Goal: Task Accomplishment & Management: Use online tool/utility

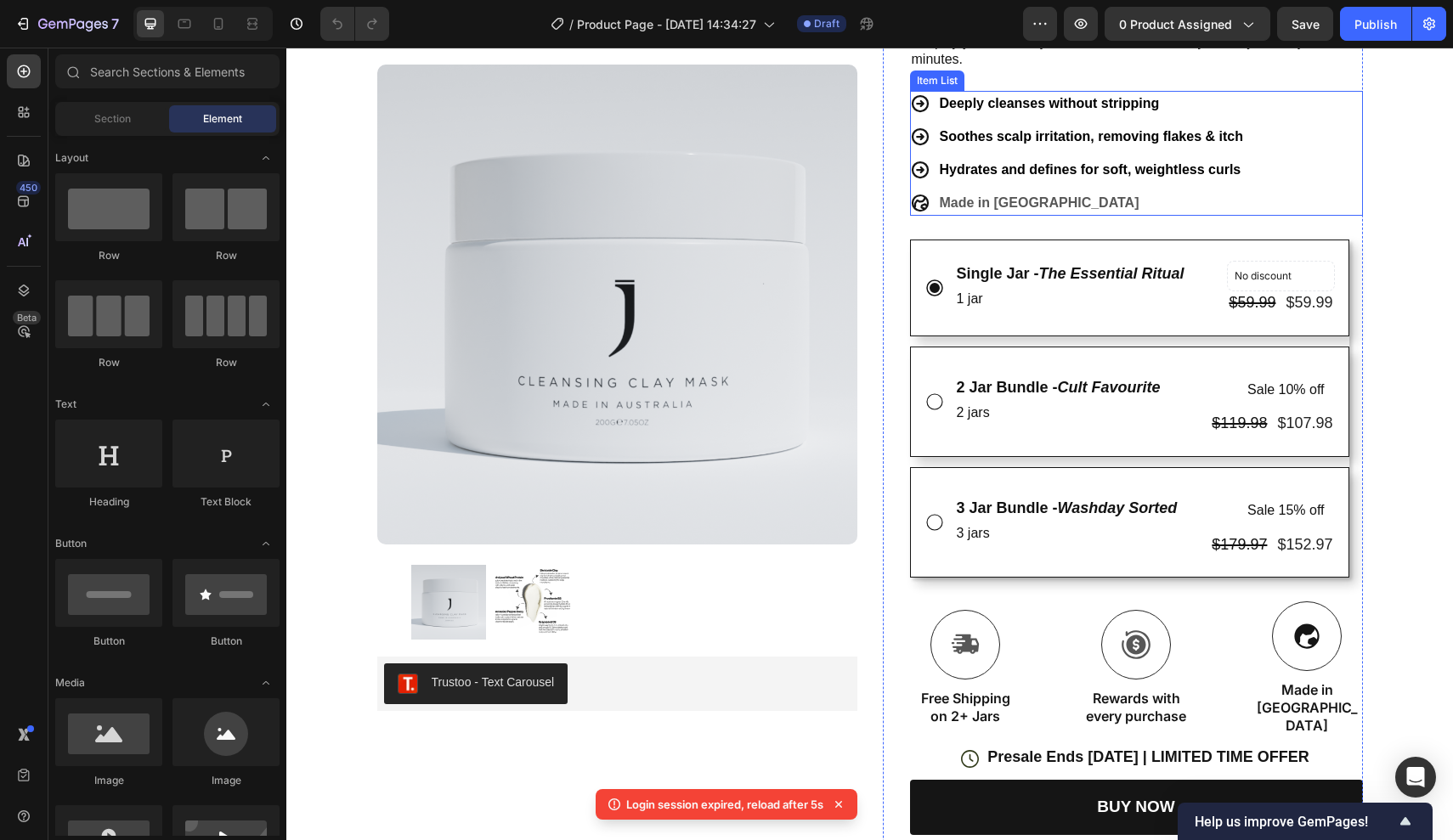
scroll to position [530, 0]
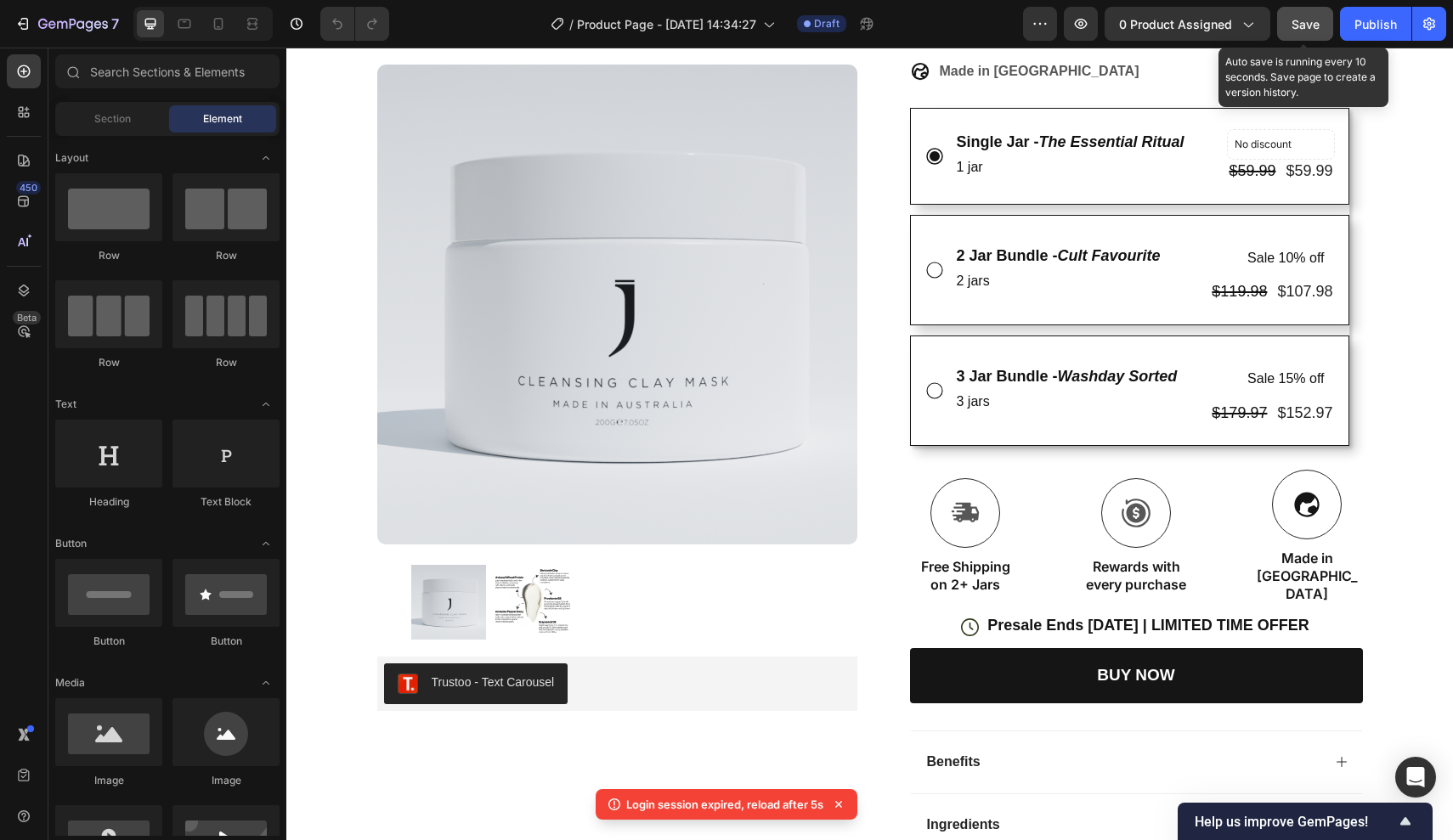
click at [1311, 28] on span "Save" at bounding box center [1305, 25] width 28 height 15
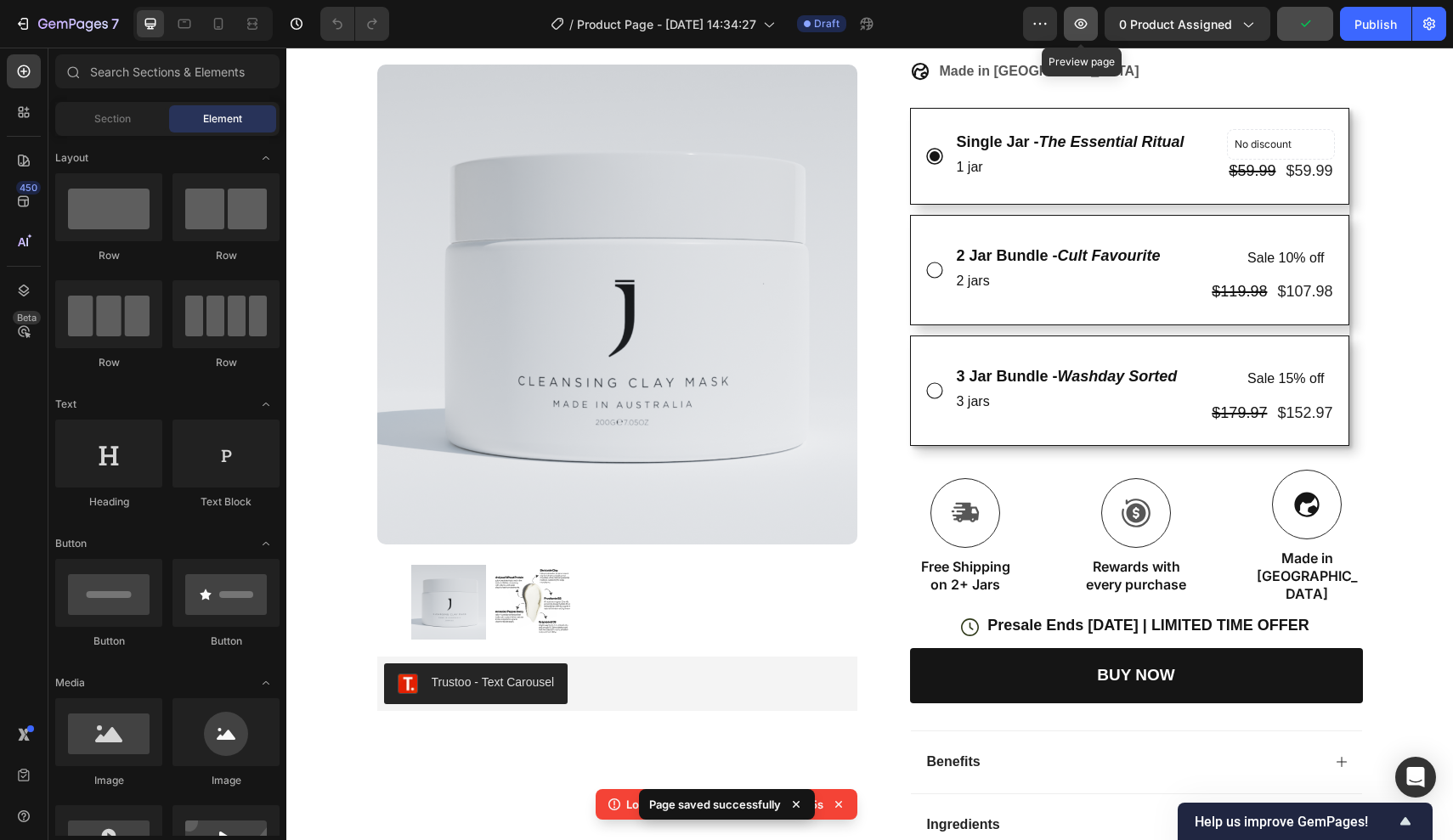
click at [1082, 30] on icon "button" at bounding box center [1081, 24] width 17 height 17
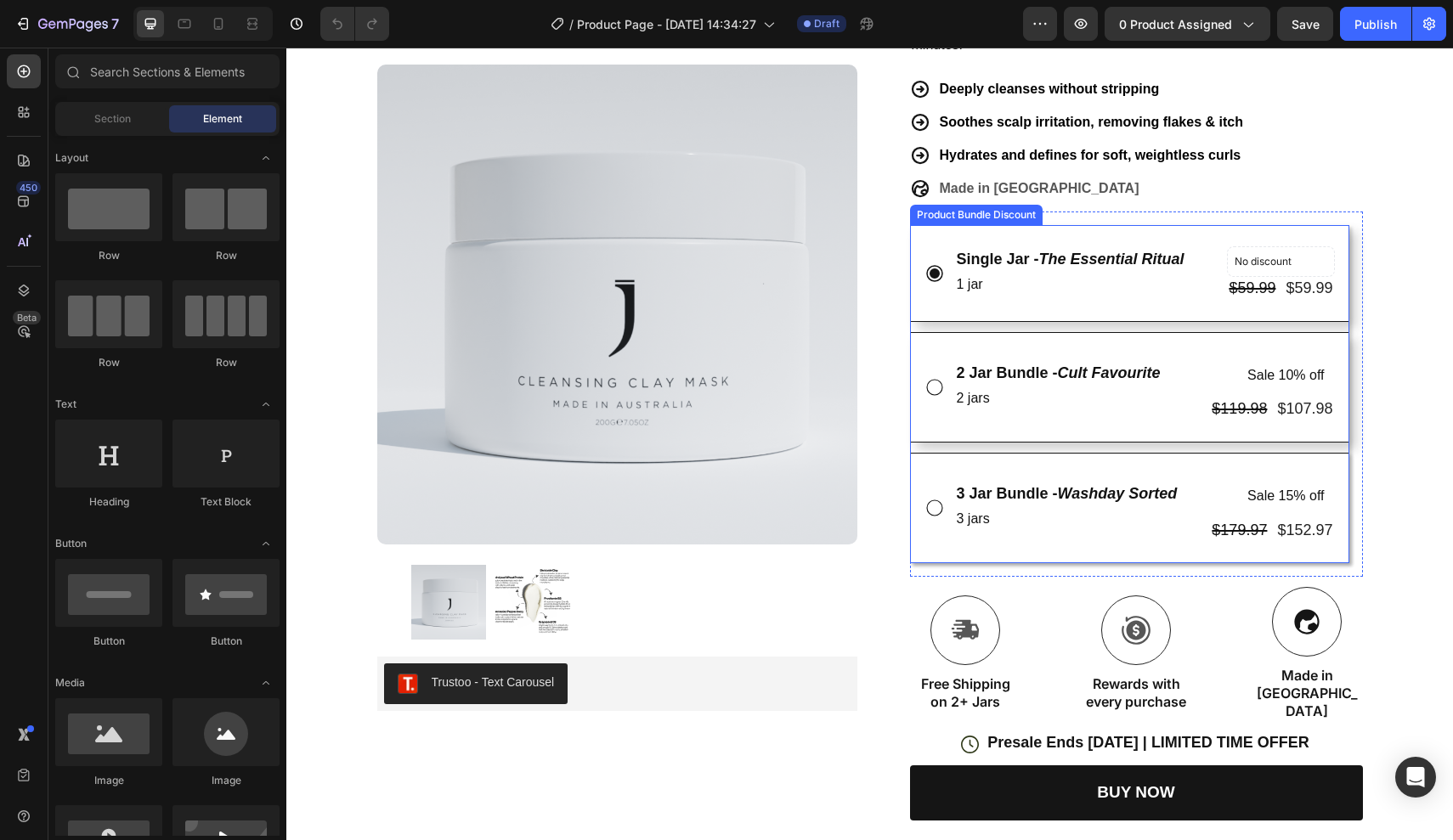
scroll to position [446, 0]
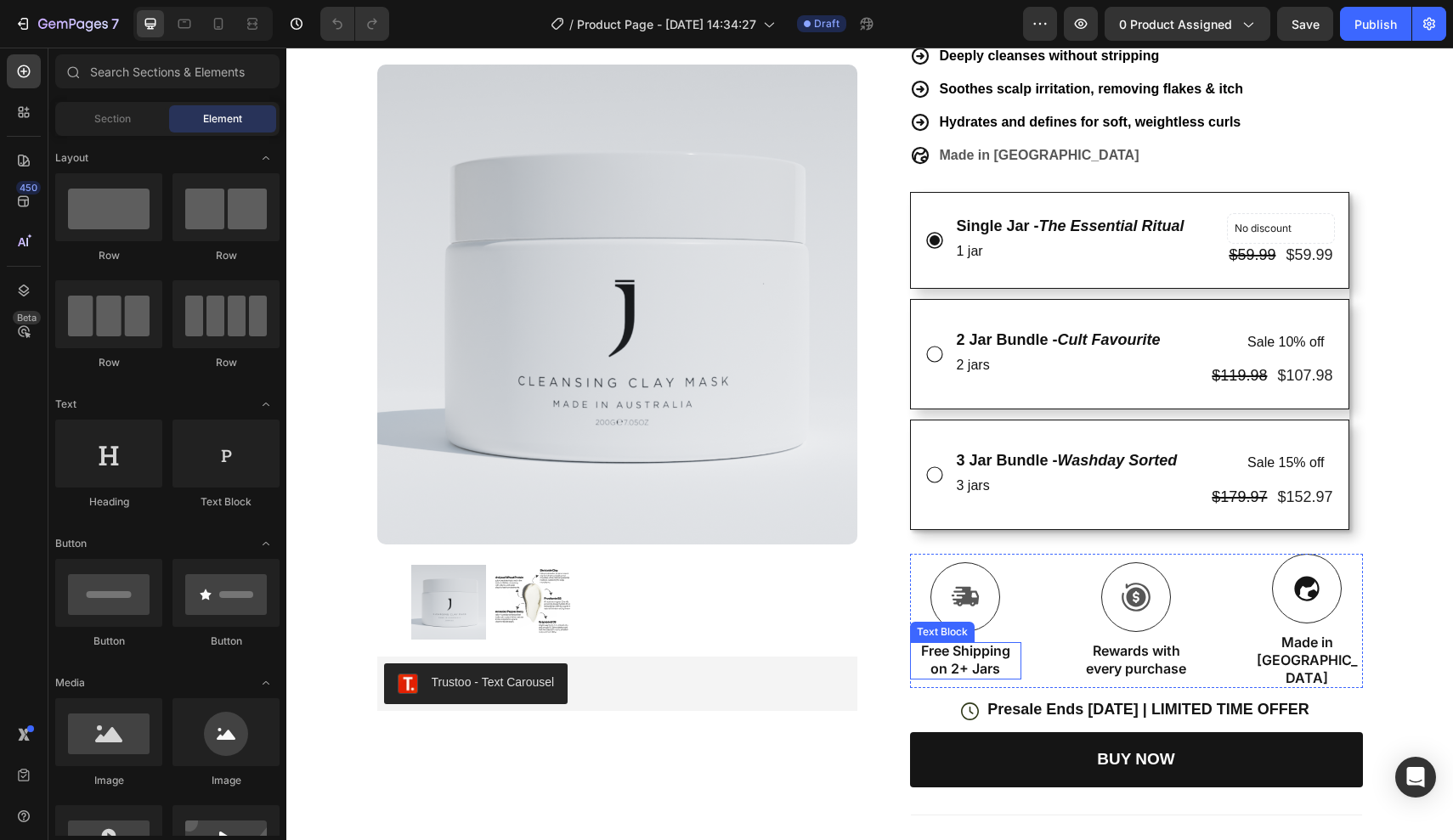
click at [953, 643] on p "Free Shipping on 2+ Jars" at bounding box center [965, 660] width 108 height 36
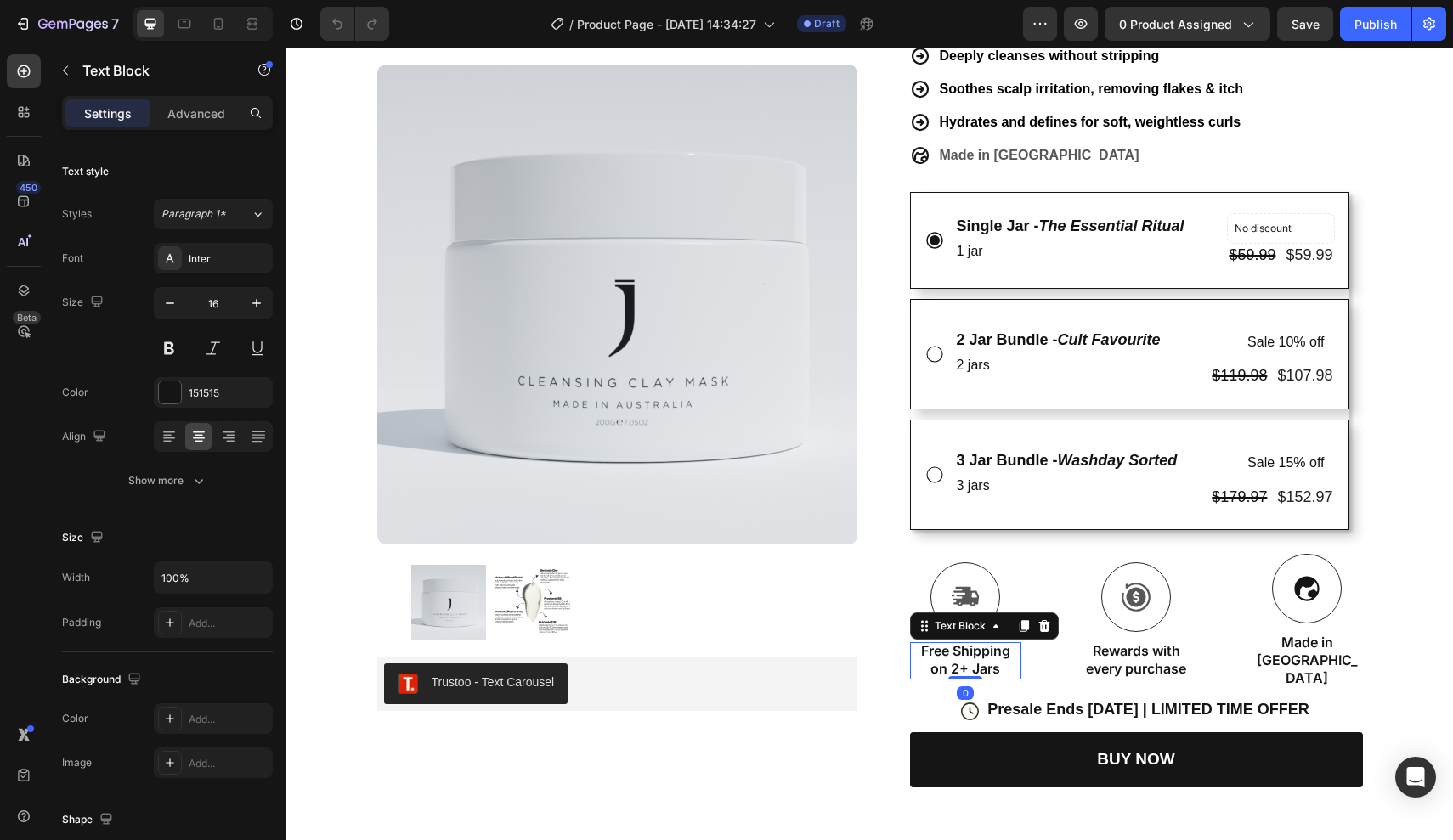
click at [964, 650] on p "Free Shipping on 2+ Jars" at bounding box center [965, 660] width 108 height 36
click at [986, 648] on p "Free Shipping on 2+ Jars" at bounding box center [965, 660] width 108 height 36
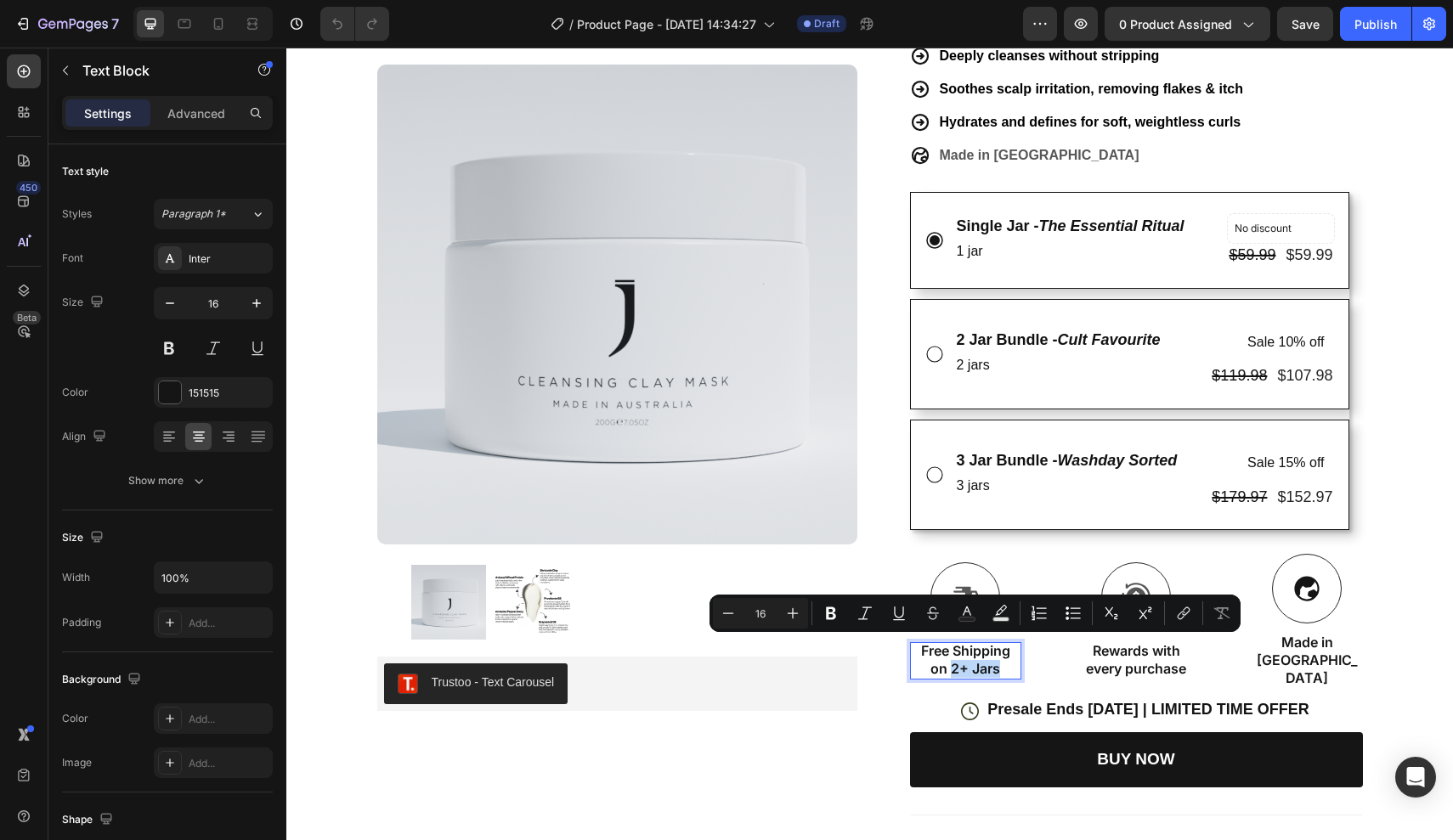
drag, startPoint x: 1000, startPoint y: 648, endPoint x: 949, endPoint y: 648, distance: 51.0
click at [949, 648] on p "Free Shipping on 2+ Jars" at bounding box center [965, 660] width 108 height 36
click at [974, 650] on p "Free Shipping on 2+ Jars" at bounding box center [965, 660] width 108 height 36
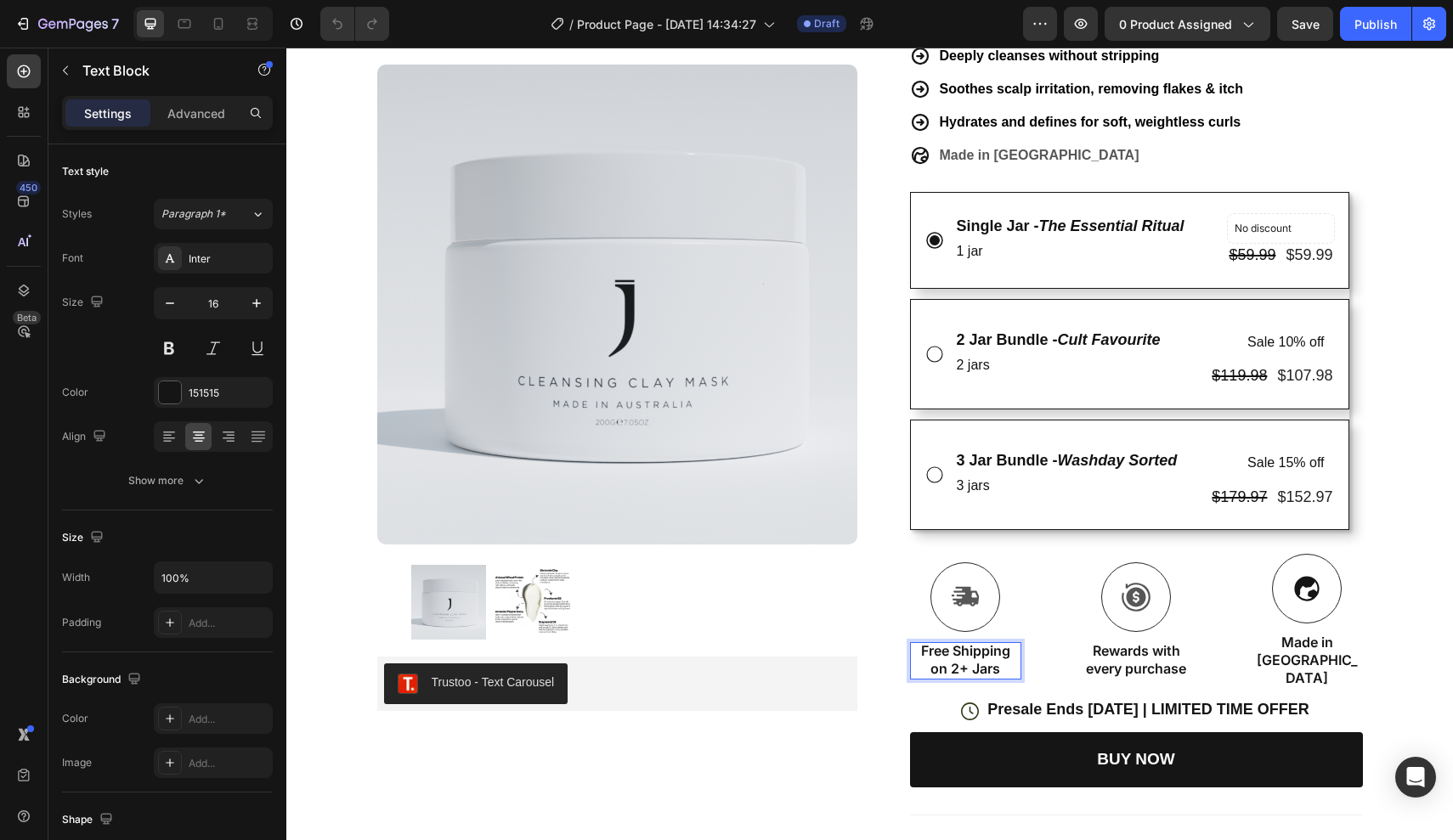
click at [966, 650] on p "Free Shipping on 2+ Jars" at bounding box center [965, 660] width 108 height 36
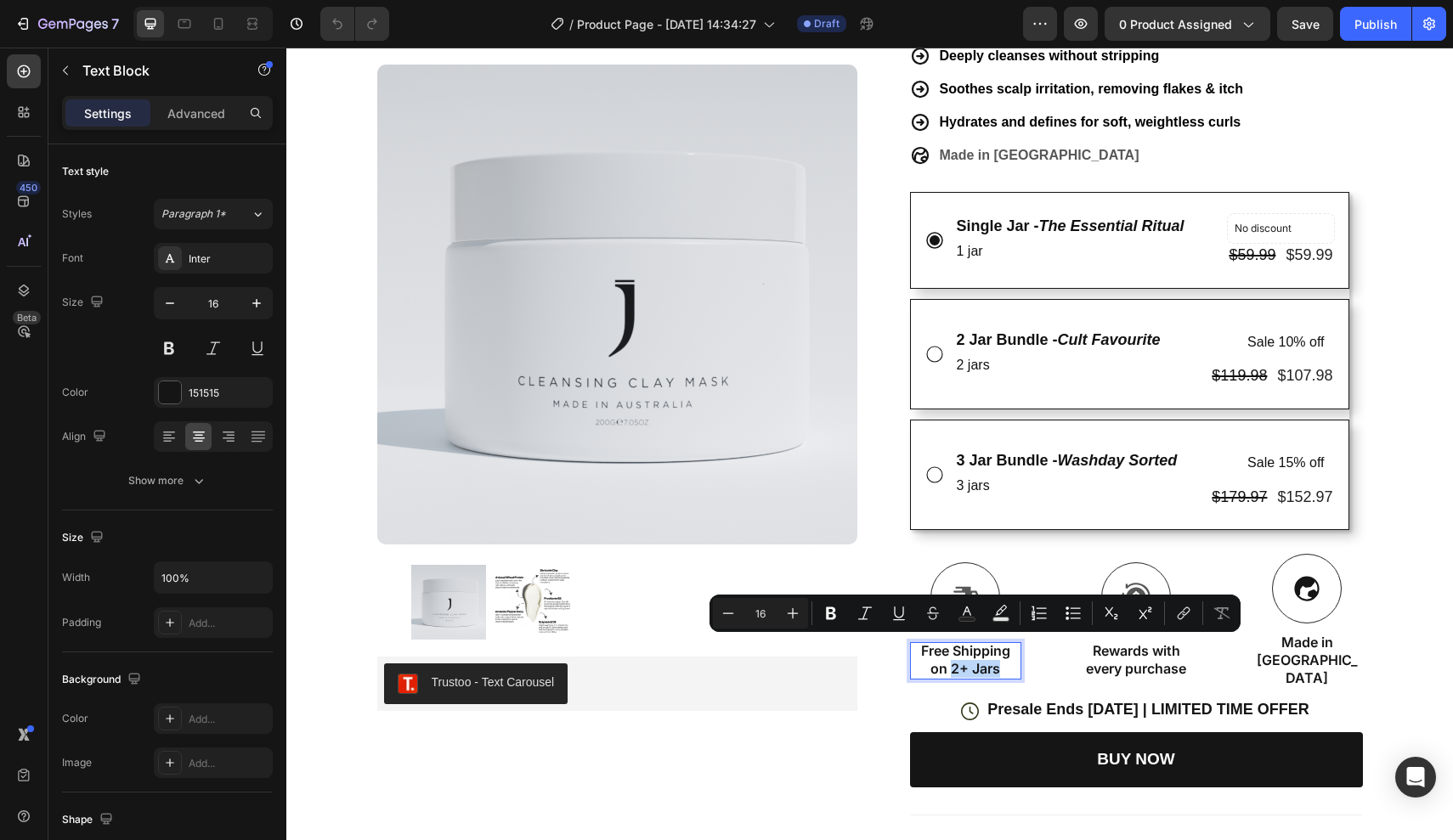
drag, startPoint x: 1013, startPoint y: 647, endPoint x: 953, endPoint y: 647, distance: 60.0
click at [953, 647] on p "Free Shipping on 2+ Jars" at bounding box center [965, 660] width 108 height 36
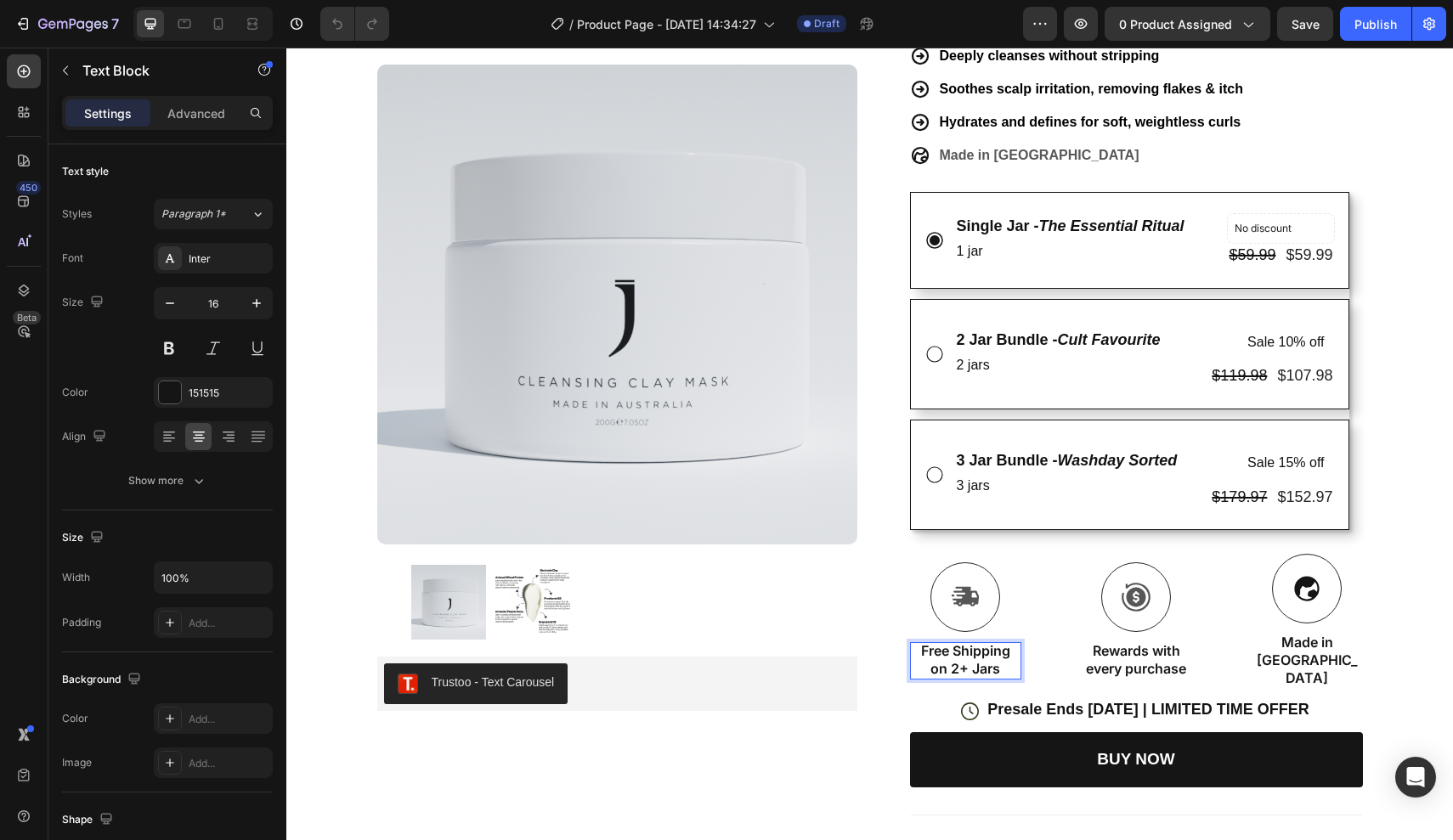
click at [952, 642] on p "Free Shipping on 2+ Jars" at bounding box center [965, 660] width 108 height 36
click at [964, 642] on p "Free Shipping on 2+ Jars" at bounding box center [965, 660] width 108 height 36
click at [1003, 642] on p "Free Shipping on 3 Jars" at bounding box center [965, 660] width 108 height 36
click at [1040, 624] on div "Icon Free Shipping on 3 Jar Bundle Text Block 0 Icon Rewards with every purchas…" at bounding box center [1135, 620] width 453 height 135
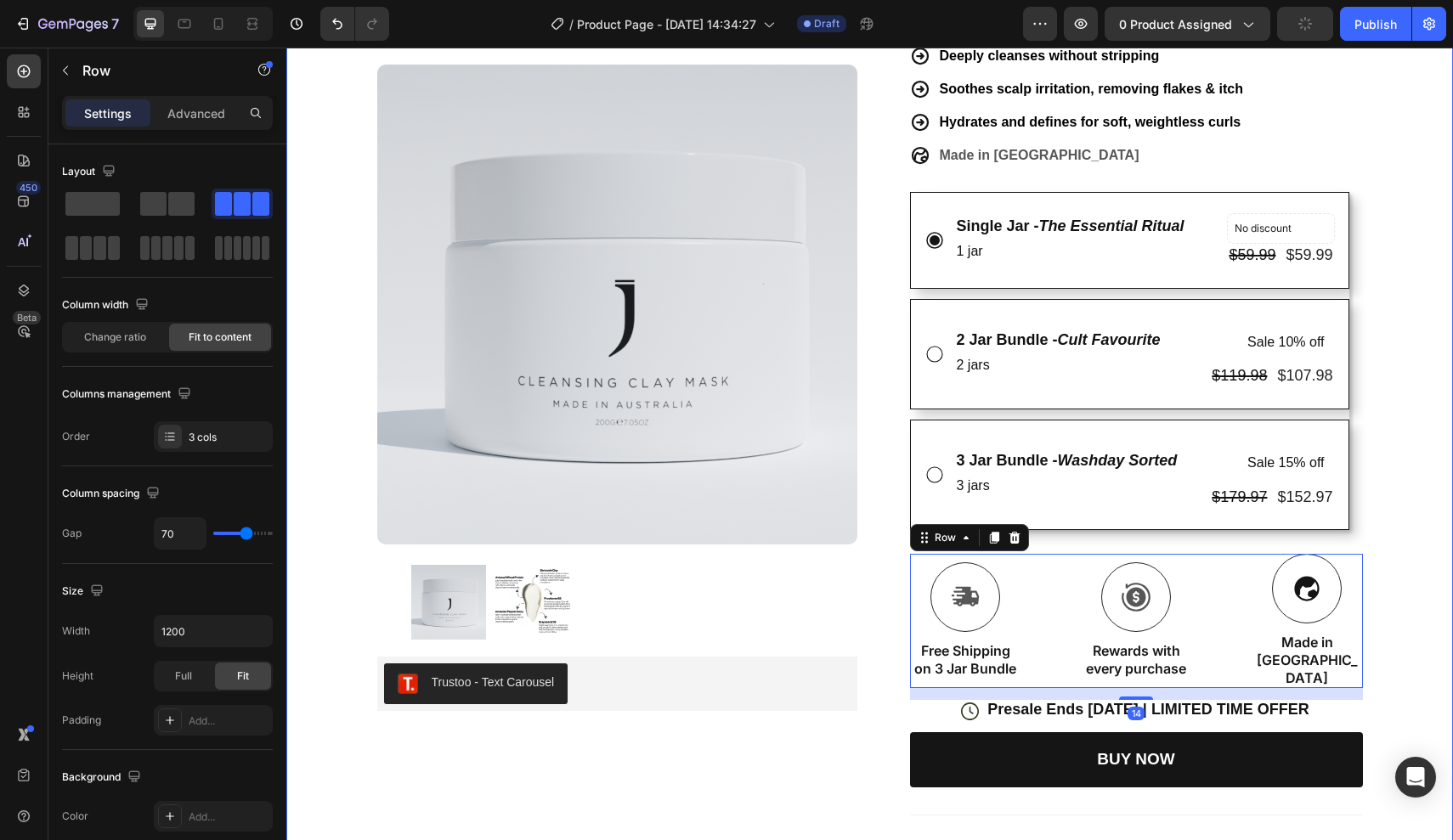
click at [1390, 613] on div "Icon FREE INTERNATIONAL SHIPPING ON 2+ JARS Text Block Row Icon 22,000+ Members…" at bounding box center [869, 338] width 1167 height 1402
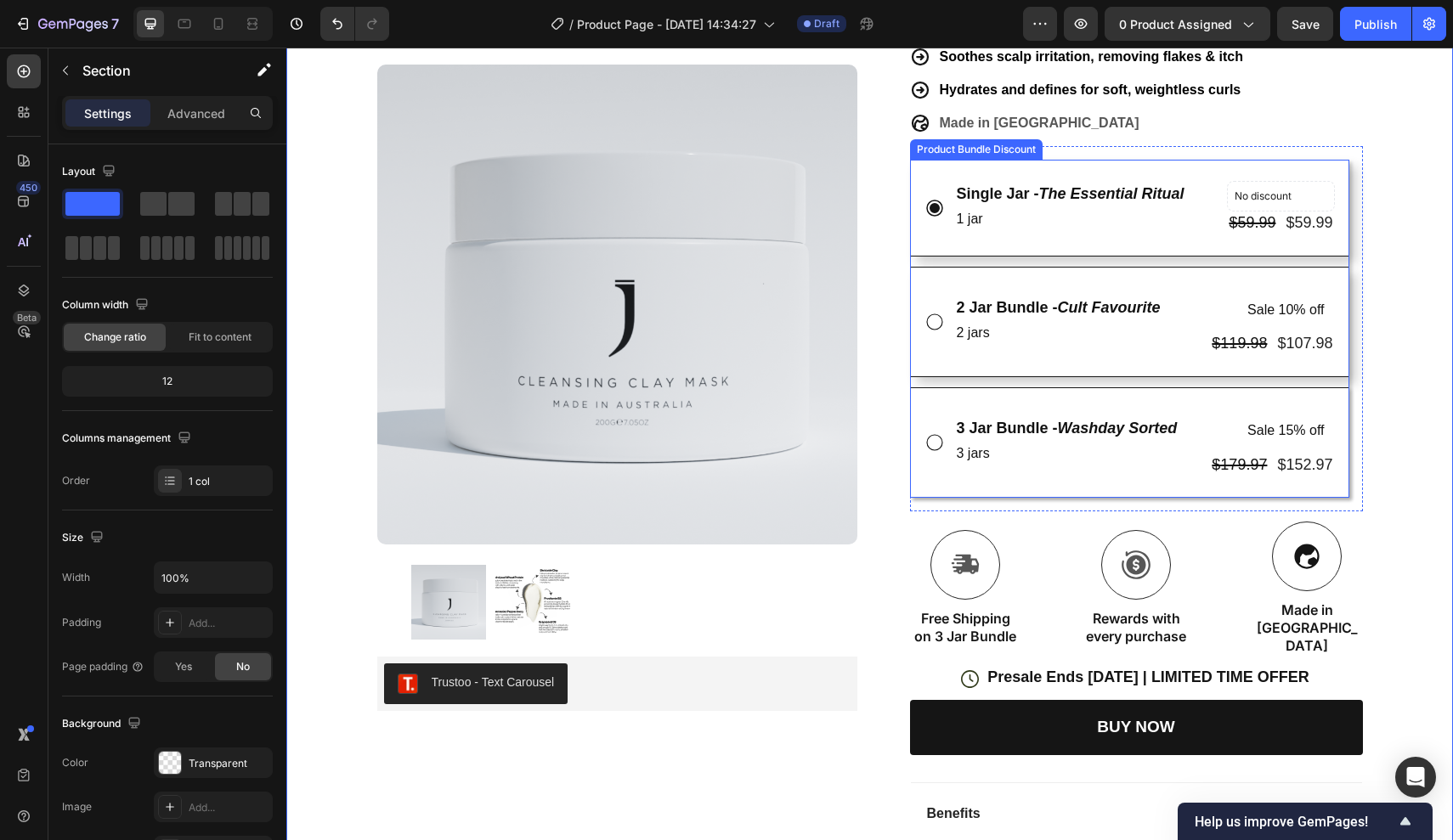
scroll to position [479, 0]
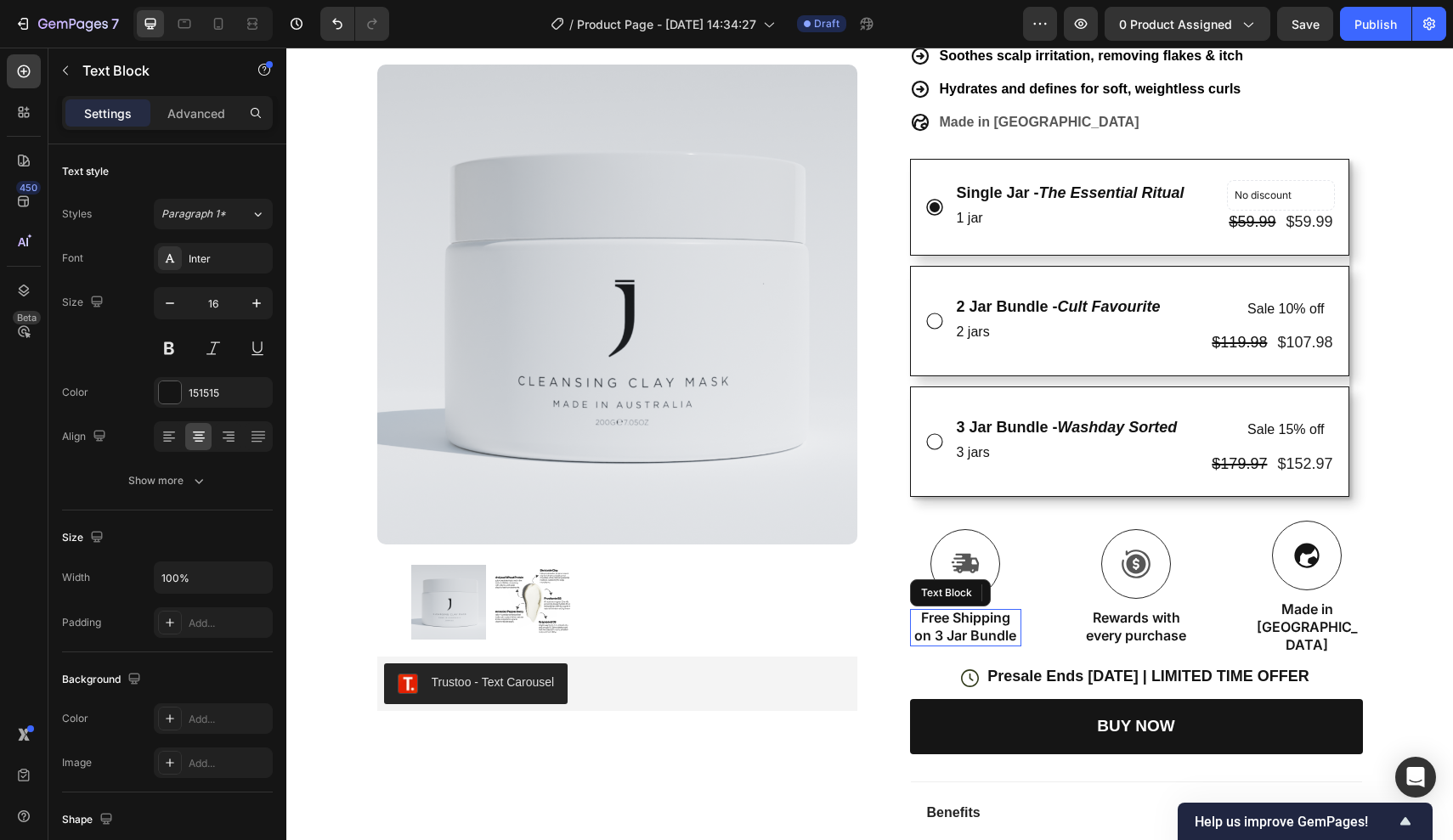
click at [983, 609] on p "Free Shipping on 3 Jar Bundle" at bounding box center [965, 627] width 108 height 36
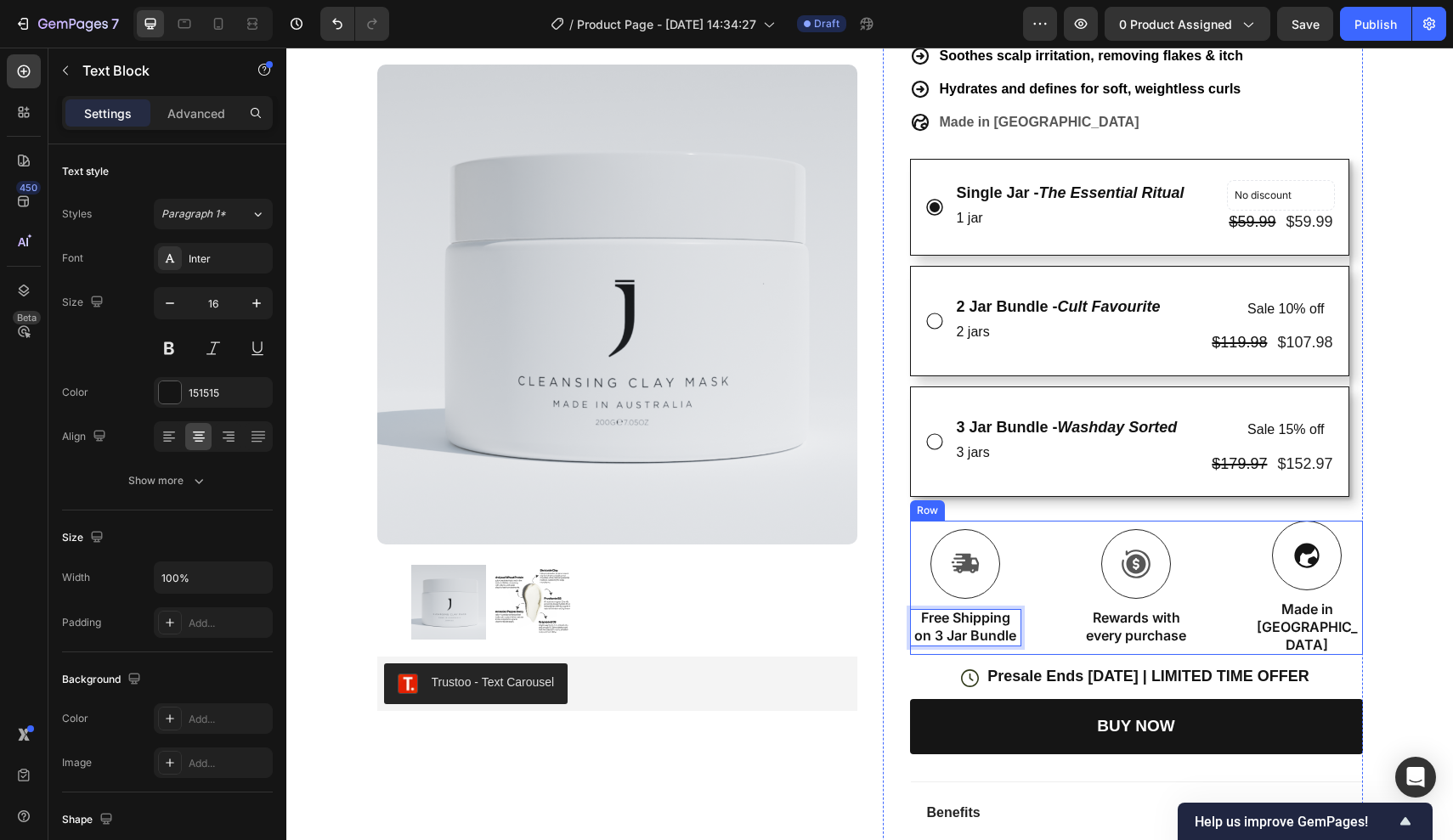
click at [1055, 617] on div "Icon Free Shipping on 3 Jar Bundle Text Block 0 Icon Rewards with every purchas…" at bounding box center [1135, 587] width 453 height 135
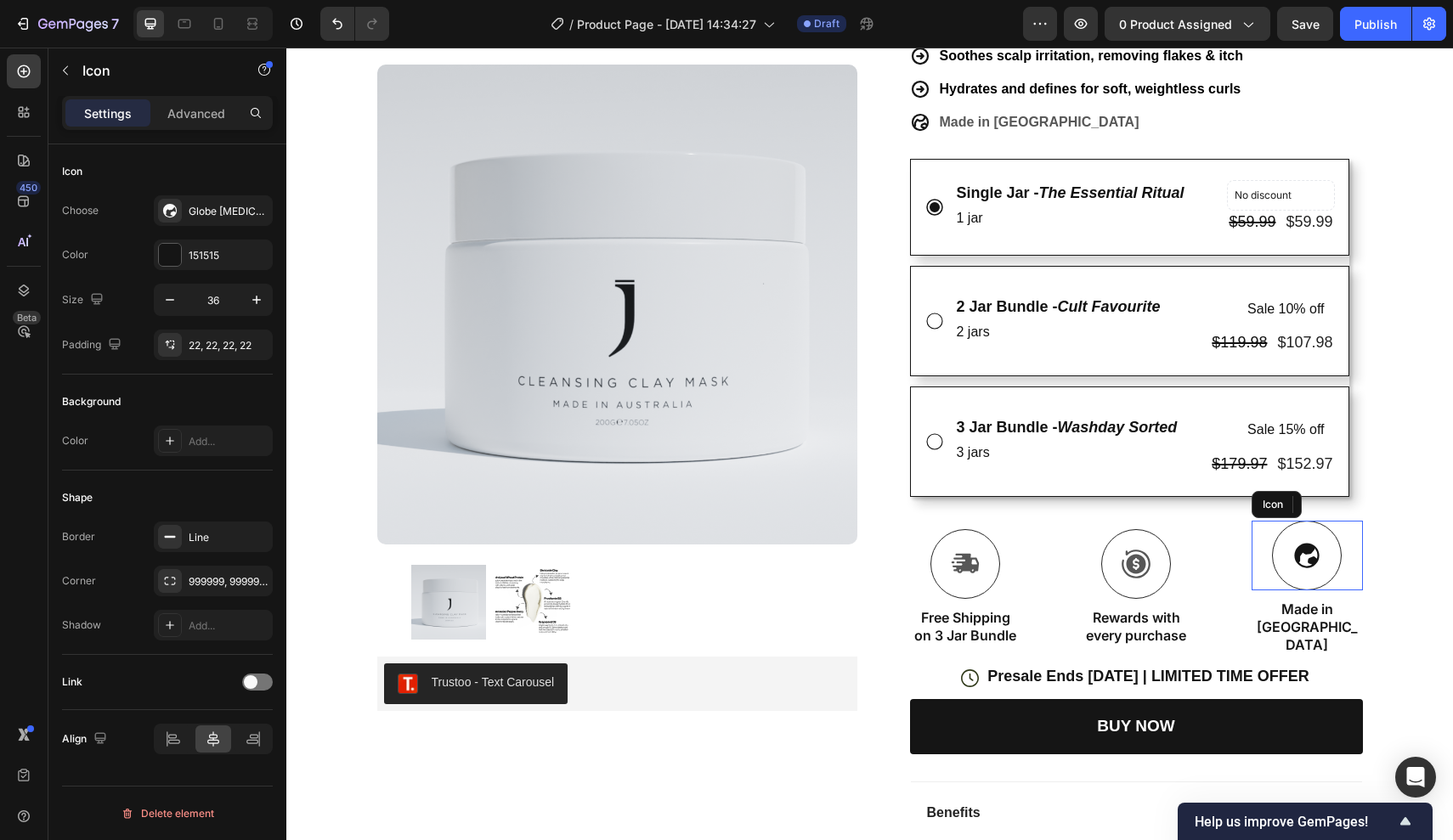
click at [1265, 575] on div "Icon" at bounding box center [1308, 555] width 112 height 70
click at [1392, 581] on div "Icon FREE INTERNATIONAL SHIPPING ON 2+ JARS Text Block Row Icon 22,000+ Members…" at bounding box center [869, 304] width 1167 height 1402
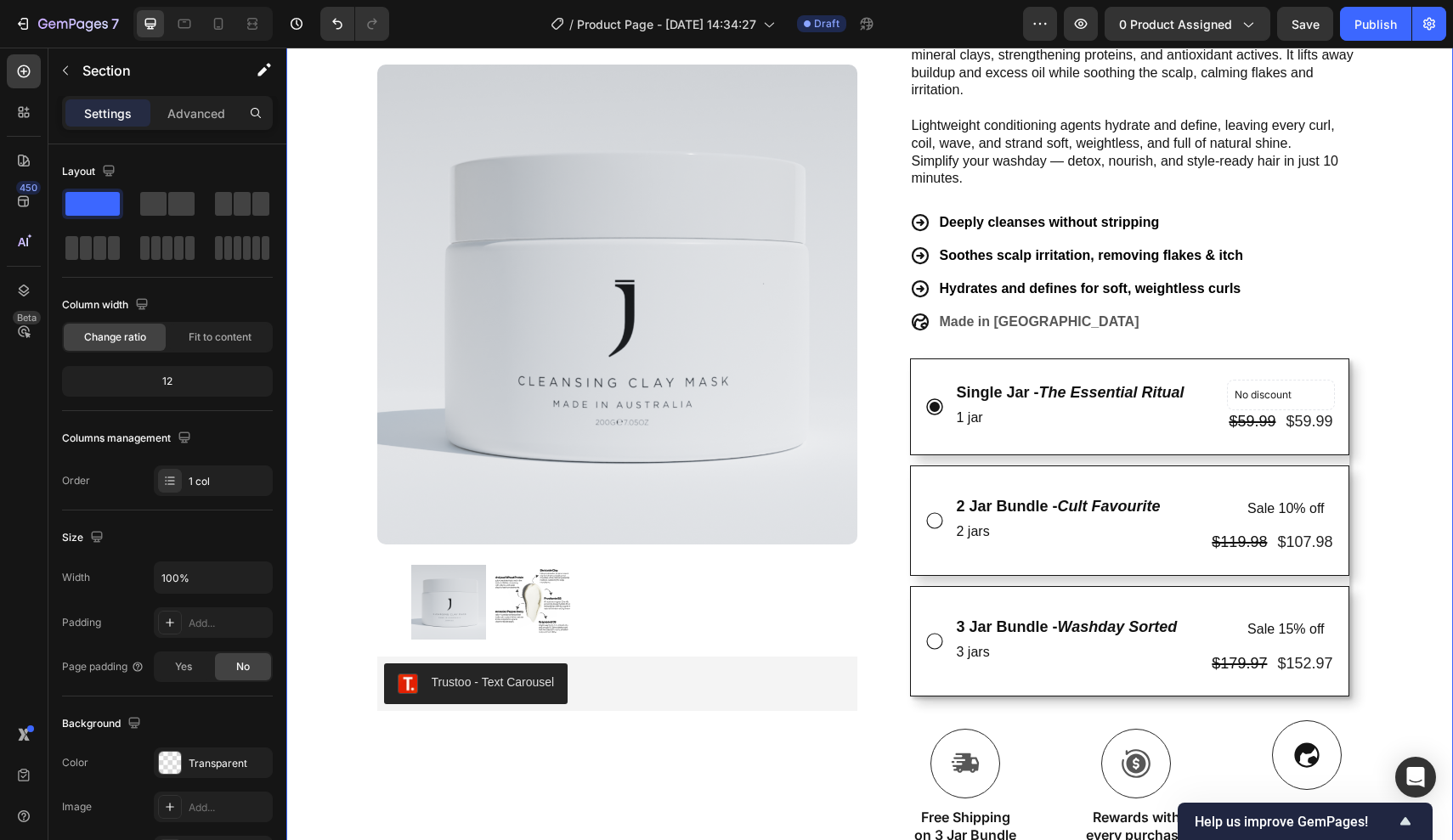
scroll to position [272, 0]
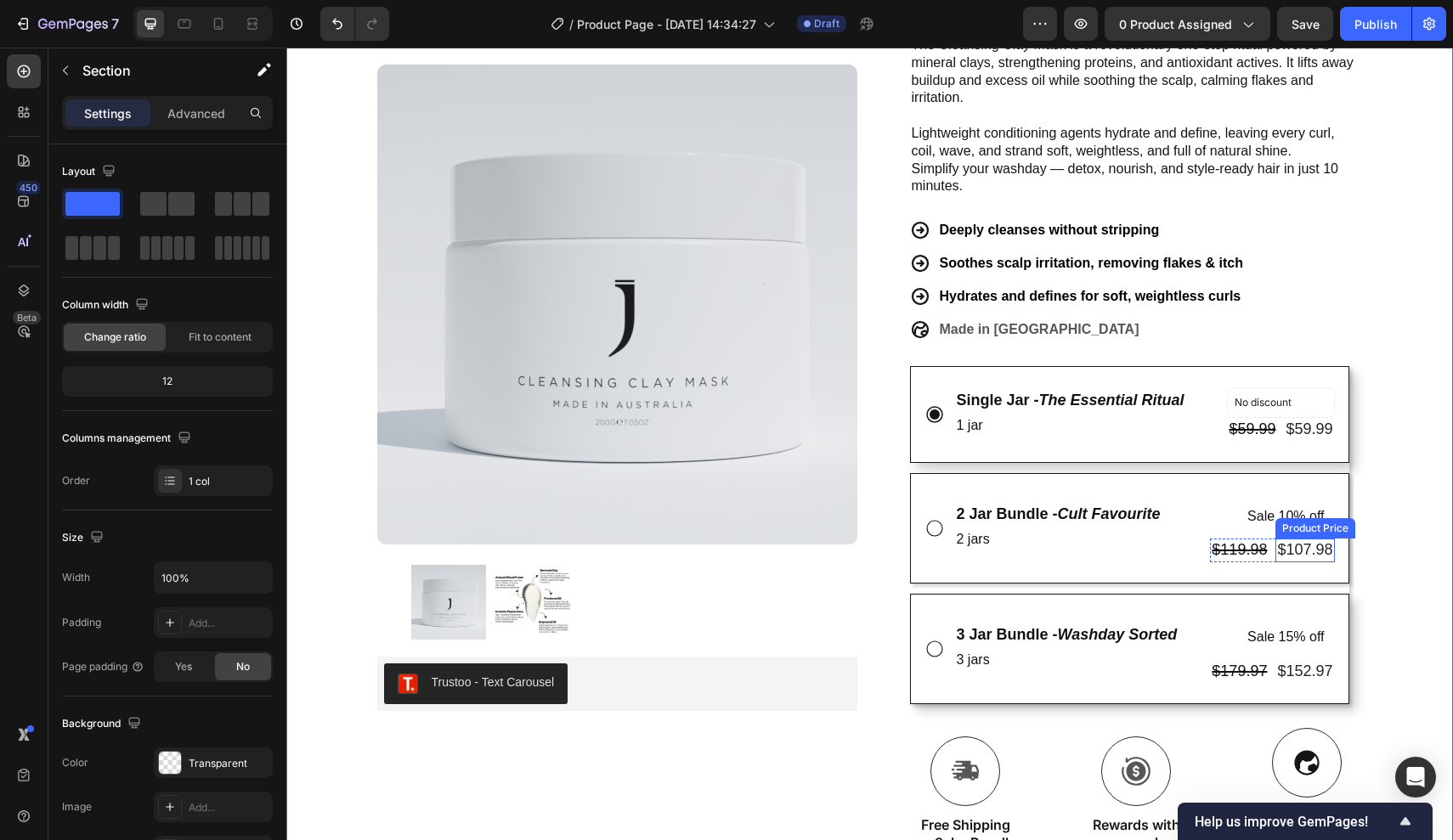
click at [1299, 518] on div "Product Price" at bounding box center [1315, 528] width 80 height 20
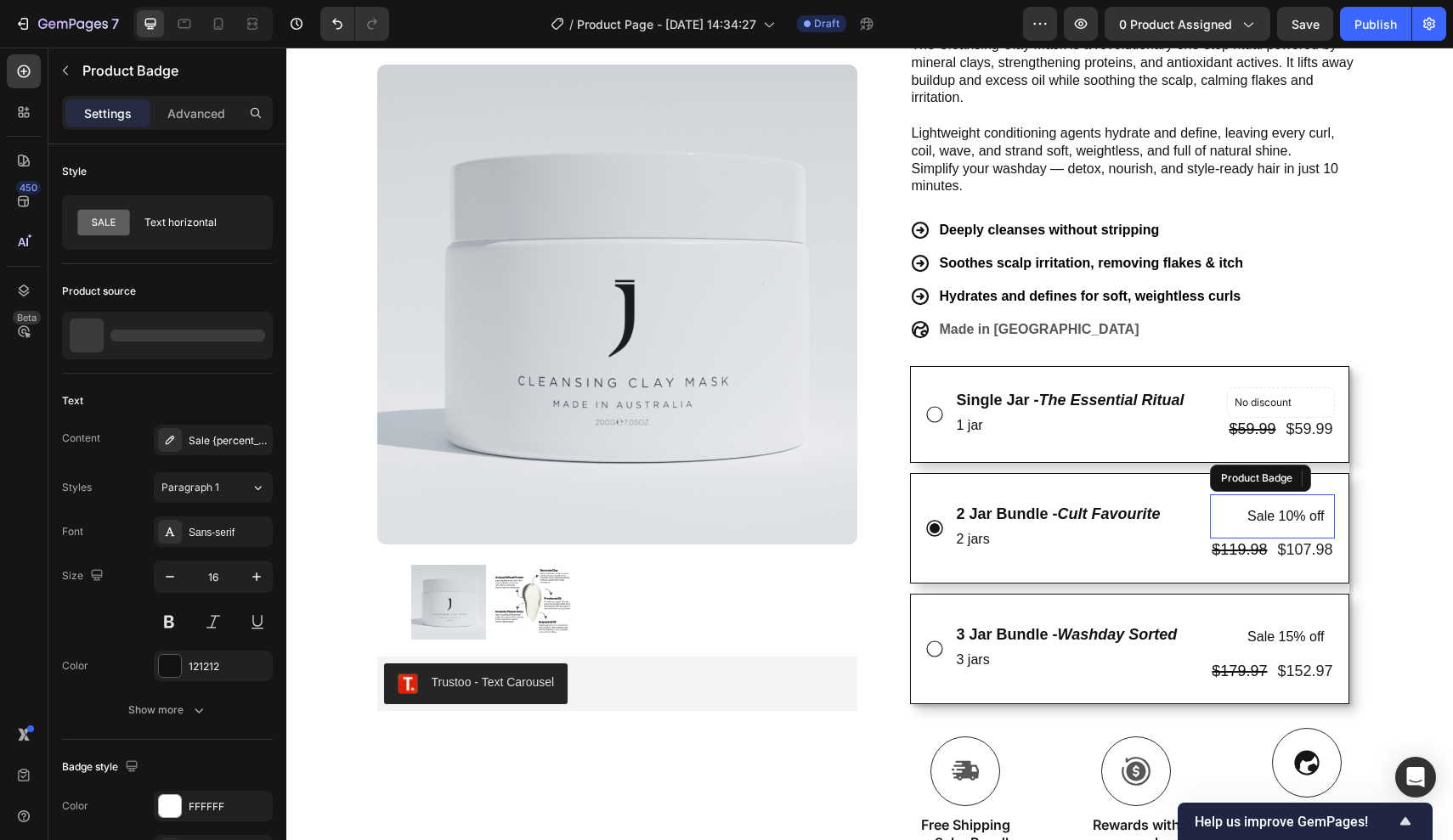
click at [1253, 508] on pre "Sale 10% off" at bounding box center [1286, 516] width 97 height 45
click at [1265, 507] on pre "Sale 10% off" at bounding box center [1286, 516] width 97 height 45
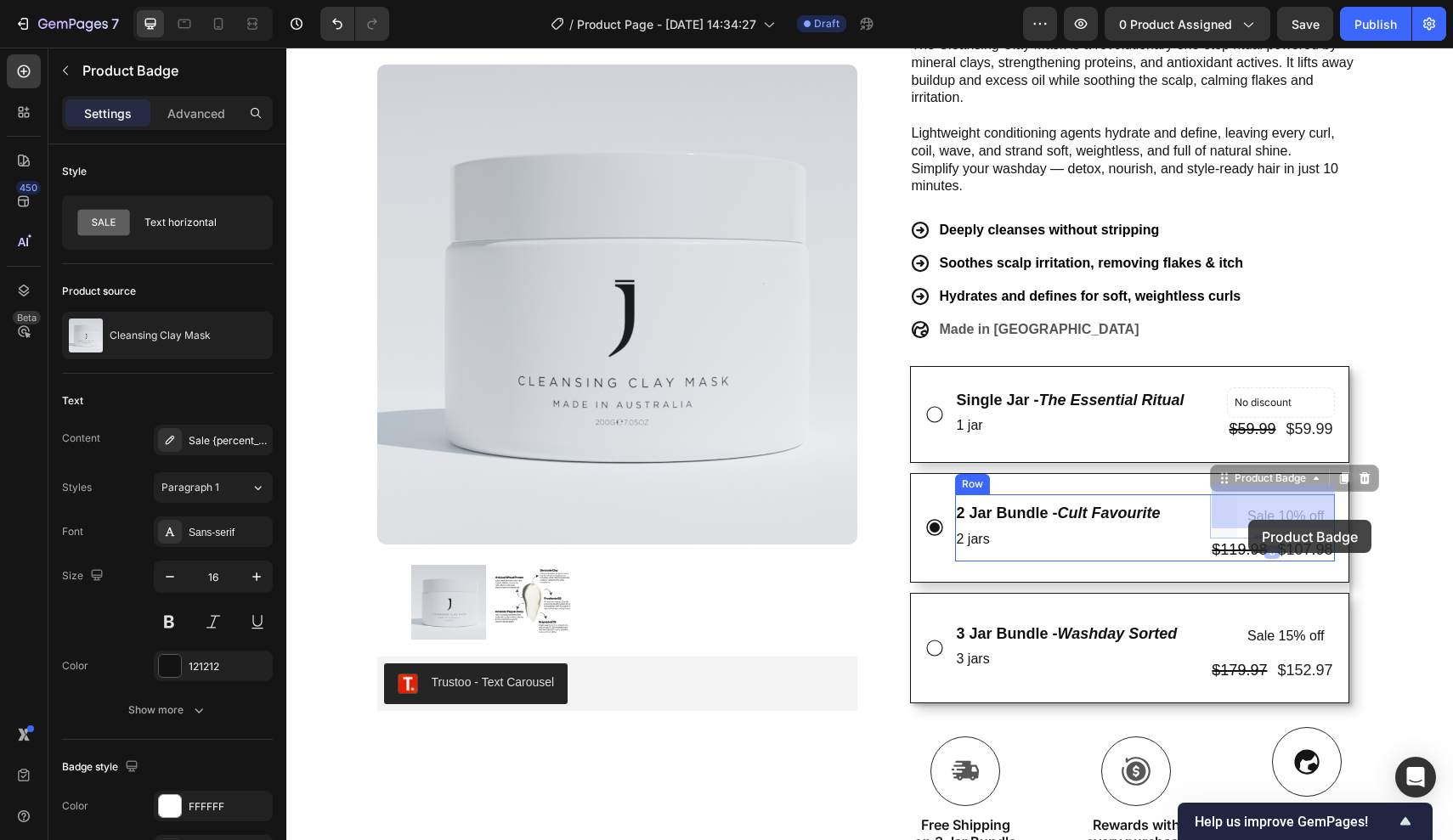
drag, startPoint x: 1246, startPoint y: 507, endPoint x: 1248, endPoint y: 520, distance: 13.2
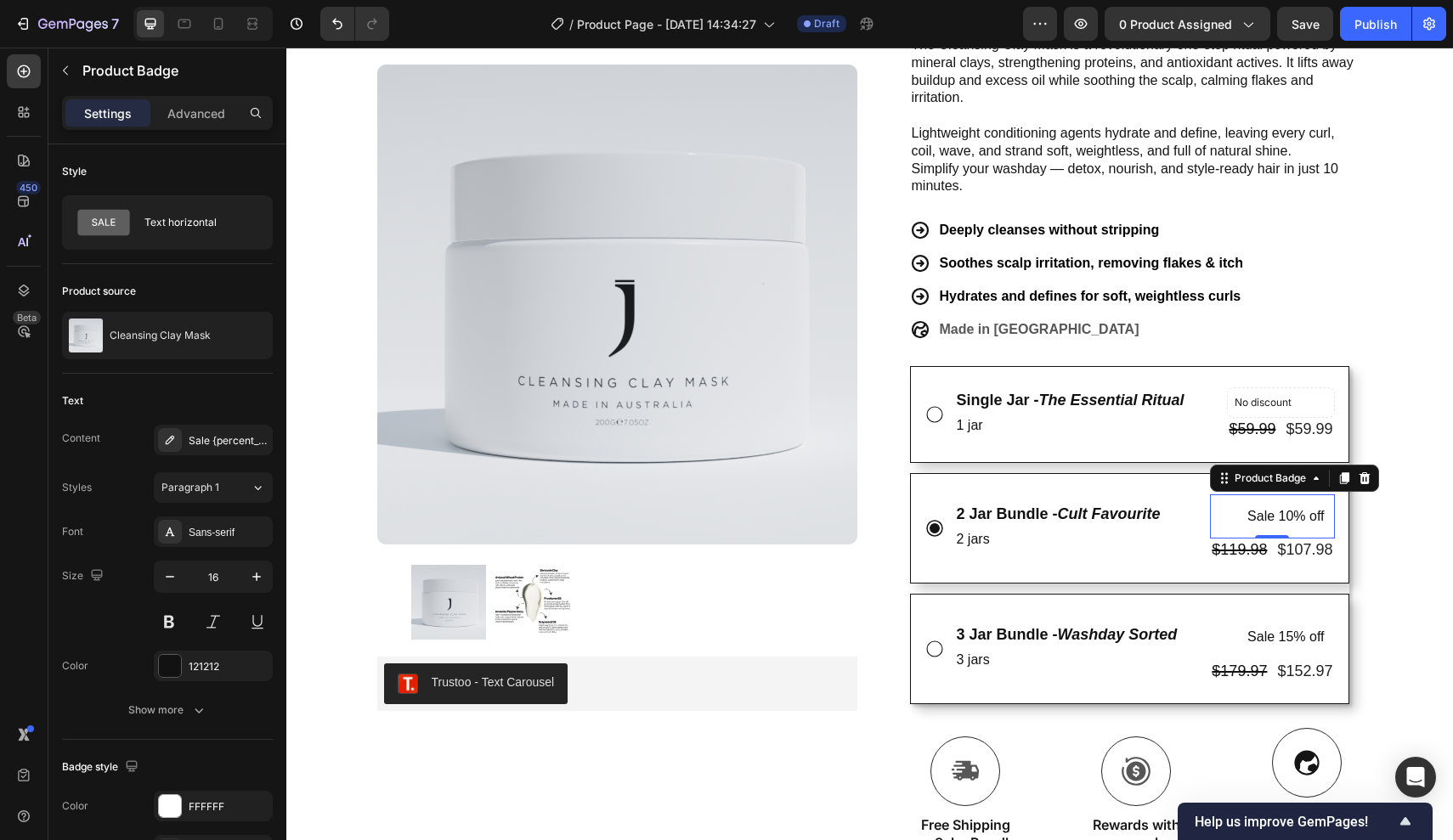
click at [1252, 506] on pre "Sale 10% off" at bounding box center [1286, 516] width 97 height 45
click at [231, 482] on div "Paragraph 1" at bounding box center [205, 488] width 89 height 16
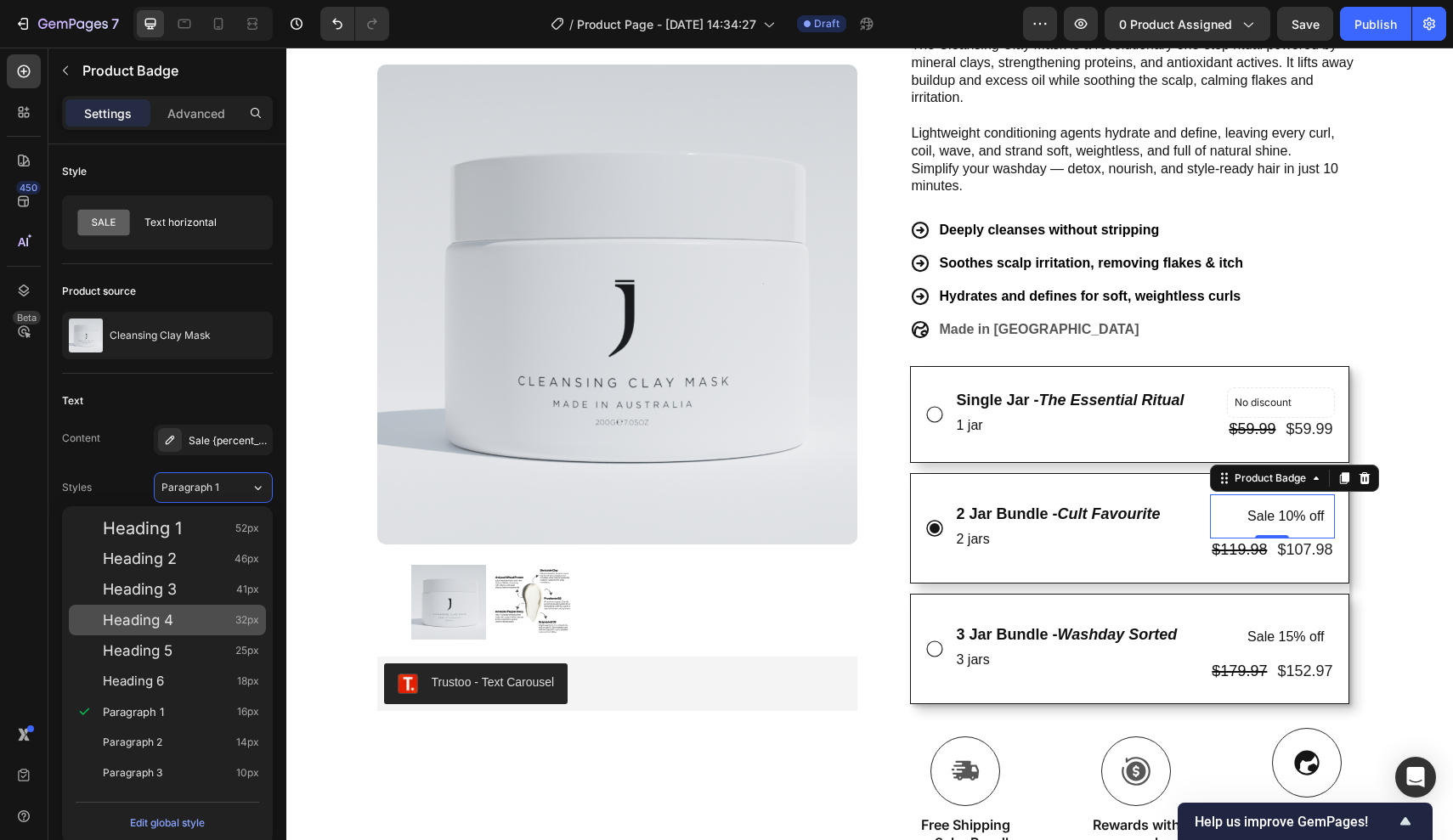
click at [174, 619] on div "Heading 4 32px" at bounding box center [180, 619] width 156 height 17
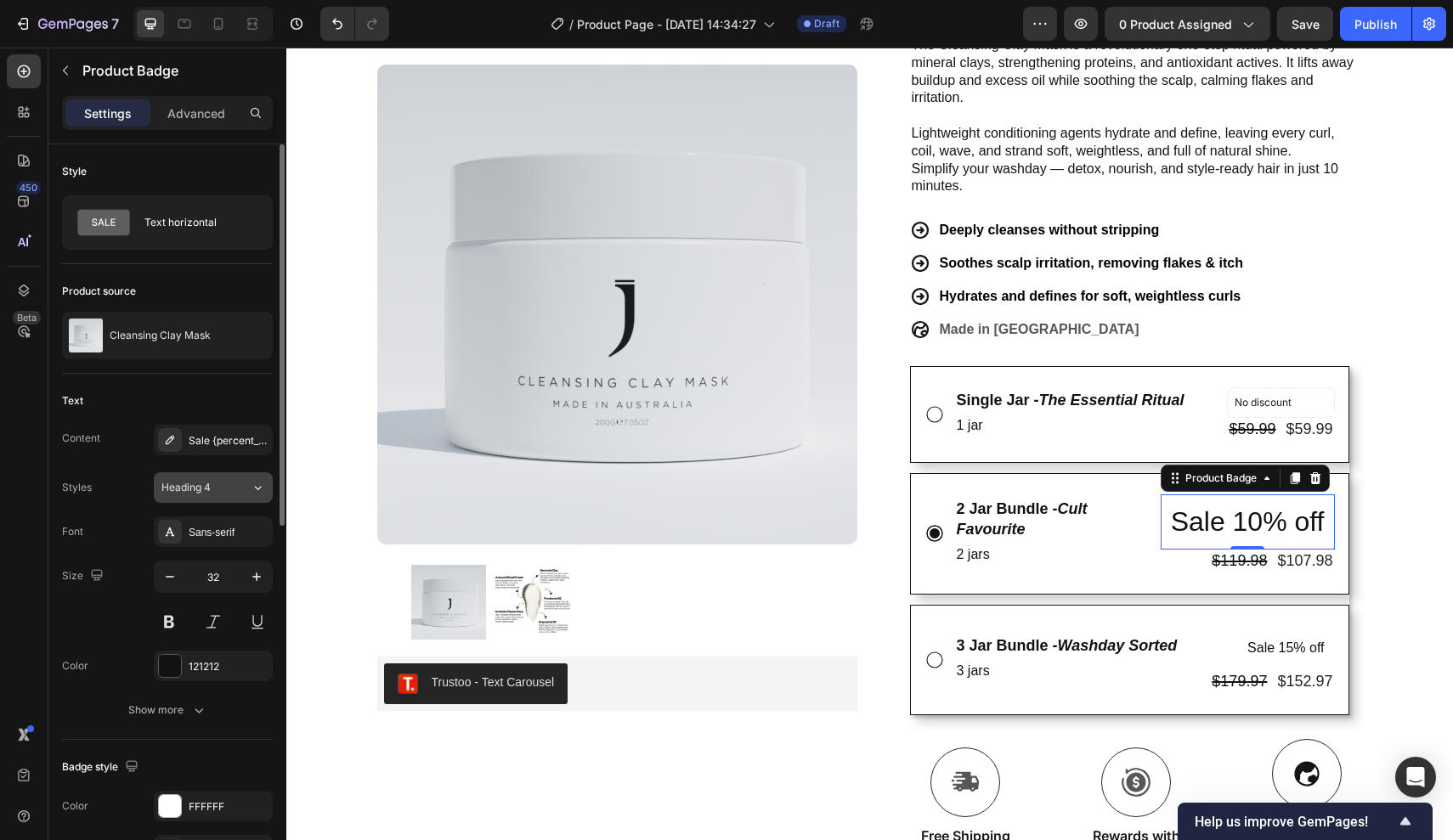
click at [217, 499] on button "Heading 4" at bounding box center [213, 487] width 119 height 30
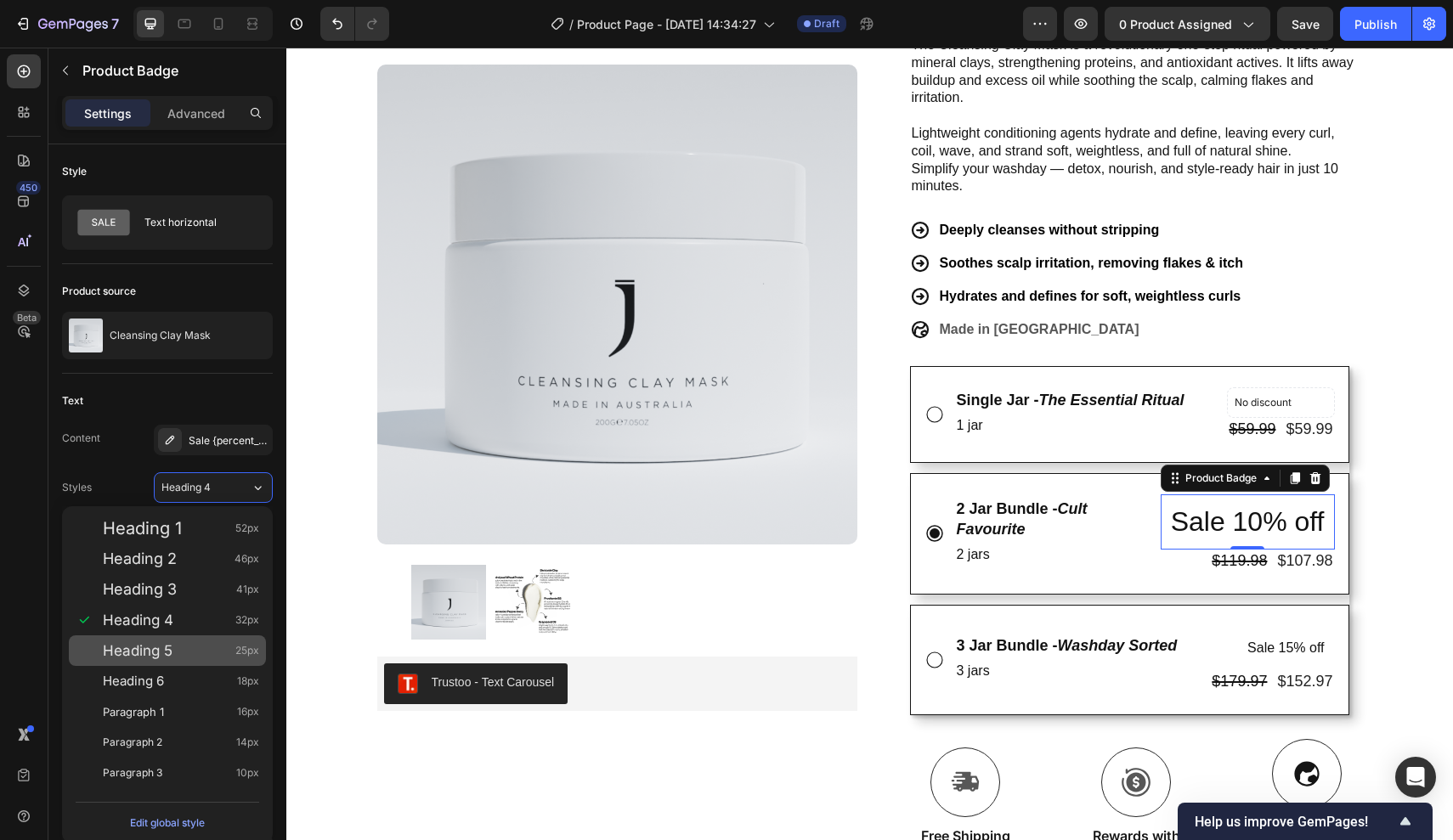
click at [186, 641] on div "Heading 5 25px" at bounding box center [167, 650] width 197 height 30
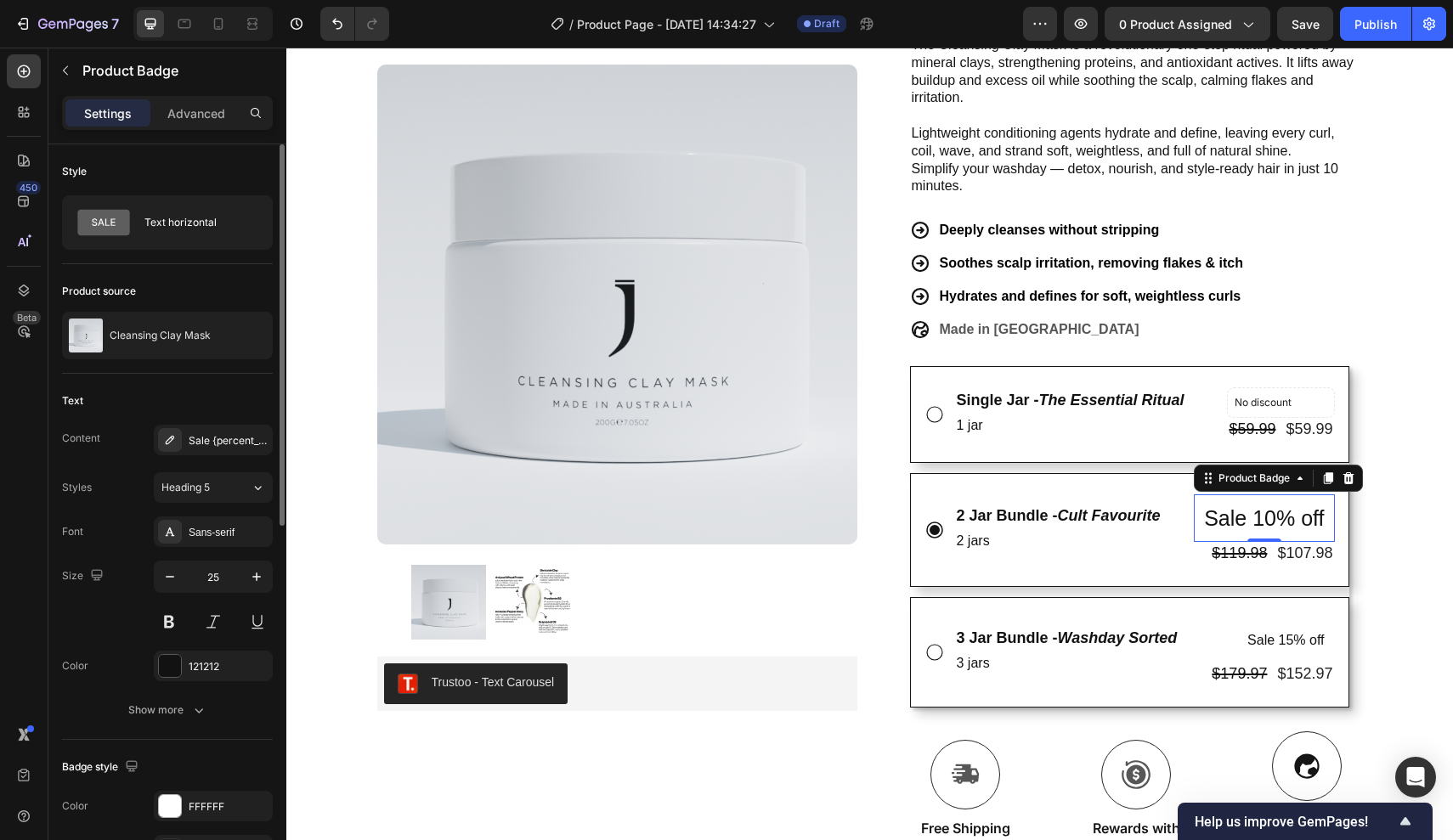
click at [231, 503] on div "Styles Heading 5 Font Sans-serif Size 25 Color 121212 Show more" at bounding box center [167, 598] width 210 height 253
click at [231, 485] on div "Heading 5" at bounding box center [205, 488] width 89 height 16
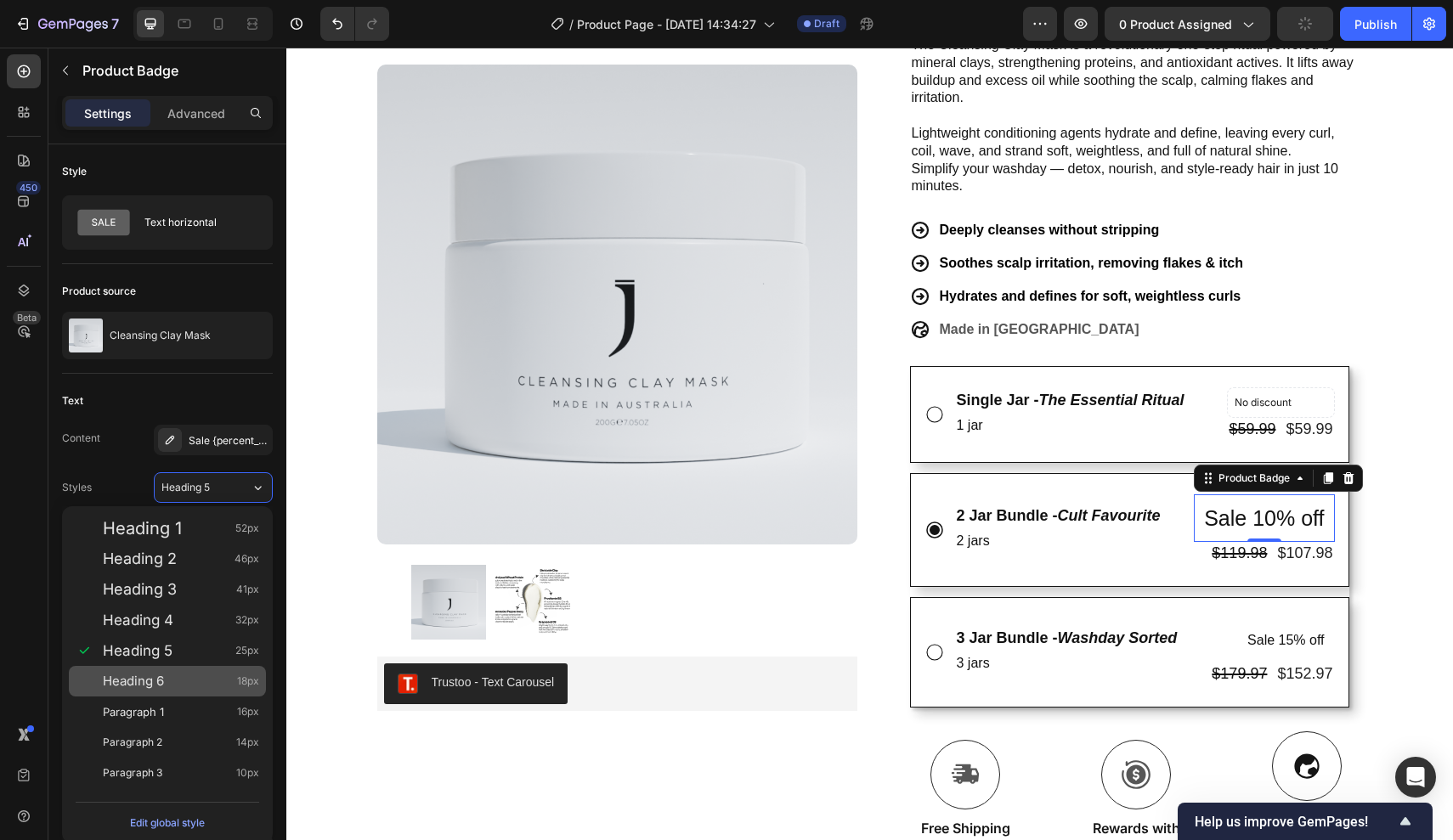
click at [180, 679] on div "Heading 6 18px" at bounding box center [180, 681] width 156 height 17
type input "18"
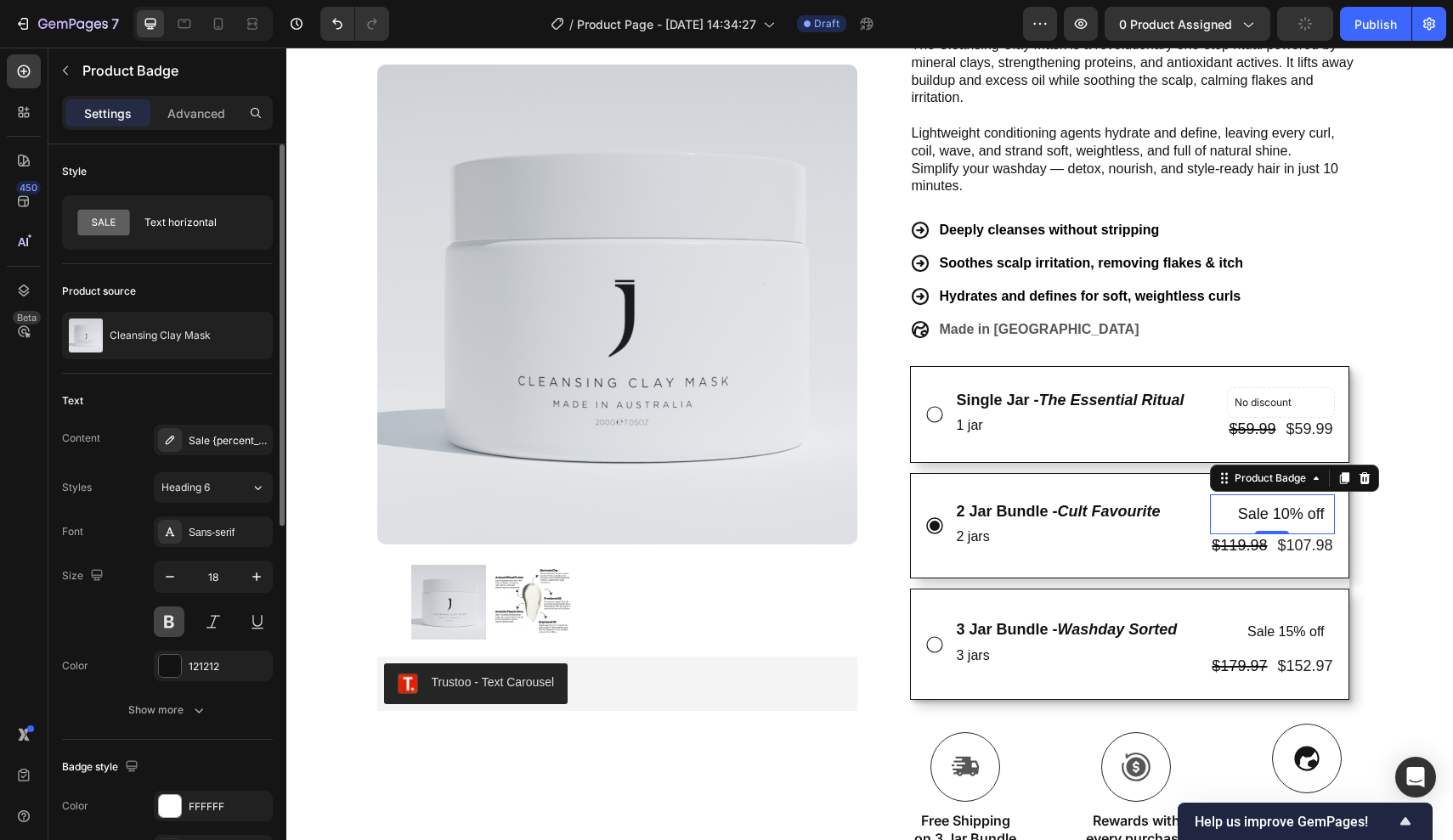
click at [166, 616] on button at bounding box center [168, 621] width 30 height 30
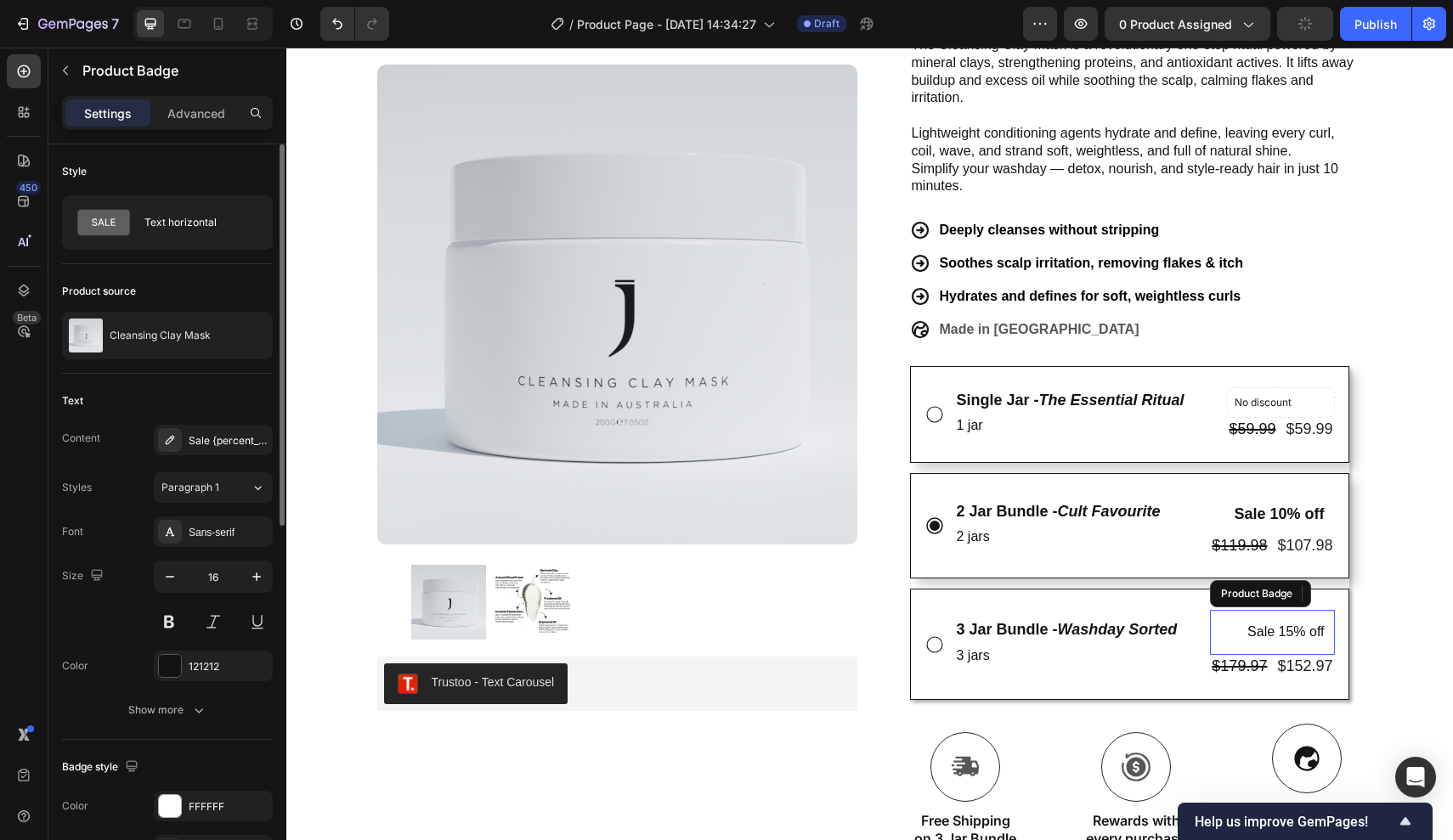
click at [1265, 625] on pre "Sale 15% off" at bounding box center [1286, 632] width 97 height 45
click at [206, 487] on span "Paragraph 1" at bounding box center [189, 488] width 58 height 16
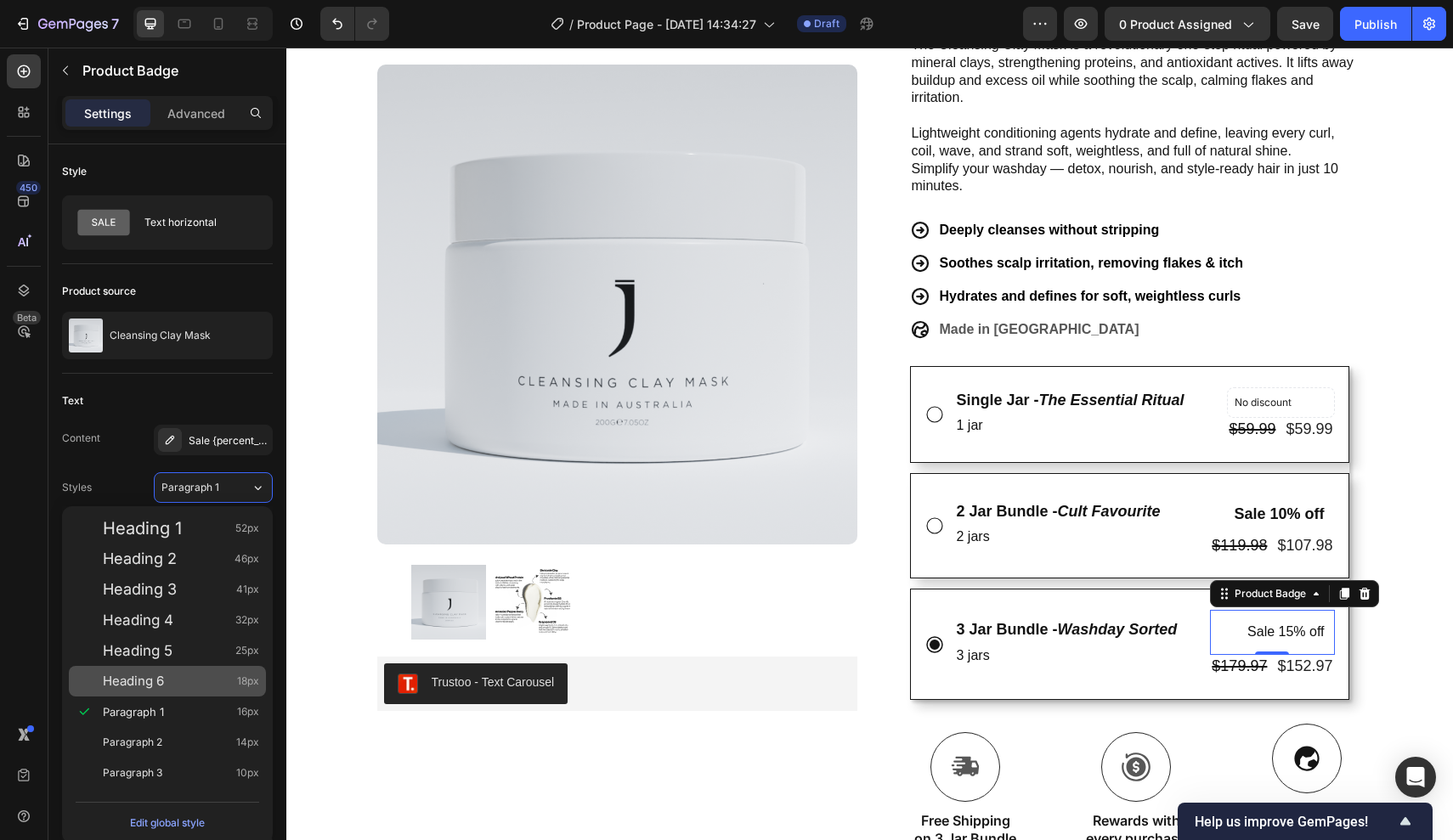
click at [196, 672] on div "Heading 6 18px" at bounding box center [167, 681] width 197 height 30
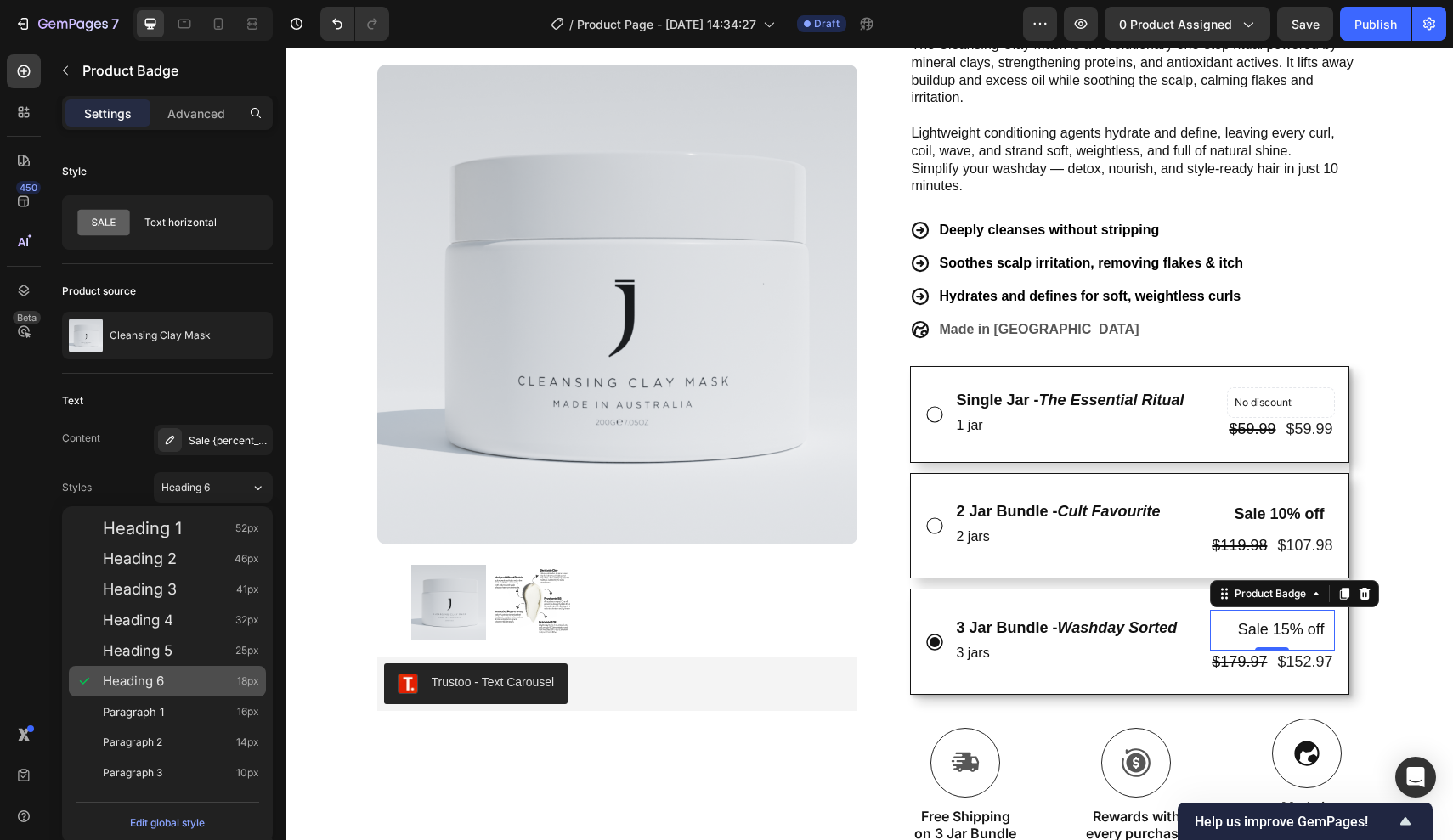
type input "18"
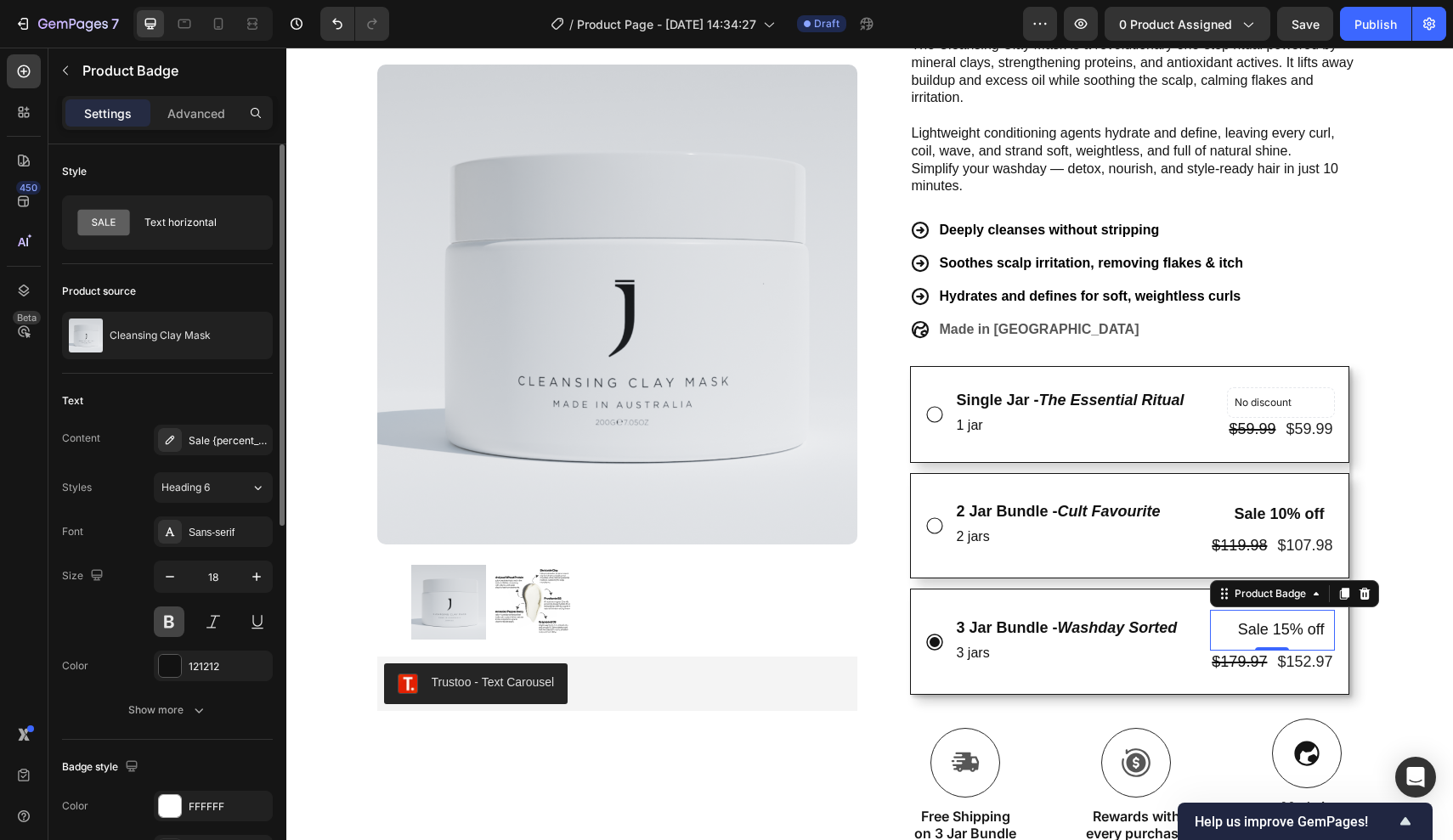
click at [166, 613] on button at bounding box center [168, 621] width 30 height 30
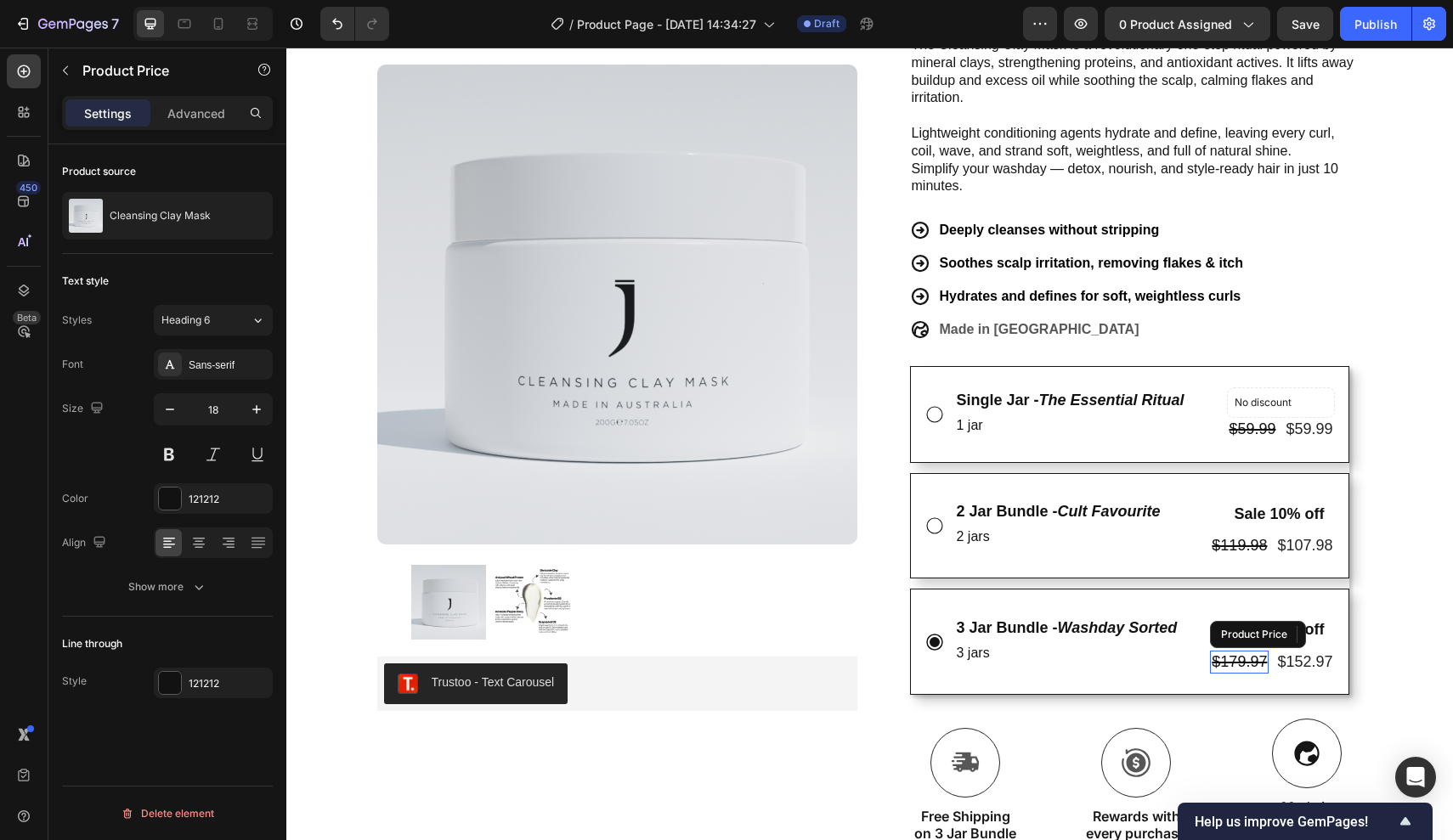
click at [1215, 652] on div "$179.97" at bounding box center [1239, 662] width 59 height 23
click at [1149, 648] on p "3 jars" at bounding box center [1066, 653] width 221 height 25
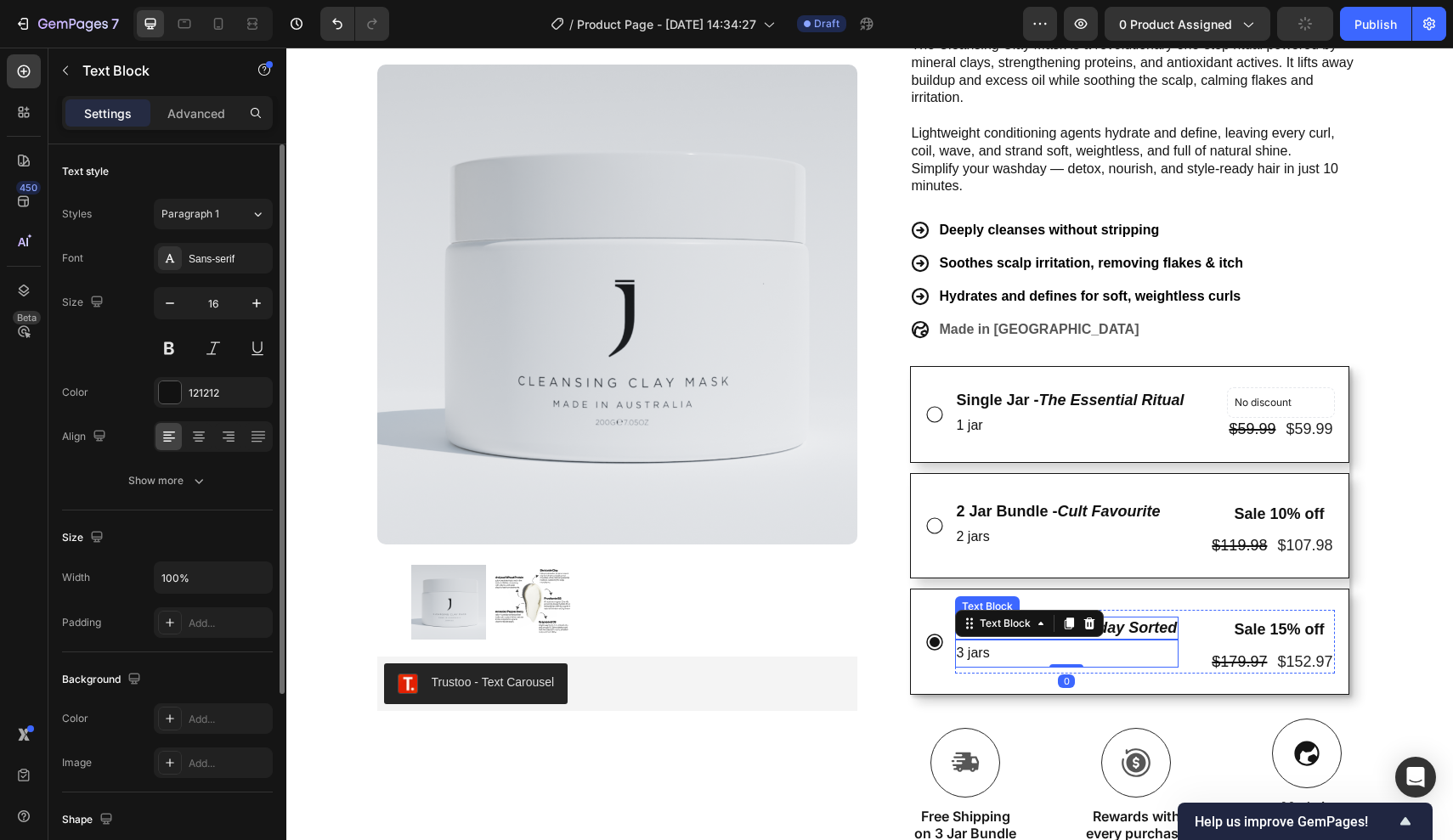
click at [1110, 592] on div "3 Jar Bundle - Washday Sorted Text Block 3 jars Text Block 0 Sale 15% off Produ…" at bounding box center [1129, 641] width 439 height 106
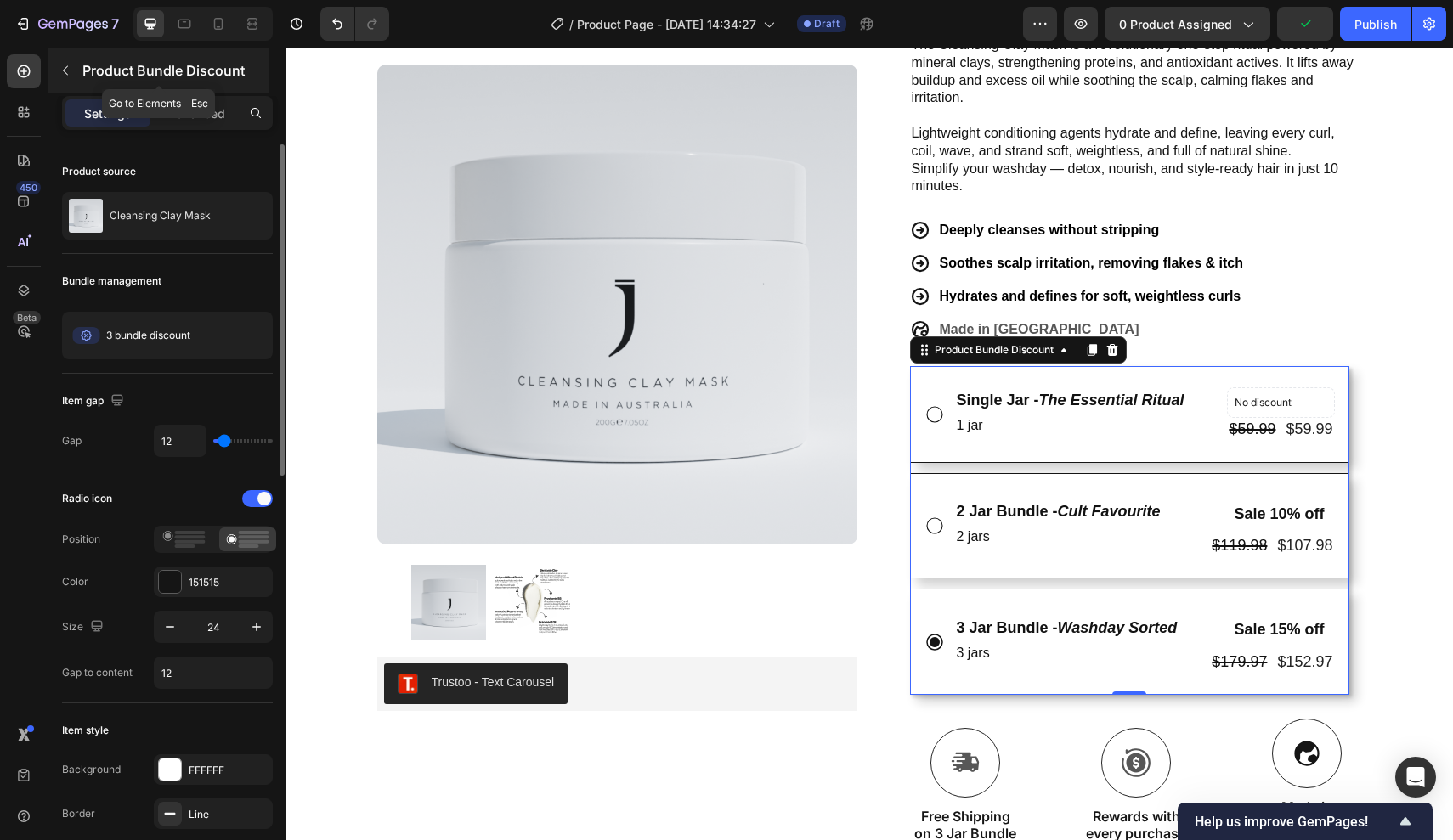
click at [70, 72] on icon "button" at bounding box center [65, 70] width 14 height 14
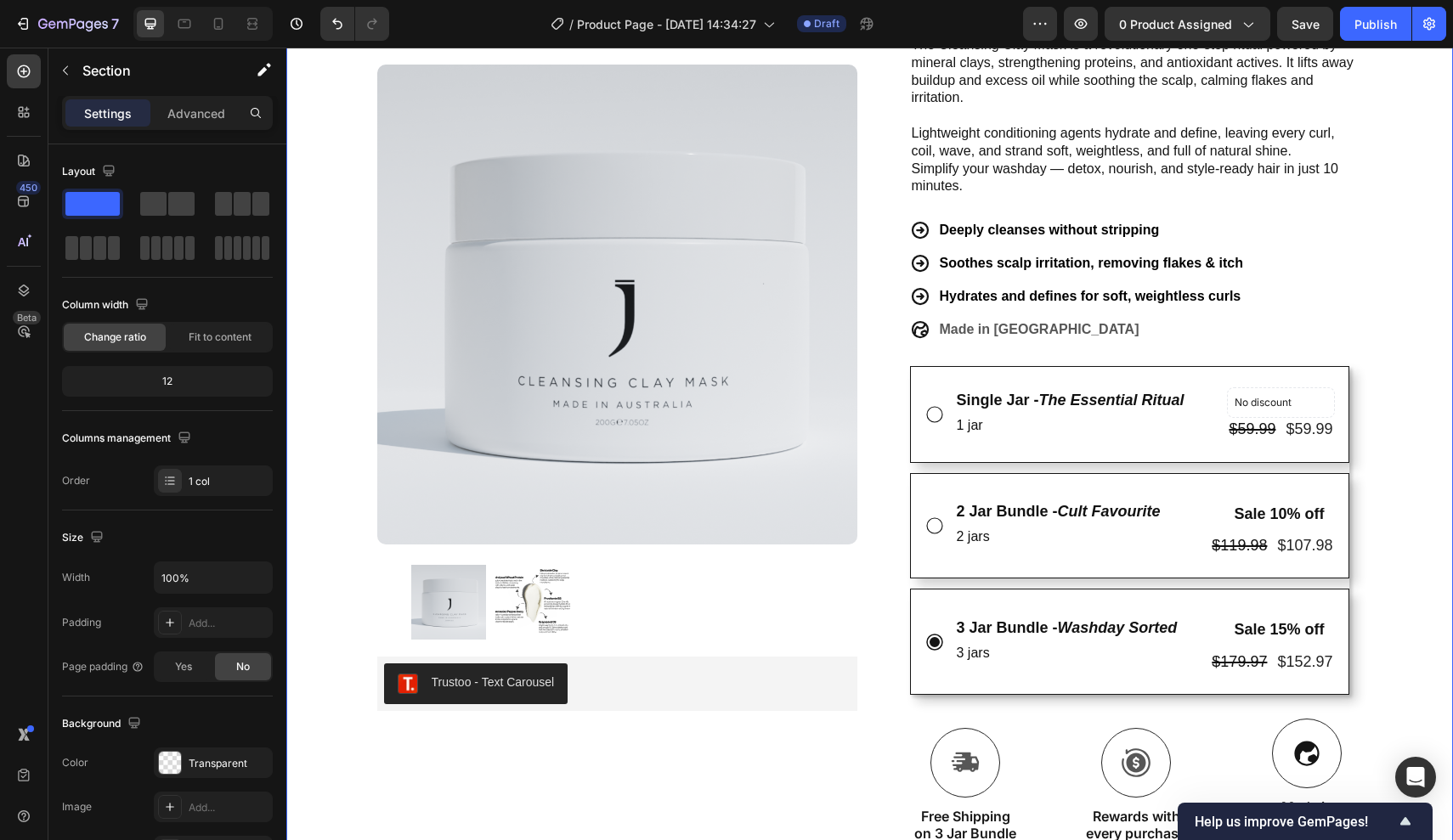
click at [1420, 511] on div "Icon FREE INTERNATIONAL SHIPPING ON 2+ JARS Text Block Row Icon 22,000+ Members…" at bounding box center [869, 507] width 1167 height 1393
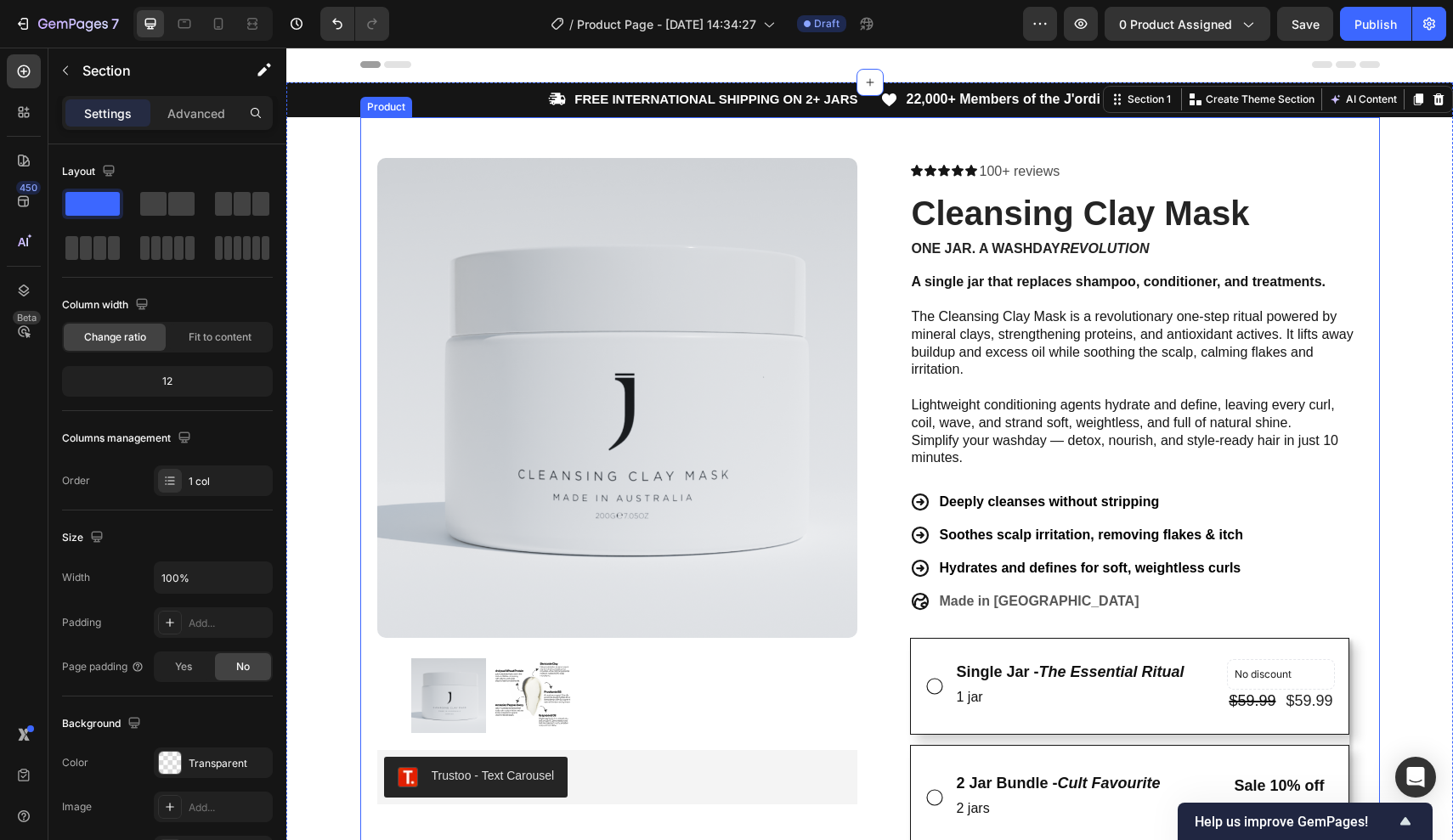
scroll to position [27, 0]
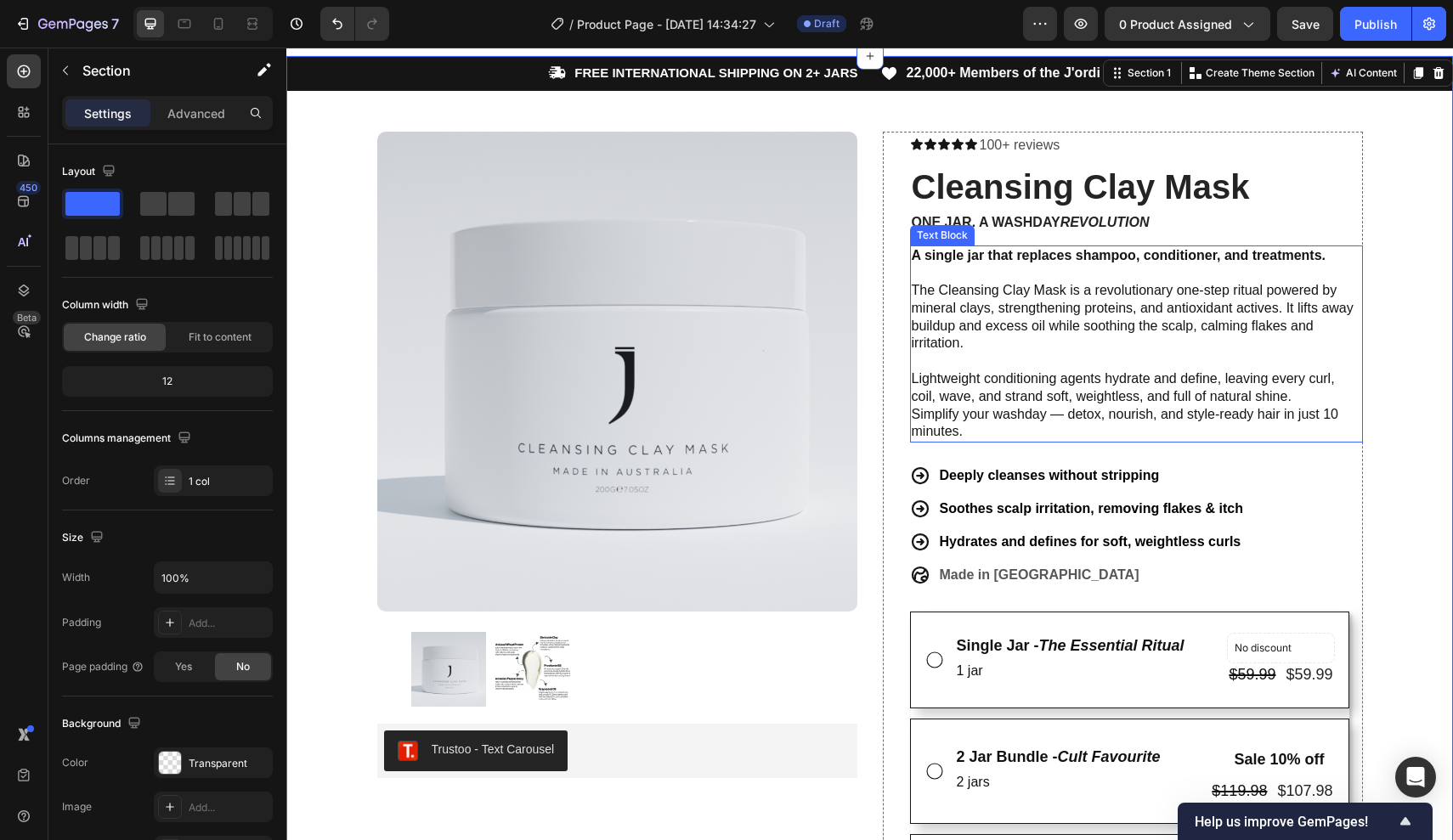
click at [977, 339] on p "A single jar that replaces shampoo, conditioner, and treatments. The Cleansing …" at bounding box center [1135, 300] width 449 height 106
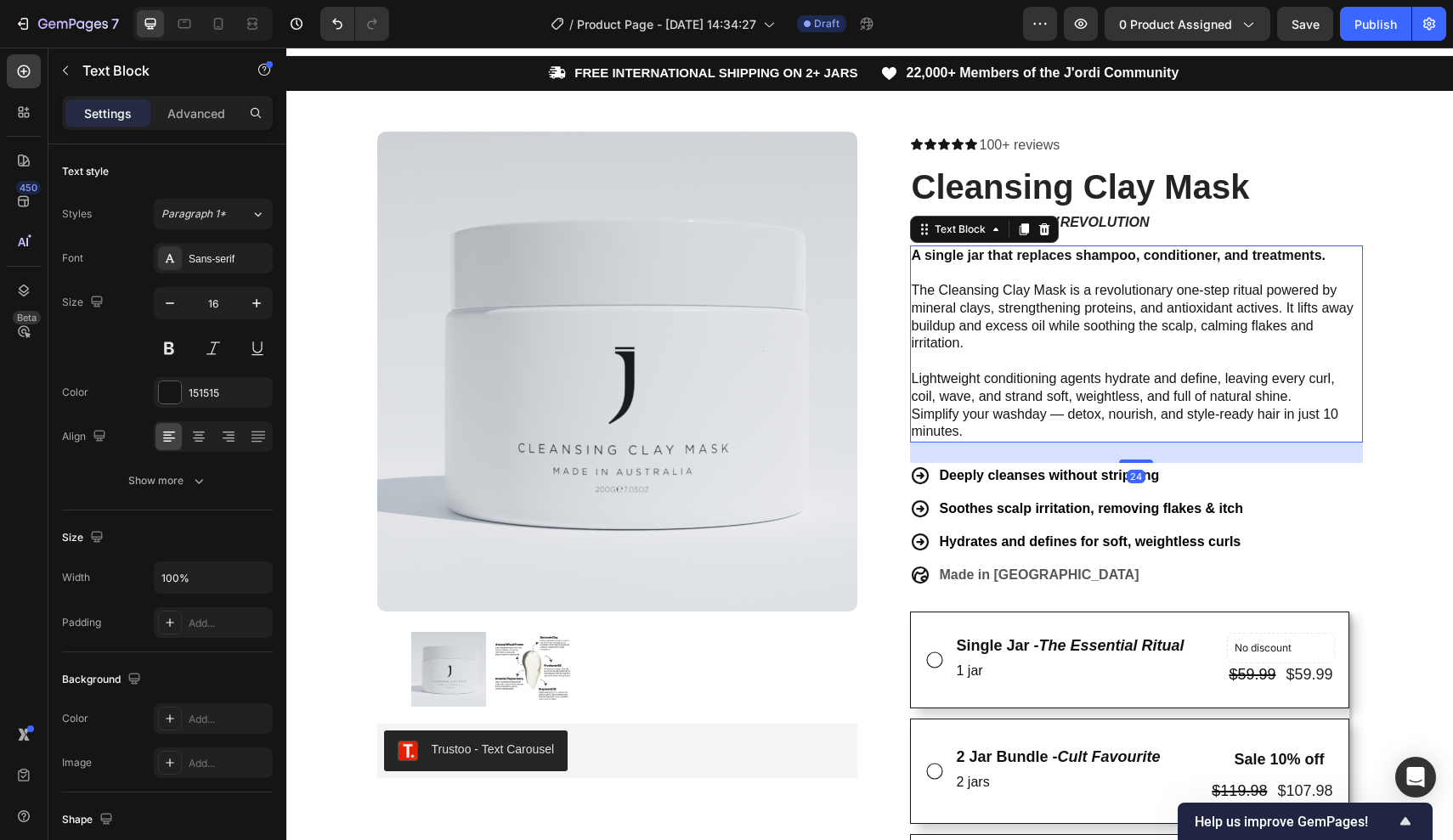
click at [1000, 340] on p "A single jar that replaces shampoo, conditioner, and treatments. The Cleansing …" at bounding box center [1135, 300] width 449 height 106
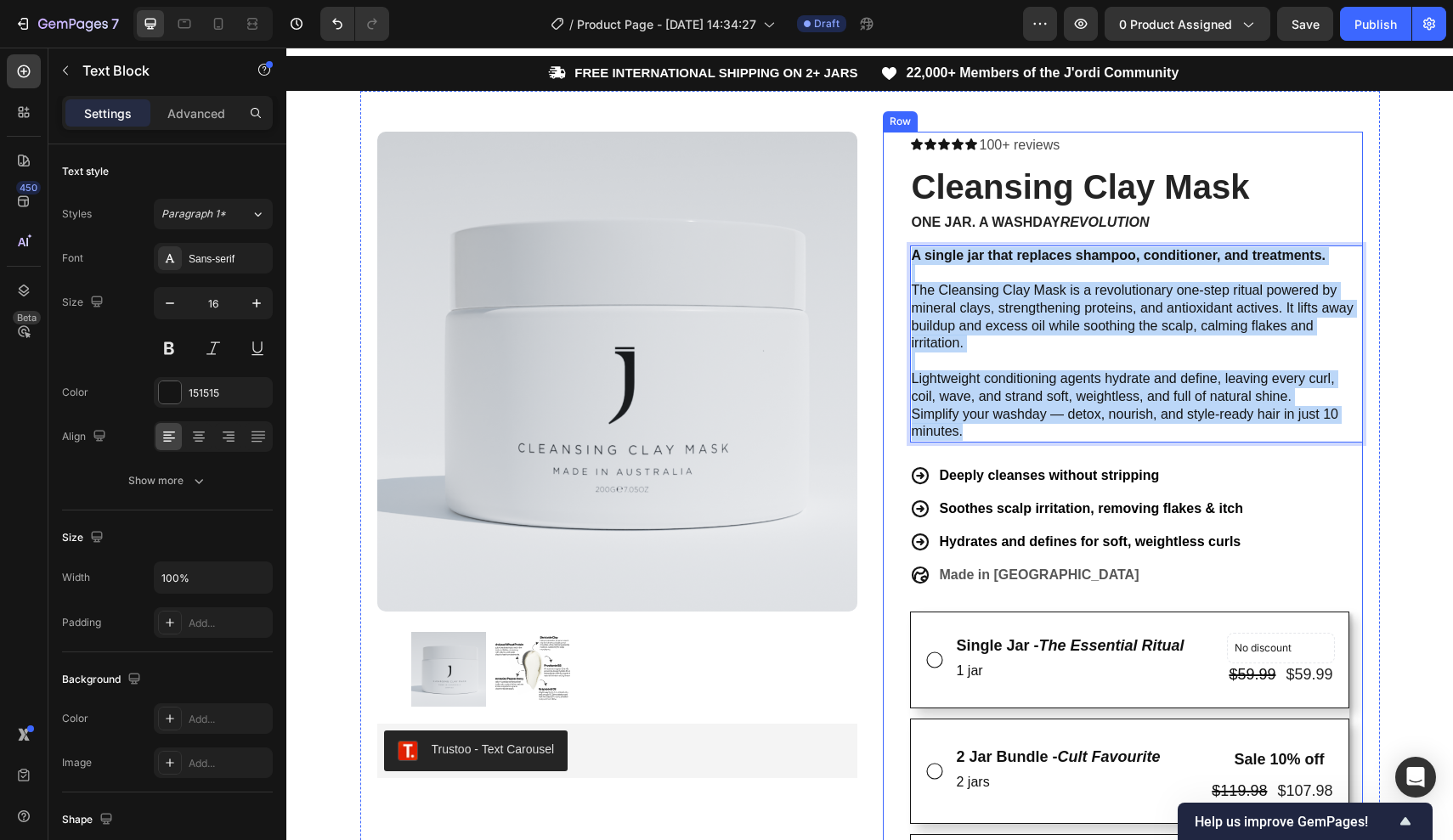
drag, startPoint x: 974, startPoint y: 424, endPoint x: 899, endPoint y: 225, distance: 212.7
click at [899, 225] on div "Icon Icon Icon Icon Icon Icon List 100+ reviews Text Block Row Cleansing Clay M…" at bounding box center [1123, 773] width 480 height 1283
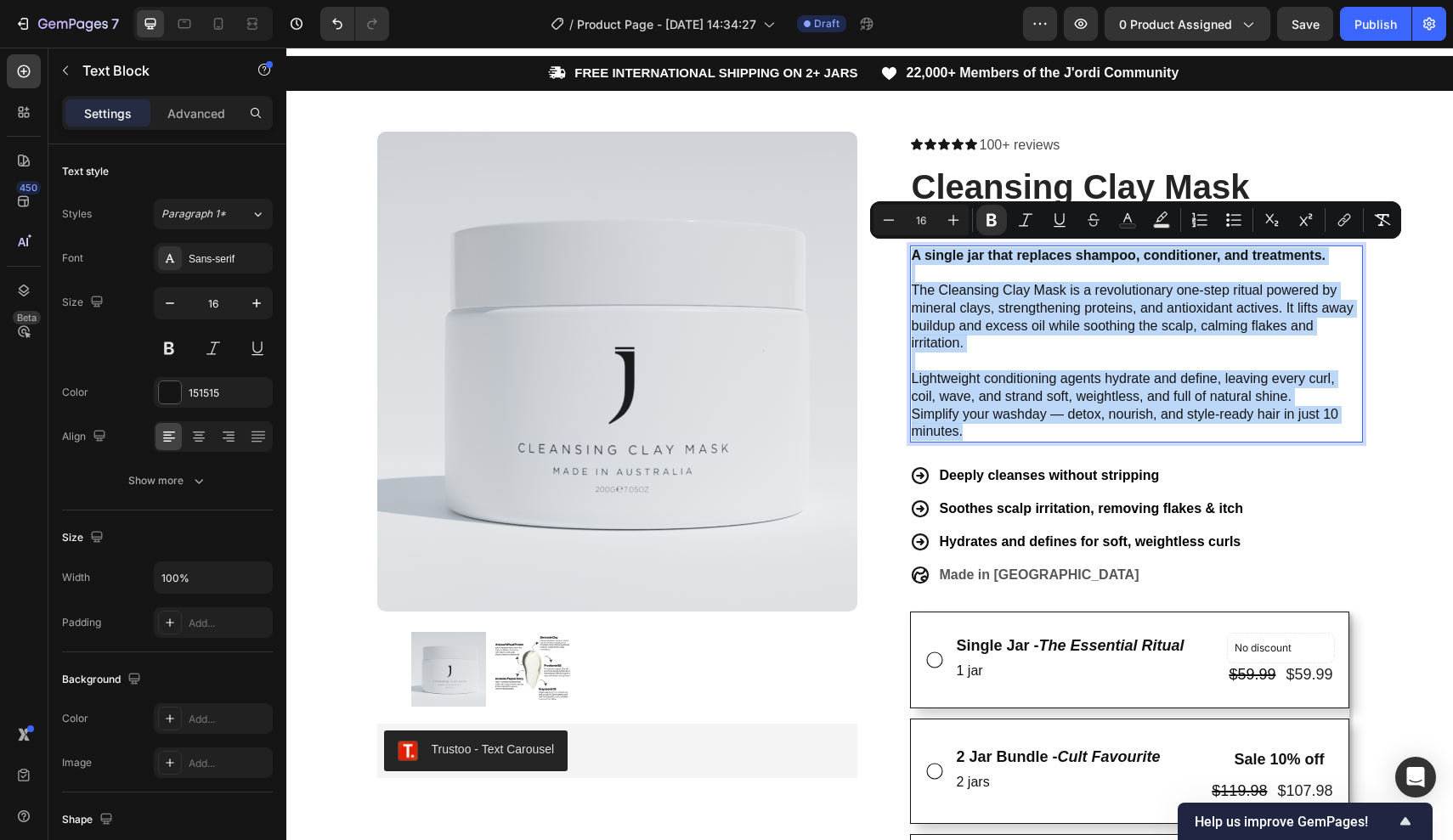
copy div "A single jar that replaces shampoo, conditioner, and treatments. The Cleansing …"
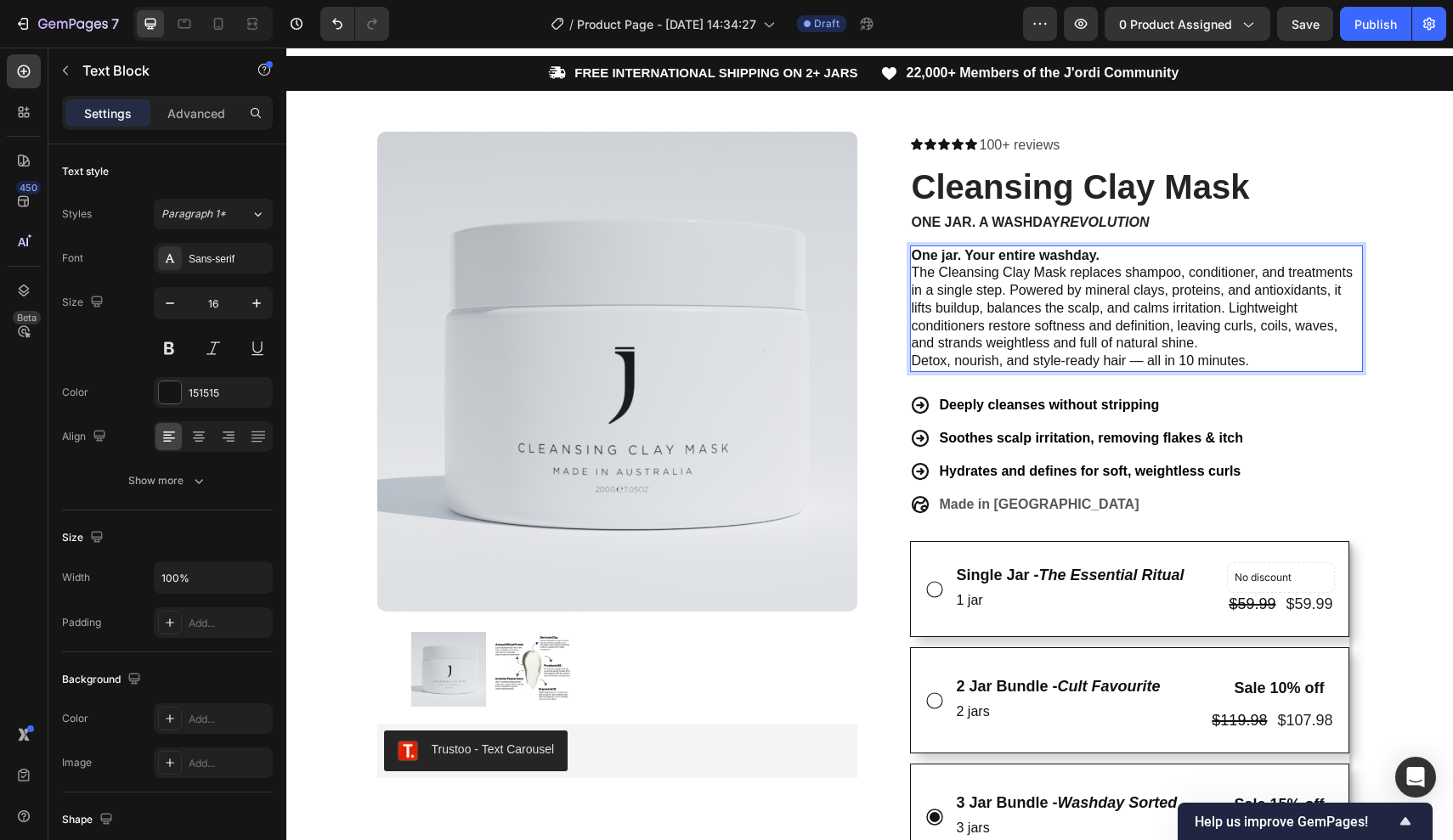
click at [1107, 248] on p "One jar. Your entire washday. The Cleansing Clay Mask replaces shampoo, conditi…" at bounding box center [1135, 300] width 449 height 106
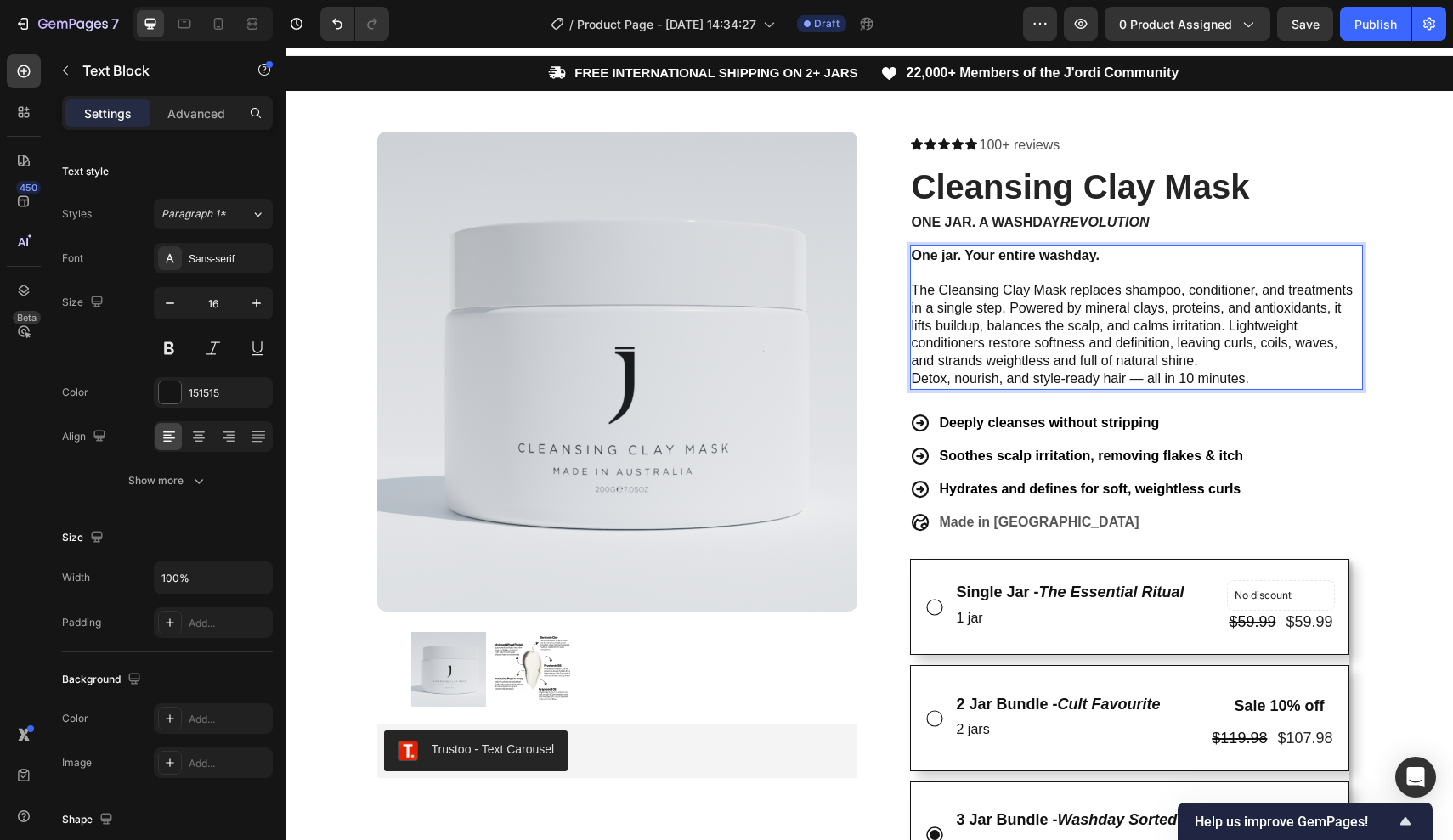
click at [1098, 281] on p "One jar. Your entire washday. The Cleansing Clay Mask replaces shampoo, conditi…" at bounding box center [1135, 309] width 449 height 124
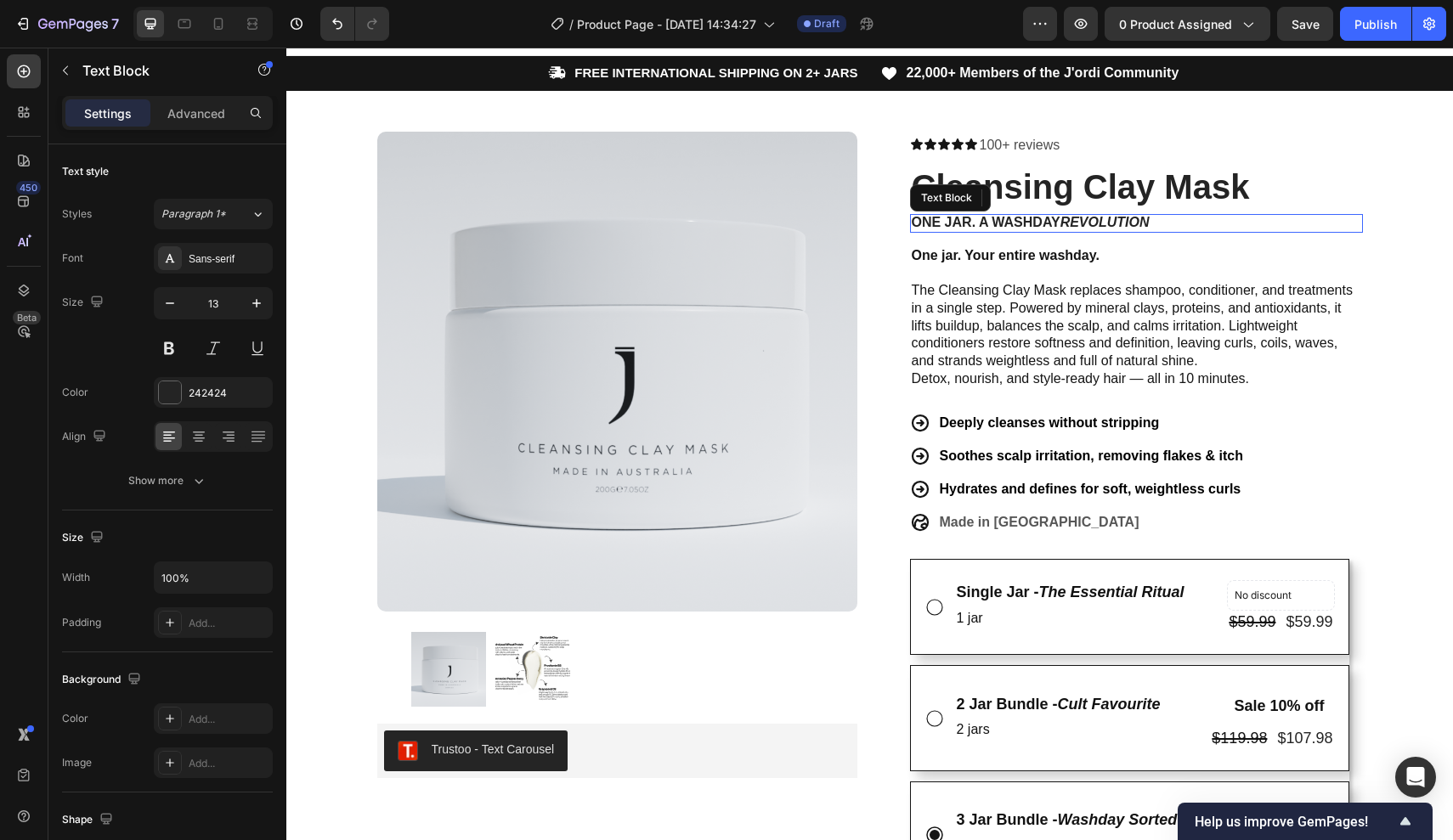
click at [1100, 223] on icon "revolution" at bounding box center [1104, 222] width 89 height 15
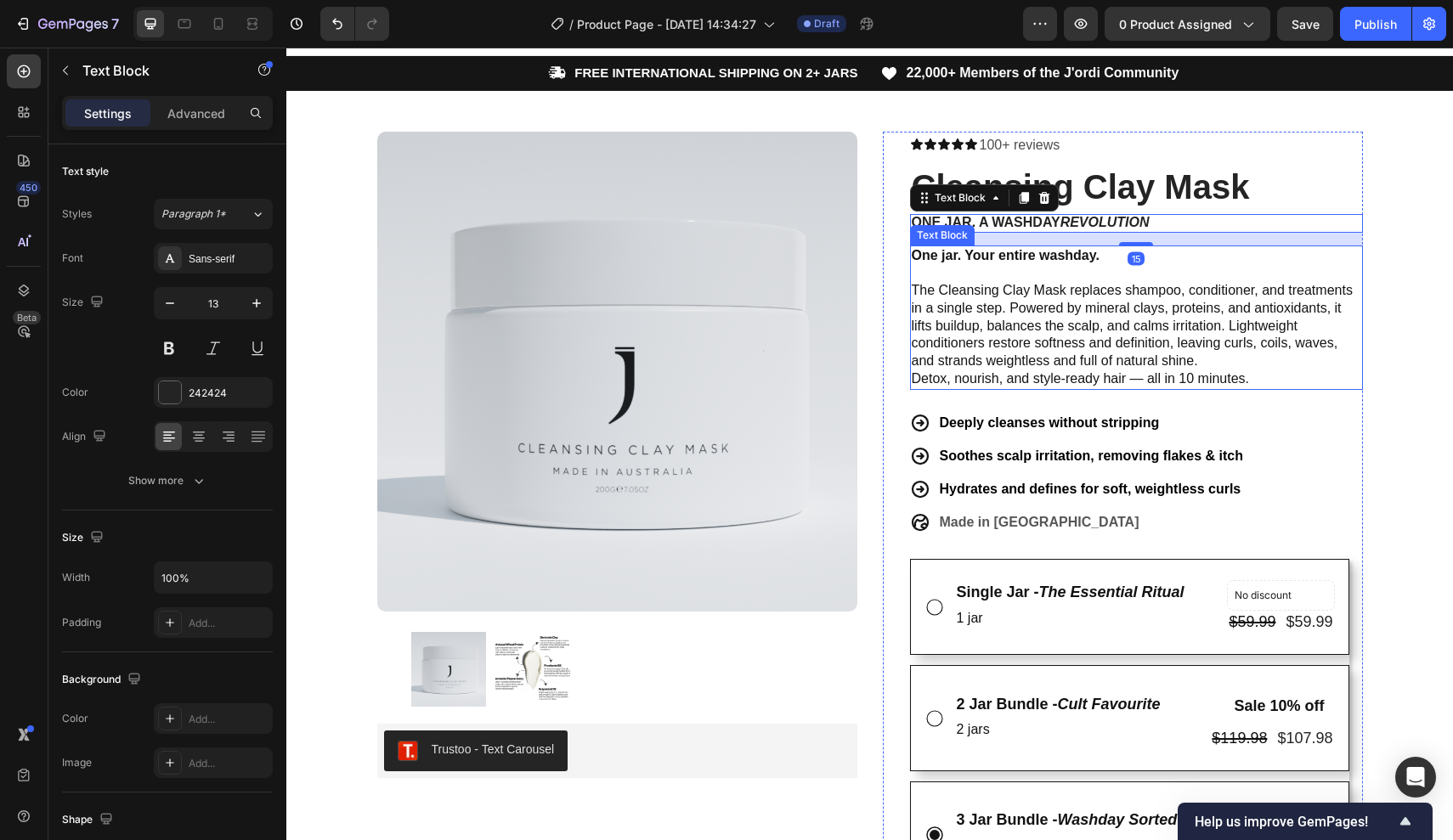
click at [1104, 255] on p "One jar. Your entire washday. The Cleansing Clay Mask replaces shampoo, conditi…" at bounding box center [1135, 309] width 449 height 124
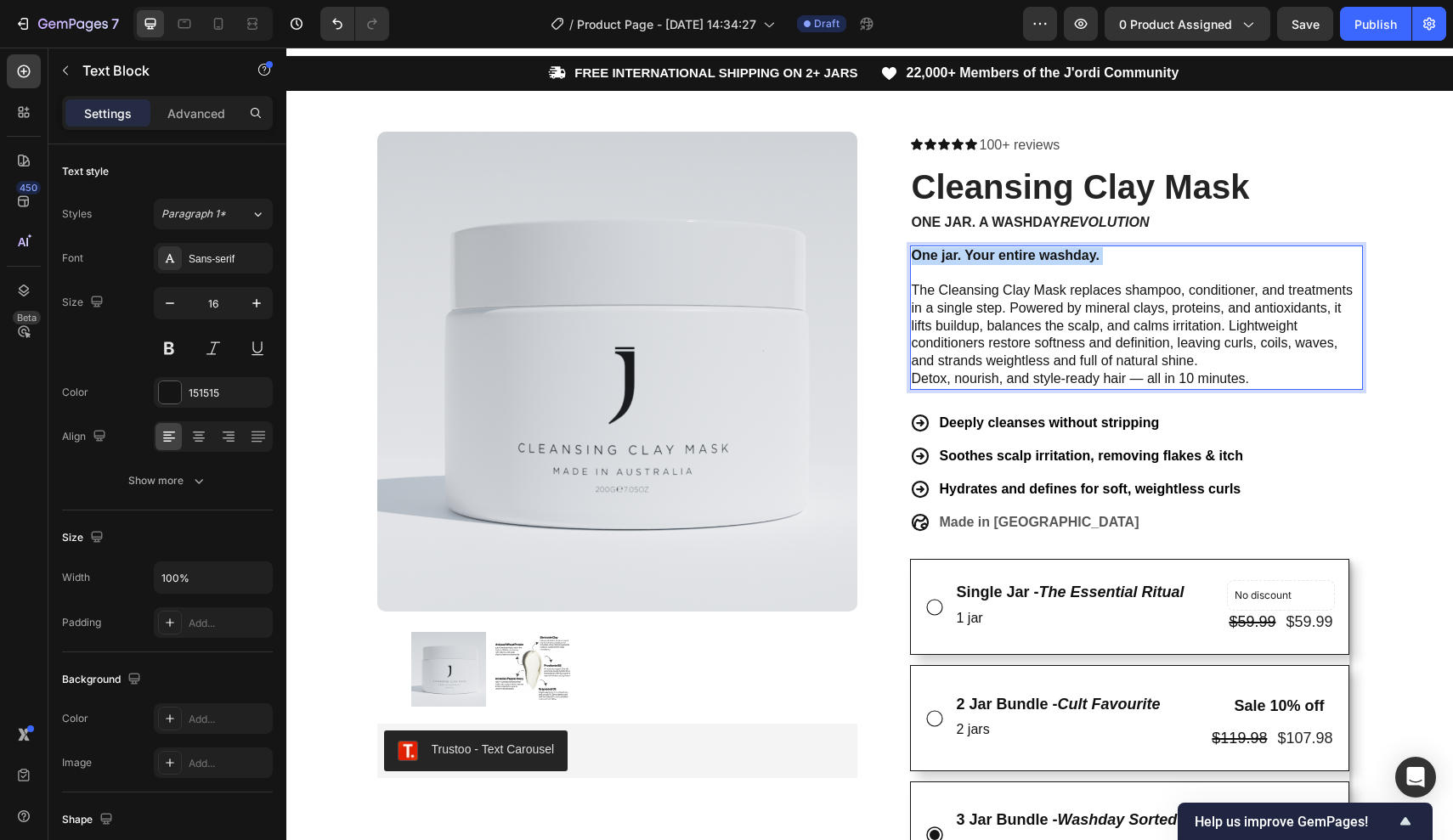
drag, startPoint x: 1110, startPoint y: 255, endPoint x: 895, endPoint y: 244, distance: 215.3
click at [895, 246] on div "Icon Icon Icon Icon Icon Icon List 100+ reviews Text Block Row Cleansing Clay M…" at bounding box center [1123, 746] width 480 height 1229
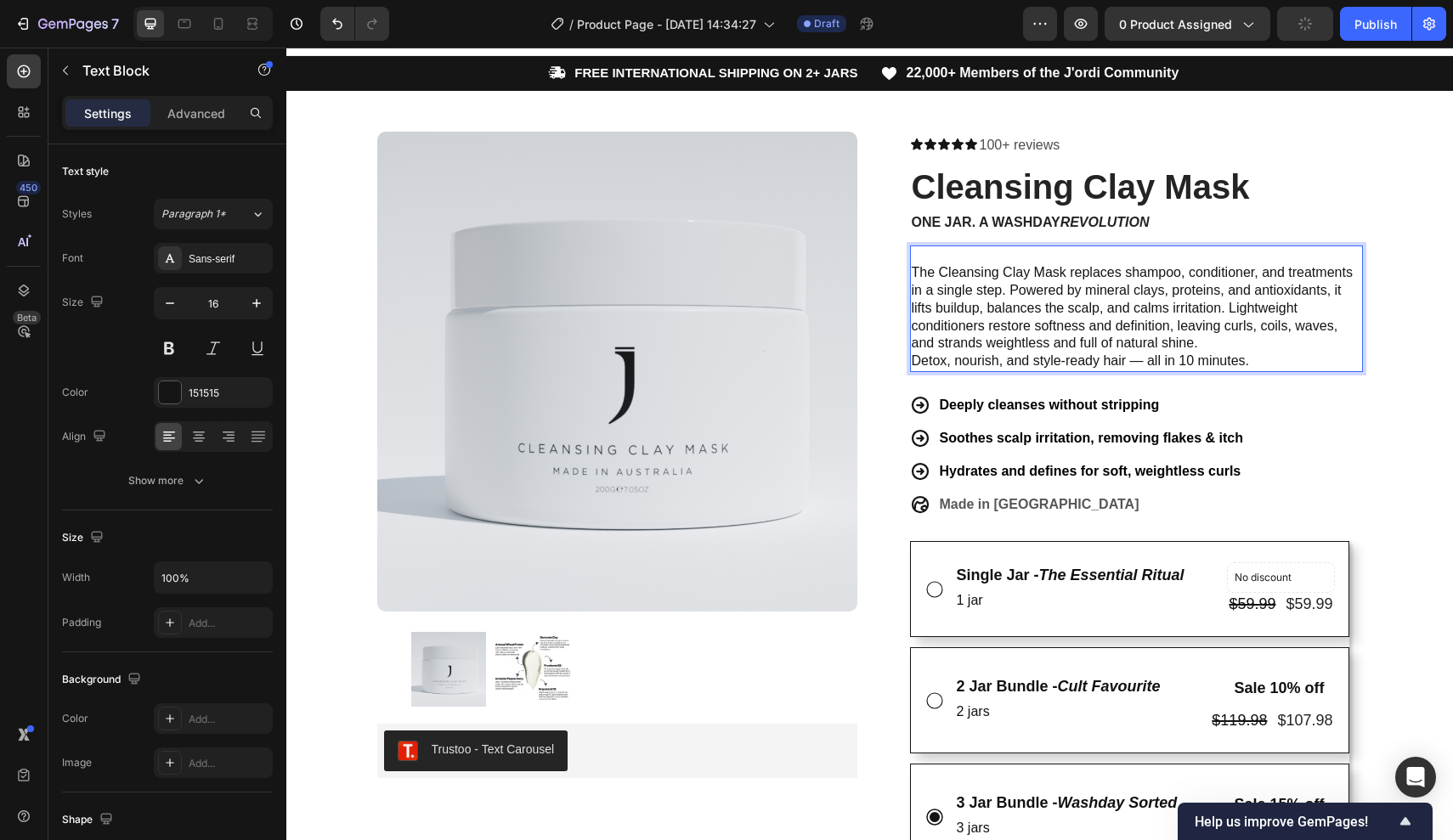
click at [964, 267] on p "⁠⁠⁠⁠⁠⁠⁠ The Cleansing Clay Mask replaces shampoo, conditioner, and treatments i…" at bounding box center [1135, 300] width 449 height 106
click at [913, 268] on p "The Cleansing Clay Mask replaces shampoo, conditioner, and treatments in a sing…" at bounding box center [1135, 300] width 449 height 106
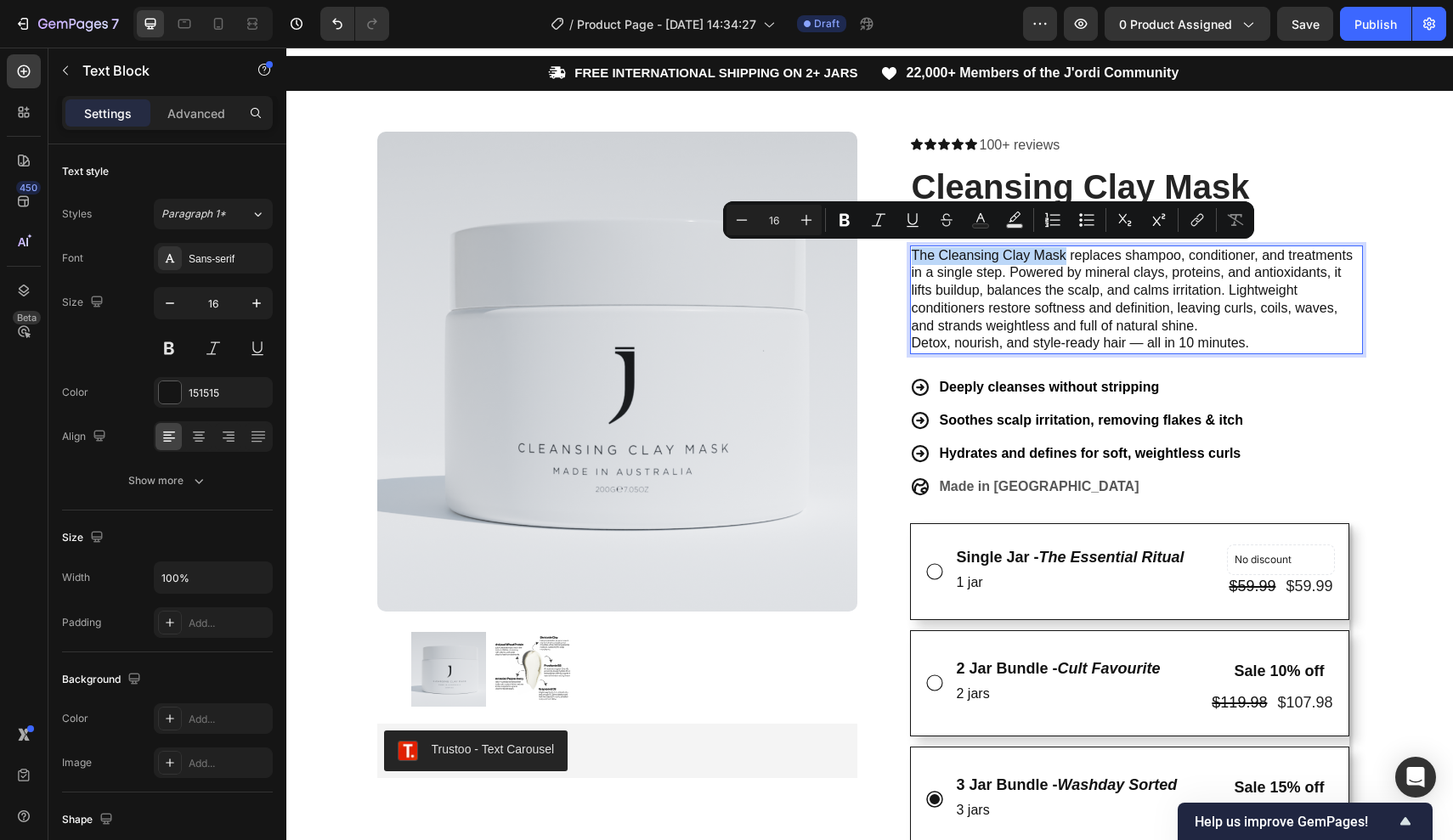
drag, startPoint x: 912, startPoint y: 253, endPoint x: 1068, endPoint y: 253, distance: 156.0
click at [1068, 253] on p "The Cleansing Clay Mask replaces shampoo, conditioner, and treatments in a sing…" at bounding box center [1135, 291] width 449 height 89
click at [1238, 327] on p "The Cleansing Clay Mask replaces shampoo, conditioner, and treatments in a sing…" at bounding box center [1135, 291] width 449 height 89
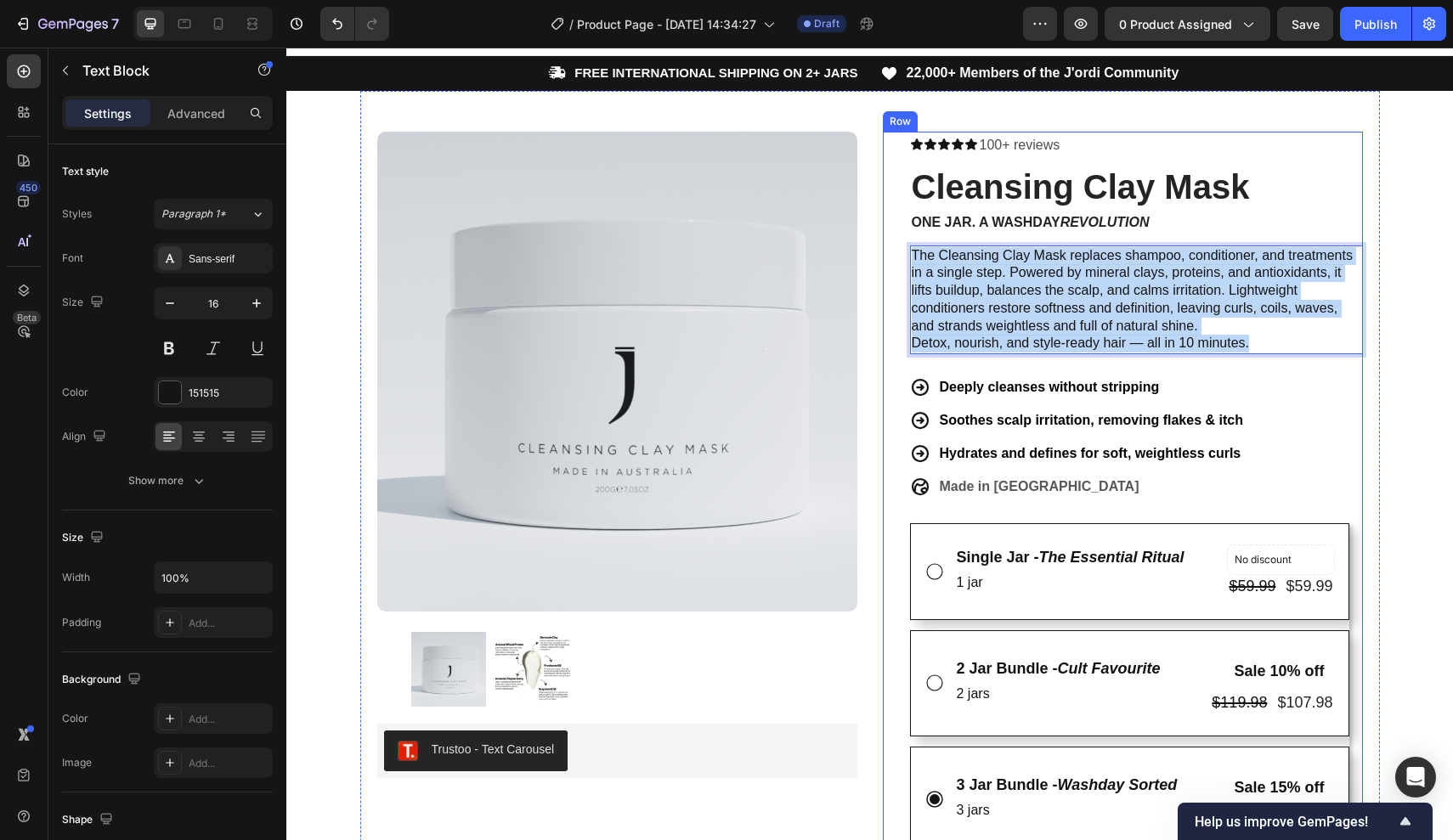
drag, startPoint x: 1262, startPoint y: 337, endPoint x: 819, endPoint y: 154, distance: 479.3
click at [819, 152] on div "Product Images Trustoo - Text Carousel Trustoo Row Icon Icon Icon Icon Icon Ico…" at bounding box center [870, 716] width 1019 height 1253
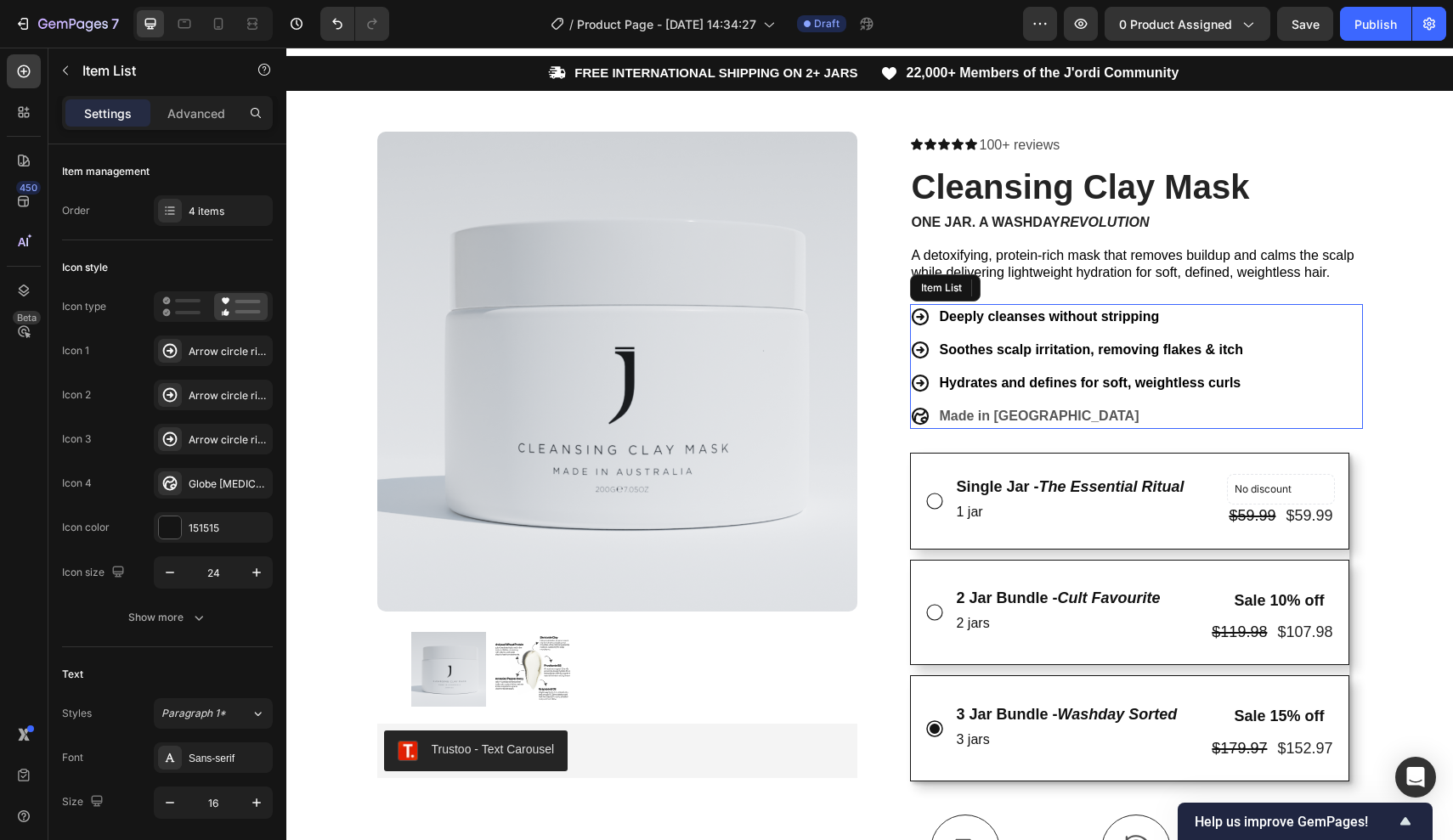
click at [1253, 304] on div "Deeply cleanses without stripping Soothes scalp irritation, removing flakes & i…" at bounding box center [1135, 366] width 453 height 124
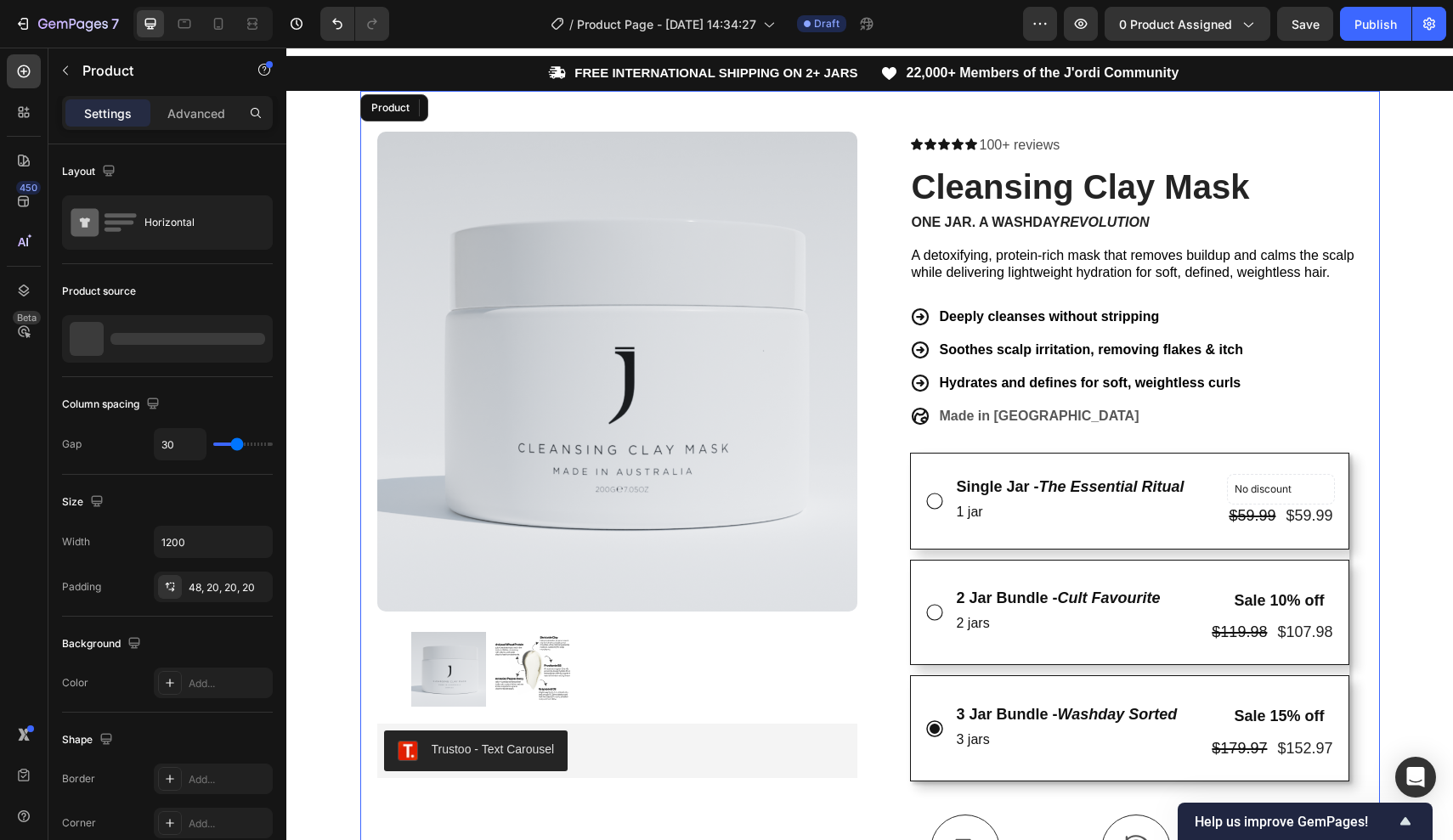
click at [1378, 305] on div "Product Images Trustoo - Text Carousel Trustoo Row Icon Icon Icon Icon Icon Ico…" at bounding box center [870, 681] width 1019 height 1181
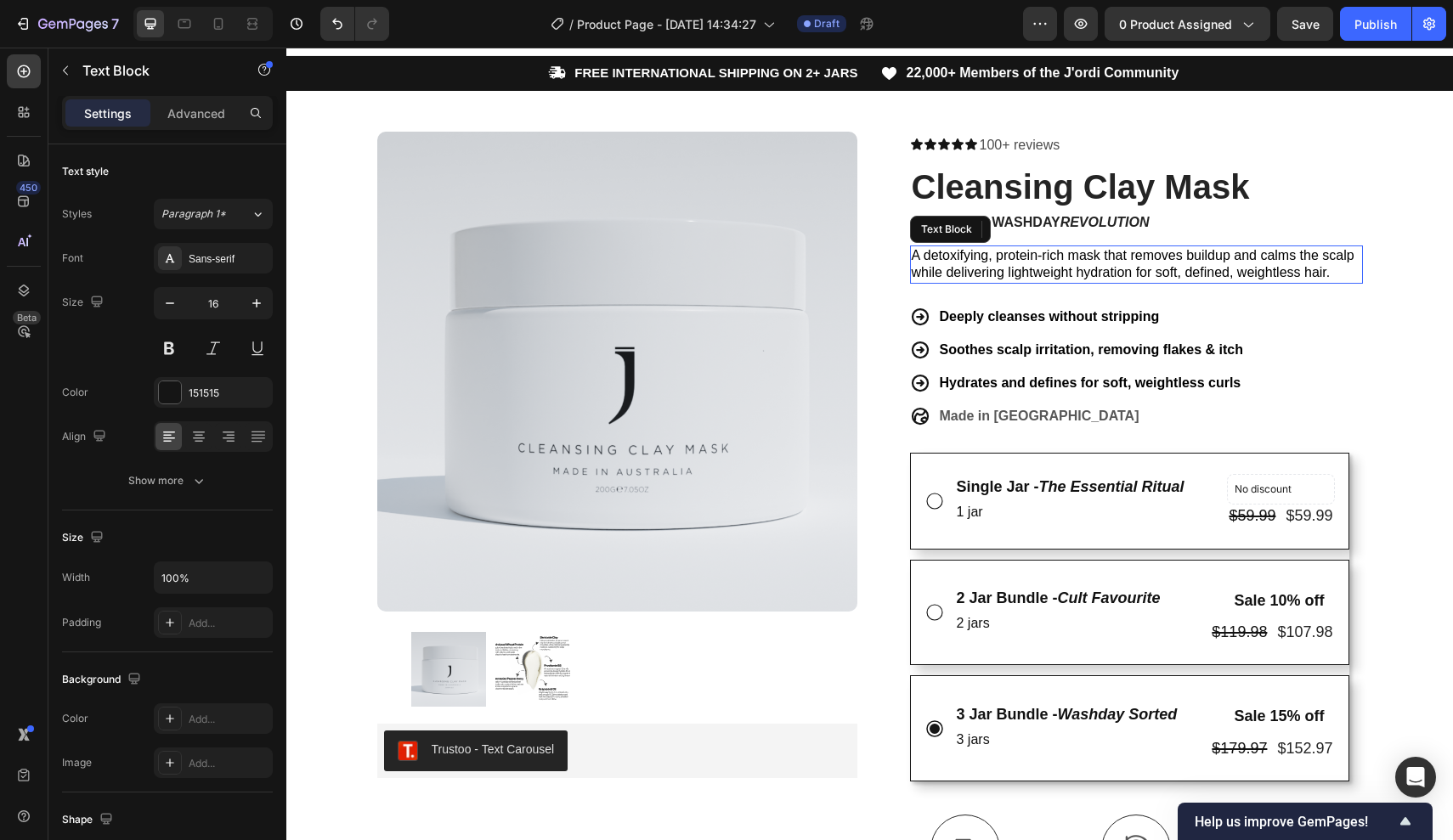
click at [1288, 264] on span "A detoxifying, protein-rich mask that removes buildup and calms the scalp while…" at bounding box center [1133, 264] width 443 height 32
click at [1333, 267] on p "A detoxifying, protein-rich mask that removes buildup and calms the scalp while…" at bounding box center [1135, 264] width 449 height 36
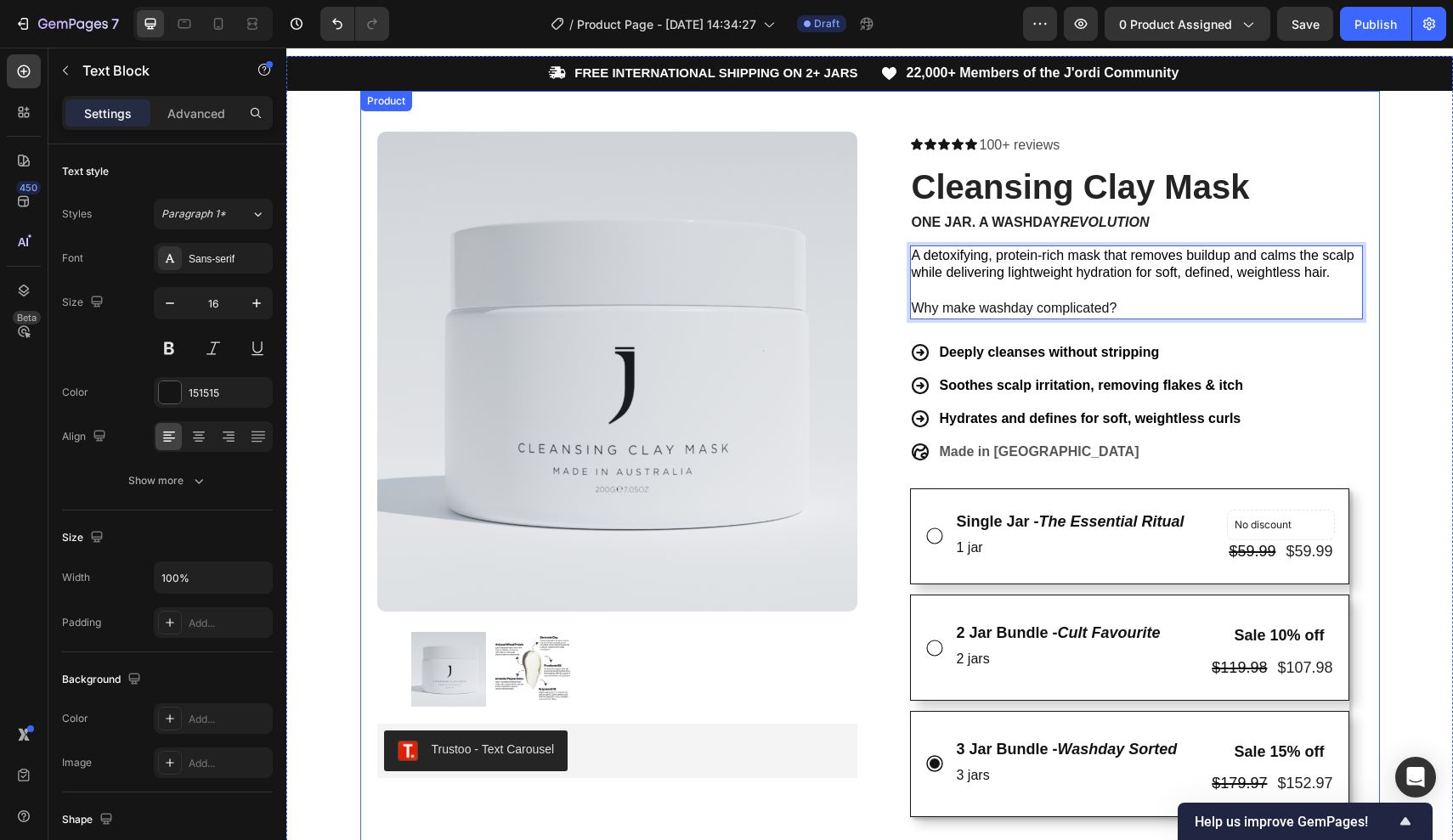
drag, startPoint x: 1137, startPoint y: 306, endPoint x: 847, endPoint y: 298, distance: 290.1
click at [845, 303] on div "Product Images Trustoo - Text Carousel Trustoo Row Icon Icon Icon Icon Icon Ico…" at bounding box center [870, 699] width 1019 height 1217
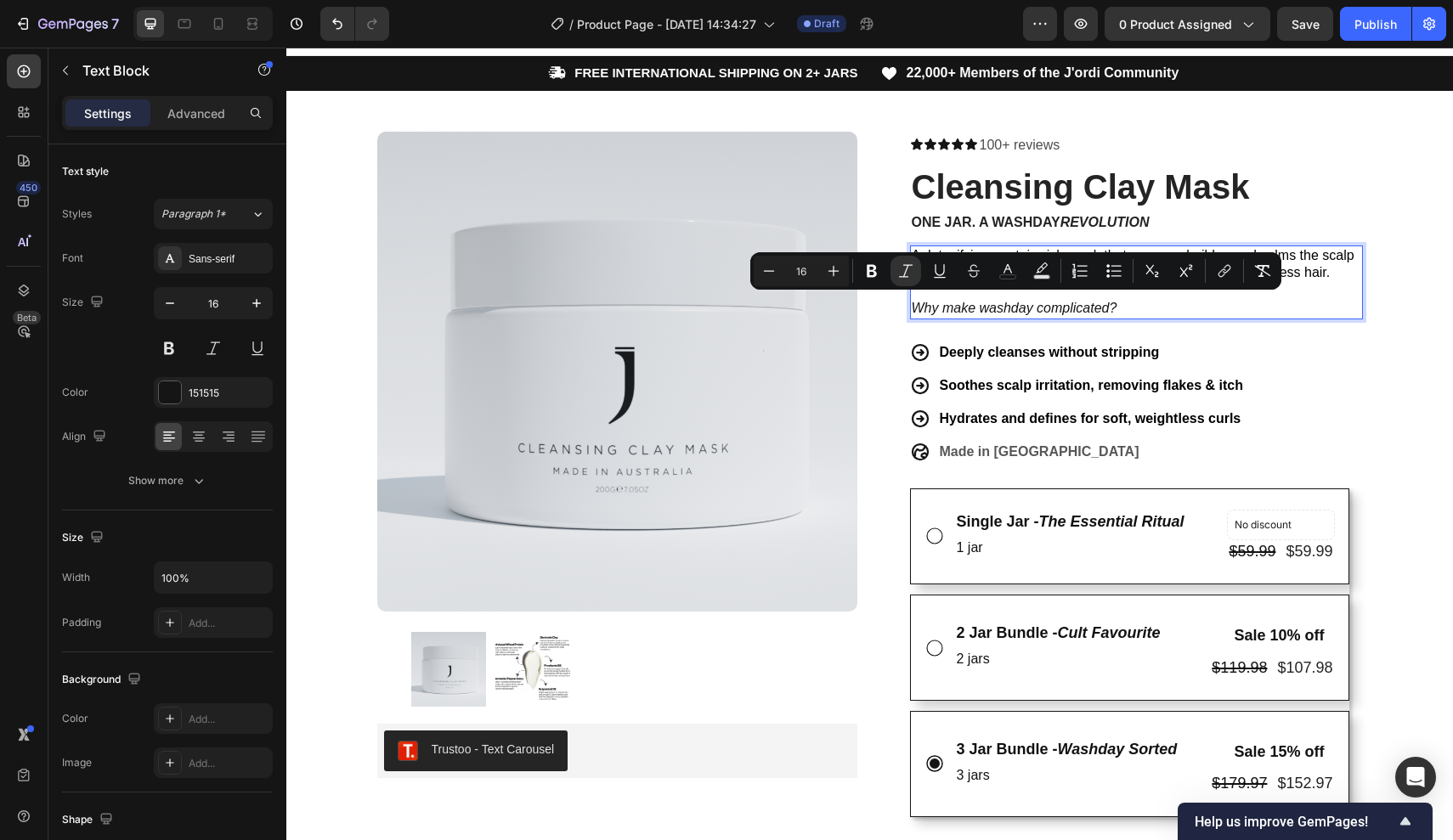
click at [1110, 303] on icon "Why make washday complicated?" at bounding box center [1014, 308] width 206 height 15
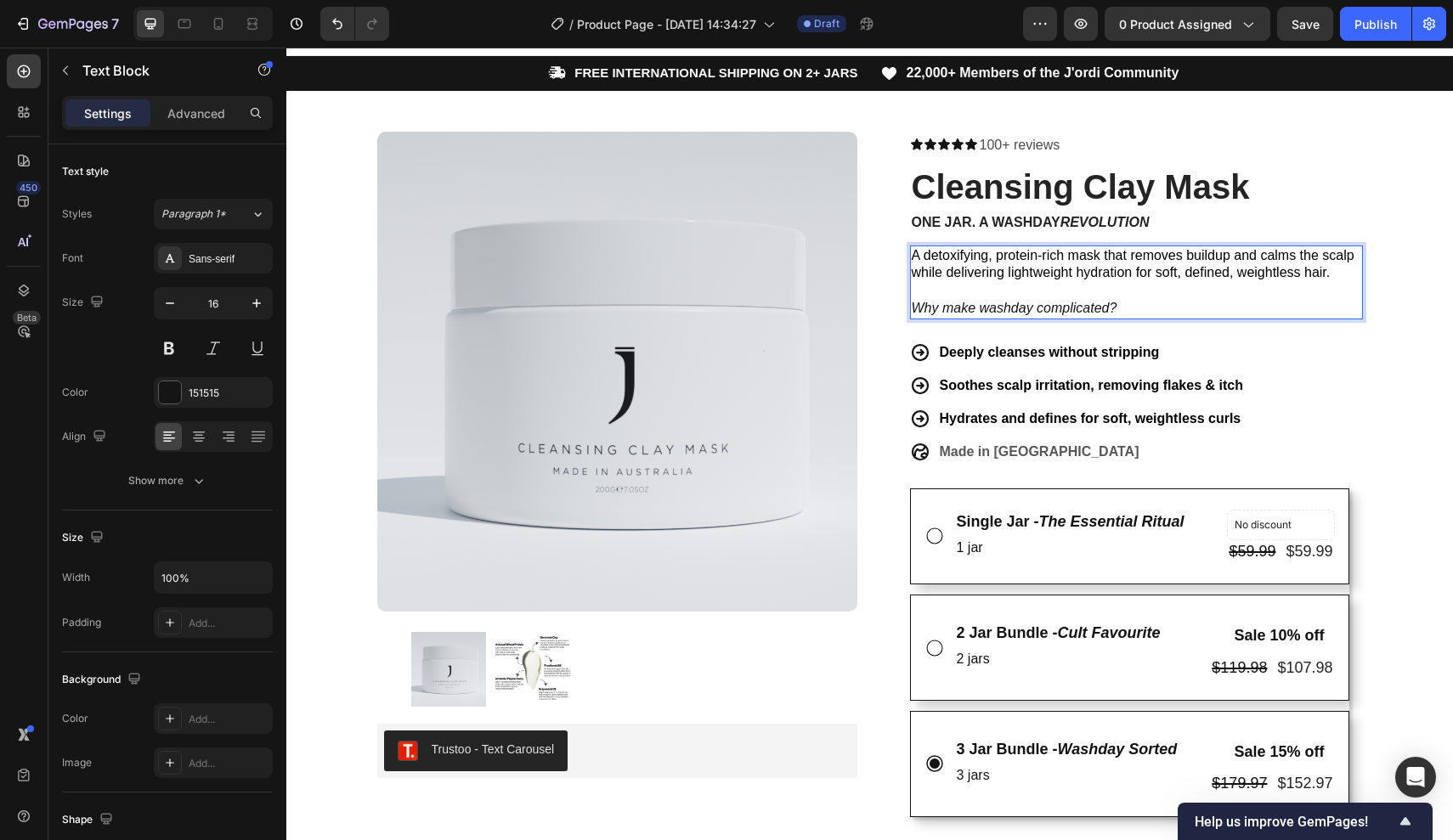
click at [1171, 303] on p "Why make washday complicated?" at bounding box center [1135, 308] width 449 height 17
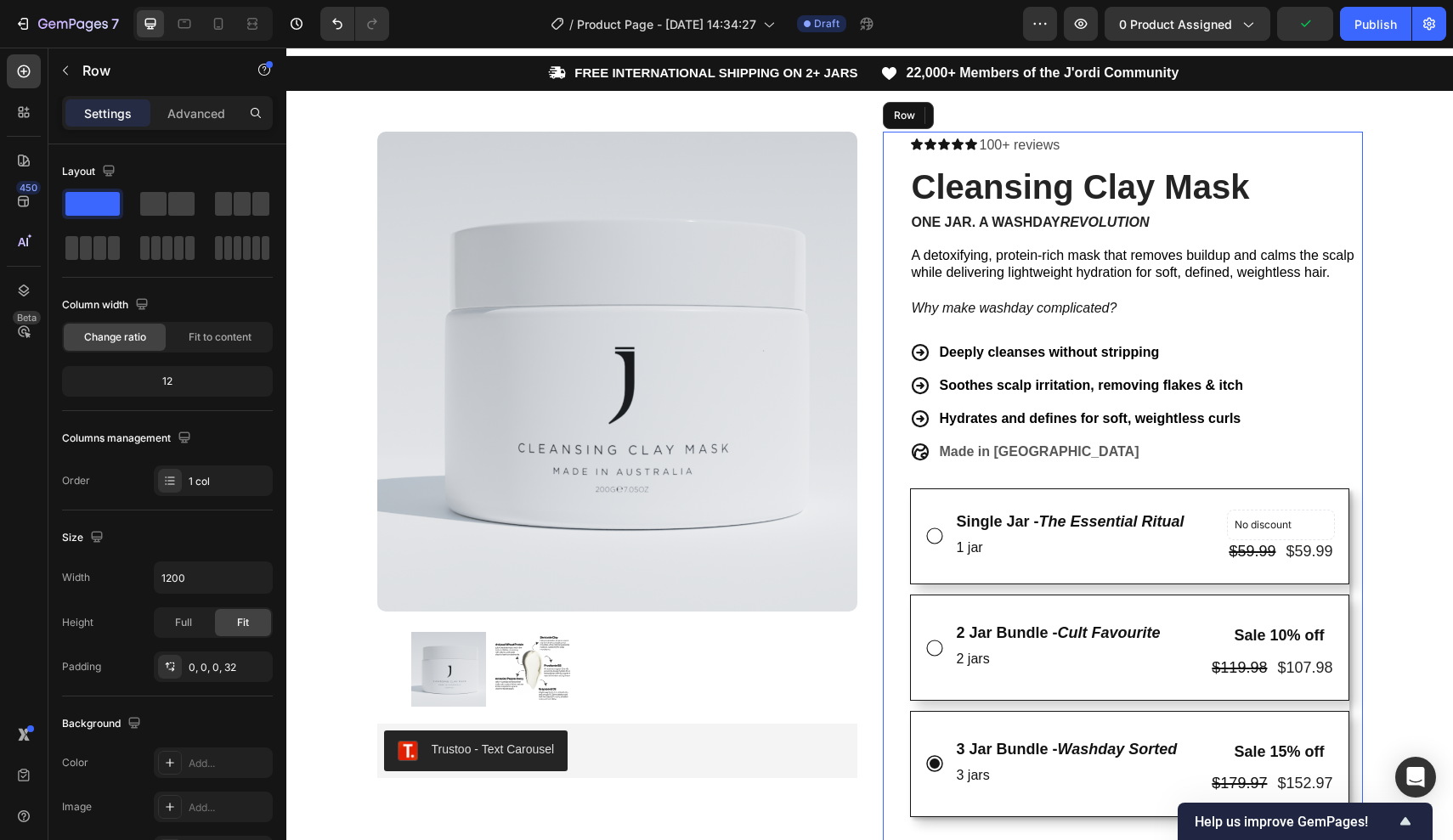
click at [1349, 322] on div "Icon Icon Icon Icon Icon Icon List 100+ reviews Text Block Row Cleansing Clay M…" at bounding box center [1135, 711] width 453 height 1158
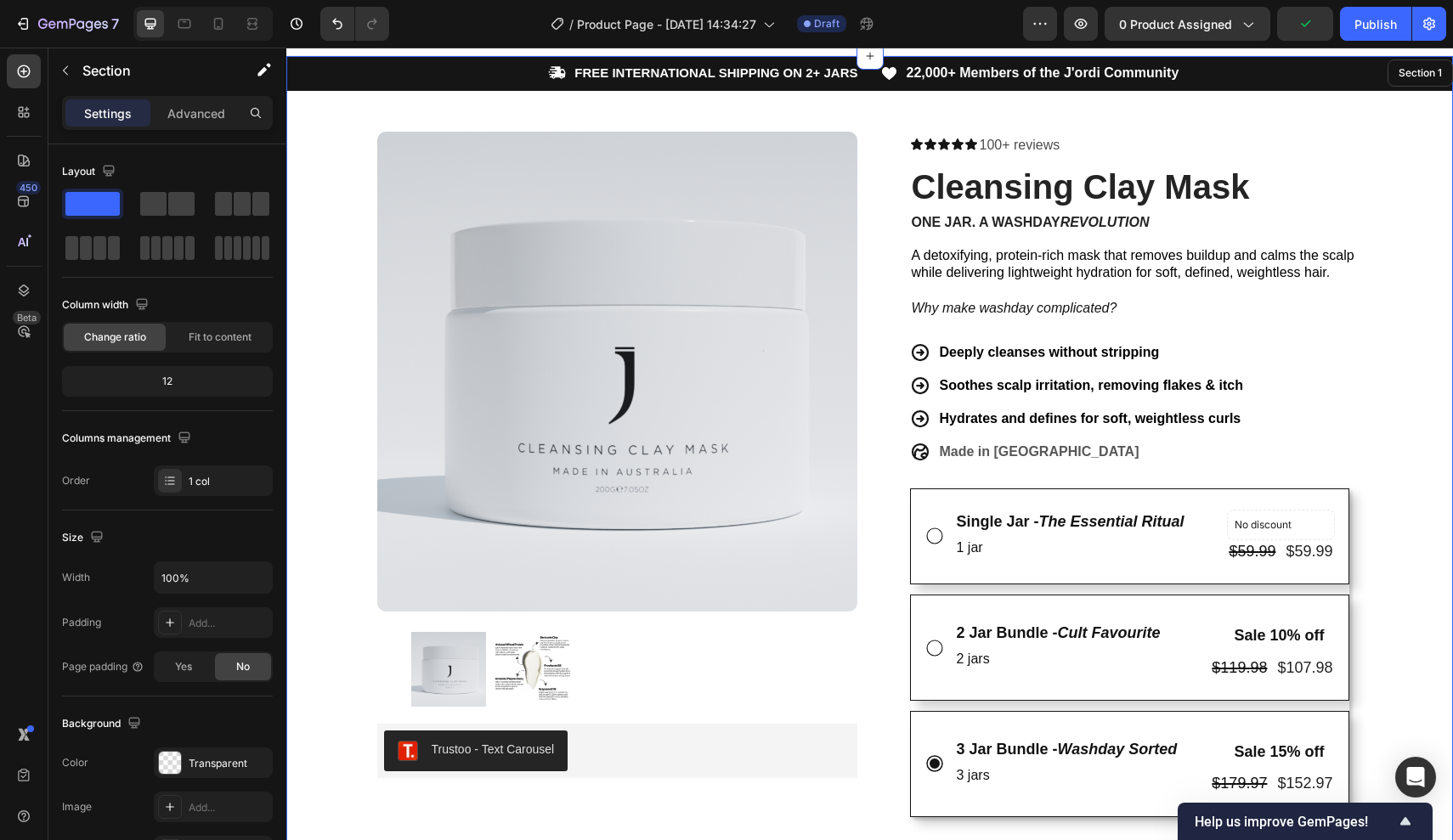
click at [1388, 322] on div "Icon FREE INTERNATIONAL SHIPPING ON 2+ JARS Text Block Row Icon 22,000+ Members…" at bounding box center [869, 690] width 1167 height 1269
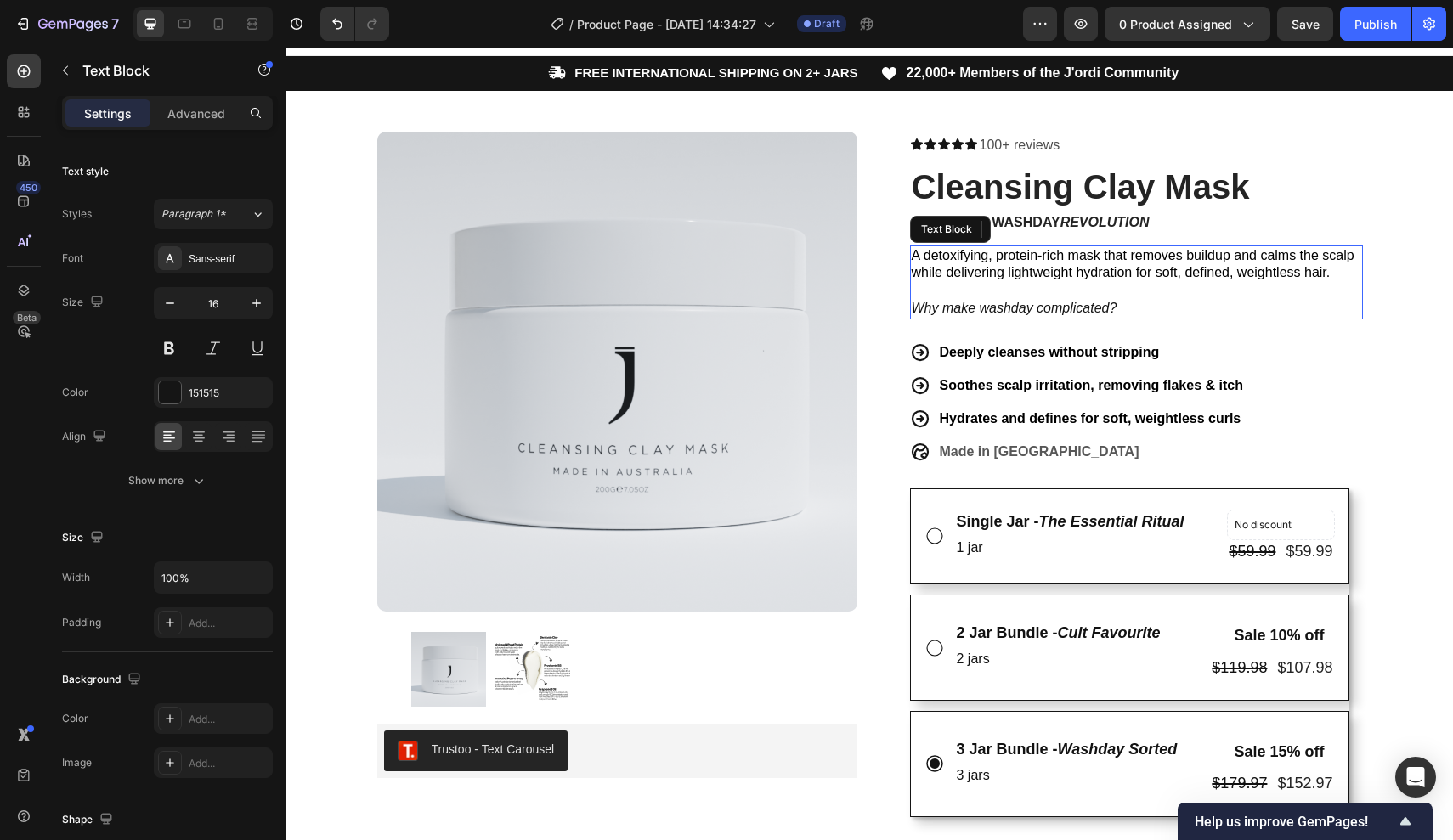
click at [1142, 304] on p "Why make washday complicated?" at bounding box center [1135, 308] width 449 height 17
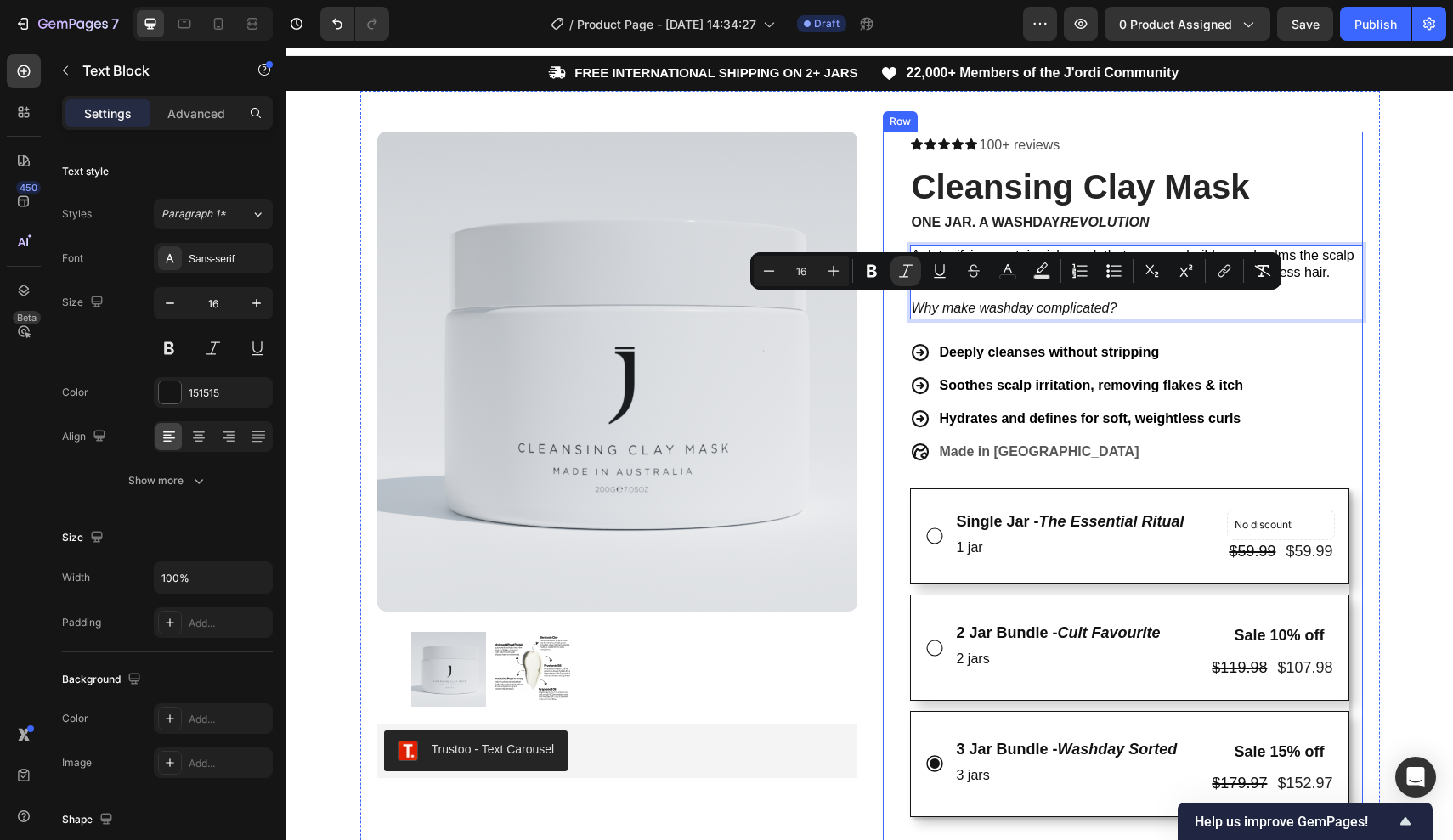
drag, startPoint x: 1146, startPoint y: 303, endPoint x: 892, endPoint y: 304, distance: 254.0
click at [892, 304] on div "Icon Icon Icon Icon Icon Icon List 100+ reviews Text Block Row Cleansing Clay M…" at bounding box center [1123, 711] width 480 height 1158
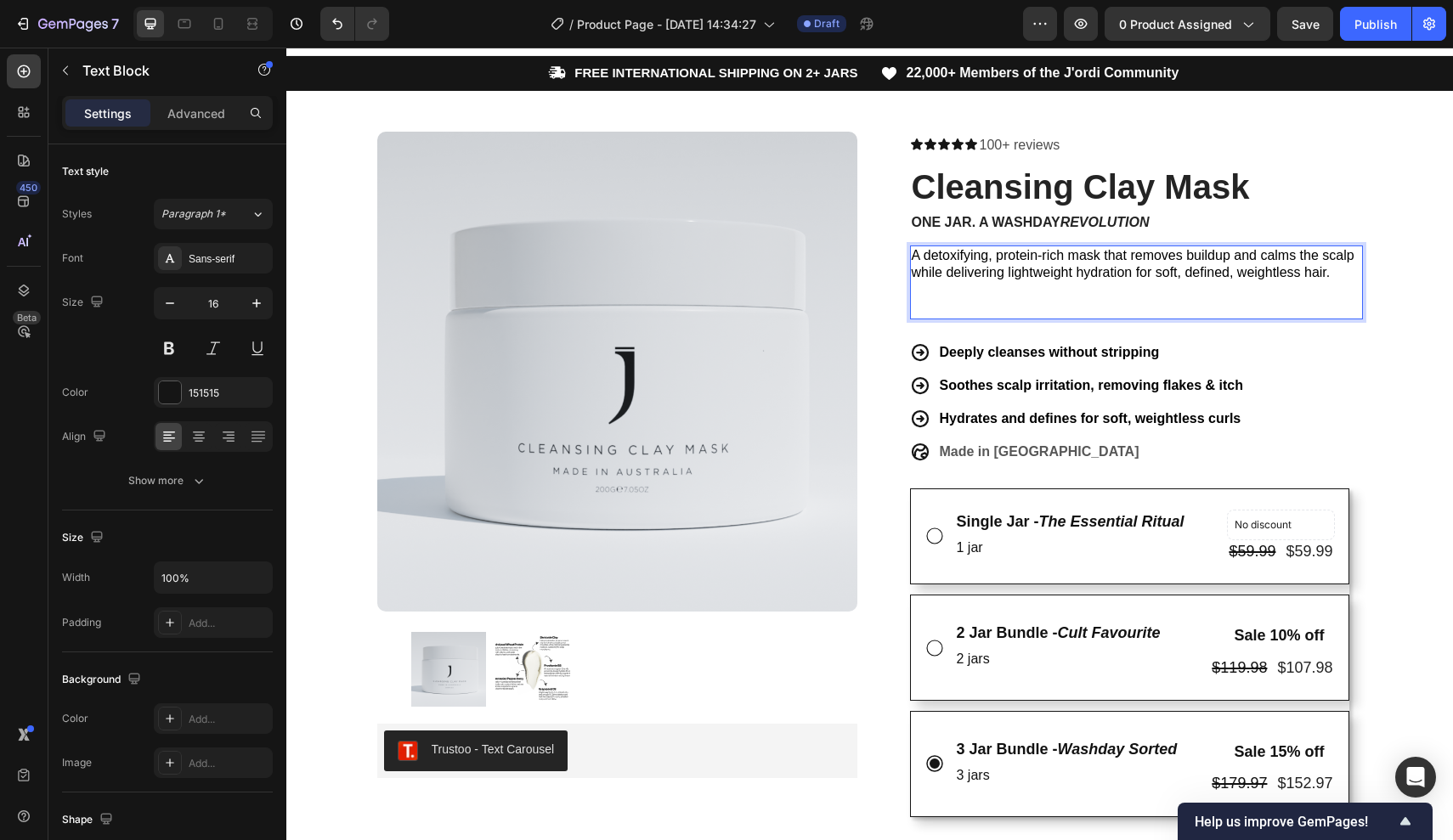
click at [1130, 255] on span "A detoxifying, protein-rich mask that removes buildup and calms the scalp while…" at bounding box center [1133, 264] width 443 height 32
click at [1145, 282] on p "Rich Text Editor. Editing area: main" at bounding box center [1135, 290] width 449 height 17
click at [1339, 273] on p "A detoxifying, protein-rich mask that removes buildup and calms the scalp while…" at bounding box center [1135, 264] width 449 height 36
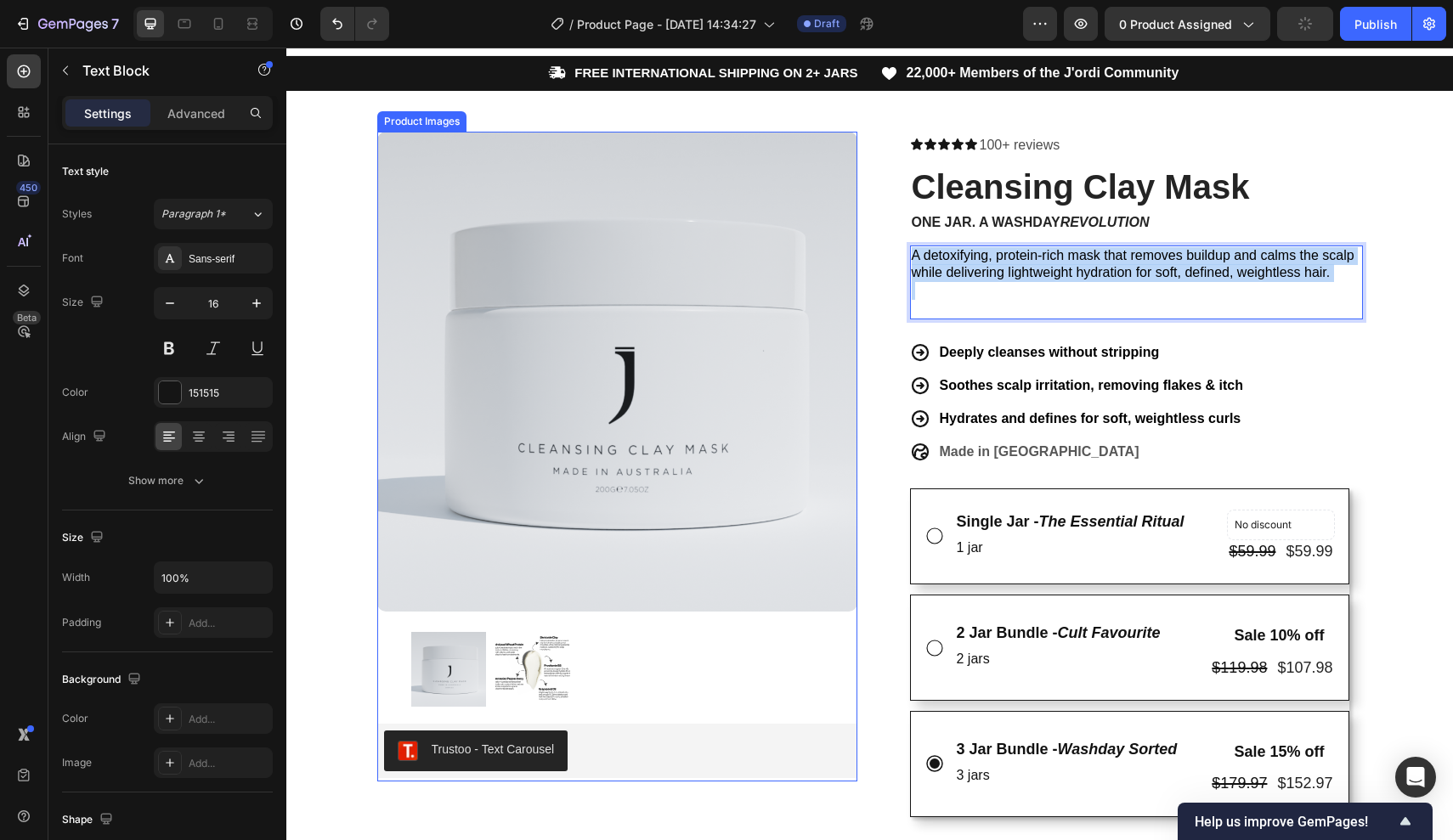
drag, startPoint x: 1341, startPoint y: 285, endPoint x: 694, endPoint y: 183, distance: 655.0
click at [694, 183] on div "Product Images Trustoo - Text Carousel Trustoo Row Icon Icon Icon Icon Icon Ico…" at bounding box center [870, 699] width 1019 height 1217
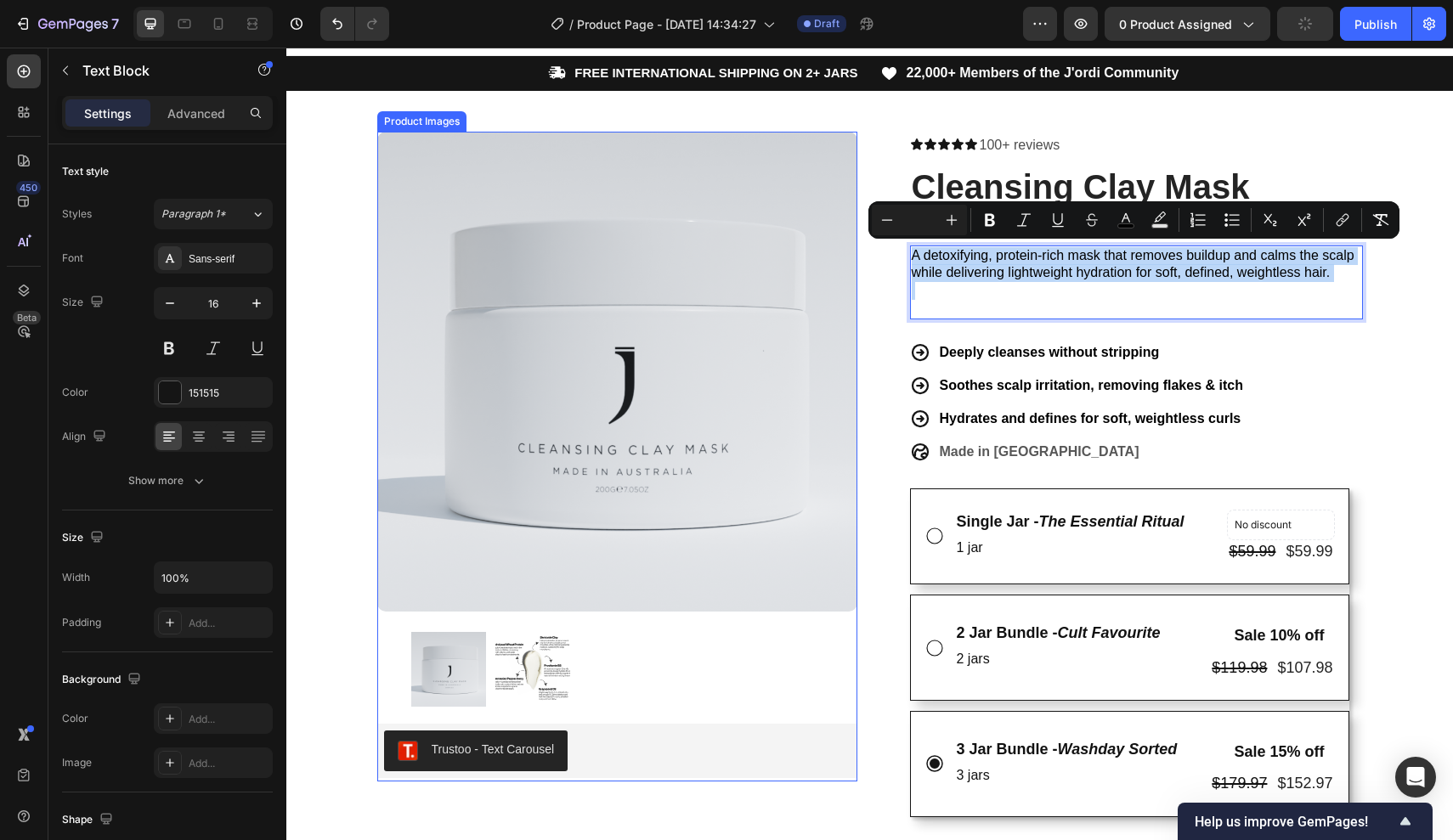
copy span "A detoxifying, protein-rich mask that removes buildup and calms the scalp while…"
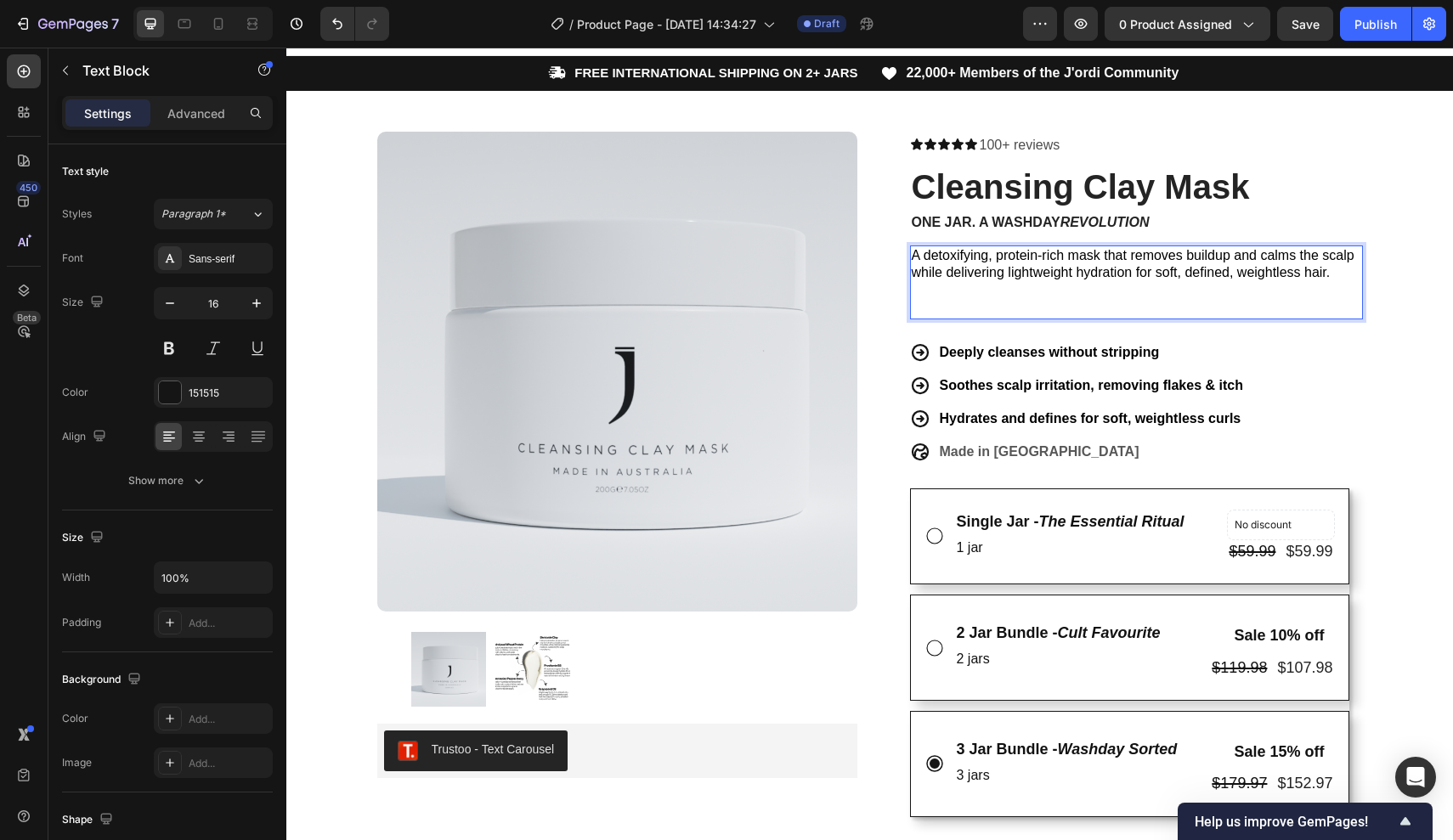
click at [1049, 282] on p "Rich Text Editor. Editing area: main" at bounding box center [1135, 290] width 449 height 17
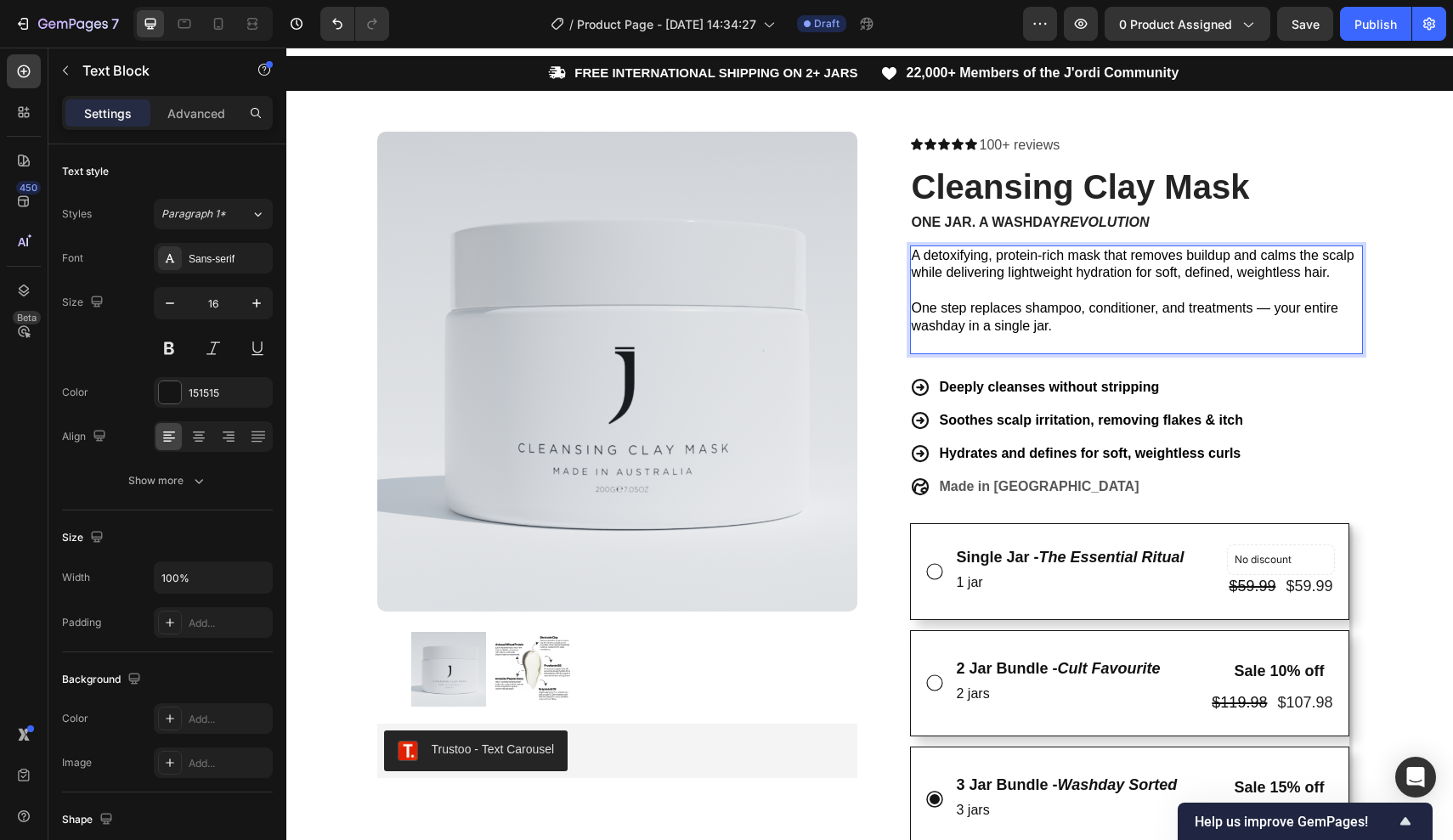
click at [1275, 302] on span "One step replaces shampoo, conditioner, and treatments — your entire washday in…" at bounding box center [1125, 317] width 427 height 32
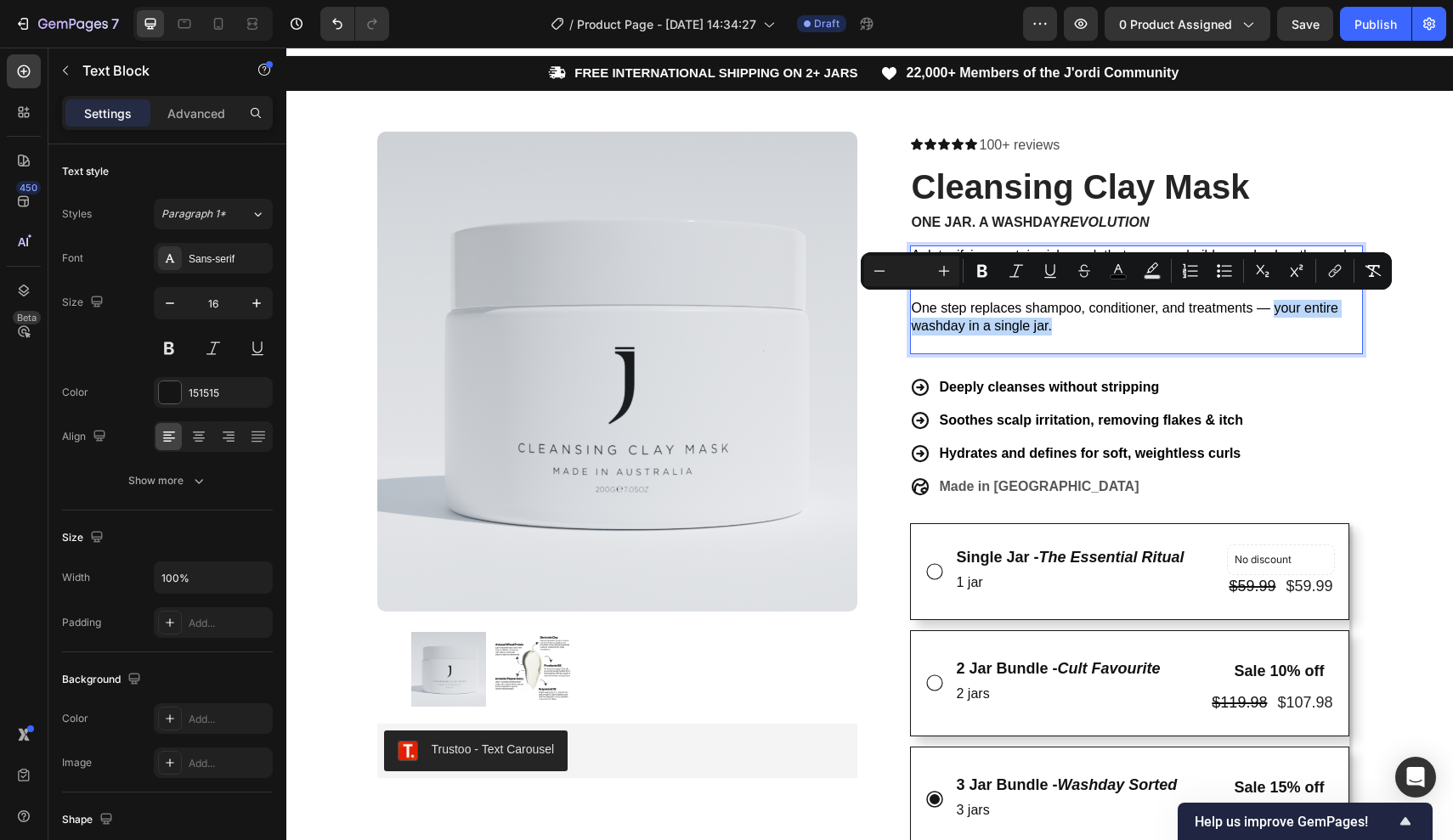
drag, startPoint x: 1275, startPoint y: 302, endPoint x: 1050, endPoint y: 326, distance: 226.3
click at [1050, 326] on span "One step replaces shampoo, conditioner, and treatments — your entire washday in…" at bounding box center [1125, 317] width 427 height 32
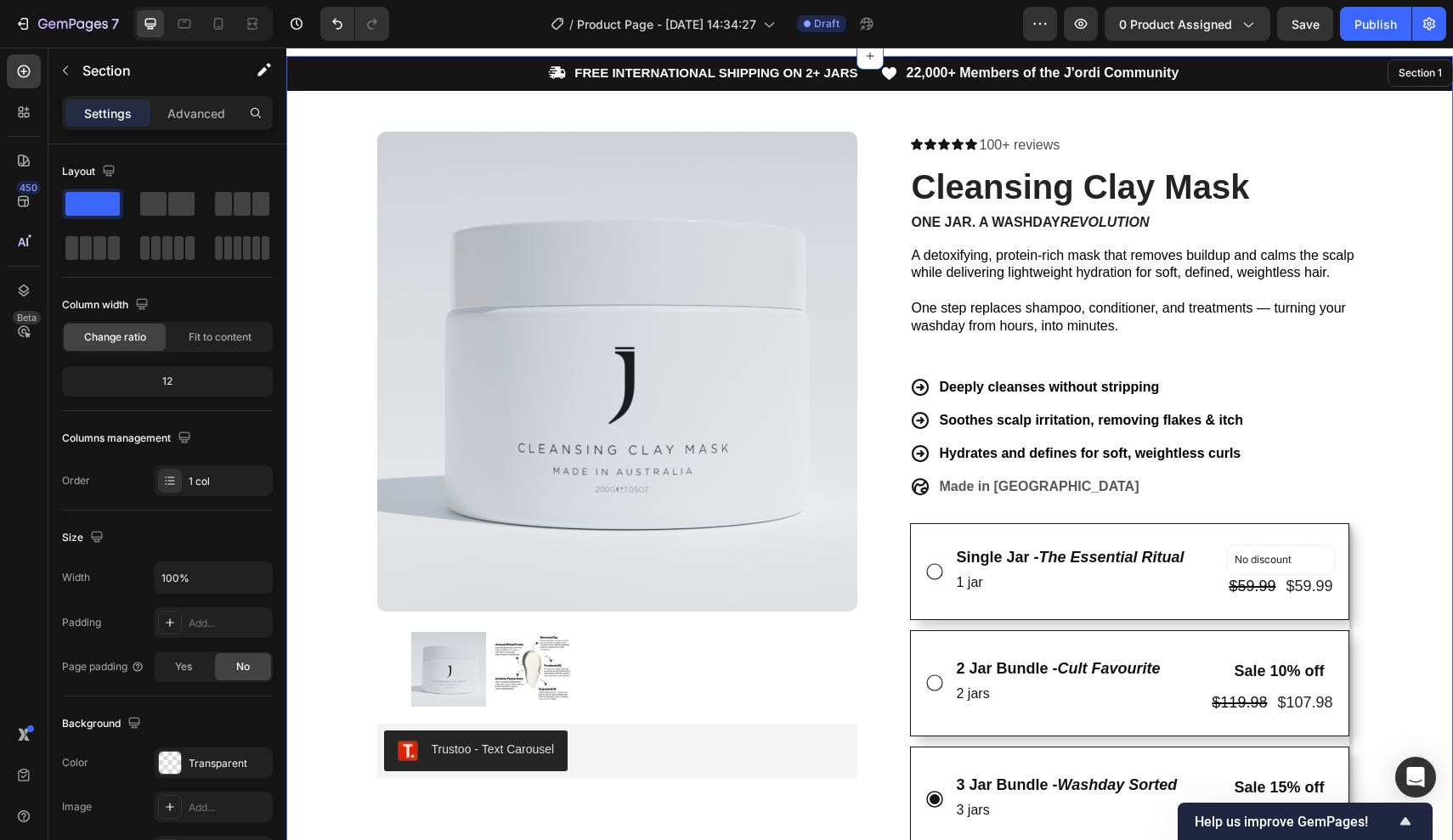
click at [1383, 362] on div "Icon FREE INTERNATIONAL SHIPPING ON 2+ JARS Text Block Row Icon 22,000+ Members…" at bounding box center [869, 708] width 1167 height 1305
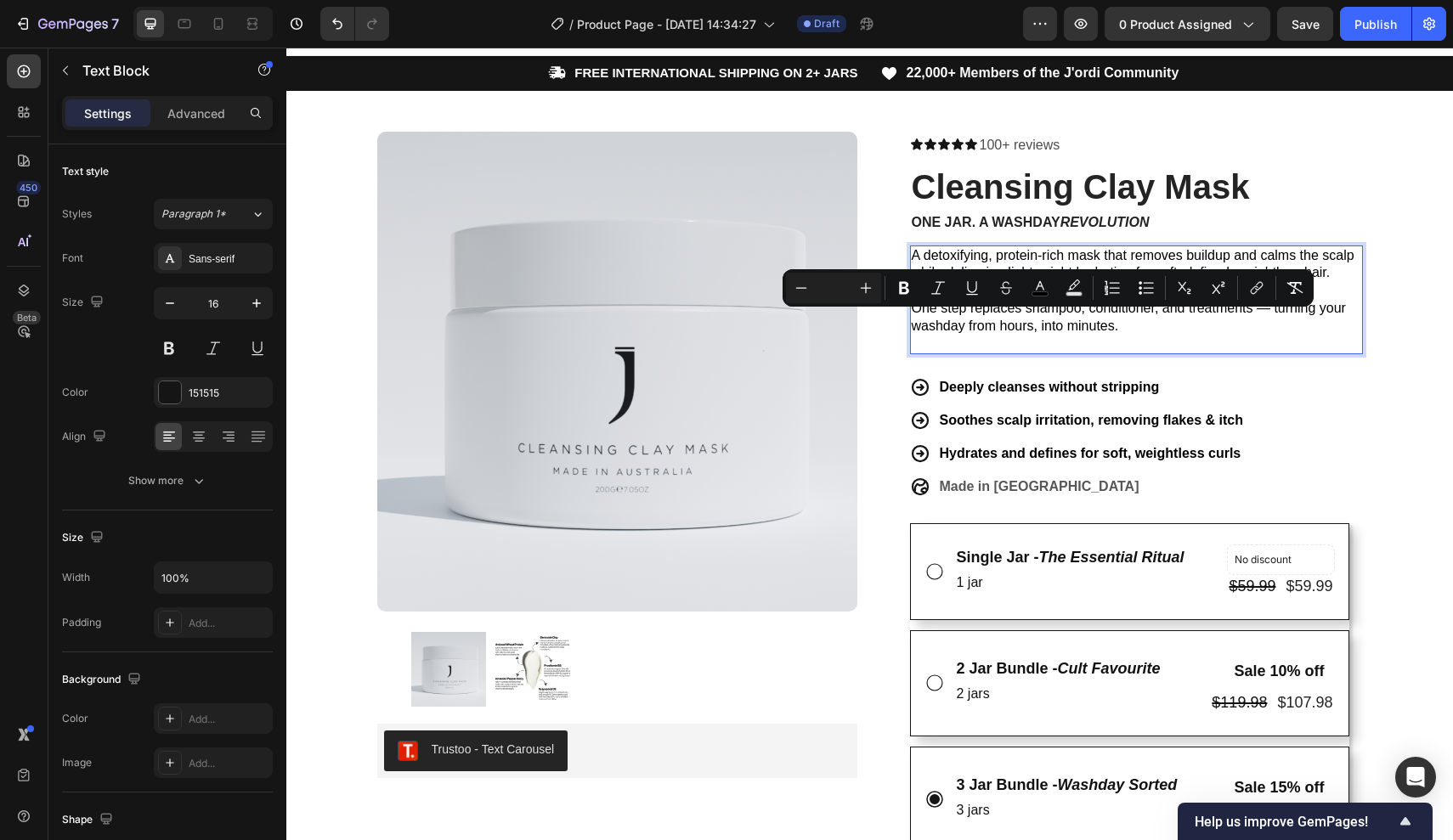
click at [1067, 320] on span "One step replaces shampoo, conditioner, and treatments — turning your washday f…" at bounding box center [1128, 317] width 434 height 32
drag, startPoint x: 1067, startPoint y: 320, endPoint x: 1096, endPoint y: 320, distance: 29.0
click at [1096, 320] on span "One step replaces shampoo, conditioner, and treatments — turning your washday f…" at bounding box center [1128, 317] width 434 height 32
click at [1274, 336] on p "Rich Text Editor. Editing area: main" at bounding box center [1135, 343] width 449 height 17
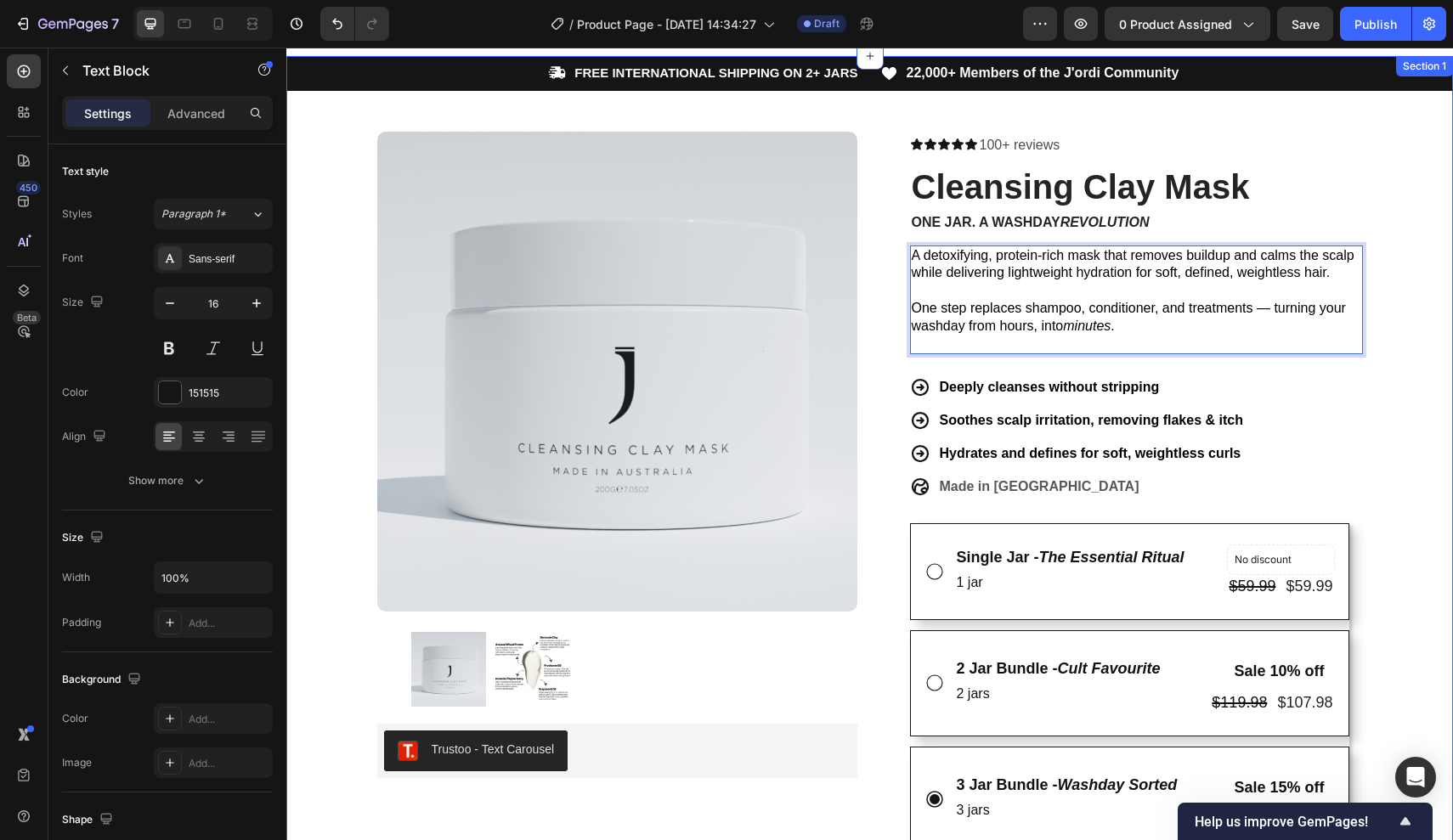
click at [1423, 353] on div "Icon FREE INTERNATIONAL SHIPPING ON 2+ JARS Text Block Row Icon 22,000+ Members…" at bounding box center [869, 708] width 1167 height 1305
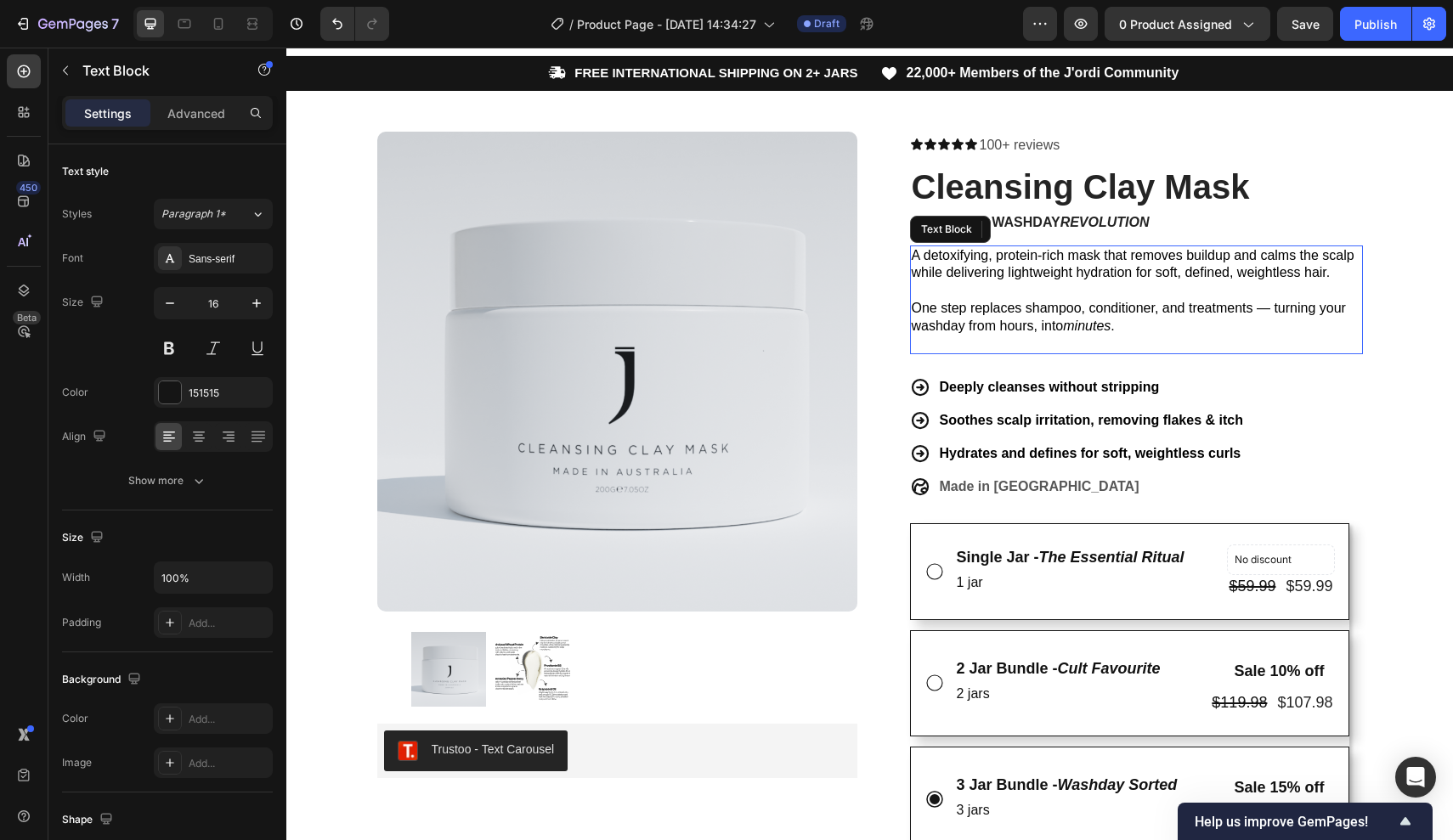
click at [1029, 335] on p "Rich Text Editor. Editing area: main" at bounding box center [1135, 343] width 449 height 17
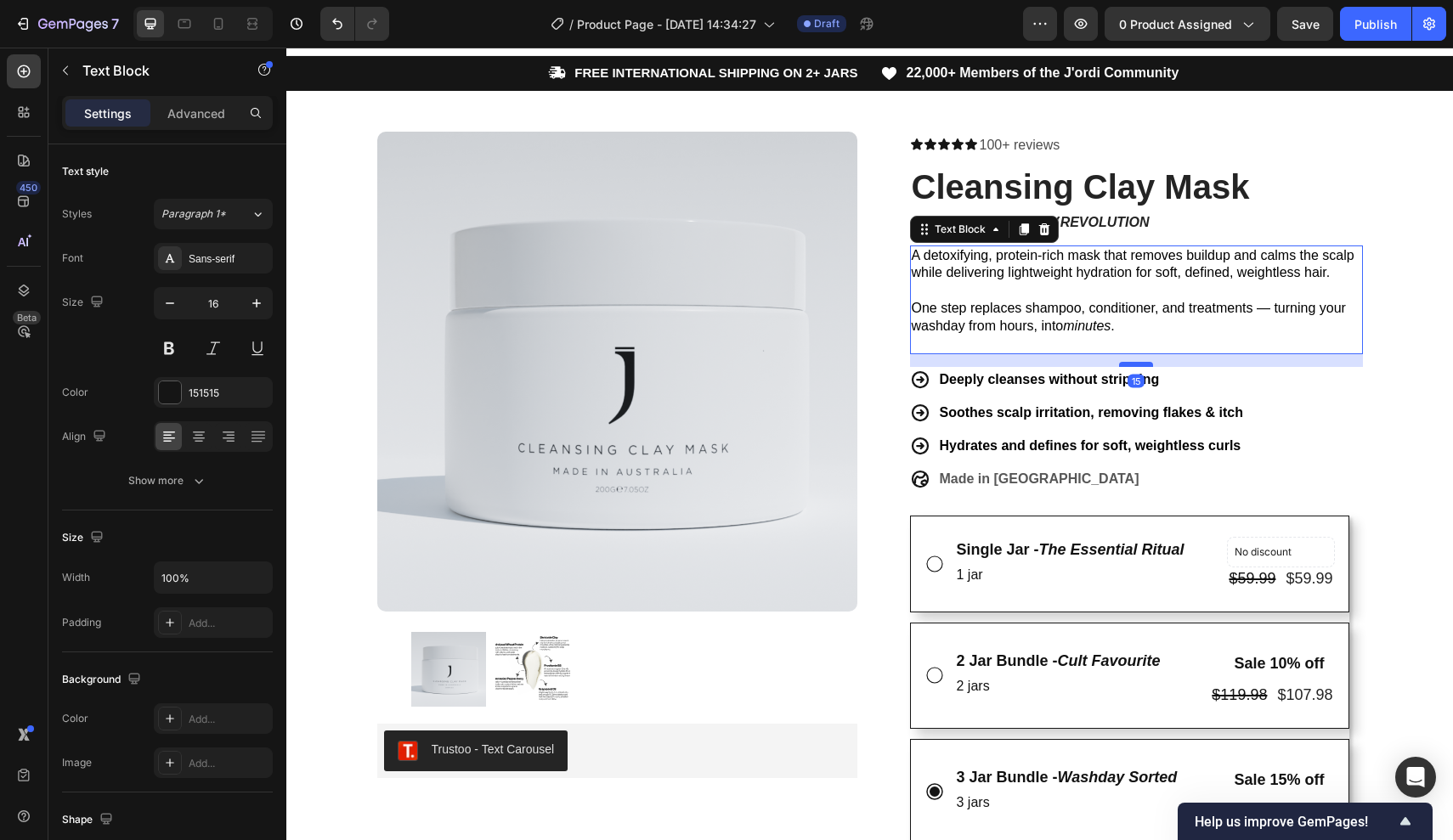
click at [1127, 362] on div at bounding box center [1135, 365] width 34 height 5
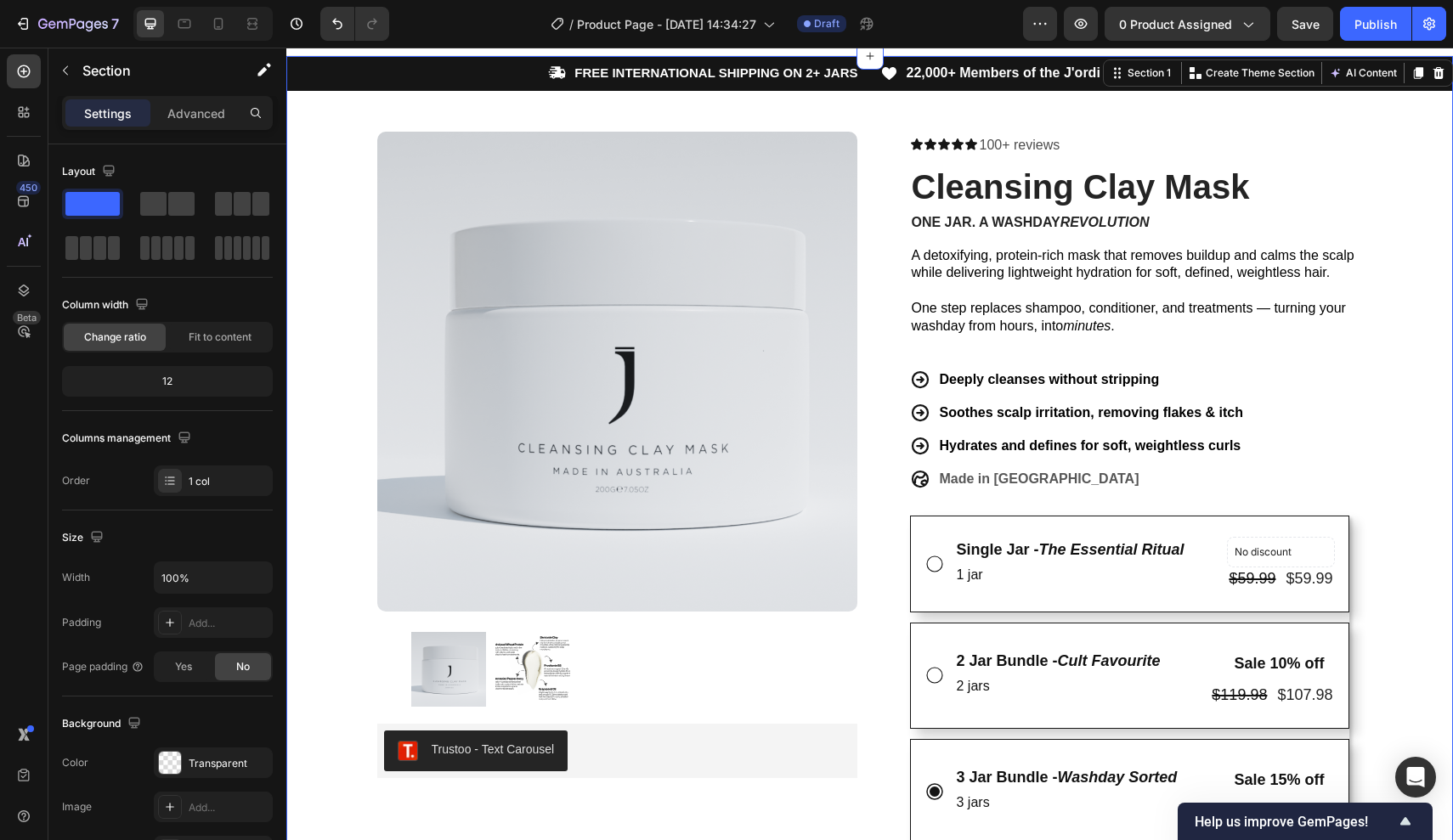
click at [1386, 439] on div "Icon FREE INTERNATIONAL SHIPPING ON 2+ JARS Text Block Row Icon 22,000+ Members…" at bounding box center [869, 705] width 1167 height 1298
click at [1089, 27] on icon "button" at bounding box center [1081, 24] width 17 height 17
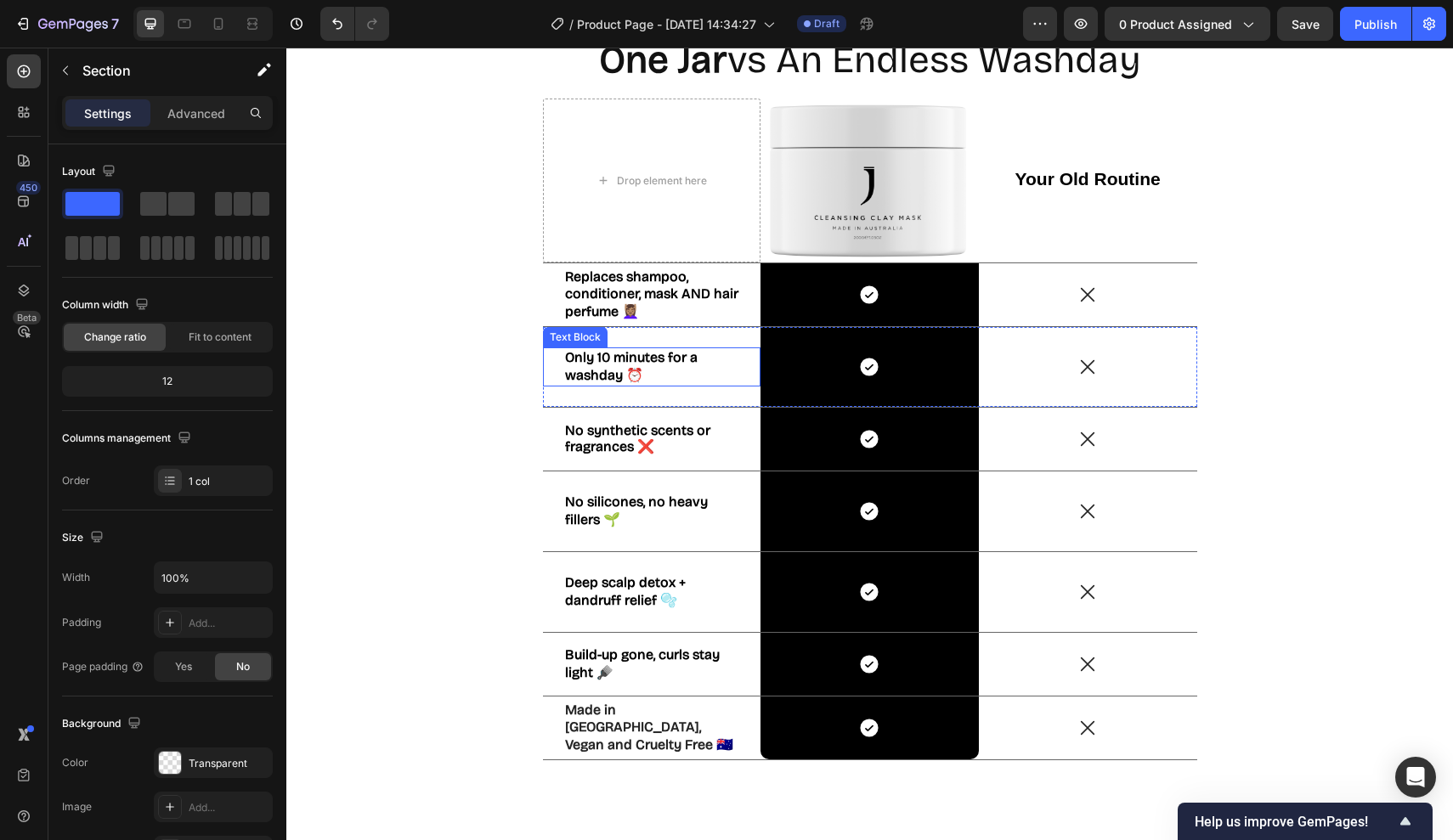
scroll to position [2191, 0]
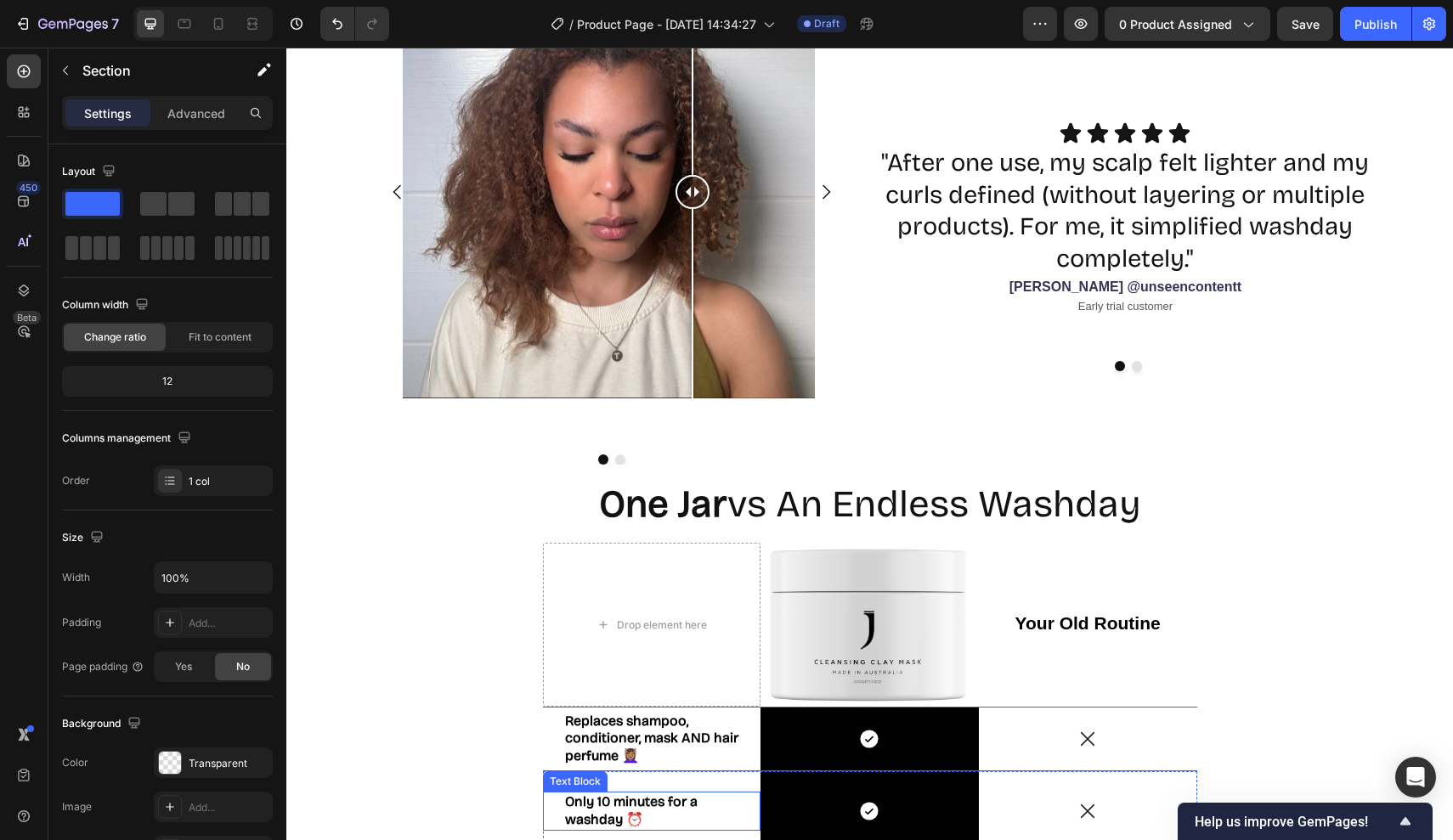
click at [693, 188] on div at bounding box center [692, 191] width 34 height 34
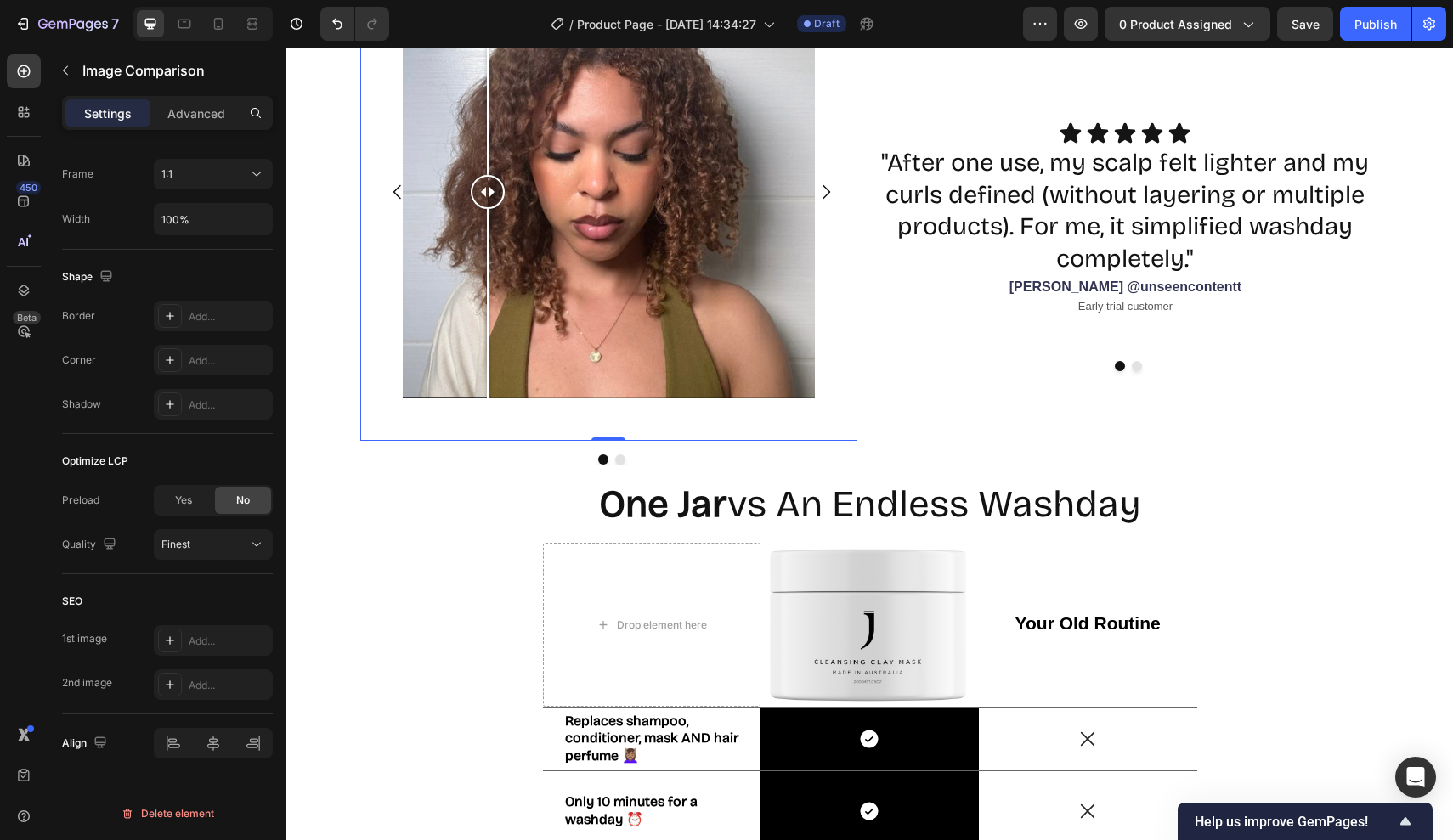
scroll to position [536, 0]
click at [189, 124] on div "Advanced" at bounding box center [196, 113] width 85 height 27
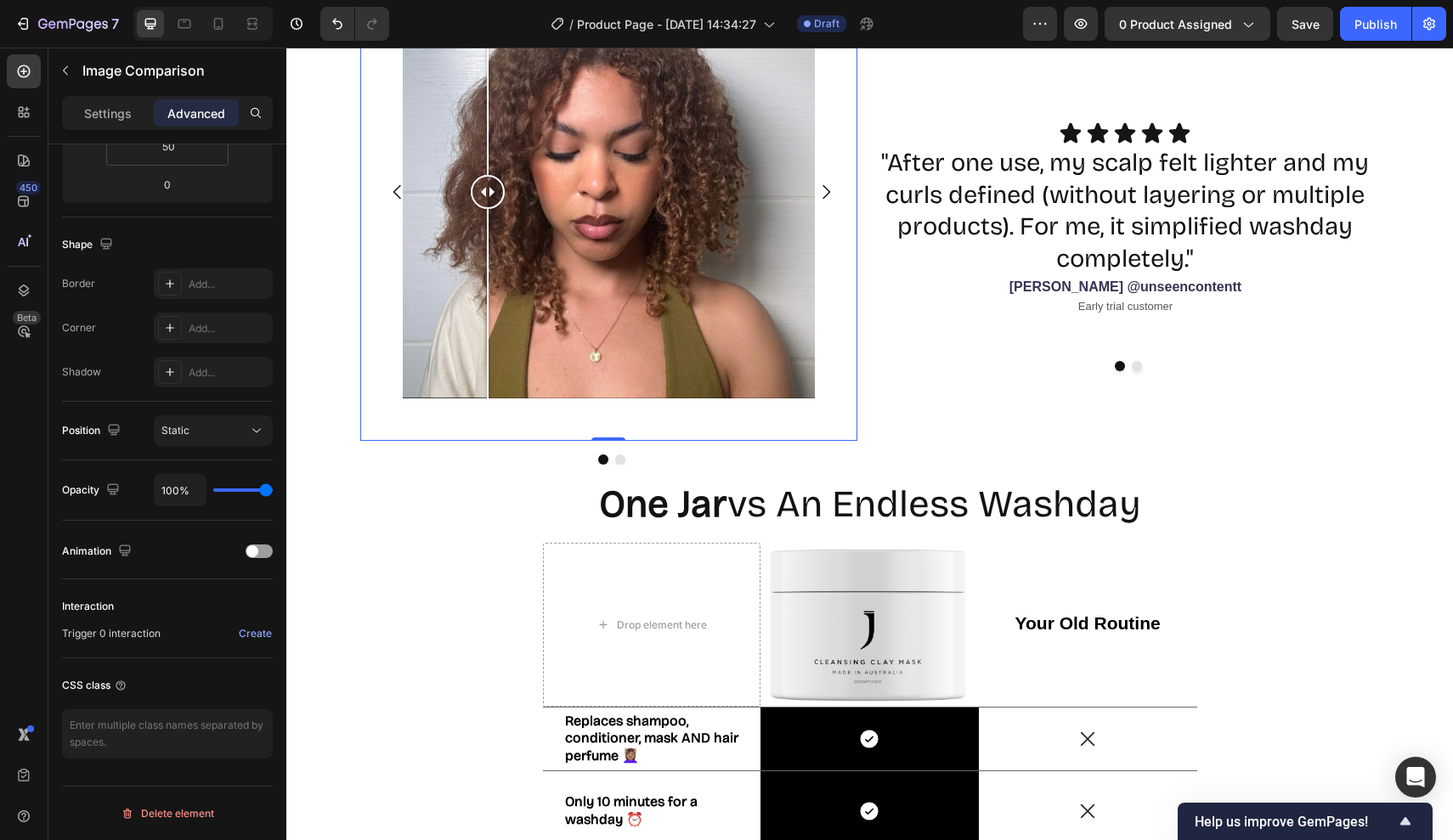
scroll to position [363, 0]
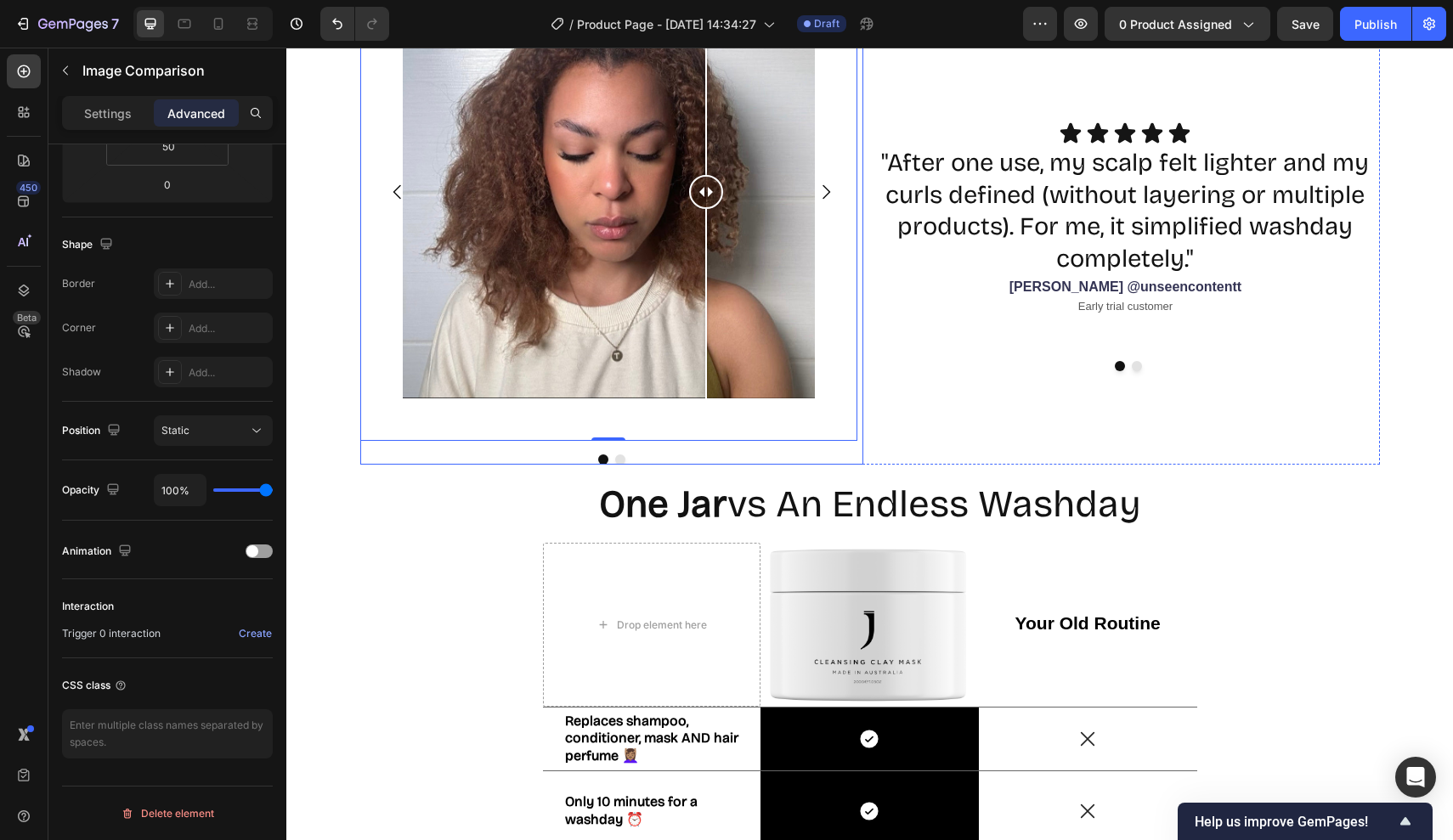
click at [706, 252] on div at bounding box center [706, 303] width 2 height 189
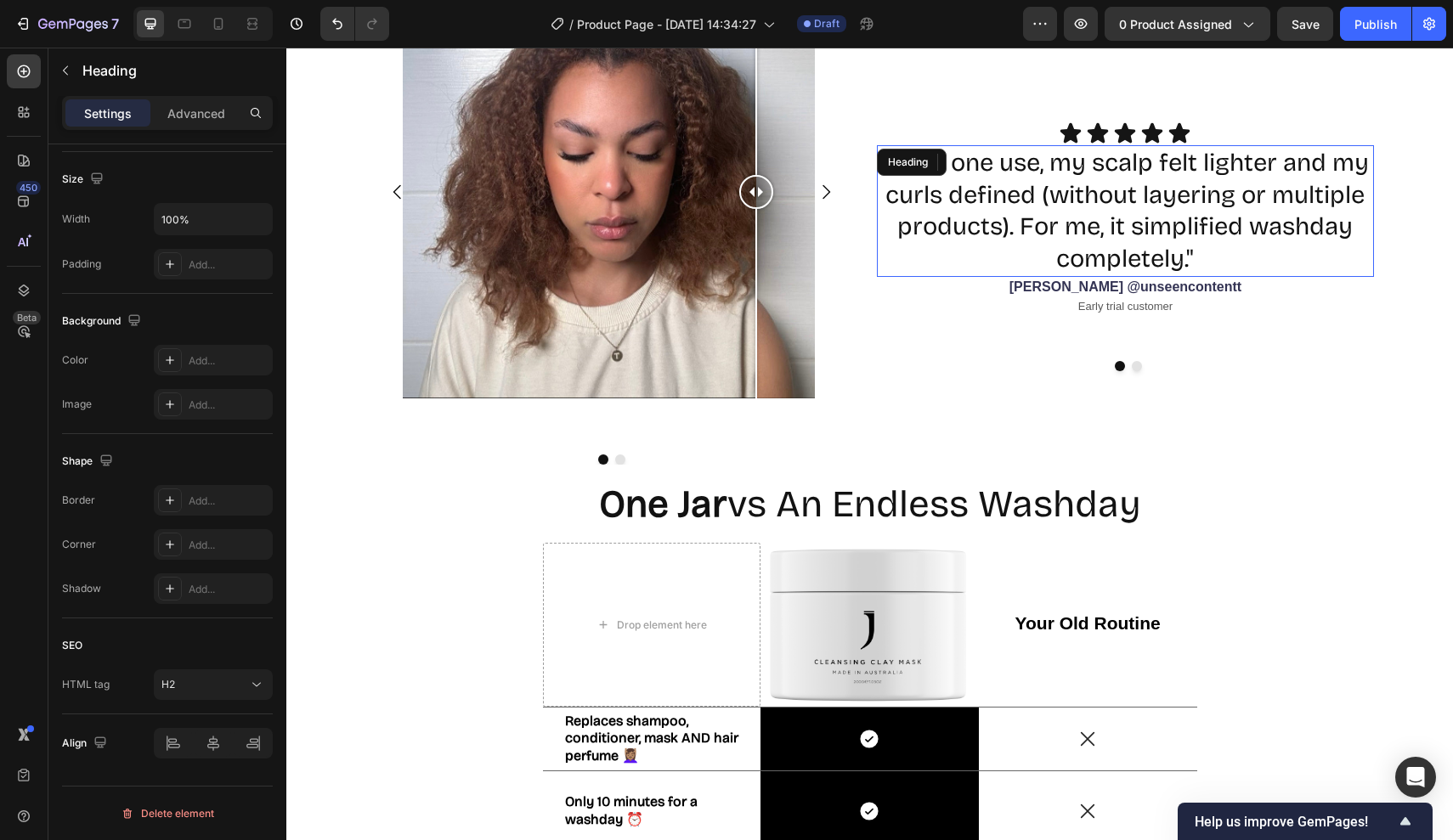
click at [1049, 204] on h2 ""After one use, my scalp felt lighter and my curls defined (without layering or…" at bounding box center [1125, 211] width 498 height 132
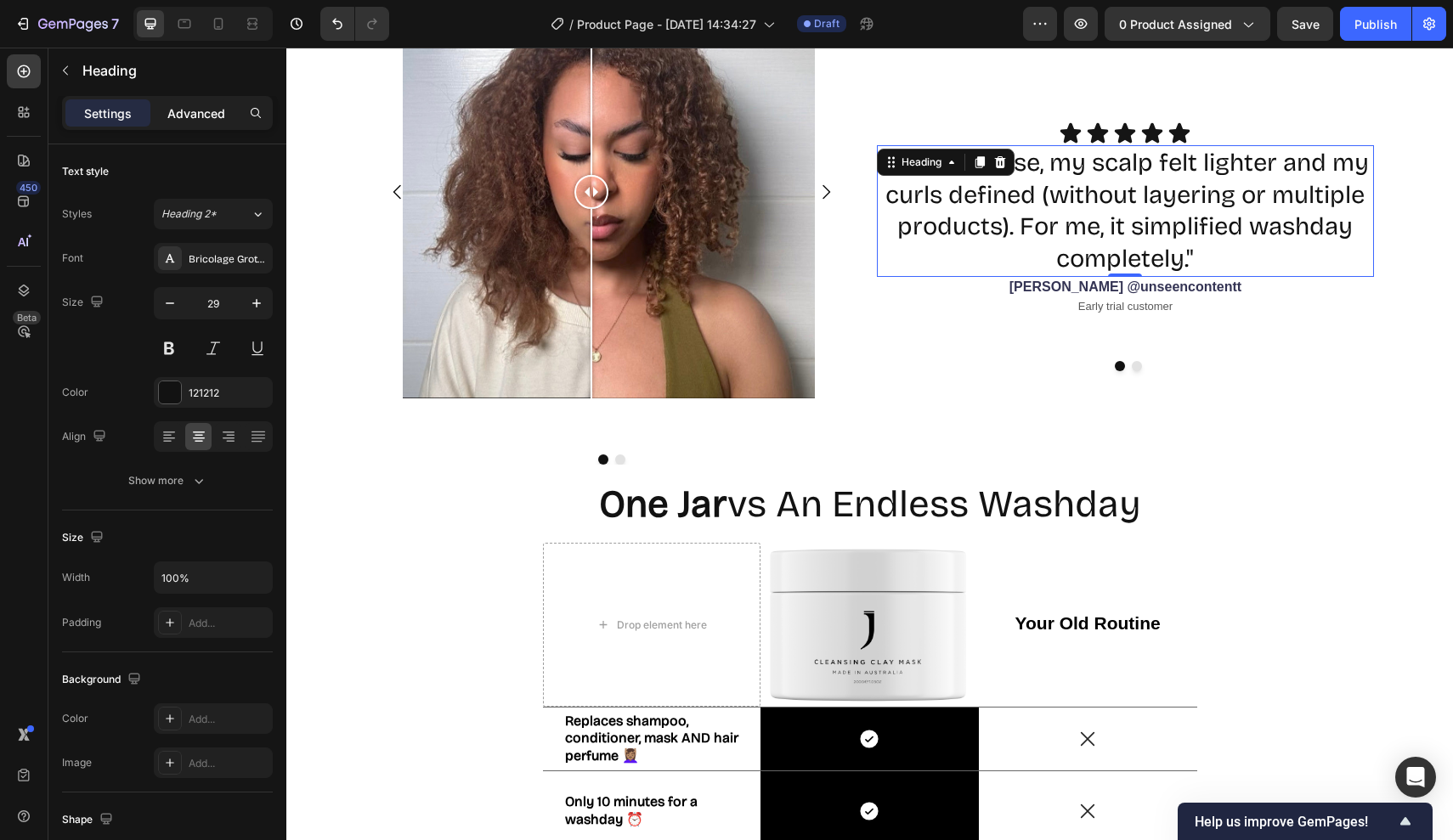
click at [192, 115] on p "Advanced" at bounding box center [196, 113] width 58 height 17
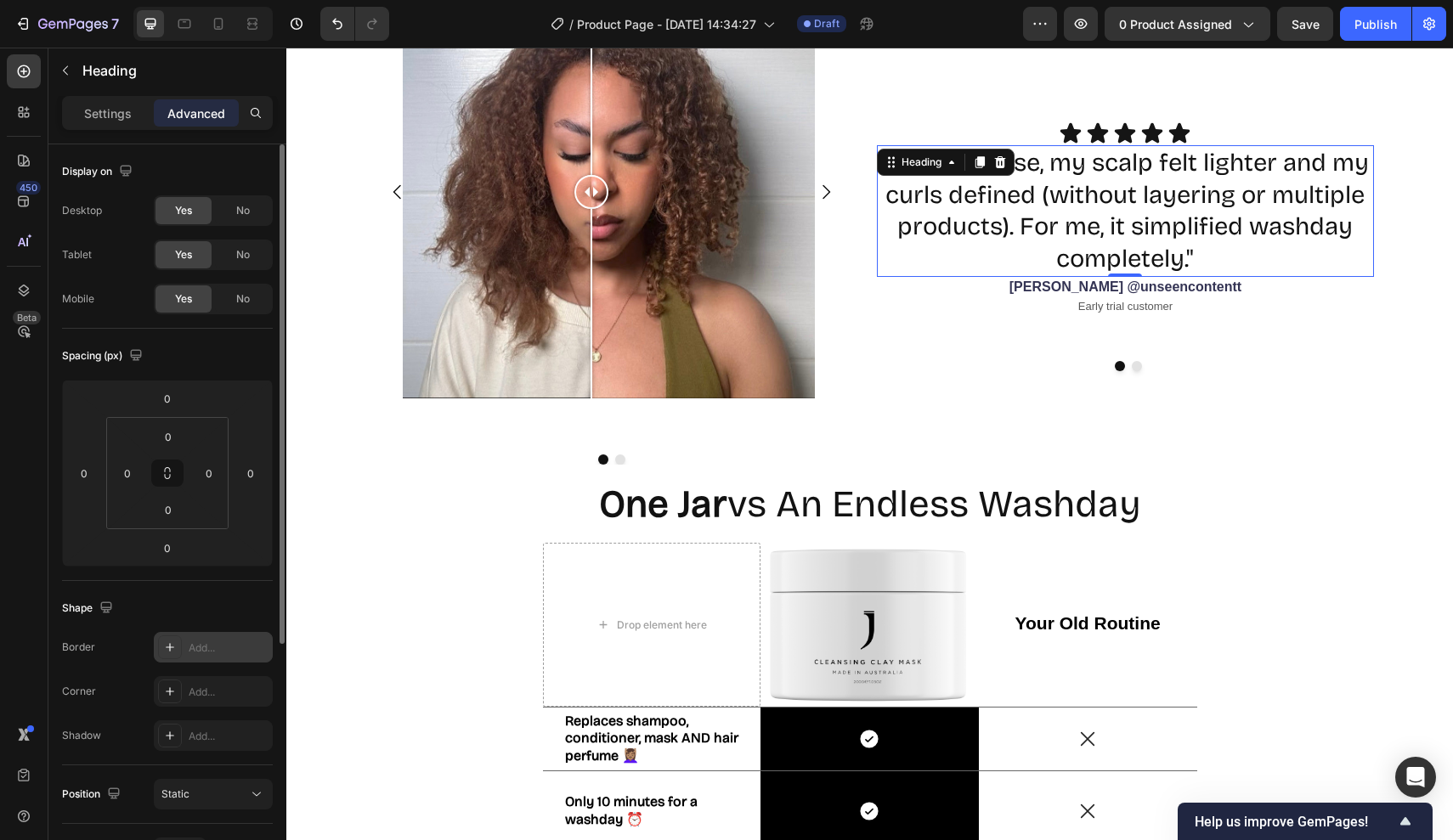
scroll to position [363, 0]
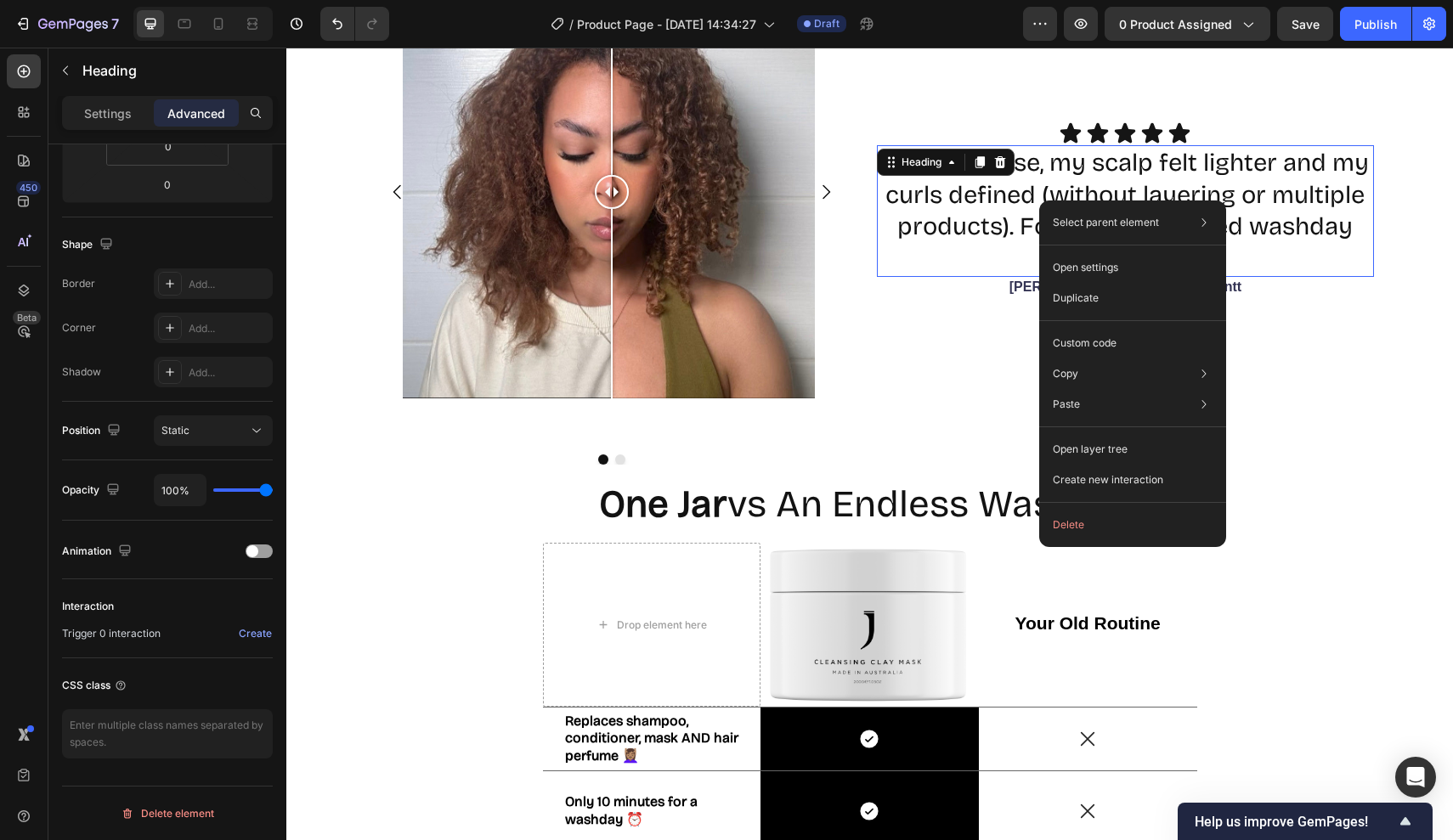
click at [611, 188] on div at bounding box center [611, 191] width 34 height 34
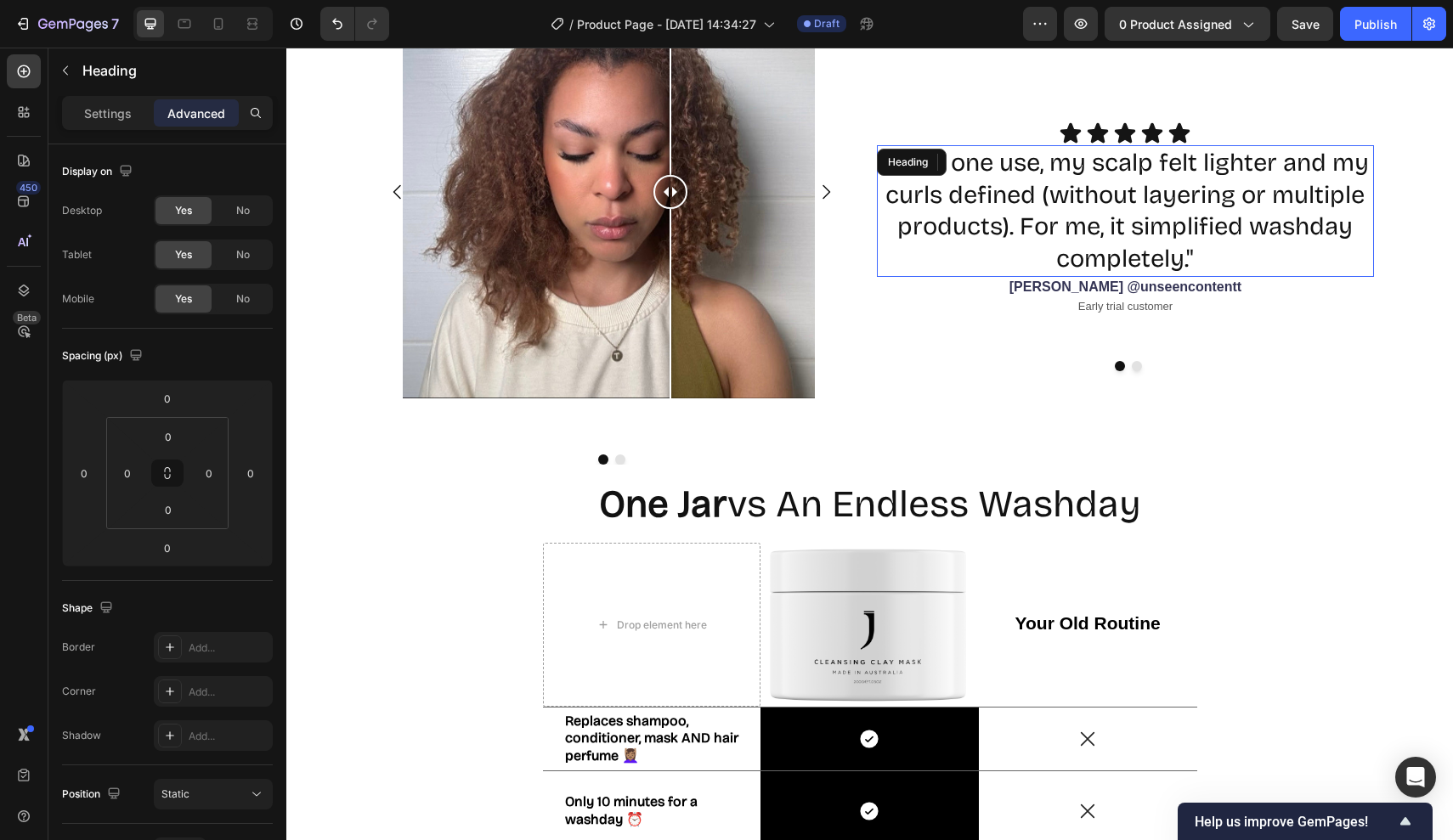
click at [1039, 178] on h2 ""After one use, my scalp felt lighter and my curls defined (without layering or…" at bounding box center [1125, 211] width 498 height 132
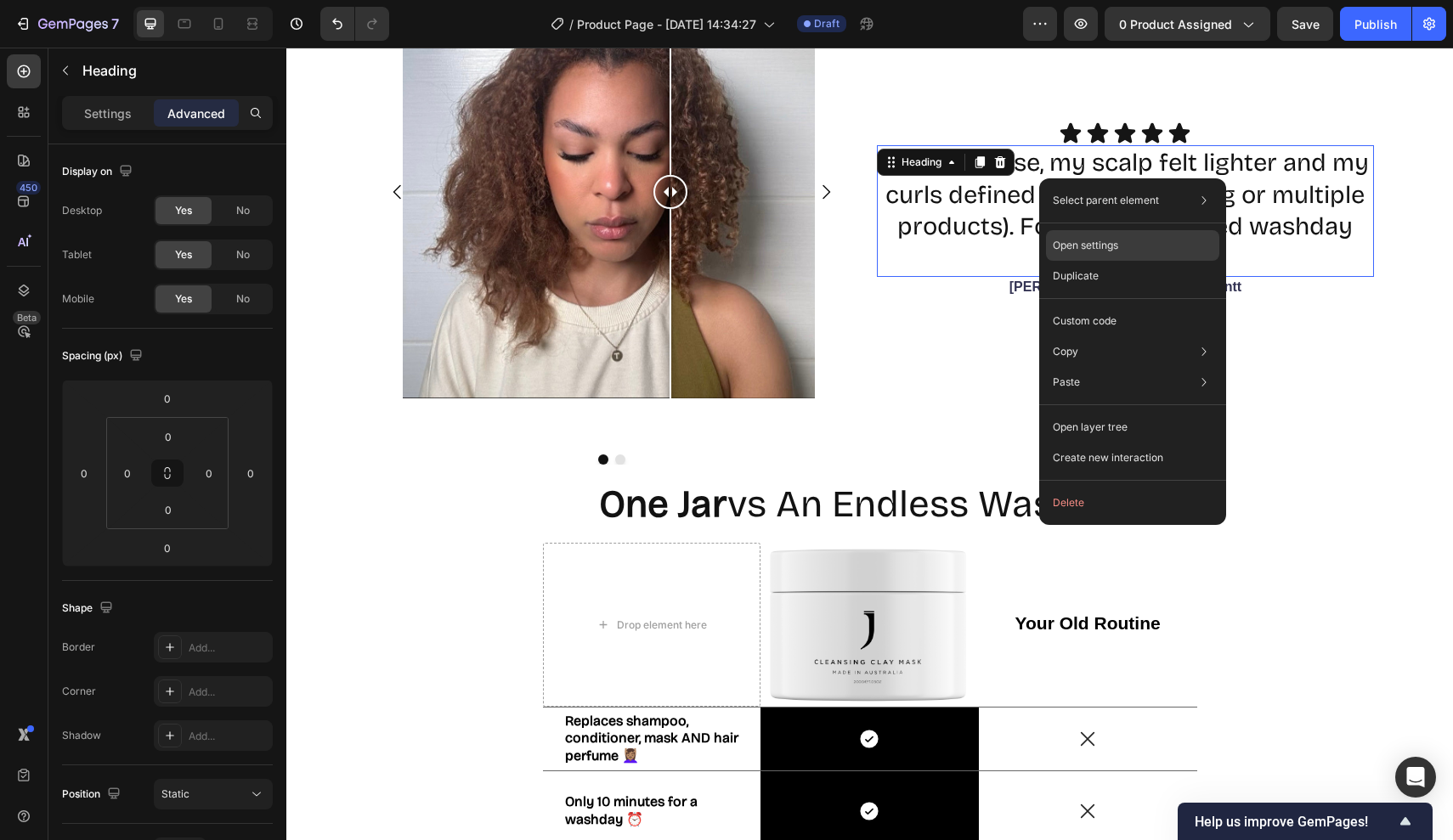
click at [1128, 245] on div "Open settings" at bounding box center [1132, 245] width 173 height 30
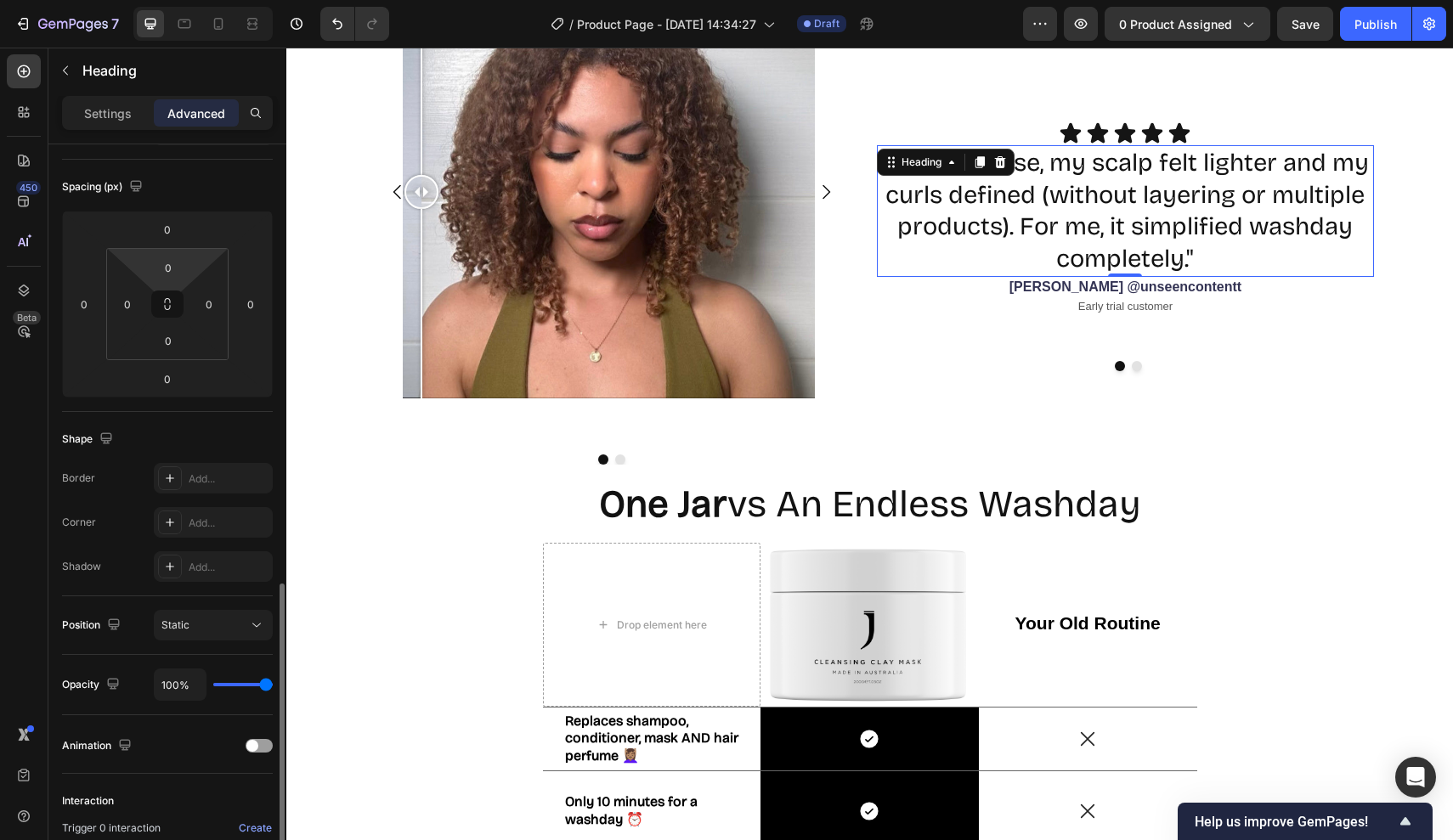
scroll to position [363, 0]
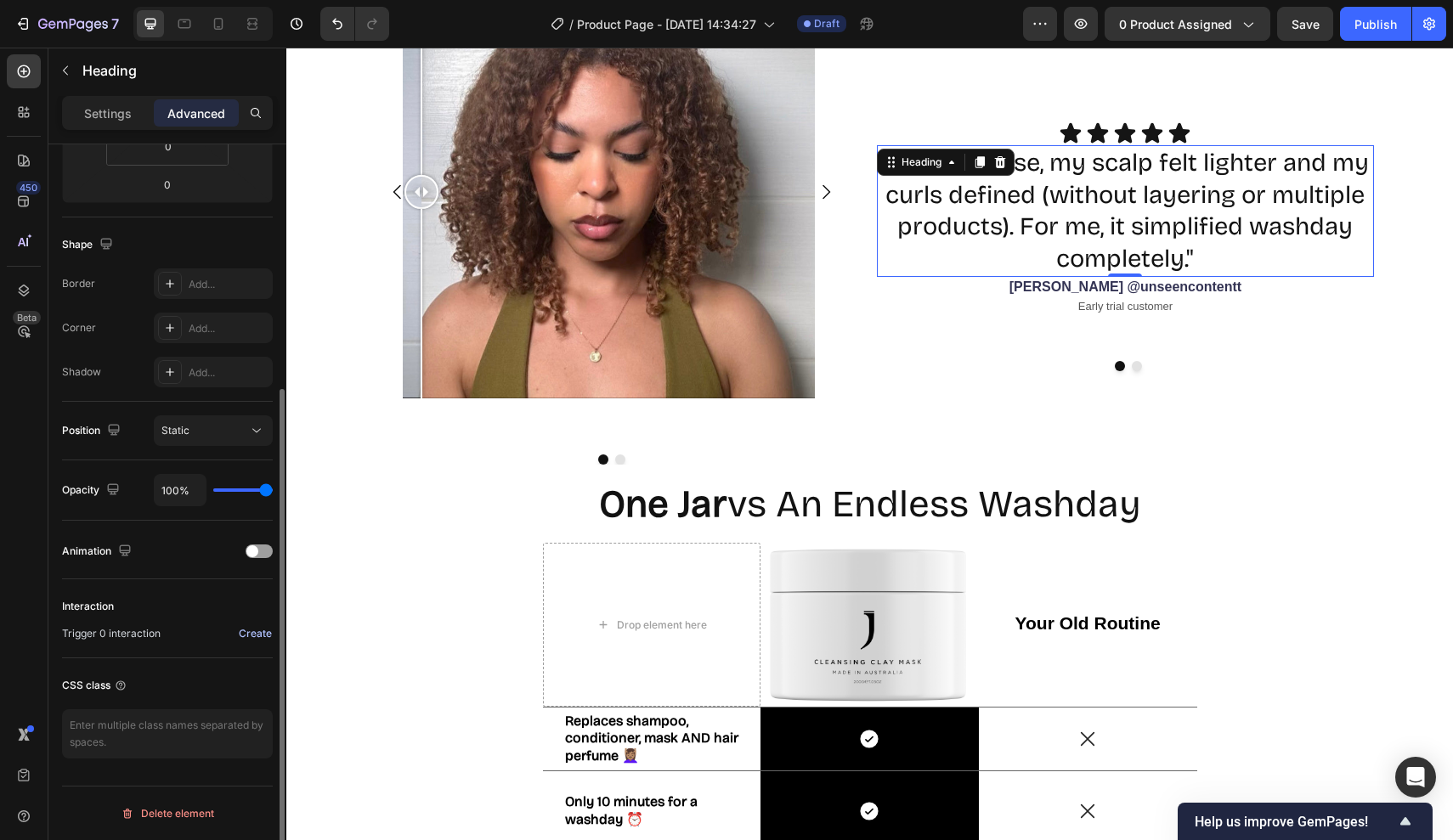
click at [255, 630] on div "Create" at bounding box center [255, 633] width 33 height 16
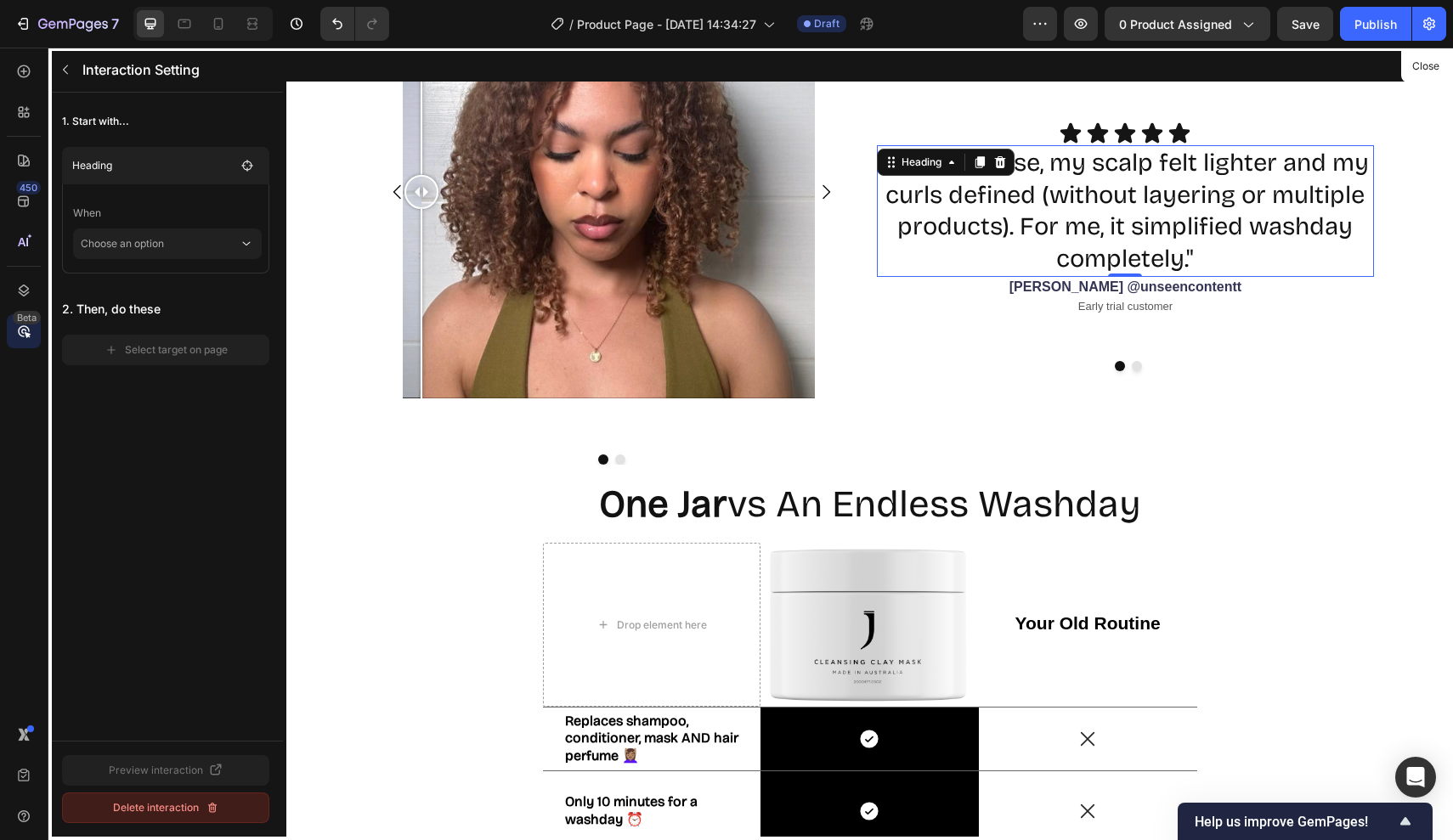
click at [150, 803] on div "Delete interaction" at bounding box center [166, 808] width 106 height 16
click at [205, 807] on div "Delete" at bounding box center [219, 808] width 31 height 16
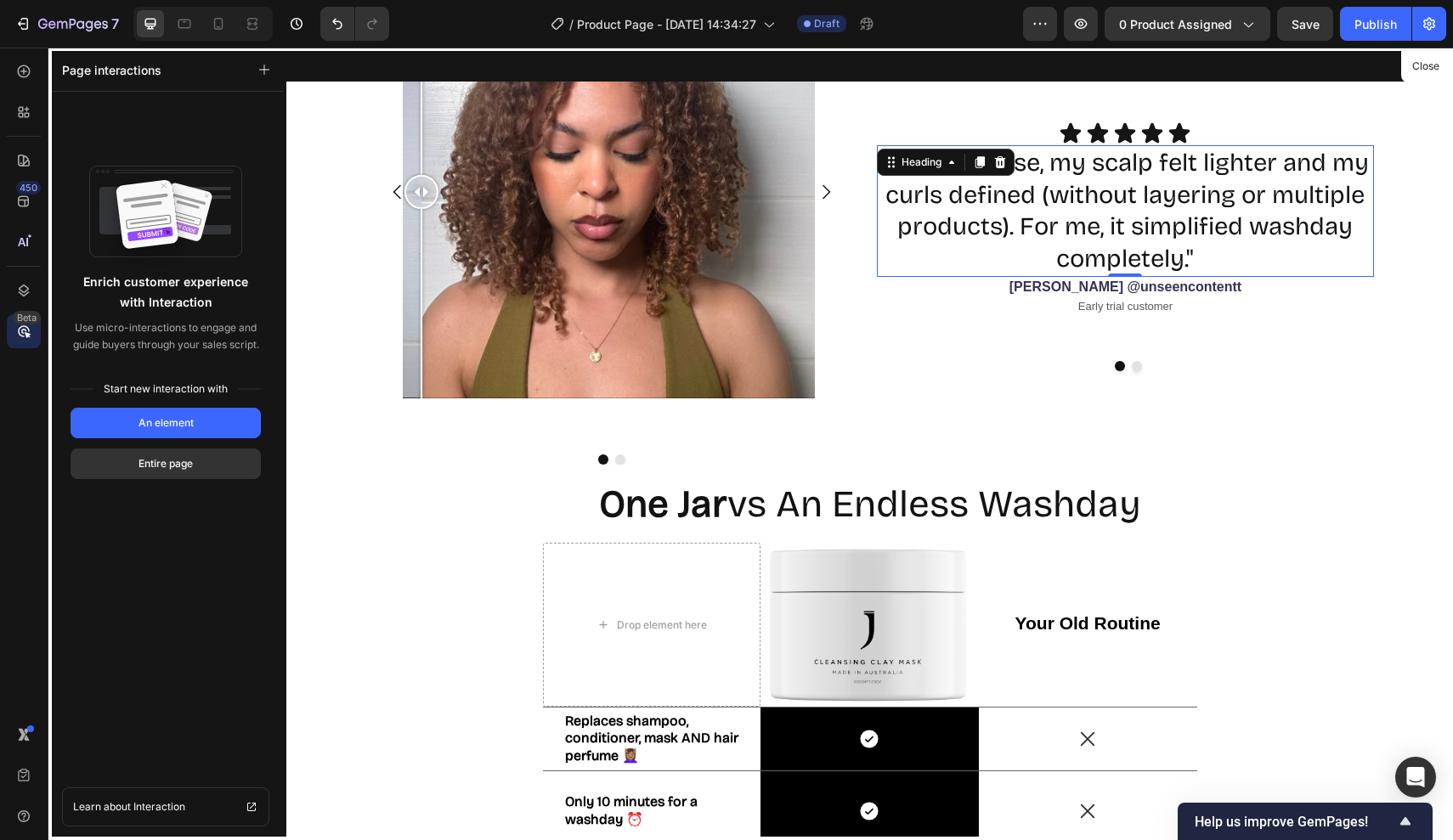
click at [29, 327] on icon at bounding box center [24, 331] width 17 height 17
click at [705, 243] on div at bounding box center [869, 444] width 1167 height 792
click at [581, 248] on div at bounding box center [869, 444] width 1167 height 792
click at [485, 407] on div at bounding box center [869, 444] width 1167 height 792
click at [1433, 64] on button "Close" at bounding box center [1425, 66] width 41 height 25
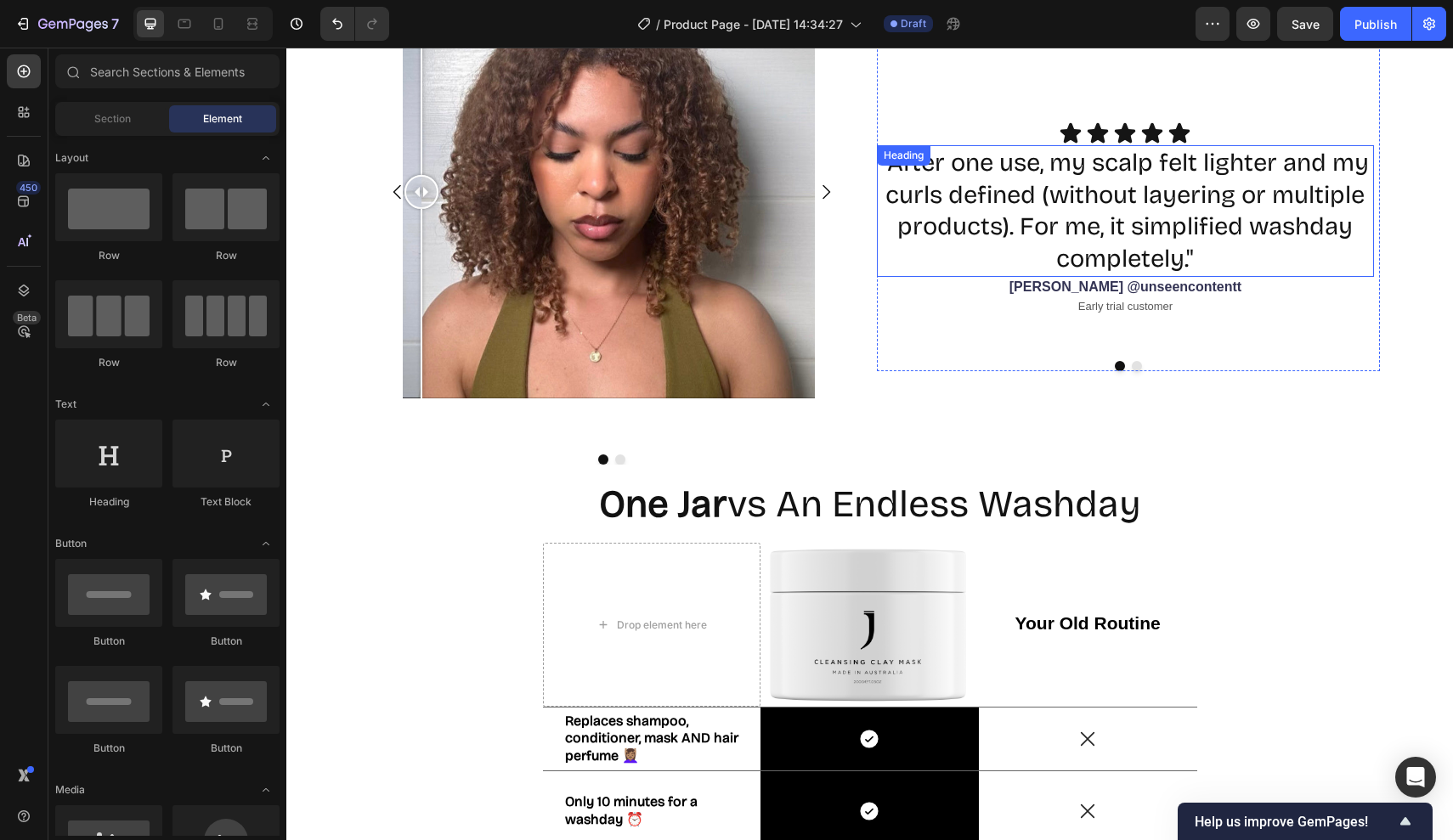
click at [1000, 217] on h2 ""After one use, my scalp felt lighter and my curls defined (without layering or…" at bounding box center [1125, 211] width 498 height 132
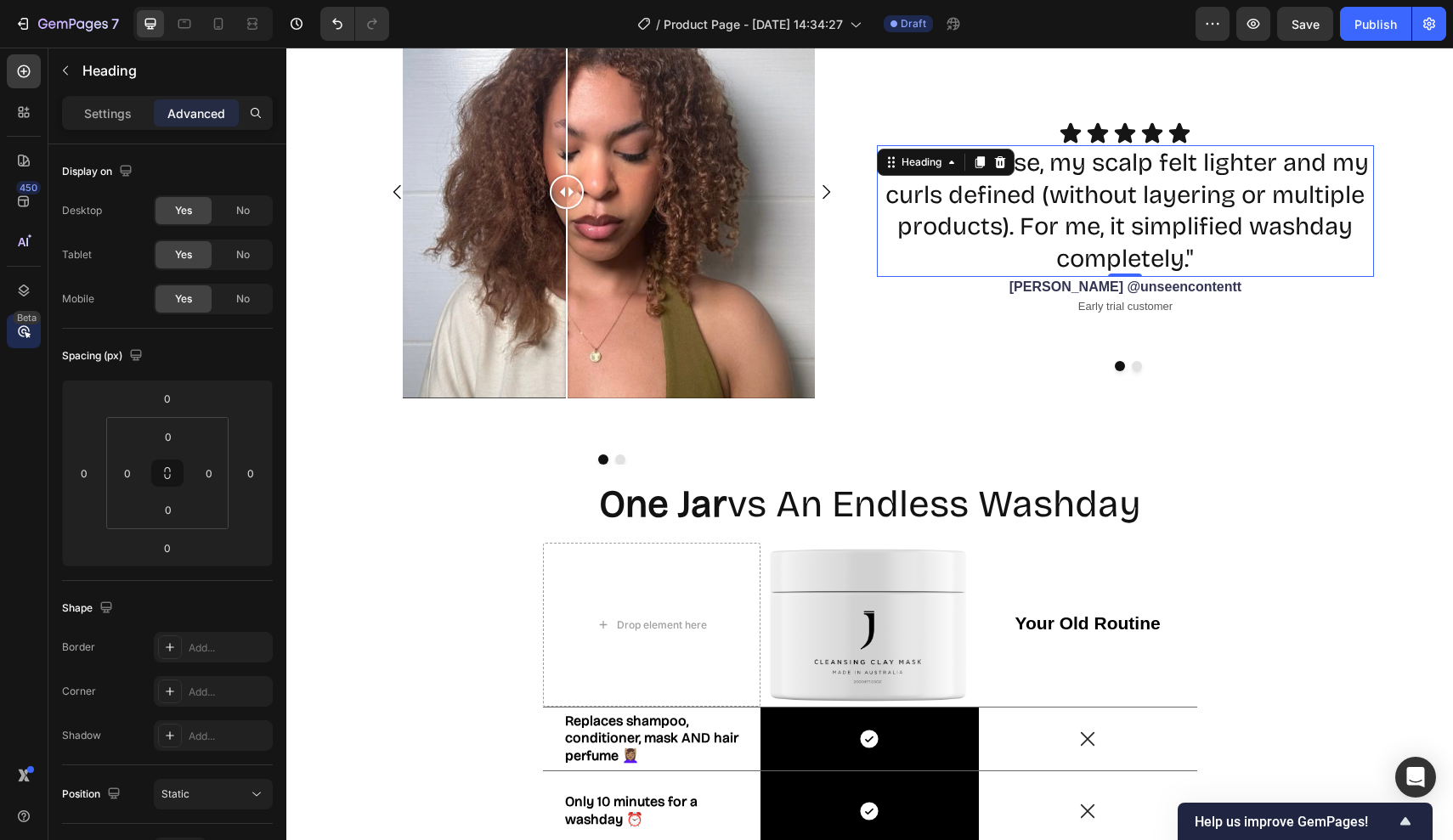
click at [26, 328] on icon at bounding box center [24, 331] width 17 height 17
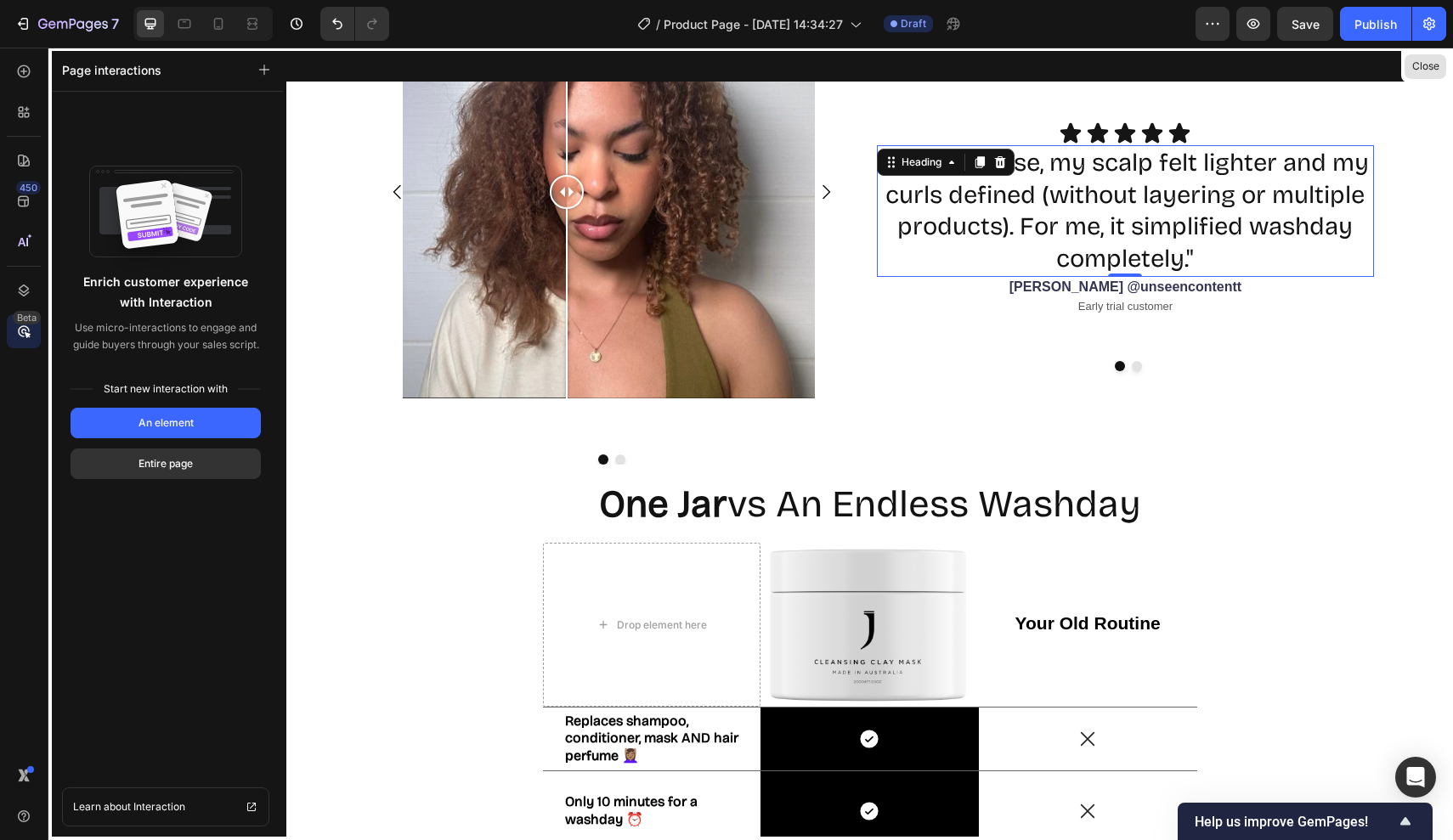
click at [1418, 68] on button "Close" at bounding box center [1425, 66] width 41 height 25
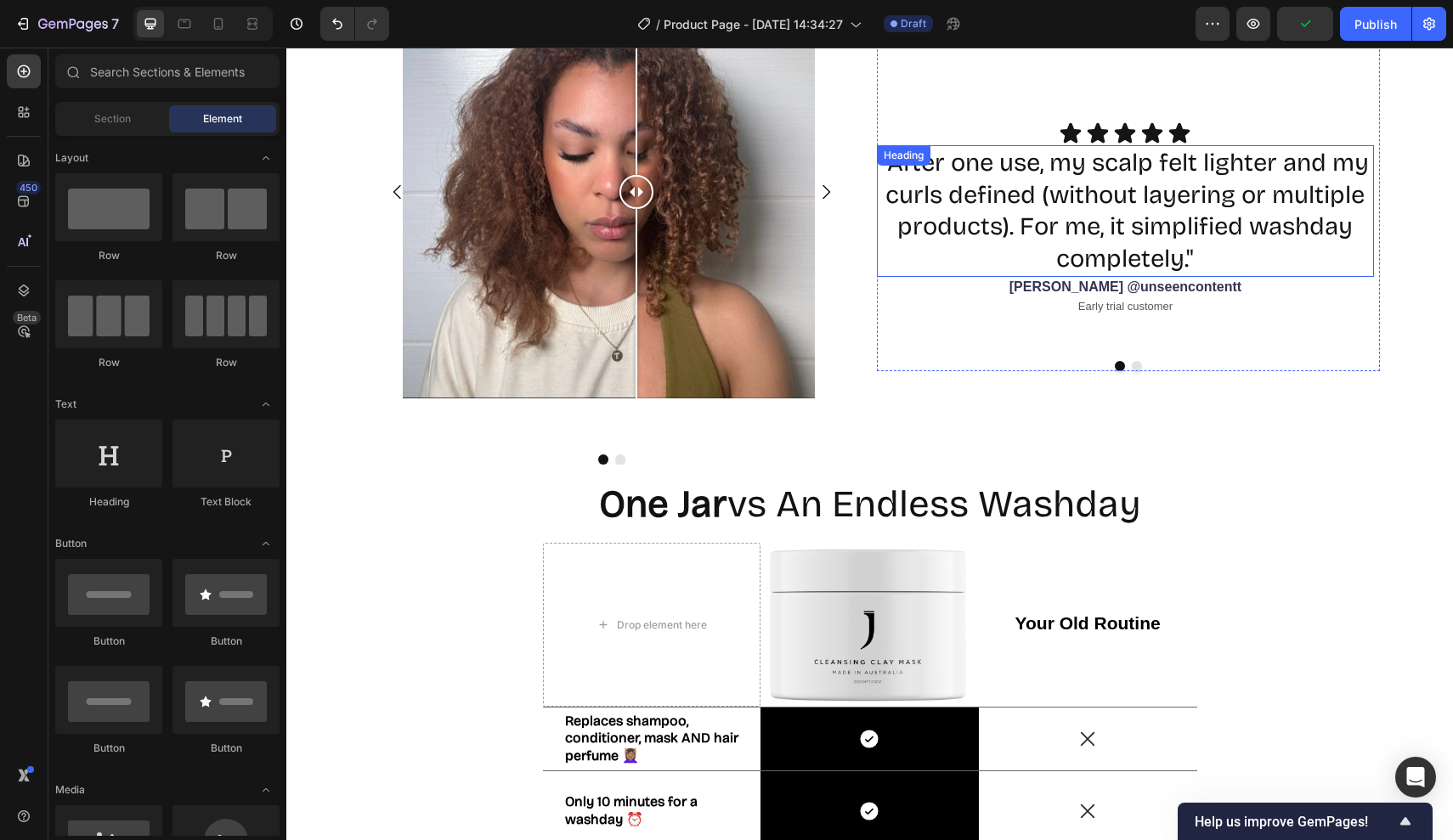
click at [636, 253] on div at bounding box center [636, 303] width 2 height 189
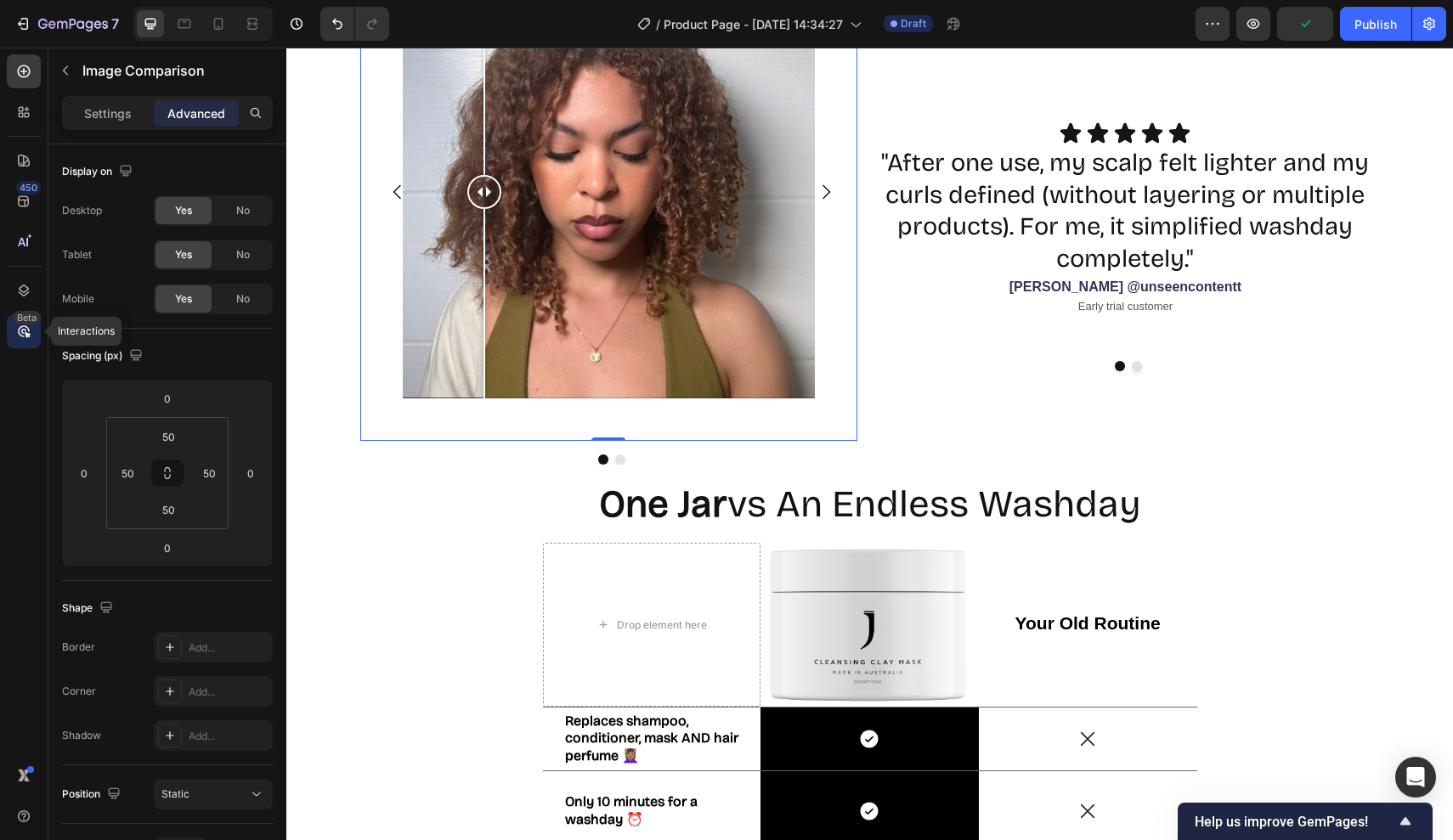
click at [7, 328] on div "Beta" at bounding box center [23, 331] width 34 height 34
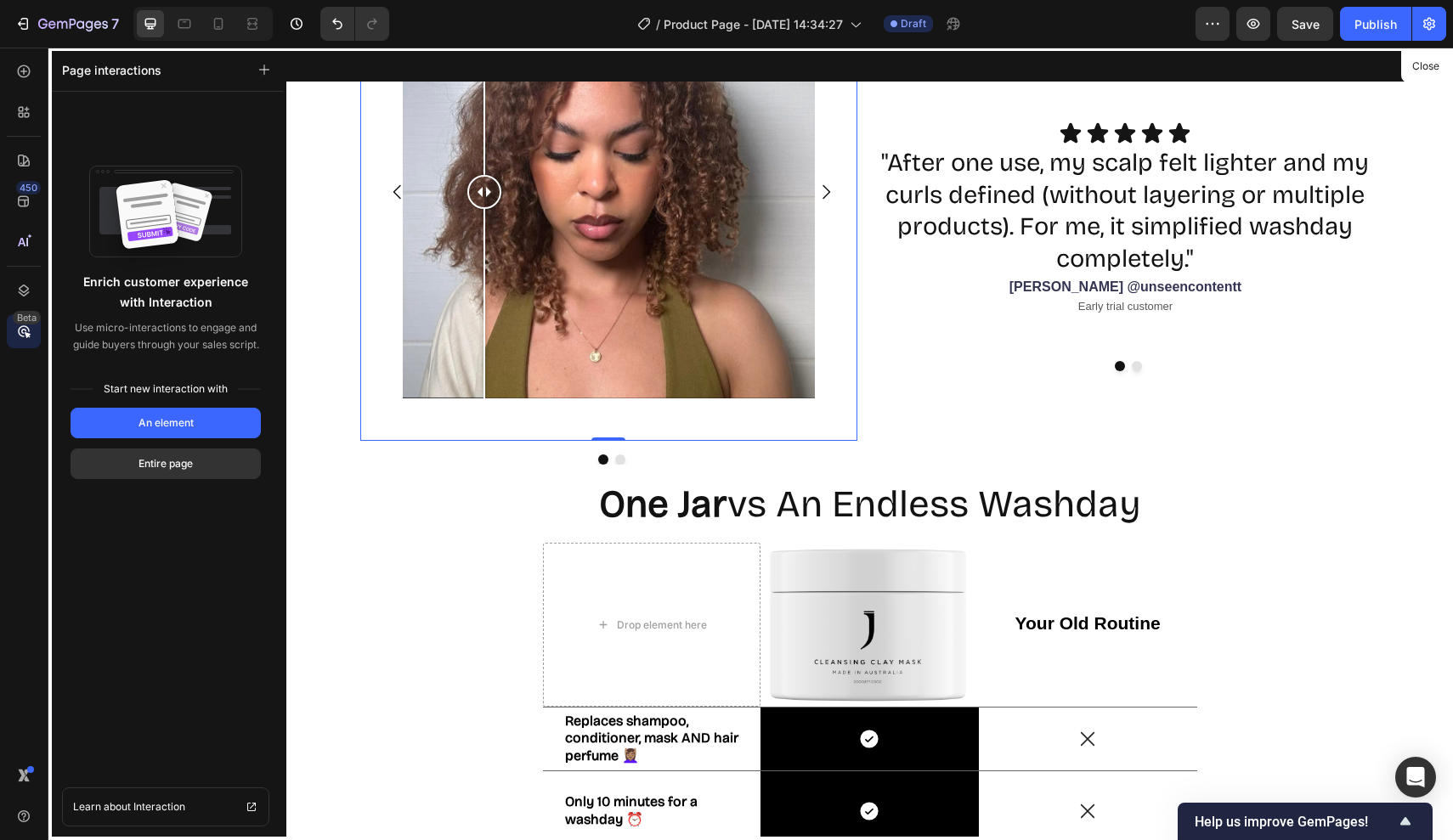
click at [897, 361] on div at bounding box center [869, 444] width 1167 height 792
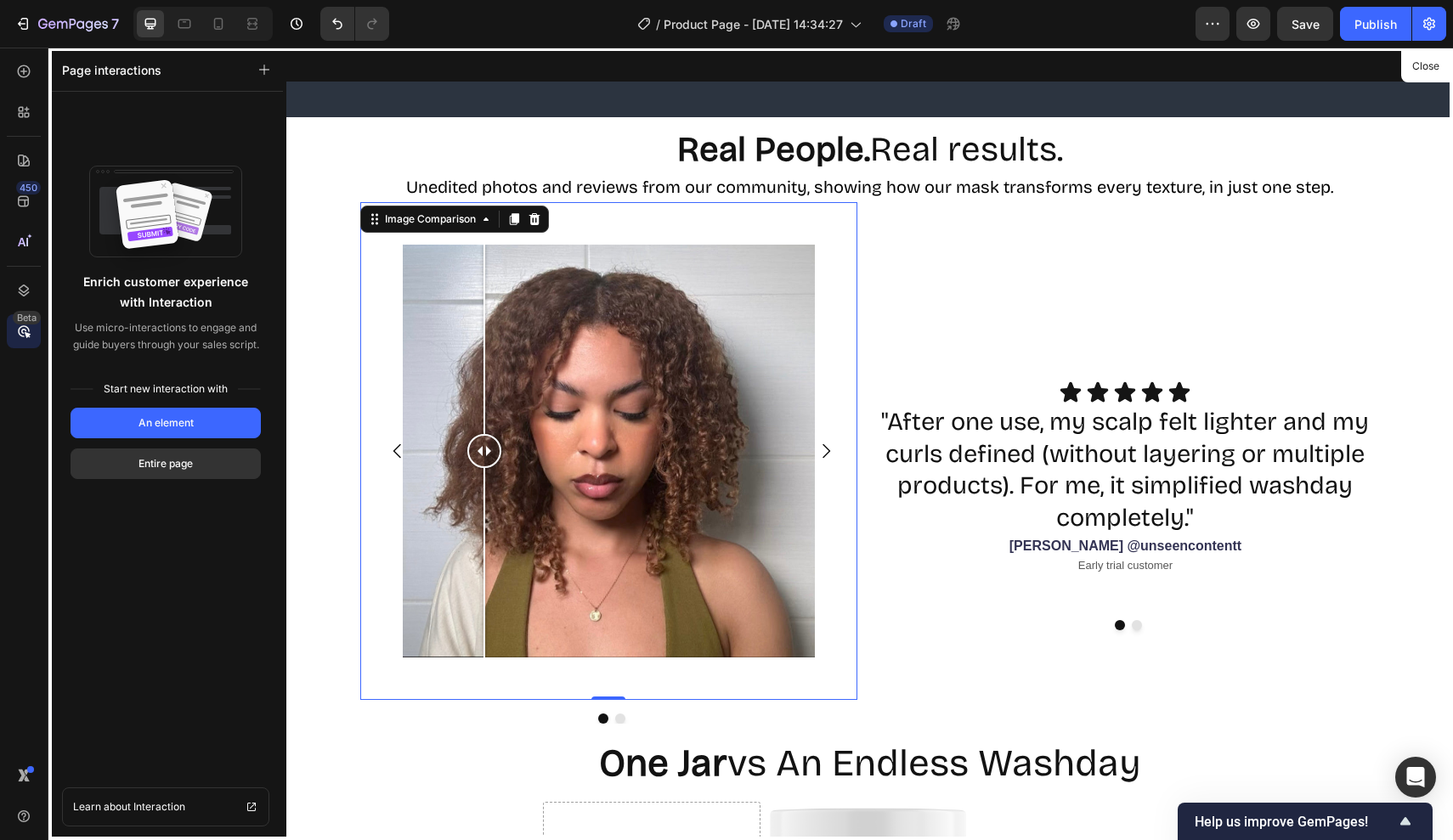
scroll to position [1874, 0]
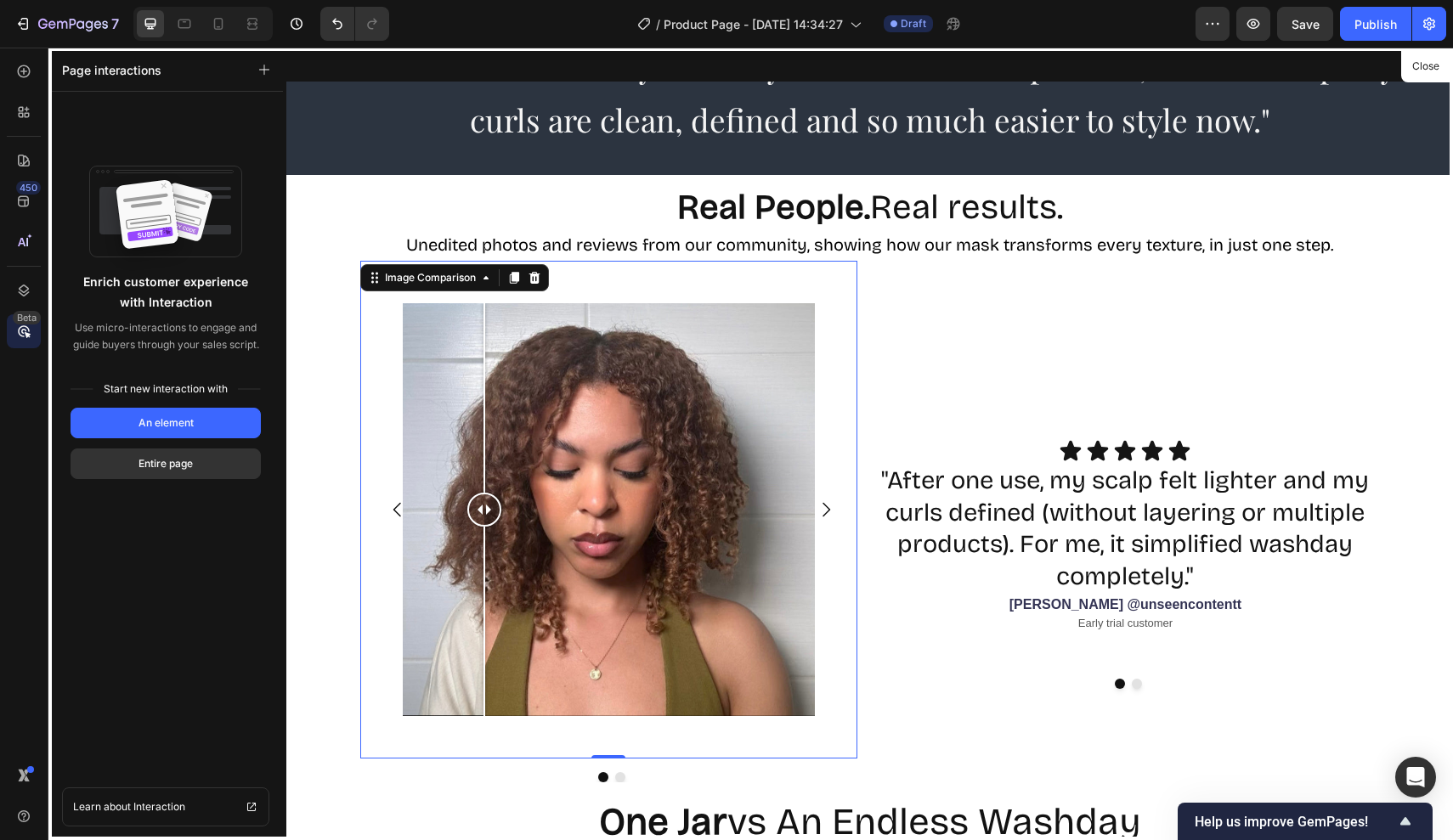
click at [852, 339] on div at bounding box center [869, 444] width 1167 height 792
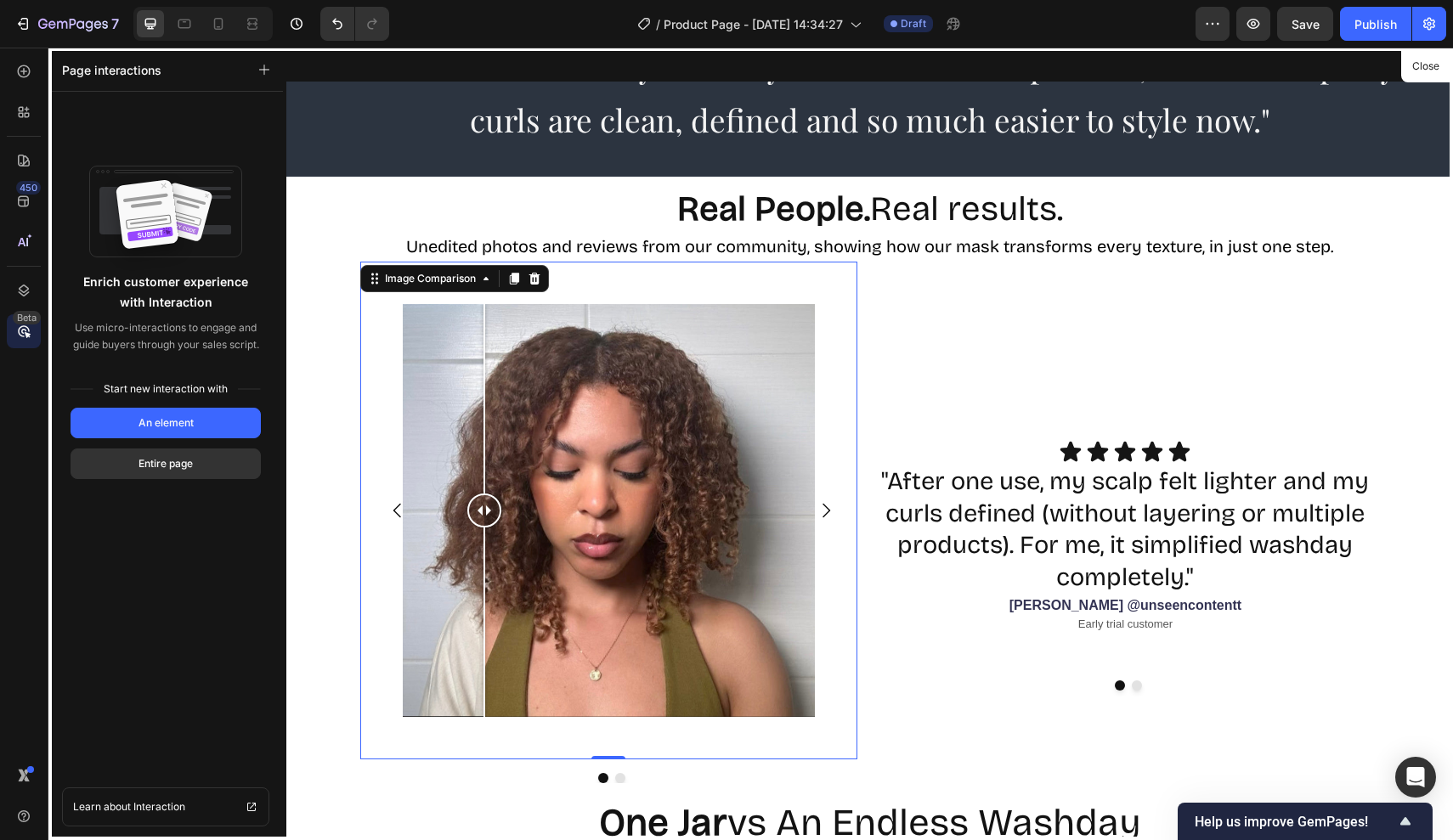
click at [907, 321] on div at bounding box center [869, 444] width 1167 height 792
click at [877, 246] on div at bounding box center [869, 444] width 1167 height 792
click at [1436, 63] on button "Close" at bounding box center [1425, 66] width 41 height 25
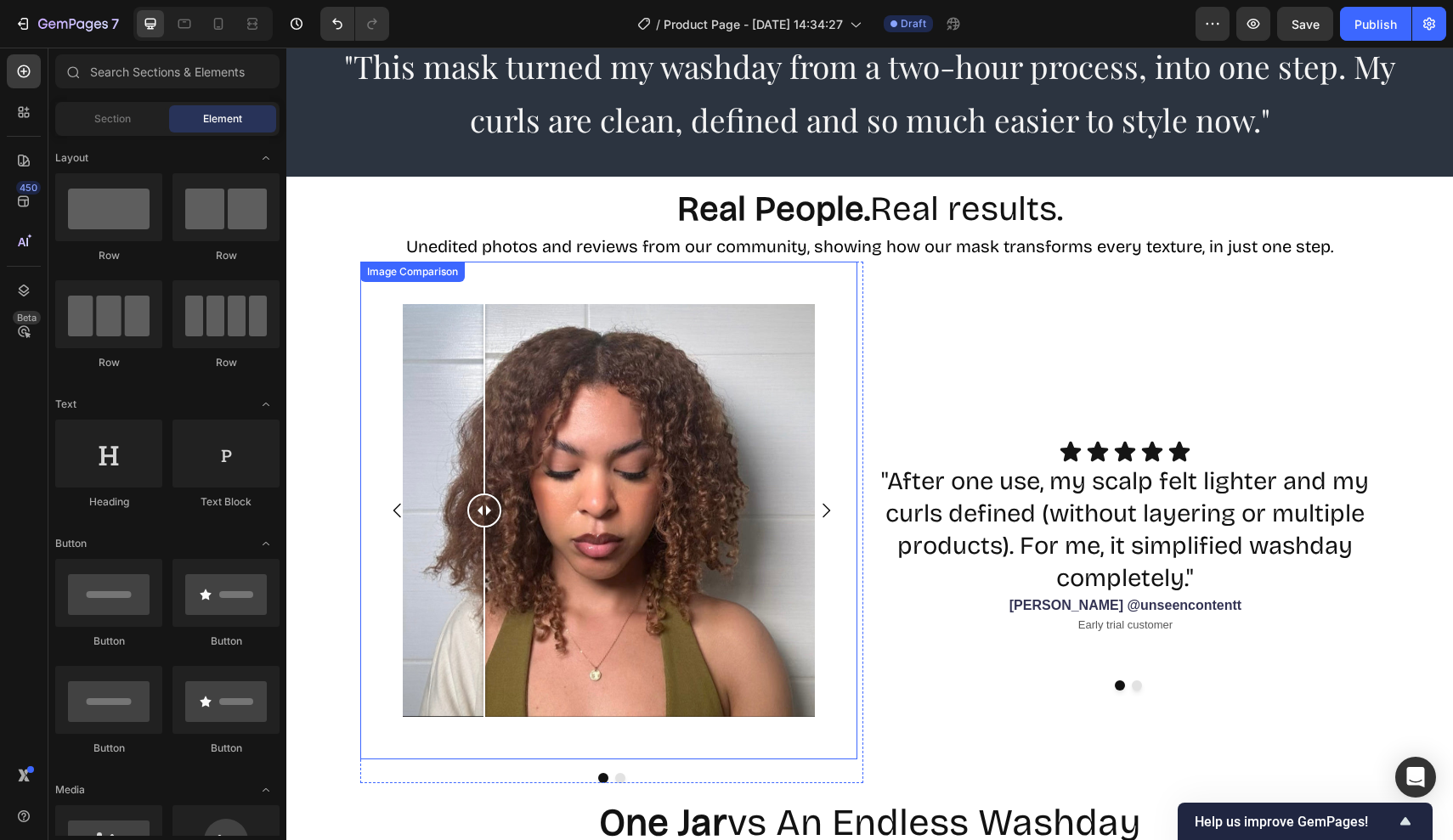
click at [856, 296] on div "Image Comparison" at bounding box center [609, 511] width 498 height 498
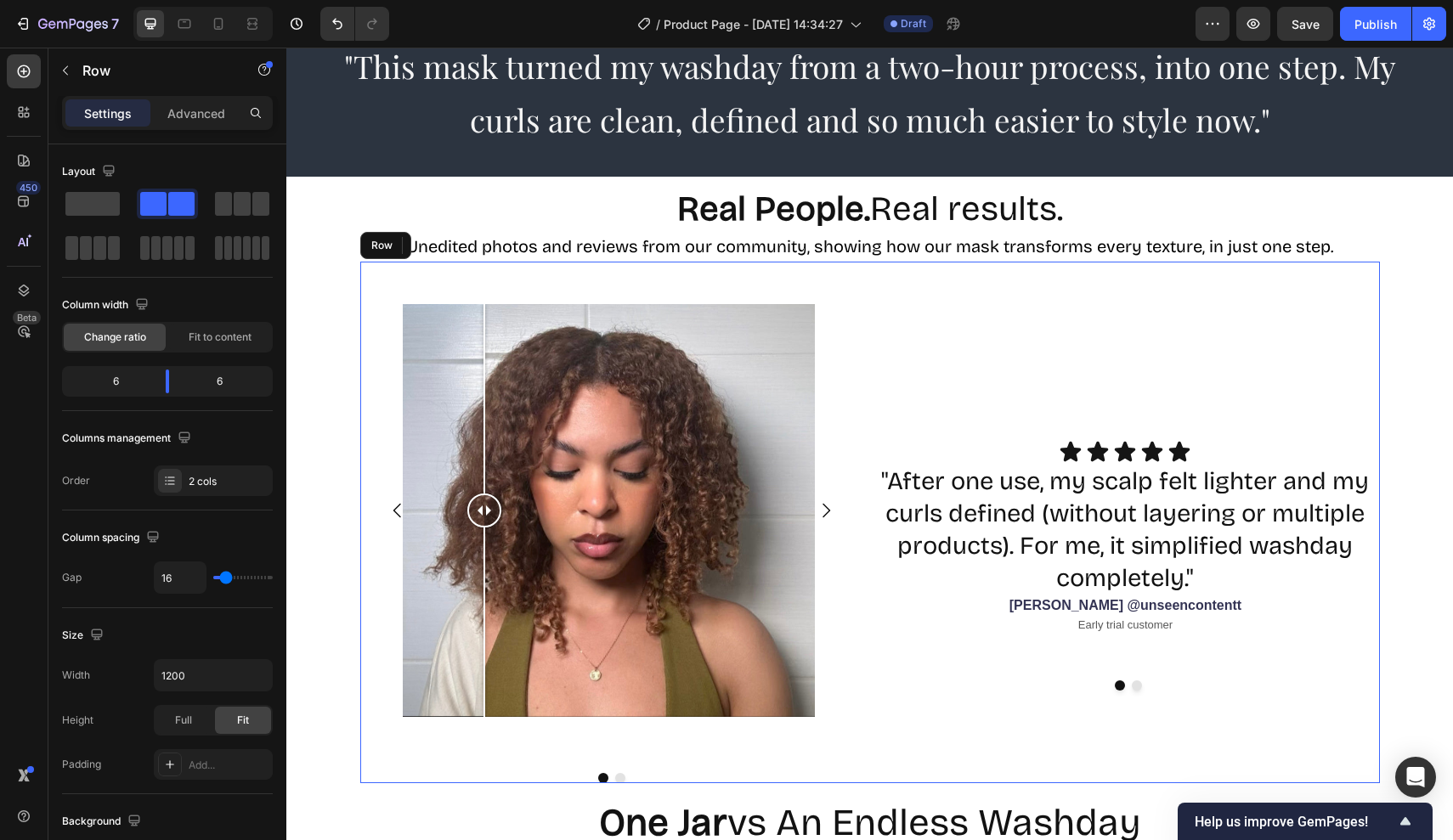
click at [865, 296] on div "Image Comparison 0 Image Comparison Carousel Icon Icon Icon Icon Icon Icon List…" at bounding box center [870, 522] width 1019 height 522
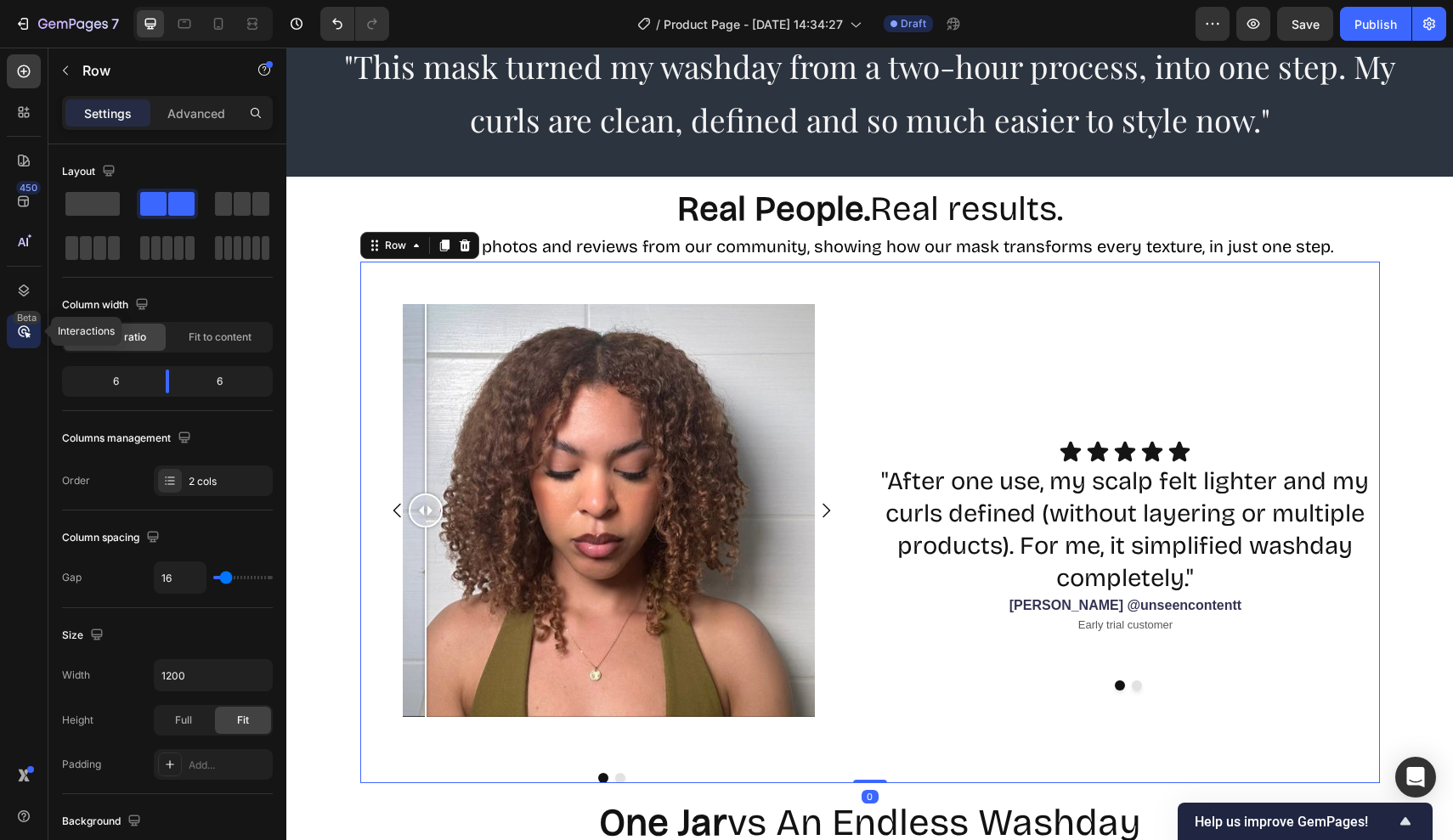
click at [23, 328] on icon at bounding box center [24, 331] width 17 height 17
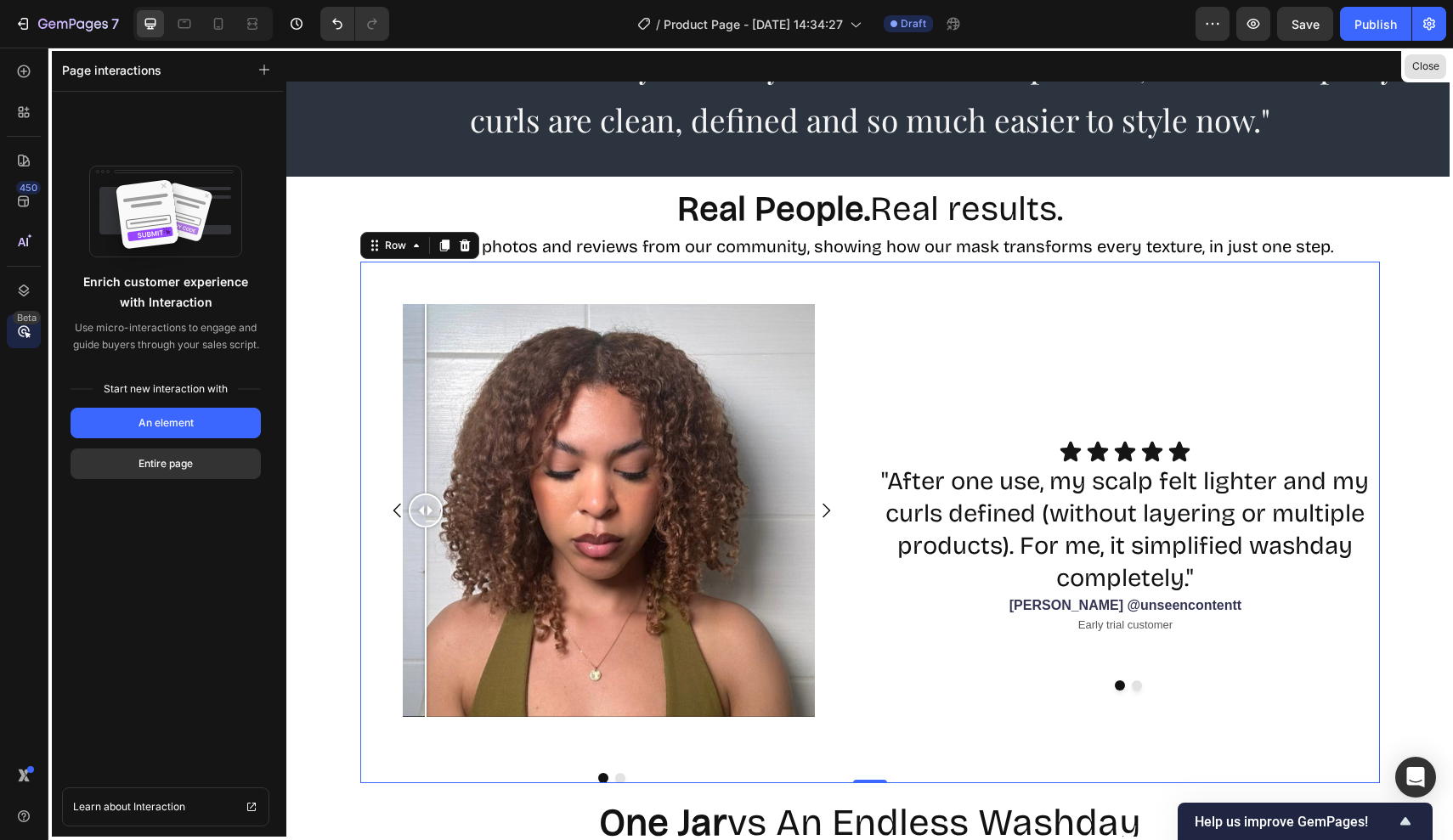
click at [1417, 71] on button "Close" at bounding box center [1425, 66] width 41 height 25
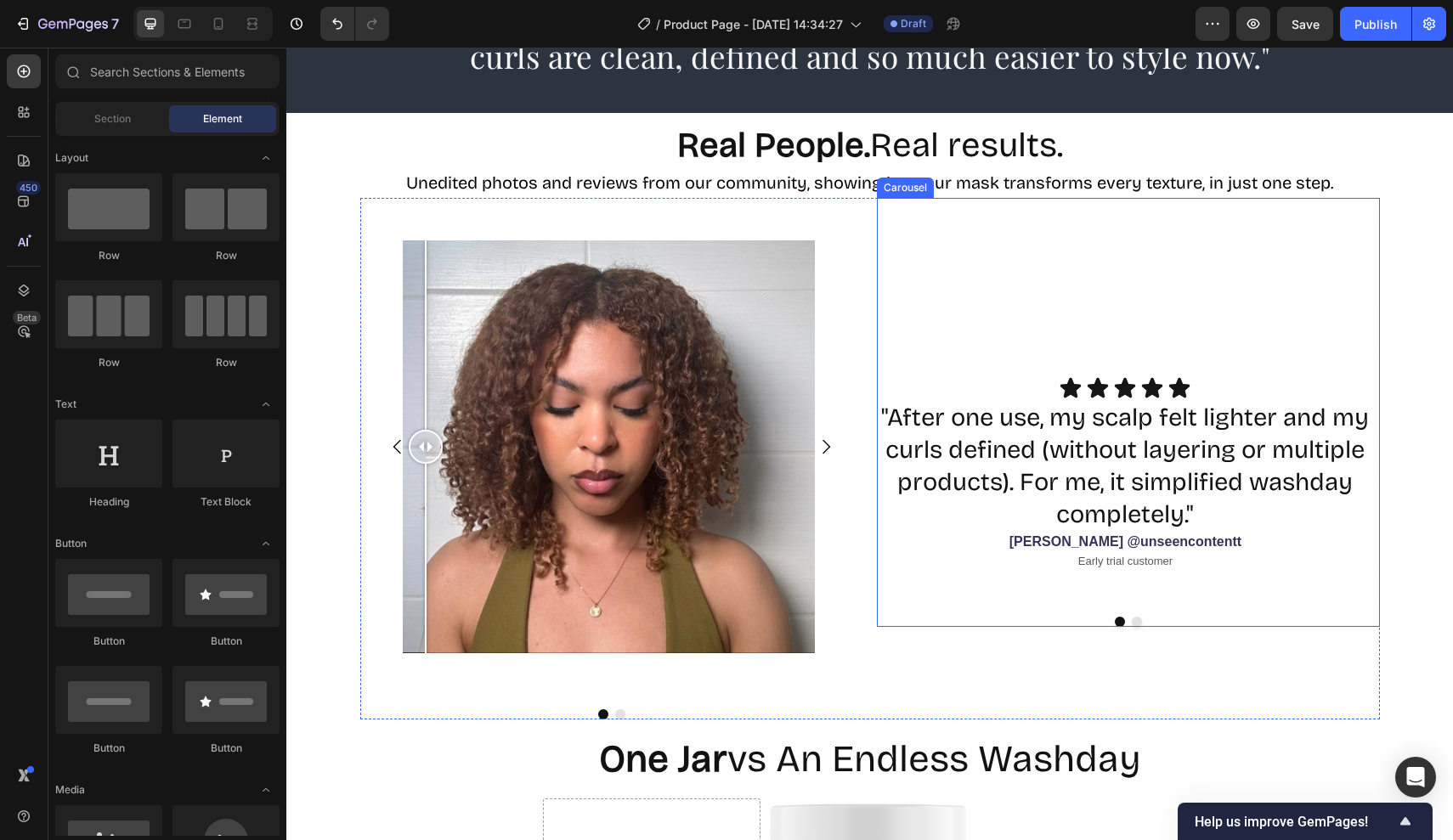
scroll to position [1941, 0]
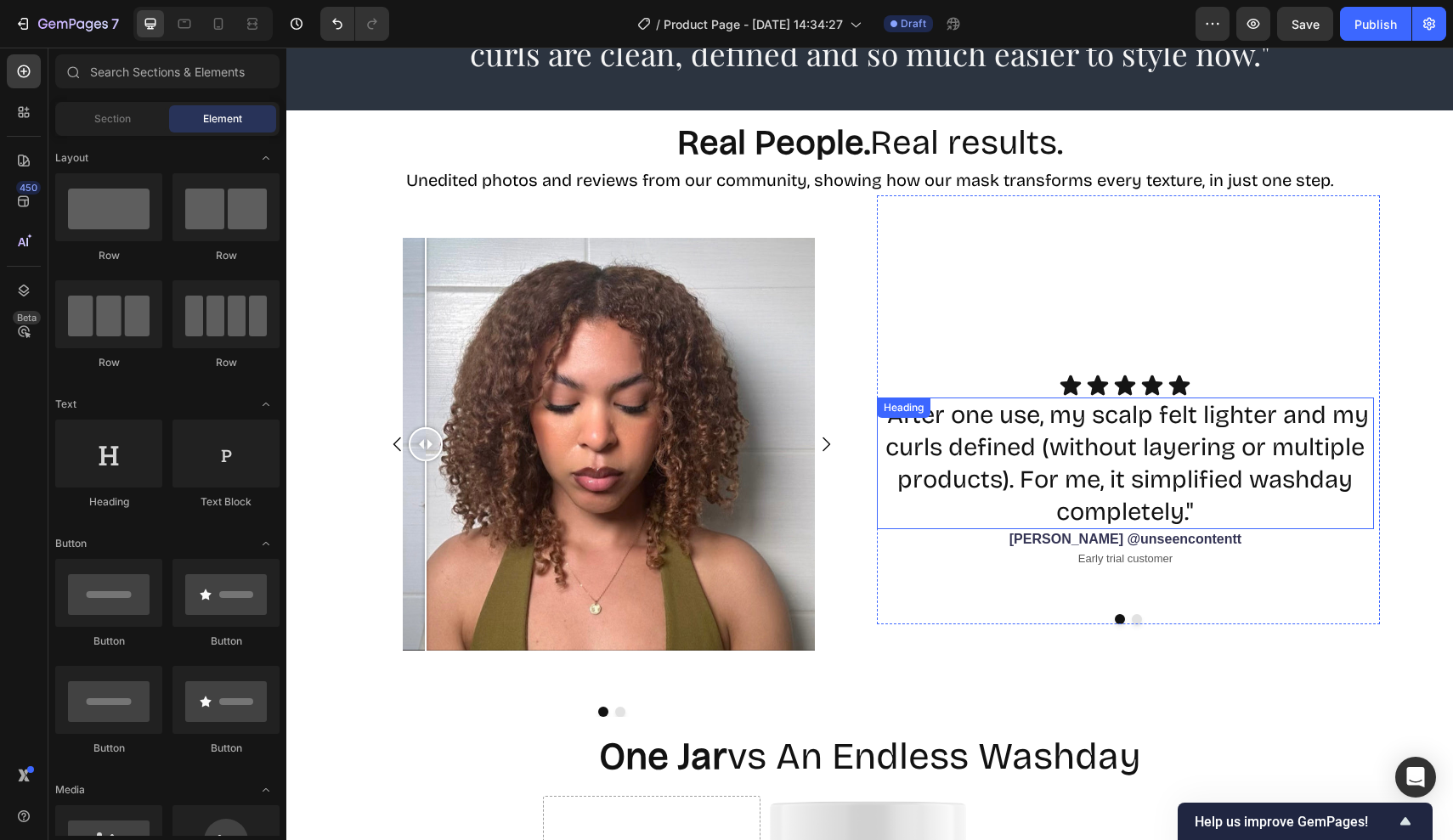
click at [931, 407] on div ""After one use, my scalp felt lighter and my curls defined (without layering or…" at bounding box center [1125, 464] width 498 height 132
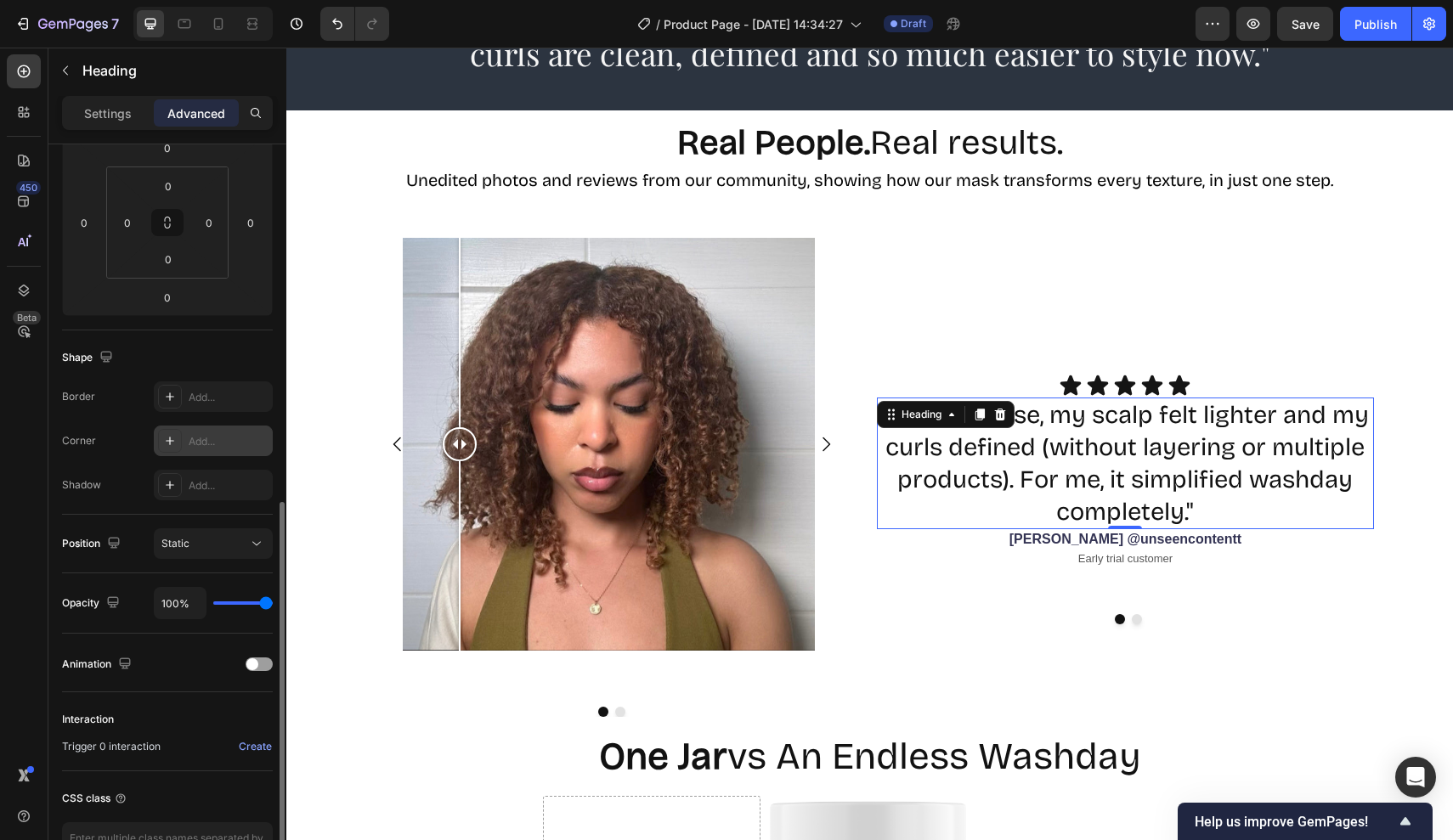
scroll to position [363, 0]
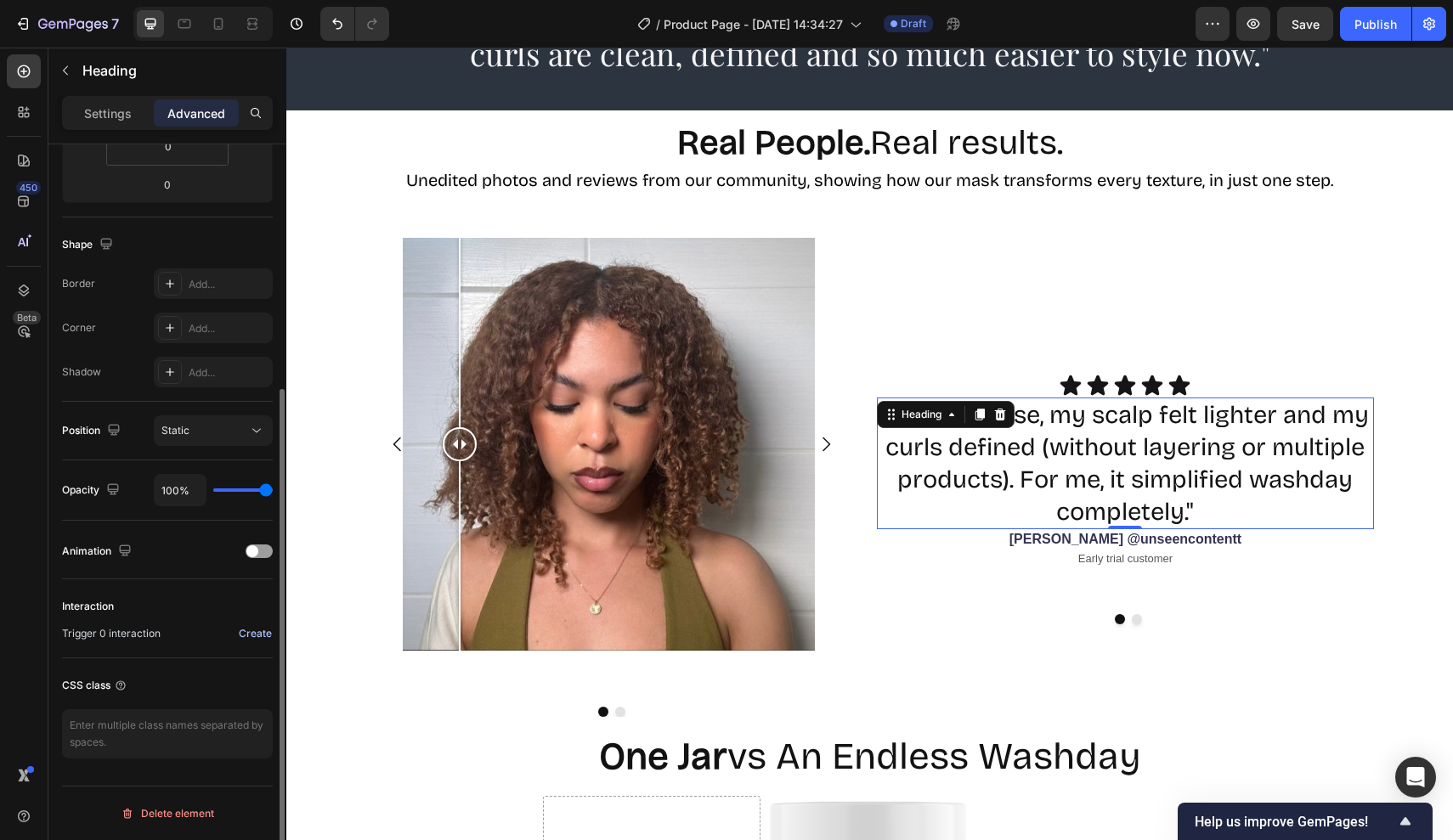
click at [242, 631] on div "Create" at bounding box center [255, 633] width 33 height 16
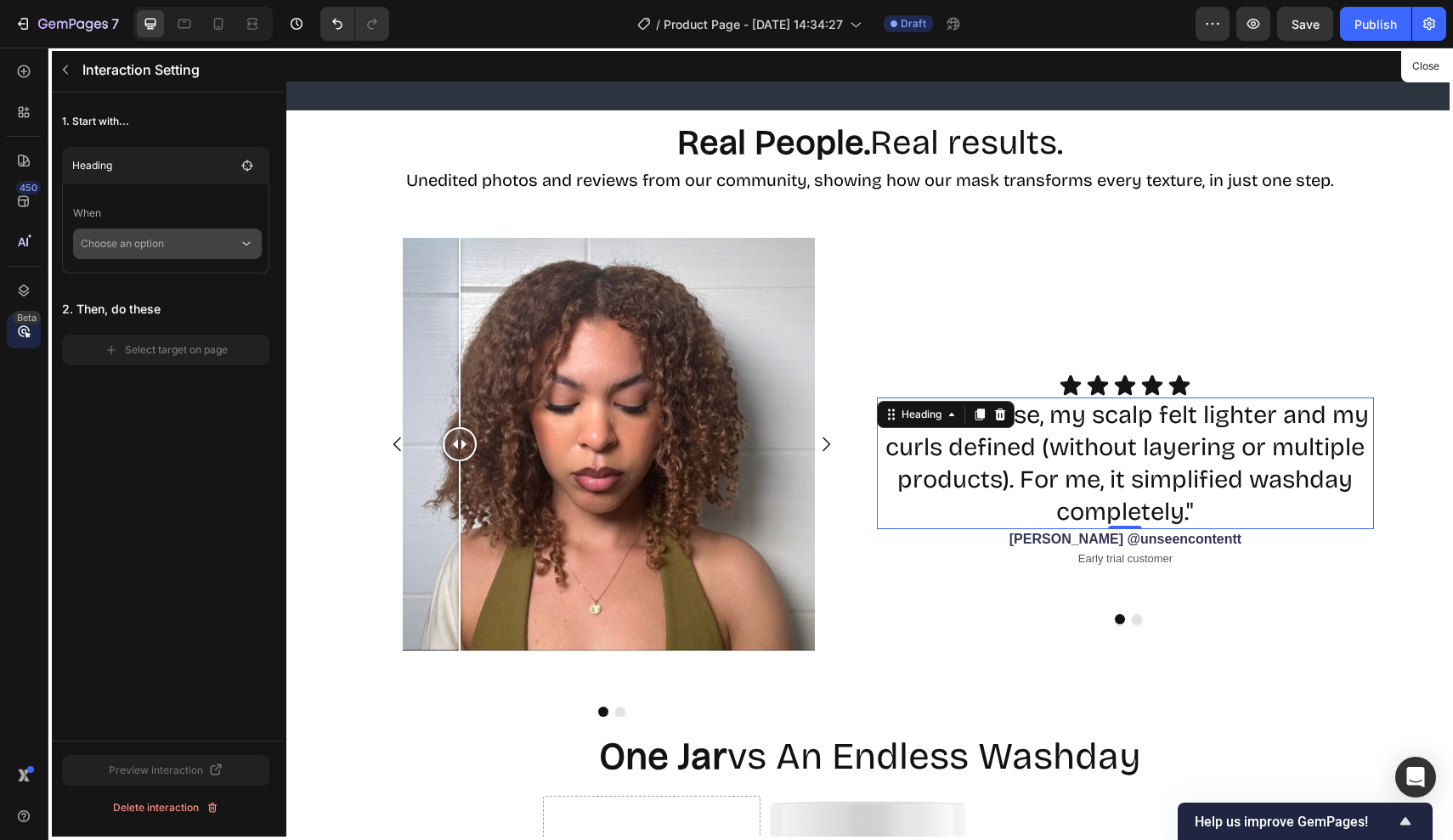
click at [167, 238] on p "Choose an option" at bounding box center [159, 243] width 158 height 30
click at [156, 316] on p "Hover element" at bounding box center [150, 322] width 71 height 17
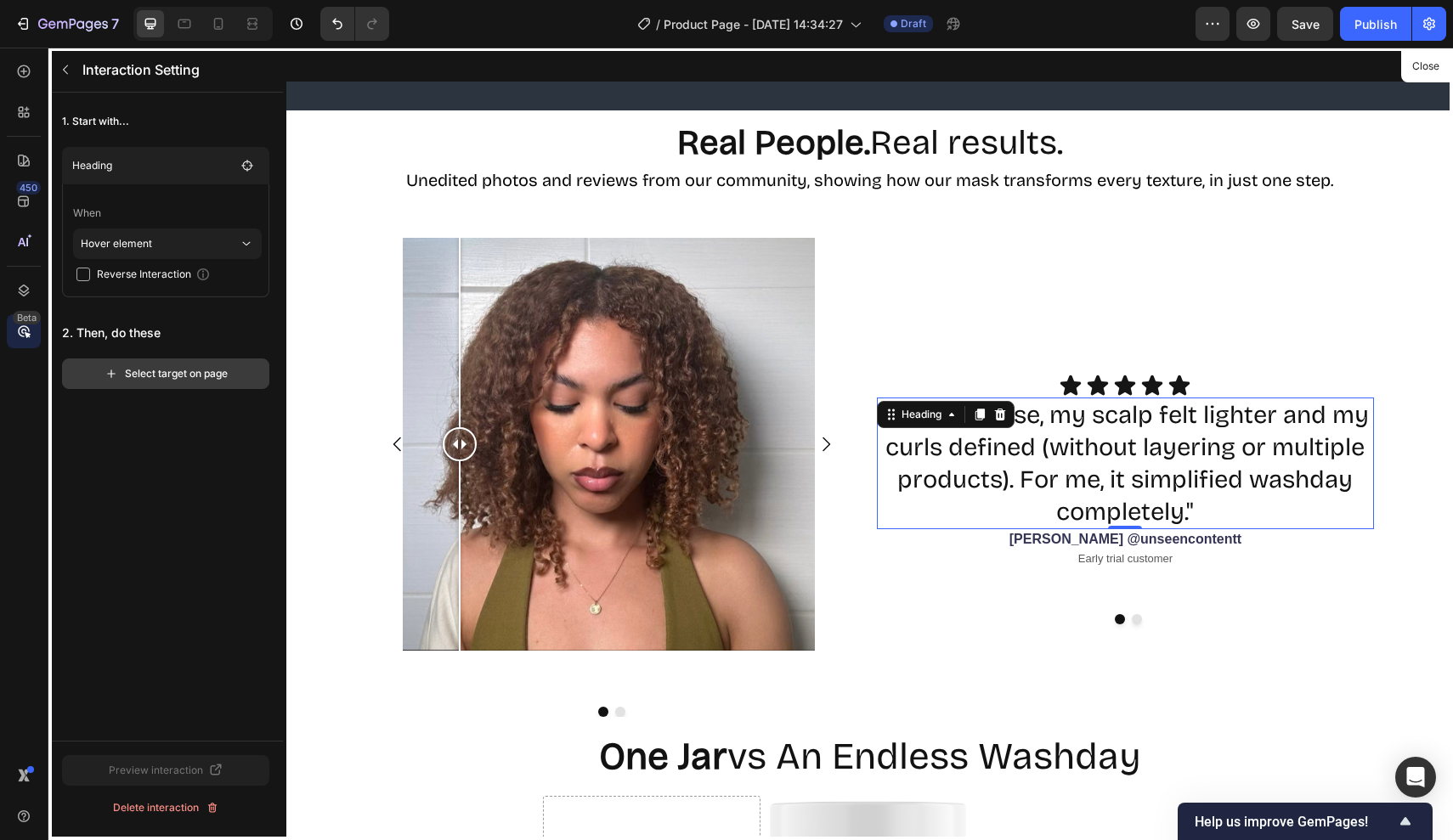
click at [151, 383] on button "Select target on page" at bounding box center [166, 373] width 208 height 30
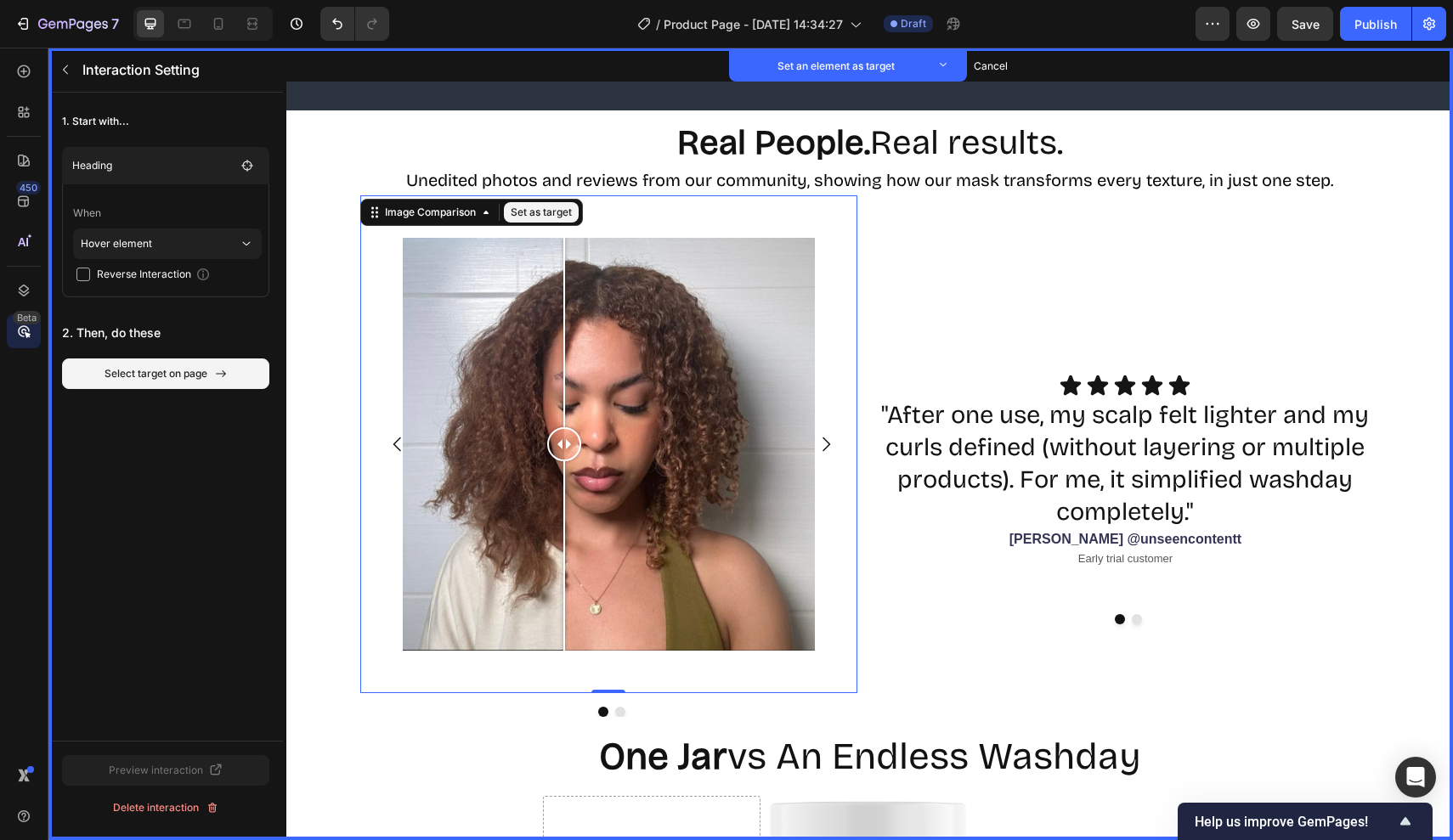
click at [564, 375] on div at bounding box center [565, 332] width 2 height 189
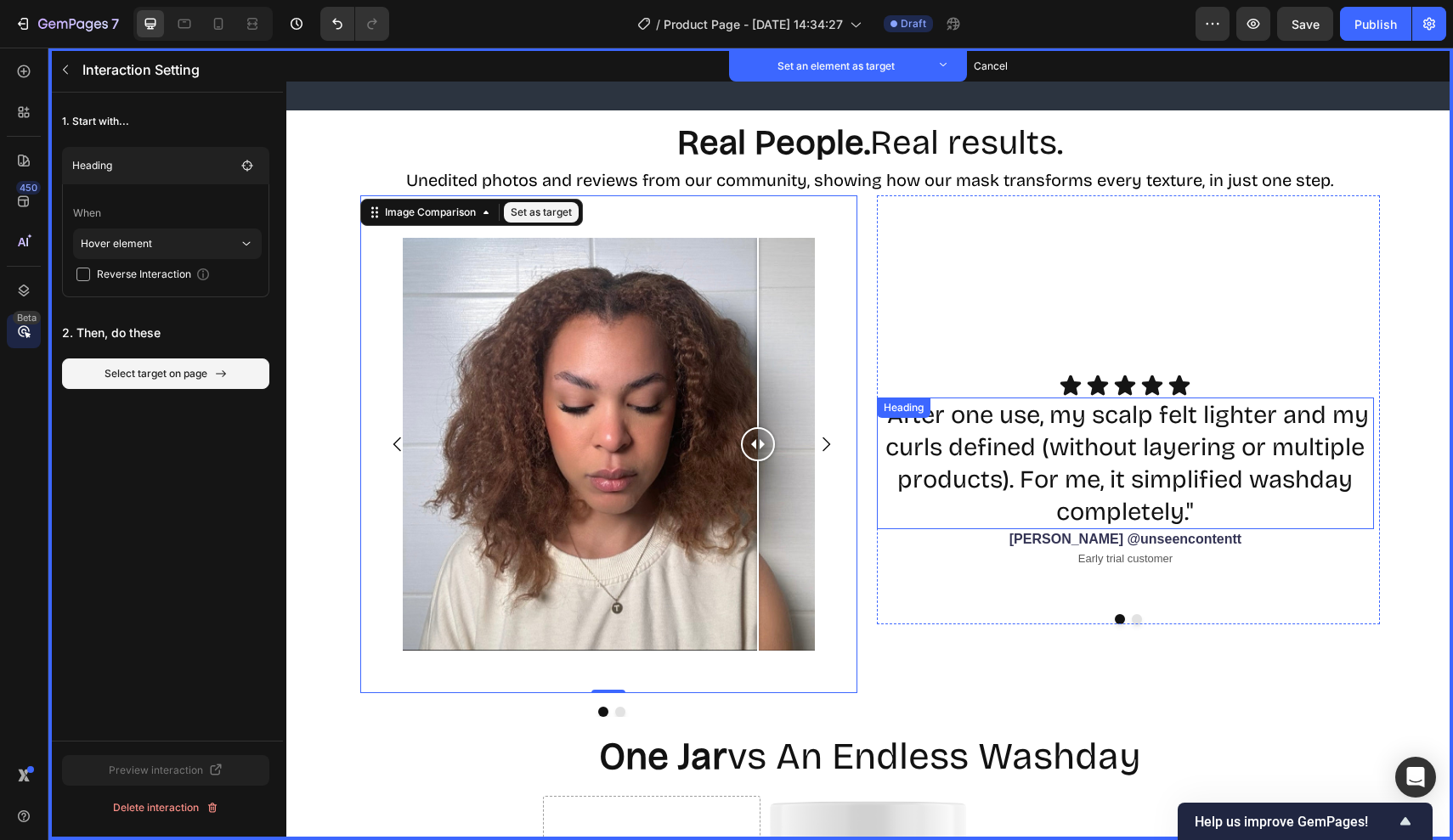
click at [960, 422] on div ""After one use, my scalp felt lighter and my curls defined (without layering or…" at bounding box center [1125, 464] width 498 height 132
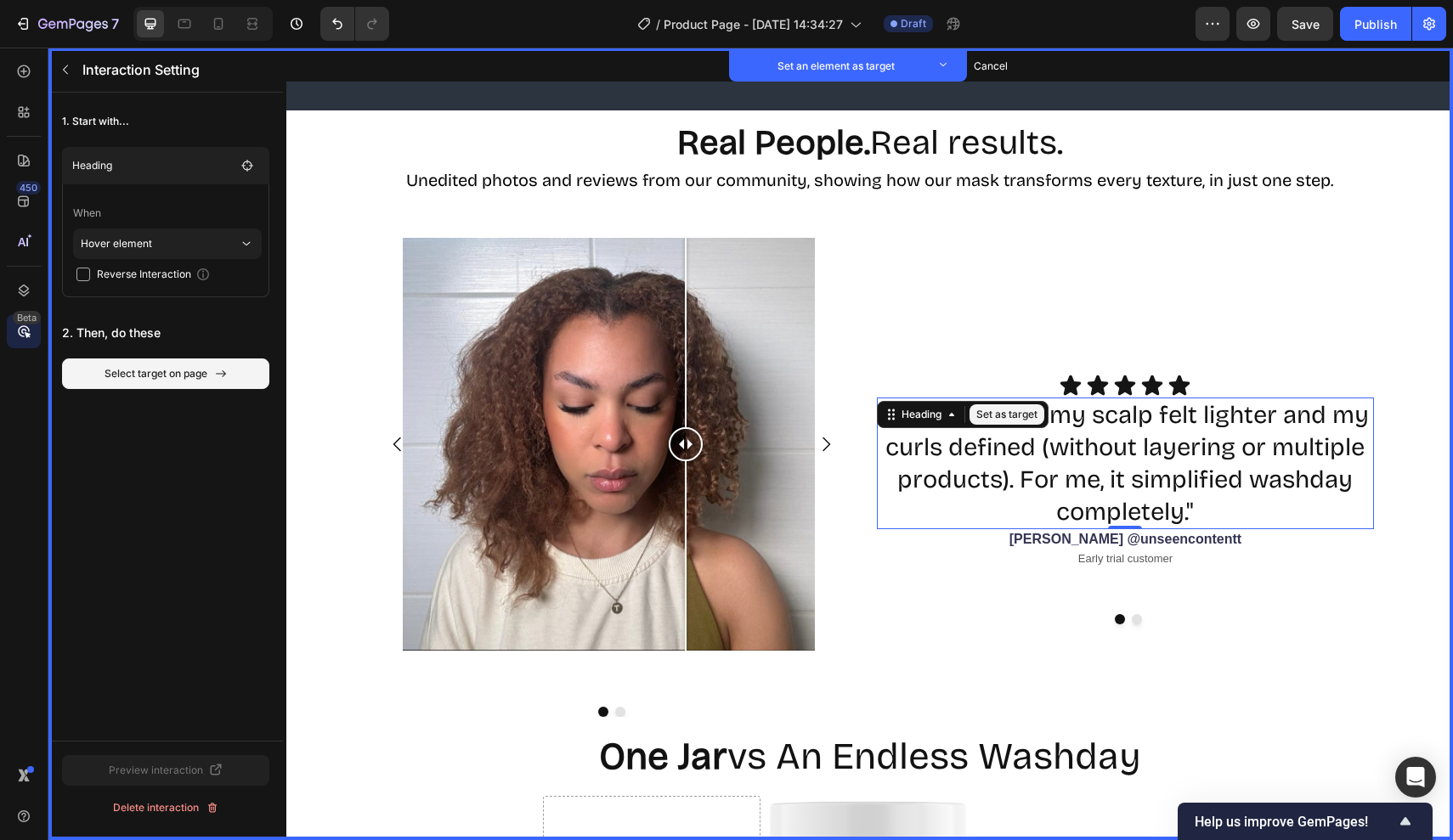
click at [684, 405] on div at bounding box center [685, 332] width 2 height 189
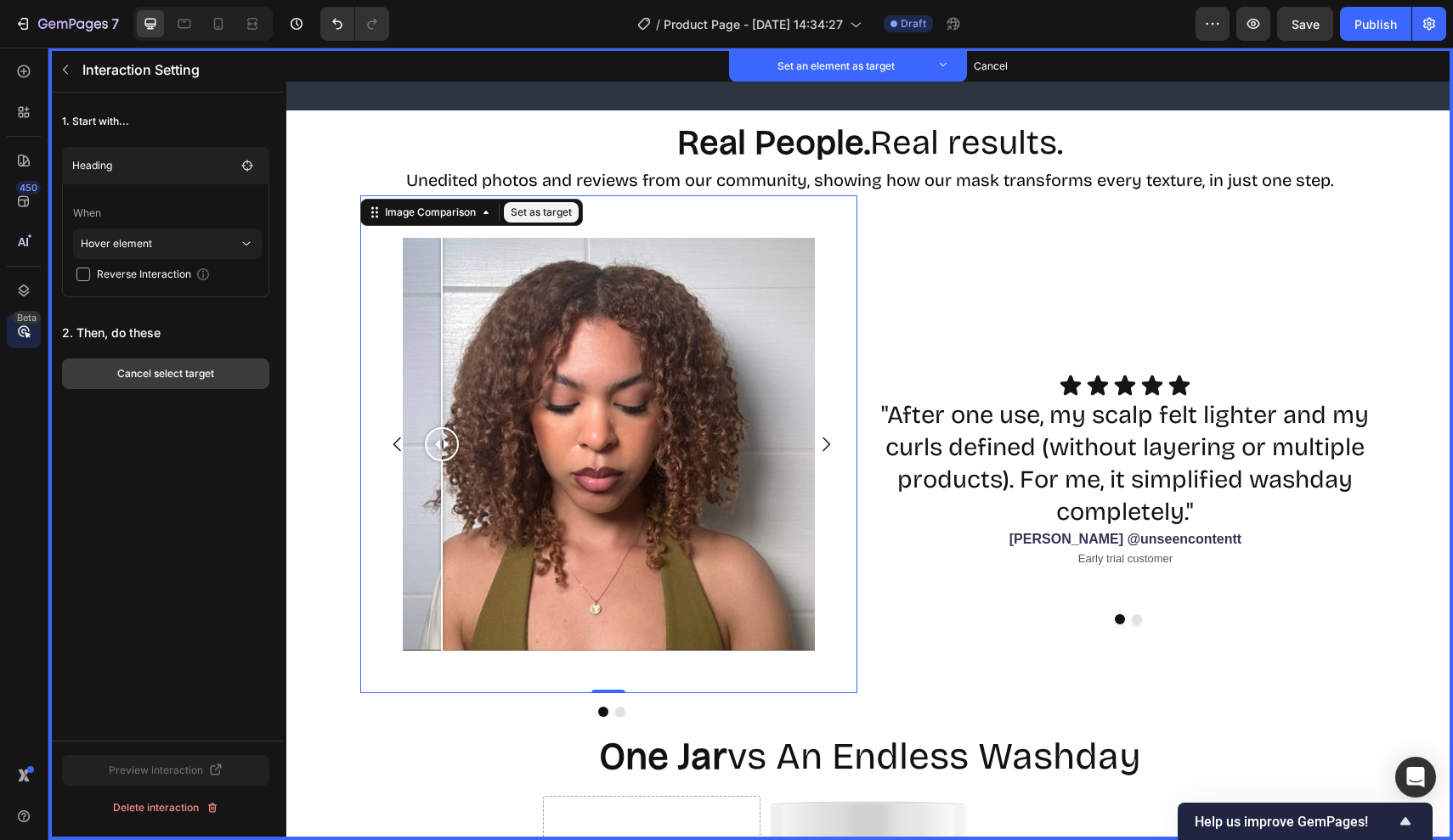
click at [179, 380] on div "Cancel select target" at bounding box center [166, 373] width 97 height 16
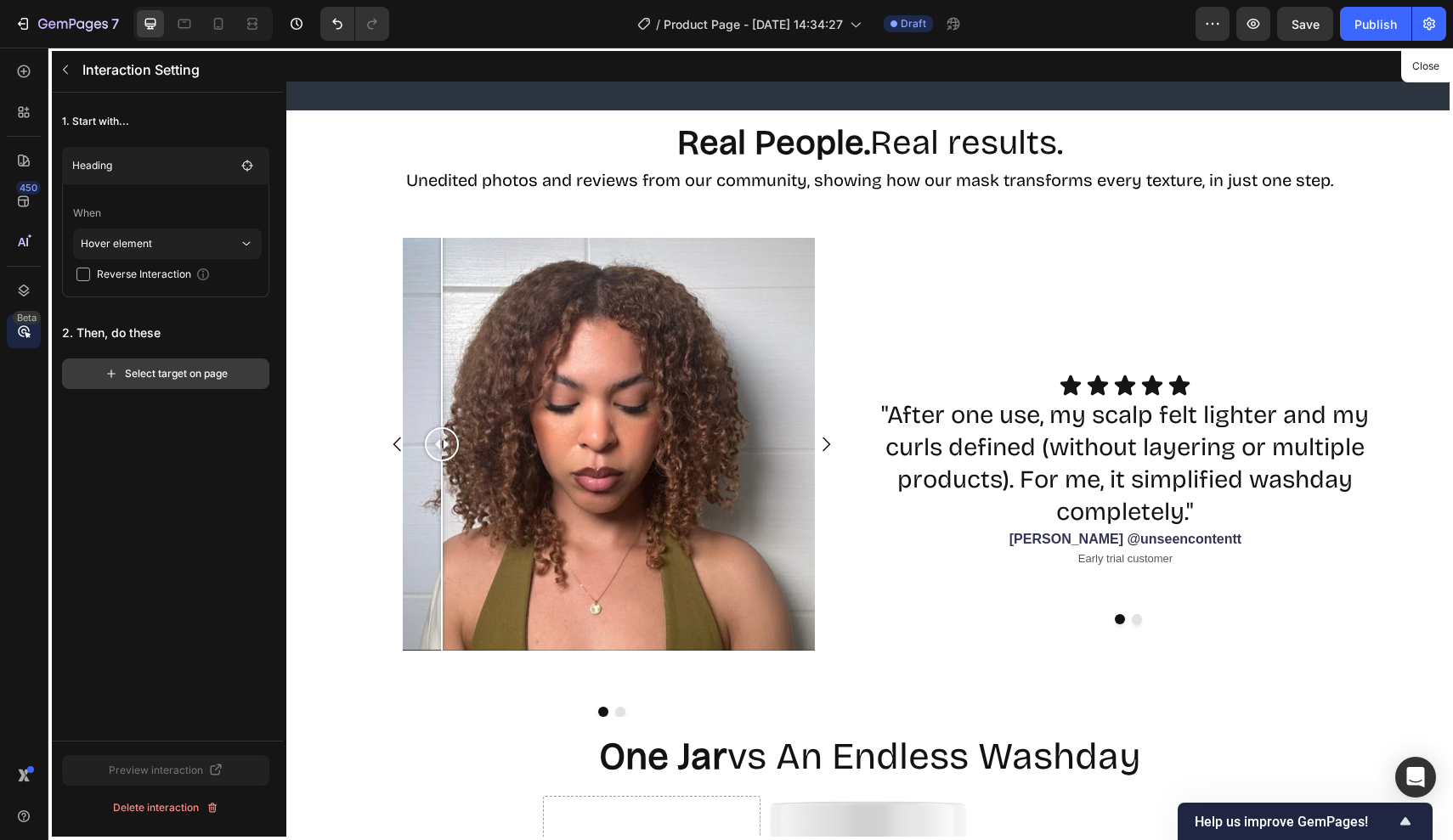
click at [241, 381] on button "Select target on page" at bounding box center [166, 373] width 208 height 30
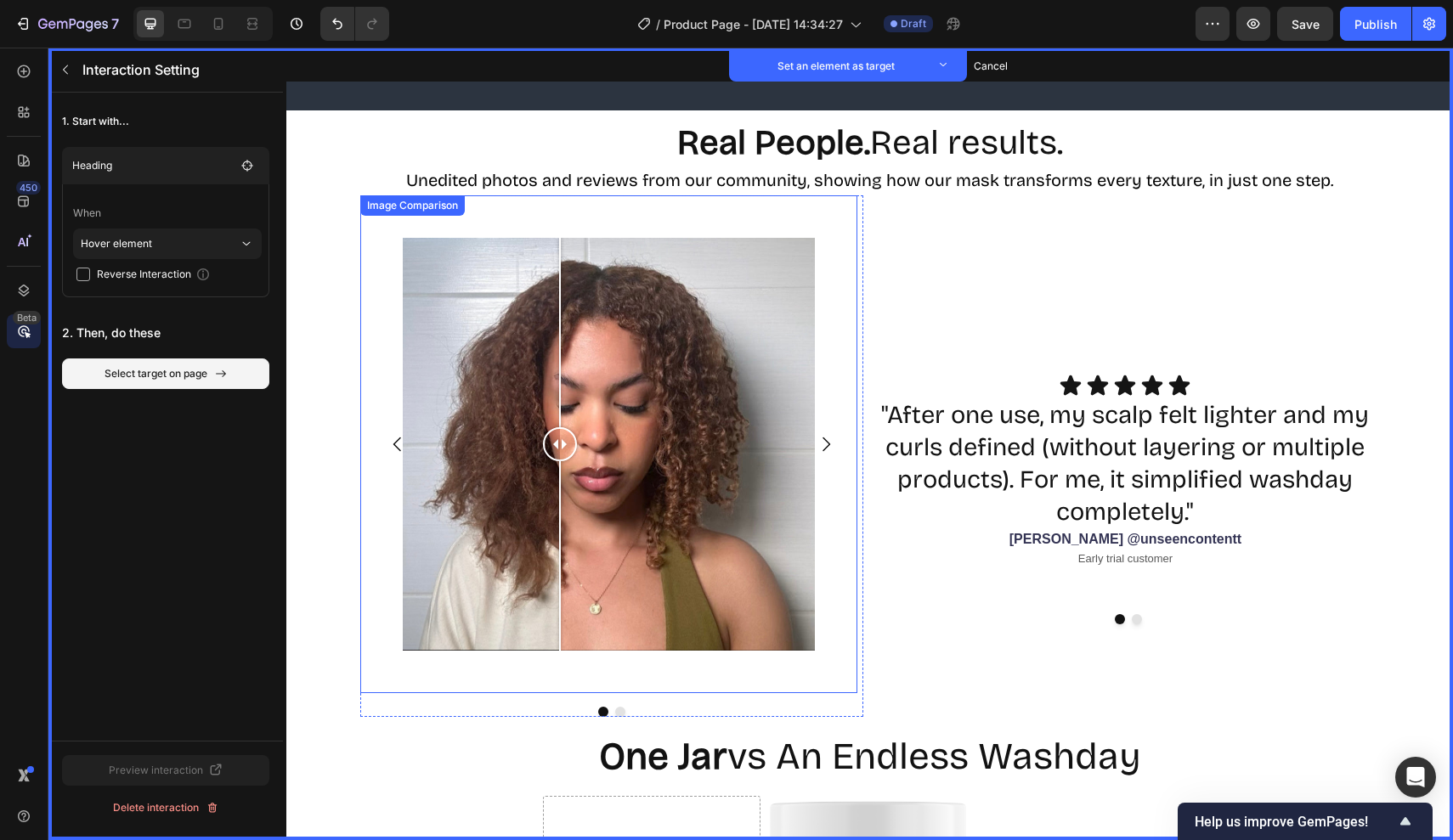
click at [561, 409] on div at bounding box center [560, 332] width 2 height 189
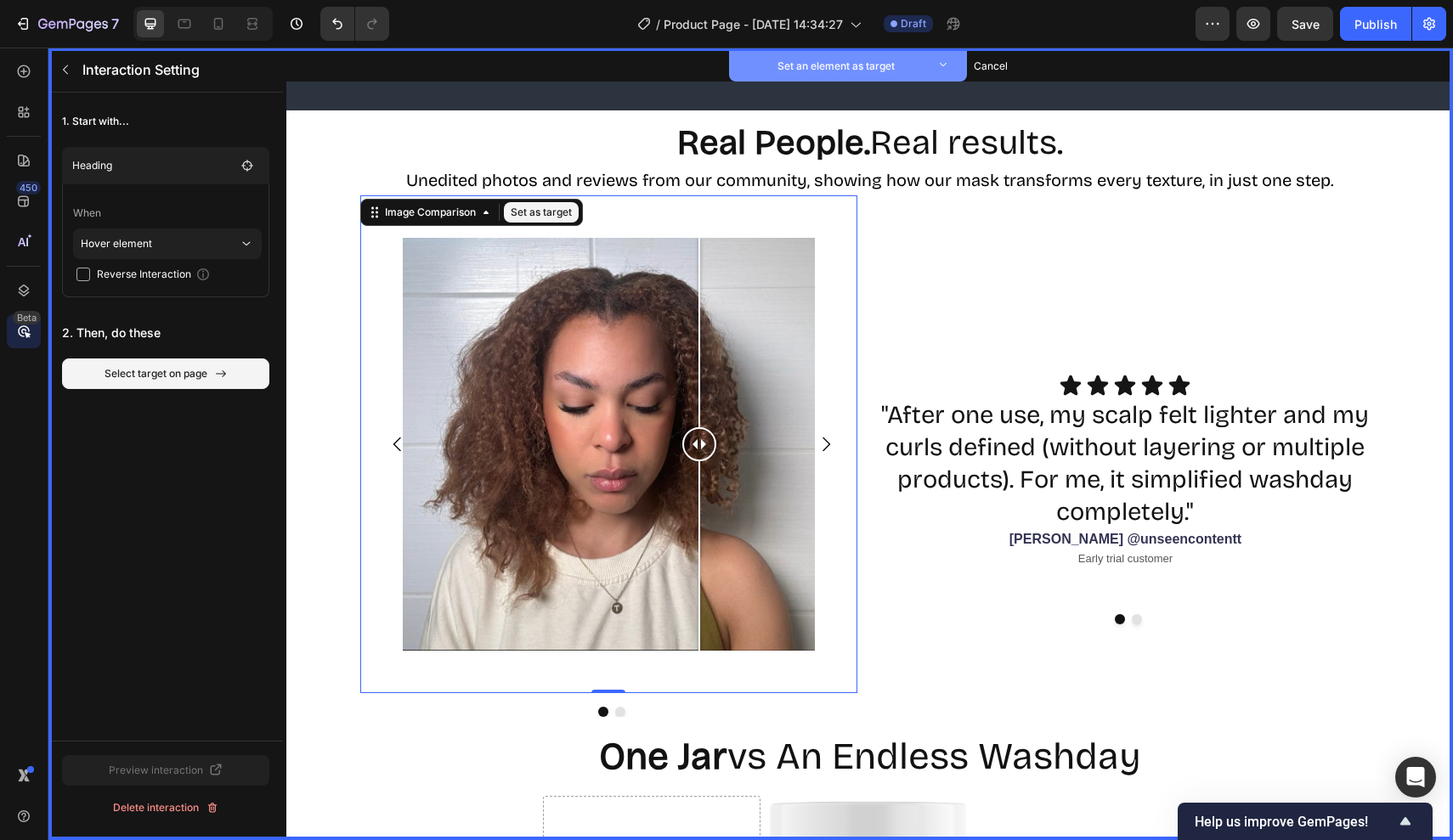
click at [837, 60] on p "Set an element as target" at bounding box center [835, 66] width 187 height 17
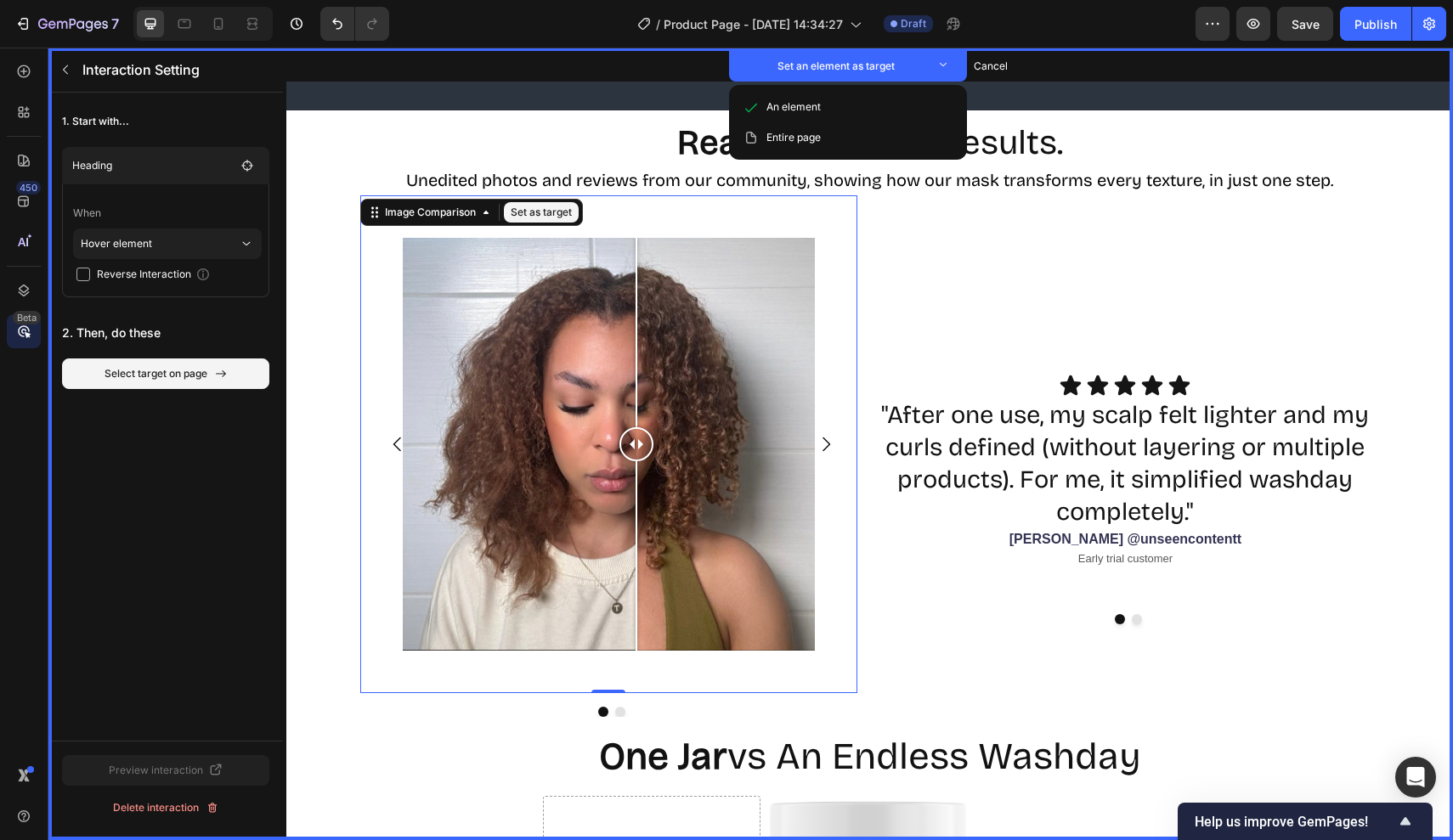
click at [636, 309] on div at bounding box center [636, 332] width 2 height 189
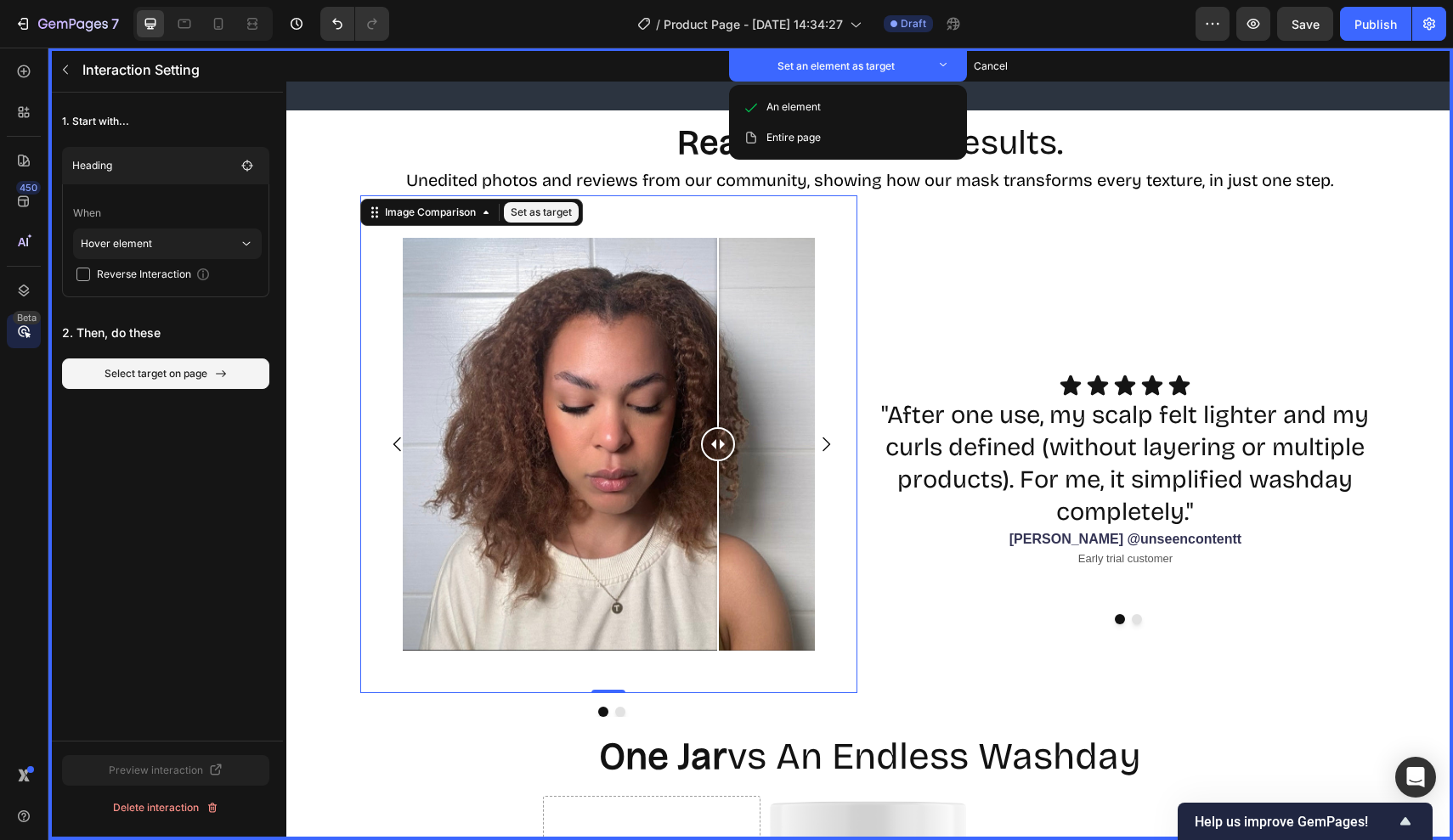
click at [718, 367] on div at bounding box center [718, 332] width 2 height 189
click at [751, 367] on div at bounding box center [751, 332] width 2 height 189
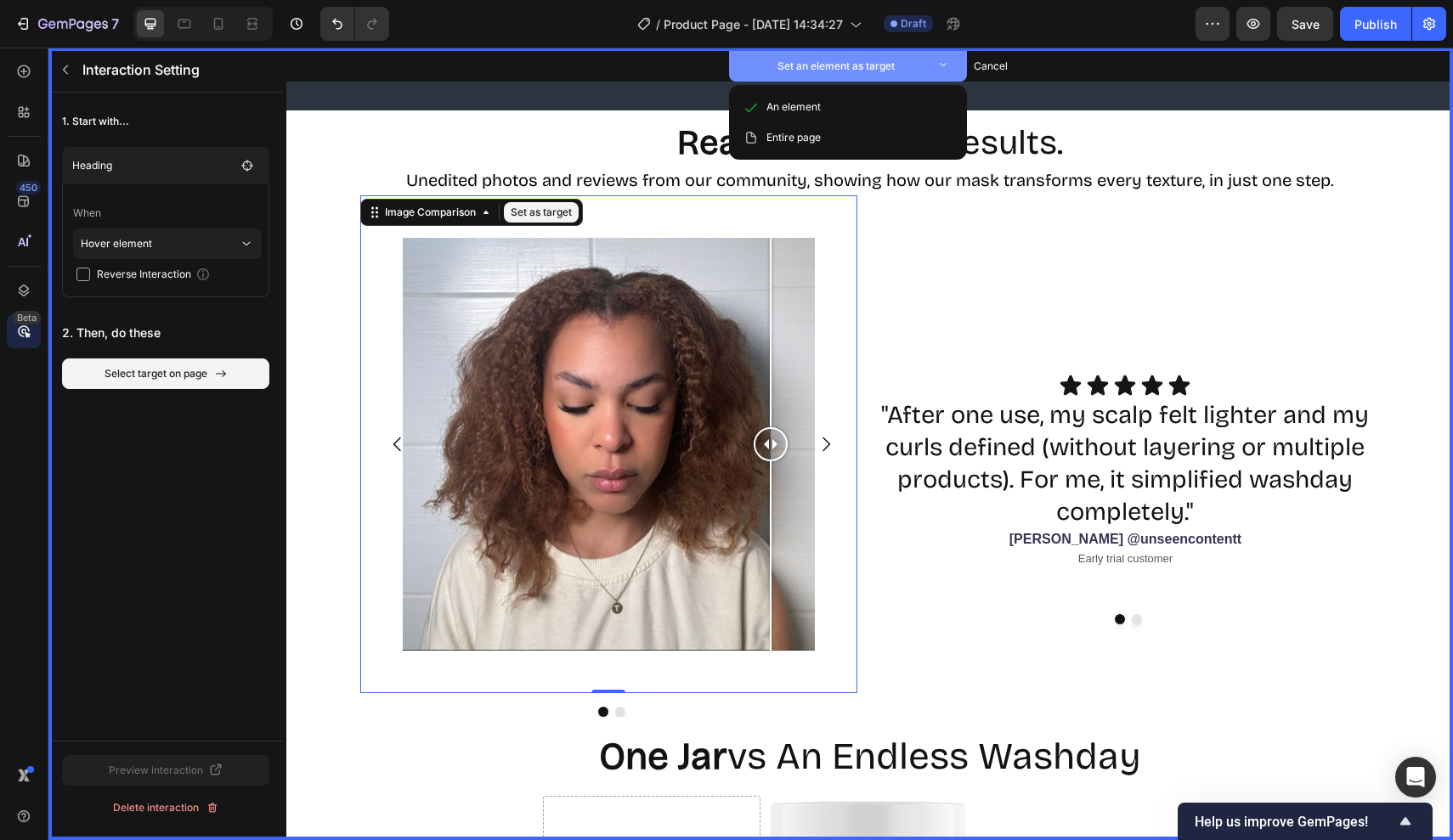
click at [871, 76] on button "Set an element as target" at bounding box center [848, 66] width 238 height 30
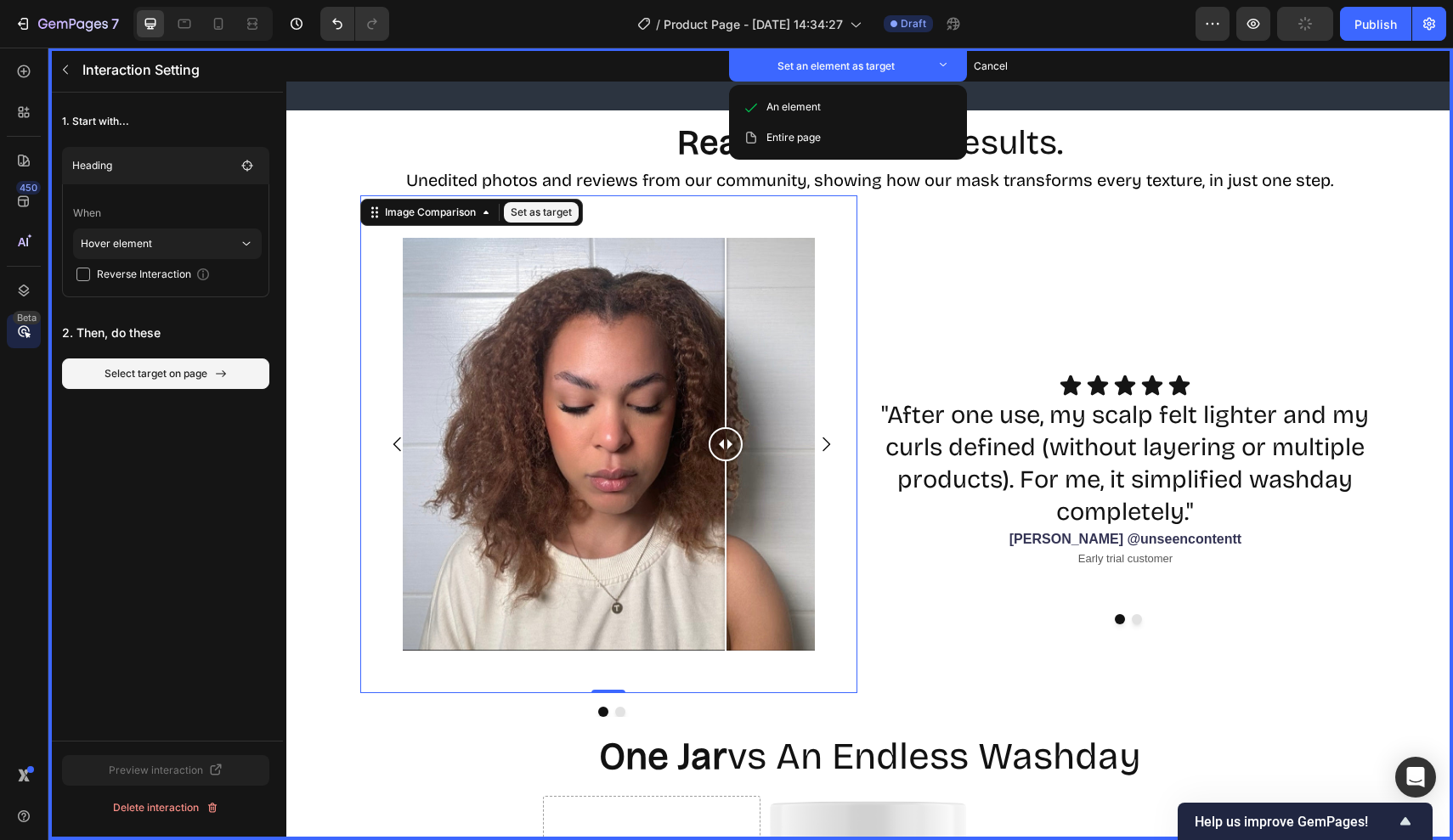
click at [726, 410] on div at bounding box center [726, 332] width 2 height 189
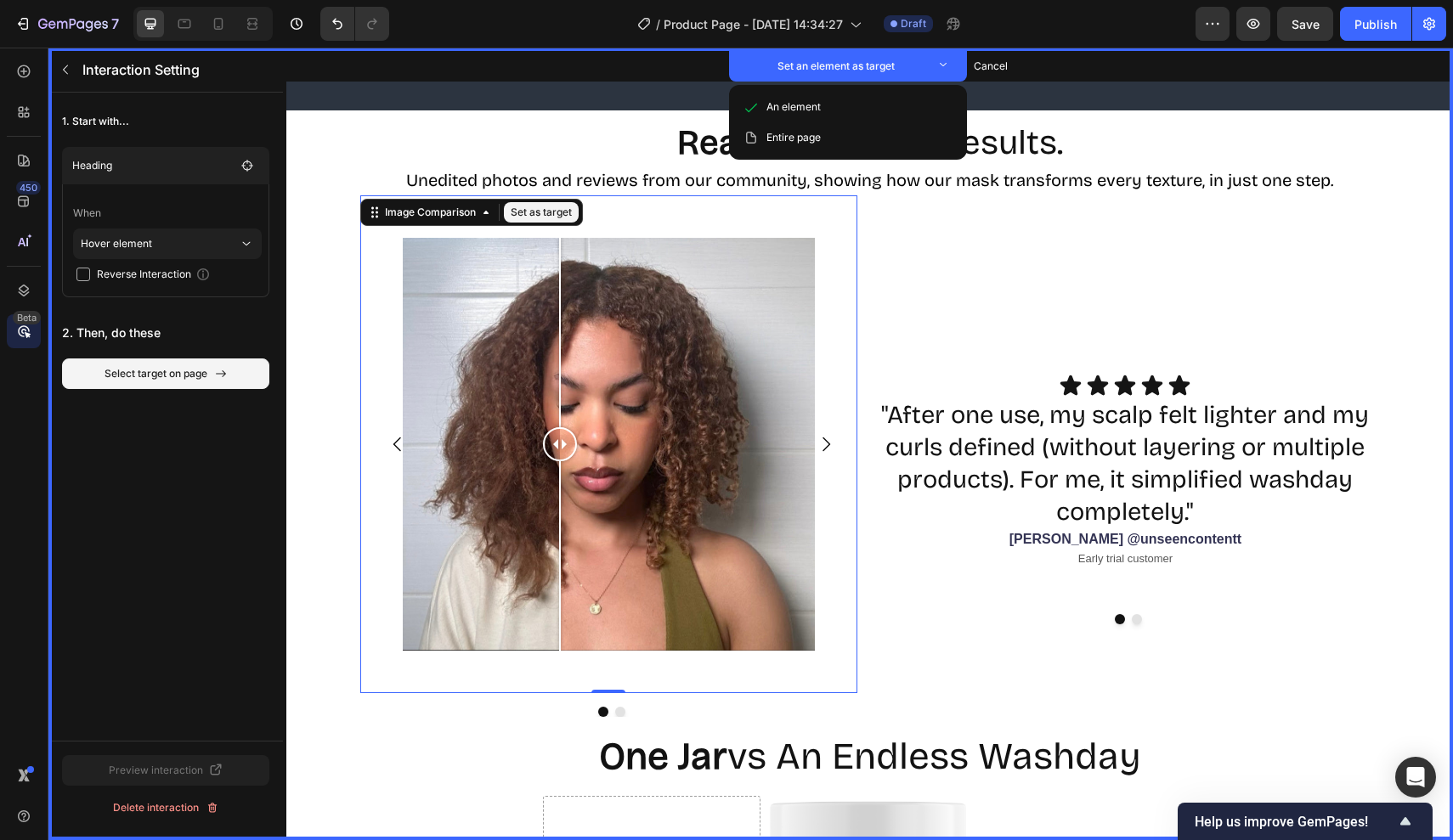
click at [549, 211] on button "Set as target" at bounding box center [542, 212] width 75 height 20
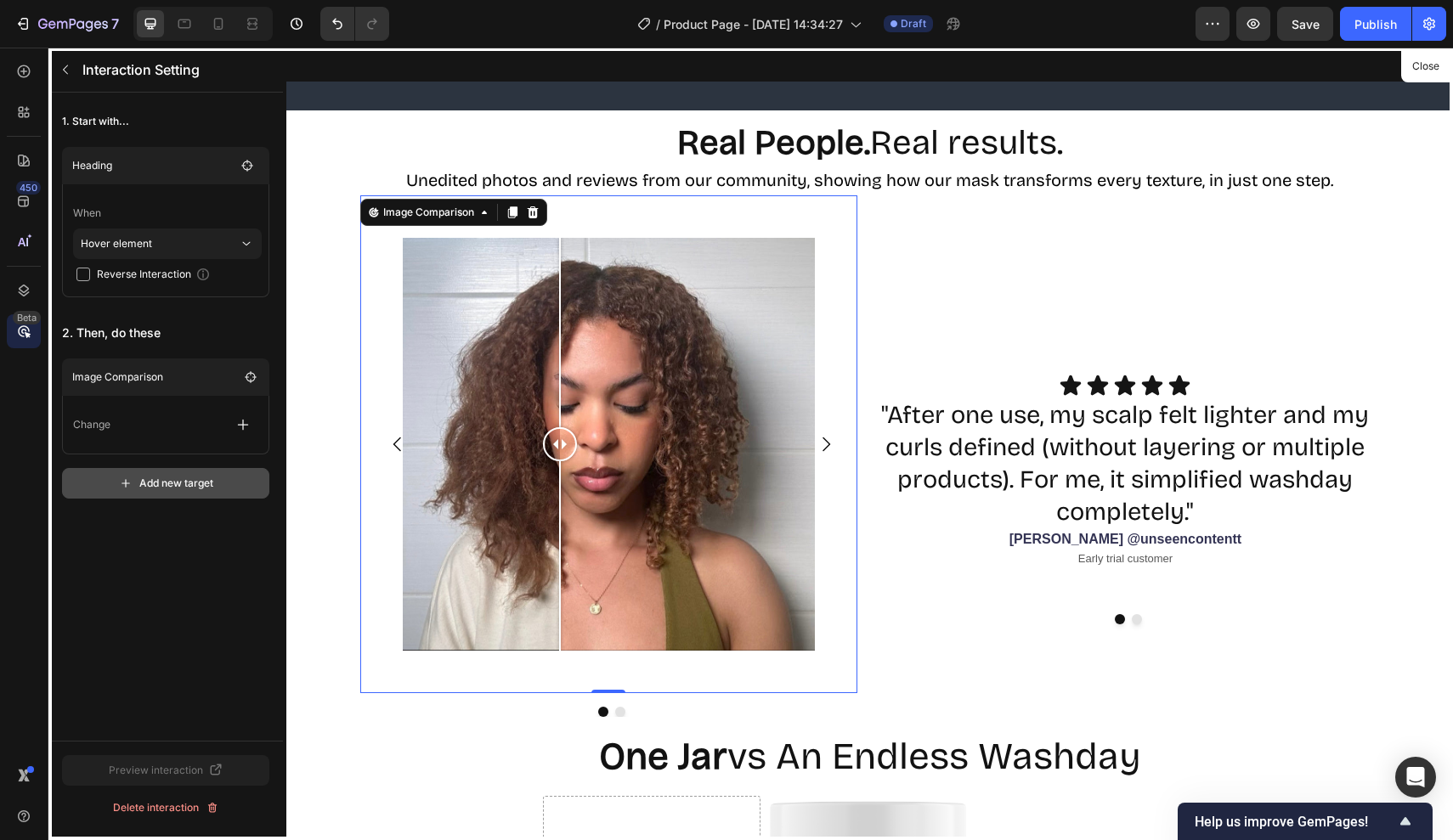
click at [188, 484] on div "Add new target" at bounding box center [166, 483] width 94 height 16
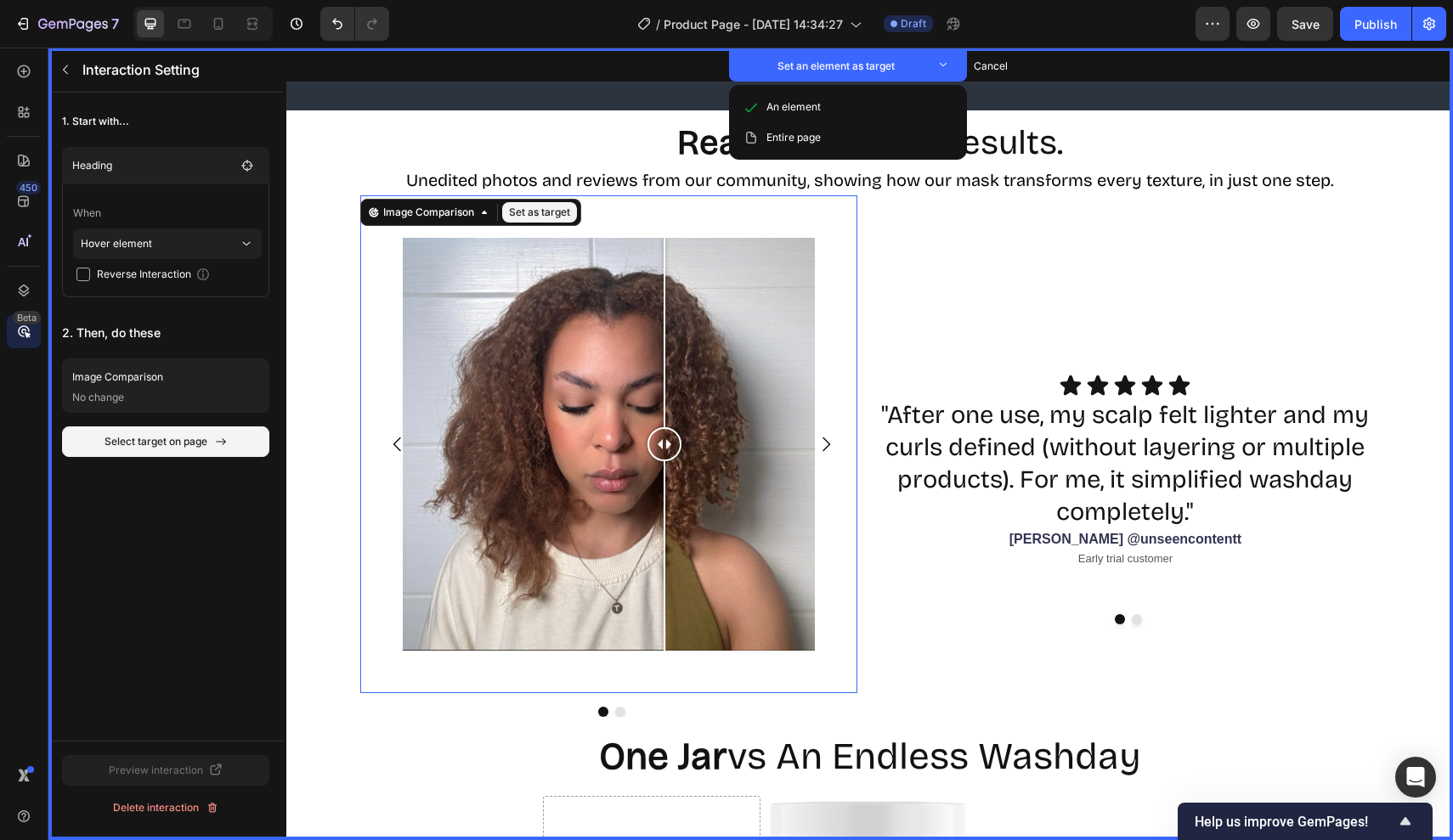
click at [674, 224] on div "Image Comparison Set as target 0" at bounding box center [609, 445] width 498 height 498
click at [548, 208] on button "Set as target" at bounding box center [540, 212] width 75 height 20
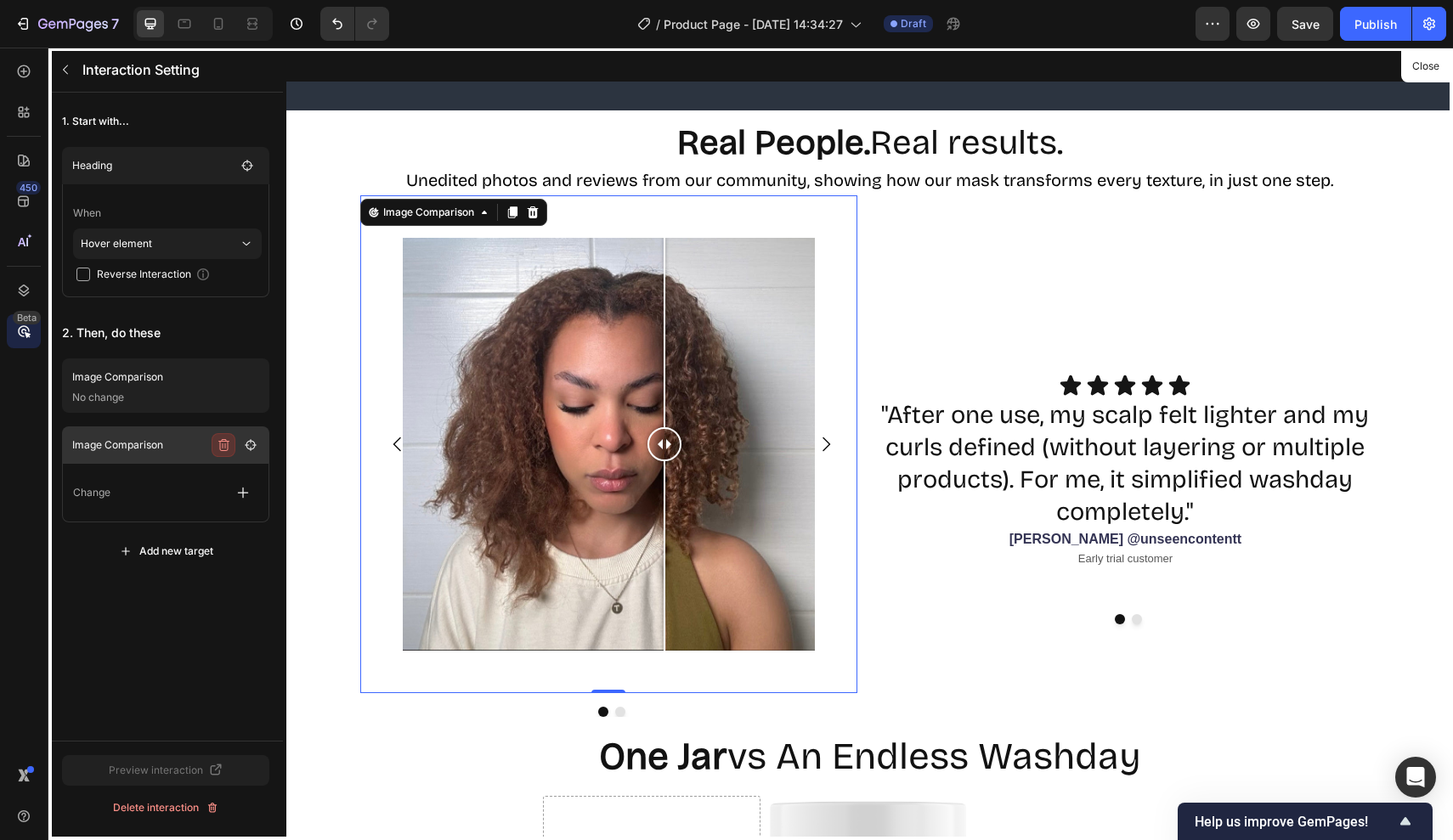
click at [227, 445] on icon "button" at bounding box center [223, 445] width 14 height 14
click at [241, 437] on div "Delete" at bounding box center [242, 445] width 31 height 16
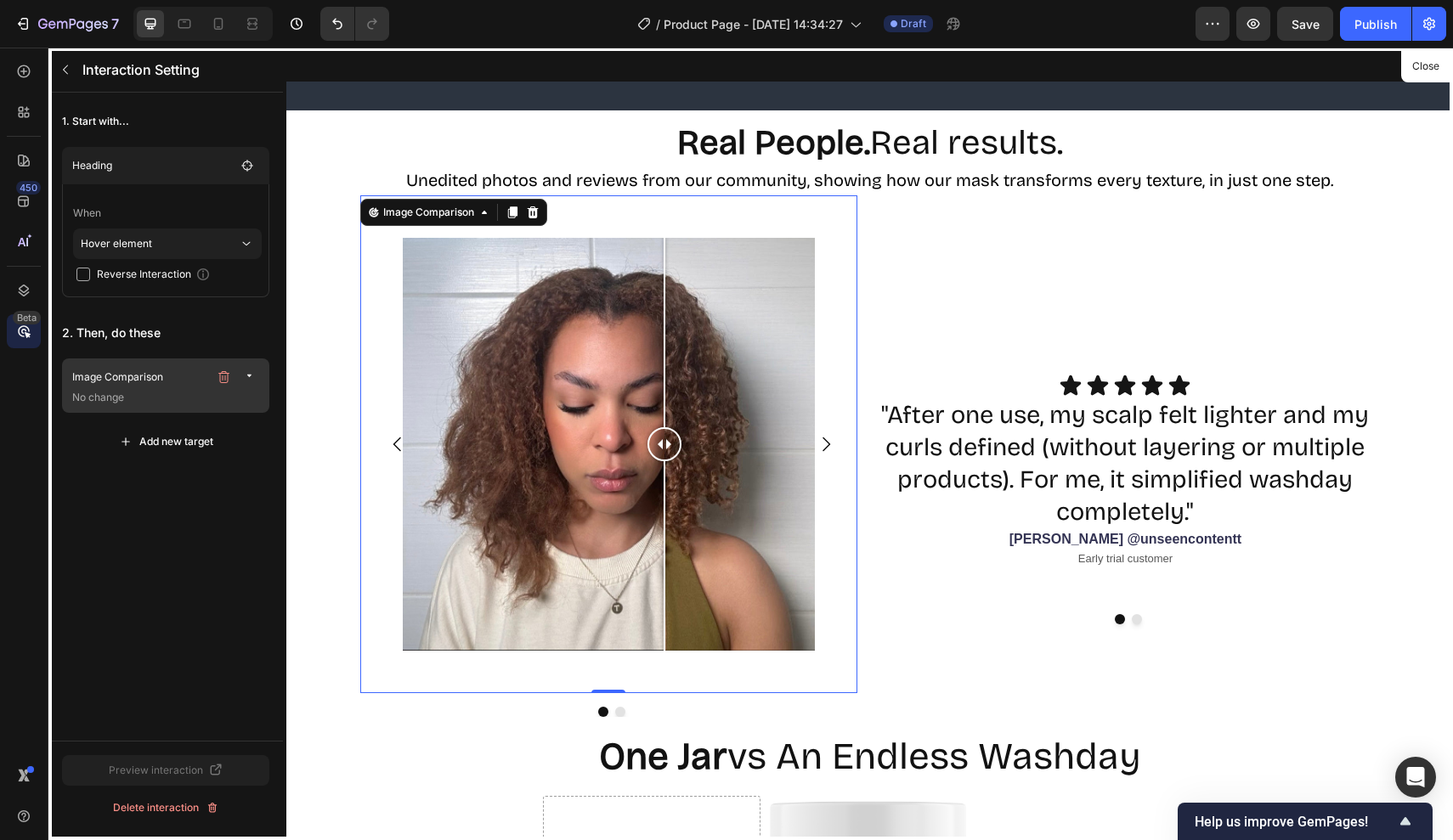
click at [219, 400] on p "No change" at bounding box center [167, 397] width 190 height 17
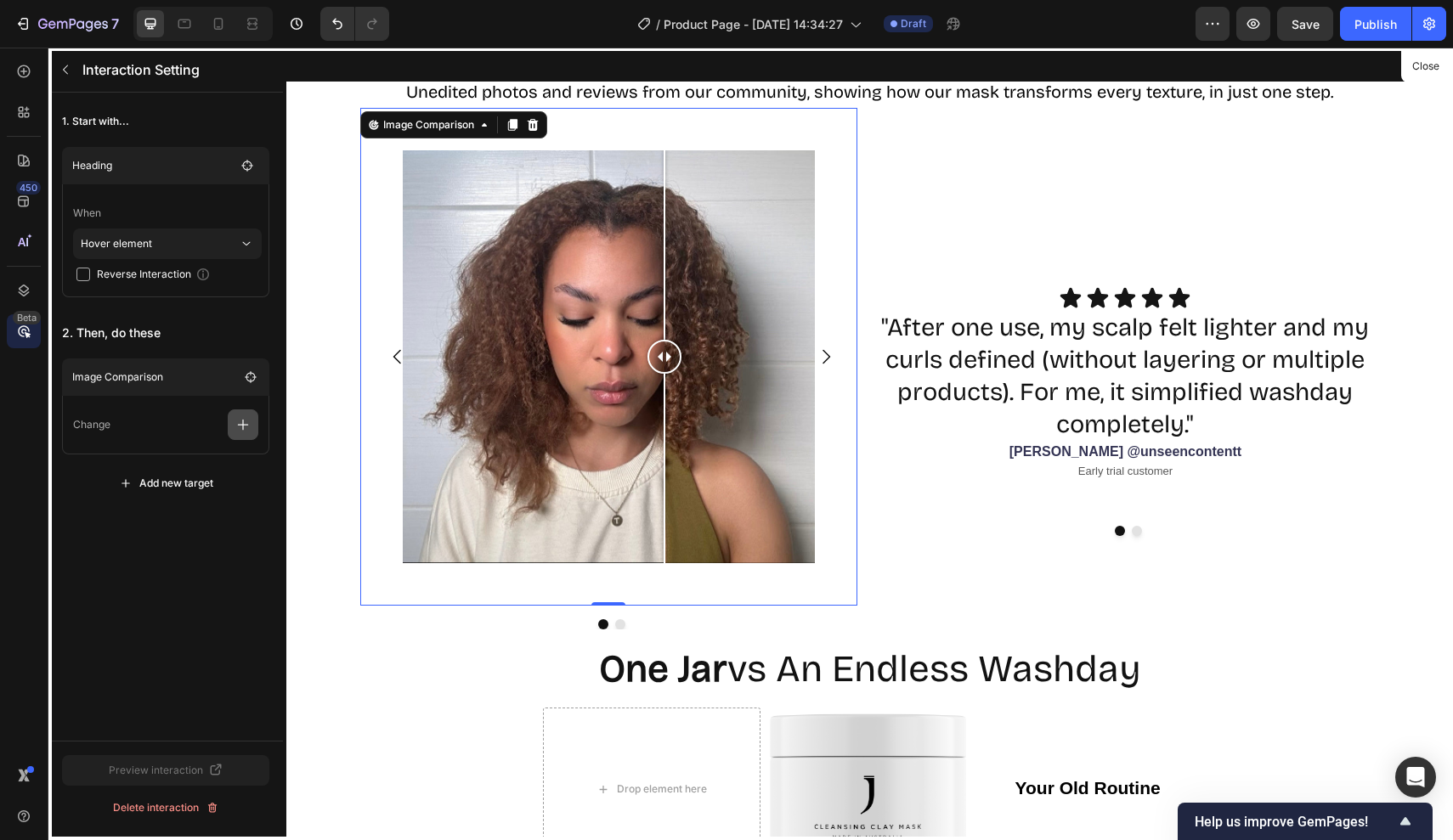
click at [241, 429] on icon "button" at bounding box center [242, 425] width 17 height 17
click at [124, 476] on p "Show/Hide" at bounding box center [161, 468] width 180 height 29
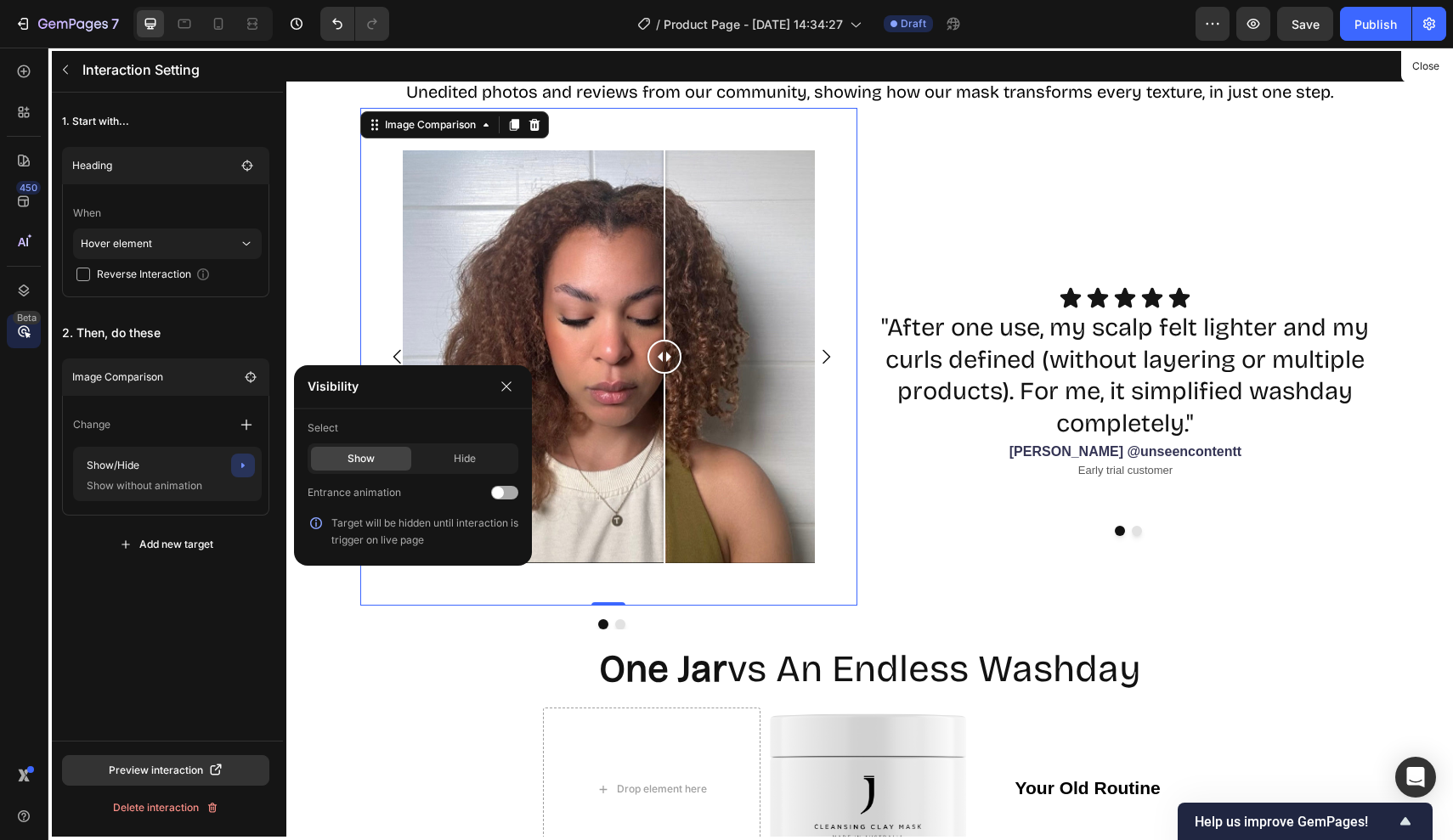
click at [502, 490] on span at bounding box center [498, 492] width 12 height 12
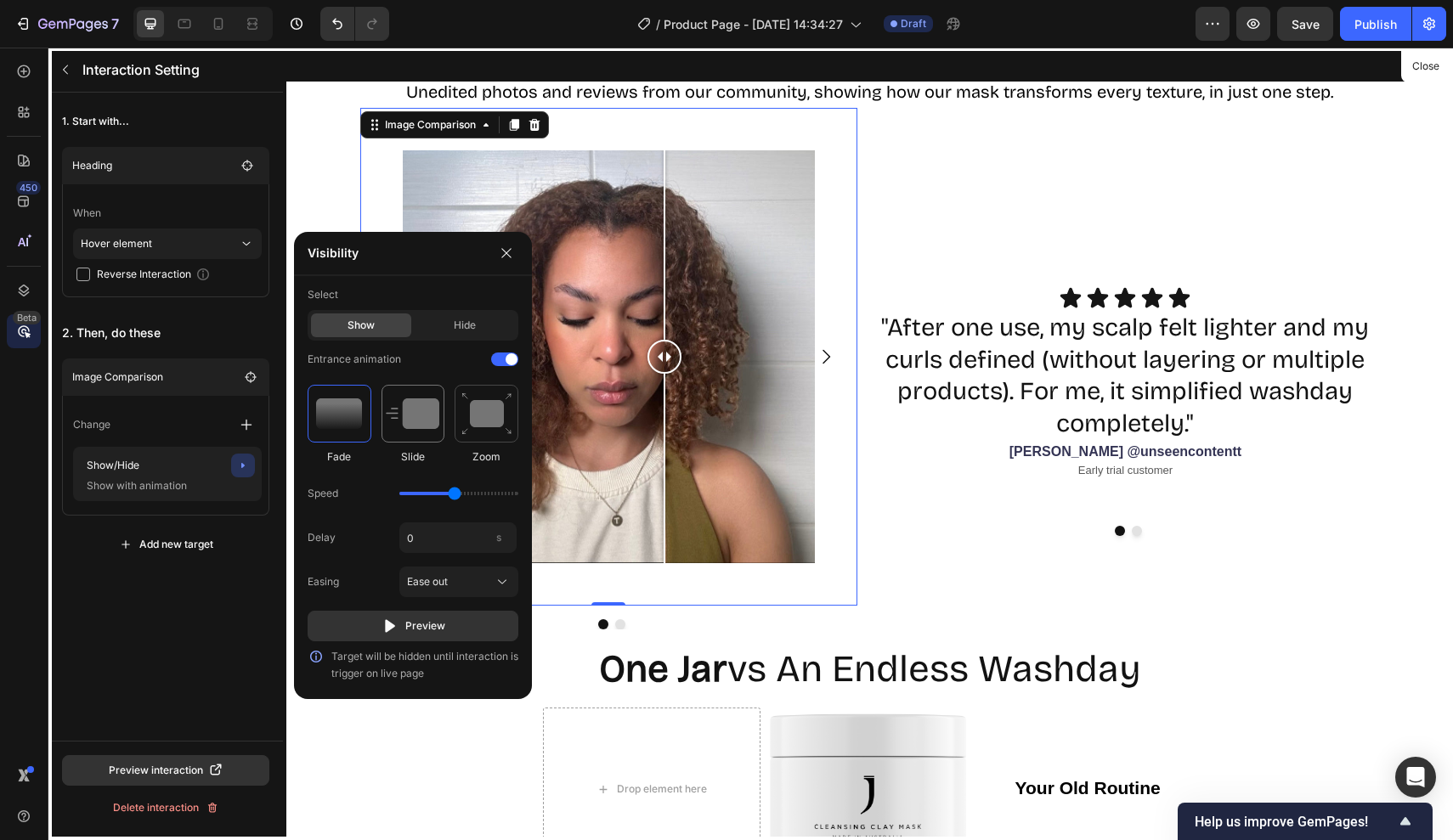
click at [409, 425] on img at bounding box center [413, 413] width 53 height 30
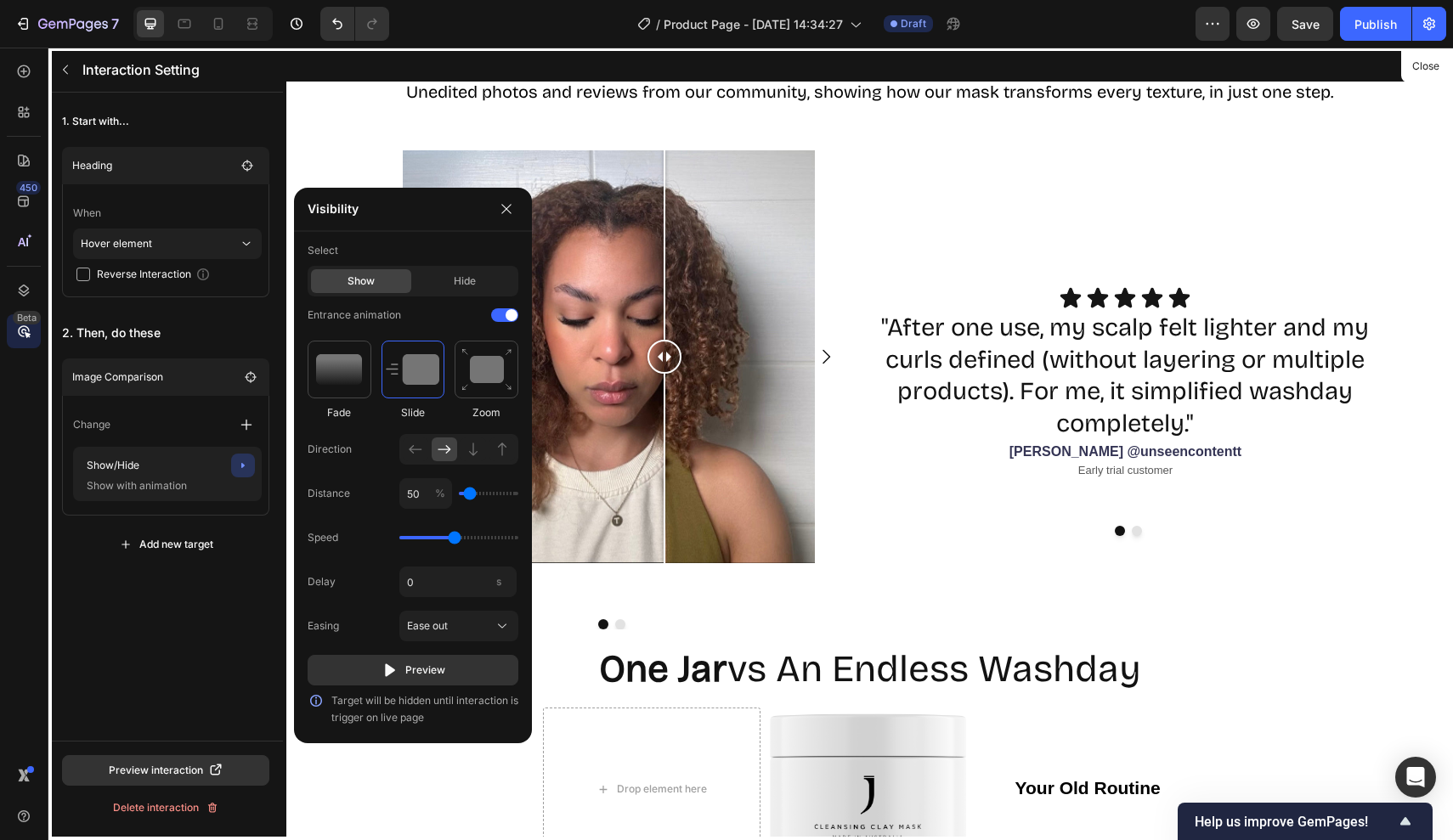
click at [480, 422] on div "Fade Slide Zoom Direction Distance 50 % Speed Delay 0 s Easing Ease out Preview" at bounding box center [413, 512] width 210 height 345
click at [486, 395] on div at bounding box center [487, 369] width 64 height 58
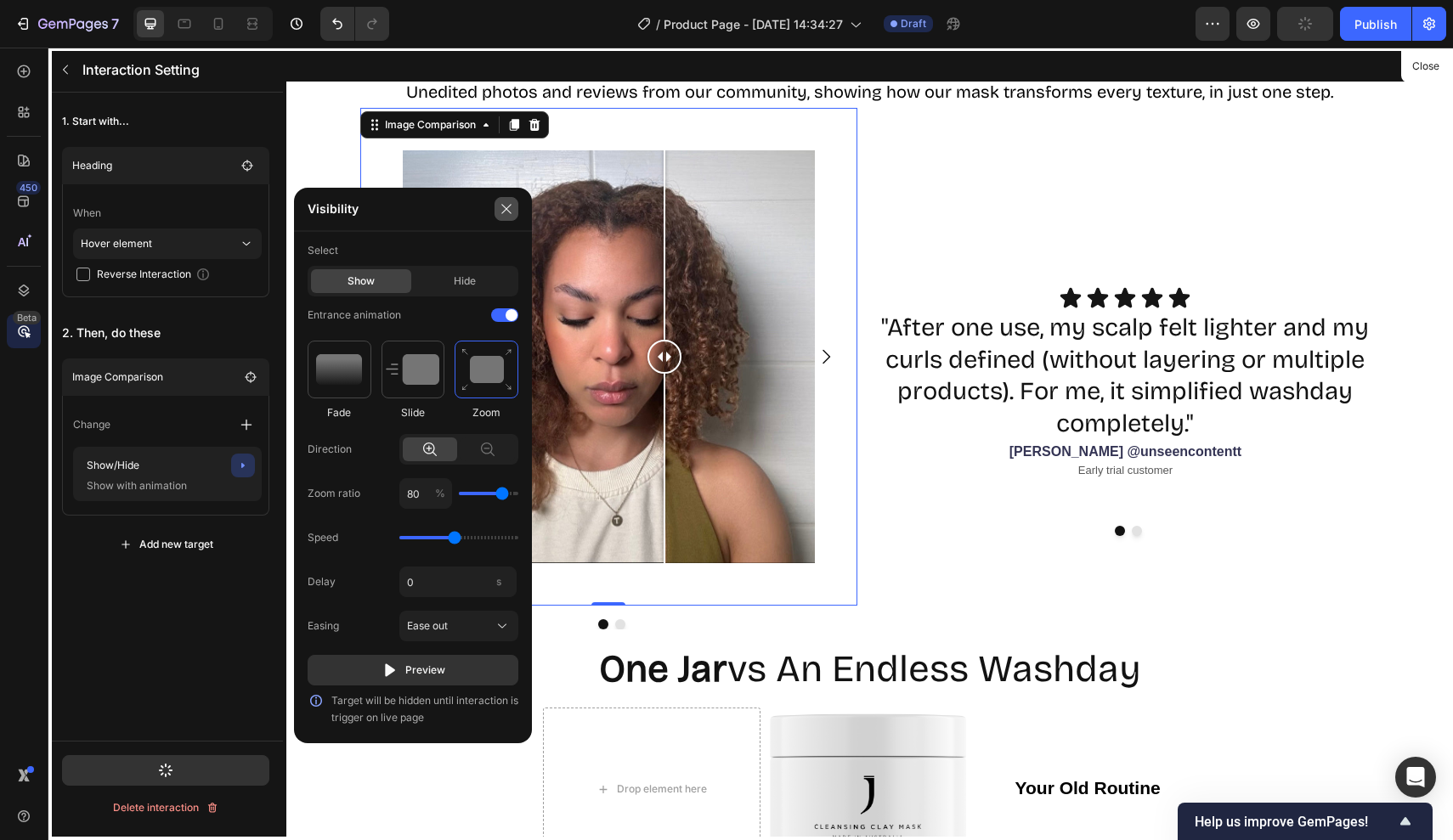
click at [508, 217] on button "button" at bounding box center [506, 209] width 24 height 24
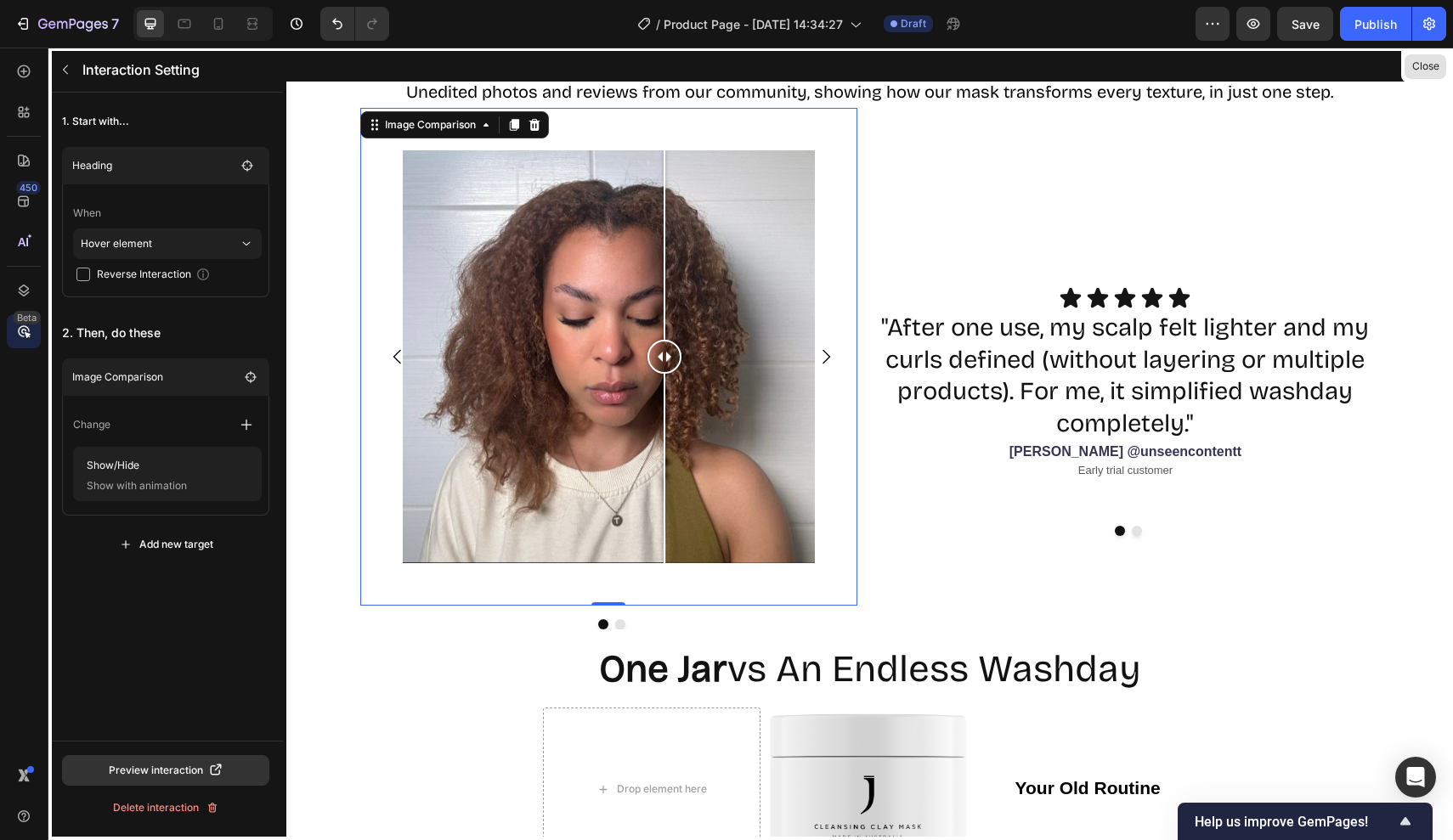
click at [1419, 69] on button "Close" at bounding box center [1425, 66] width 41 height 25
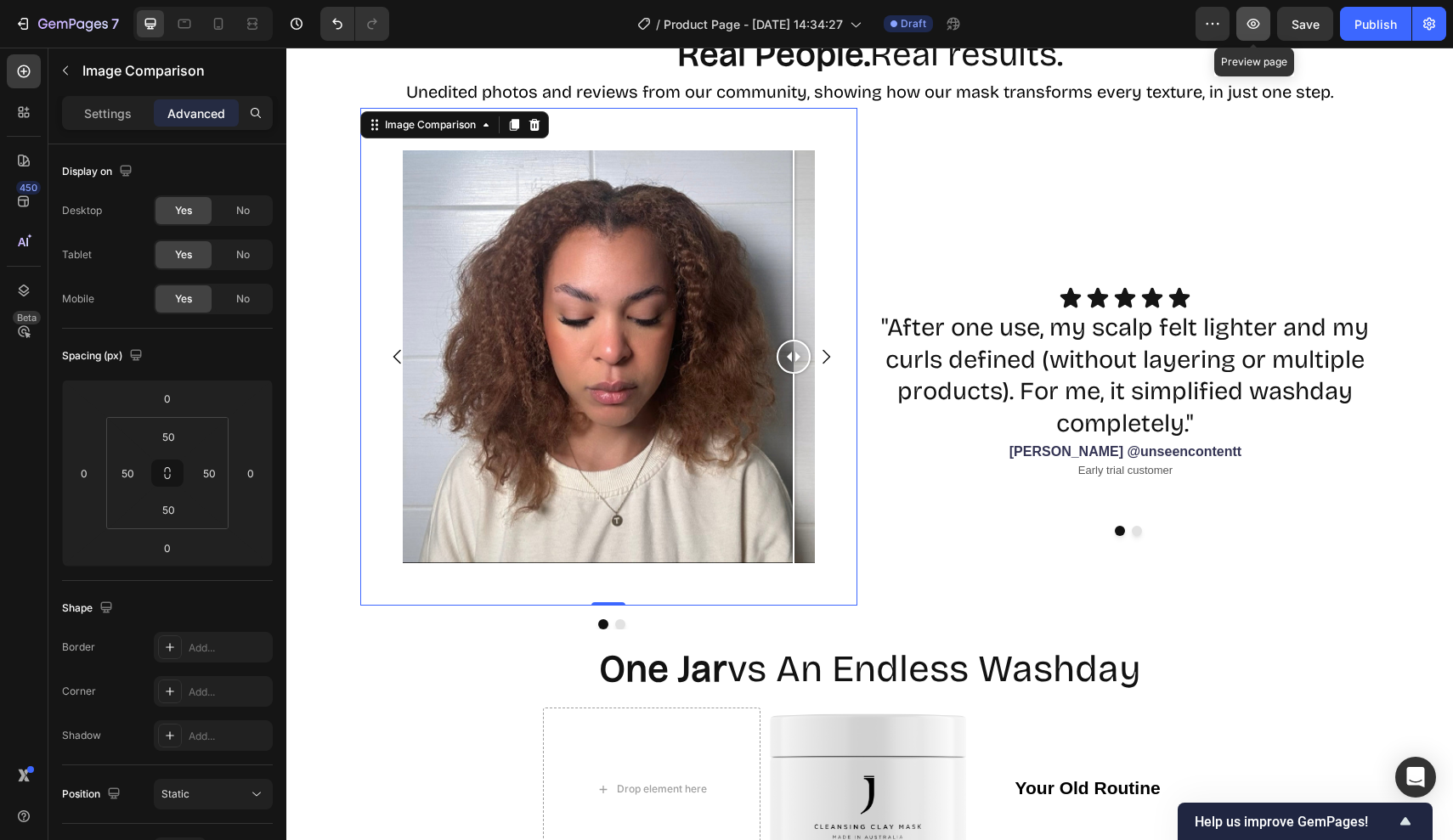
click at [1250, 32] on button "button" at bounding box center [1253, 23] width 34 height 34
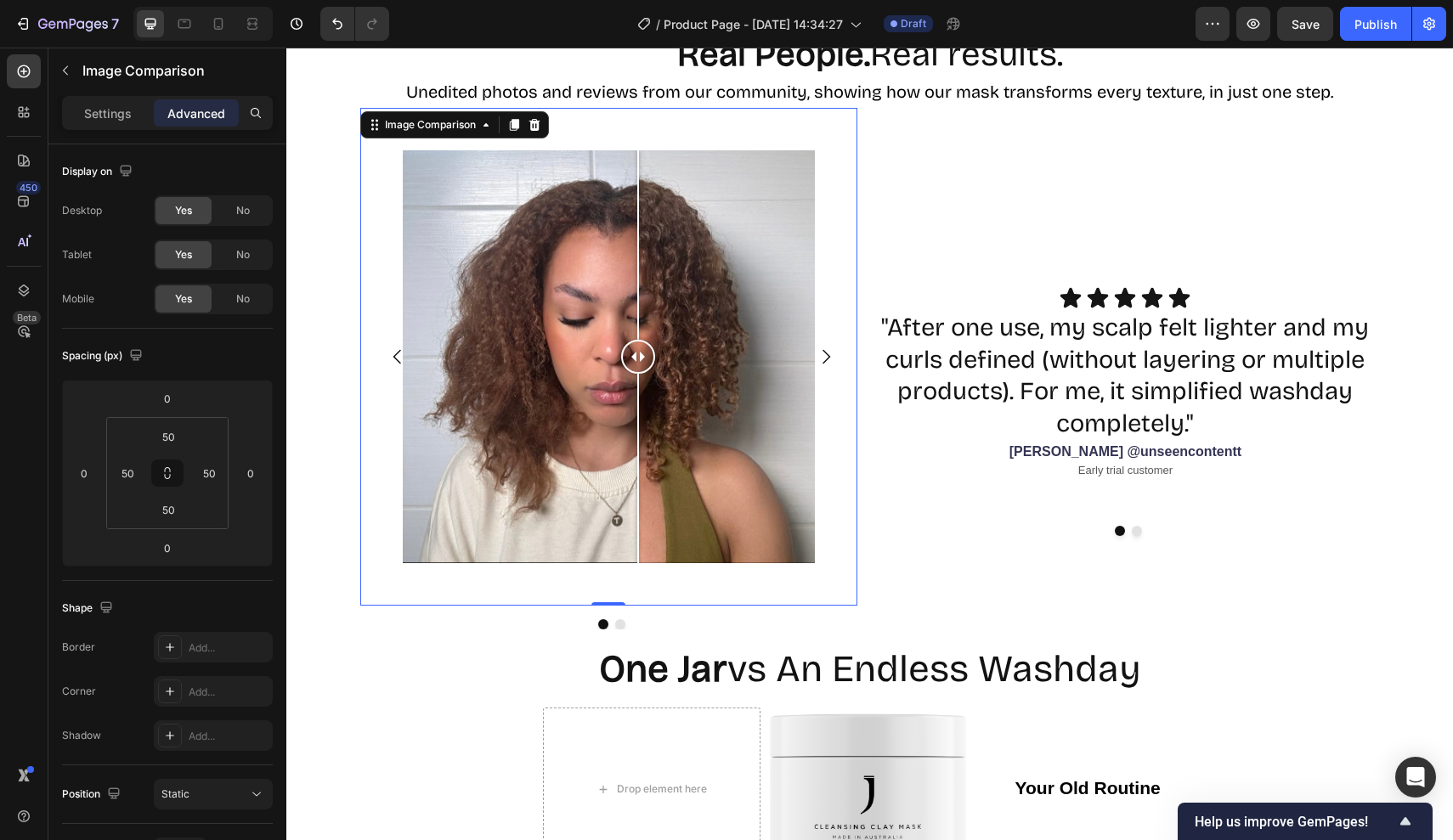
click at [624, 108] on div "Image Comparison 0" at bounding box center [609, 357] width 498 height 498
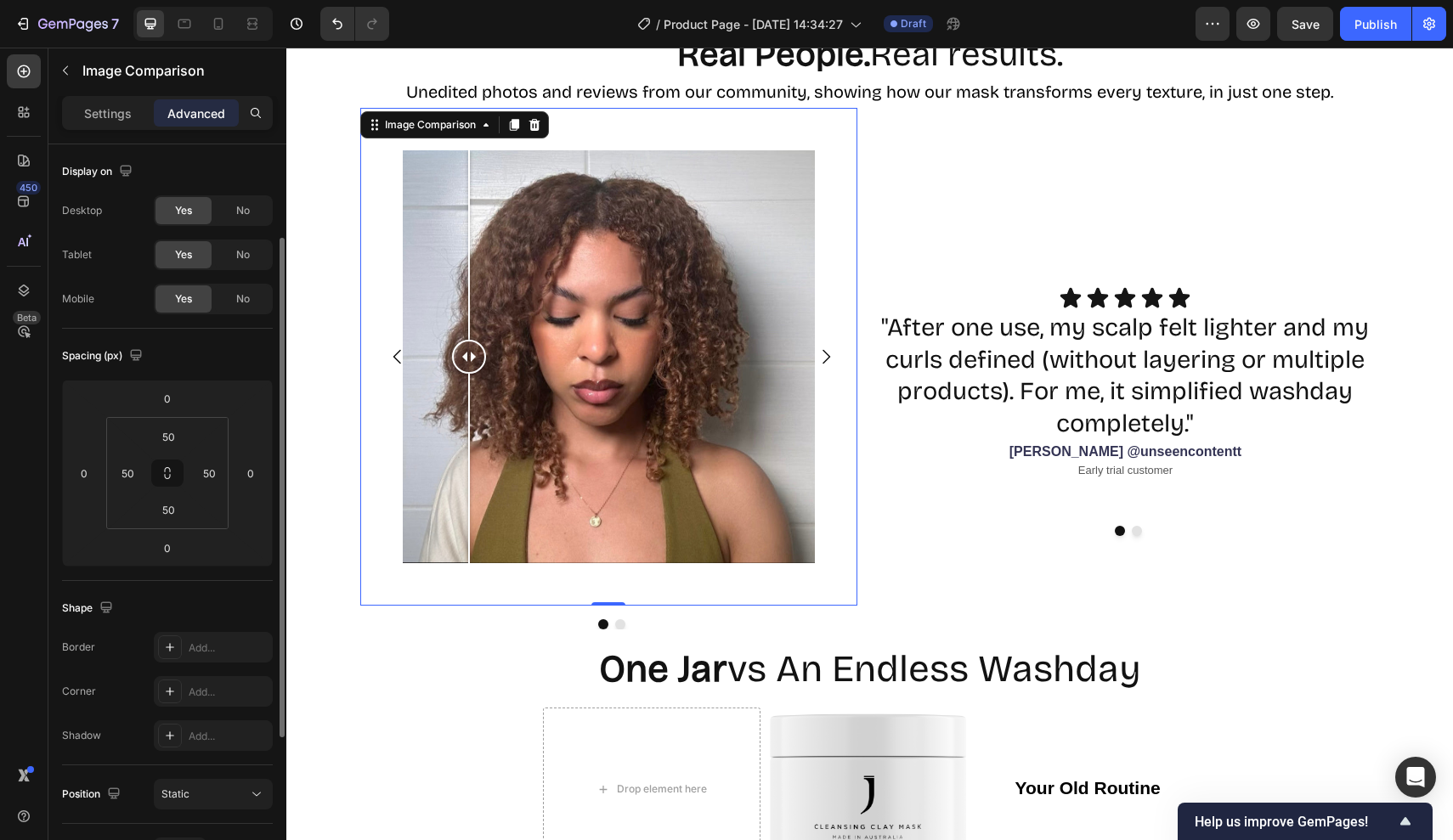
scroll to position [363, 0]
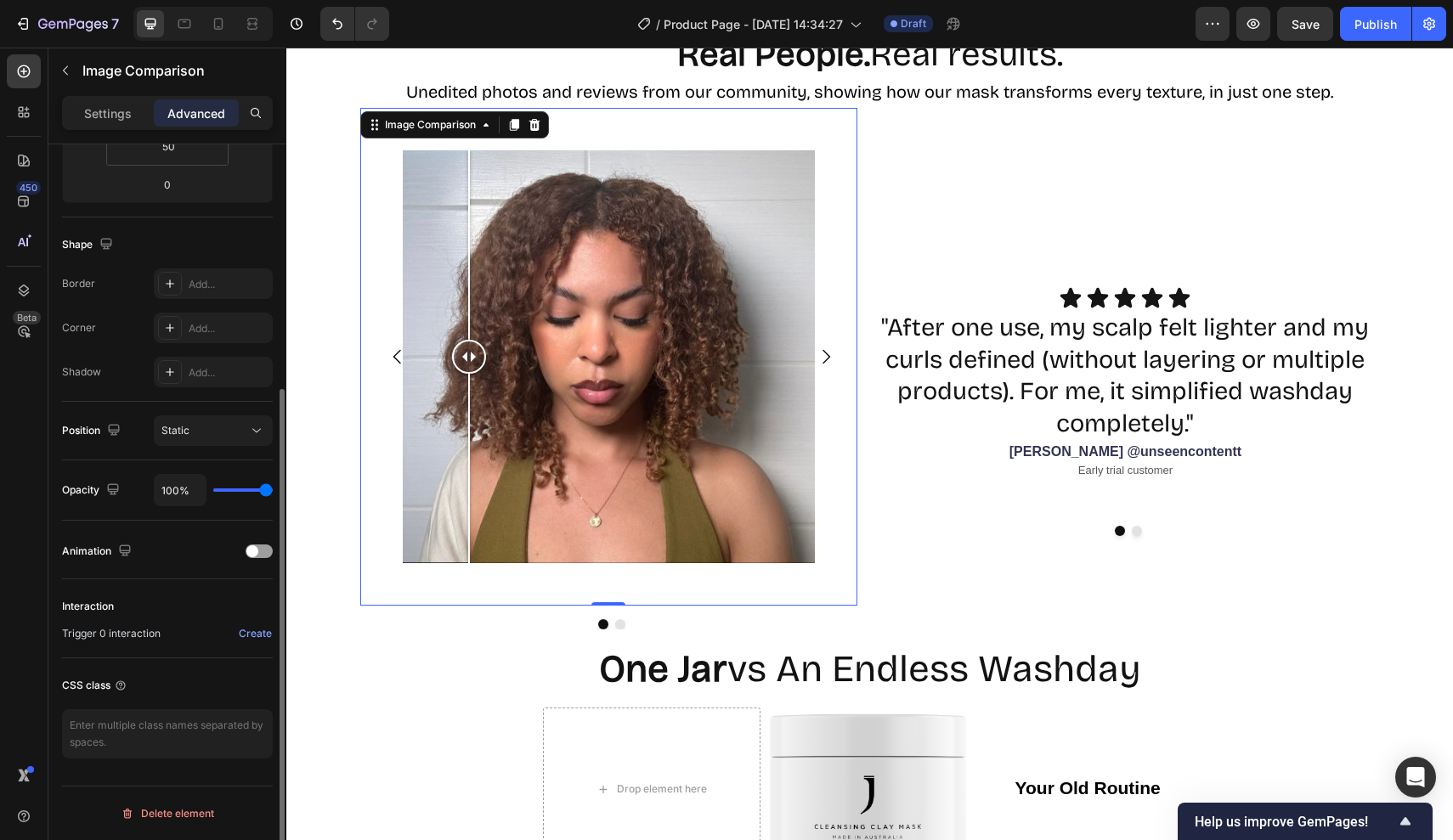
click at [162, 646] on div "Interaction Trigger 0 interaction Create" at bounding box center [167, 619] width 210 height 79
click at [162, 647] on div "Interaction Trigger 0 interaction Create" at bounding box center [167, 619] width 210 height 79
click at [25, 332] on icon at bounding box center [24, 331] width 17 height 17
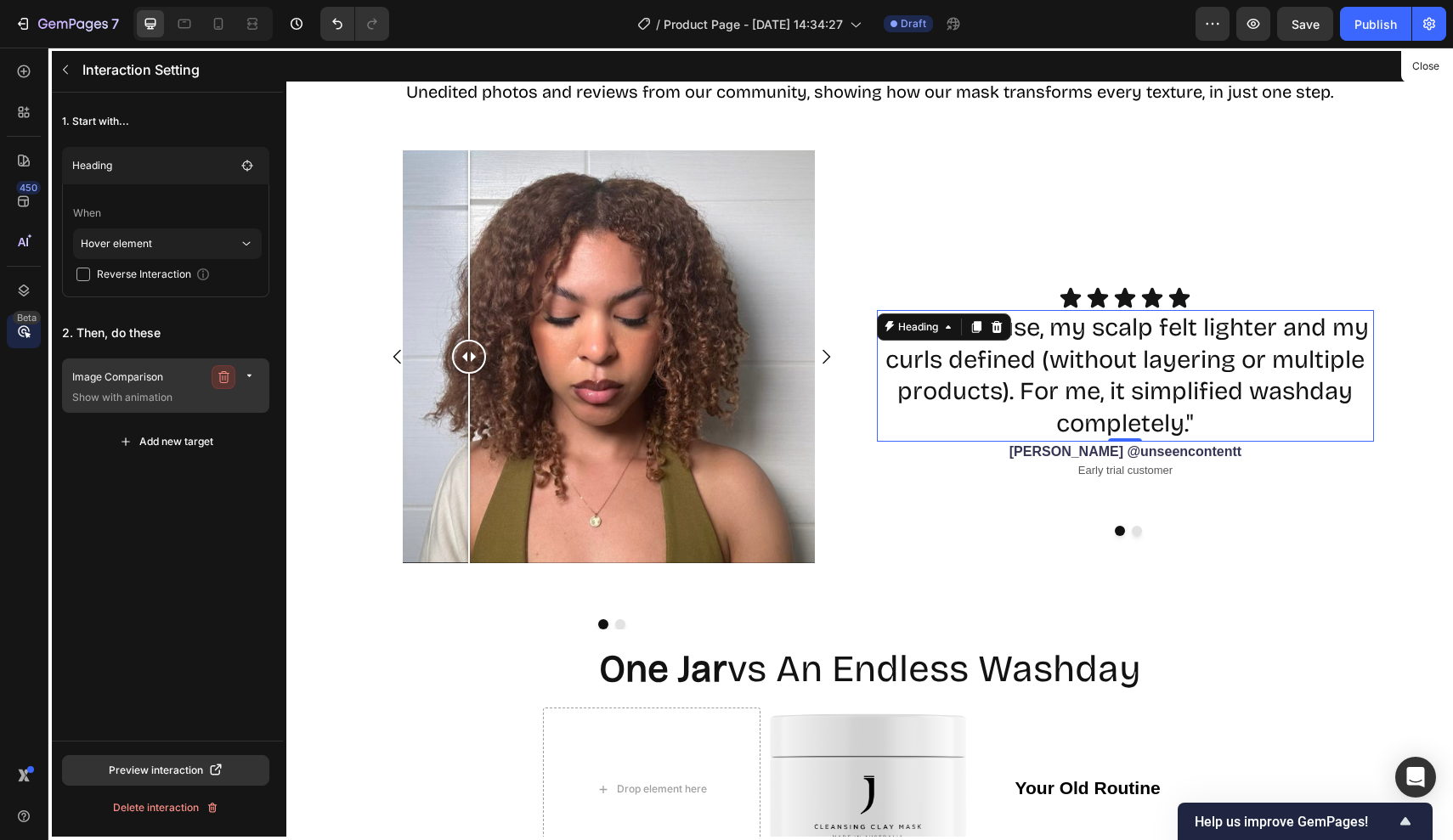
click at [221, 368] on button "button" at bounding box center [223, 377] width 24 height 24
click at [247, 386] on button "Delete" at bounding box center [242, 377] width 47 height 24
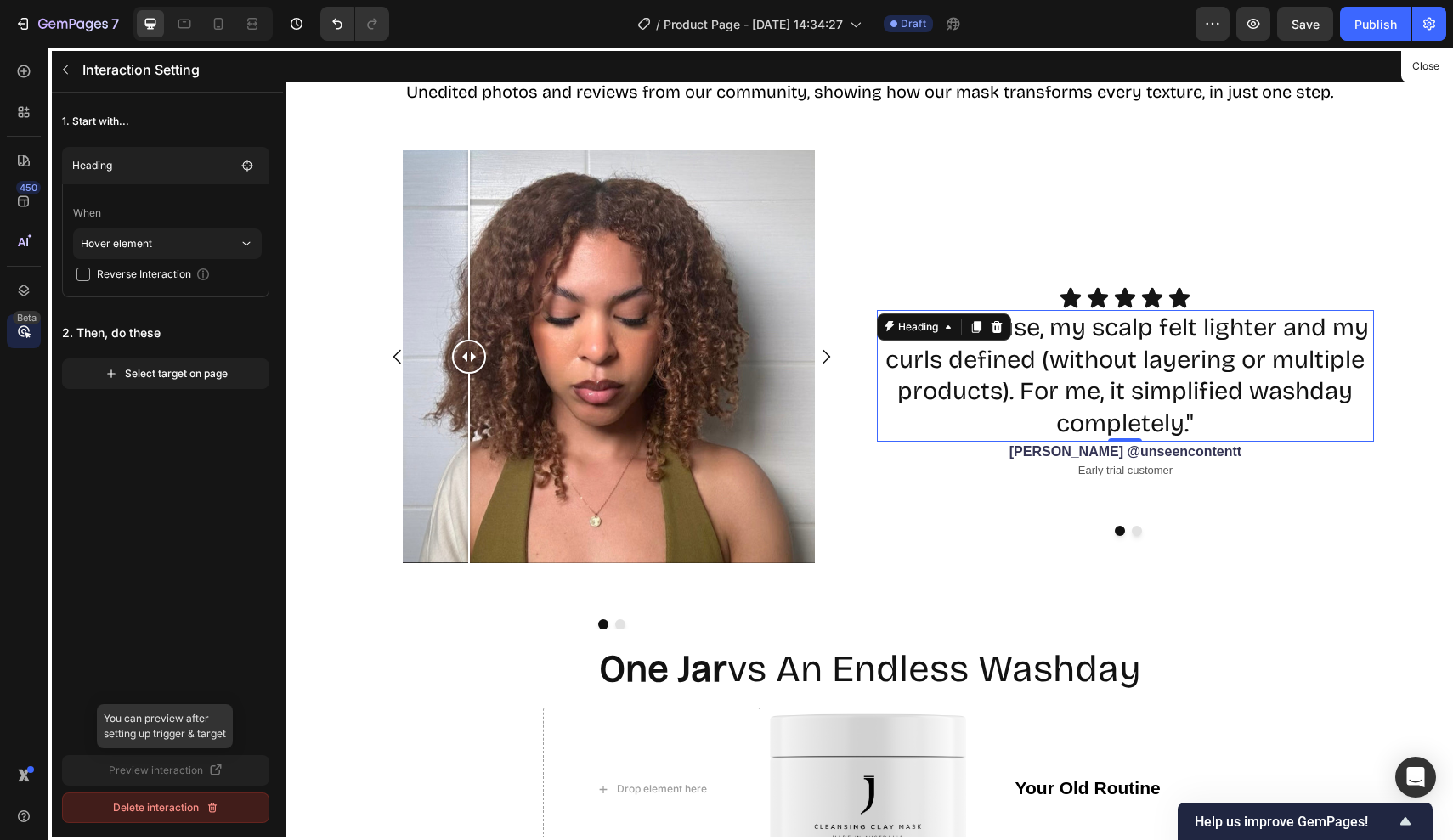
click at [182, 800] on button "Delete interaction" at bounding box center [166, 807] width 208 height 30
click at [241, 807] on button "Delete" at bounding box center [218, 807] width 102 height 30
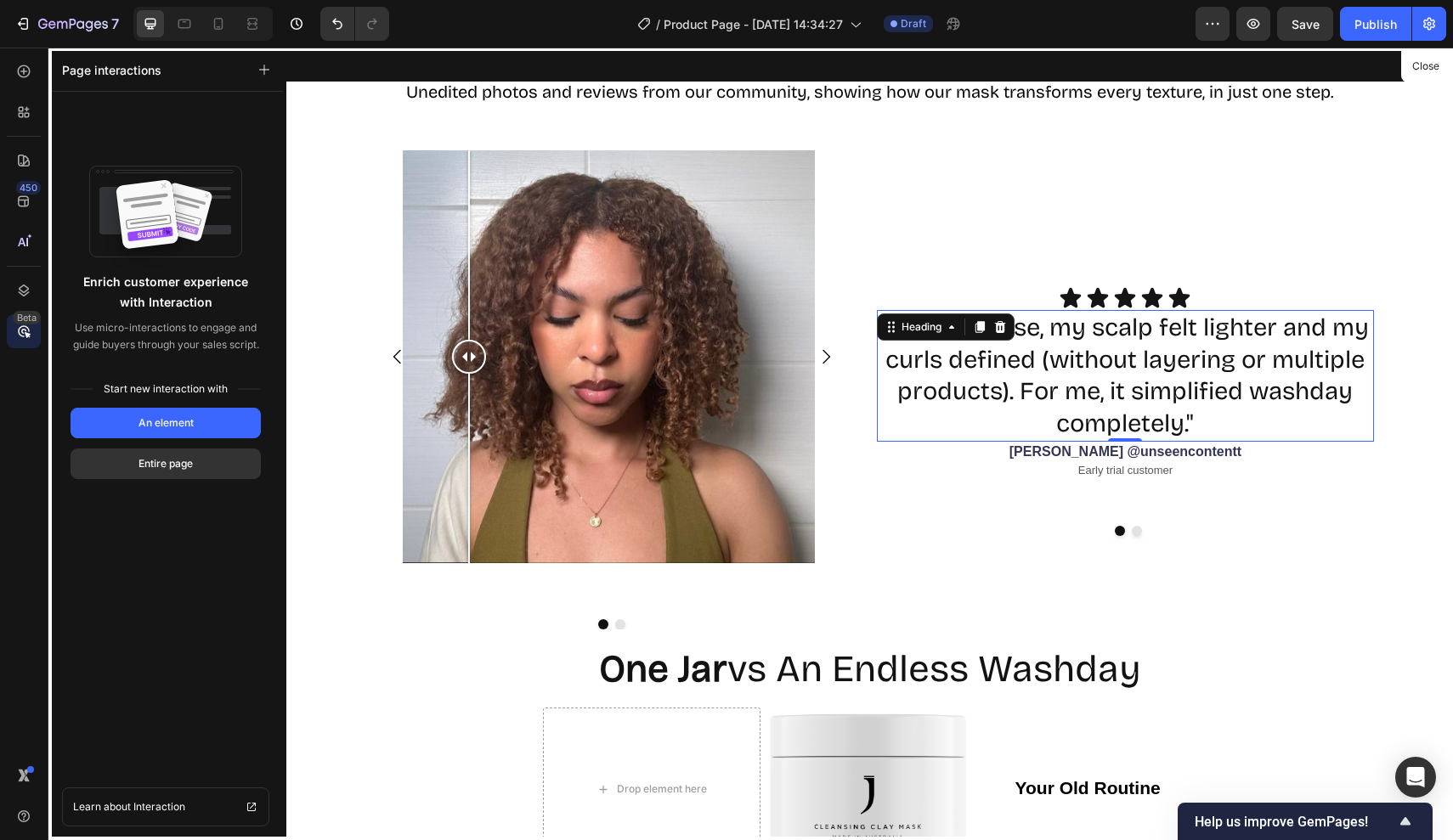
click at [598, 460] on div at bounding box center [869, 444] width 1167 height 792
click at [463, 387] on div at bounding box center [869, 444] width 1167 height 792
click at [386, 309] on div at bounding box center [869, 444] width 1167 height 792
click at [899, 252] on div at bounding box center [869, 444] width 1167 height 792
click at [1442, 64] on button "Close" at bounding box center [1425, 66] width 41 height 25
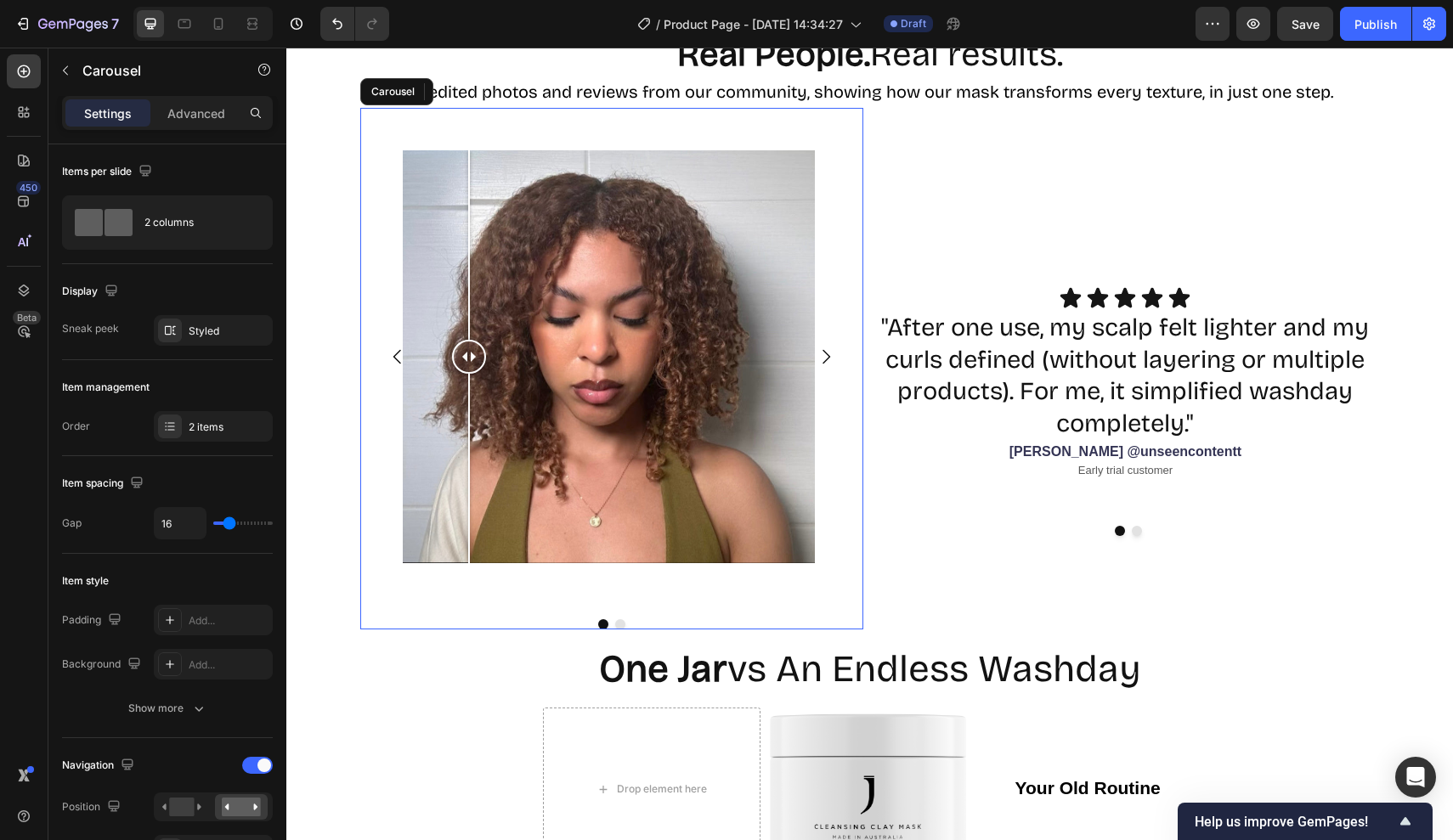
click at [861, 240] on div "Image Comparison Image Comparison" at bounding box center [612, 357] width 503 height 498
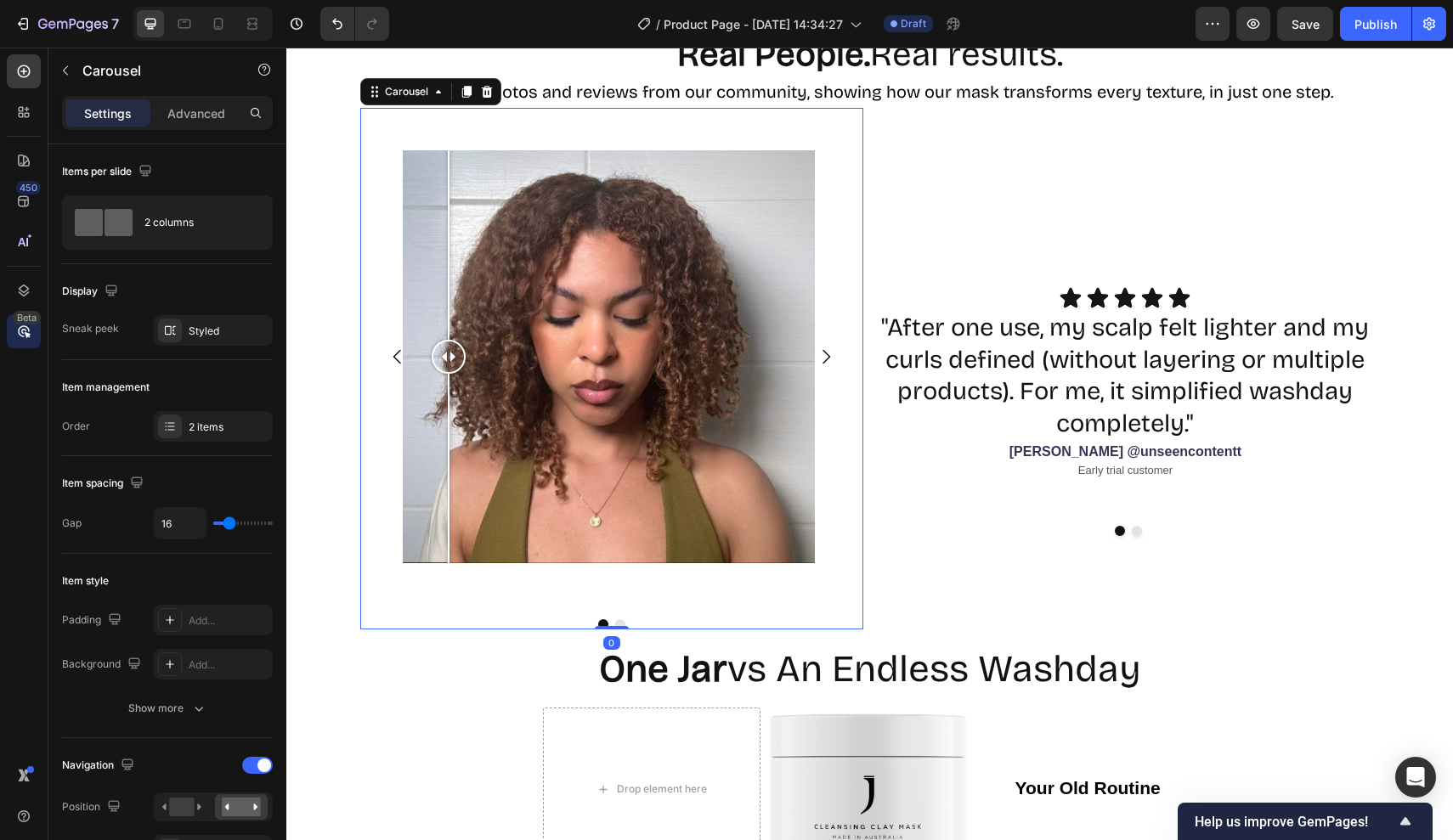
click at [23, 341] on div "Beta" at bounding box center [23, 331] width 34 height 34
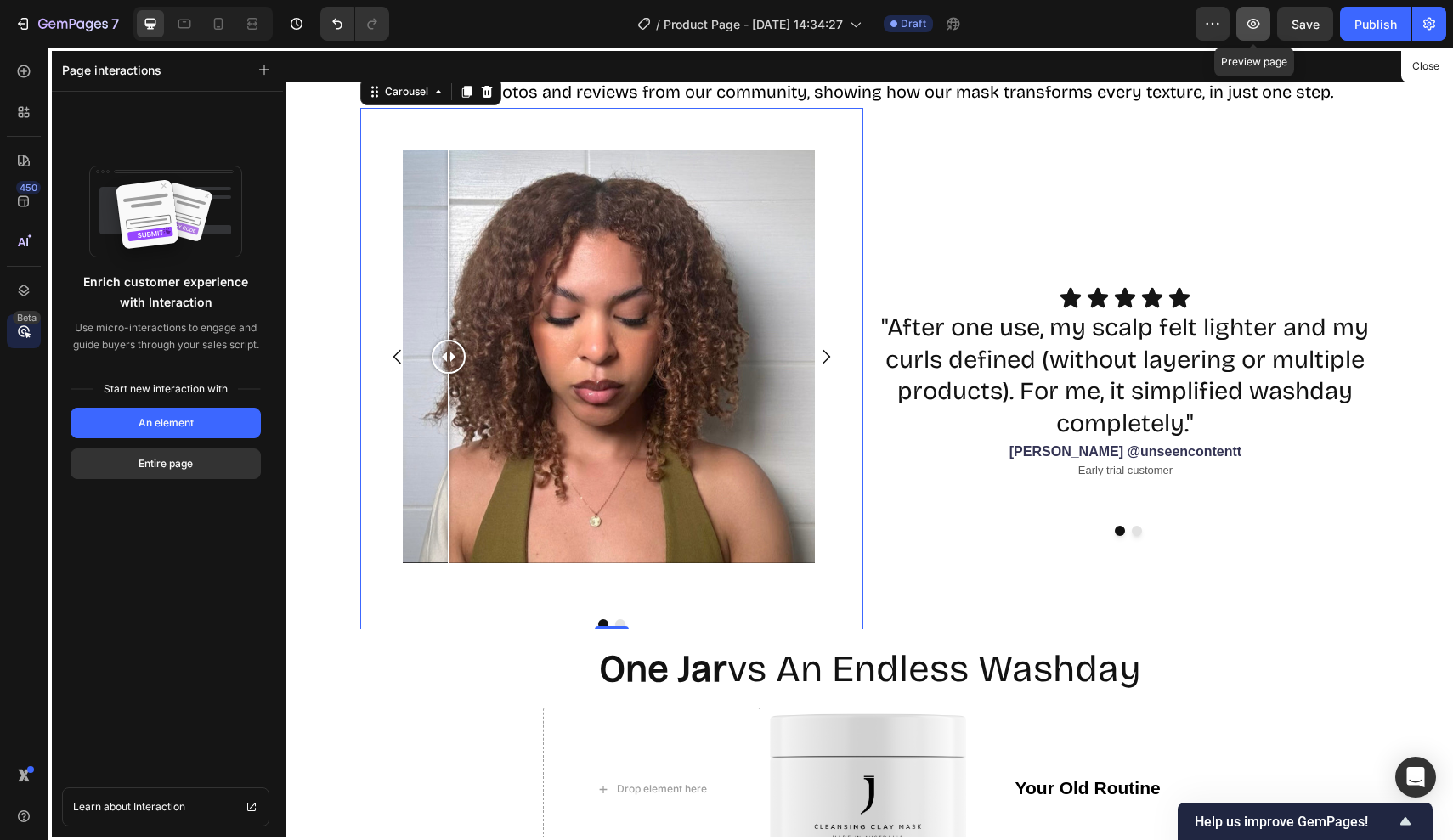
click at [1243, 14] on button "button" at bounding box center [1253, 23] width 34 height 34
click at [989, 418] on div at bounding box center [869, 444] width 1167 height 792
click at [1006, 382] on div at bounding box center [869, 444] width 1167 height 792
click at [991, 276] on div at bounding box center [869, 444] width 1167 height 792
click at [1422, 61] on button "Close" at bounding box center [1425, 66] width 41 height 25
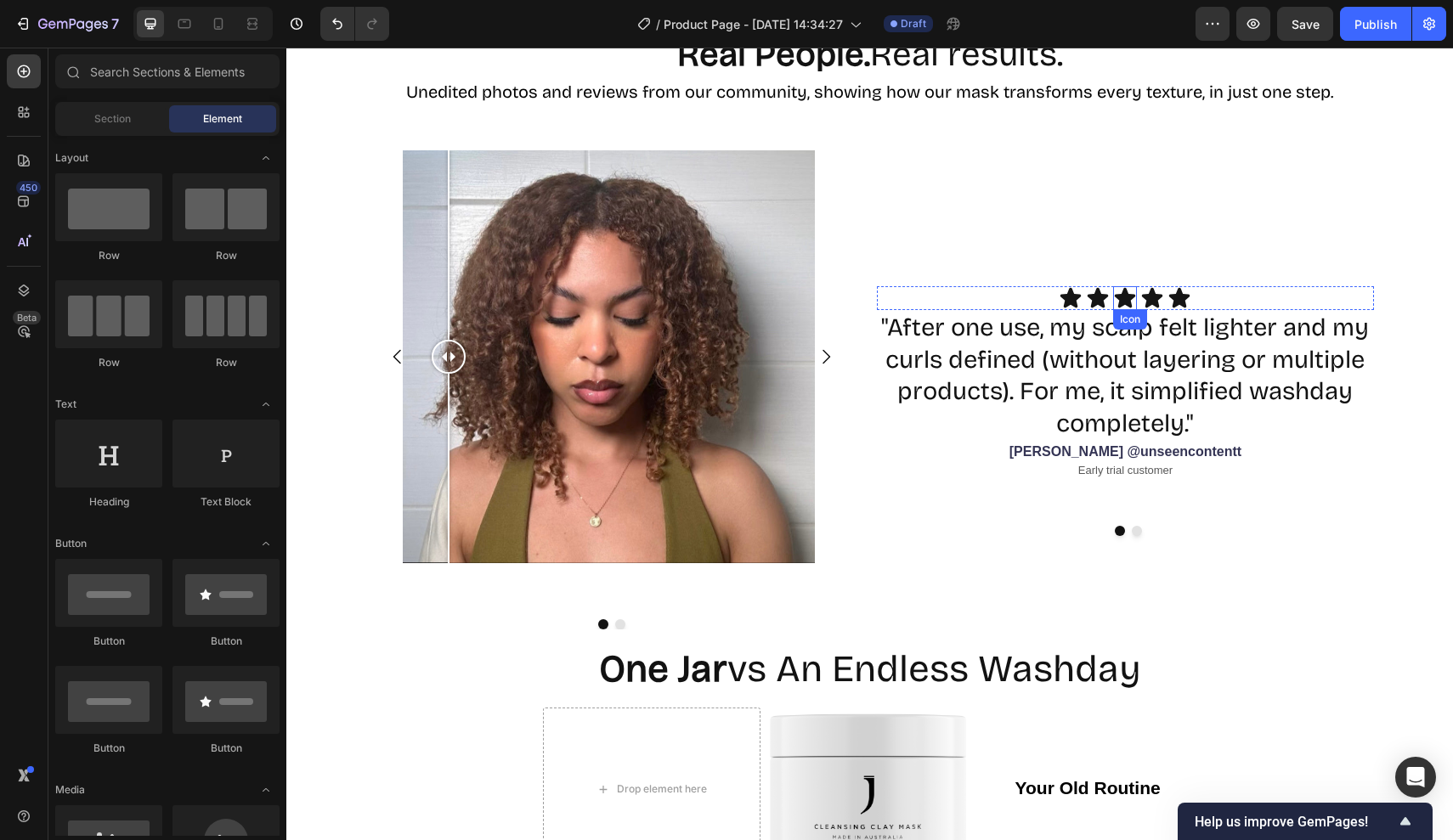
click at [1135, 305] on icon at bounding box center [1125, 298] width 24 height 24
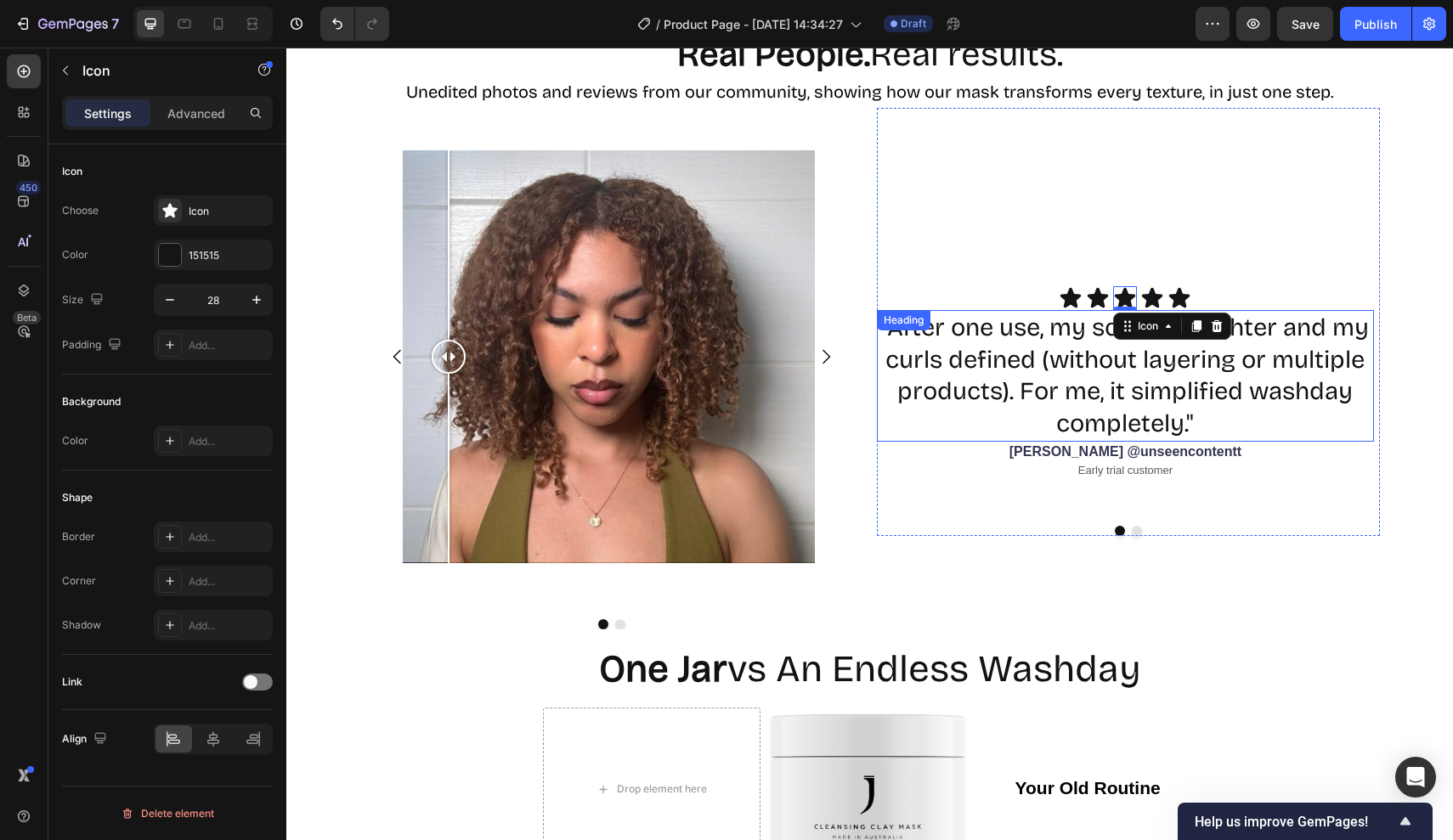
click at [1101, 342] on h2 ""After one use, my scalp felt lighter and my curls defined (without layering or…" at bounding box center [1125, 376] width 498 height 132
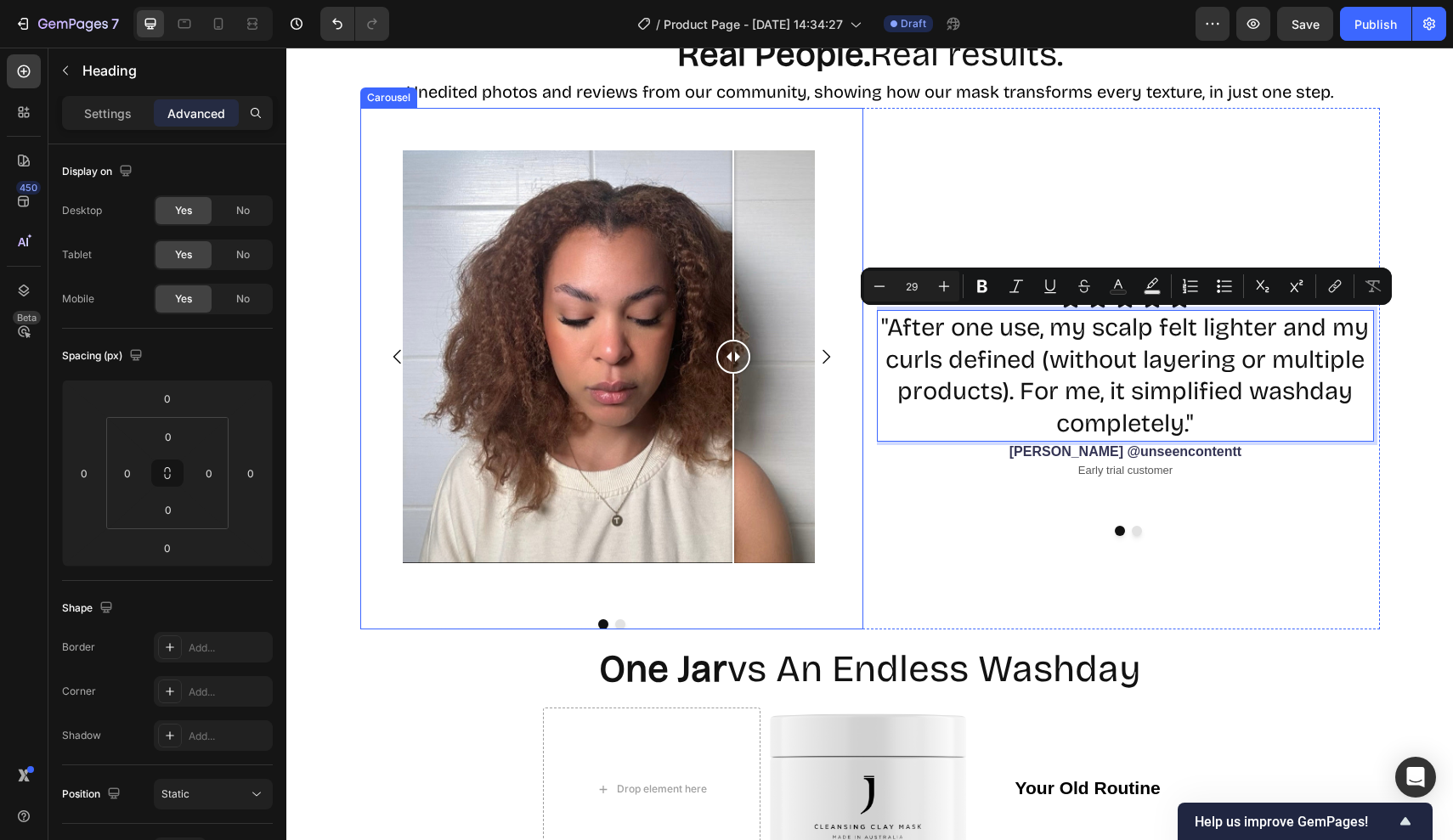
drag, startPoint x: 1198, startPoint y: 415, endPoint x: 734, endPoint y: 283, distance: 482.4
click at [733, 283] on div "Image Comparison Image Comparison Carousel Icon Icon Icon Icon Icon Icon List "…" at bounding box center [870, 369] width 1019 height 522
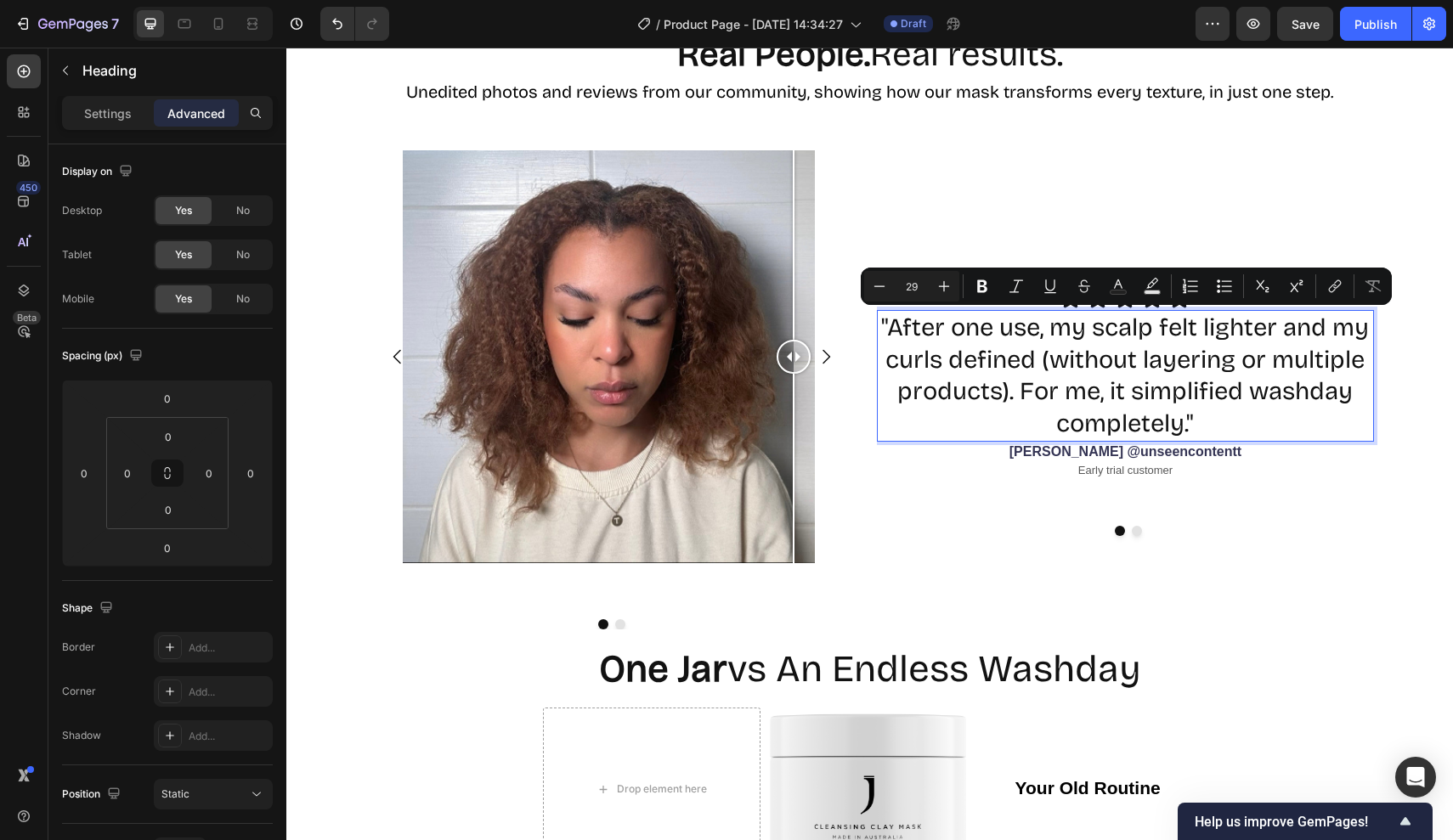
copy p ""After one use, my scalp felt lighter and my curls defined (without layering or…"
click at [1204, 451] on p "[PERSON_NAME] @unseencontentt" at bounding box center [1125, 452] width 494 height 17
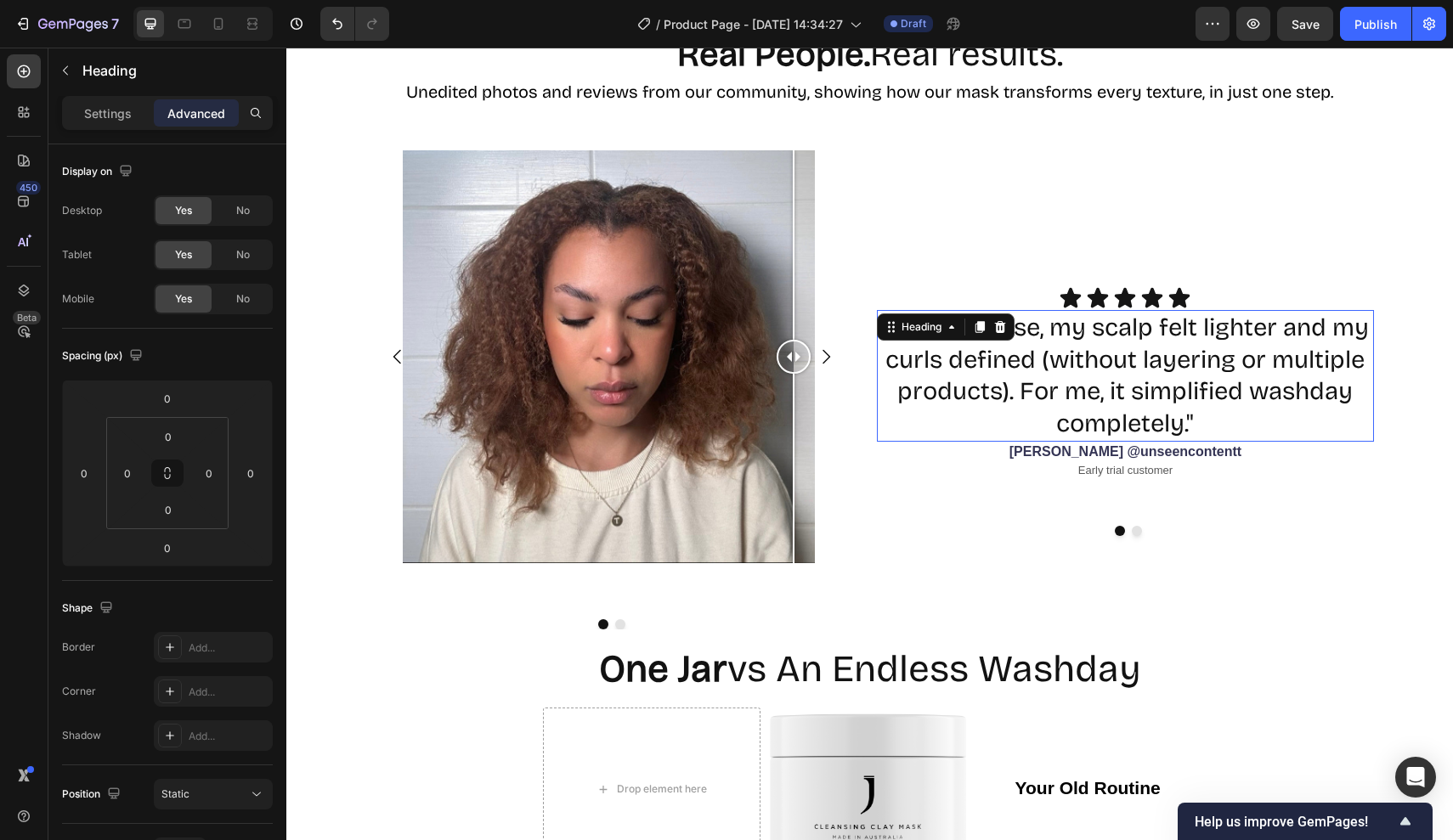
click at [1200, 393] on p ""After one use, my scalp felt lighter and my curls defined (without layering or…" at bounding box center [1125, 376] width 494 height 128
click at [1003, 327] on icon at bounding box center [999, 327] width 11 height 12
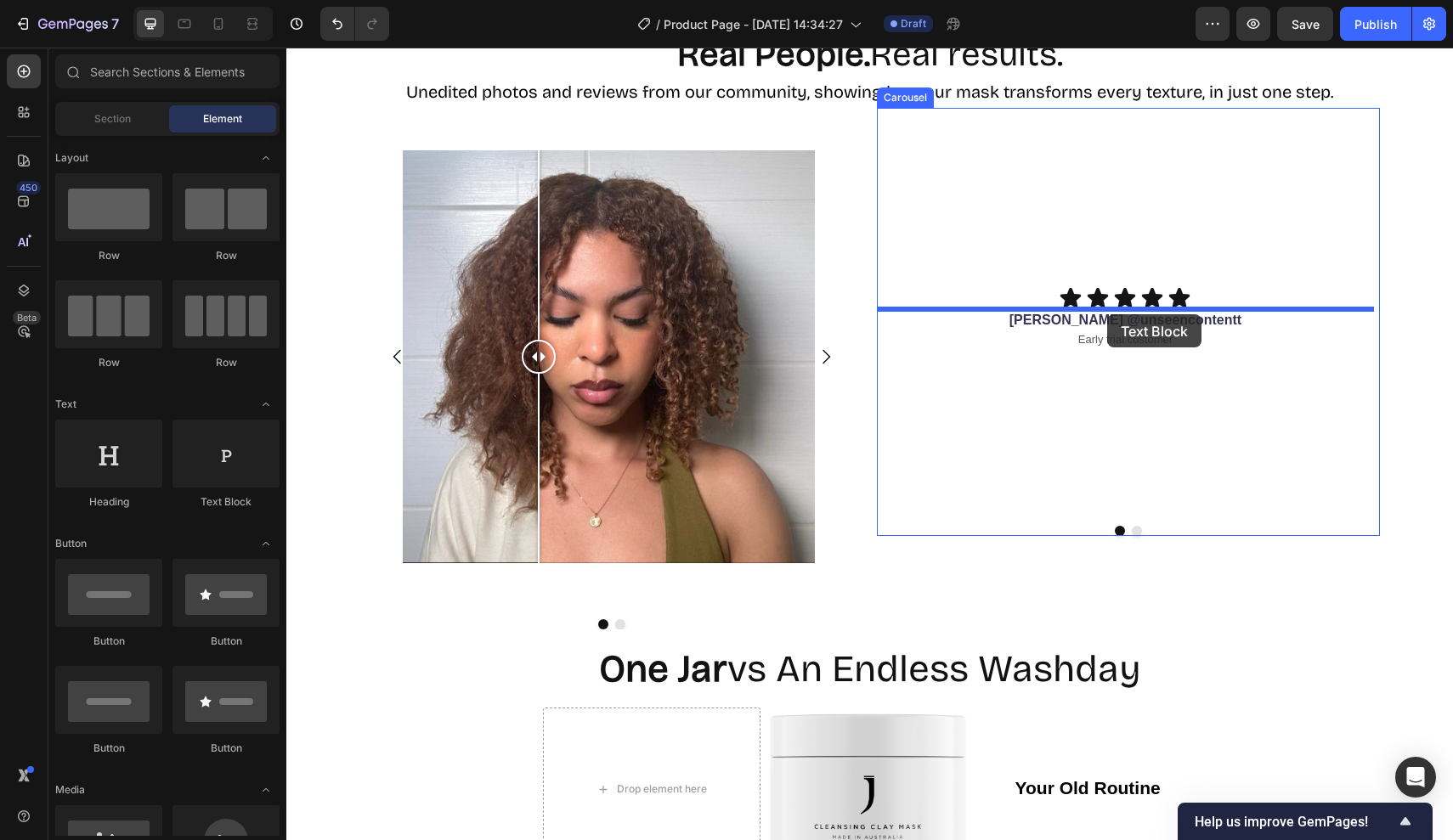
drag, startPoint x: 504, startPoint y: 515, endPoint x: 1107, endPoint y: 315, distance: 635.3
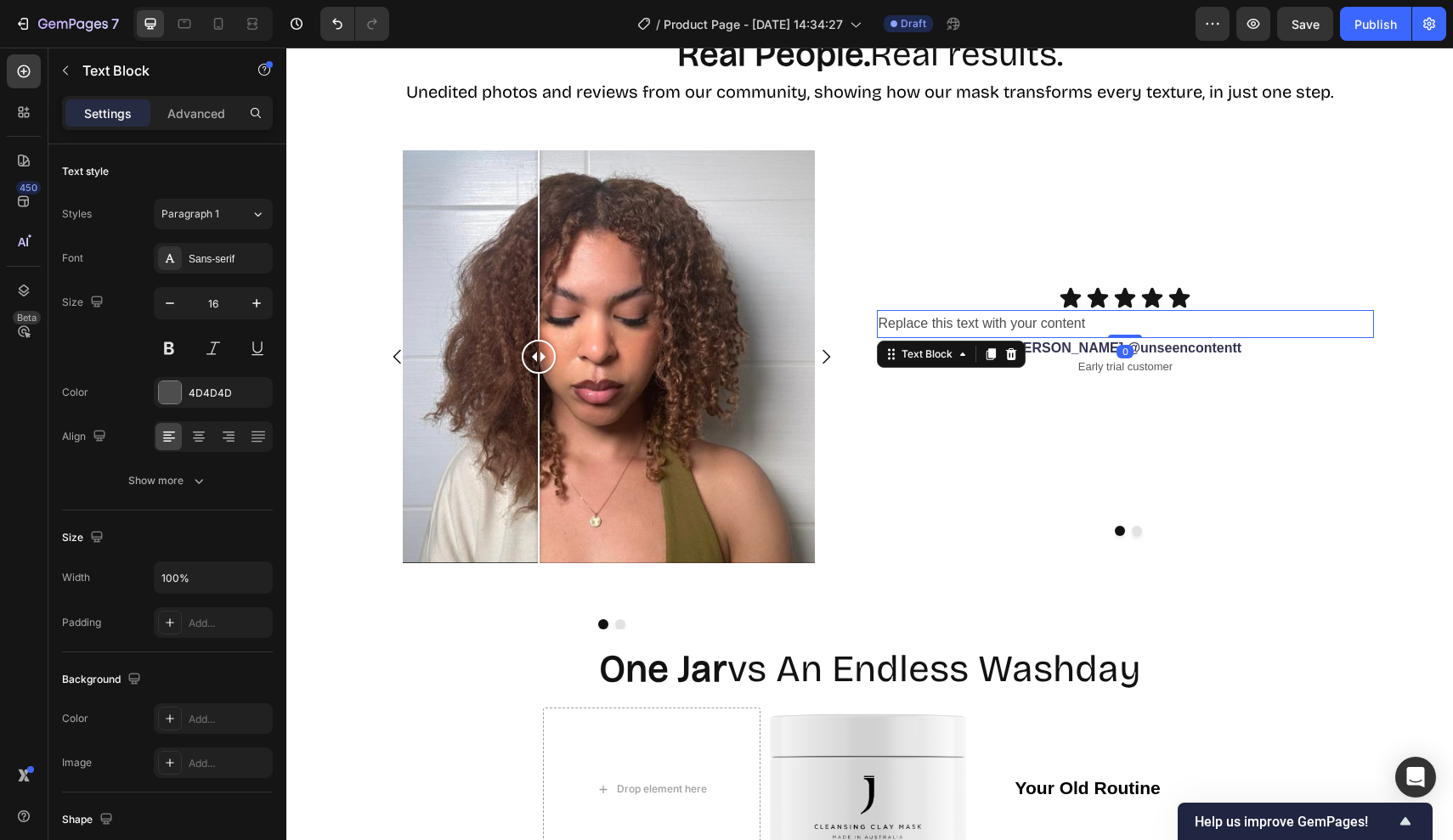
click at [1086, 323] on div "Replace this text with your content" at bounding box center [1125, 324] width 498 height 28
click at [1086, 323] on p "Replace this text with your content" at bounding box center [1125, 324] width 494 height 25
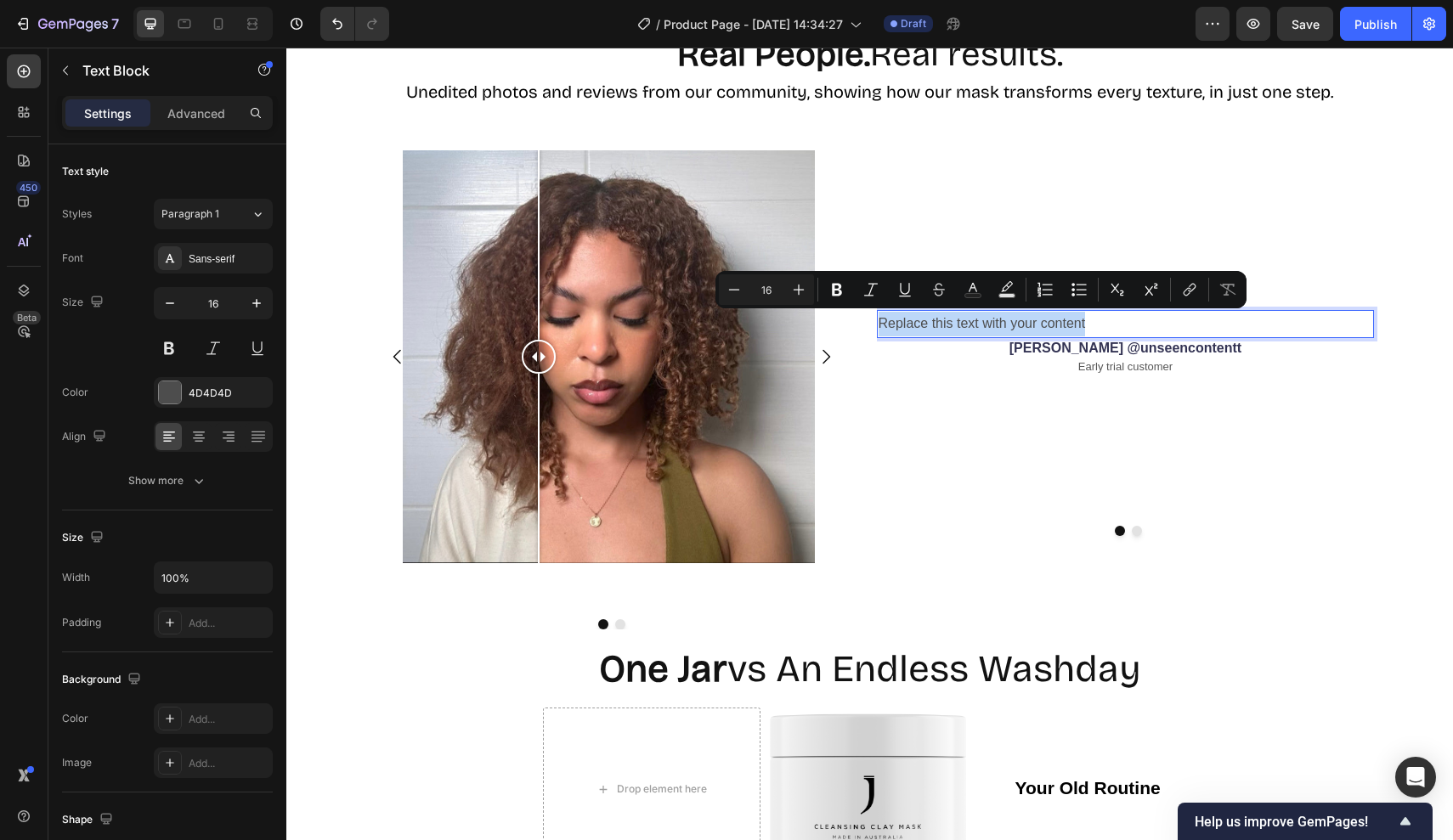
drag, startPoint x: 1087, startPoint y: 323, endPoint x: 899, endPoint y: 323, distance: 188.0
click at [899, 323] on p "Replace this text with your content" at bounding box center [1125, 324] width 494 height 25
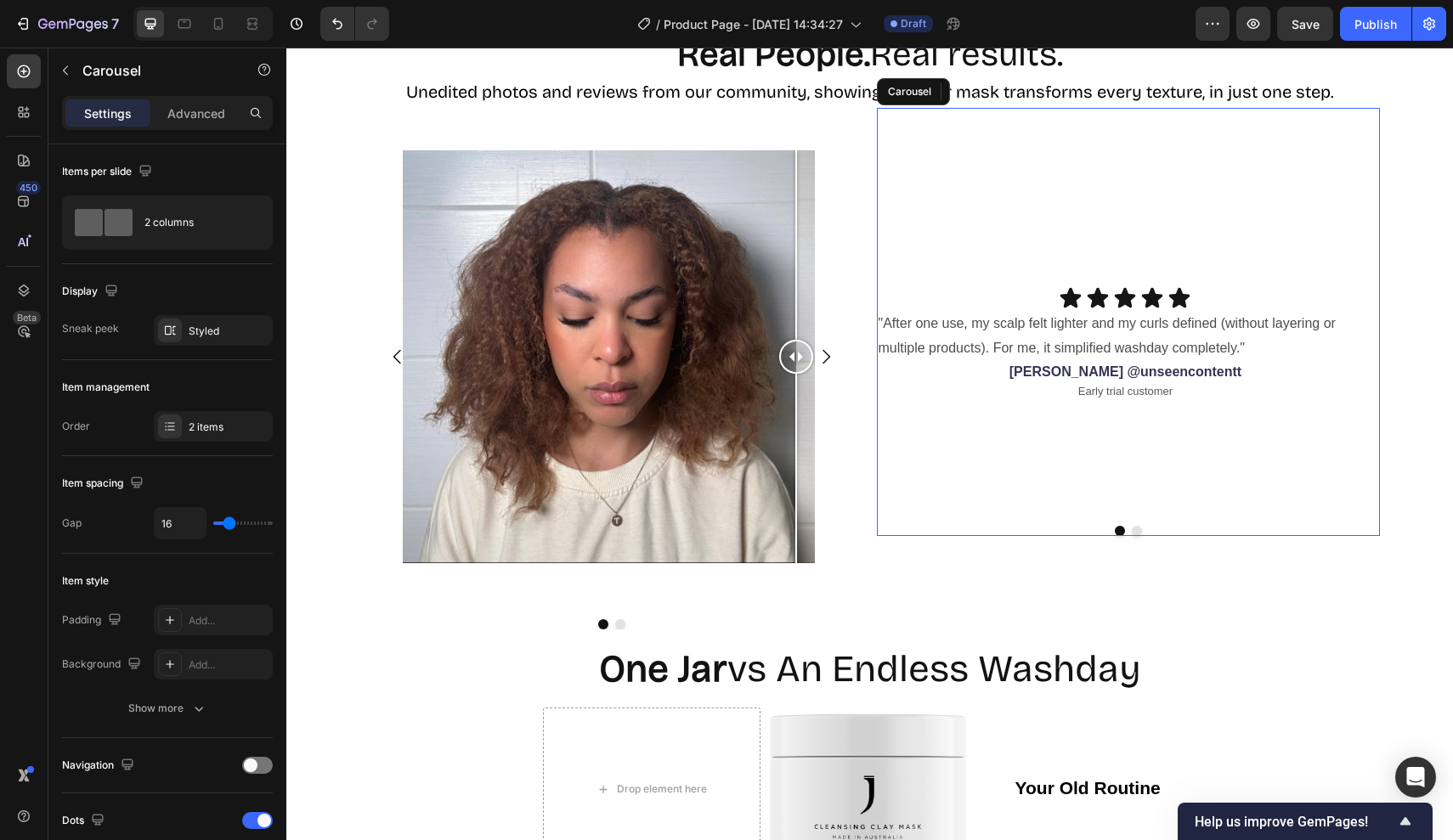
click at [1177, 460] on div "Icon Icon Icon Icon Icon Icon List "After one use, my scalp felt lighter and my…" at bounding box center [1125, 399] width 498 height 226
click at [1179, 436] on div "Icon Icon Icon Icon Icon Icon List "After one use, my scalp felt lighter and my…" at bounding box center [1125, 399] width 498 height 226
click at [1136, 536] on button "Dot" at bounding box center [1136, 531] width 10 height 10
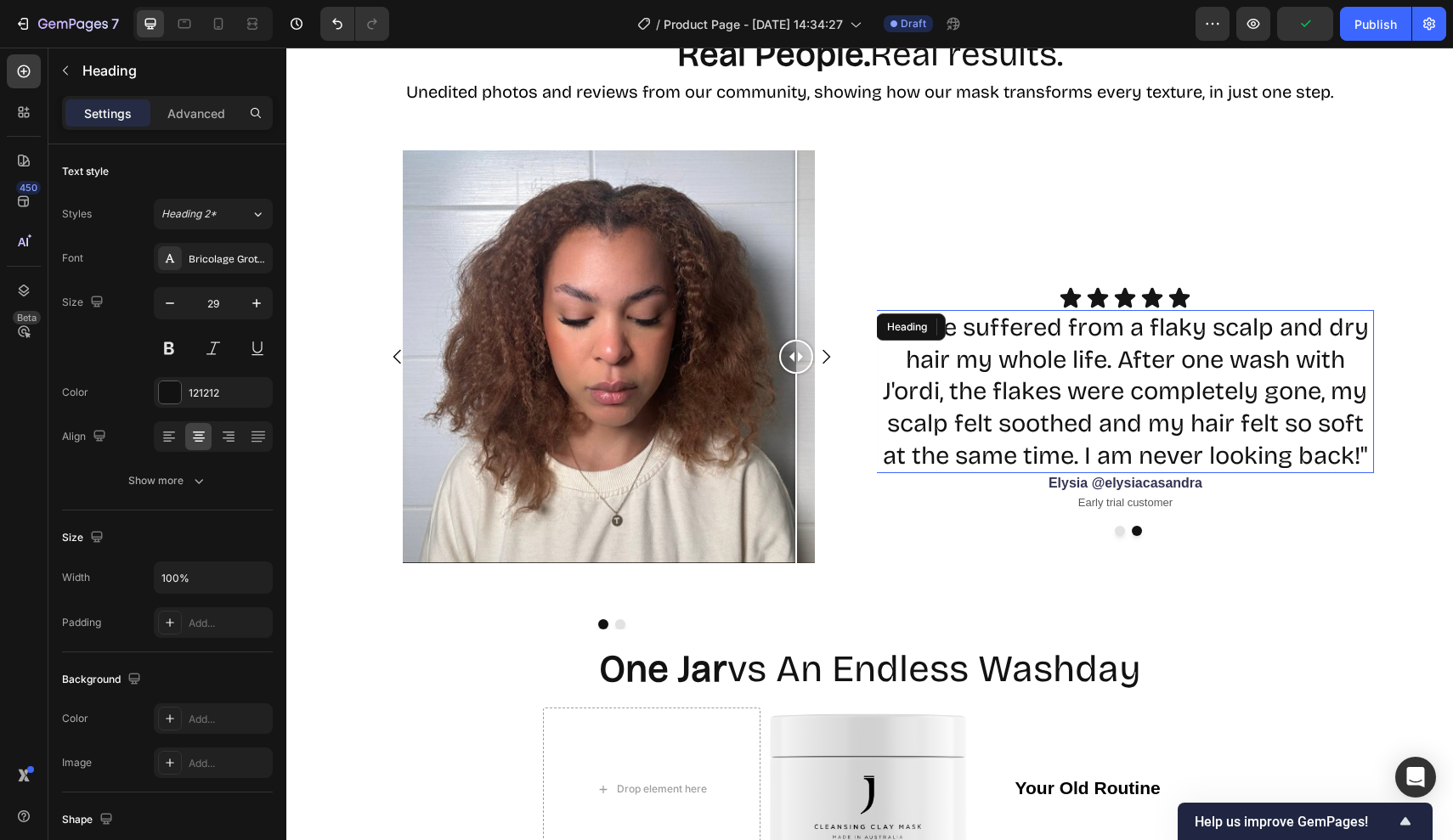
click at [1045, 355] on h2 ""I have suffered from a flaky scalp and dry hair my whole life. After one wash …" at bounding box center [1125, 392] width 498 height 164
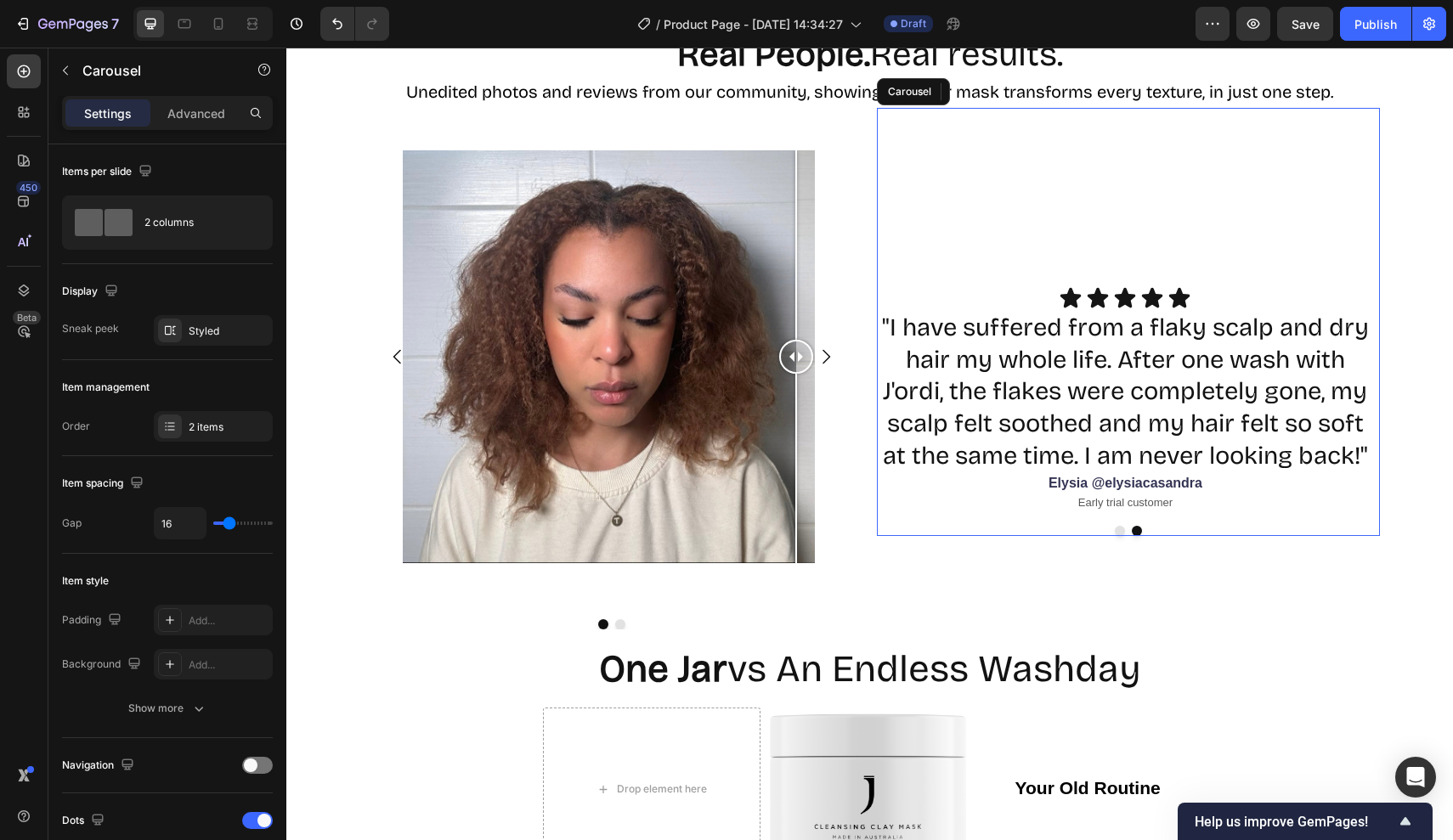
click at [1042, 241] on div "Icon Icon Icon Icon Icon Icon List "After one use, my scalp felt lighter and my…" at bounding box center [1128, 322] width 503 height 428
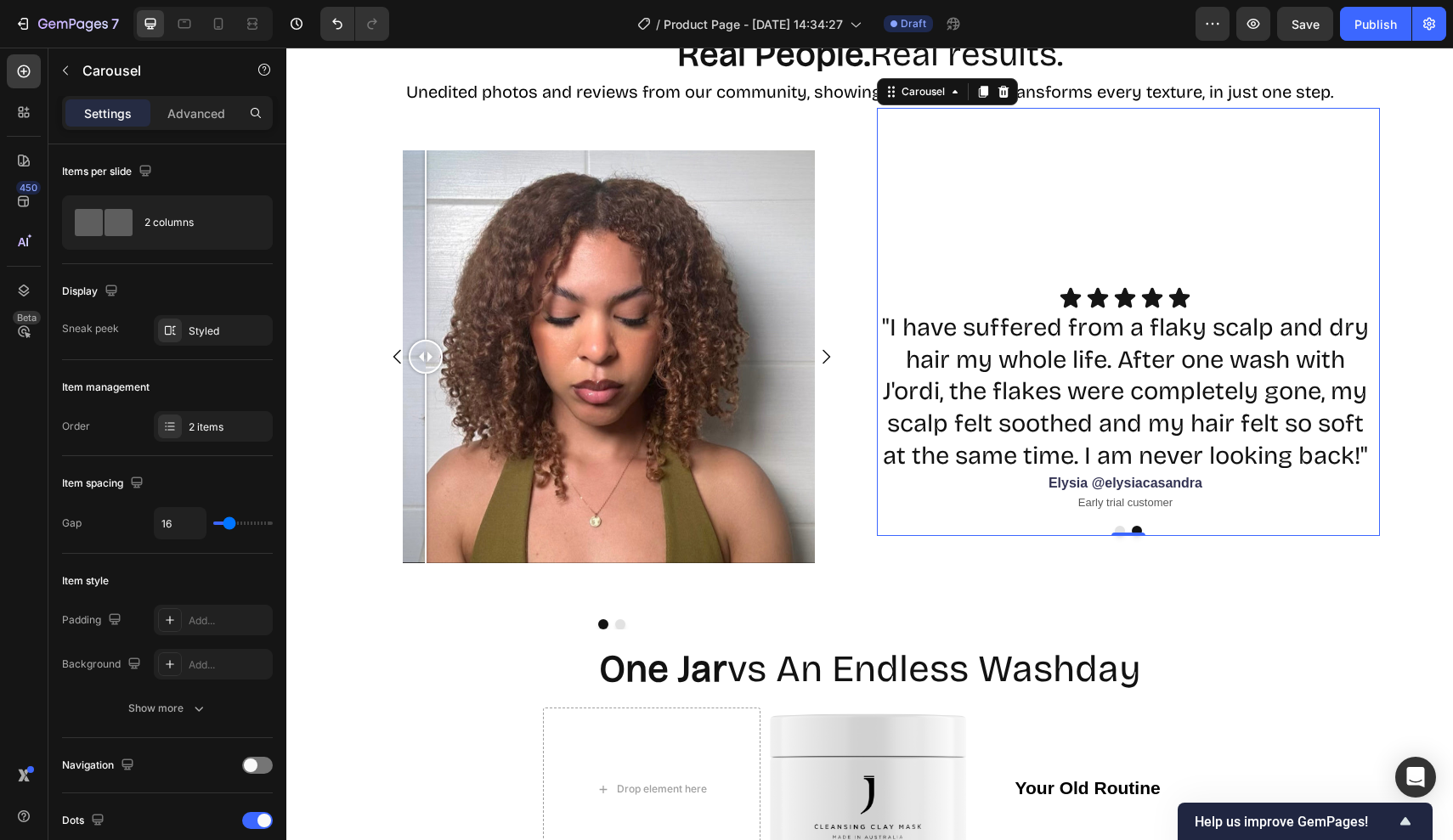
click at [198, 99] on div "Settings Advanced" at bounding box center [167, 113] width 210 height 34
click at [197, 108] on p "Advanced" at bounding box center [196, 113] width 58 height 17
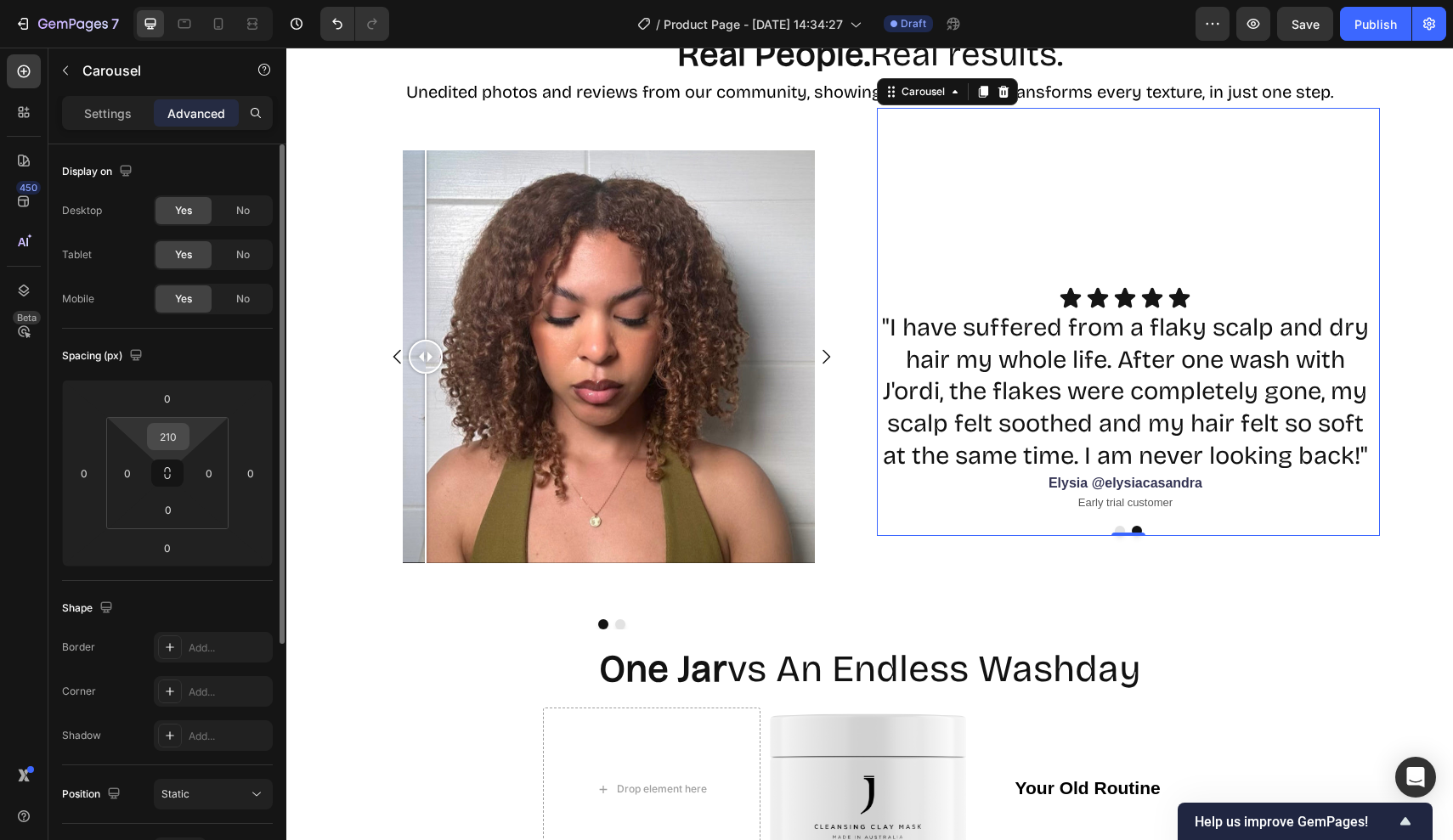
click at [178, 445] on input "210" at bounding box center [167, 436] width 34 height 26
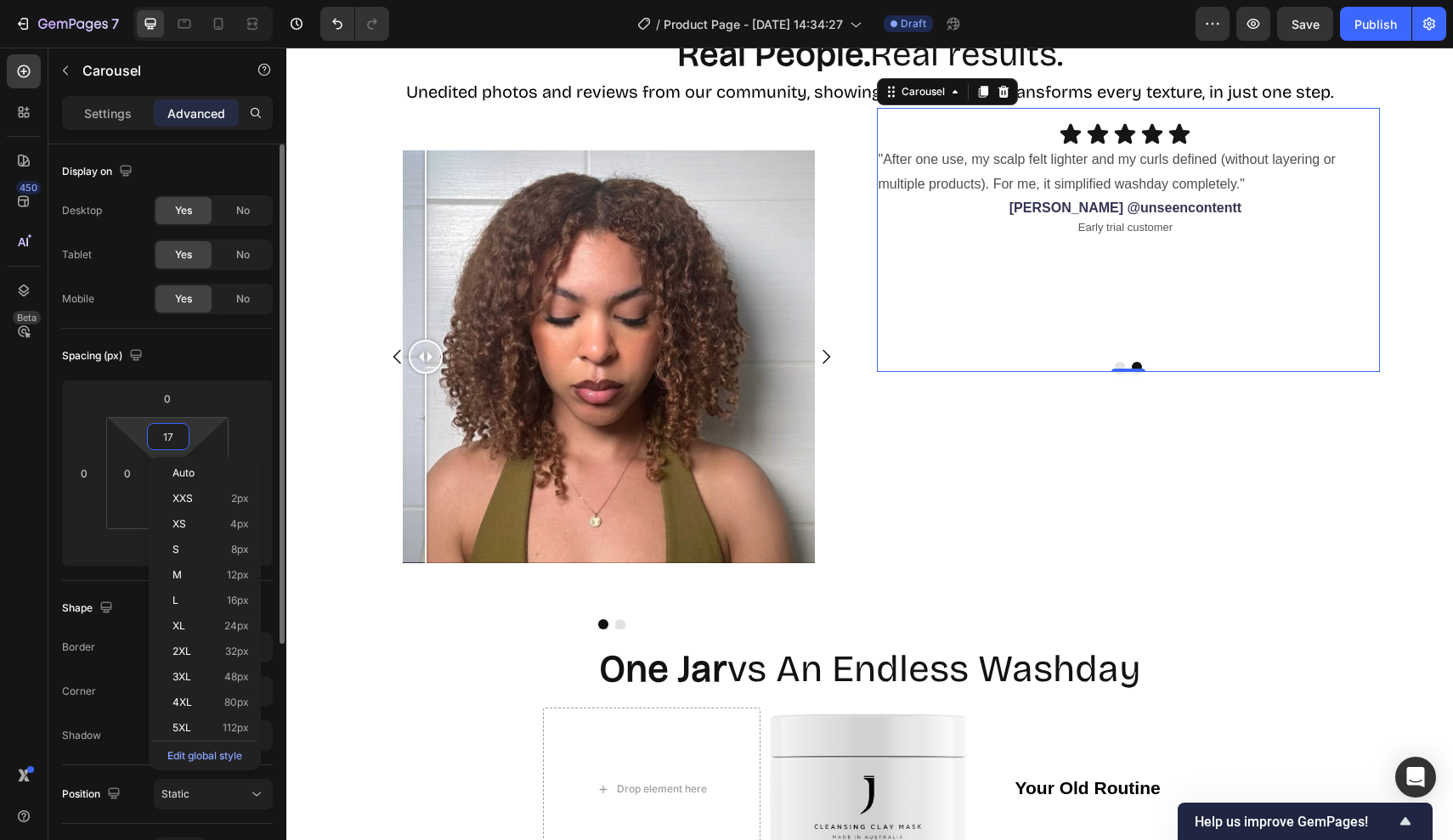
type input "175"
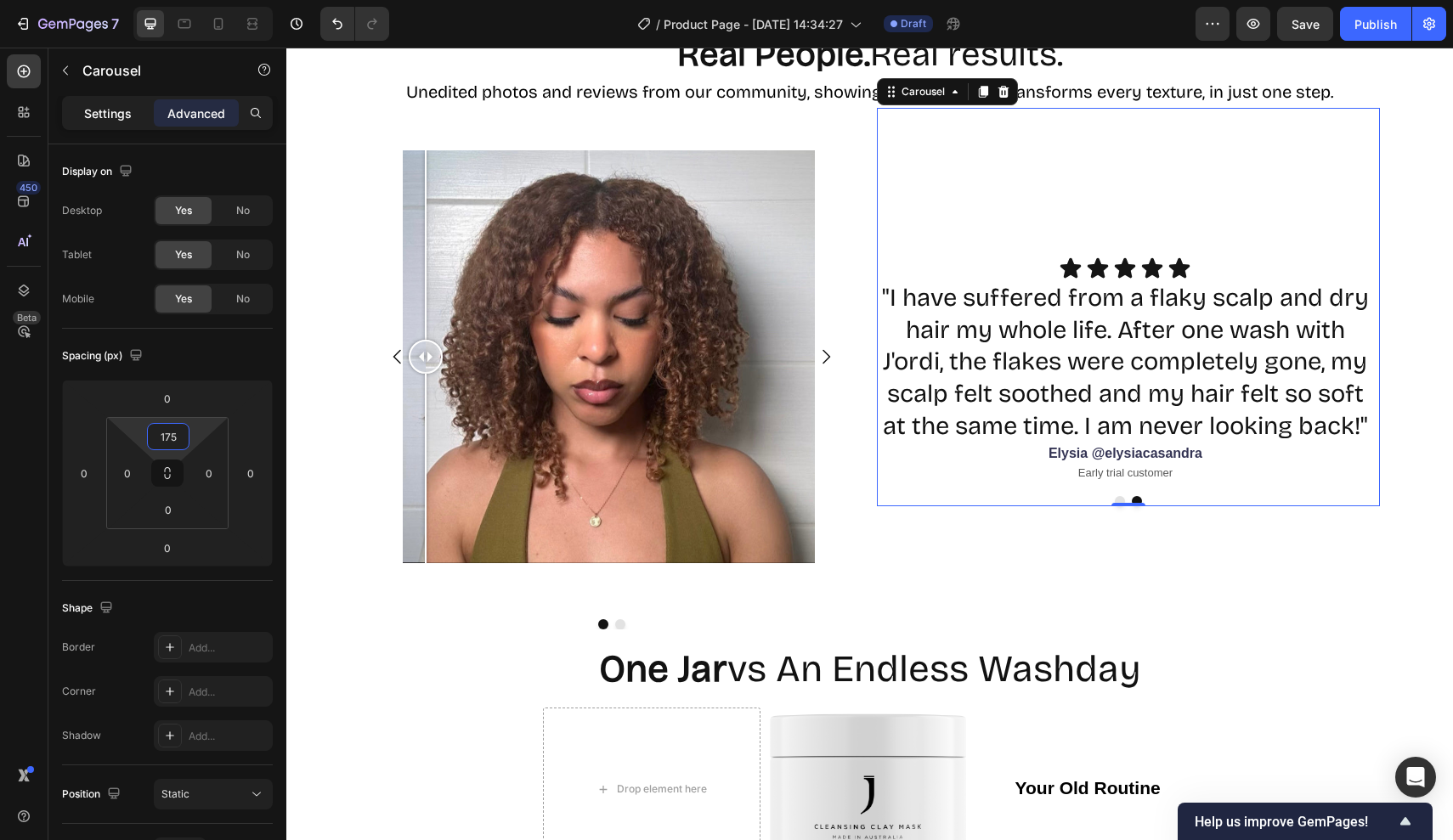
click at [123, 111] on p "Settings" at bounding box center [108, 113] width 48 height 17
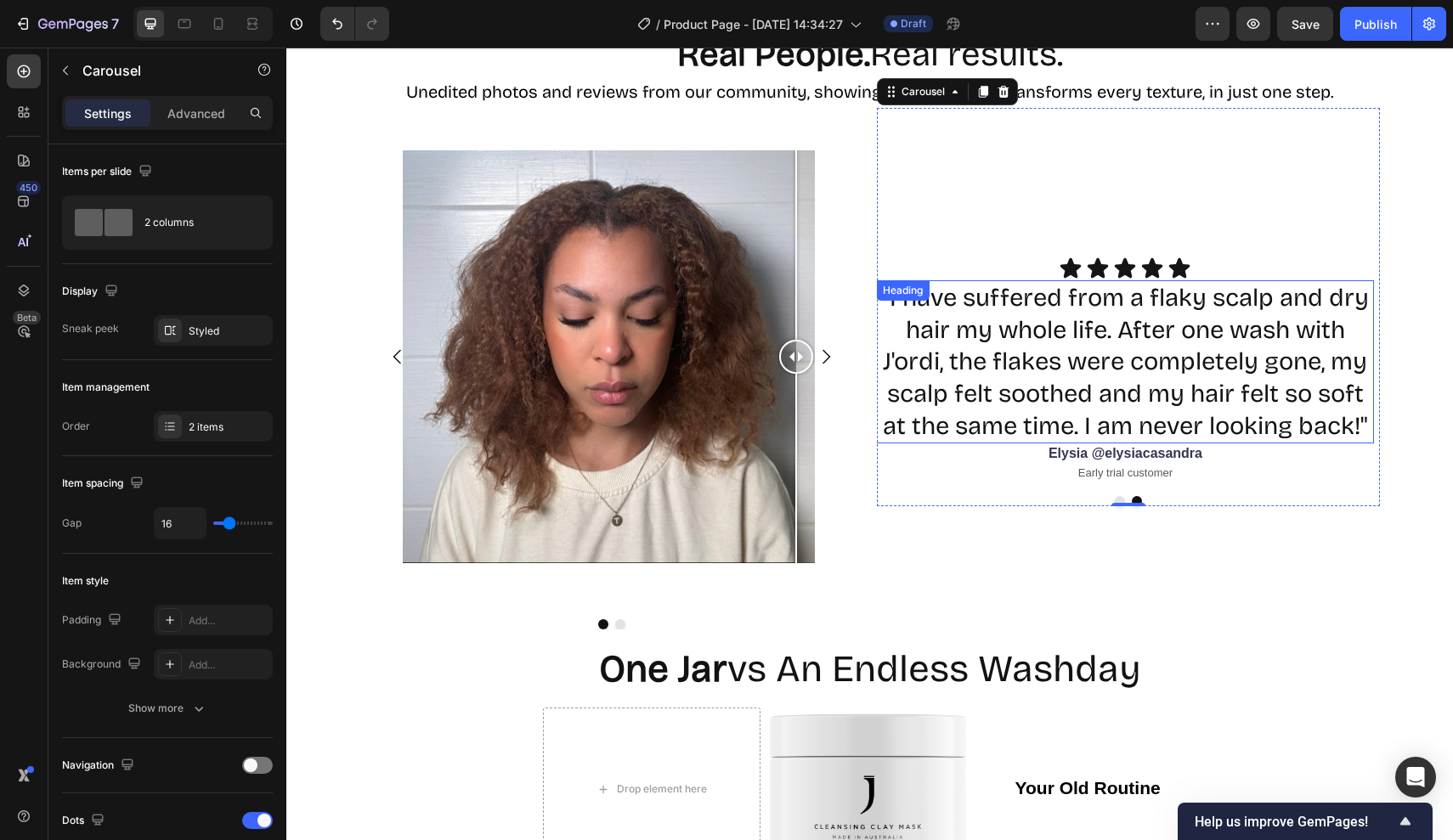
click at [1059, 331] on h2 ""I have suffered from a flaky scalp and dry hair my whole life. After one wash …" at bounding box center [1125, 361] width 498 height 164
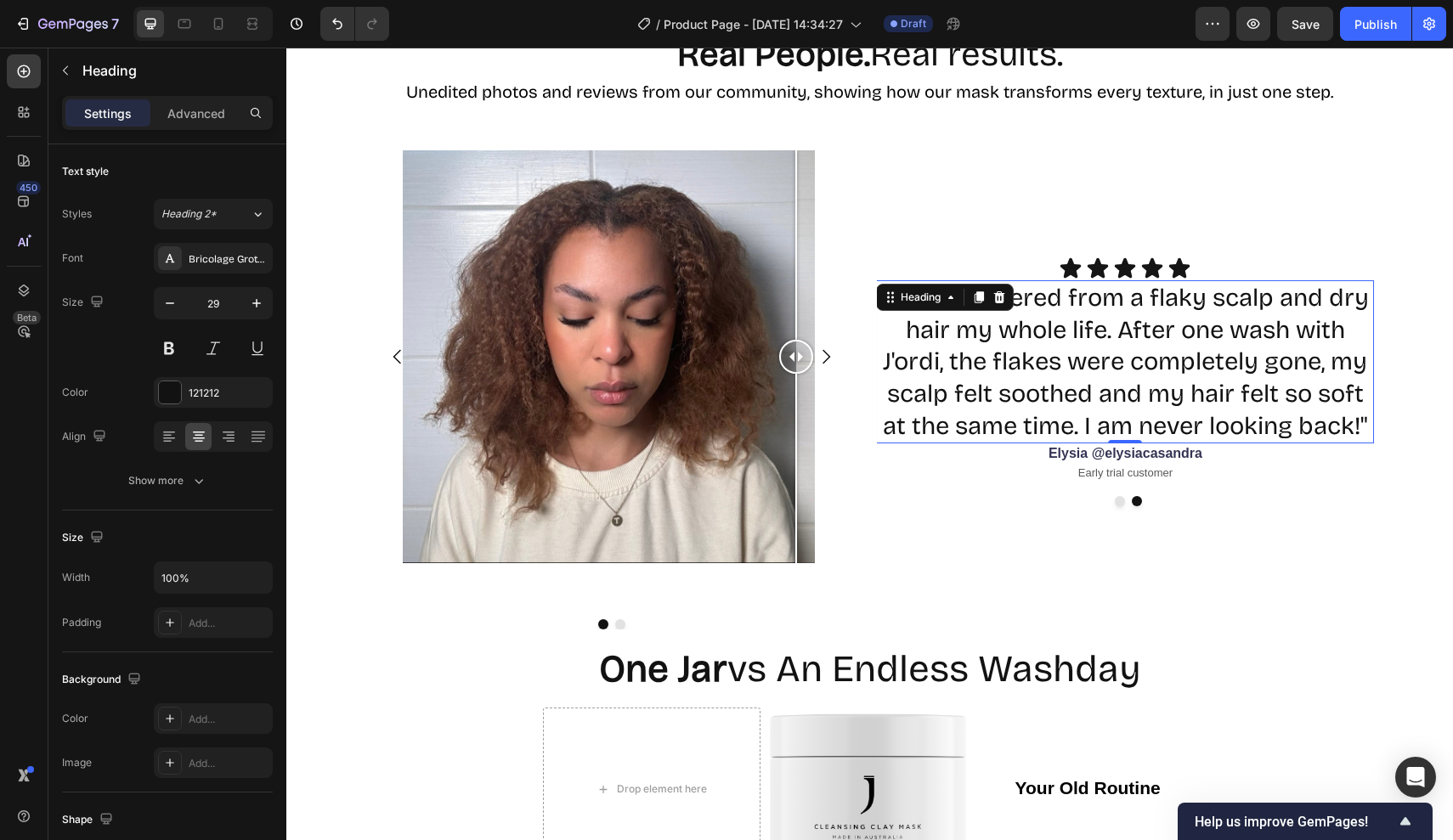
click at [1358, 327] on h2 ""I have suffered from a flaky scalp and dry hair my whole life. After one wash …" at bounding box center [1125, 361] width 498 height 164
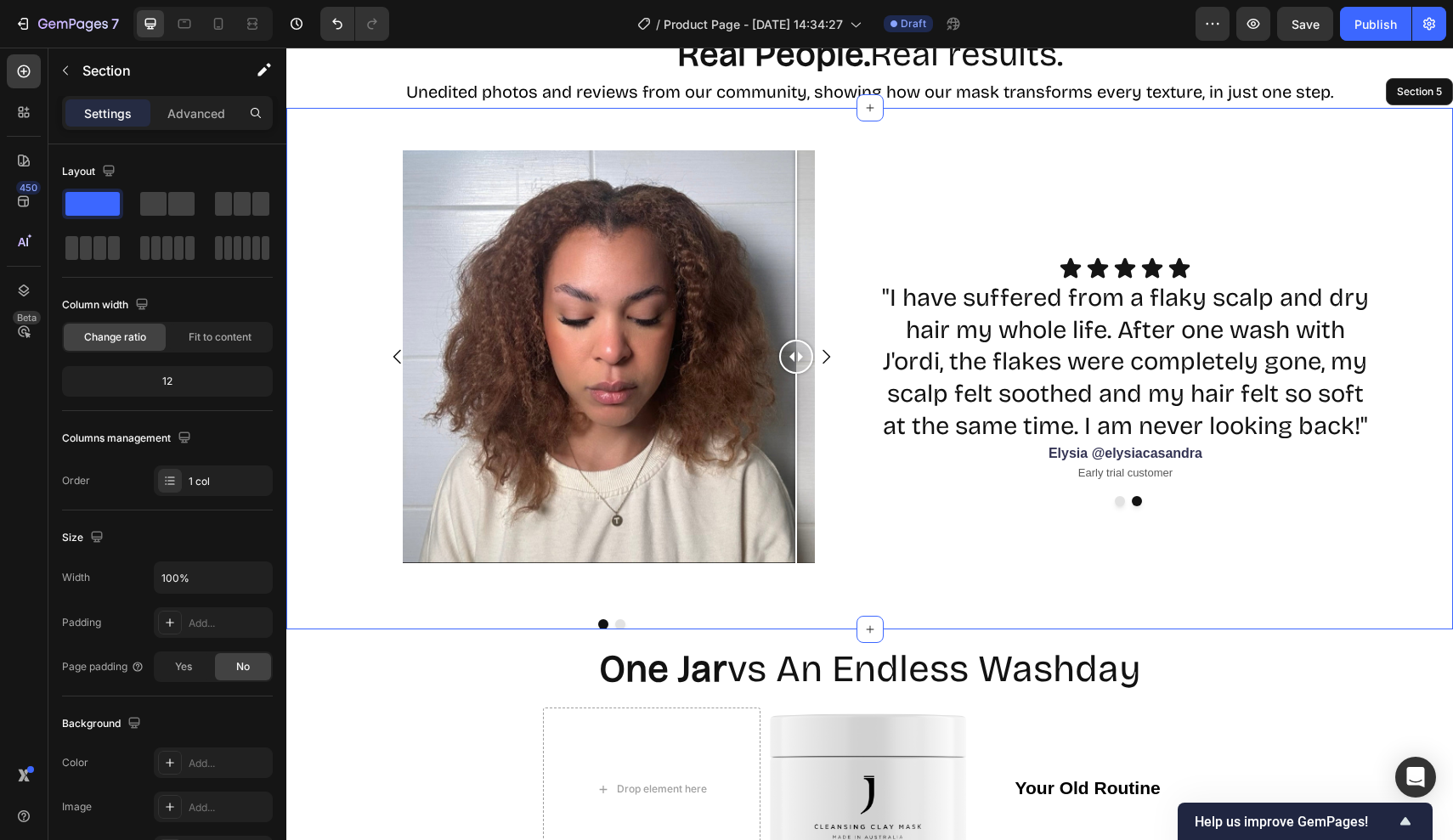
click at [1399, 340] on div "Image Comparison Image Comparison Carousel Icon Icon Icon Icon Icon Icon List "…" at bounding box center [869, 369] width 1167 height 522
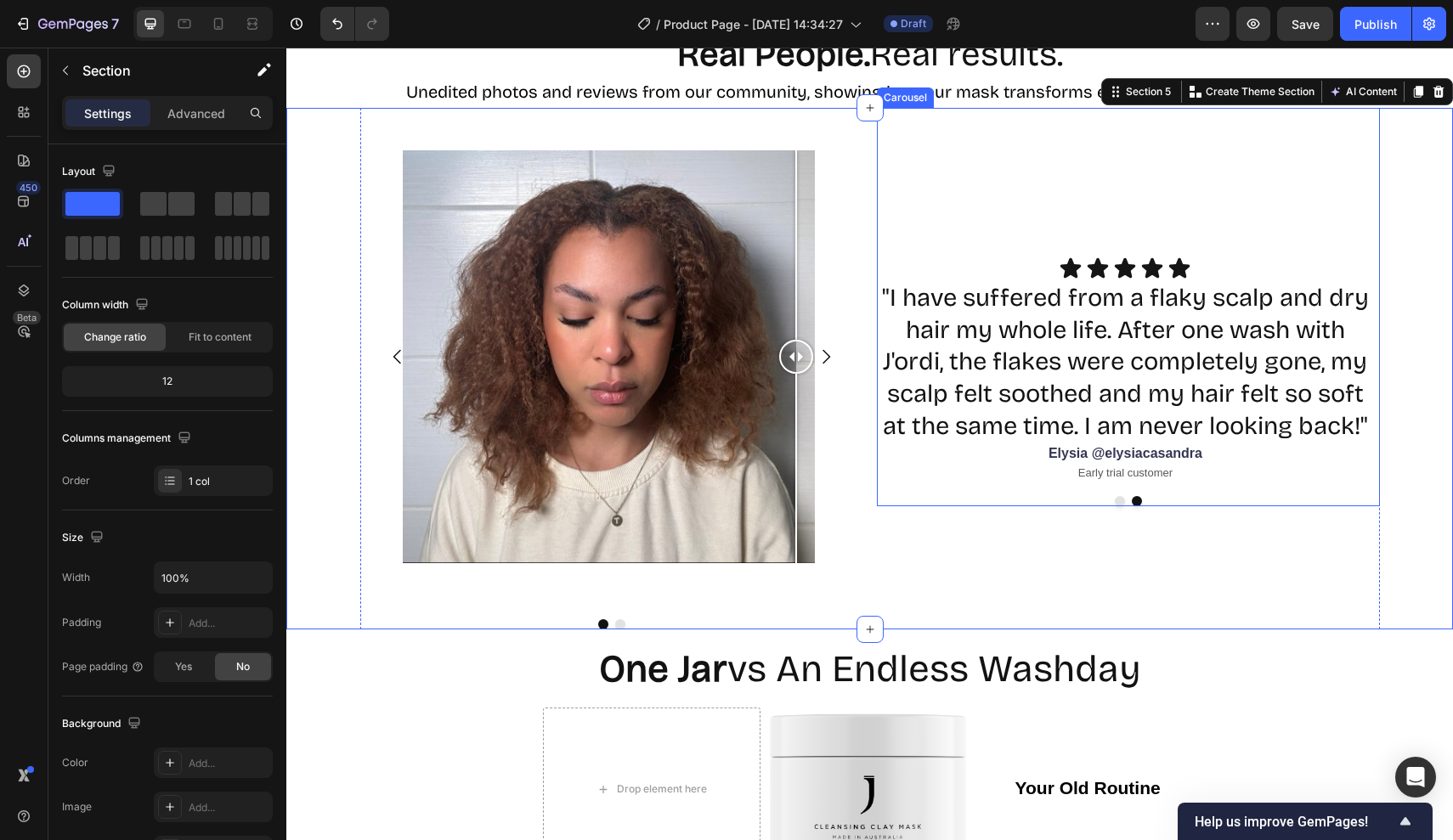
click at [1122, 506] on div "Icon Icon Icon Icon Icon Icon List "After one use, my scalp felt lighter and my…" at bounding box center [1128, 307] width 503 height 398
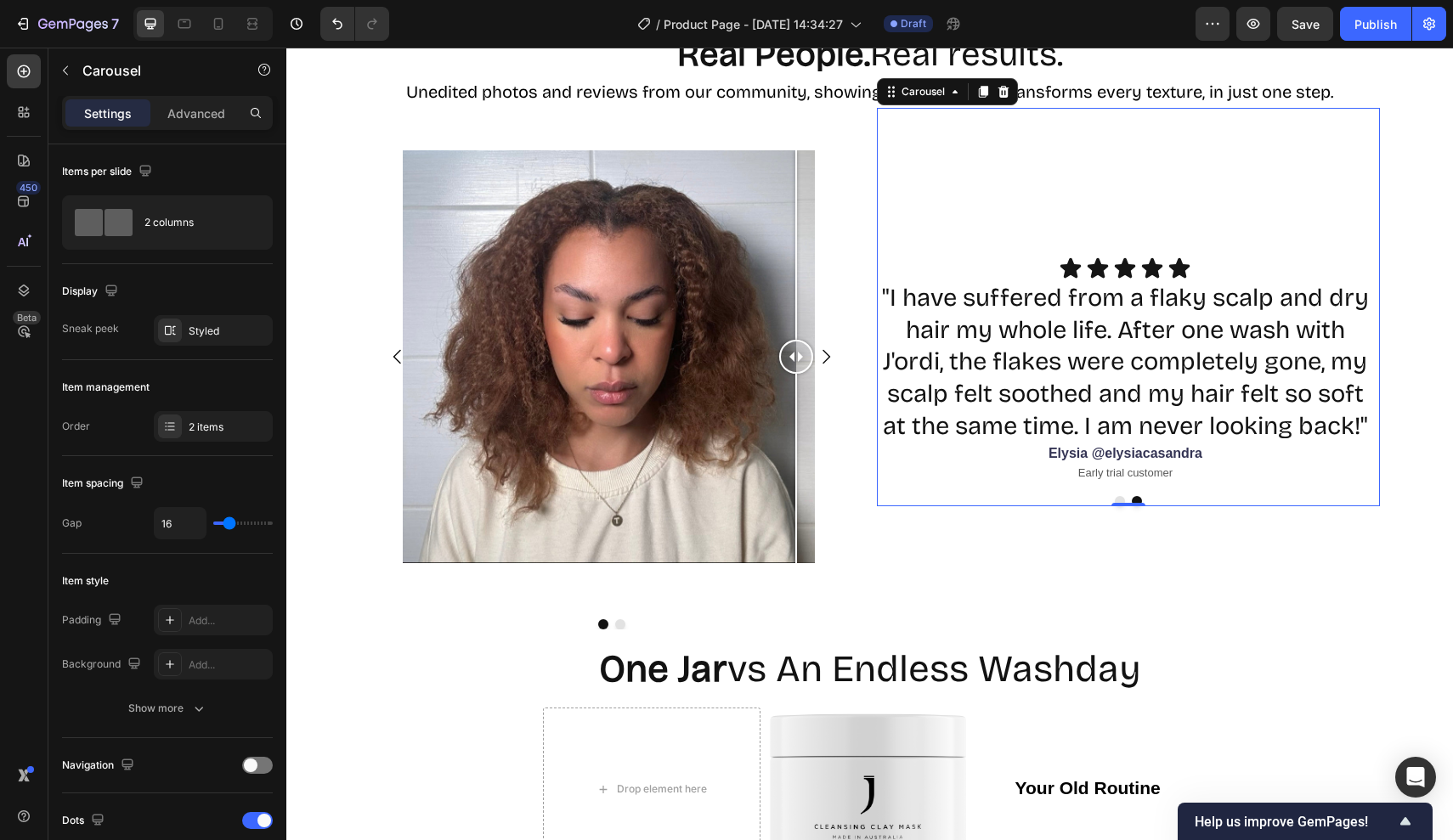
click at [1124, 506] on div at bounding box center [1128, 501] width 503 height 10
click at [1120, 506] on button "Dot" at bounding box center [1119, 501] width 10 height 10
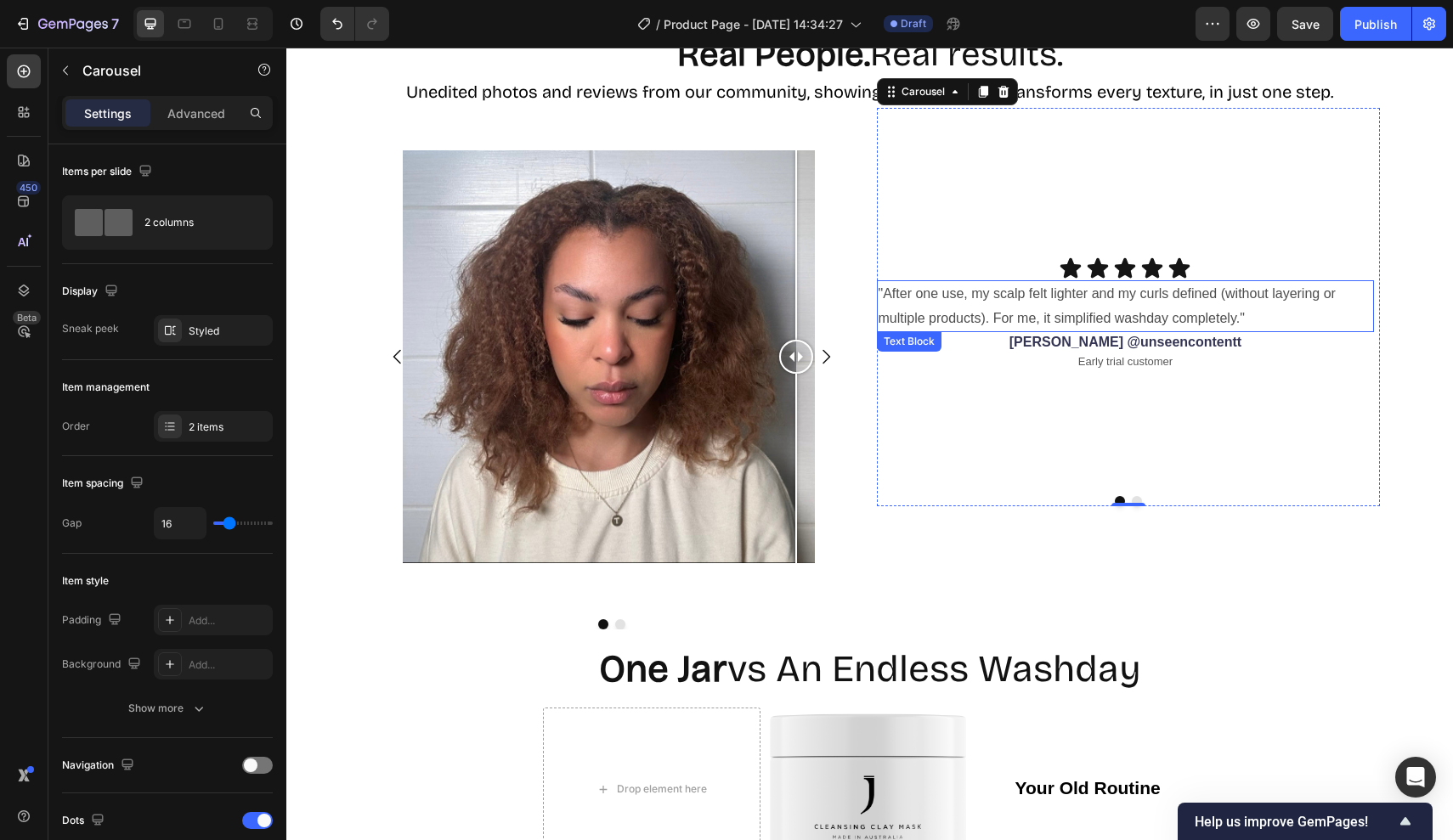
click at [1099, 303] on p ""After one use, my scalp felt lighter and my curls defined (without layering or…" at bounding box center [1125, 307] width 494 height 49
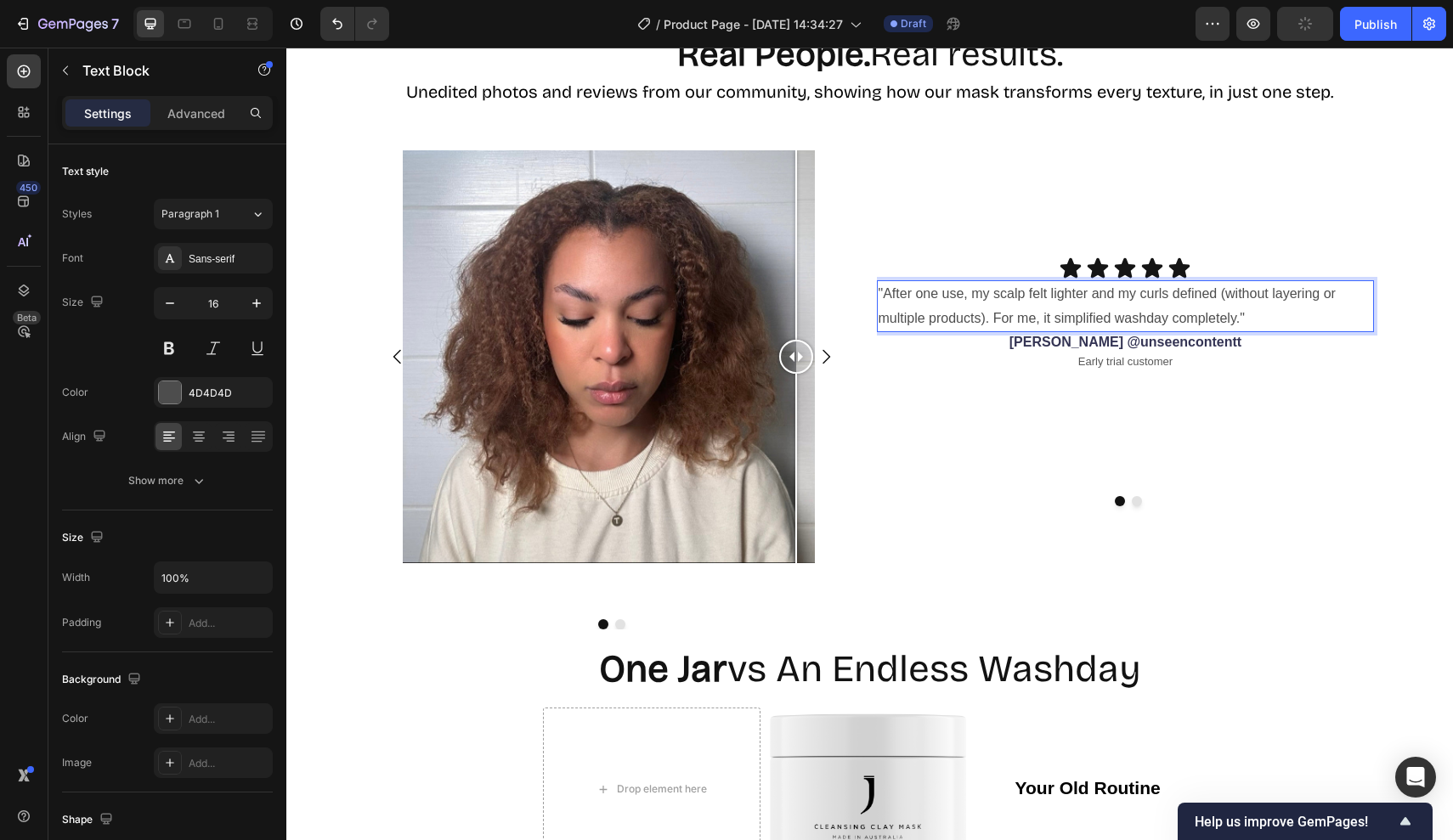
drag, startPoint x: 1272, startPoint y: 310, endPoint x: 601, endPoint y: 242, distance: 674.4
click at [600, 242] on div "Image Comparison Image Comparison Carousel Icon Icon Icon Icon Icon Icon List "…" at bounding box center [870, 369] width 1019 height 522
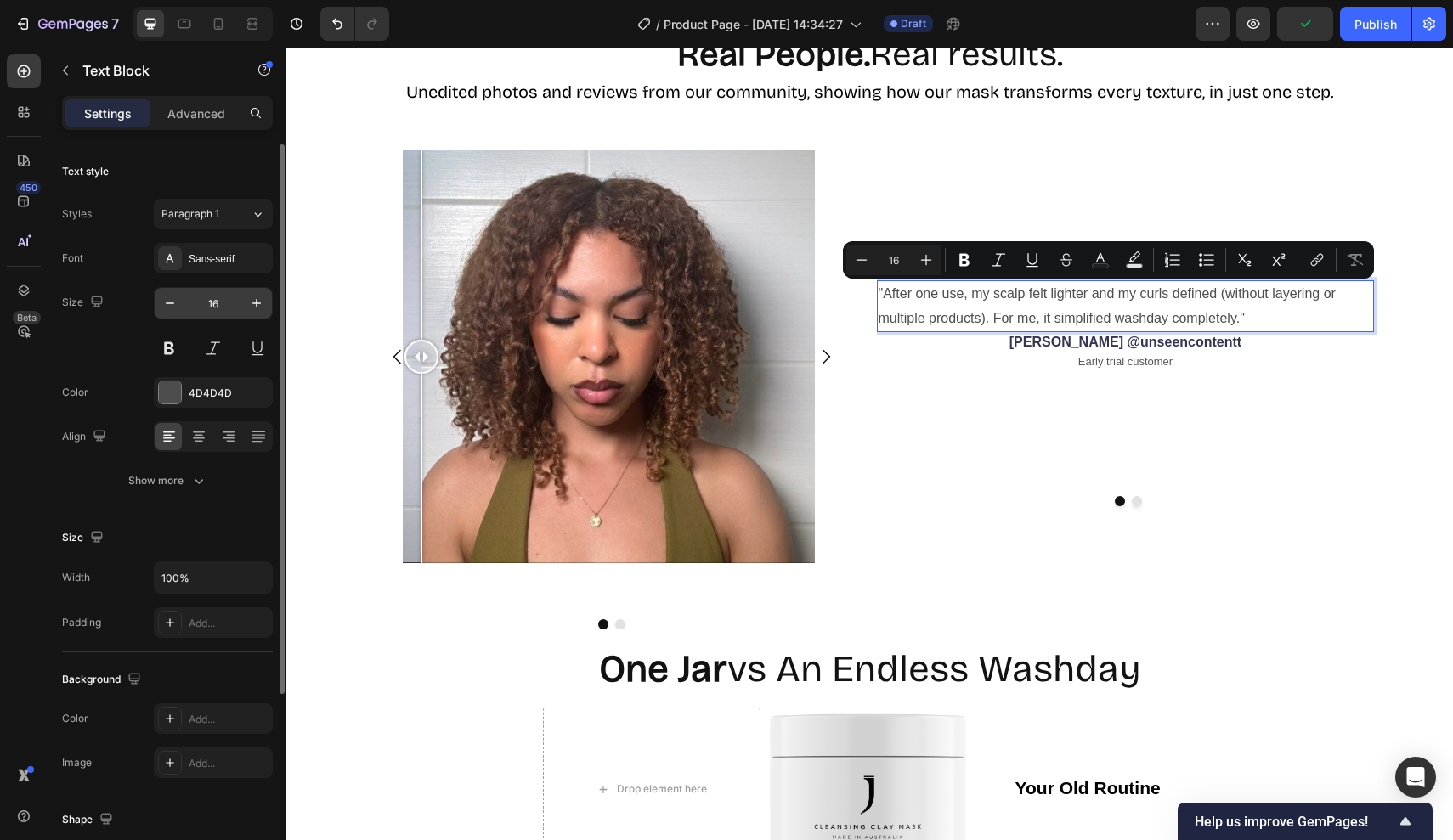
click at [222, 303] on input "16" at bounding box center [212, 303] width 56 height 30
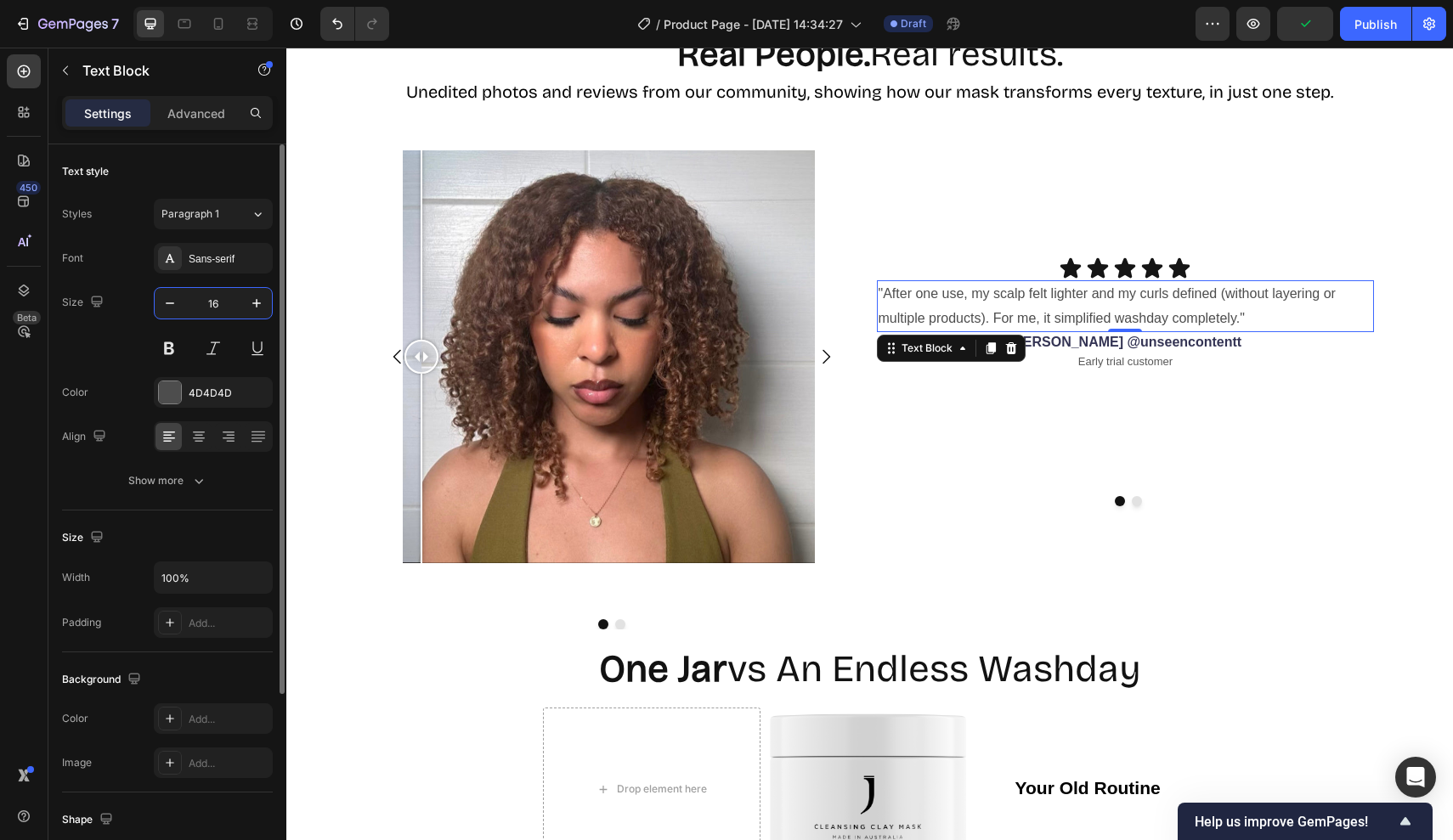
type input "1"
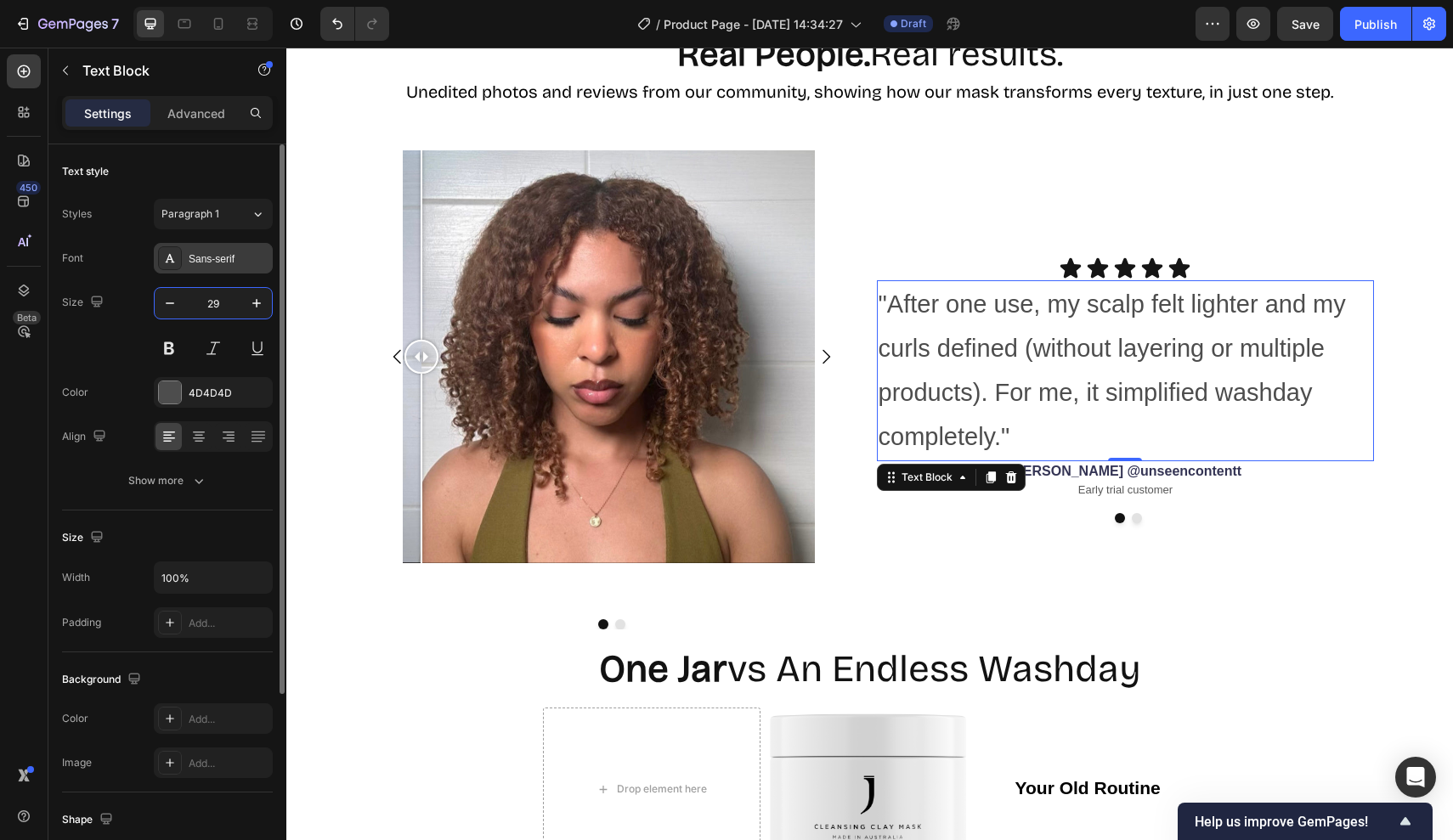
type input "29"
click at [219, 253] on div "Sans-serif" at bounding box center [228, 259] width 80 height 16
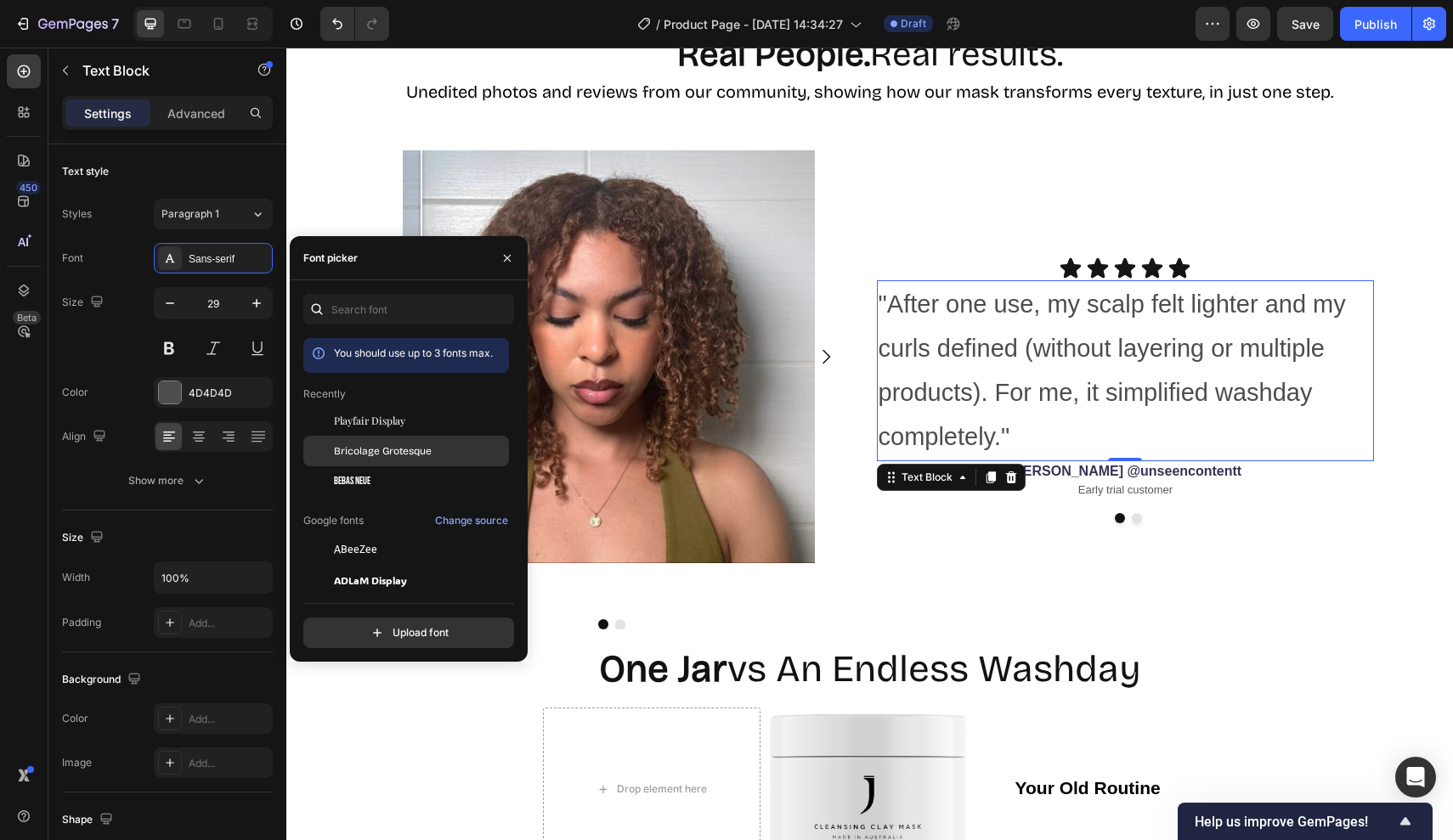
click at [351, 439] on div "Bricolage Grotesque" at bounding box center [405, 450] width 206 height 30
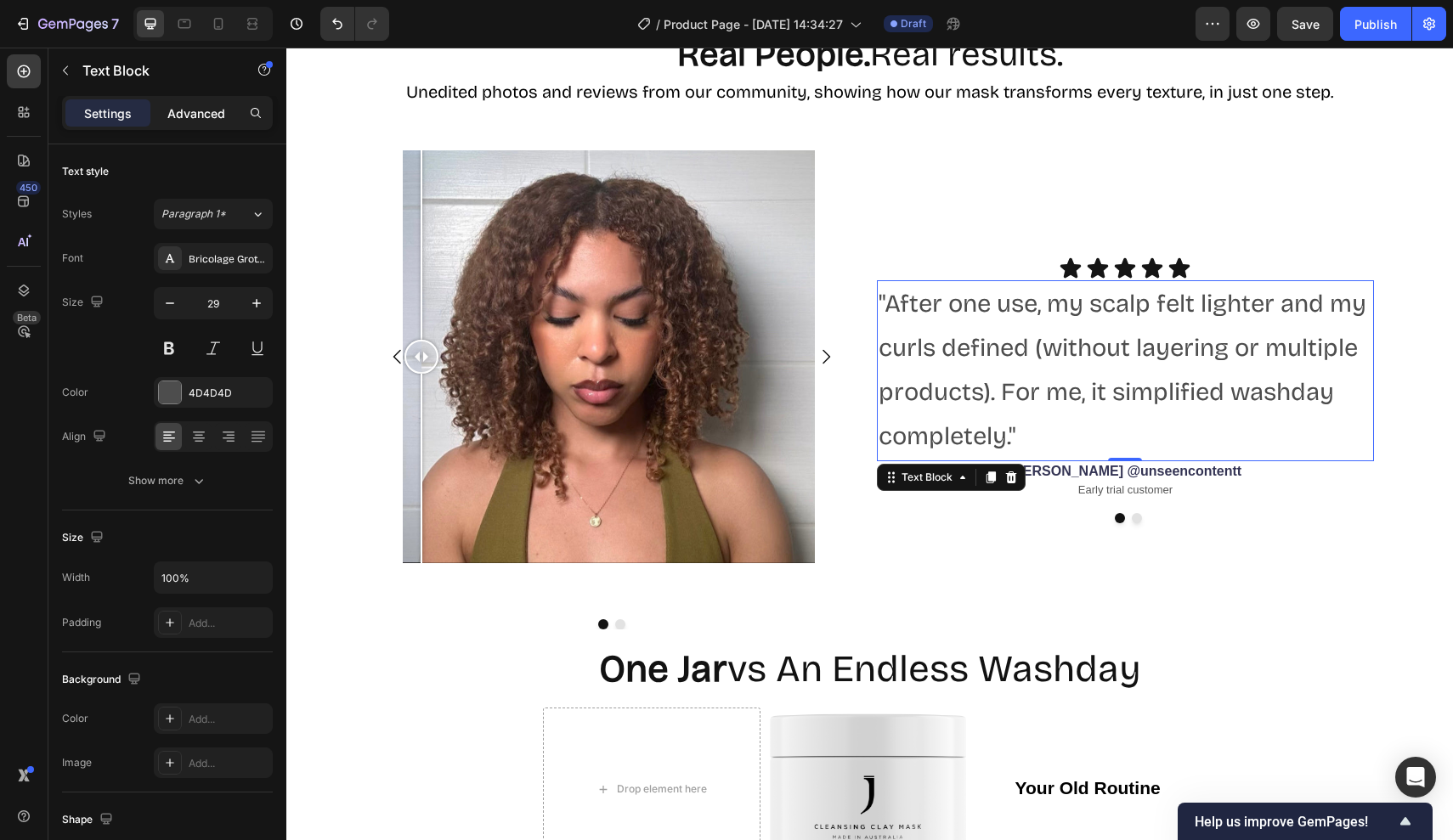
click at [196, 111] on p "Advanced" at bounding box center [196, 113] width 58 height 17
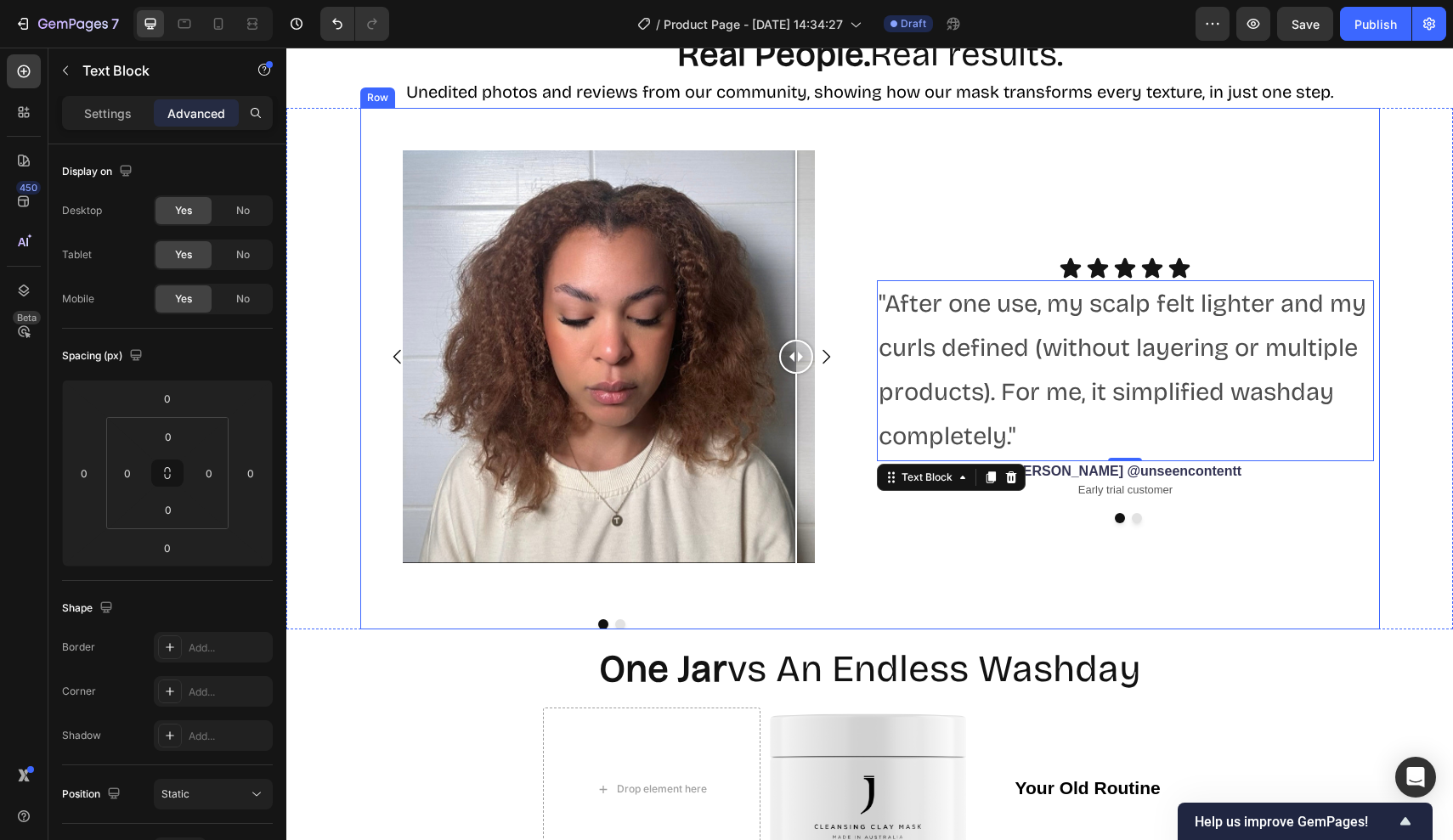
click at [1026, 569] on div "Icon Icon Icon Icon Icon Icon List "After one use, my scalp felt lighter and my…" at bounding box center [1128, 369] width 503 height 522
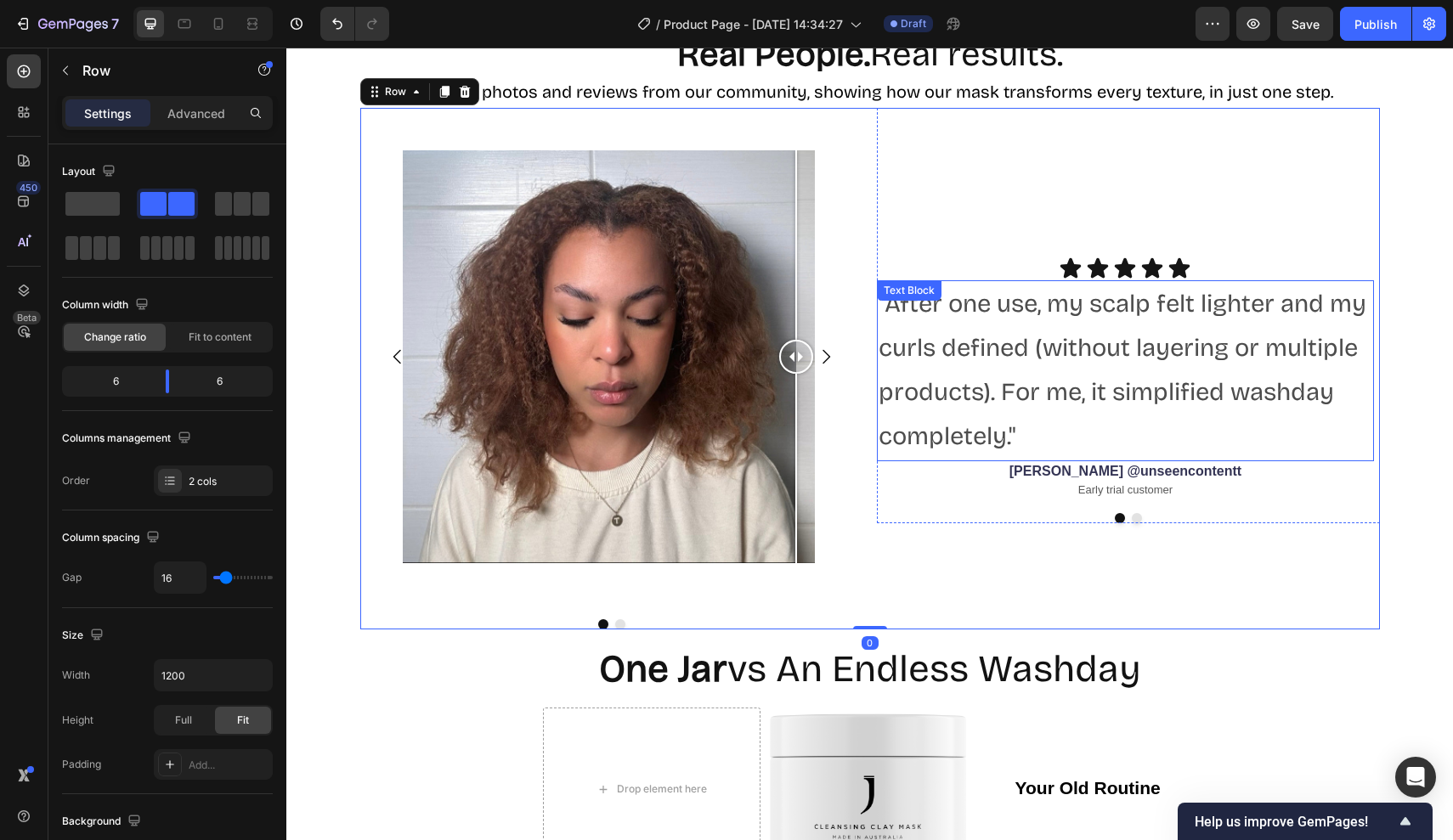
click at [1082, 343] on p ""After one use, my scalp felt lighter and my curls defined (without layering or…" at bounding box center [1125, 371] width 494 height 178
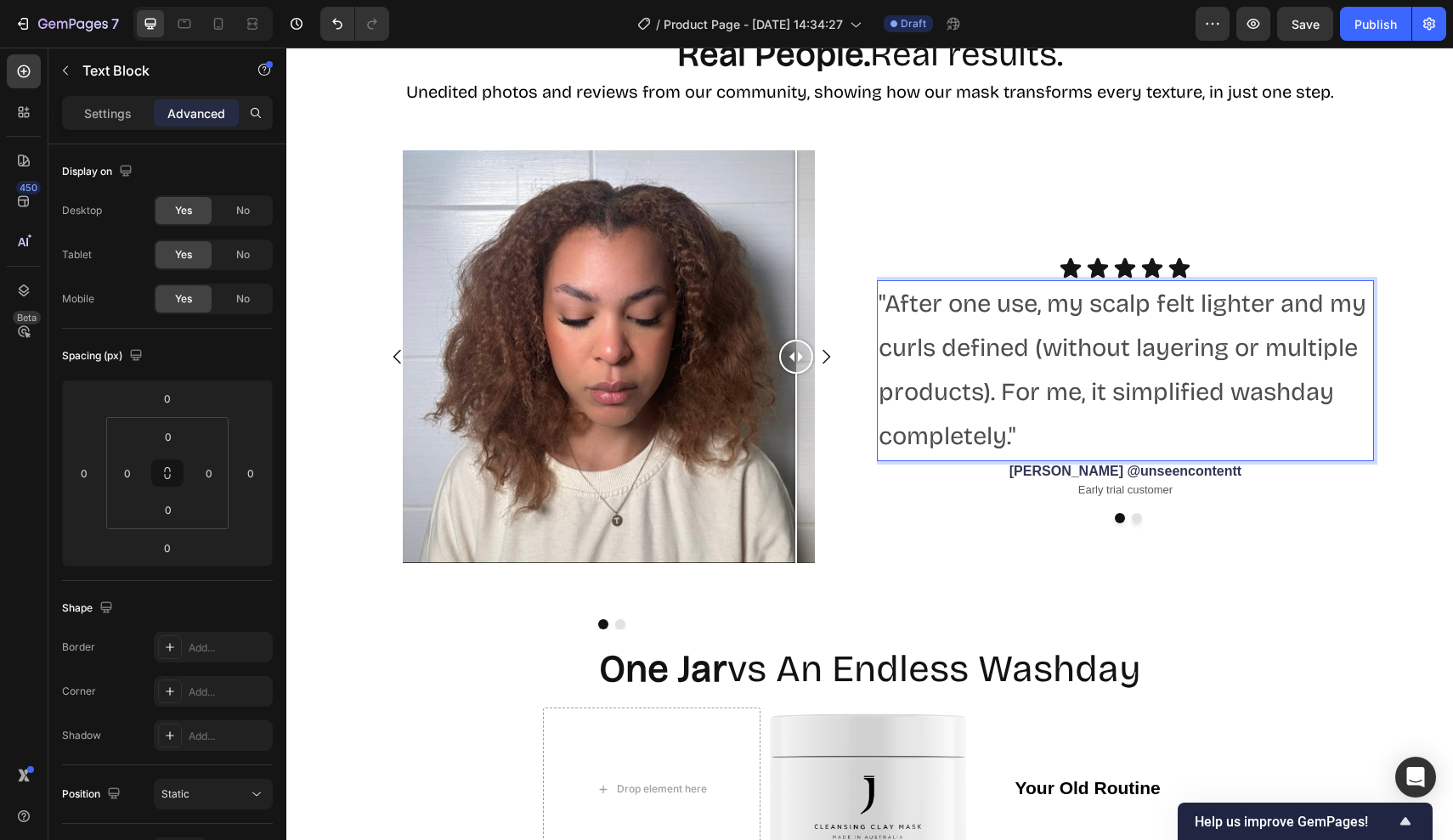
drag, startPoint x: 1051, startPoint y: 423, endPoint x: 813, endPoint y: 237, distance: 302.1
click at [813, 237] on div "Image Comparison Image Comparison Carousel Icon Icon Icon Icon Icon Icon List "…" at bounding box center [870, 369] width 1019 height 522
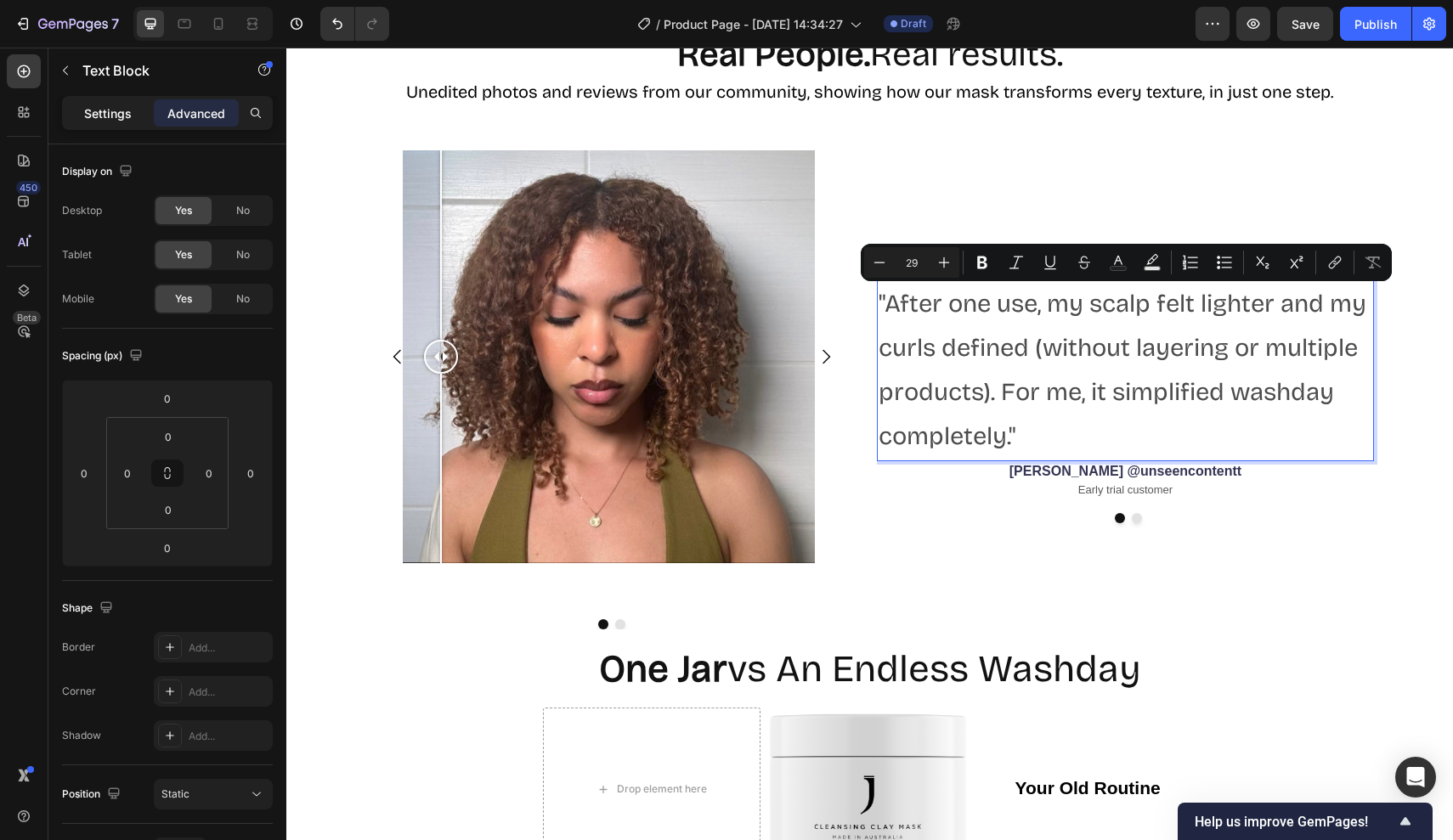
click at [113, 124] on div "Settings" at bounding box center [107, 113] width 85 height 27
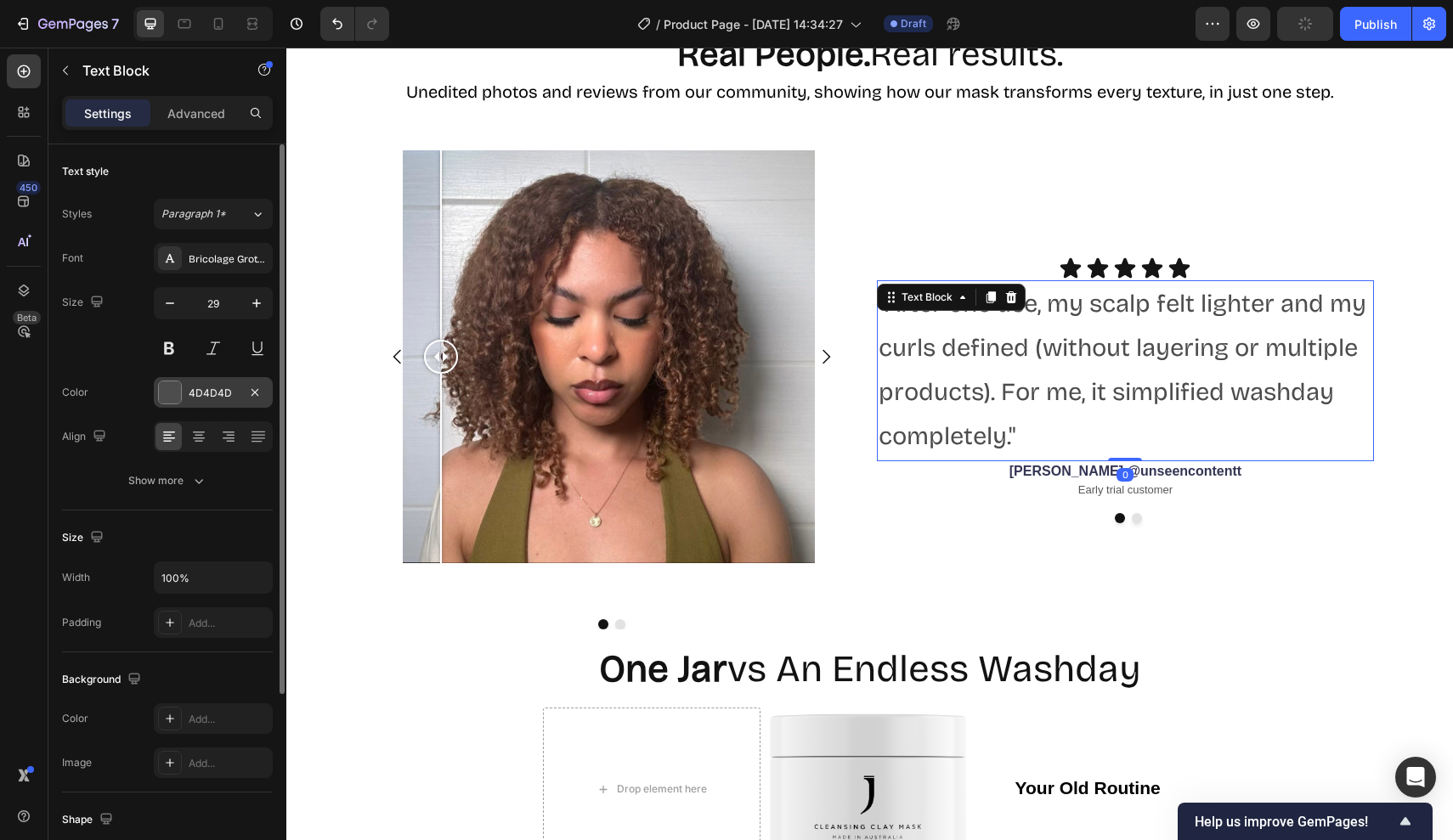
click at [205, 399] on div "4D4D4D" at bounding box center [213, 393] width 49 height 16
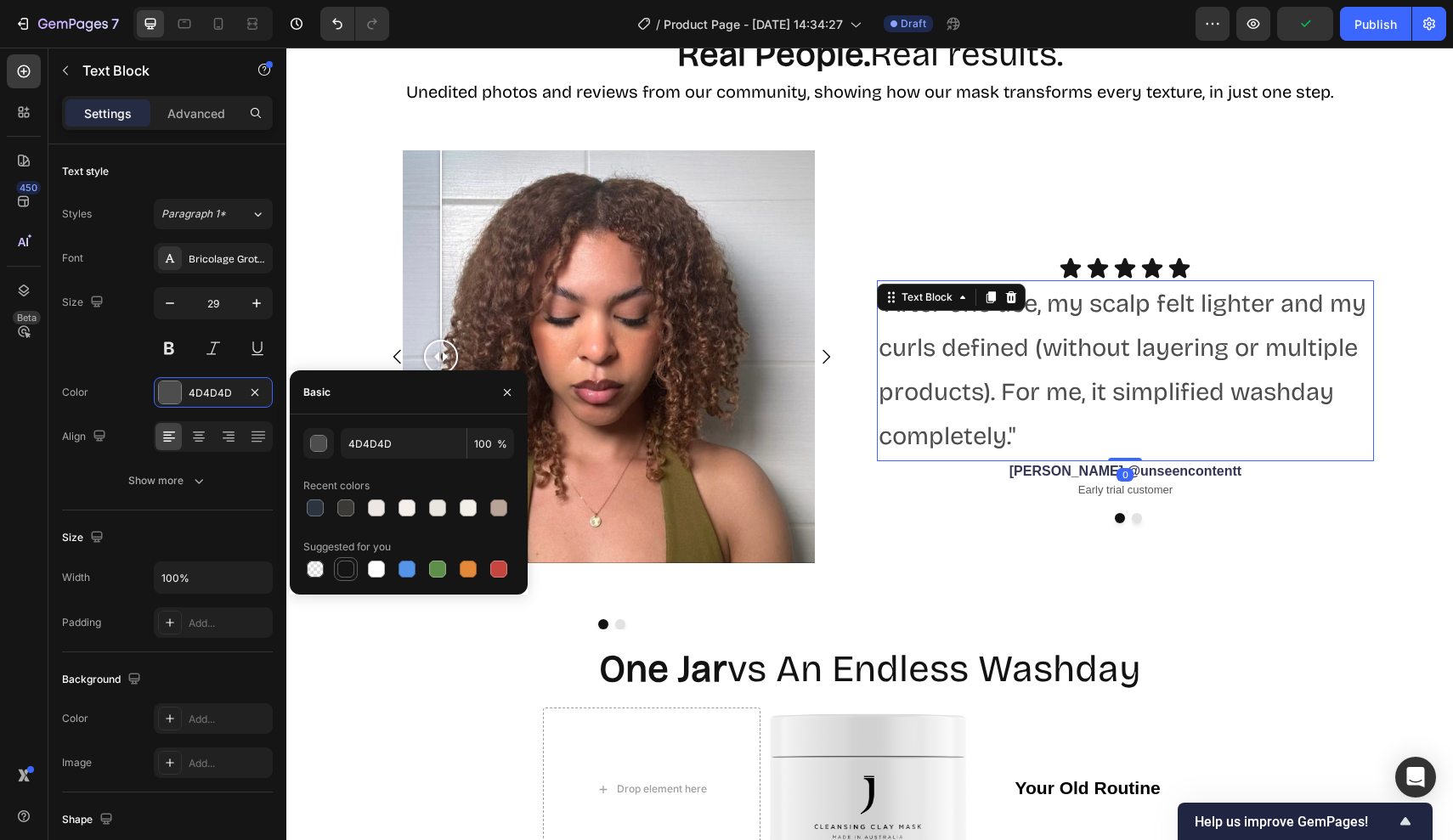
click at [339, 566] on div at bounding box center [346, 569] width 17 height 17
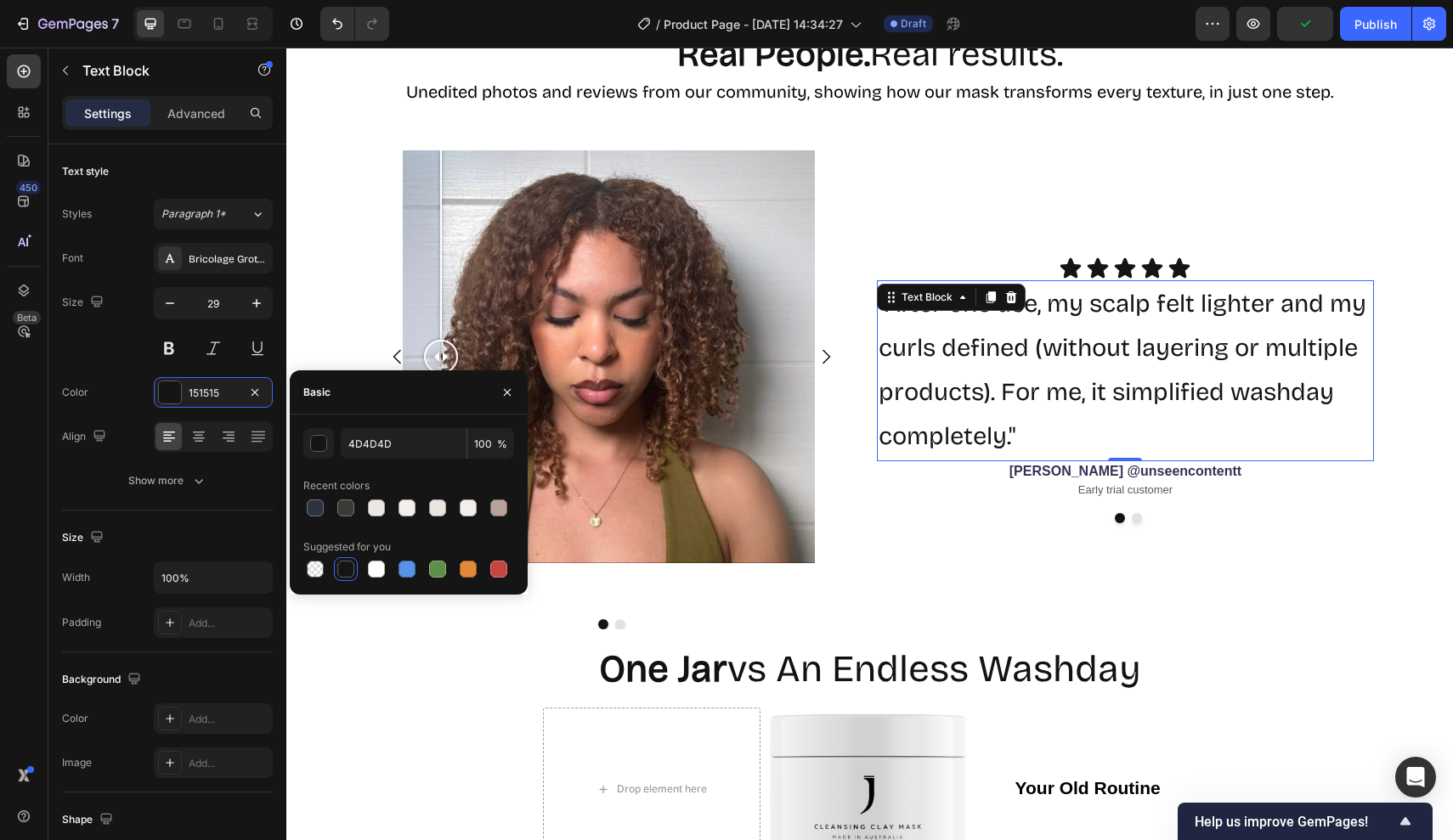
type input "151515"
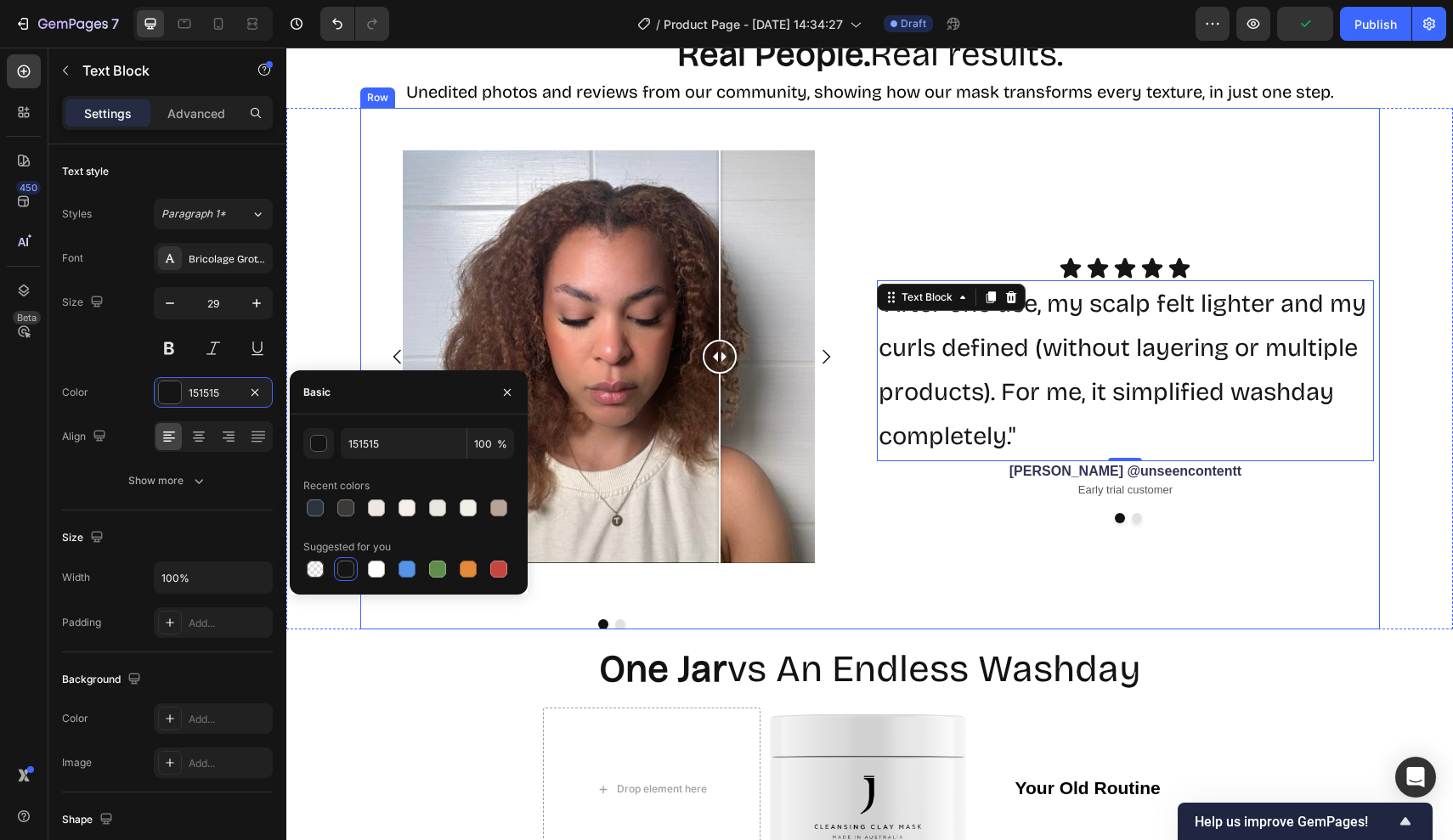
click at [1110, 549] on div "Icon Icon Icon Icon Icon Icon List "After one use, my scalp felt lighter and my…" at bounding box center [1128, 369] width 503 height 522
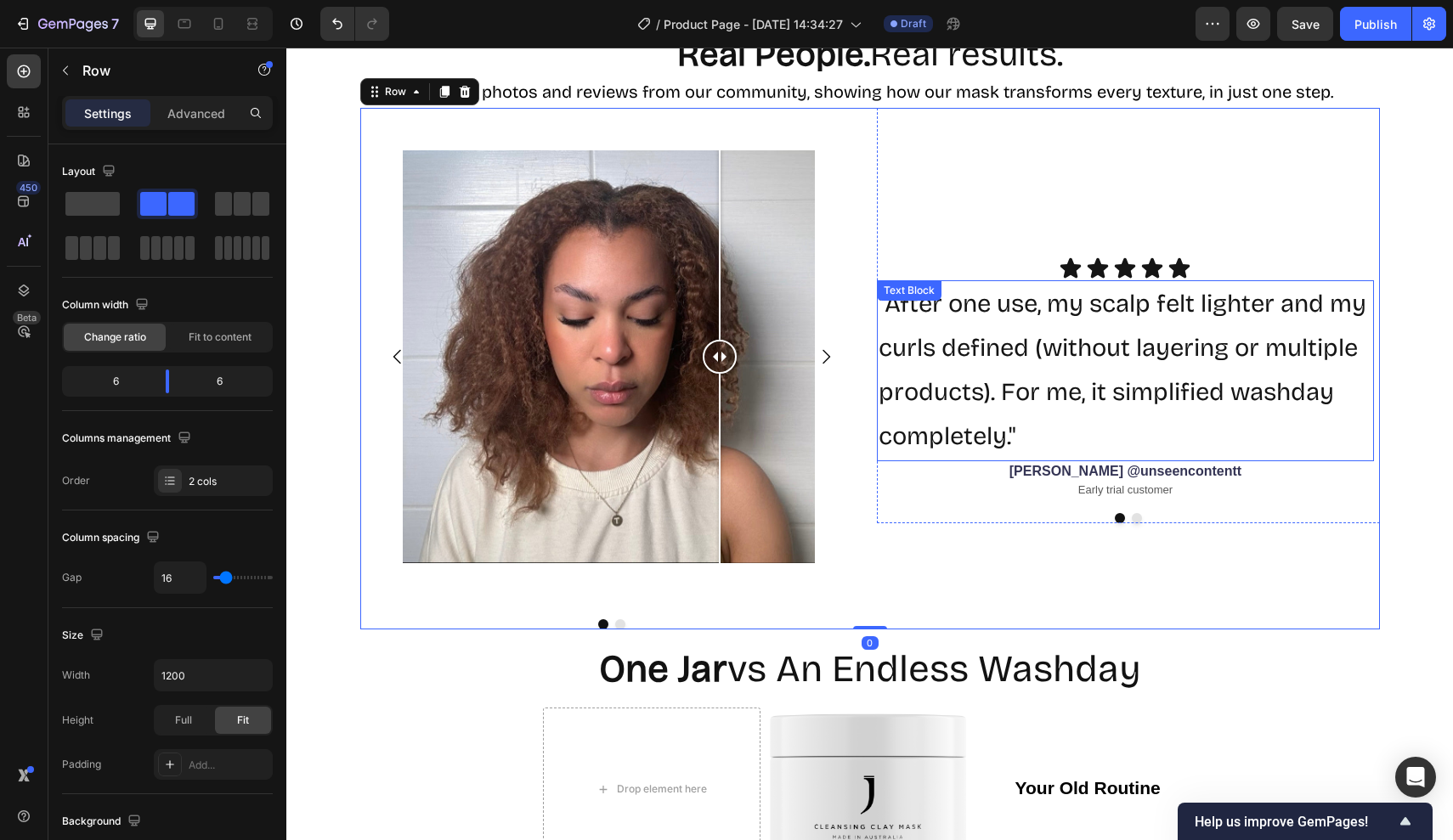
click at [998, 392] on p ""After one use, my scalp felt lighter and my curls defined (without layering or…" at bounding box center [1125, 371] width 494 height 178
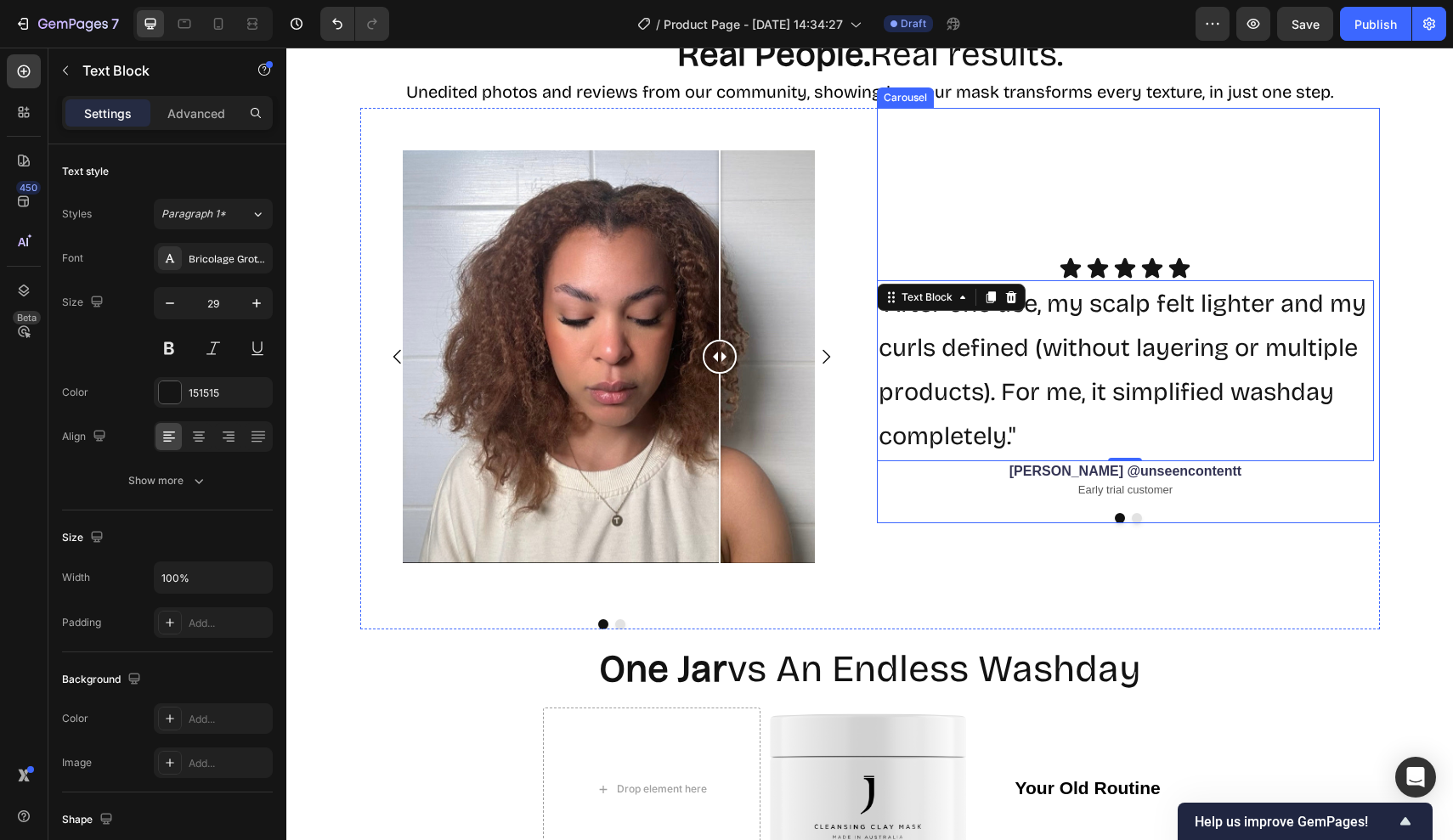
click at [1135, 523] on button "Dot" at bounding box center [1136, 518] width 10 height 10
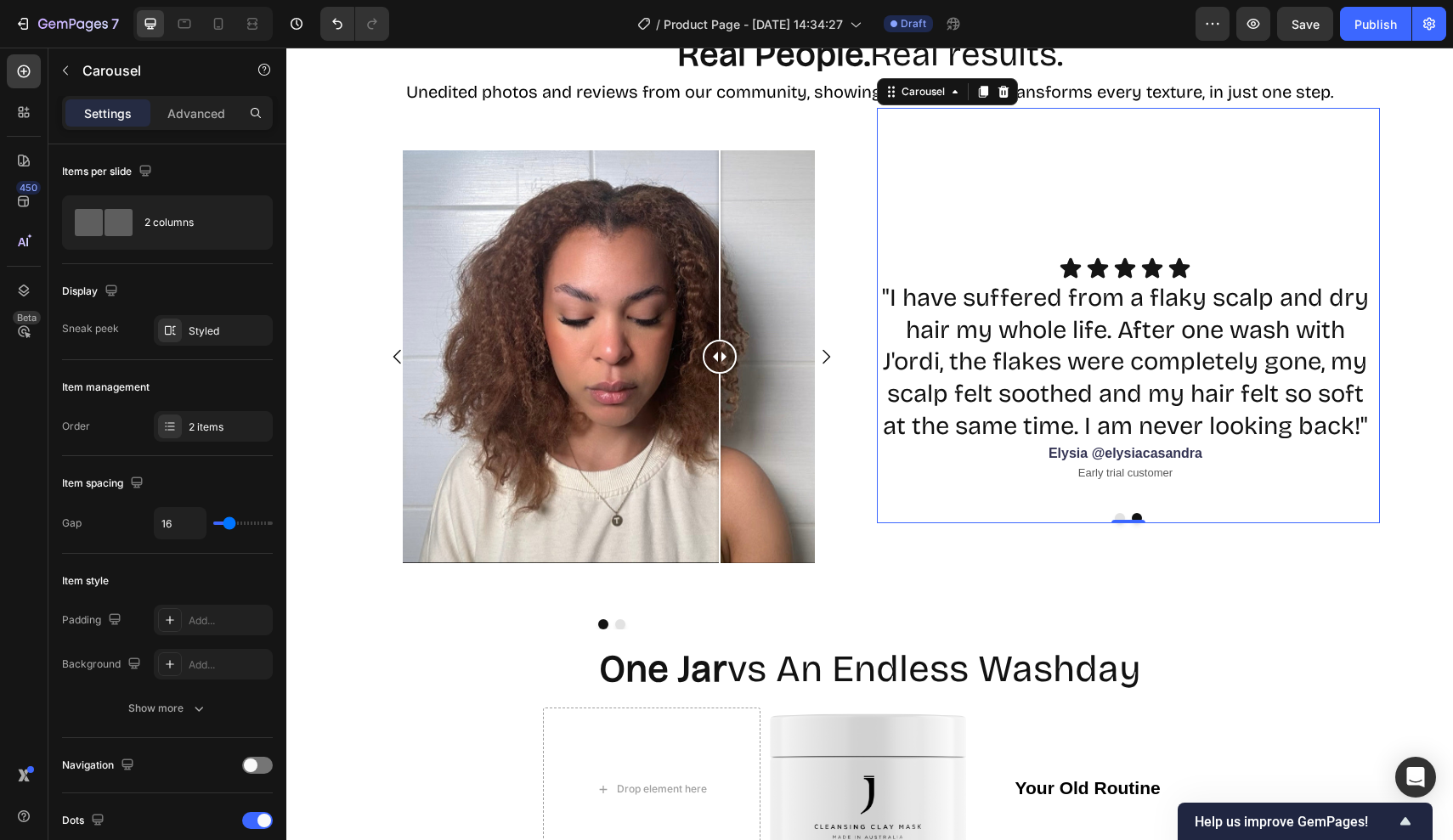
click at [1117, 523] on button "Dot" at bounding box center [1119, 518] width 10 height 10
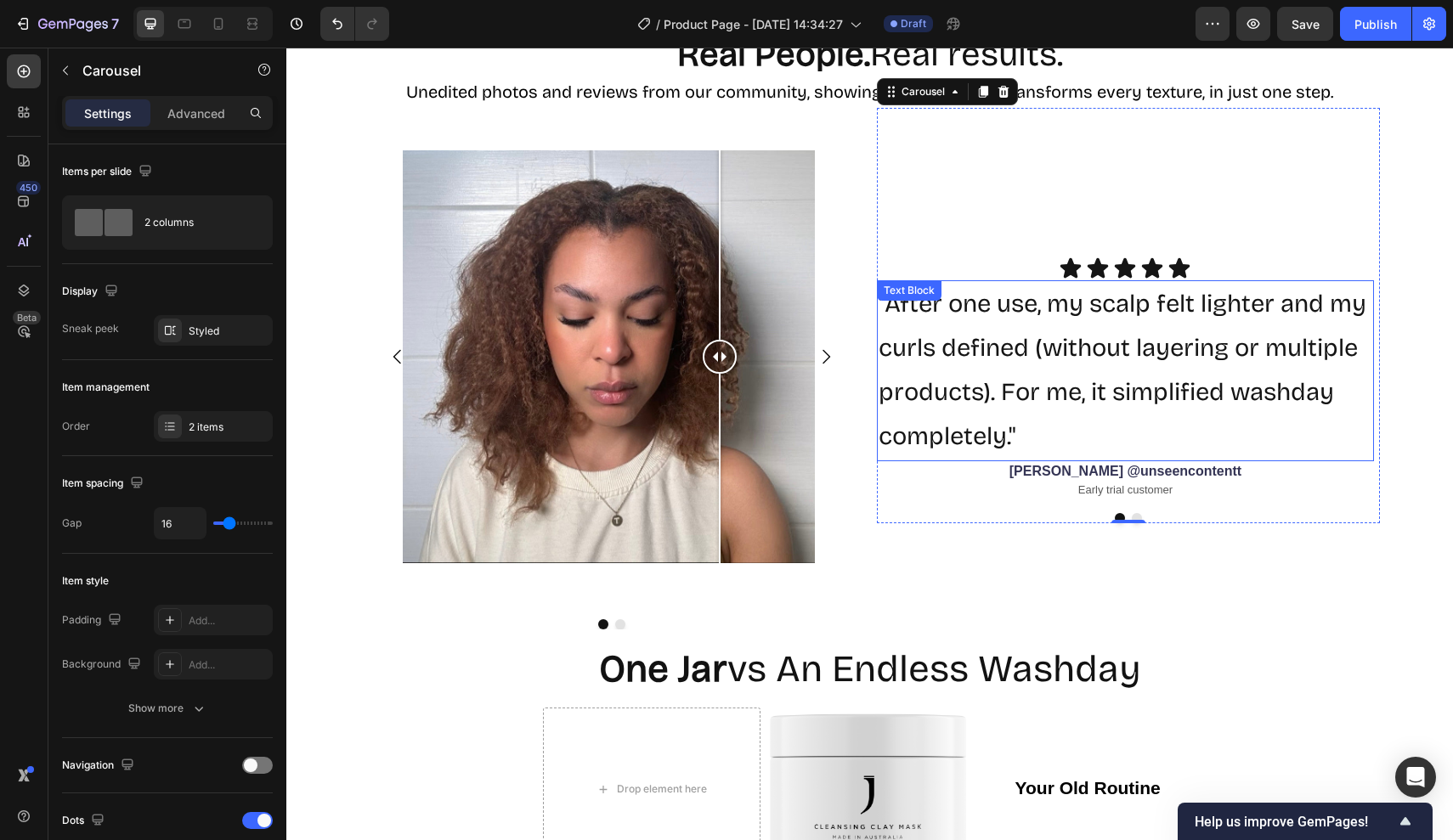
click at [1092, 399] on p ""After one use, my scalp felt lighter and my curls defined (without layering or…" at bounding box center [1125, 371] width 494 height 178
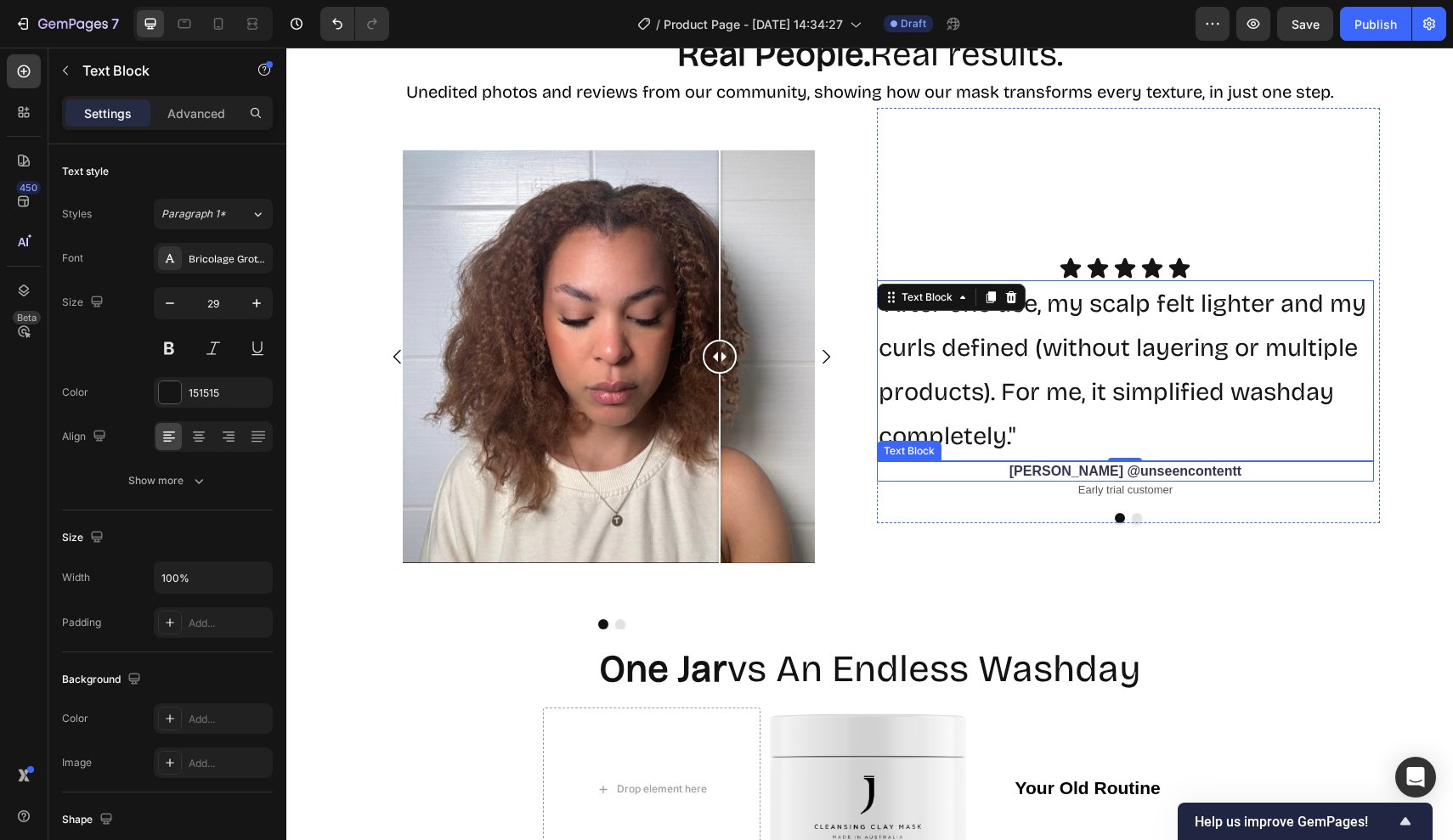
click at [1082, 555] on div "Icon Icon Icon Icon Icon Icon List "After one use, my scalp felt lighter and my…" at bounding box center [1128, 369] width 503 height 522
click at [1033, 423] on p ""After one use, my scalp felt lighter and my curls defined (without layering or…" at bounding box center [1125, 371] width 494 height 178
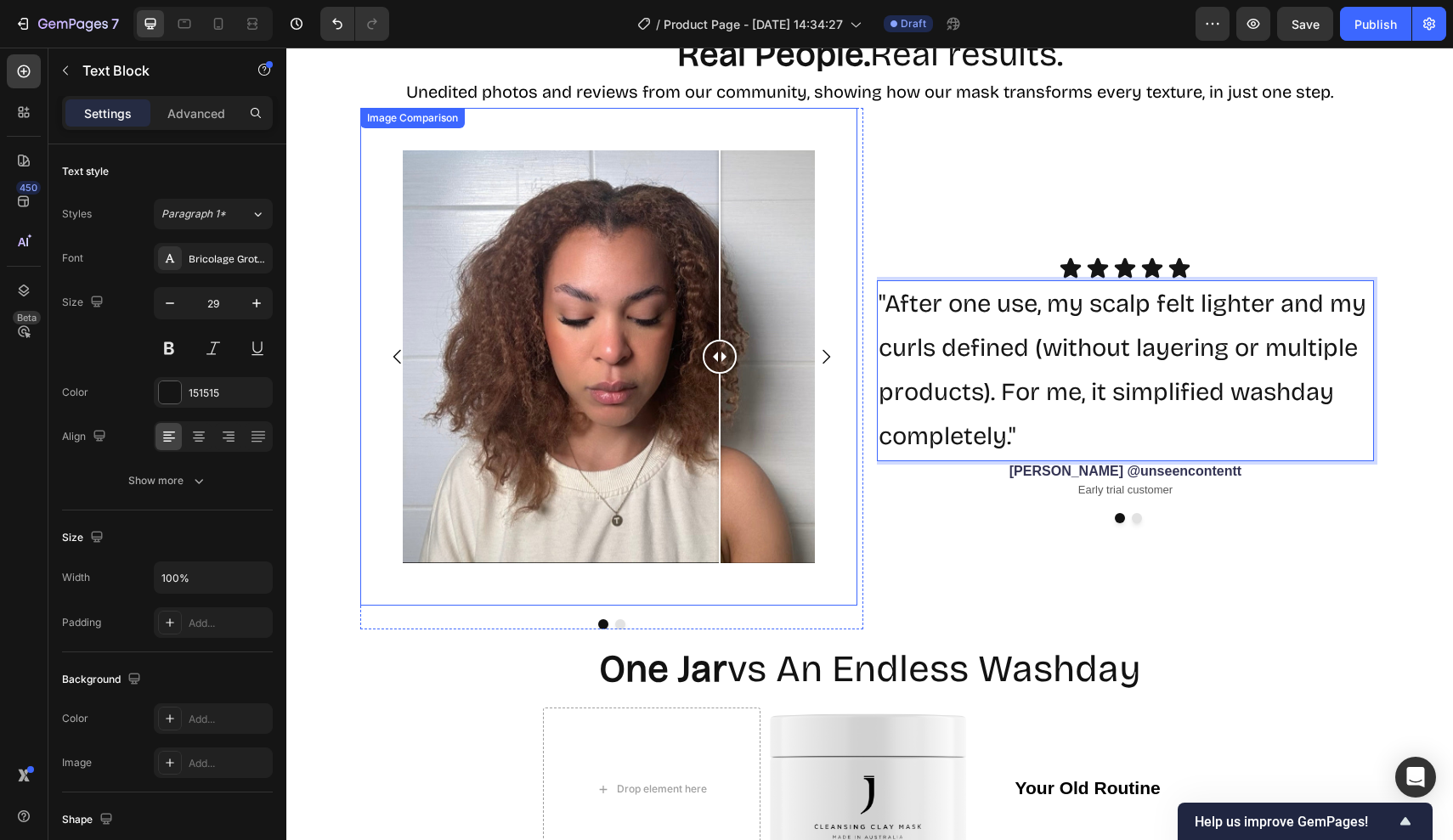
drag, startPoint x: 1033, startPoint y: 423, endPoint x: 827, endPoint y: 212, distance: 294.9
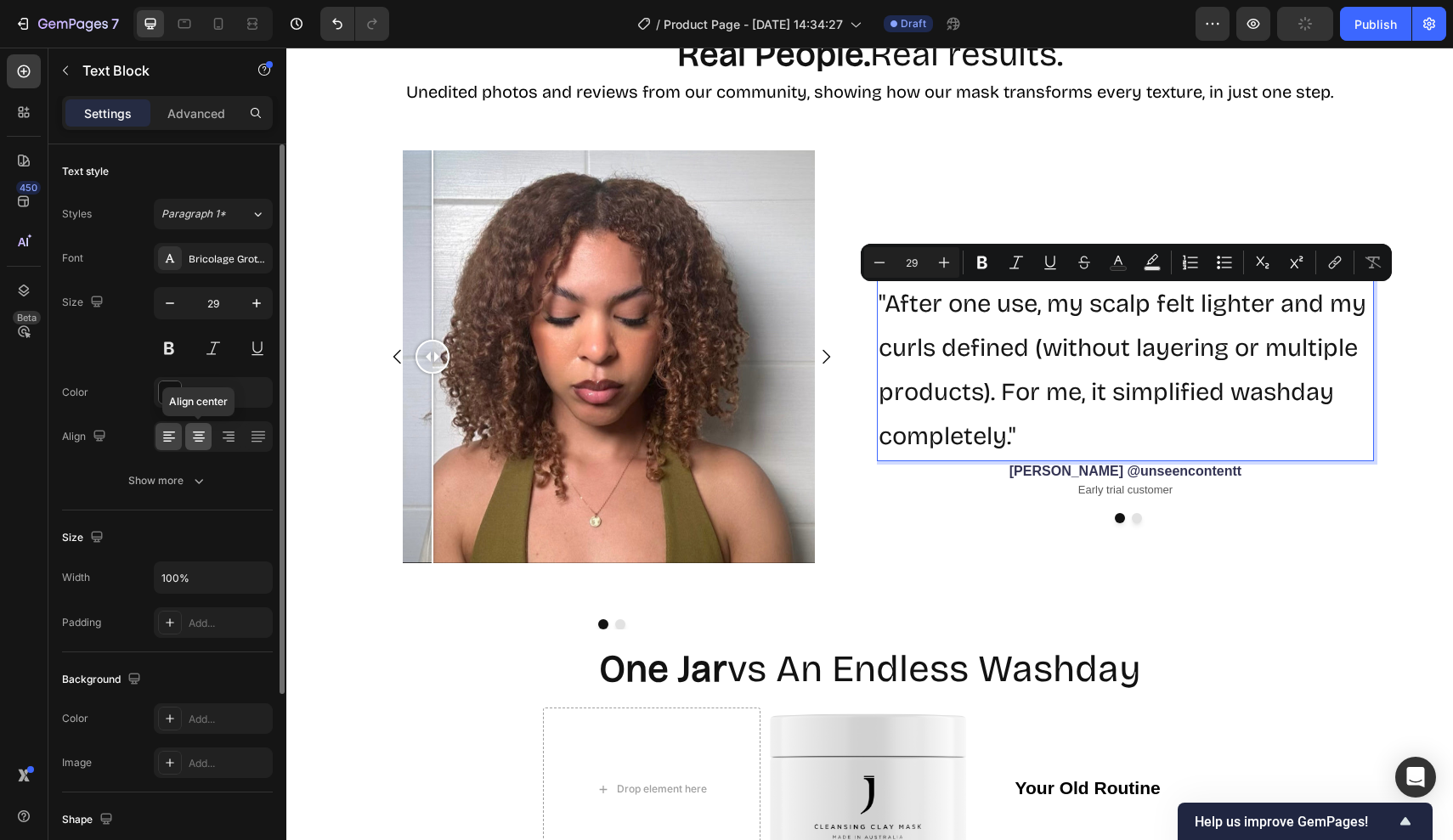
click at [199, 432] on icon at bounding box center [199, 433] width 12 height 2
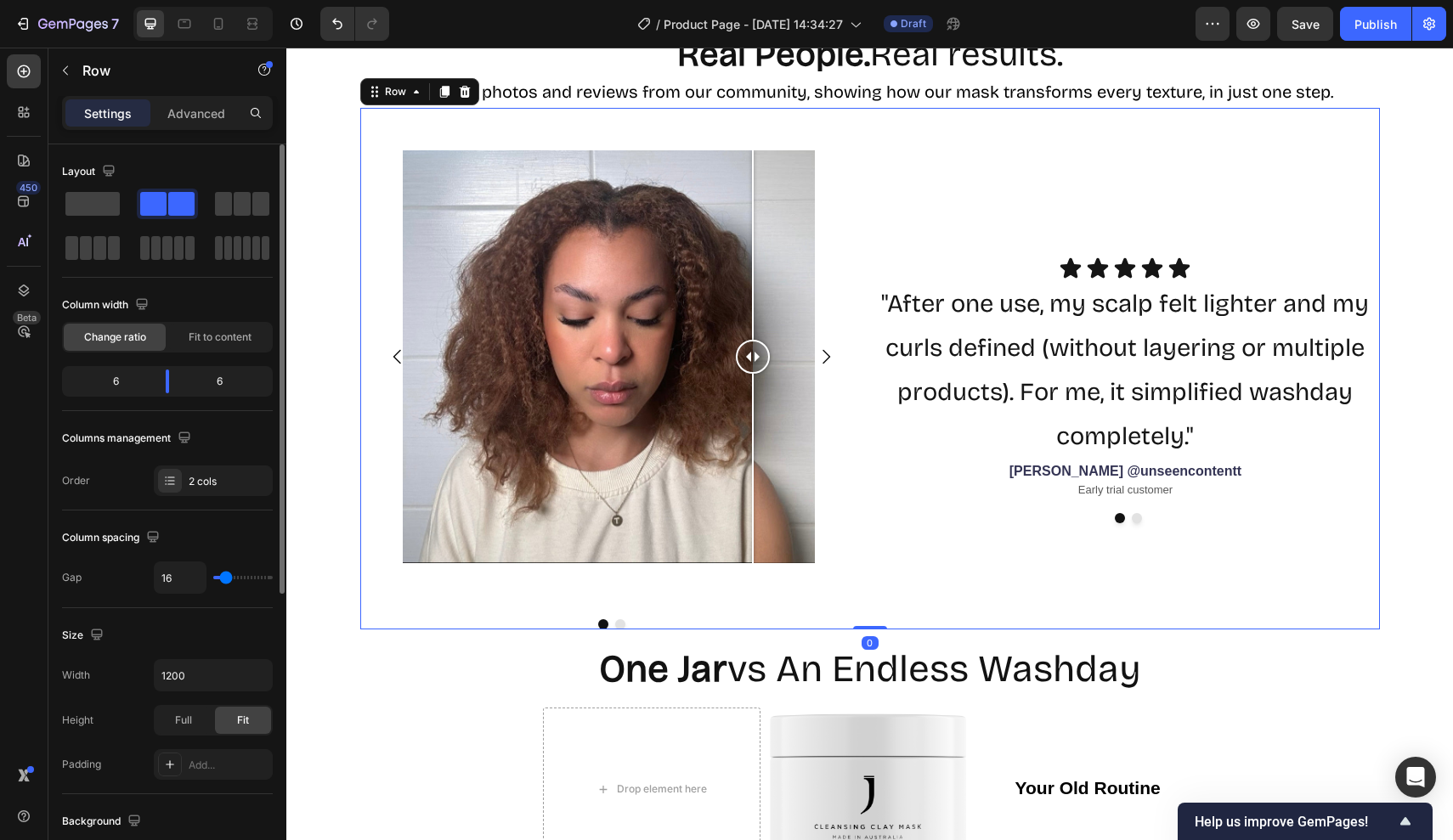
click at [1056, 533] on div "Icon Icon Icon Icon Icon Icon List "After one use, my scalp felt lighter and my…" at bounding box center [1128, 369] width 503 height 522
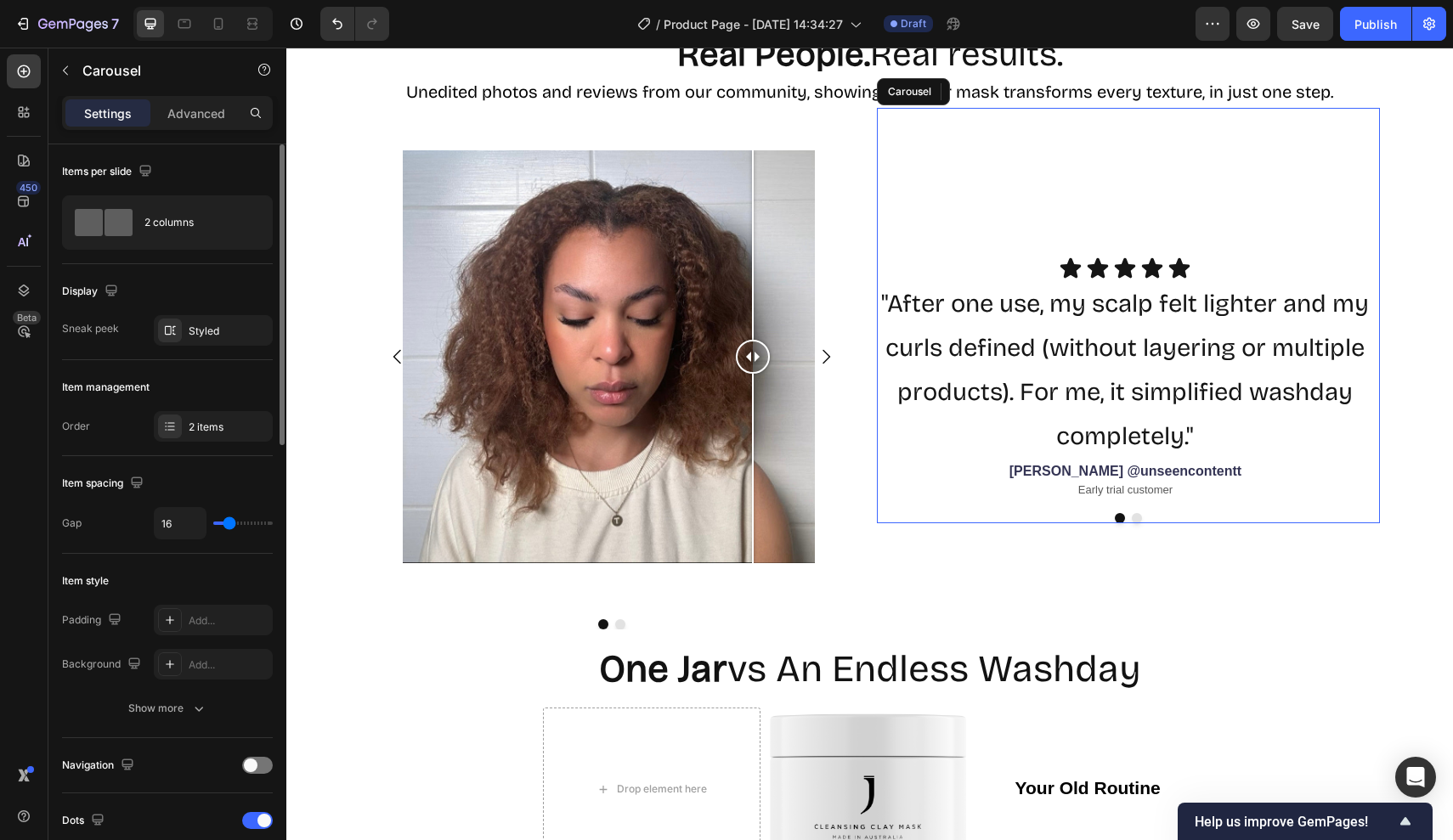
click at [1102, 193] on div "Icon Icon Icon Icon Icon Icon List "After one use, my scalp felt lighter and my…" at bounding box center [1128, 316] width 503 height 416
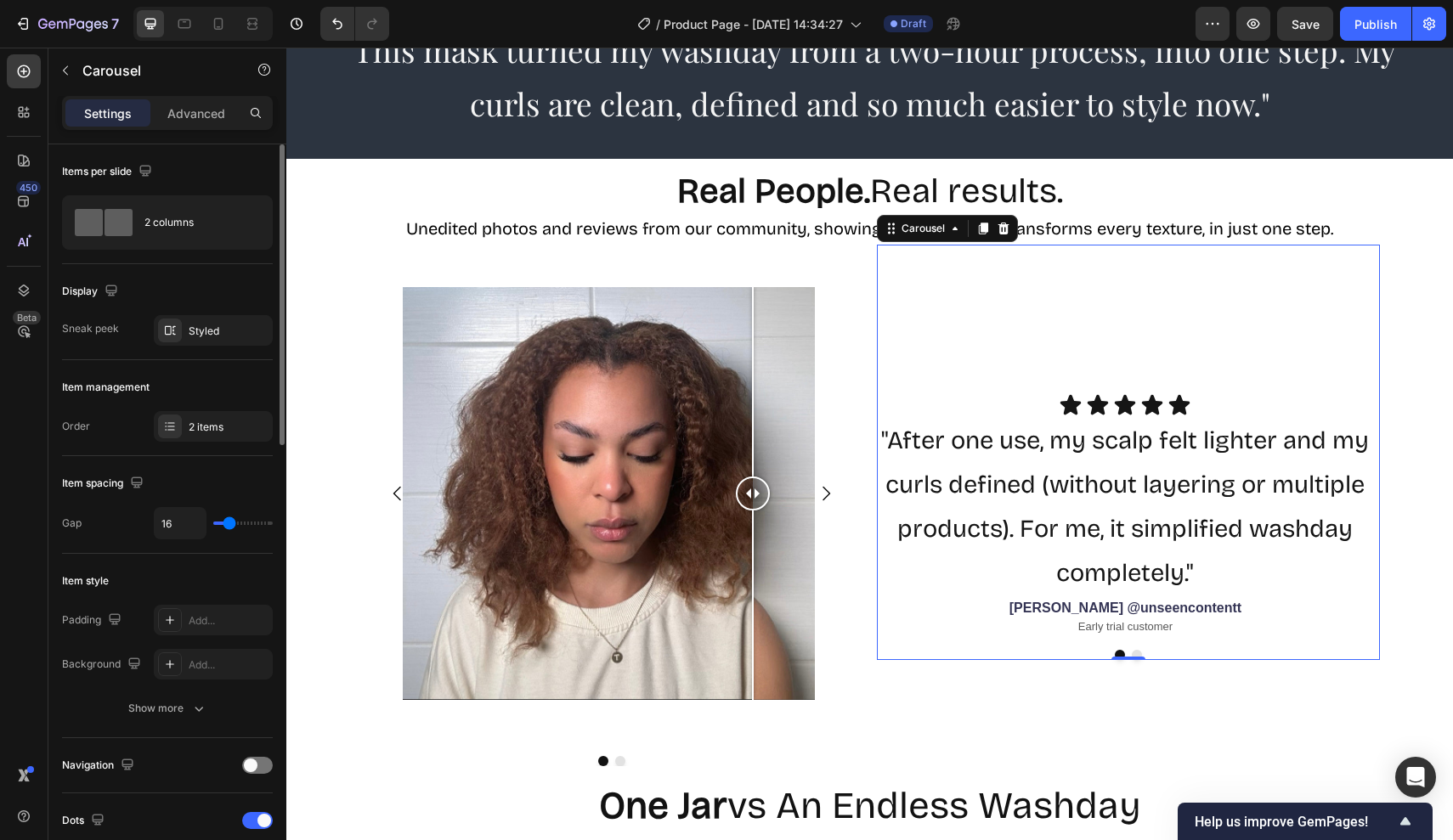
scroll to position [1879, 0]
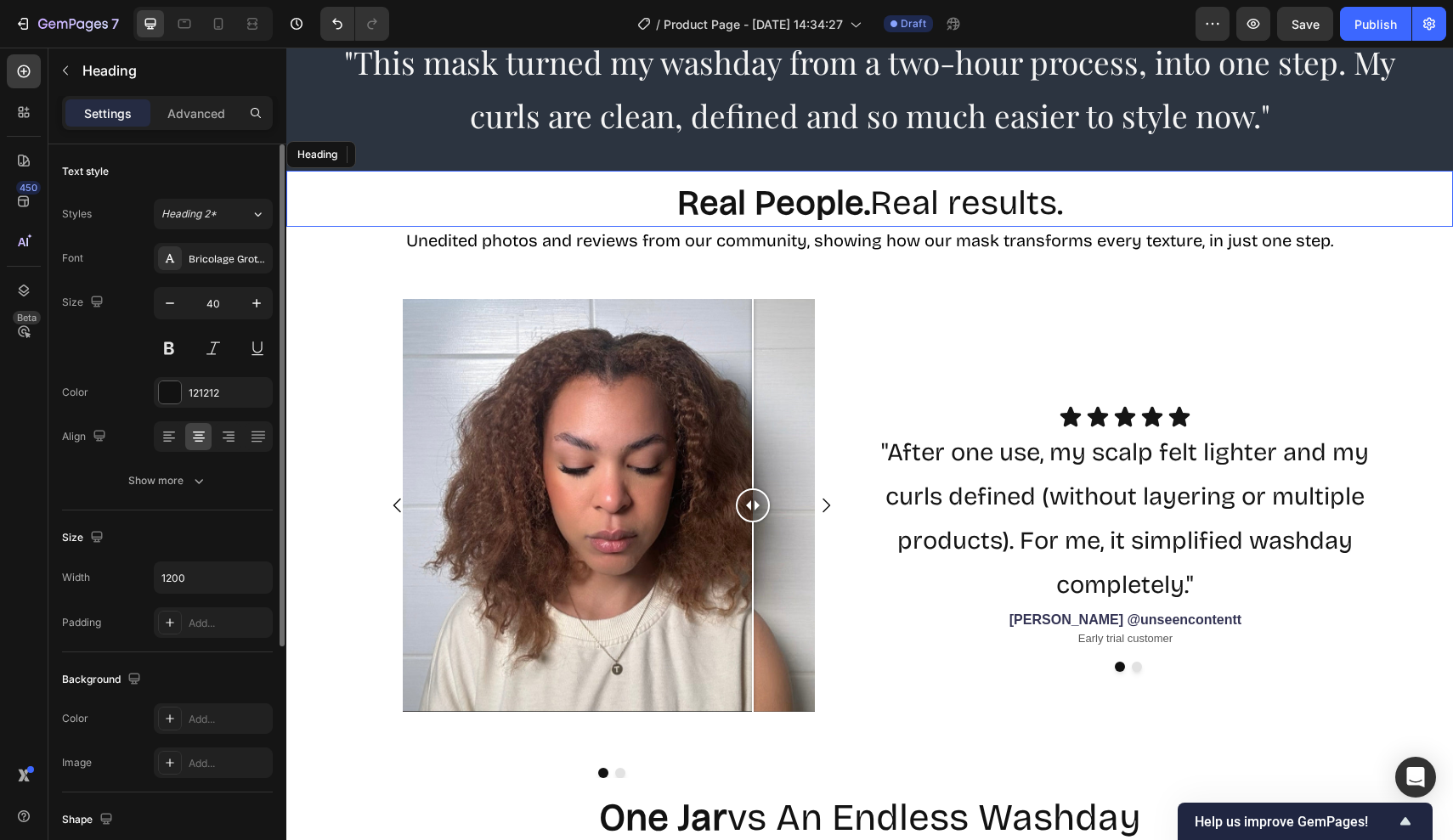
click at [1102, 193] on h2 "Real People. Real results." at bounding box center [870, 203] width 1019 height 48
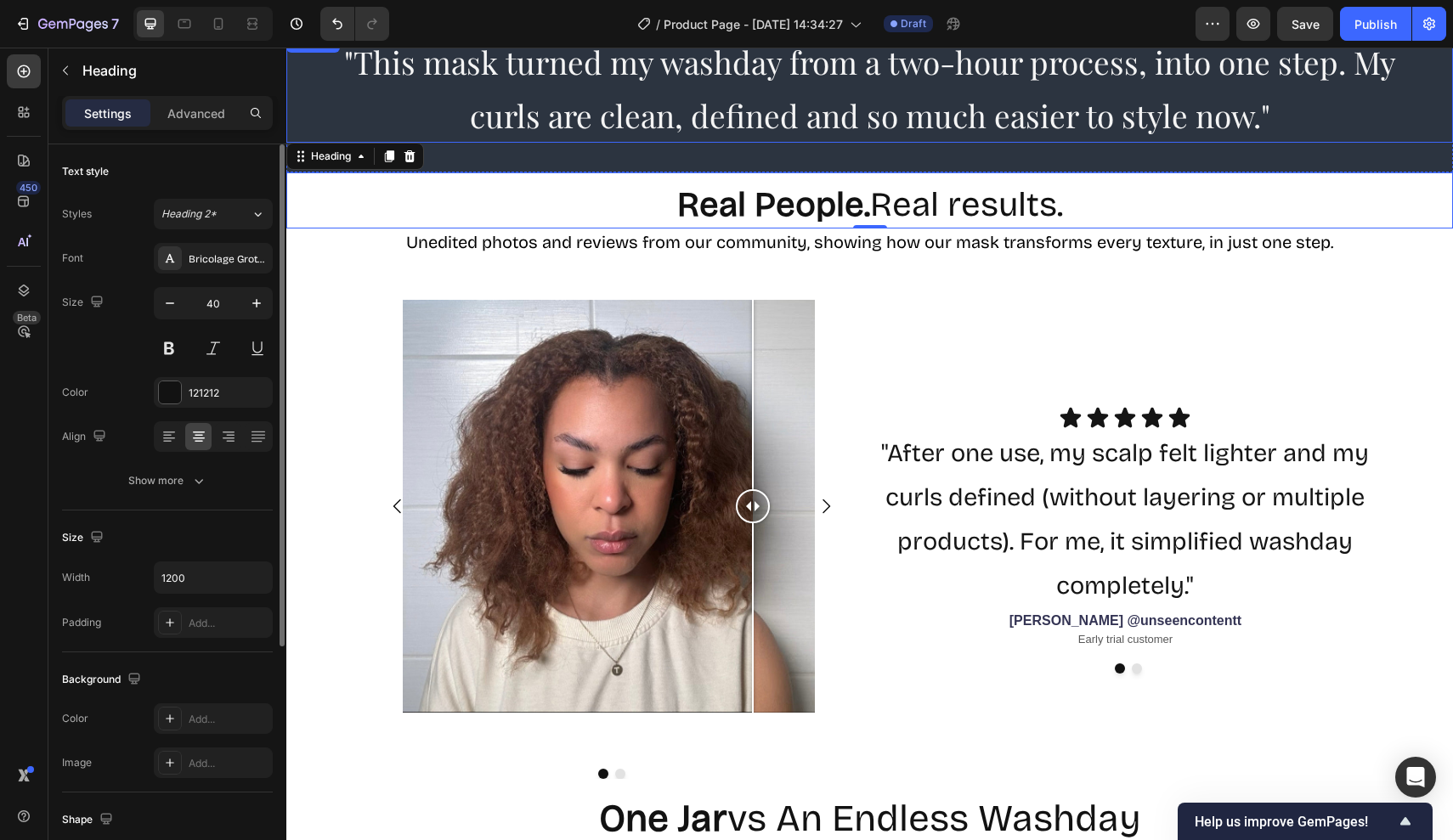
click at [831, 120] on span ""This mask turned my washday from a two-hour process, into one step. My curls a…" at bounding box center [869, 89] width 1051 height 95
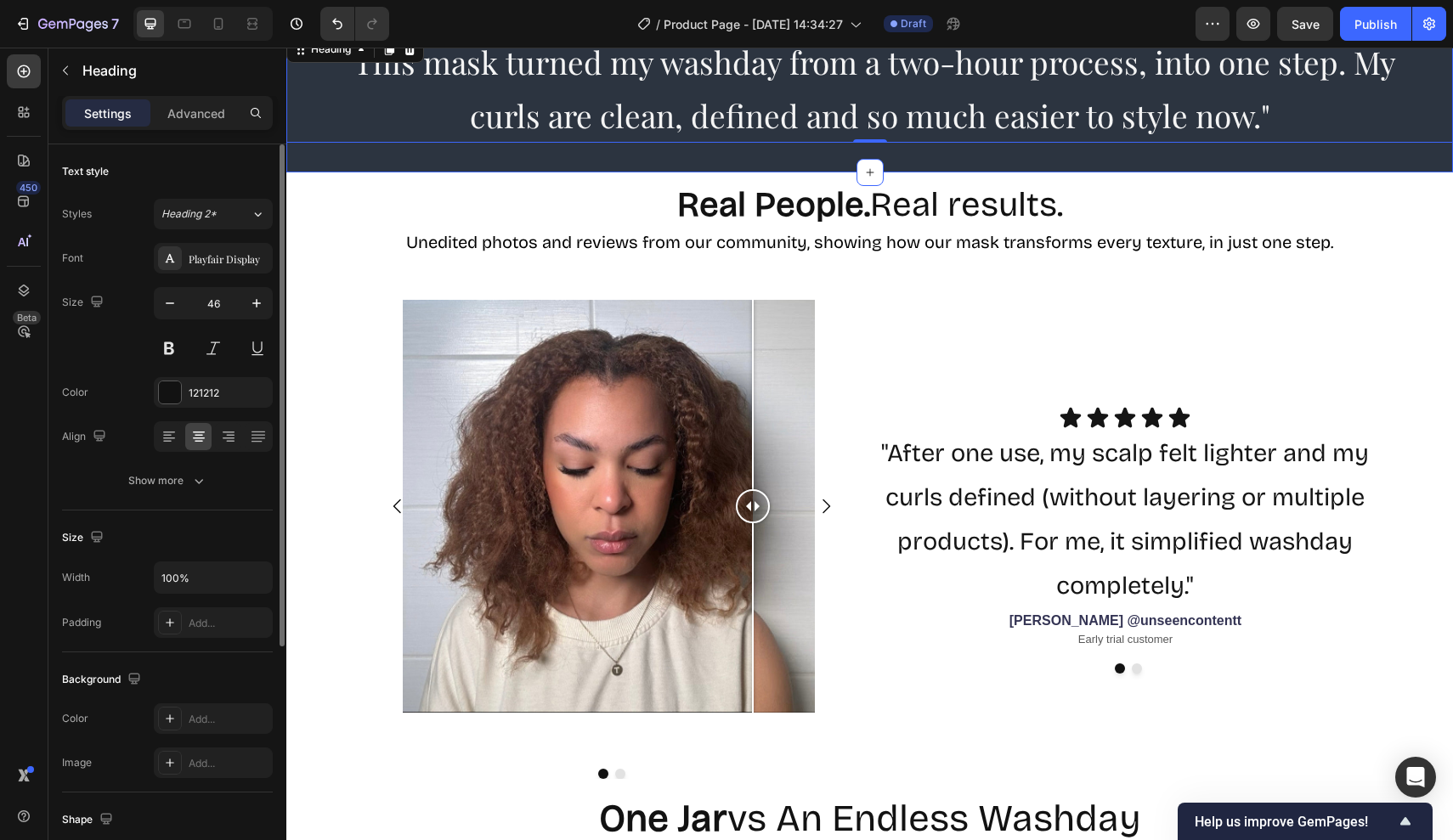
click at [898, 167] on div ""This mask turned my washday from a two-hour process, into one step. My curls a…" at bounding box center [869, 89] width 1167 height 167
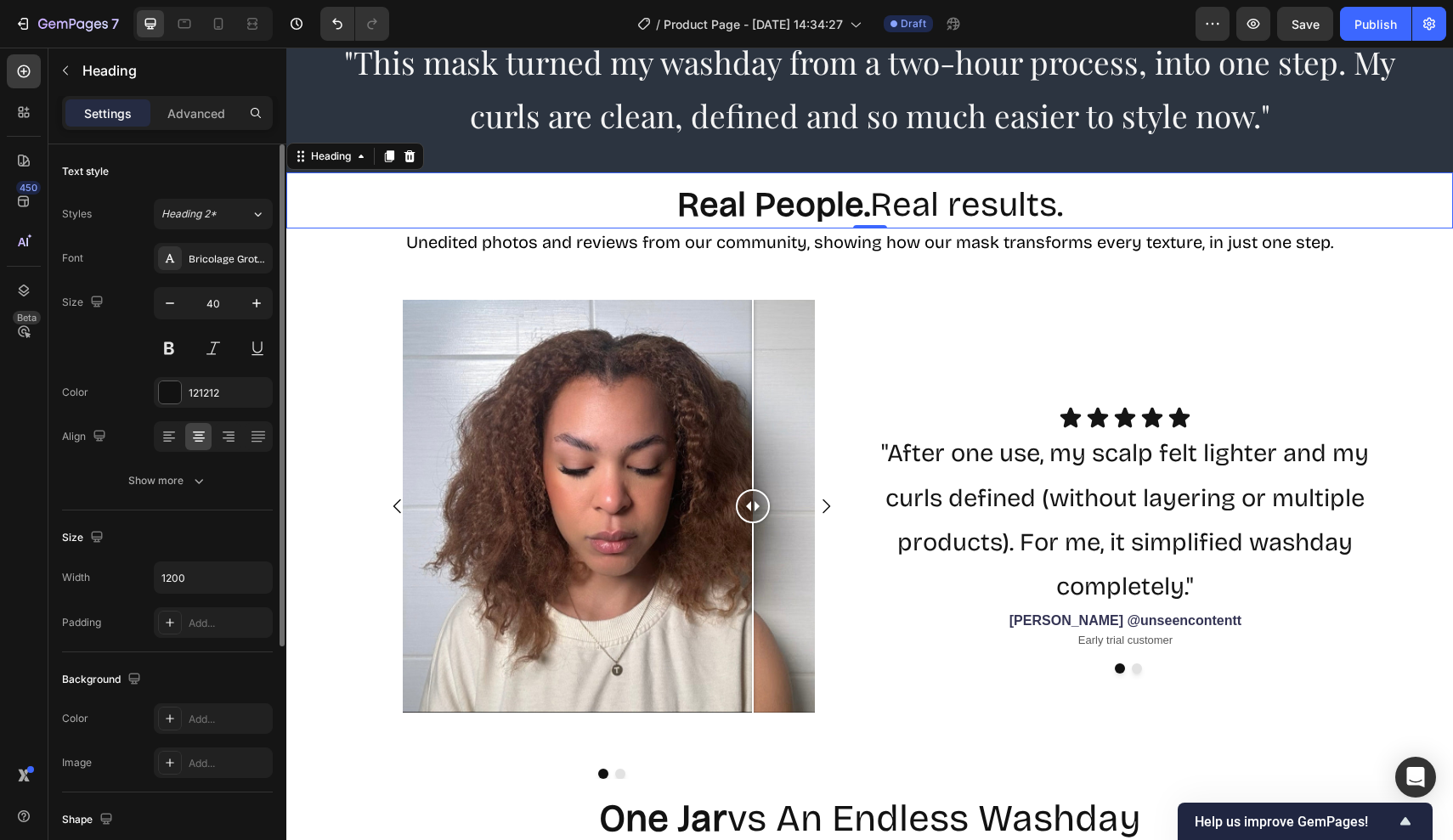
click at [736, 184] on strong "Real People." at bounding box center [773, 204] width 193 height 41
click at [235, 114] on div "Advanced" at bounding box center [196, 113] width 85 height 27
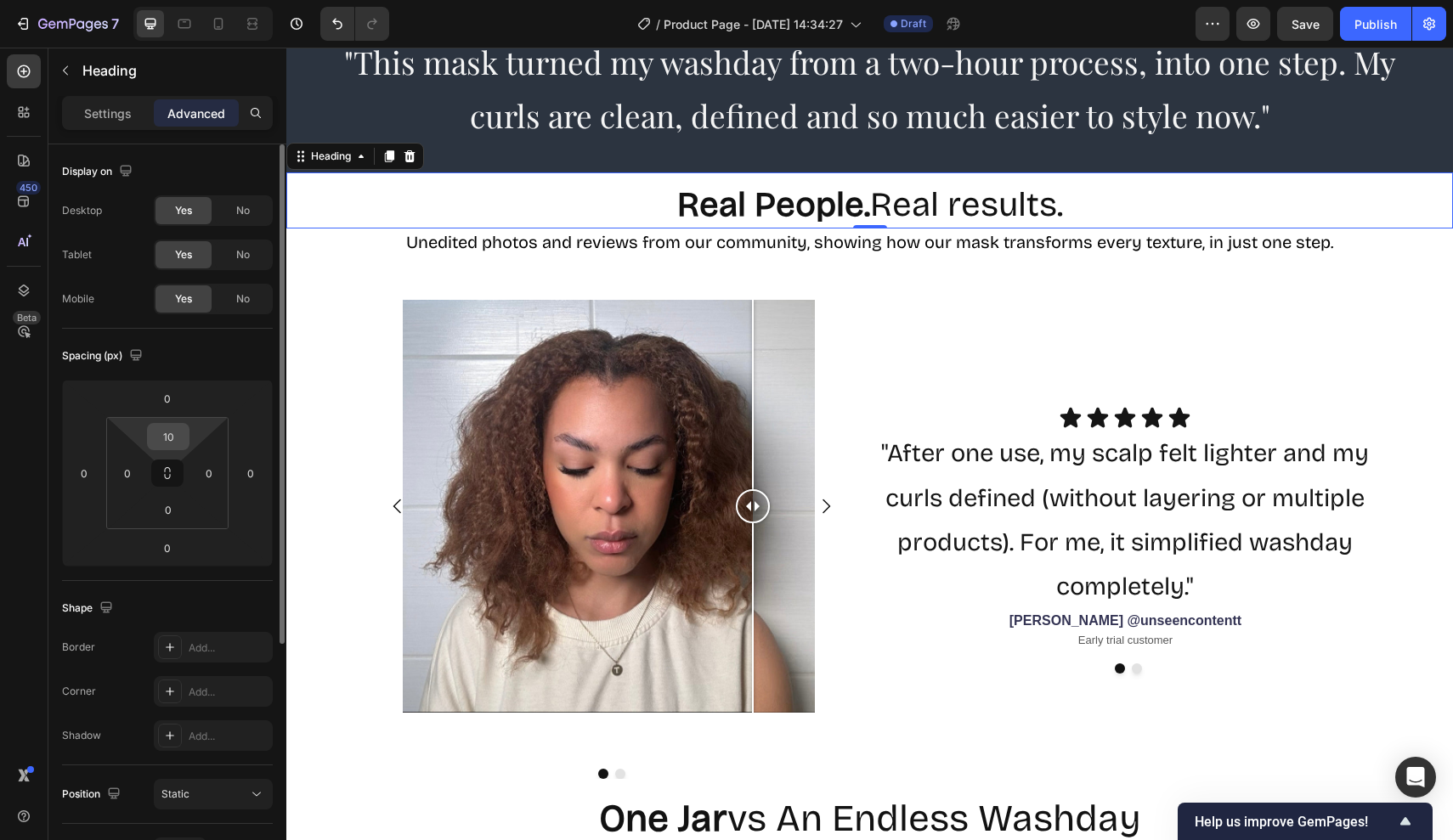
click at [184, 442] on input "10" at bounding box center [167, 436] width 34 height 26
type input "30"
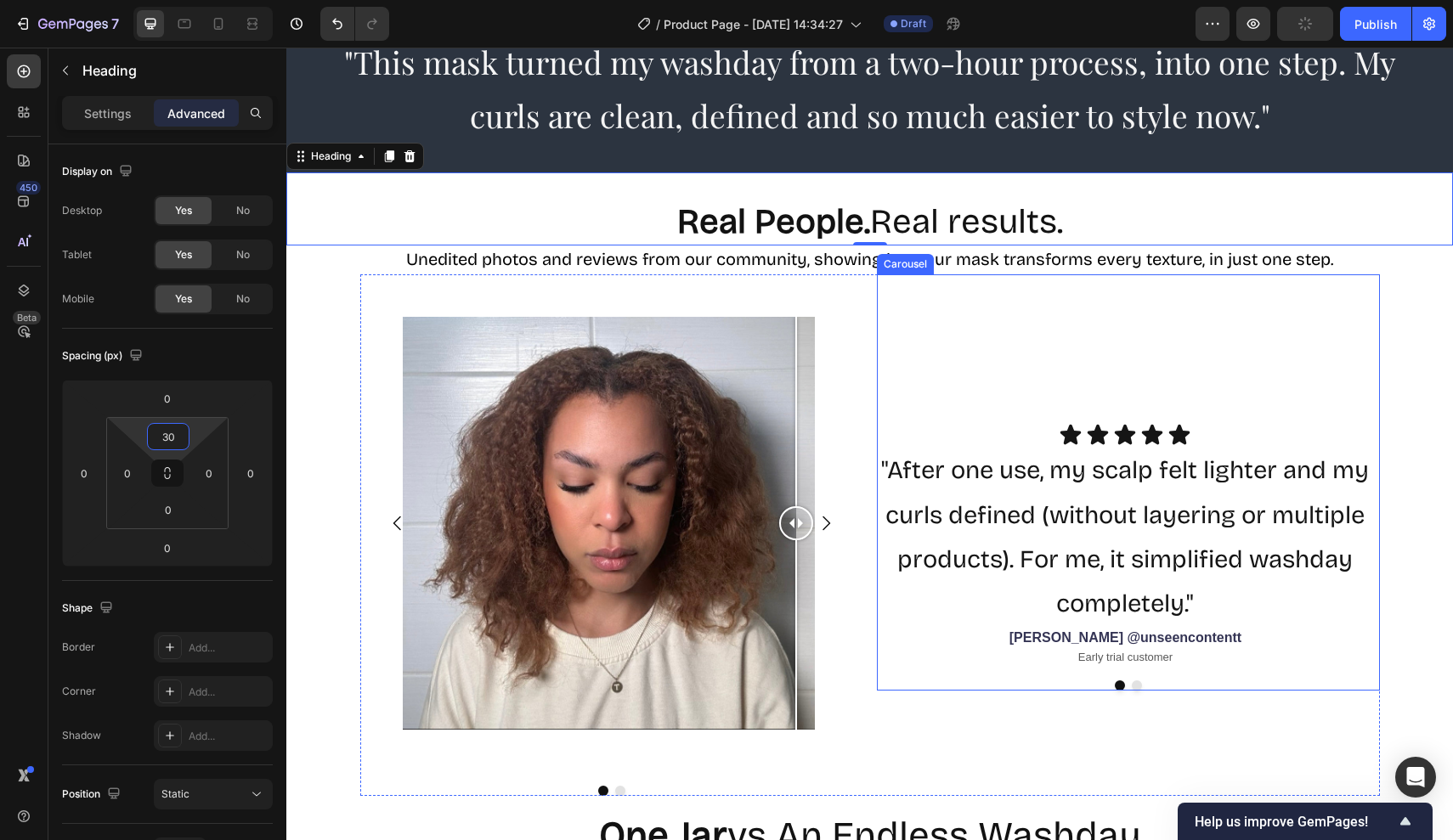
click at [972, 416] on div "Icon Icon Icon Icon Icon Icon List "After one use, my scalp felt lighter and my…" at bounding box center [1128, 482] width 503 height 416
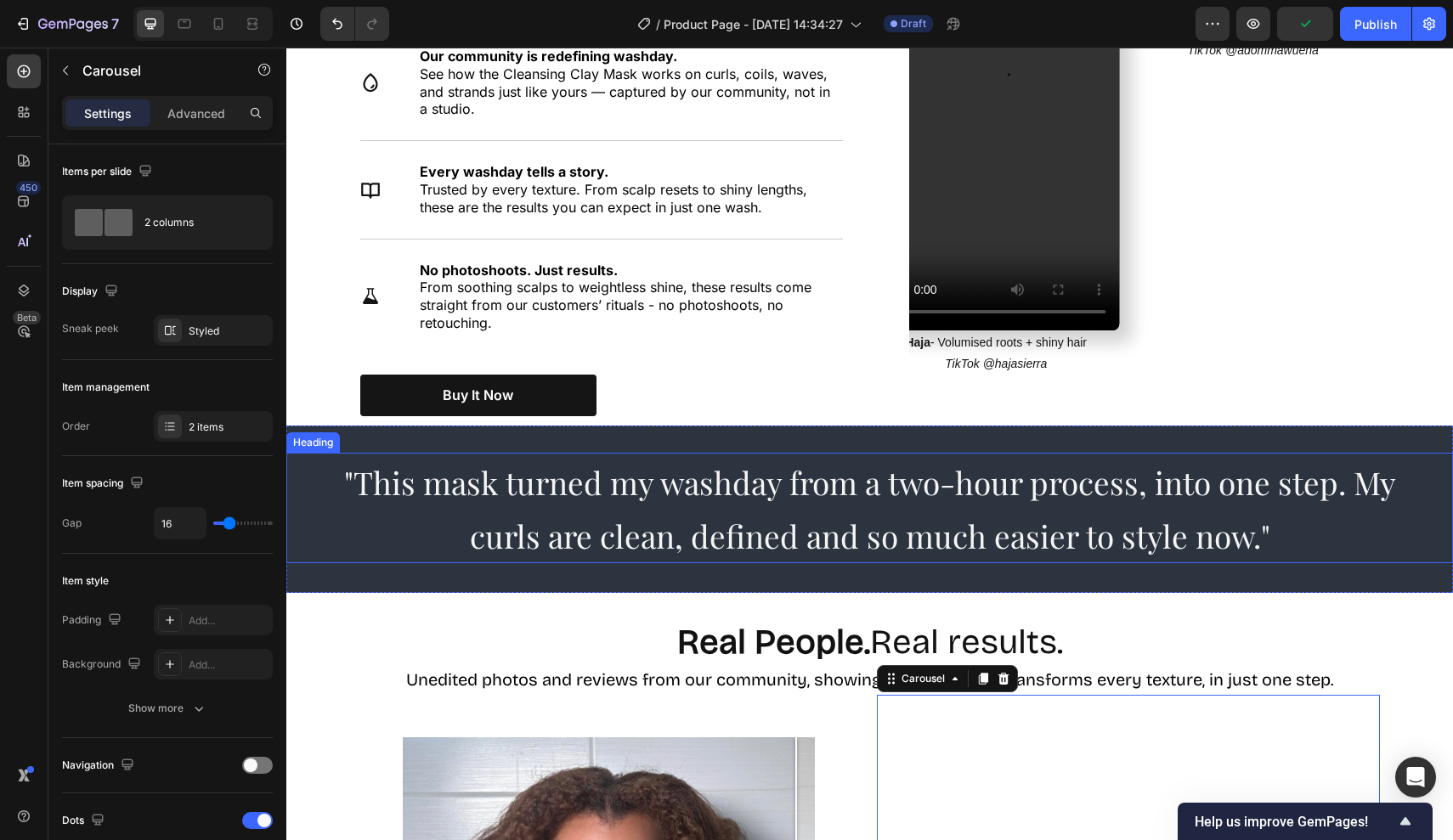
scroll to position [1485, 0]
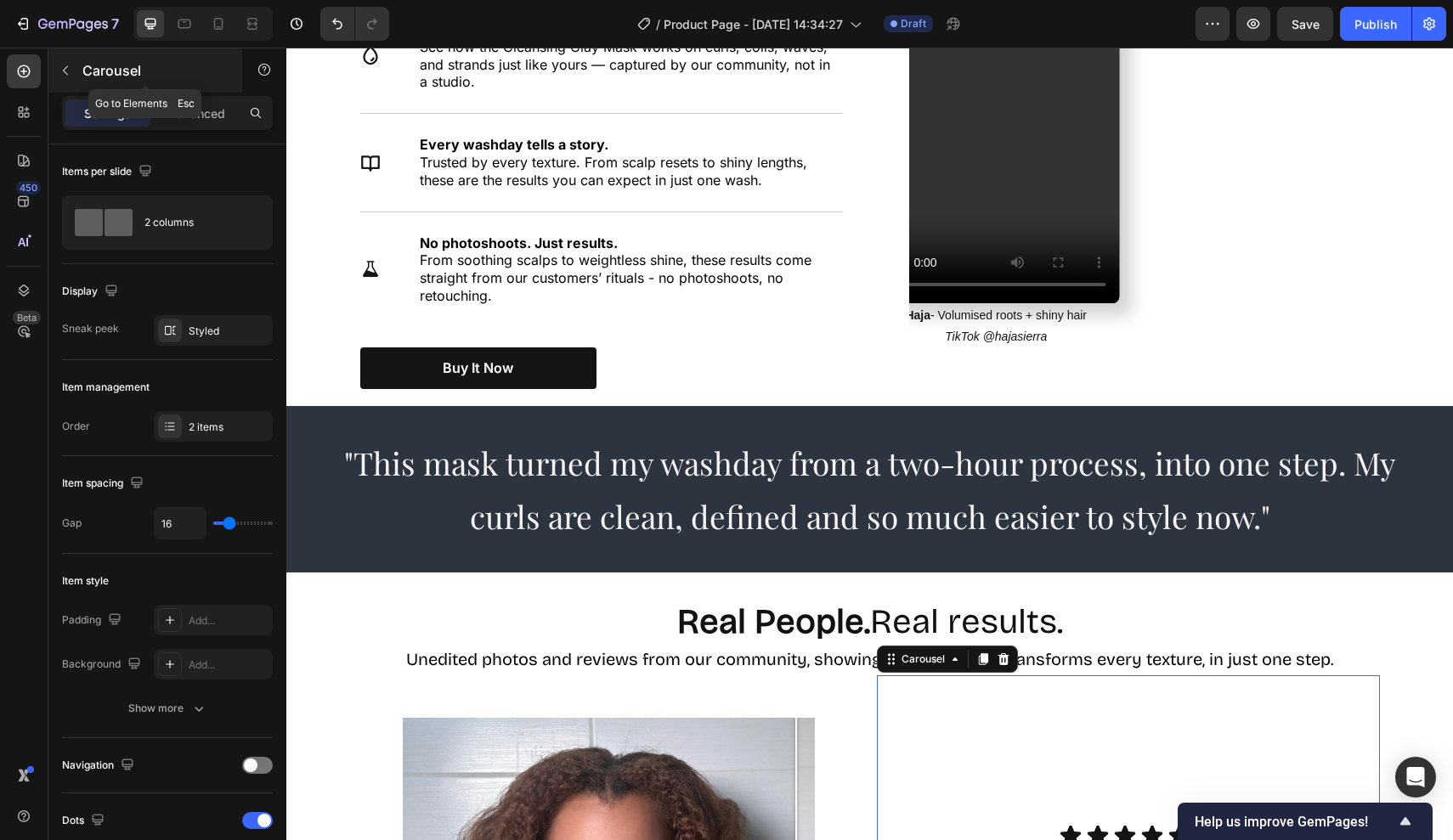
click at [66, 82] on button "button" at bounding box center [66, 70] width 27 height 27
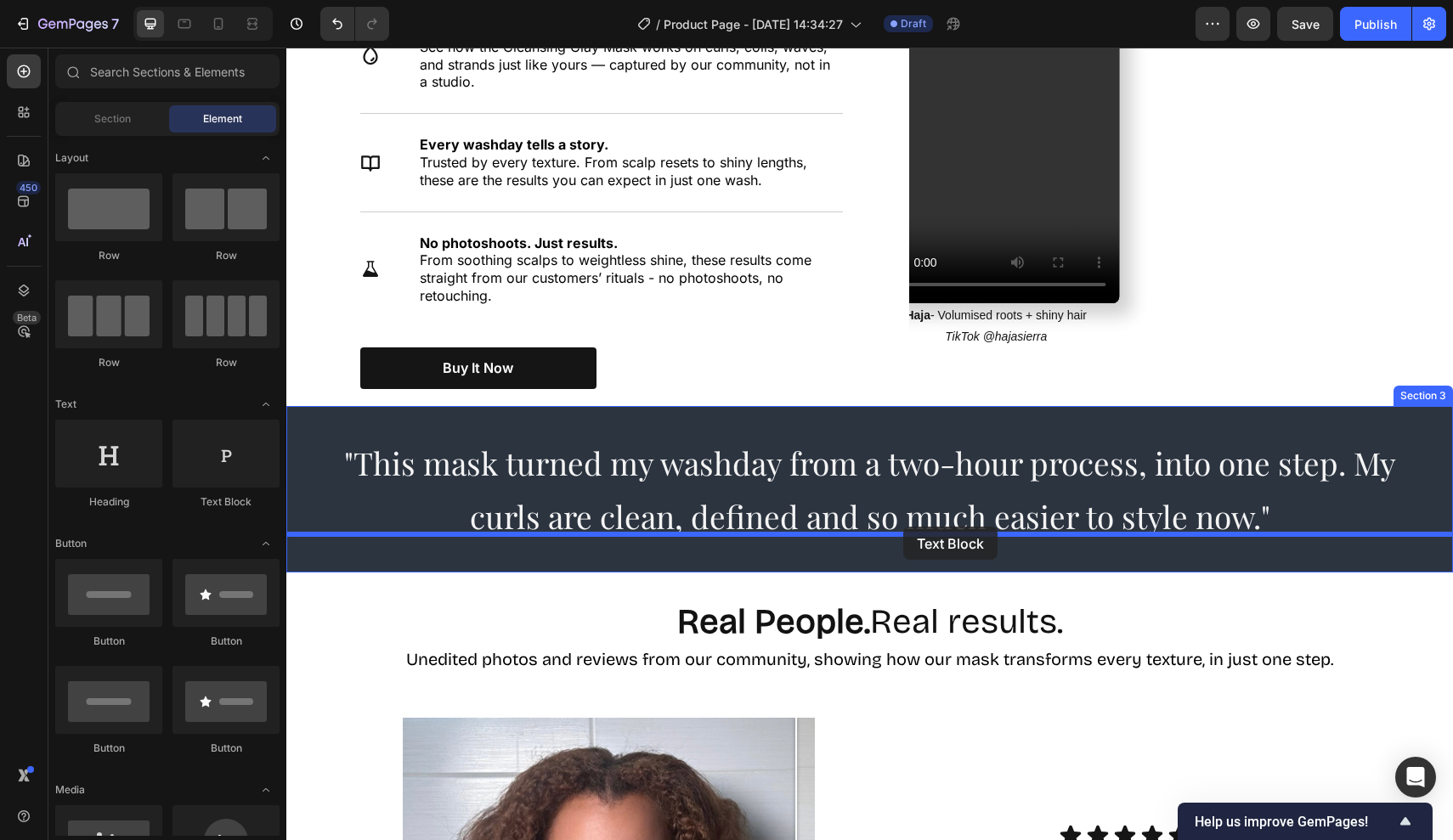
drag, startPoint x: 504, startPoint y: 512, endPoint x: 903, endPoint y: 527, distance: 399.3
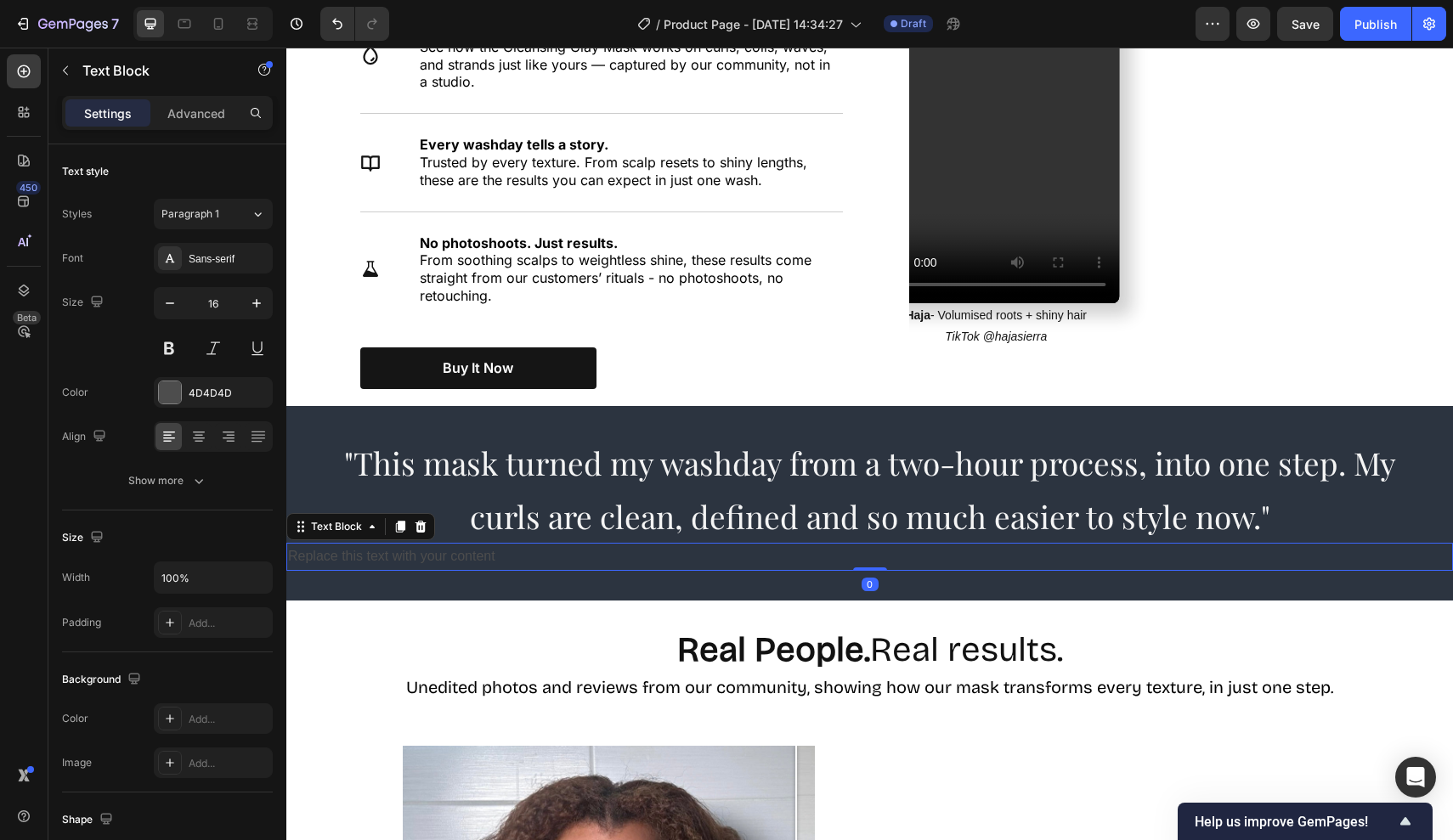
click at [883, 544] on div "Replace this text with your content" at bounding box center [869, 556] width 1167 height 28
click at [883, 544] on p "Replace this text with your content" at bounding box center [869, 556] width 1163 height 25
drag, startPoint x: 594, startPoint y: 546, endPoint x: 267, endPoint y: 543, distance: 327.0
click at [286, 543] on html "Header Nourish, hydrate, and soften with our skin cream. Heading See why thousa…" at bounding box center [869, 775] width 1167 height 4426
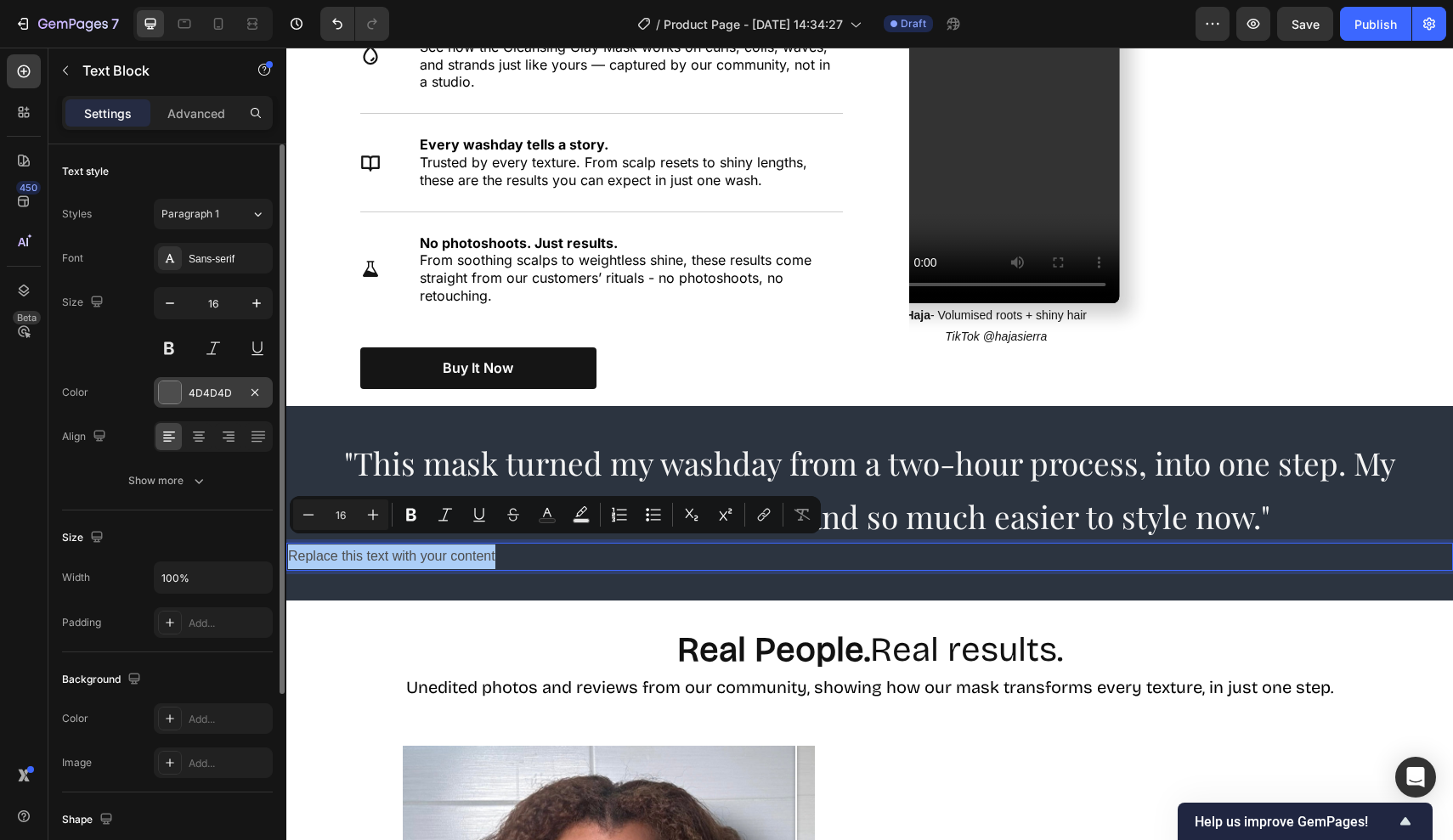
click at [184, 383] on div "4D4D4D" at bounding box center [213, 392] width 119 height 30
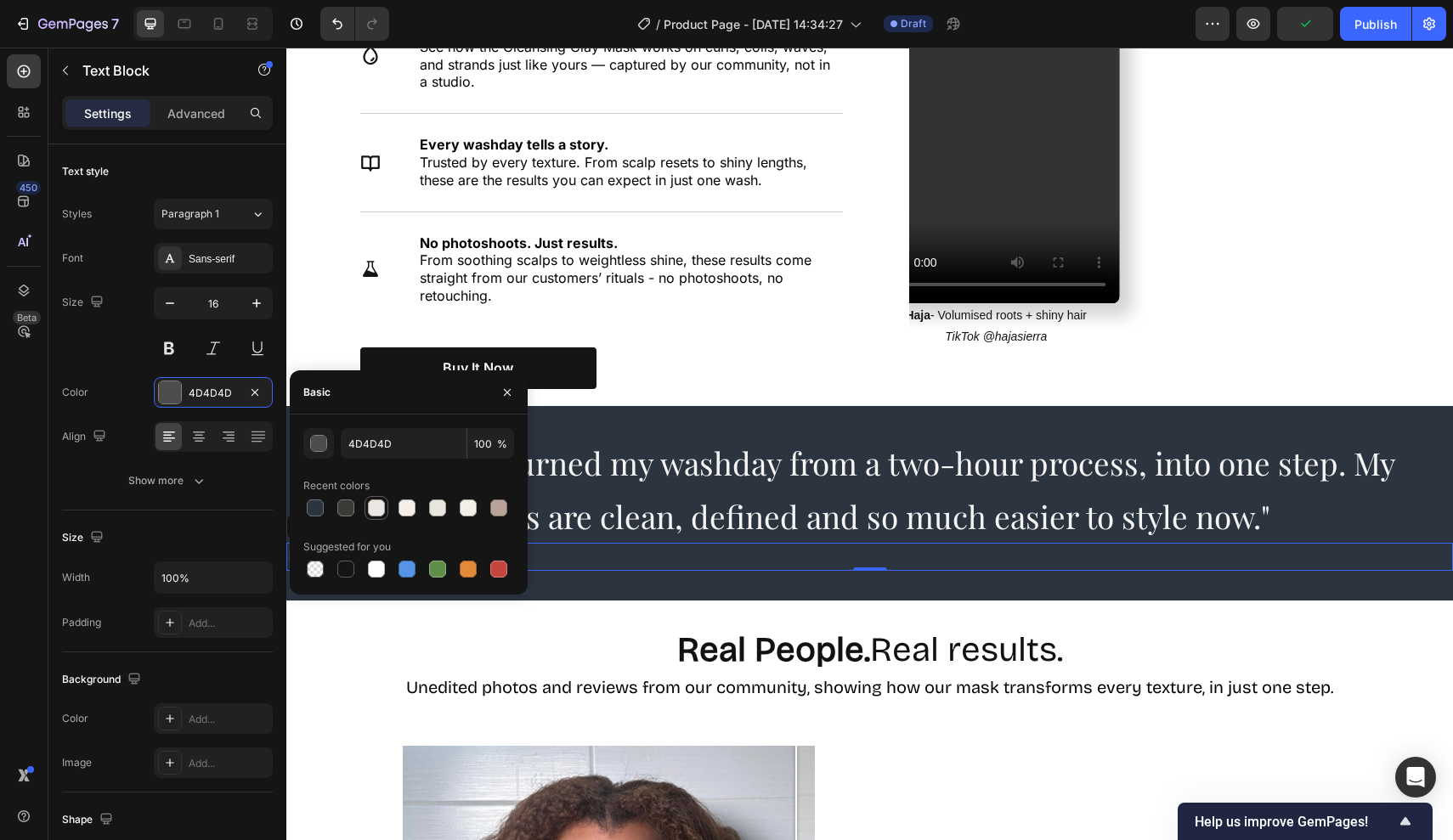
click at [380, 508] on div at bounding box center [376, 508] width 17 height 17
click at [375, 563] on div at bounding box center [376, 569] width 17 height 17
type input "FFFFFF"
click at [174, 350] on button at bounding box center [168, 348] width 30 height 30
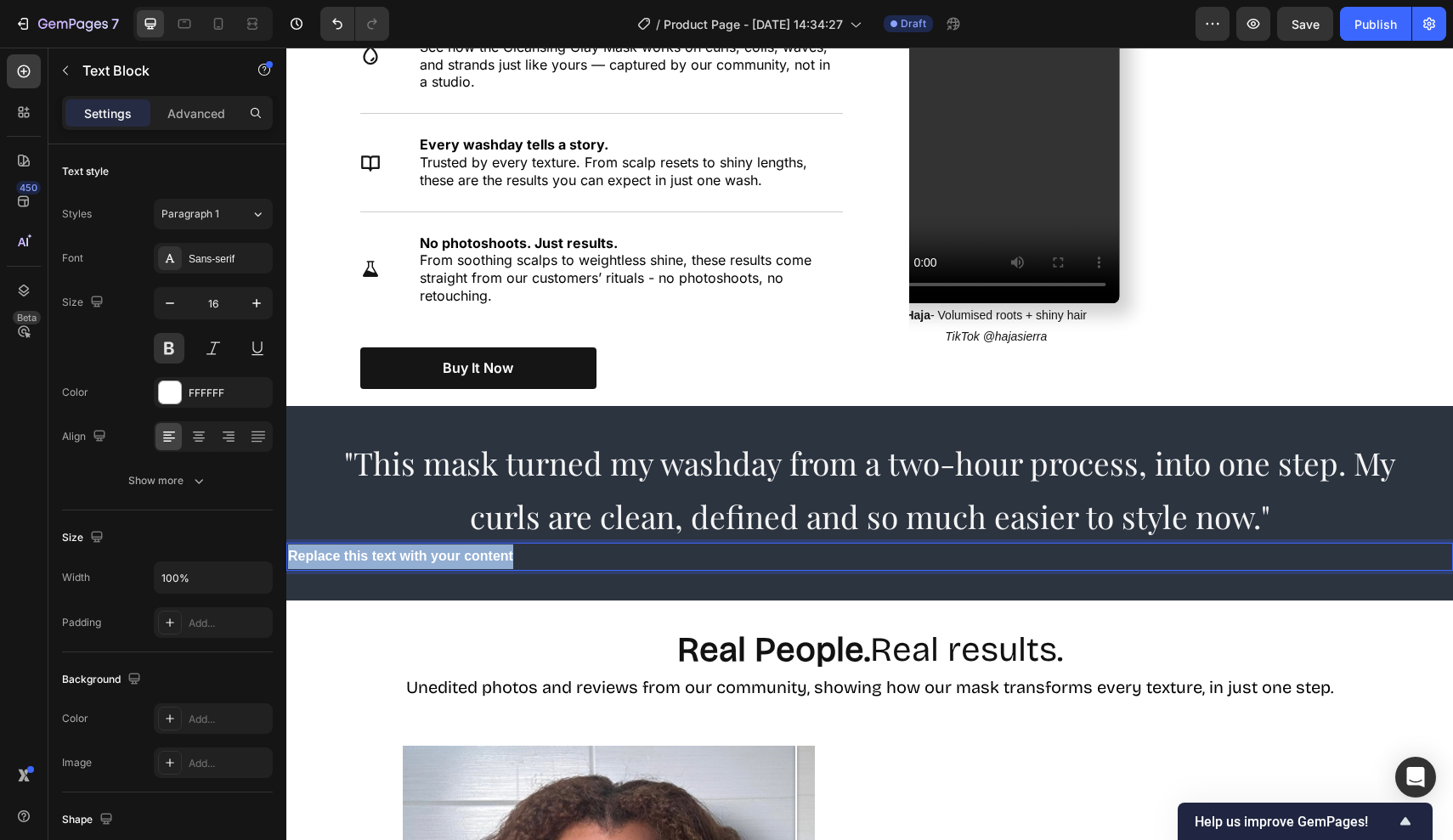
drag, startPoint x: 524, startPoint y: 545, endPoint x: 168, endPoint y: 531, distance: 356.3
click at [286, 531] on html "Header Nourish, hydrate, and soften with our skin cream. Heading See why thousa…" at bounding box center [869, 775] width 1167 height 4426
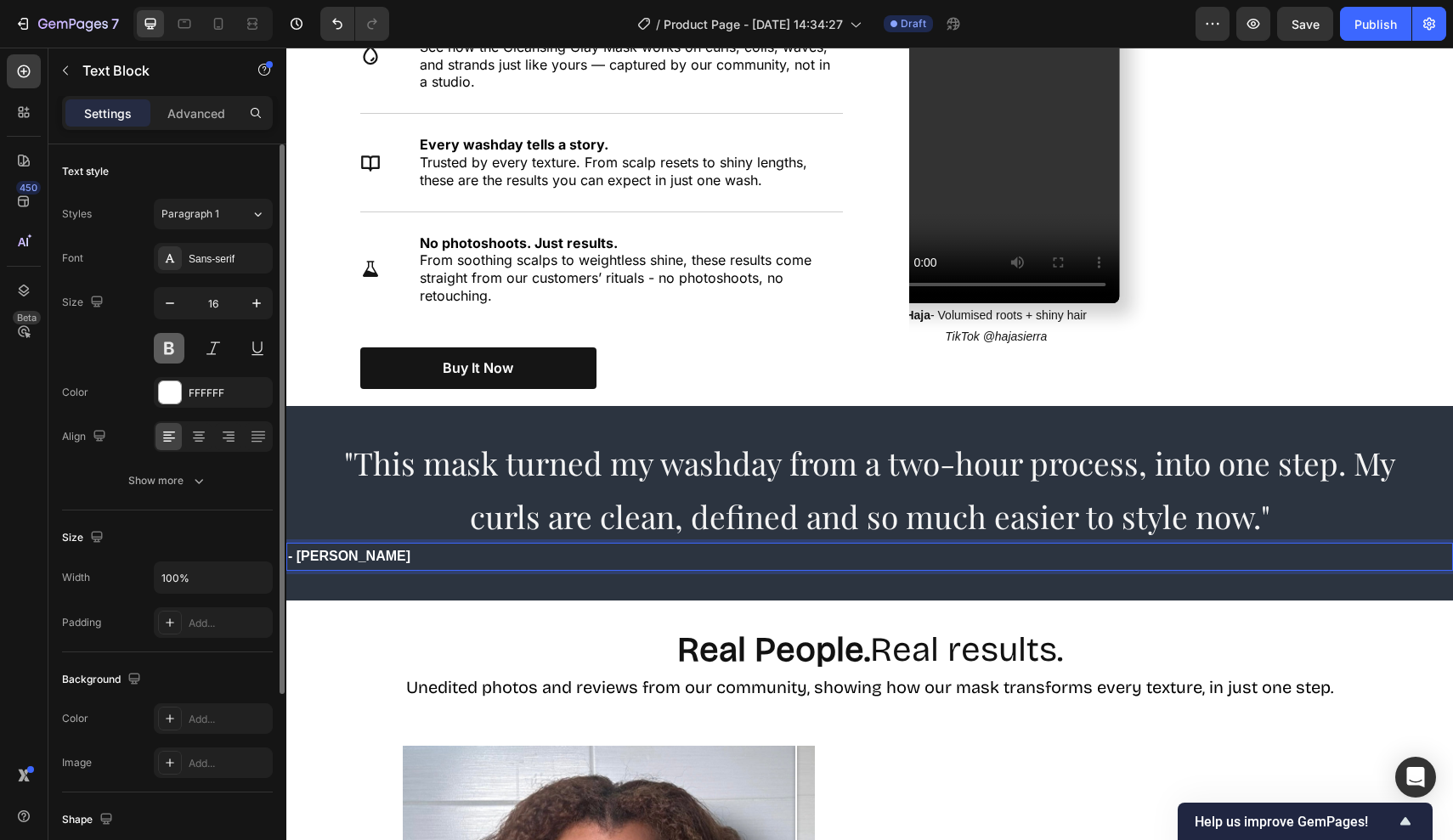
click at [168, 340] on button at bounding box center [168, 348] width 30 height 30
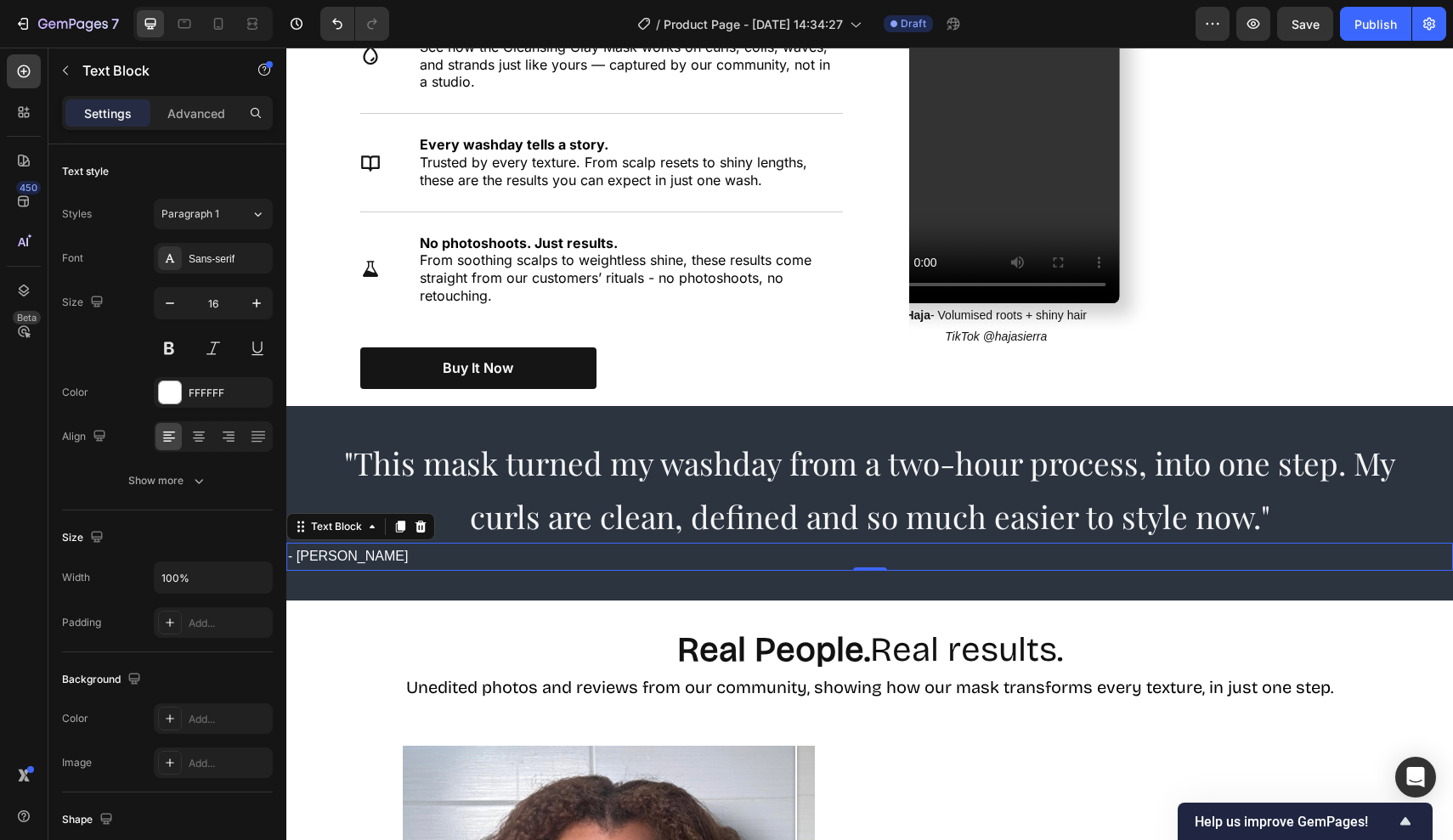
click at [351, 544] on p "- Taylor" at bounding box center [869, 556] width 1163 height 25
click at [351, 552] on p "- Taylor G verified buyer" at bounding box center [869, 556] width 1163 height 25
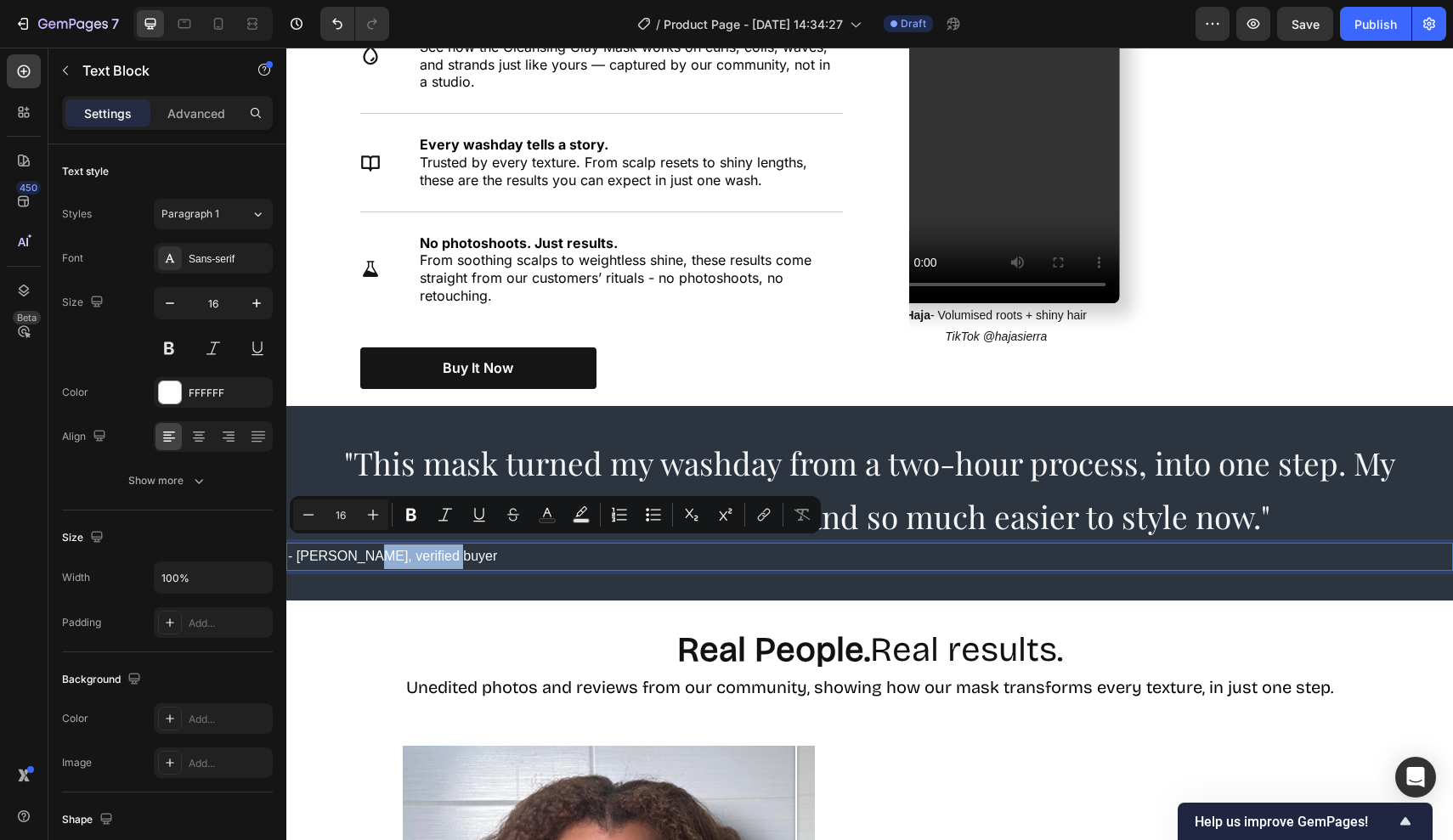
drag, startPoint x: 445, startPoint y: 545, endPoint x: 356, endPoint y: 546, distance: 89.0
click at [356, 546] on p "- Taylor G, verified buyer" at bounding box center [869, 556] width 1163 height 25
click at [444, 516] on icon "Editor contextual toolbar" at bounding box center [445, 514] width 17 height 17
click at [351, 548] on p "- Taylor G, verified buyer" at bounding box center [869, 556] width 1163 height 25
drag, startPoint x: 351, startPoint y: 548, endPoint x: 303, endPoint y: 548, distance: 48.0
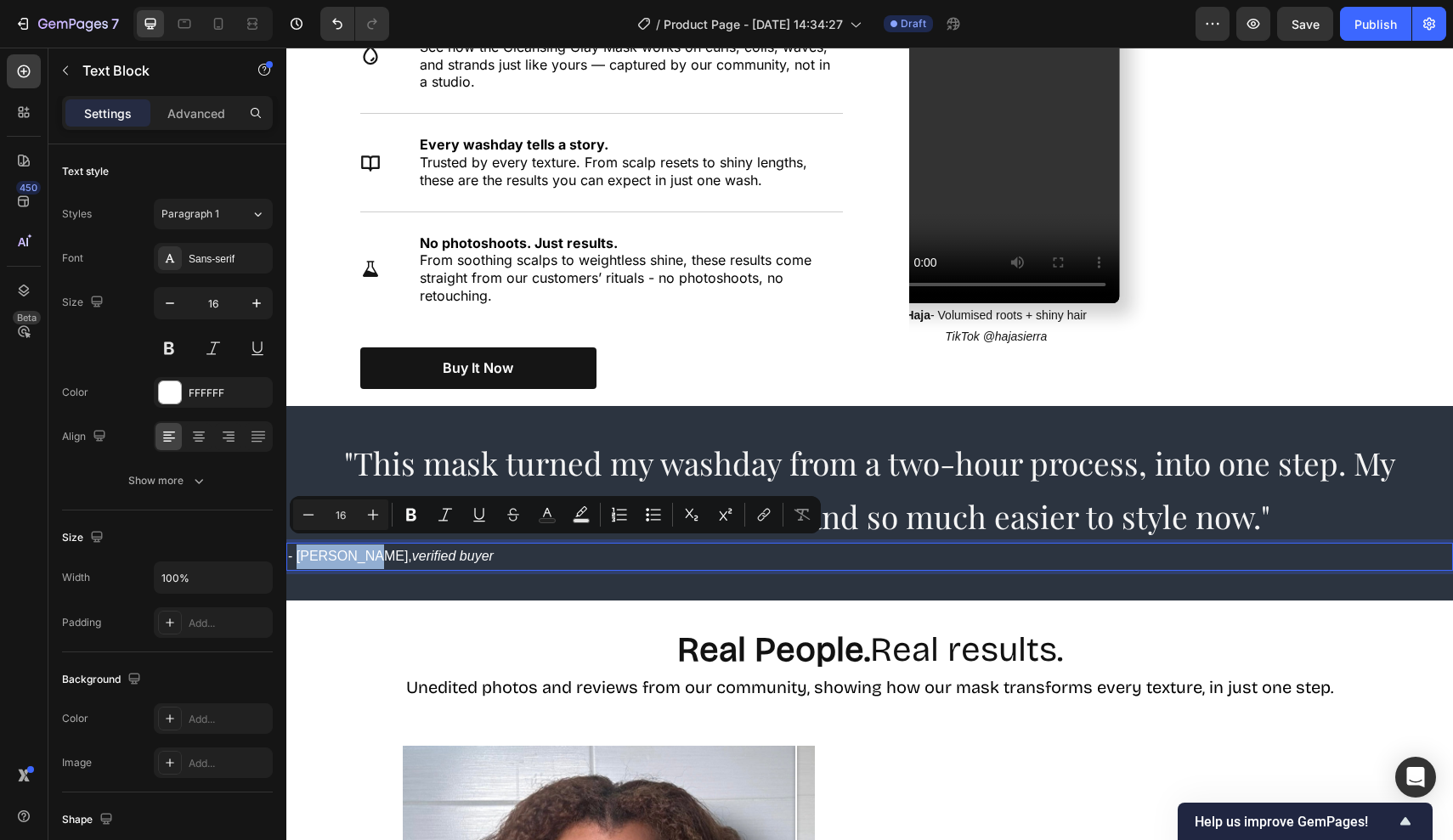
click at [303, 548] on p "- Taylor G, verified buyer" at bounding box center [869, 556] width 1163 height 25
click at [417, 512] on icon "Editor contextual toolbar" at bounding box center [411, 514] width 17 height 17
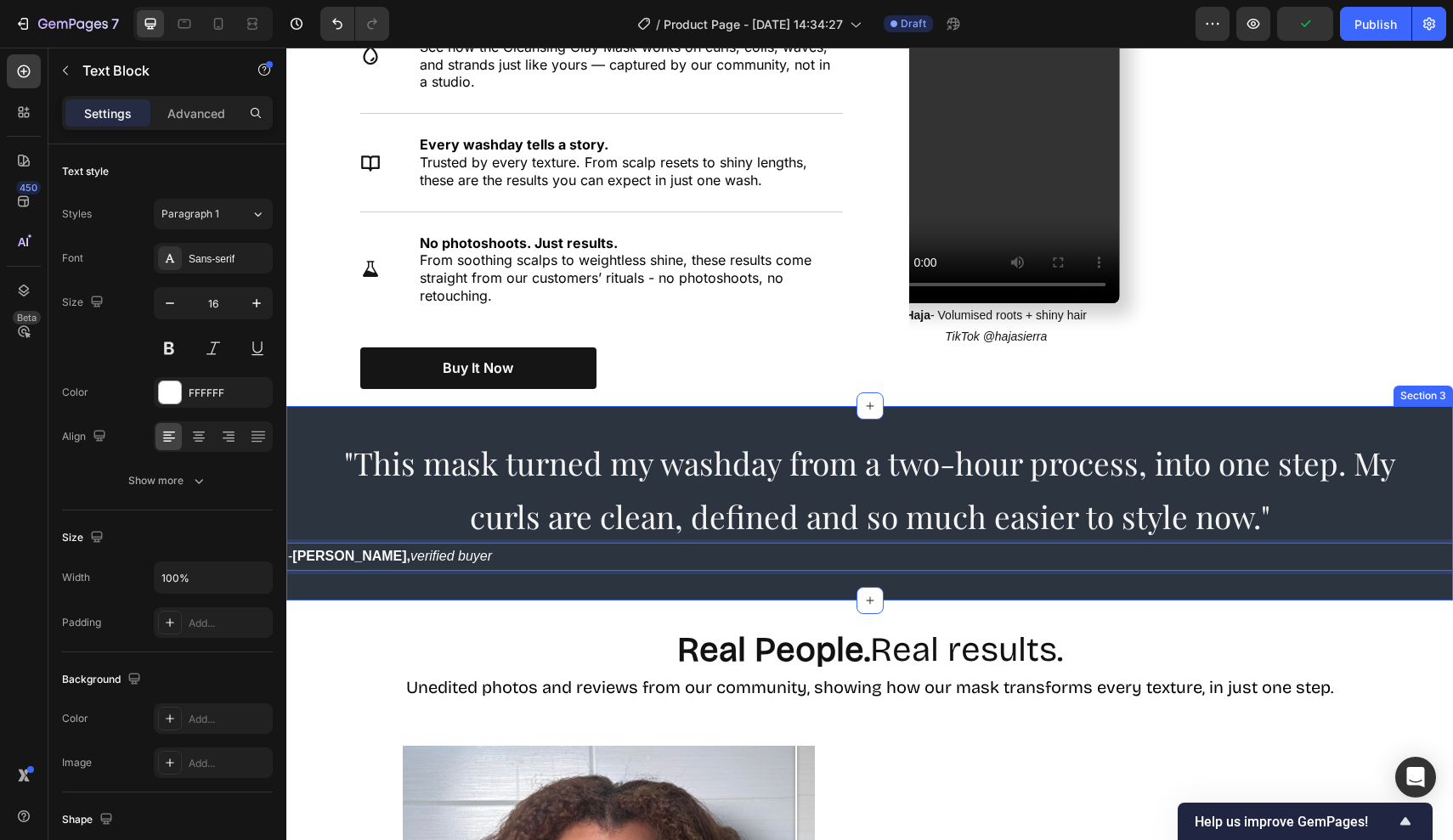
click at [478, 571] on div ""This mask turned my washday from a two-hour process, into one step. My curls a…" at bounding box center [869, 503] width 1167 height 195
click at [337, 552] on strong "[PERSON_NAME]," at bounding box center [350, 556] width 118 height 15
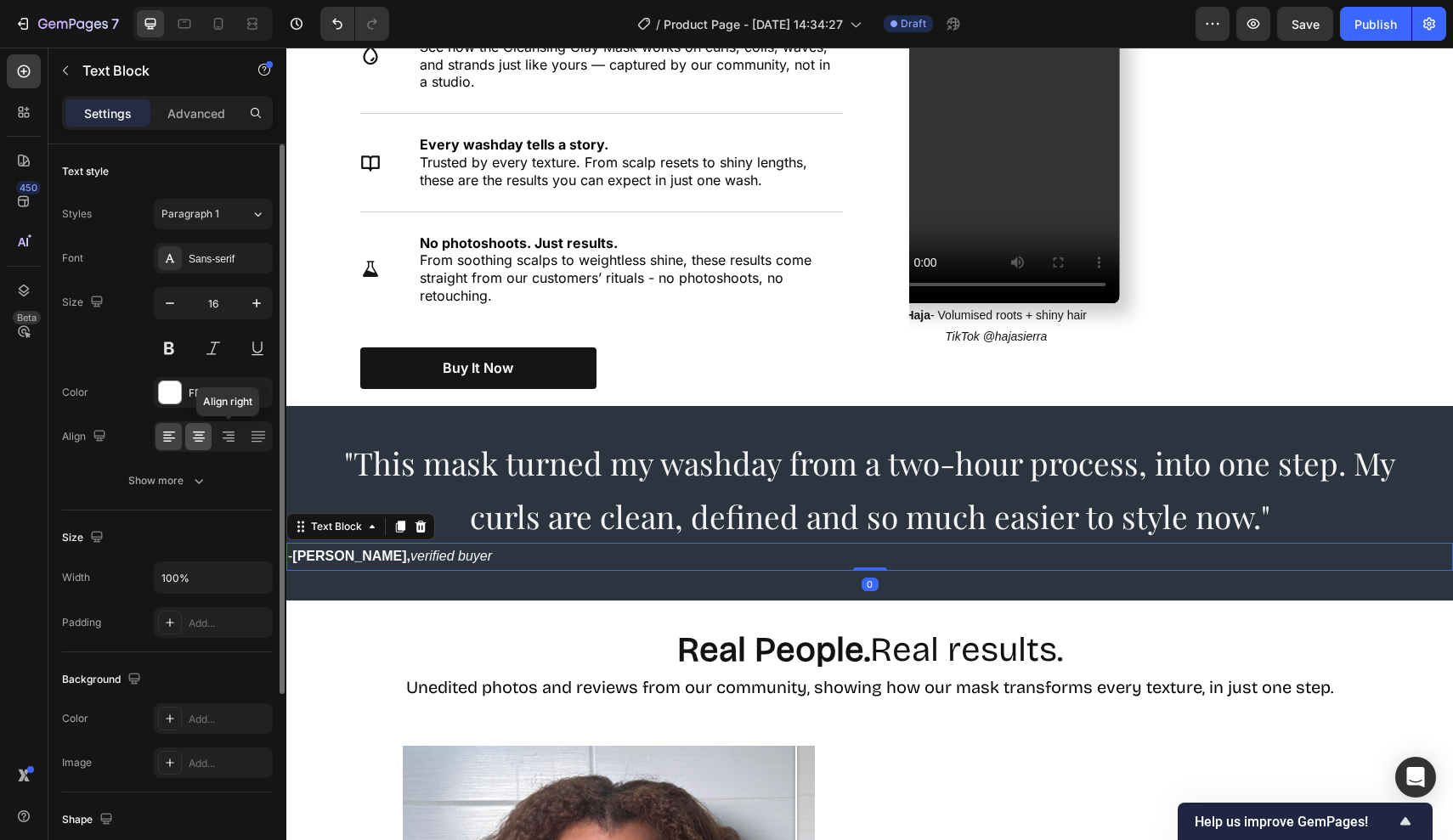
click at [199, 432] on icon at bounding box center [199, 433] width 12 height 2
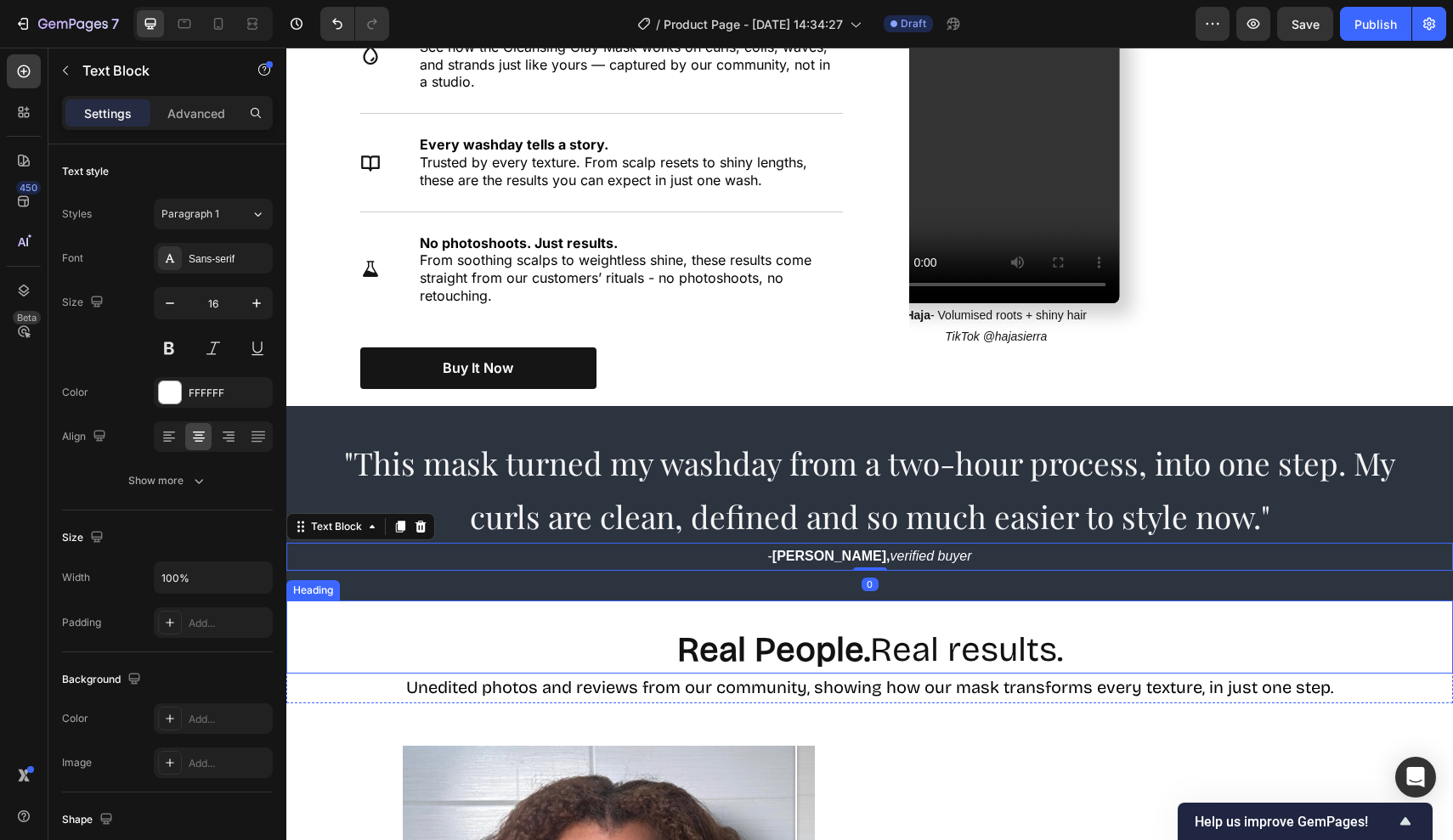
click at [793, 600] on div "Real People. Real results. Heading" at bounding box center [869, 637] width 1167 height 73
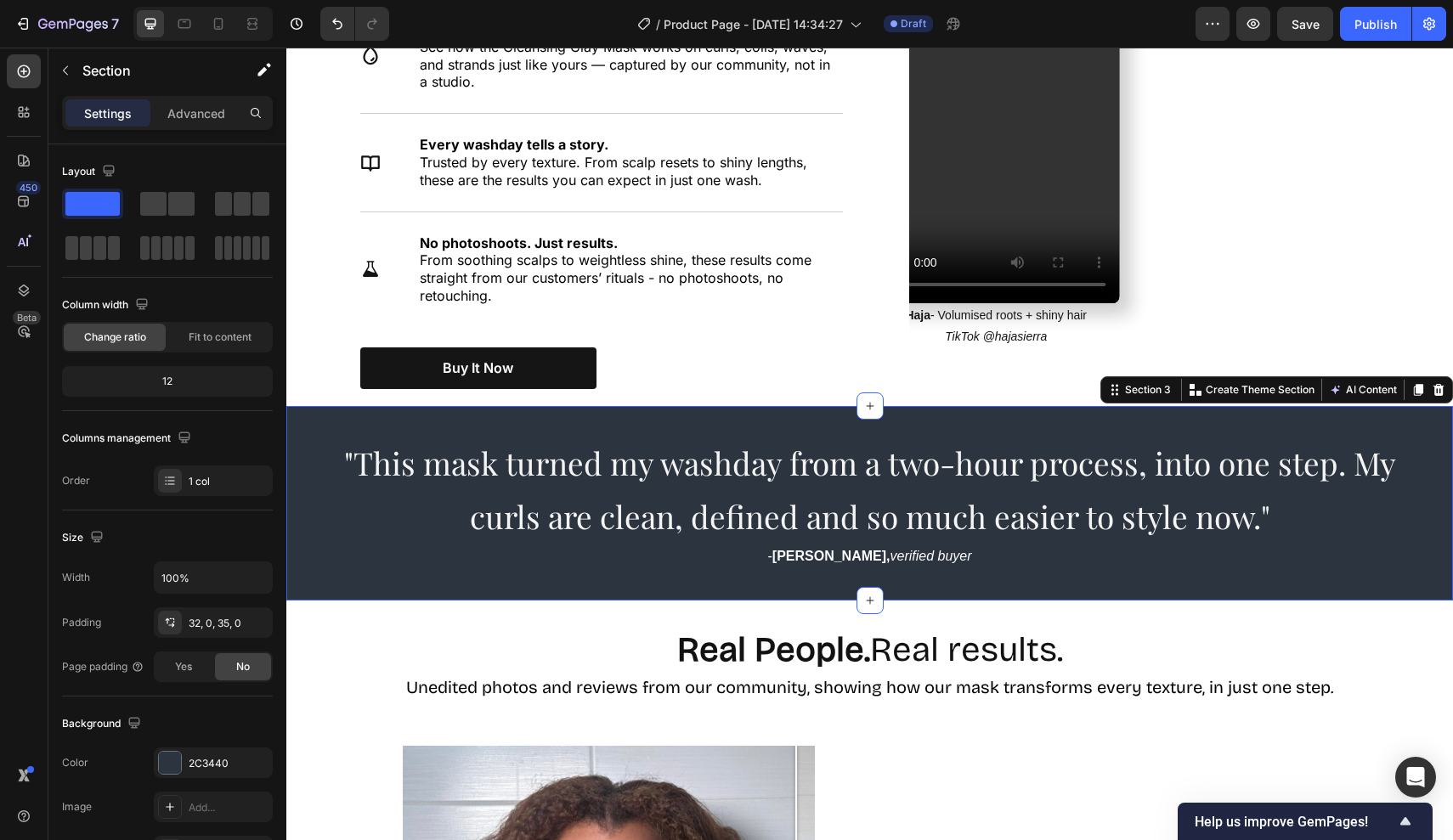
click at [935, 574] on div ""This mask turned my washday from a two-hour process, into one step. My curls a…" at bounding box center [869, 503] width 1167 height 195
click at [196, 113] on p "Advanced" at bounding box center [196, 113] width 58 height 17
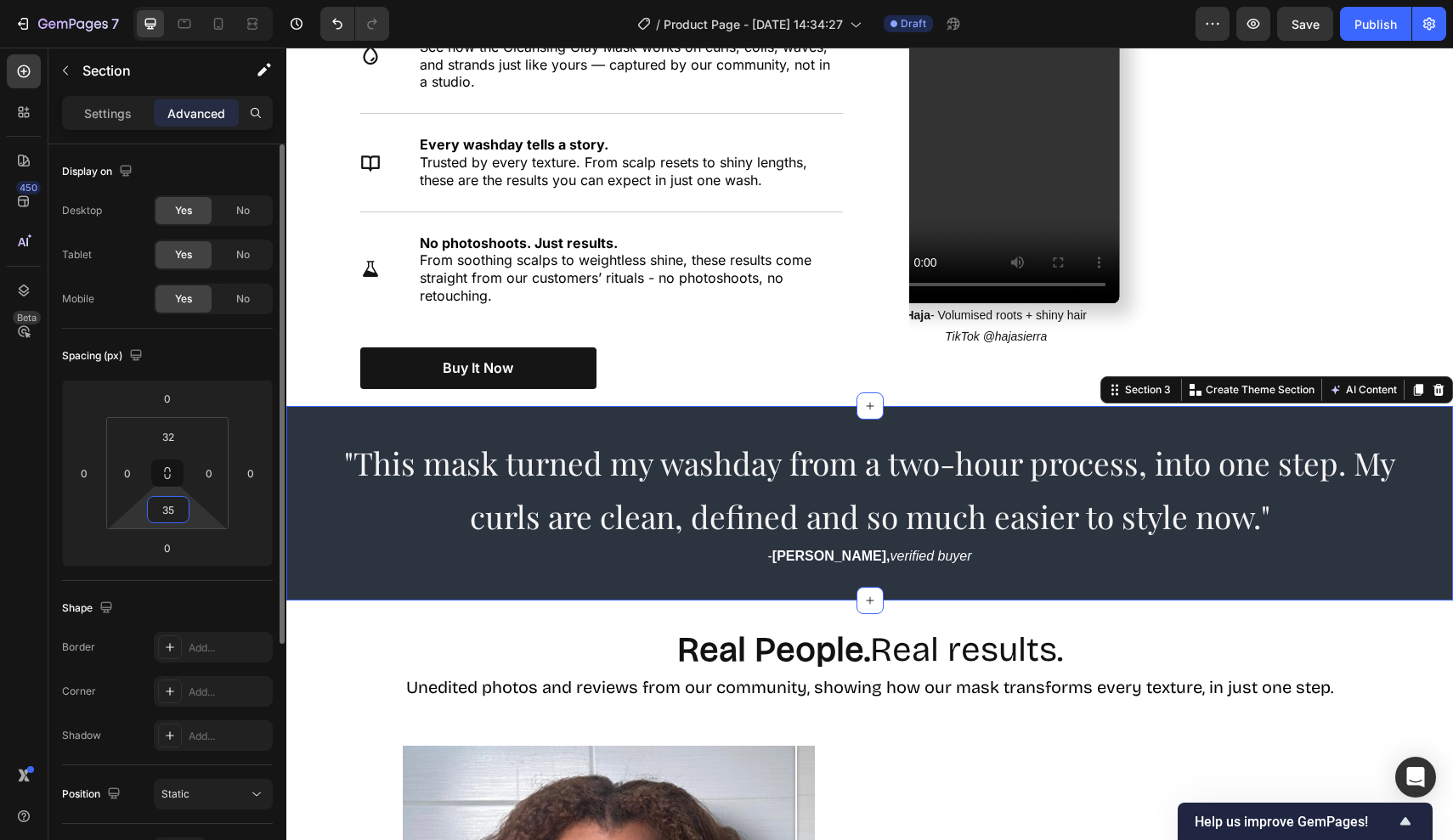
click at [178, 507] on input "35" at bounding box center [167, 510] width 34 height 26
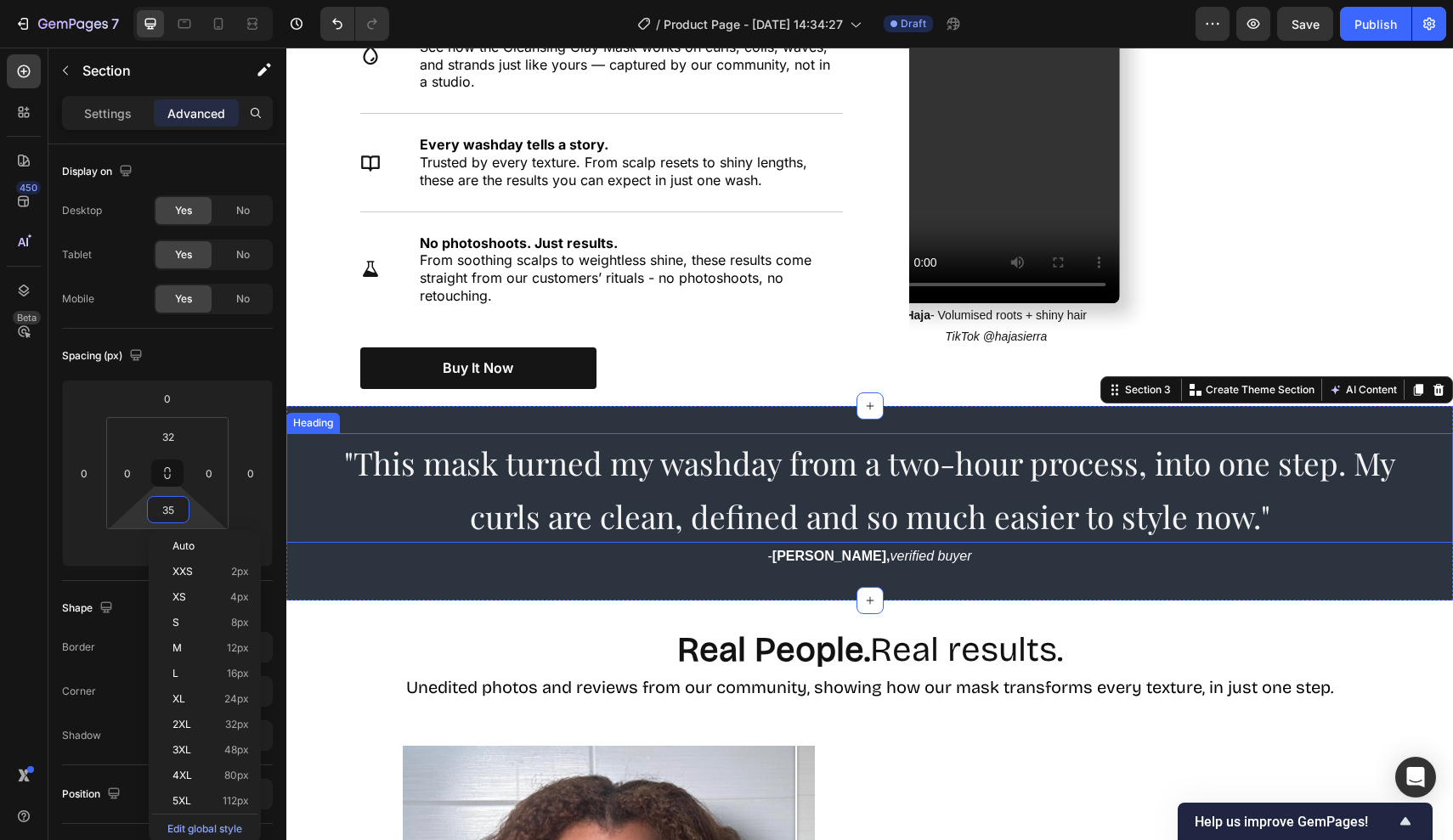
click at [552, 530] on h2 ""This mask turned my washday from a two-hour process, into one step. My curls a…" at bounding box center [869, 488] width 1082 height 111
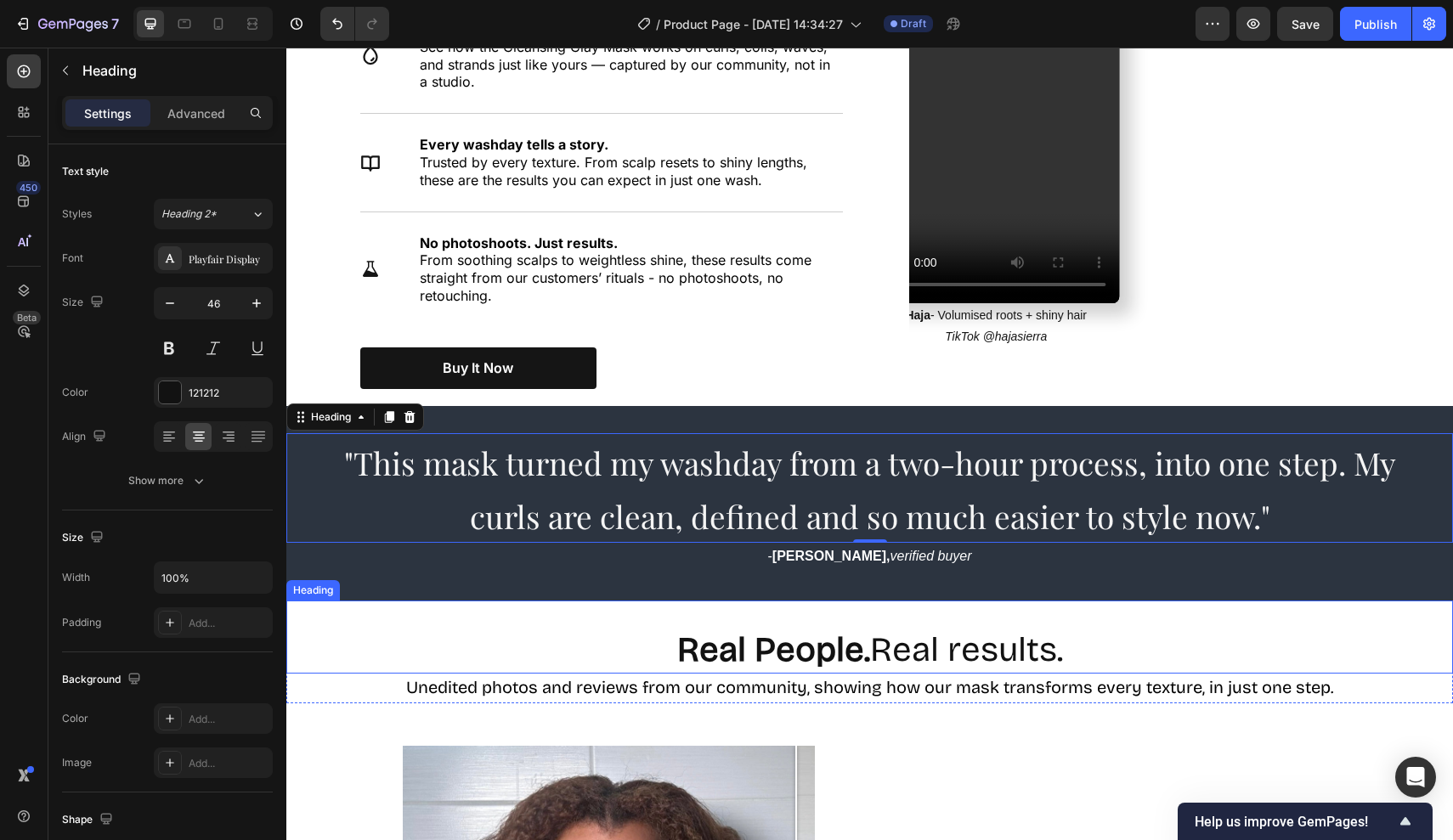
click at [703, 630] on strong "Real People." at bounding box center [773, 650] width 193 height 41
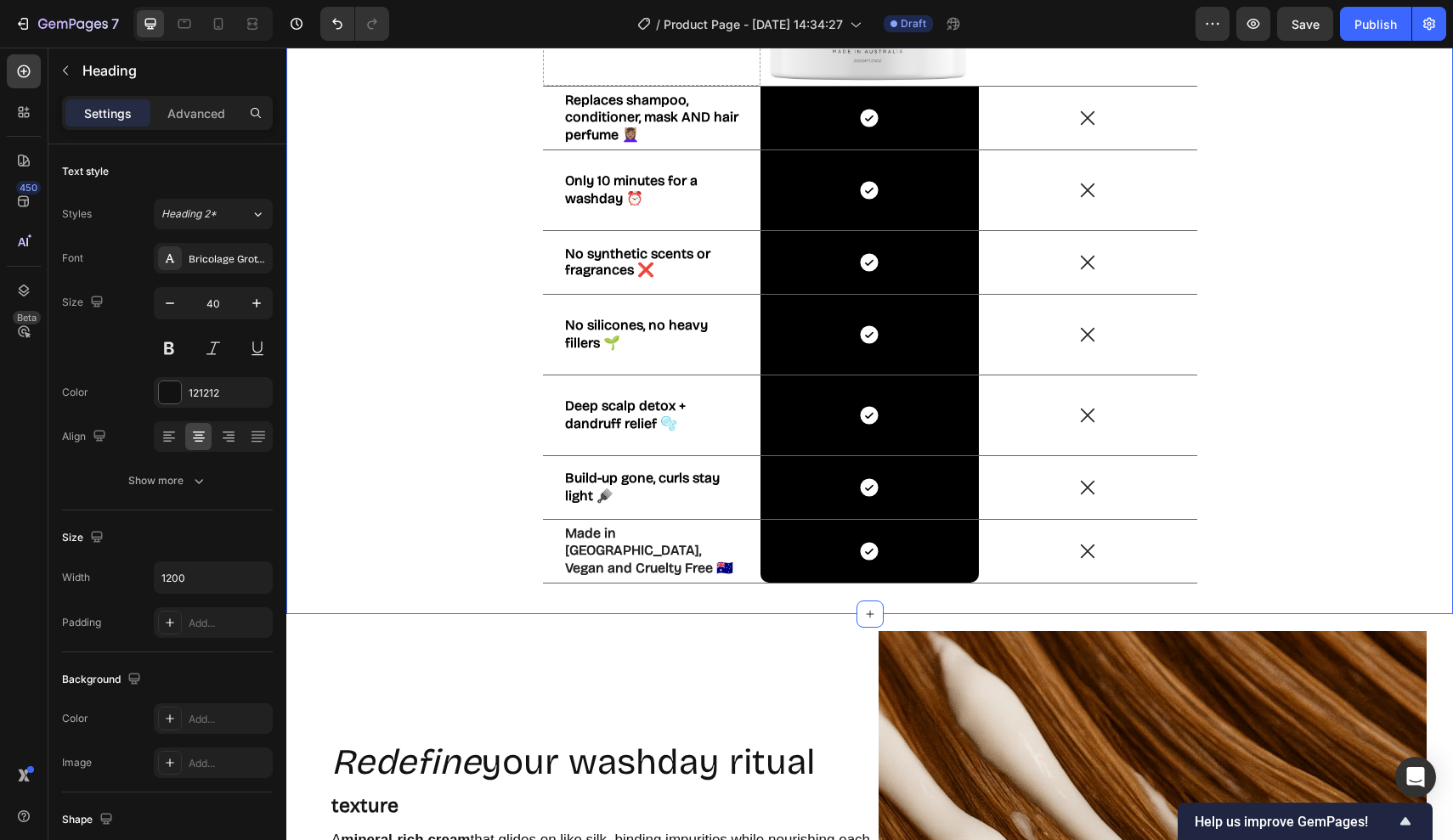
scroll to position [2857, 0]
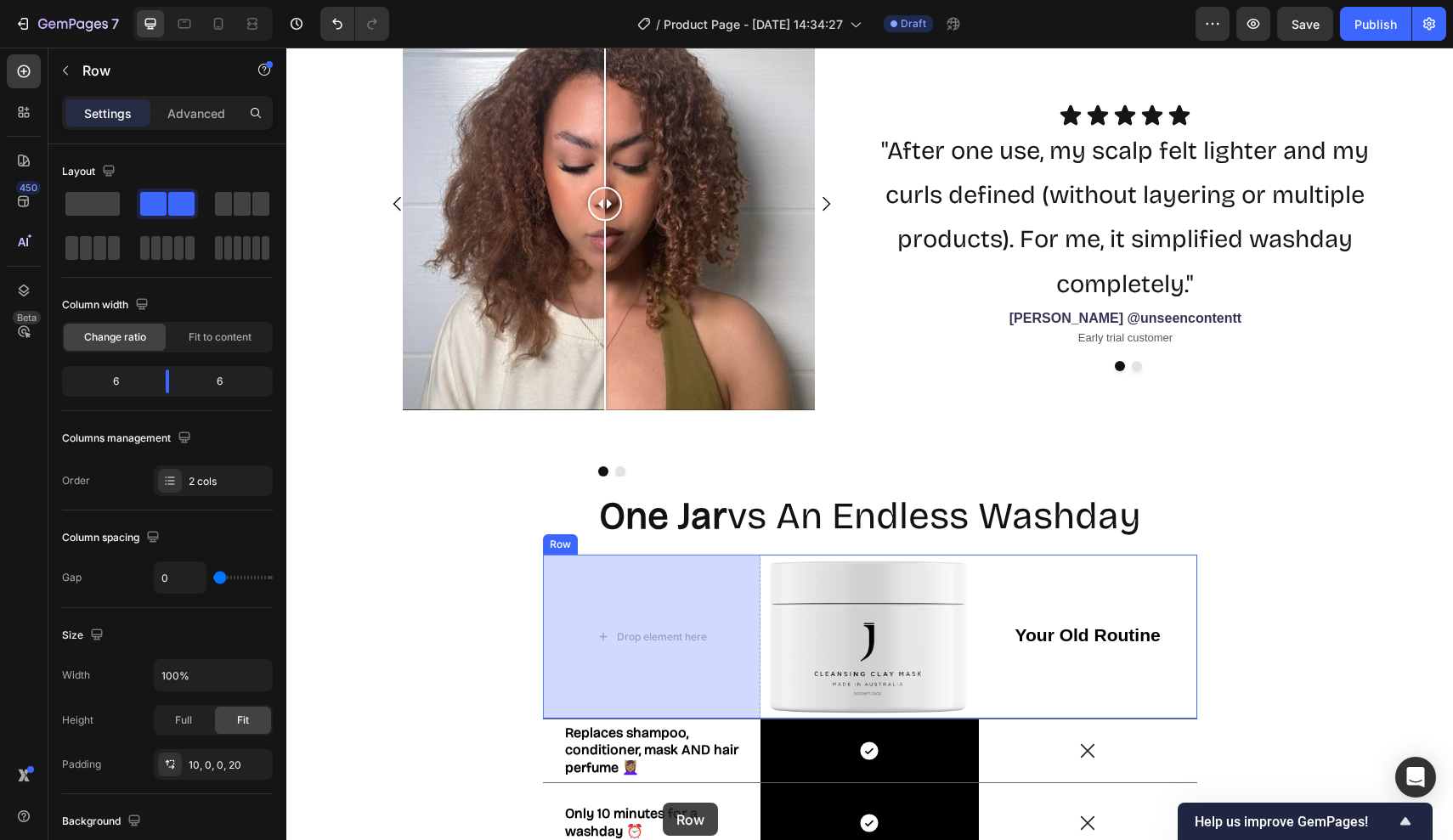
scroll to position [2254, 0]
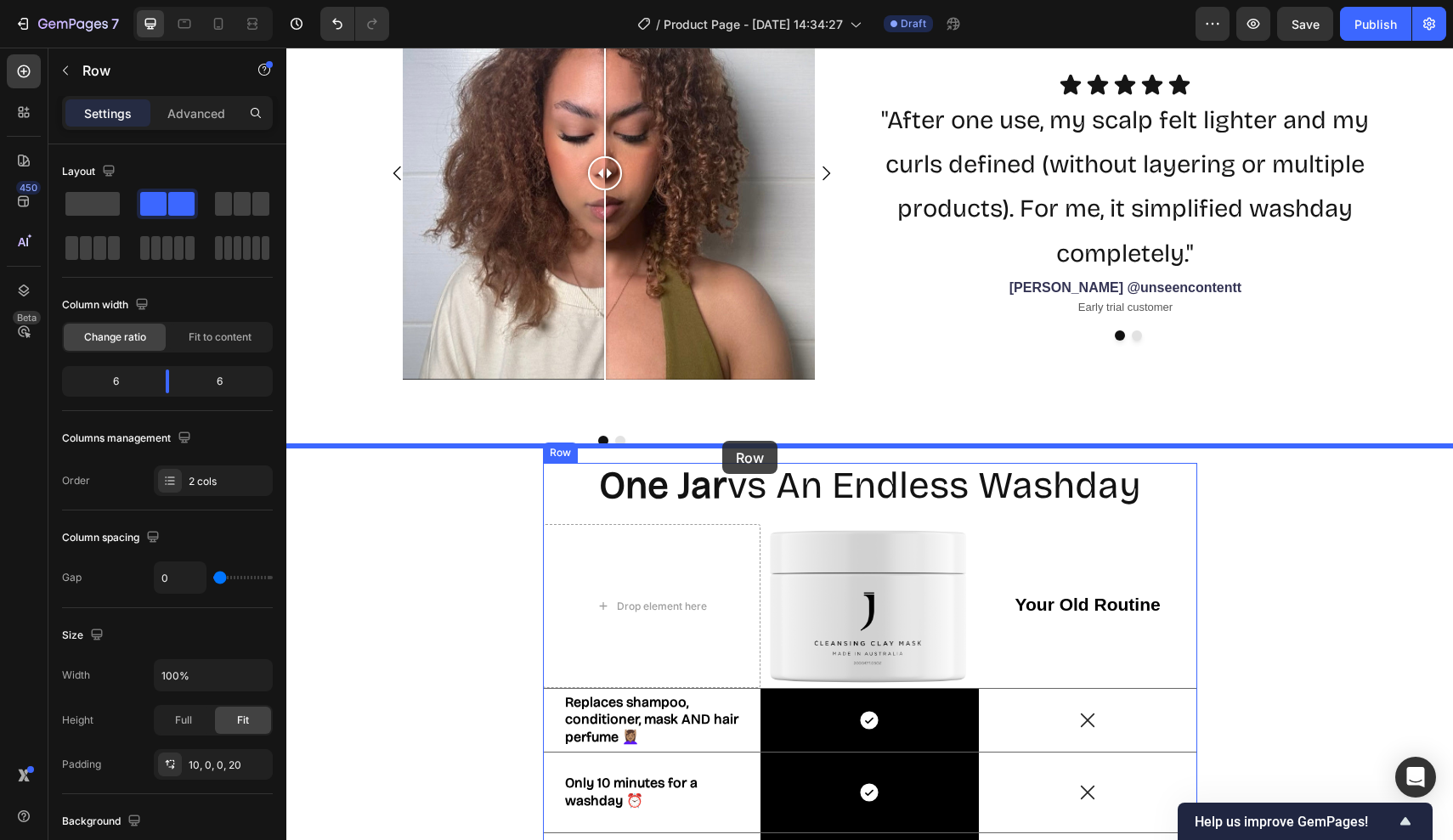
drag, startPoint x: 321, startPoint y: 658, endPoint x: 723, endPoint y: 440, distance: 457.3
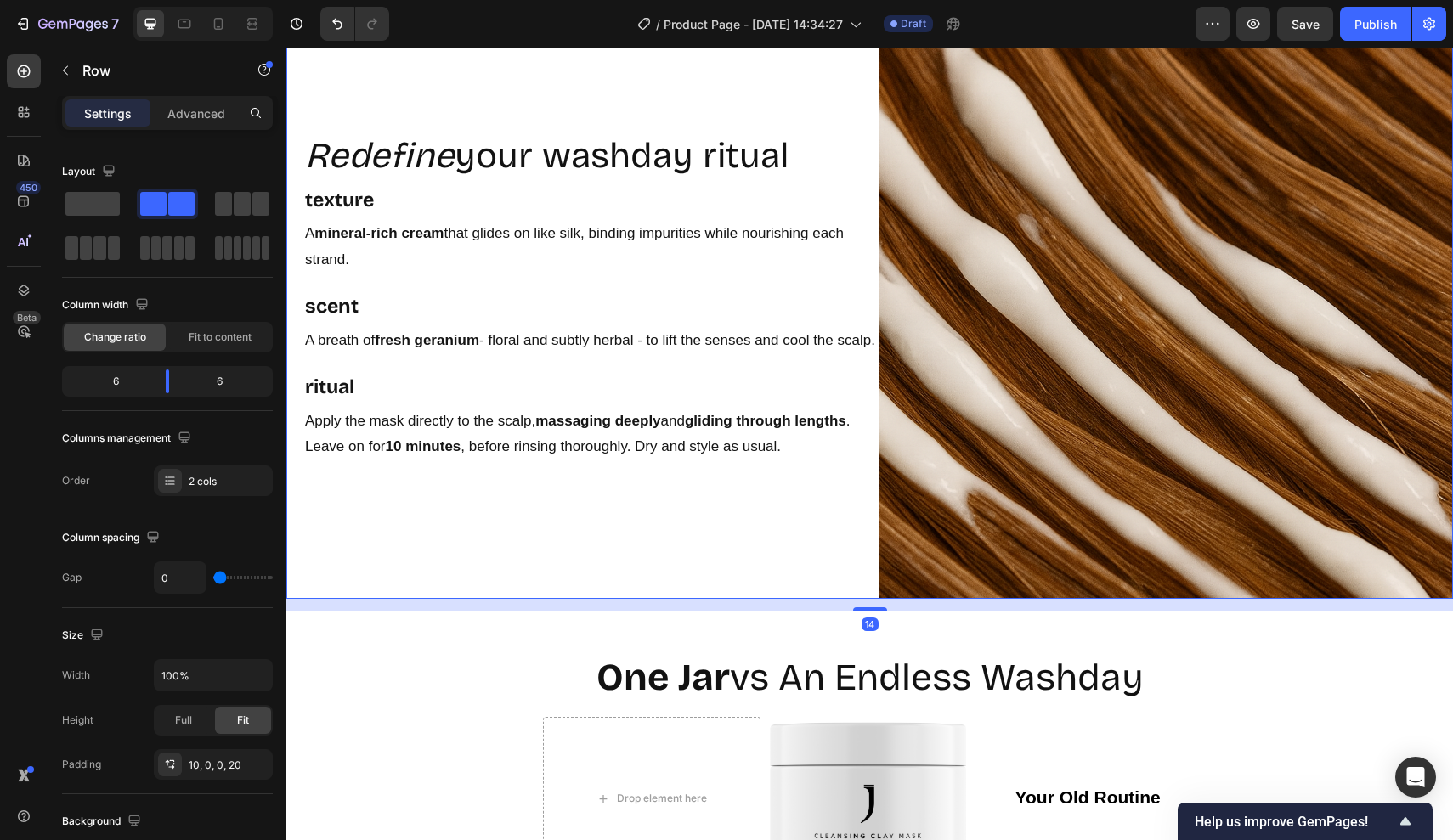
scroll to position [2596, 0]
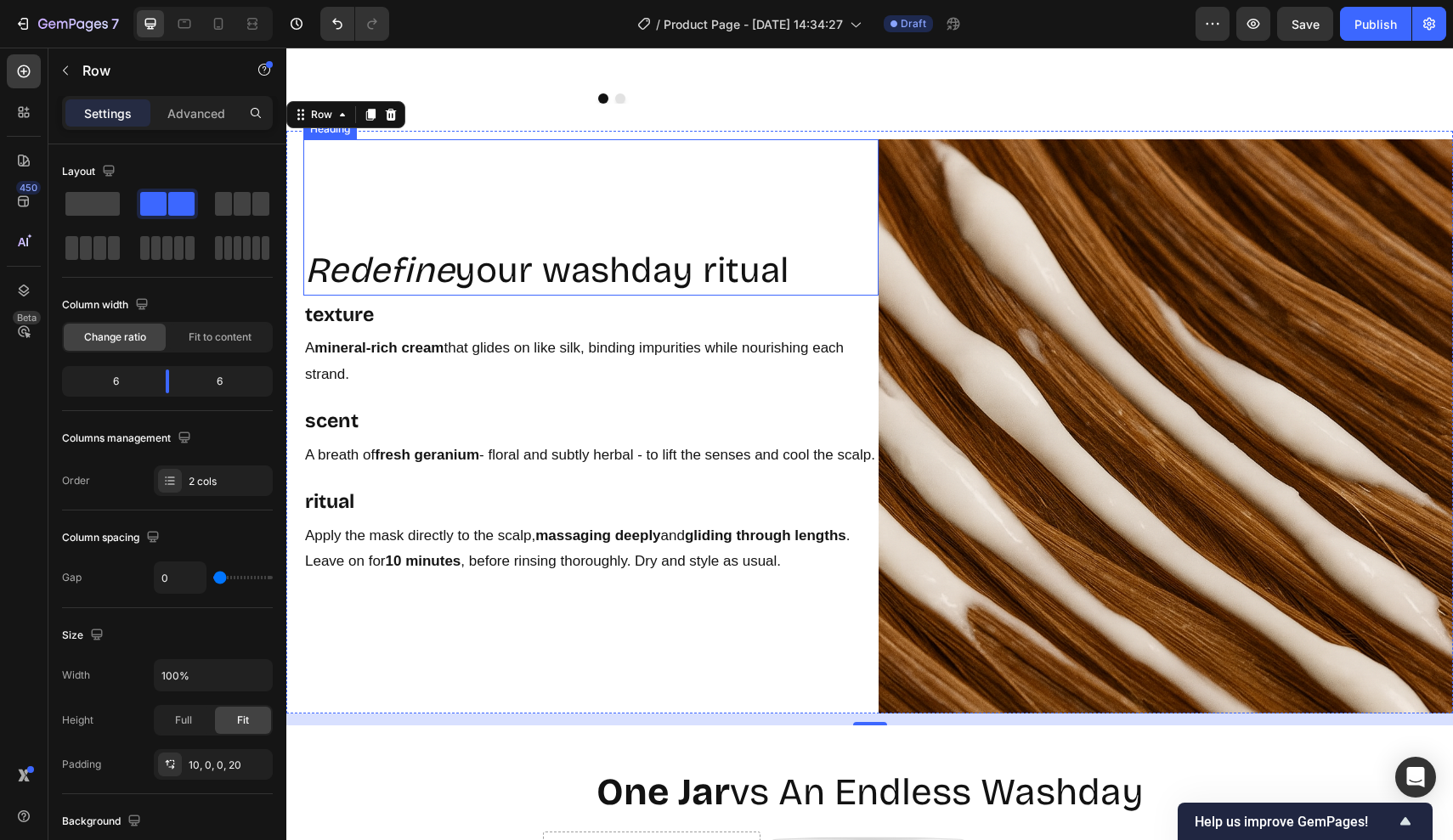
click at [728, 265] on h2 "Redefine your washday ritual" at bounding box center [590, 270] width 576 height 50
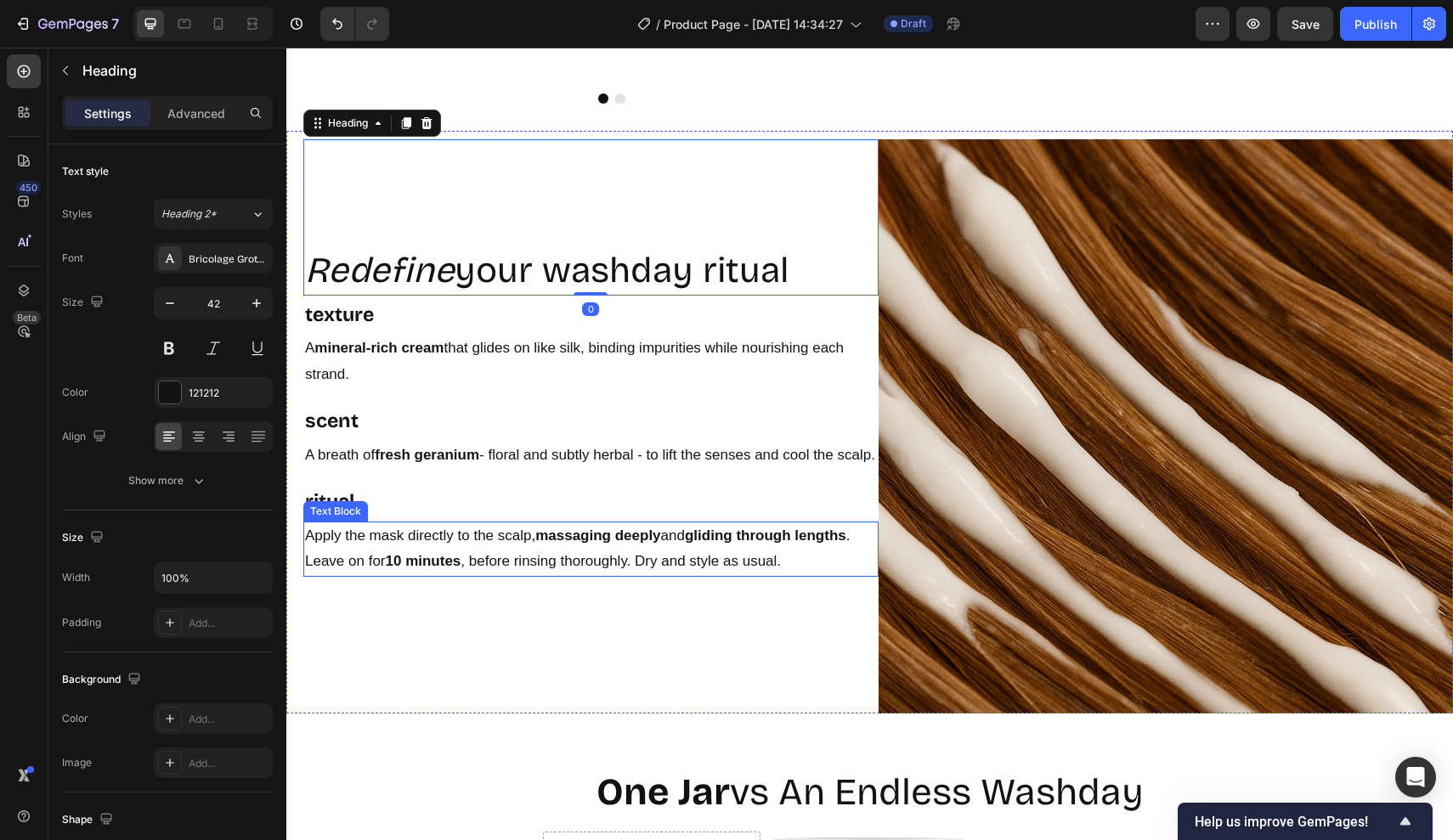
click at [730, 544] on strong "gliding through lengths" at bounding box center [765, 536] width 161 height 16
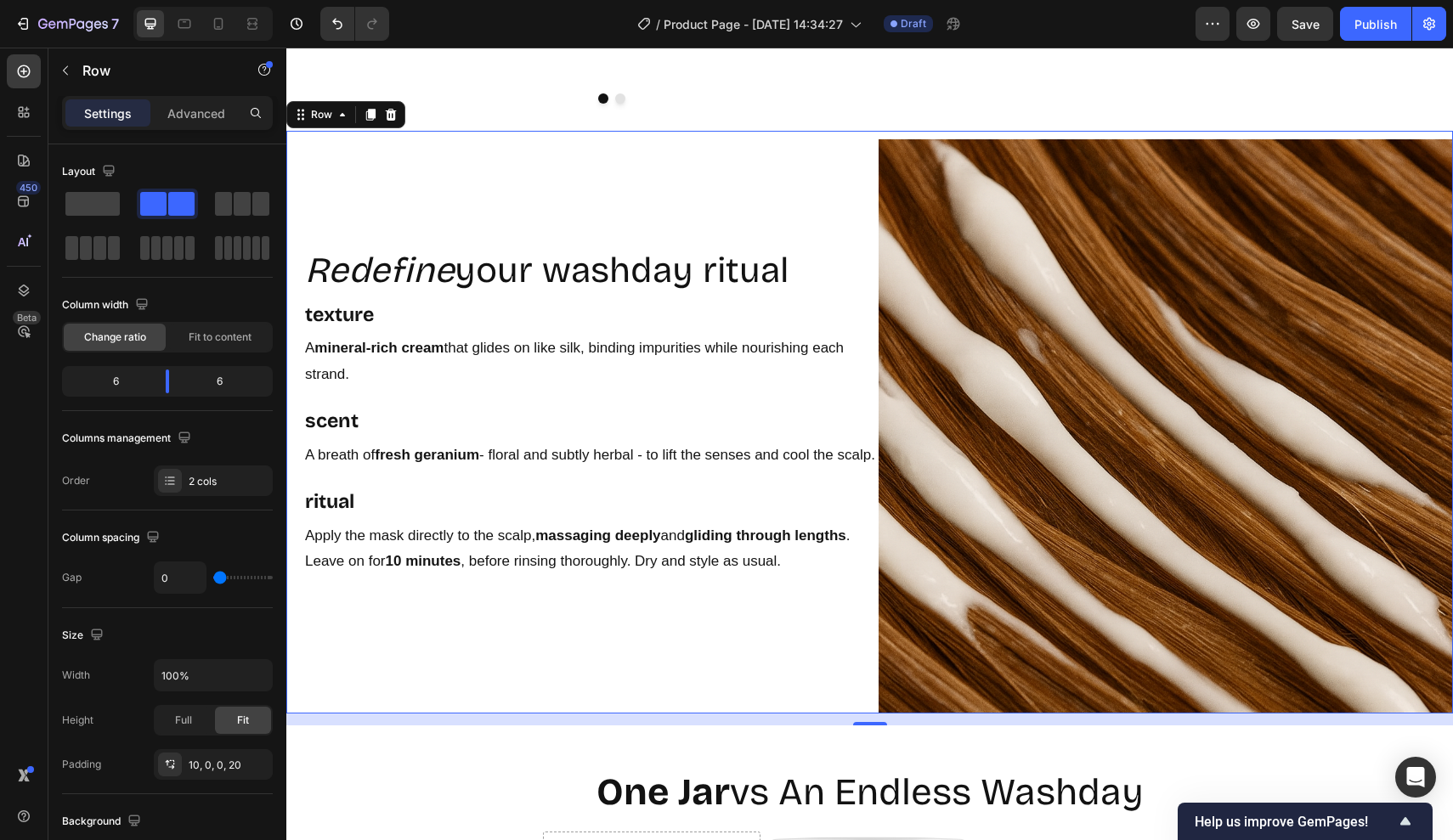
click at [735, 629] on div "Redefine your washday ritual Heading texture Text Block A mineral-rich cream th…" at bounding box center [590, 426] width 576 height 576
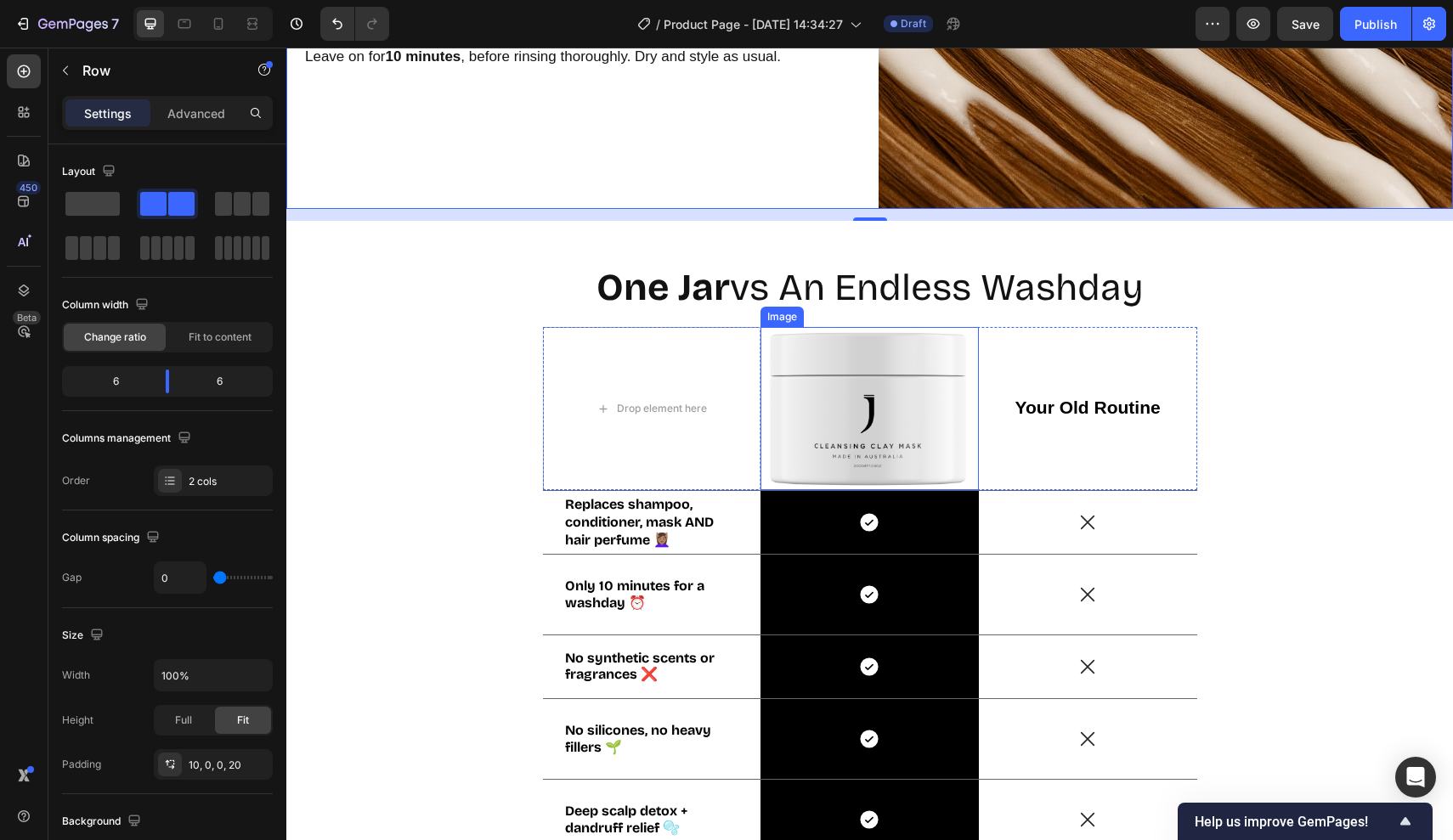
scroll to position [3107, 0]
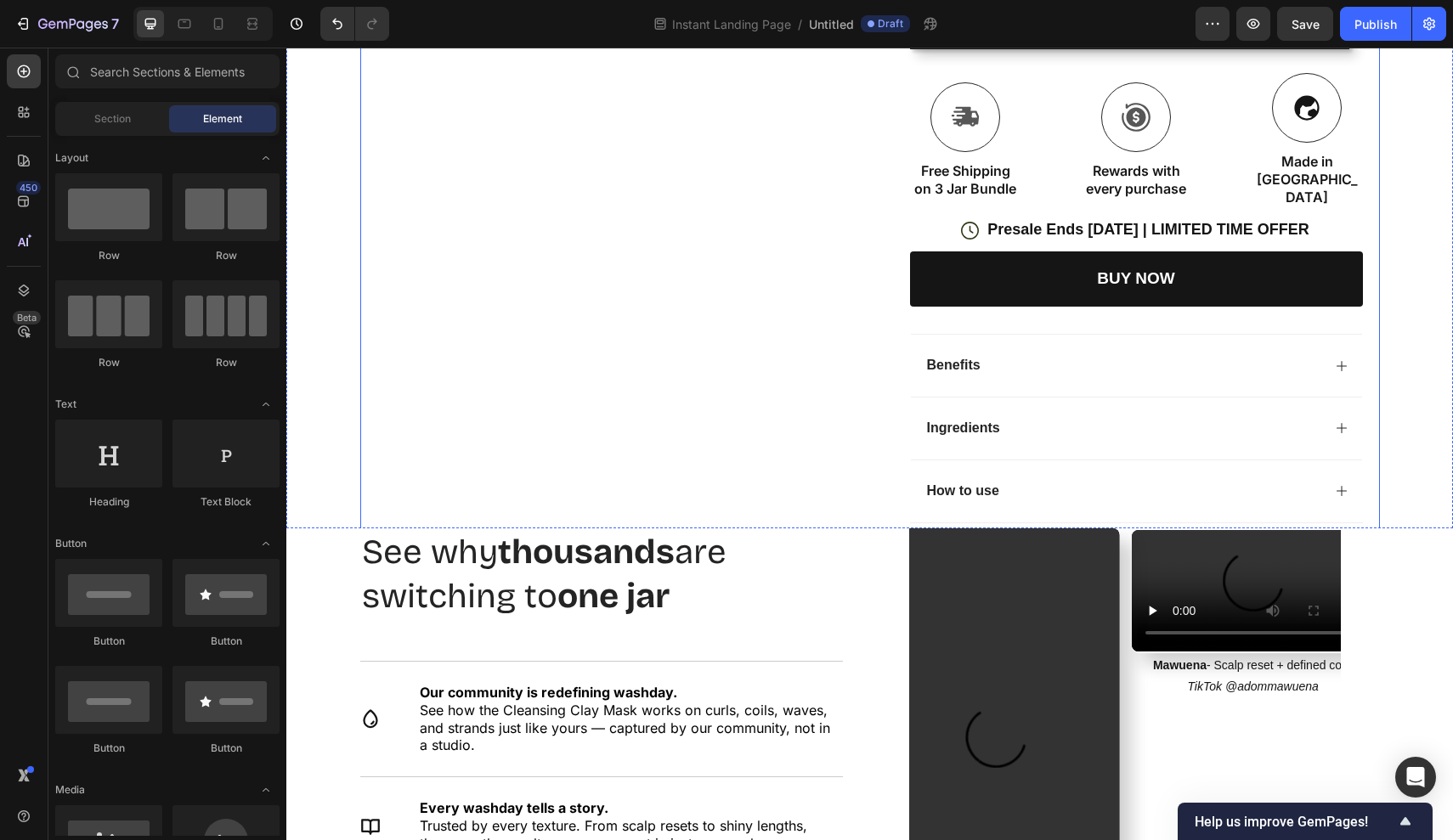
scroll to position [498, 0]
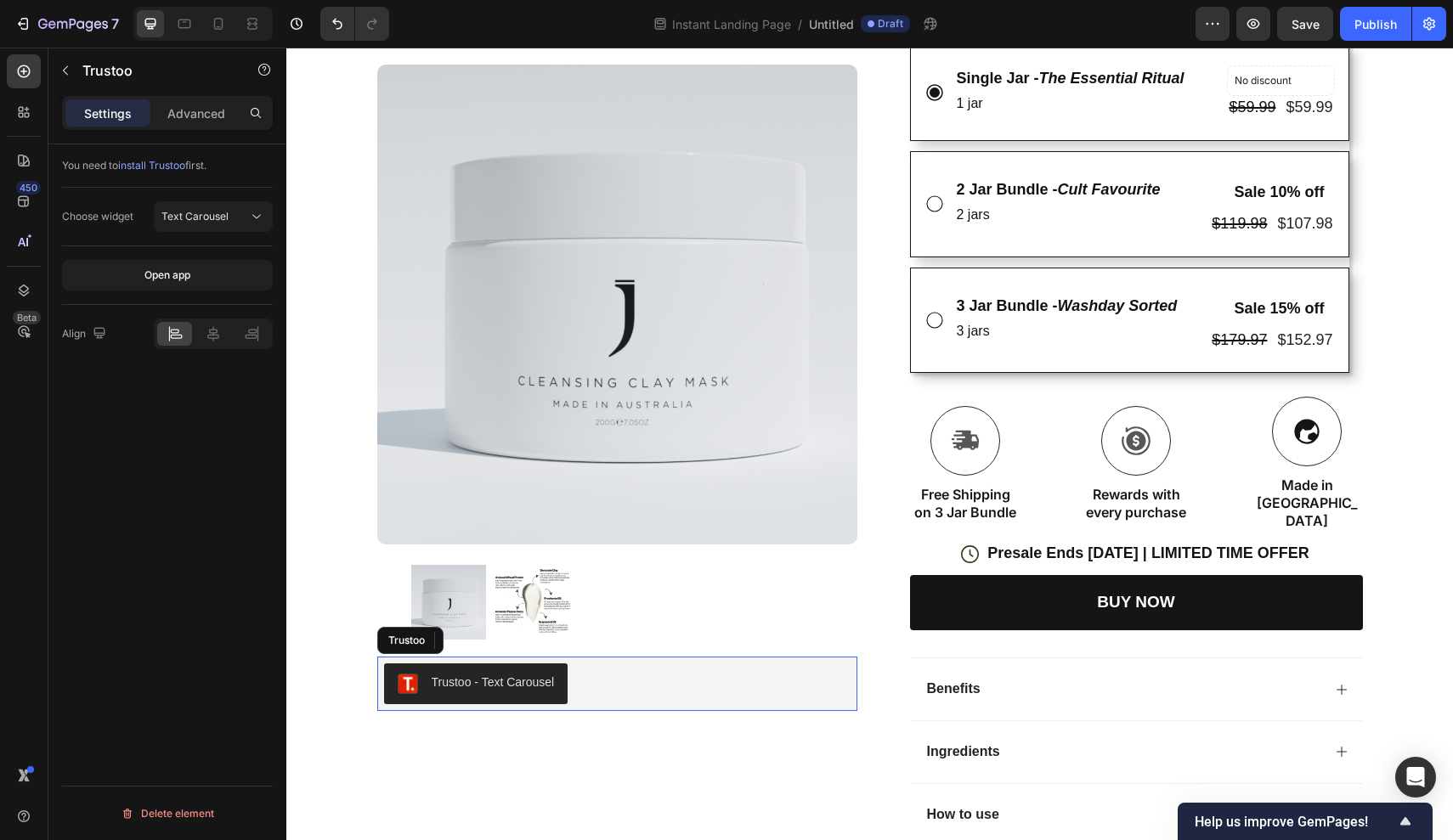
click at [600, 685] on div "Trustoo - Text Carousel" at bounding box center [618, 684] width 467 height 41
click at [213, 221] on span "Text Carousel" at bounding box center [194, 216] width 67 height 13
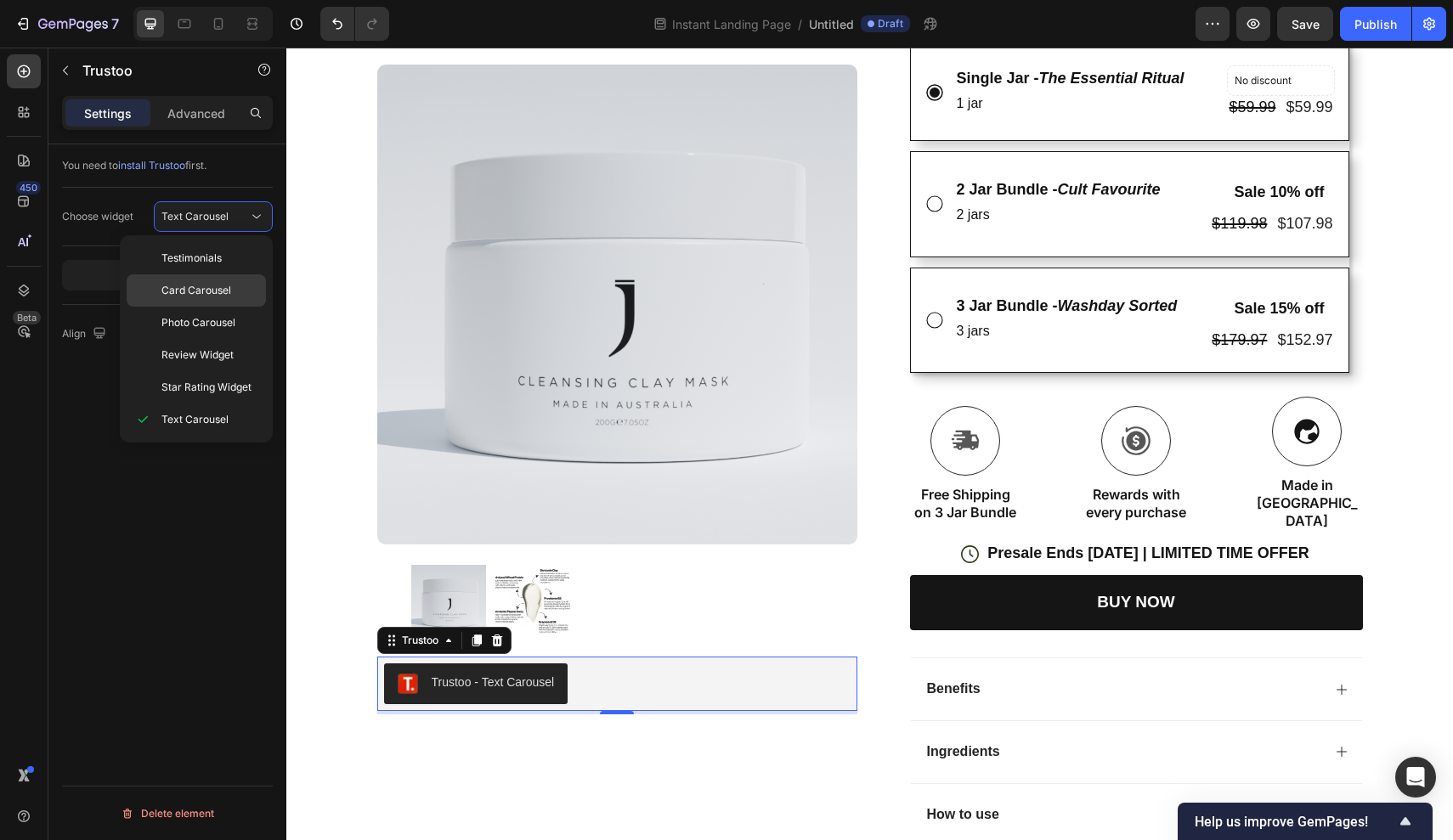
click at [203, 295] on span "Card Carousel" at bounding box center [196, 290] width 70 height 16
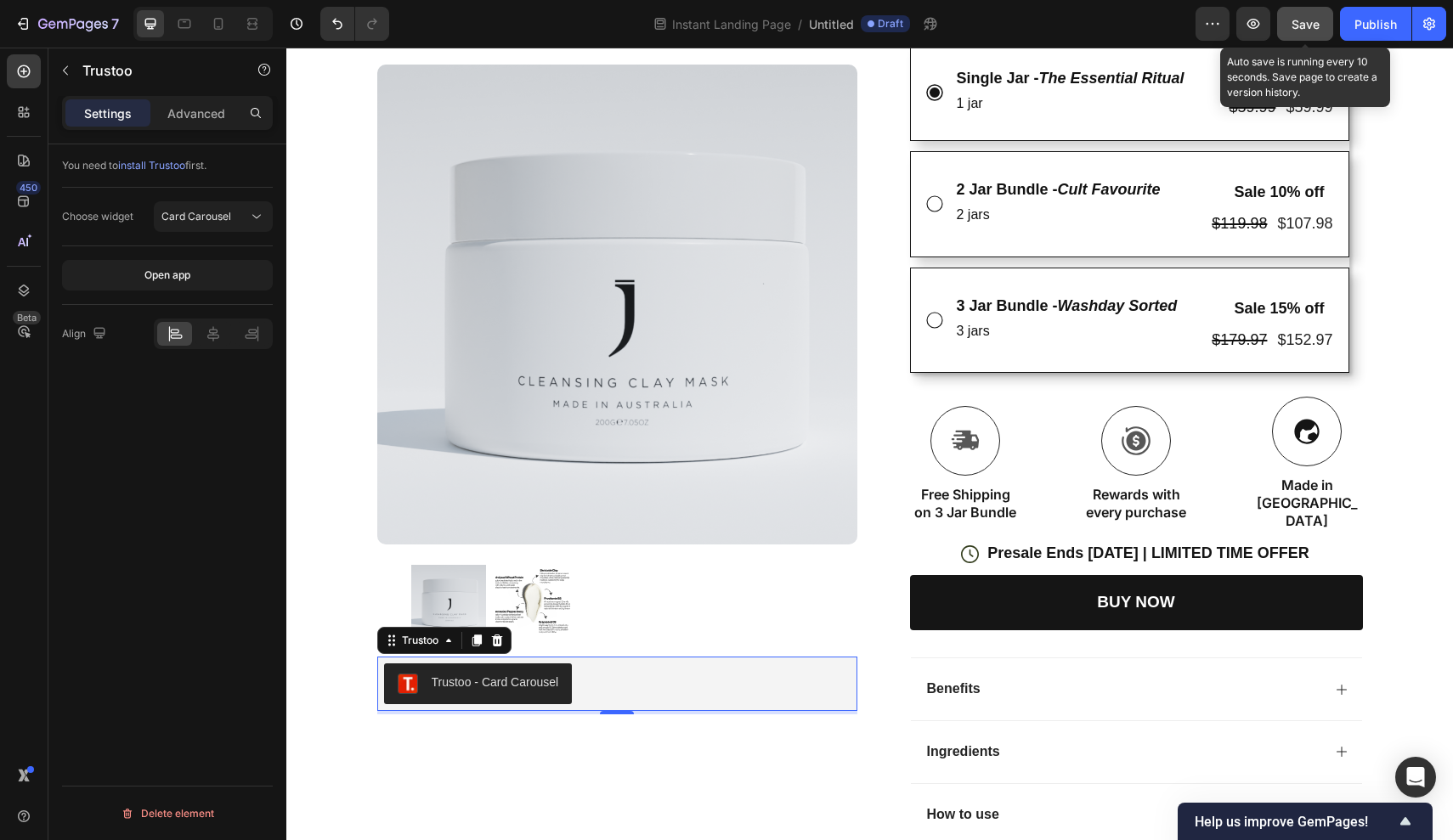
click at [1301, 21] on span "Save" at bounding box center [1305, 25] width 28 height 15
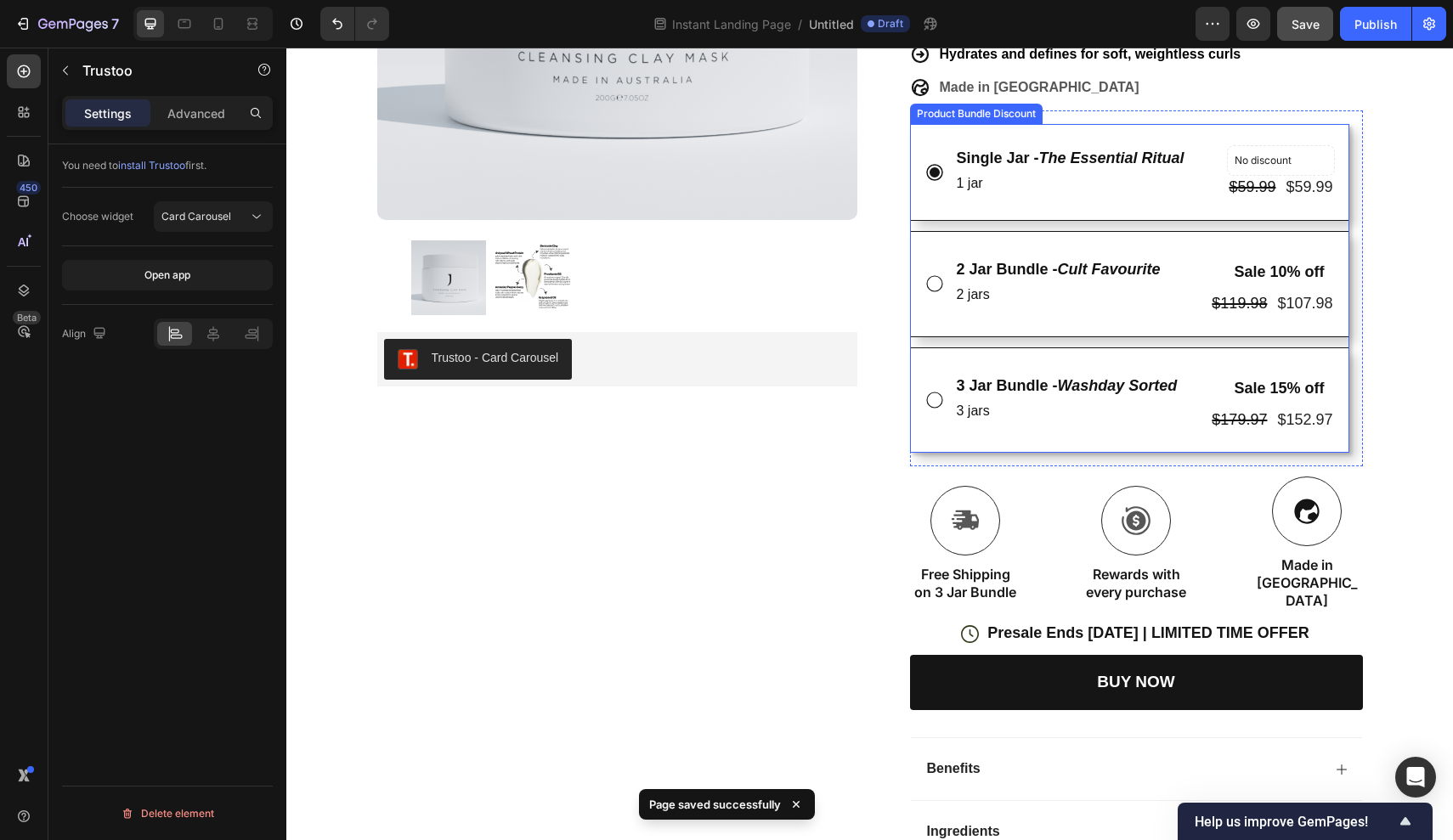
scroll to position [555, 0]
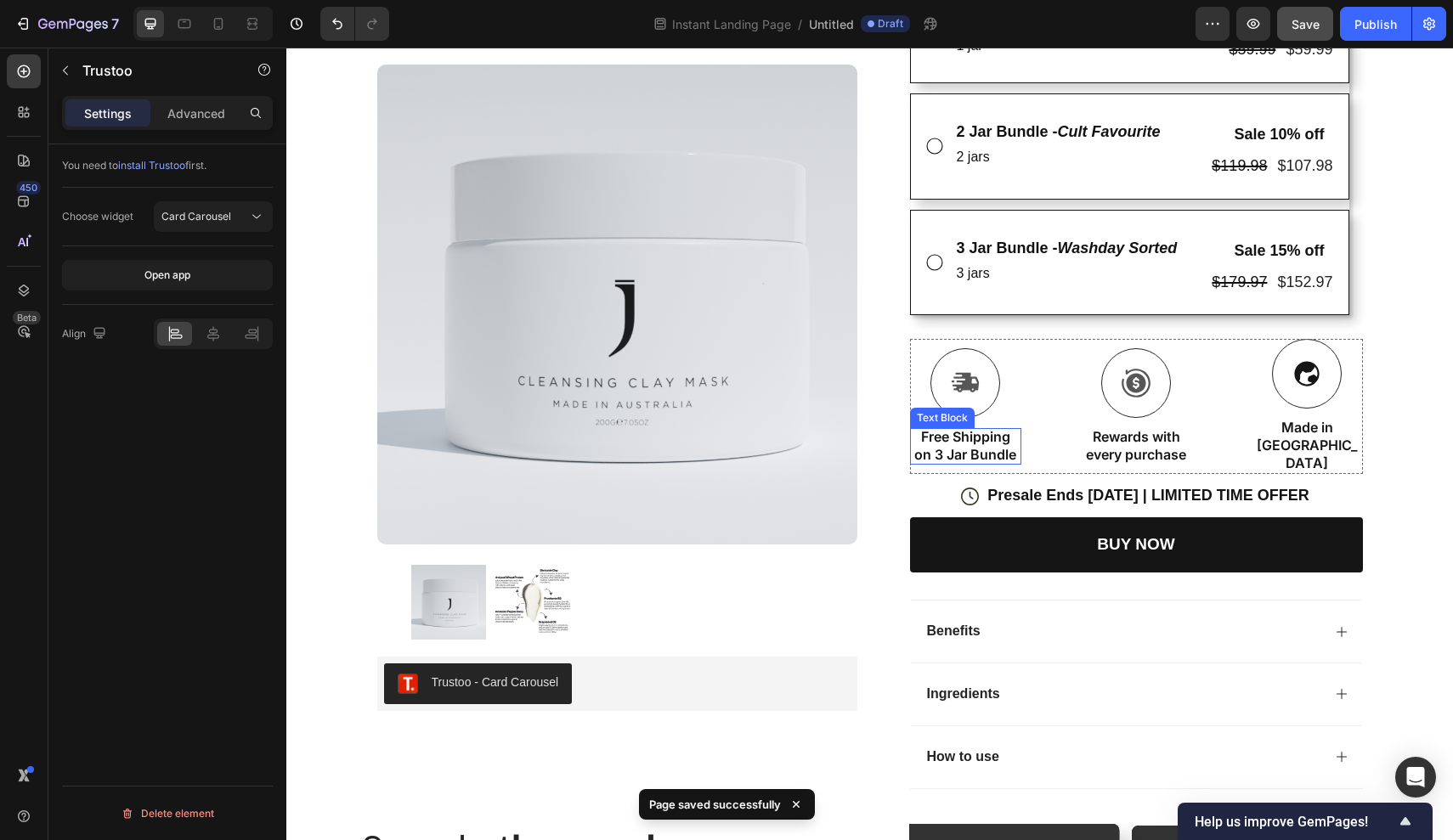
click at [979, 436] on p "Free Shipping on 3 Jar Bundle" at bounding box center [965, 446] width 108 height 36
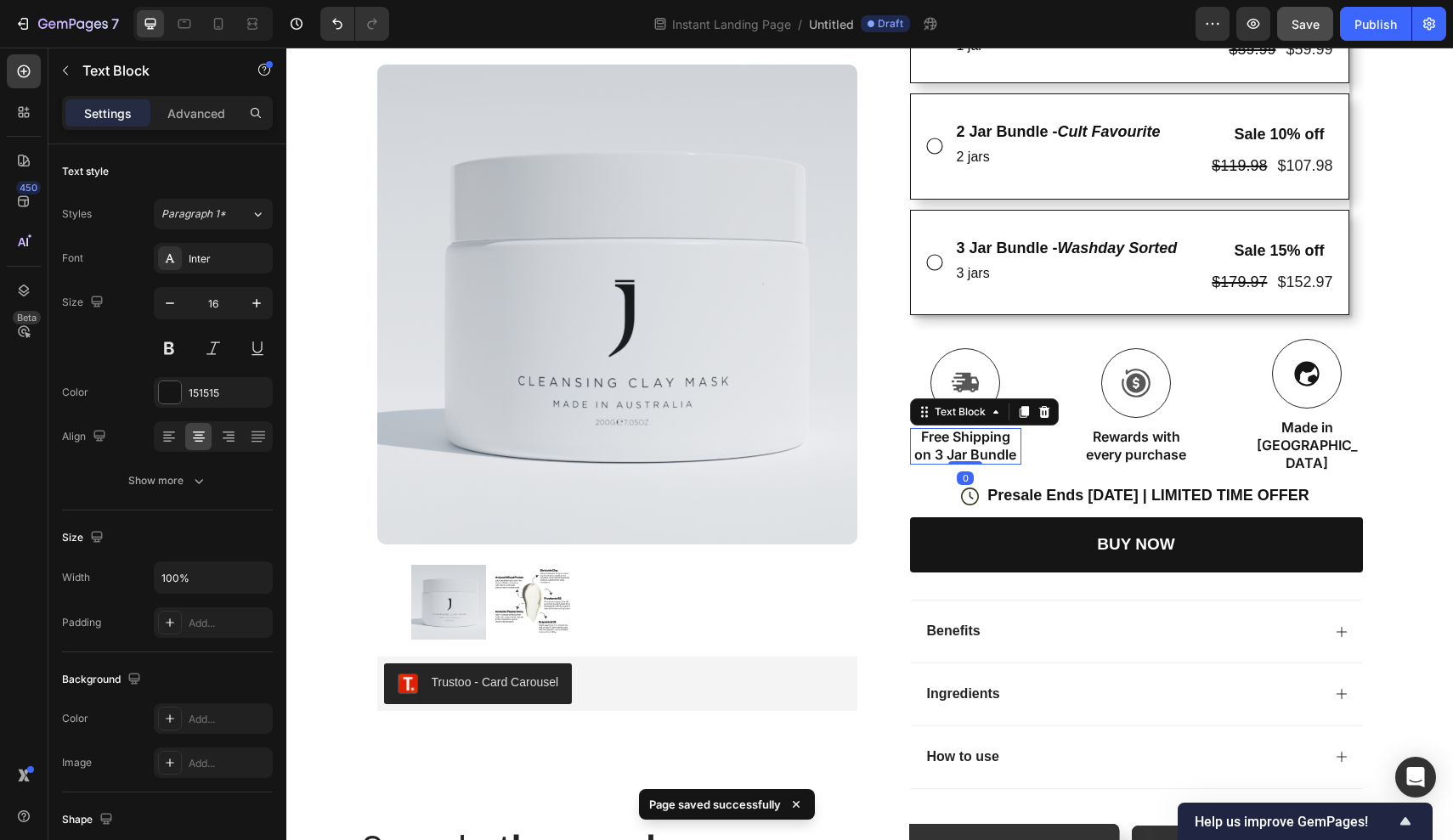
click at [1010, 437] on p "Free Shipping on 3 Jar Bundle" at bounding box center [965, 446] width 108 height 36
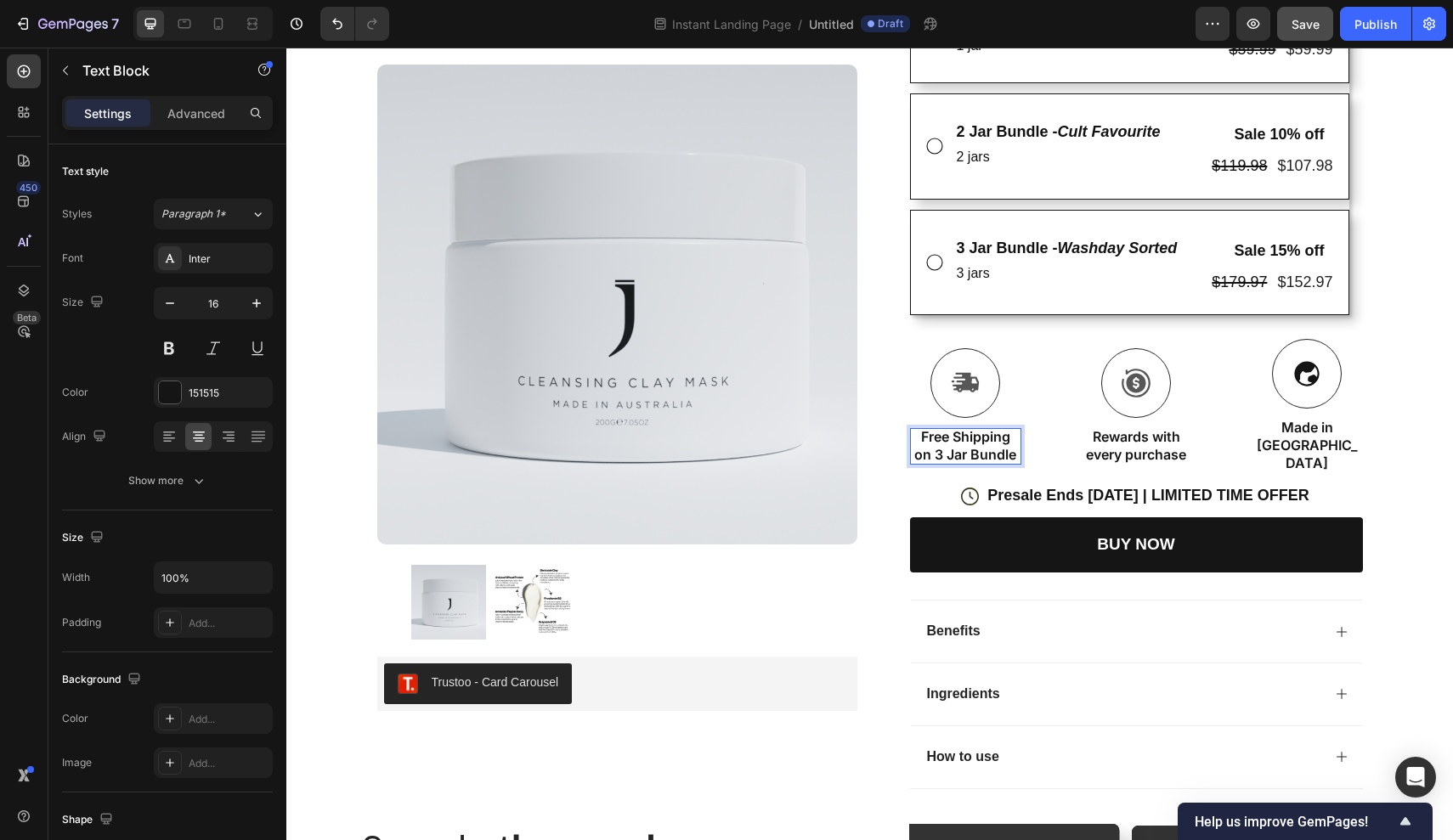
click at [1015, 437] on p "Free Shipping on 3 Jar Bundle" at bounding box center [965, 446] width 108 height 36
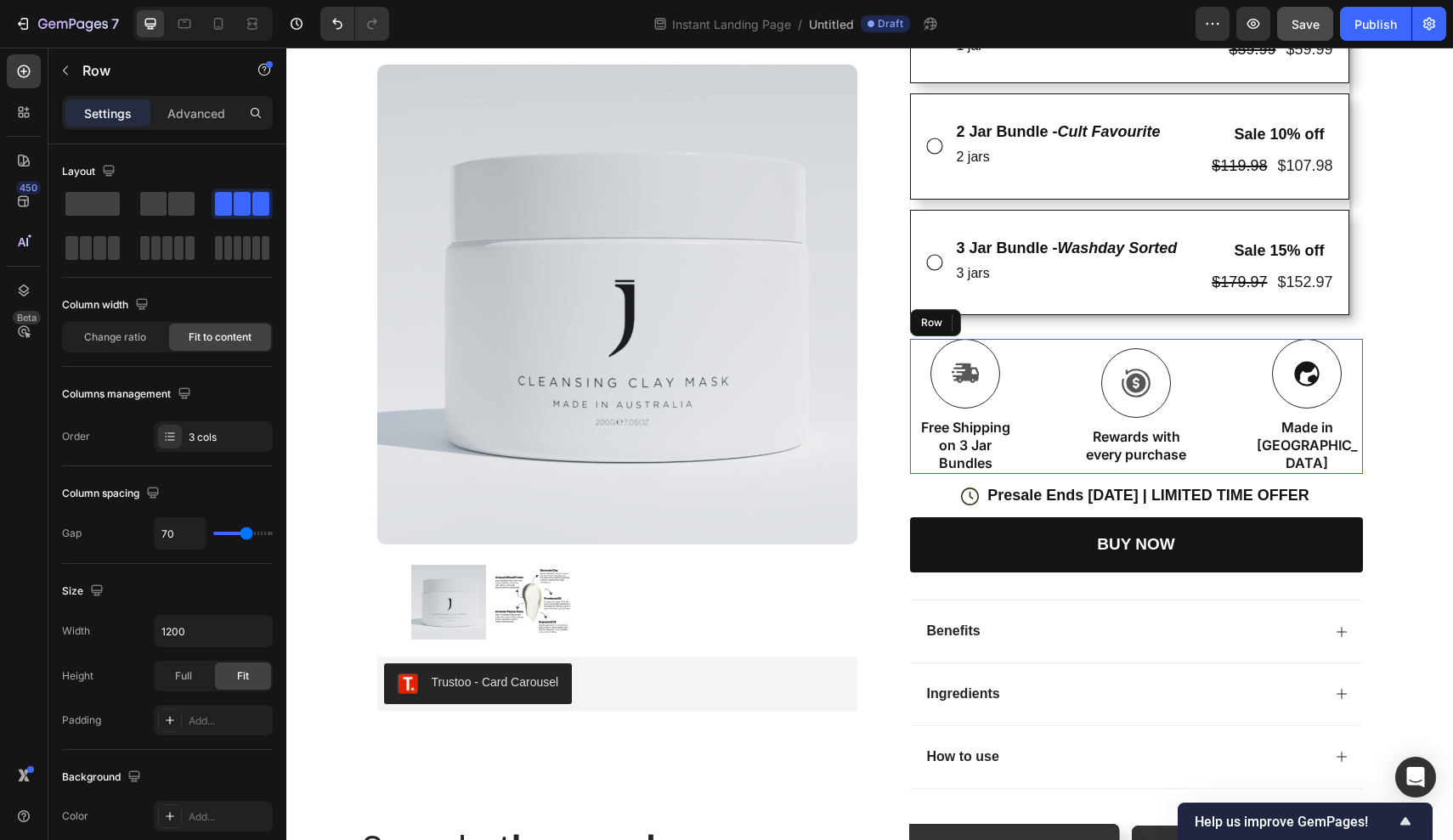
click at [1064, 417] on div "Icon Free Shipping on 3 Jar Bundles Text Block 0 Icon Rewards with every purcha…" at bounding box center [1135, 405] width 453 height 135
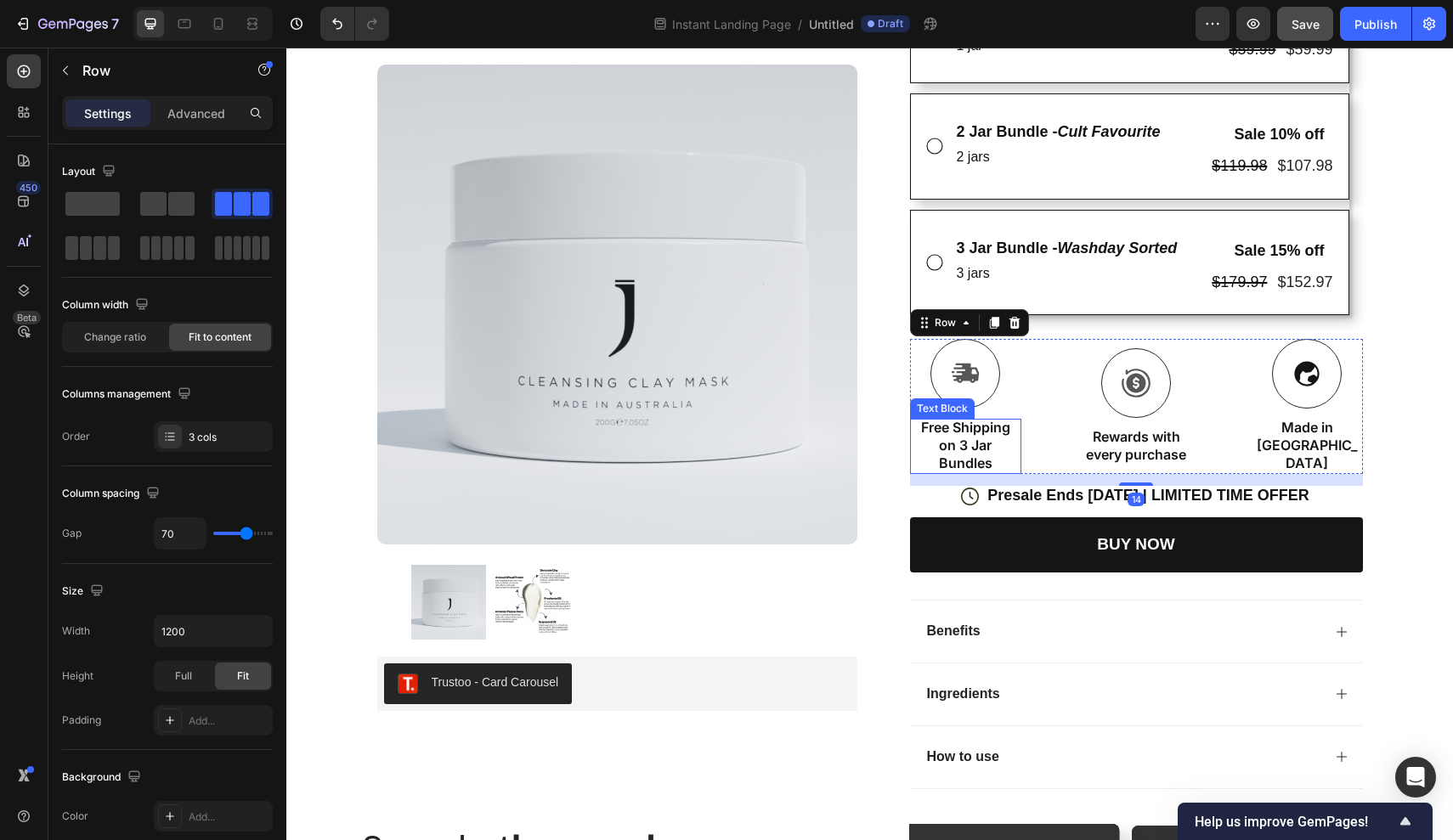
click at [985, 458] on p "Free Shipping on 3 Jar Bundles" at bounding box center [965, 446] width 108 height 53
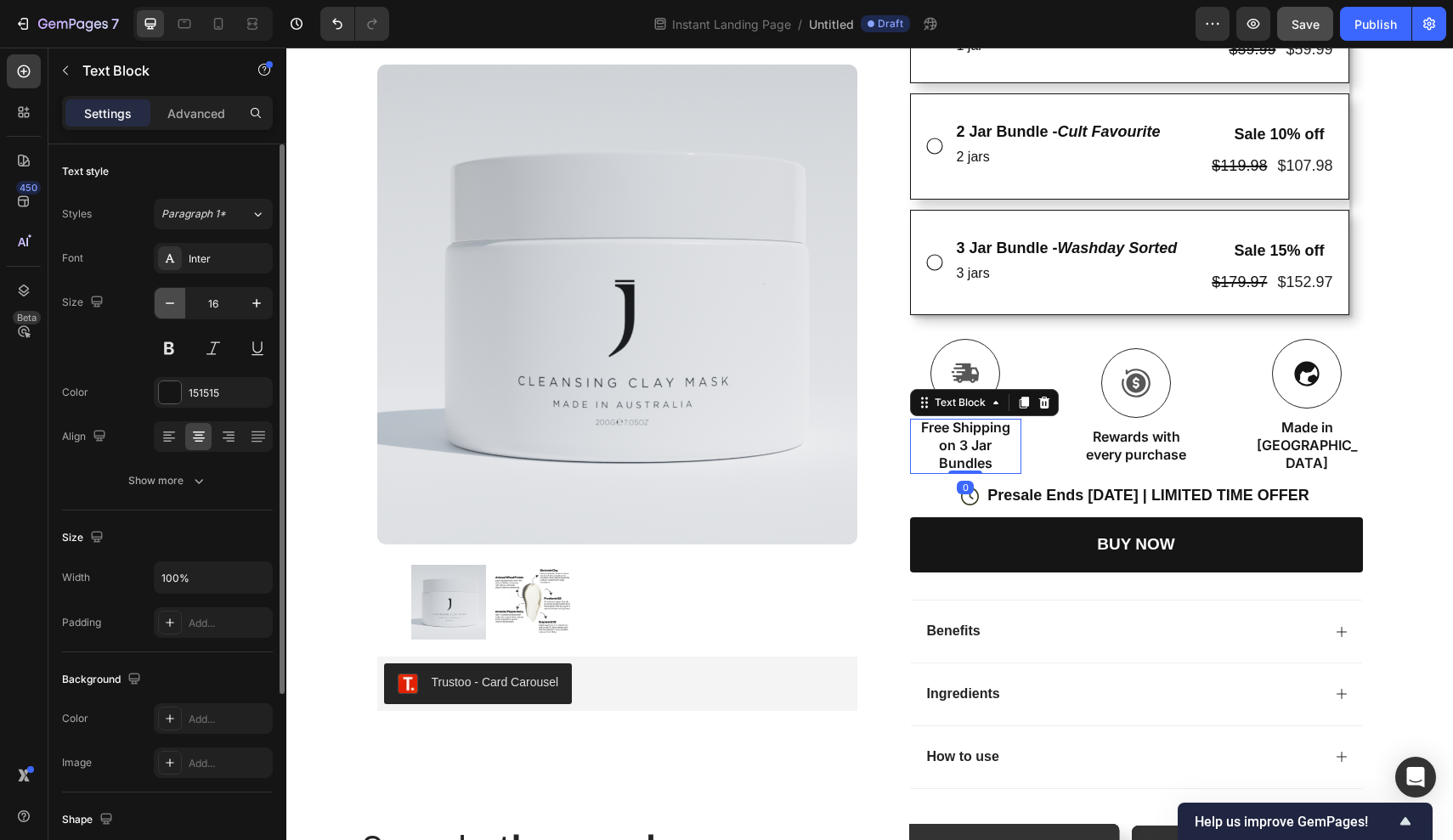
click at [172, 308] on icon "button" at bounding box center [169, 303] width 17 height 17
type input "15"
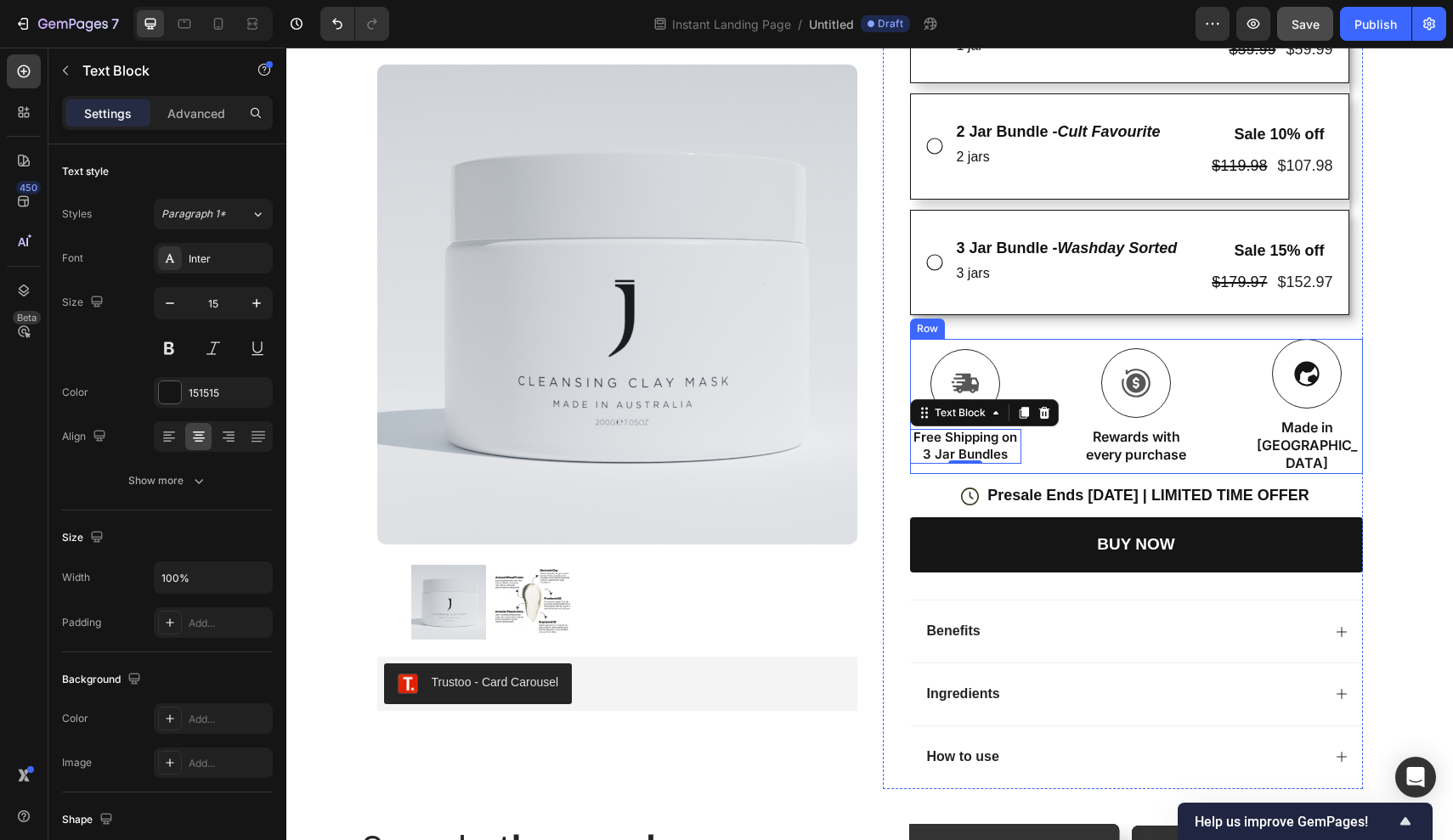
click at [1165, 428] on p "Rewards with every purchase" at bounding box center [1136, 446] width 108 height 36
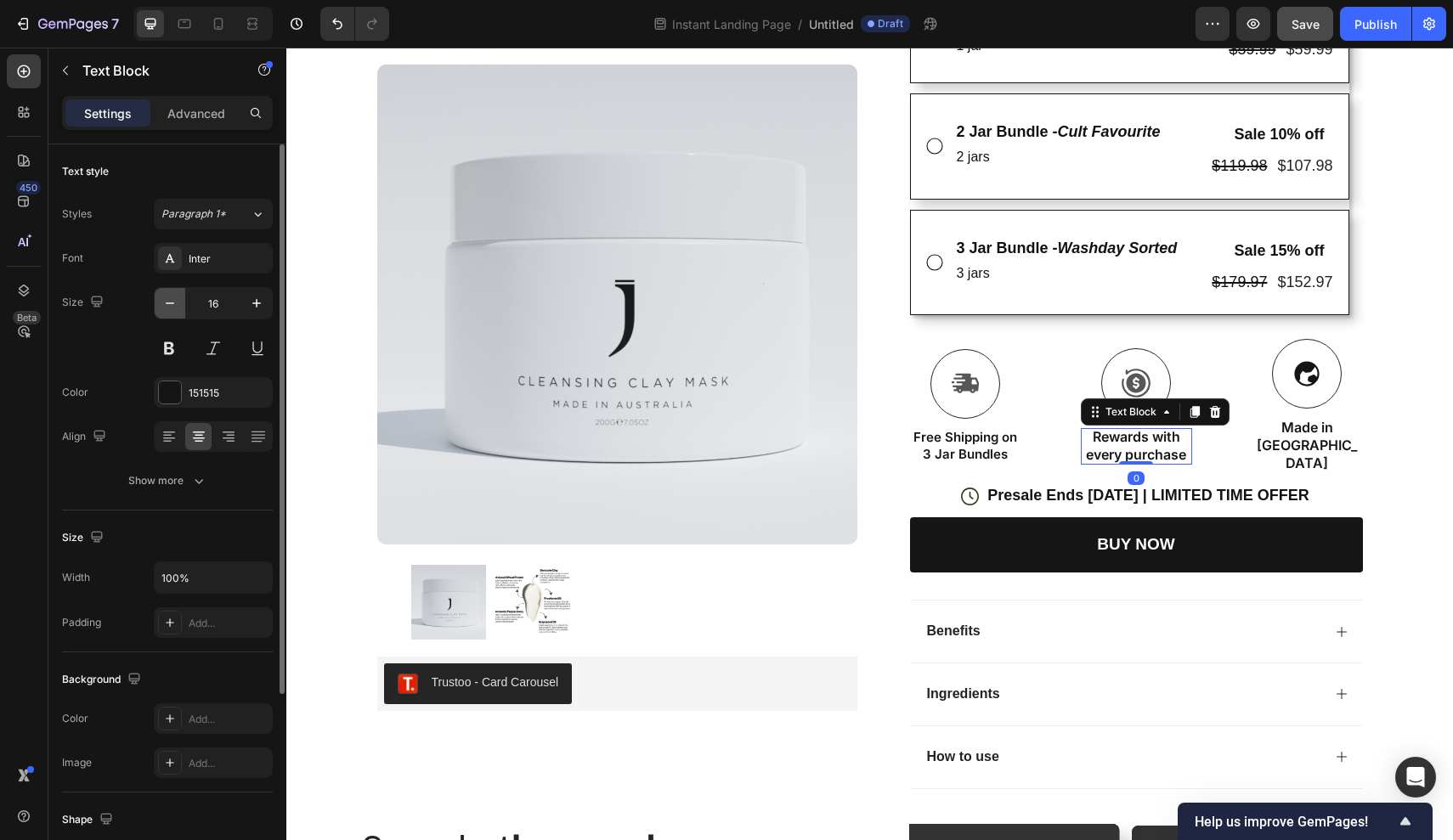
click at [171, 299] on icon "button" at bounding box center [169, 303] width 17 height 17
type input "15"
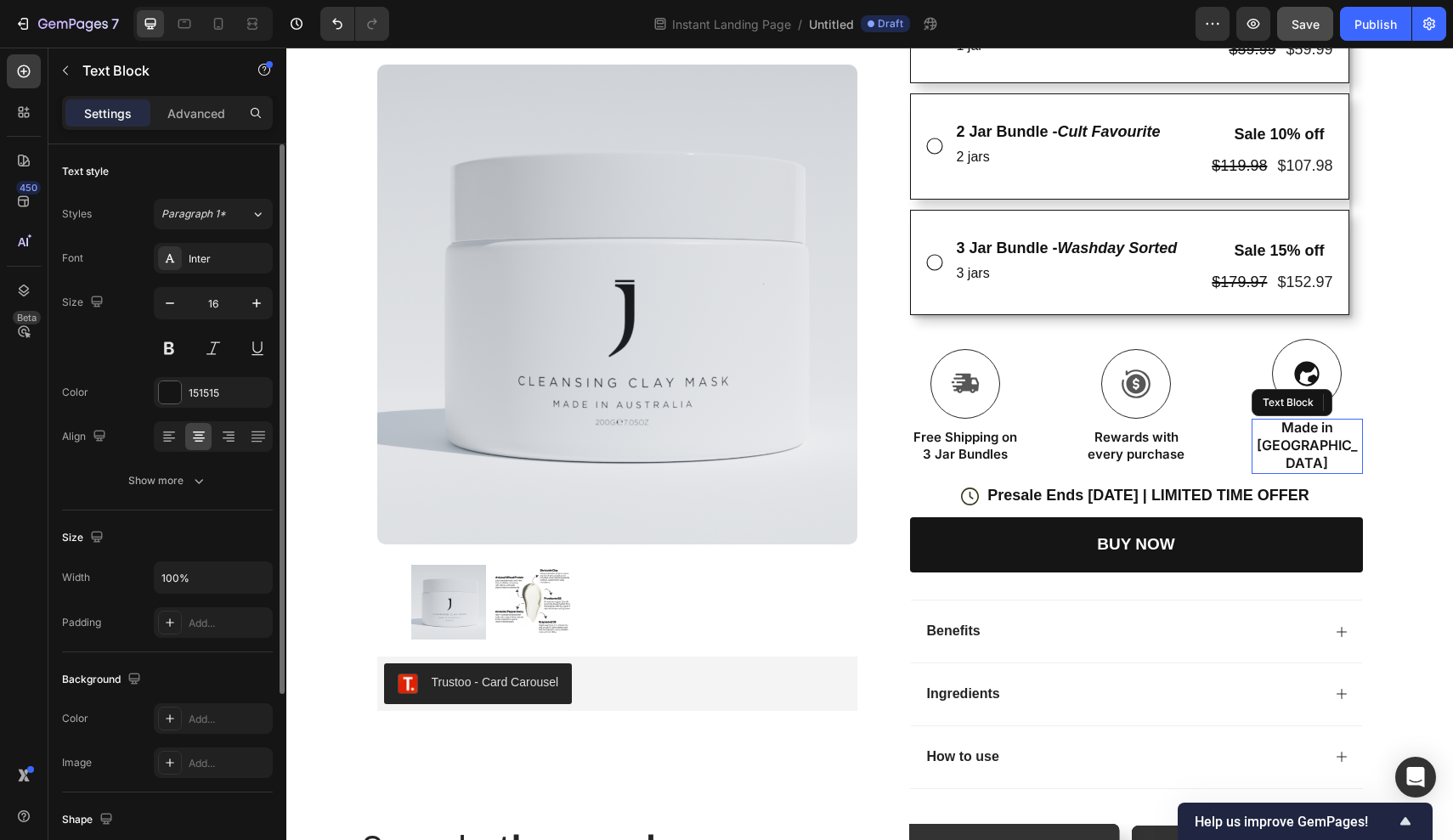
click at [1311, 424] on p "Made in Australia" at bounding box center [1307, 446] width 108 height 53
click at [161, 300] on icon "button" at bounding box center [169, 303] width 17 height 17
type input "15"
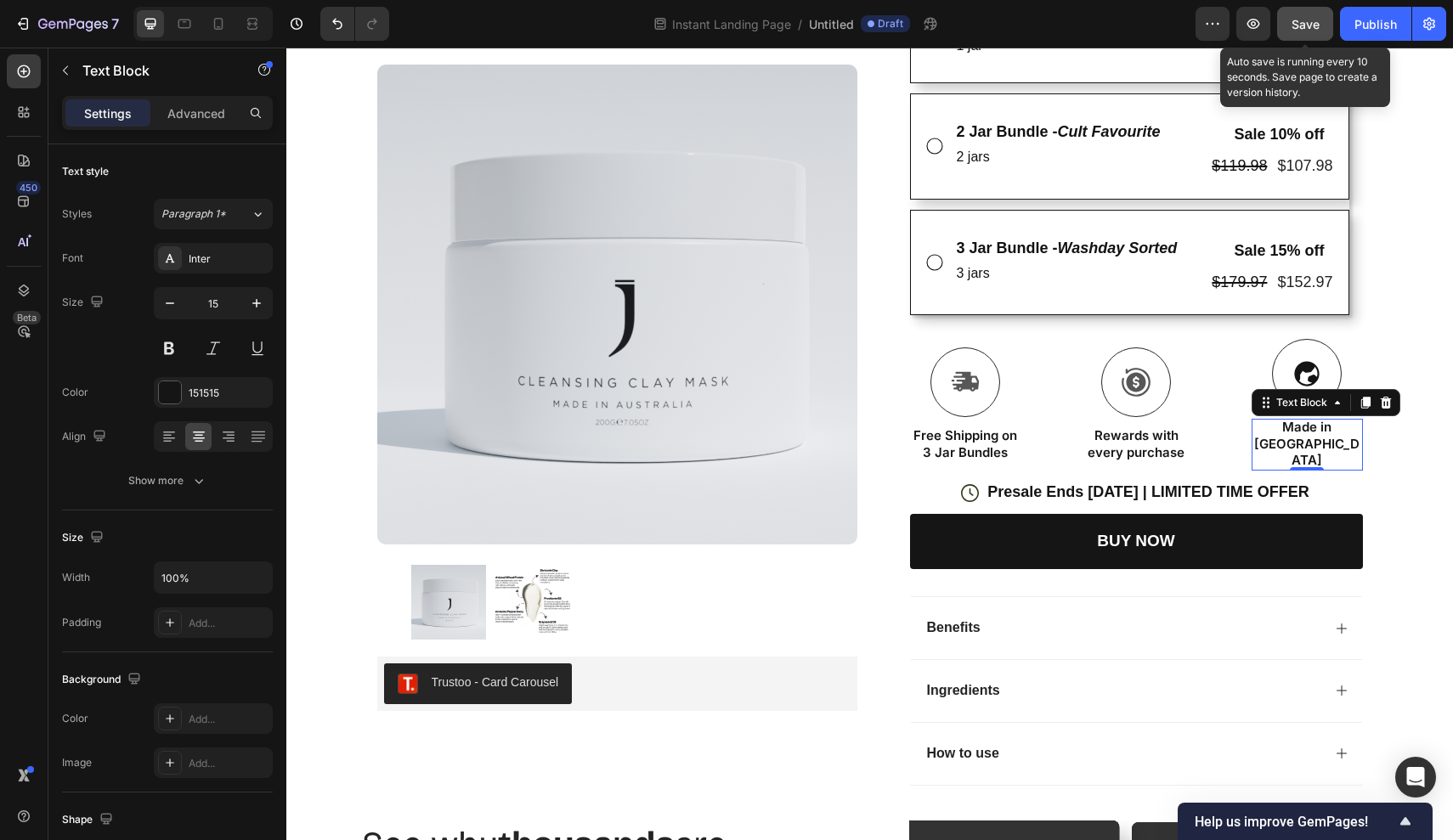
click at [1298, 29] on span "Save" at bounding box center [1305, 25] width 28 height 15
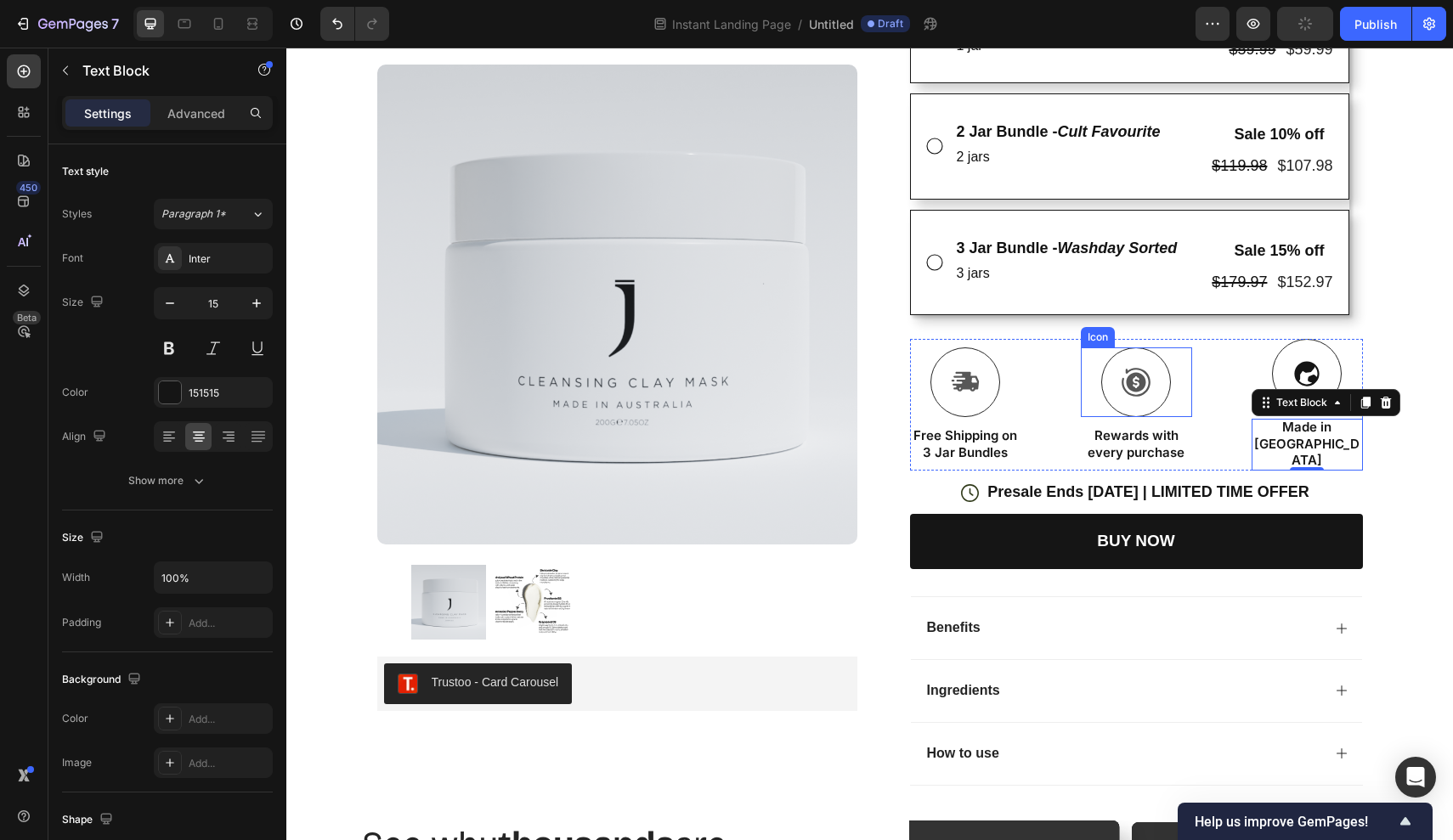
click at [1149, 378] on icon at bounding box center [1135, 382] width 30 height 30
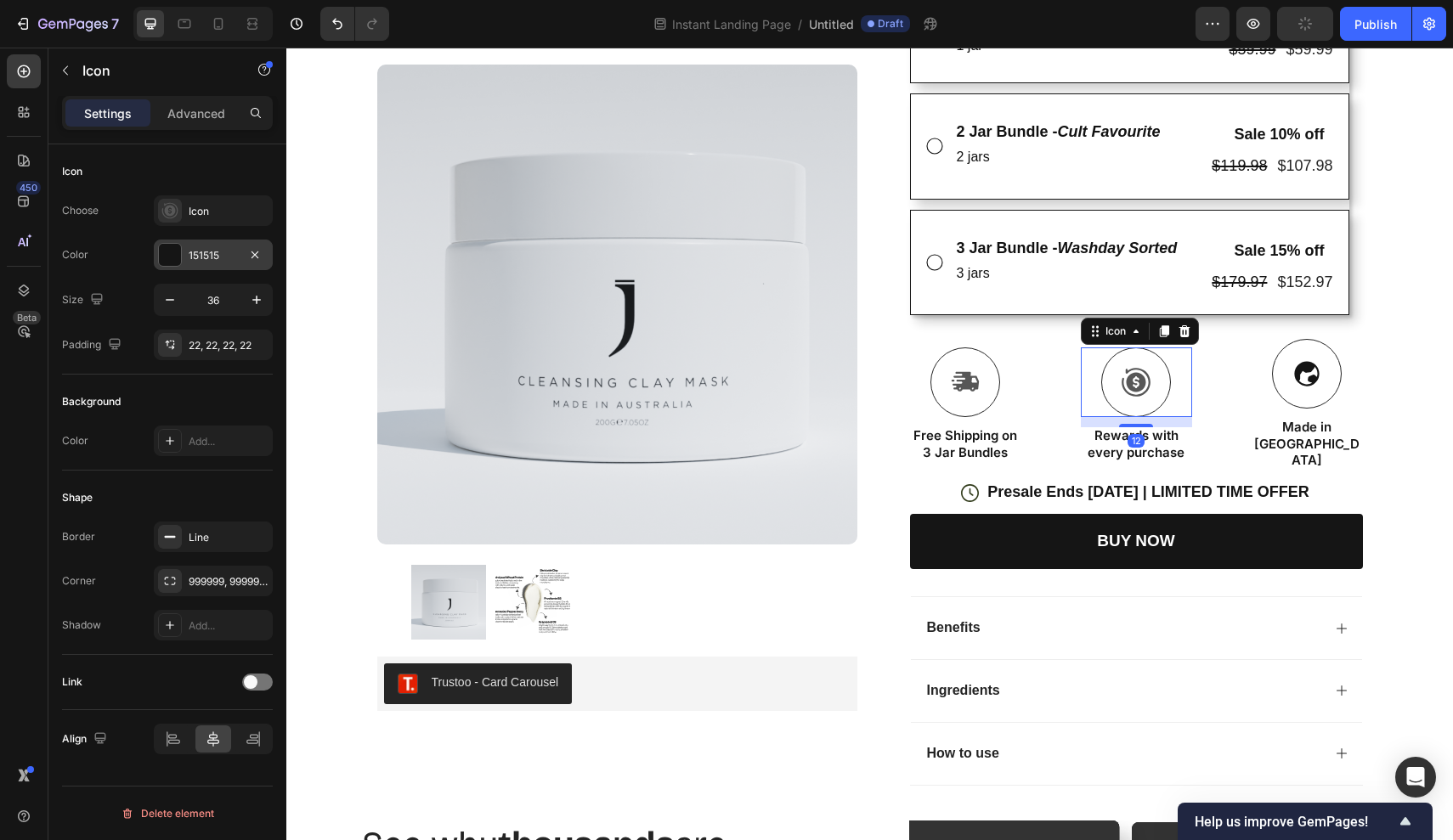
click at [209, 258] on div "151515" at bounding box center [213, 255] width 49 height 16
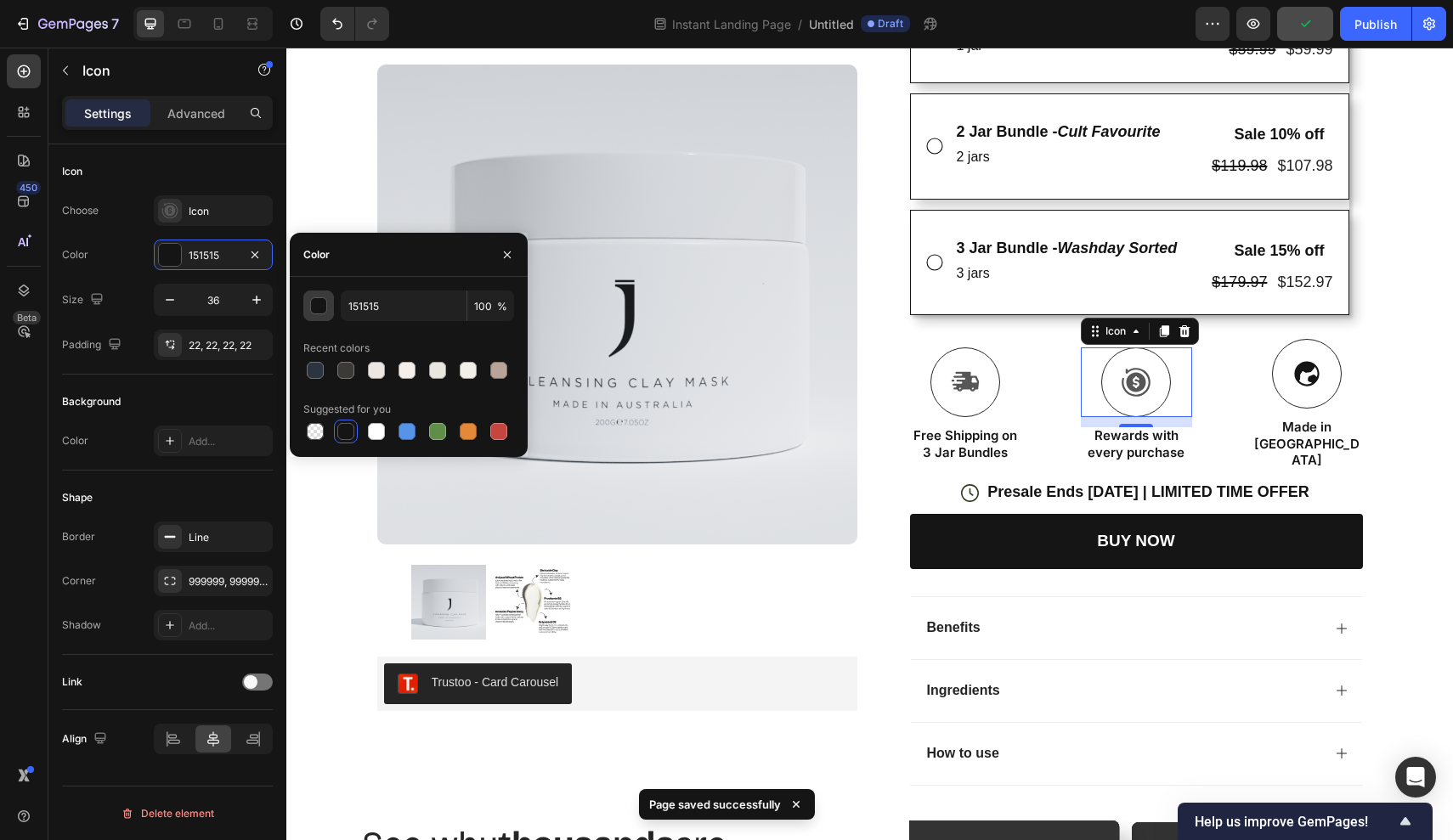
click at [315, 309] on div "button" at bounding box center [319, 307] width 17 height 17
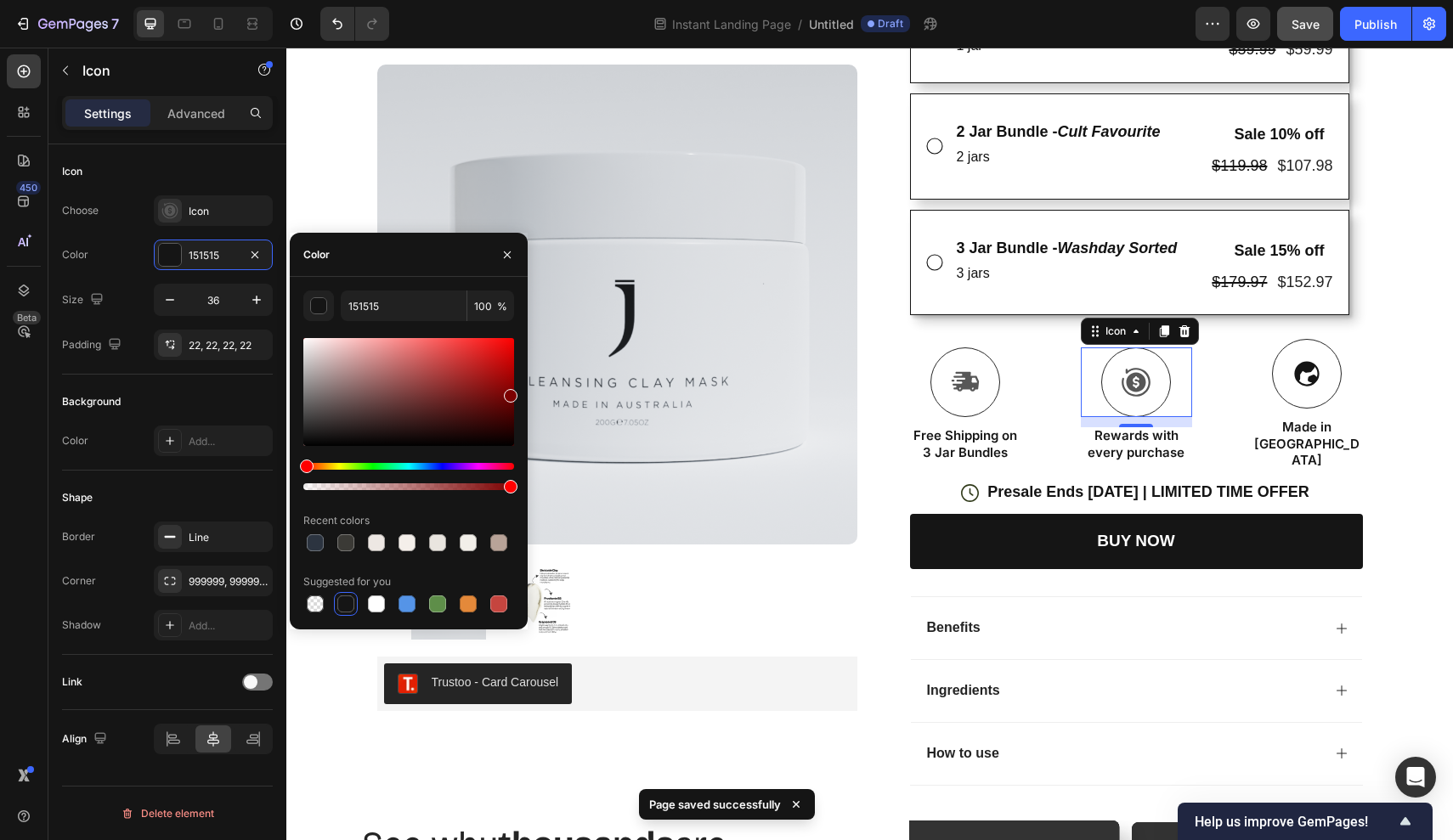
drag, startPoint x: 593, startPoint y: 489, endPoint x: 536, endPoint y: 390, distance: 114.2
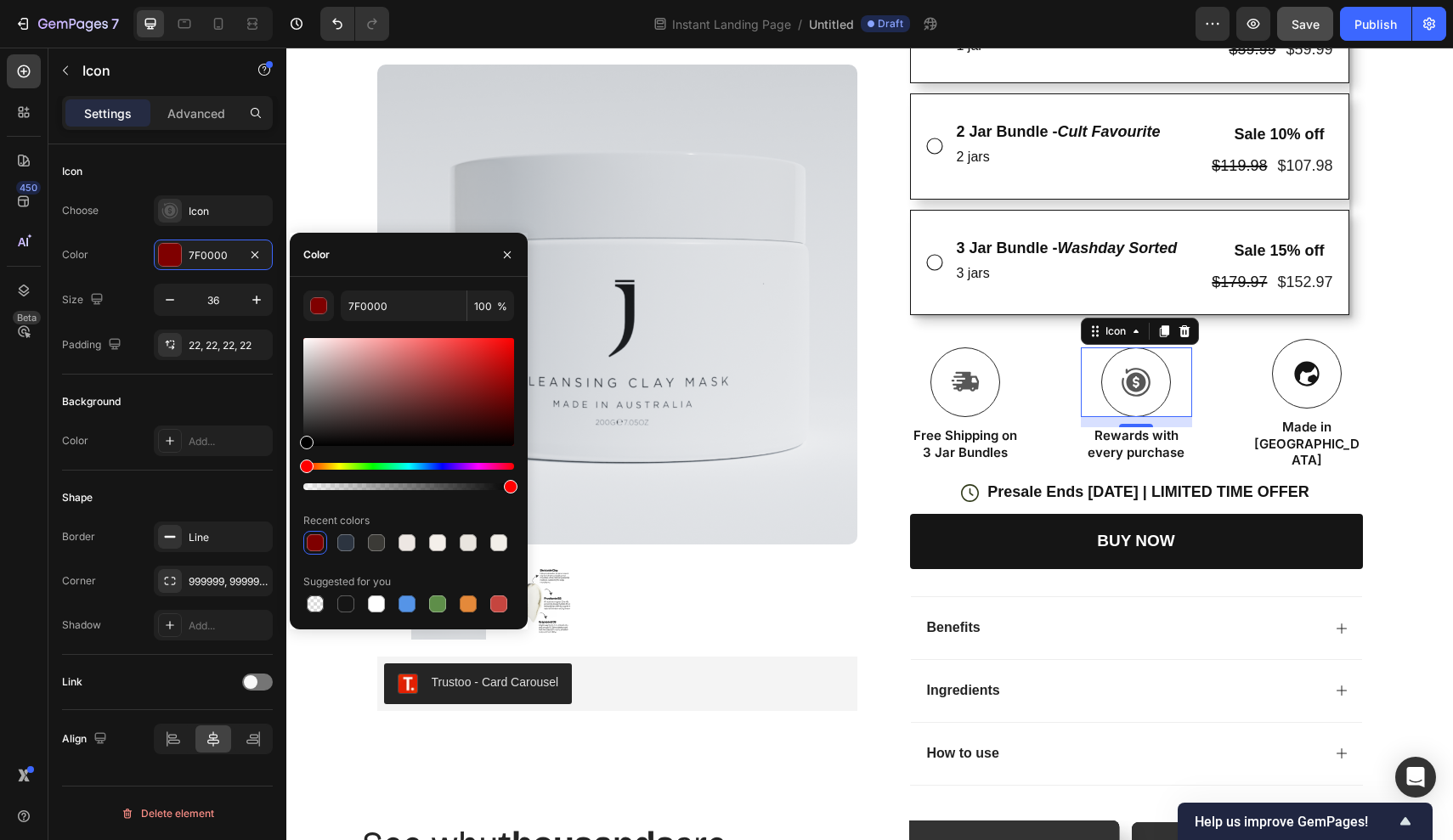
drag, startPoint x: 513, startPoint y: 395, endPoint x: 234, endPoint y: 474, distance: 290.0
click at [231, 478] on div "450 Beta Sections(18) Elements(104) Section Element Hero Section Product Detail…" at bounding box center [143, 444] width 286 height 792
click at [342, 598] on div at bounding box center [346, 604] width 17 height 17
type input "151515"
click at [505, 258] on icon "button" at bounding box center [507, 254] width 14 height 14
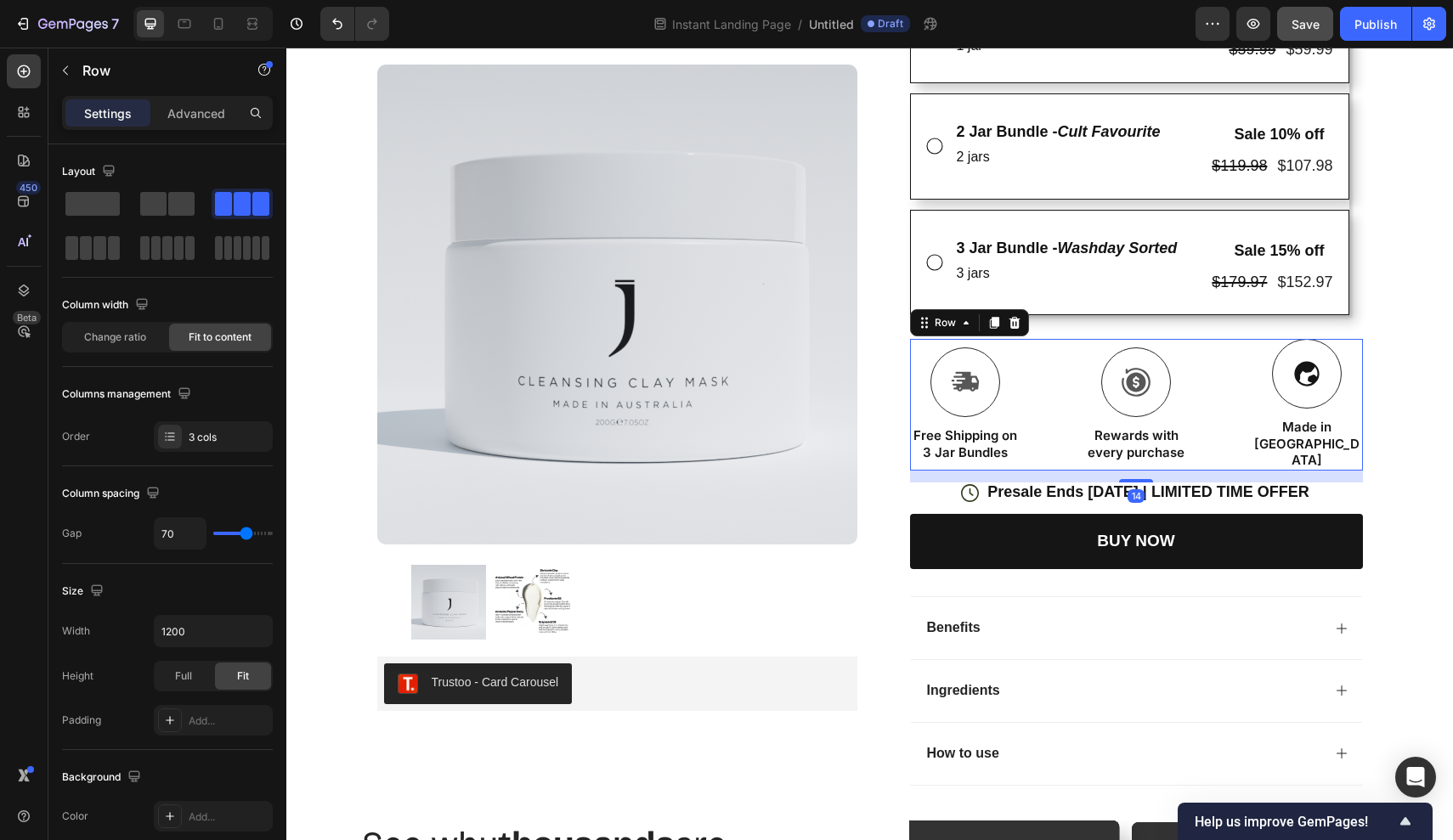
click at [1224, 378] on div "Icon Free Shipping on 3 Jar Bundles Text Block Icon Rewards with every purchase…" at bounding box center [1135, 404] width 453 height 132
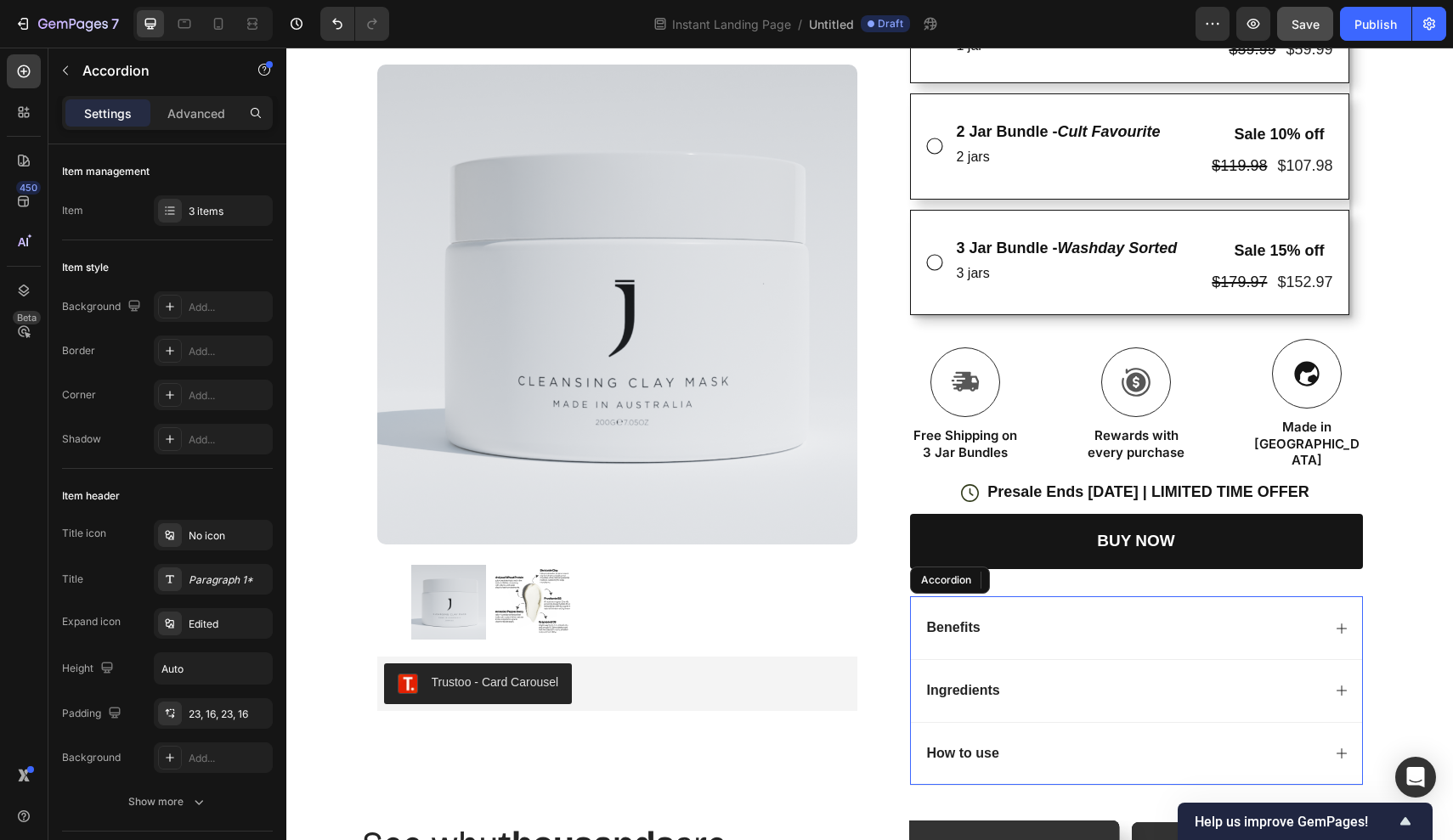
click at [1332, 659] on div "Ingredients" at bounding box center [1135, 690] width 451 height 63
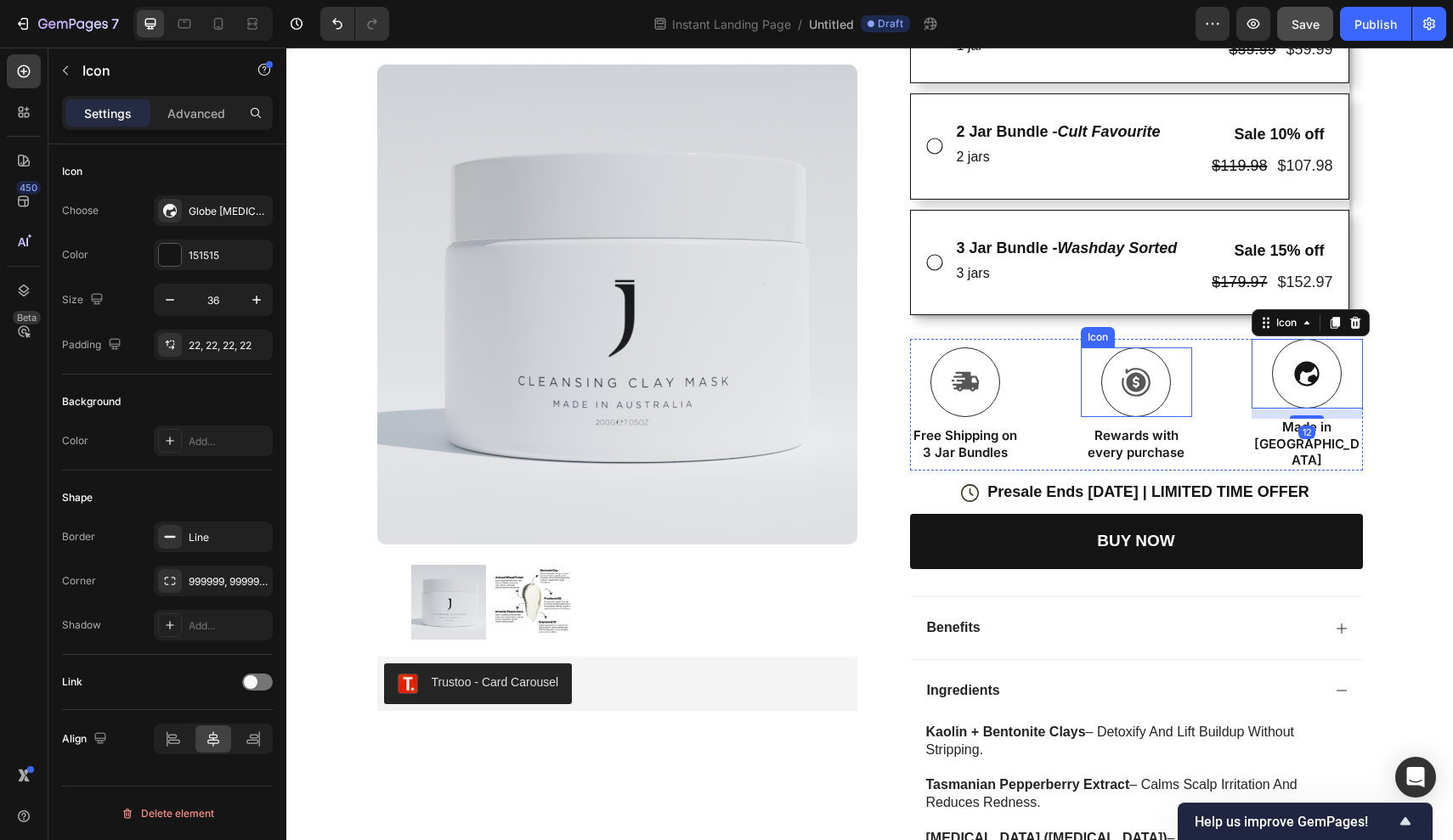
click at [1155, 378] on div at bounding box center [1135, 382] width 70 height 70
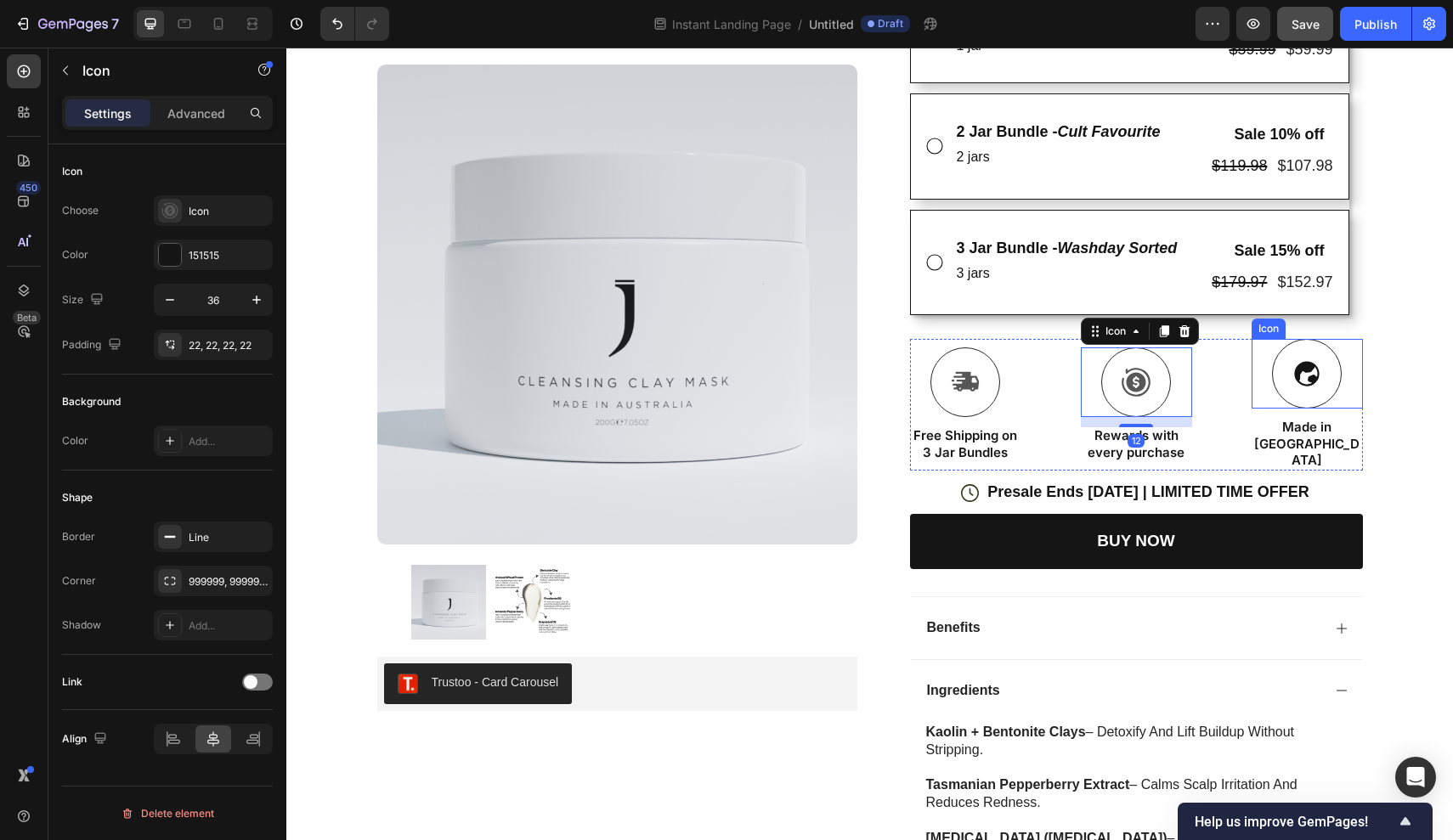
click at [1270, 376] on div "Icon" at bounding box center [1308, 373] width 112 height 70
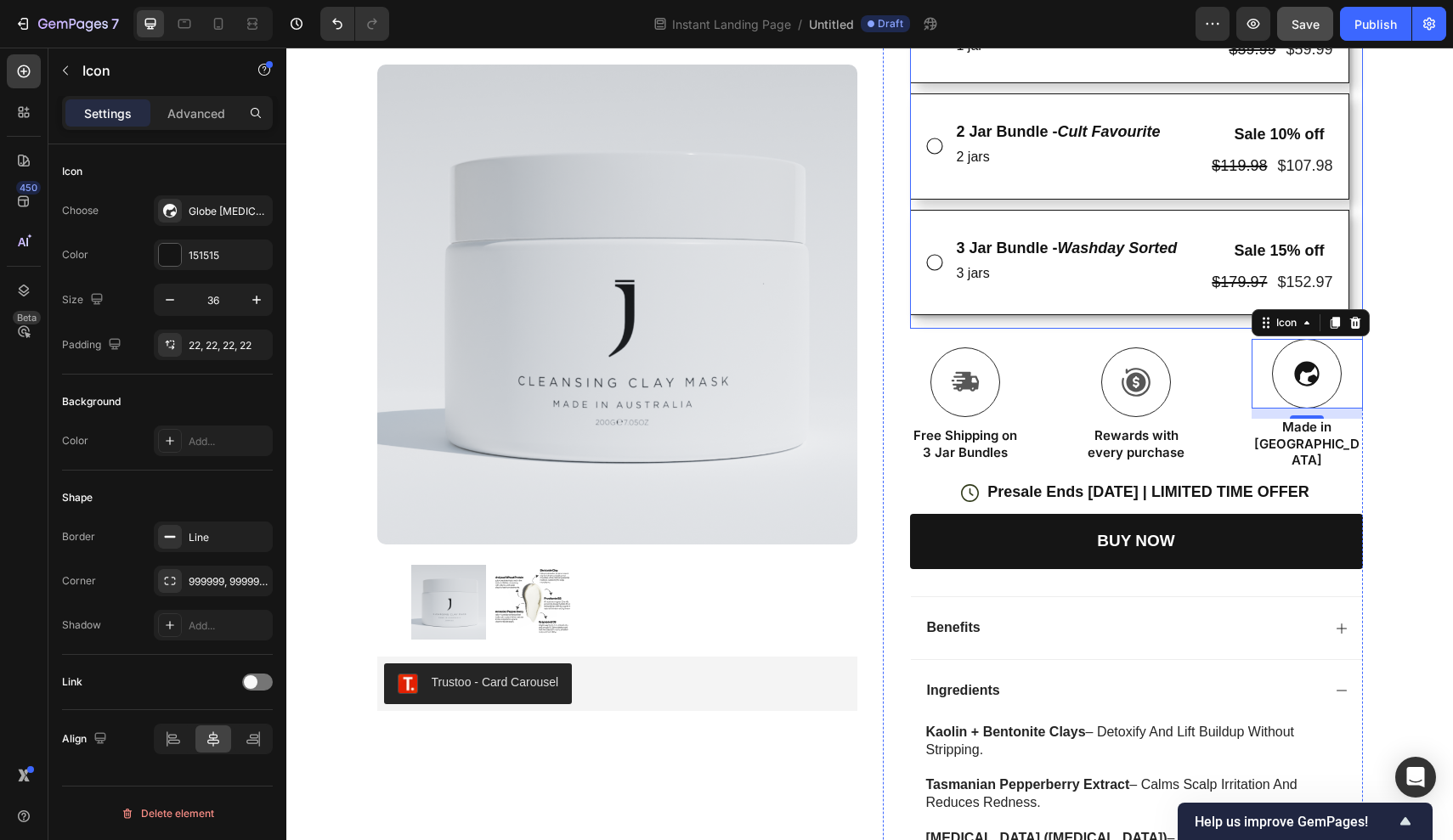
click at [1213, 314] on div "Single Jar - The Essential Ritual Text Block 1 jar Text Block No discount Not b…" at bounding box center [1135, 150] width 453 height 356
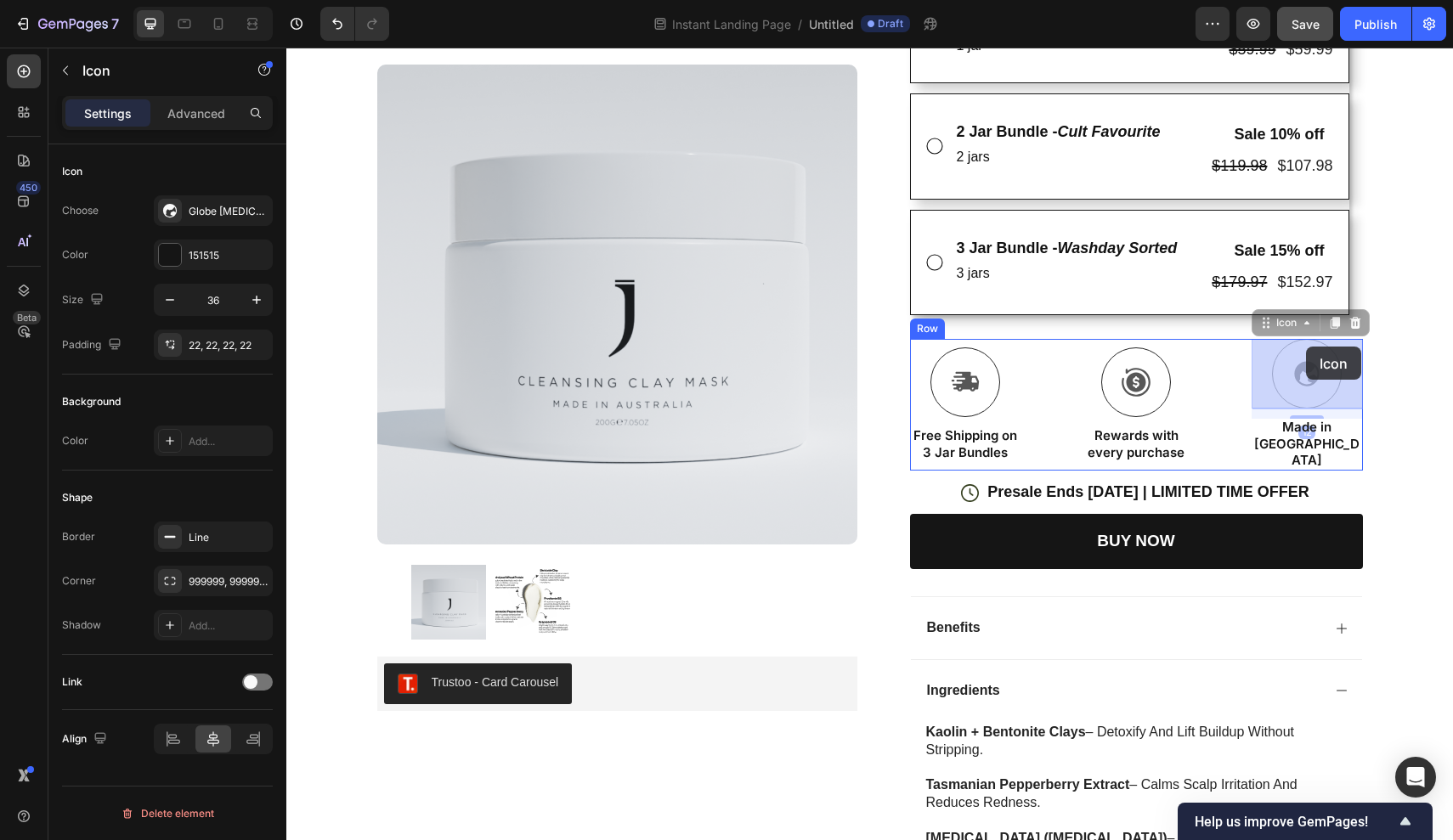
drag, startPoint x: 1308, startPoint y: 358, endPoint x: 1306, endPoint y: 347, distance: 11.2
click at [1197, 380] on div "Icon Free Shipping on 3 Jar Bundles Text Block Icon Rewards with every purchase…" at bounding box center [1135, 404] width 453 height 132
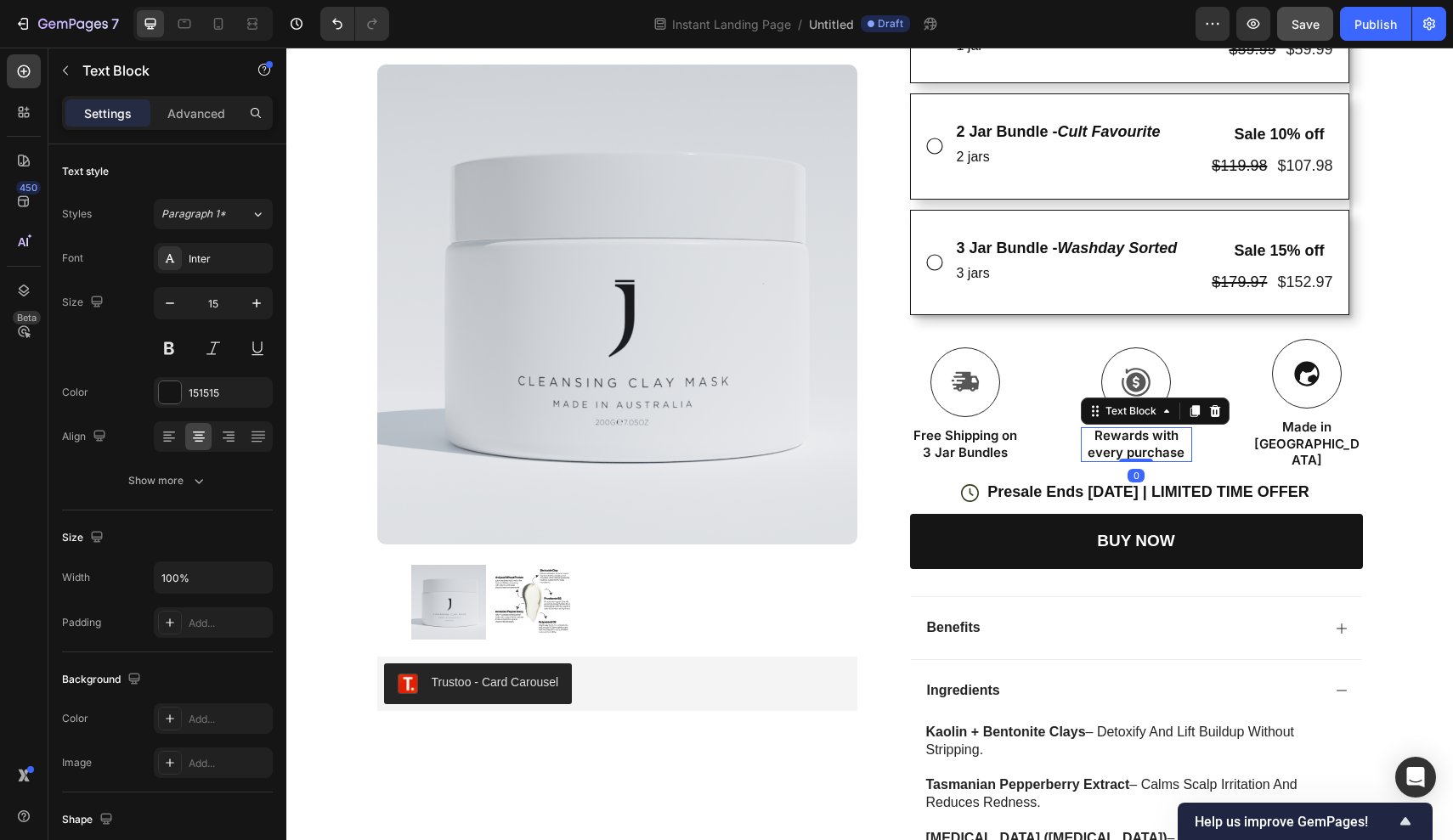
click at [1160, 427] on p "Rewards with every purchase" at bounding box center [1136, 444] width 108 height 33
click at [1299, 415] on div "Text Block" at bounding box center [1284, 408] width 65 height 20
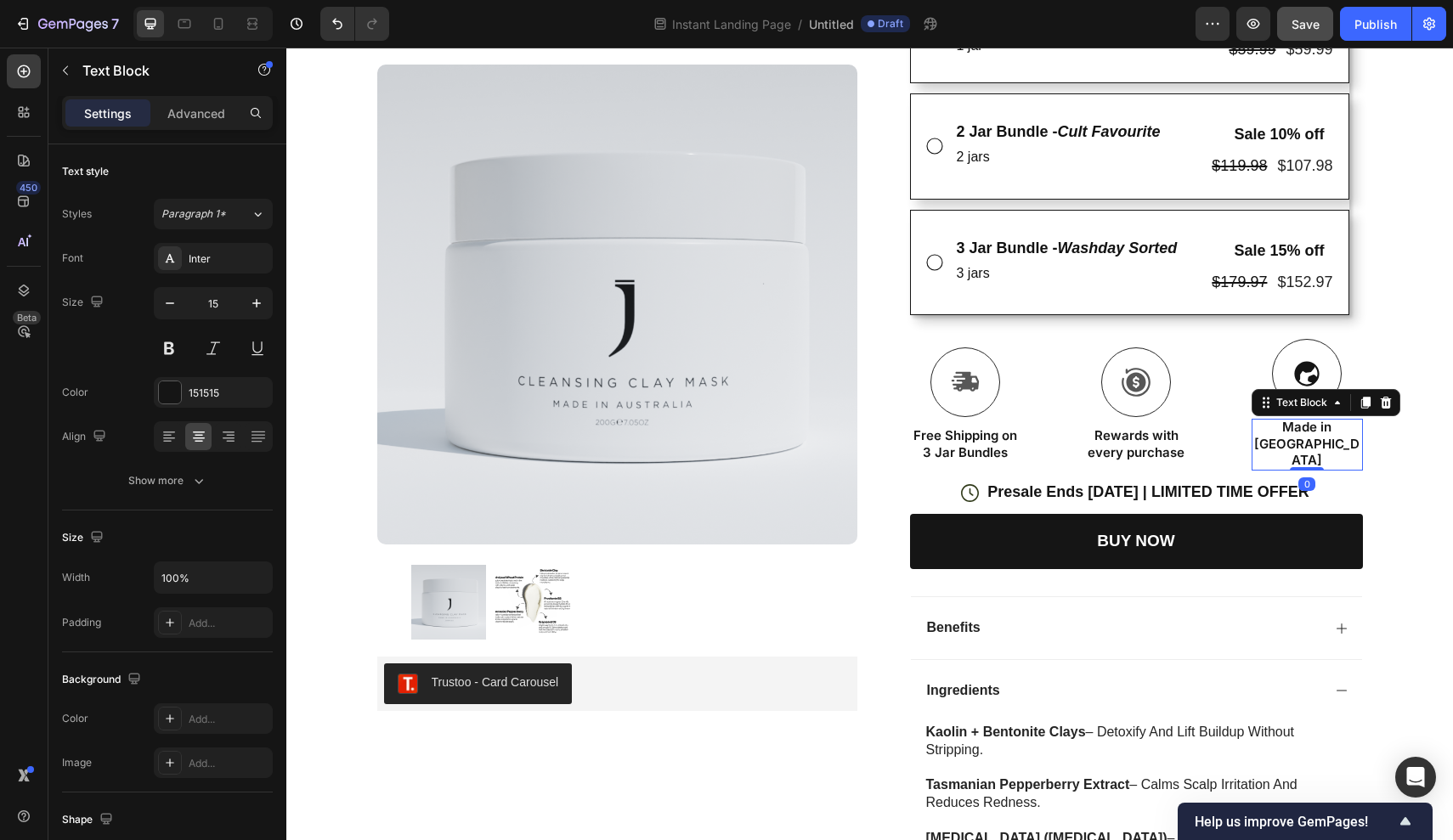
click at [1318, 431] on p "Made in Australia" at bounding box center [1307, 444] width 108 height 50
click at [1258, 426] on p "Made in Australia" at bounding box center [1307, 444] width 108 height 50
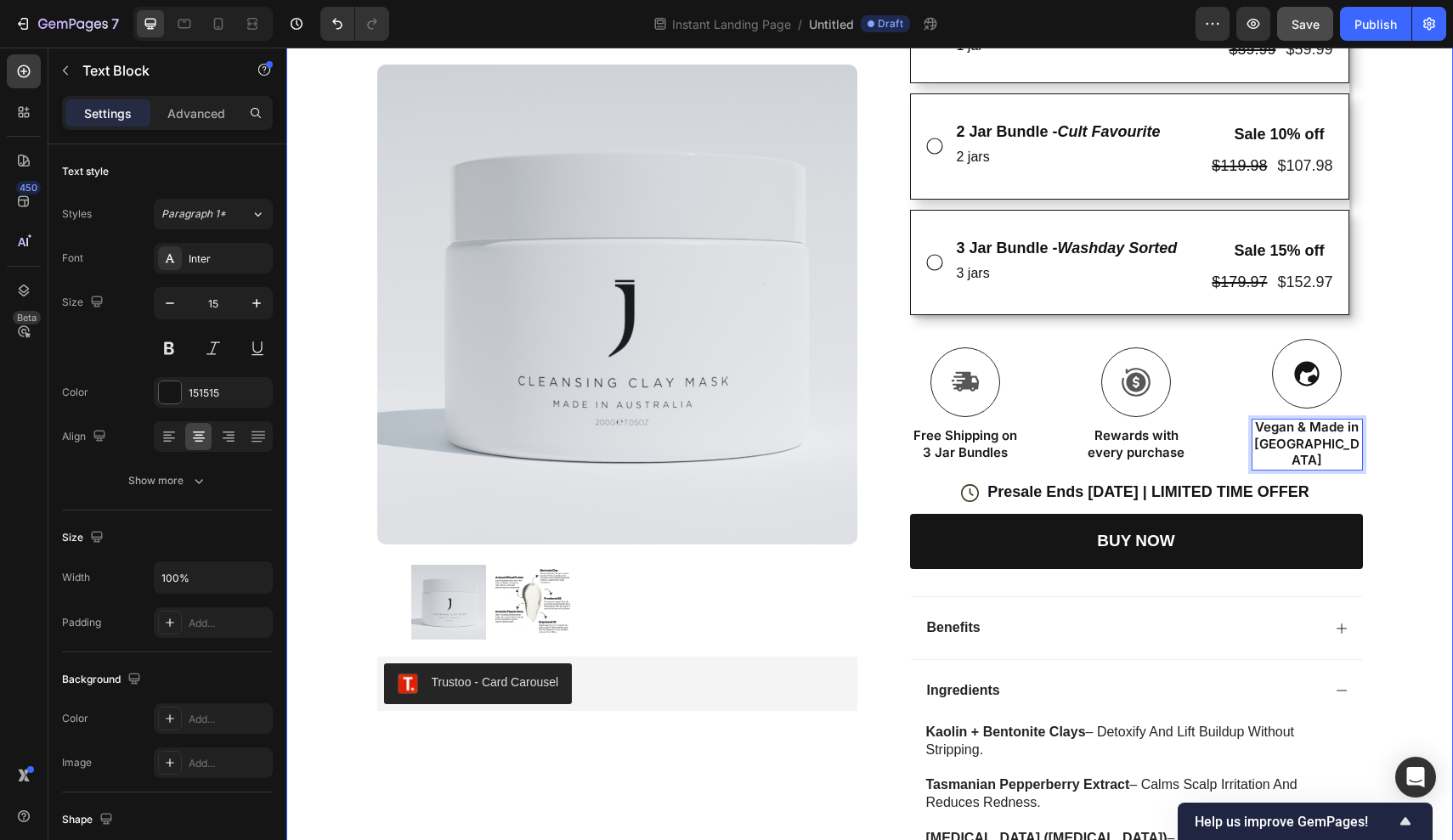
click at [1411, 457] on div "Icon FREE INTERNATIONAL SHIPPING ON 2+ JARS Text Block Row Icon 22,000+ Members…" at bounding box center [869, 415] width 1167 height 1776
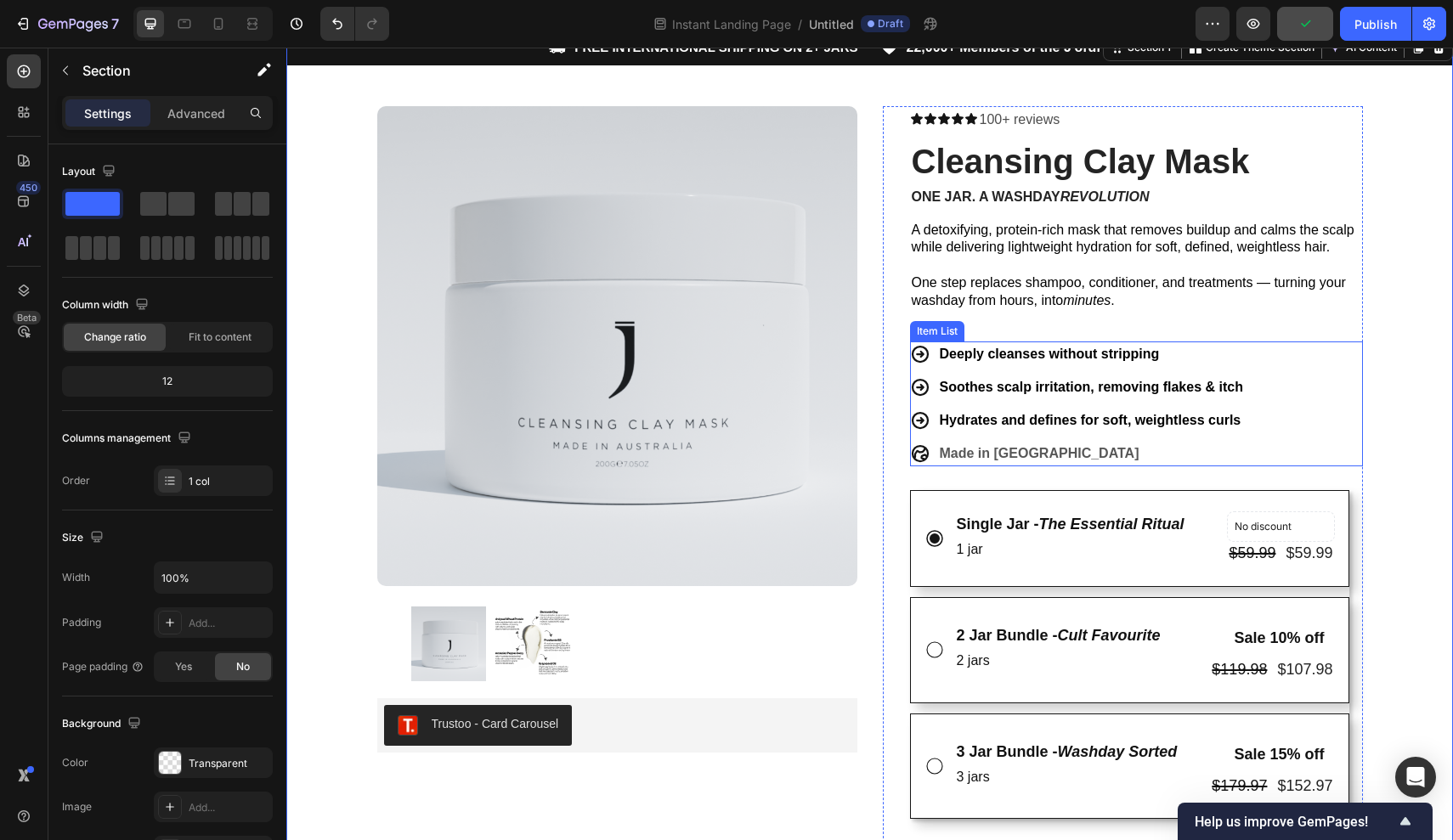
scroll to position [33, 0]
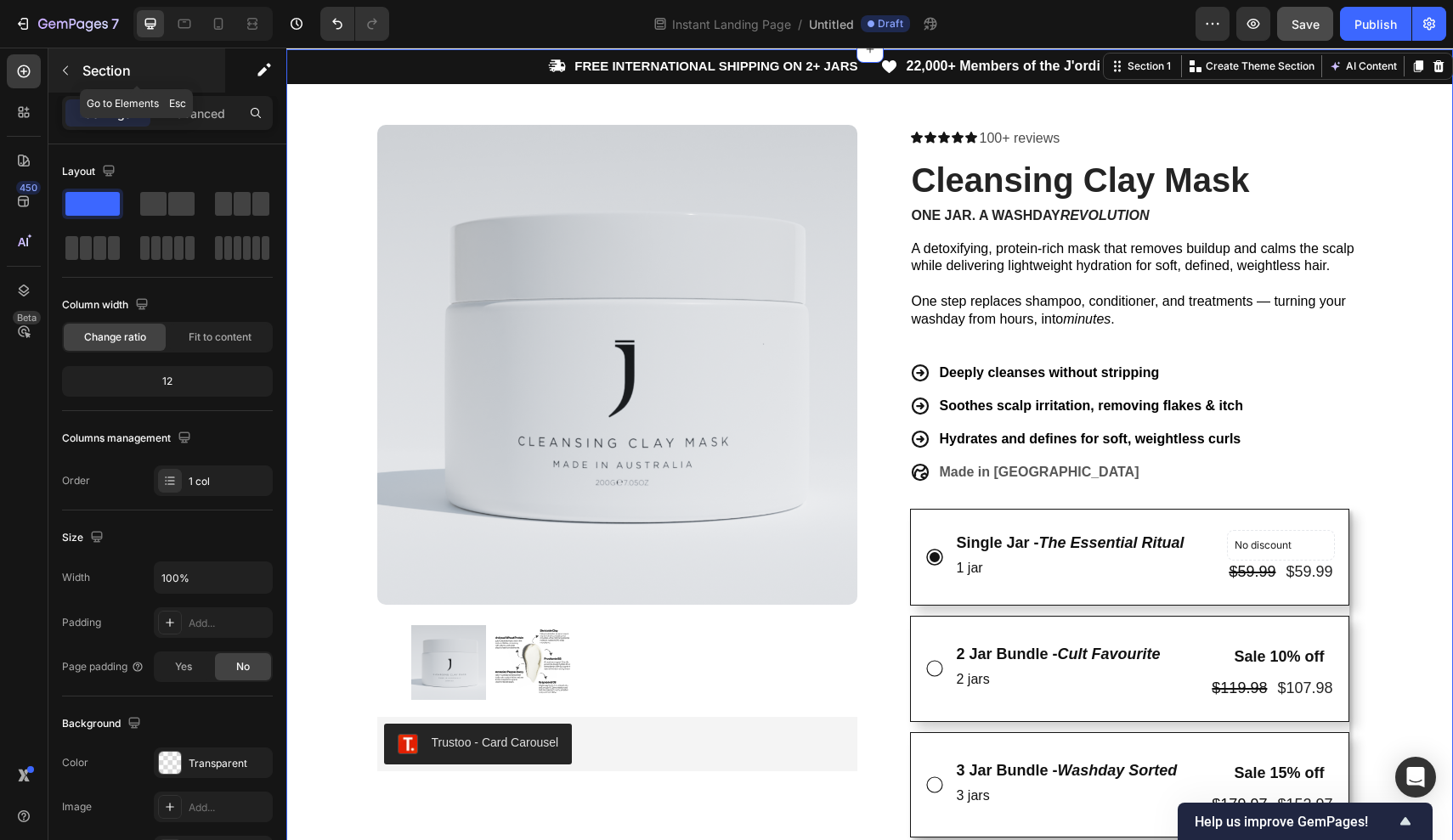
click at [65, 85] on div "Section" at bounding box center [136, 70] width 177 height 44
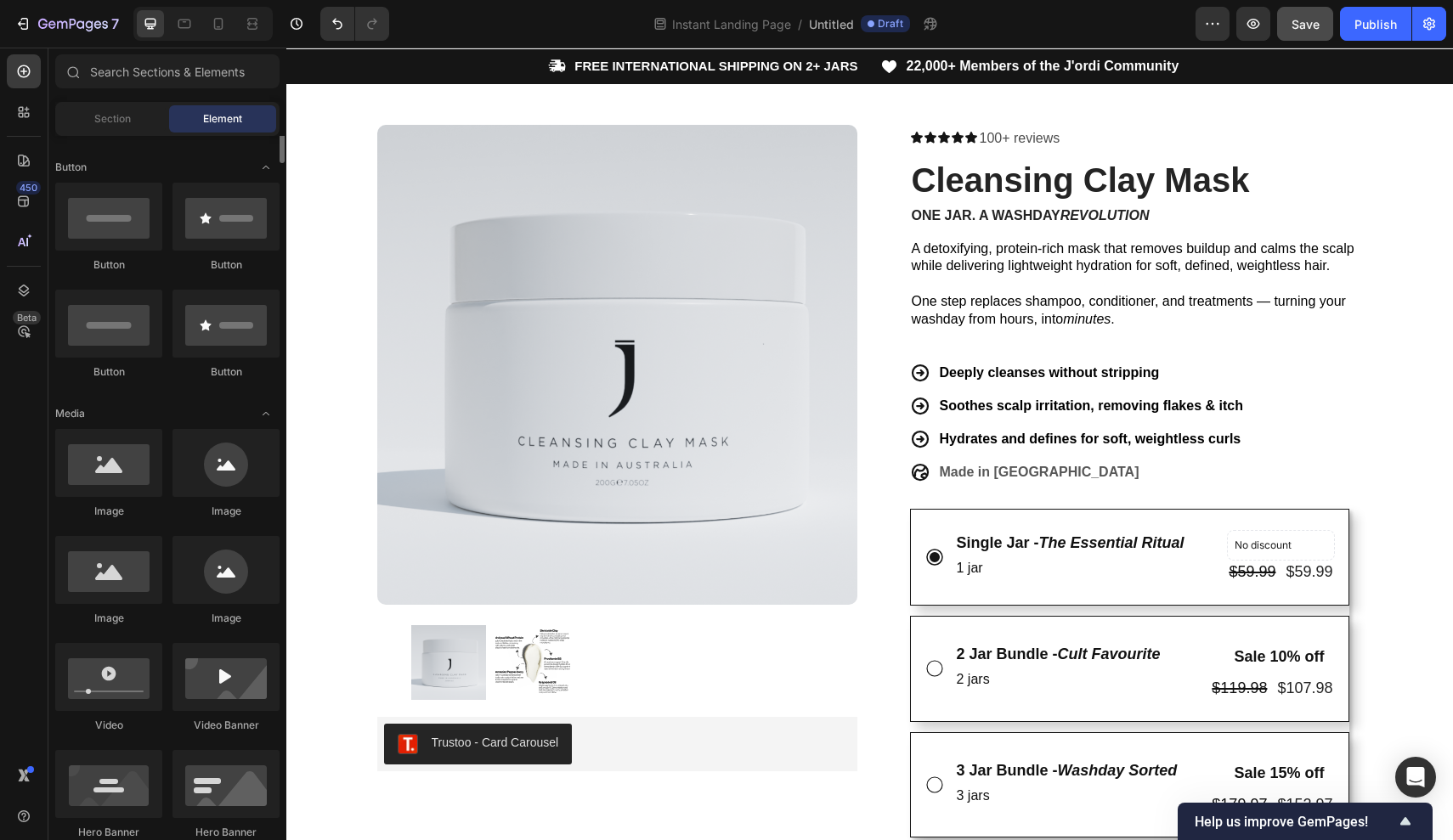
scroll to position [376, 0]
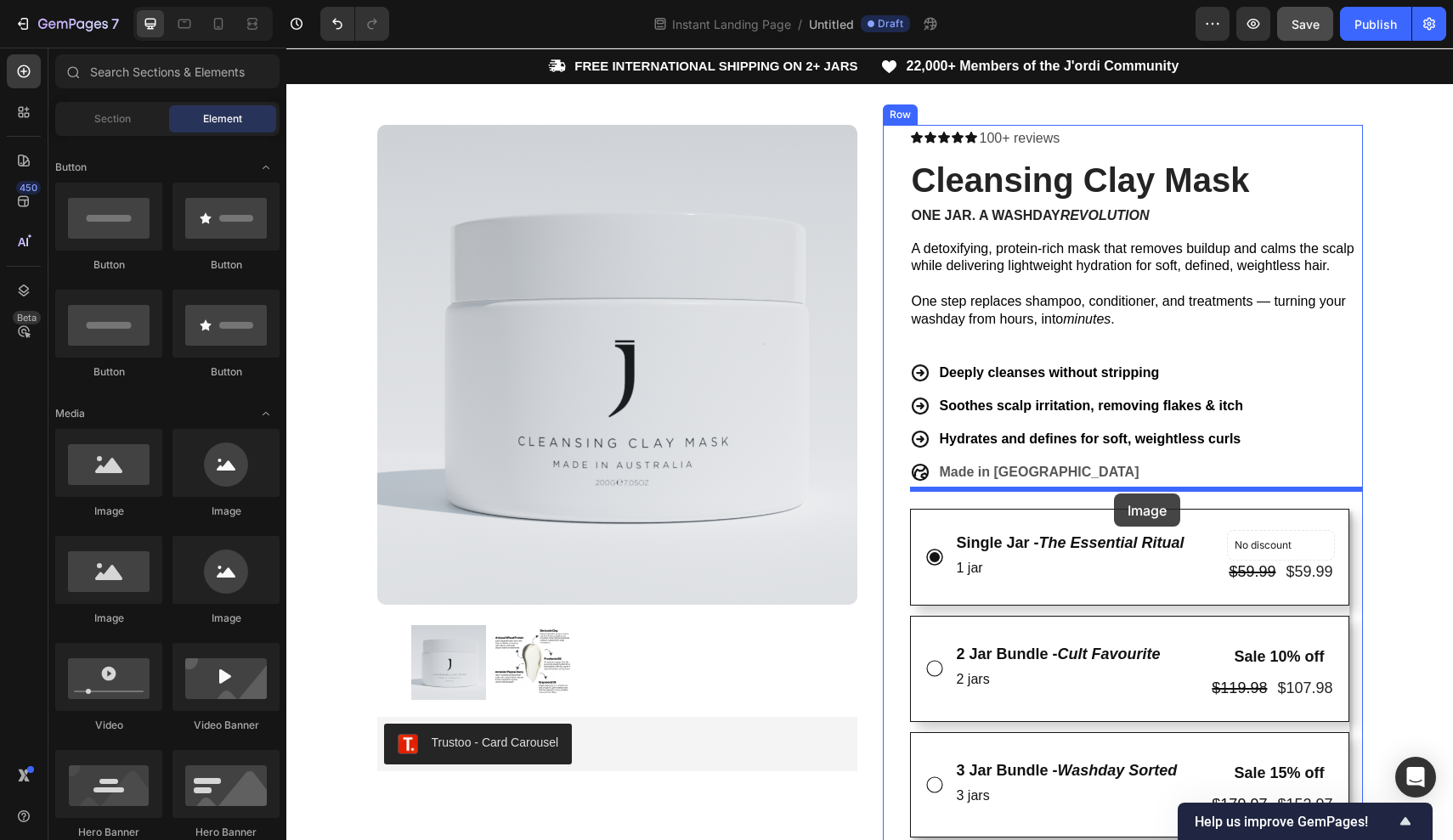
drag, startPoint x: 405, startPoint y: 523, endPoint x: 1114, endPoint y: 493, distance: 709.6
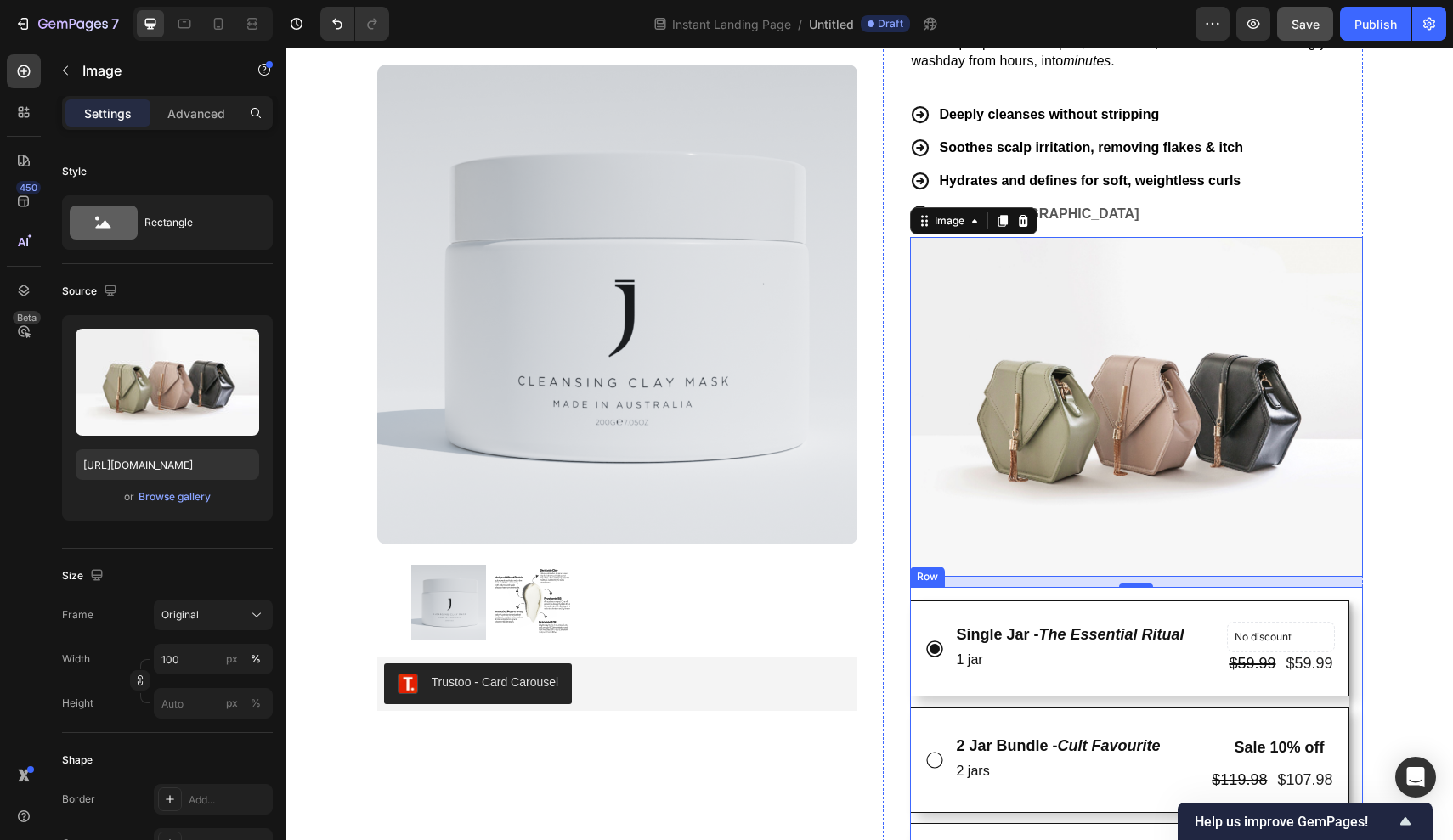
scroll to position [132, 0]
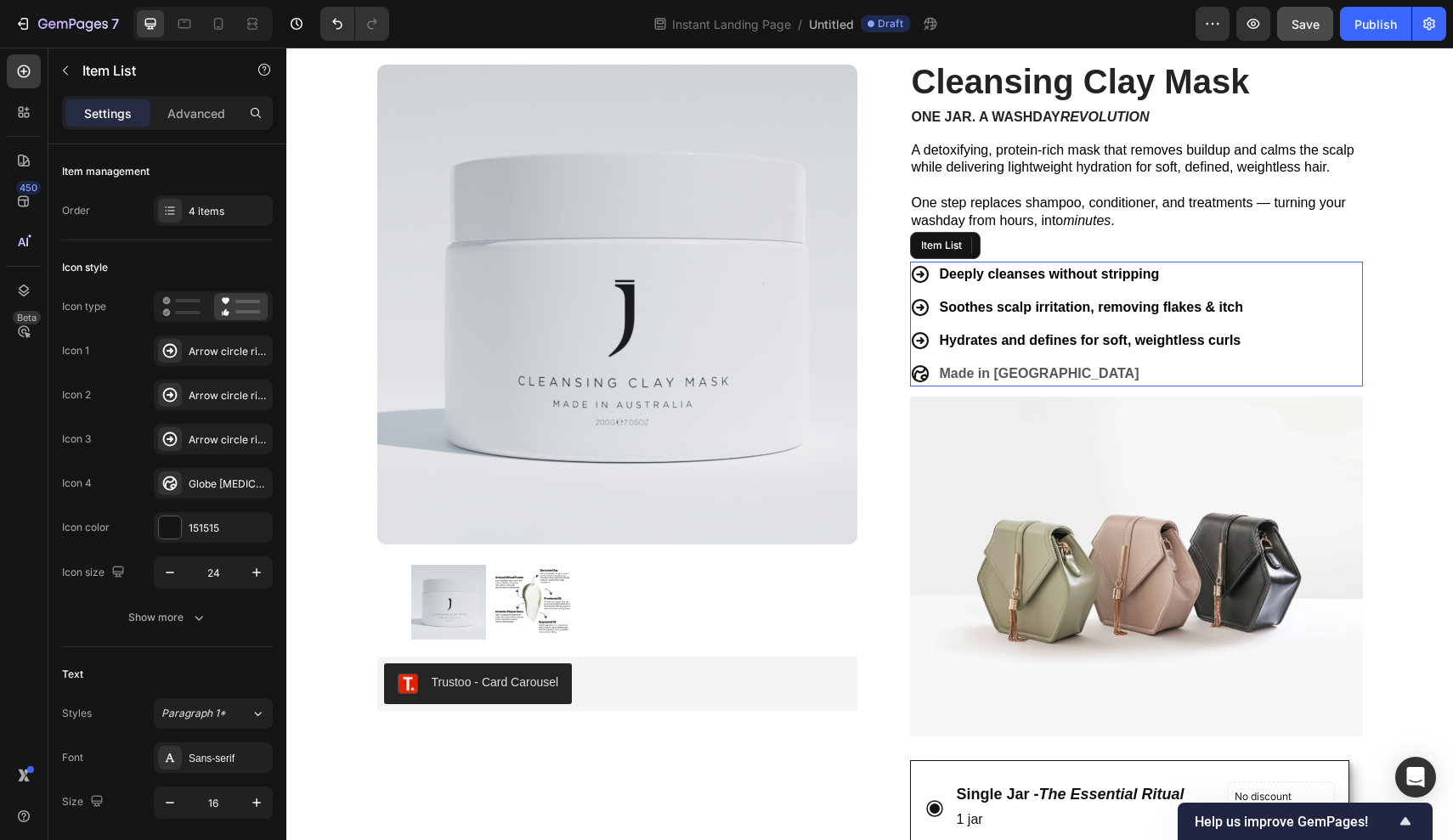
click at [1048, 363] on p "Made in Australia" at bounding box center [1091, 373] width 303 height 20
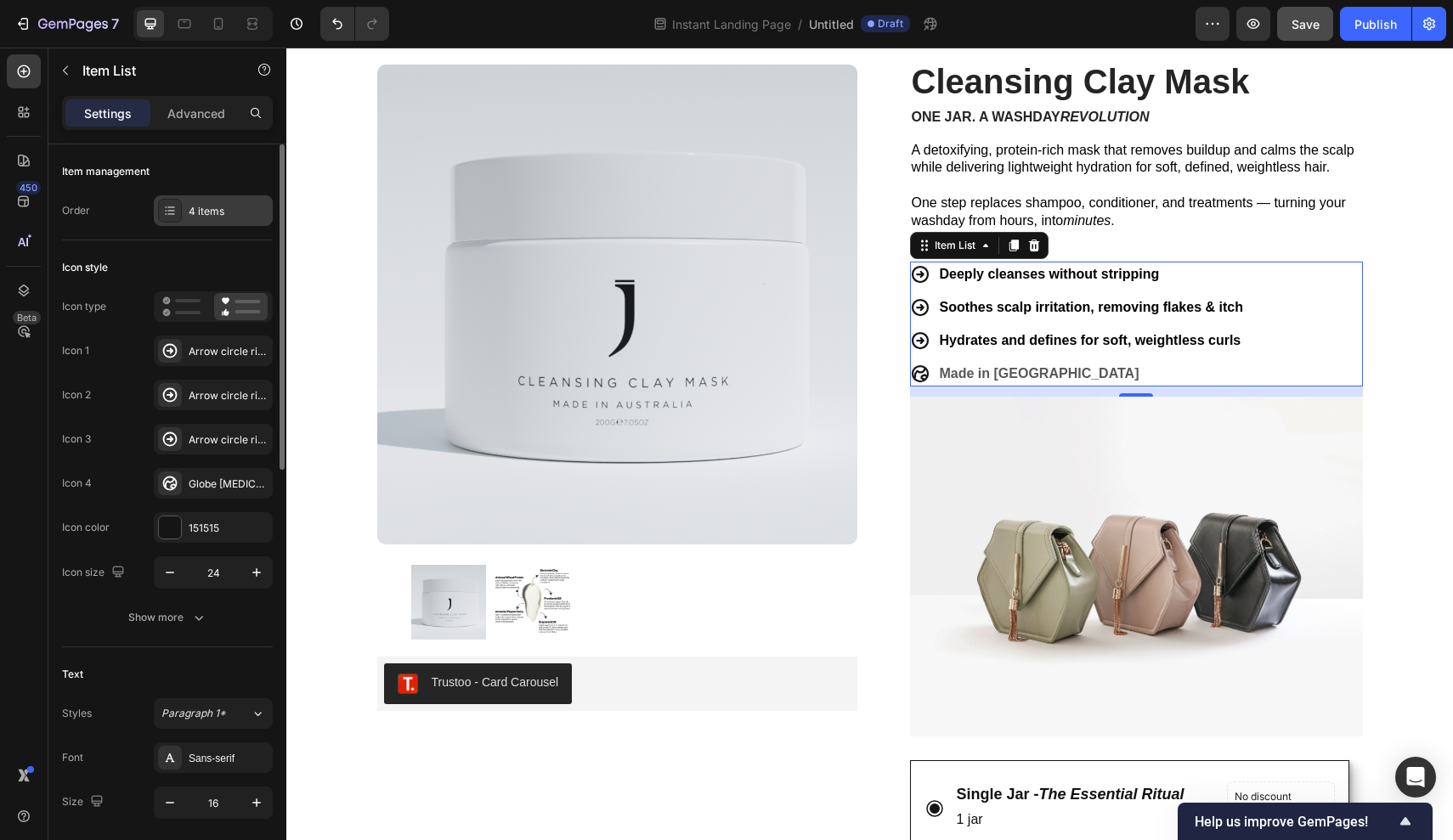
click at [196, 206] on div "4 items" at bounding box center [228, 211] width 80 height 16
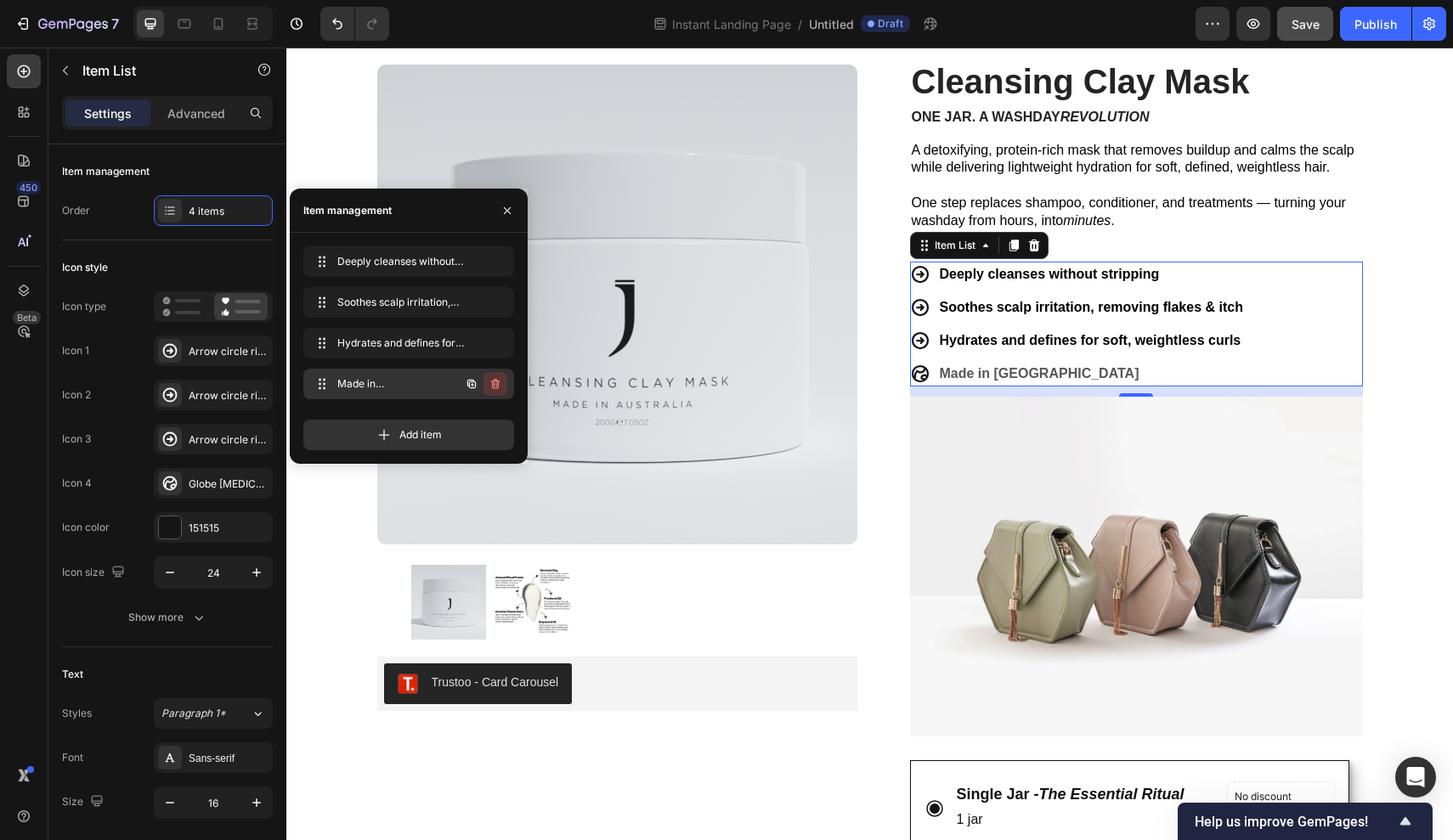
click at [499, 384] on icon "button" at bounding box center [495, 383] width 8 height 10
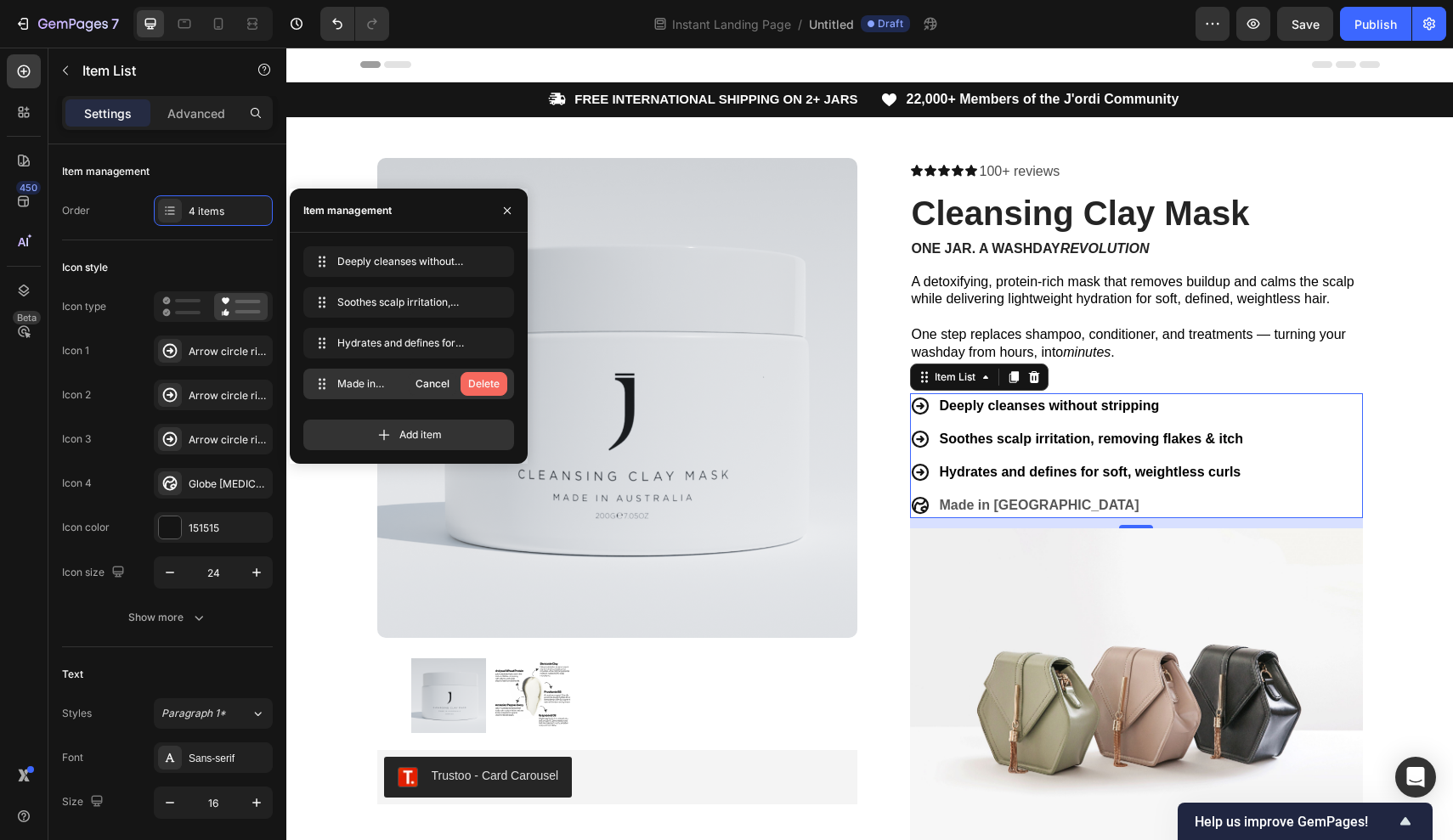
scroll to position [132, 0]
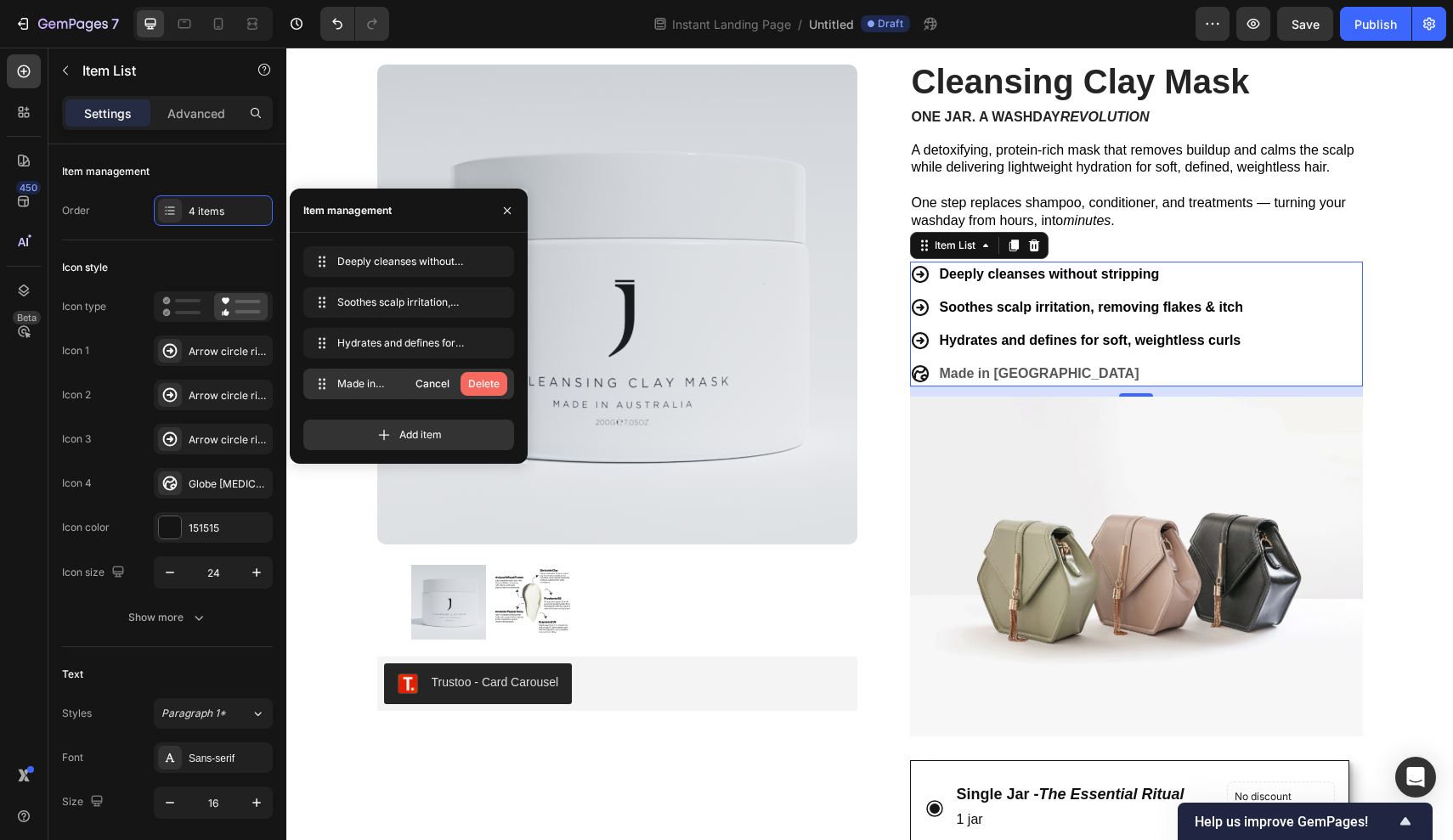
click at [492, 382] on div "Delete" at bounding box center [484, 383] width 31 height 16
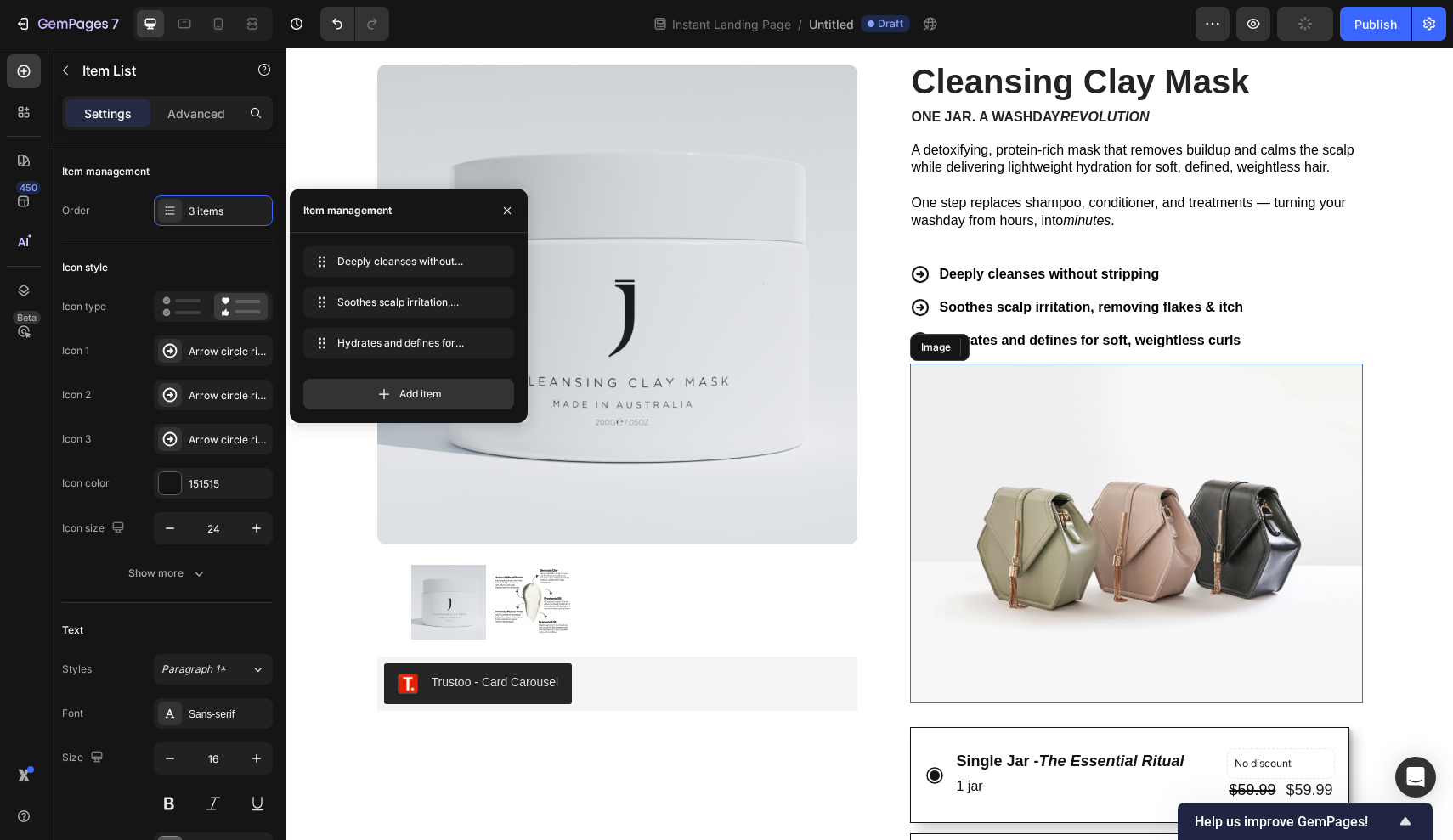
click at [1192, 393] on img at bounding box center [1135, 533] width 453 height 339
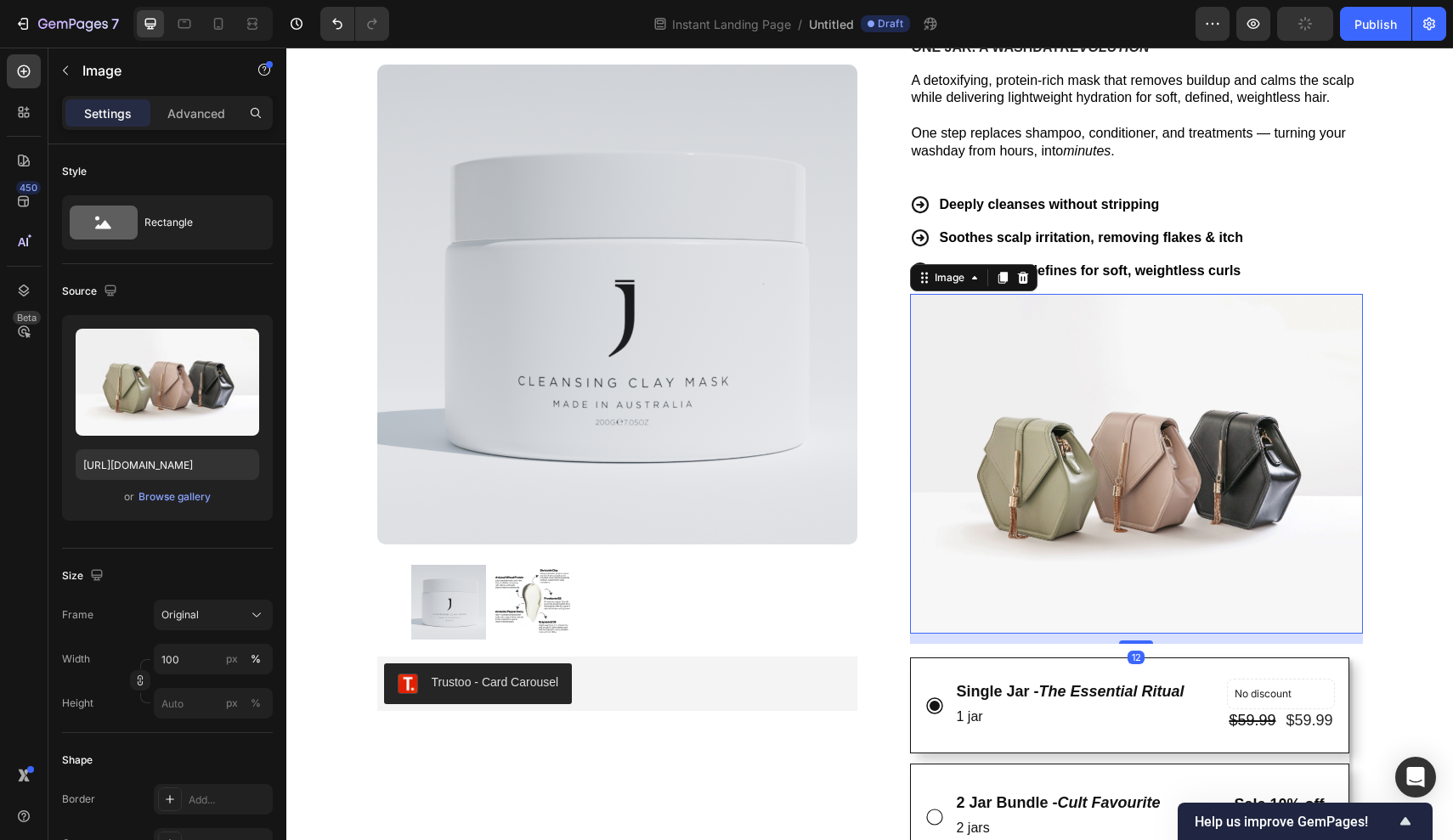
scroll to position [222, 0]
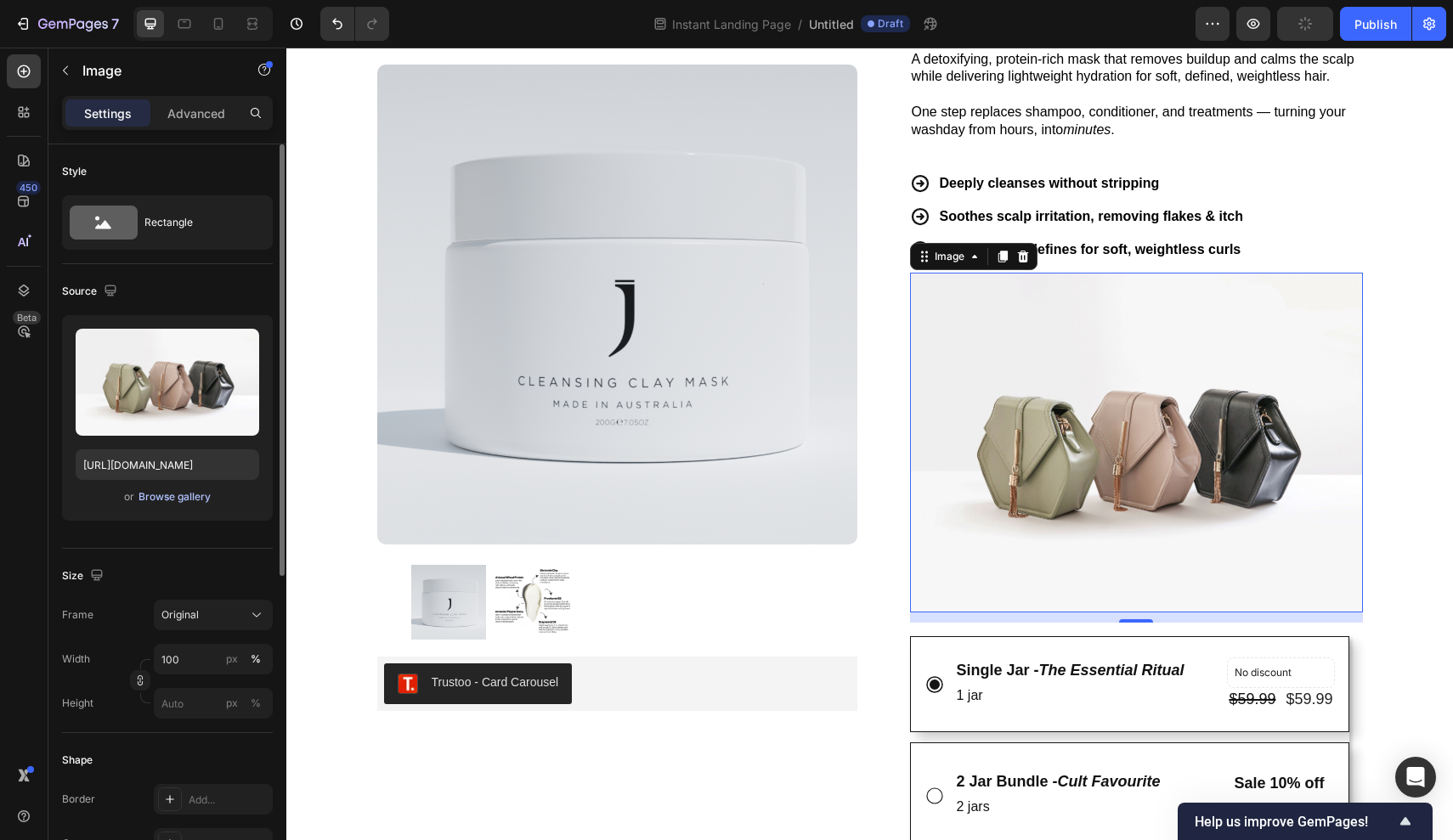
click at [186, 492] on div "Browse gallery" at bounding box center [174, 497] width 72 height 16
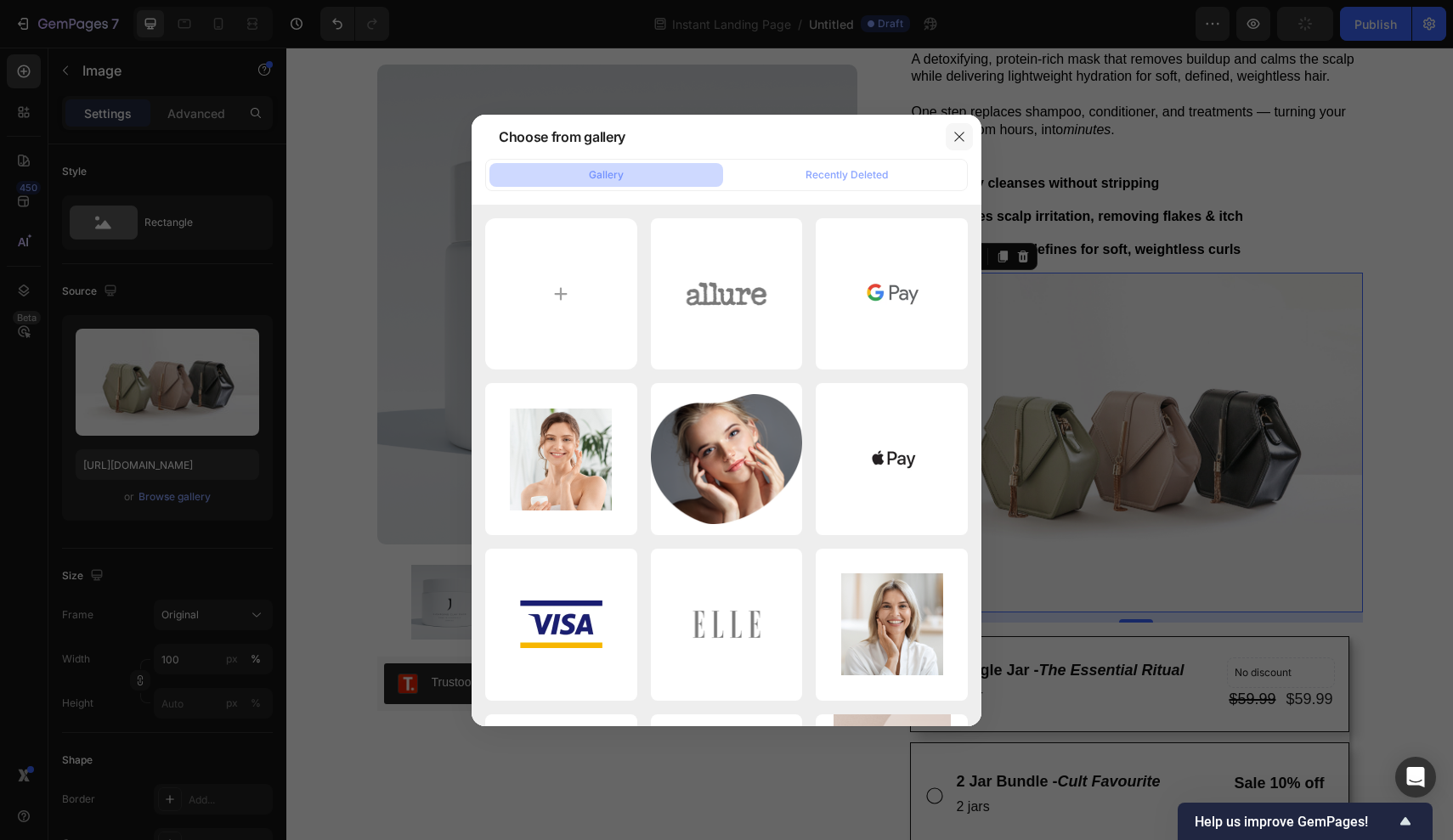
click at [959, 133] on icon "button" at bounding box center [959, 136] width 14 height 14
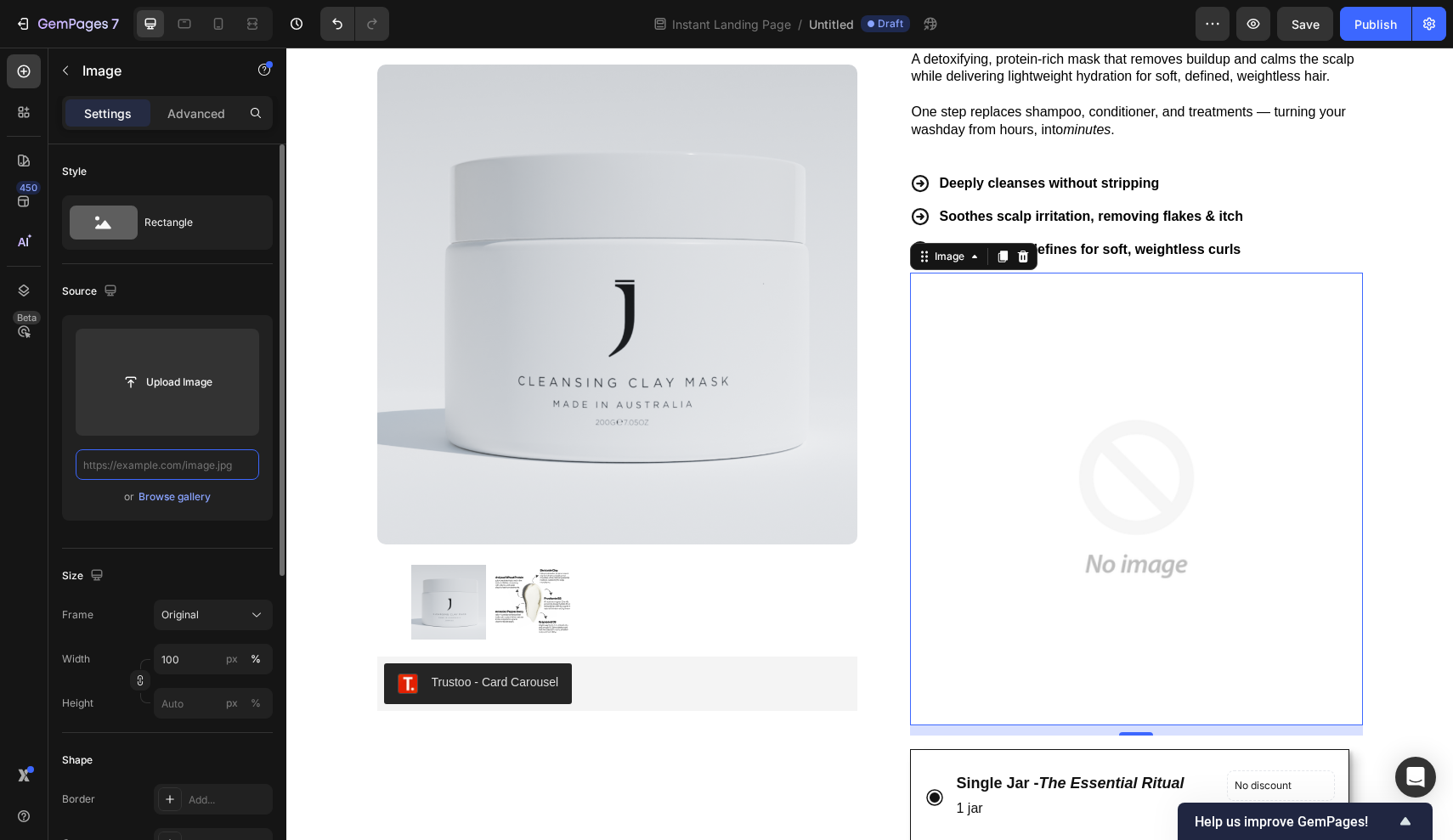
paste input "https://cdn.shopify.com/s/files/1/0715/4611/0190/files/scentedfree-paraben-free…"
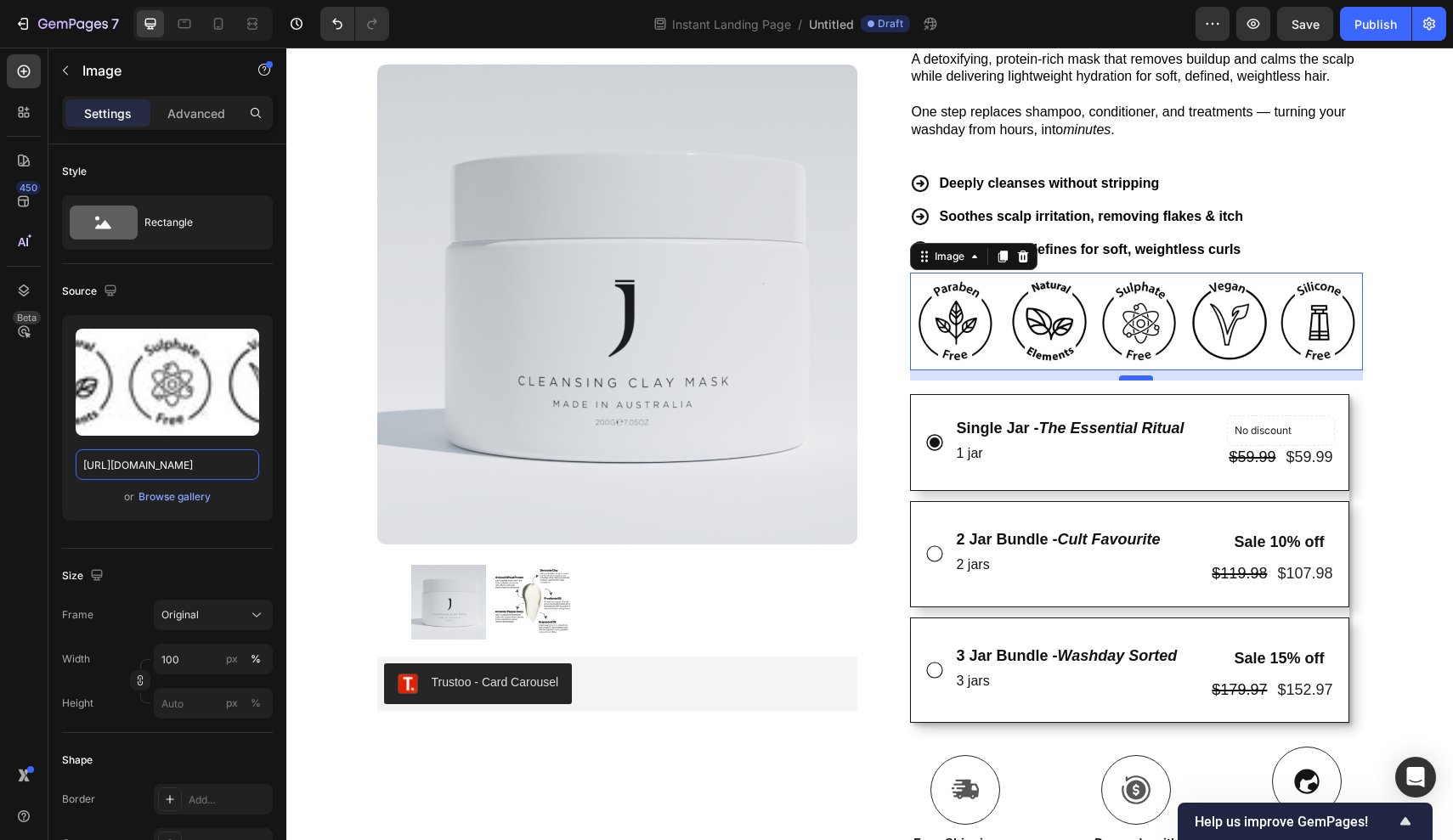
type input "https://cdn.shopify.com/s/files/1/0715/4611/0190/files/scentedfree-paraben-free…"
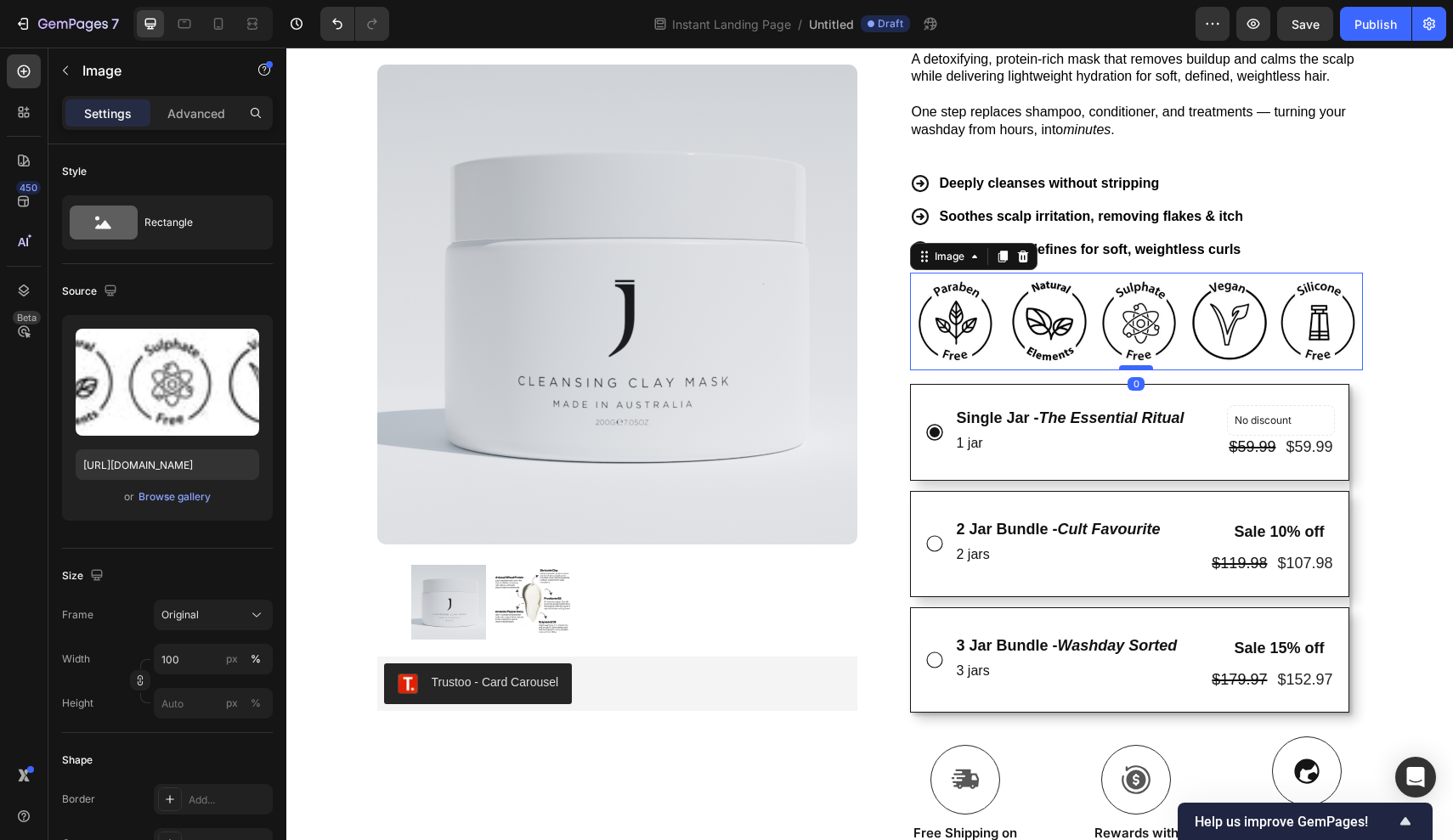
drag, startPoint x: 1134, startPoint y: 372, endPoint x: 1135, endPoint y: 361, distance: 11.0
click at [1135, 365] on div at bounding box center [1135, 368] width 34 height 5
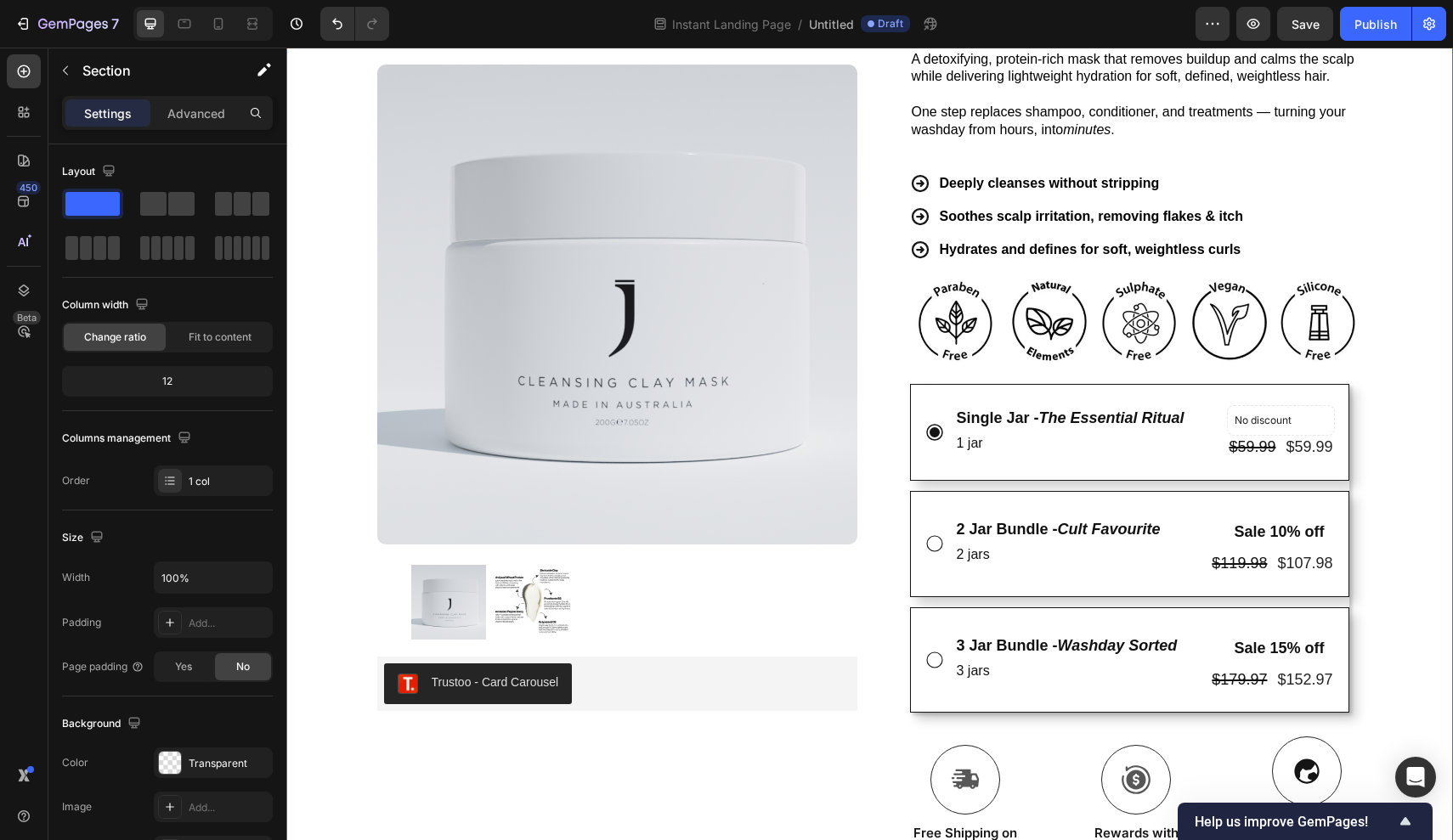
click at [1432, 343] on div "Icon FREE INTERNATIONAL SHIPPING ON 2+ JARS Text Block Row Icon 22,000+ Members…" at bounding box center [869, 781] width 1167 height 1841
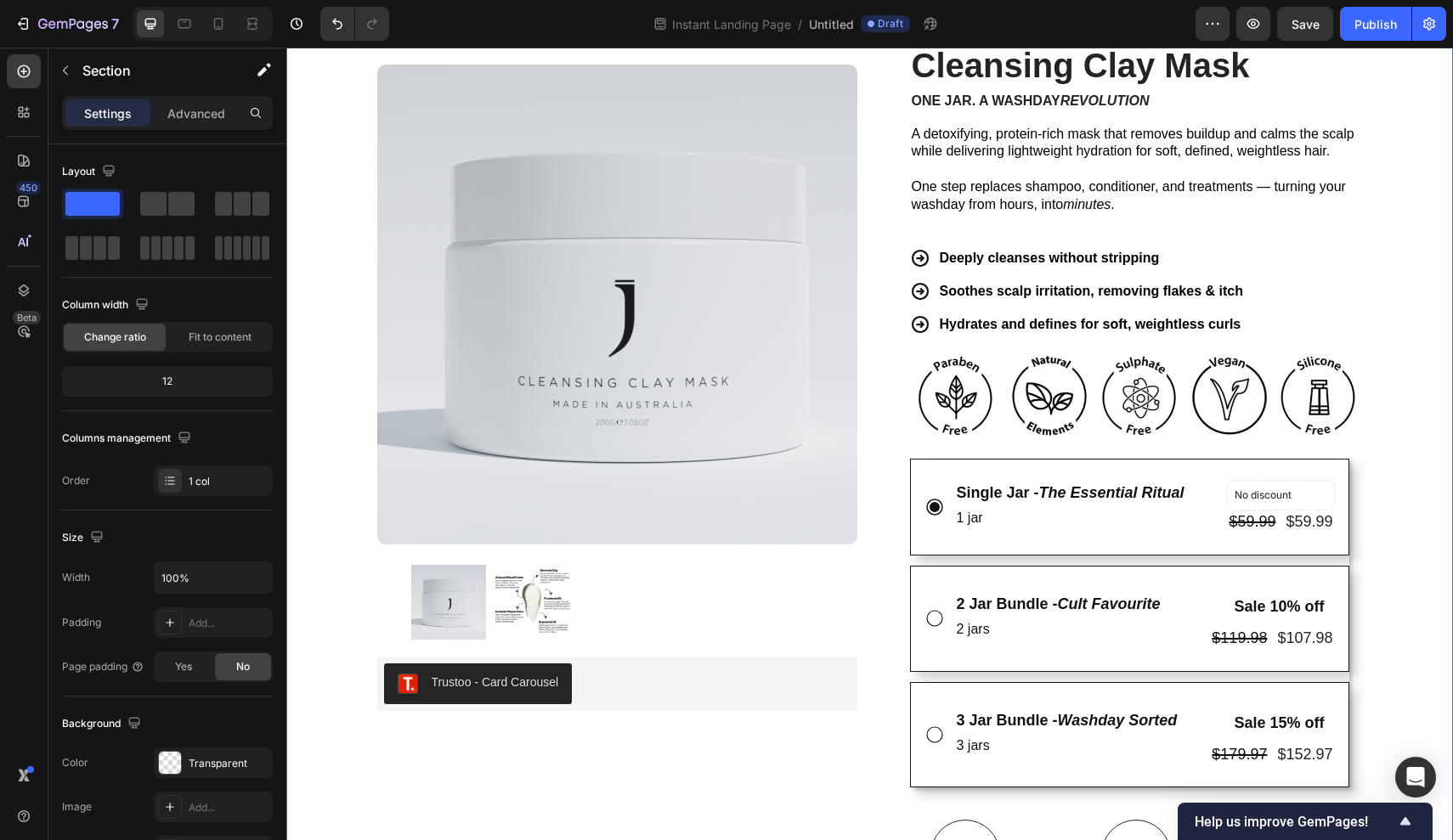
scroll to position [109, 0]
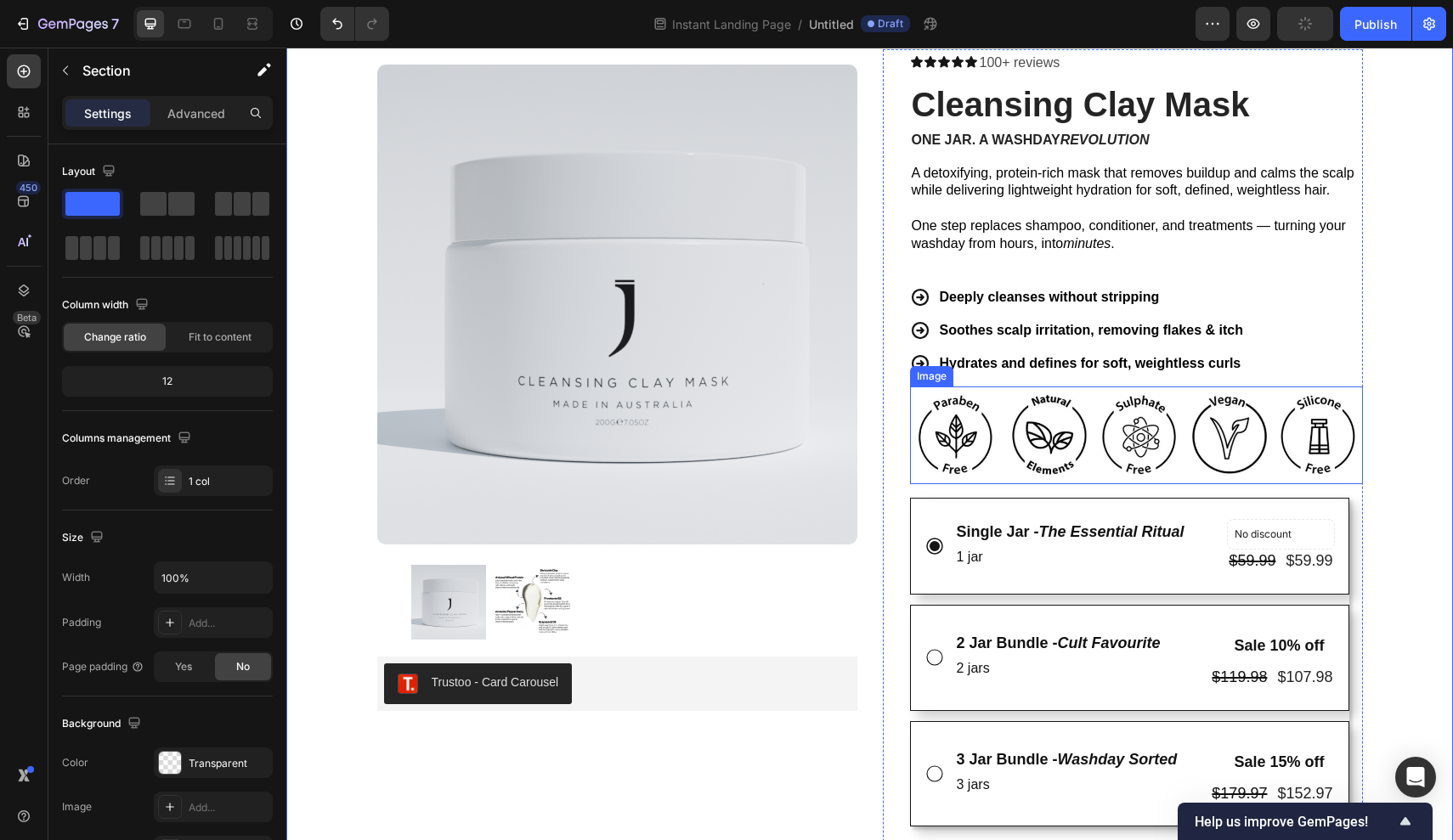
click at [1232, 393] on img at bounding box center [1135, 435] width 453 height 98
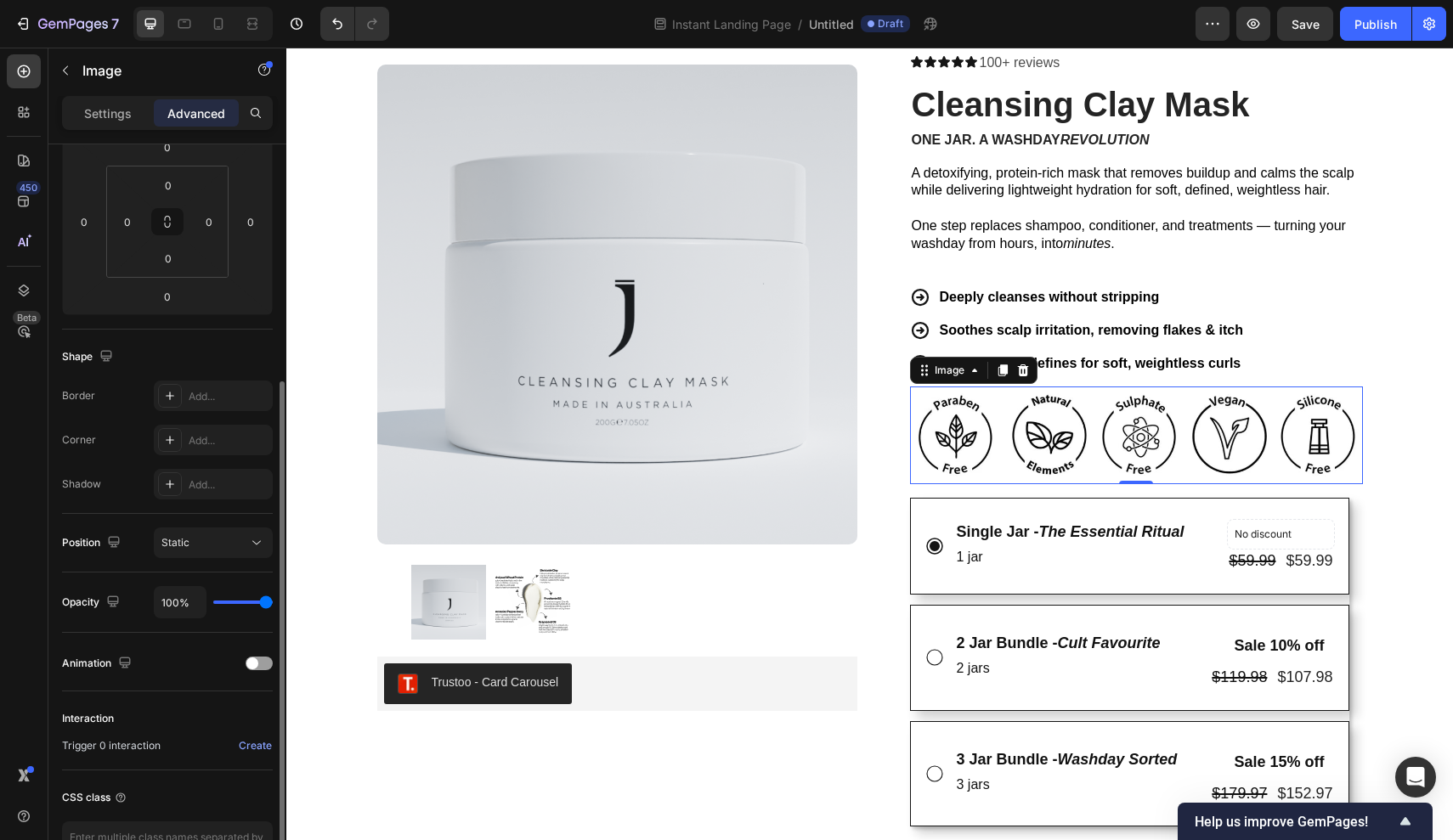
scroll to position [330, 0]
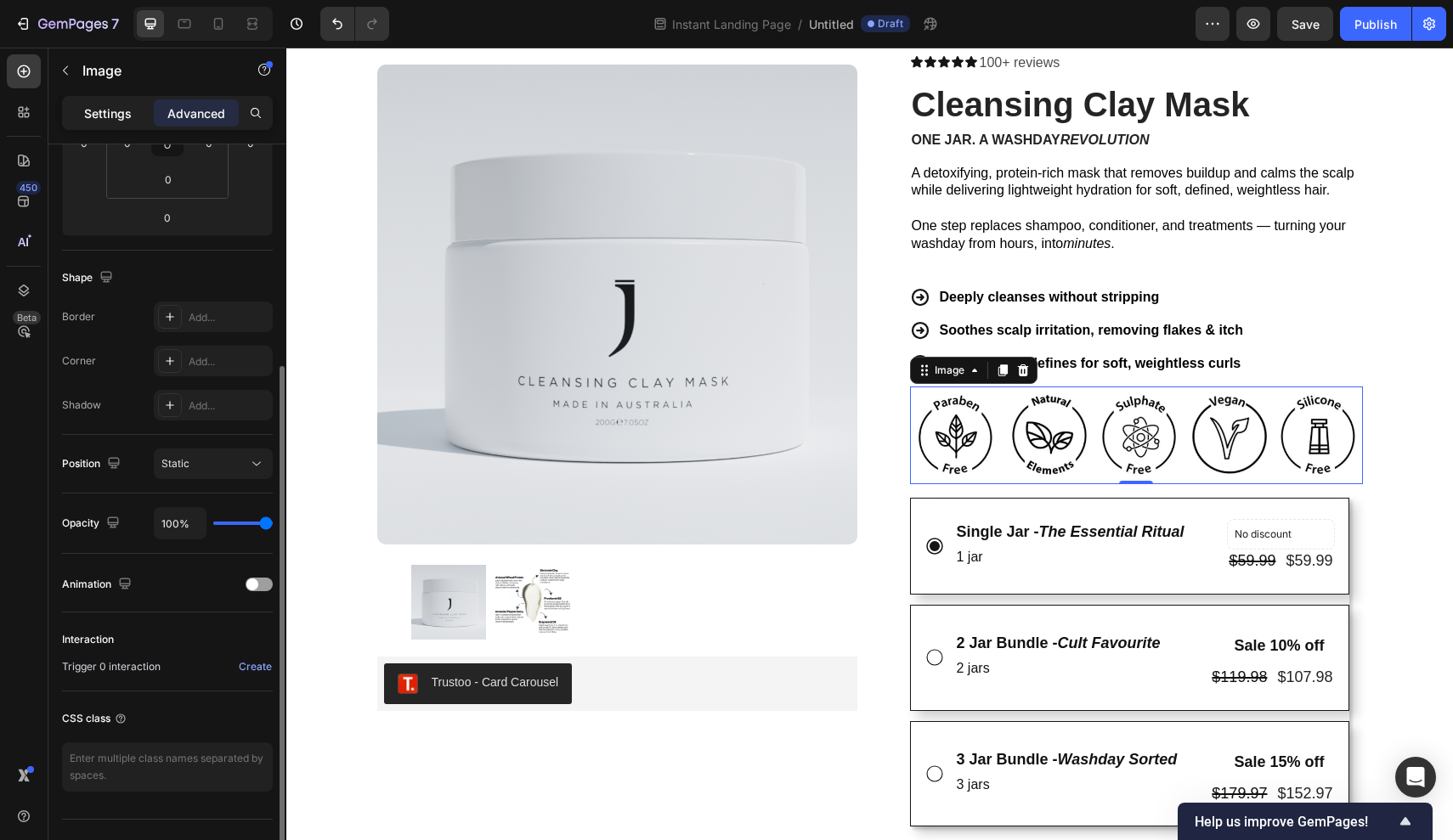
click at [91, 119] on p "Settings" at bounding box center [108, 113] width 48 height 17
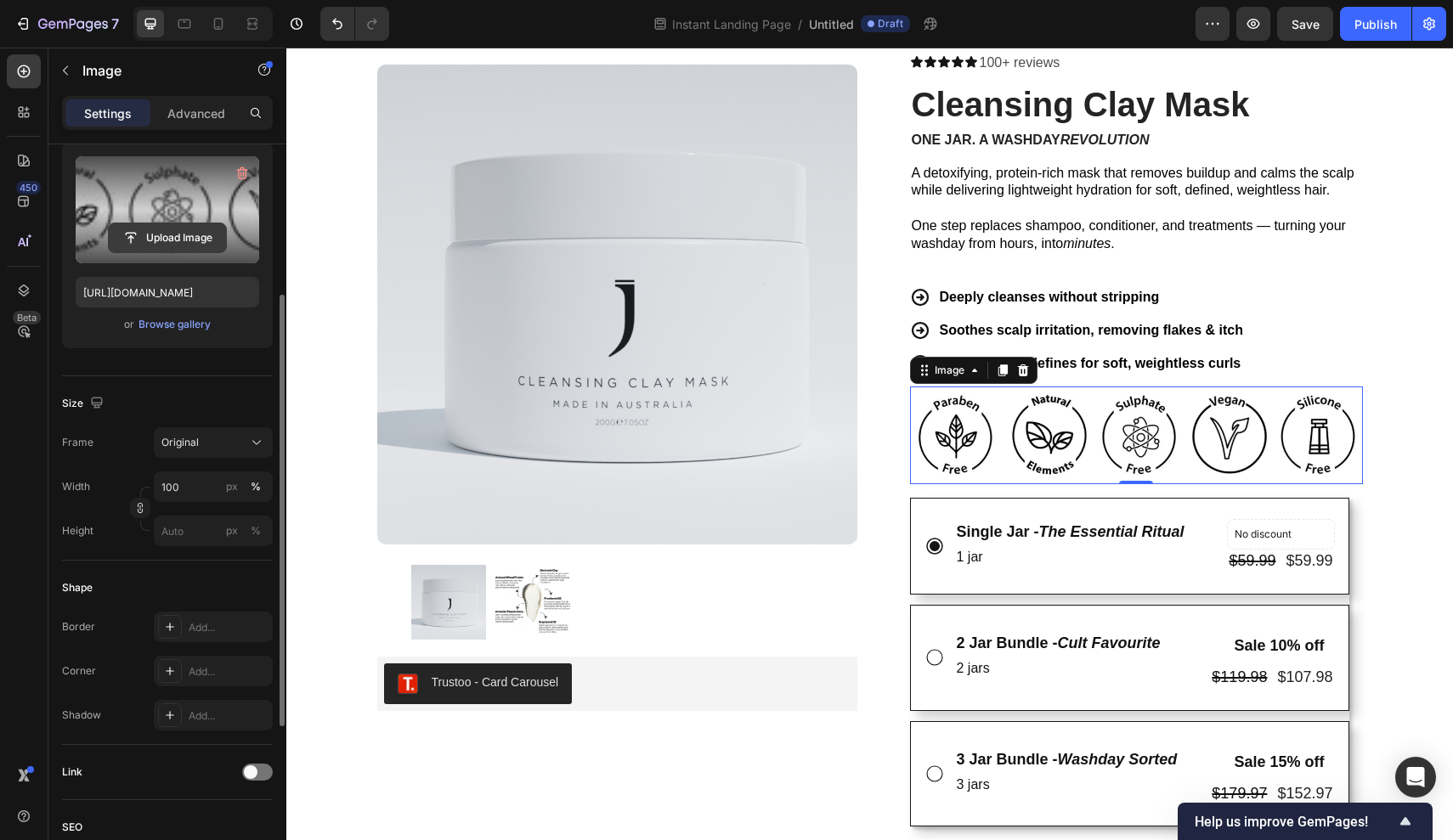
scroll to position [205, 0]
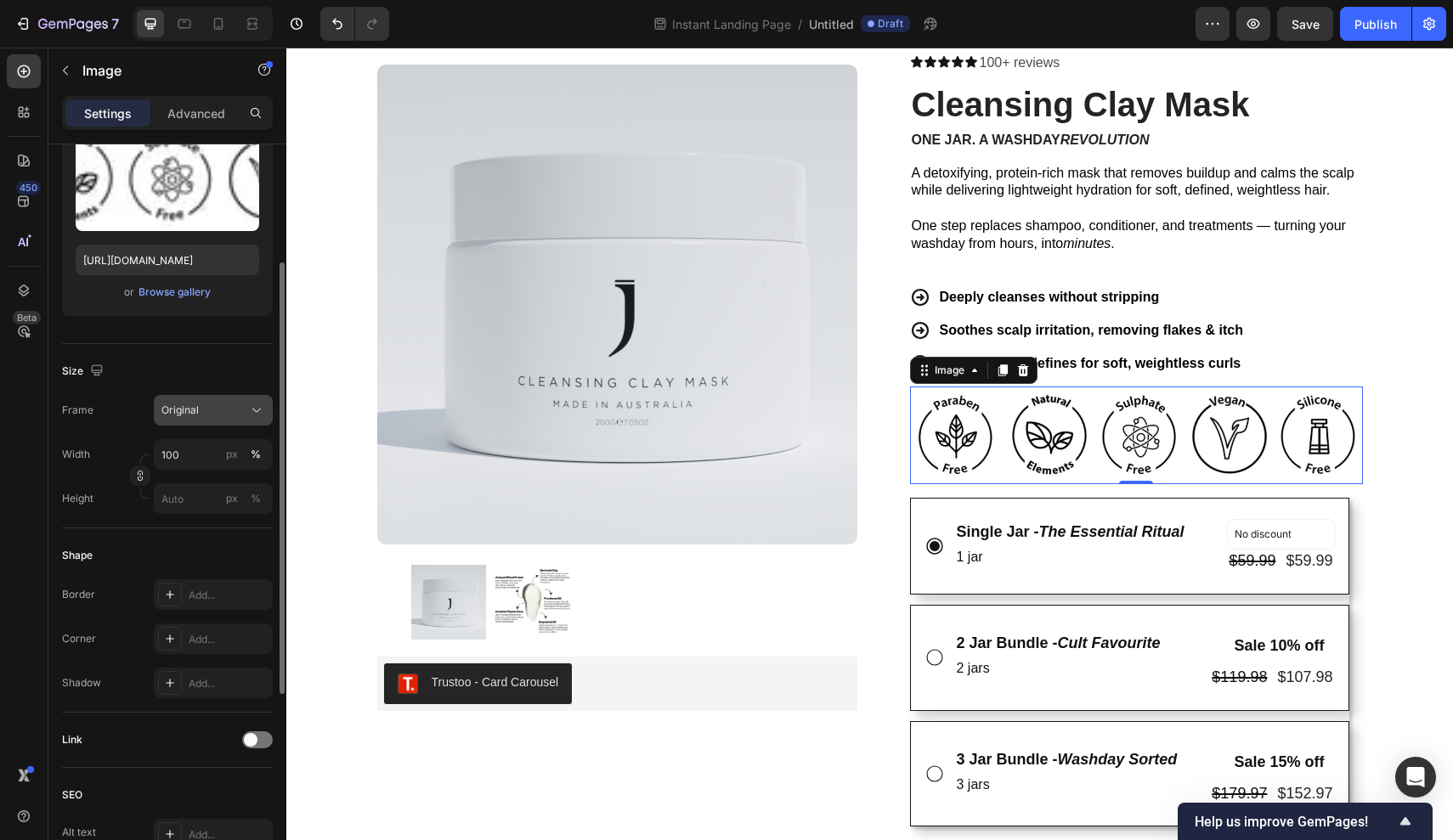
click at [194, 415] on span "Original" at bounding box center [179, 410] width 38 height 16
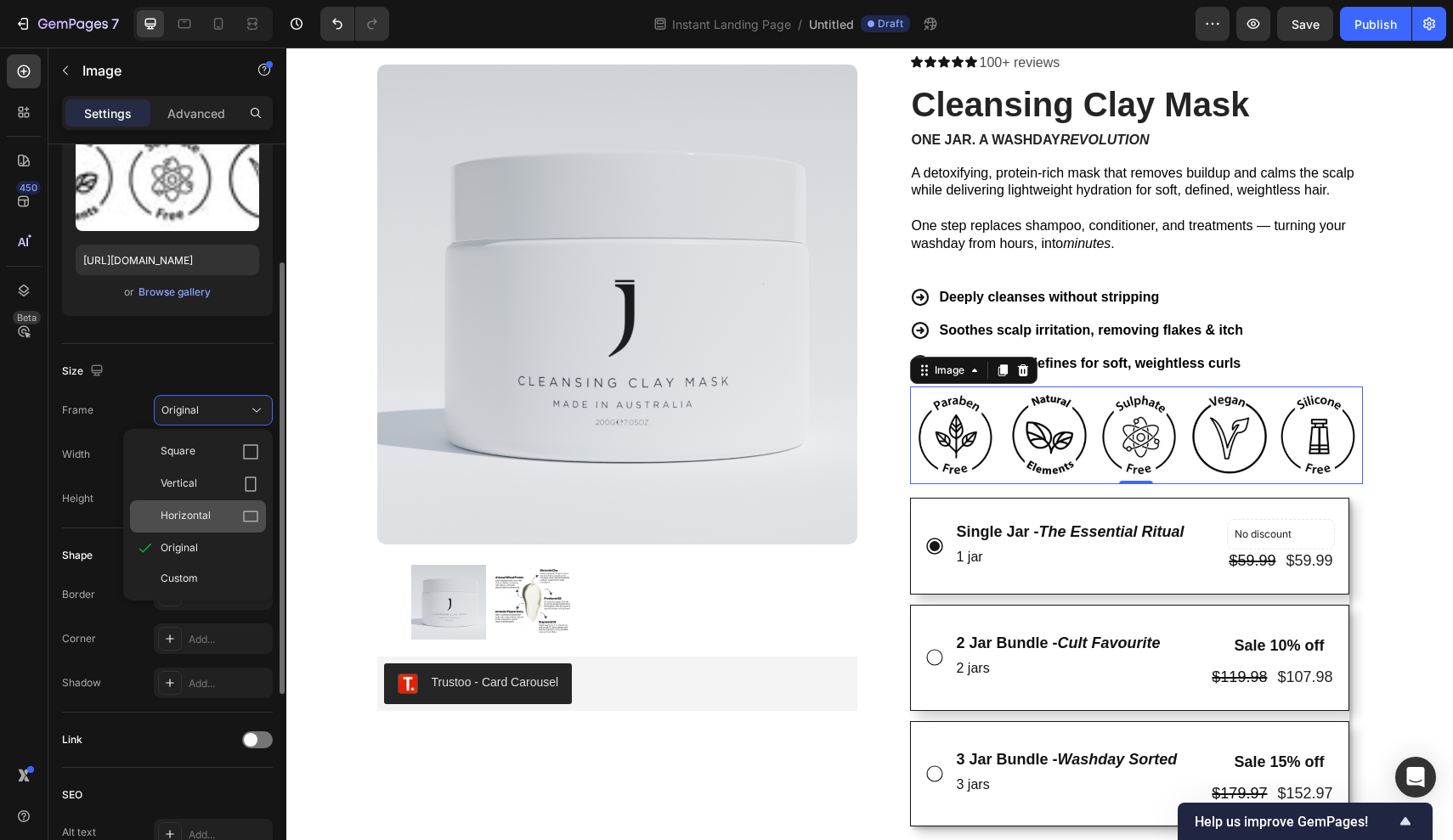
click at [222, 508] on div "Horizontal" at bounding box center [210, 516] width 99 height 17
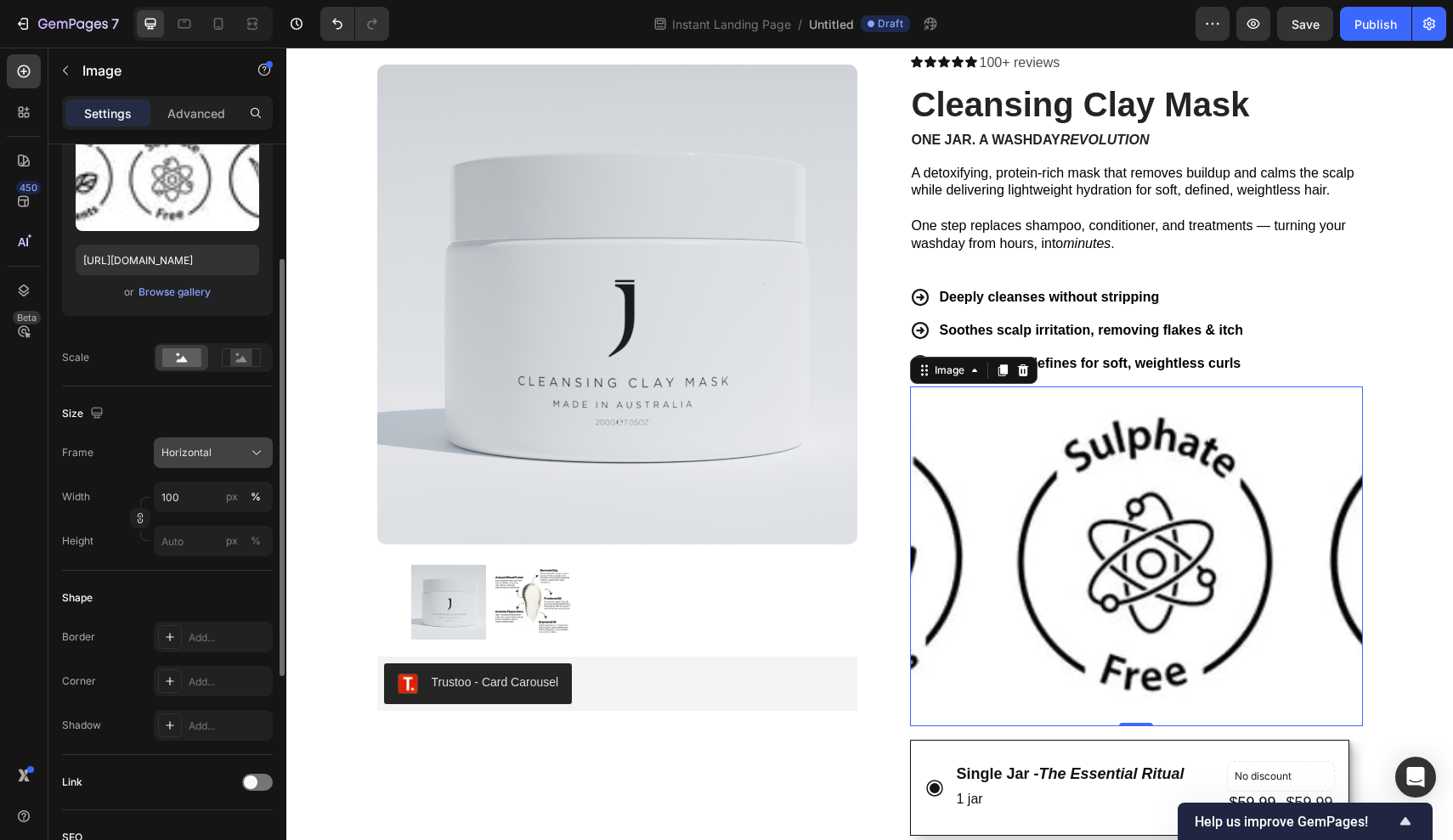
click at [218, 463] on button "Horizontal" at bounding box center [213, 452] width 119 height 30
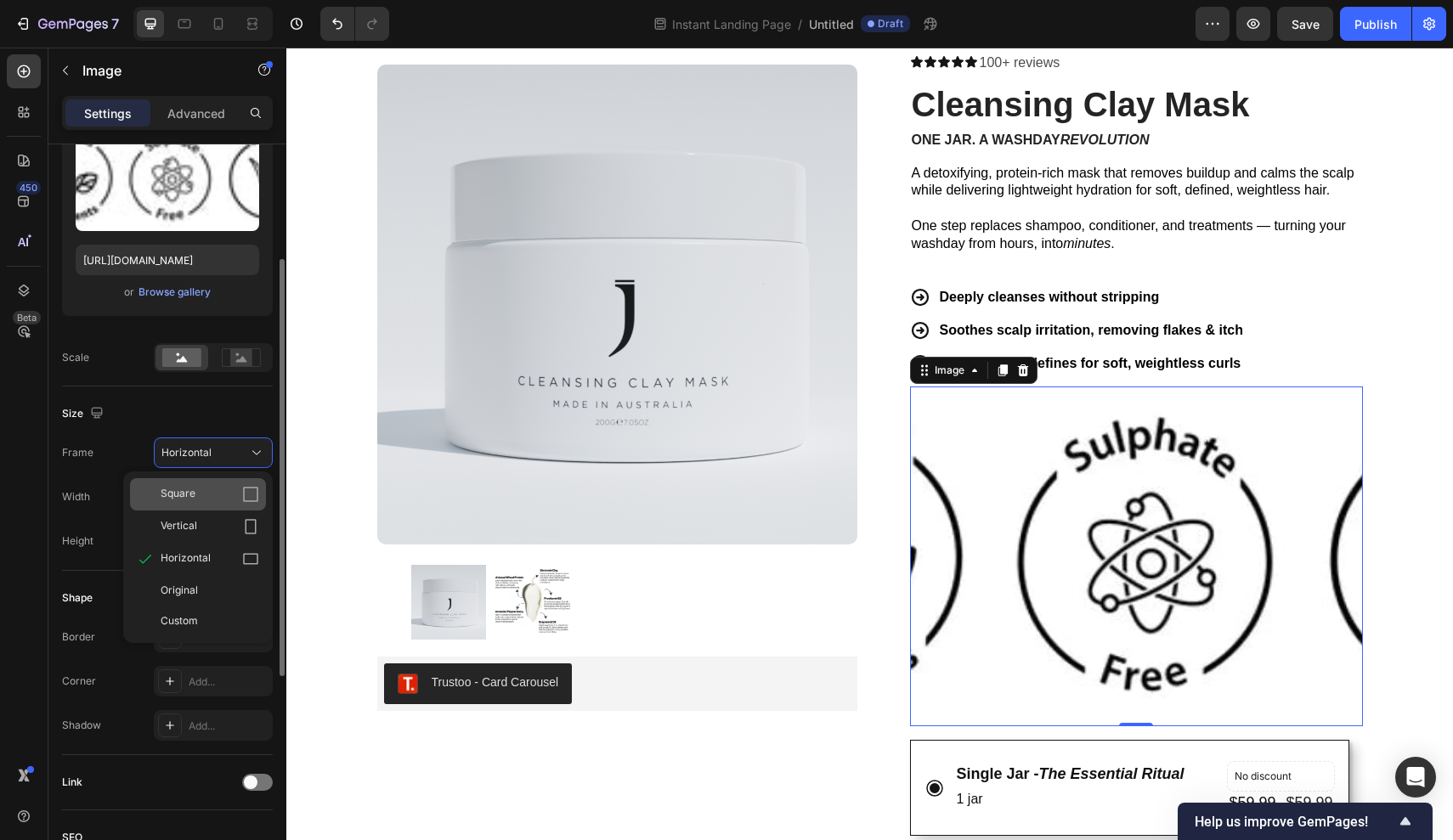
click at [213, 492] on div "Square" at bounding box center [210, 494] width 99 height 17
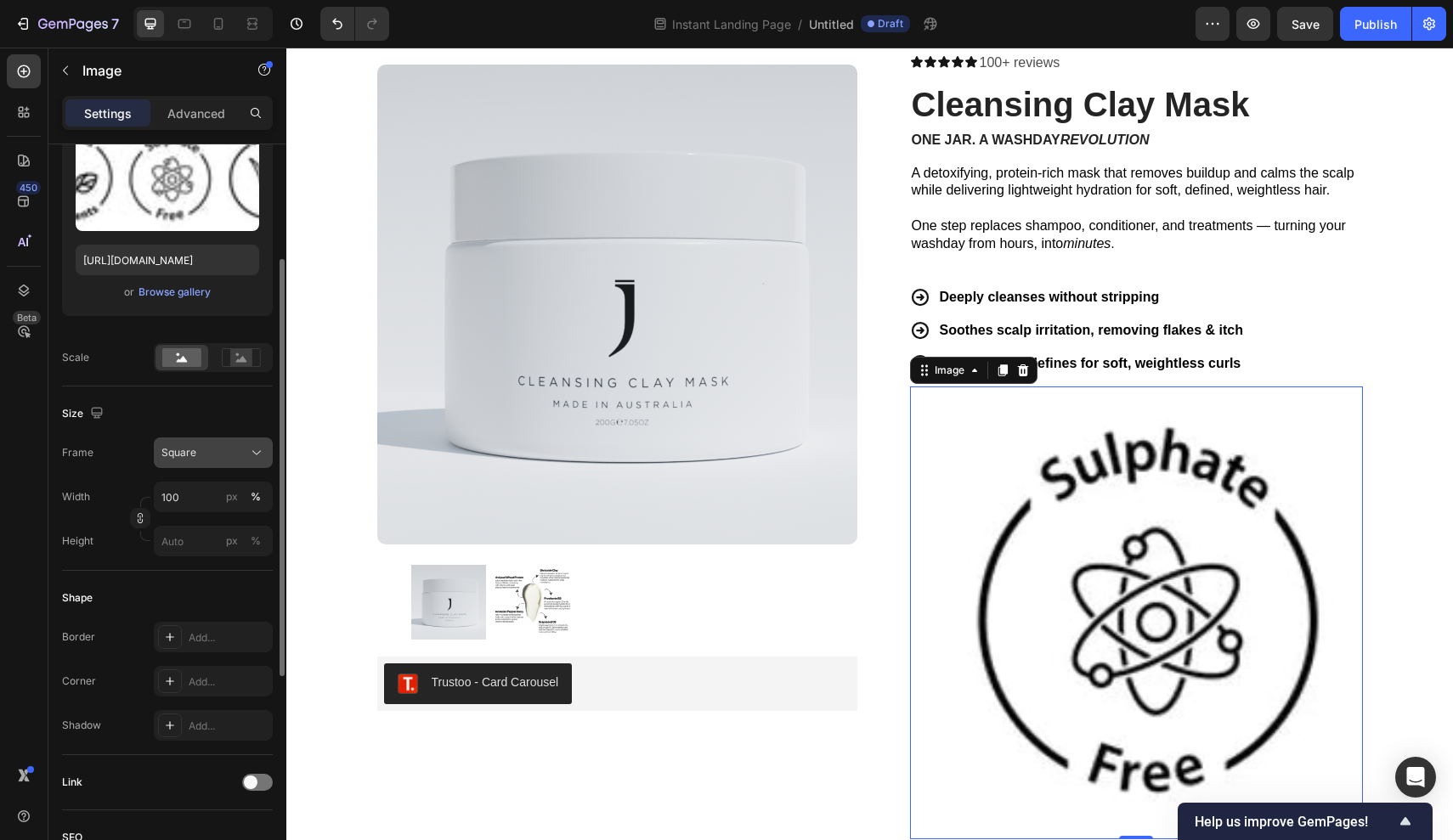
click at [223, 458] on div "Square" at bounding box center [202, 452] width 83 height 16
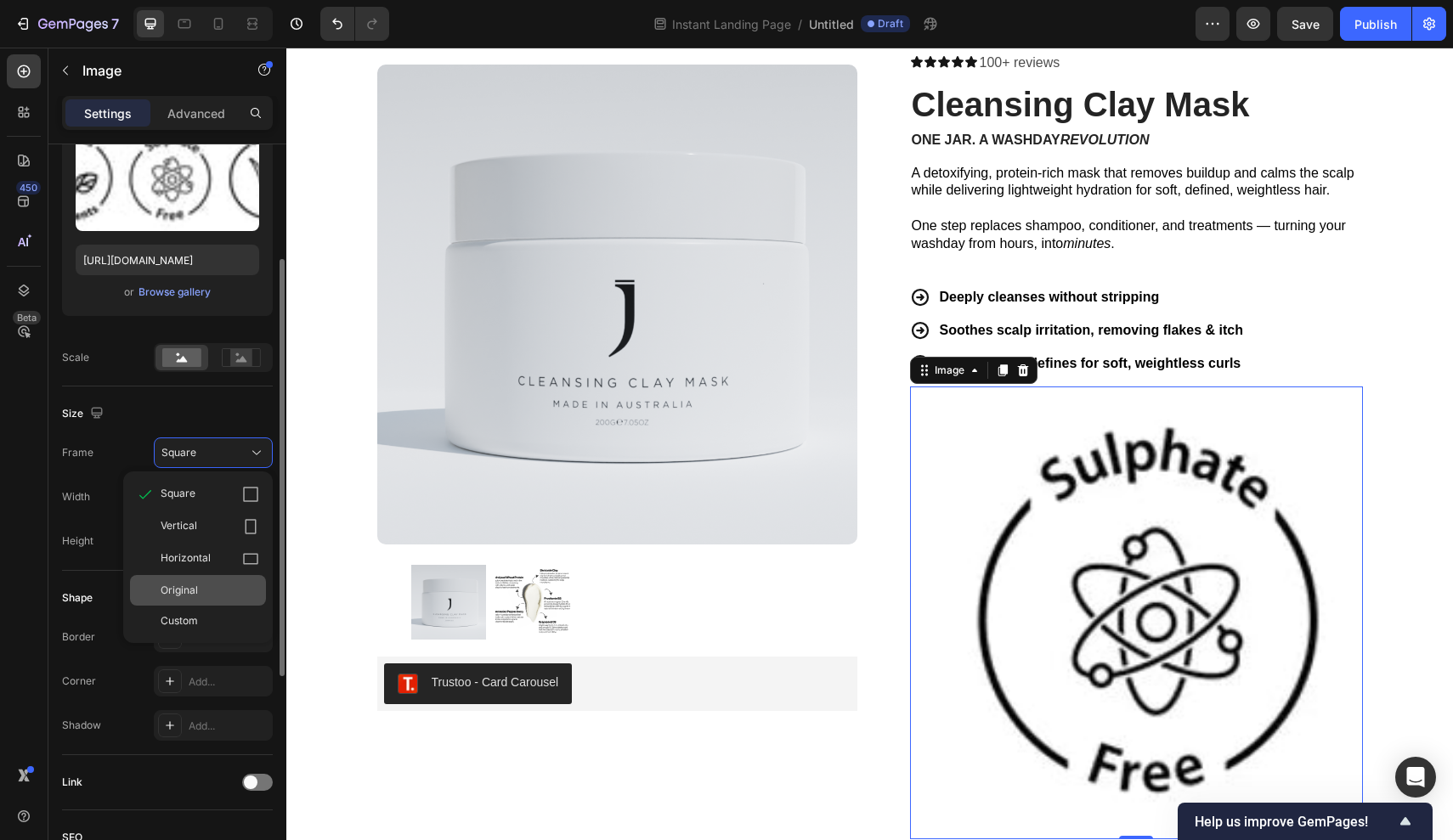
click at [213, 583] on div "Original" at bounding box center [210, 590] width 99 height 16
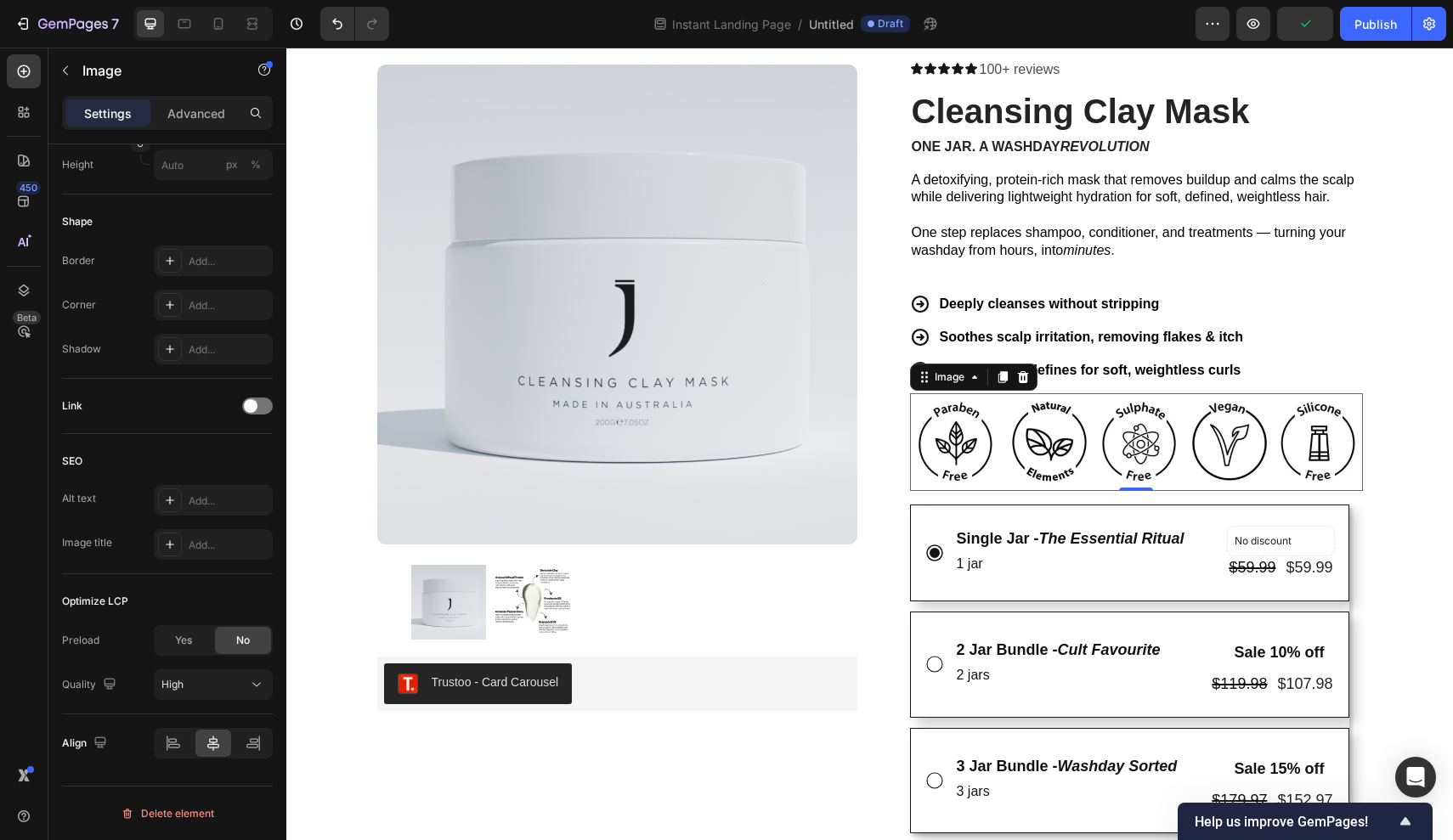
scroll to position [79, 0]
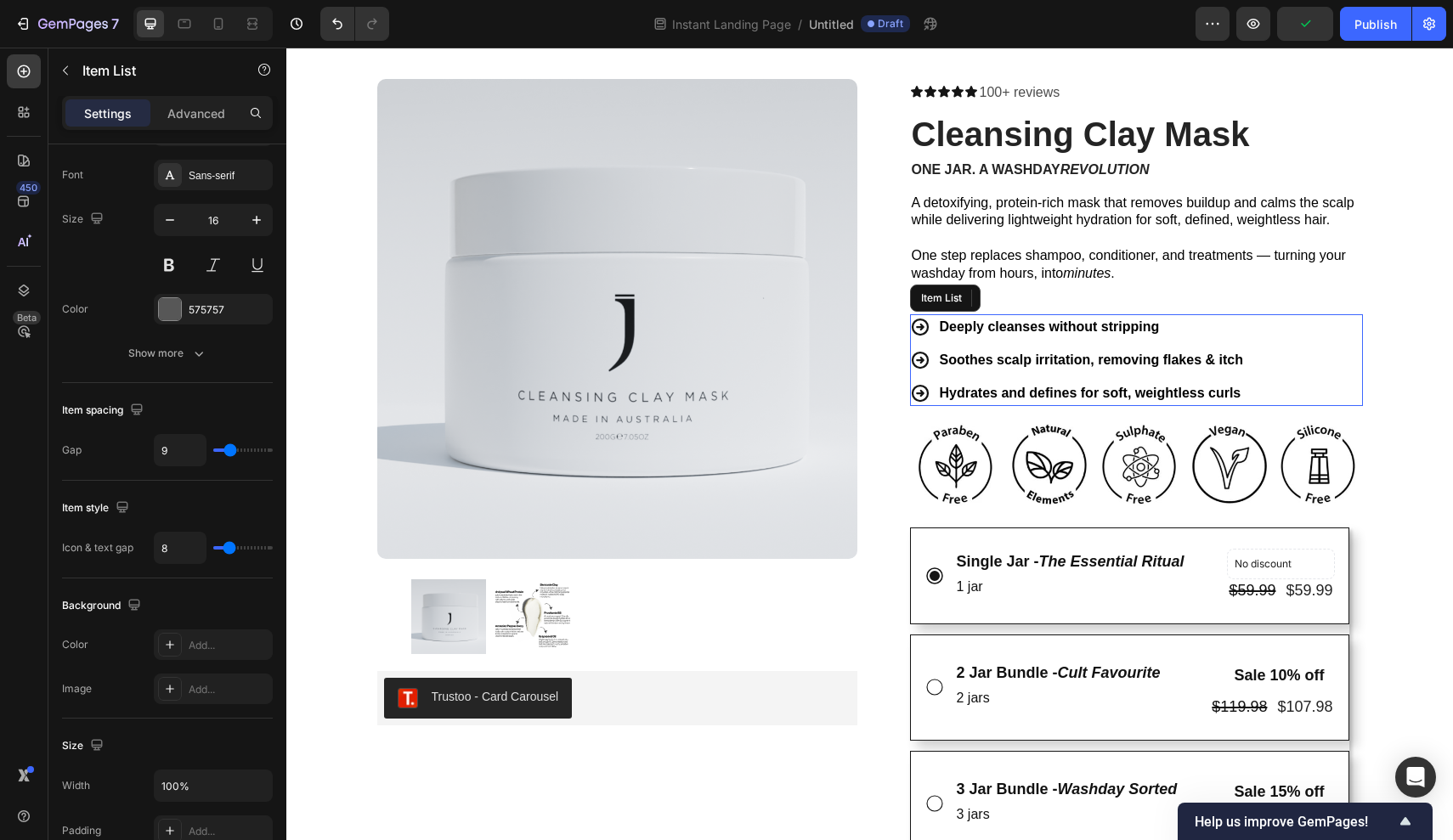
click at [1200, 348] on div "Soothes scalp irritation, removing flakes & itch" at bounding box center [1091, 361] width 308 height 26
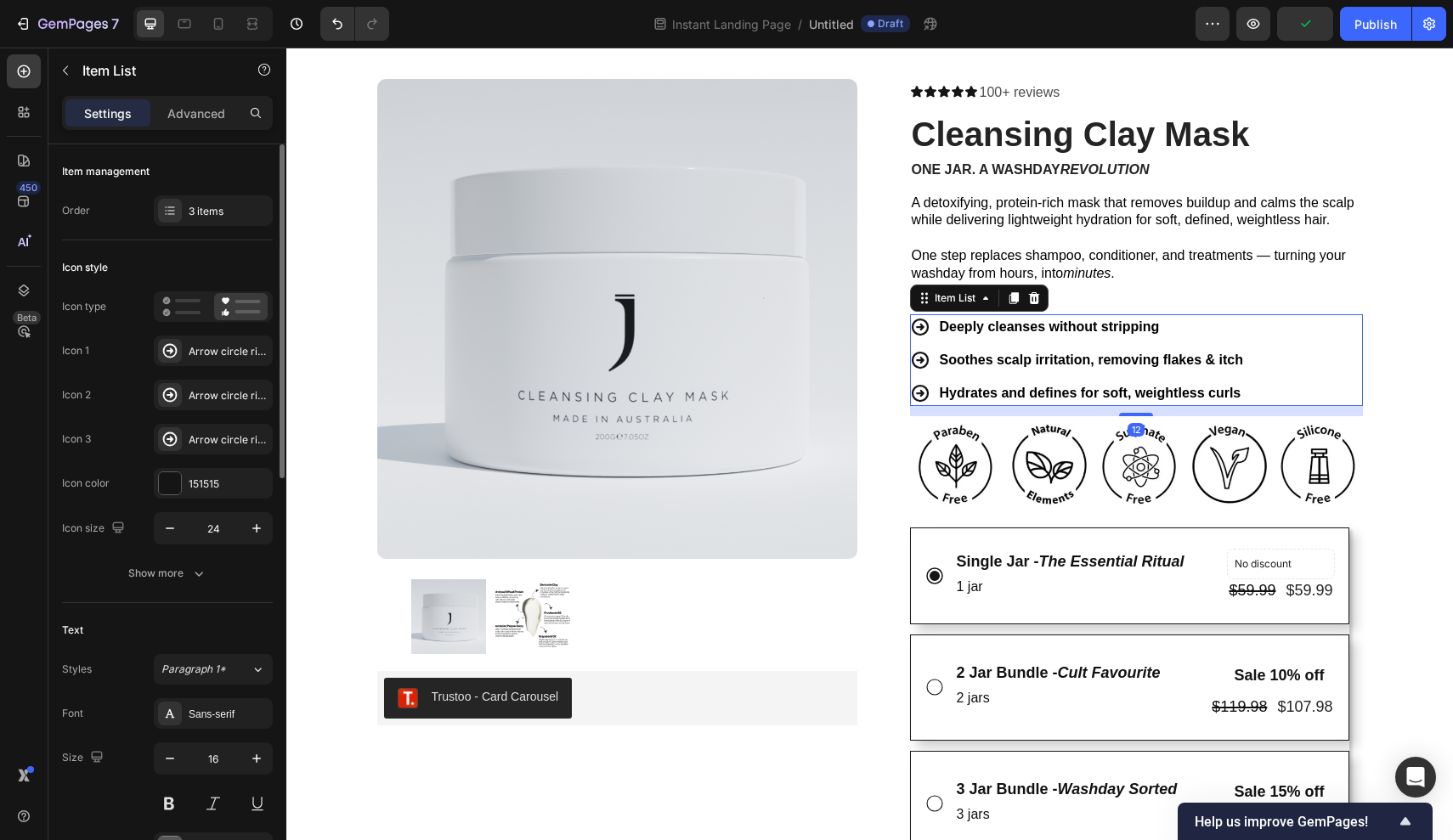
click at [1335, 321] on div "Deeply cleanses without stripping Soothes scalp irritation, removing flakes & i…" at bounding box center [1135, 361] width 453 height 92
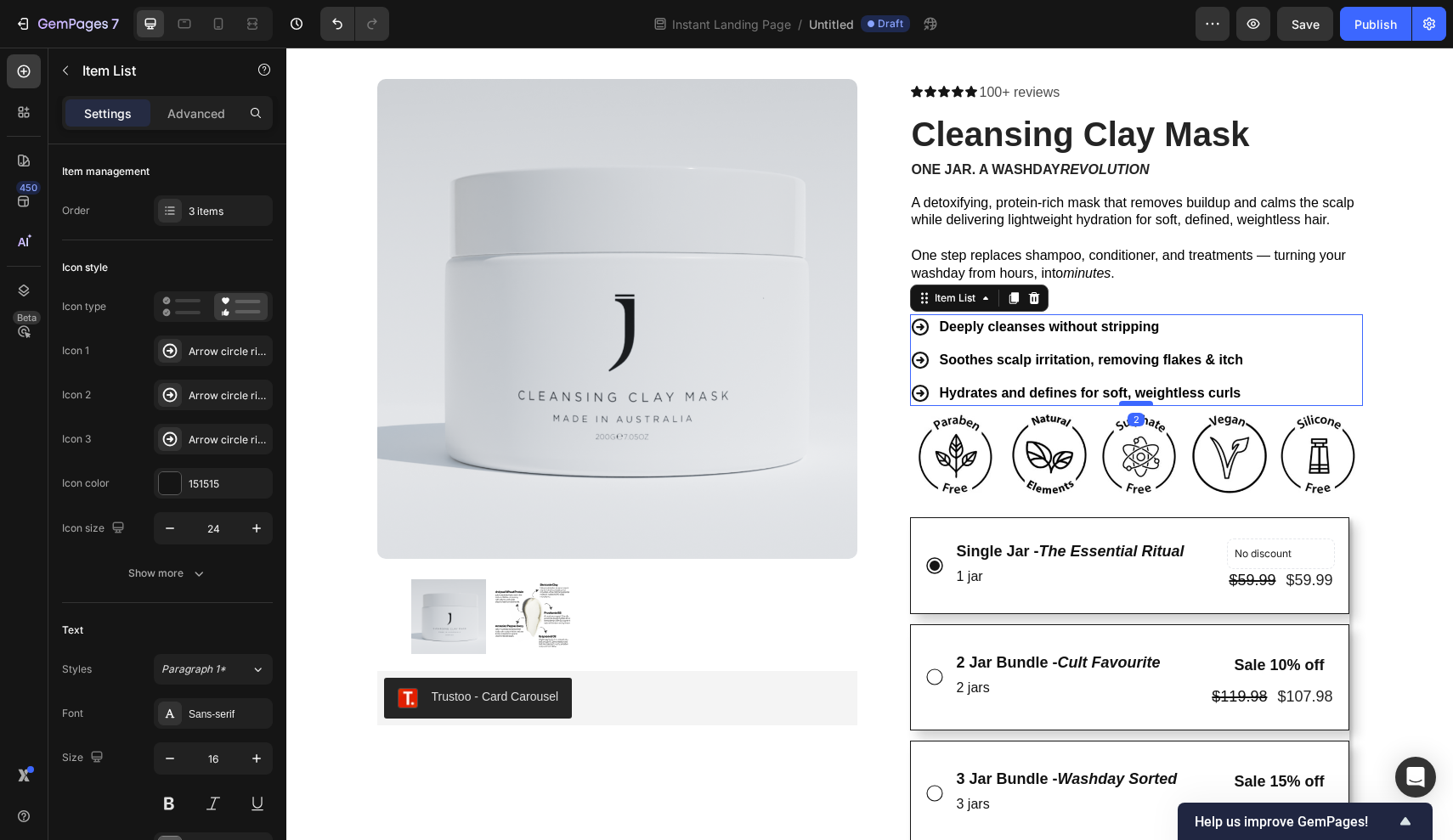
drag, startPoint x: 1129, startPoint y: 408, endPoint x: 1133, endPoint y: 397, distance: 11.7
click at [1133, 401] on div at bounding box center [1135, 404] width 34 height 5
type input "100%"
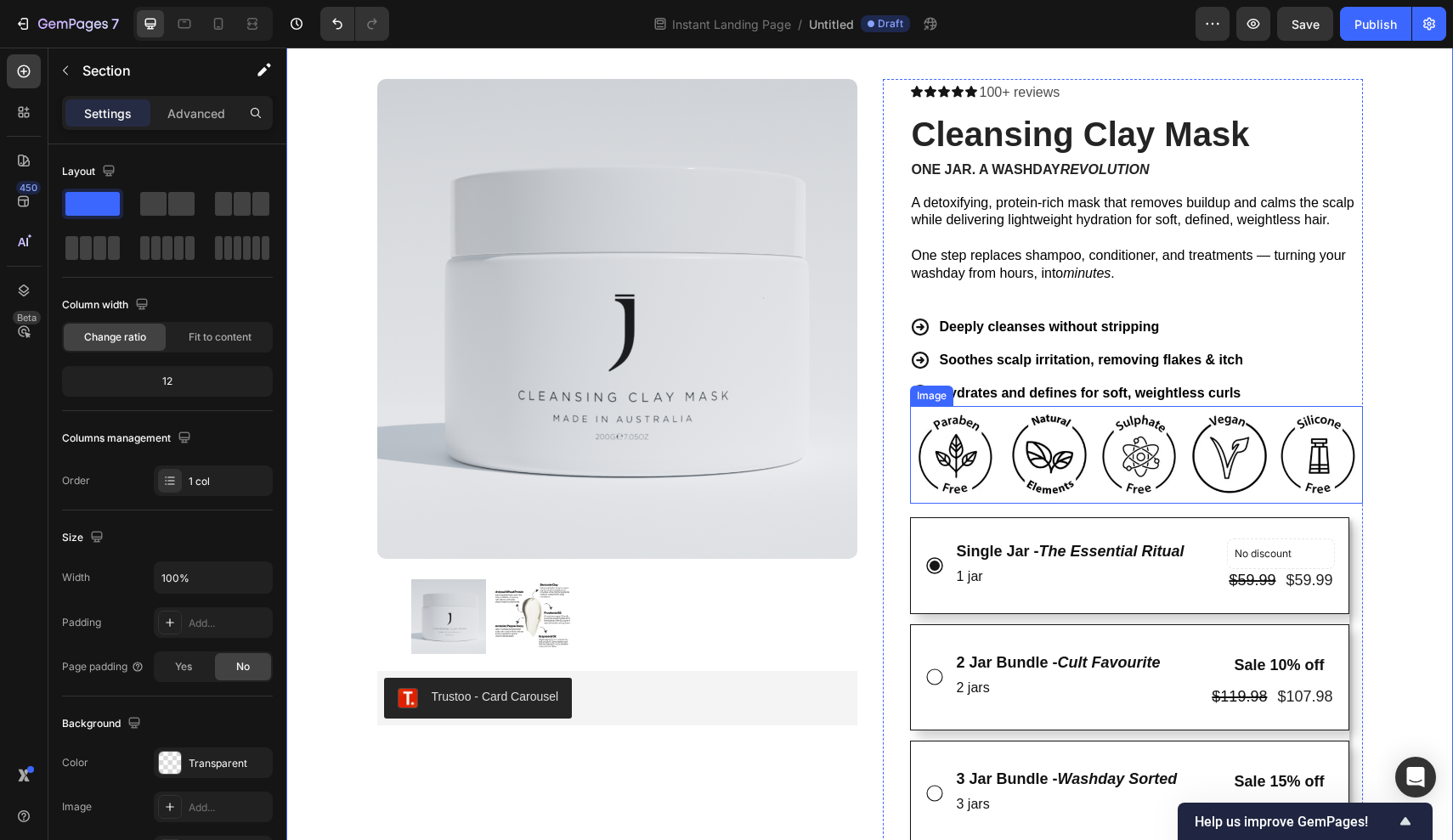
click at [1300, 433] on img at bounding box center [1135, 455] width 453 height 98
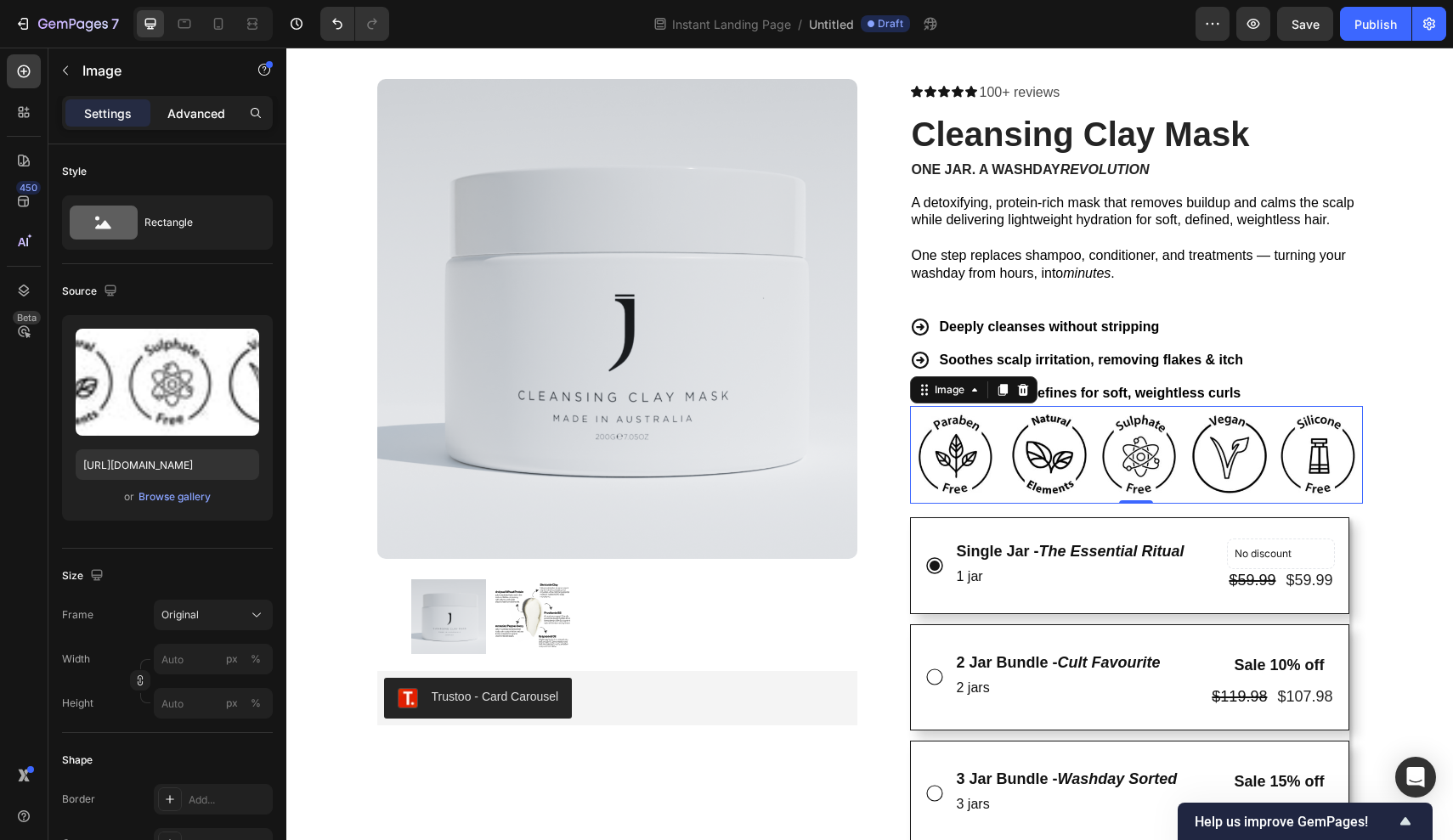
click at [210, 124] on div "Advanced" at bounding box center [196, 113] width 85 height 27
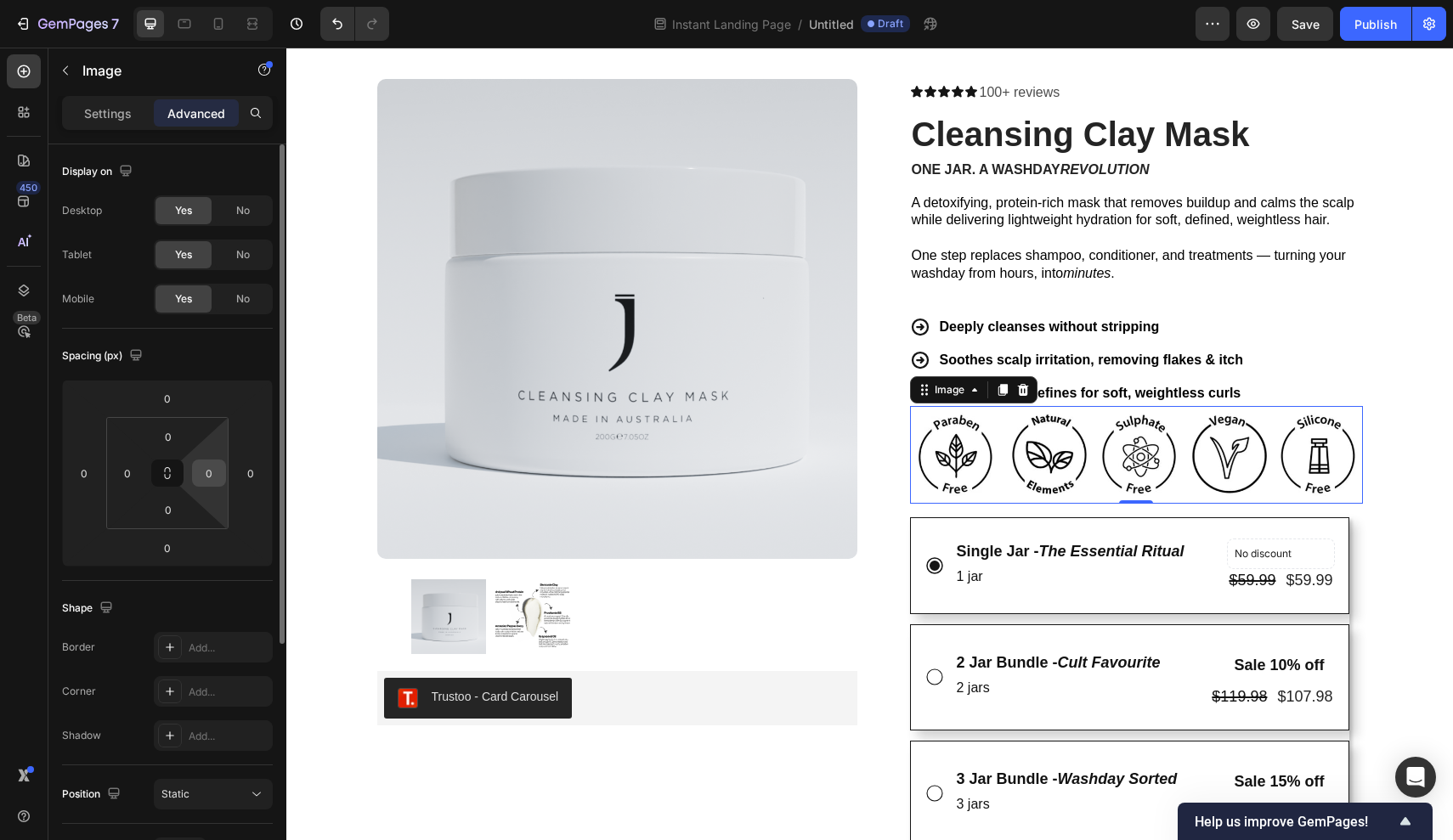
click at [219, 468] on input "0" at bounding box center [209, 473] width 26 height 26
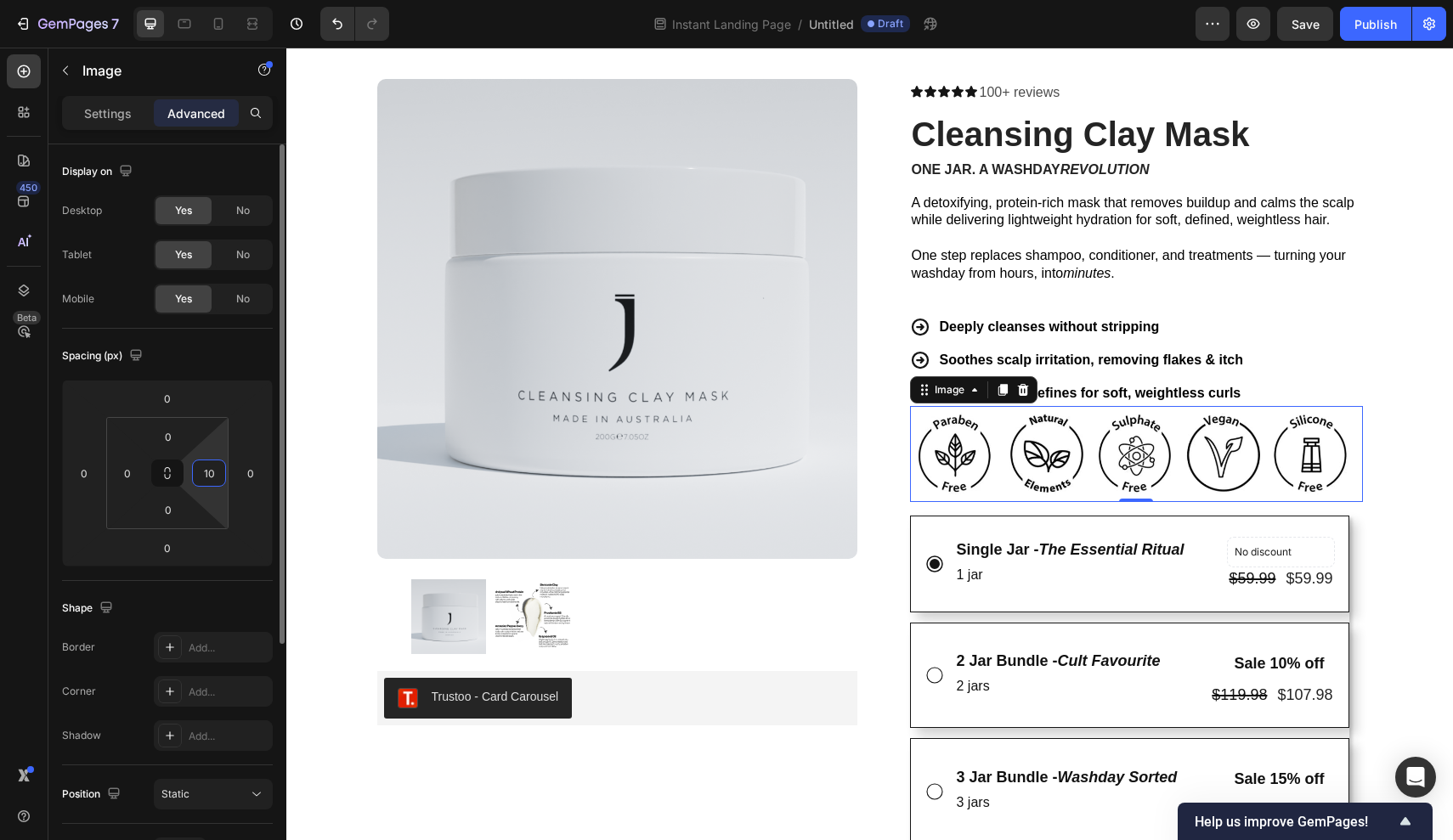
type input "1"
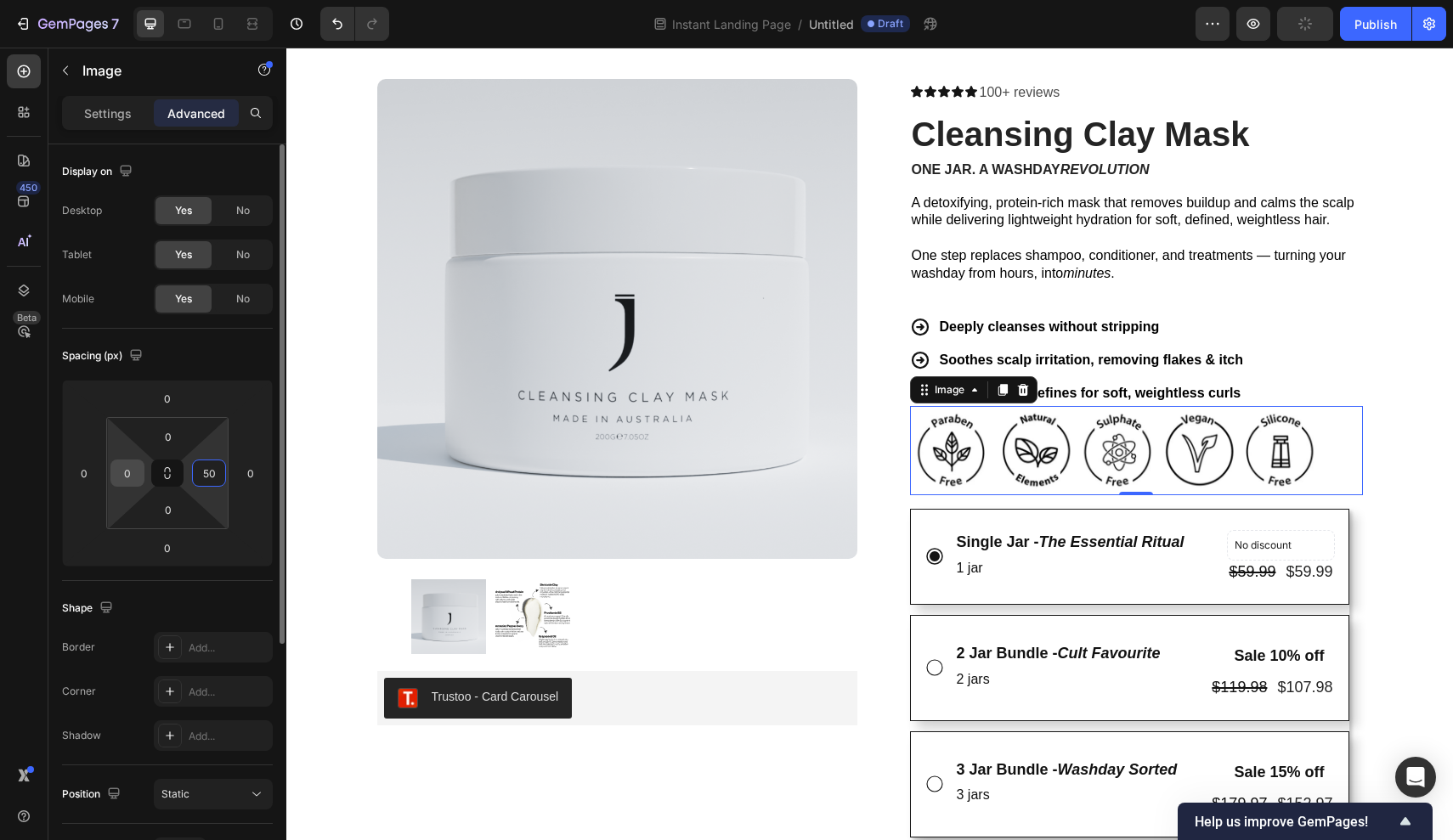
type input "50"
click at [131, 468] on input "0" at bounding box center [127, 473] width 26 height 26
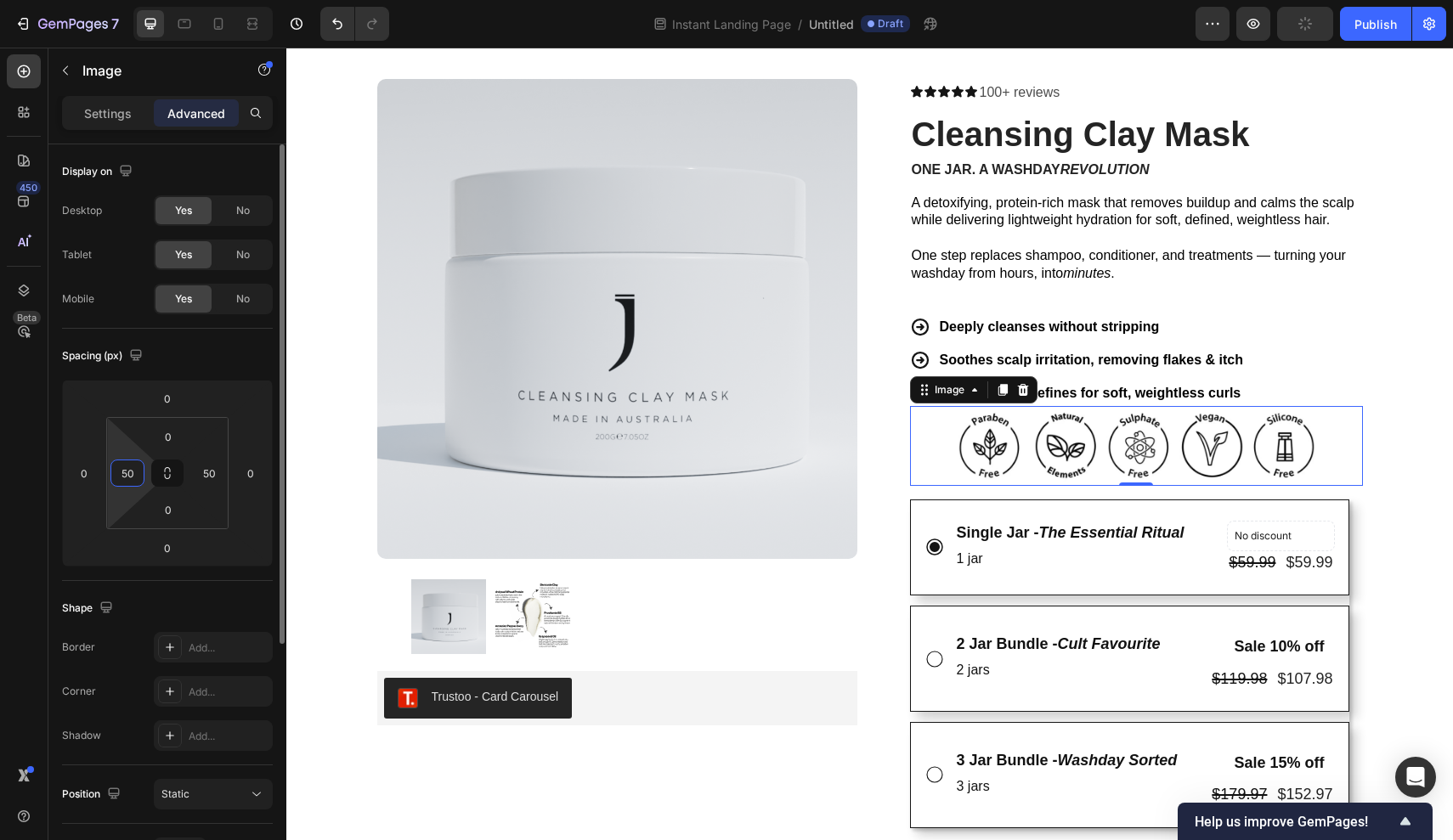
type input "5"
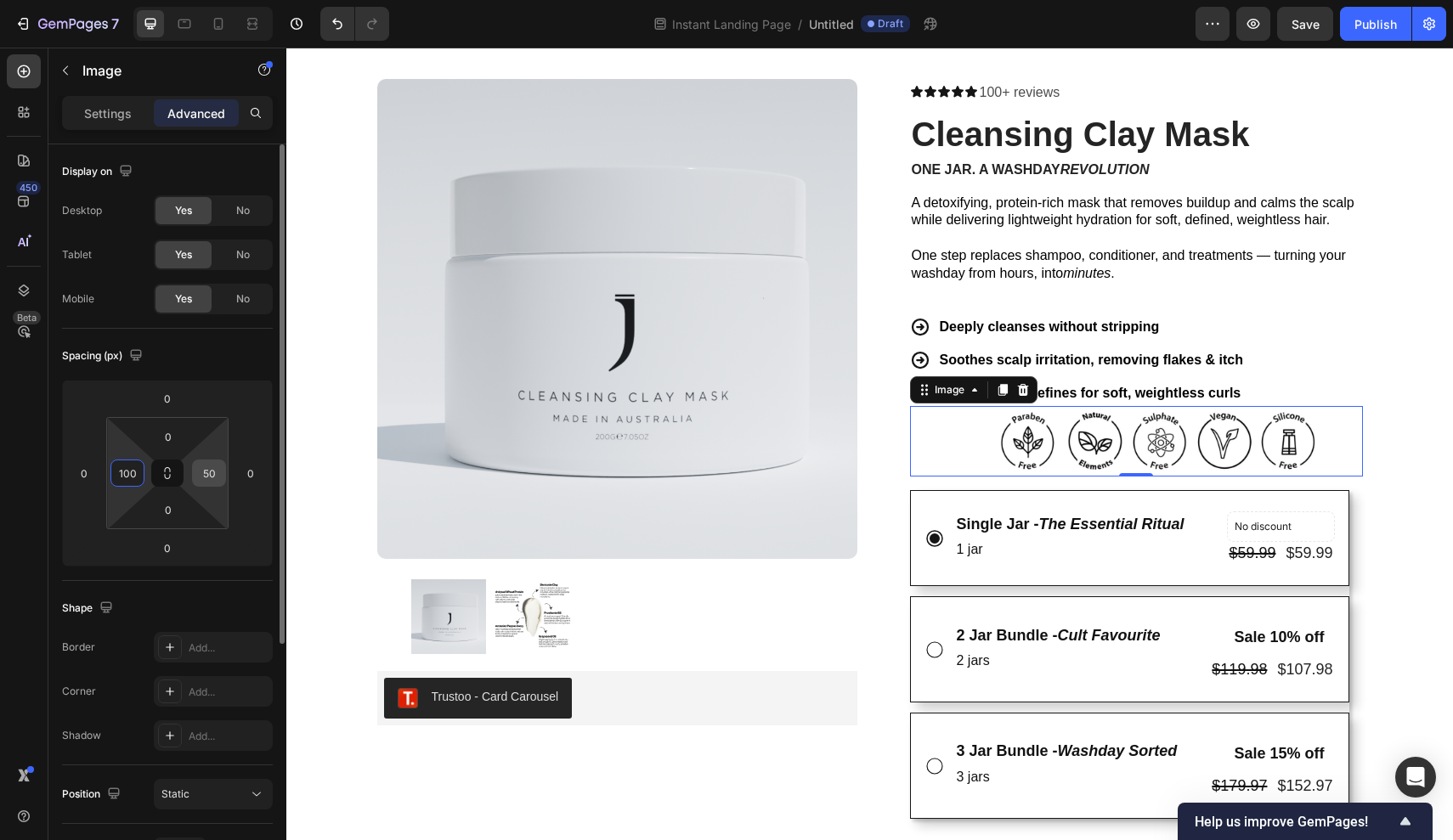
type input "100"
click at [214, 475] on input "50" at bounding box center [209, 473] width 26 height 26
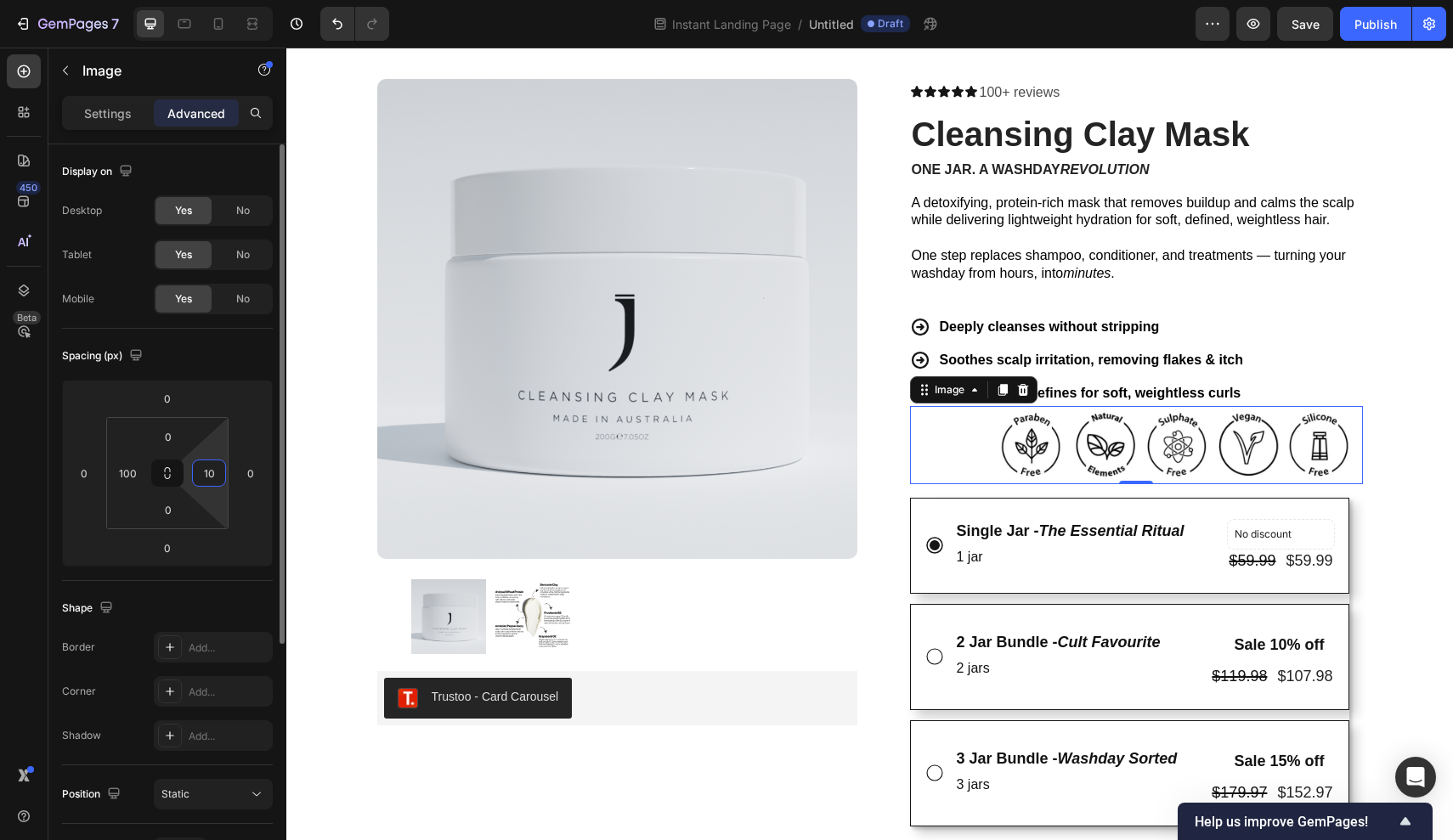
type input "100"
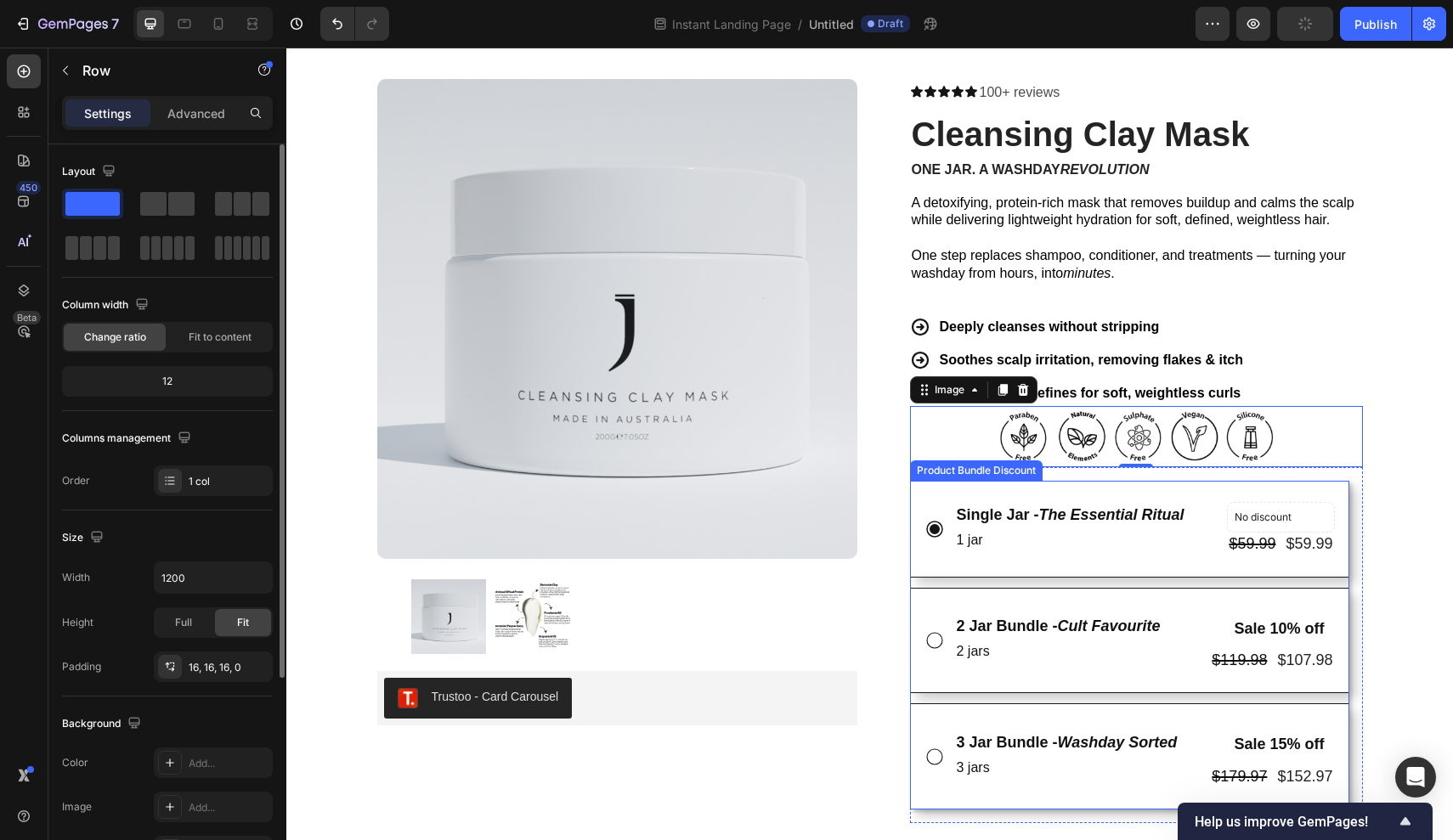
click at [1350, 480] on div "Single Jar - The Essential Ritual Text Block 1 jar Text Block No discount Not b…" at bounding box center [1135, 645] width 453 height 356
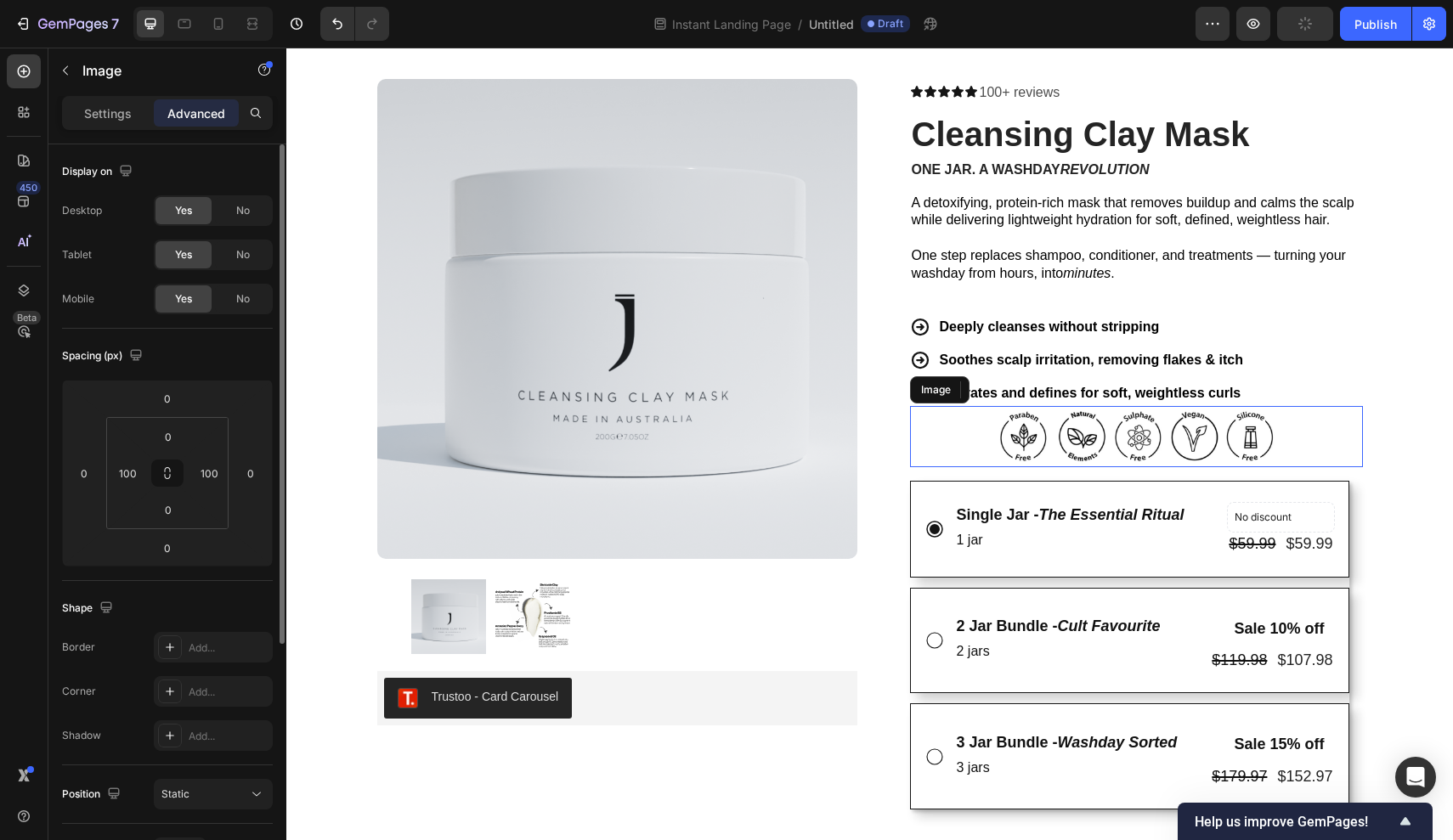
click at [1311, 447] on div "Image" at bounding box center [1135, 436] width 453 height 61
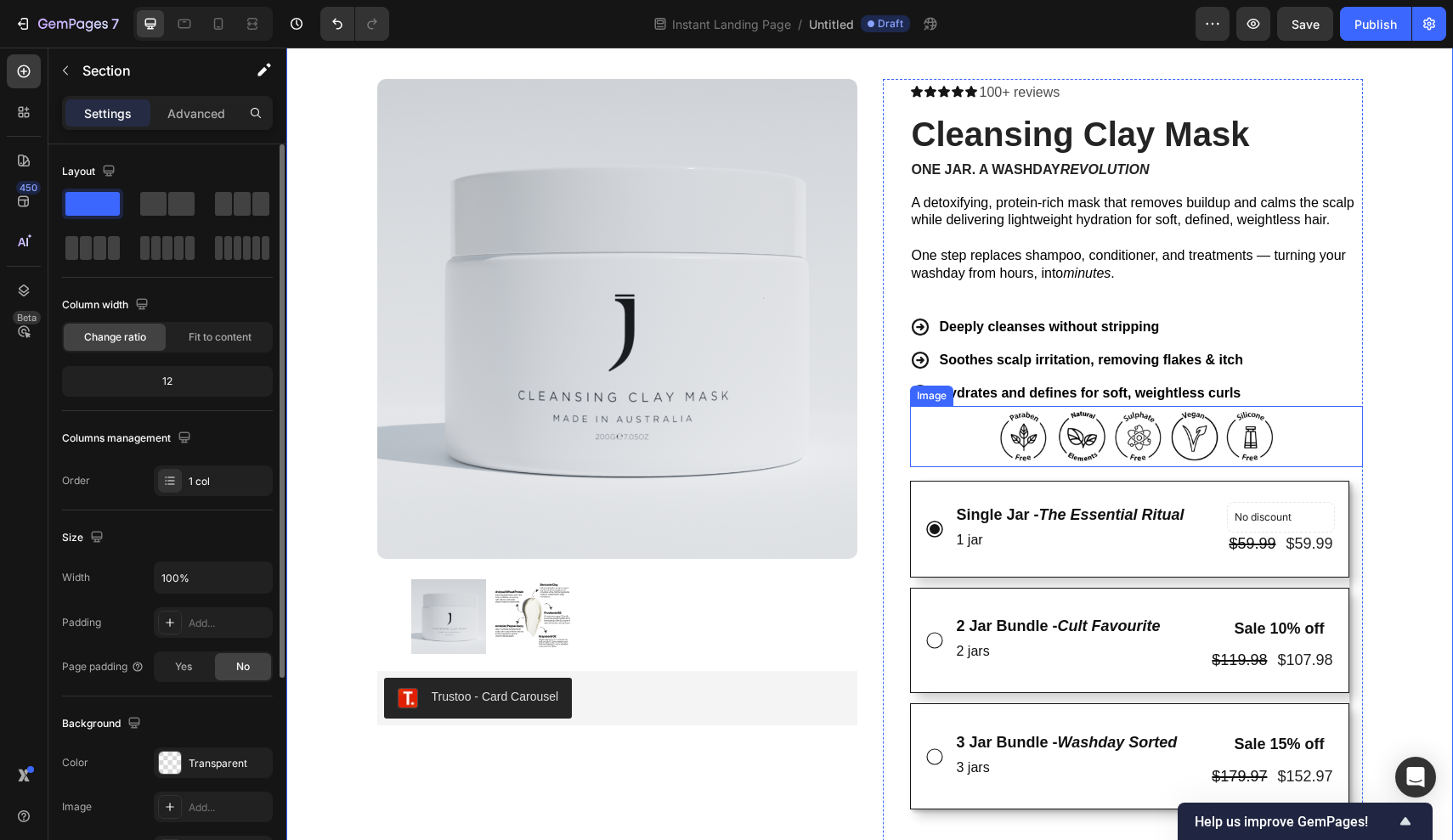
click at [1241, 436] on img at bounding box center [1135, 436] width 283 height 61
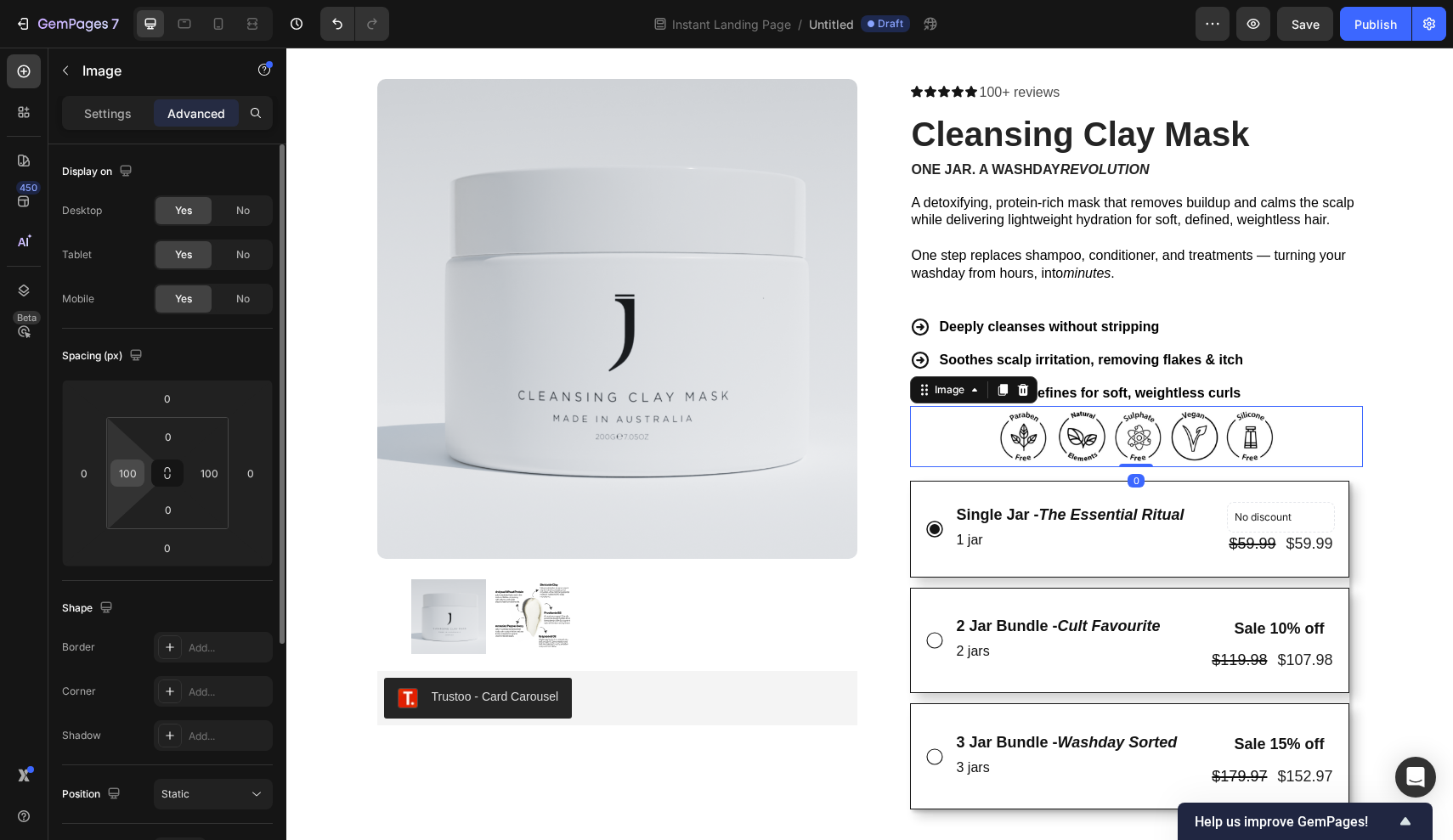
click at [143, 479] on div "100" at bounding box center [127, 473] width 34 height 27
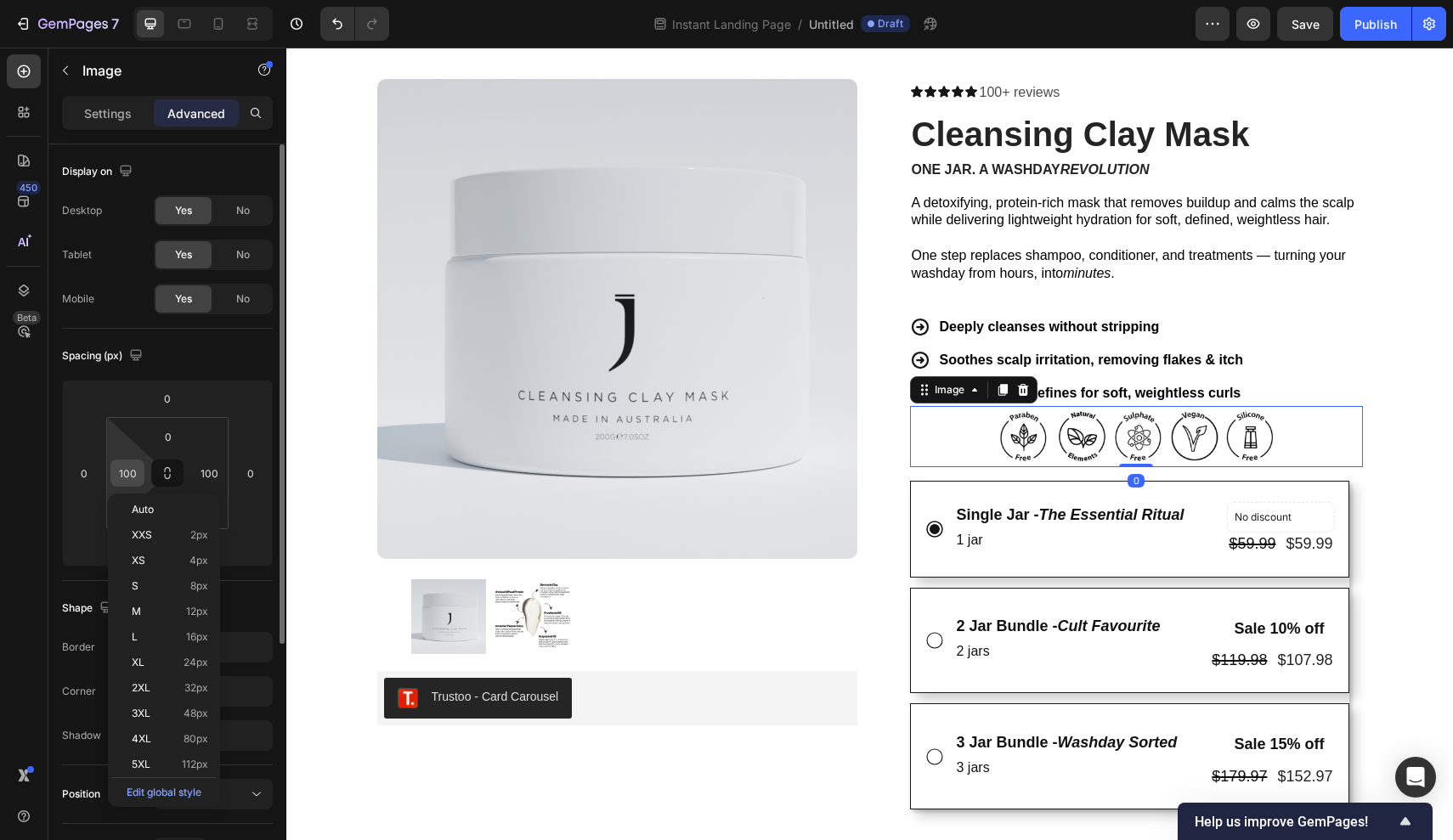
click at [138, 477] on input "100" at bounding box center [127, 473] width 26 height 26
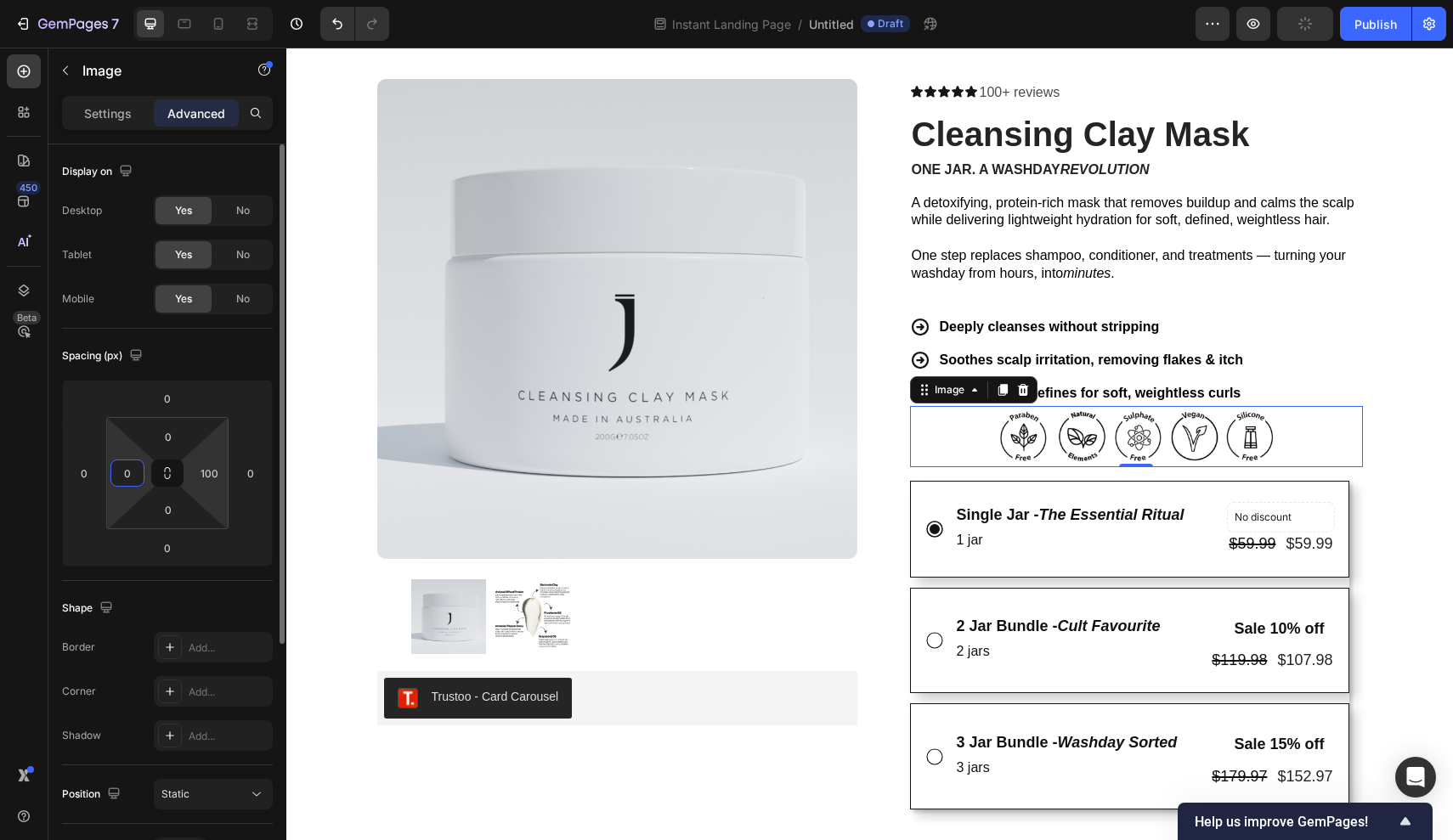
type input "0"
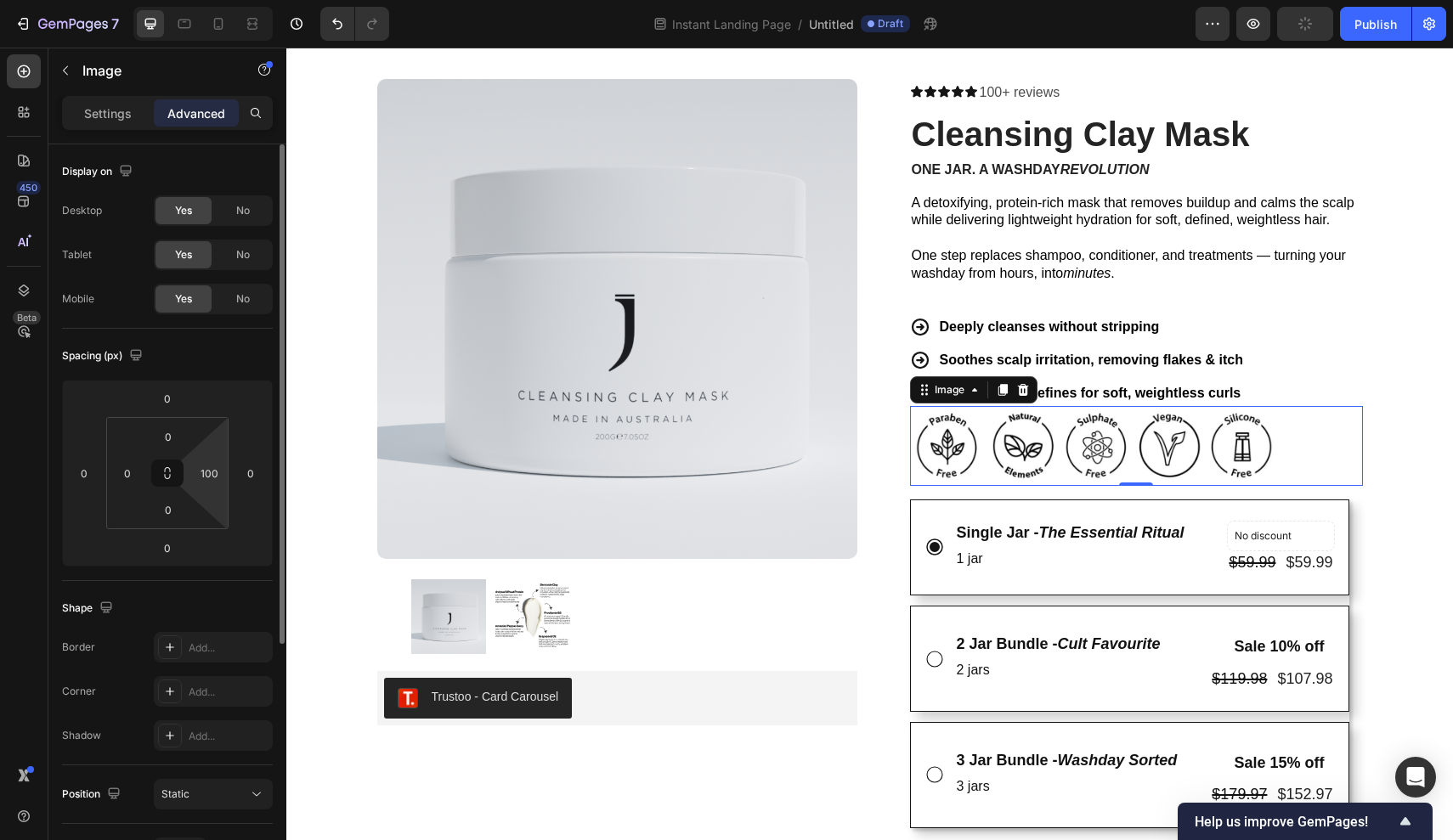
click at [226, 0] on html "7 Version history Instant Landing Page / Untitled Draft Preview Publish 450 Bet…" at bounding box center [726, 0] width 1453 height 0
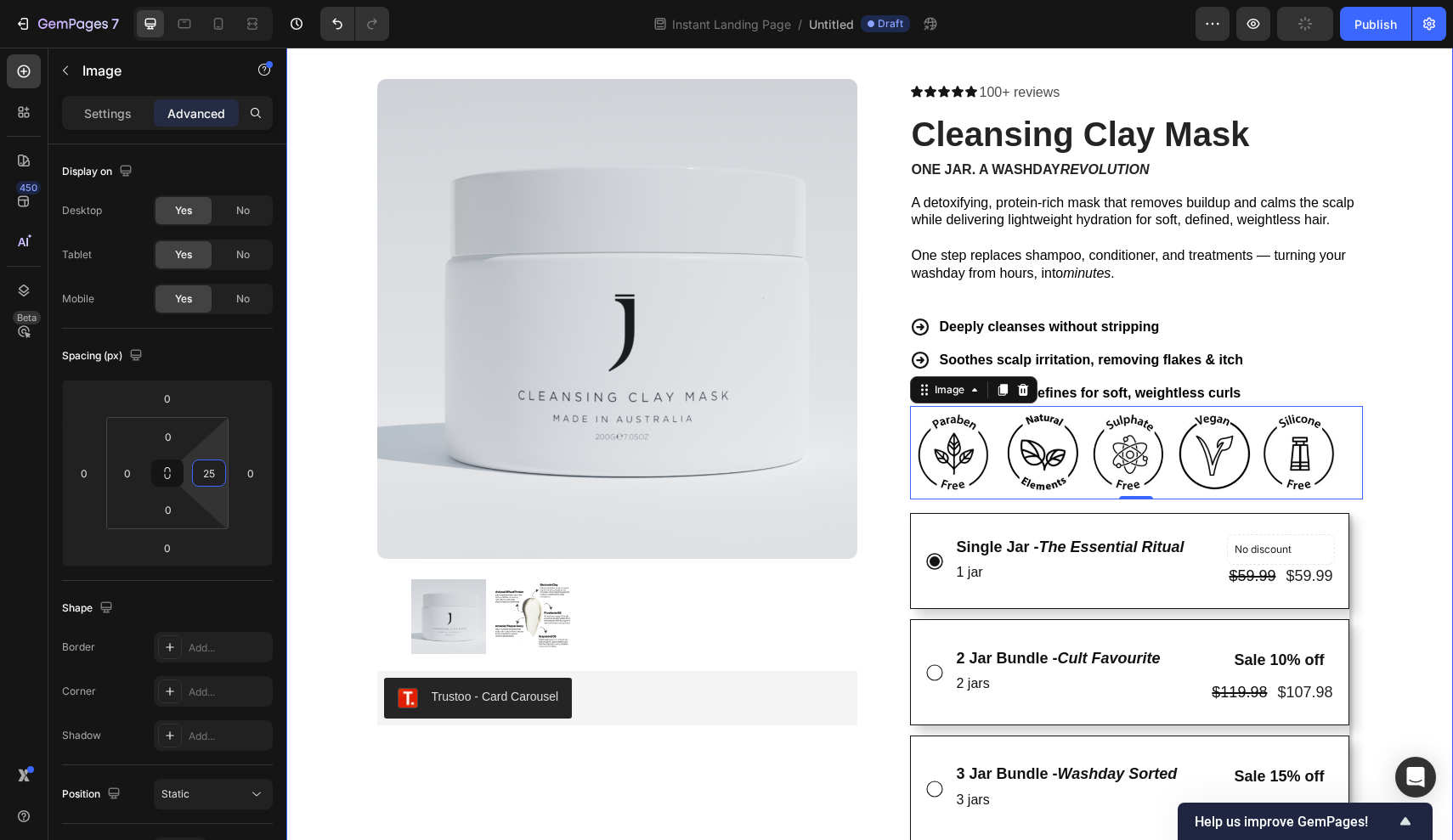
type input "250"
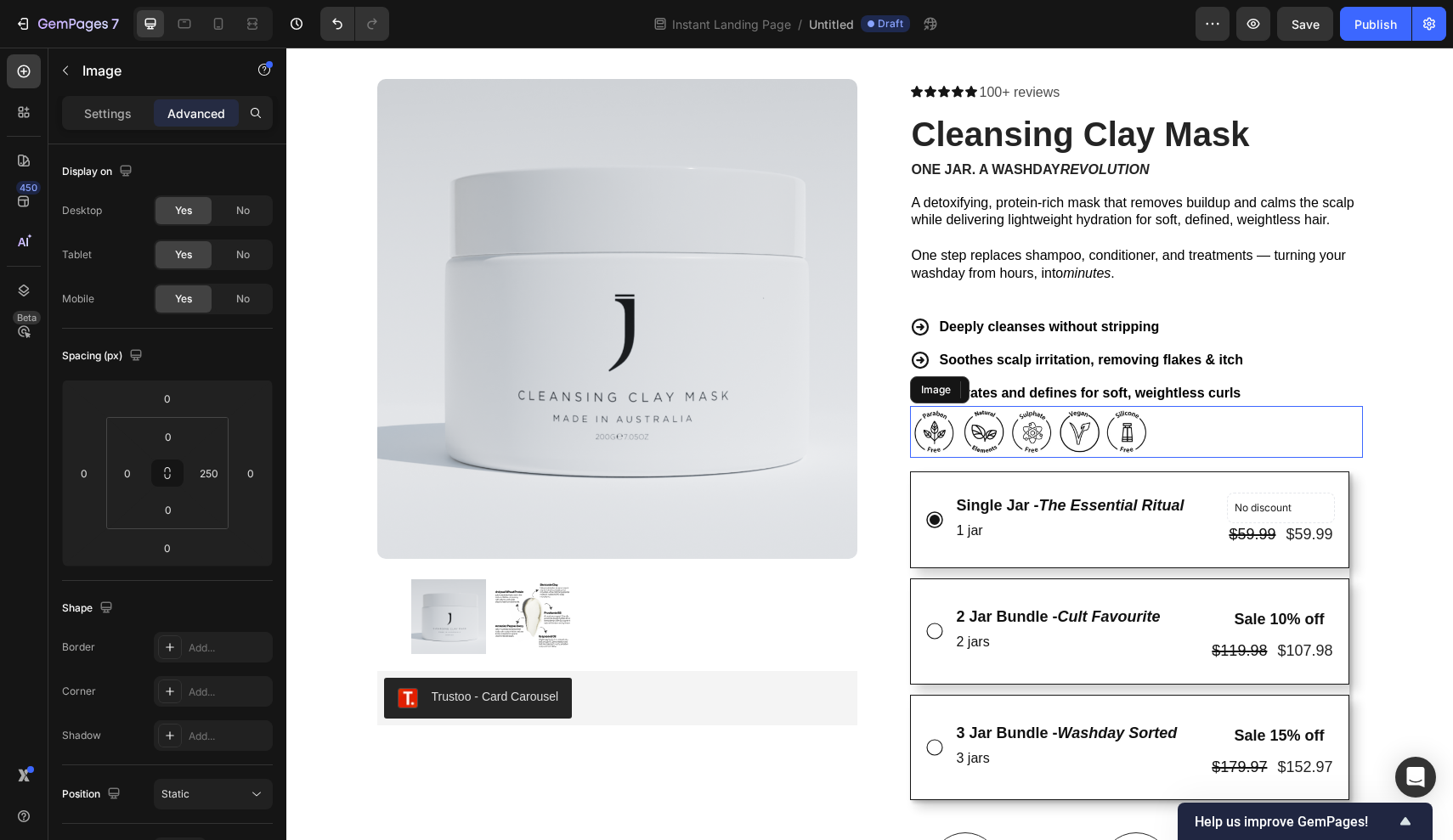
click at [1174, 429] on div "Image" at bounding box center [1135, 432] width 453 height 52
click at [213, 464] on input "250" at bounding box center [209, 473] width 26 height 26
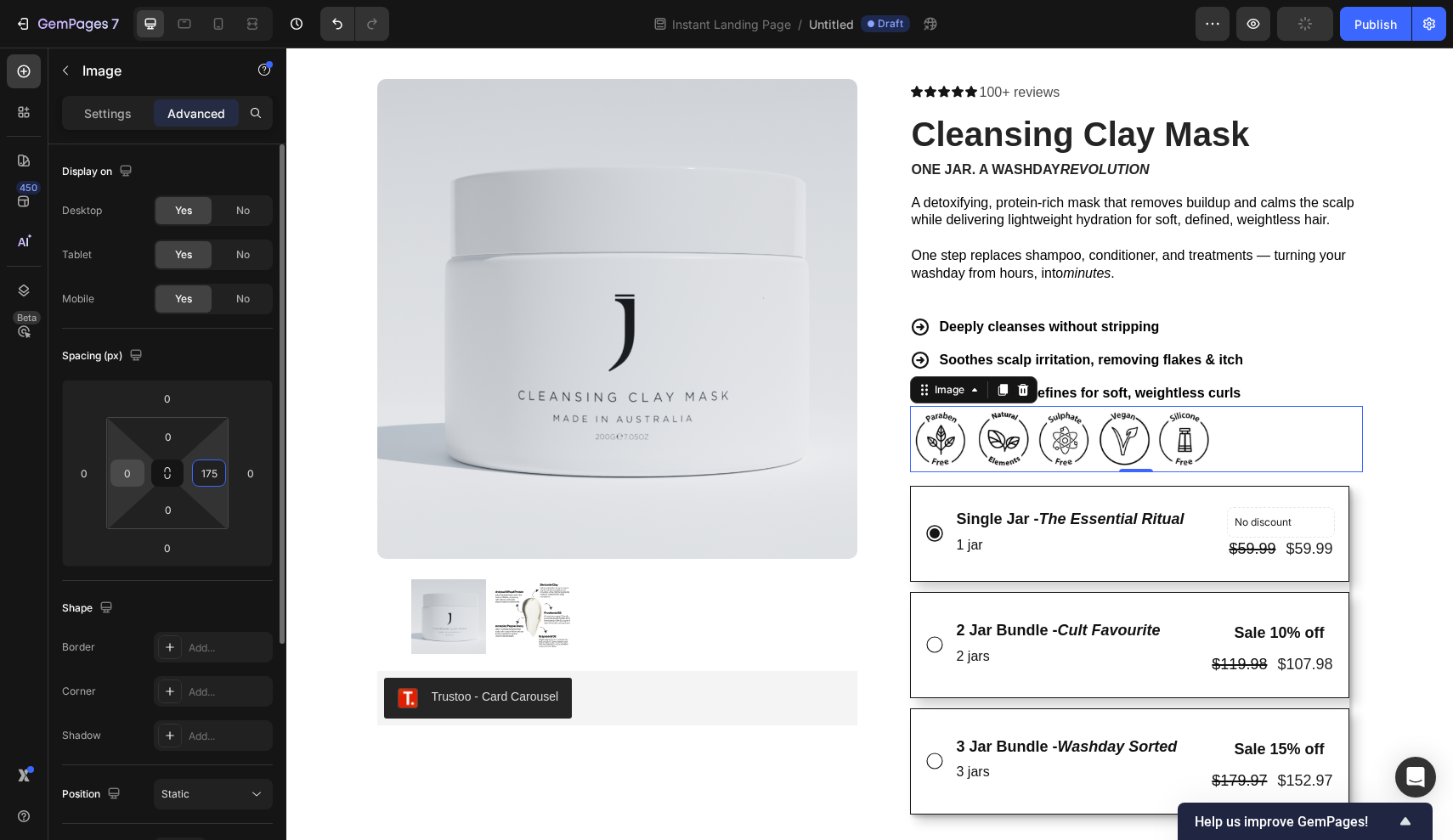
type input "175"
click at [137, 478] on input "0" at bounding box center [127, 473] width 26 height 26
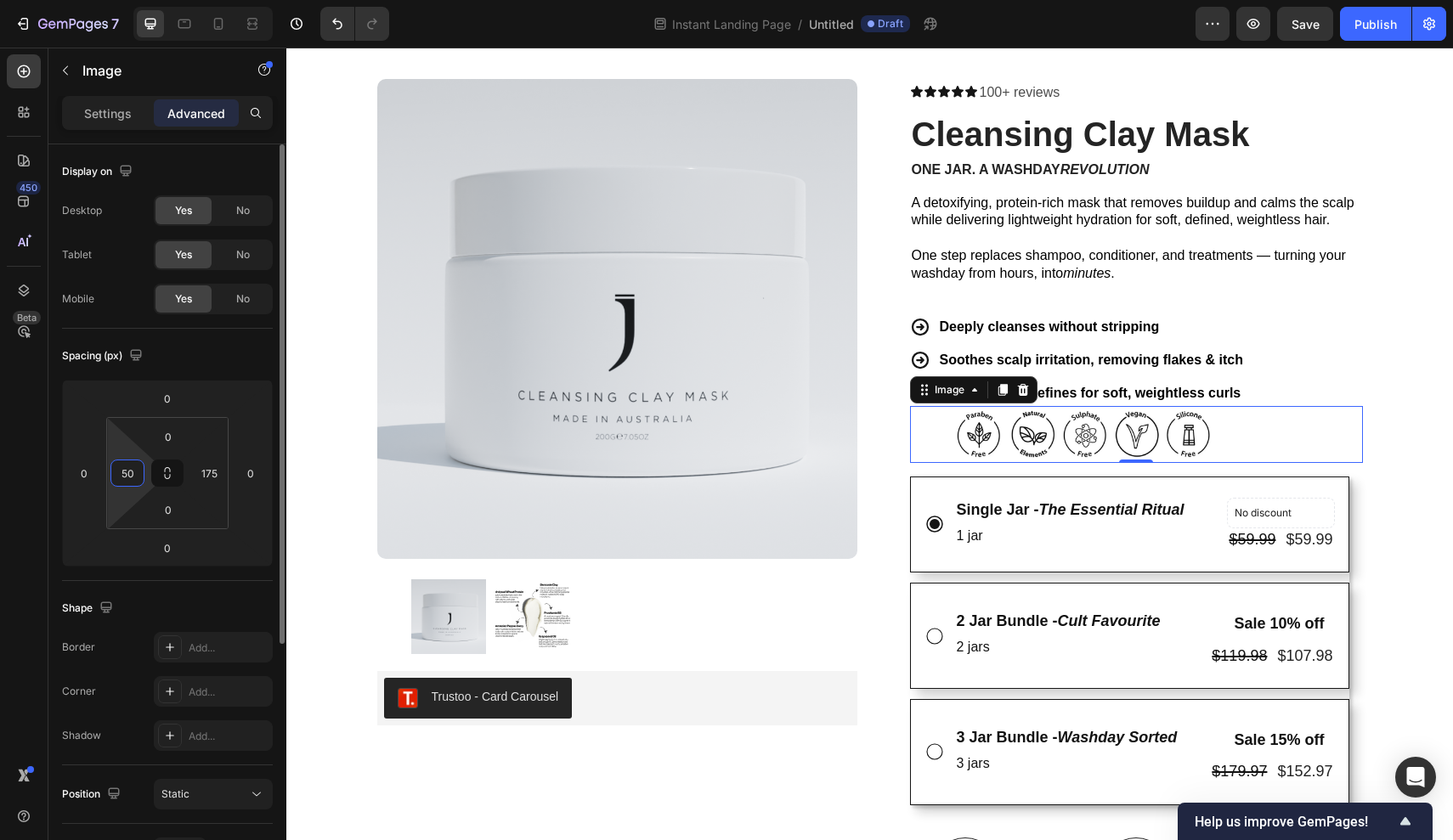
type input "5"
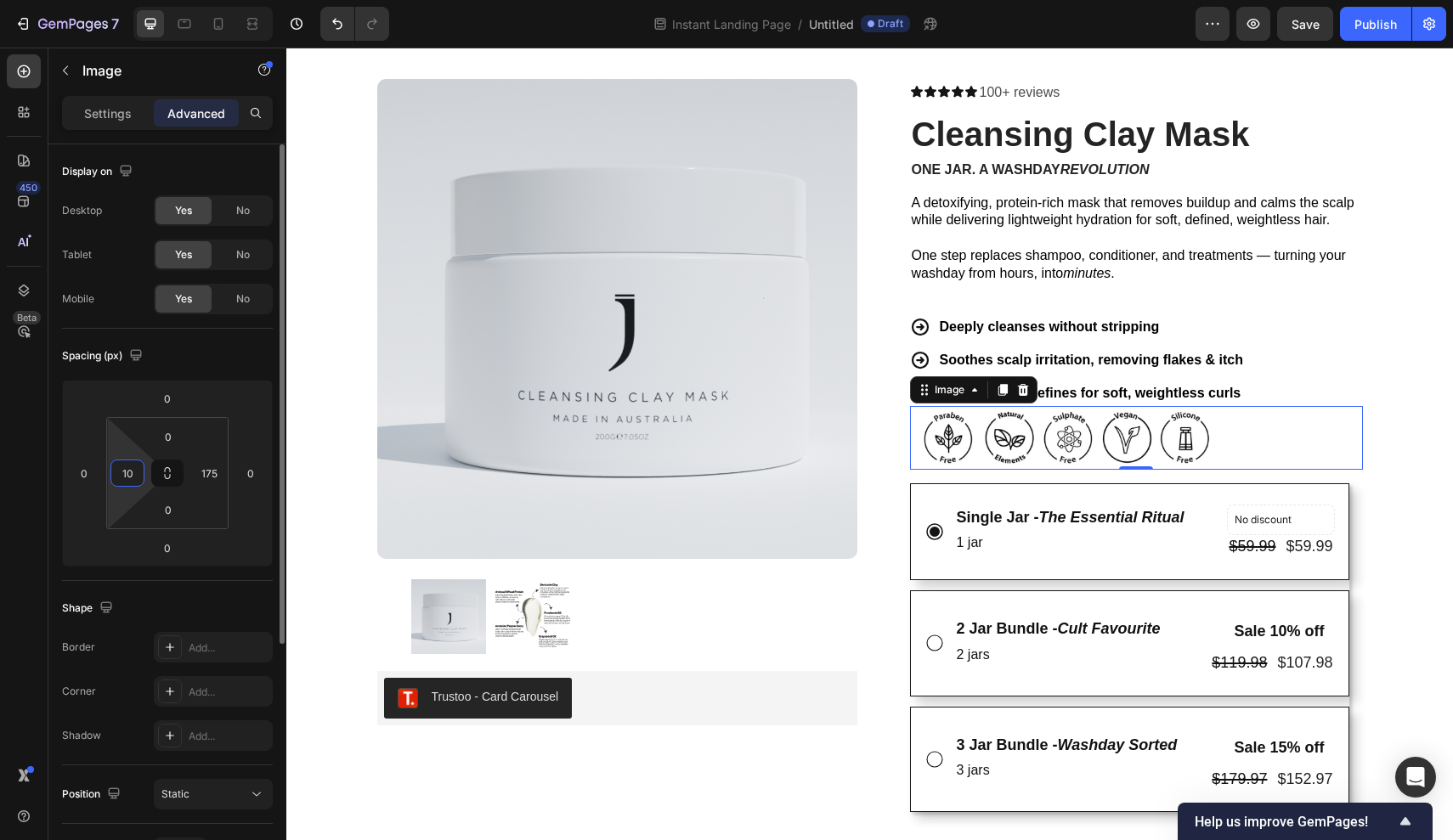
type input "1"
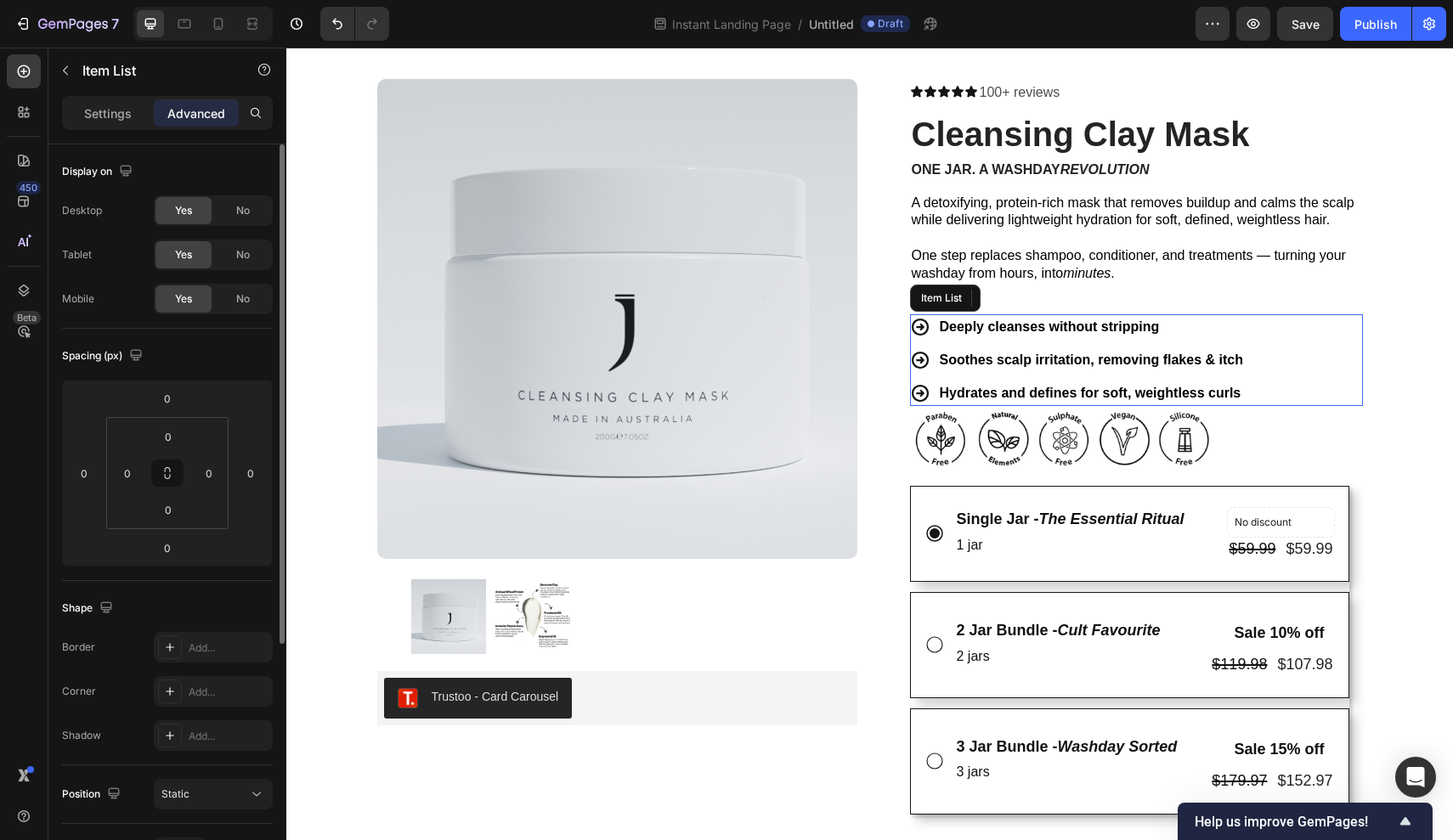
click at [1124, 393] on strong "Hydrates and defines for soft, weightless curls" at bounding box center [1091, 393] width 302 height 15
click at [1265, 389] on div "Deeply cleanses without stripping Soothes scalp irritation, removing flakes & i…" at bounding box center [1135, 361] width 453 height 92
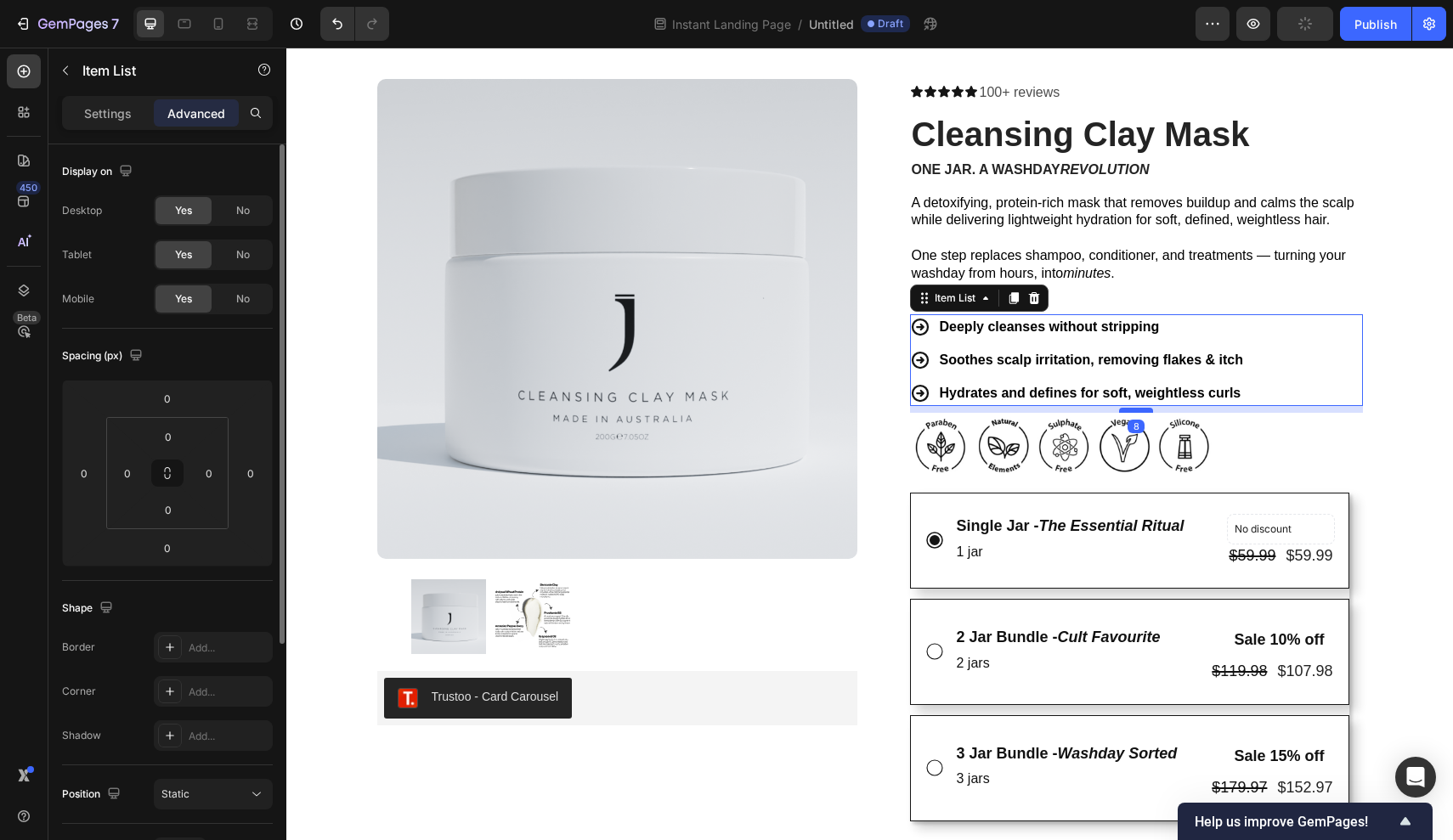
click at [1133, 408] on div at bounding box center [1135, 411] width 34 height 5
type input "8"
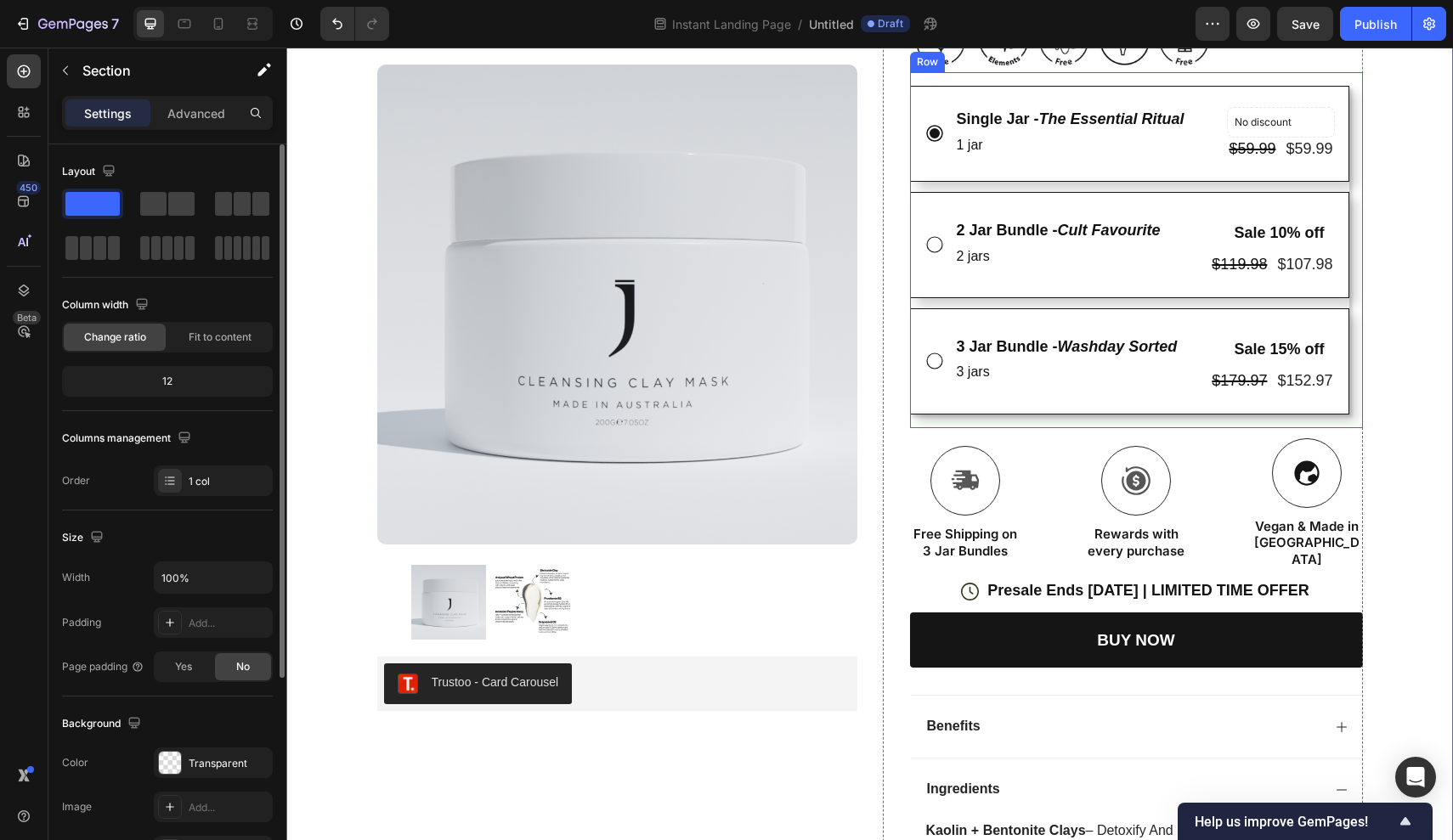
scroll to position [488, 0]
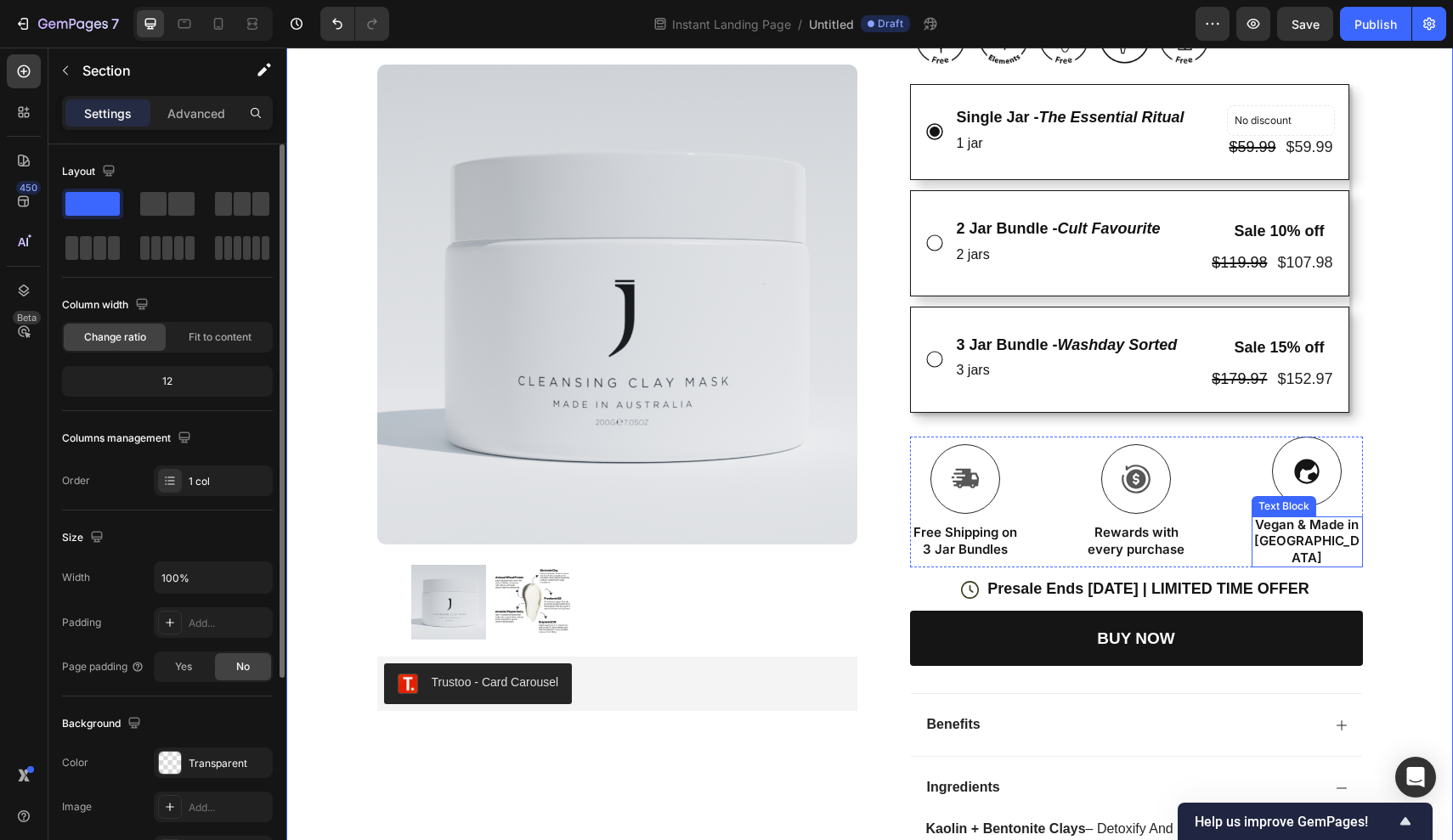
click at [1287, 519] on p "Vegan & Made in Australia" at bounding box center [1307, 541] width 108 height 50
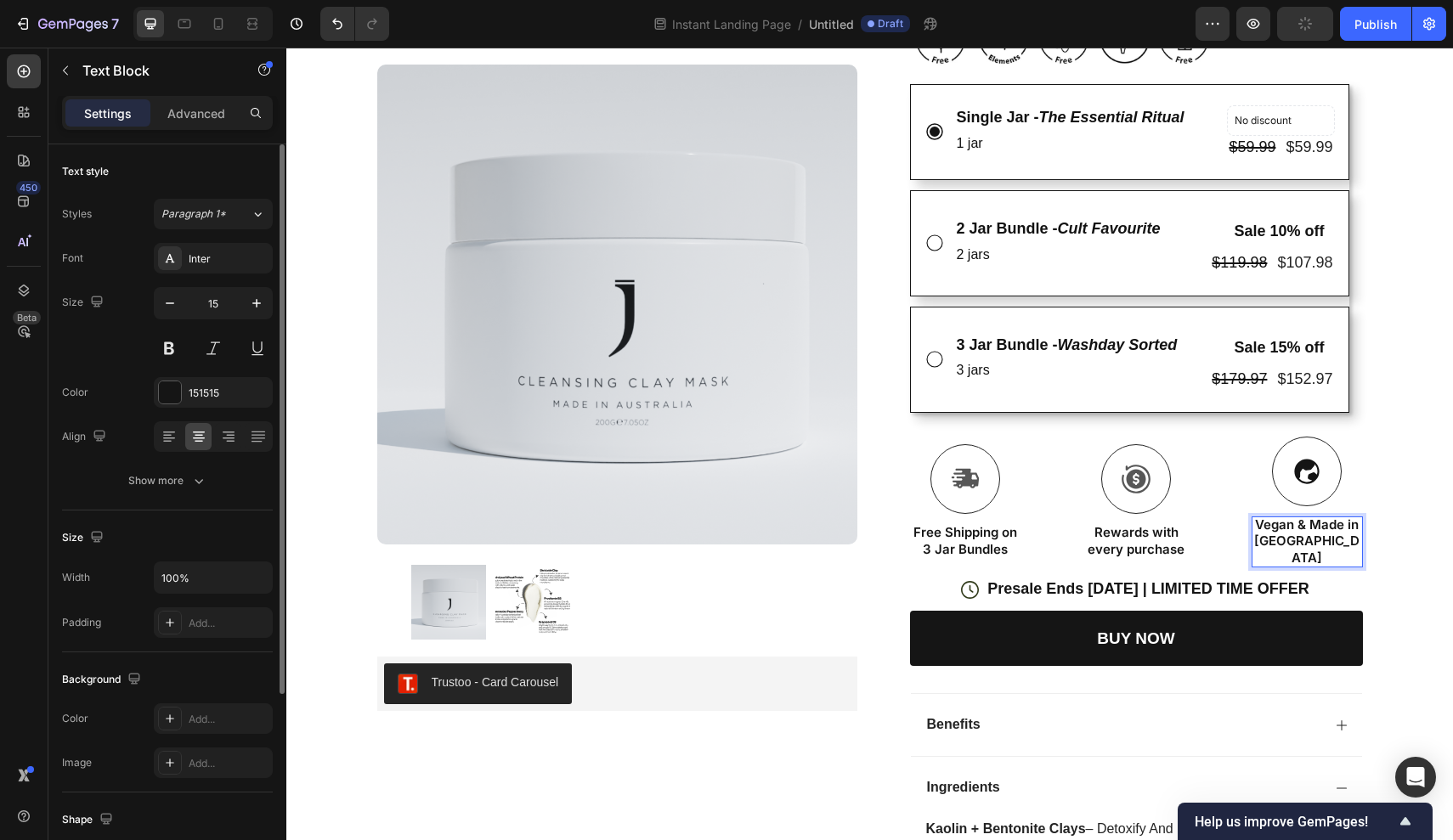
click at [1308, 518] on p "Vegan & Made in Australia" at bounding box center [1307, 541] width 108 height 50
drag, startPoint x: 1308, startPoint y: 518, endPoint x: 1236, endPoint y: 518, distance: 72.0
click at [1236, 518] on div "Icon Free Shipping on 3 Jar Bundles Text Block Icon Rewards with every purchase…" at bounding box center [1135, 502] width 453 height 132
click at [1417, 547] on div "Icon FREE INTERNATIONAL SHIPPING ON 2+ JARS Text Block Row Icon 22,000+ Members…" at bounding box center [869, 498] width 1167 height 1806
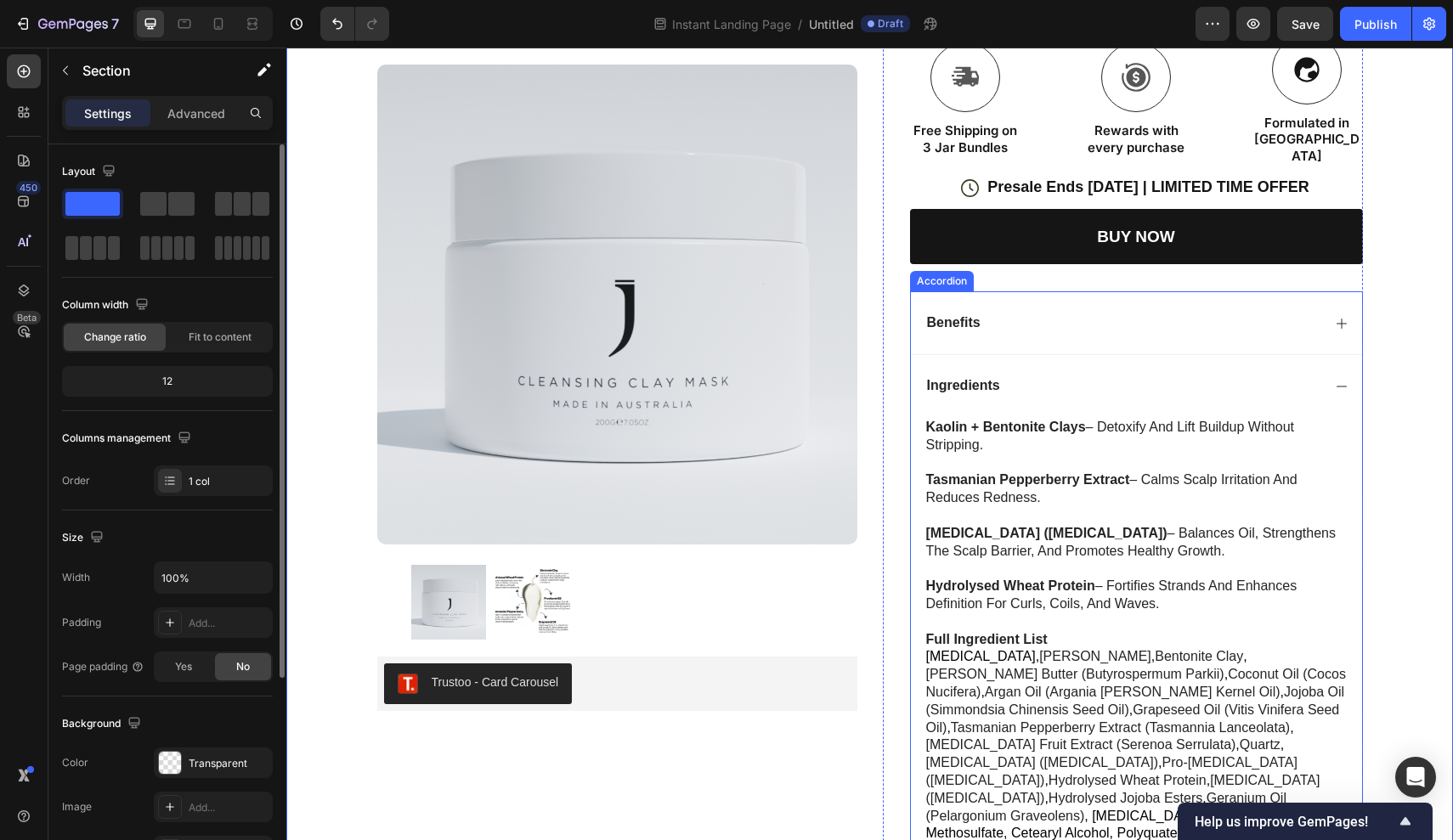
scroll to position [956, 0]
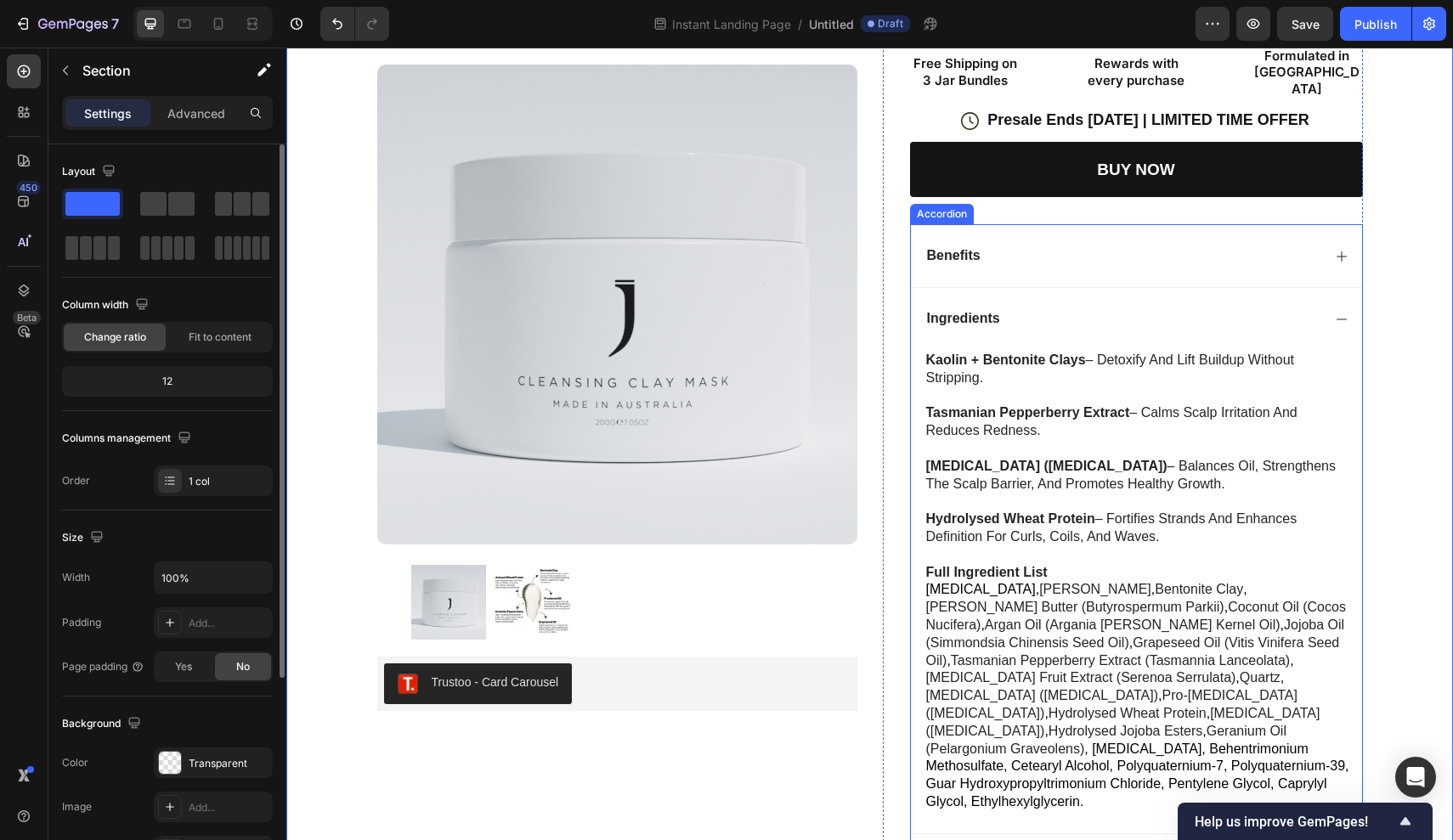
click at [1344, 313] on icon at bounding box center [1341, 319] width 14 height 14
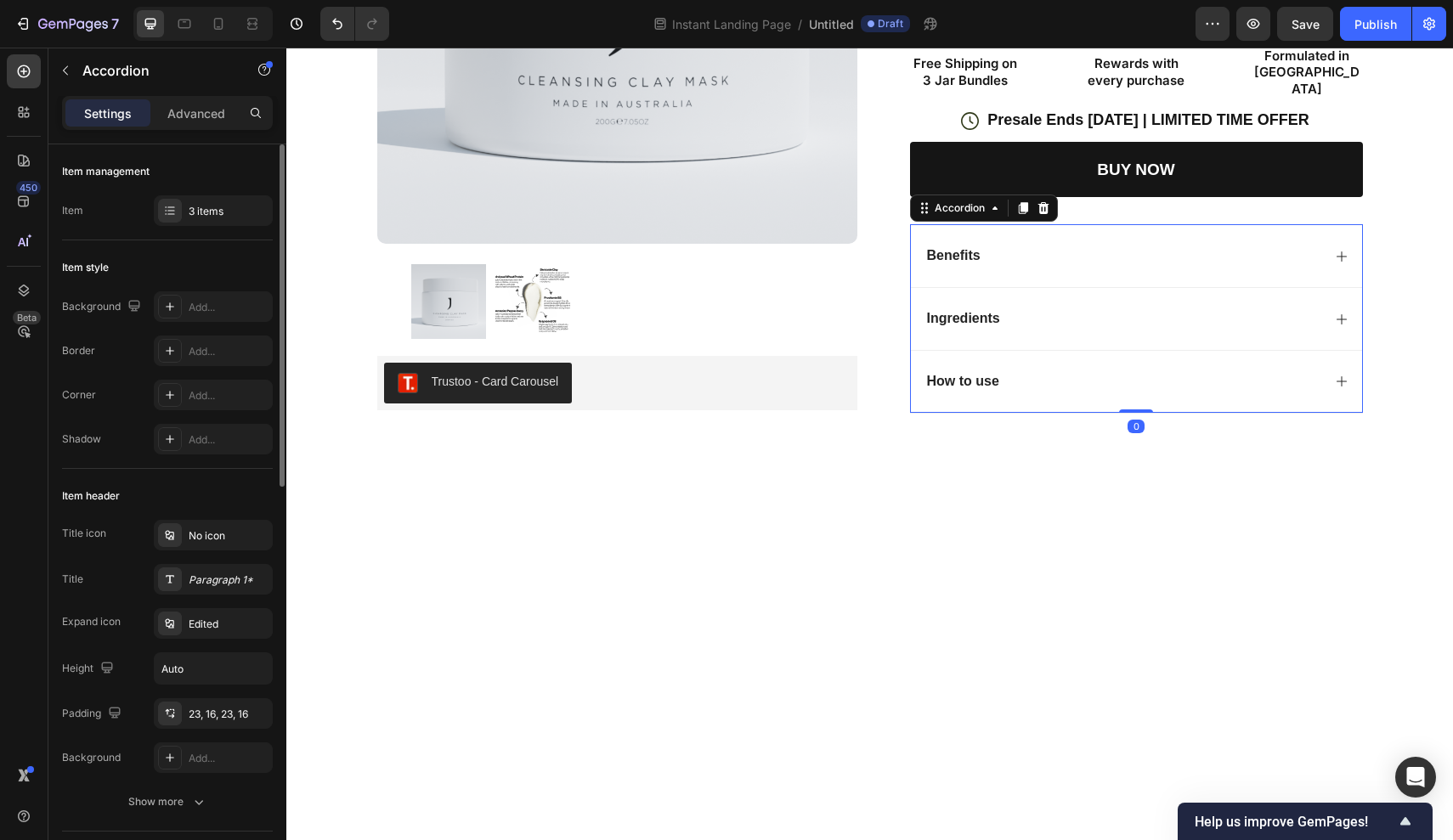
click at [1346, 374] on icon at bounding box center [1341, 381] width 14 height 14
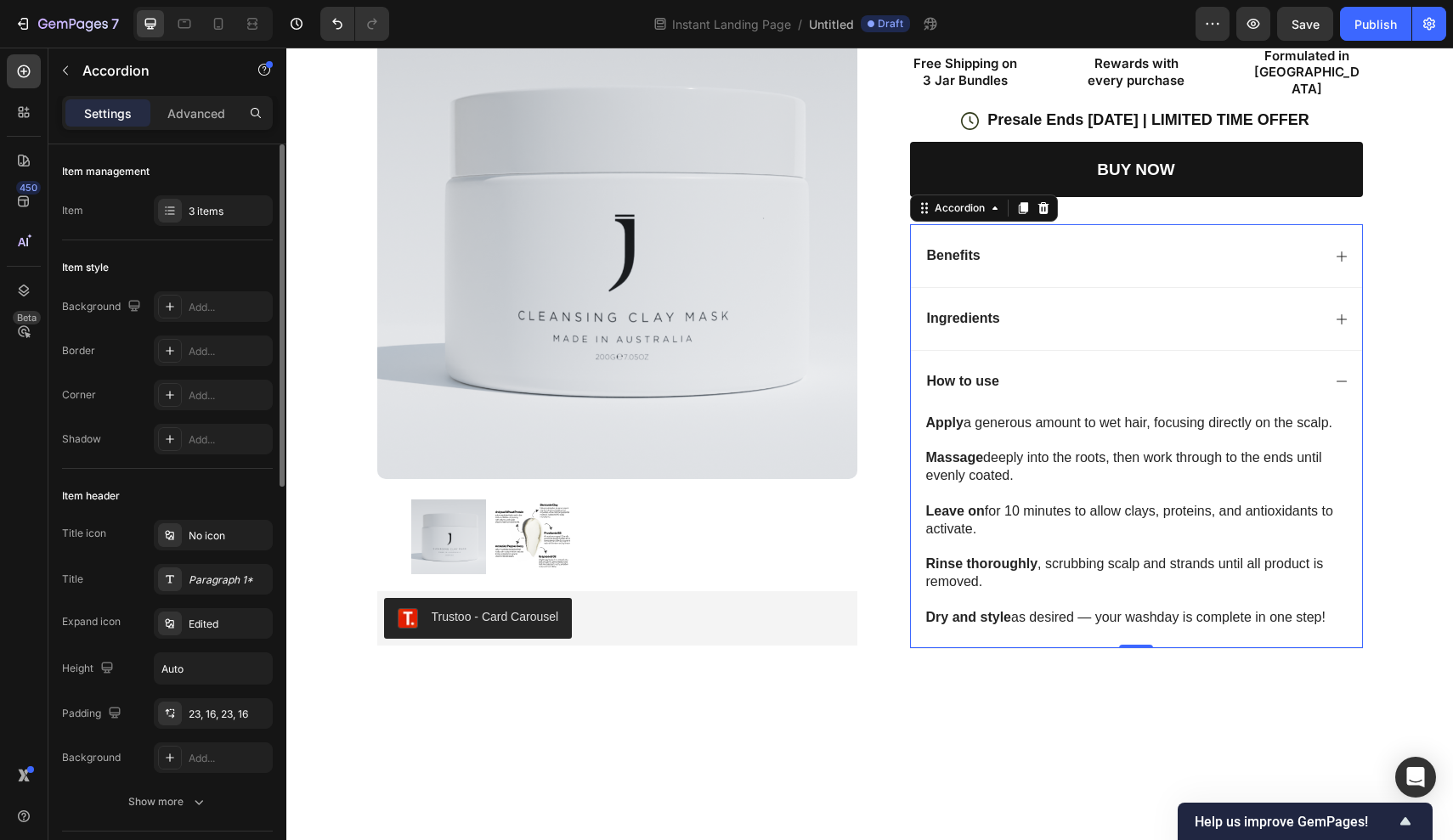
click at [1346, 374] on icon at bounding box center [1341, 381] width 14 height 14
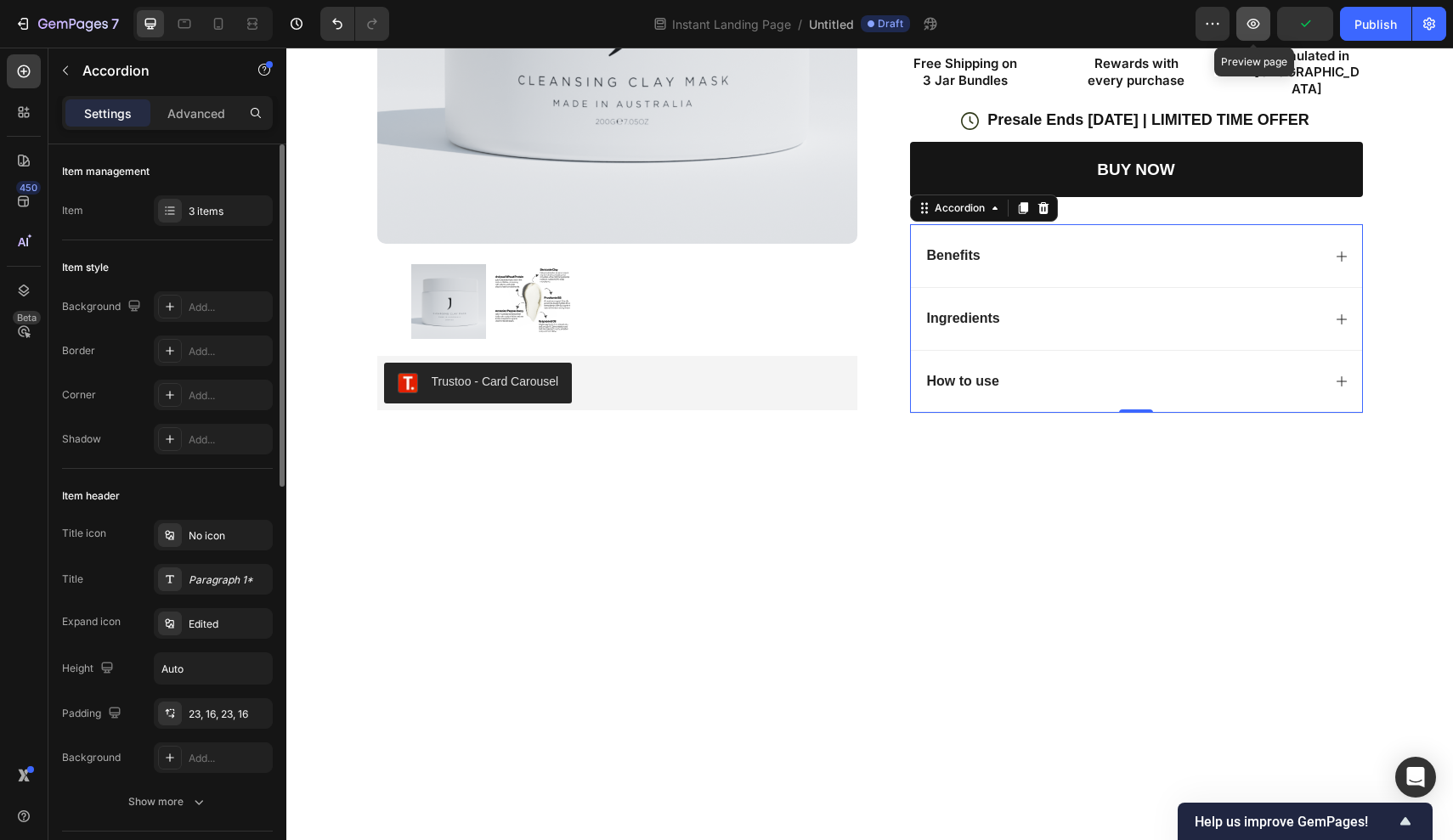
click at [1254, 25] on icon "button" at bounding box center [1253, 24] width 17 height 17
click at [1256, 23] on icon "button" at bounding box center [1253, 24] width 17 height 17
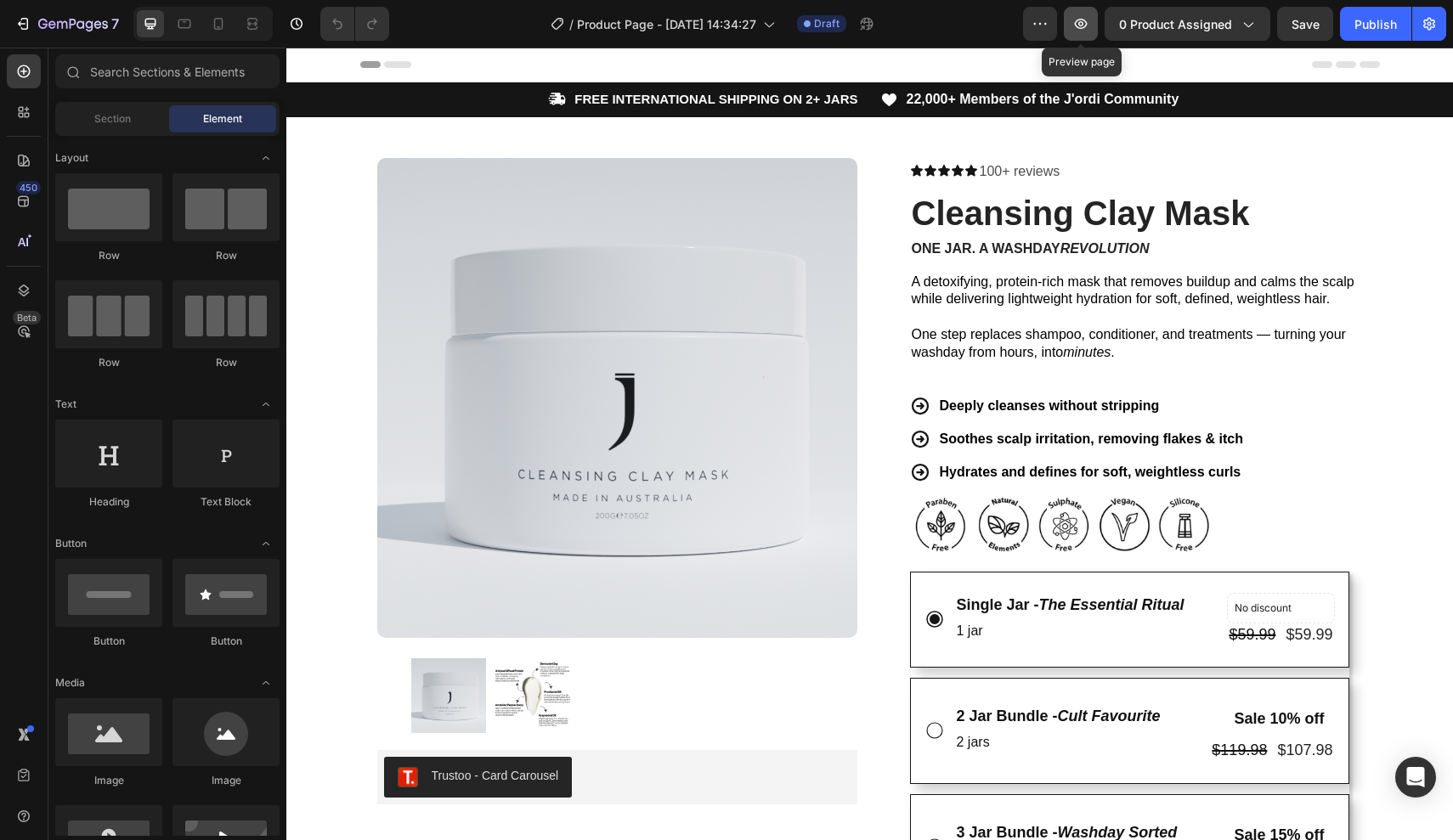
click at [1075, 23] on icon "button" at bounding box center [1081, 24] width 17 height 17
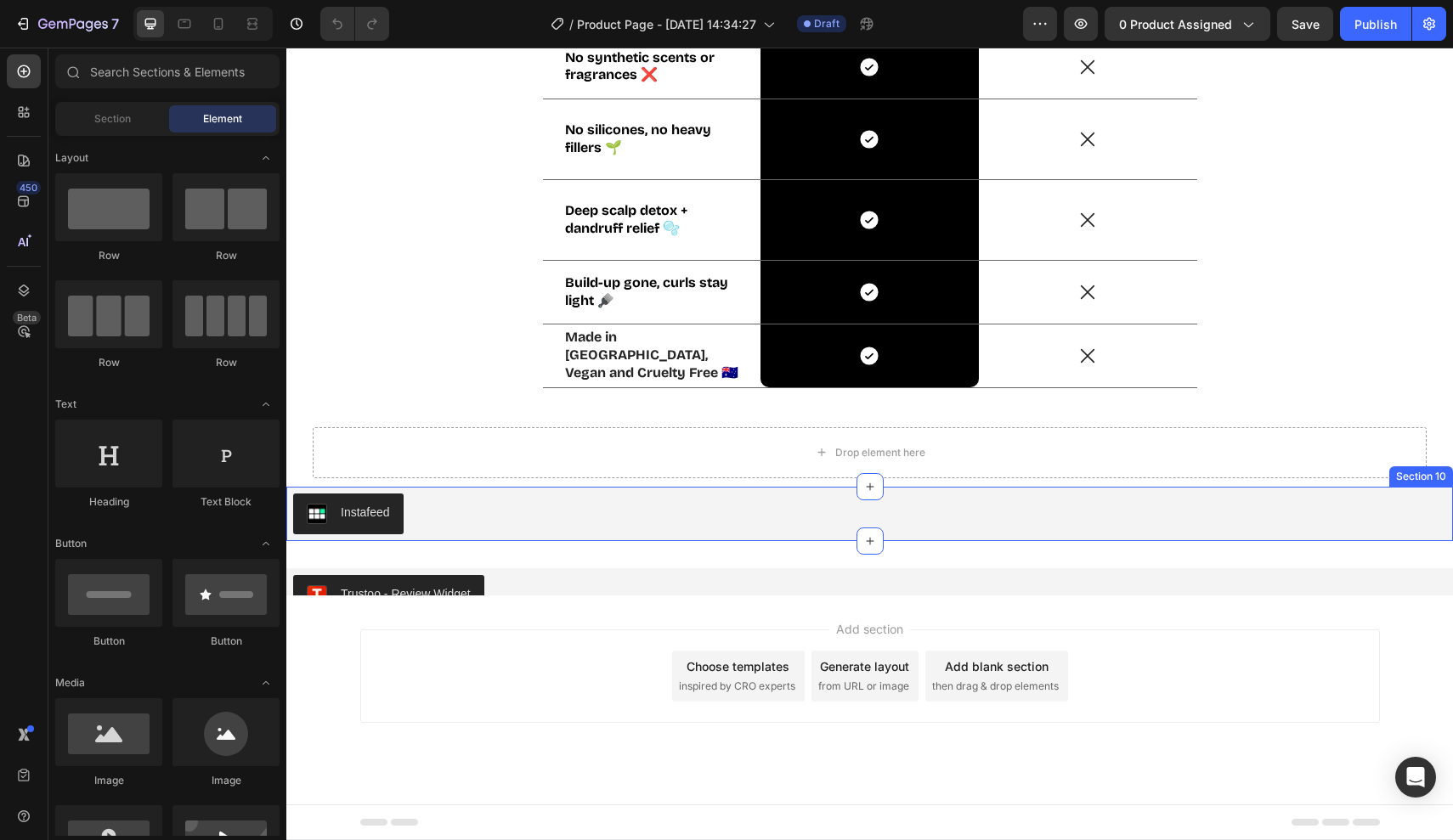
scroll to position [3608, 0]
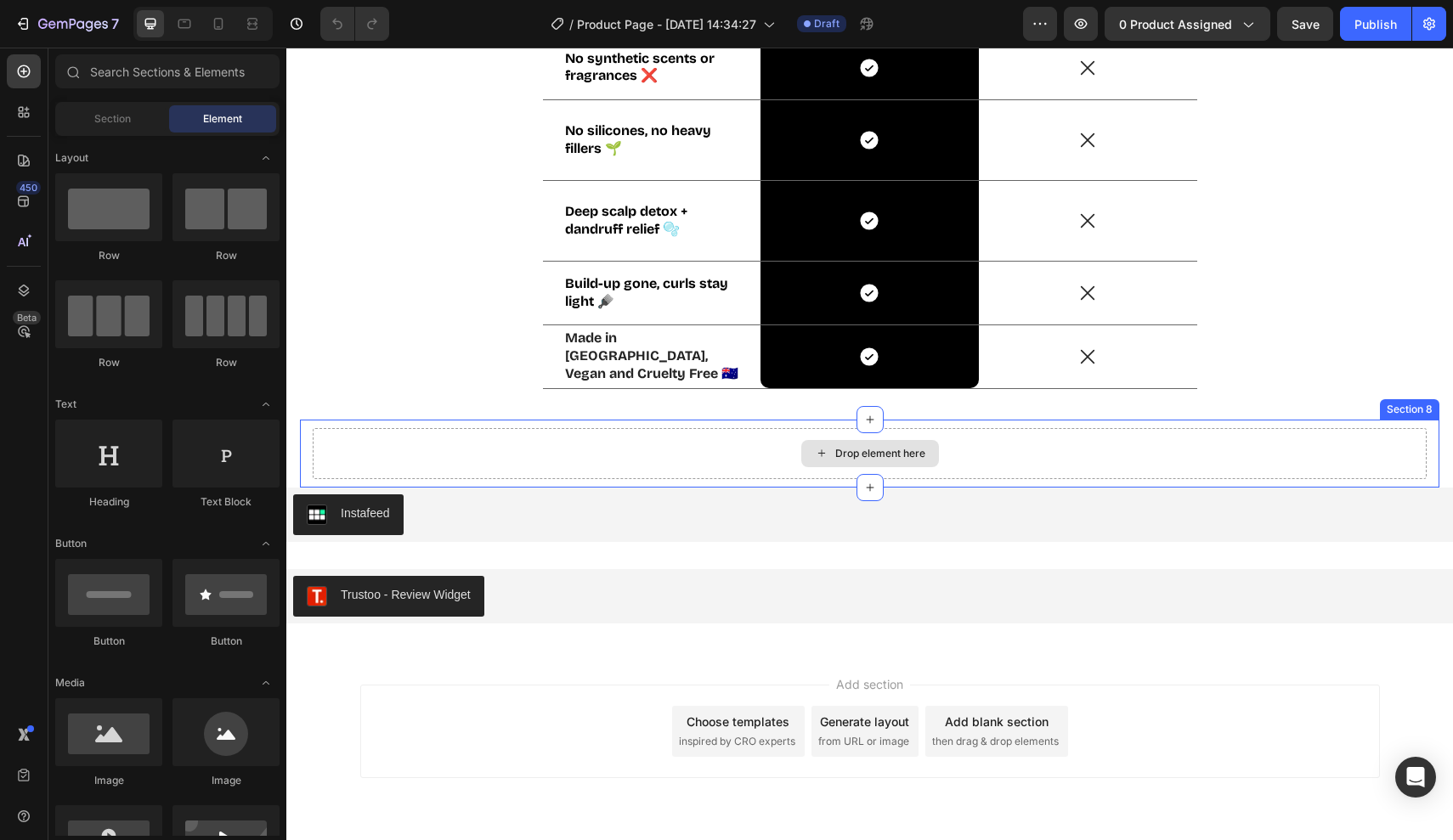
click at [735, 463] on div "Drop element here" at bounding box center [869, 454] width 1114 height 51
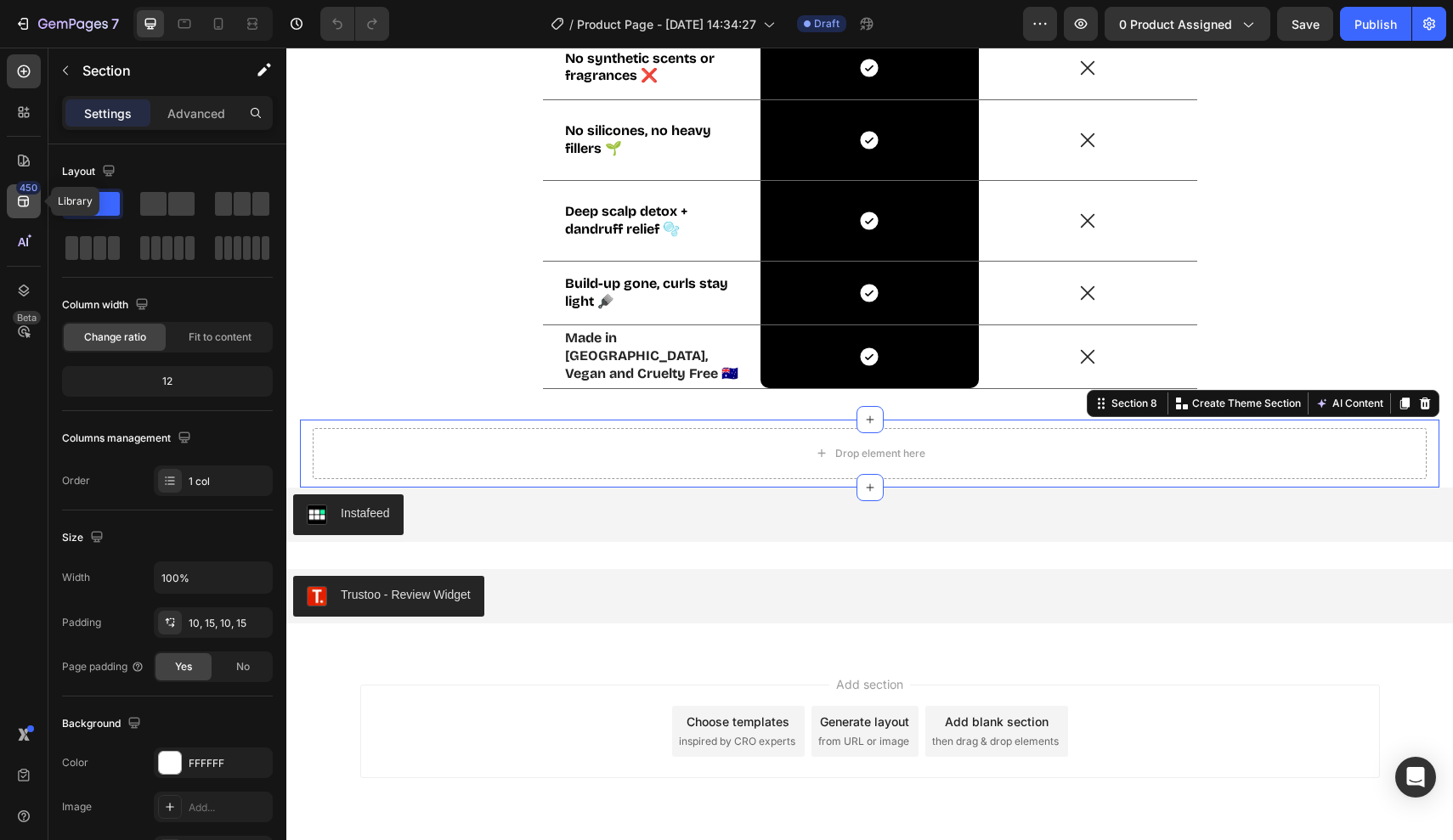
click at [23, 210] on div "450" at bounding box center [23, 200] width 34 height 34
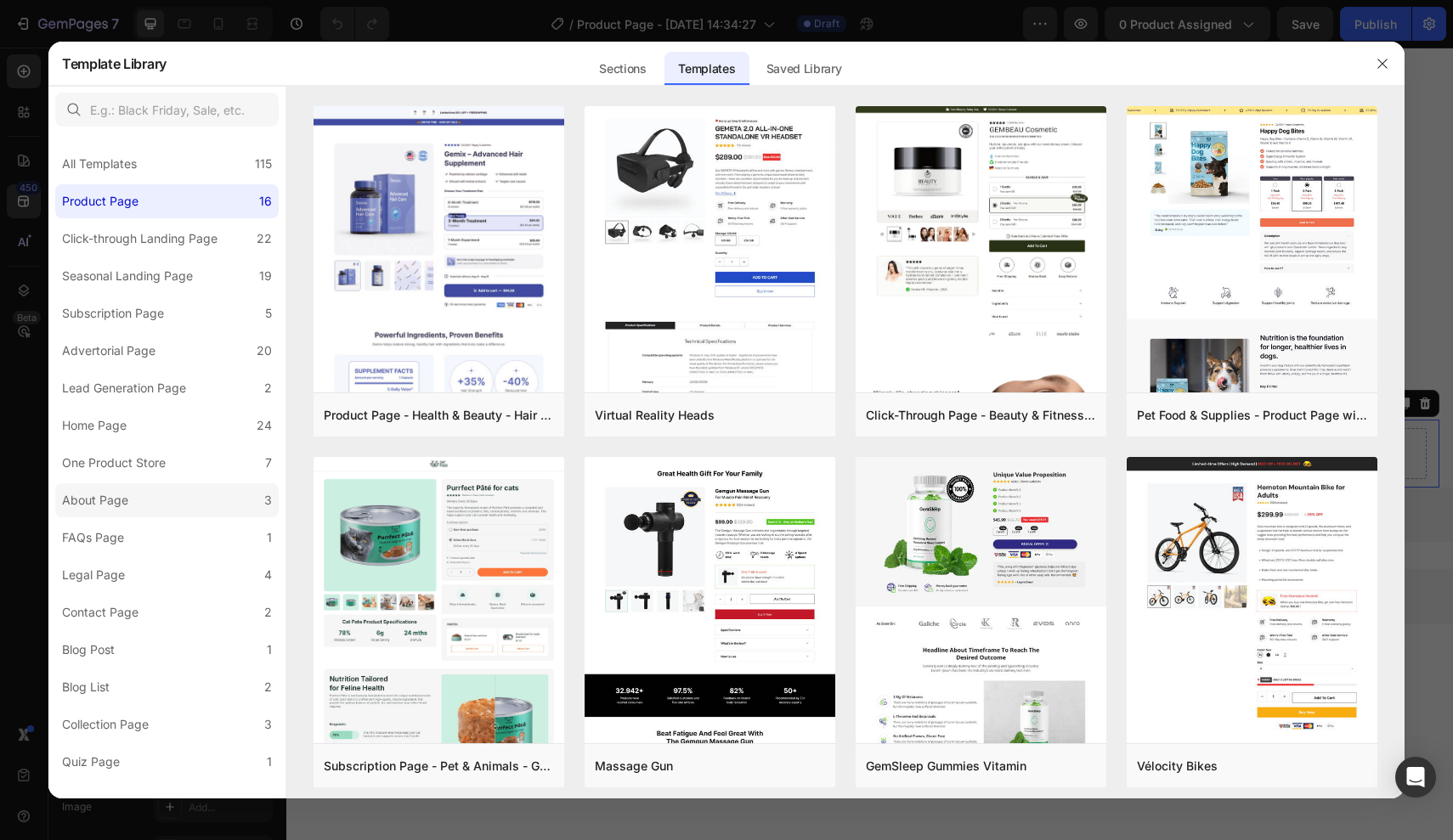
click at [148, 512] on label "About Page 3" at bounding box center [167, 500] width 223 height 34
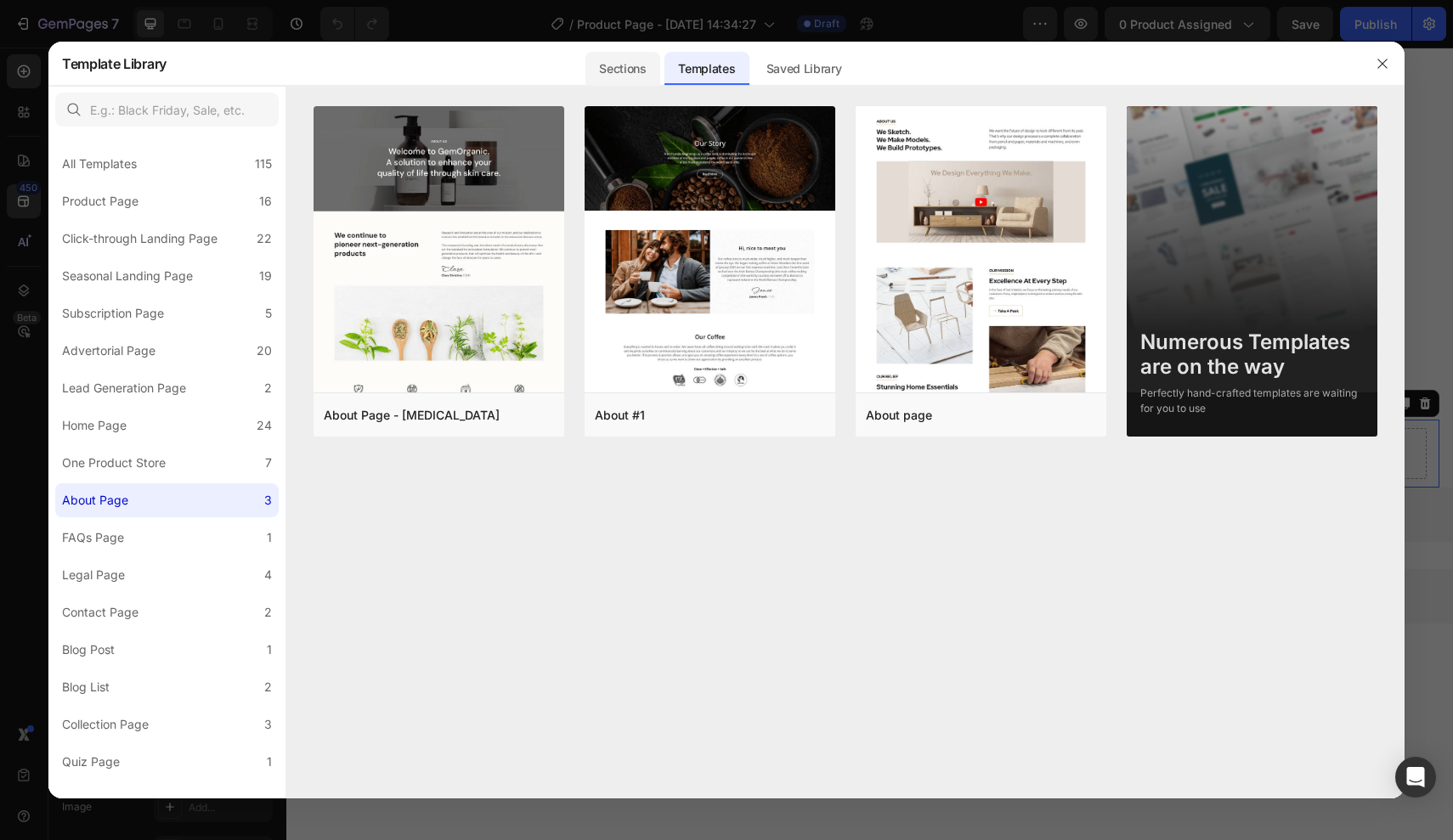
click at [598, 77] on div "Sections" at bounding box center [622, 69] width 74 height 34
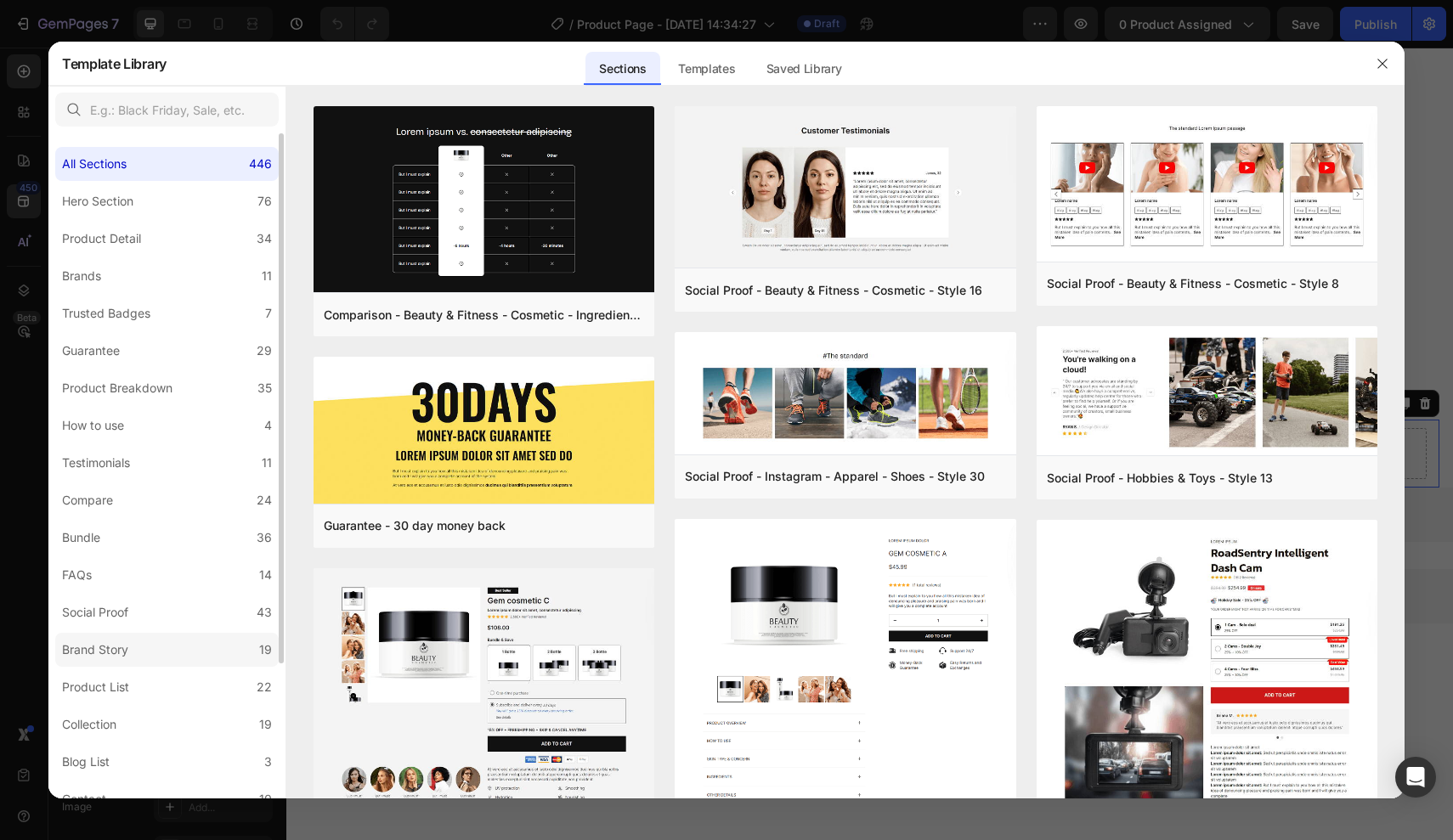
click at [129, 662] on label "Brand Story 19" at bounding box center [167, 650] width 223 height 34
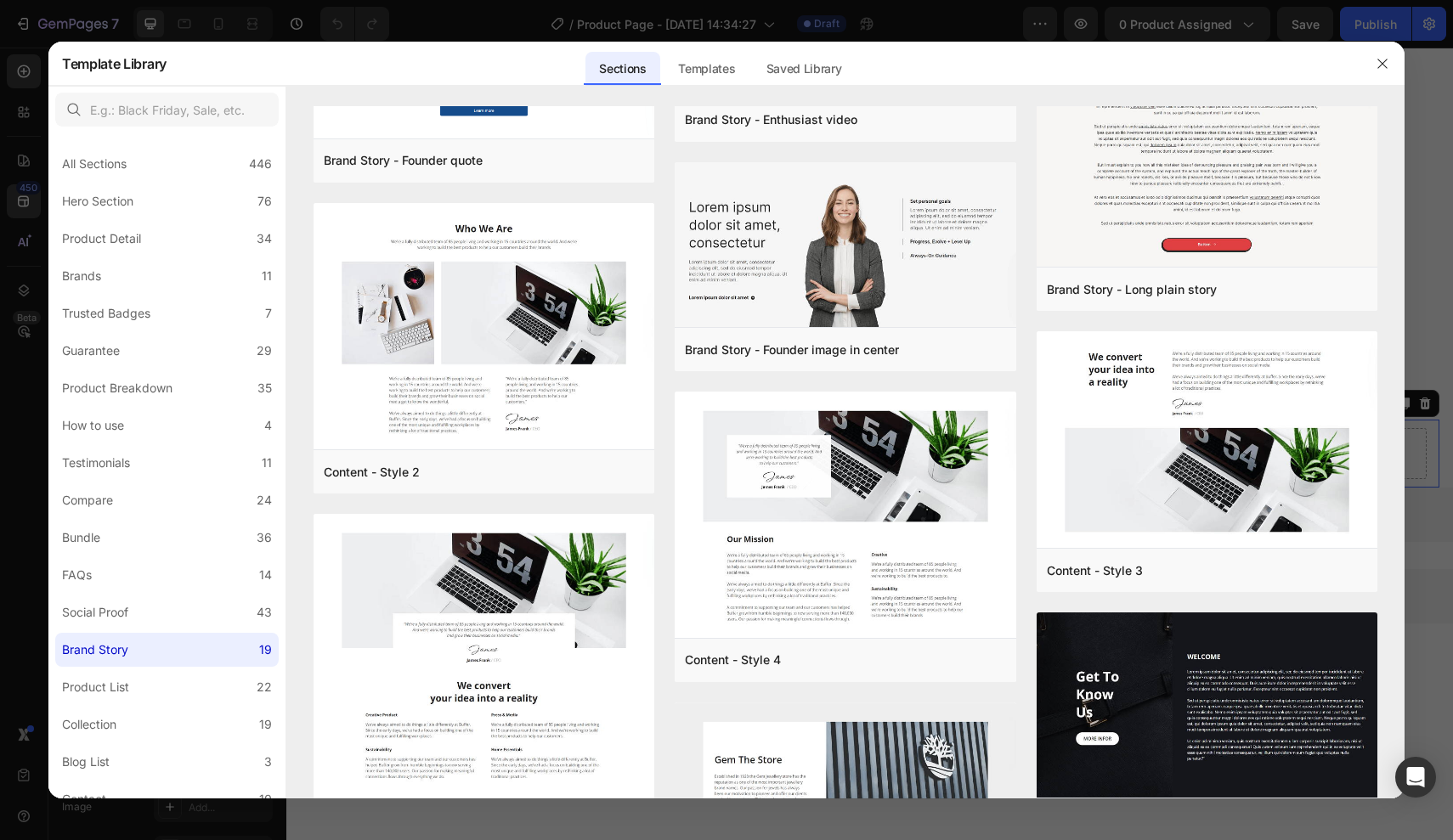
scroll to position [0, 0]
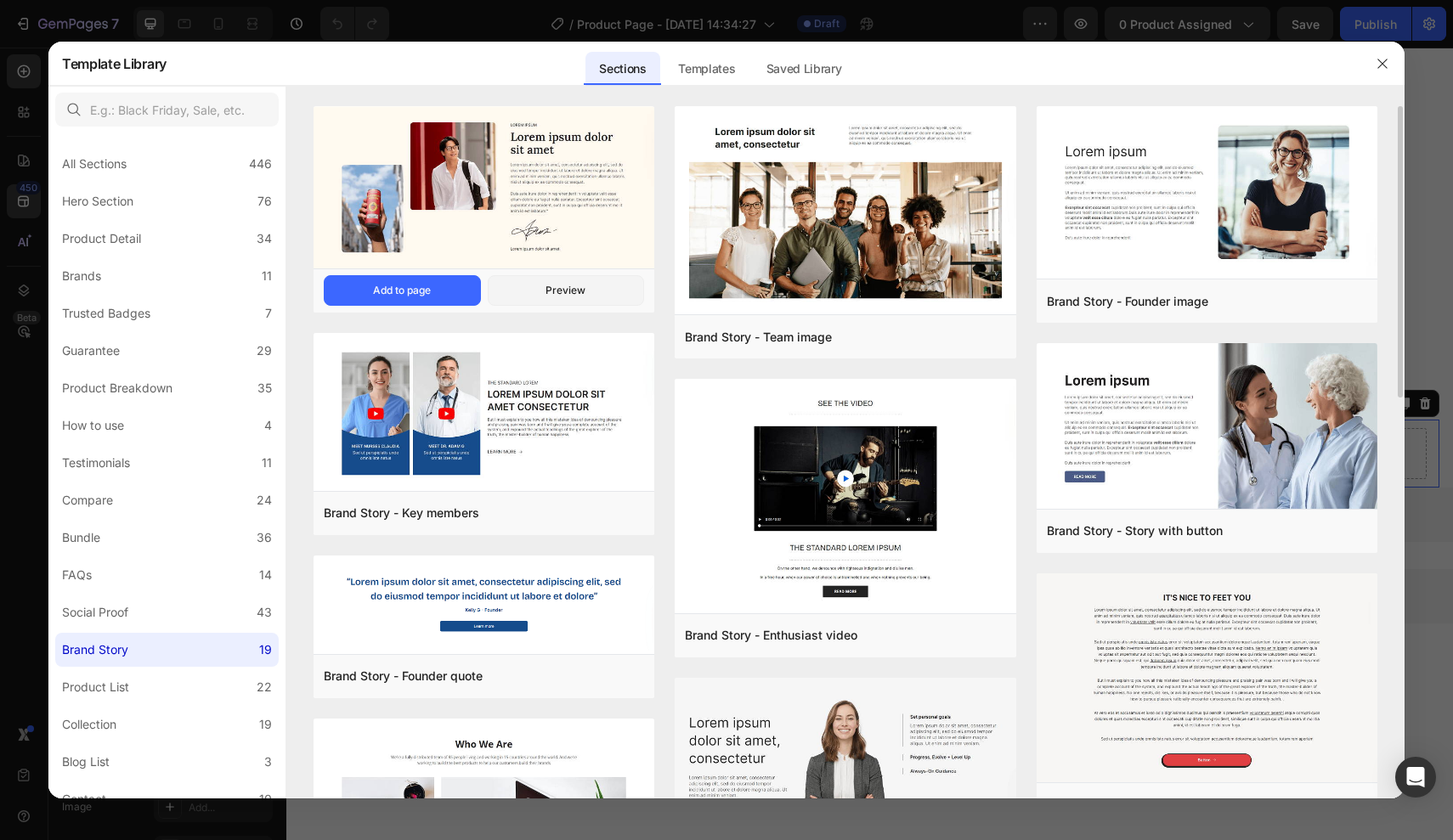
click at [528, 208] on img at bounding box center [484, 189] width 340 height 166
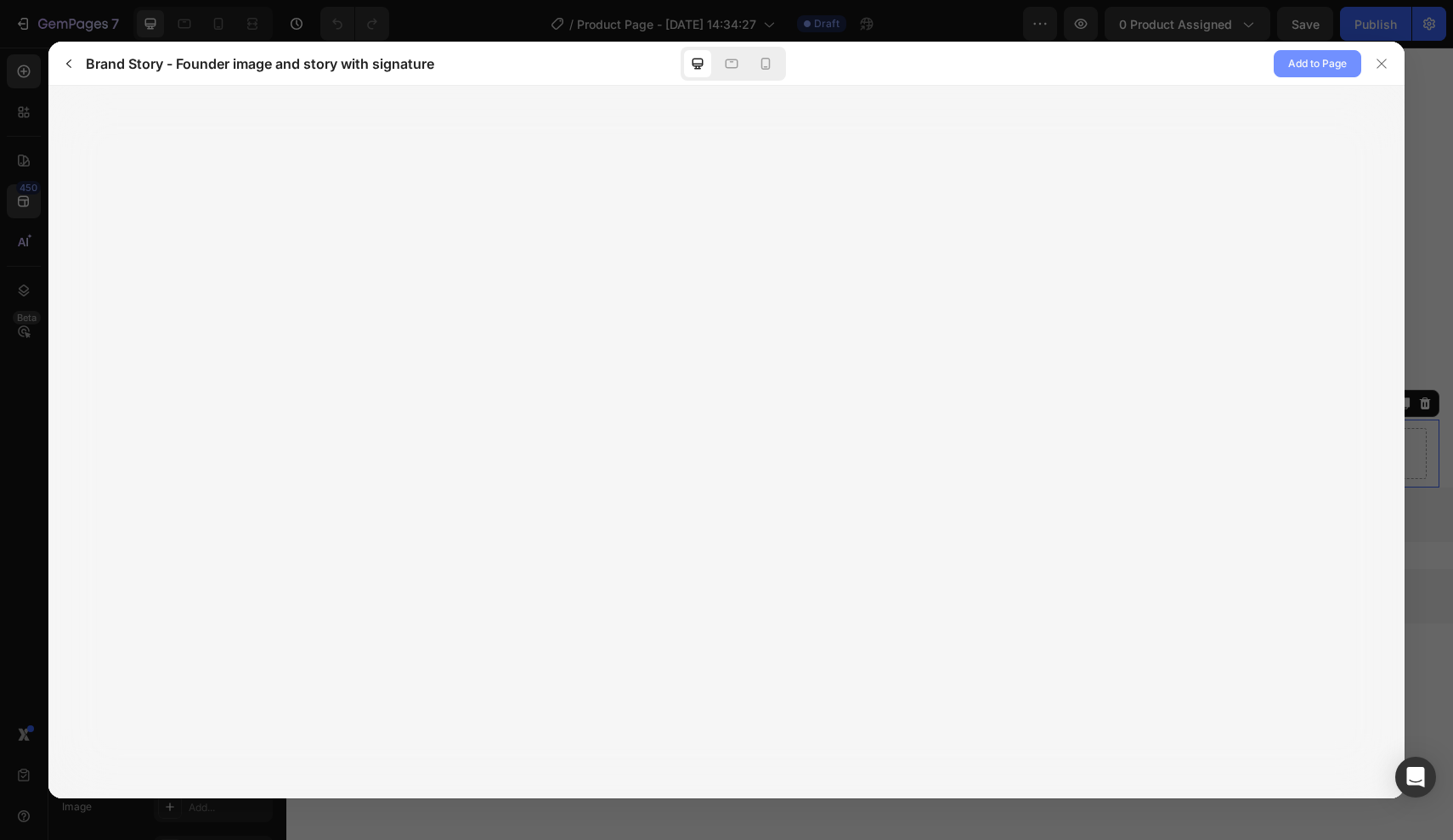
click at [1318, 67] on span "Add to Page" at bounding box center [1317, 63] width 59 height 20
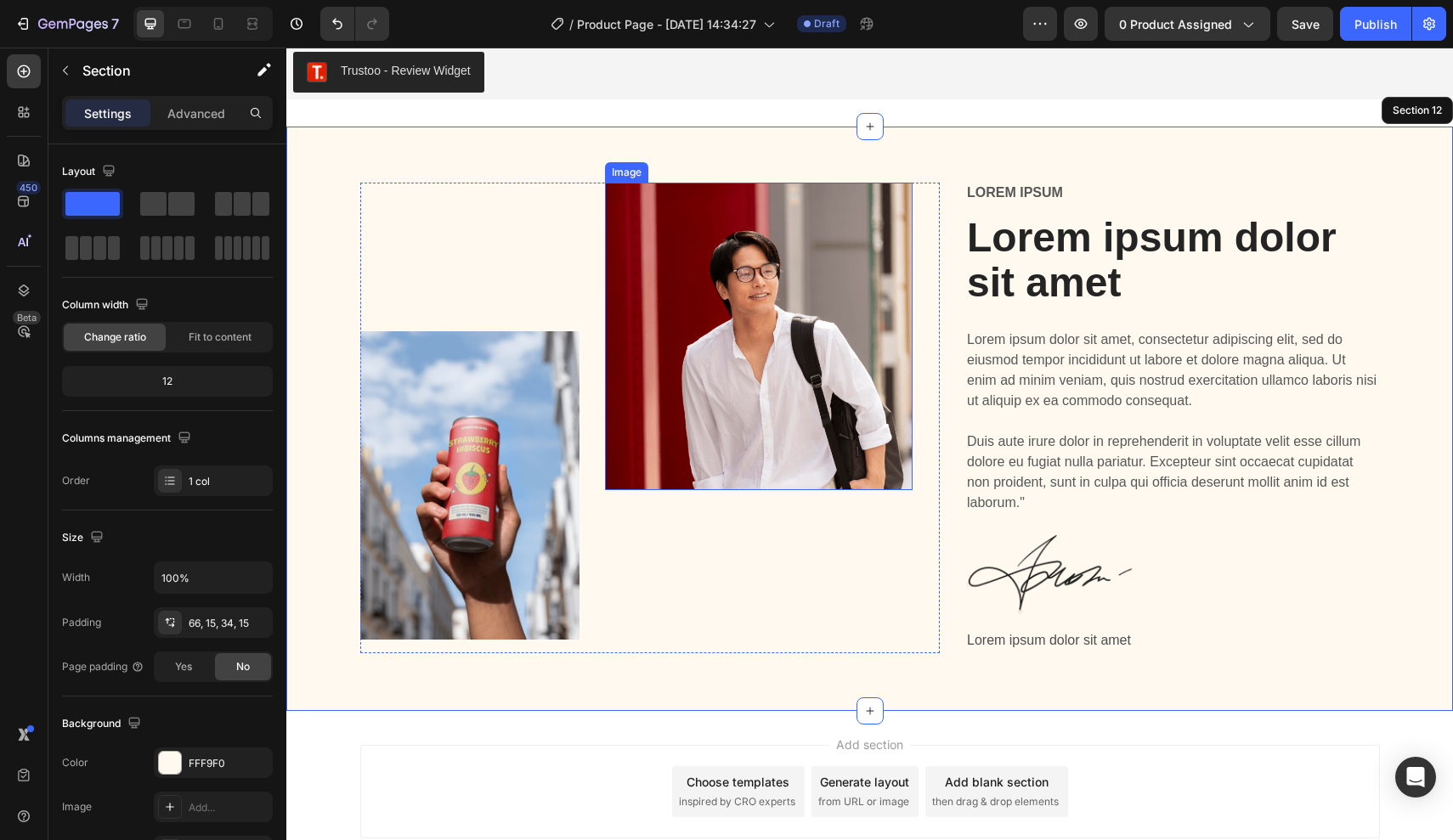
scroll to position [3891, 0]
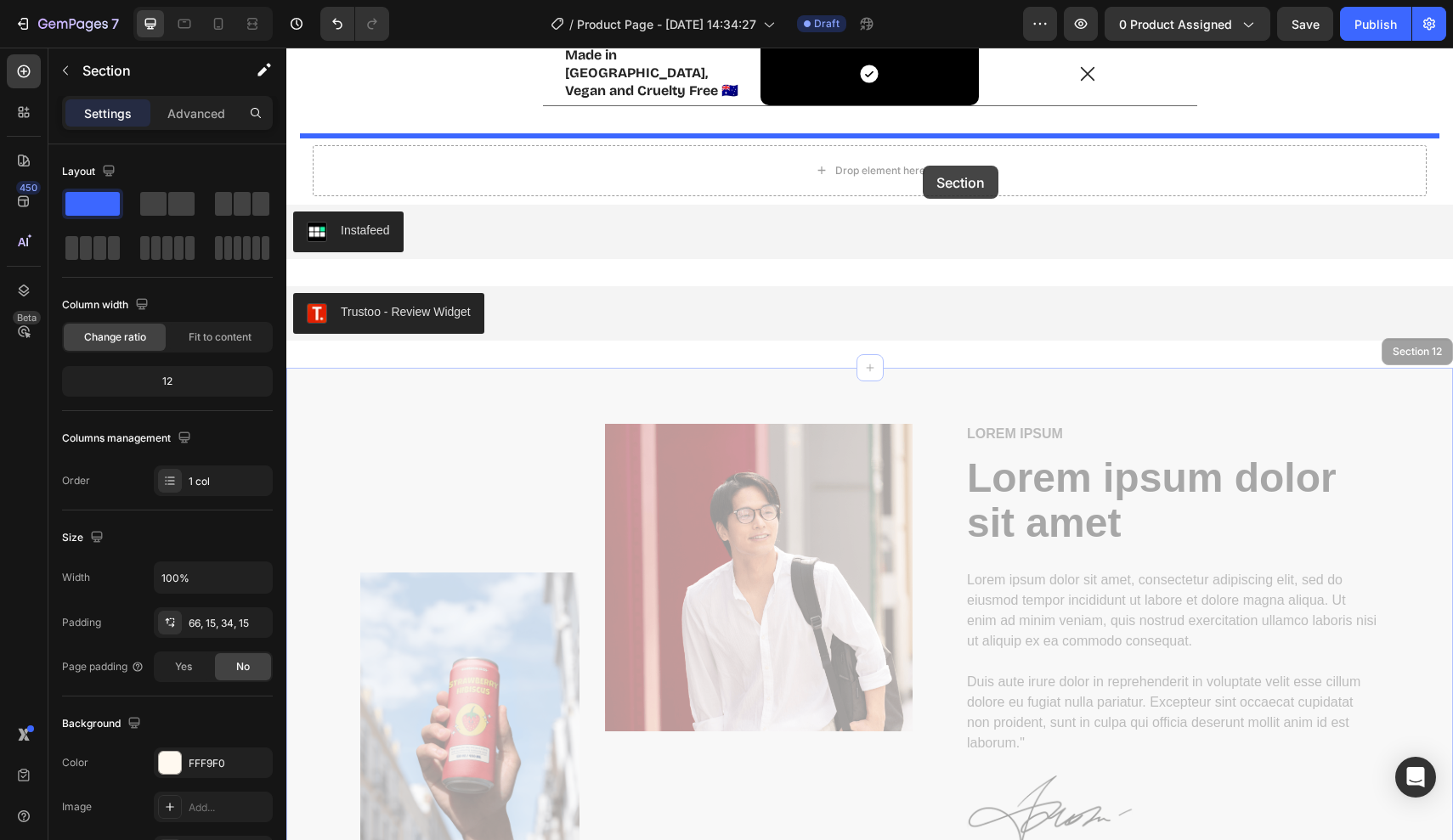
drag, startPoint x: 967, startPoint y: 405, endPoint x: 922, endPoint y: 166, distance: 243.2
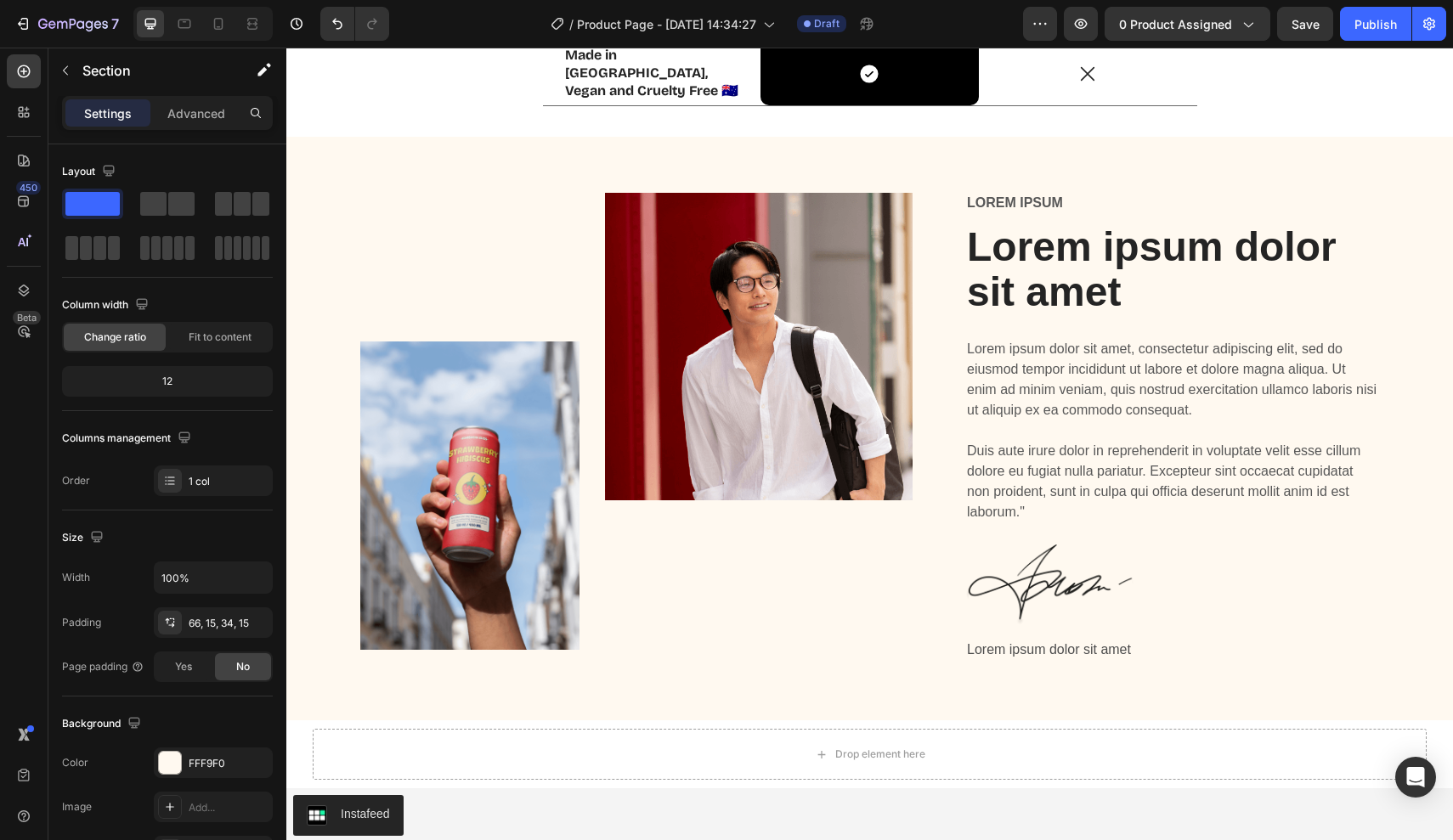
scroll to position [3662, 0]
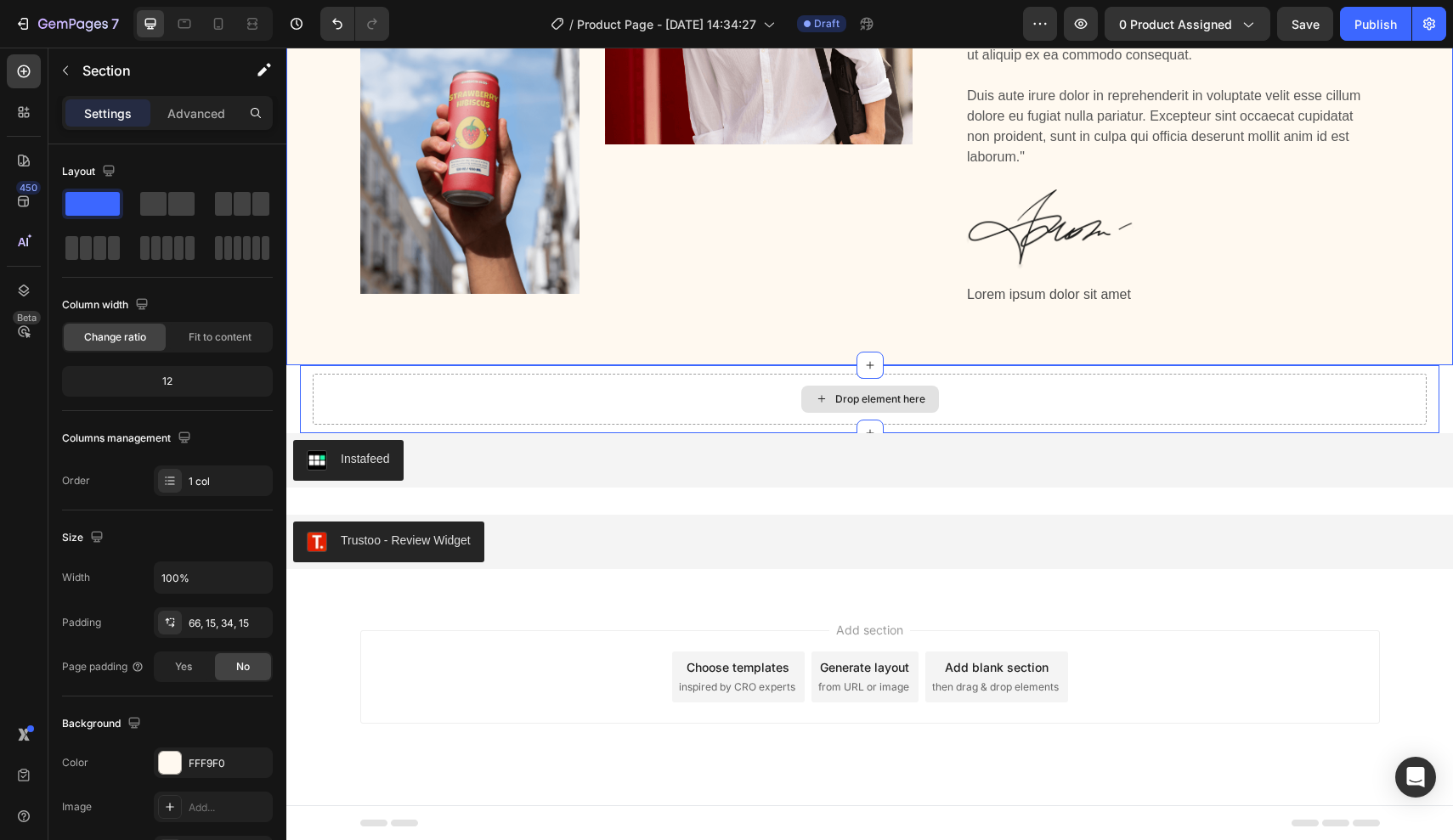
click at [891, 382] on div "Drop element here" at bounding box center [869, 400] width 1114 height 51
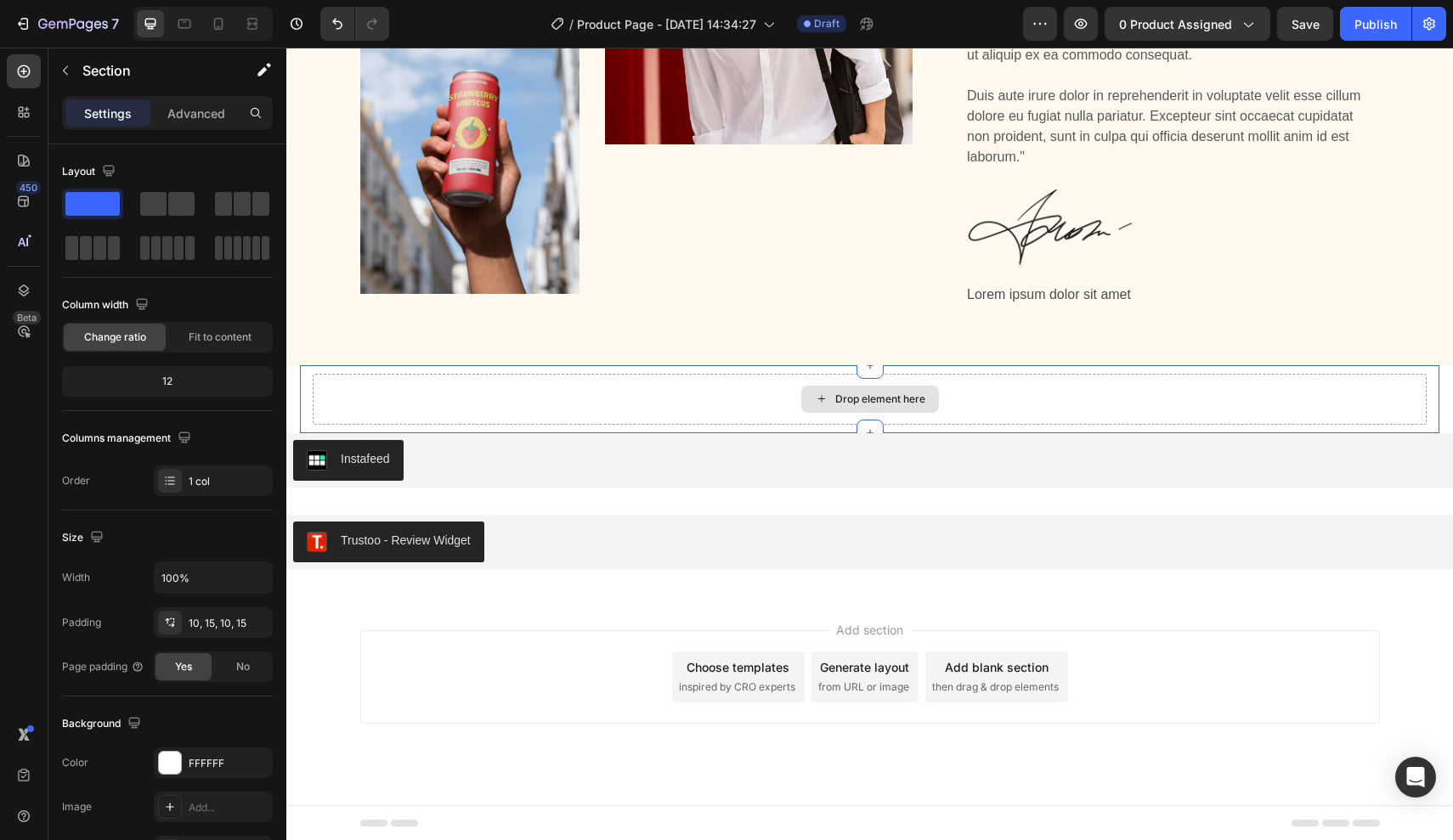
scroll to position [4245, 0]
click at [955, 390] on div "Drop element here" at bounding box center [869, 400] width 1114 height 51
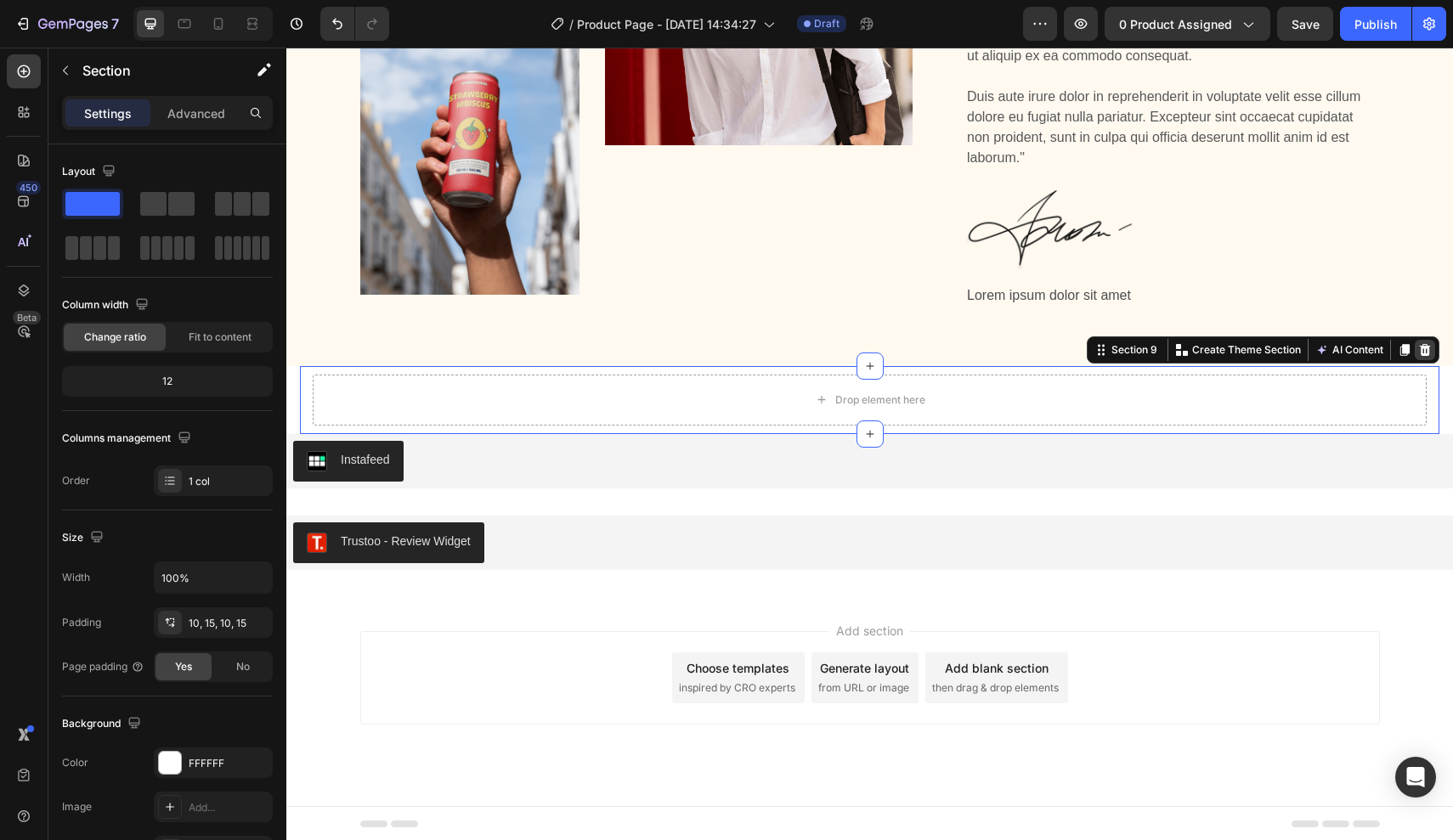
click at [1421, 355] on icon at bounding box center [1425, 350] width 14 height 14
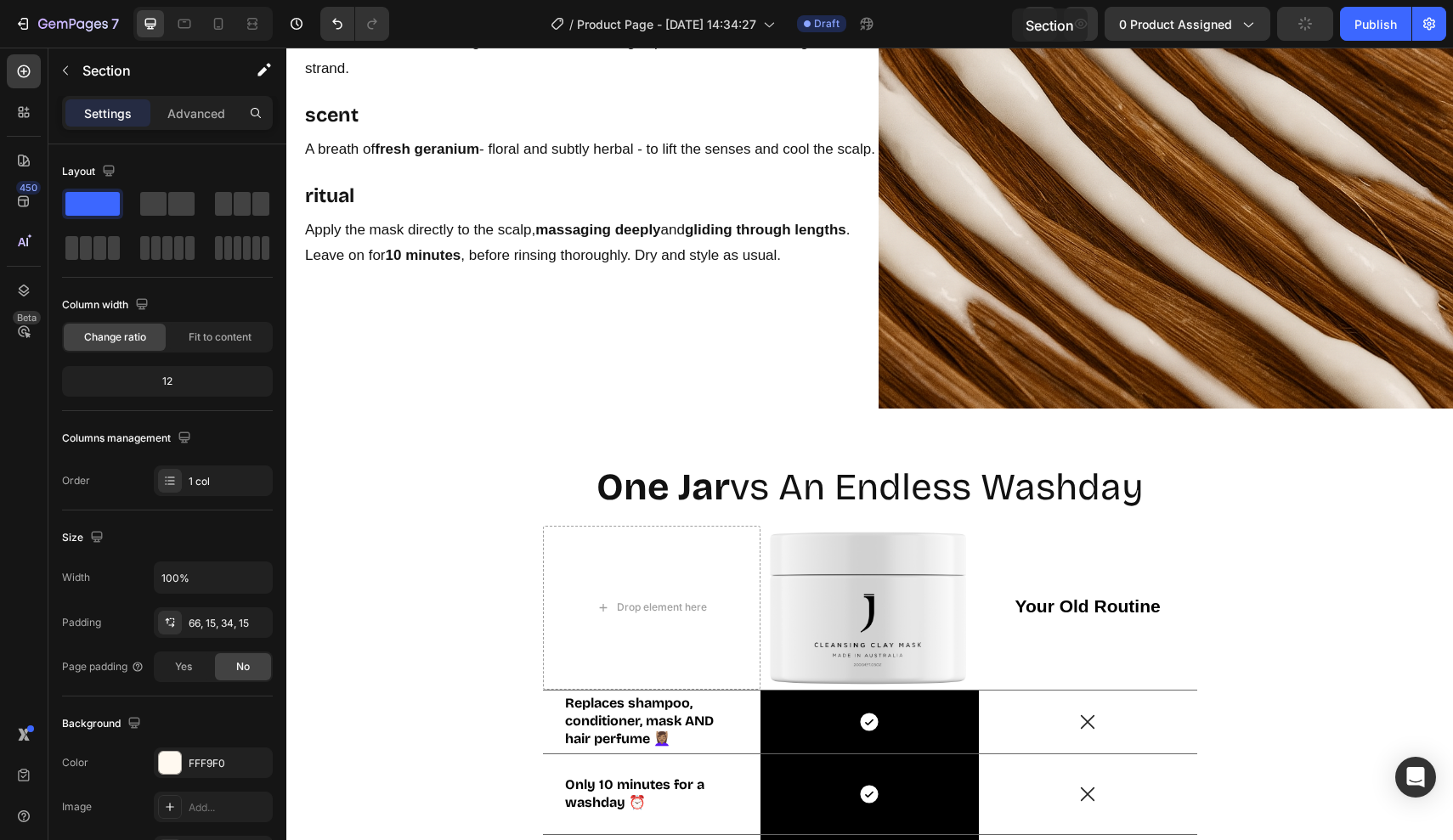
scroll to position [2719, 0]
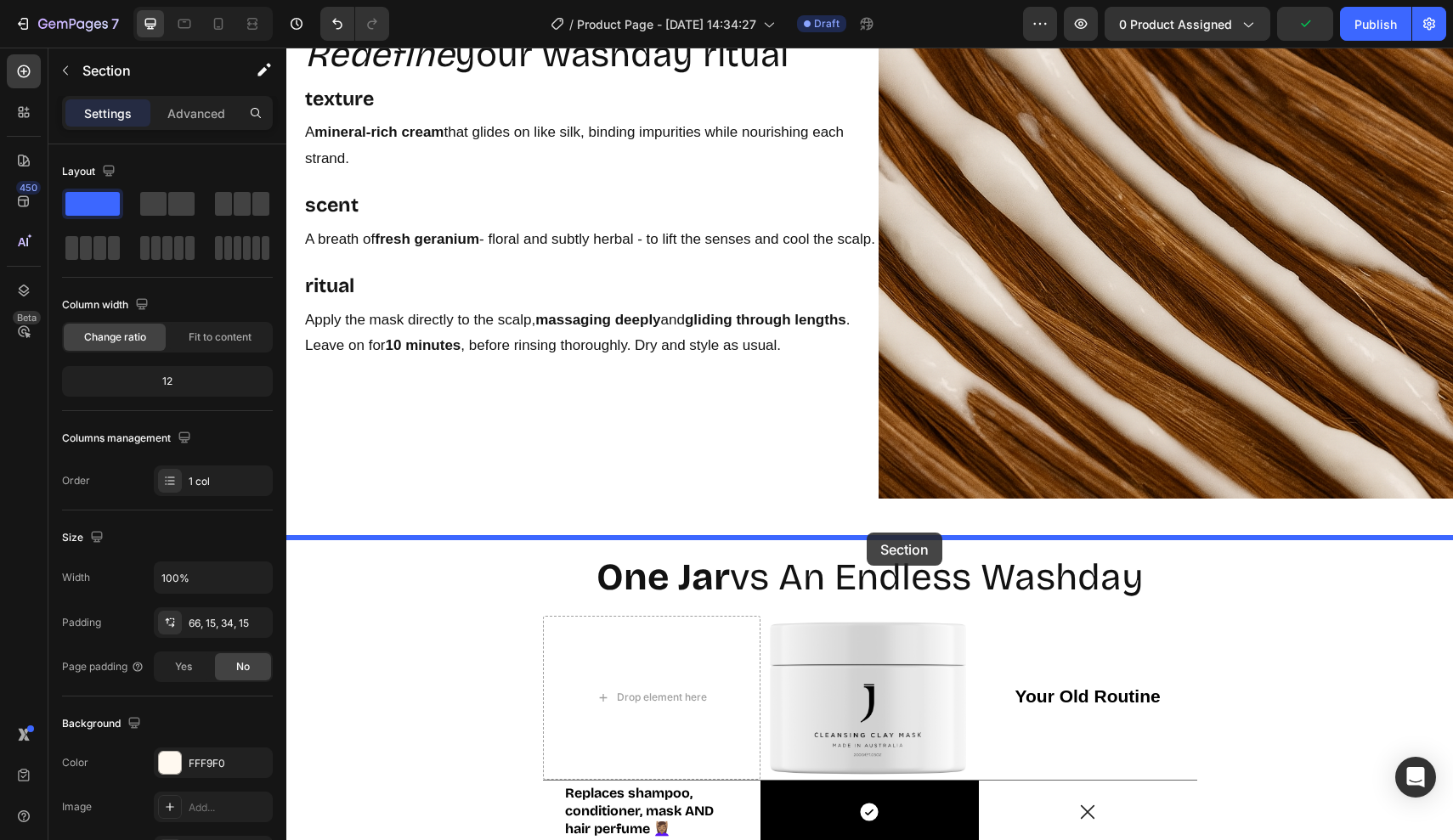
drag, startPoint x: 1030, startPoint y: 490, endPoint x: 866, endPoint y: 533, distance: 169.5
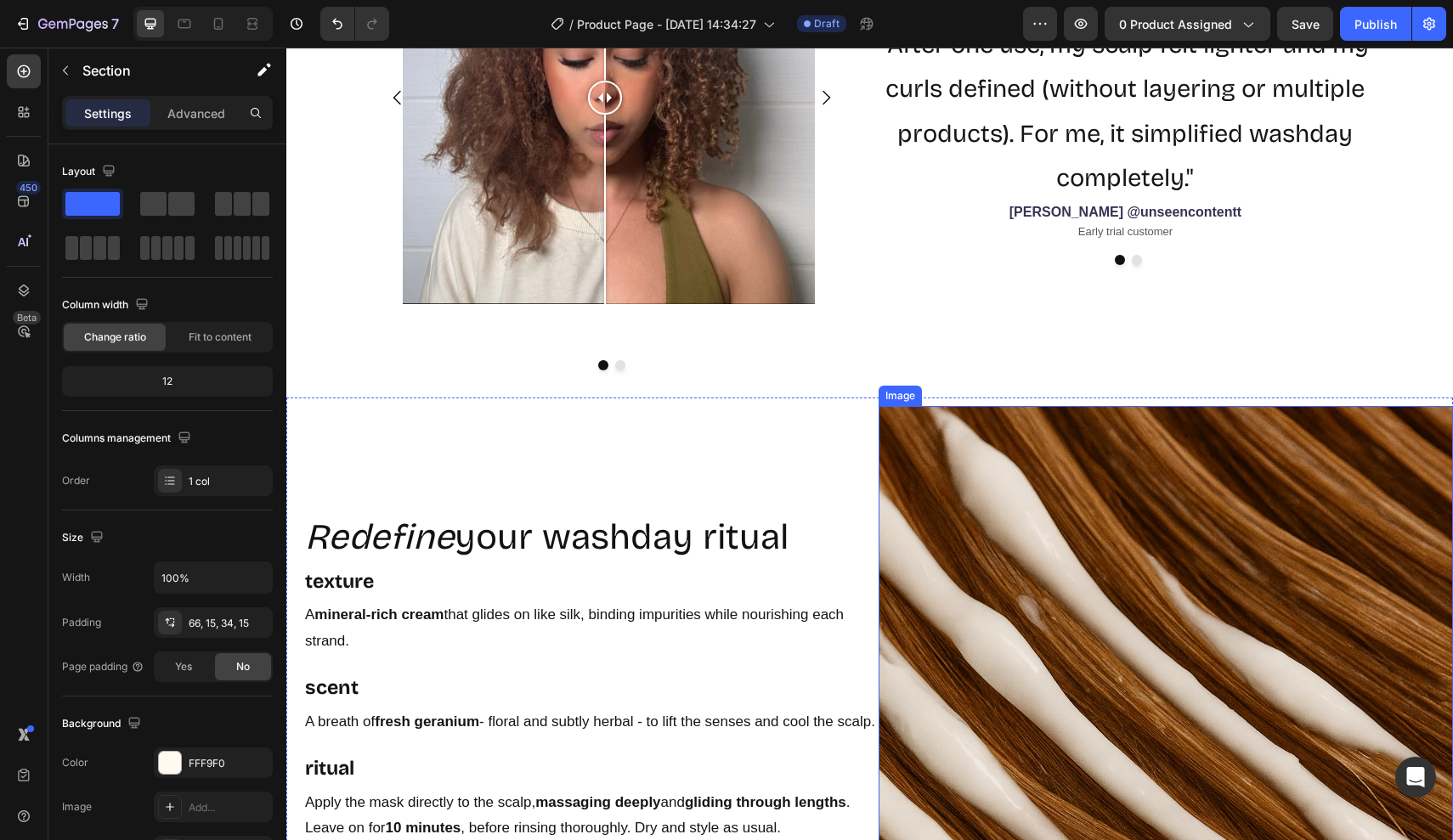
scroll to position [2127, 0]
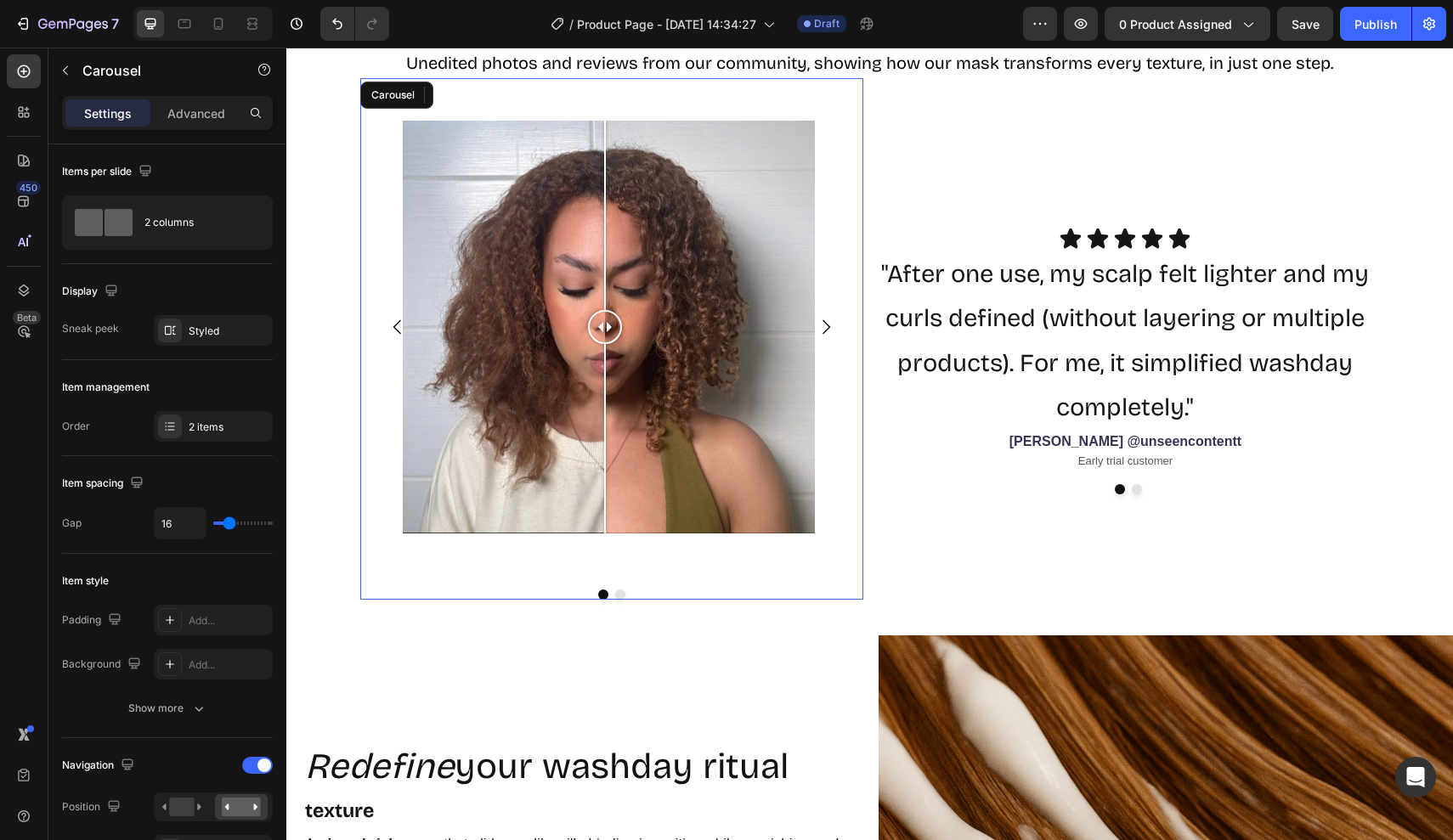
click at [828, 339] on button "Carousel Next Arrow" at bounding box center [825, 327] width 48 height 48
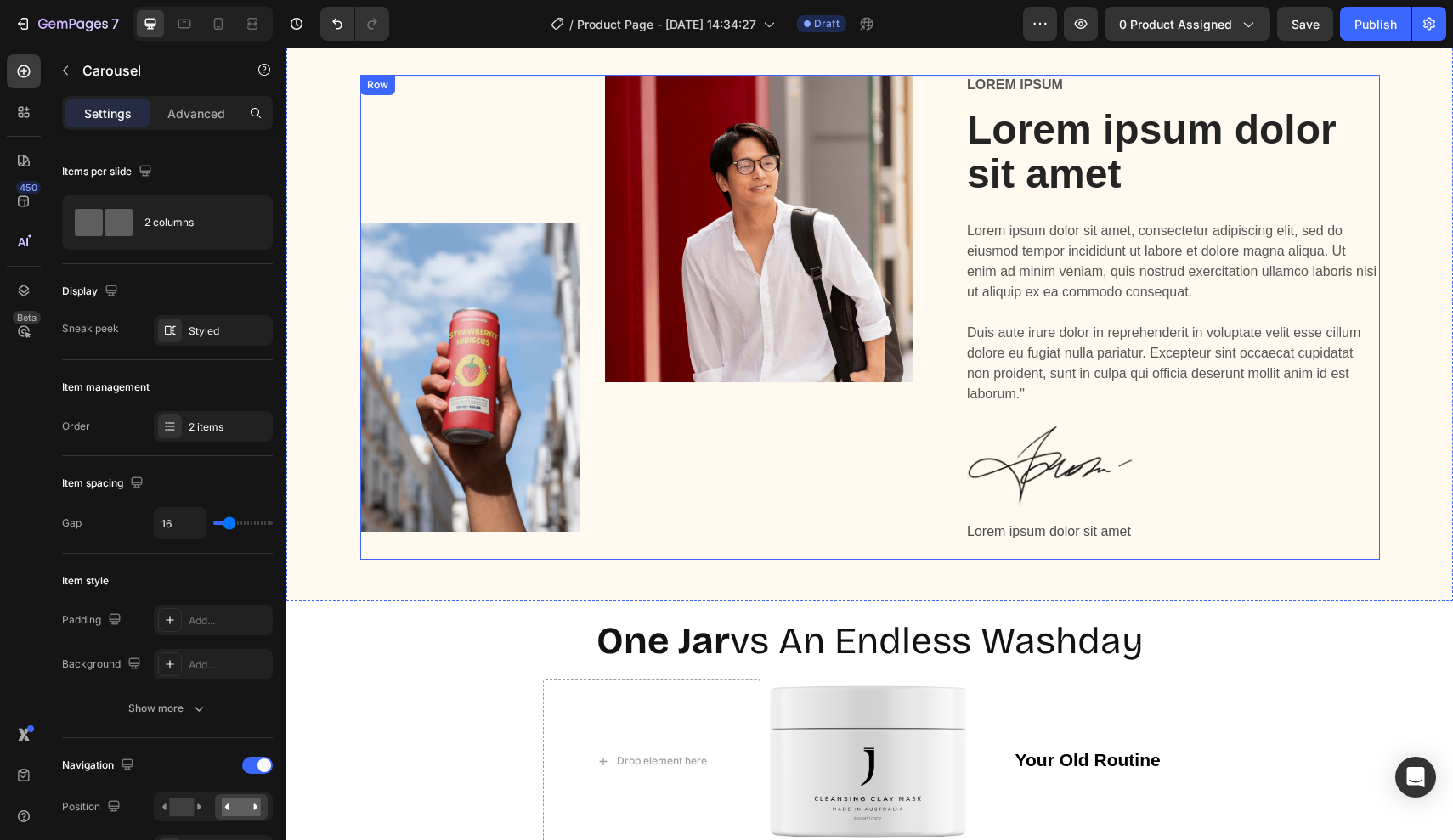
scroll to position [3279, 0]
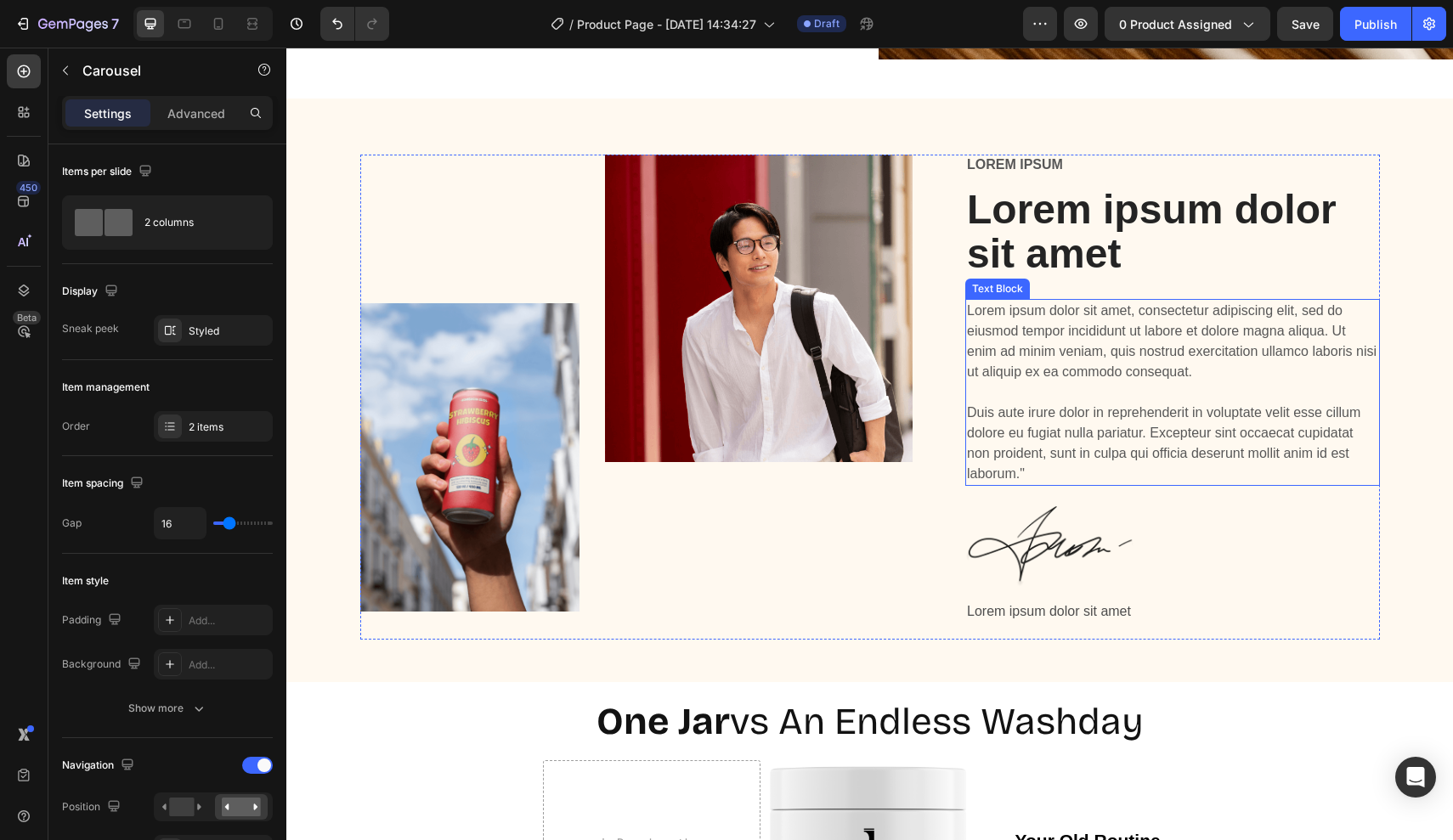
click at [1017, 353] on p "Lorem ipsum dolor sit amet, consectetur adipiscing elit, sed do eiusmod tempor …" at bounding box center [1172, 393] width 411 height 184
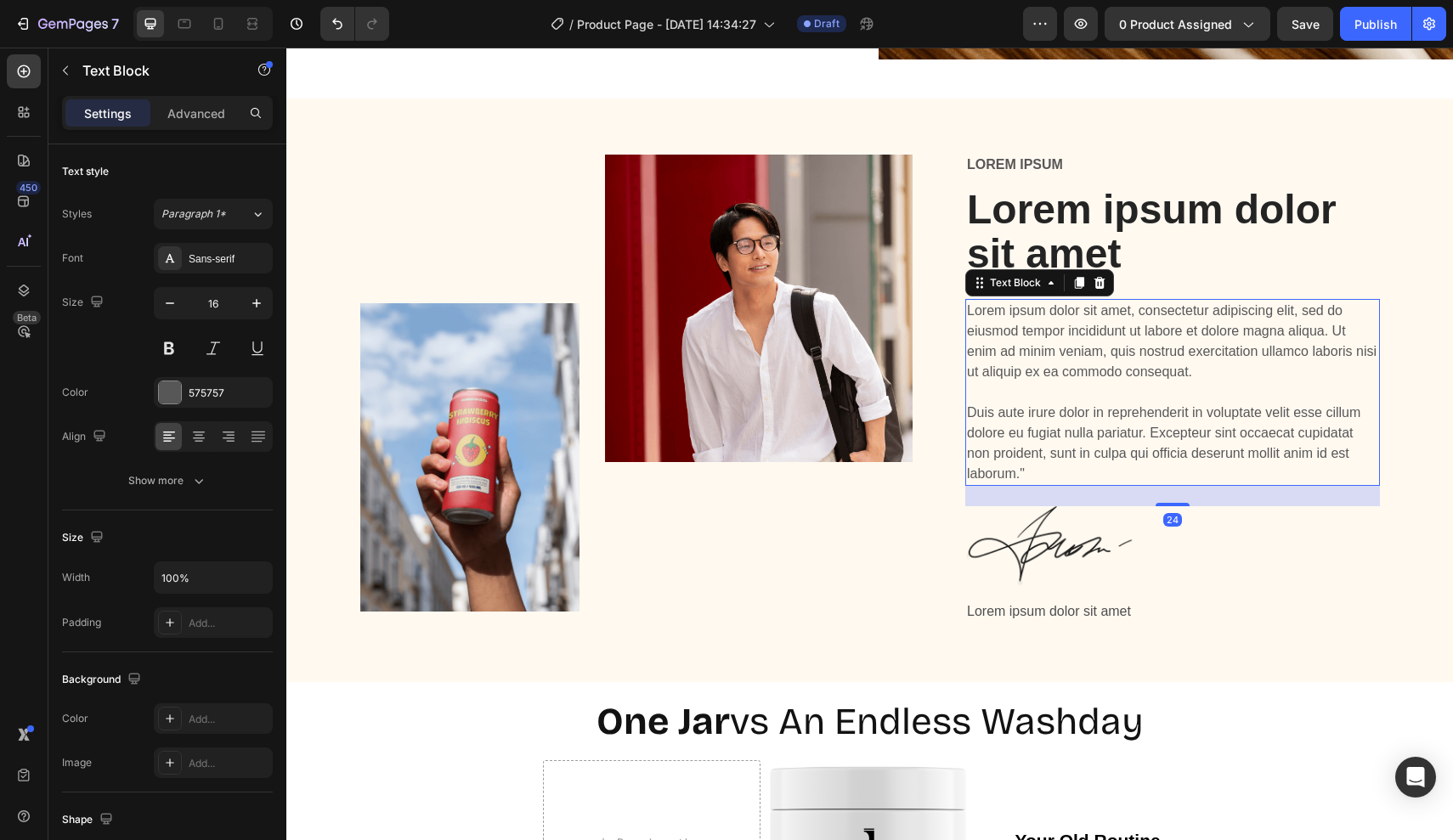
click at [1014, 458] on p "Lorem ipsum dolor sit amet, consectetur adipiscing elit, sed do eiusmod tempor …" at bounding box center [1172, 393] width 411 height 184
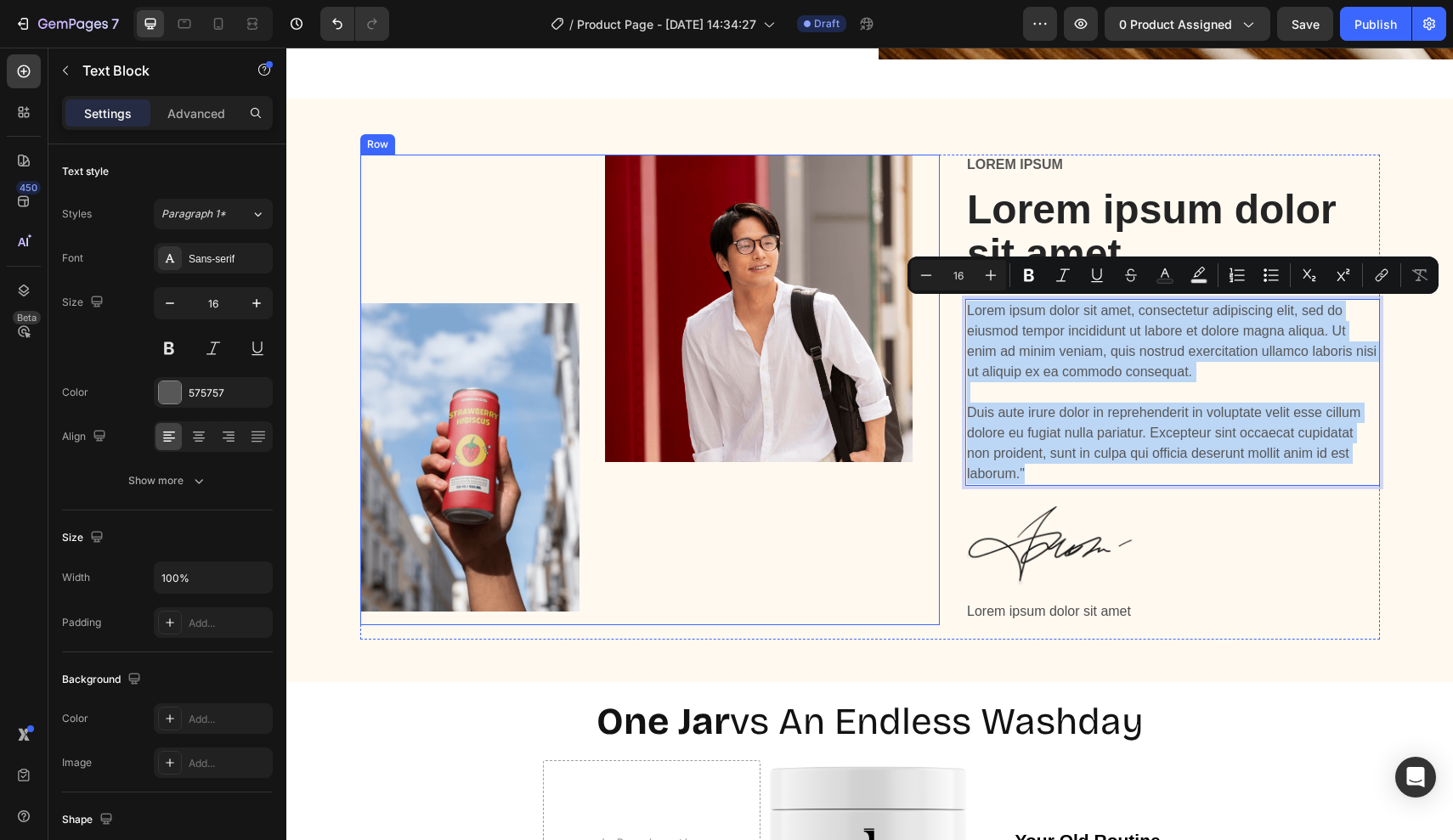
drag, startPoint x: 1027, startPoint y: 468, endPoint x: 937, endPoint y: 293, distance: 196.8
click at [937, 293] on div "Image Image Row Lorem ipsum Text Block Lorem ipsum dolor sit amet Heading Lorem…" at bounding box center [870, 397] width 1019 height 485
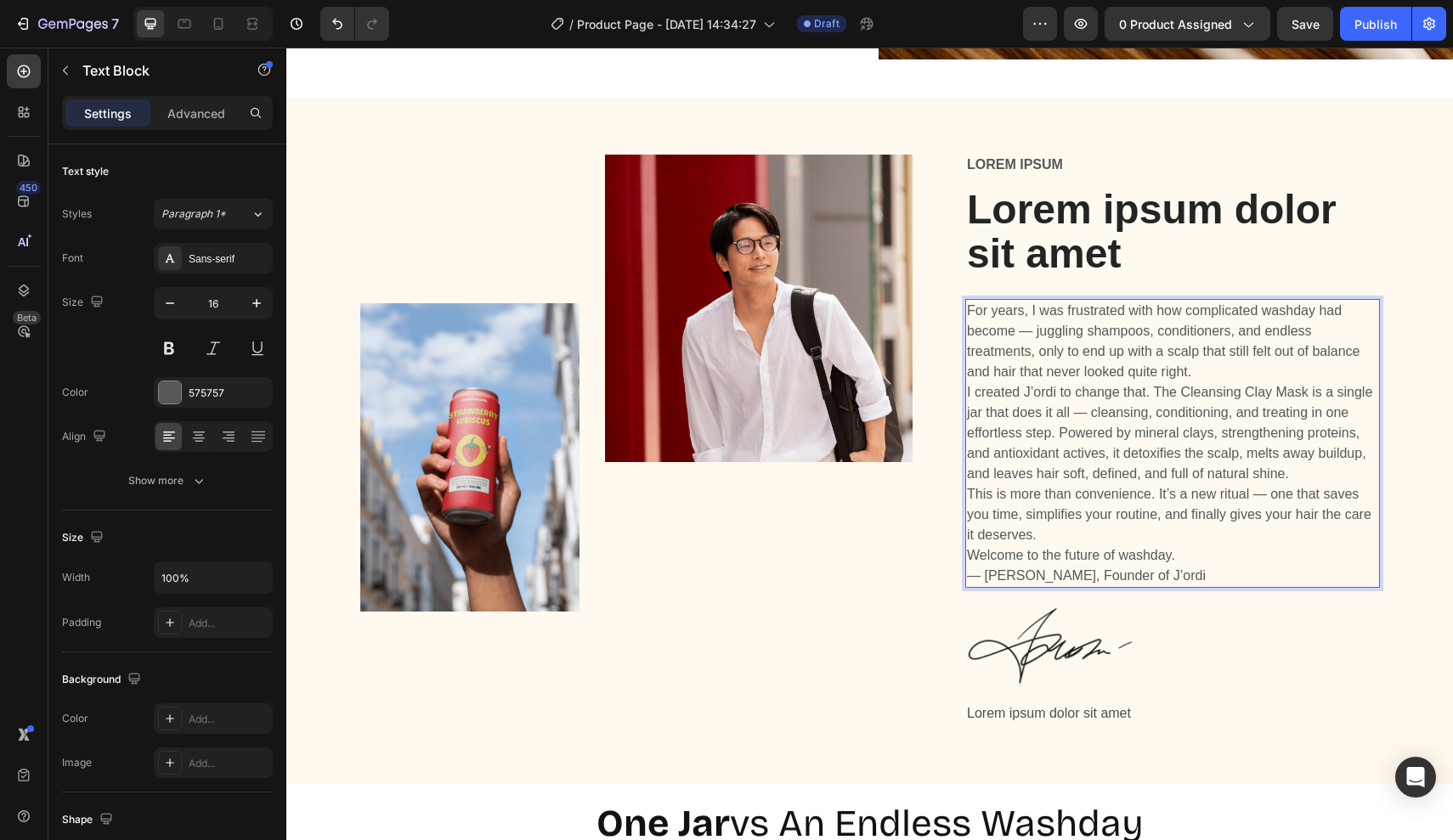
click at [1205, 366] on p "For years, I was frustrated with how complicated washday had become — juggling …" at bounding box center [1172, 341] width 411 height 81
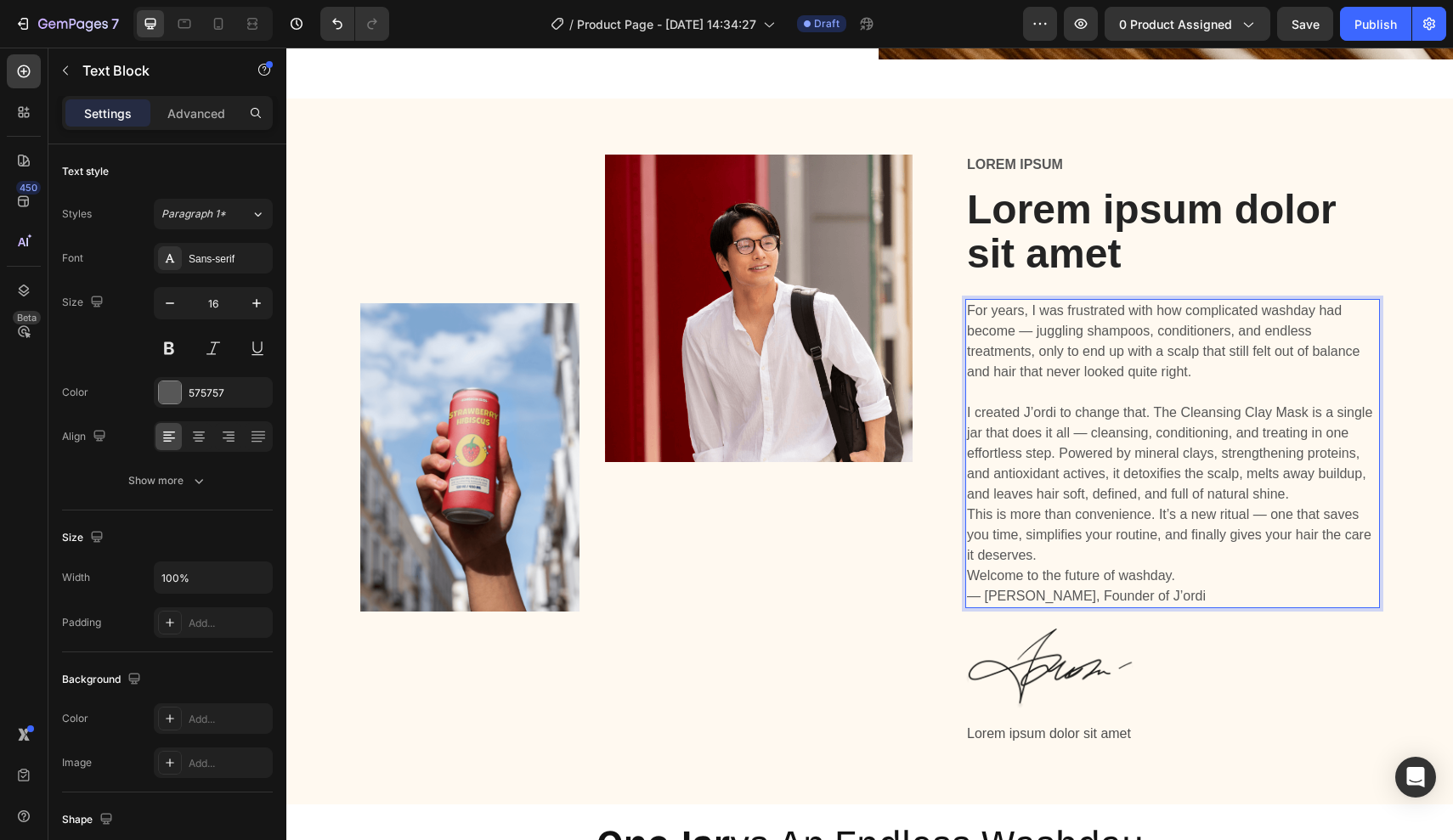
click at [1305, 488] on p "I created J’ordi to change that. The Cleansing Clay Mask is a single jar that d…" at bounding box center [1172, 453] width 411 height 102
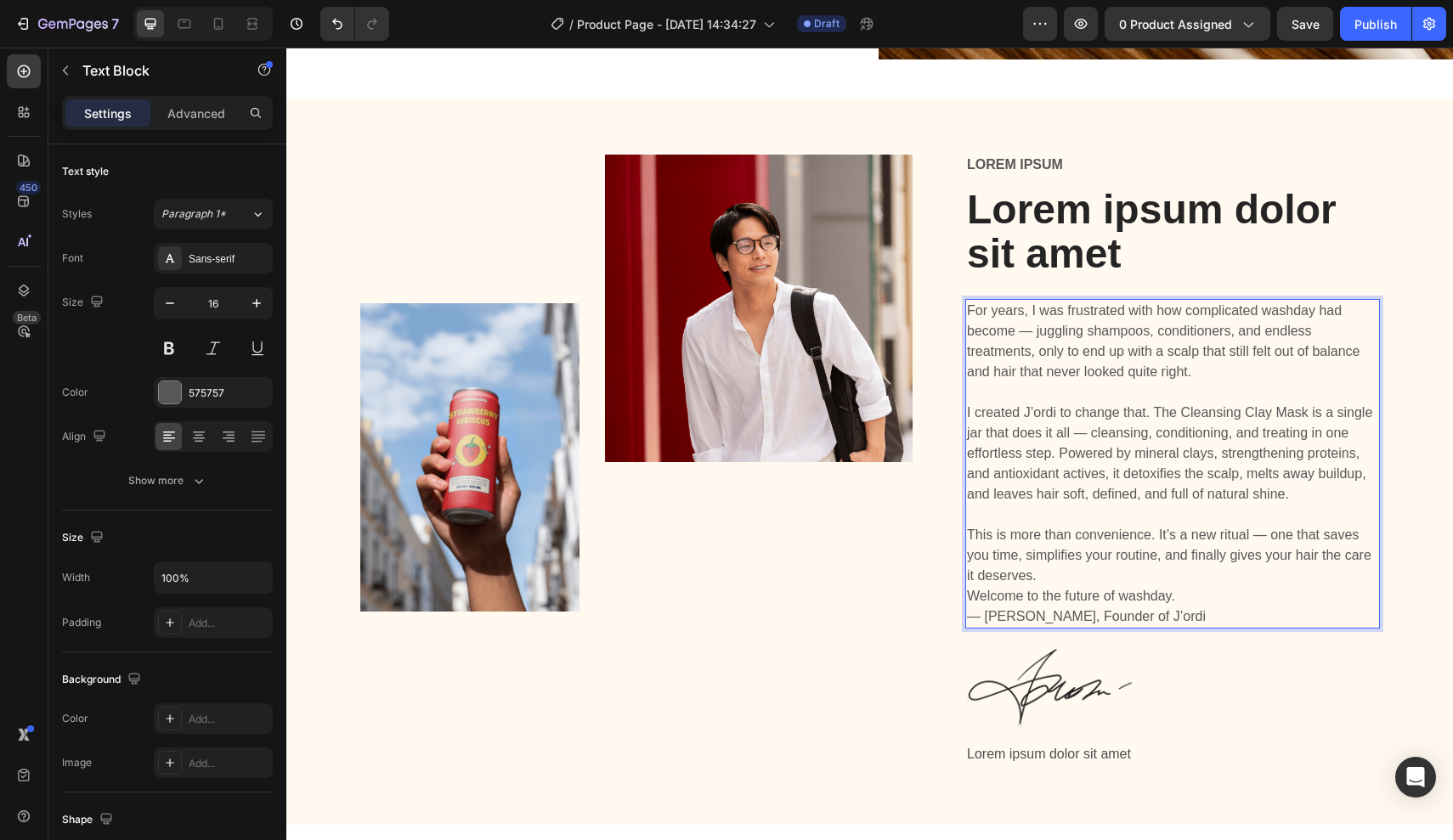
click at [1149, 574] on p "This is more than convenience. It’s a new ritual — one that saves you time, sim…" at bounding box center [1172, 555] width 411 height 61
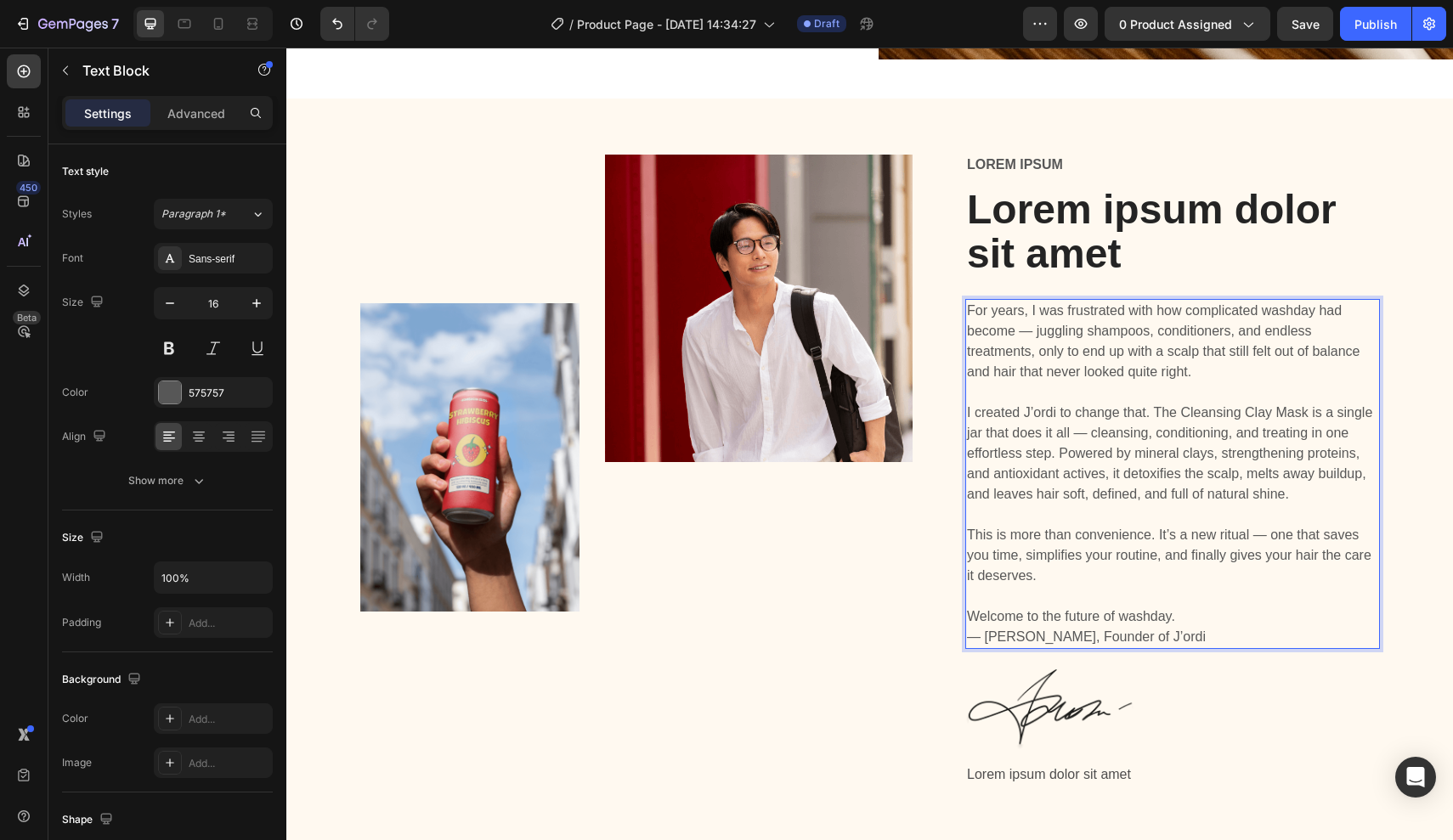
click at [1181, 612] on p "Welcome to the future of washday." at bounding box center [1172, 617] width 411 height 20
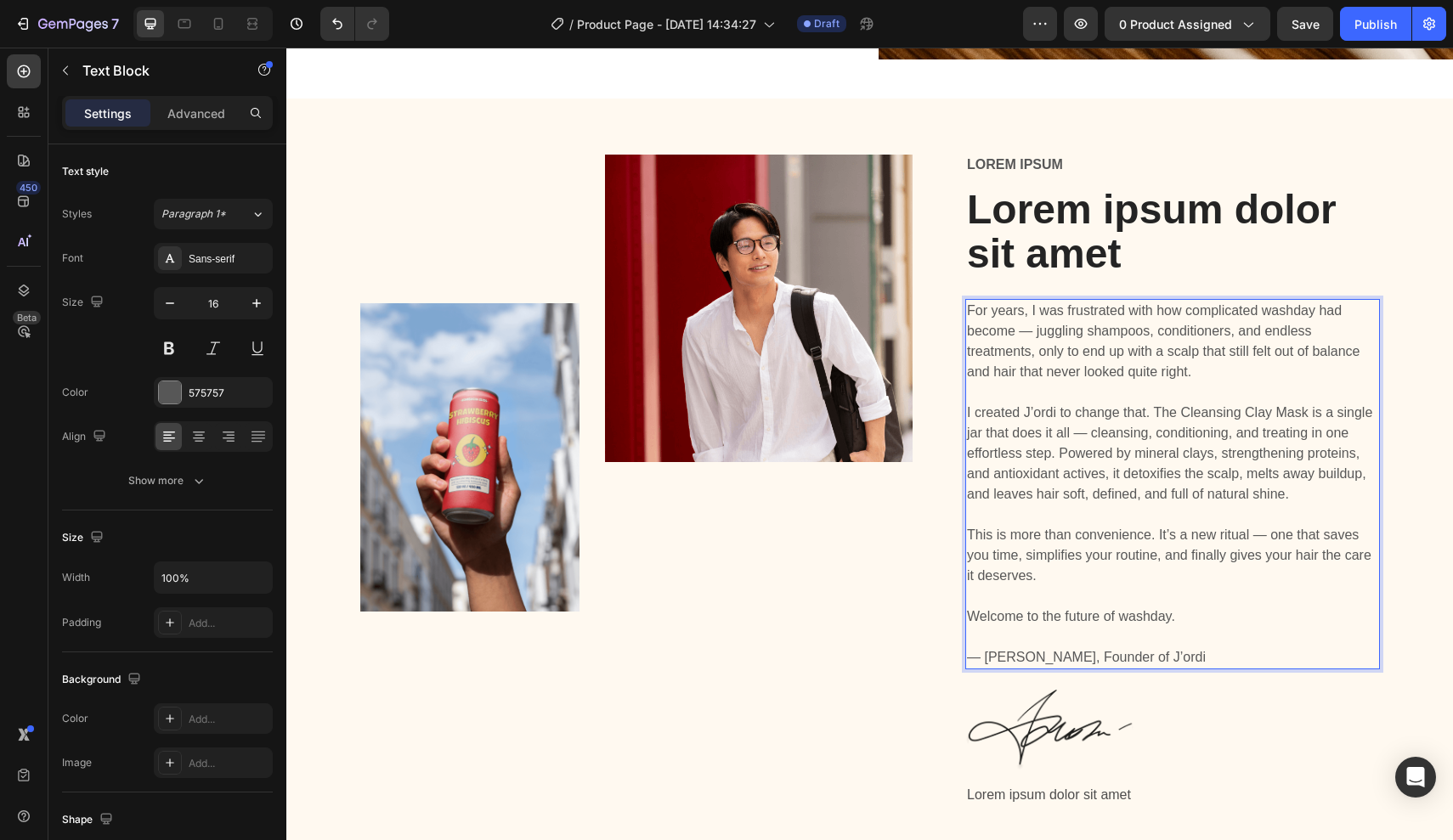
click at [1148, 655] on p "— [PERSON_NAME], Founder of J’ordi" at bounding box center [1172, 657] width 411 height 20
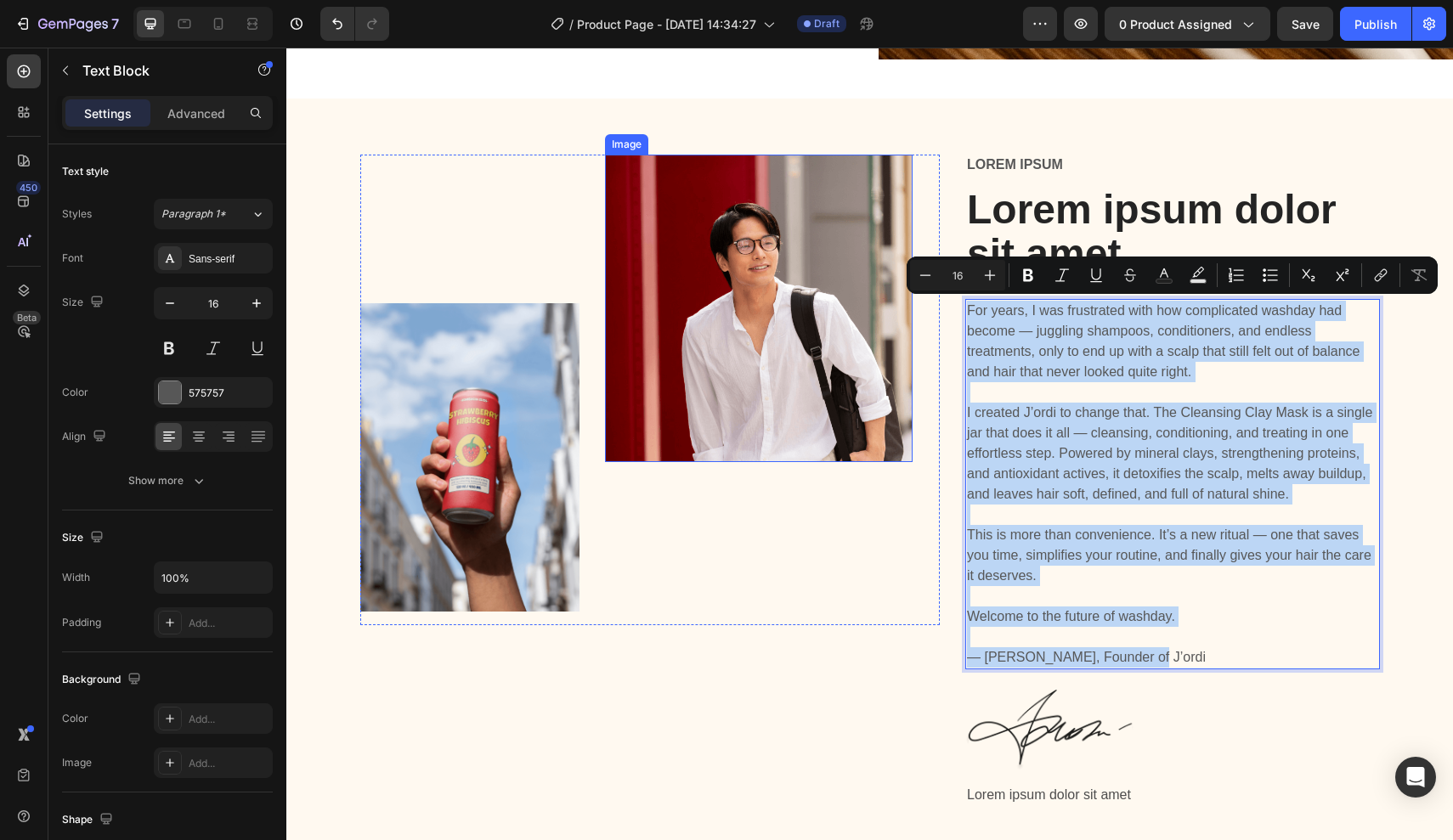
drag, startPoint x: 1148, startPoint y: 655, endPoint x: 904, endPoint y: 233, distance: 487.5
click at [904, 232] on div "Image Image Row Lorem ipsum Text Block Lorem ipsum dolor sit amet Heading For y…" at bounding box center [870, 489] width 1019 height 669
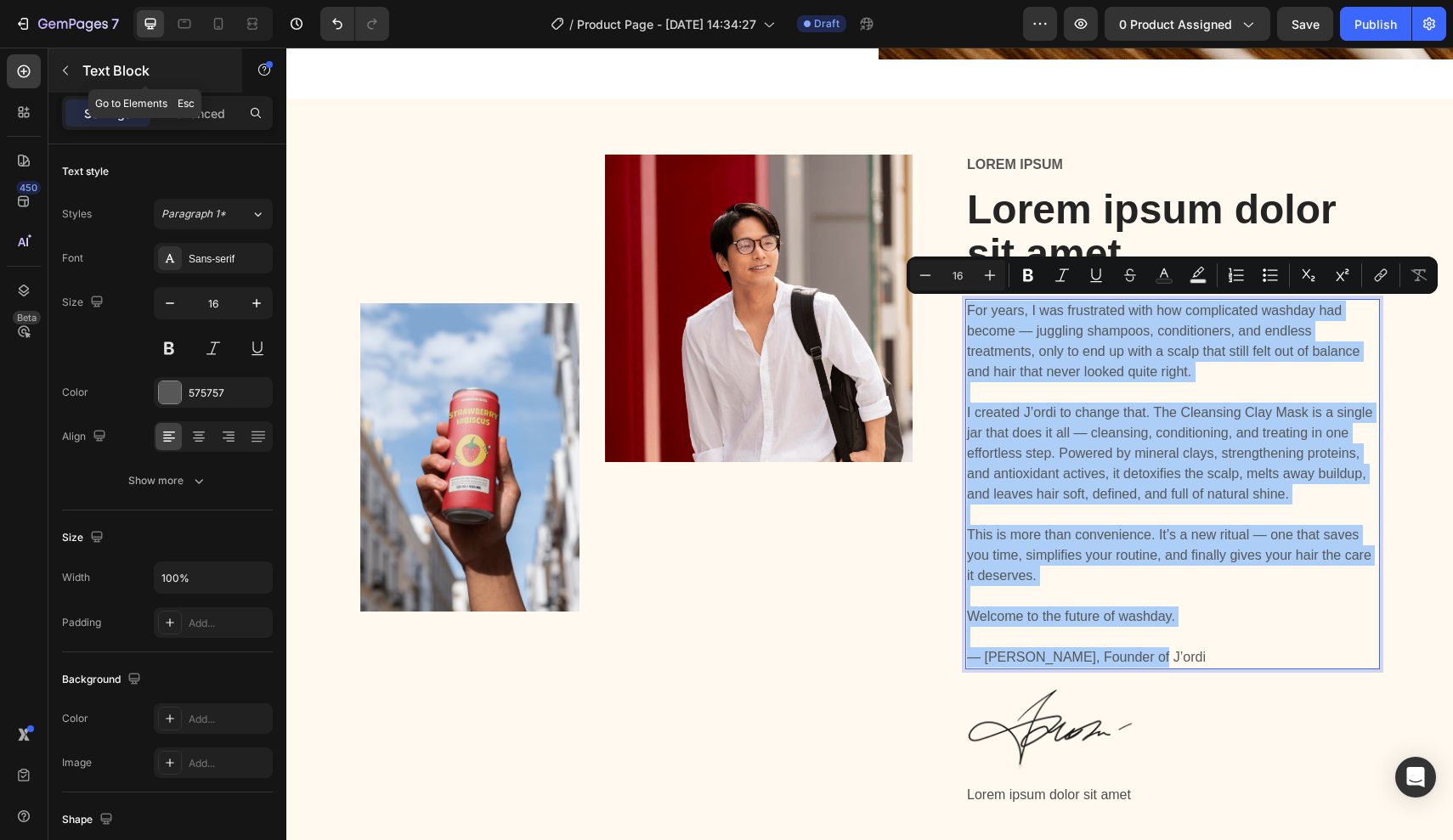
click at [73, 64] on button "button" at bounding box center [66, 70] width 27 height 27
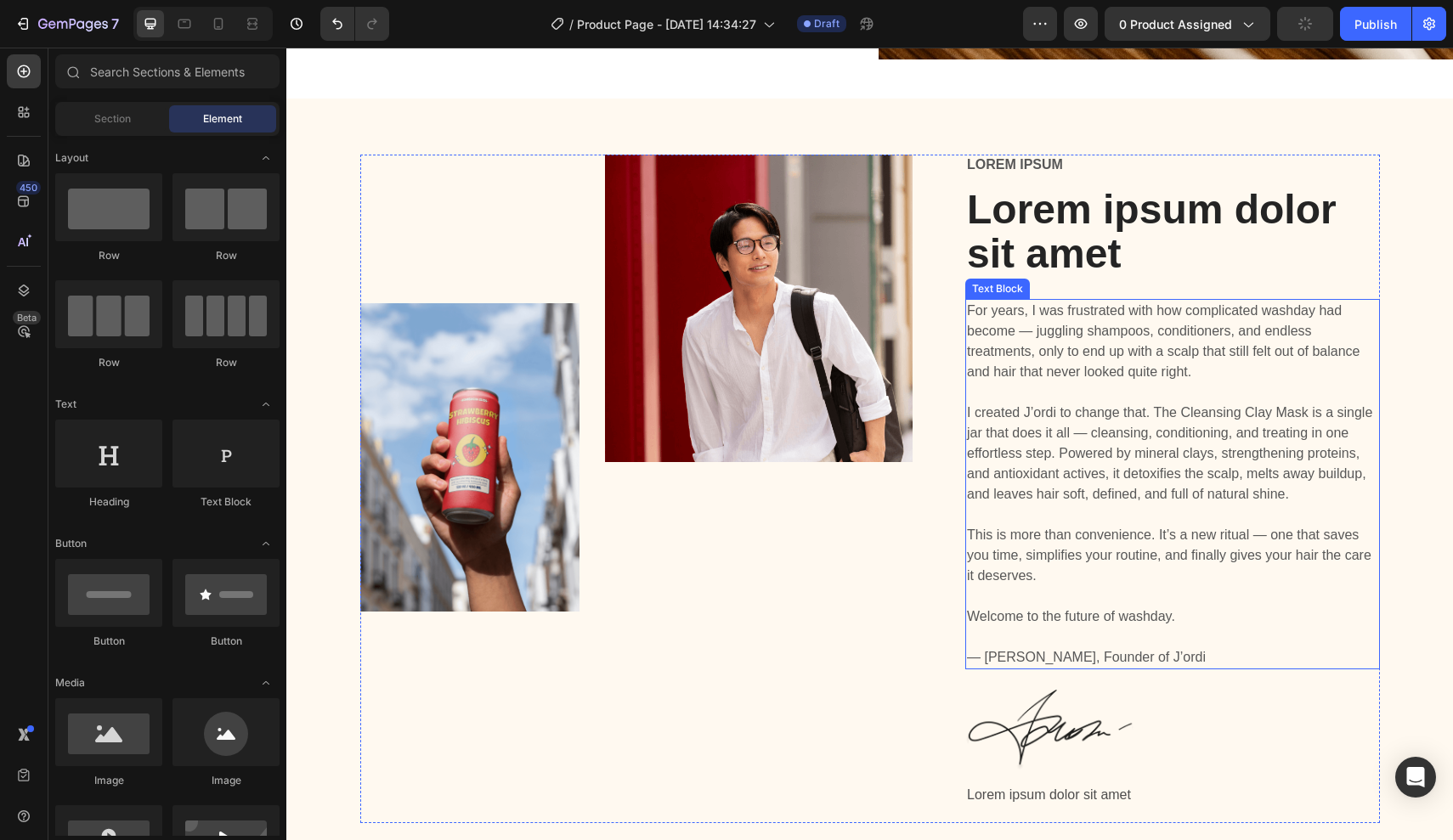
click at [1057, 343] on p "For years, I was frustrated with how complicated washday had become — juggling …" at bounding box center [1172, 341] width 411 height 81
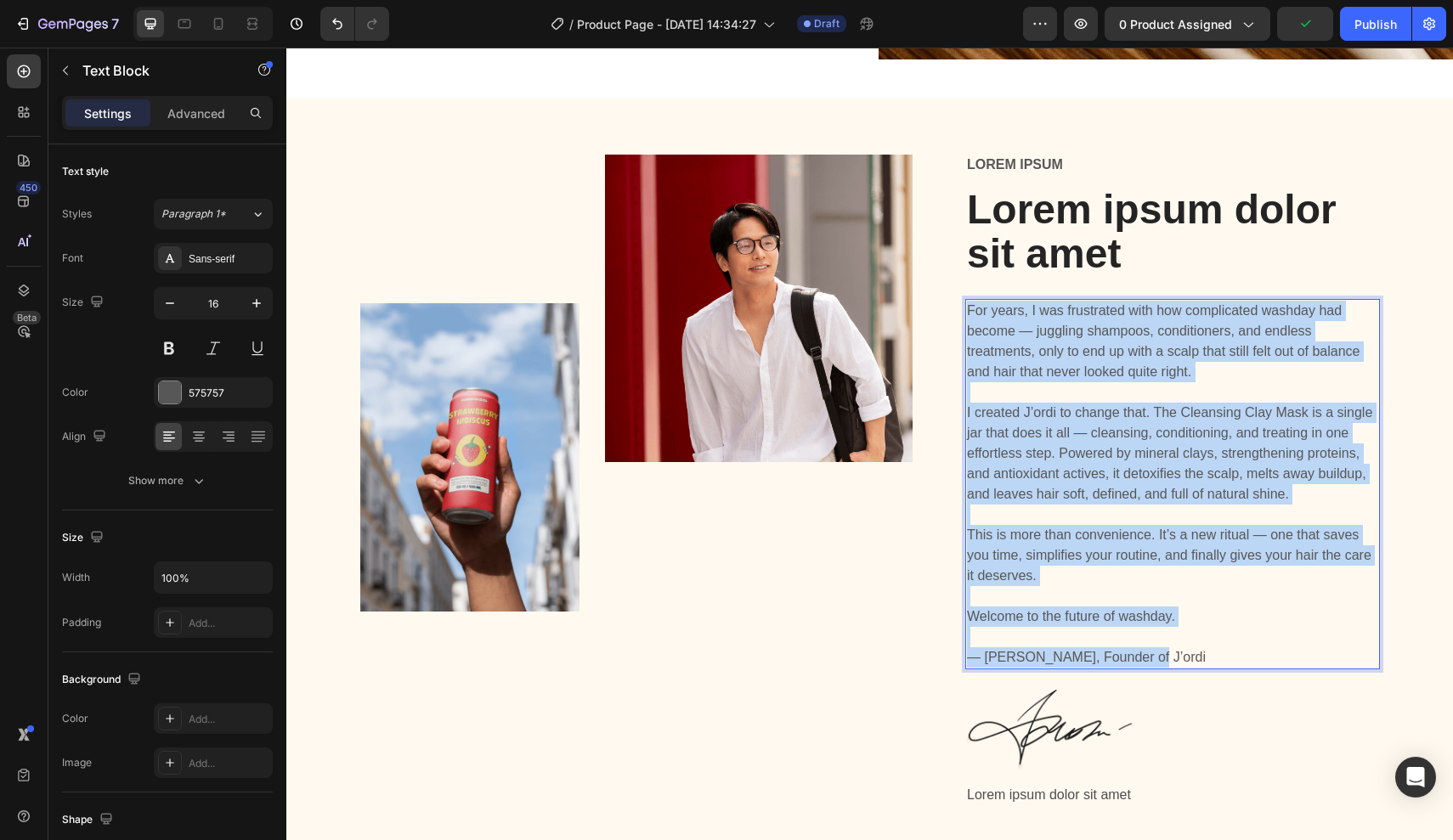
scroll to position [3100, 0]
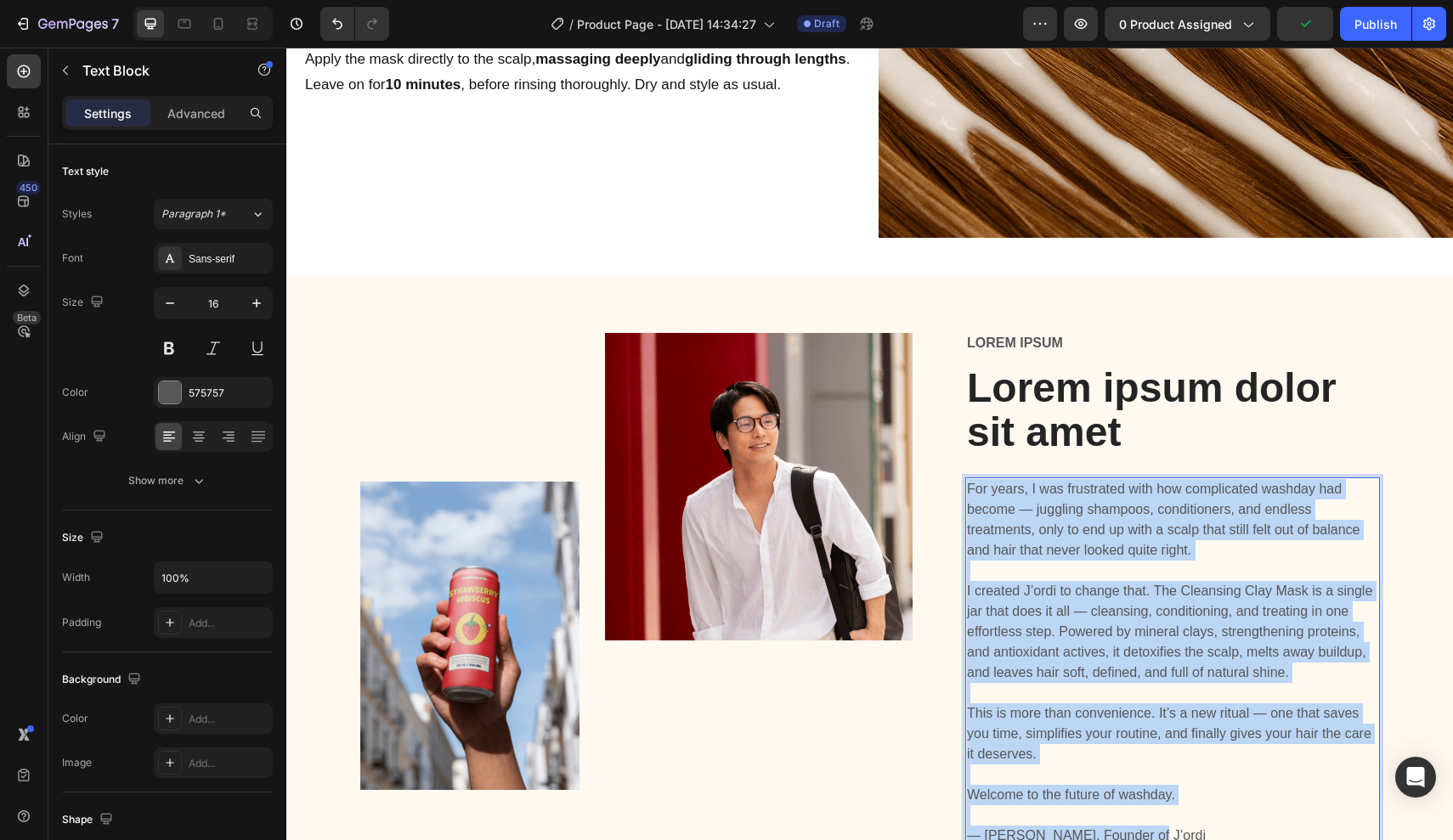
drag, startPoint x: 1146, startPoint y: 661, endPoint x: 698, endPoint y: -54, distance: 843.8
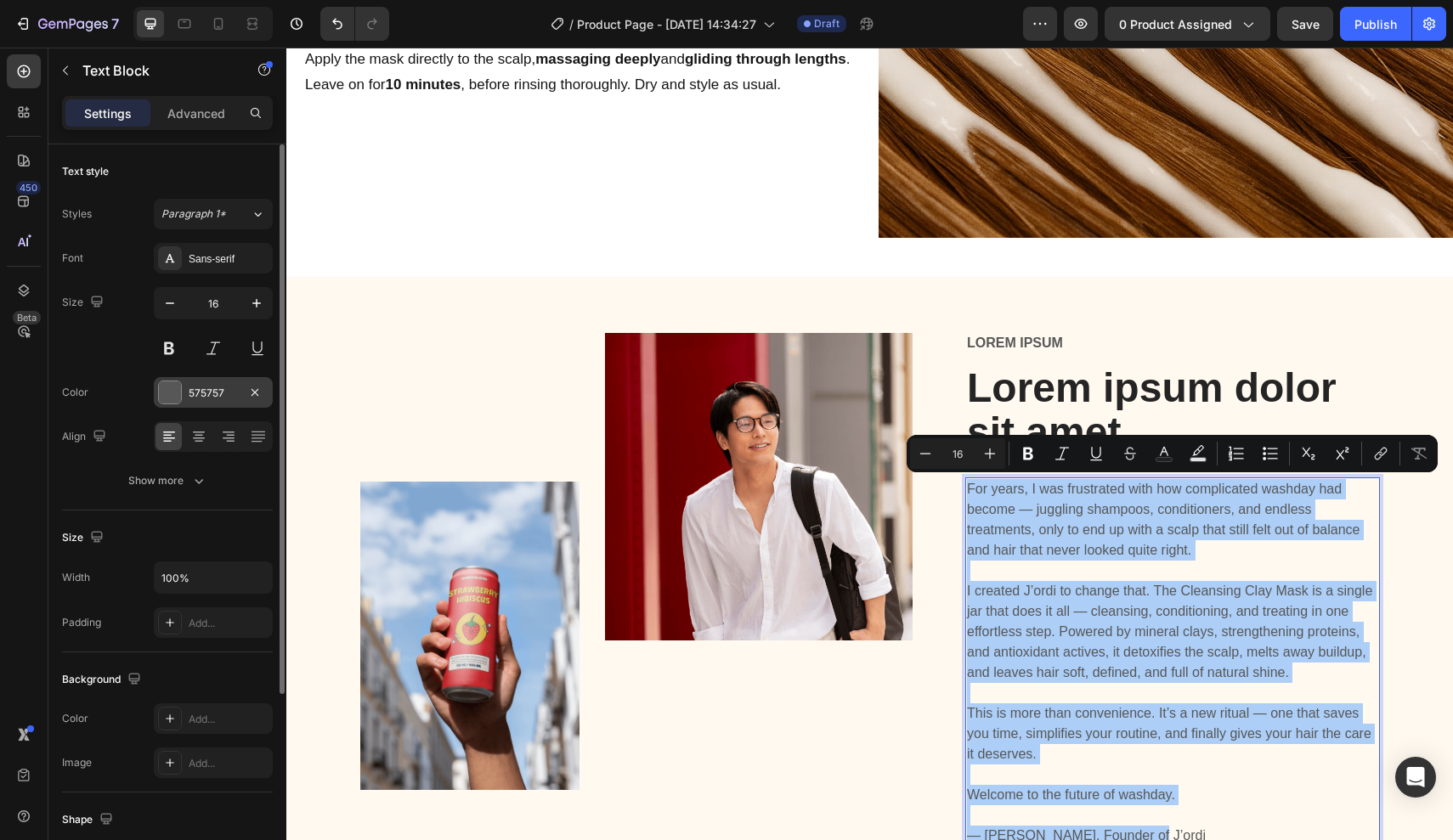
click at [199, 399] on div "575757" at bounding box center [213, 393] width 49 height 16
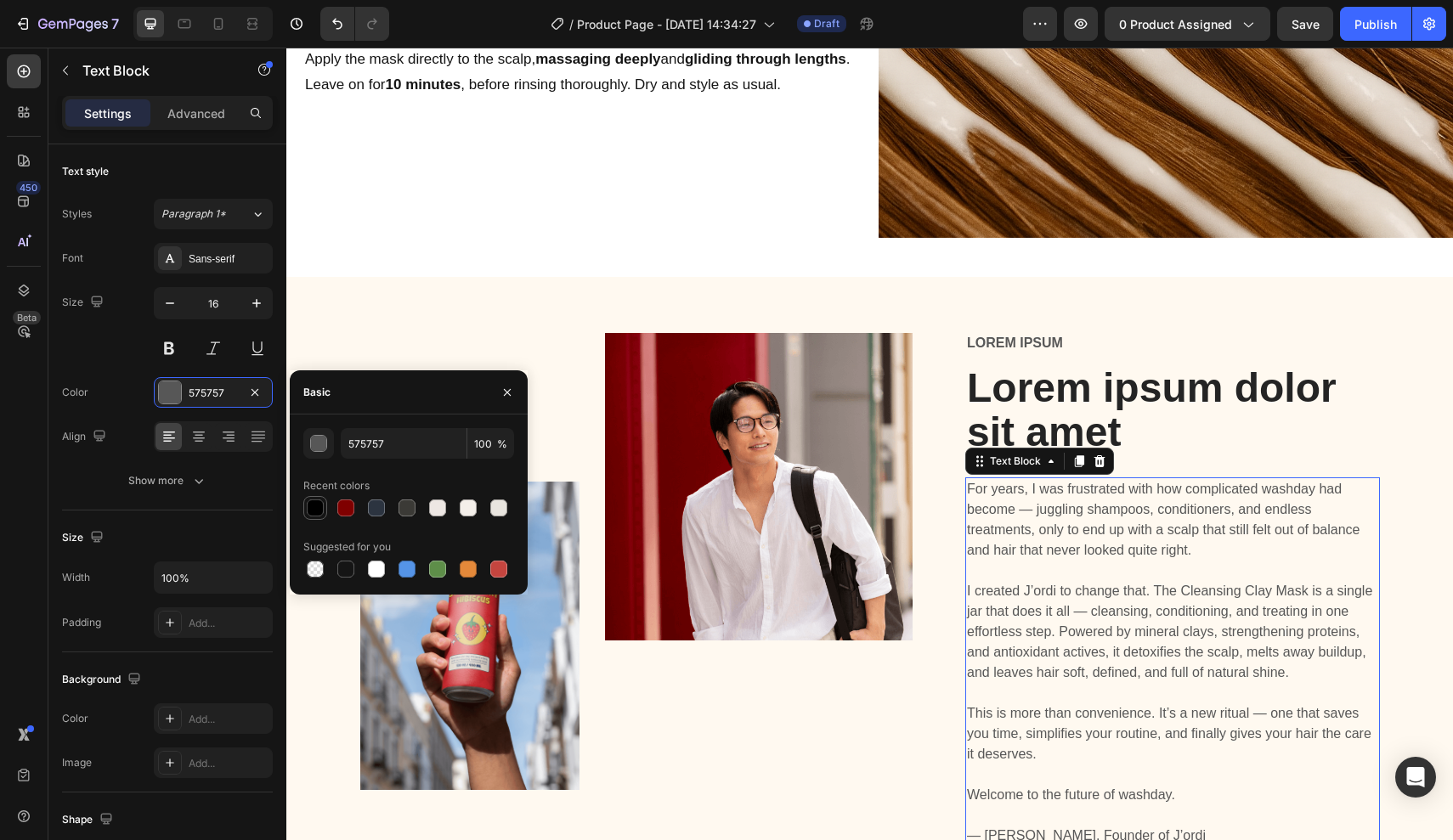
click at [315, 507] on div at bounding box center [315, 508] width 17 height 17
type input "000000"
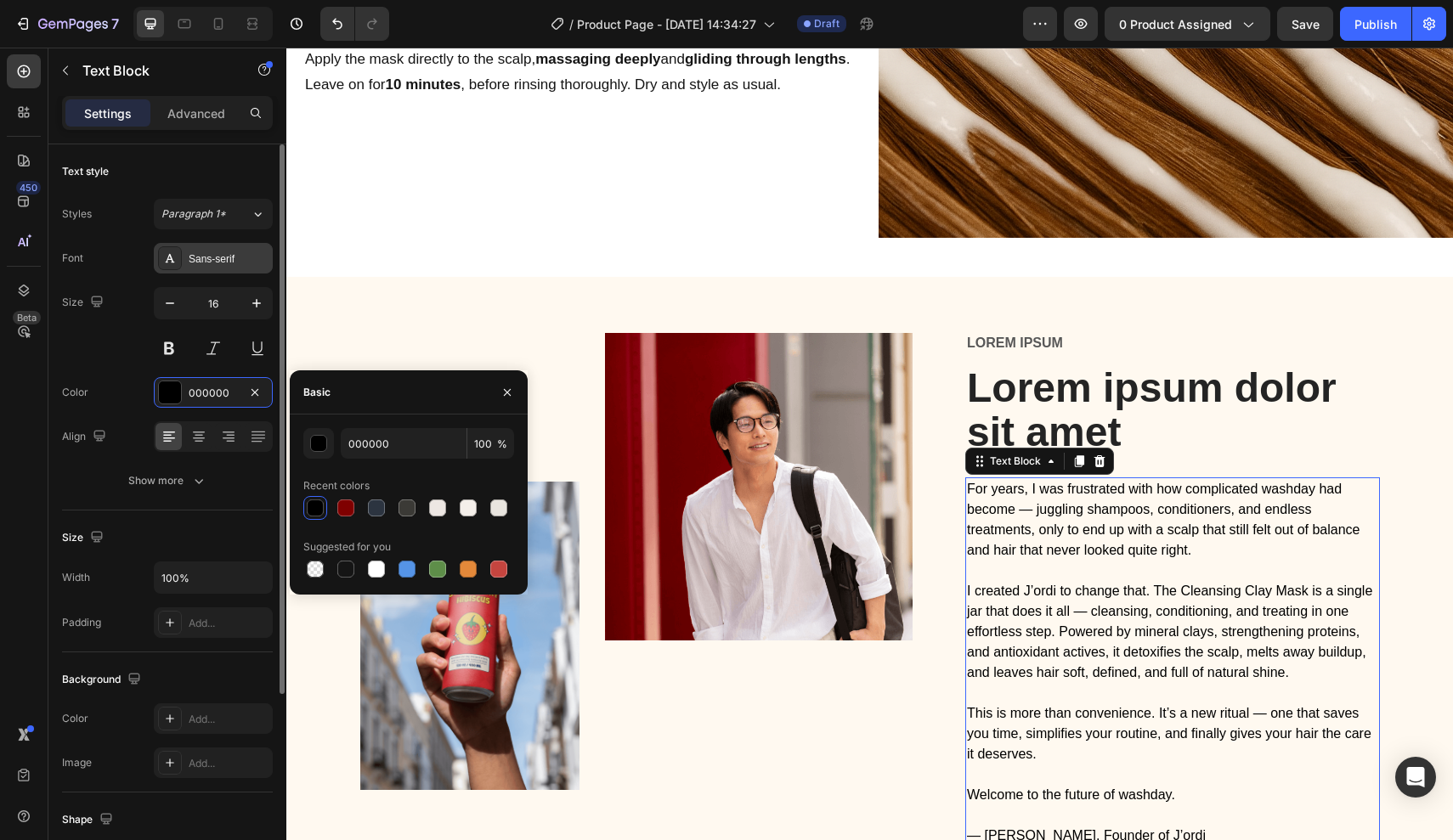
click at [216, 264] on div "Sans-serif" at bounding box center [228, 259] width 80 height 16
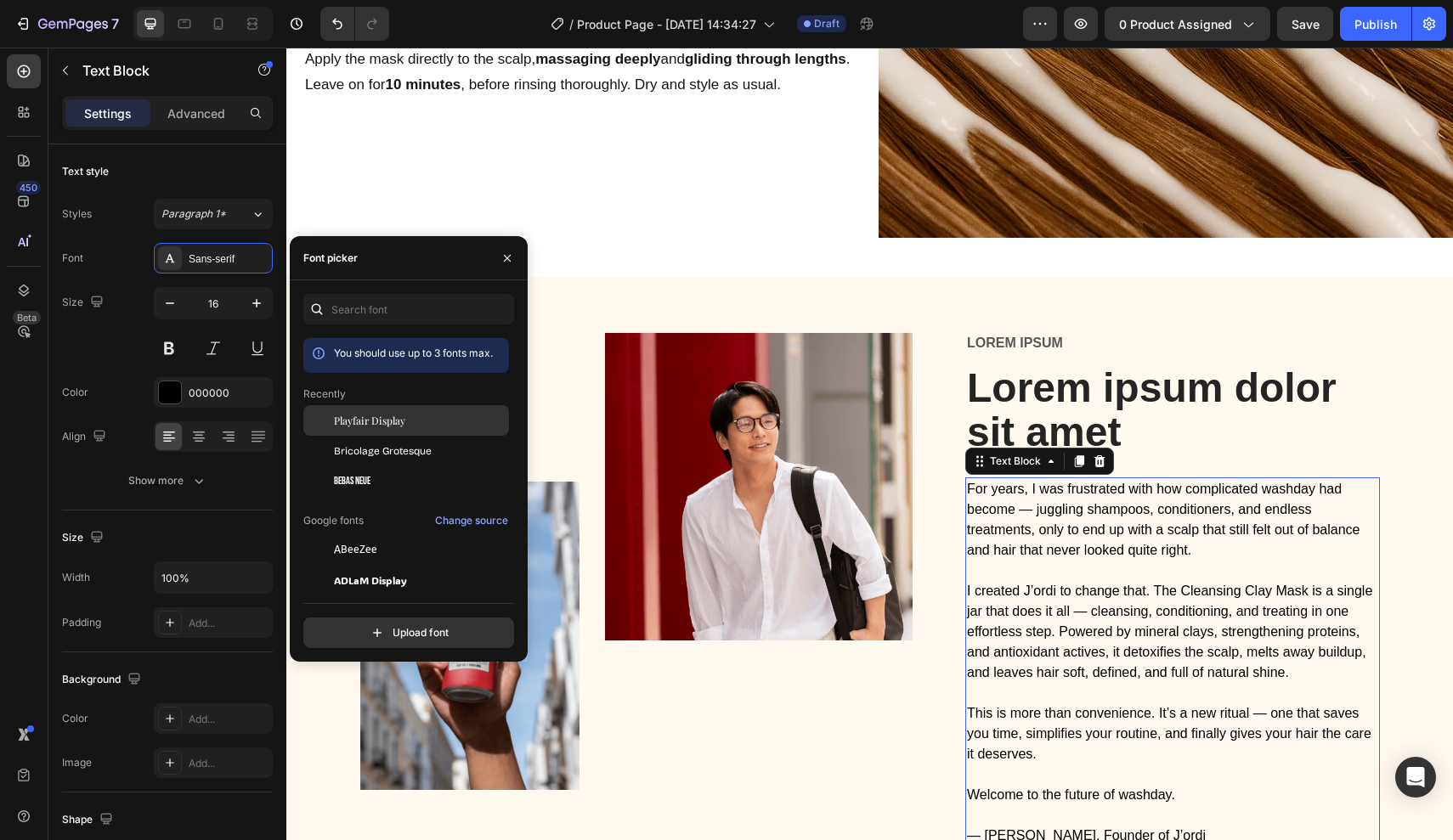
click at [358, 415] on span "Playfair Display" at bounding box center [370, 420] width 71 height 16
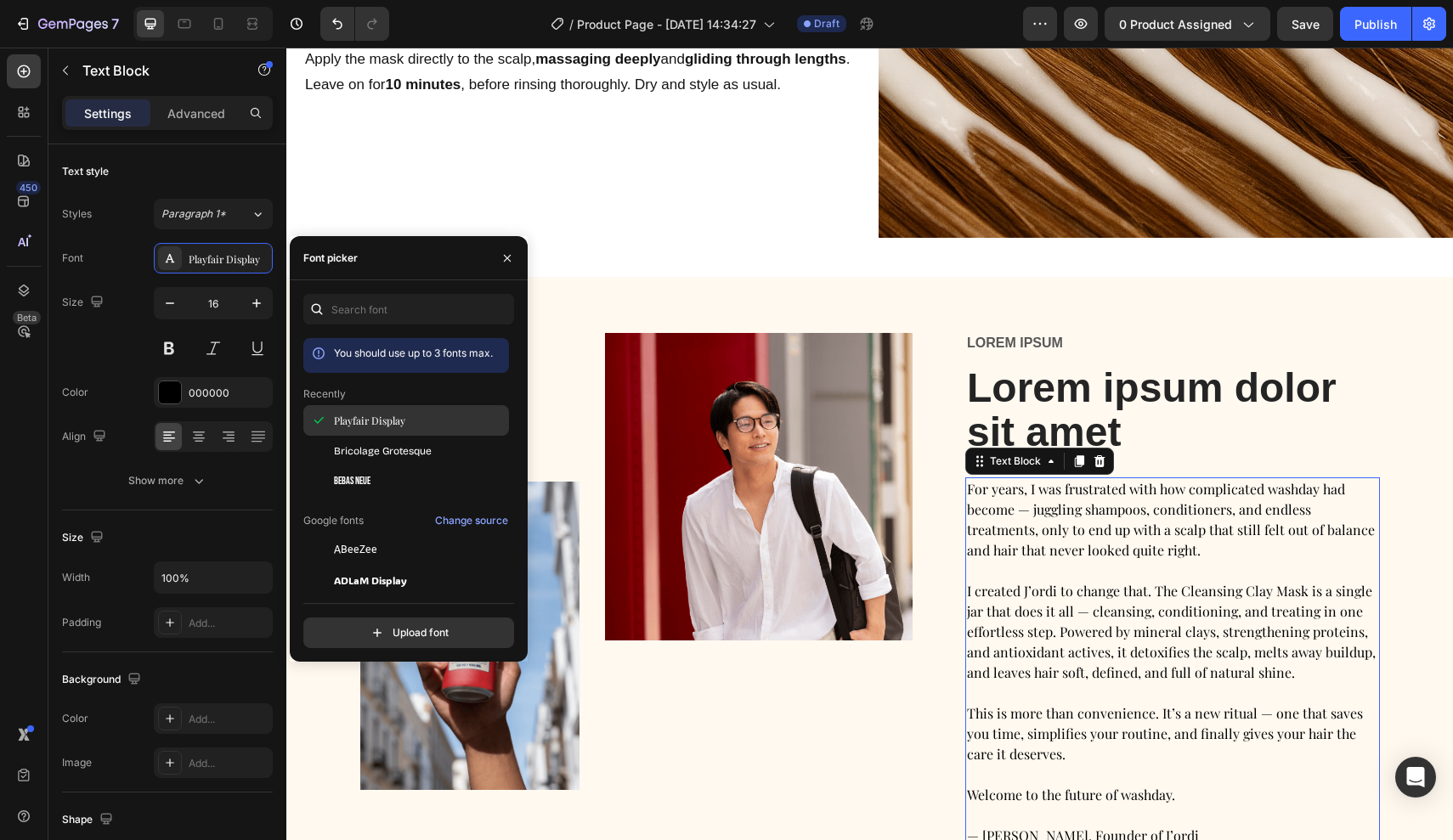
click at [374, 408] on div "Playfair Display" at bounding box center [405, 420] width 206 height 30
click at [371, 450] on span "Bricolage Grotesque" at bounding box center [382, 451] width 98 height 16
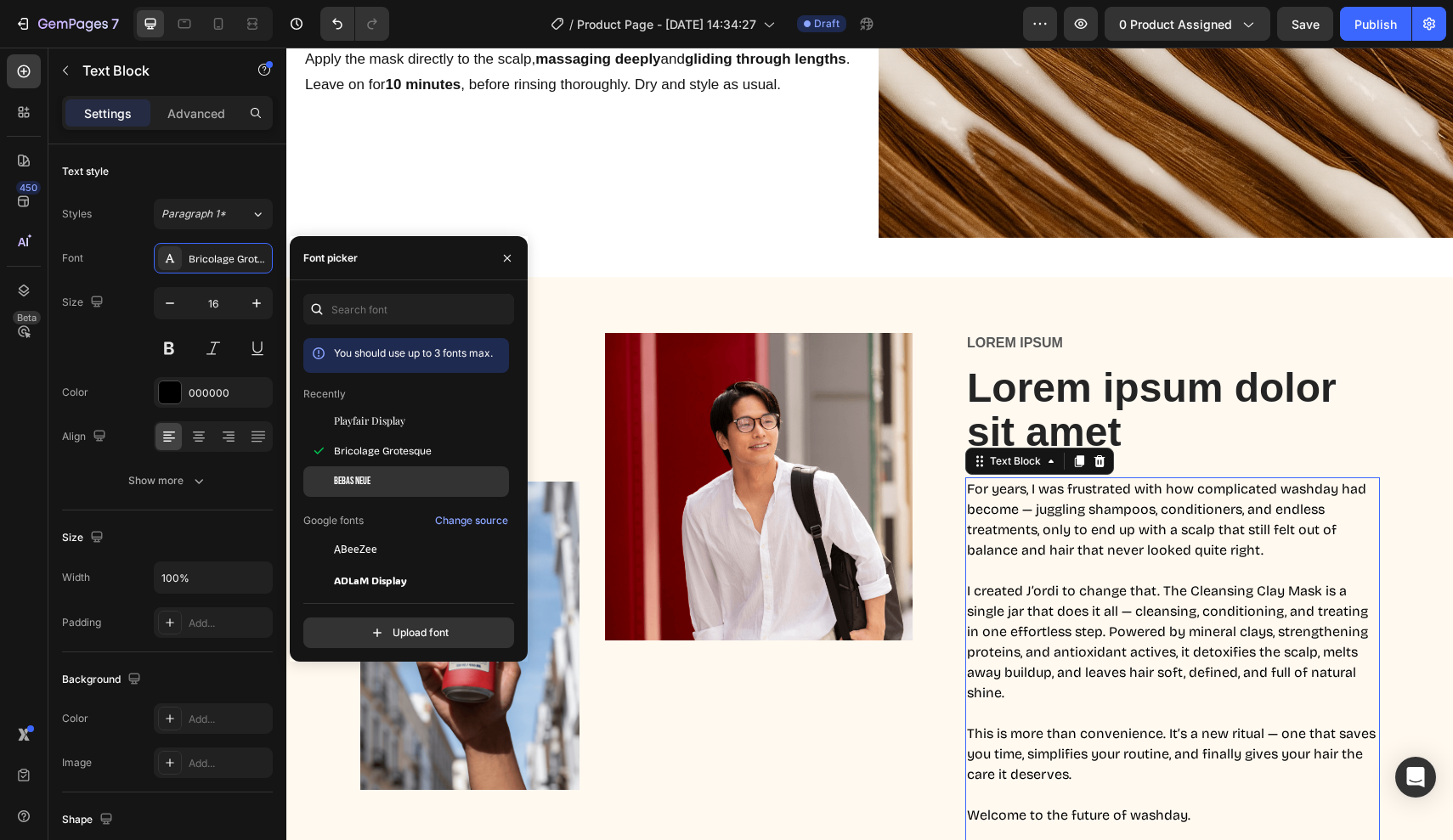
click at [371, 473] on div "Bebas Neue" at bounding box center [405, 481] width 206 height 30
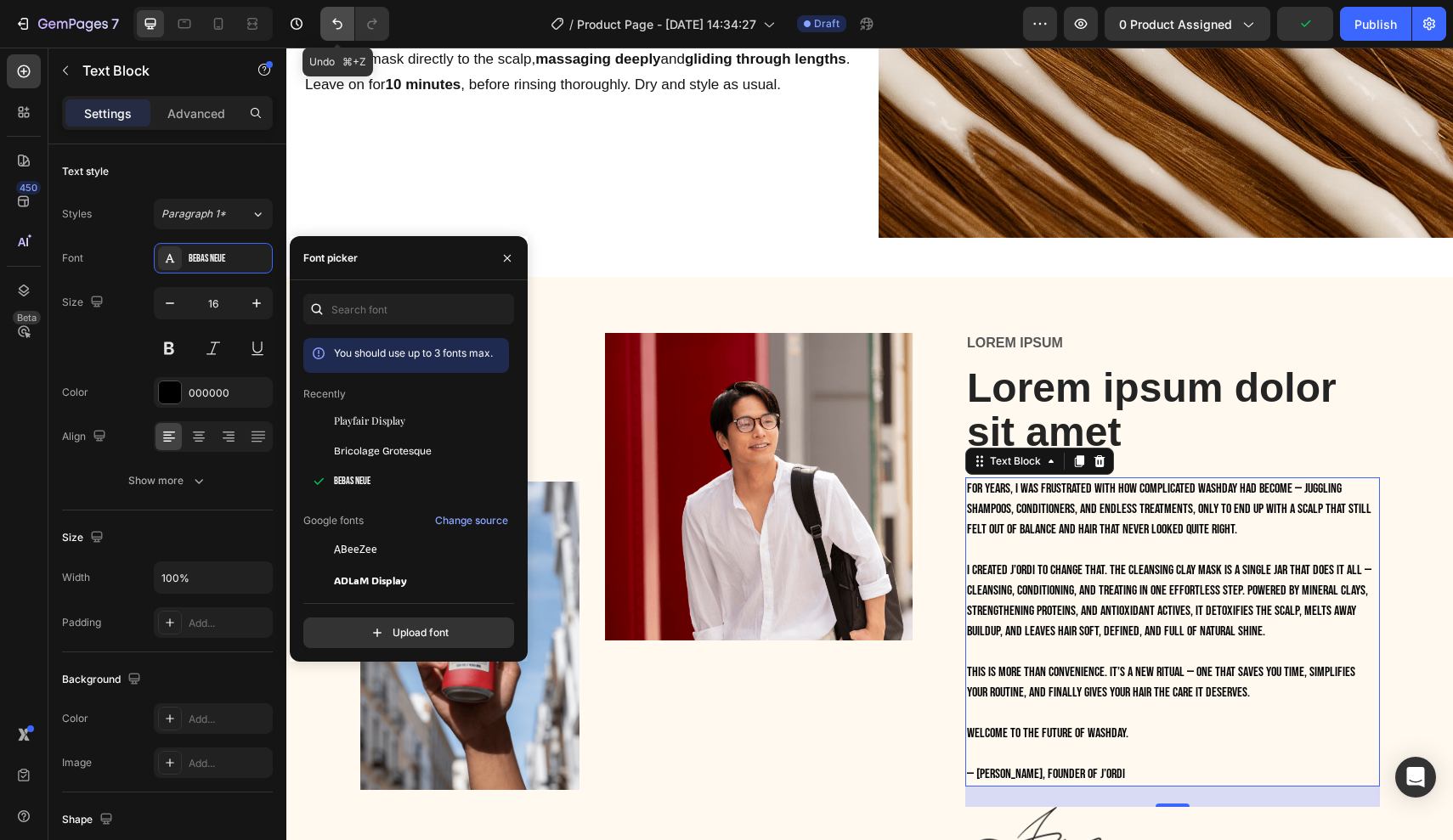
click at [337, 16] on icon "Undo/Redo" at bounding box center [337, 24] width 17 height 17
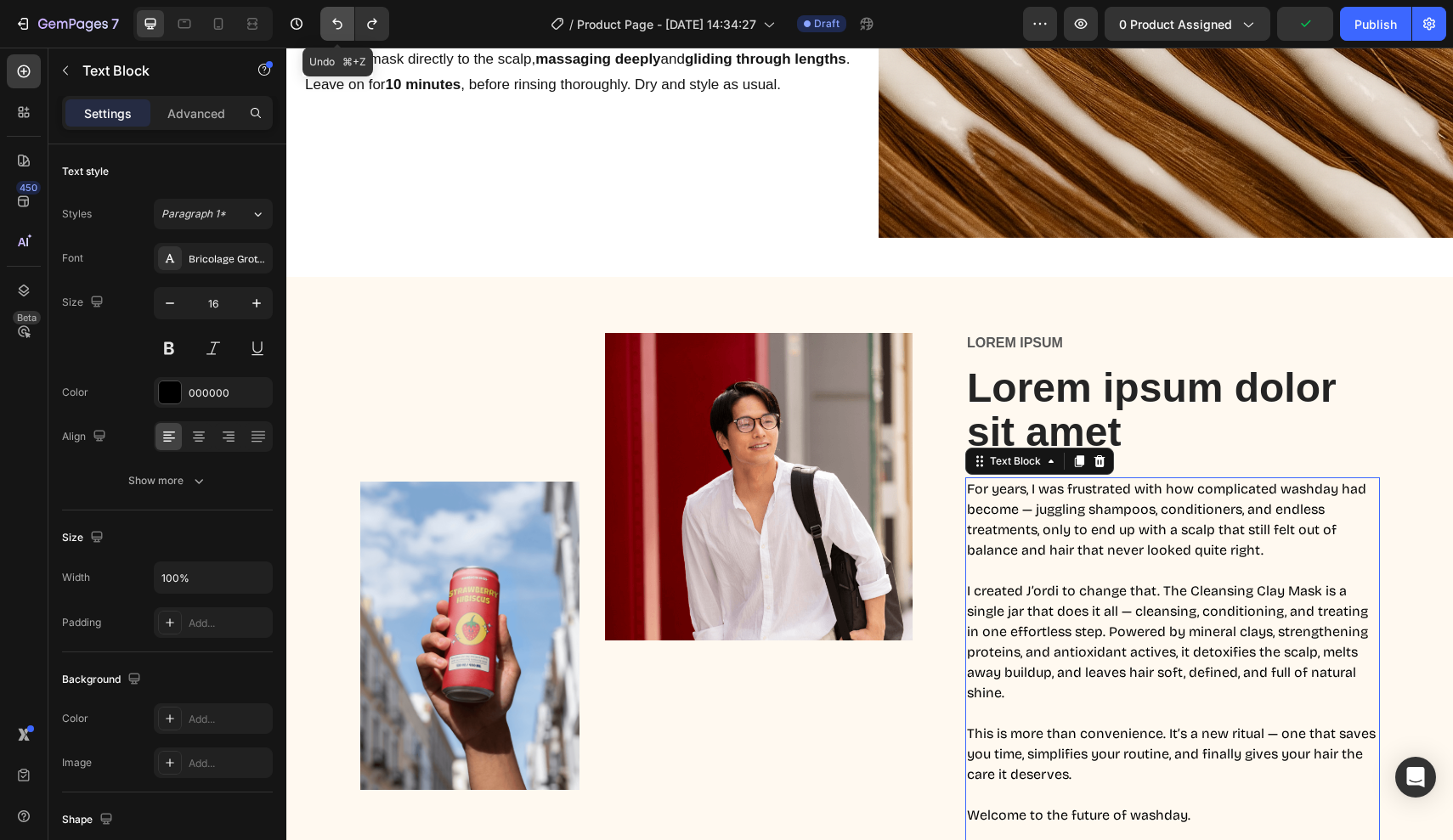
click at [337, 16] on icon "Undo/Redo" at bounding box center [337, 24] width 17 height 17
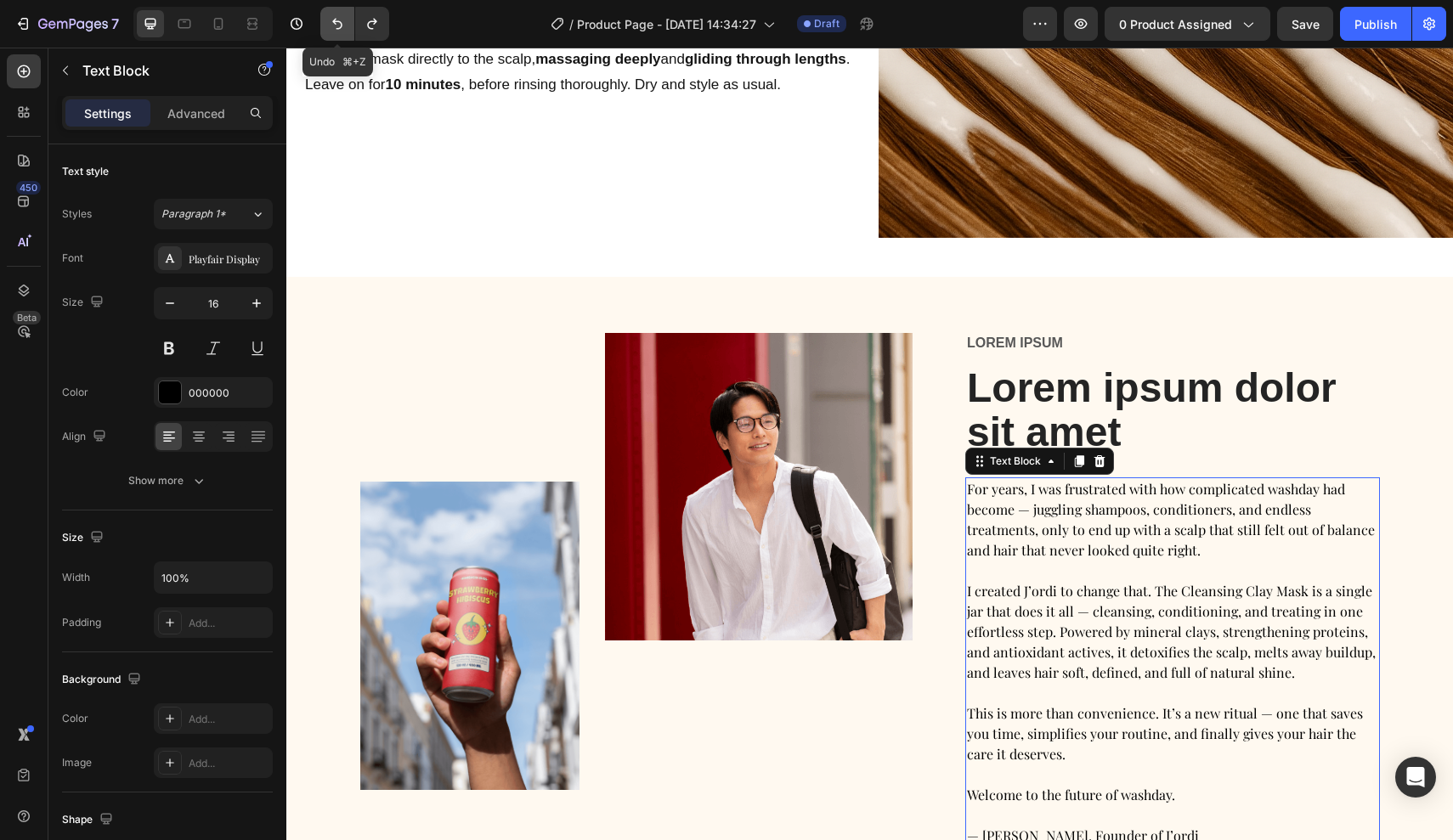
click at [337, 16] on icon "Undo/Redo" at bounding box center [337, 24] width 17 height 17
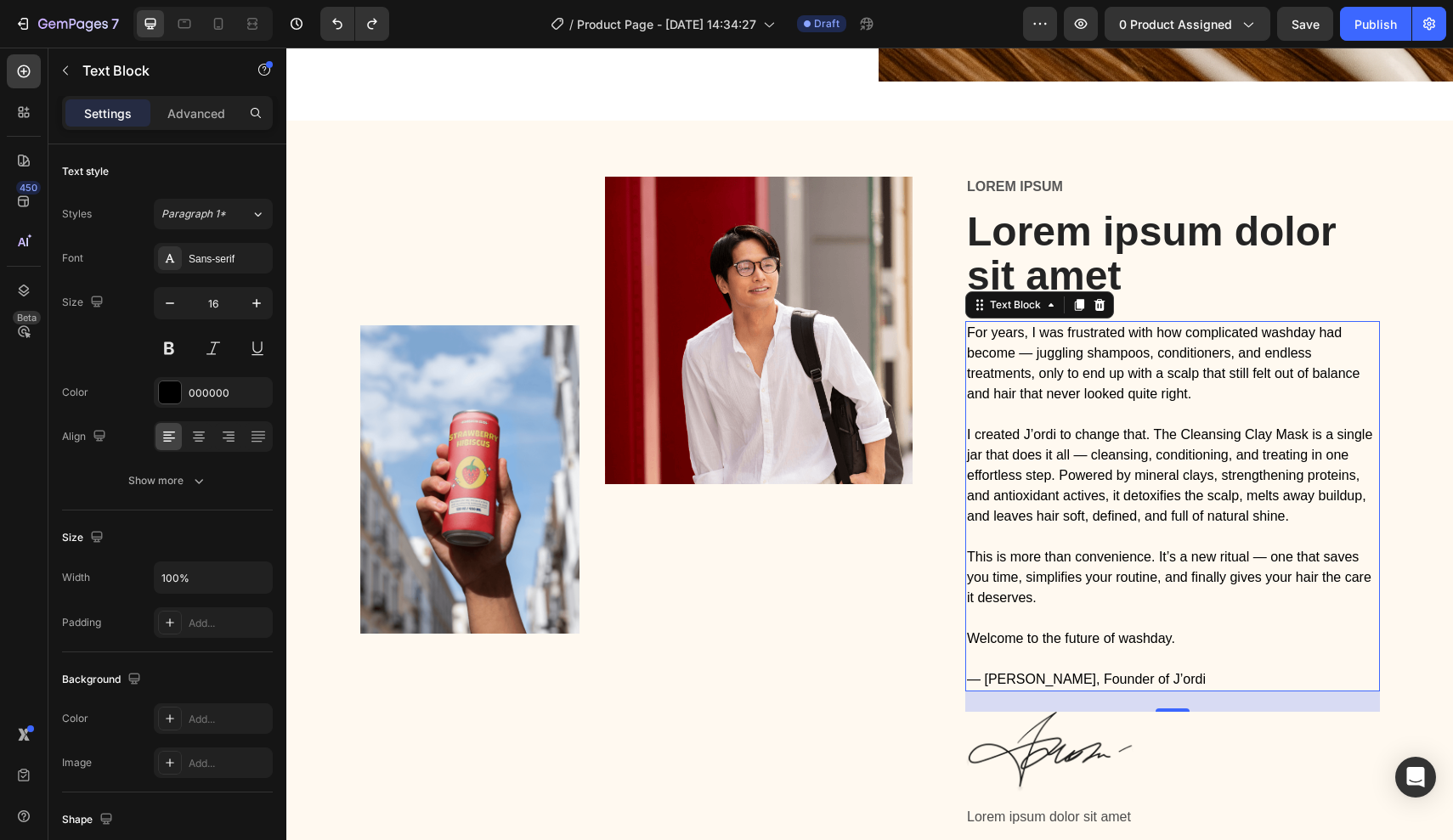
scroll to position [3260, 0]
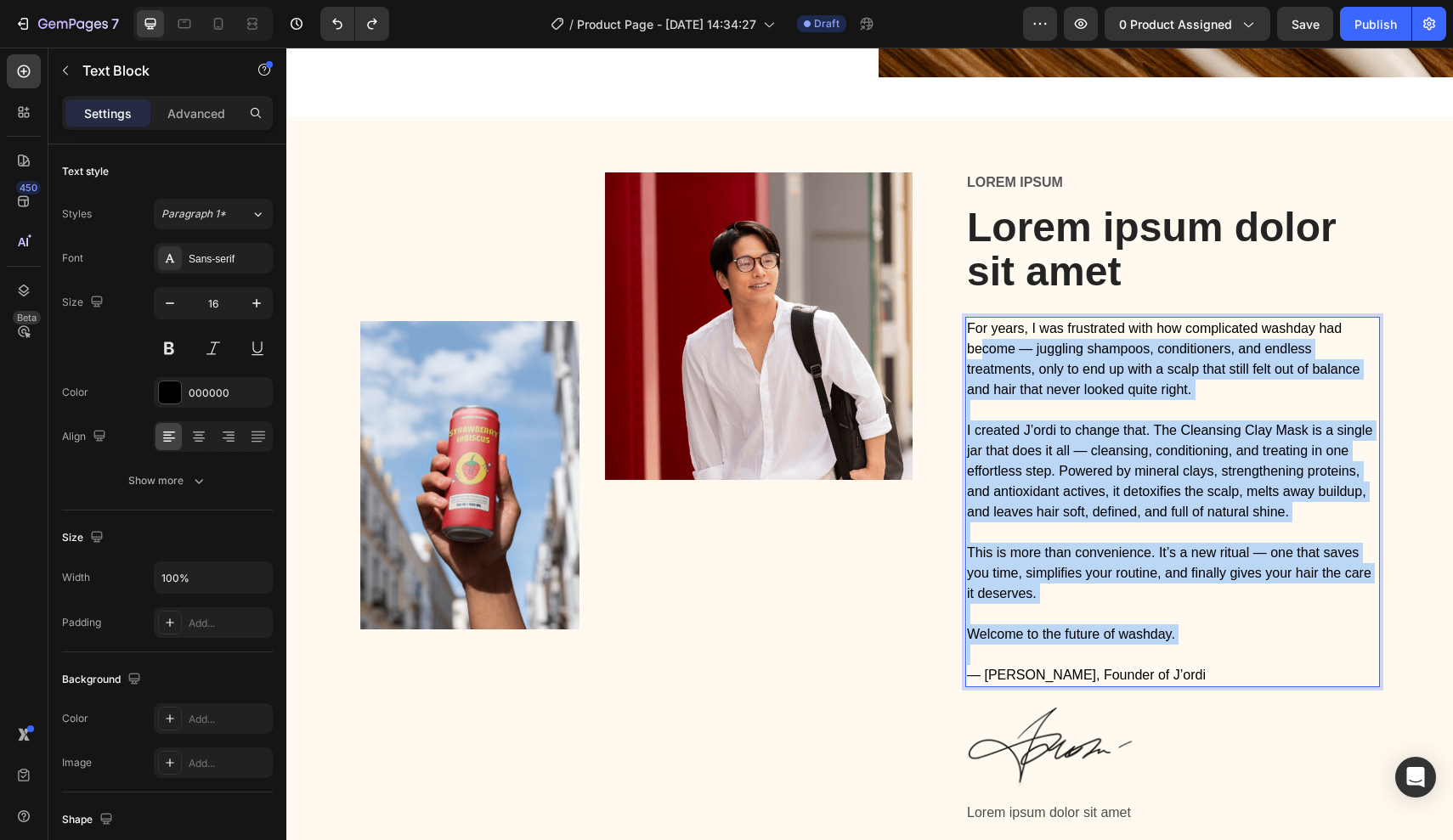
drag, startPoint x: 1181, startPoint y: 657, endPoint x: 985, endPoint y: 342, distance: 371.0
click at [985, 342] on div "For years, I was frustrated with how complicated washday had become — juggling …" at bounding box center [1172, 501] width 414 height 371
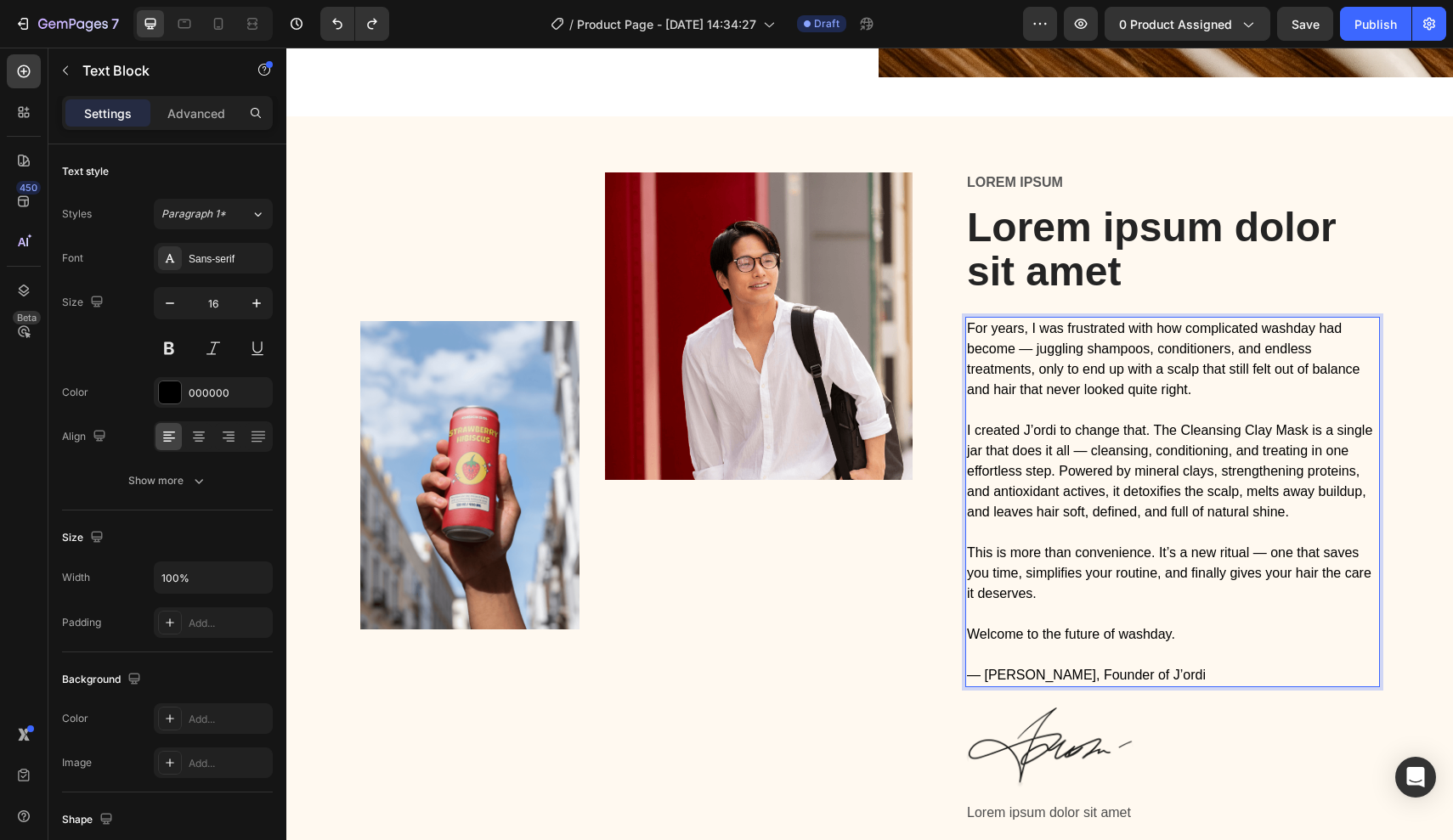
click at [1158, 676] on p "— [PERSON_NAME], Founder of J’ordi" at bounding box center [1172, 675] width 411 height 20
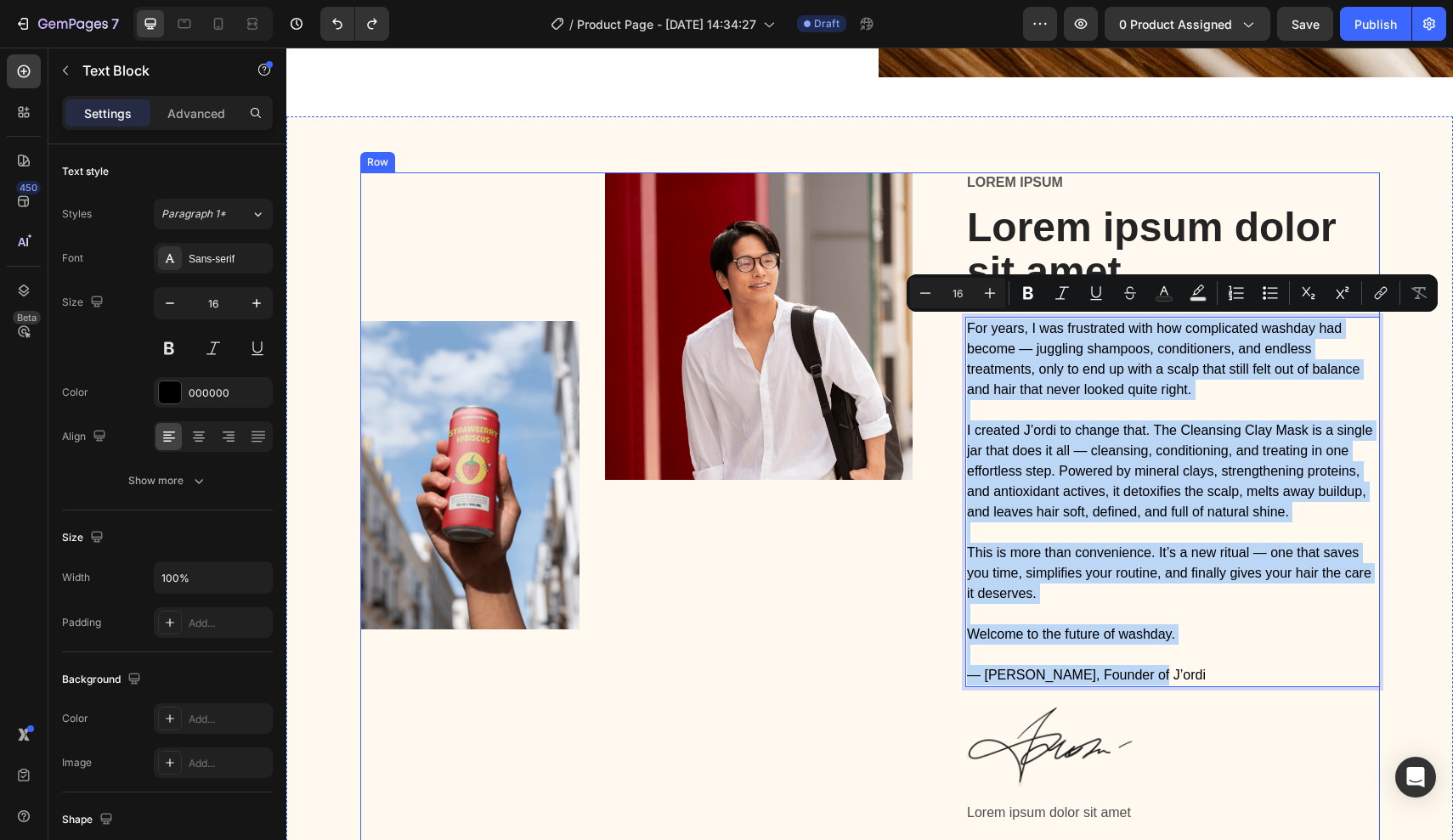
drag, startPoint x: 1158, startPoint y: 676, endPoint x: 994, endPoint y: 303, distance: 407.5
click at [993, 302] on div "Lorem ipsum Text Block Lorem ipsum dolor sit amet Heading For years, I was frus…" at bounding box center [1172, 506] width 414 height 669
copy div "For years, I was frustrated with how complicated washday had become — juggling …"
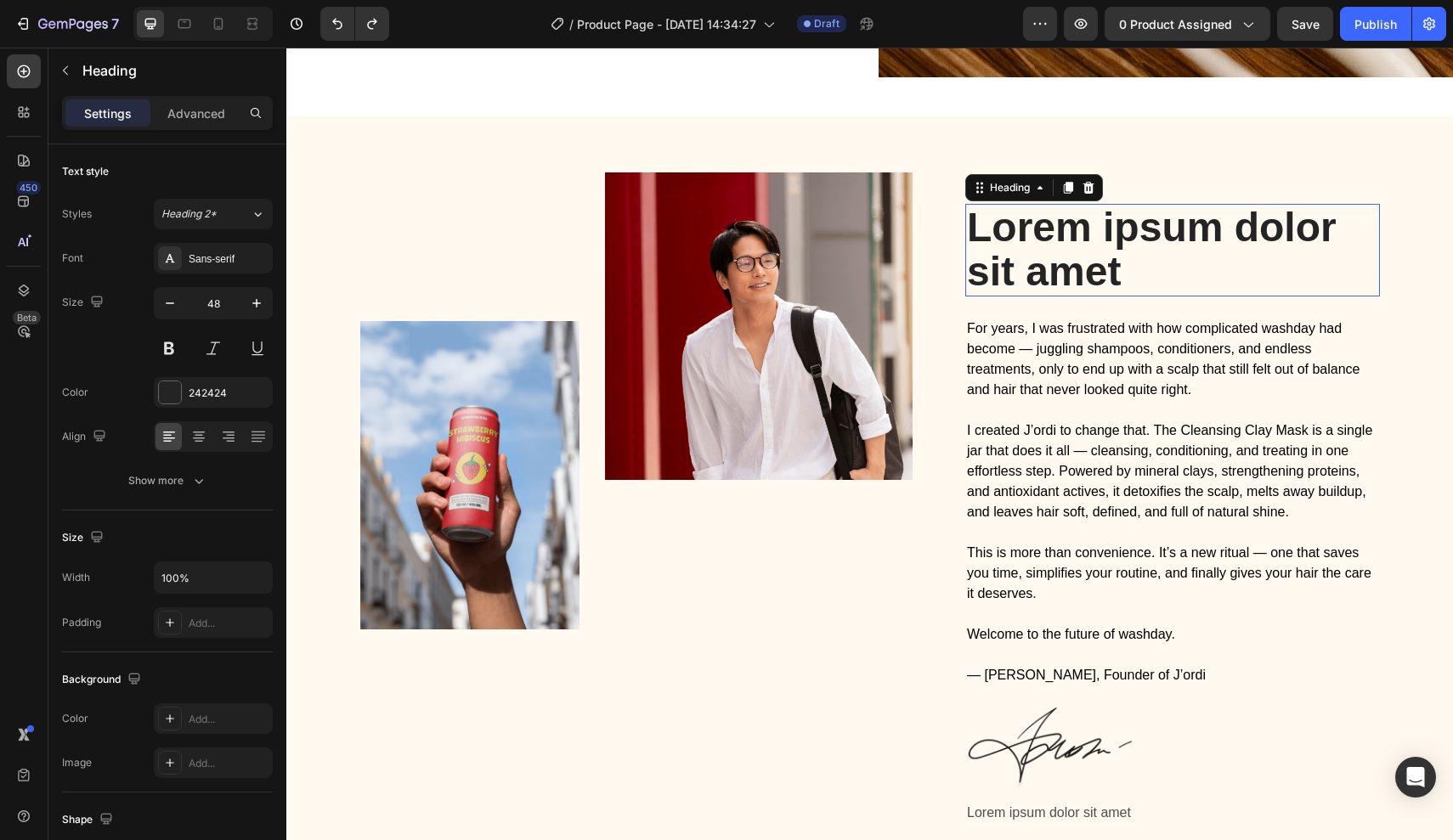
click at [1078, 246] on h2 "Lorem ipsum dolor sit amet" at bounding box center [1172, 251] width 414 height 93
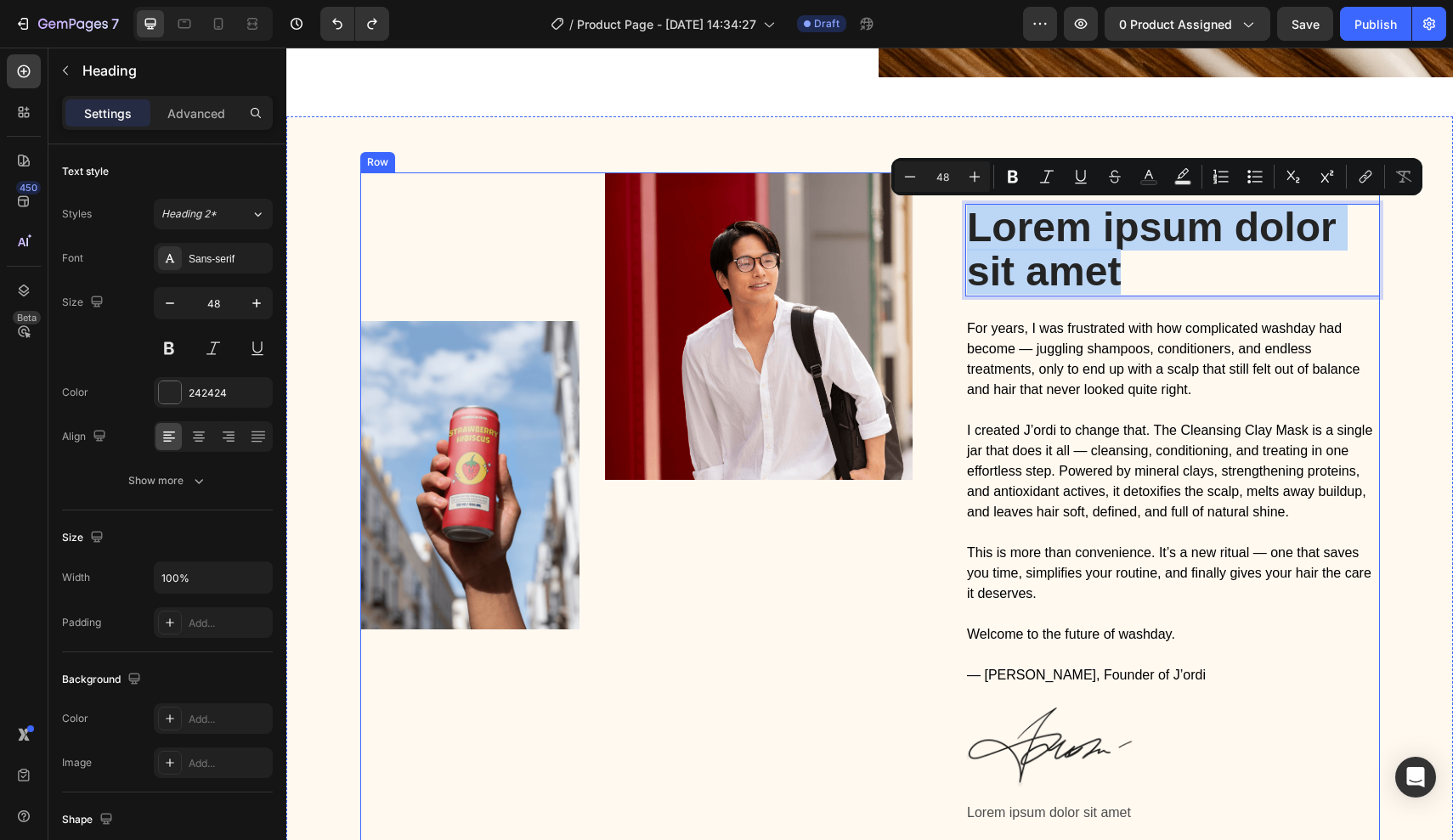
drag, startPoint x: 1122, startPoint y: 261, endPoint x: 946, endPoint y: 210, distance: 183.2
click at [943, 215] on div "Image Image Row Lorem ipsum Text Block Lorem ipsum dolor sit amet Heading 24 Fo…" at bounding box center [870, 506] width 1019 height 669
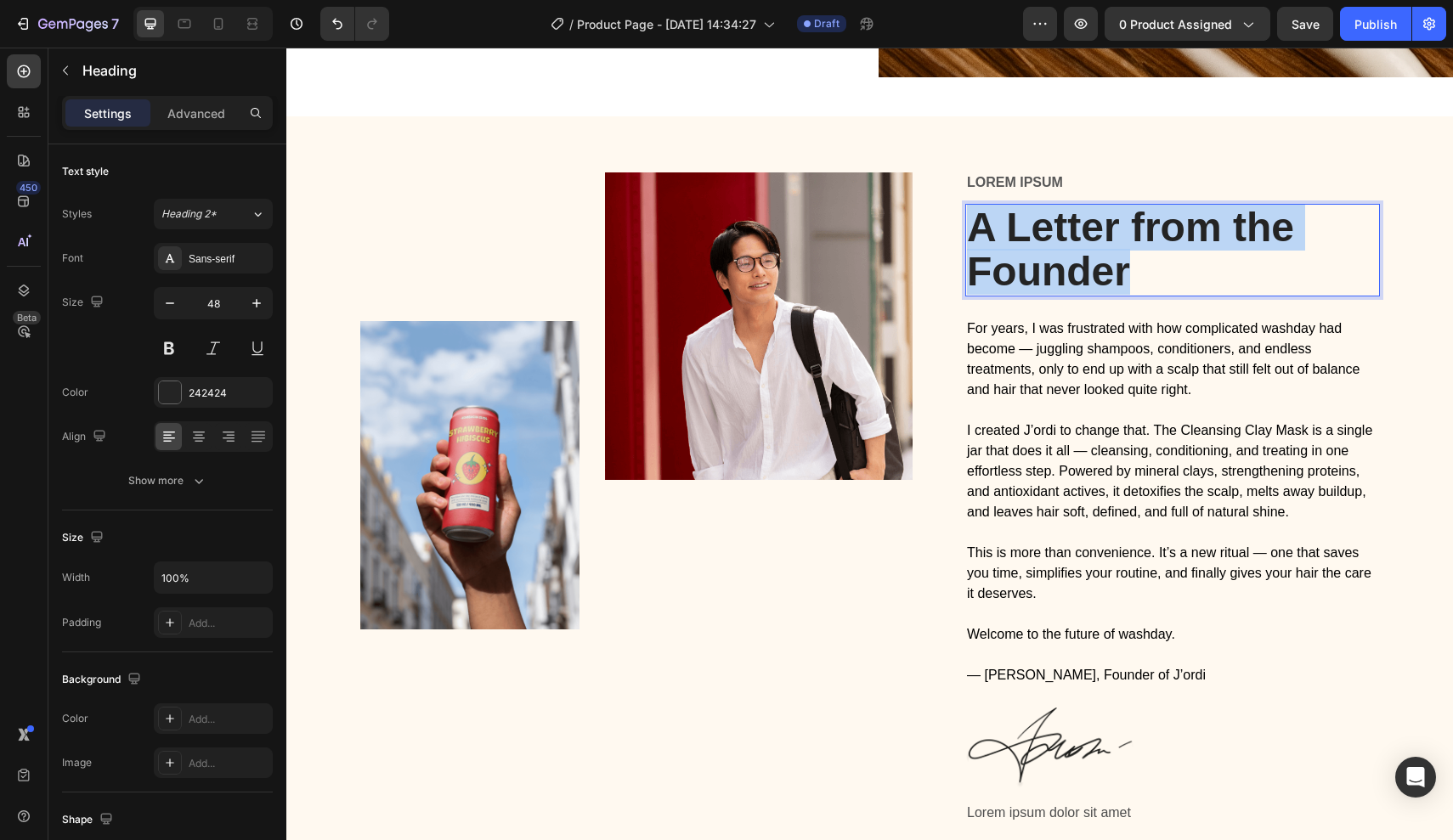
drag, startPoint x: 1124, startPoint y: 269, endPoint x: 862, endPoint y: 155, distance: 285.7
click at [862, 155] on div "Image Image Row Lorem ipsum Text Block A Letter from the Founder Heading 24 For…" at bounding box center [869, 500] width 1167 height 767
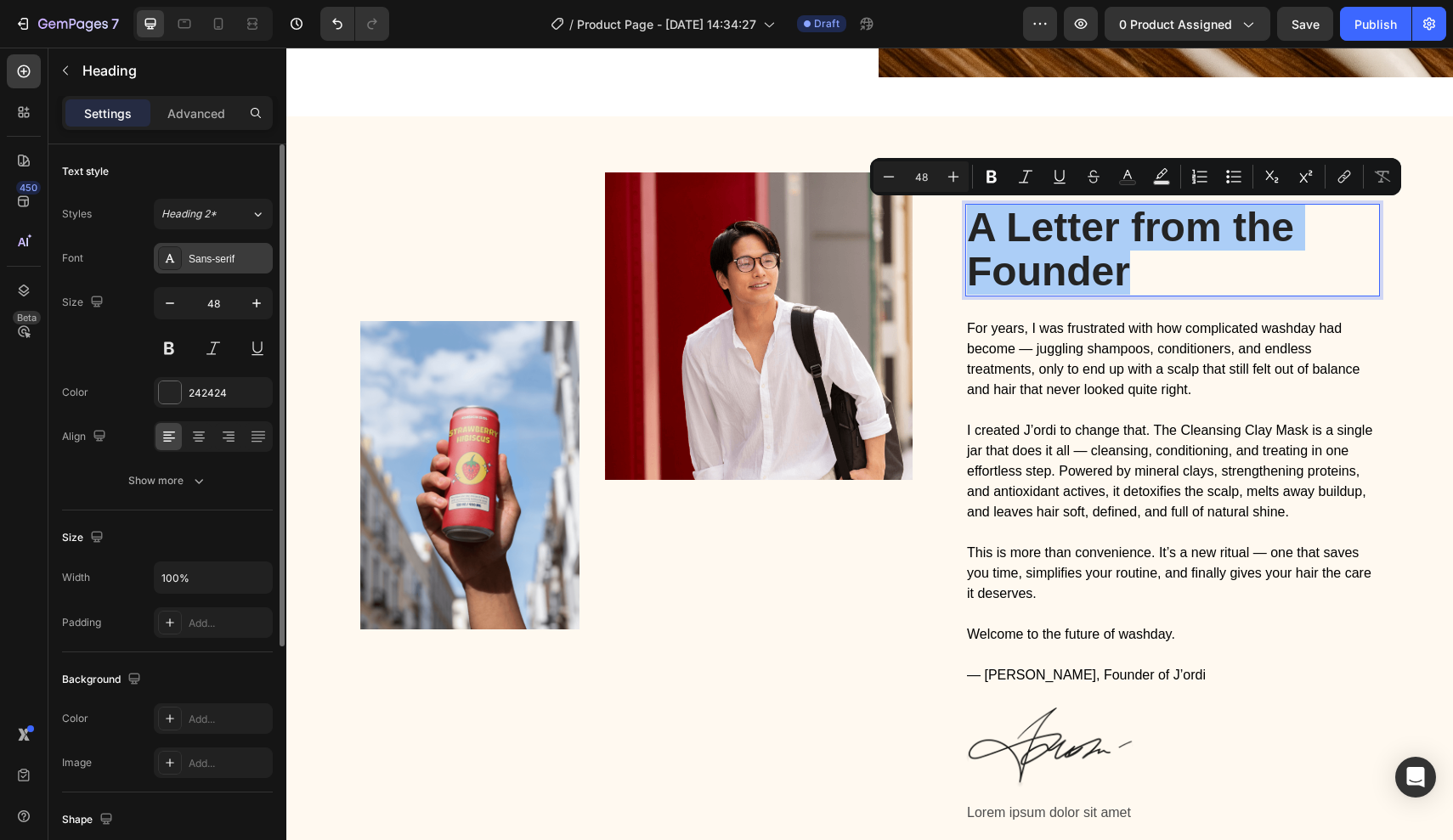
click at [209, 253] on div "Sans-serif" at bounding box center [228, 259] width 80 height 16
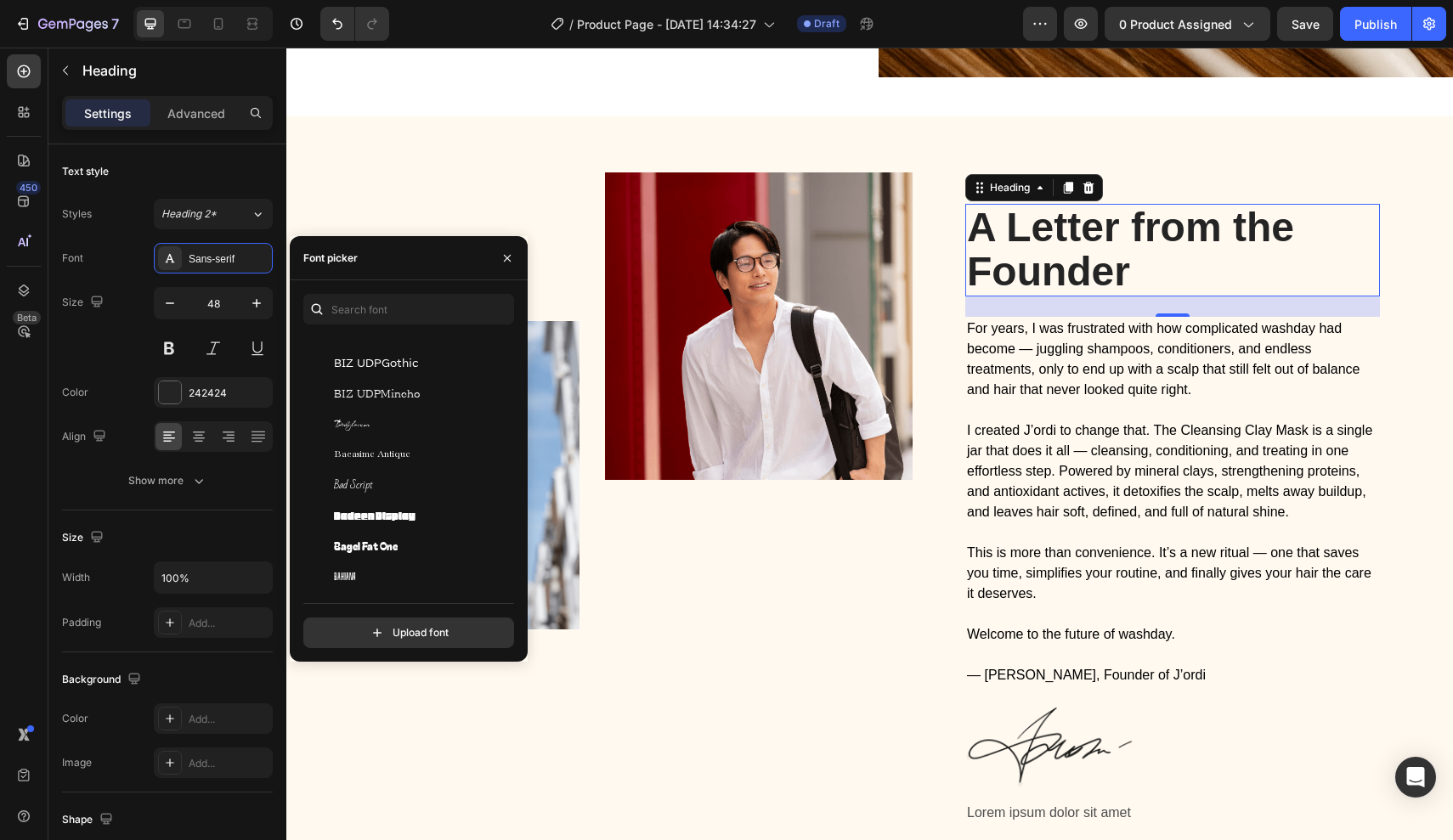
scroll to position [4551, 0]
click at [419, 429] on div "Babylonica" at bounding box center [420, 425] width 172 height 16
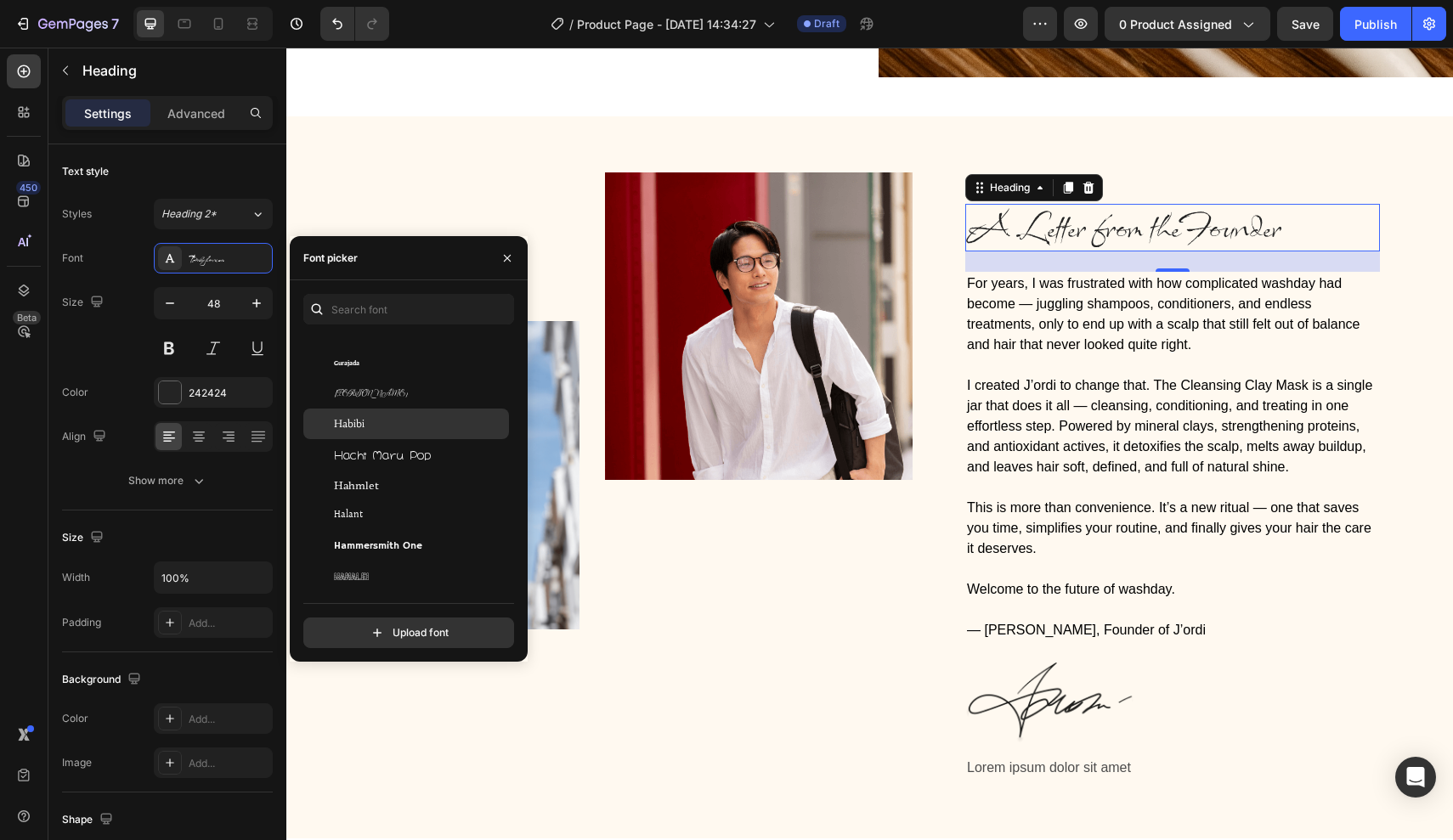
scroll to position [18343, 0]
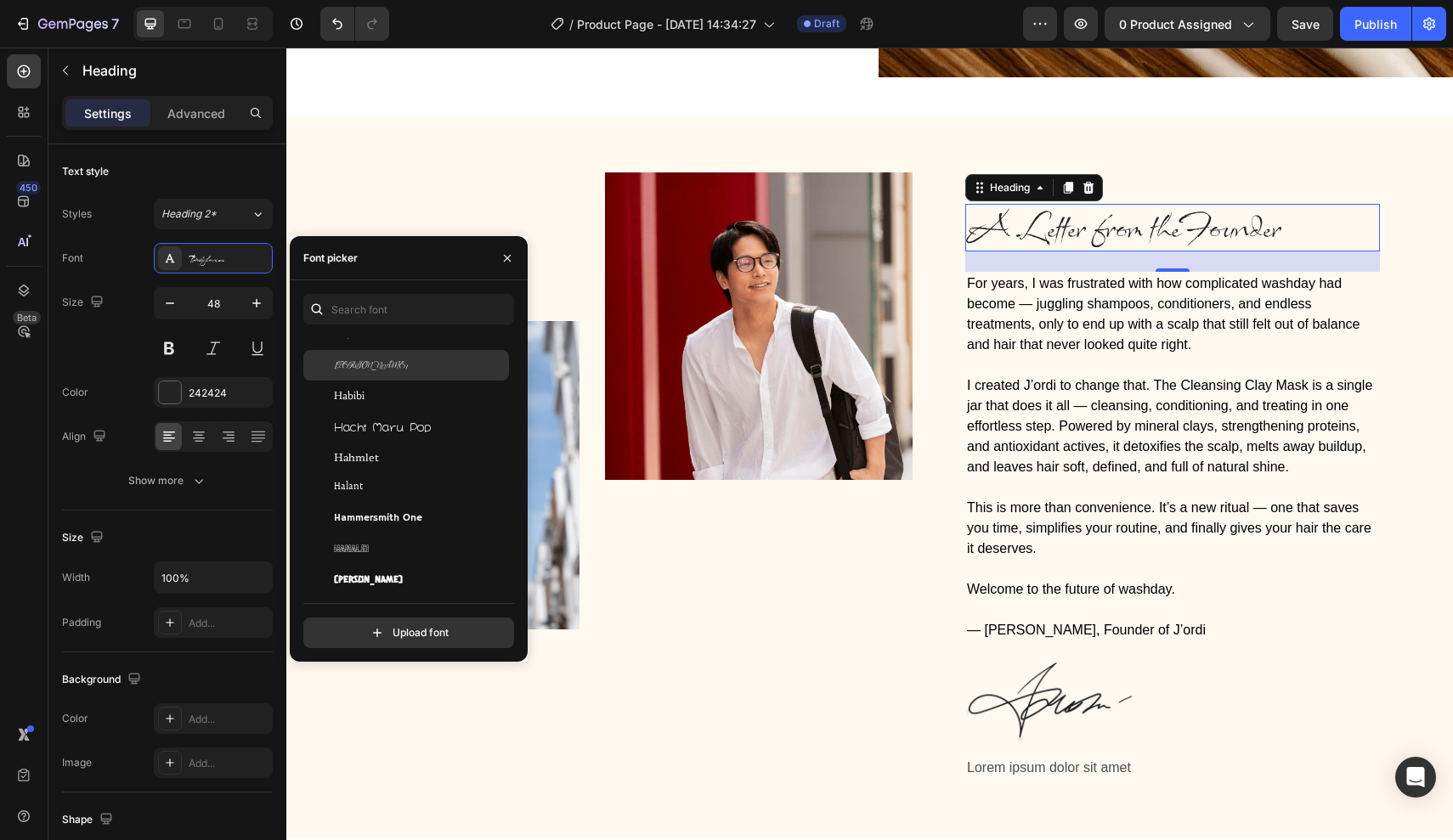
click at [402, 366] on div "Gwendolyn" at bounding box center [420, 365] width 172 height 16
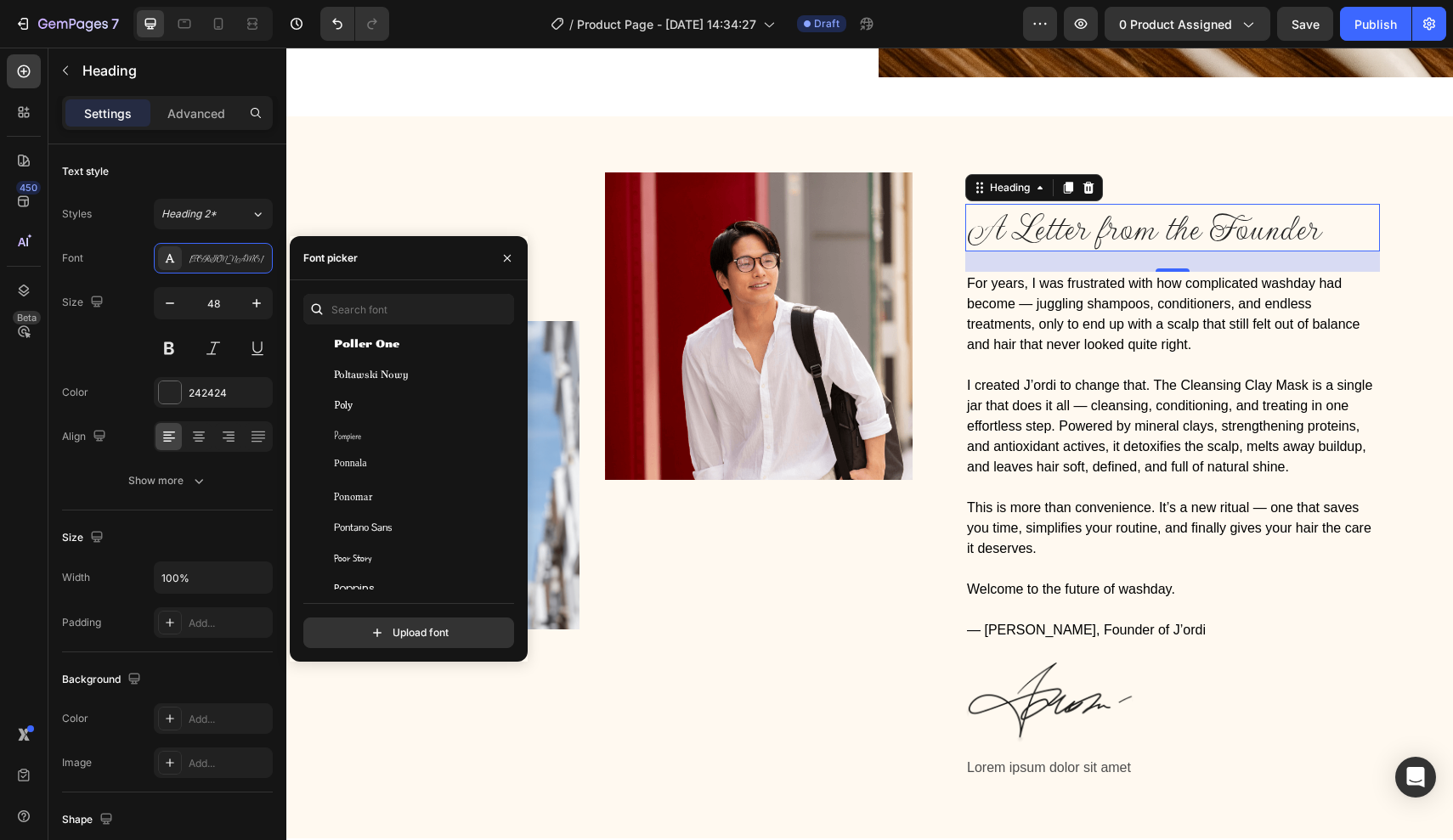
scroll to position [44284, 0]
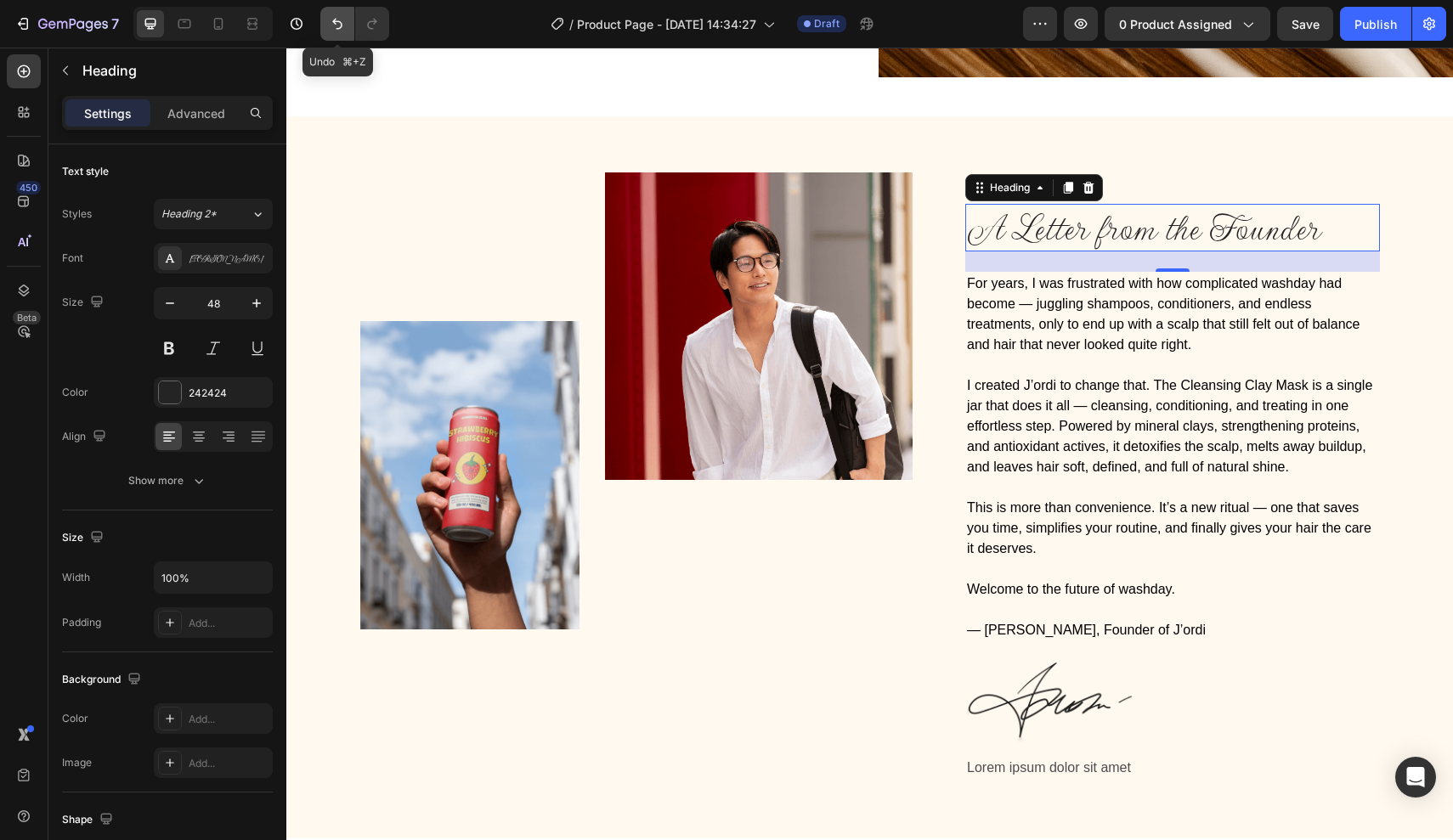
click at [339, 18] on icon "Undo/Redo" at bounding box center [337, 24] width 17 height 17
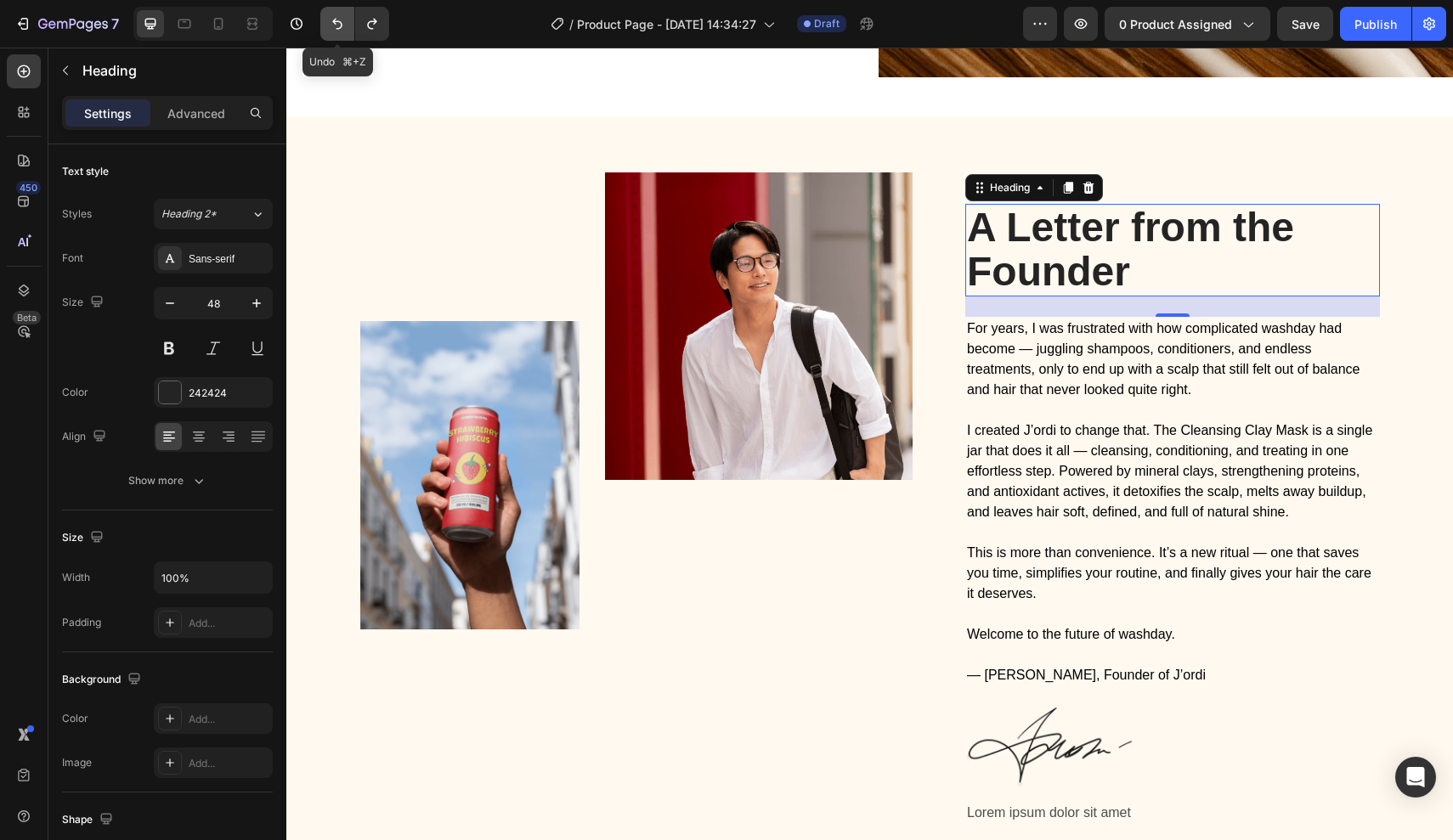
click at [339, 18] on icon "Undo/Redo" at bounding box center [337, 24] width 17 height 17
click at [171, 303] on icon "button" at bounding box center [169, 304] width 8 height 2
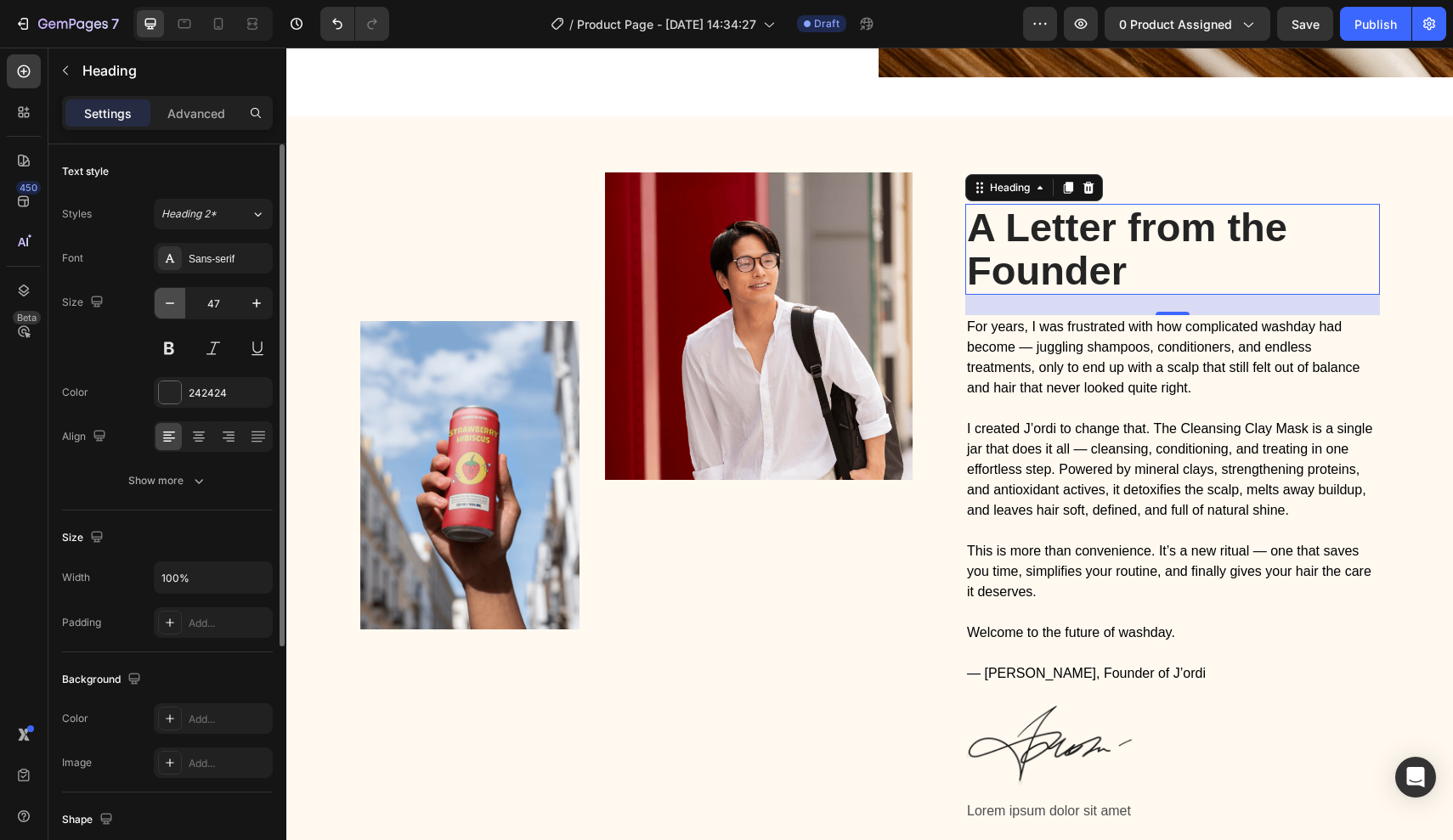
click at [171, 303] on icon "button" at bounding box center [169, 304] width 8 height 2
click at [166, 293] on button "button" at bounding box center [169, 303] width 30 height 30
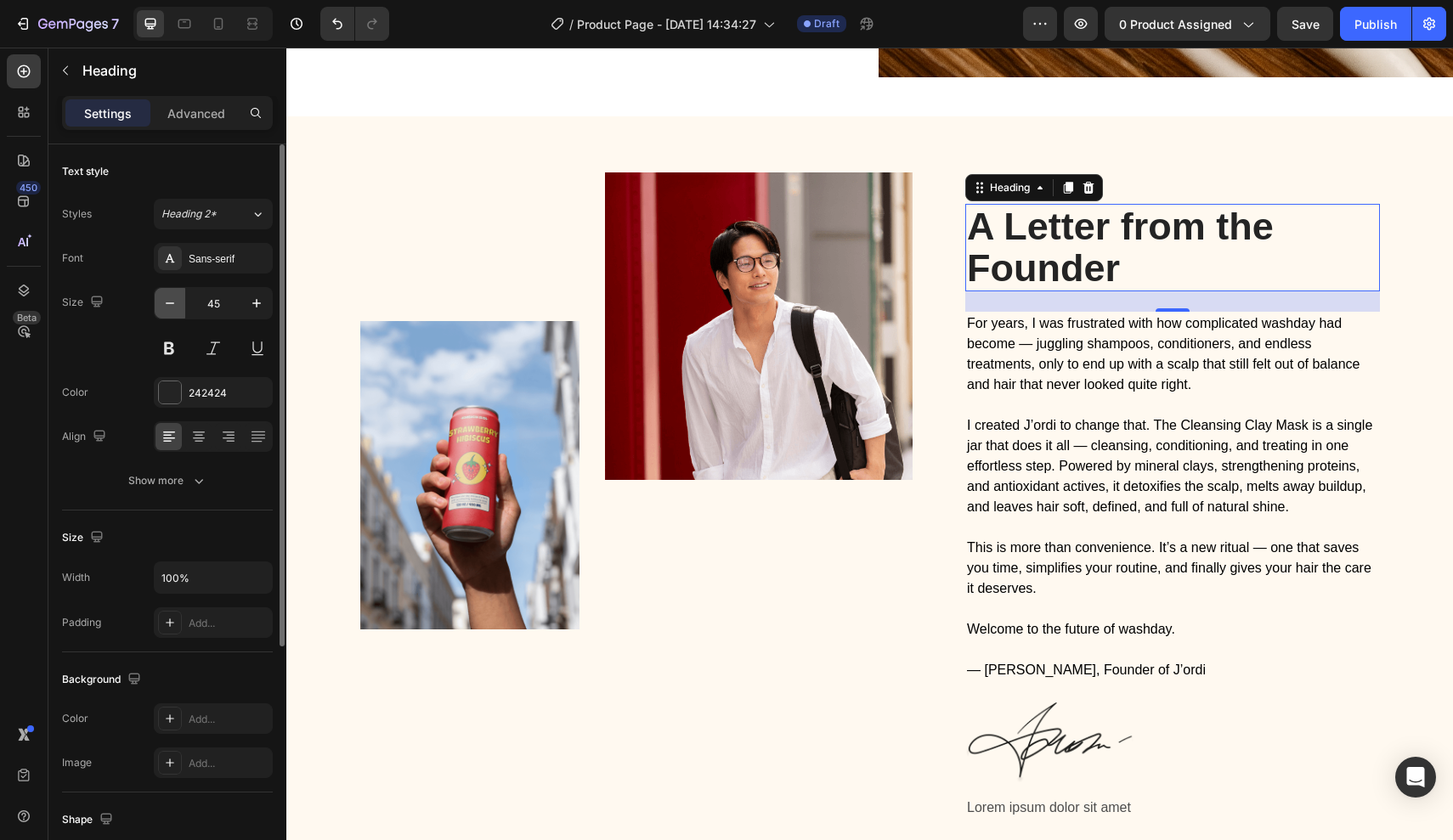
click at [166, 293] on button "button" at bounding box center [169, 303] width 30 height 30
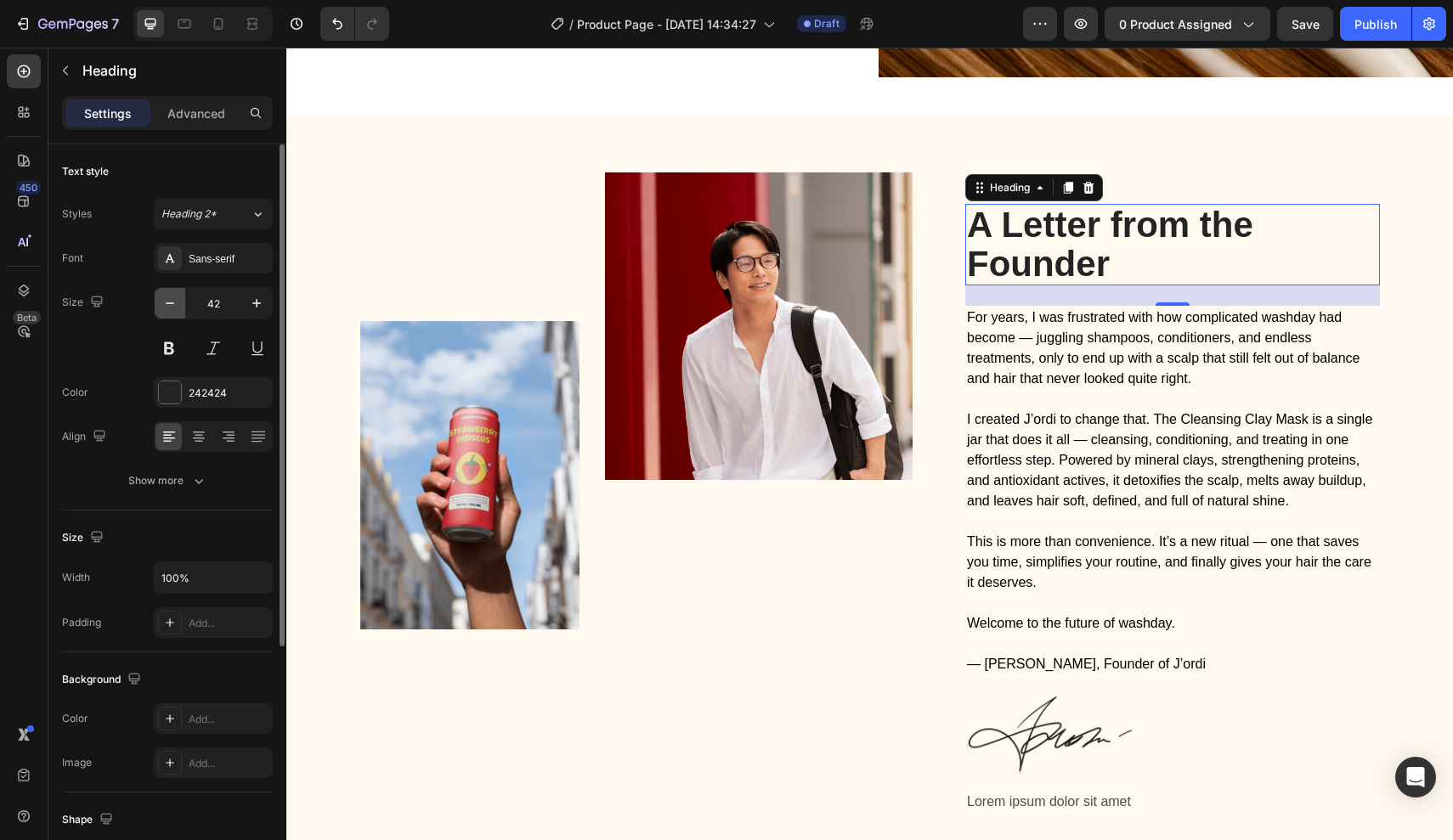
click at [166, 293] on button "button" at bounding box center [169, 303] width 30 height 30
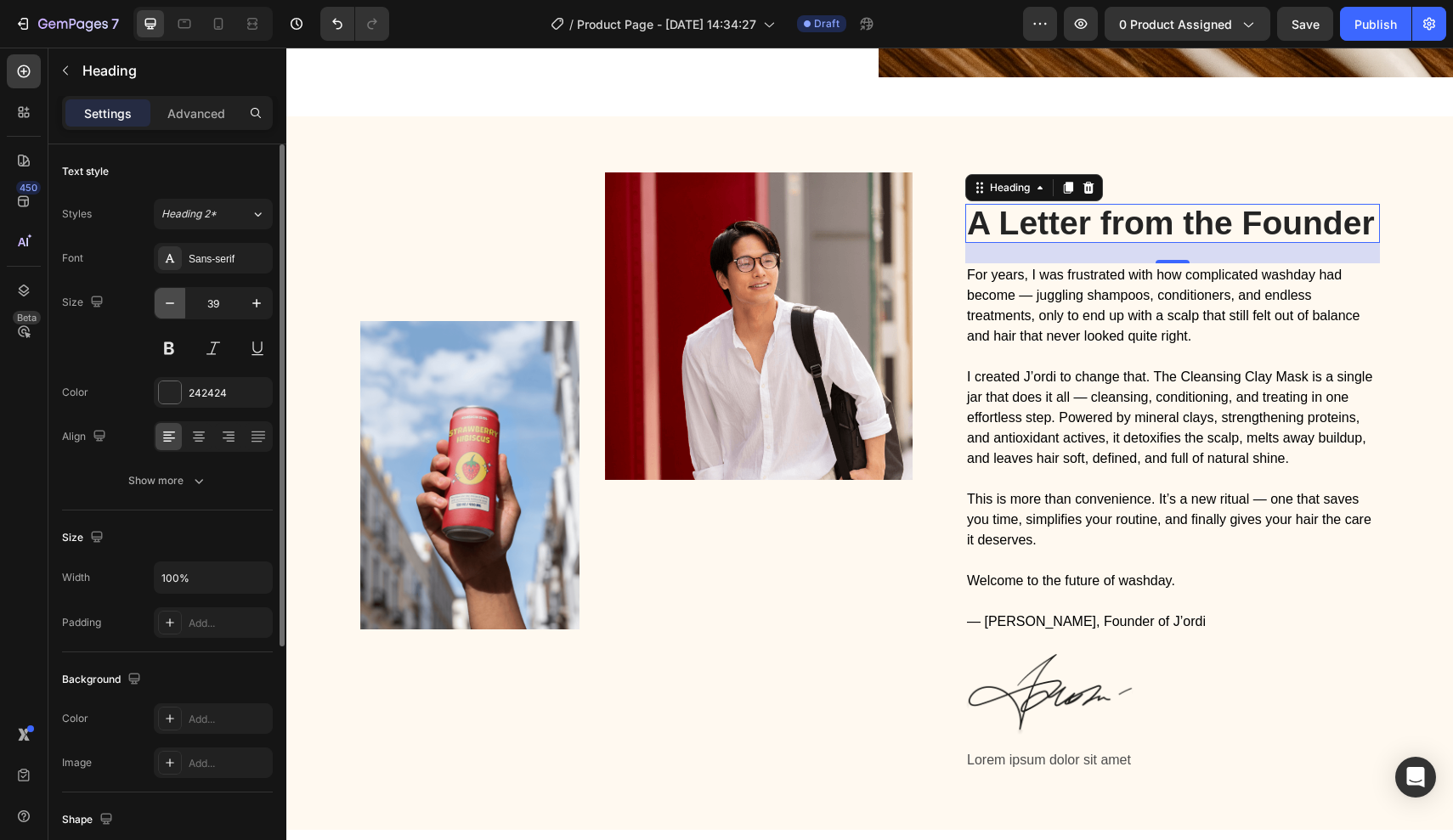
click at [166, 293] on button "button" at bounding box center [169, 303] width 30 height 30
type input "38"
click at [208, 436] on div at bounding box center [198, 436] width 27 height 27
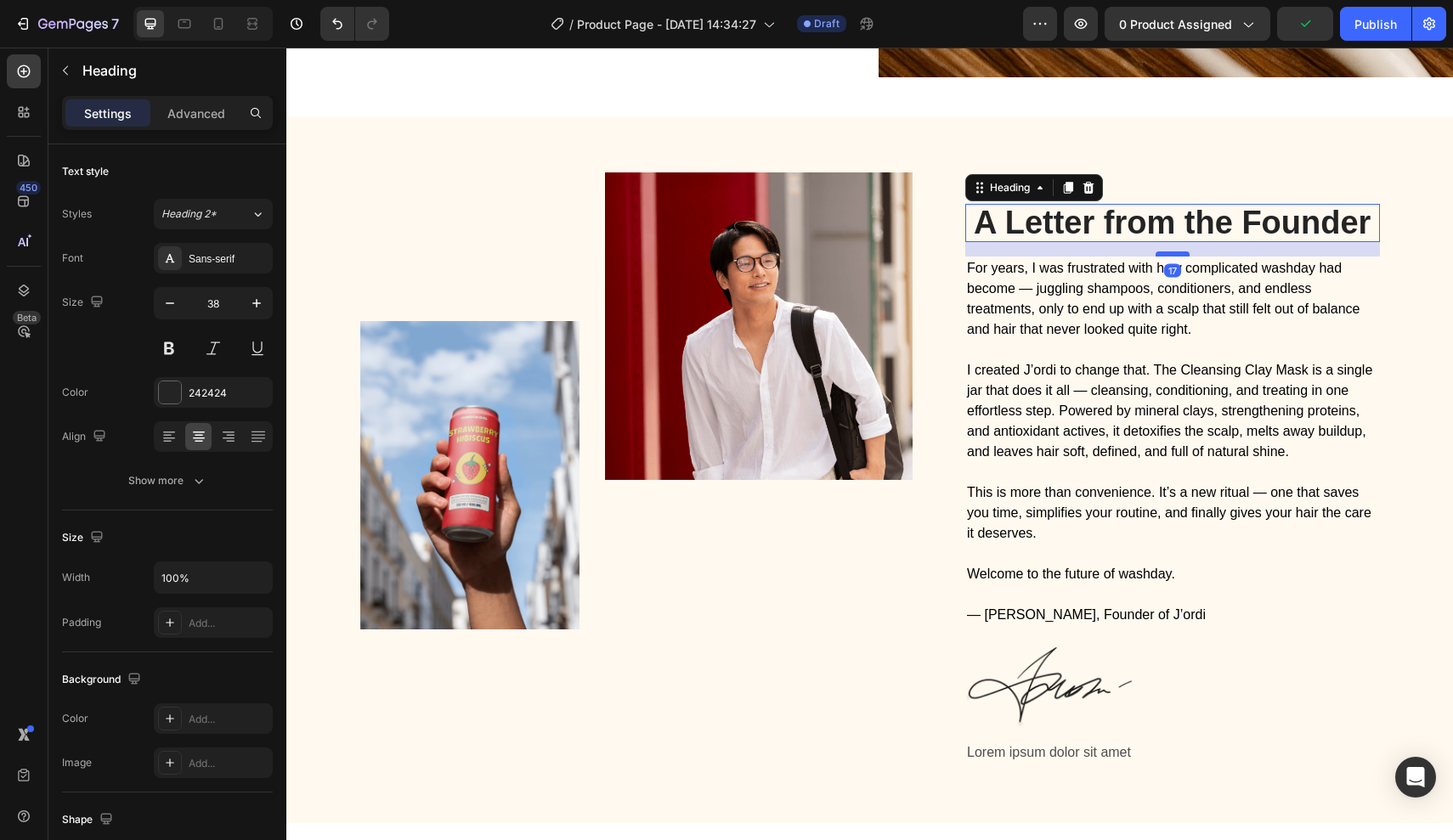
click at [1170, 253] on div at bounding box center [1172, 254] width 34 height 5
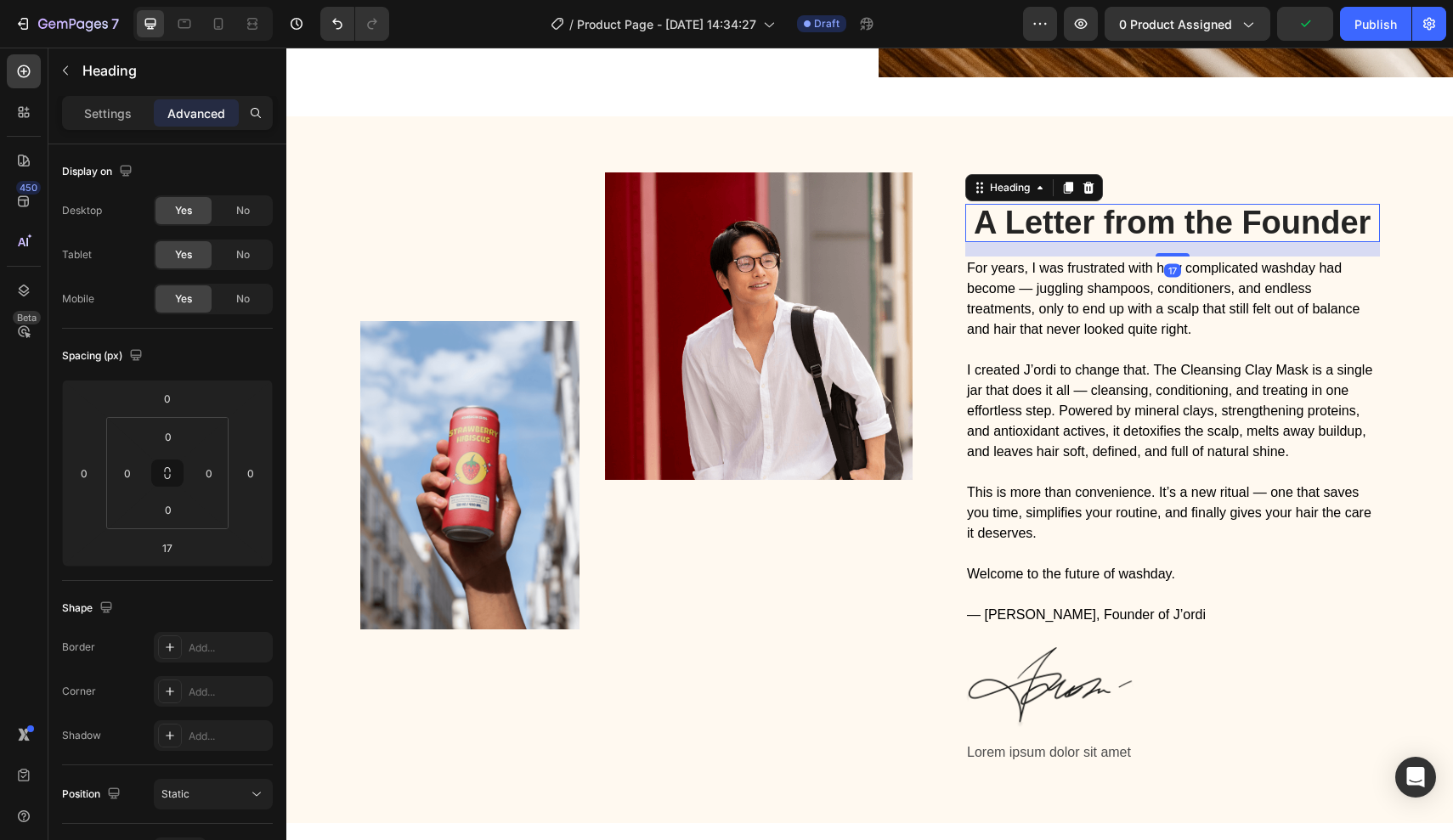
click at [1155, 297] on p "For years, I was frustrated with how complicated washday had become — juggling …" at bounding box center [1172, 298] width 411 height 81
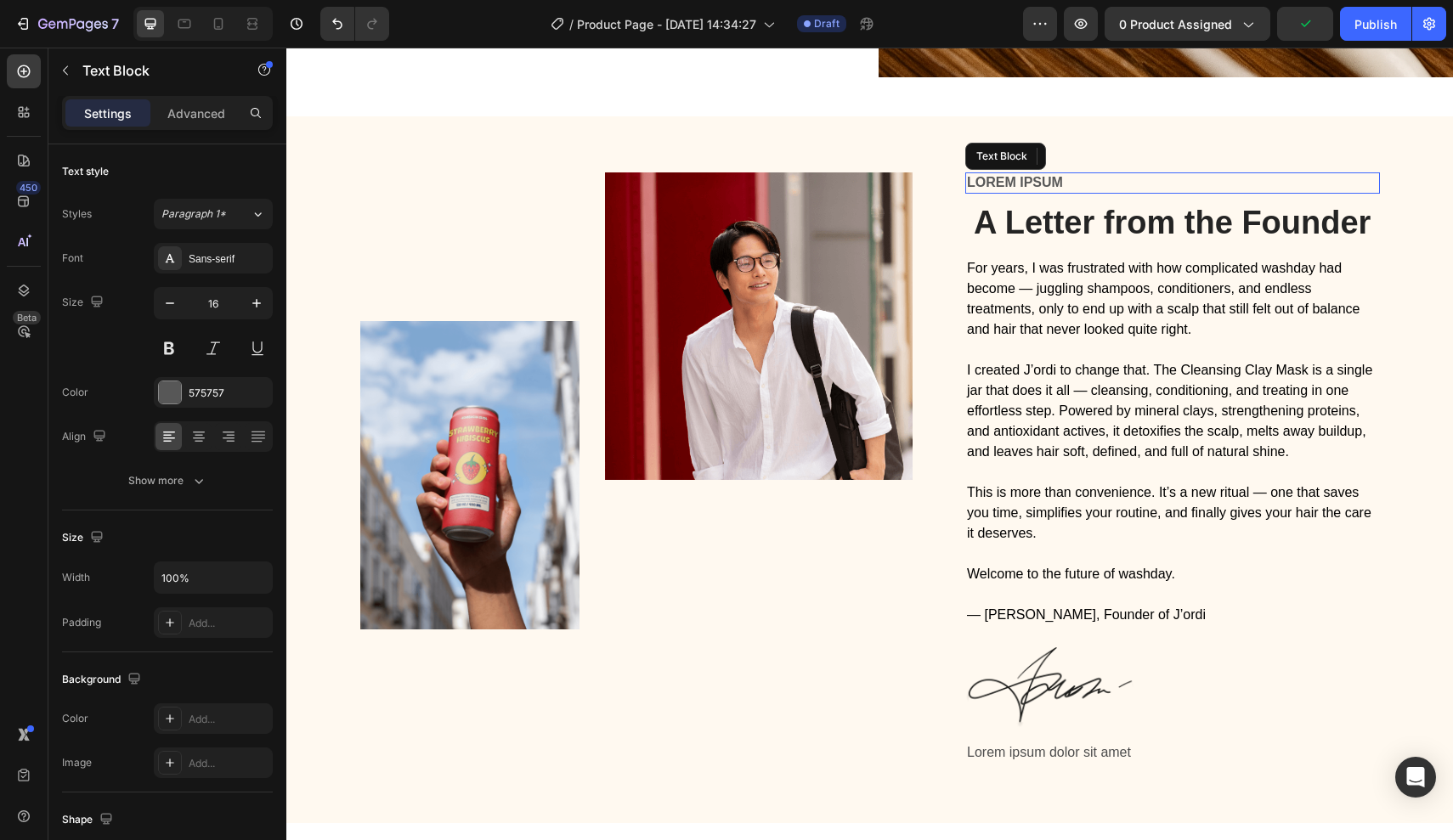
click at [1016, 174] on p "Lorem ipsum" at bounding box center [1172, 182] width 411 height 17
click at [1102, 155] on icon at bounding box center [1100, 156] width 11 height 12
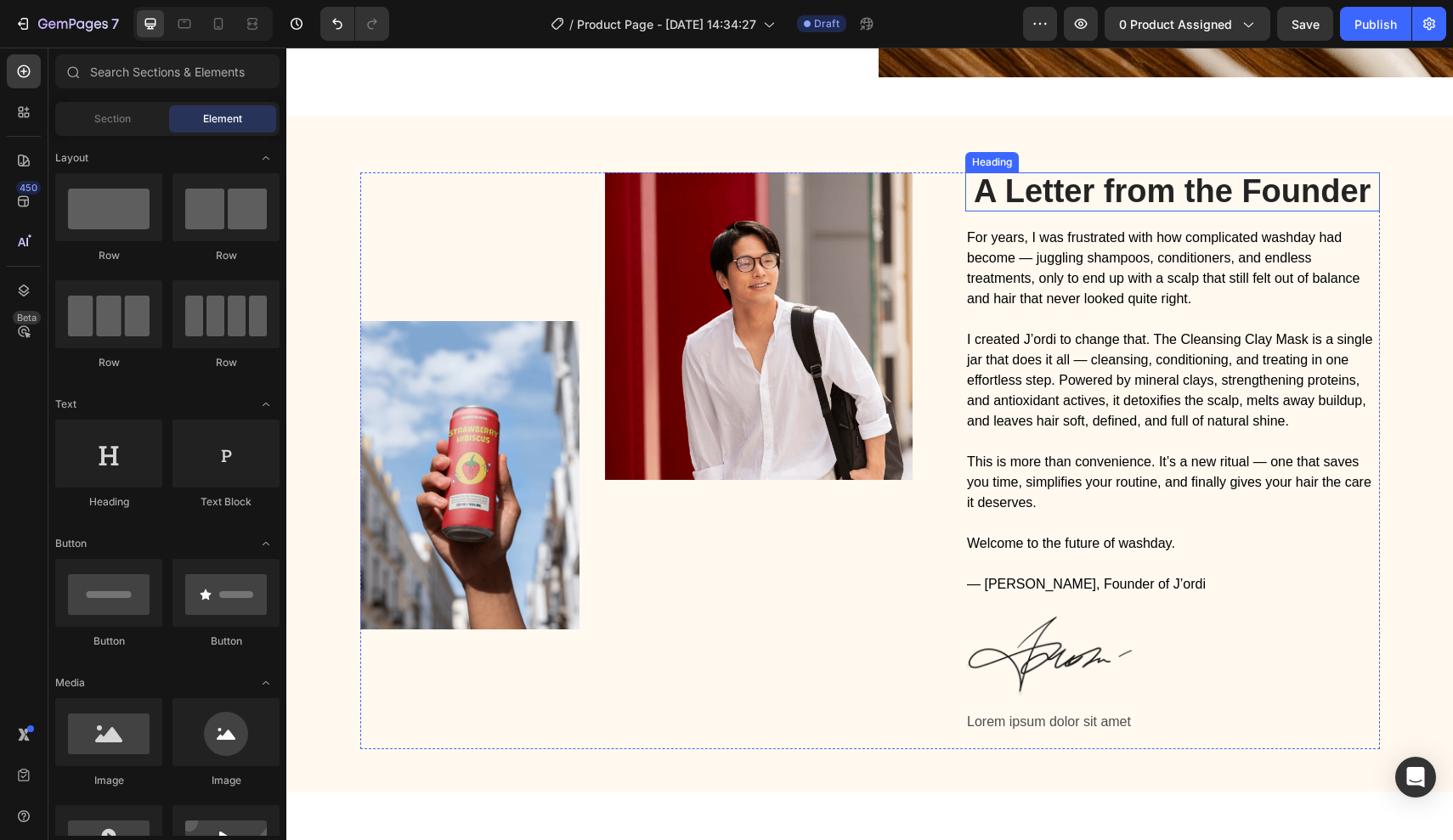
click at [975, 188] on h2 "A Letter from the Founder" at bounding box center [1172, 191] width 414 height 39
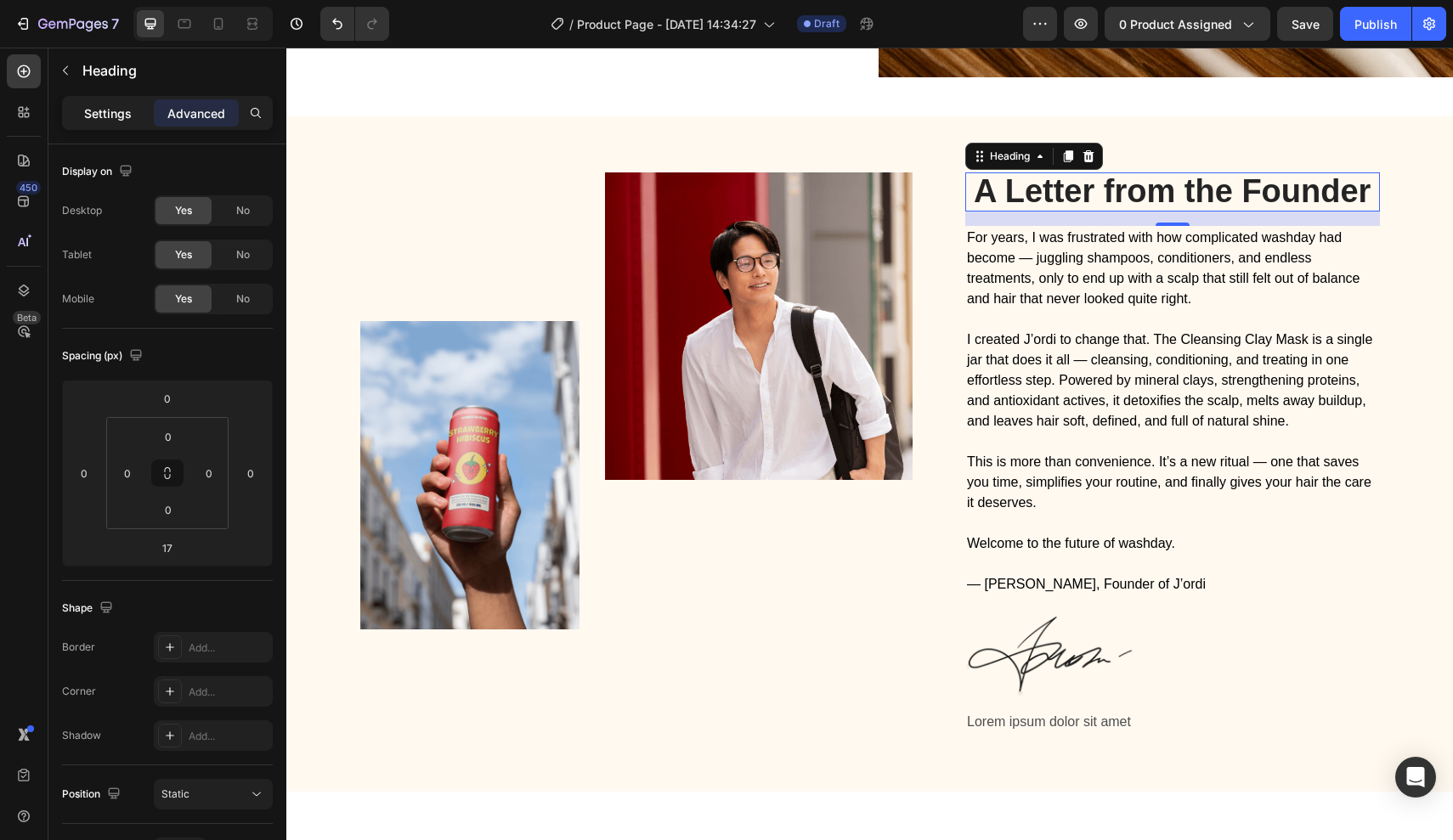
click at [134, 124] on div "Settings" at bounding box center [107, 113] width 85 height 27
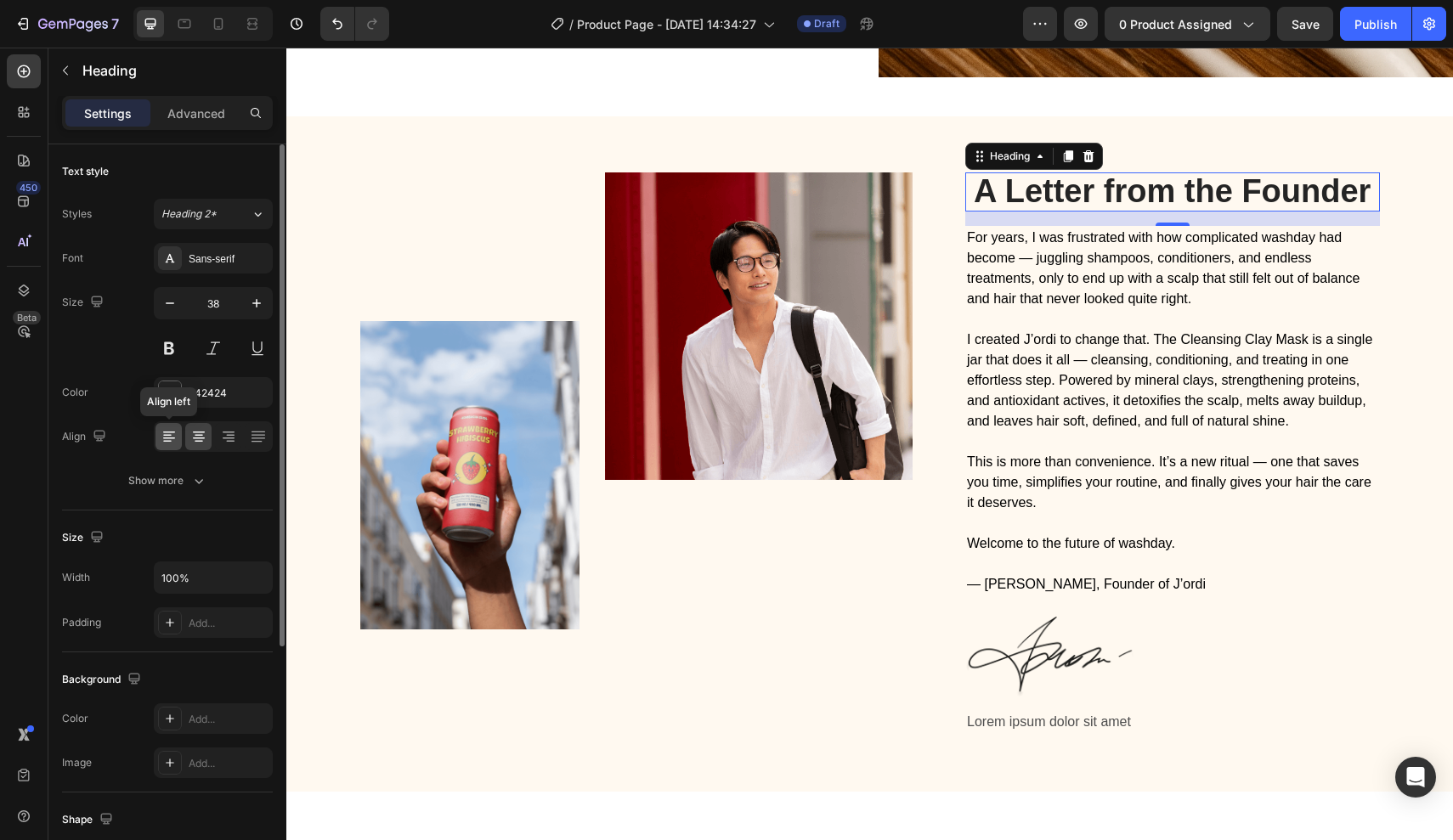
click at [172, 443] on icon at bounding box center [168, 436] width 17 height 17
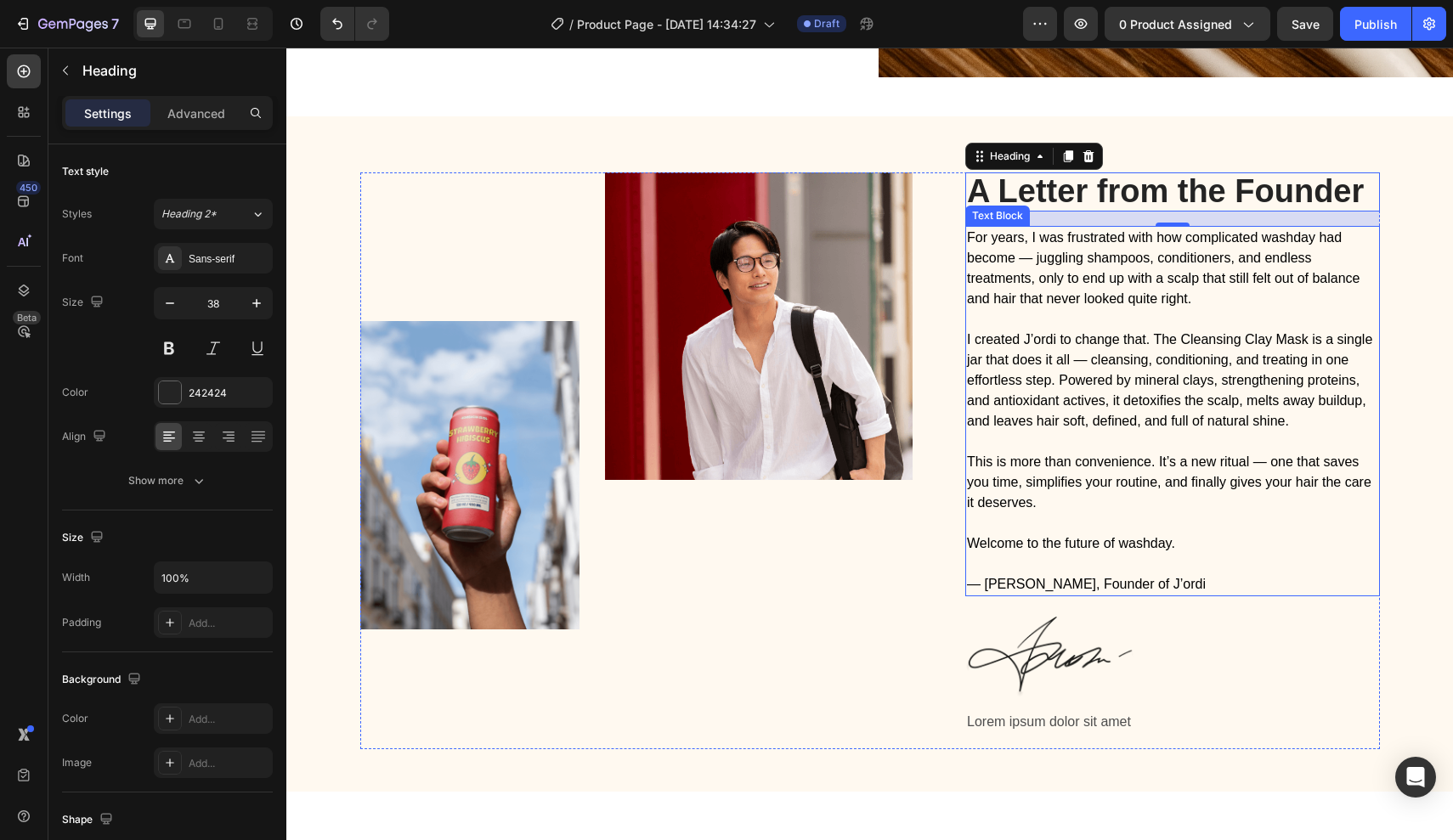
click at [1071, 263] on p "For years, I was frustrated with how complicated washday had become — juggling …" at bounding box center [1172, 268] width 411 height 81
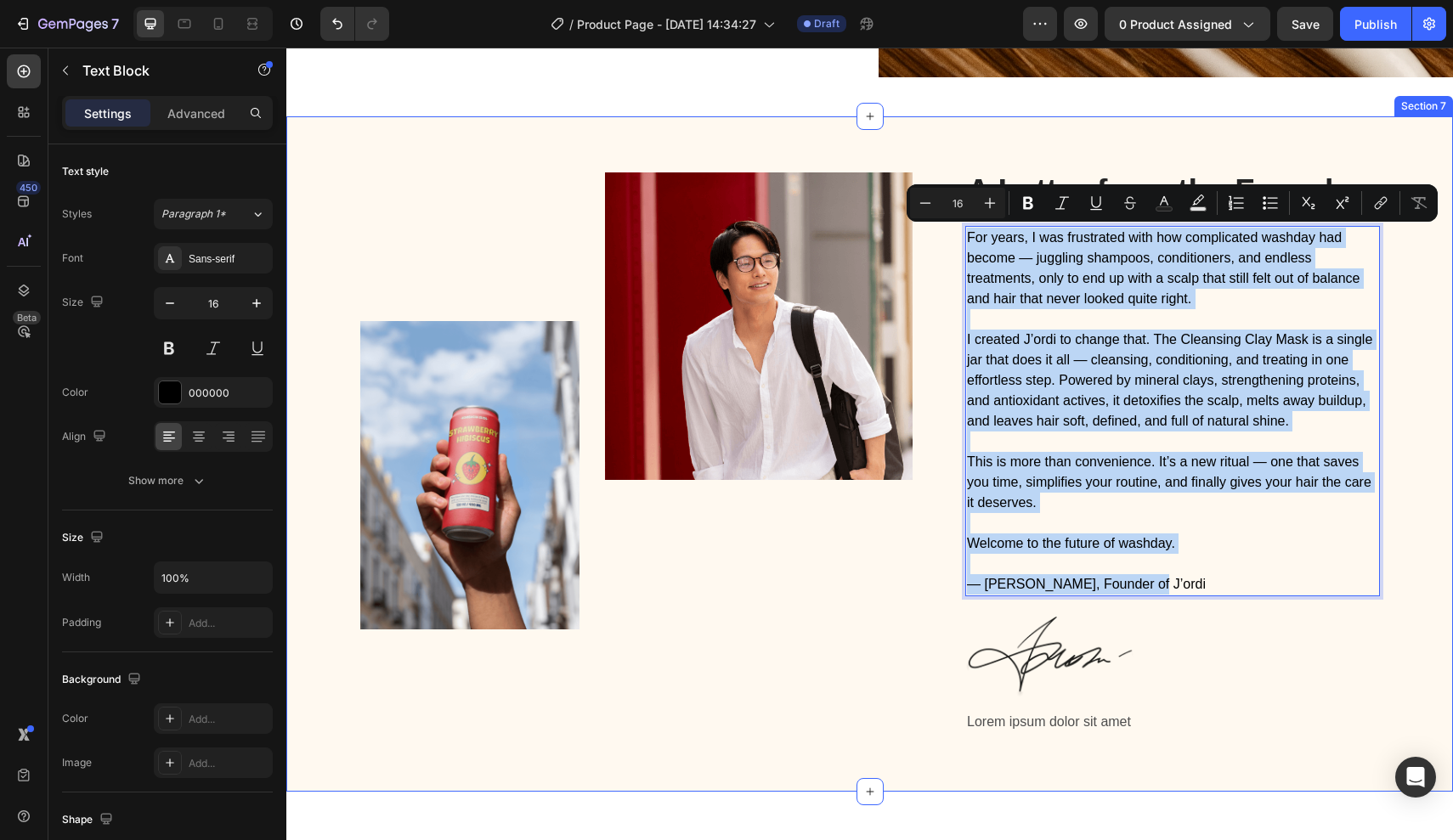
drag, startPoint x: 1142, startPoint y: 576, endPoint x: 925, endPoint y: 143, distance: 484.3
click at [925, 143] on div "Image Image Row A Letter from the Founder Heading For years, I was frustrated w…" at bounding box center [869, 454] width 1167 height 676
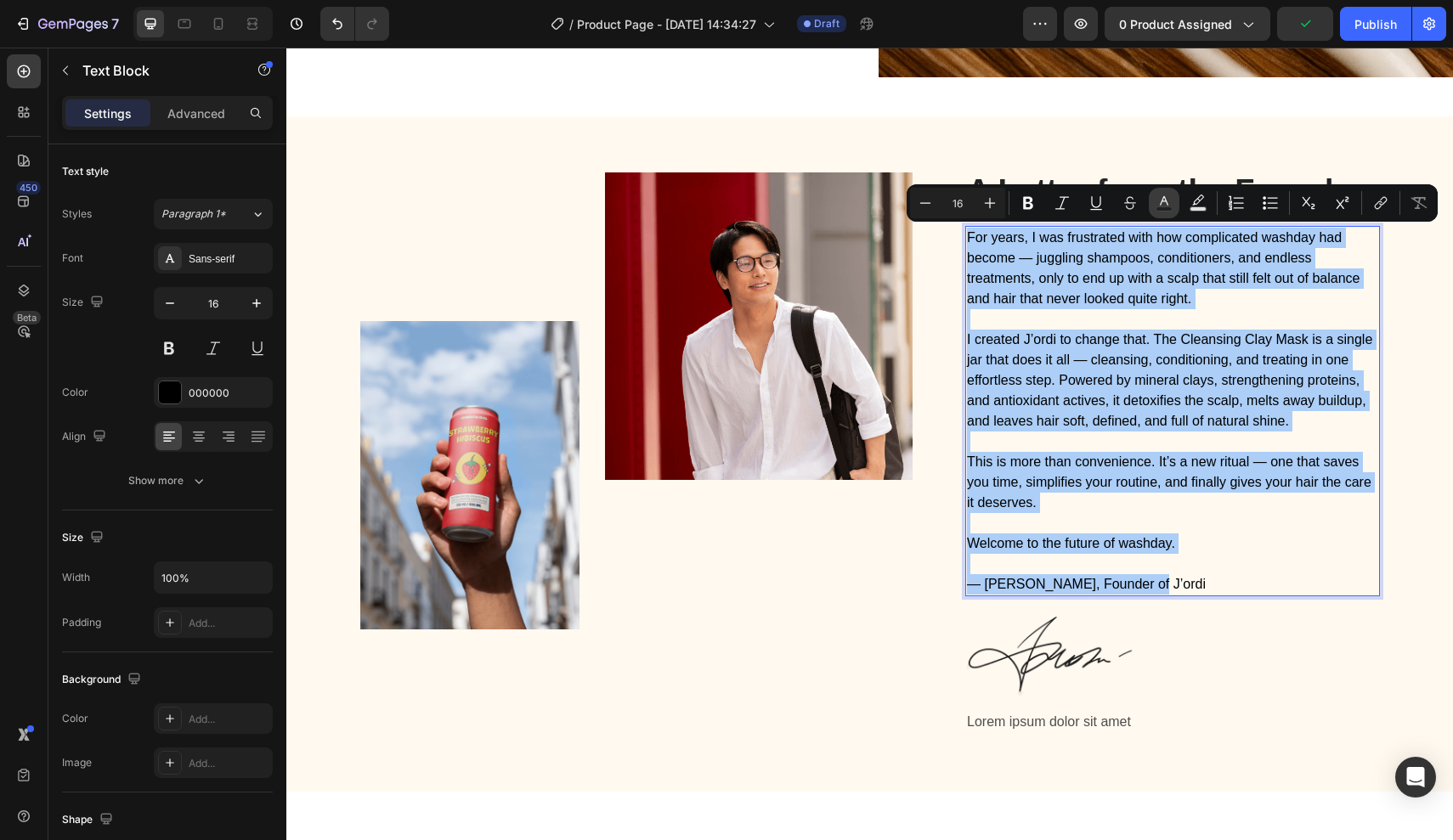
click at [1171, 198] on icon "Editor contextual toolbar" at bounding box center [1164, 203] width 17 height 17
type input "000000"
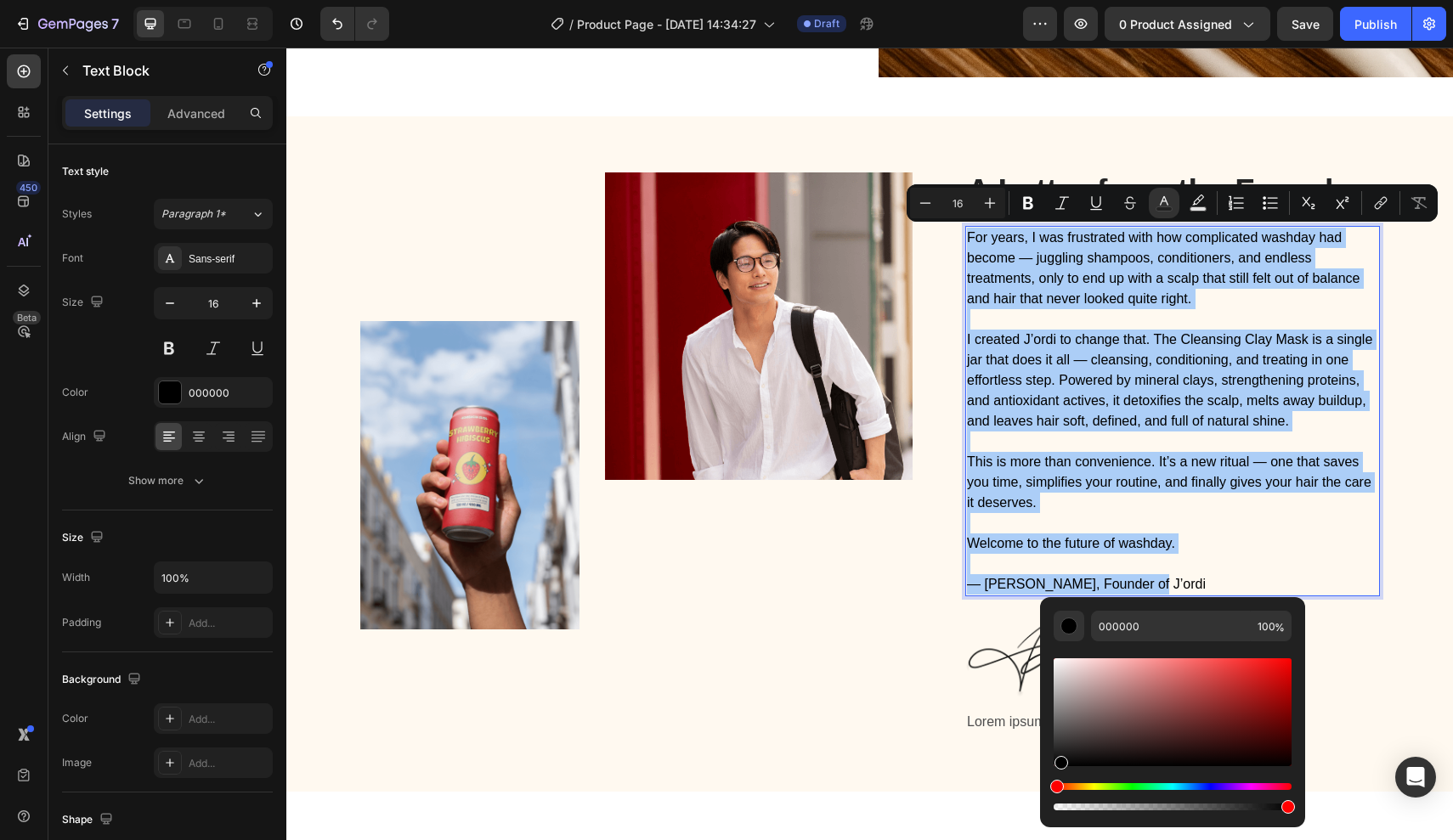
drag, startPoint x: 1060, startPoint y: 763, endPoint x: 1060, endPoint y: 786, distance: 23.0
click at [1060, 786] on div "Editor contextual toolbar" at bounding box center [1172, 735] width 238 height 159
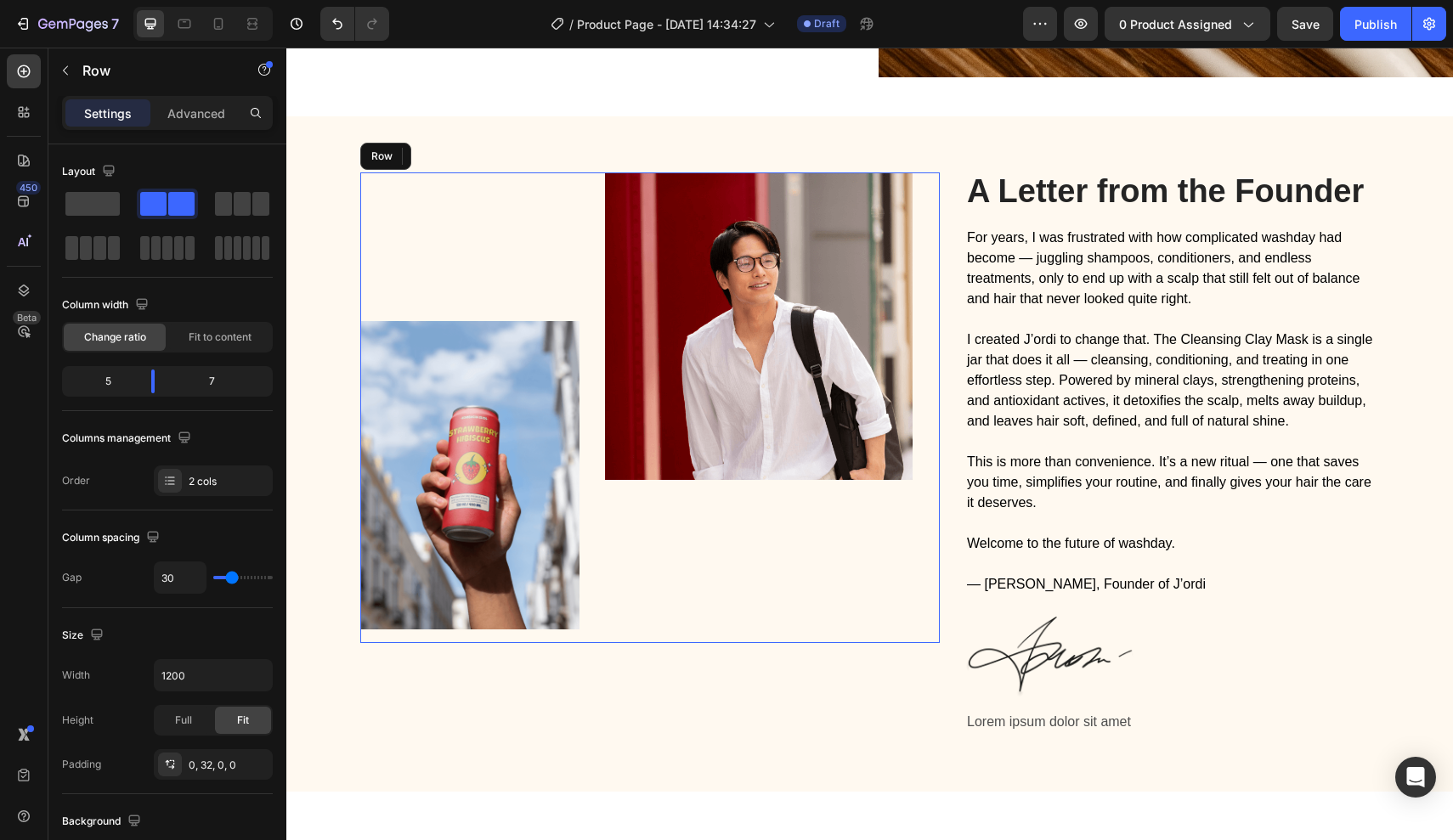
click at [934, 528] on div "Image Image Row" at bounding box center [651, 407] width 580 height 470
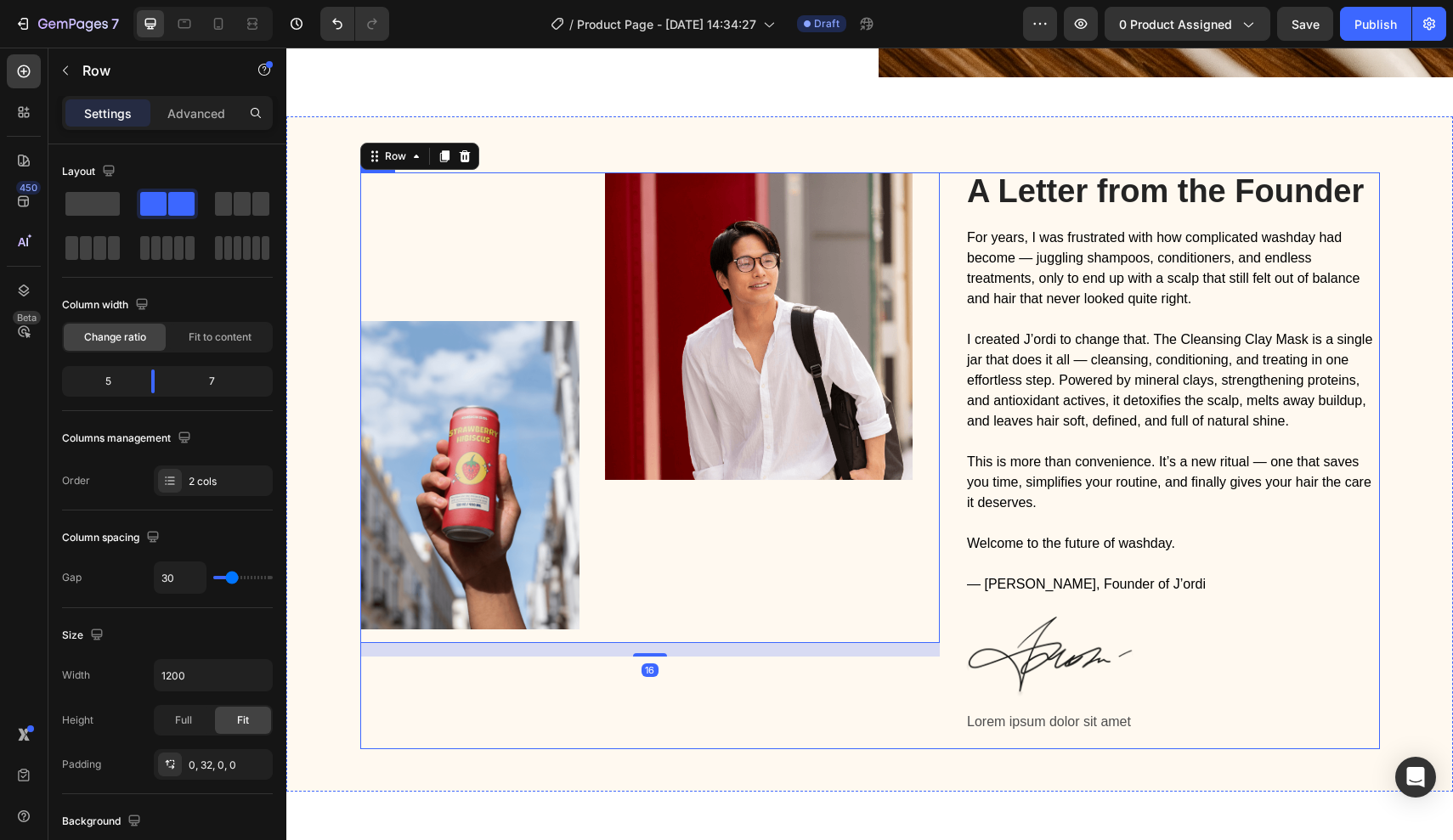
click at [922, 713] on div "Image Image Row 16" at bounding box center [651, 460] width 580 height 577
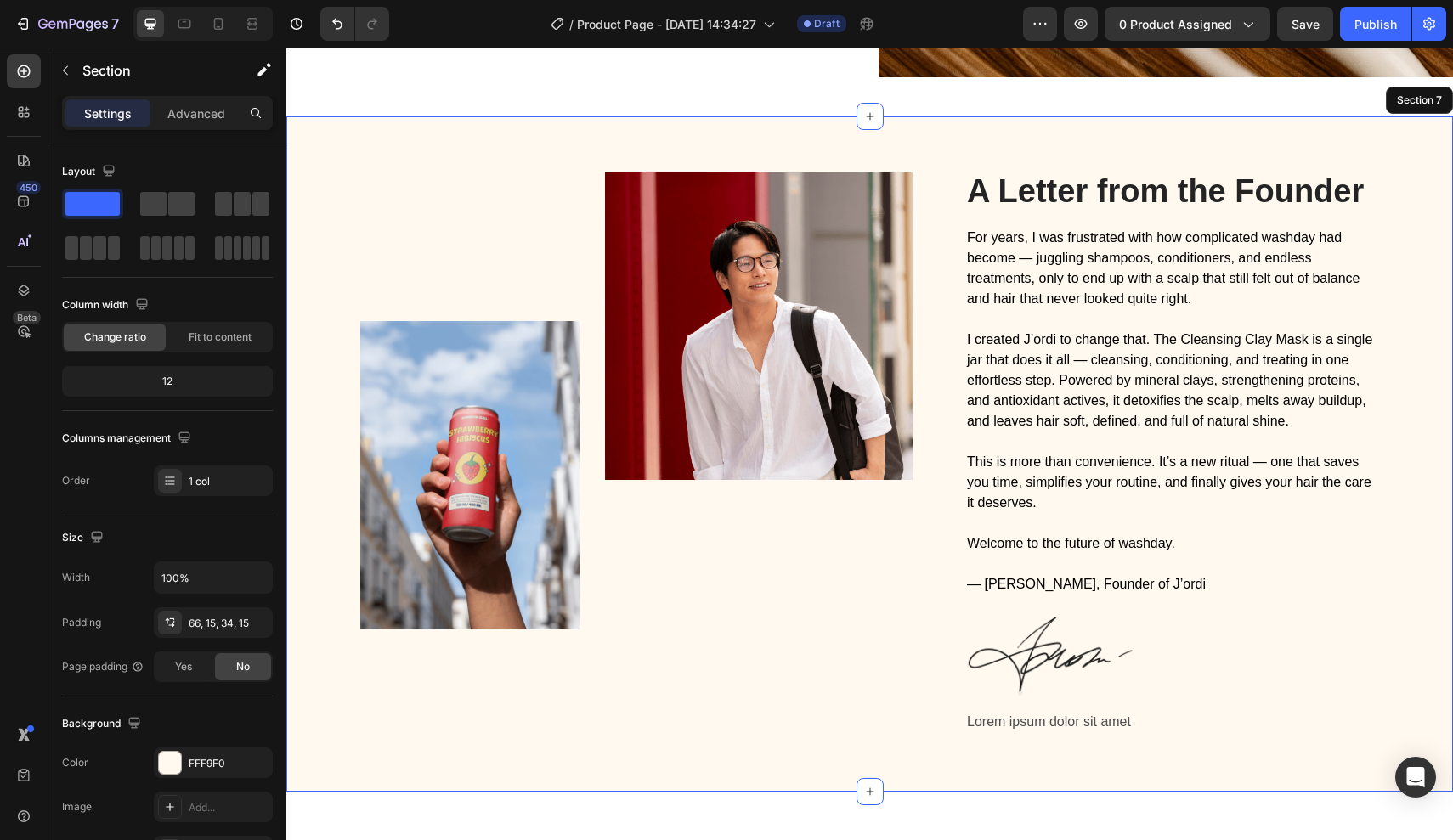
click at [844, 774] on div "Image Image Row A Letter from the Founder Heading For years, I was frustrated w…" at bounding box center [869, 454] width 1167 height 676
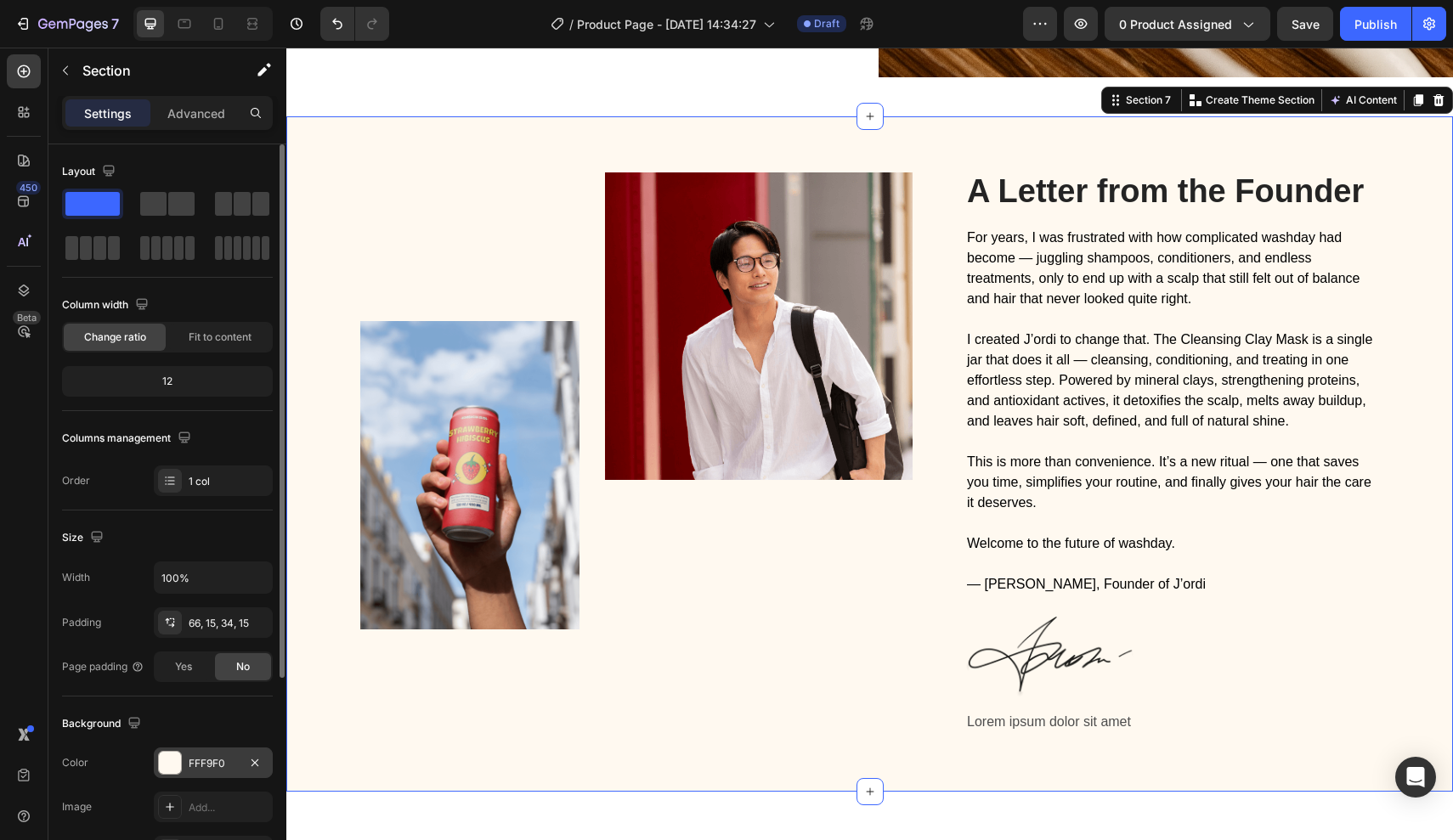
click at [197, 764] on div "FFF9F0" at bounding box center [213, 763] width 49 height 16
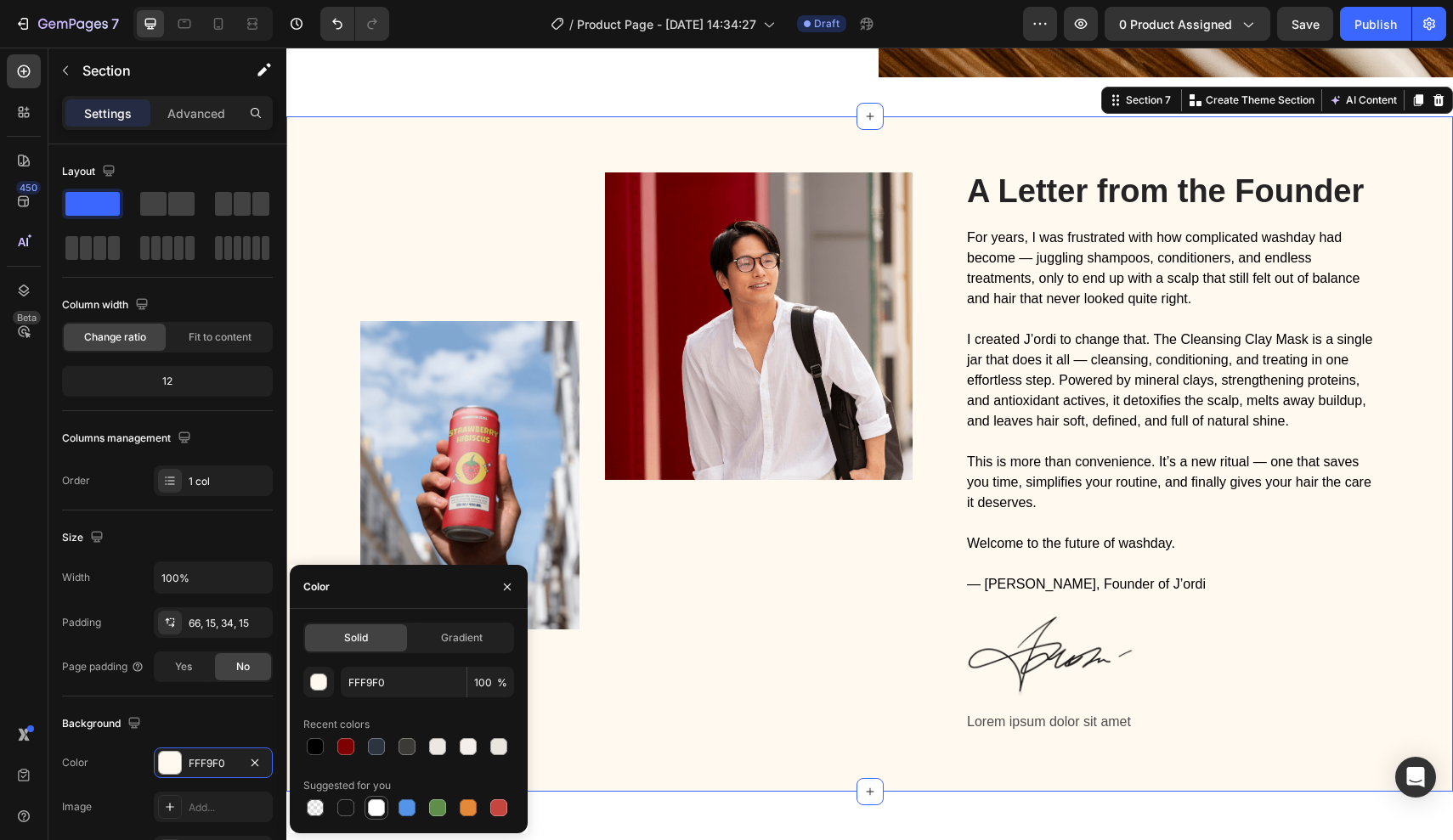
click at [374, 808] on div at bounding box center [376, 808] width 17 height 17
type input "FFFFFF"
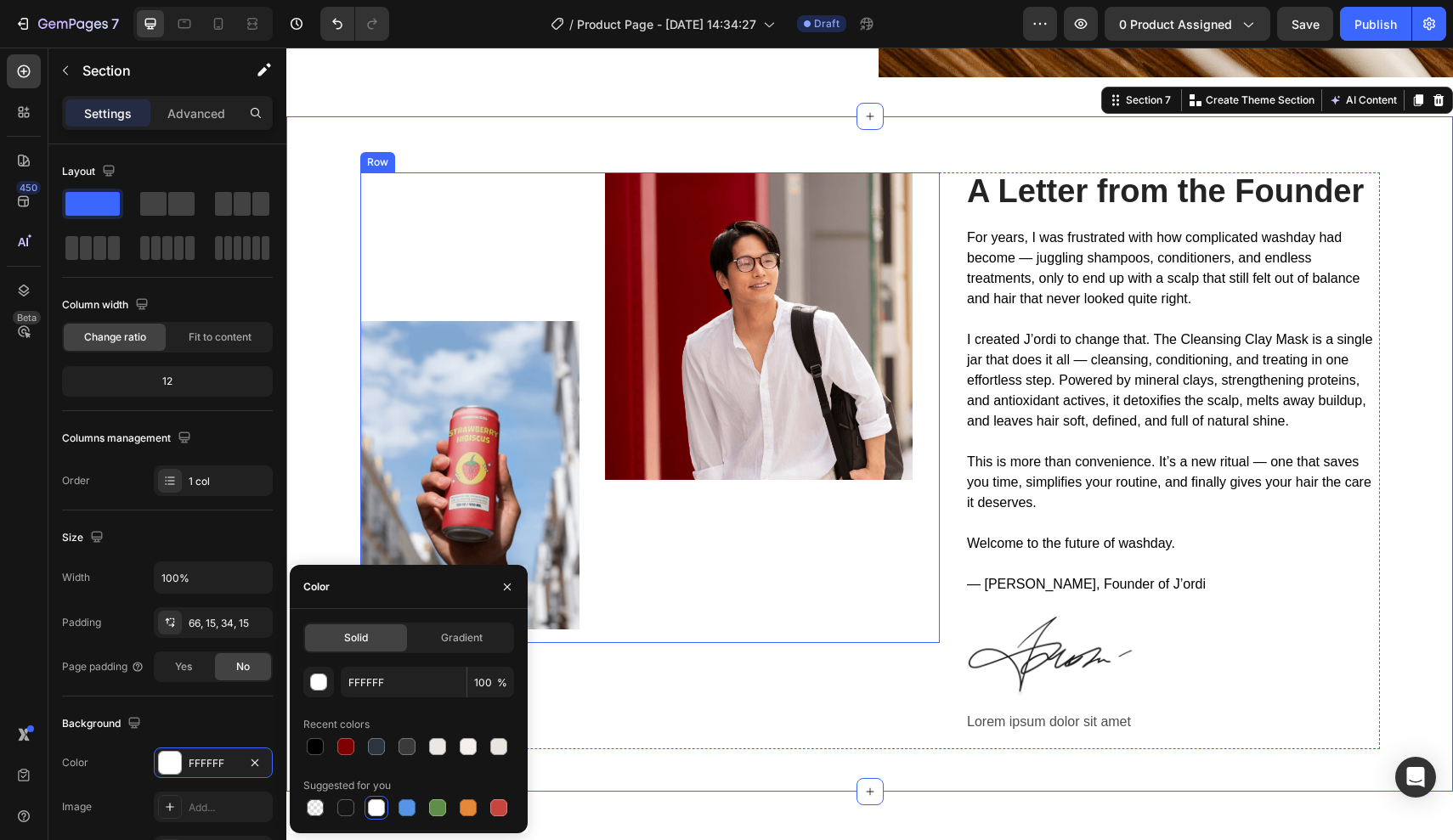
click at [825, 587] on div "Image" at bounding box center [759, 407] width 307 height 470
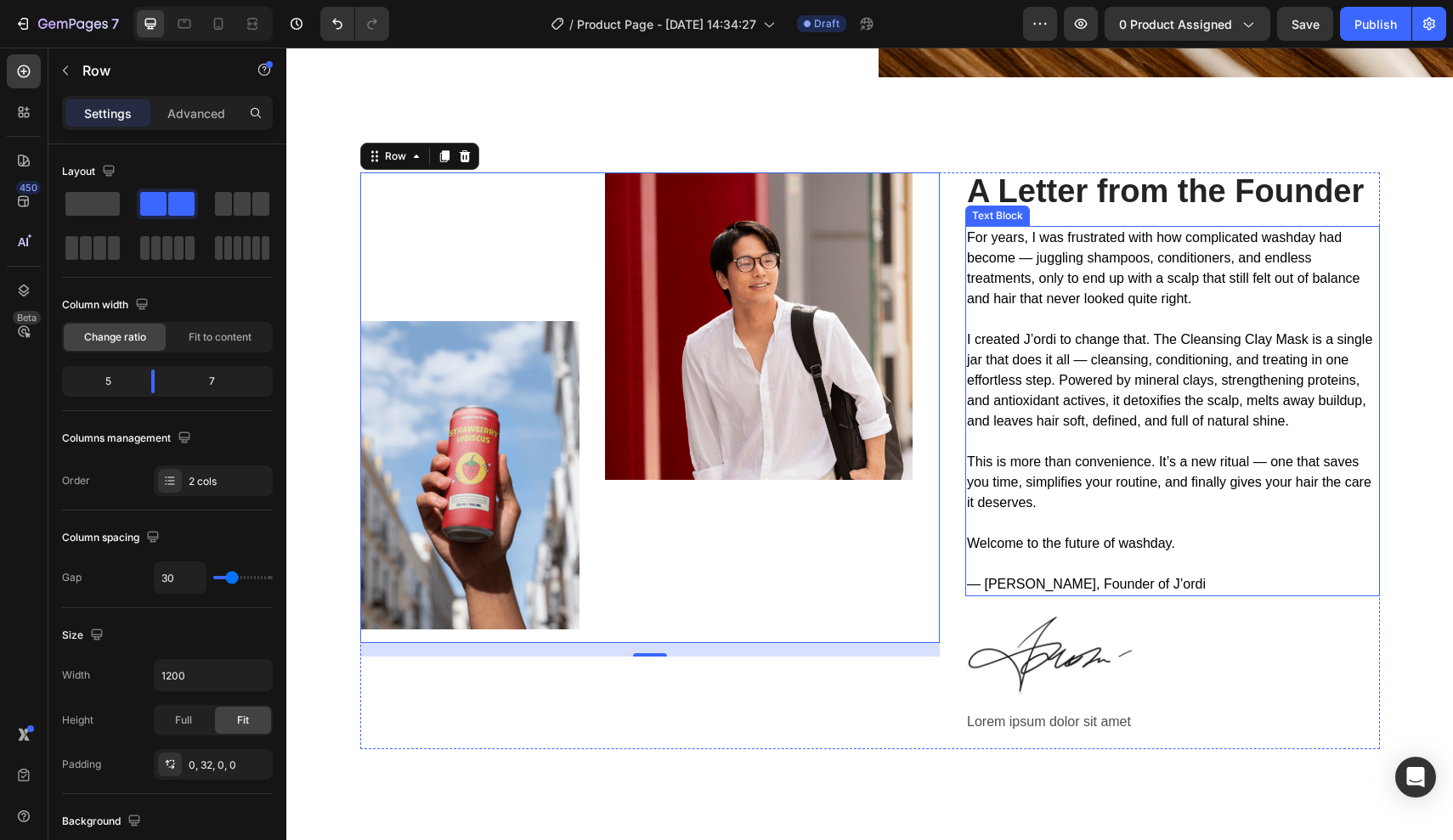
click at [1075, 554] on p "Rich Text Editor. Editing area: main" at bounding box center [1172, 564] width 411 height 20
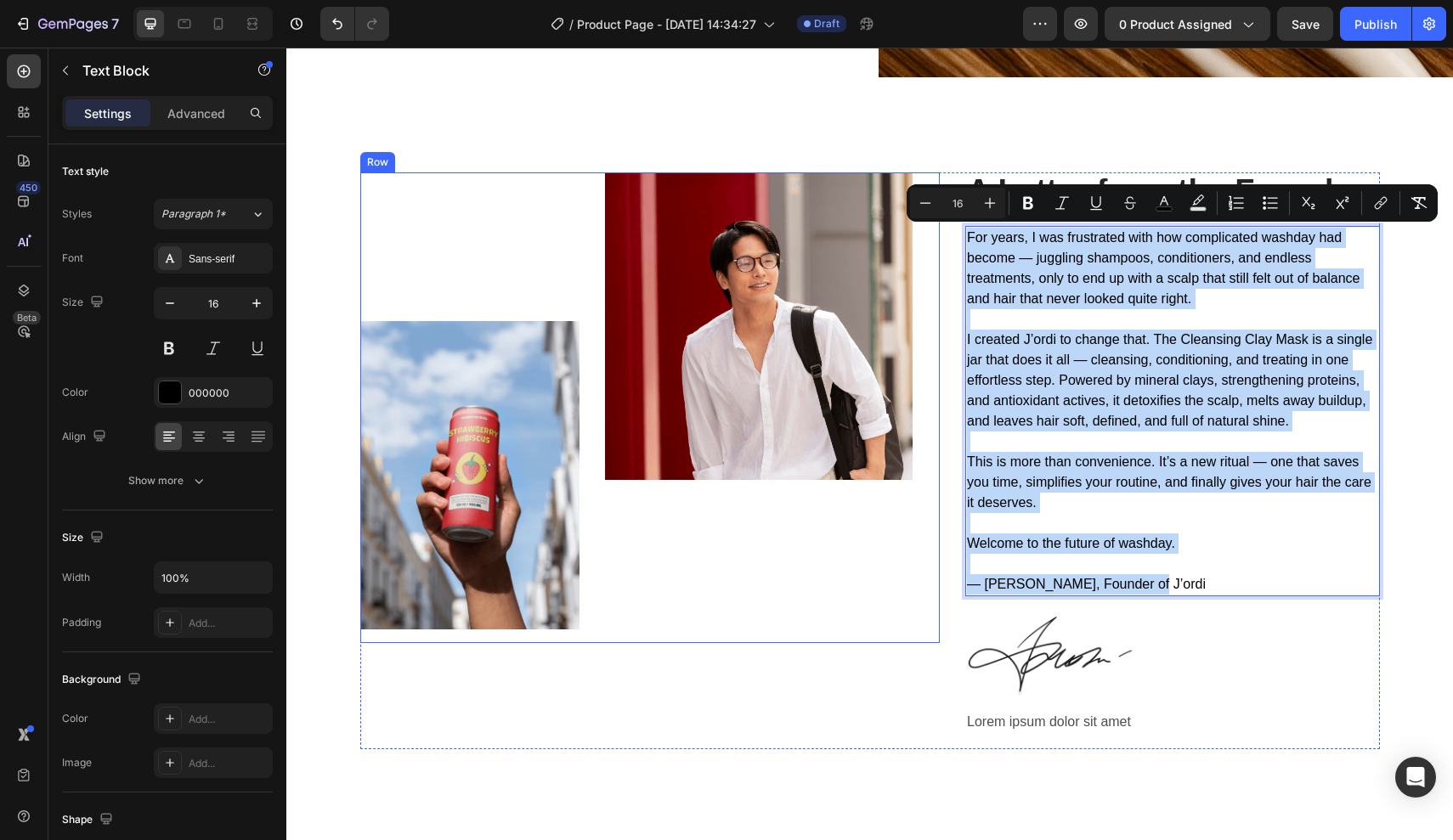
drag, startPoint x: 1135, startPoint y: 580, endPoint x: 916, endPoint y: 235, distance: 408.6
click at [916, 235] on div "Image Image Row A Letter from the Founder Heading For years, I was frustrated w…" at bounding box center [870, 460] width 1019 height 577
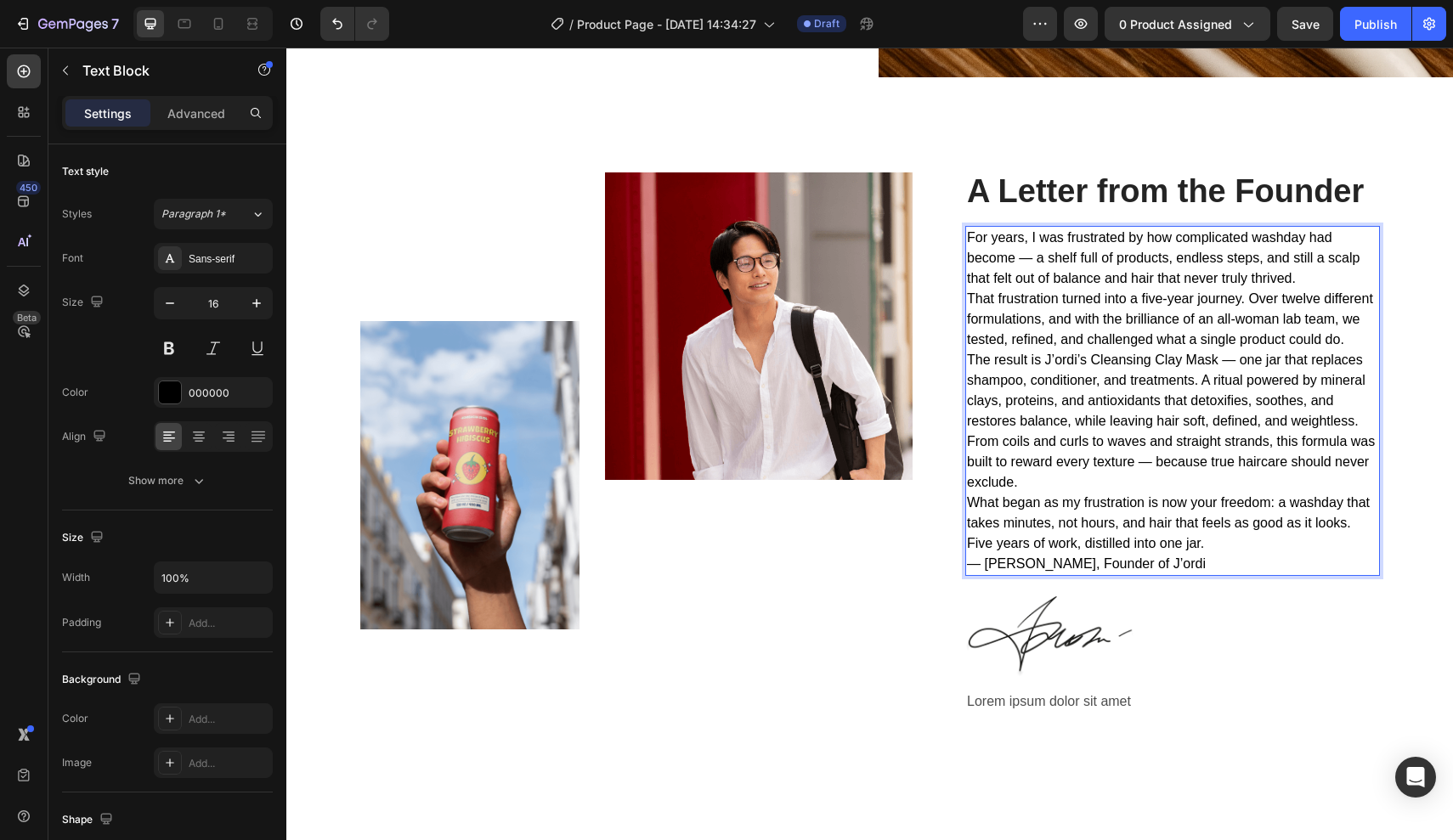
click at [1307, 283] on p "For years, I was frustrated by how complicated washday had become — a shelf ful…" at bounding box center [1172, 258] width 411 height 61
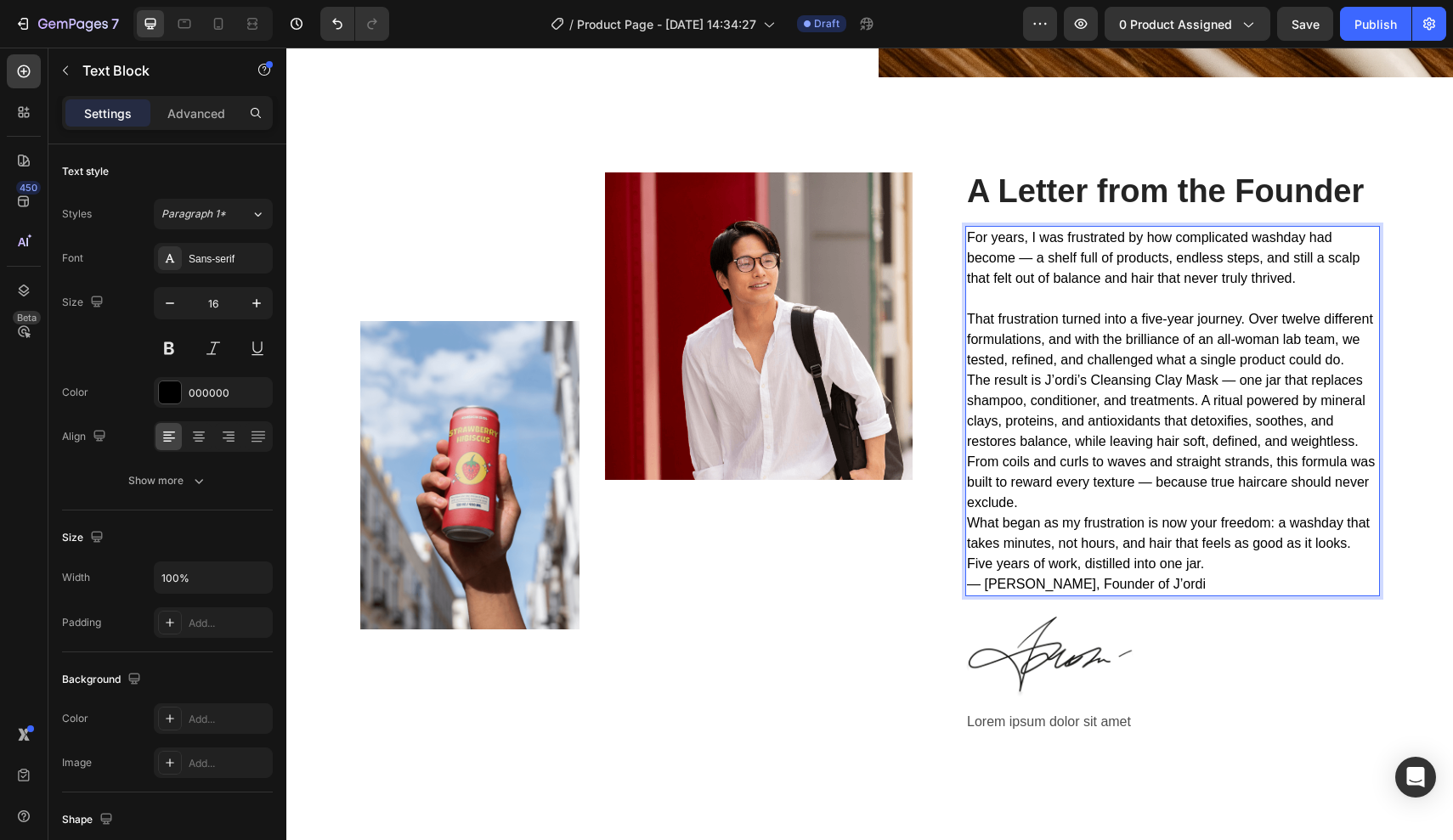
click at [1360, 360] on p "That frustration turned into a five-year journey. Over twelve different formula…" at bounding box center [1172, 339] width 411 height 61
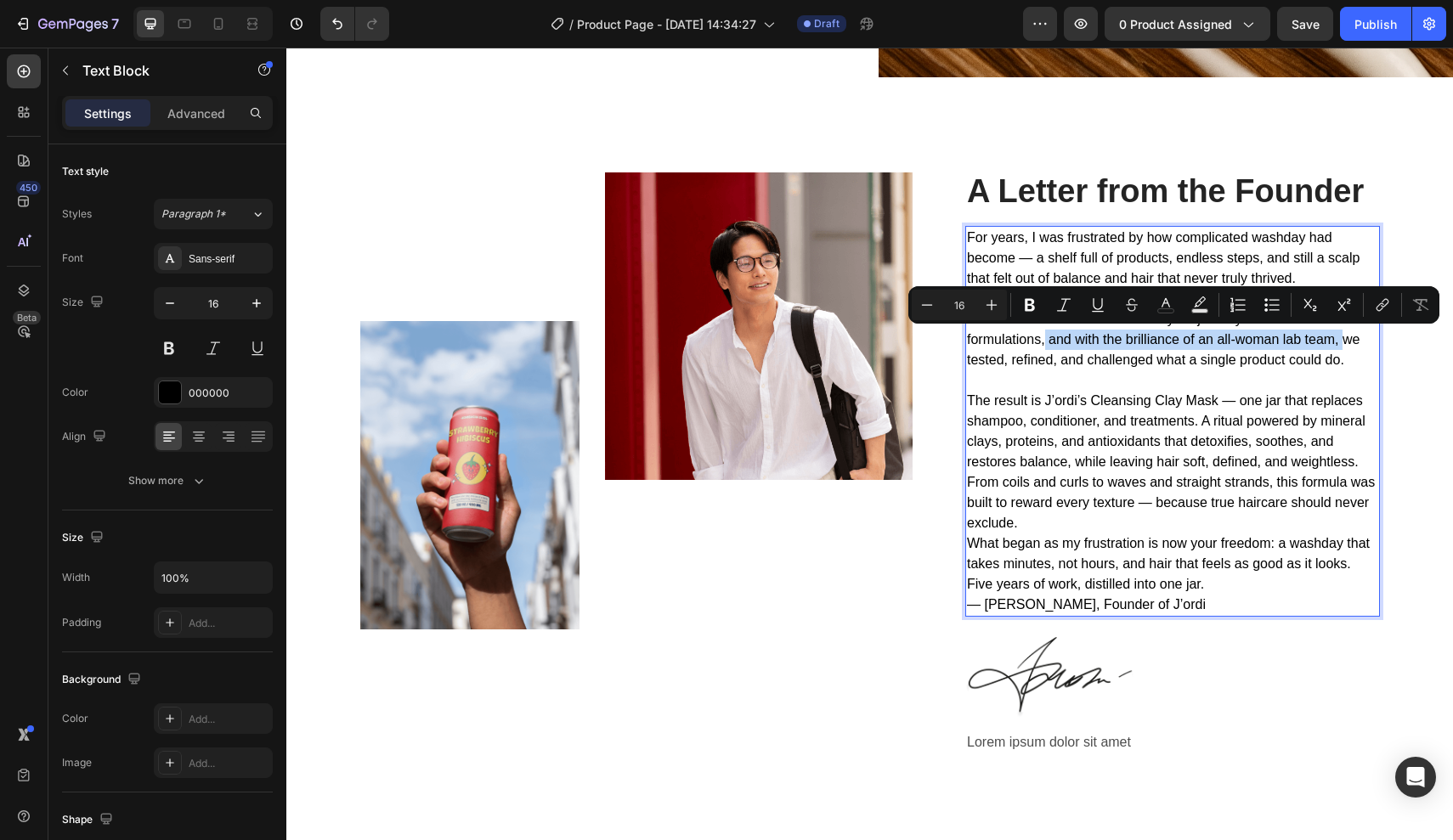
drag, startPoint x: 1046, startPoint y: 336, endPoint x: 1343, endPoint y: 340, distance: 297.0
click at [1343, 340] on p "That frustration turned into a five-year journey. Over twelve different formula…" at bounding box center [1172, 339] width 411 height 61
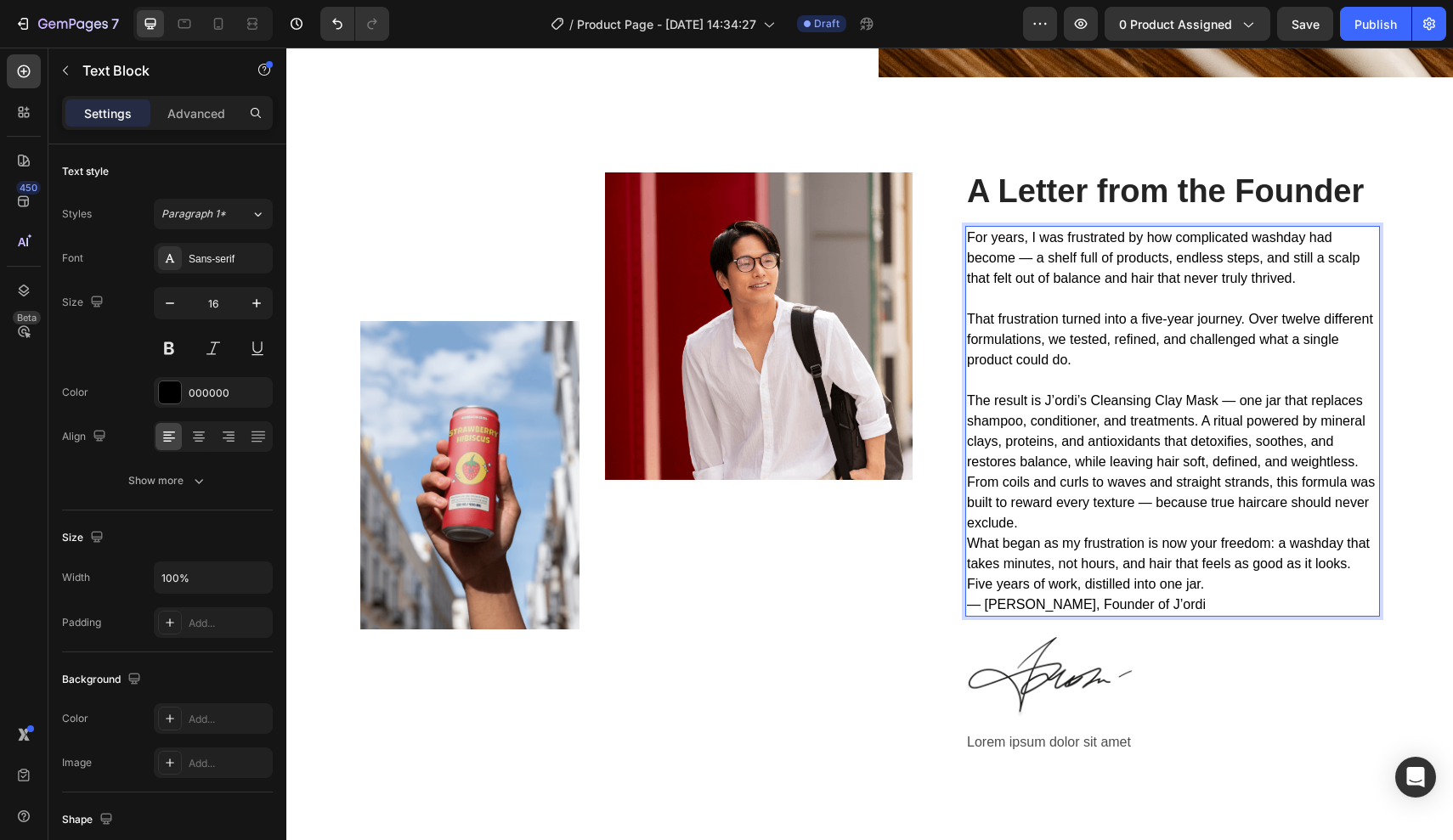
click at [1357, 459] on p "The result is J’ordi’s Cleansing Clay Mask — one jar that replaces shampoo, con…" at bounding box center [1172, 431] width 411 height 81
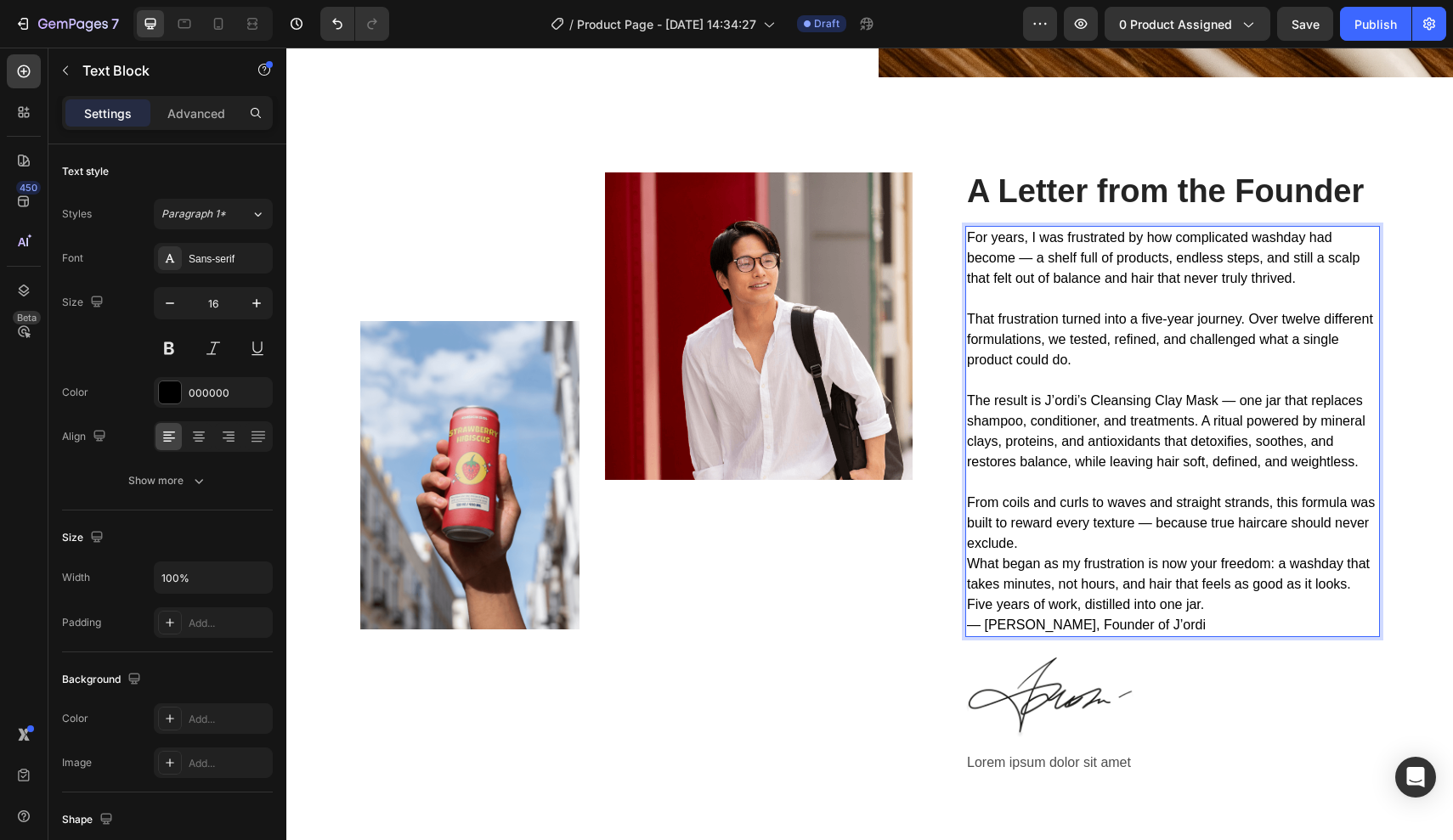
click at [1128, 538] on p "From coils and curls to waves and straight strands, this formula was built to r…" at bounding box center [1172, 522] width 411 height 61
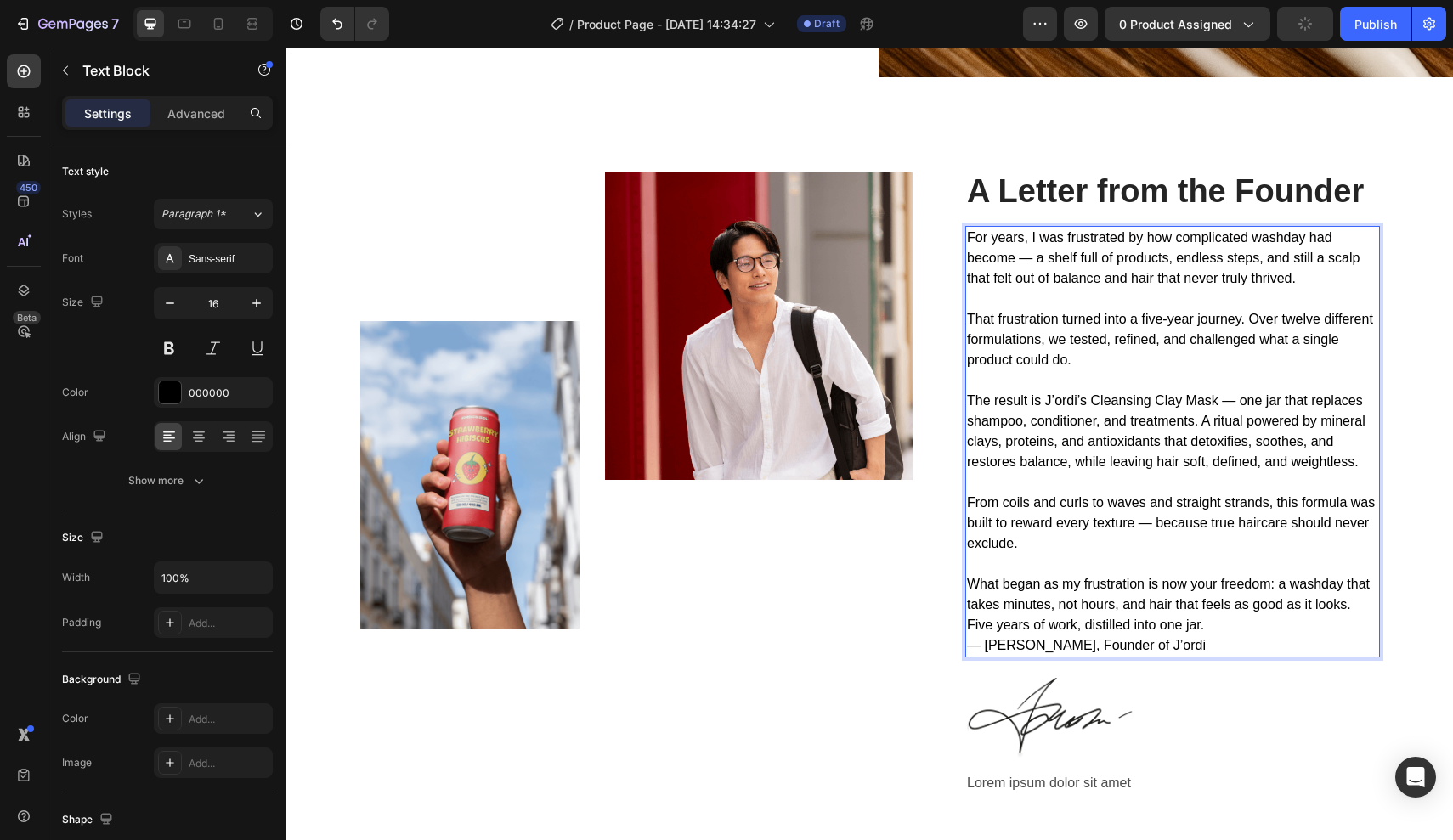
click at [1150, 522] on p "From coils and curls to waves and straight strands, this formula was built to r…" at bounding box center [1172, 522] width 411 height 61
click at [1210, 619] on p "Five years of work, distilled into one jar." at bounding box center [1172, 625] width 411 height 20
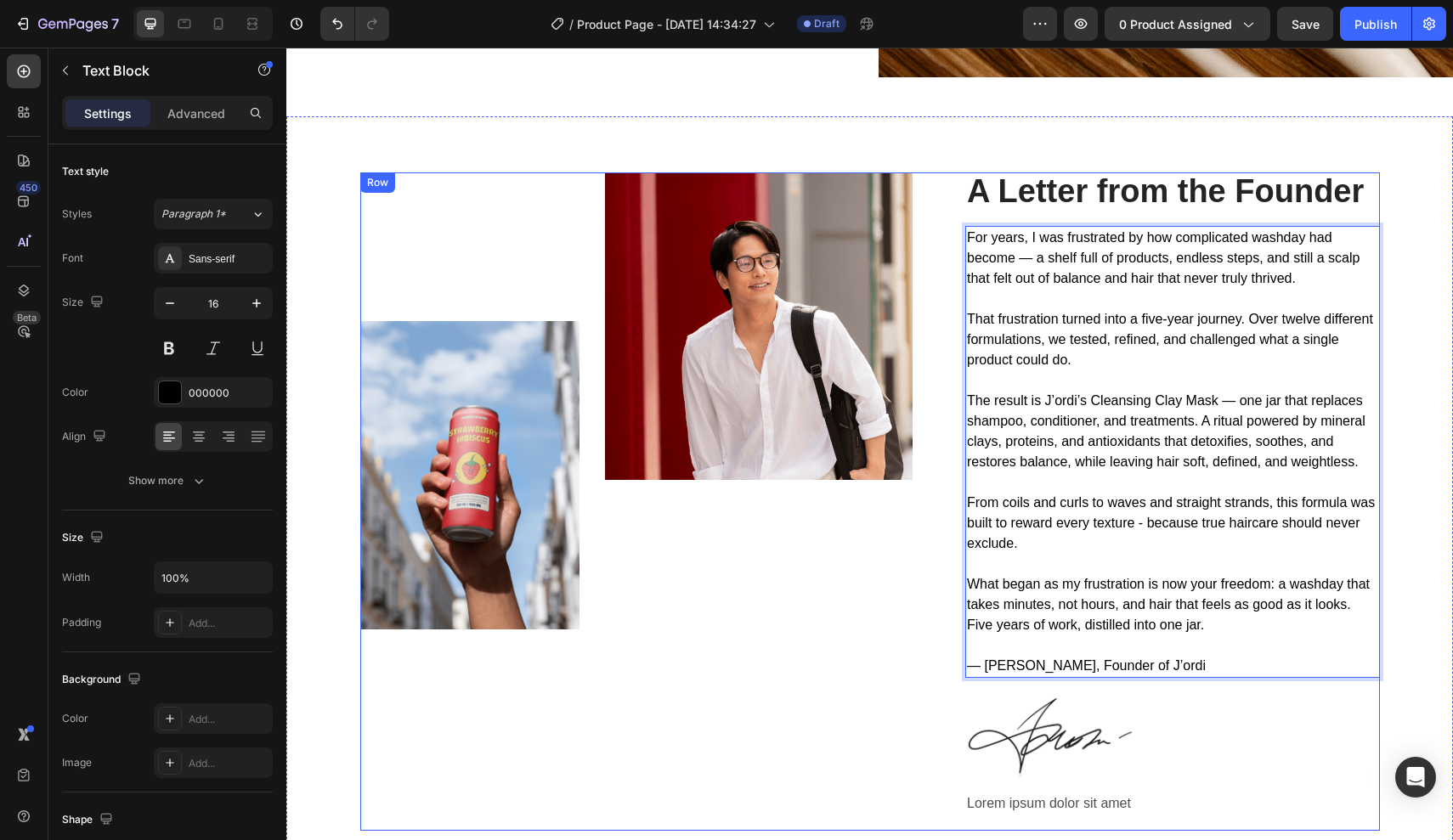
scroll to position [3352, 0]
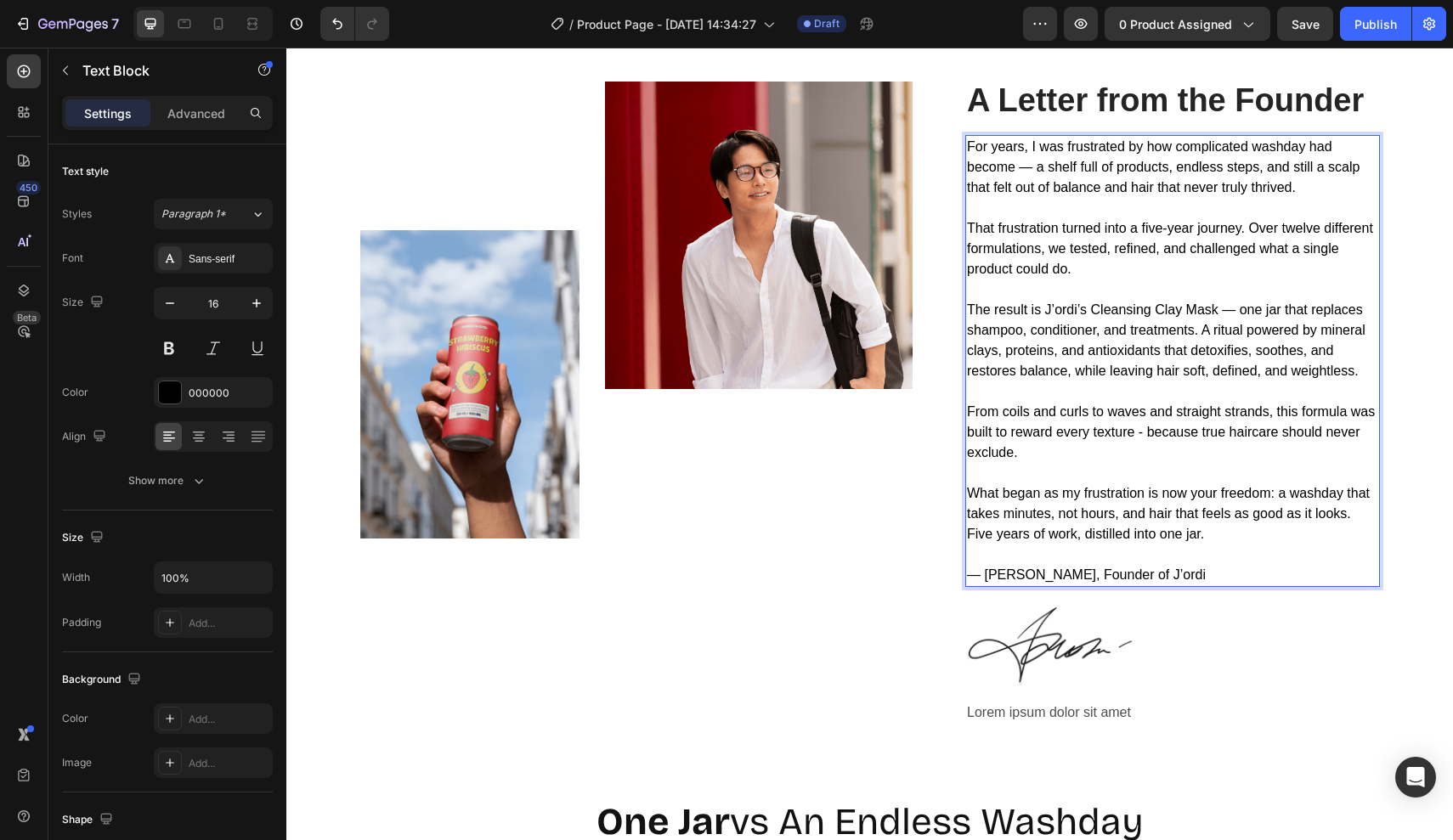
click at [1156, 579] on p "— [PERSON_NAME], Founder of J’ordi" at bounding box center [1172, 575] width 411 height 20
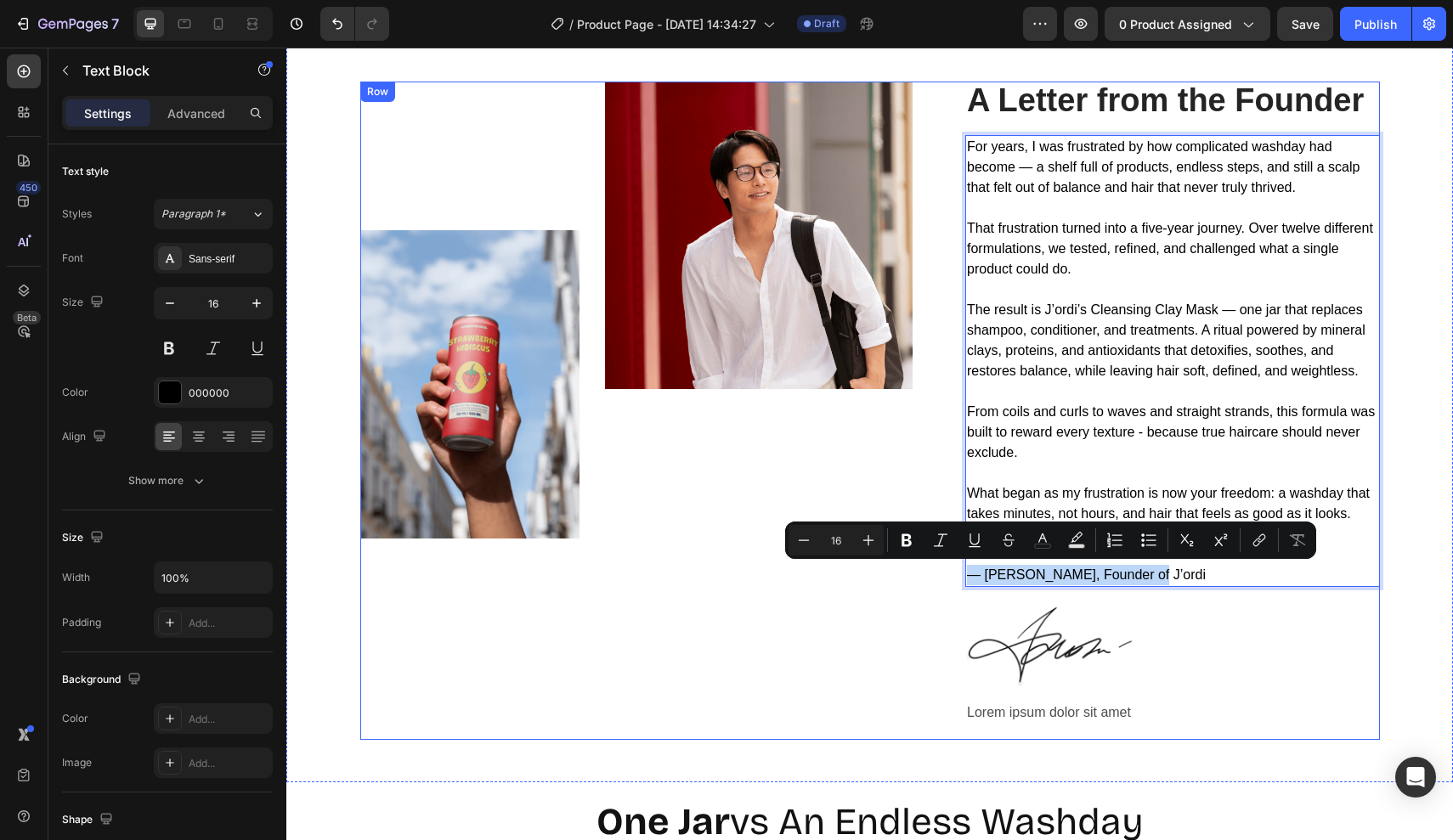
drag, startPoint x: 1156, startPoint y: 576, endPoint x: 901, endPoint y: 576, distance: 255.0
click at [901, 576] on div "Image Image Row A Letter from the Founder Heading For years, I was frustrated b…" at bounding box center [870, 411] width 1019 height 659
copy p "— [PERSON_NAME], Founder of J’ordi"
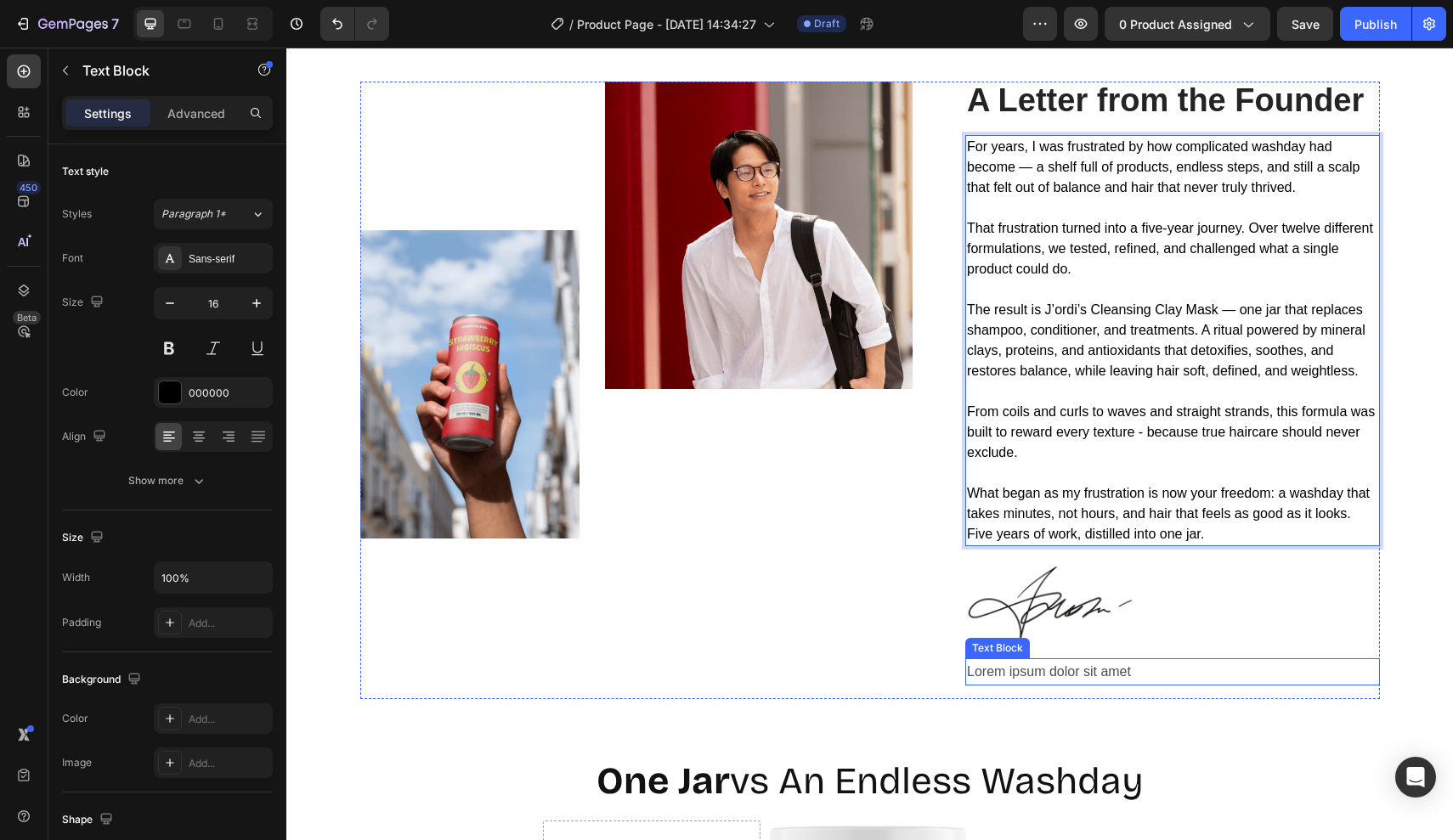
click at [991, 676] on p "Lorem ipsum dolor sit amet" at bounding box center [1172, 672] width 411 height 25
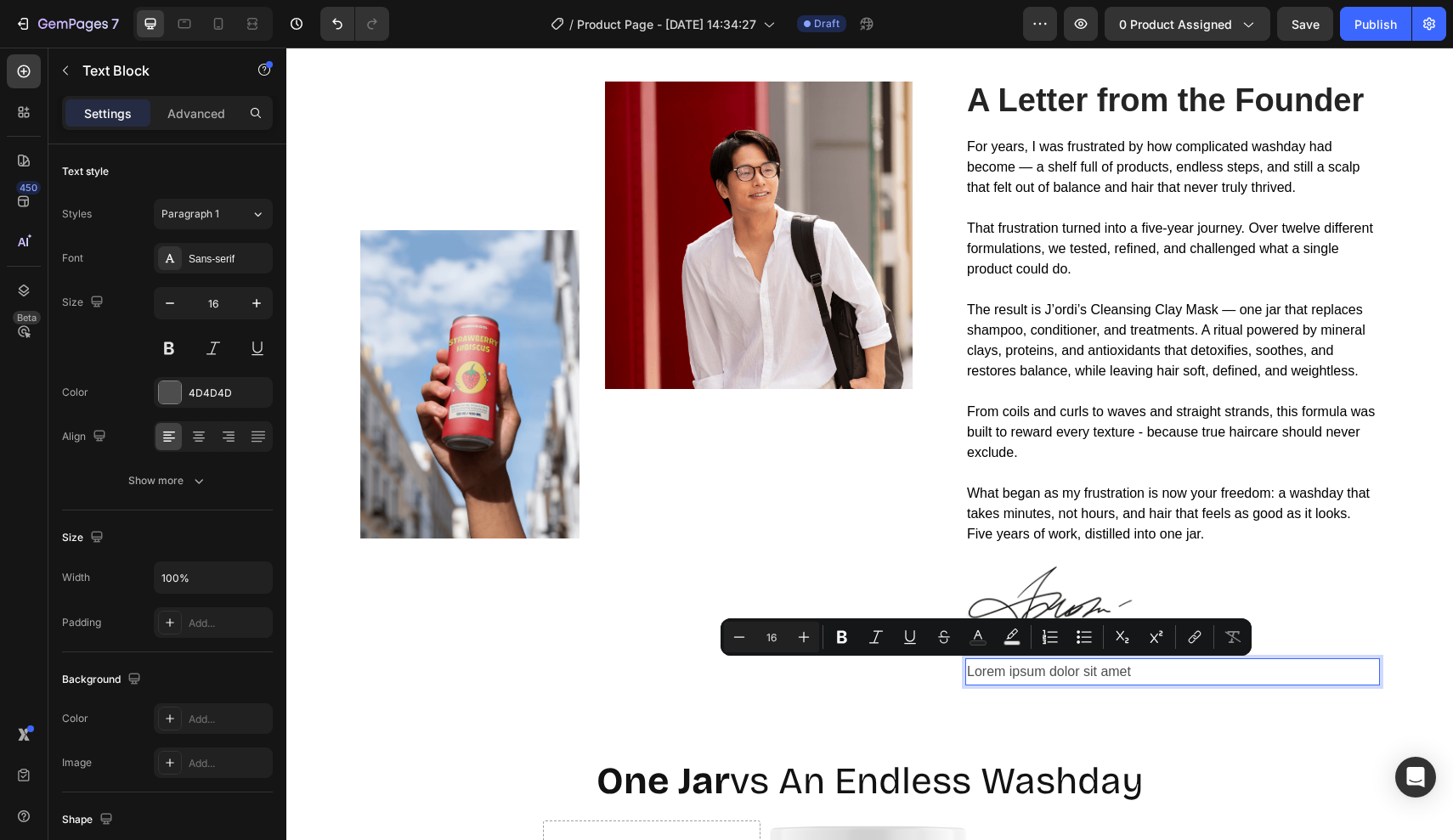
click at [1120, 671] on p "Lorem ipsum dolor sit amet" at bounding box center [1172, 672] width 411 height 25
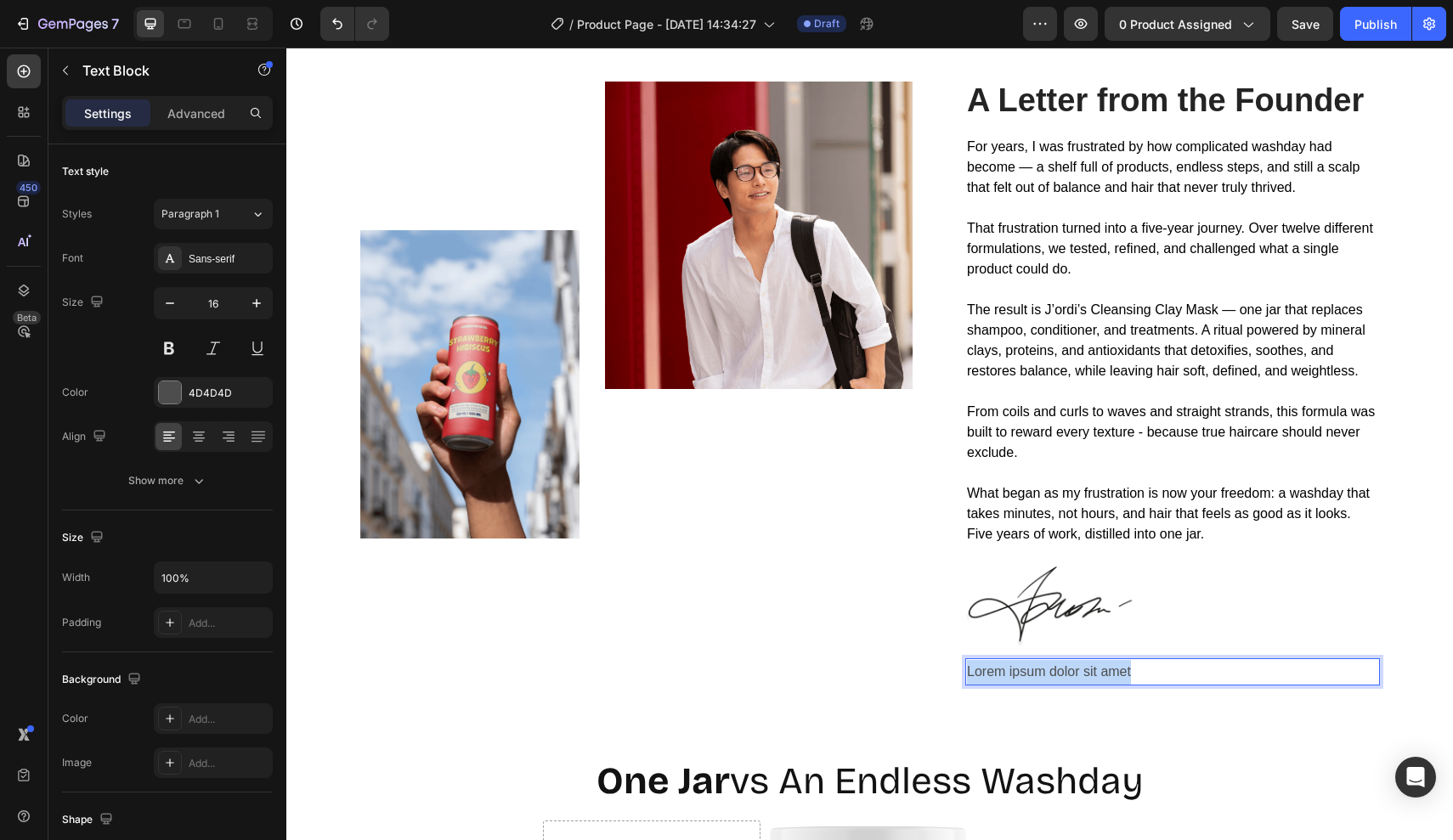
drag, startPoint x: 1140, startPoint y: 671, endPoint x: 876, endPoint y: 663, distance: 264.1
click at [876, 663] on div "Image Image Row A Letter from the Founder Heading For years, I was frustrated b…" at bounding box center [870, 391] width 1019 height 619
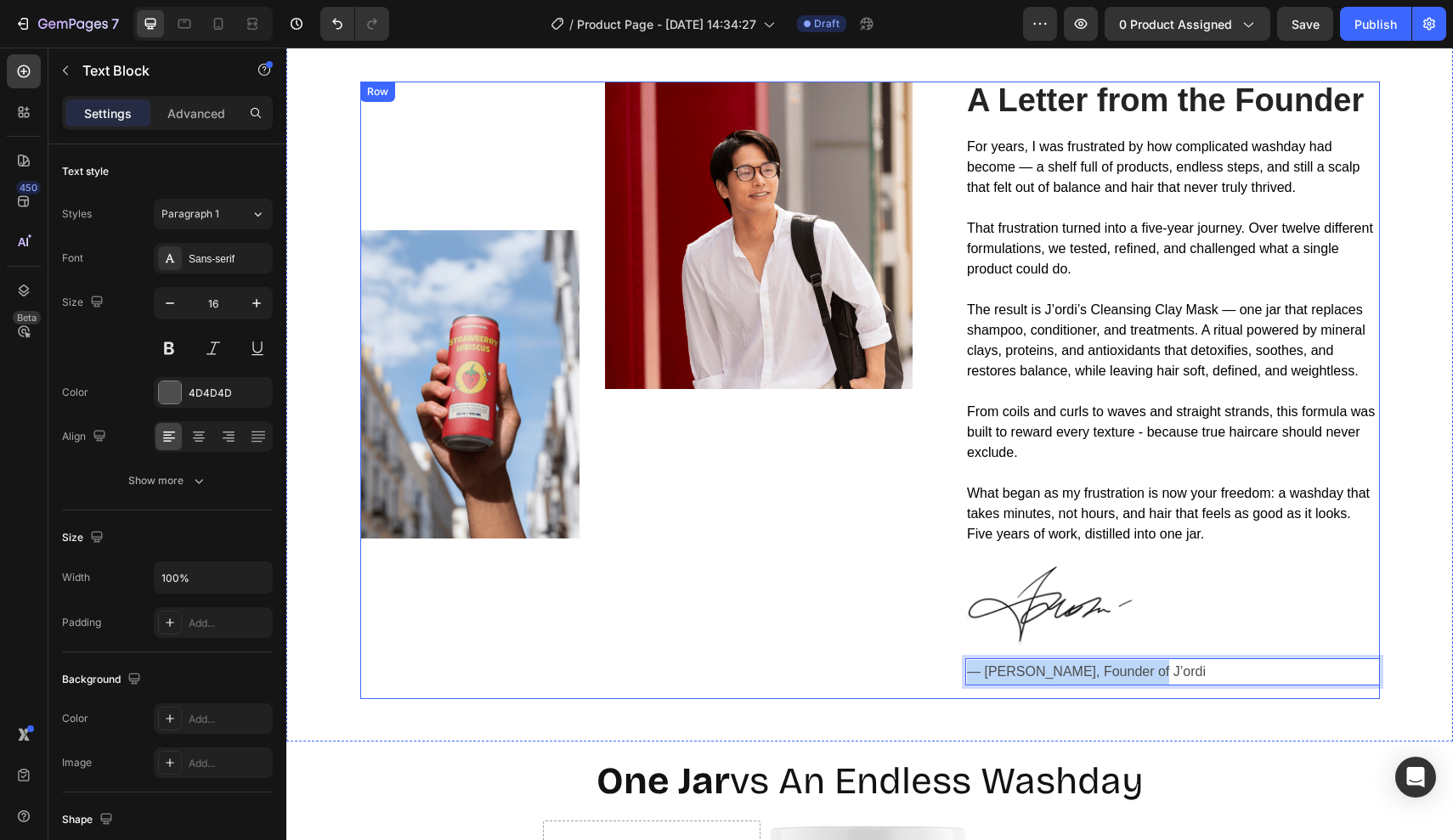
drag, startPoint x: 1137, startPoint y: 676, endPoint x: 842, endPoint y: 675, distance: 295.0
click at [842, 673] on div "Image Image Row A Letter from the Founder Heading For years, I was frustrated b…" at bounding box center [870, 391] width 1019 height 619
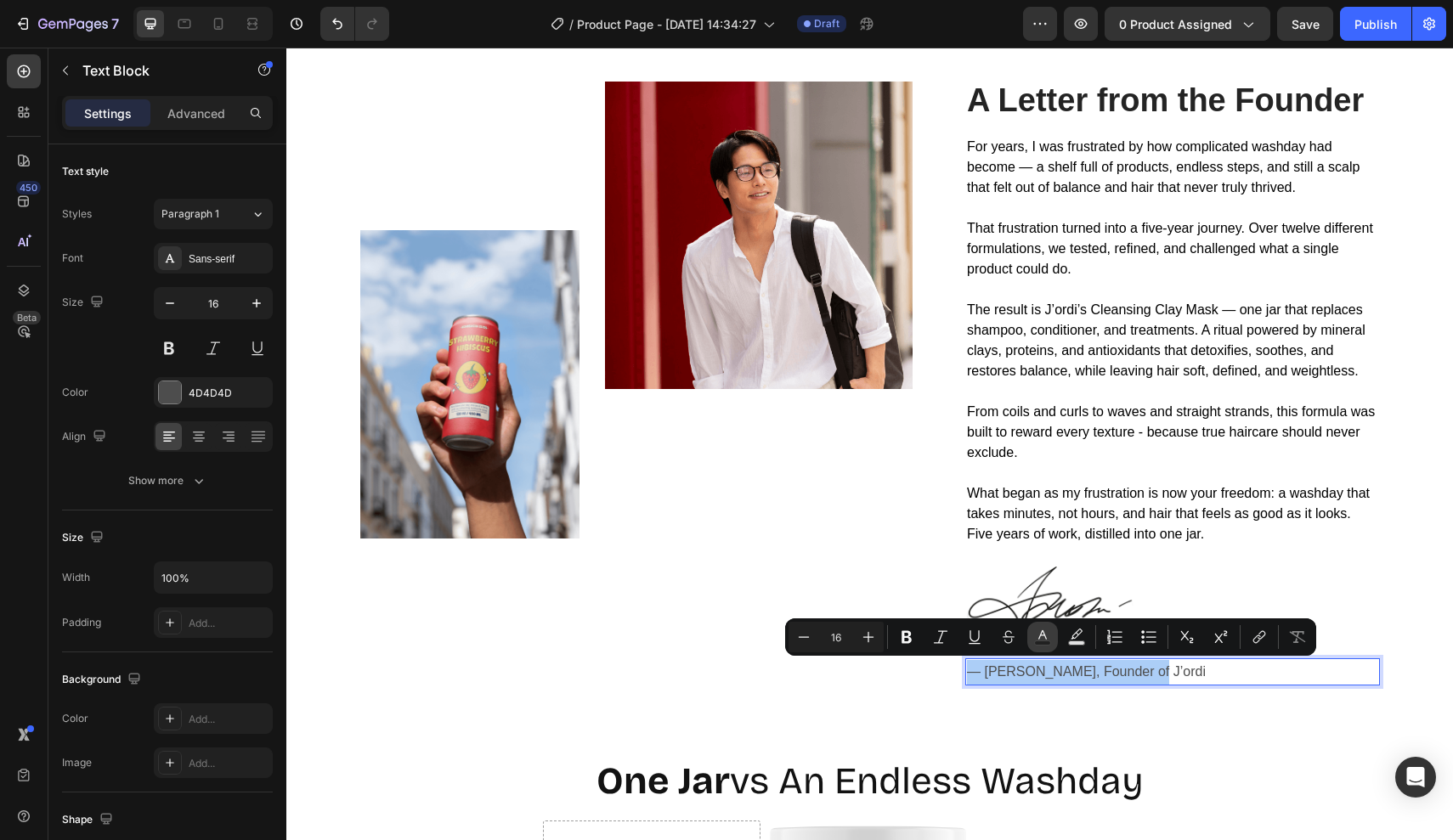
click at [1033, 635] on button "Text Color" at bounding box center [1041, 637] width 30 height 30
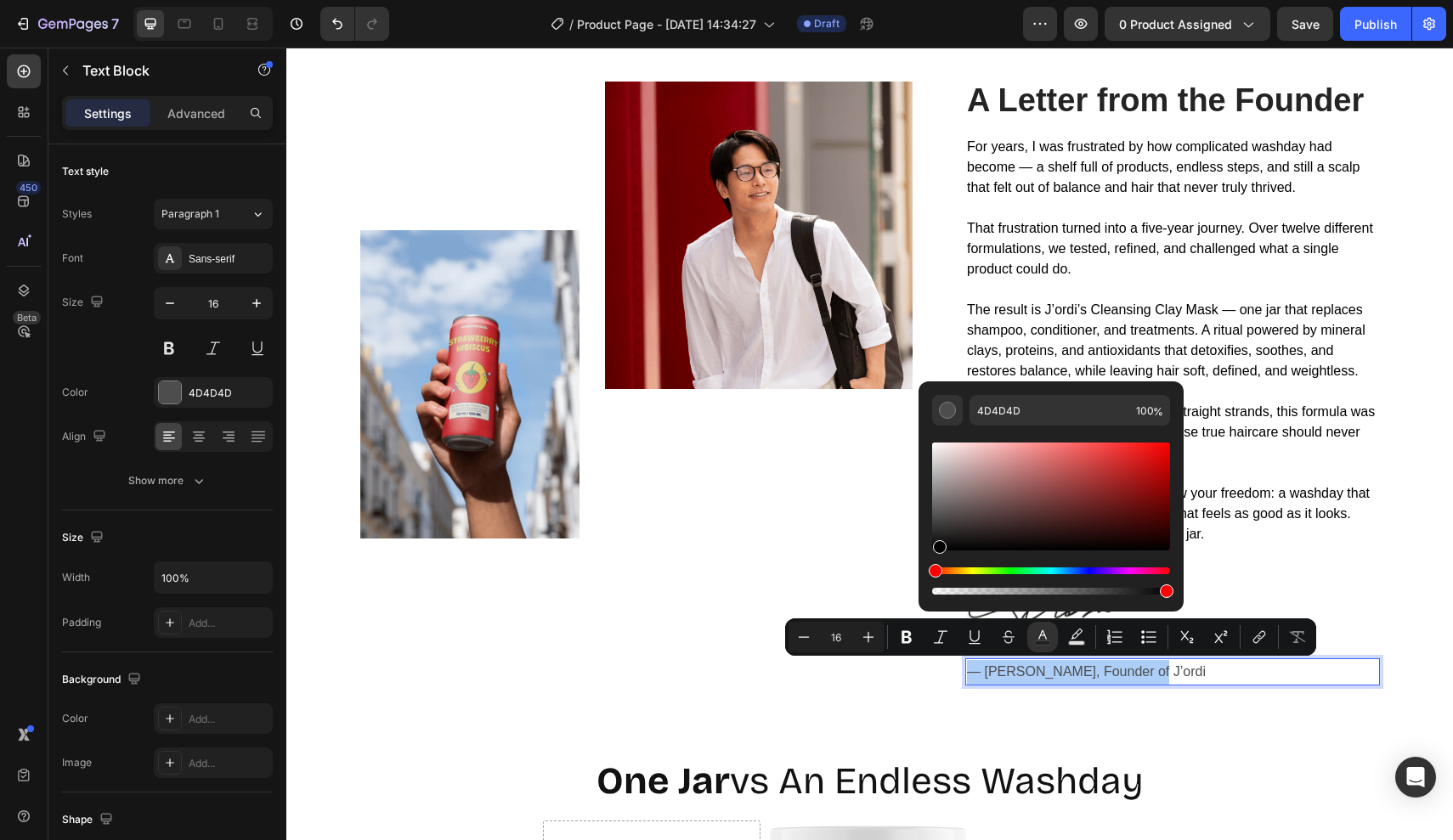
drag, startPoint x: 938, startPoint y: 526, endPoint x: 938, endPoint y: 567, distance: 41.0
click at [938, 567] on div "Editor contextual toolbar" at bounding box center [1050, 519] width 238 height 159
click at [938, 567] on div "Hue" at bounding box center [935, 570] width 14 height 14
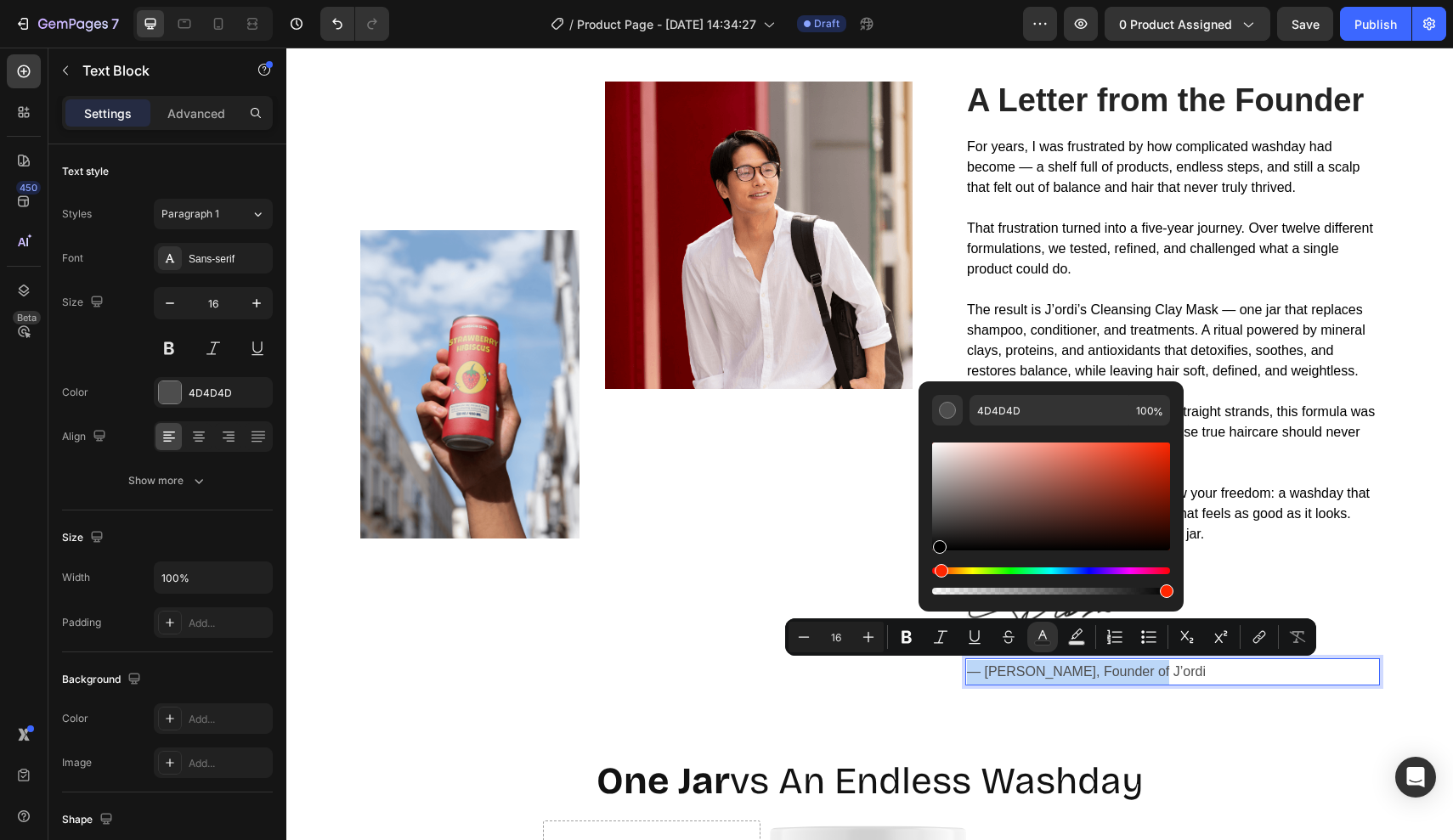
type input "000000"
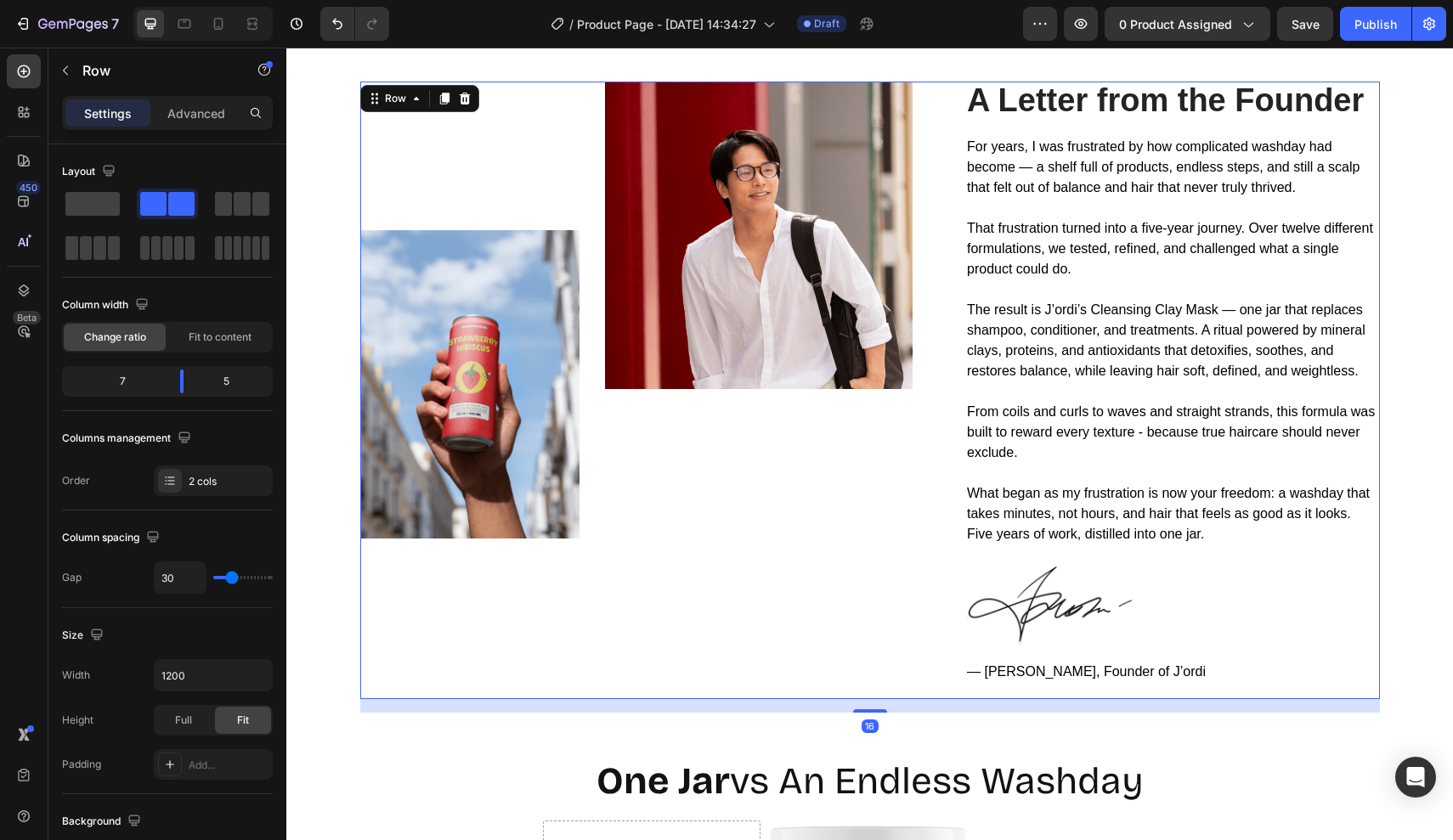
click at [849, 558] on div "Image Image Row" at bounding box center [651, 391] width 580 height 619
click at [1033, 676] on span "— [PERSON_NAME], Founder of J’ordi" at bounding box center [1086, 672] width 239 height 15
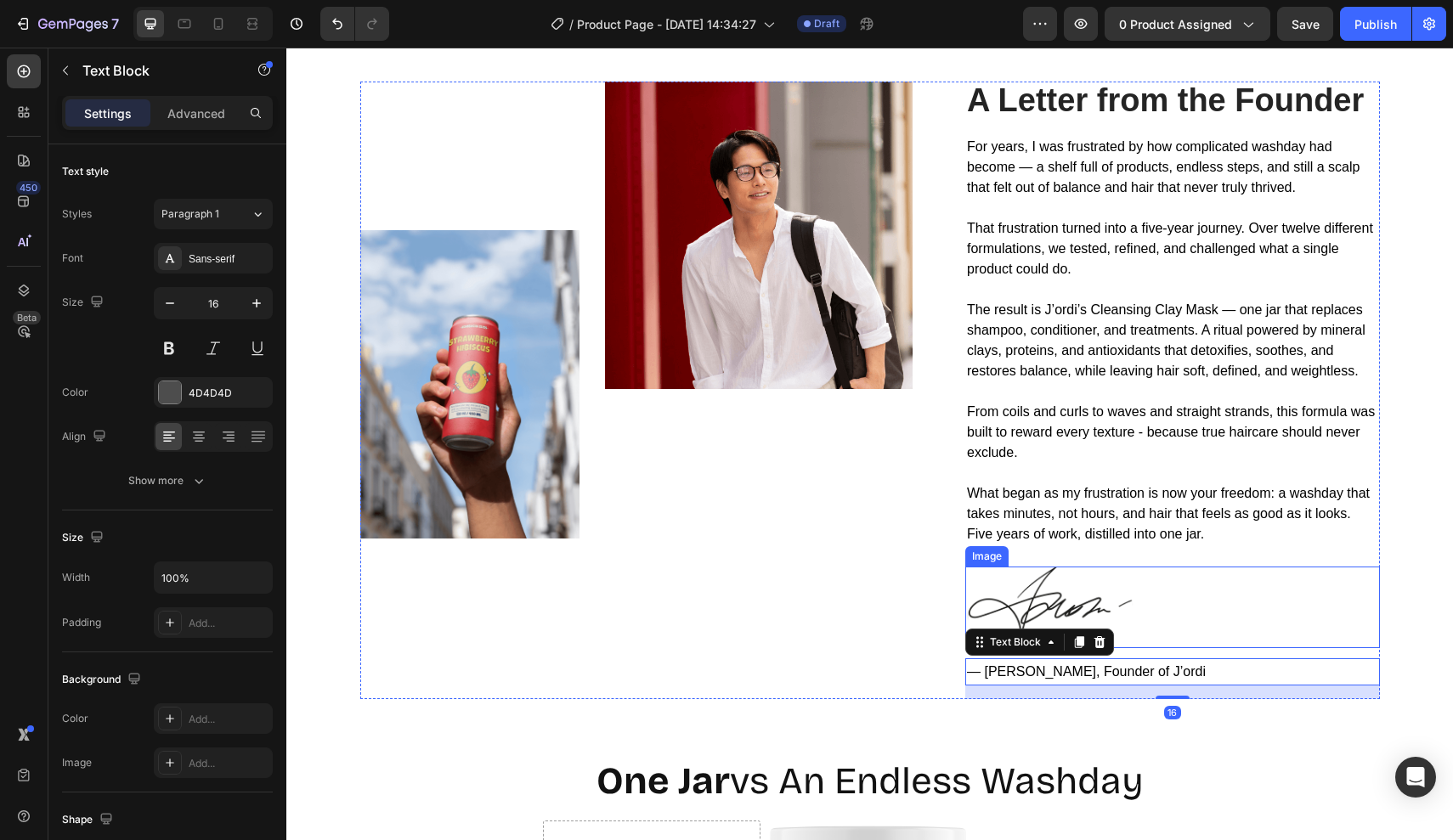
click at [1139, 613] on div at bounding box center [1172, 607] width 414 height 81
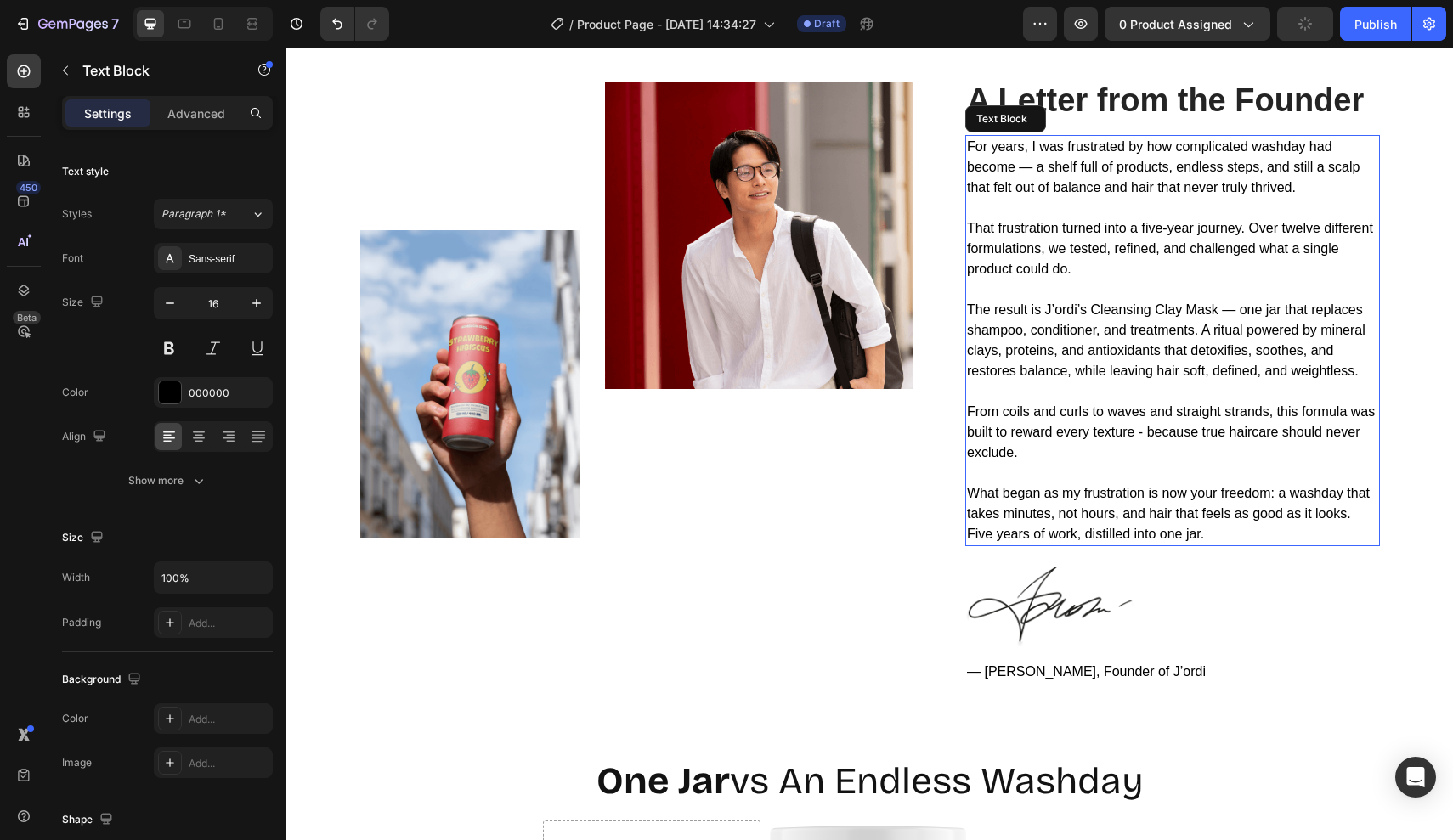
click at [1108, 536] on p "Five years of work, distilled into one jar." at bounding box center [1172, 534] width 411 height 20
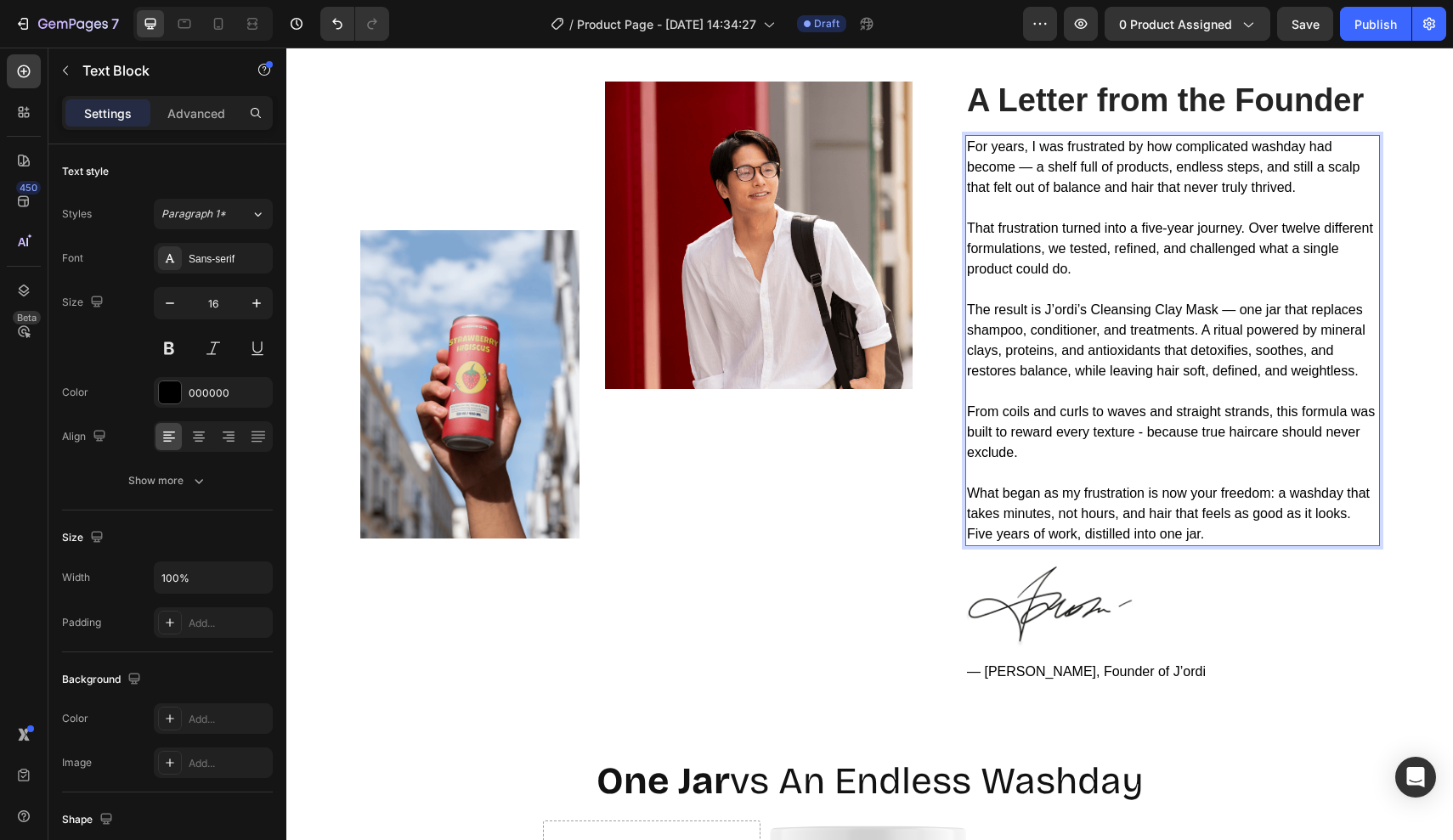
click at [1308, 188] on p "For years, I was frustrated by how complicated washday had become — a shelf ful…" at bounding box center [1172, 167] width 411 height 61
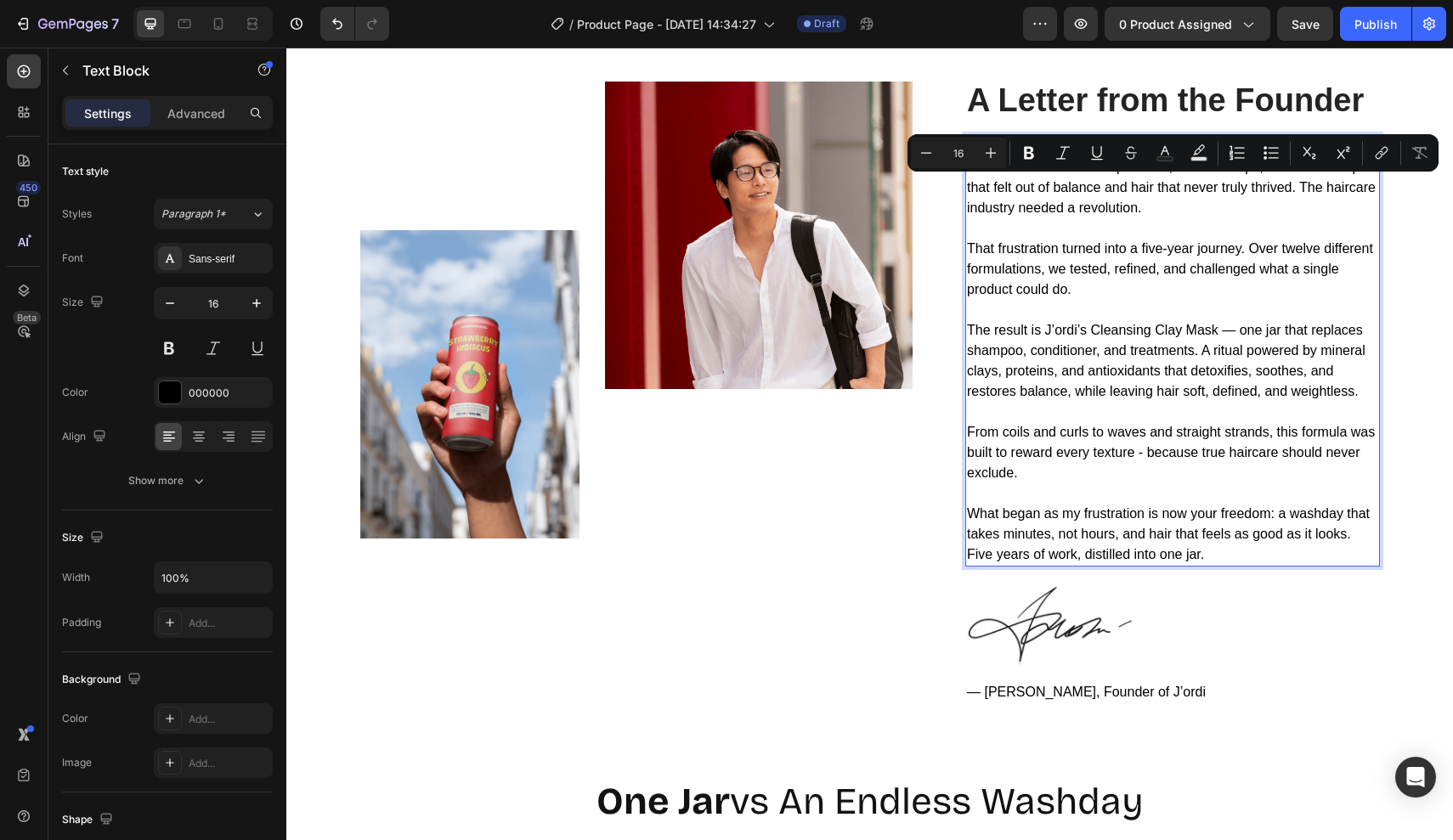
drag, startPoint x: 1156, startPoint y: 206, endPoint x: 1297, endPoint y: 178, distance: 143.8
click at [1297, 178] on p "For years, I was frustrated by how complicated washday had become — a shelf ful…" at bounding box center [1172, 177] width 411 height 81
click at [1281, 224] on p "Rich Text Editor. Editing area: main" at bounding box center [1172, 229] width 411 height 20
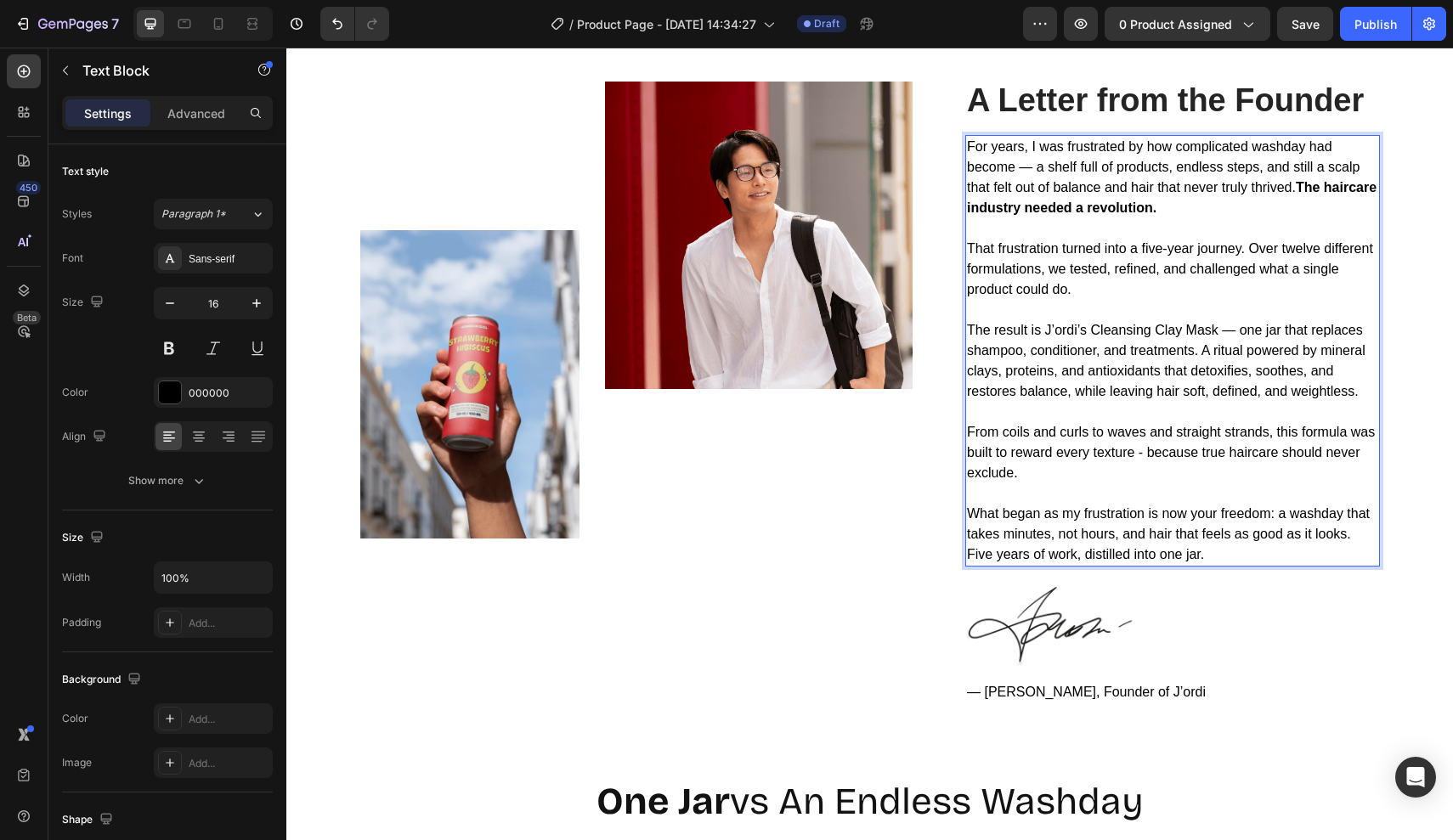
click at [1302, 185] on strong "The haircare industry needed a revolution." at bounding box center [1172, 198] width 410 height 35
click at [1362, 225] on p "Rich Text Editor. Editing area: main" at bounding box center [1172, 229] width 411 height 20
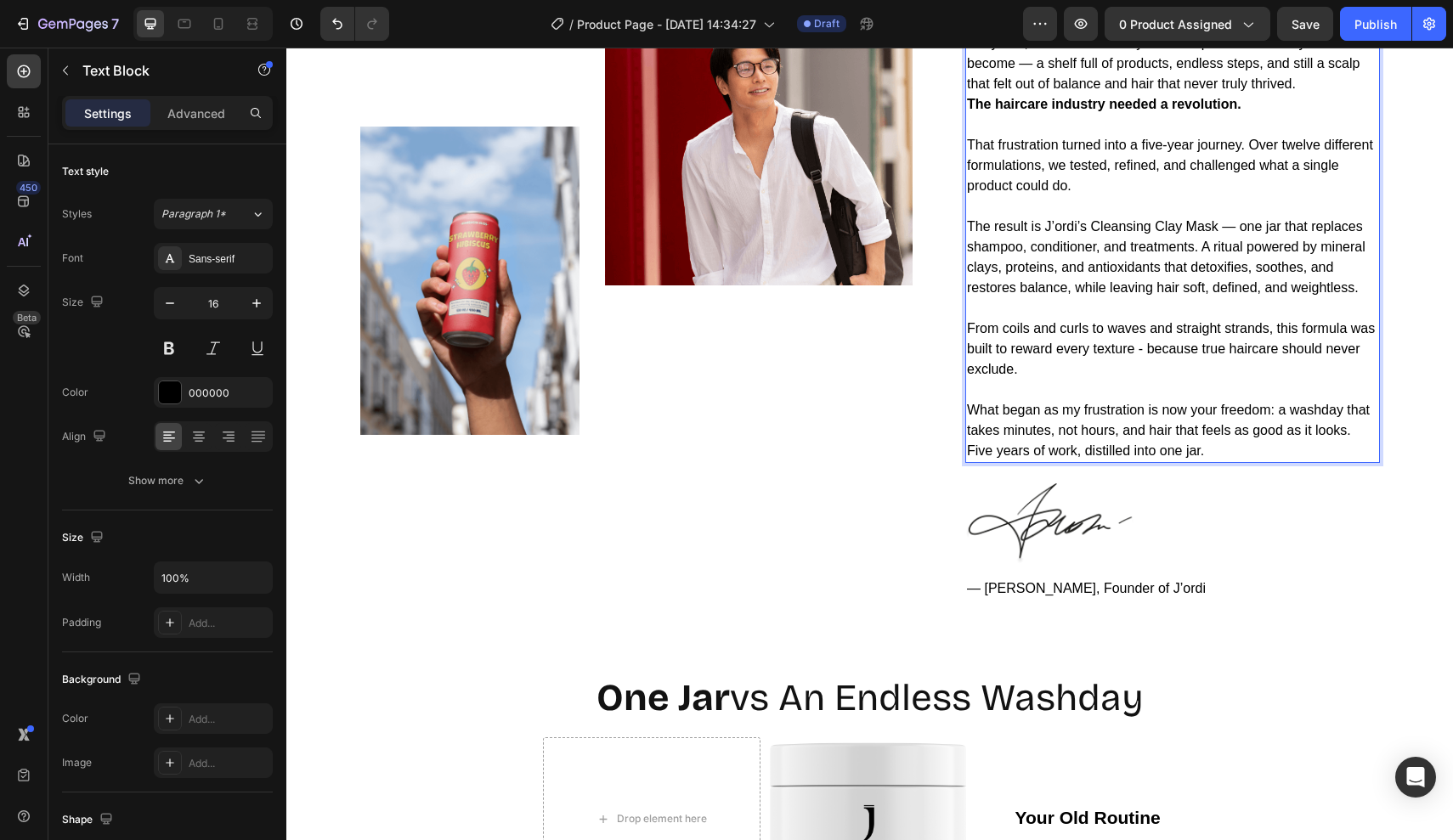
scroll to position [3456, 0]
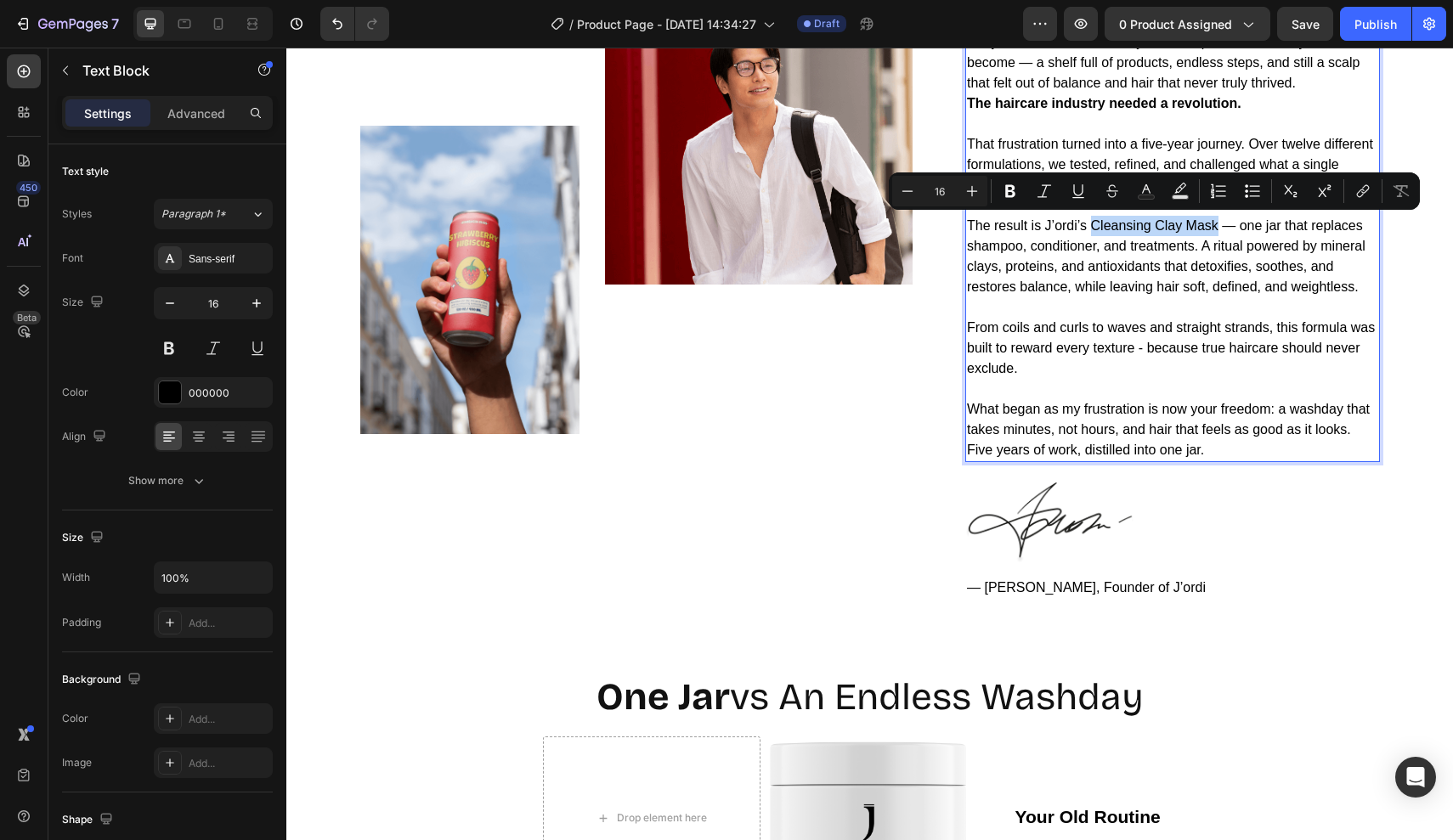
drag, startPoint x: 1092, startPoint y: 223, endPoint x: 1215, endPoint y: 224, distance: 123.0
click at [1215, 224] on p "The result is J’ordi’s Cleansing Clay Mask — one jar that replaces shampoo, con…" at bounding box center [1172, 256] width 411 height 81
click at [1203, 294] on p "The result is J’ordi’s Cleansing Clay Mask — one jar that replaces shampoo, con…" at bounding box center [1172, 256] width 411 height 81
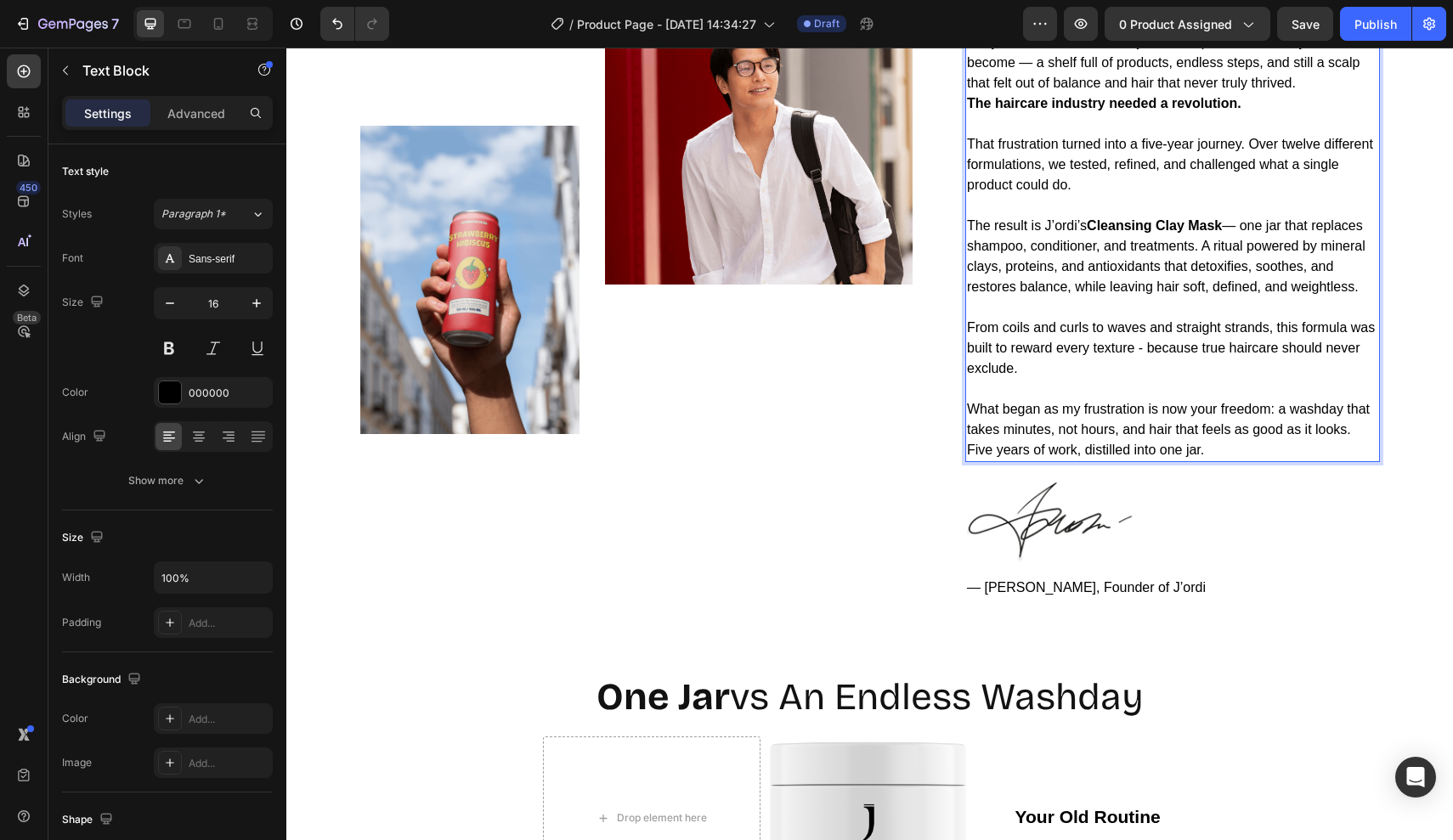
click at [1177, 501] on div at bounding box center [1172, 522] width 414 height 81
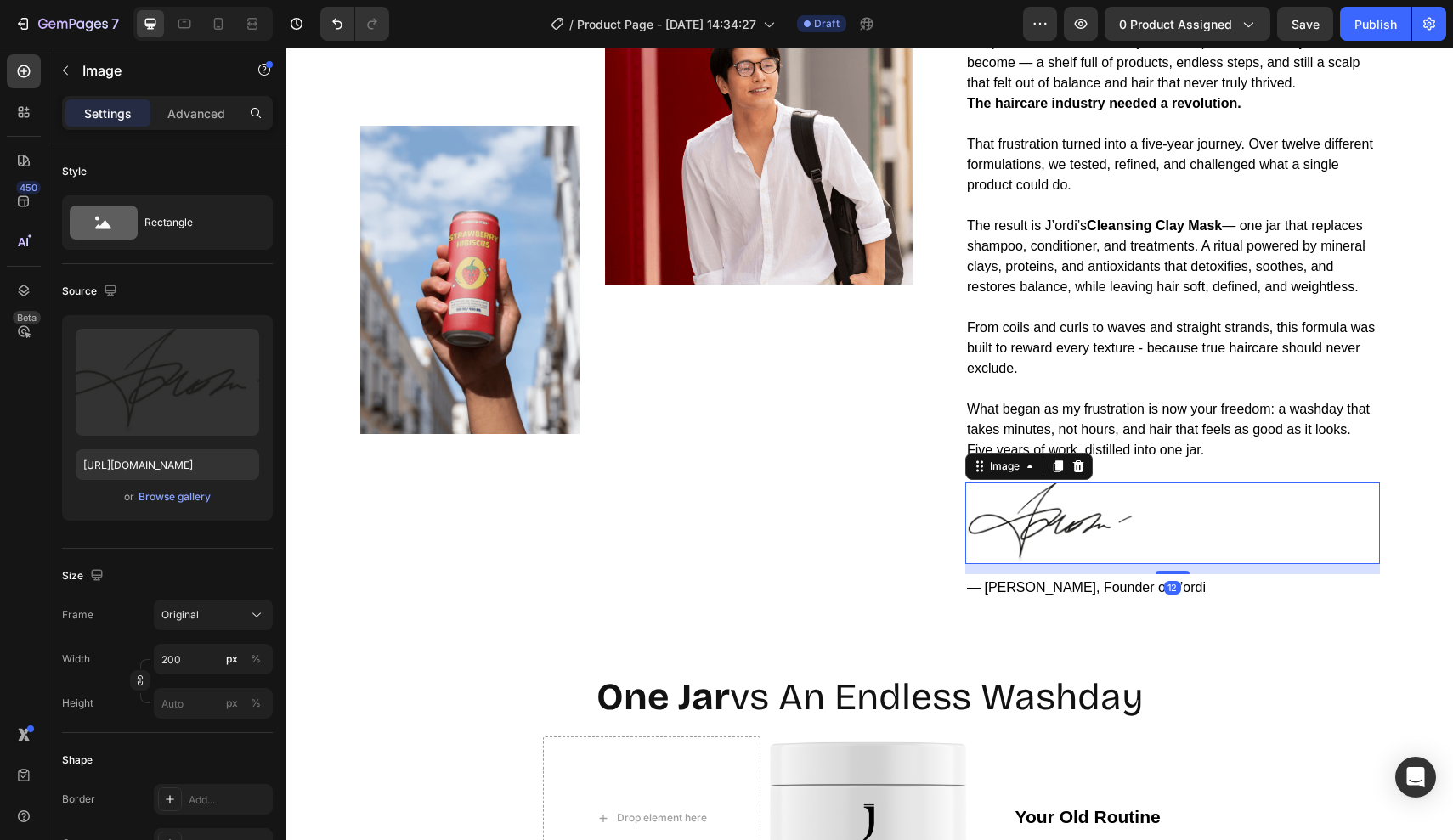
click at [1098, 496] on img at bounding box center [1050, 522] width 170 height 81
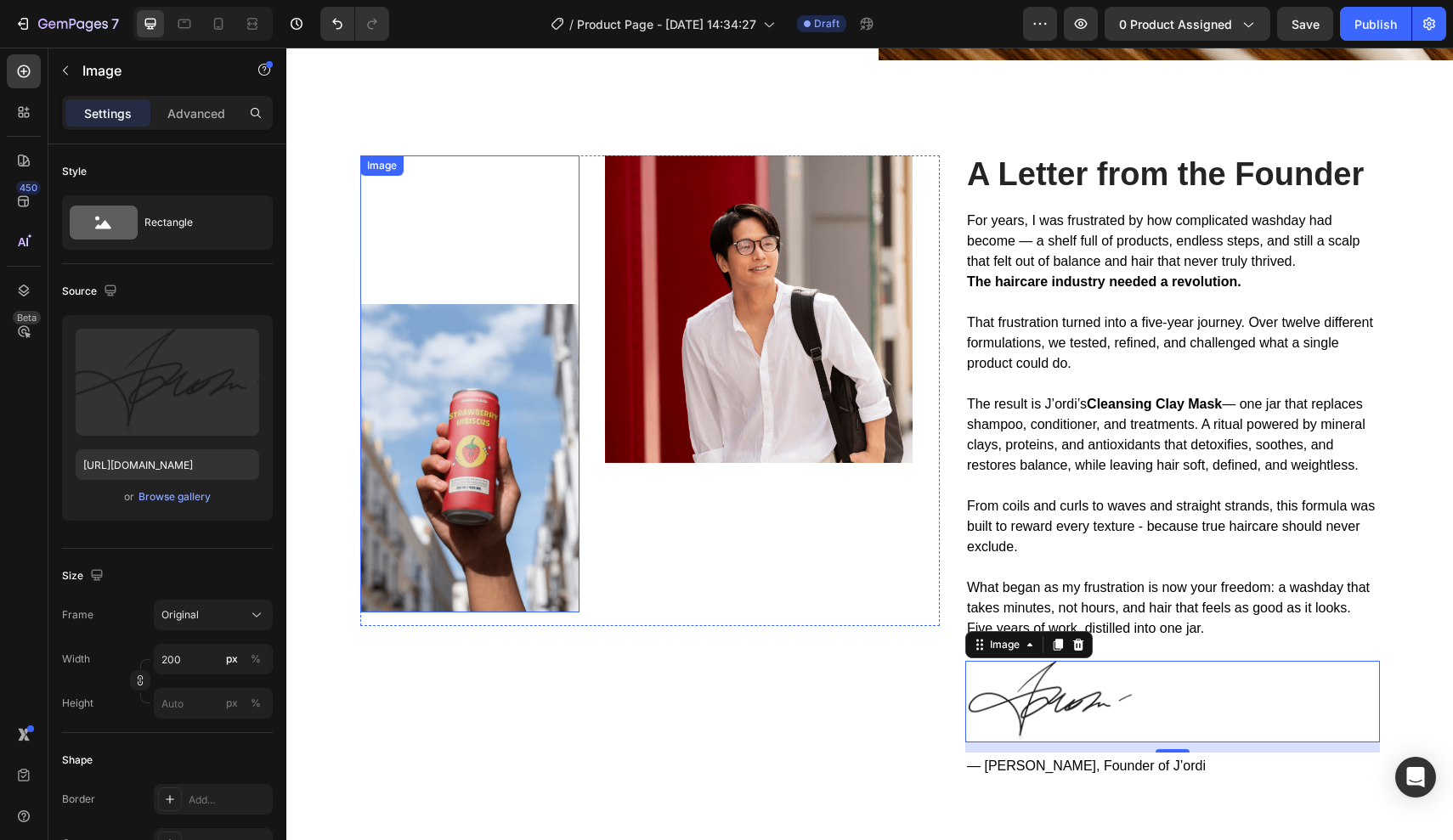
scroll to position [3276, 0]
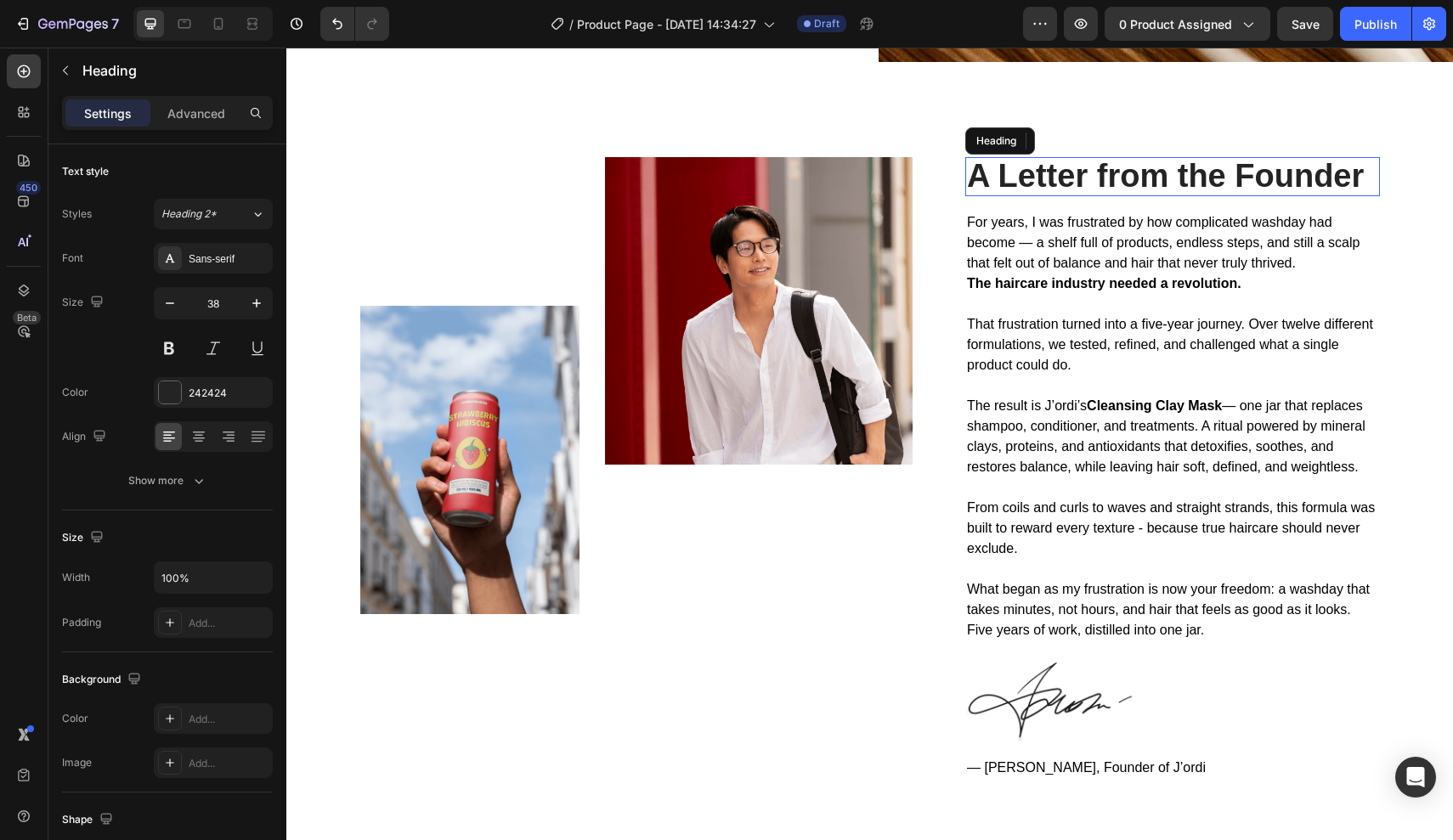
click at [992, 171] on h2 "A Letter from the Founder" at bounding box center [1172, 177] width 414 height 39
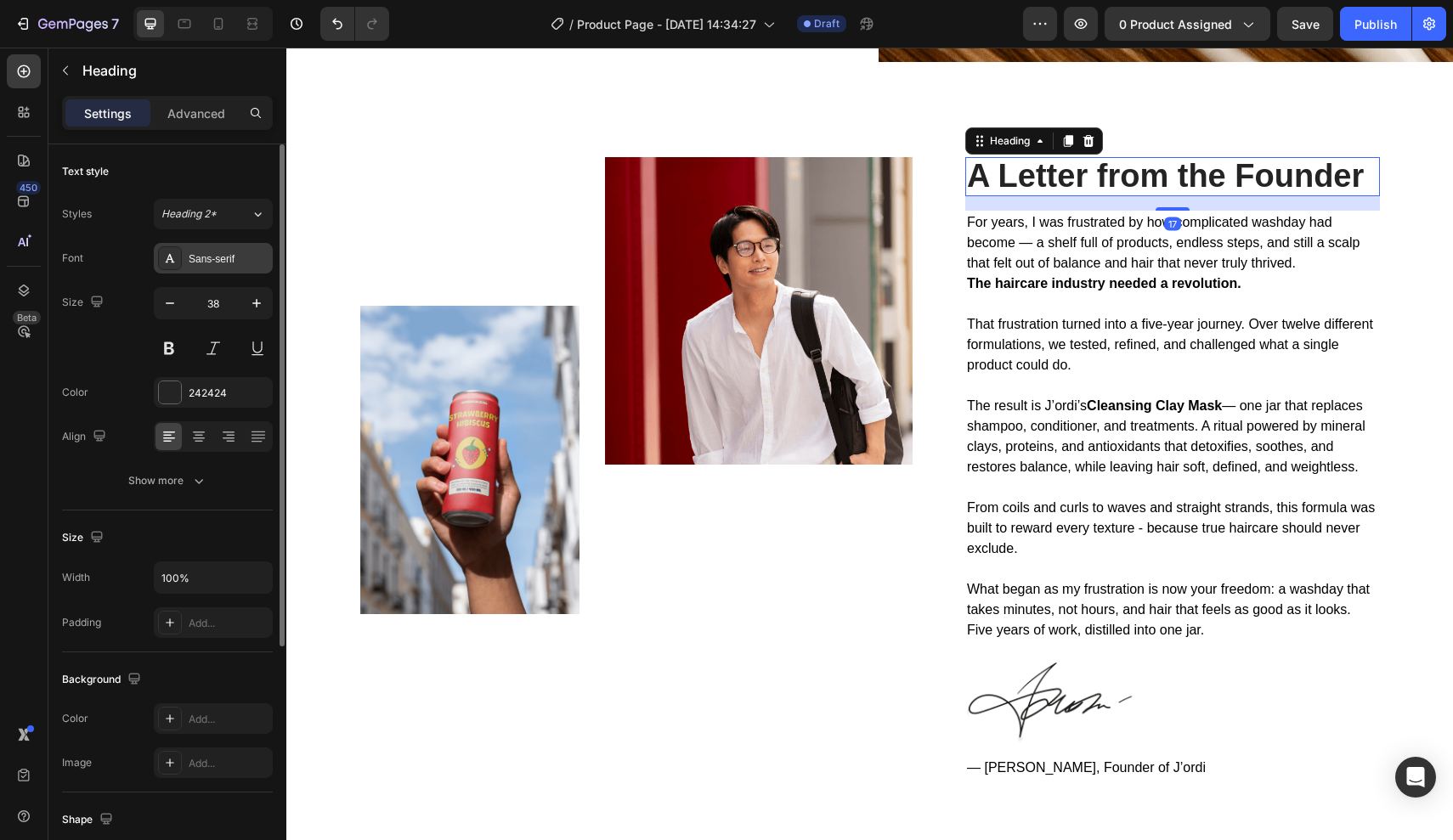
click at [211, 255] on div "Sans-serif" at bounding box center [228, 259] width 80 height 16
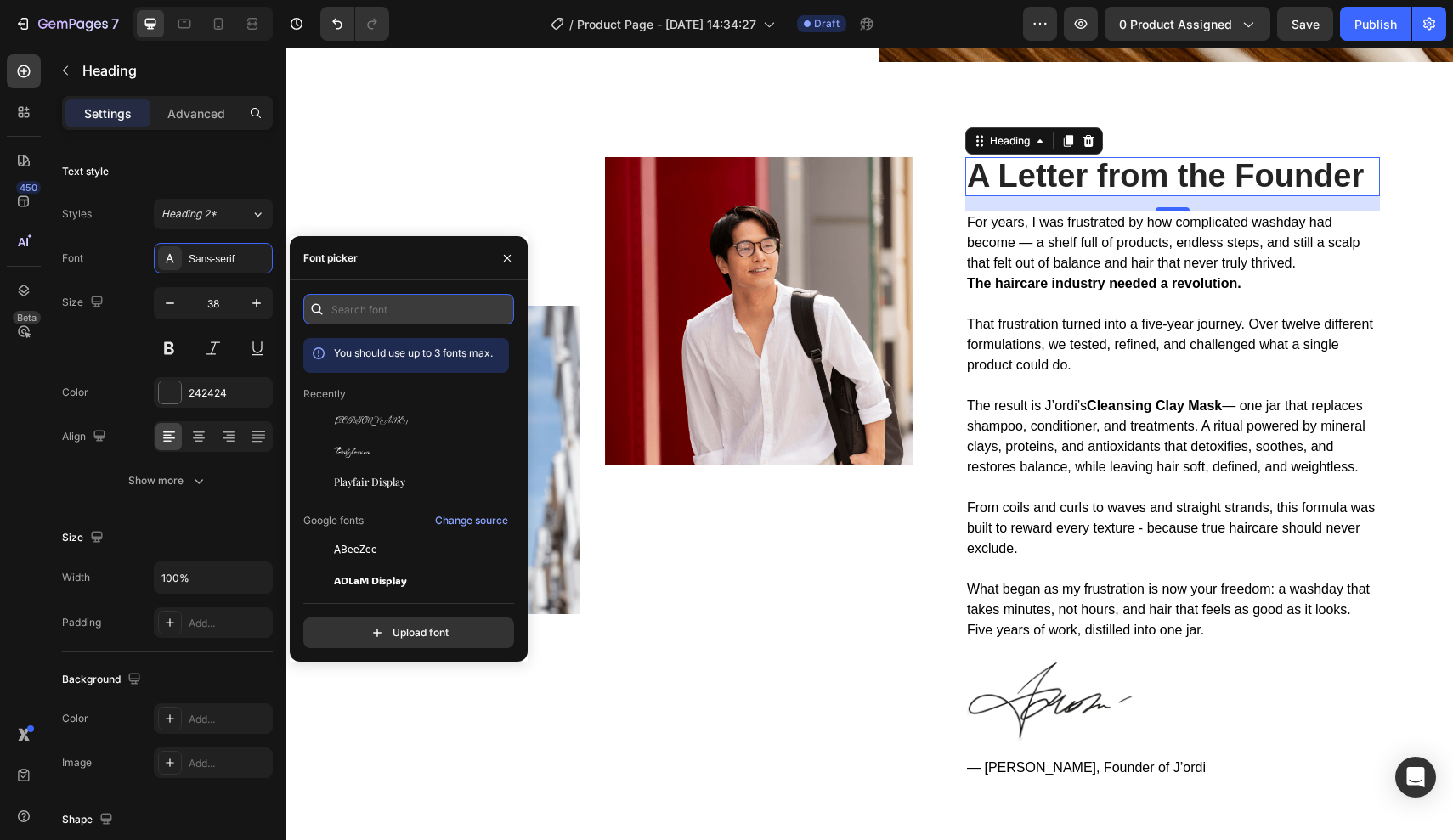
click at [386, 307] on input "text" at bounding box center [408, 308] width 210 height 30
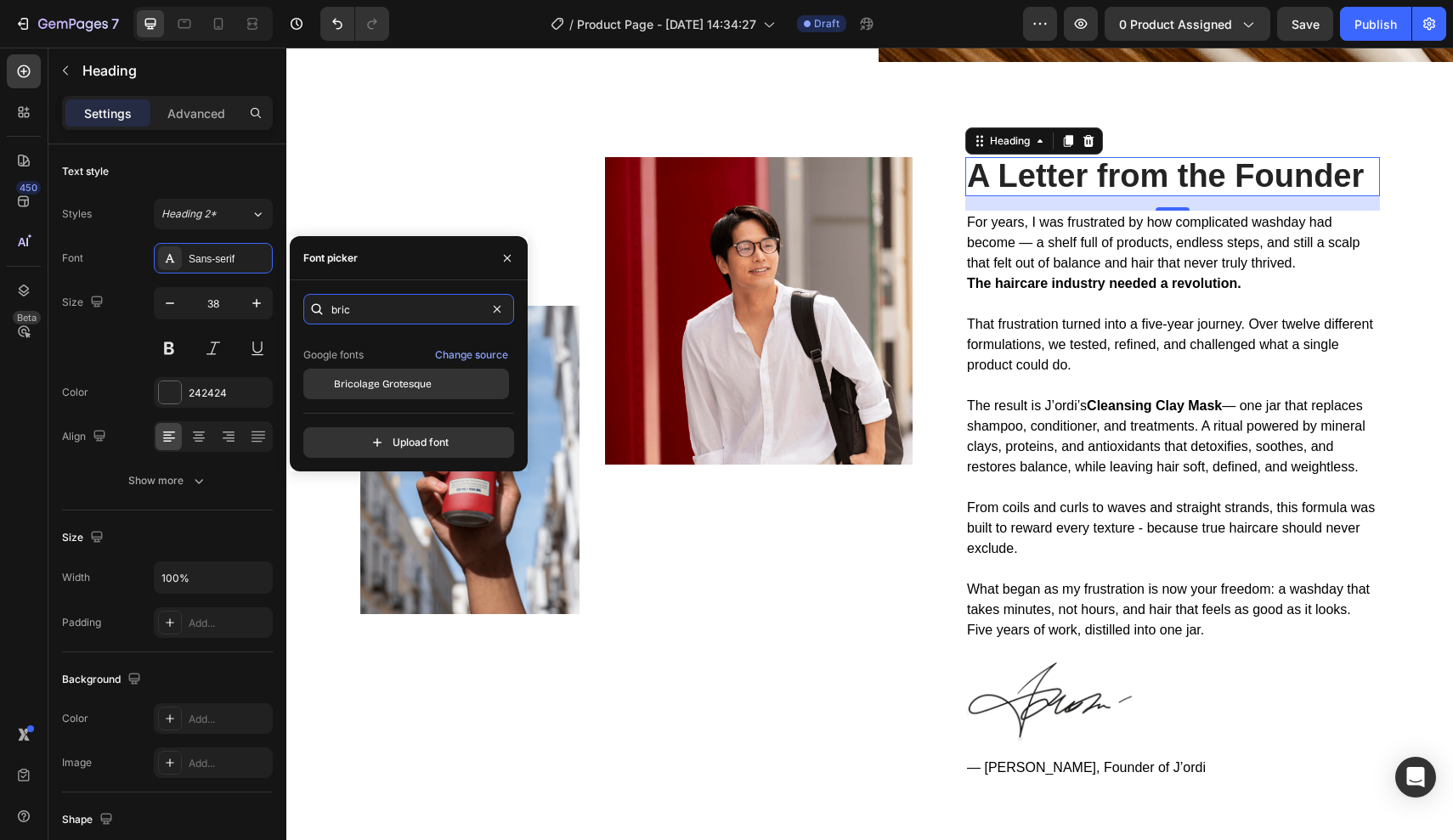
scroll to position [41, 0]
type input "bric"
click at [381, 382] on span "Bricolage Grotesque" at bounding box center [382, 383] width 98 height 16
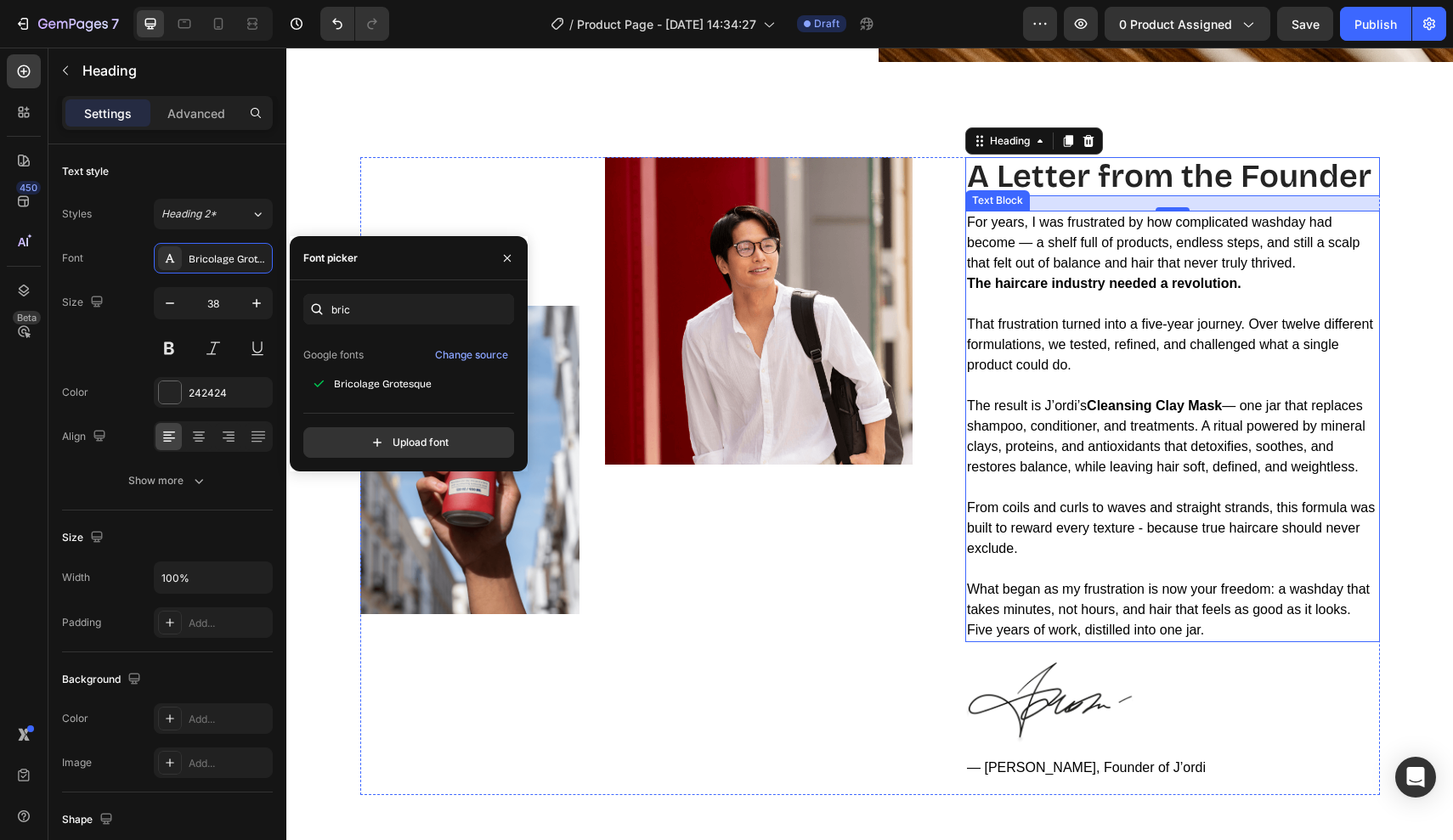
click at [1156, 304] on p "Rich Text Editor. Editing area: main" at bounding box center [1172, 304] width 411 height 20
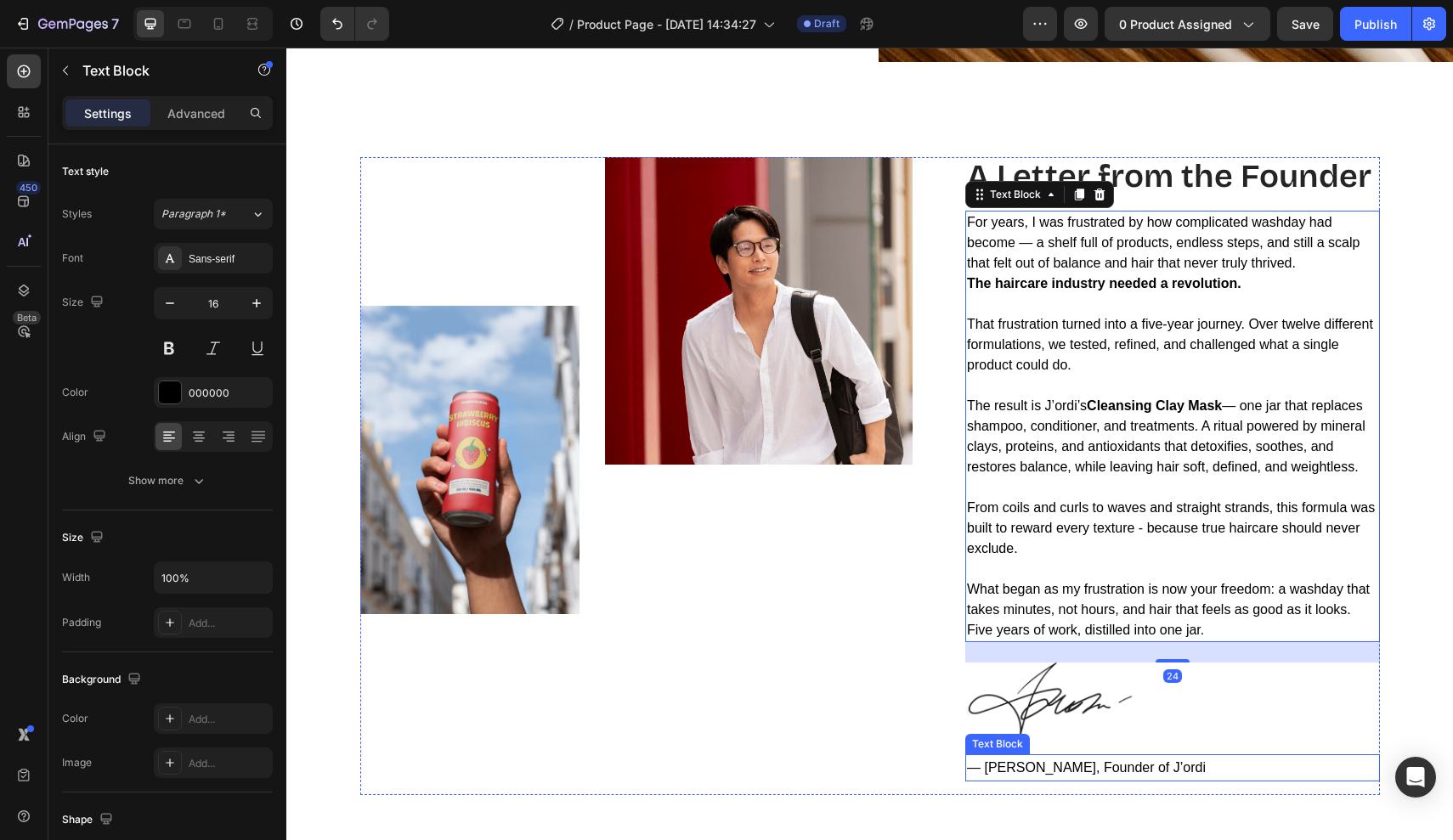
click at [1039, 767] on span "— [PERSON_NAME], Founder of J’ordi" at bounding box center [1086, 768] width 239 height 15
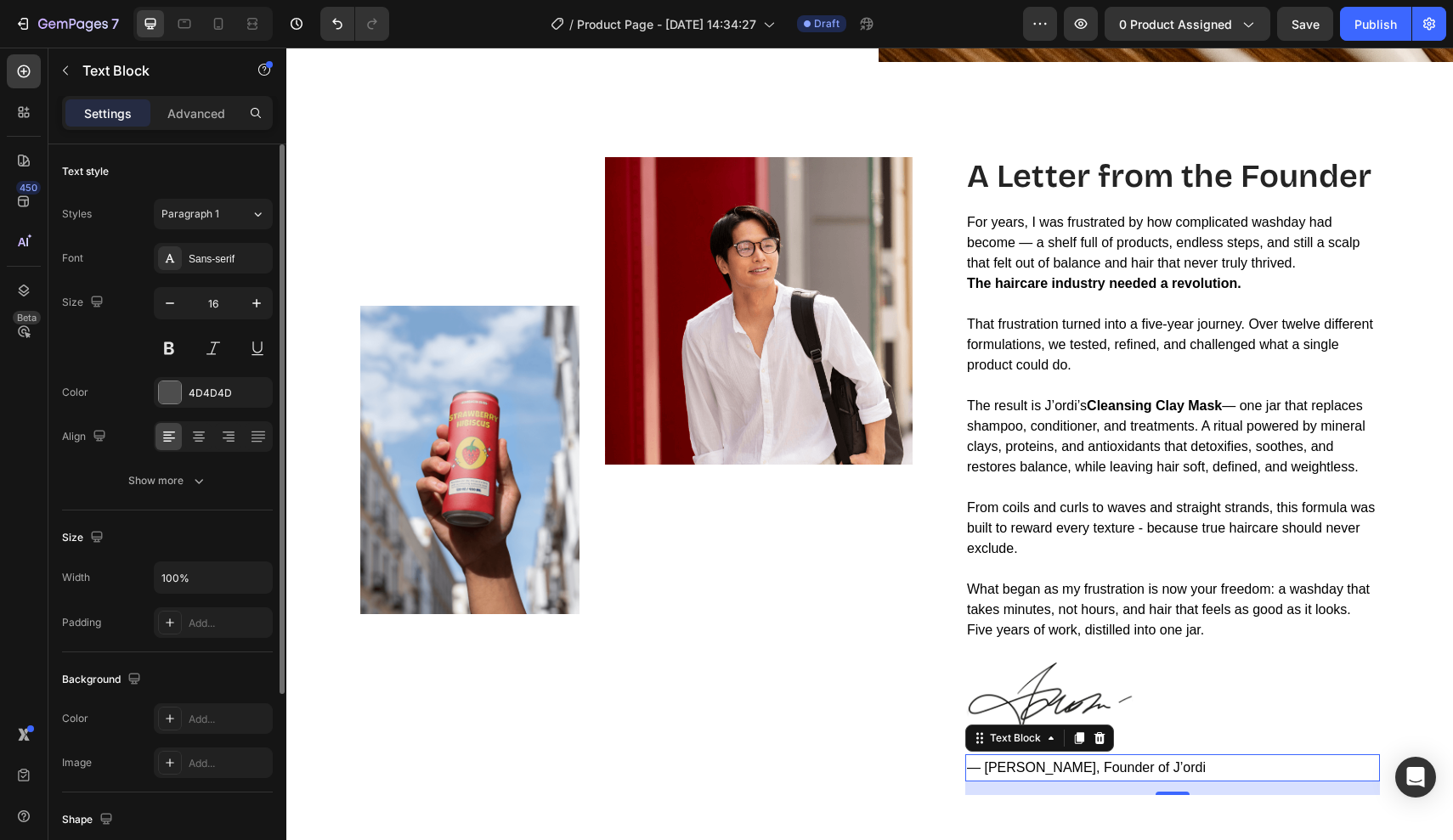
click at [175, 372] on div "Font Sans-serif Size 16 Color 4D4D4D Align Show more" at bounding box center [167, 370] width 210 height 253
click at [175, 389] on div at bounding box center [170, 393] width 22 height 22
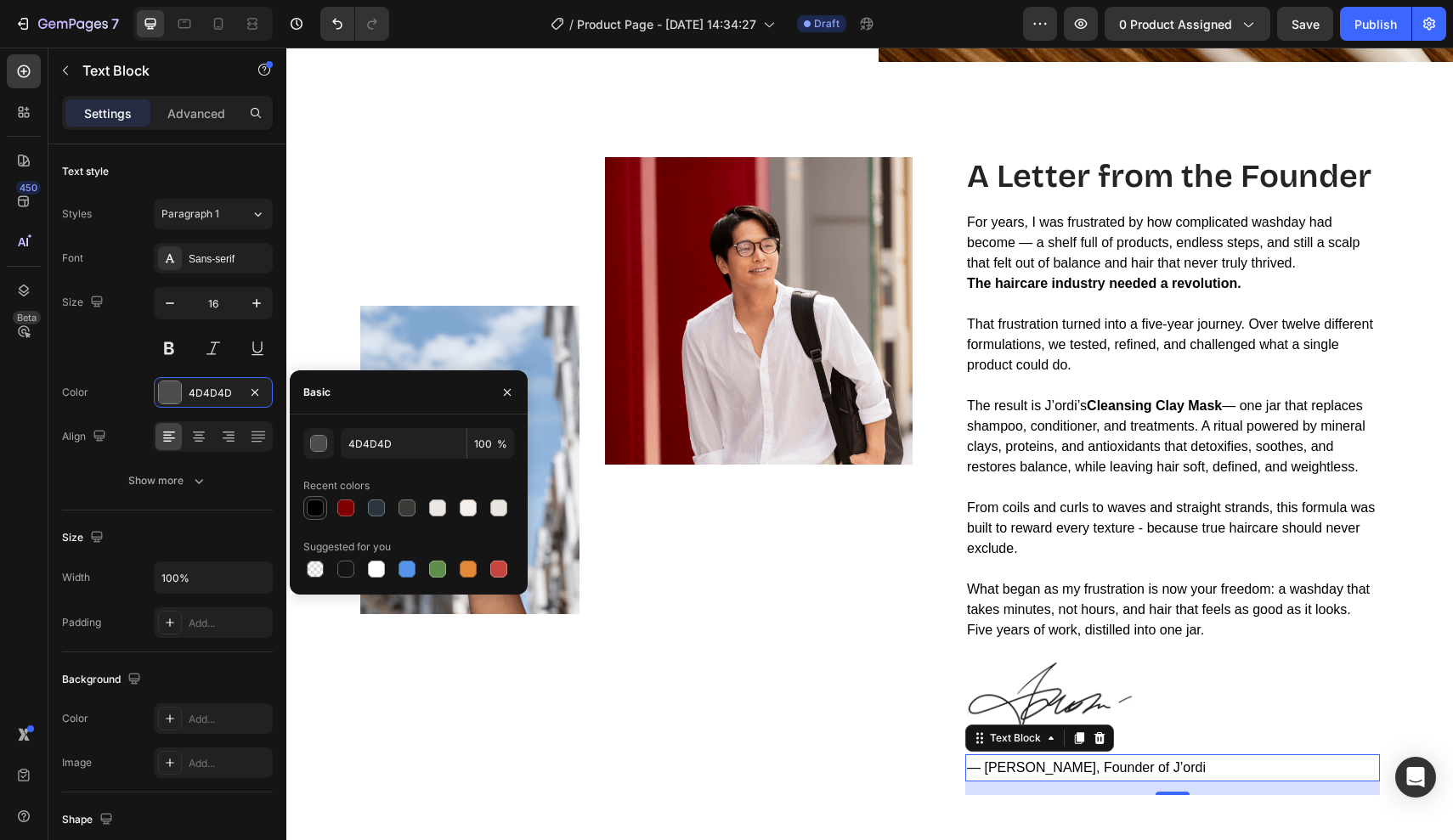
click at [319, 516] on div at bounding box center [315, 508] width 17 height 17
type input "000000"
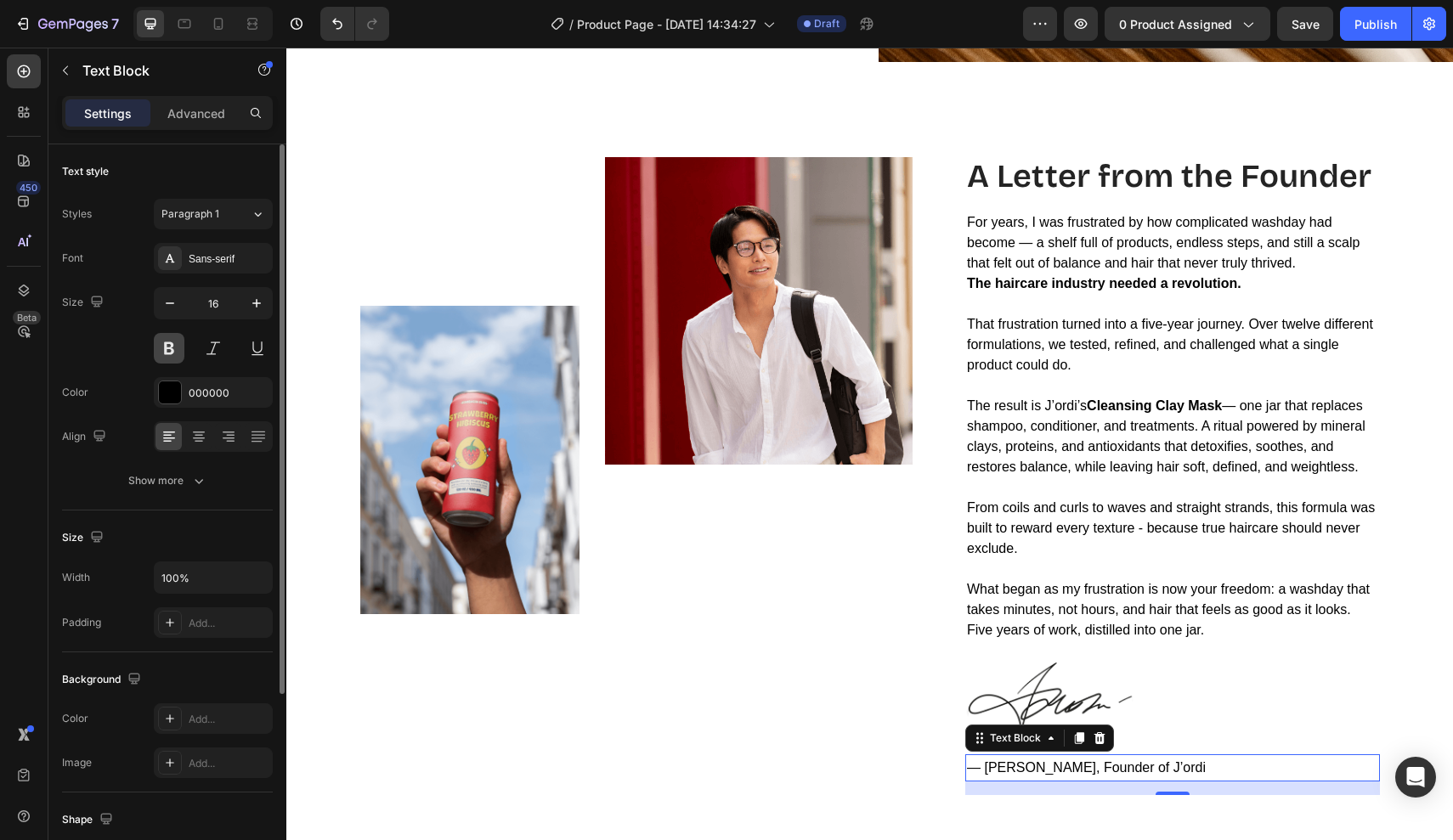
click at [171, 354] on button at bounding box center [168, 348] width 30 height 30
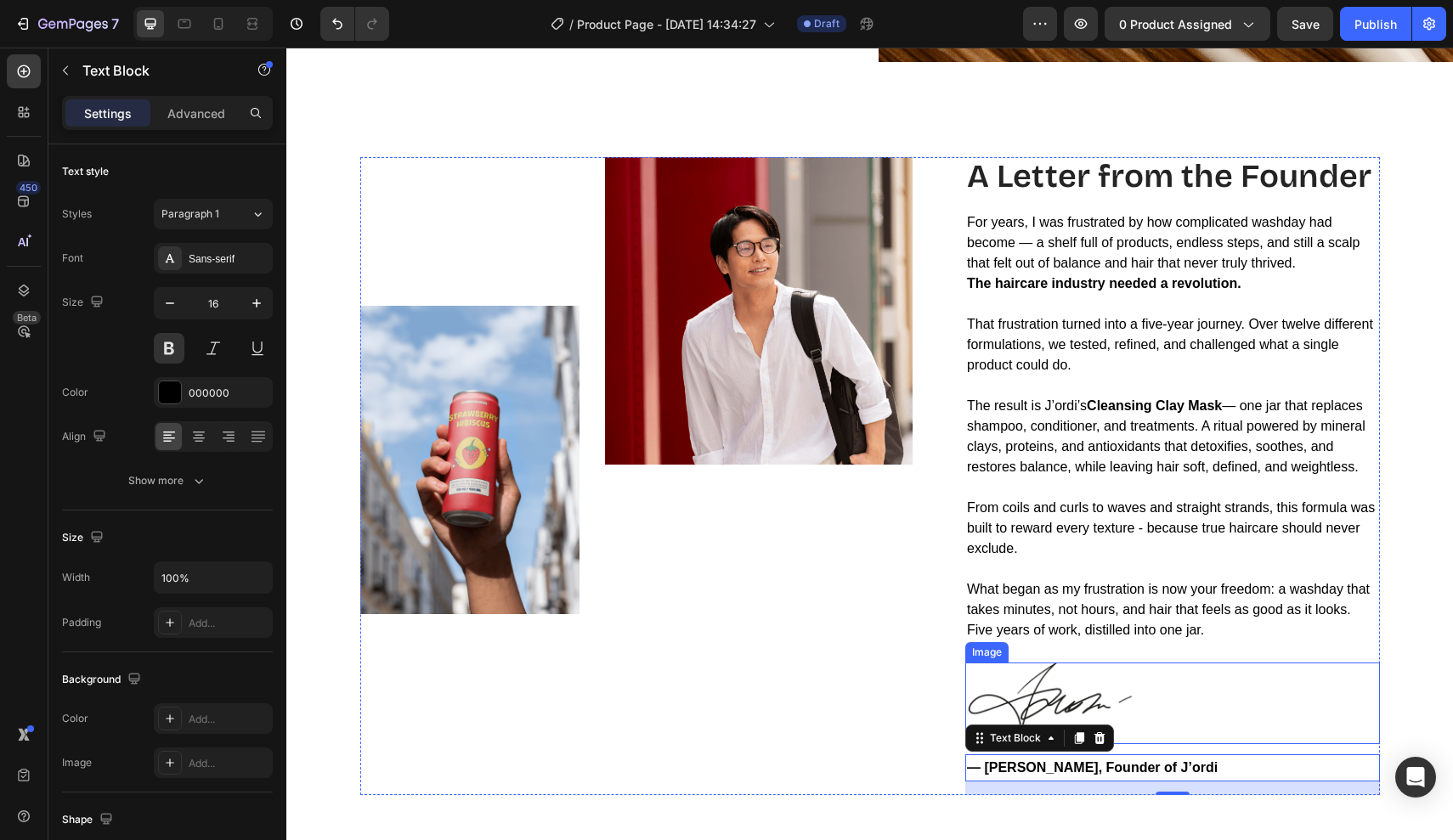
click at [1067, 673] on img at bounding box center [1050, 703] width 170 height 81
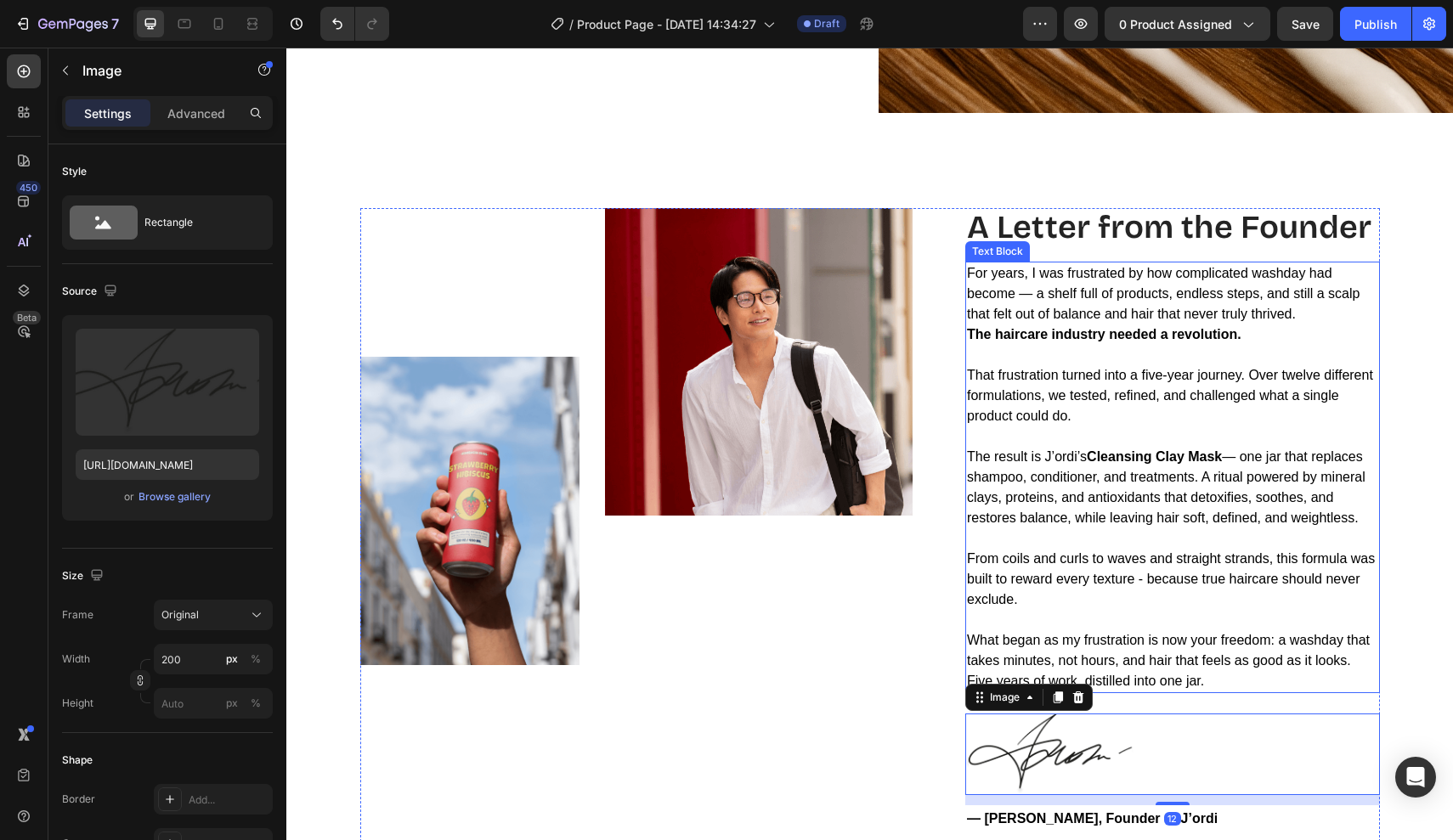
scroll to position [3087, 0]
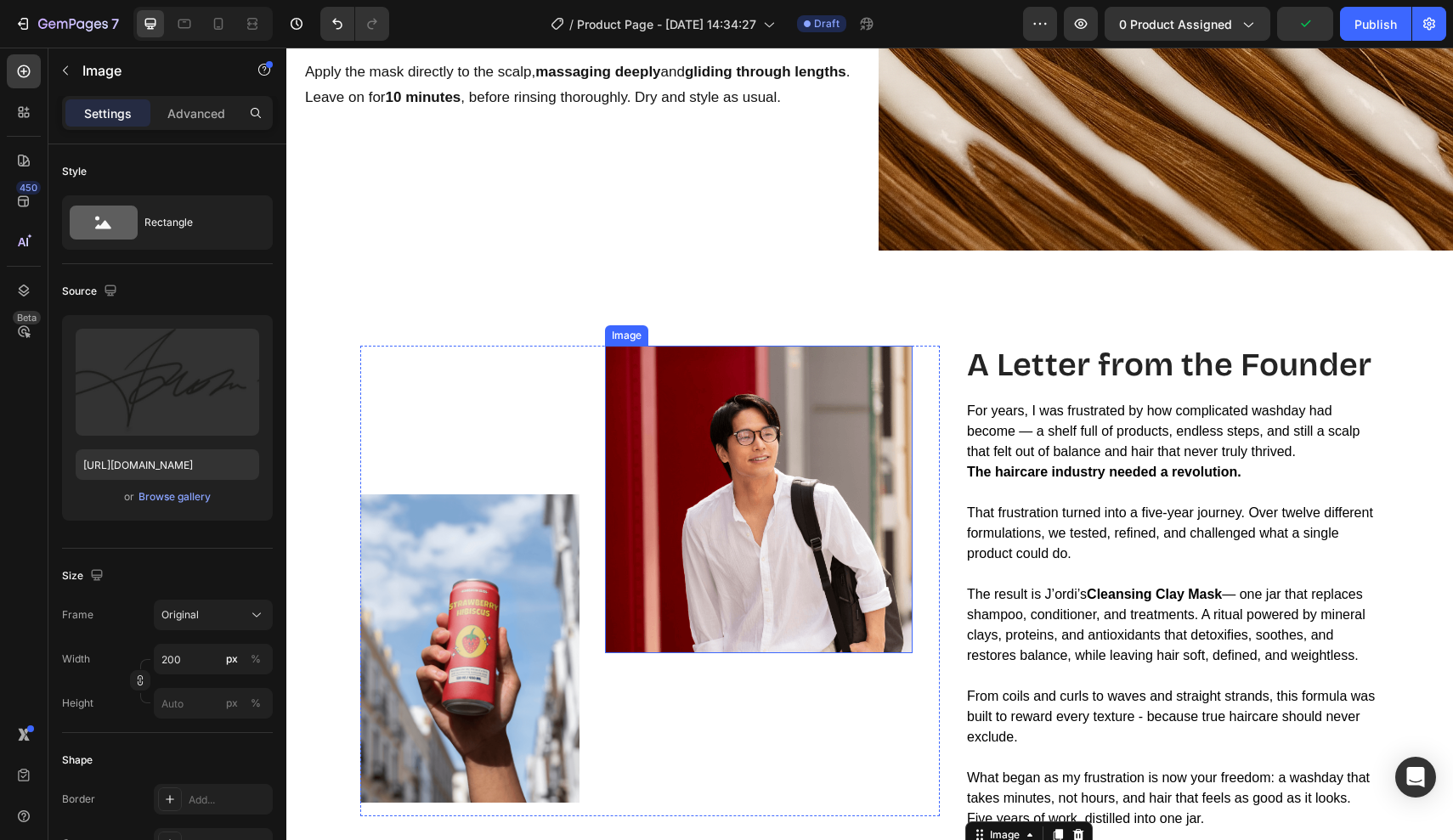
click at [780, 450] on img at bounding box center [759, 500] width 307 height 307
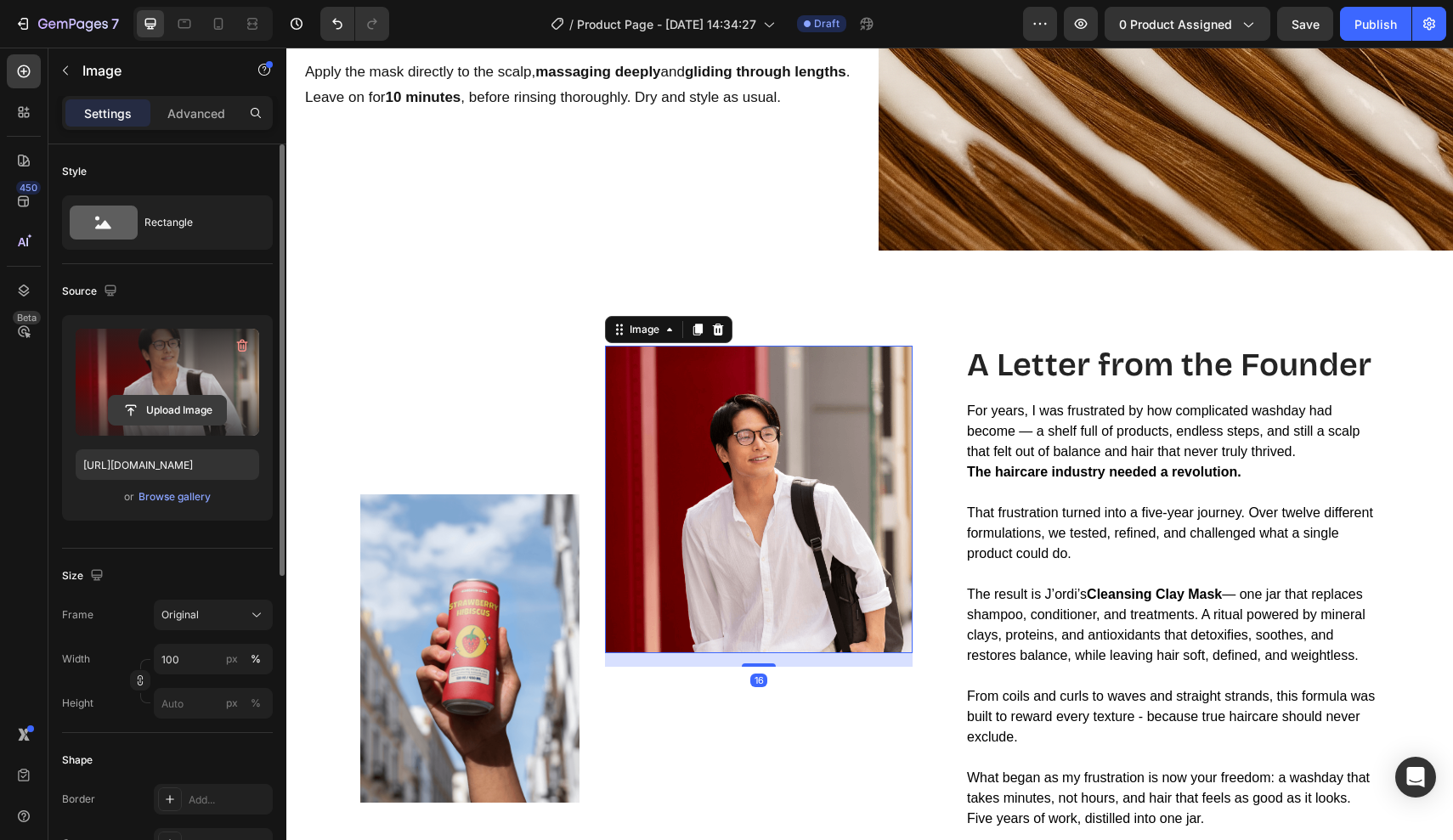
click at [188, 403] on input "file" at bounding box center [167, 411] width 117 height 29
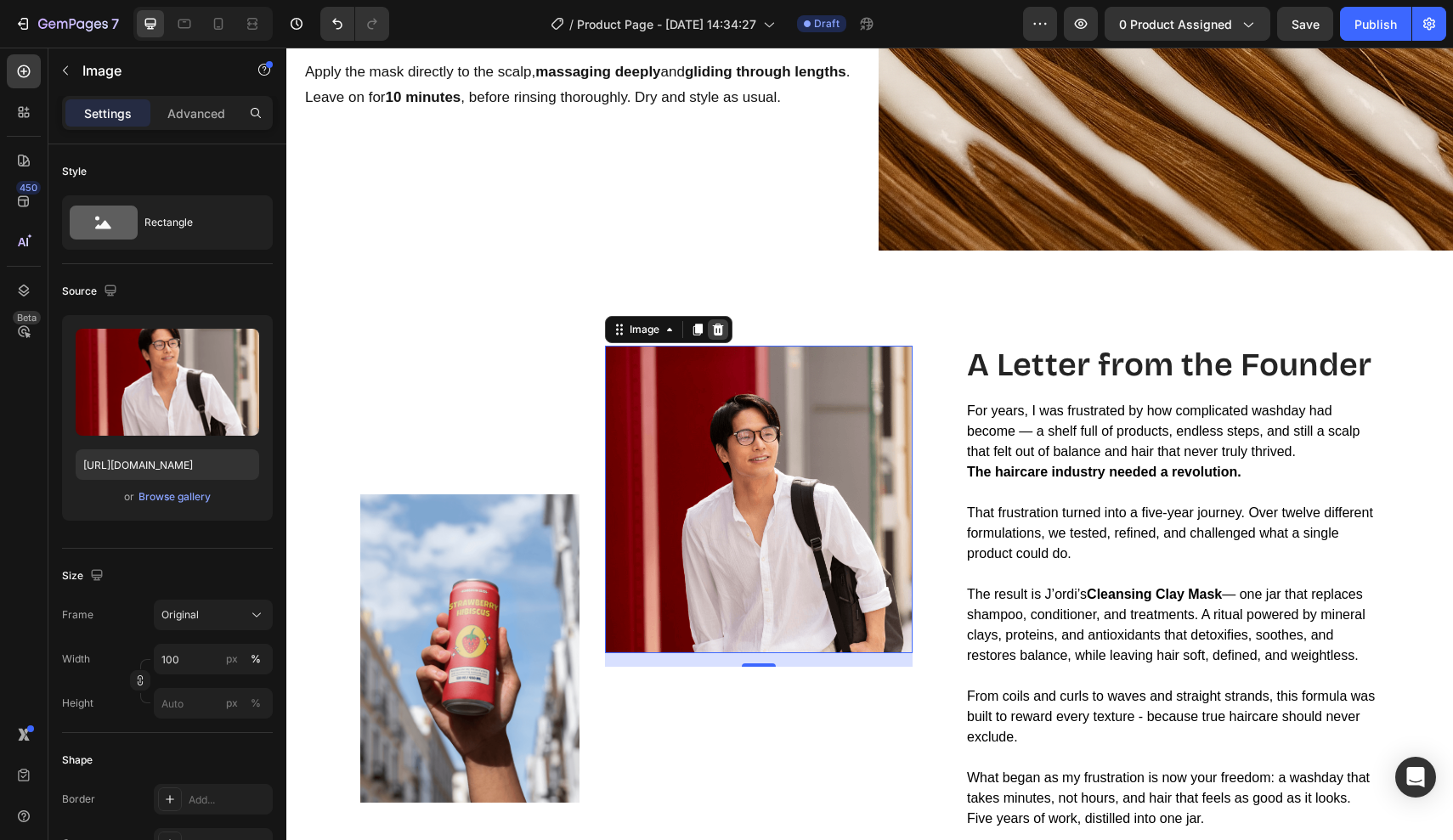
click at [725, 325] on icon at bounding box center [717, 329] width 14 height 14
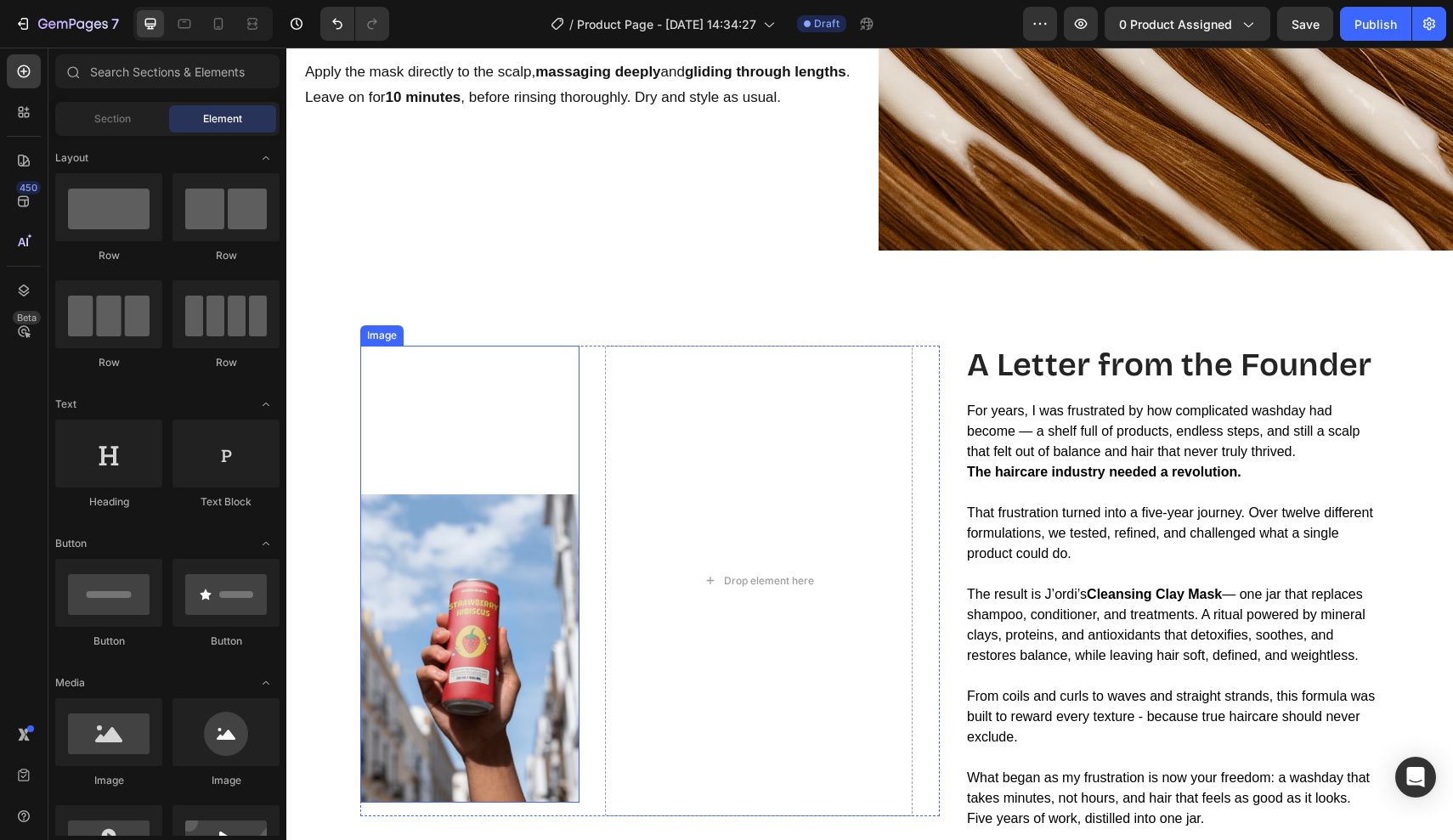
click at [481, 555] on img at bounding box center [470, 648] width 220 height 308
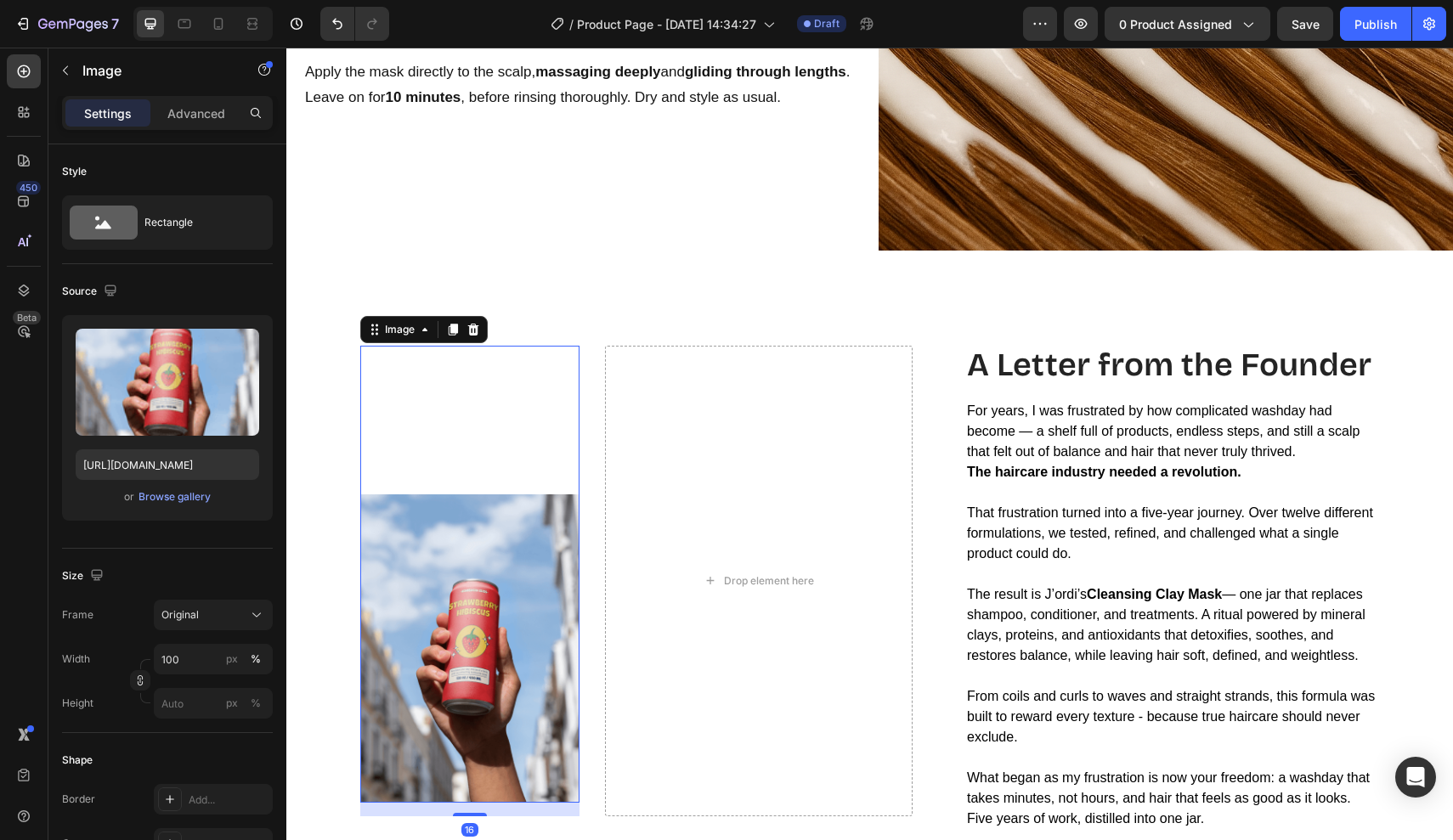
click at [526, 517] on img at bounding box center [470, 648] width 220 height 308
click at [472, 331] on icon at bounding box center [473, 329] width 11 height 12
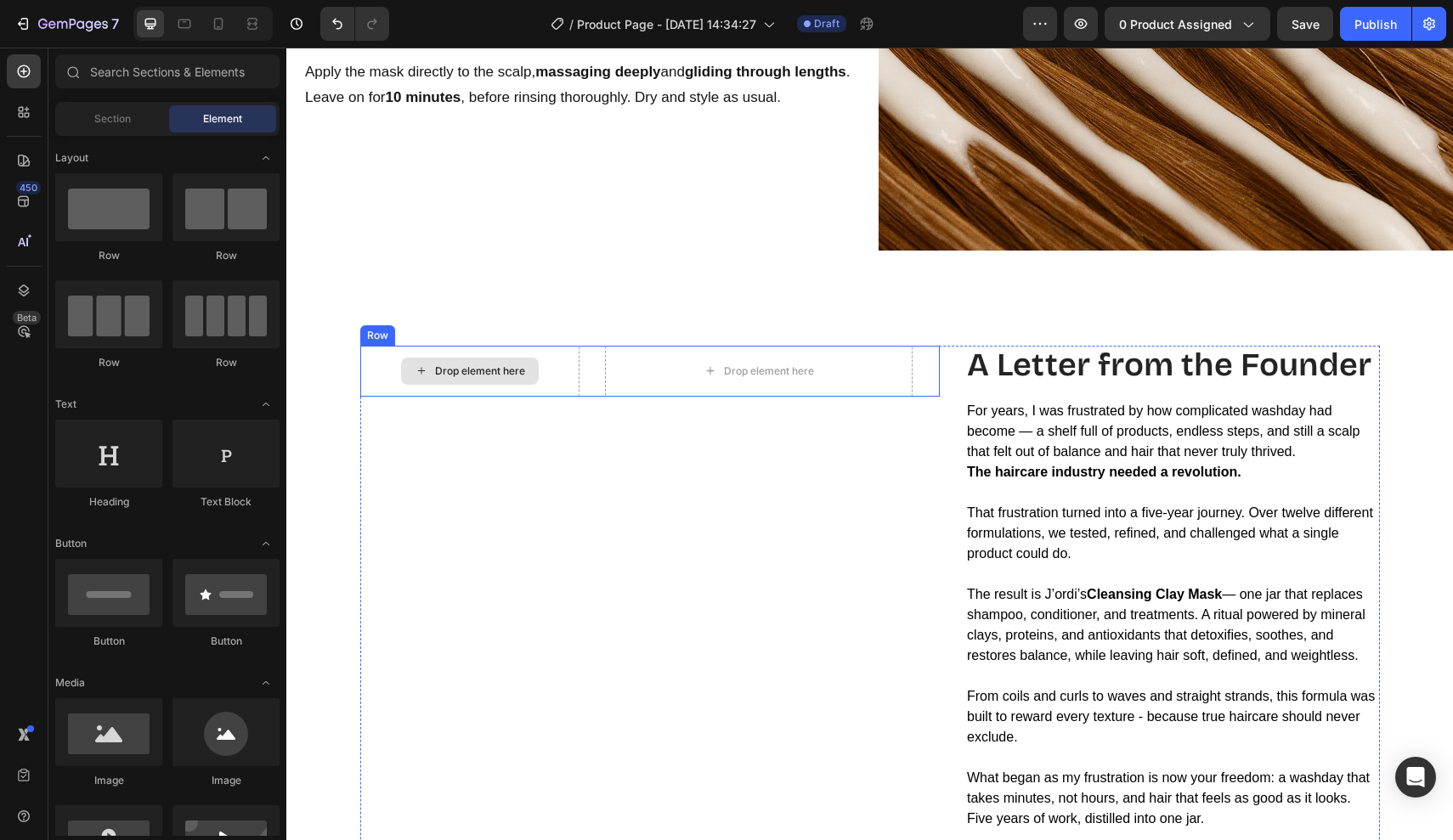
click at [537, 362] on div "Drop element here" at bounding box center [469, 372] width 137 height 27
click at [140, 126] on div "Section" at bounding box center [112, 119] width 107 height 27
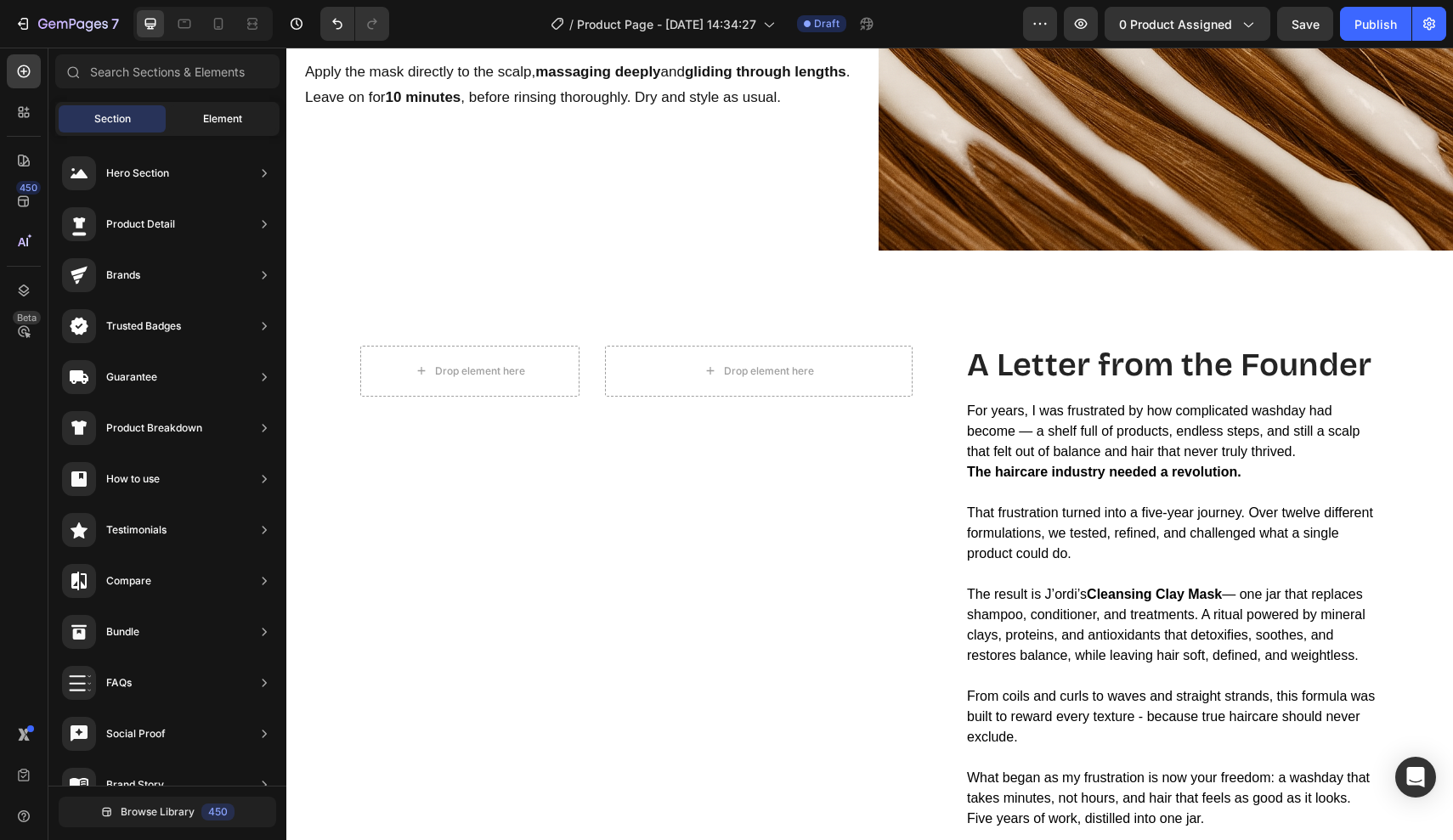
click at [199, 116] on div "Element" at bounding box center [222, 119] width 107 height 27
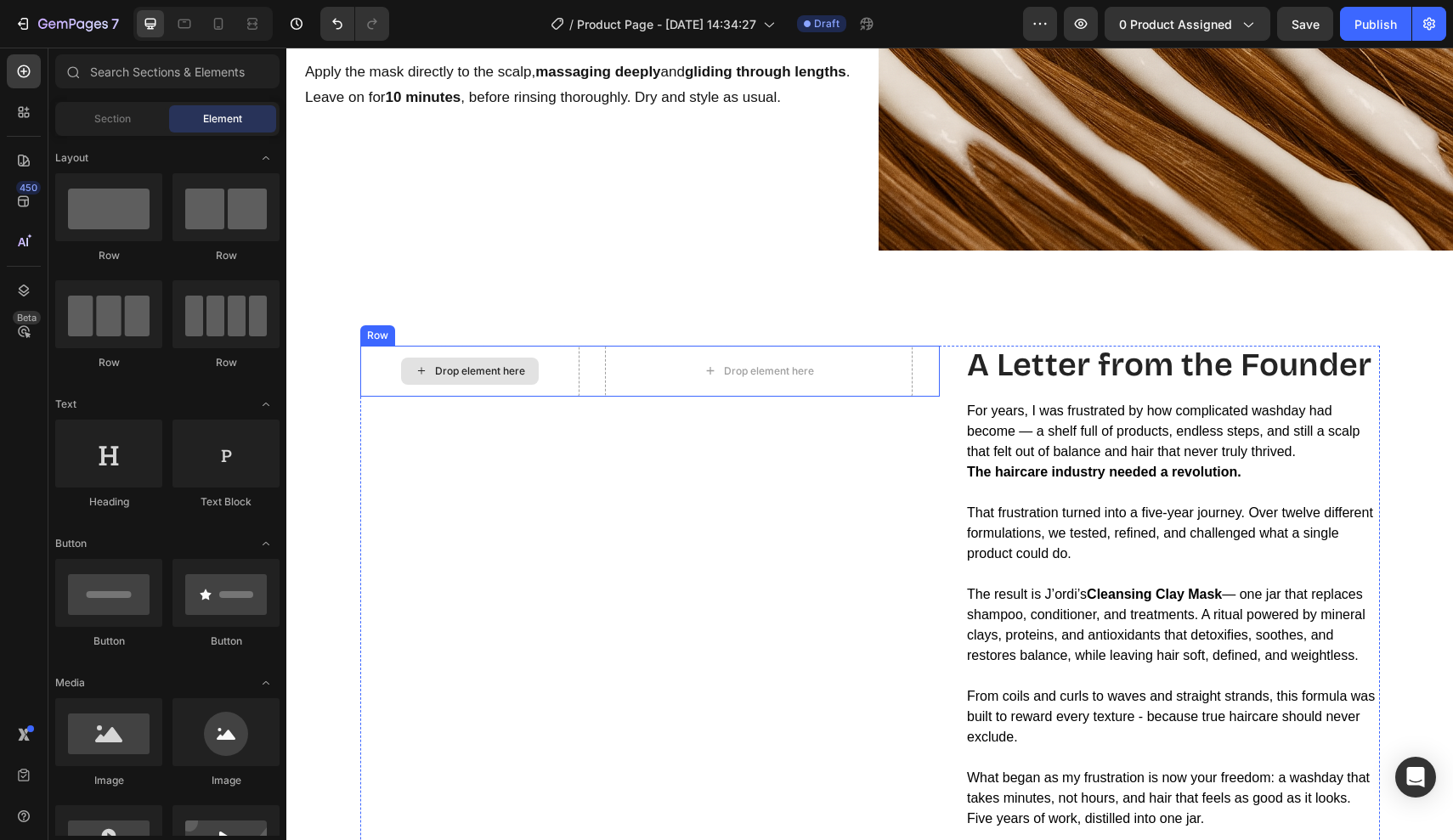
click at [557, 362] on div "Drop element here" at bounding box center [470, 372] width 220 height 51
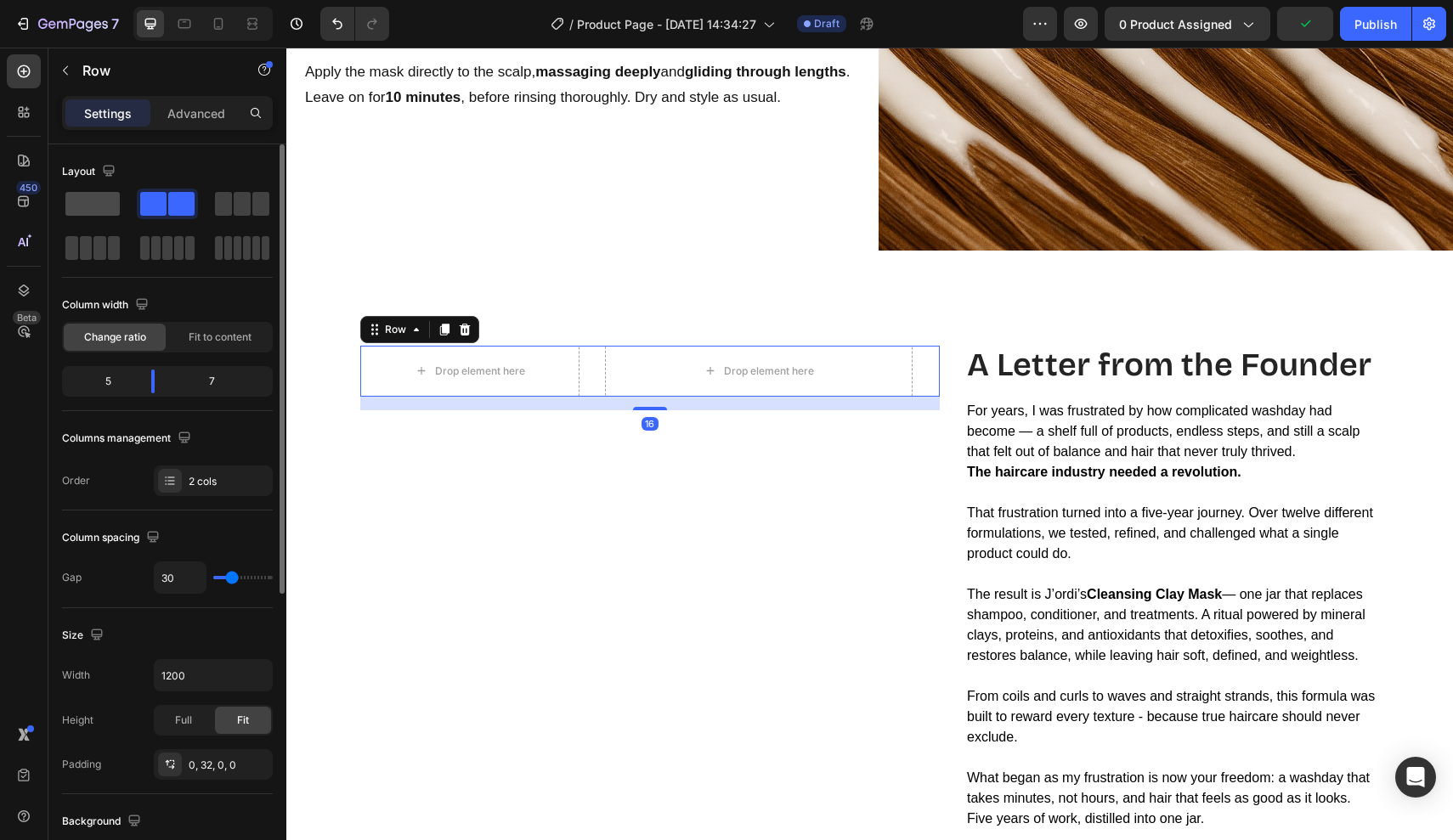
click at [78, 196] on span at bounding box center [91, 204] width 54 height 24
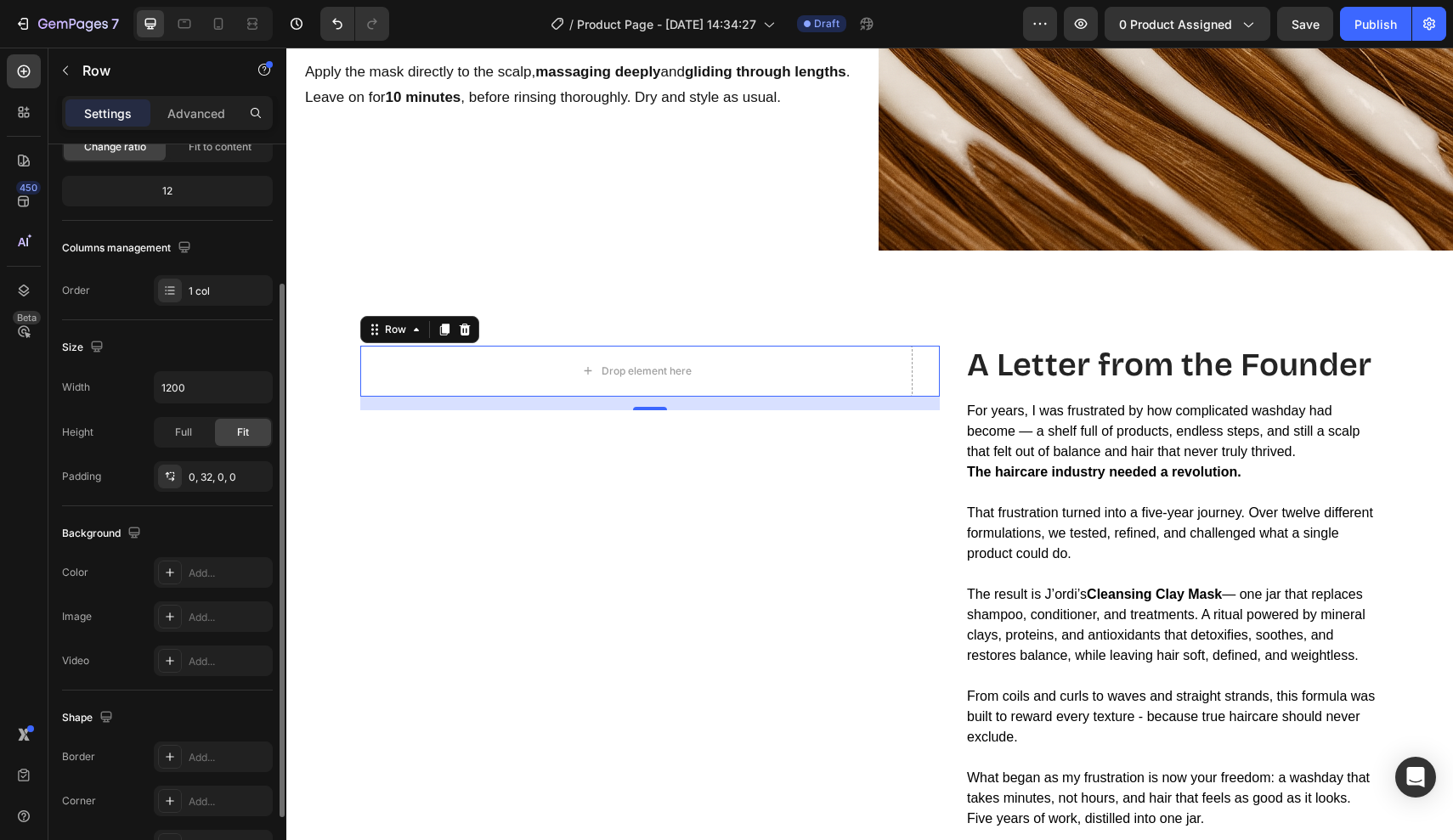
scroll to position [192, 0]
click at [920, 532] on div "Drop element here Row 16" at bounding box center [651, 665] width 580 height 639
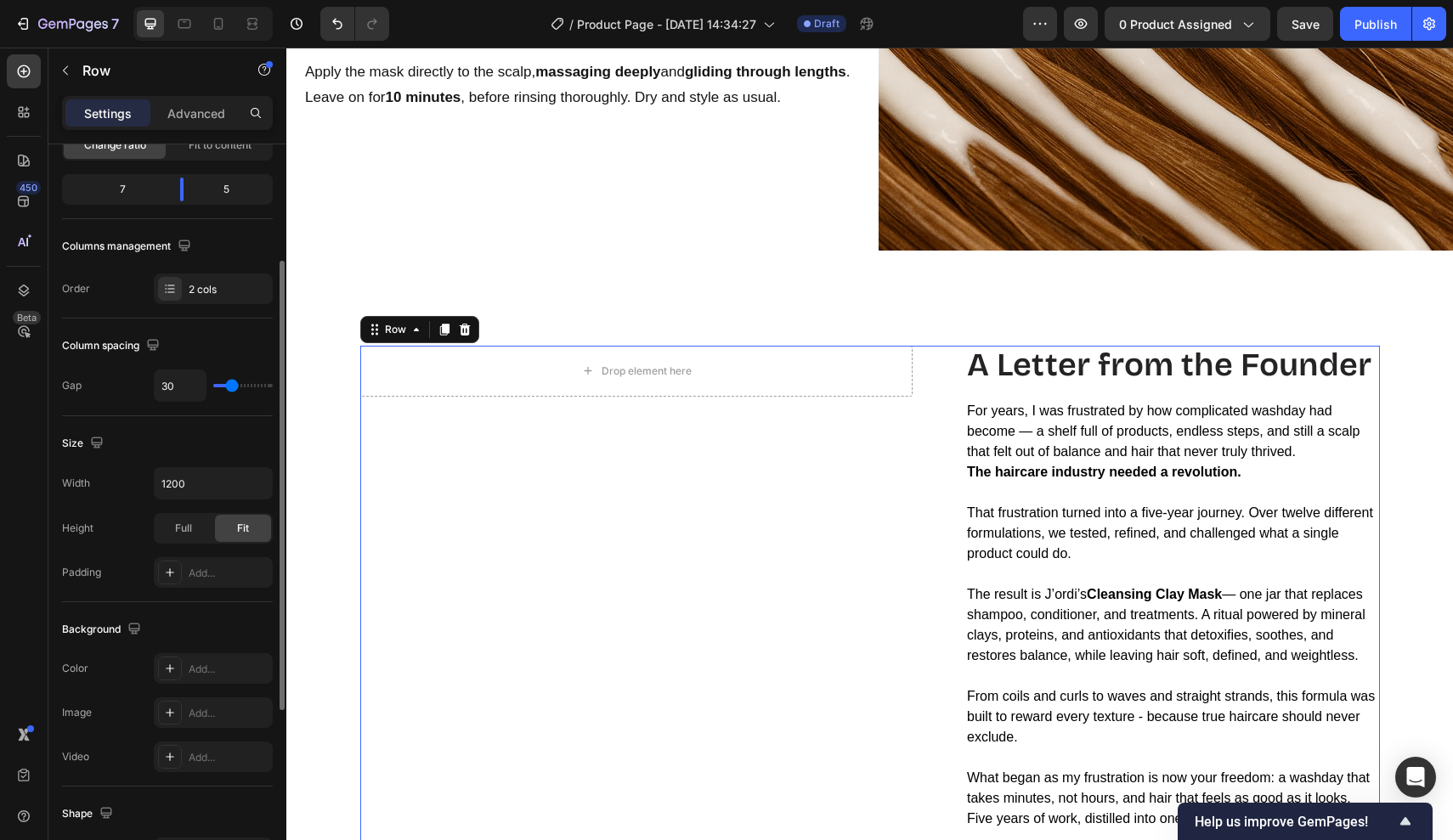
type input "0"
click at [194, 387] on div "0" at bounding box center [213, 385] width 119 height 32
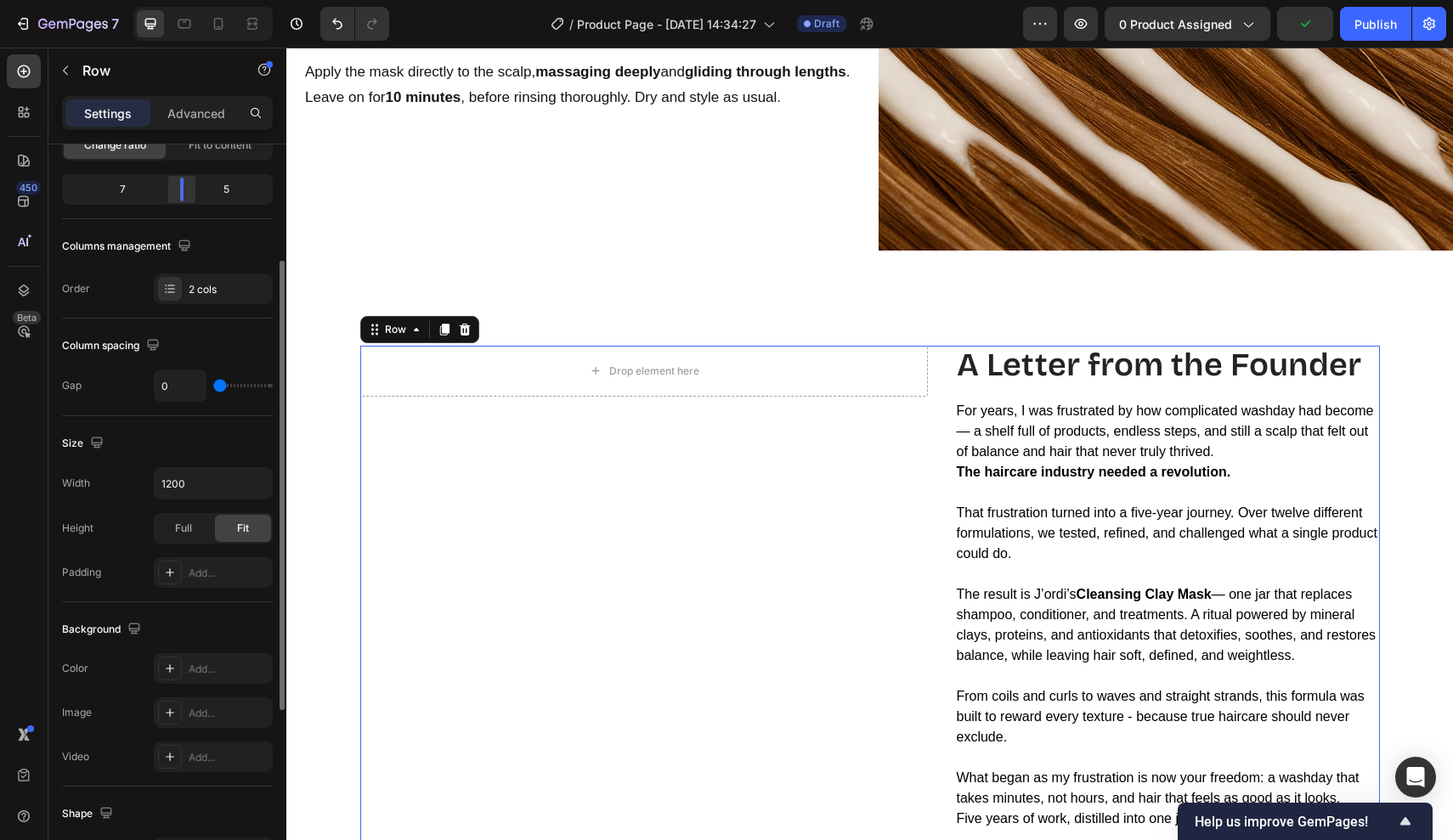
drag, startPoint x: 183, startPoint y: 201, endPoint x: 171, endPoint y: 200, distance: 12.0
click at [171, 200] on div "7 5" at bounding box center [167, 188] width 210 height 30
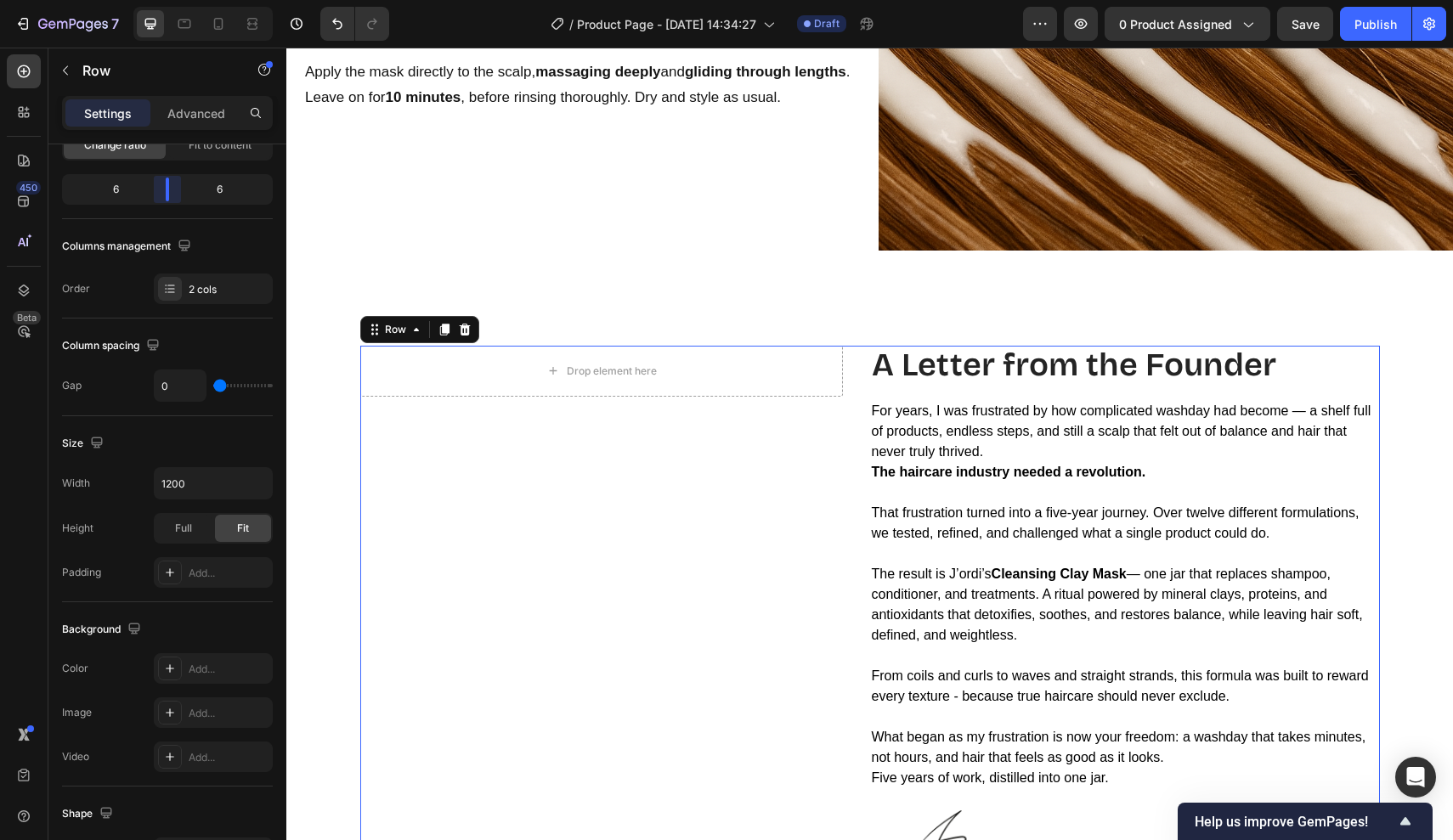
drag, startPoint x: 183, startPoint y: 192, endPoint x: 169, endPoint y: 192, distance: 14.0
click at [169, 0] on body "7 Version history / Product Page - Sep 27, 14:34:27 Draft Preview 0 product ass…" at bounding box center [726, 0] width 1453 height 0
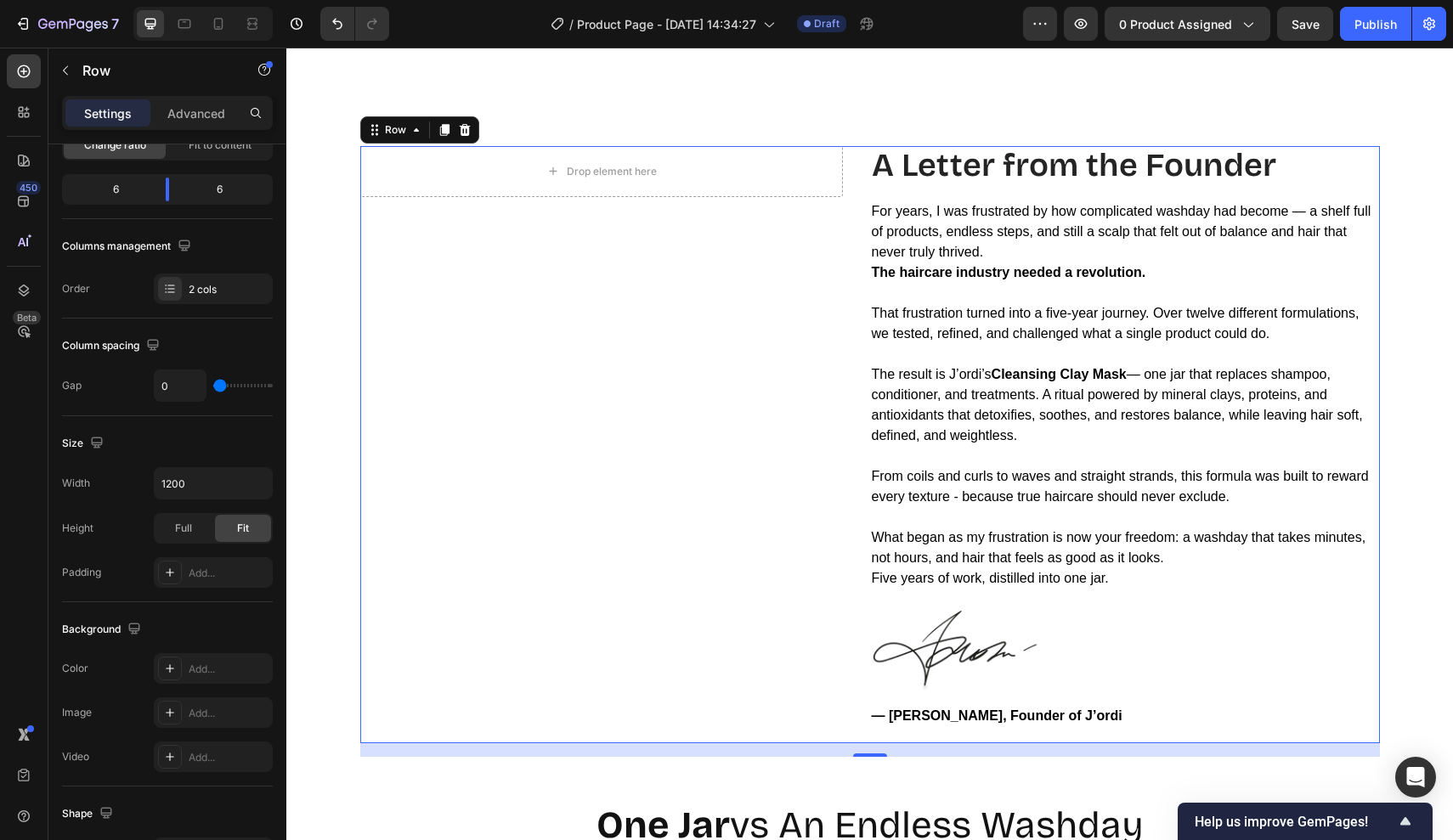
scroll to position [3235, 0]
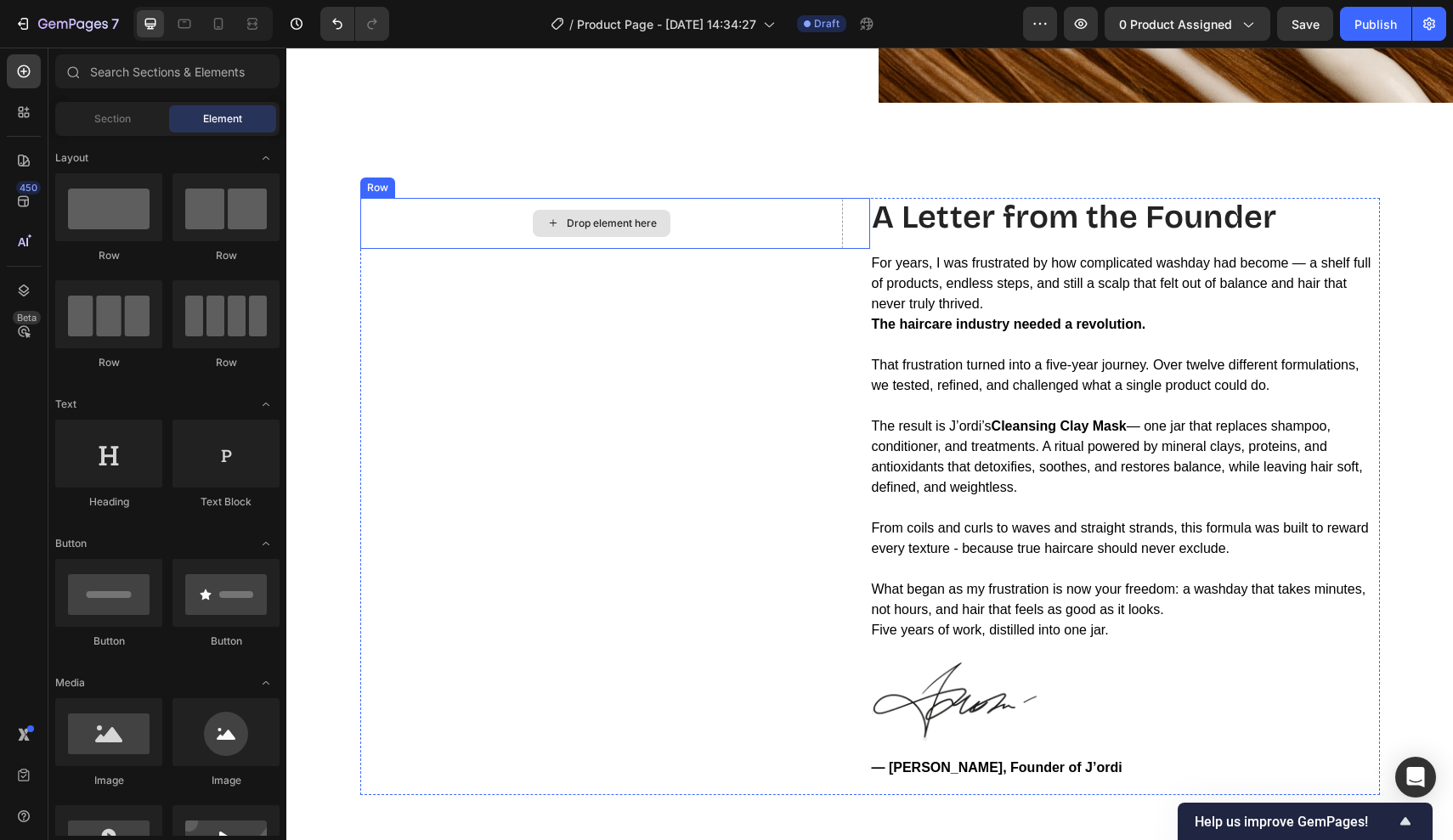
click at [630, 232] on div "Drop element here" at bounding box center [601, 223] width 137 height 27
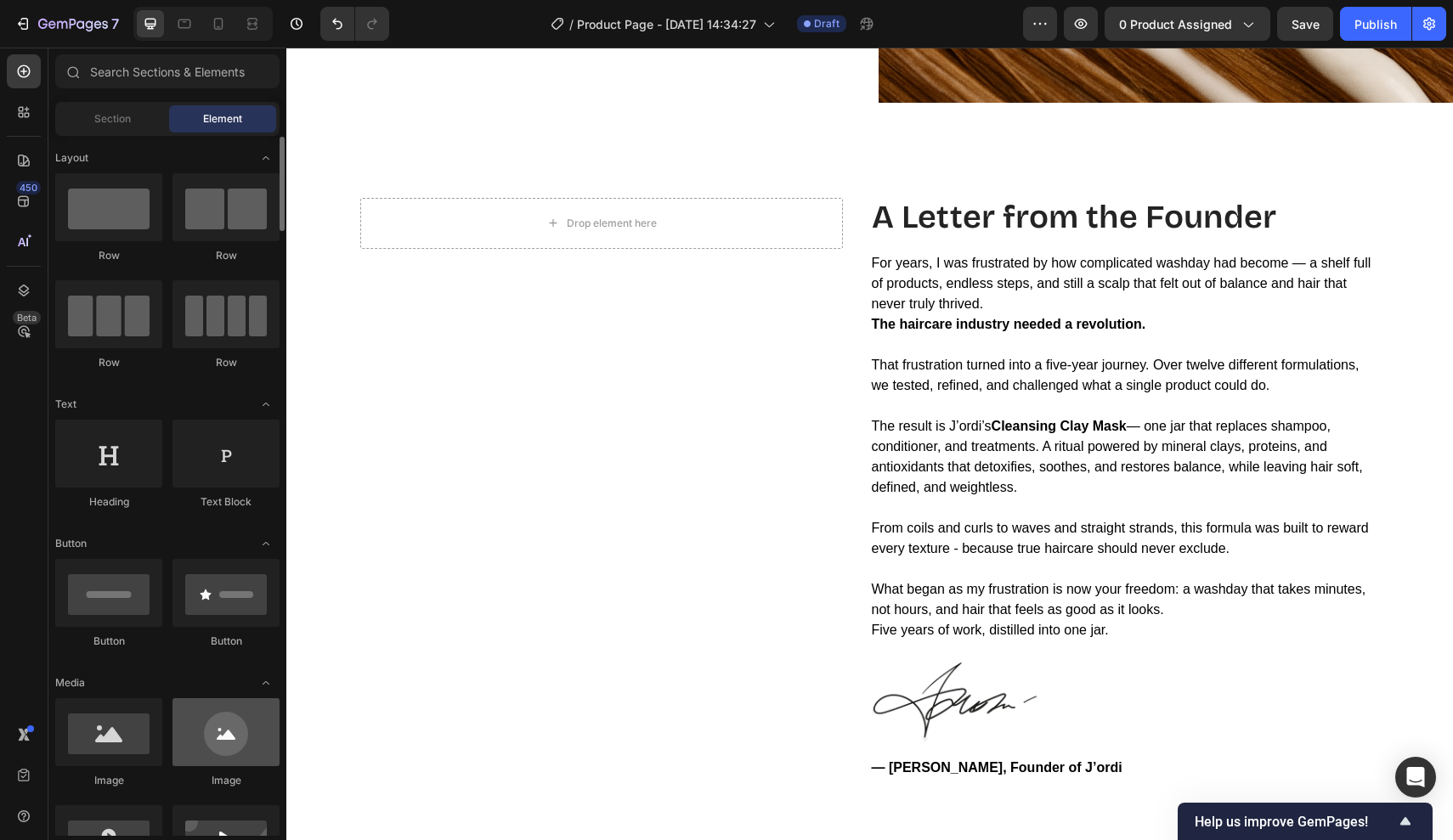
scroll to position [374, 0]
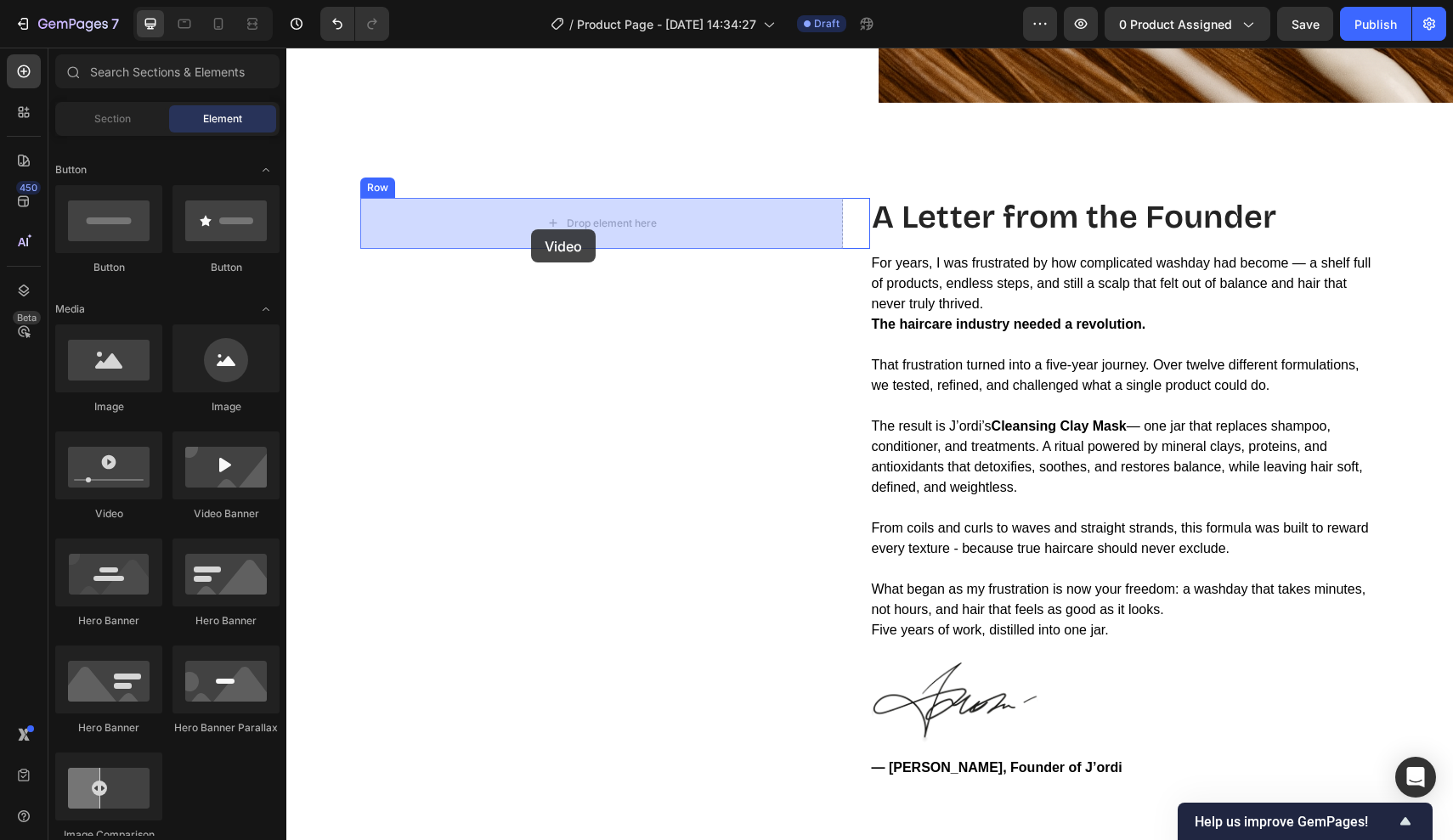
drag, startPoint x: 396, startPoint y: 522, endPoint x: 531, endPoint y: 230, distance: 321.7
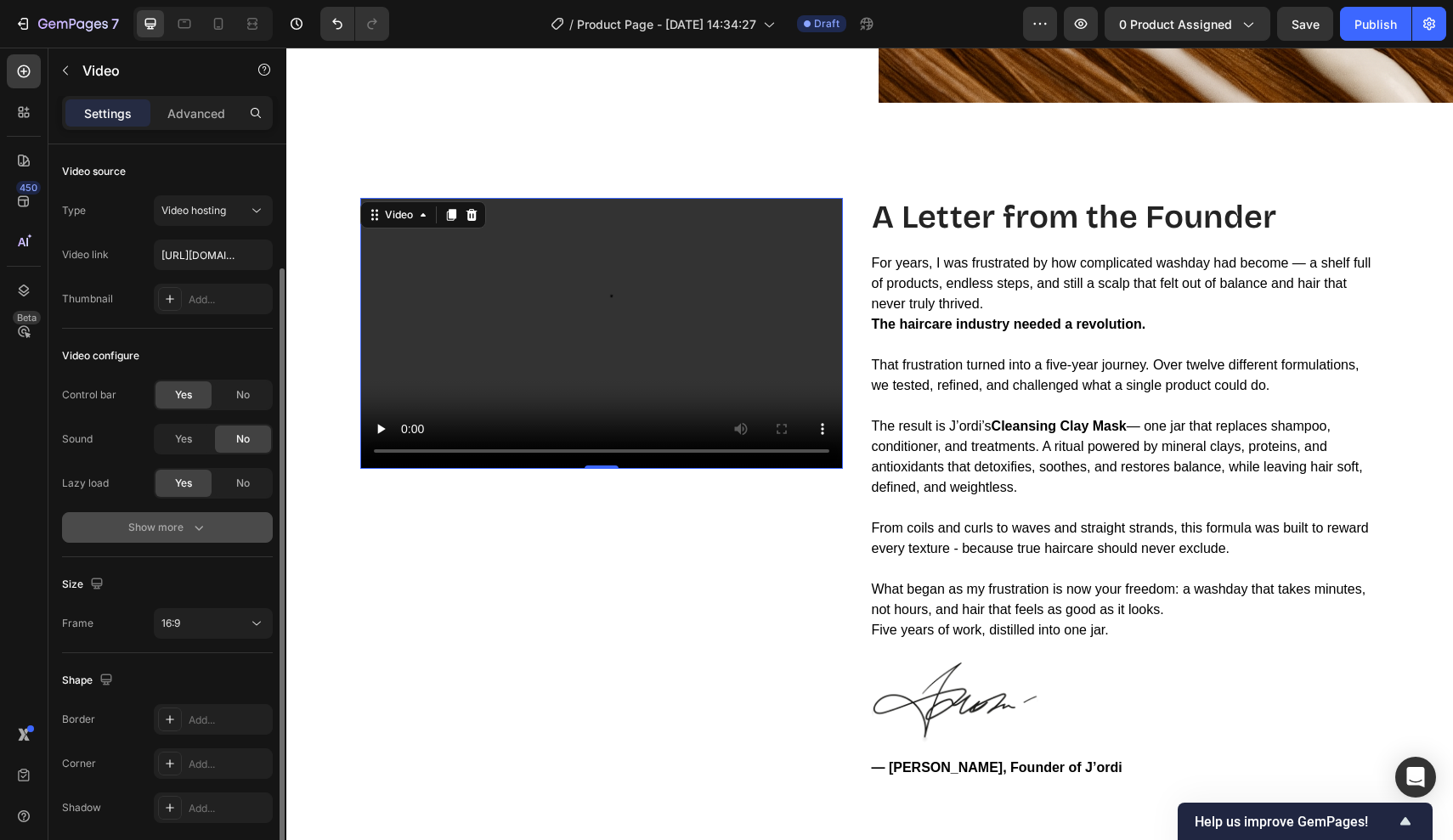
scroll to position [65, 0]
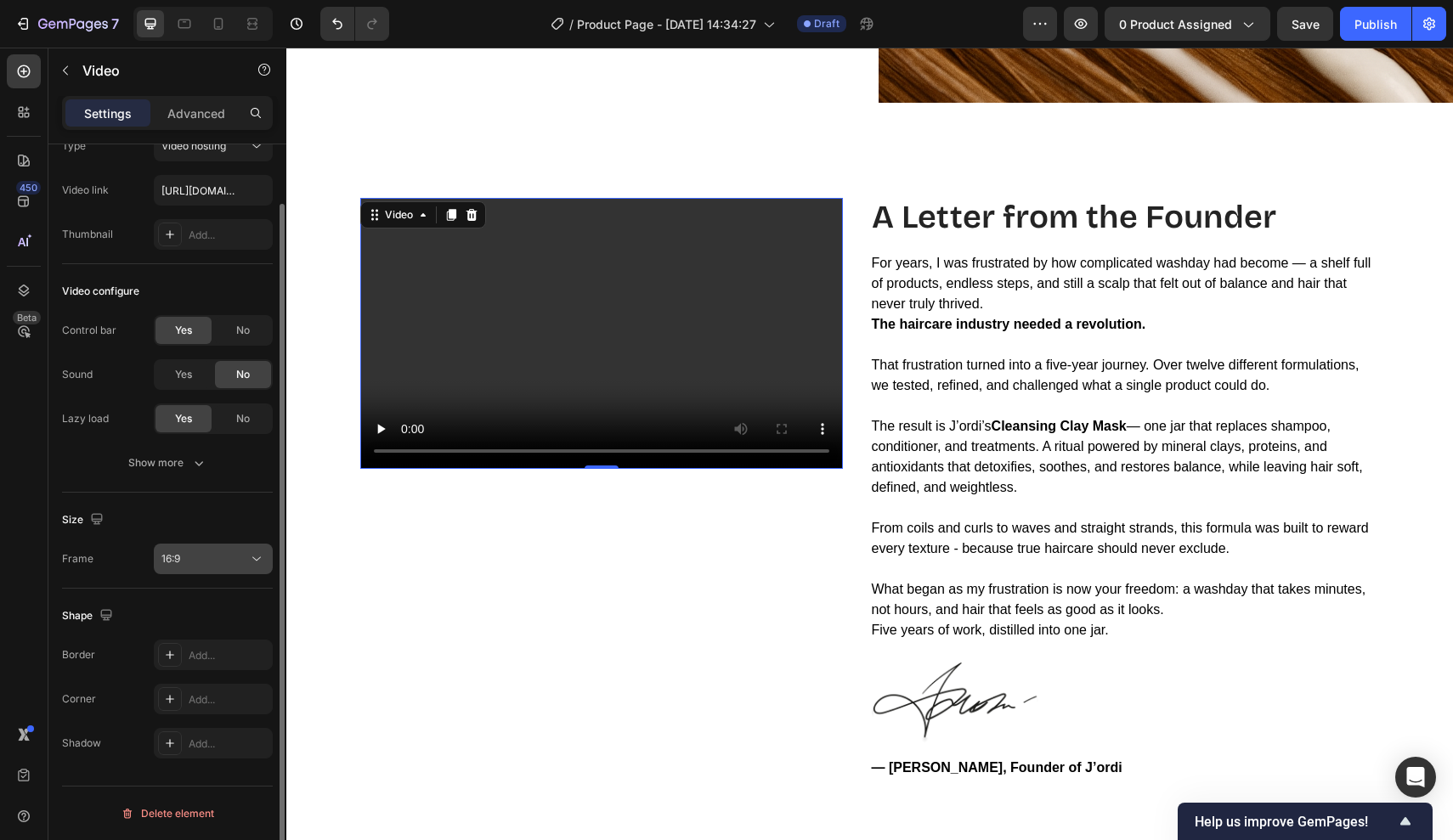
click at [206, 552] on div "16:9" at bounding box center [204, 559] width 87 height 16
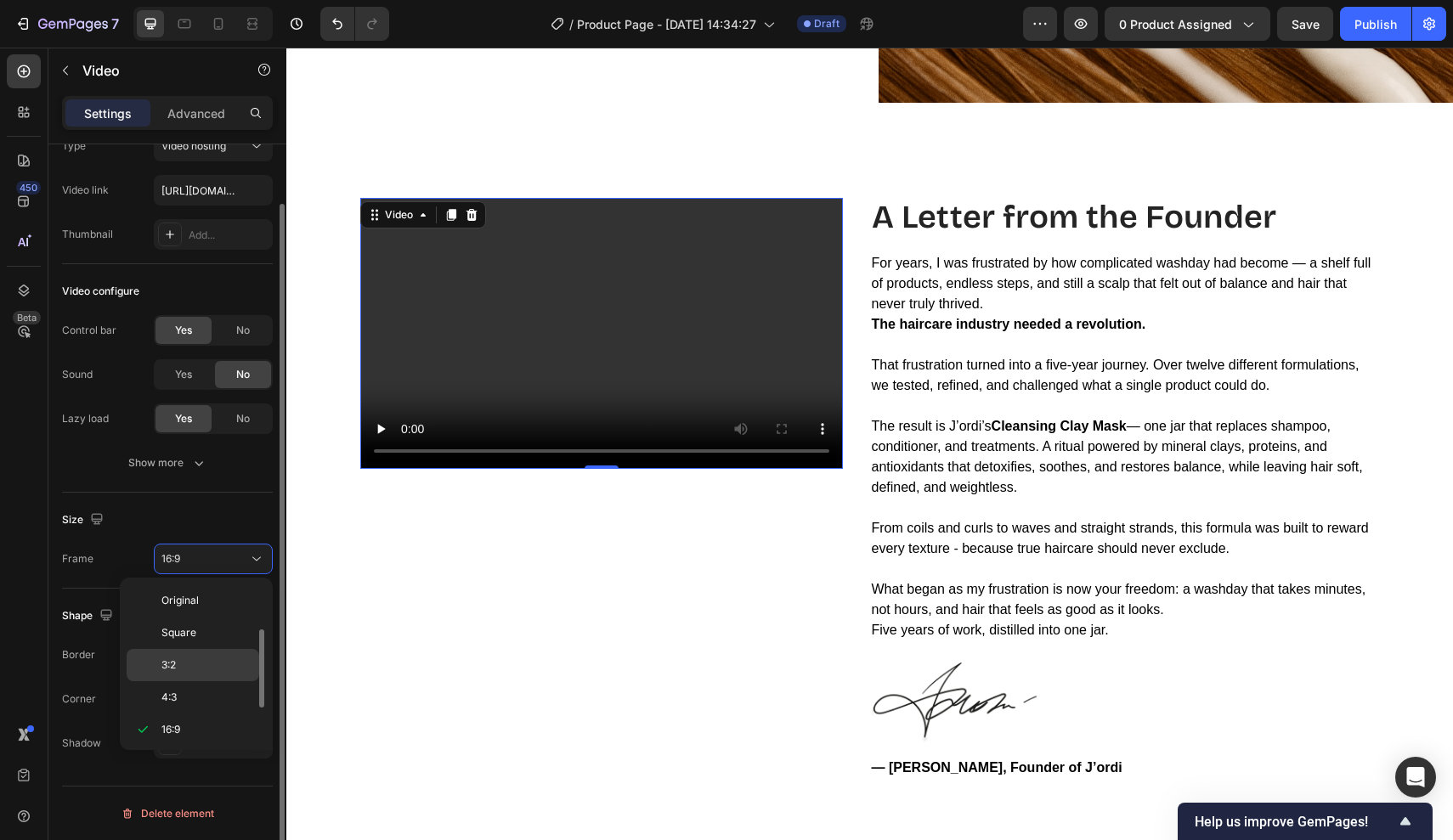
scroll to position [30, 0]
click at [188, 662] on p "4:3" at bounding box center [206, 666] width 90 height 16
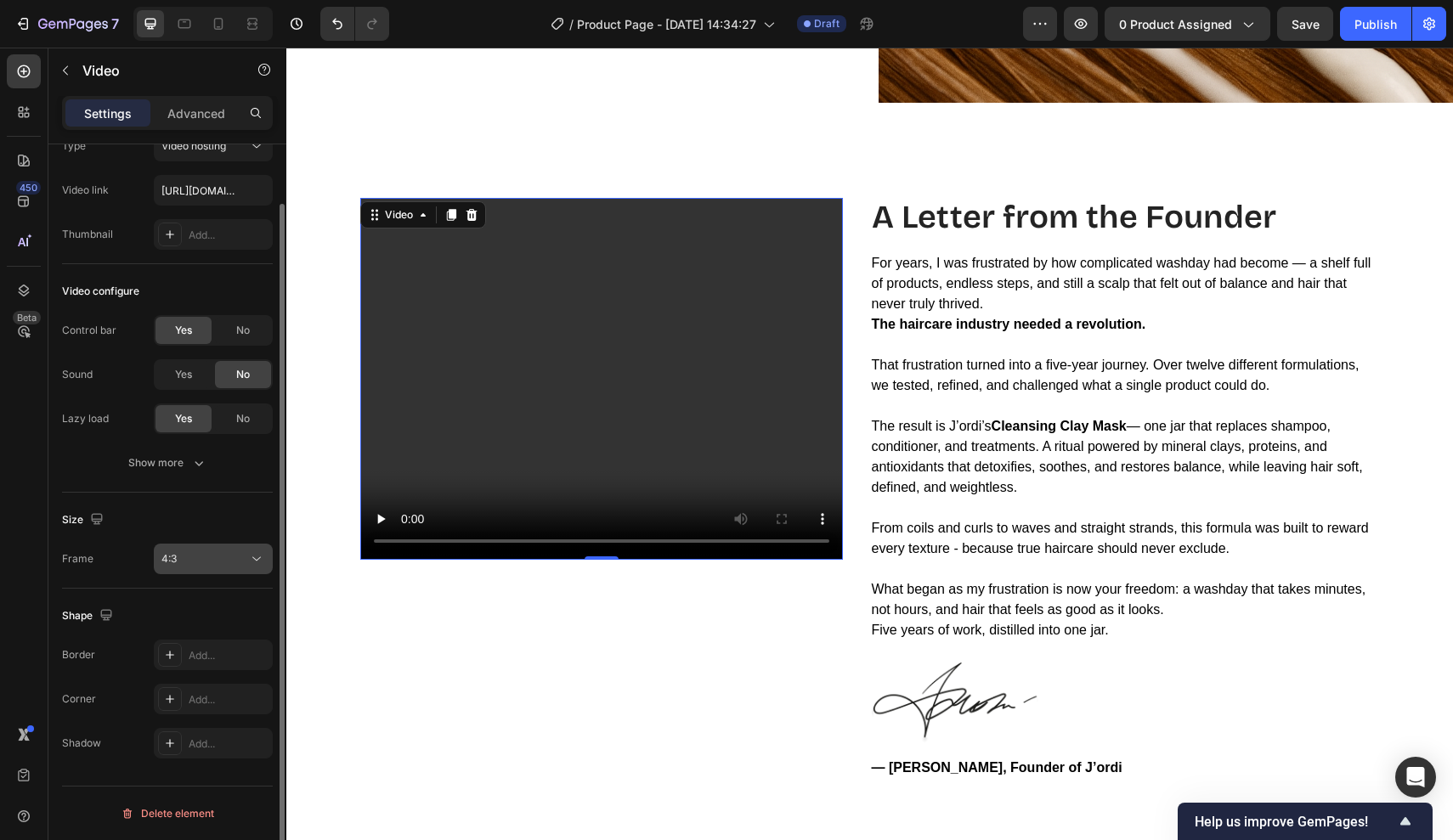
click at [196, 559] on div "4:3" at bounding box center [204, 559] width 87 height 16
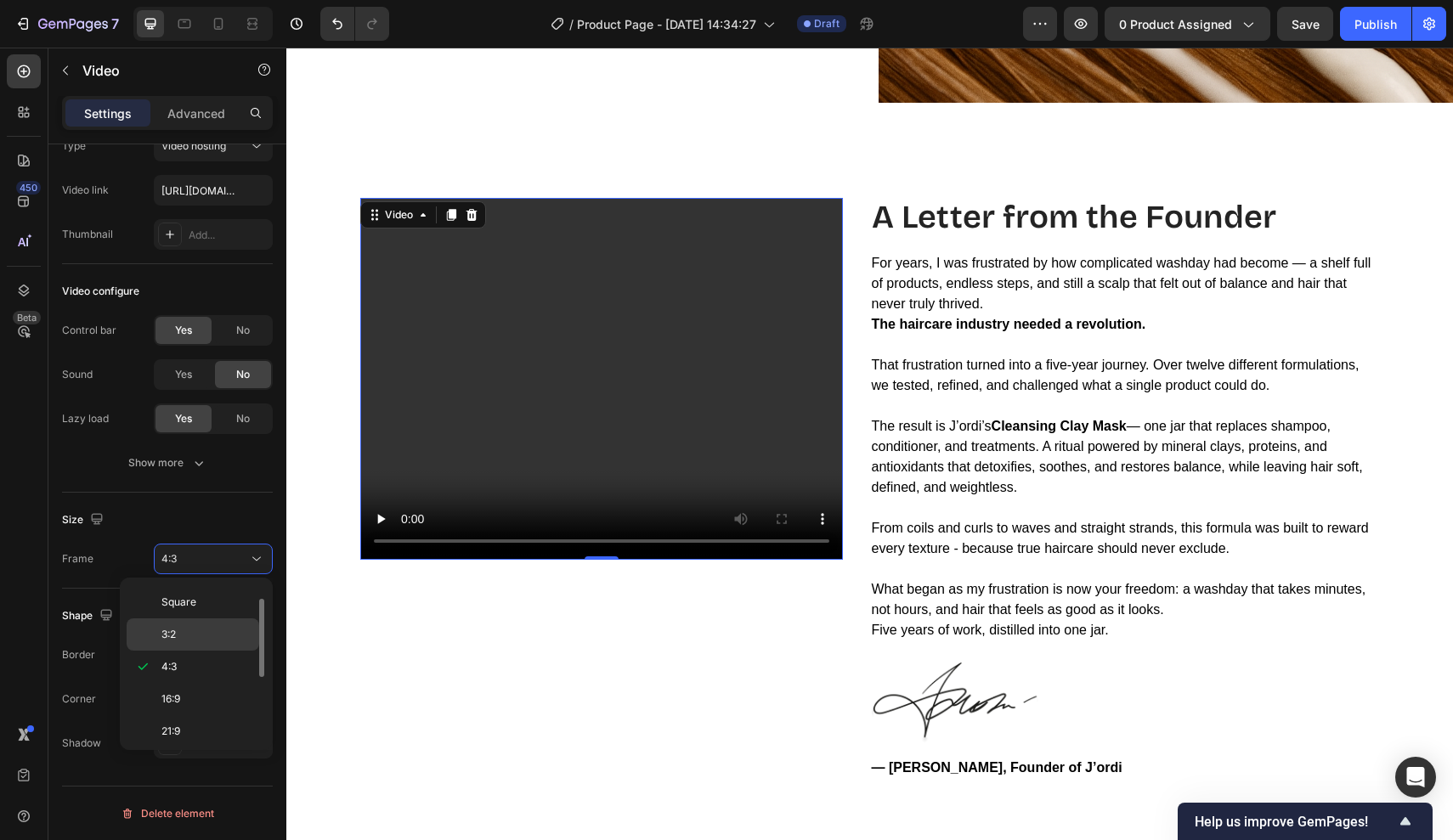
click at [197, 630] on p "3:2" at bounding box center [206, 634] width 90 height 16
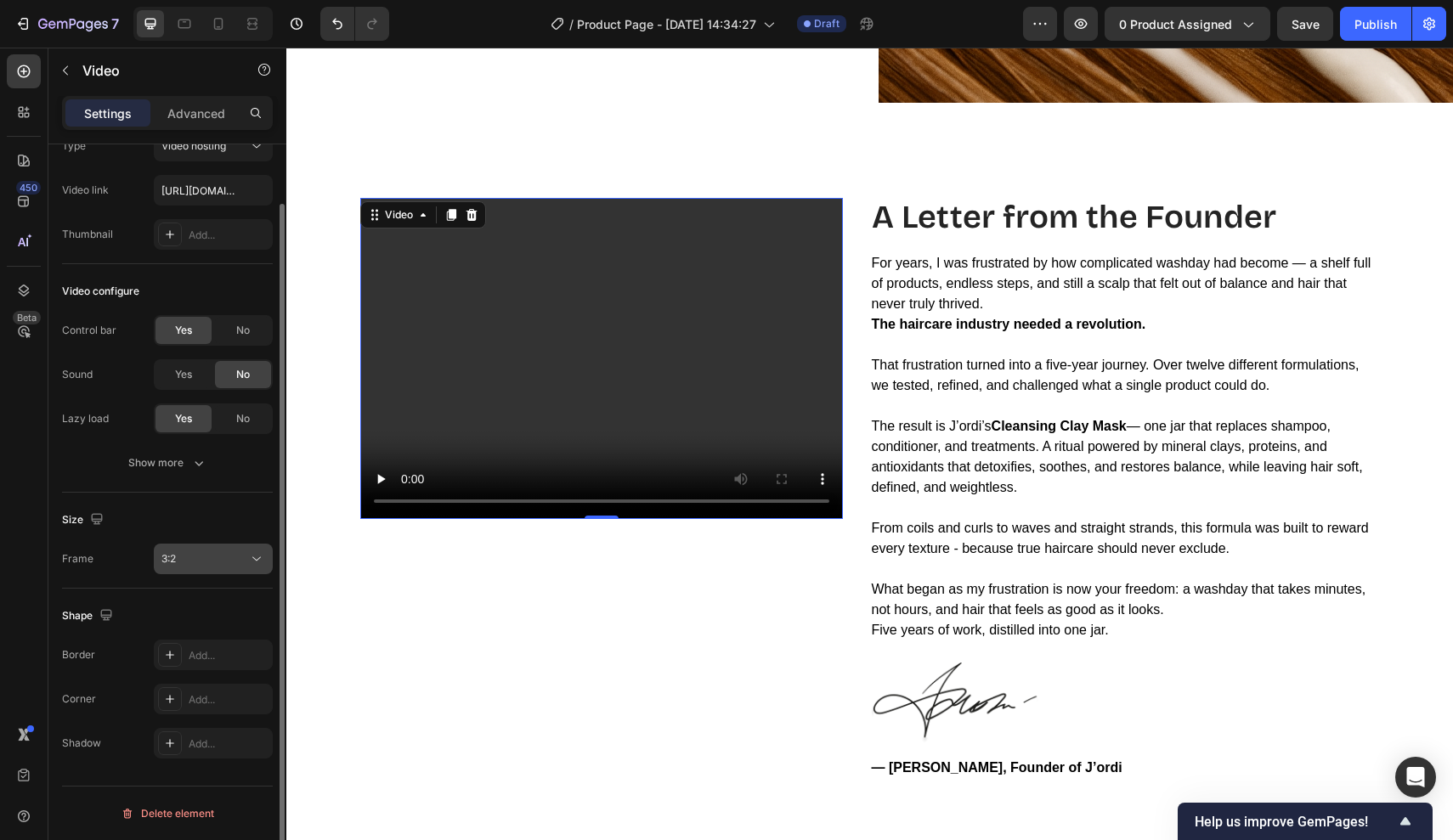
click at [208, 563] on div "3:2" at bounding box center [204, 559] width 87 height 16
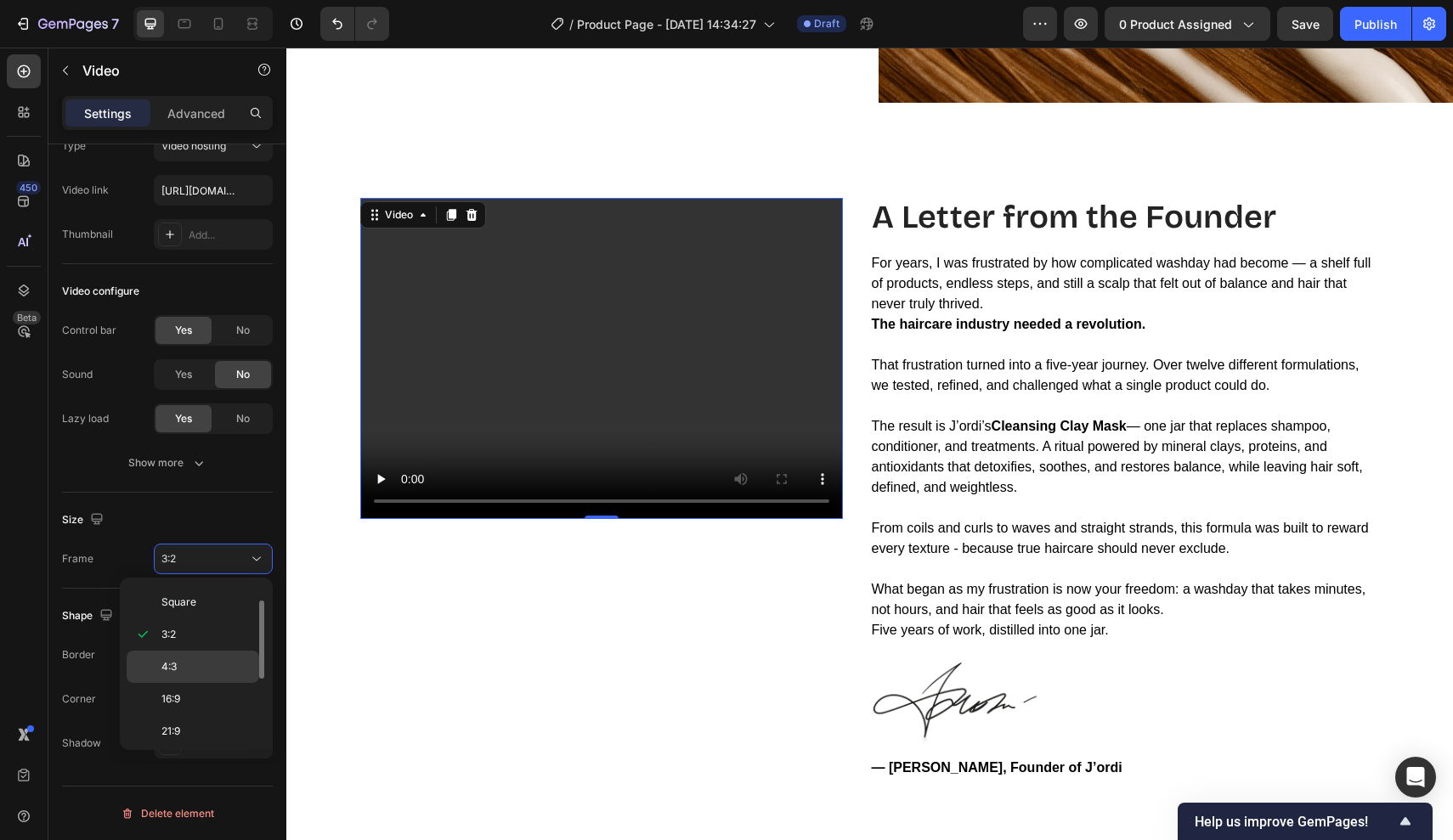
scroll to position [164, 0]
click at [192, 694] on p "9:16" at bounding box center [206, 695] width 90 height 16
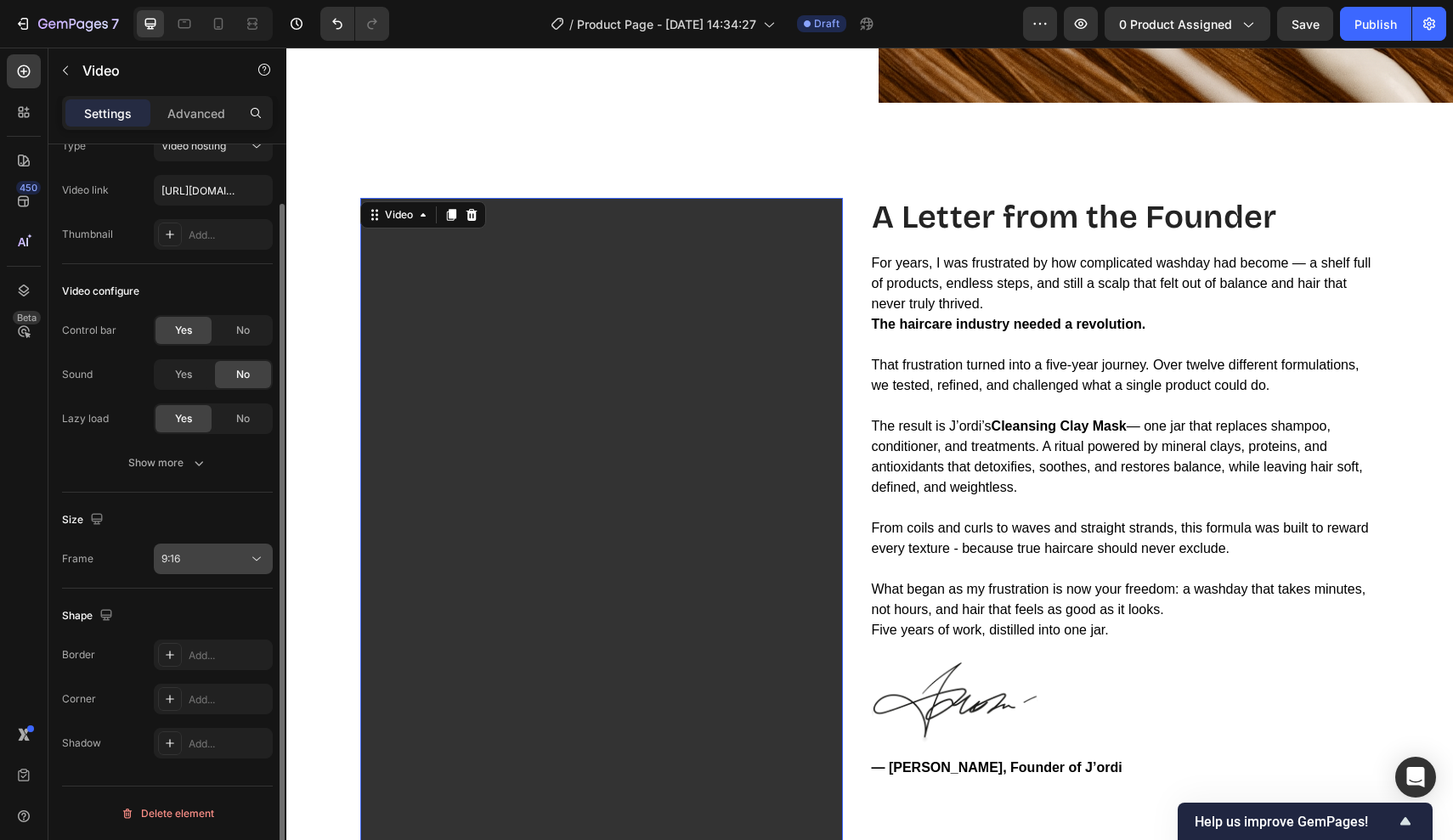
click at [206, 553] on div "9:16" at bounding box center [204, 559] width 87 height 16
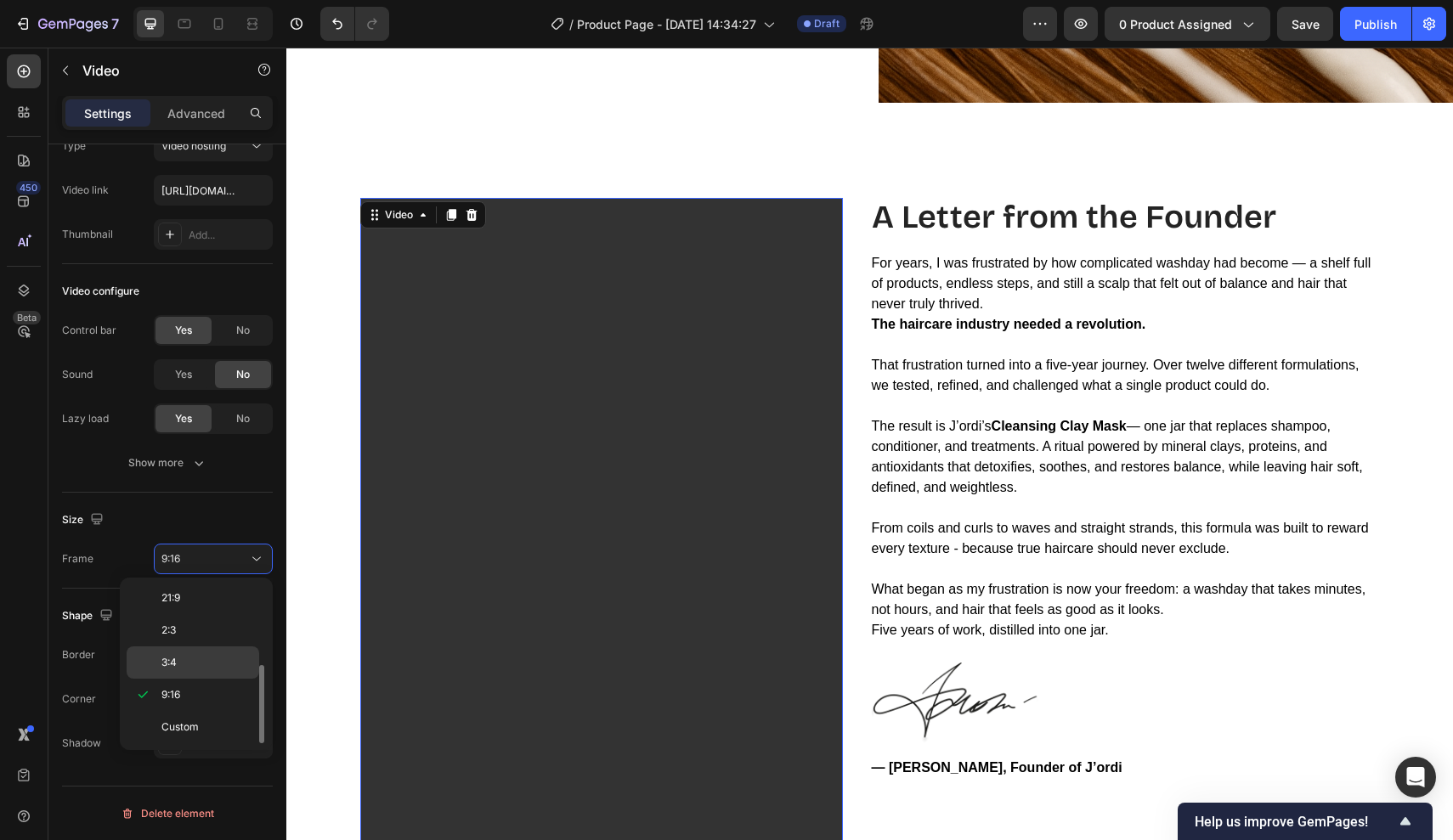
click at [208, 667] on p "3:4" at bounding box center [206, 662] width 90 height 16
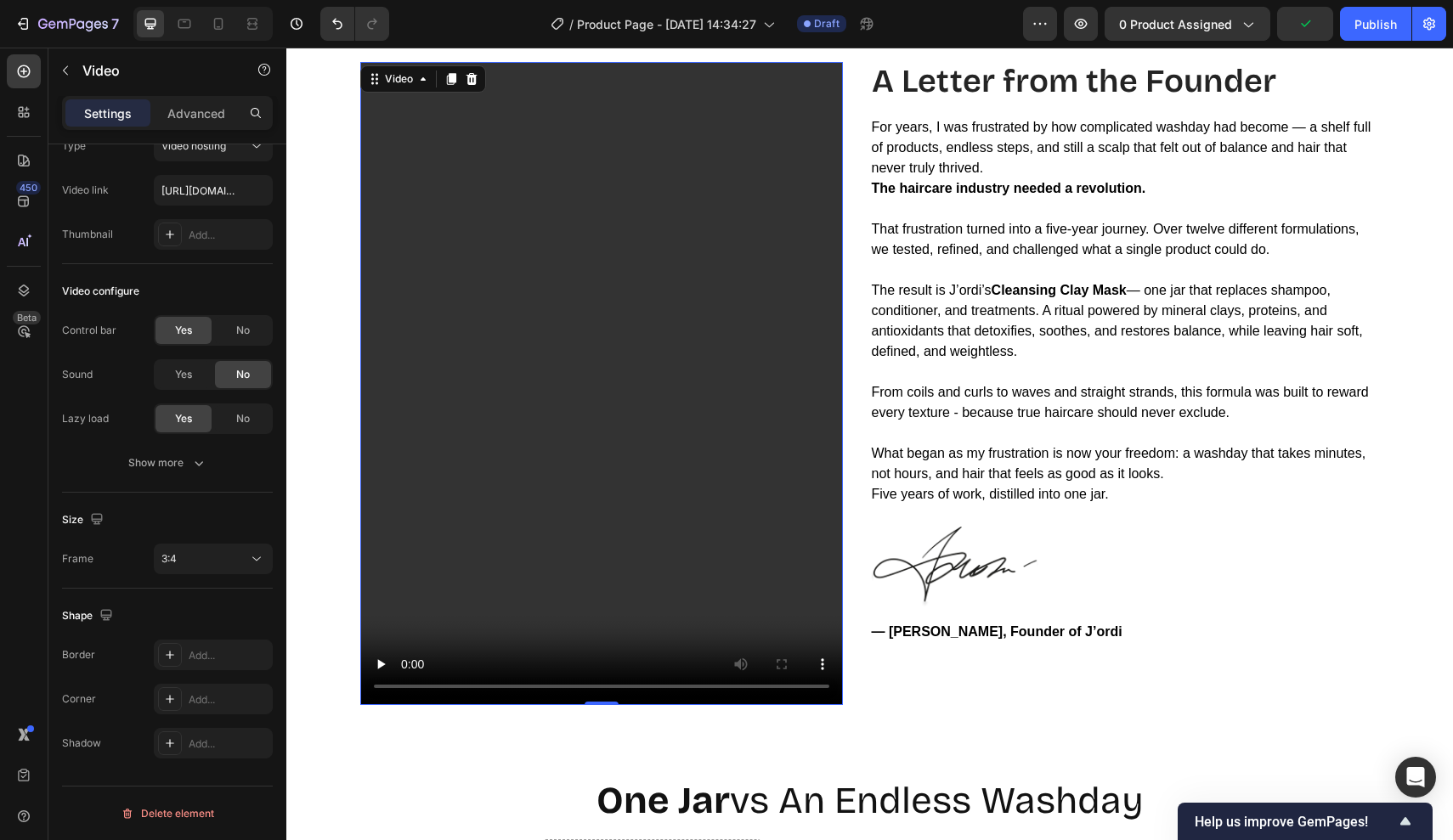
scroll to position [3395, 0]
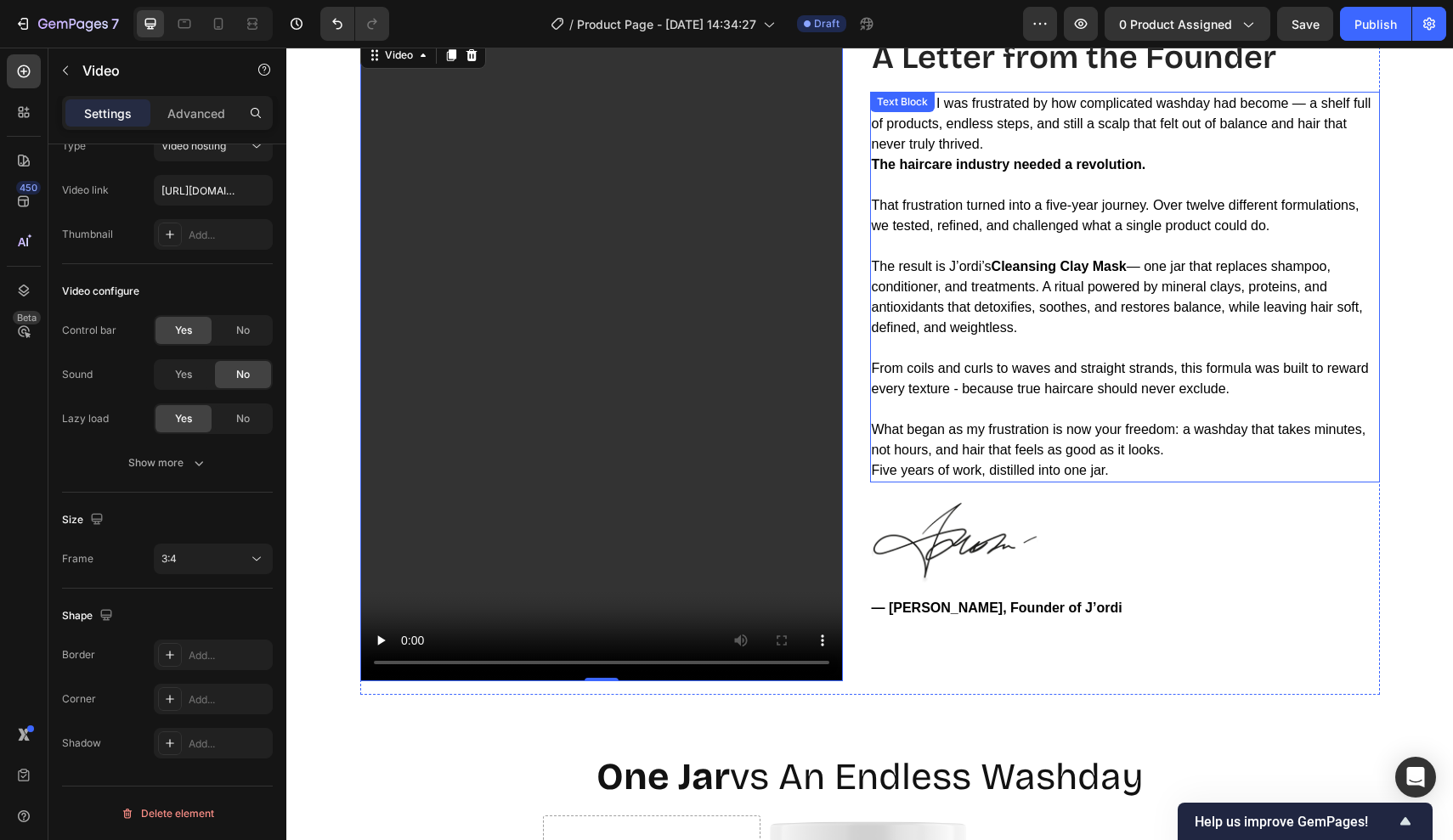
click at [955, 479] on p "Five years of work, distilled into one jar." at bounding box center [1125, 470] width 506 height 20
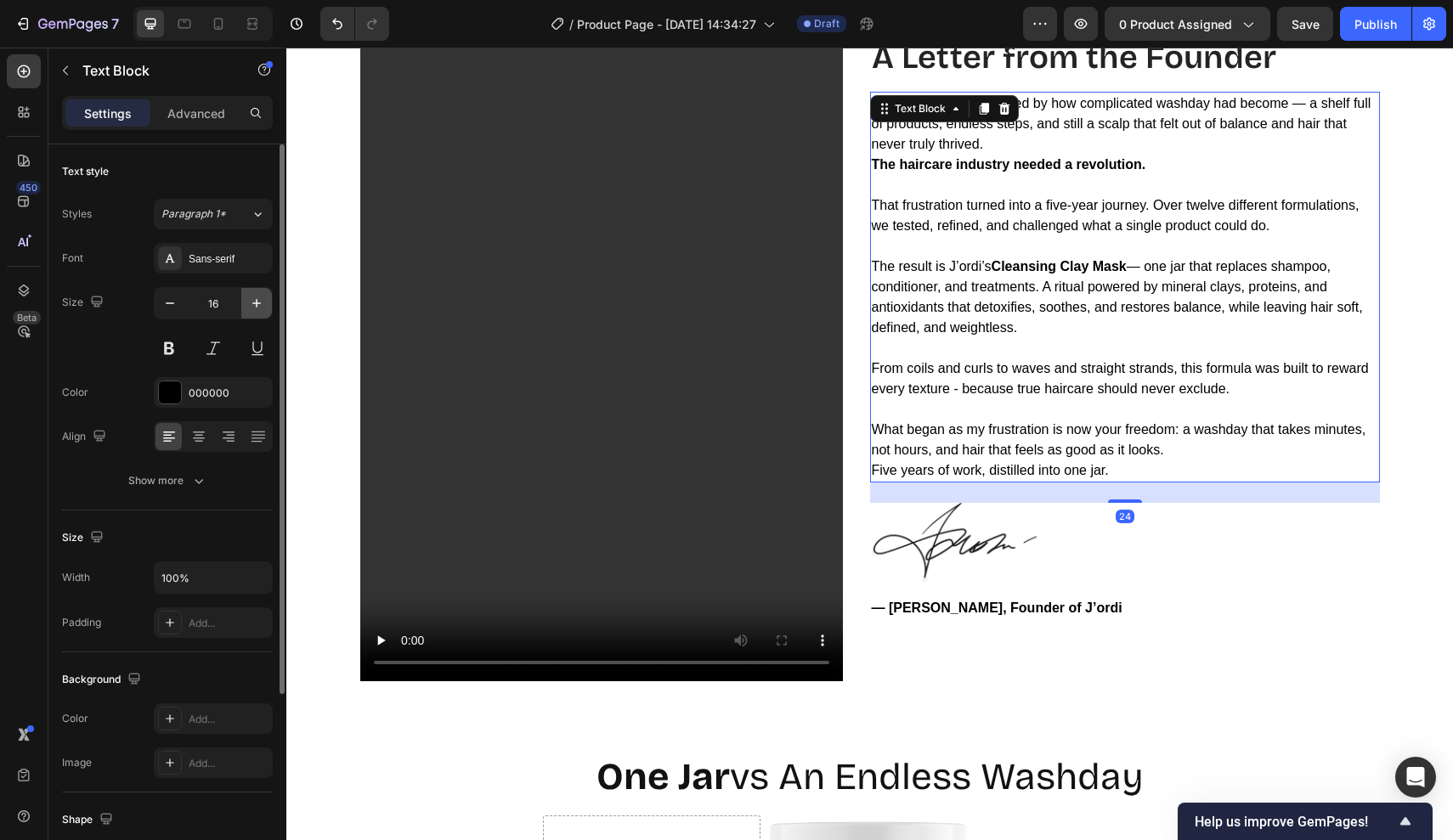
click at [257, 303] on icon "button" at bounding box center [256, 303] width 17 height 17
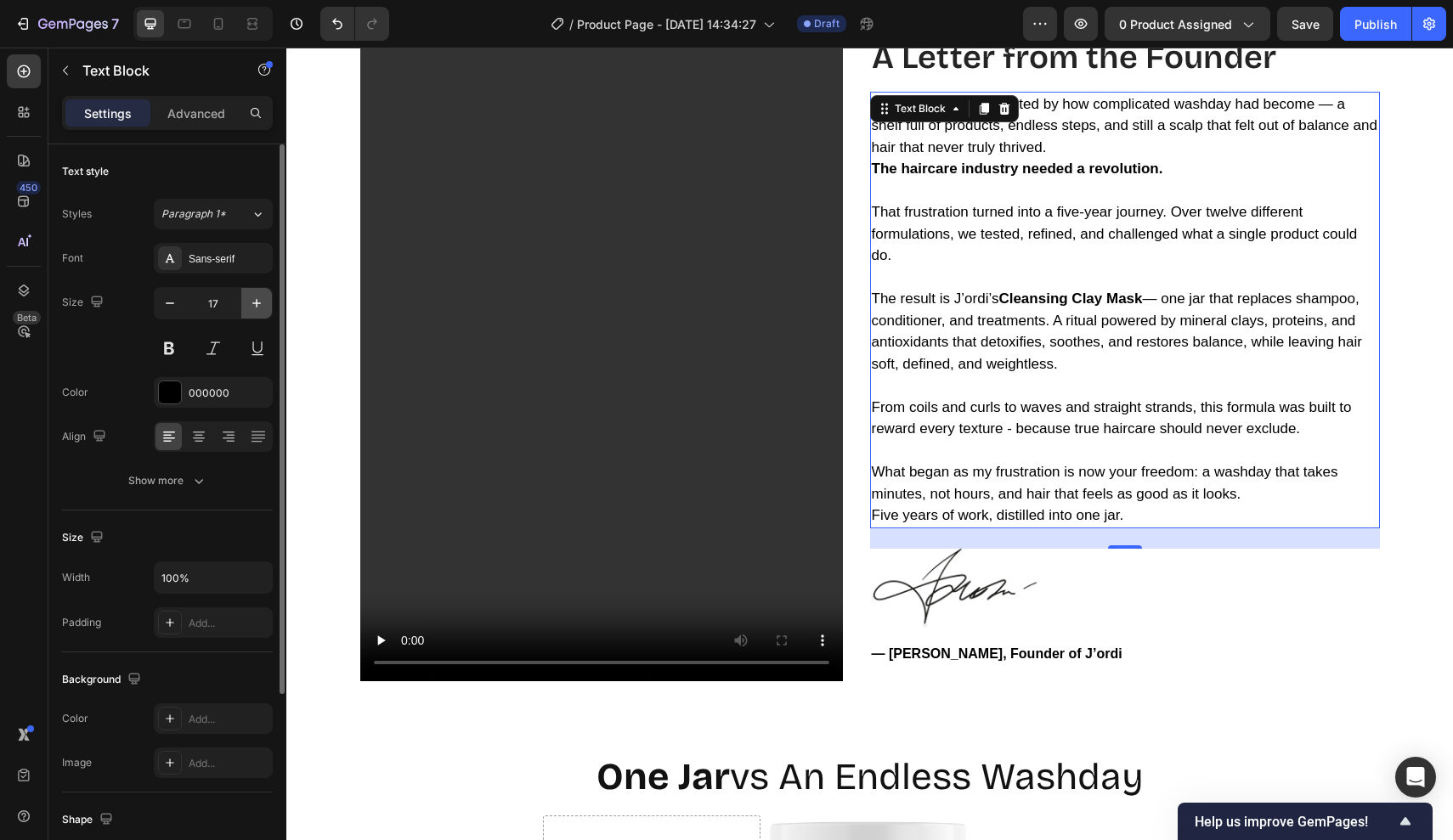
click at [255, 307] on icon "button" at bounding box center [256, 303] width 17 height 17
type input "18"
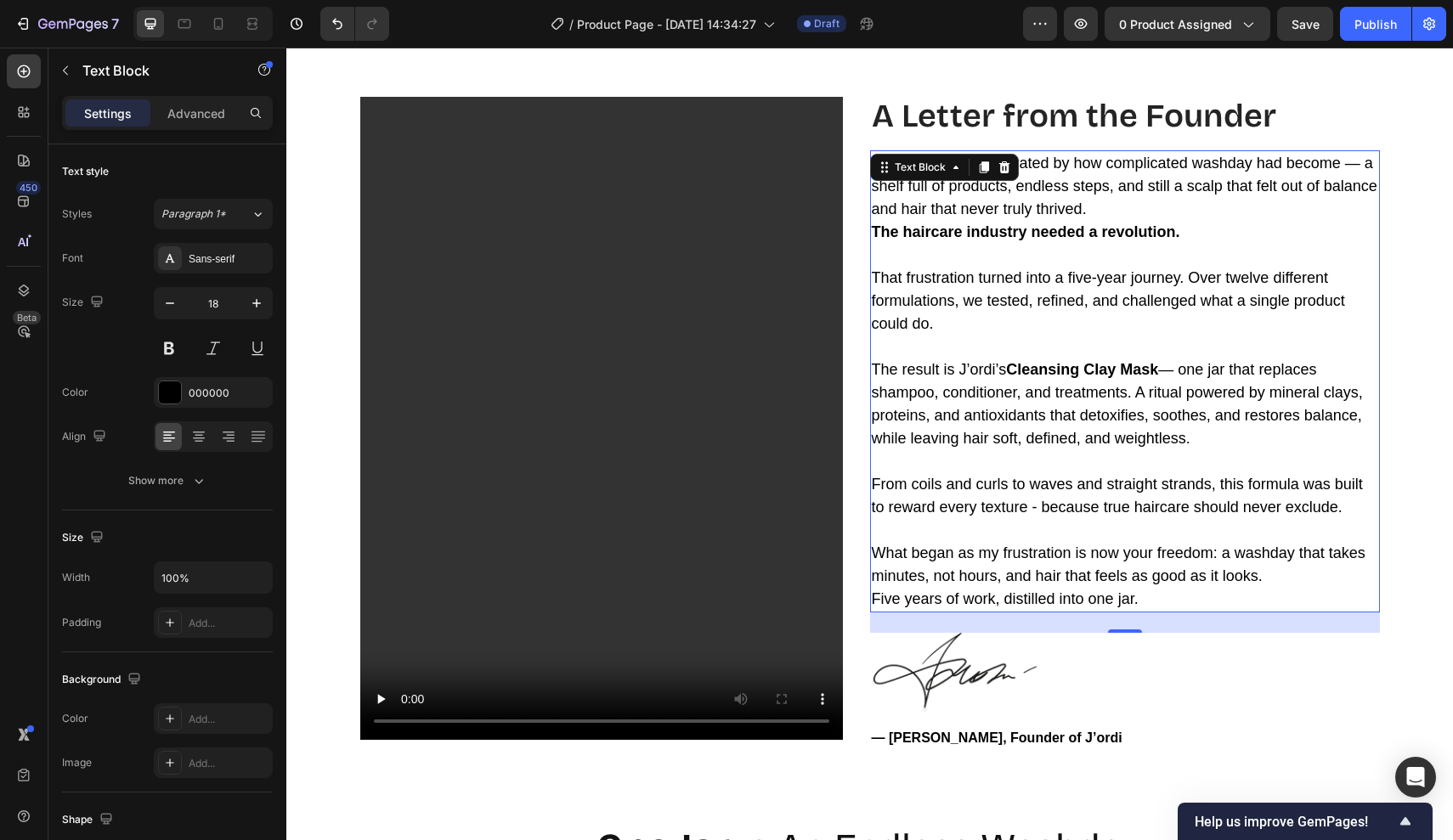
scroll to position [3294, 0]
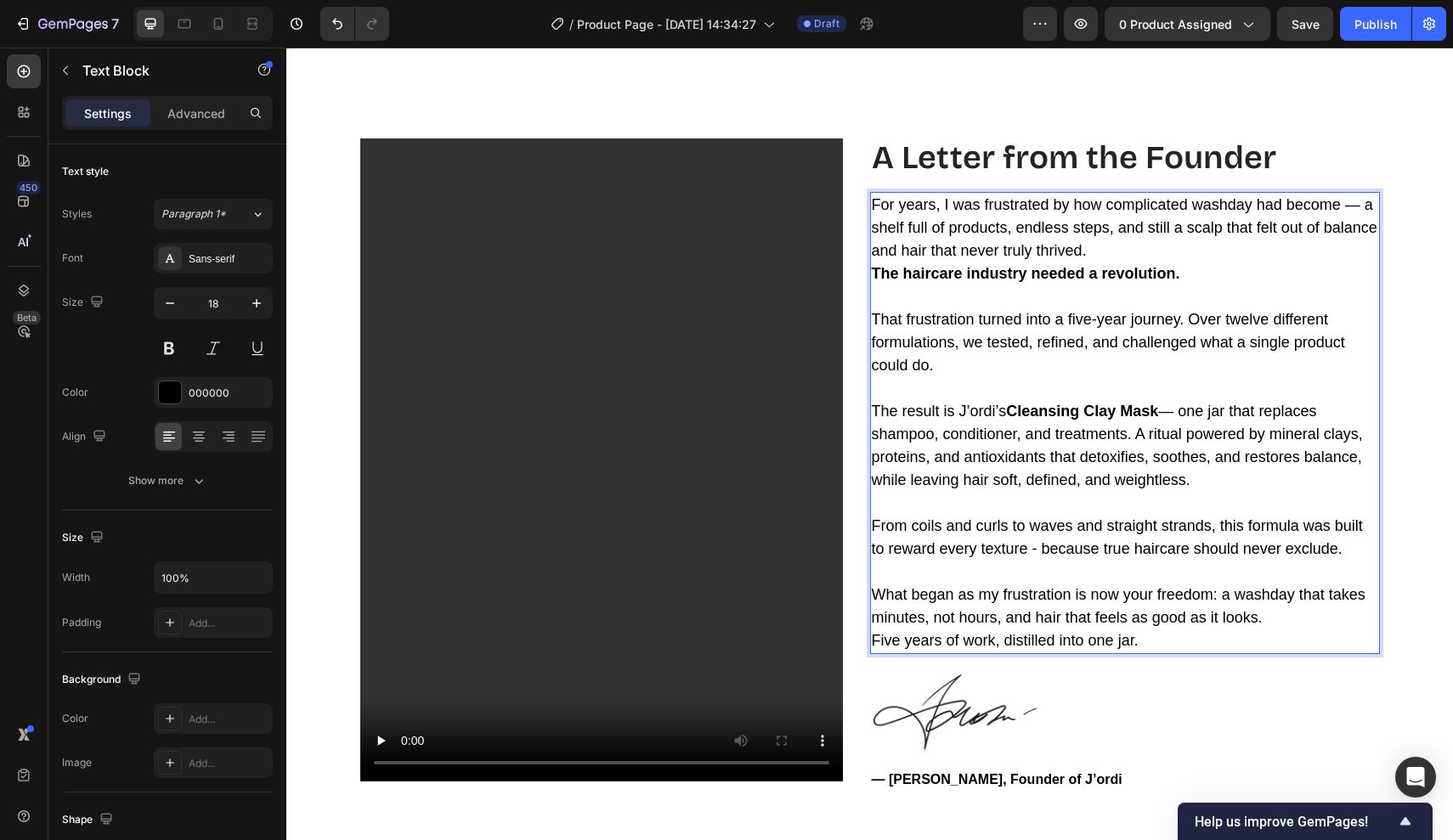
click at [1396, 372] on div "Video Row A Letter from the Founder Heading For years, I was frustrated by how …" at bounding box center [869, 479] width 1141 height 683
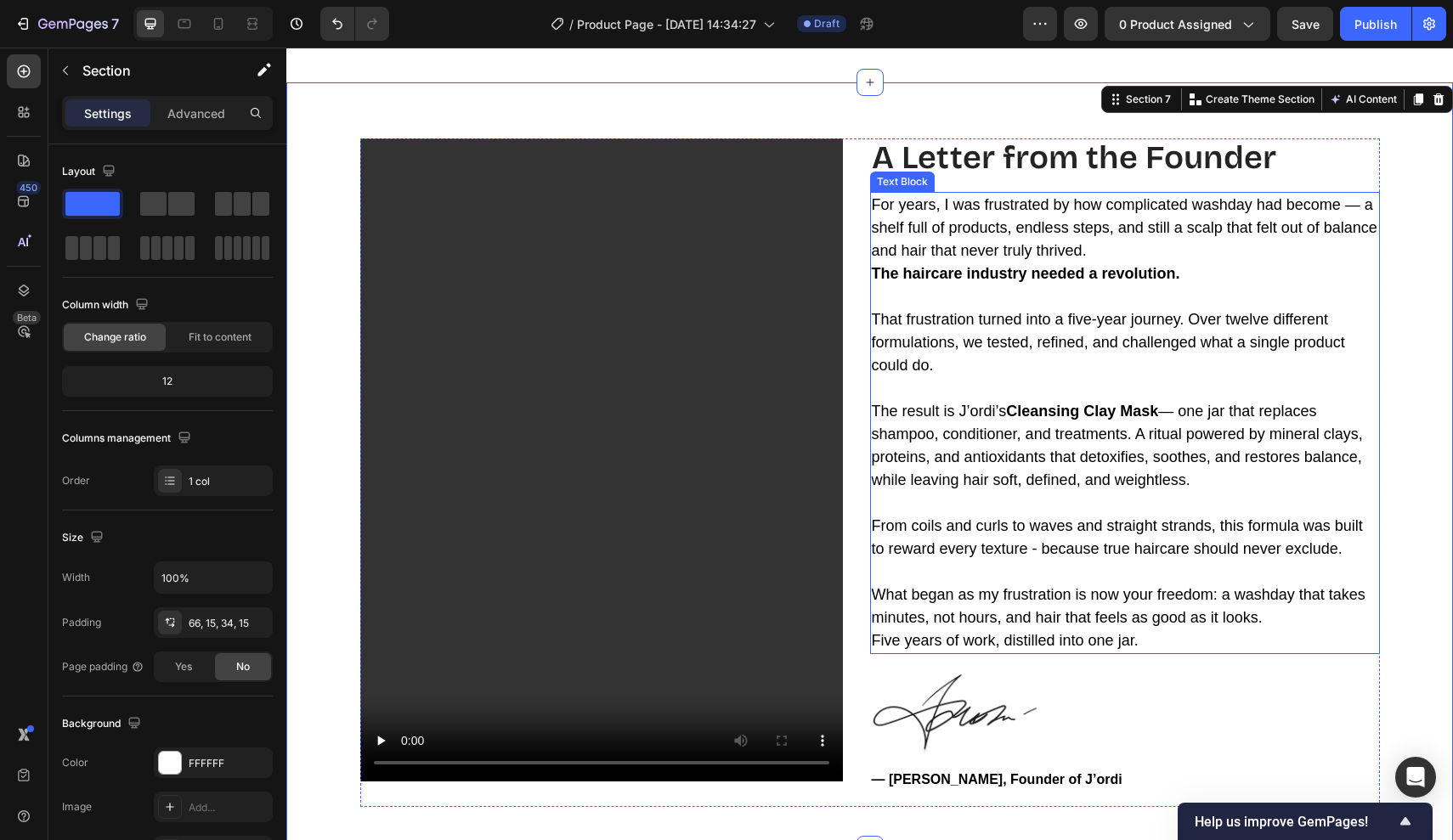
click at [1229, 306] on p "Rich Text Editor. Editing area: main" at bounding box center [1125, 296] width 506 height 23
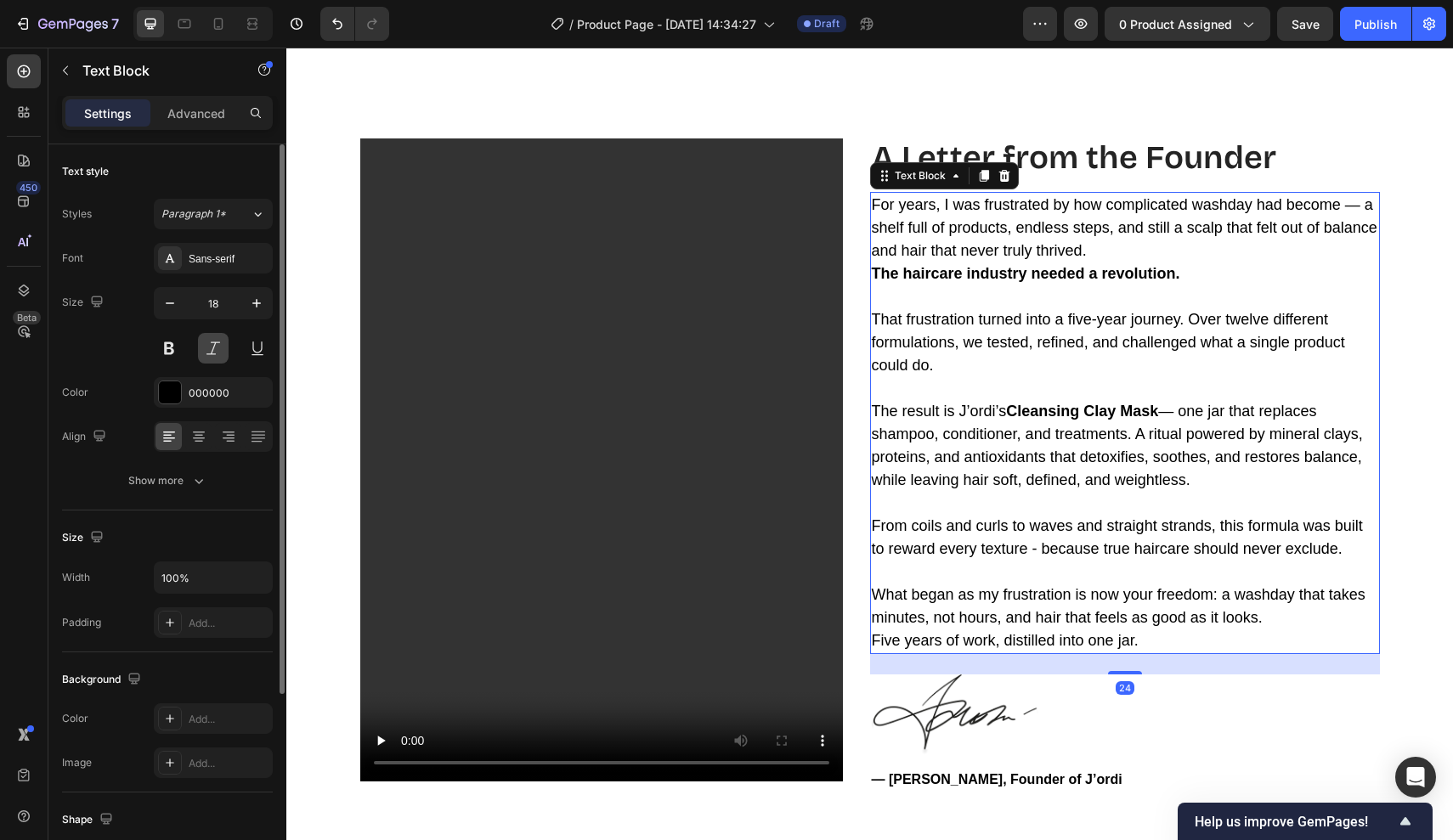
click at [210, 346] on button at bounding box center [212, 348] width 30 height 30
click at [210, 248] on div "Sans-serif" at bounding box center [213, 258] width 119 height 30
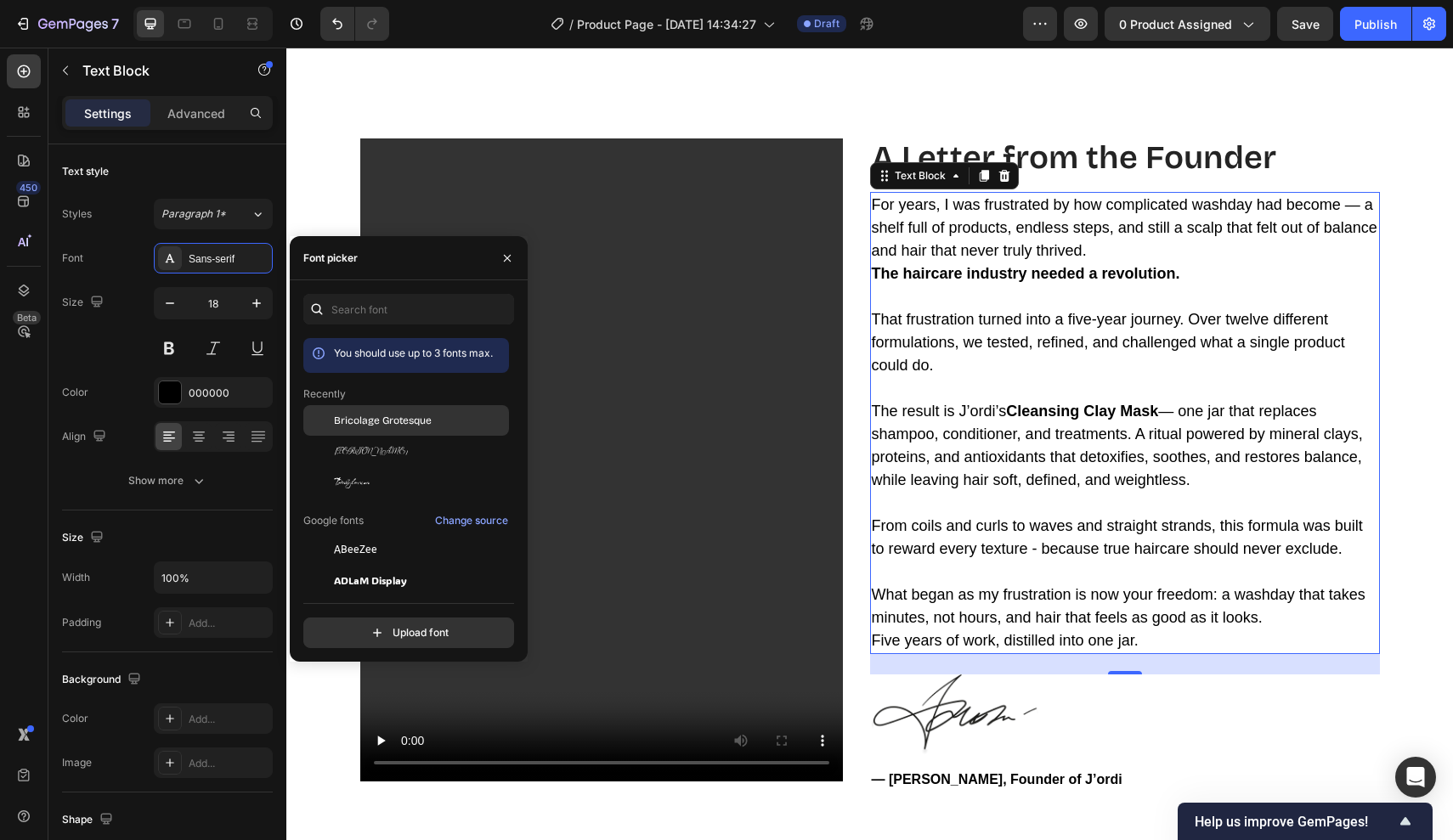
click at [373, 425] on span "Bricolage Grotesque" at bounding box center [382, 420] width 98 height 16
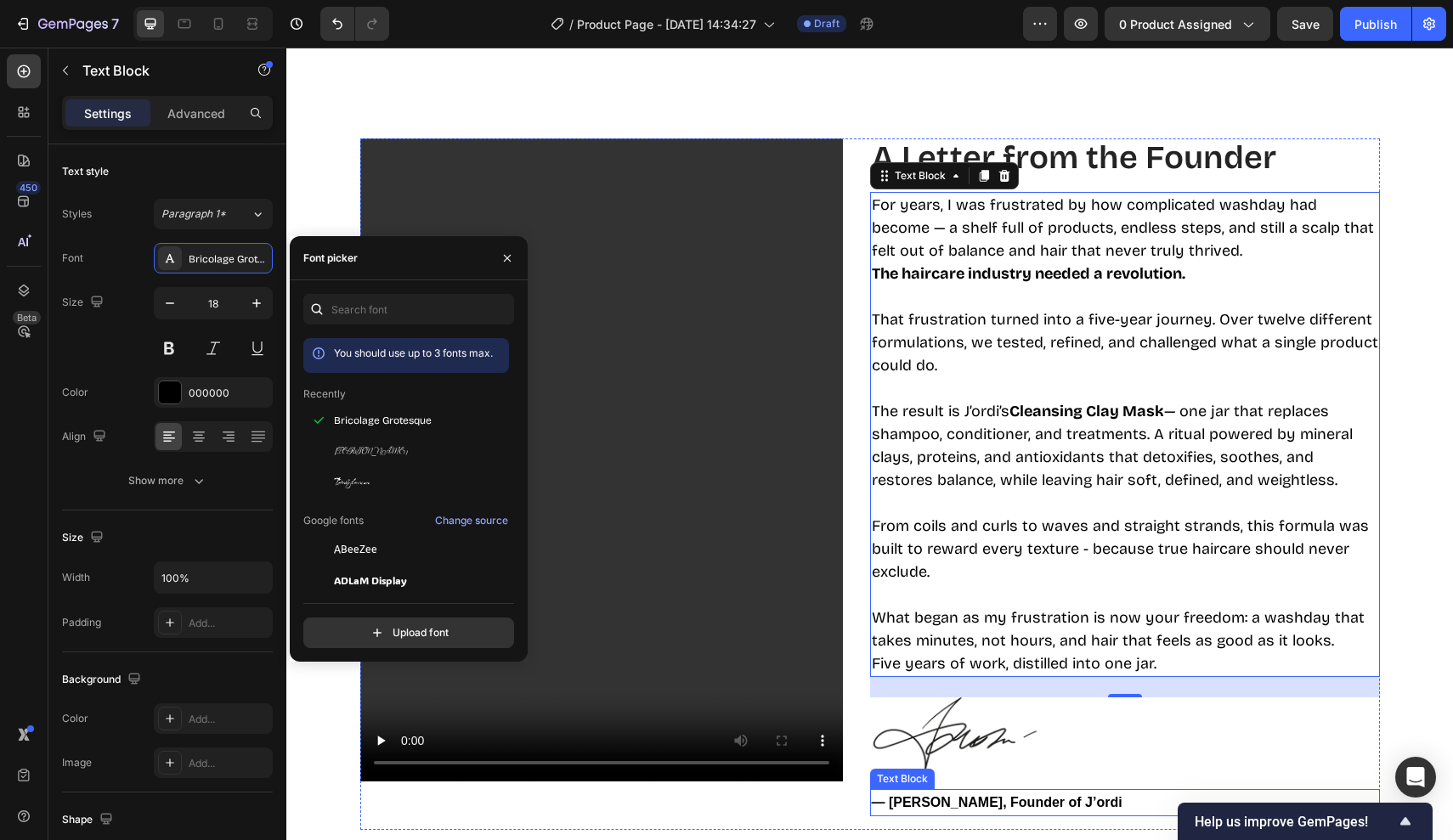
click at [931, 791] on p "— [PERSON_NAME], Founder of J’ordi" at bounding box center [1125, 802] width 506 height 25
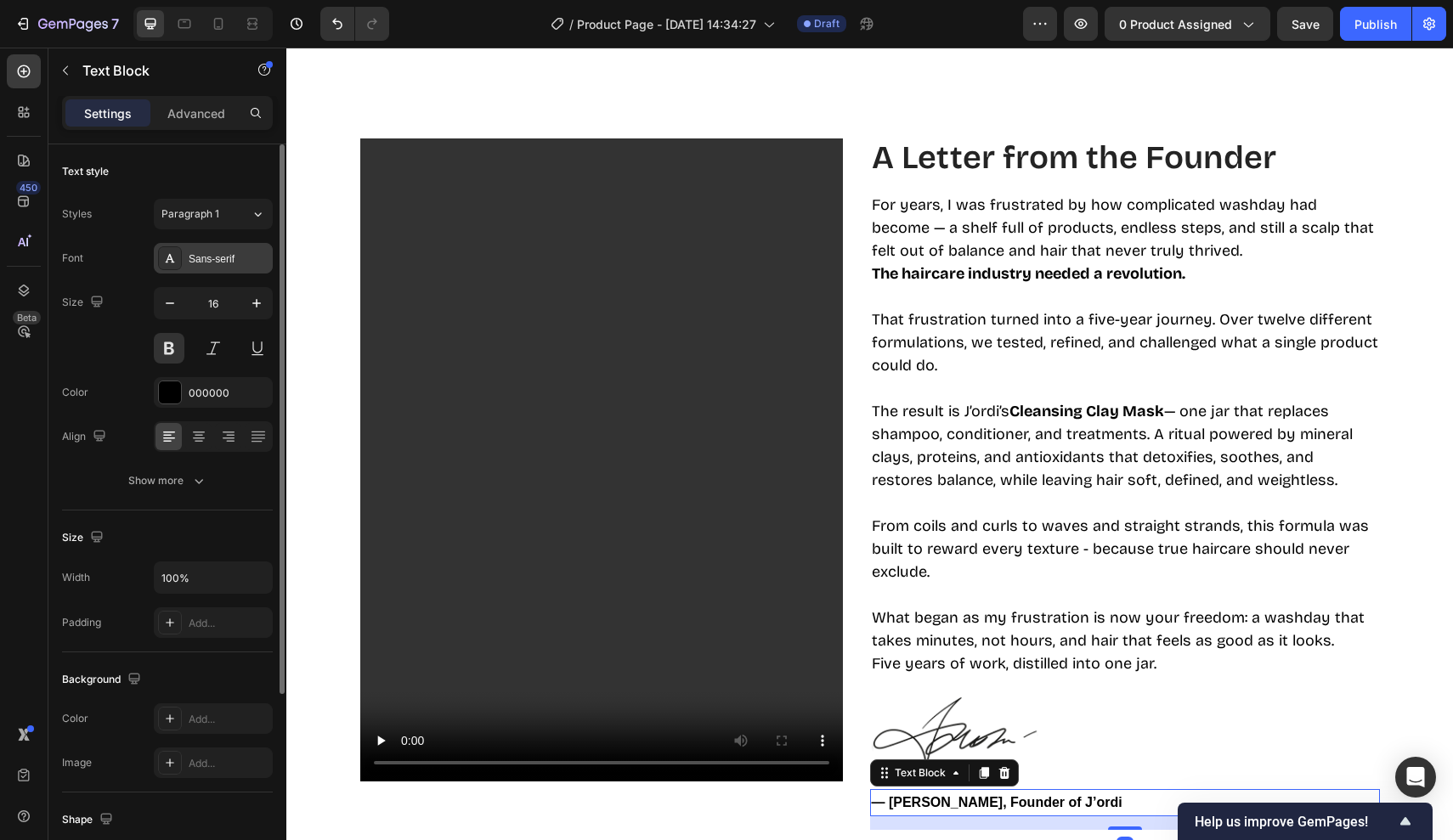
click at [232, 263] on div "Sans-serif" at bounding box center [228, 259] width 80 height 16
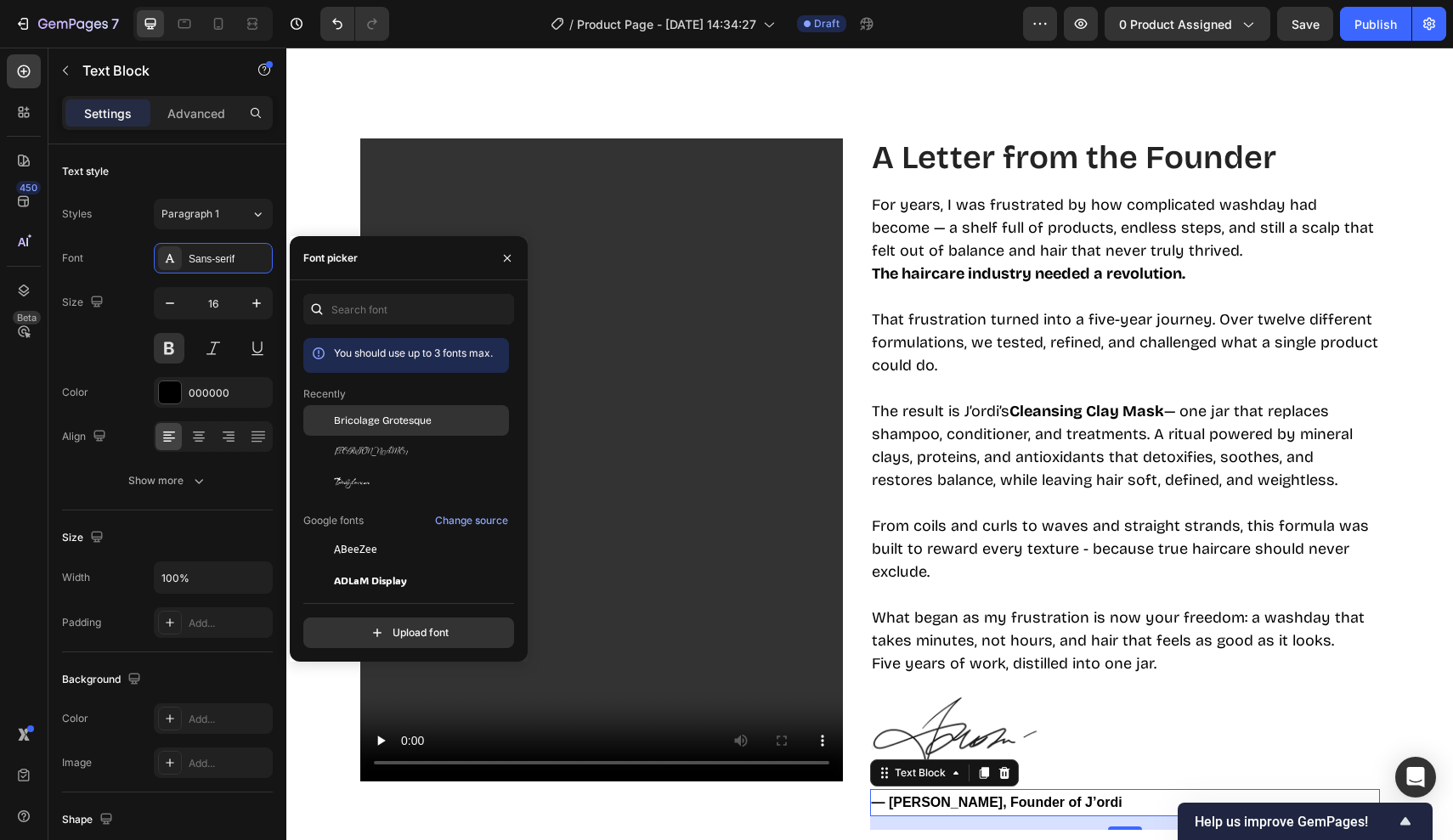
click at [361, 415] on span "Bricolage Grotesque" at bounding box center [382, 420] width 98 height 16
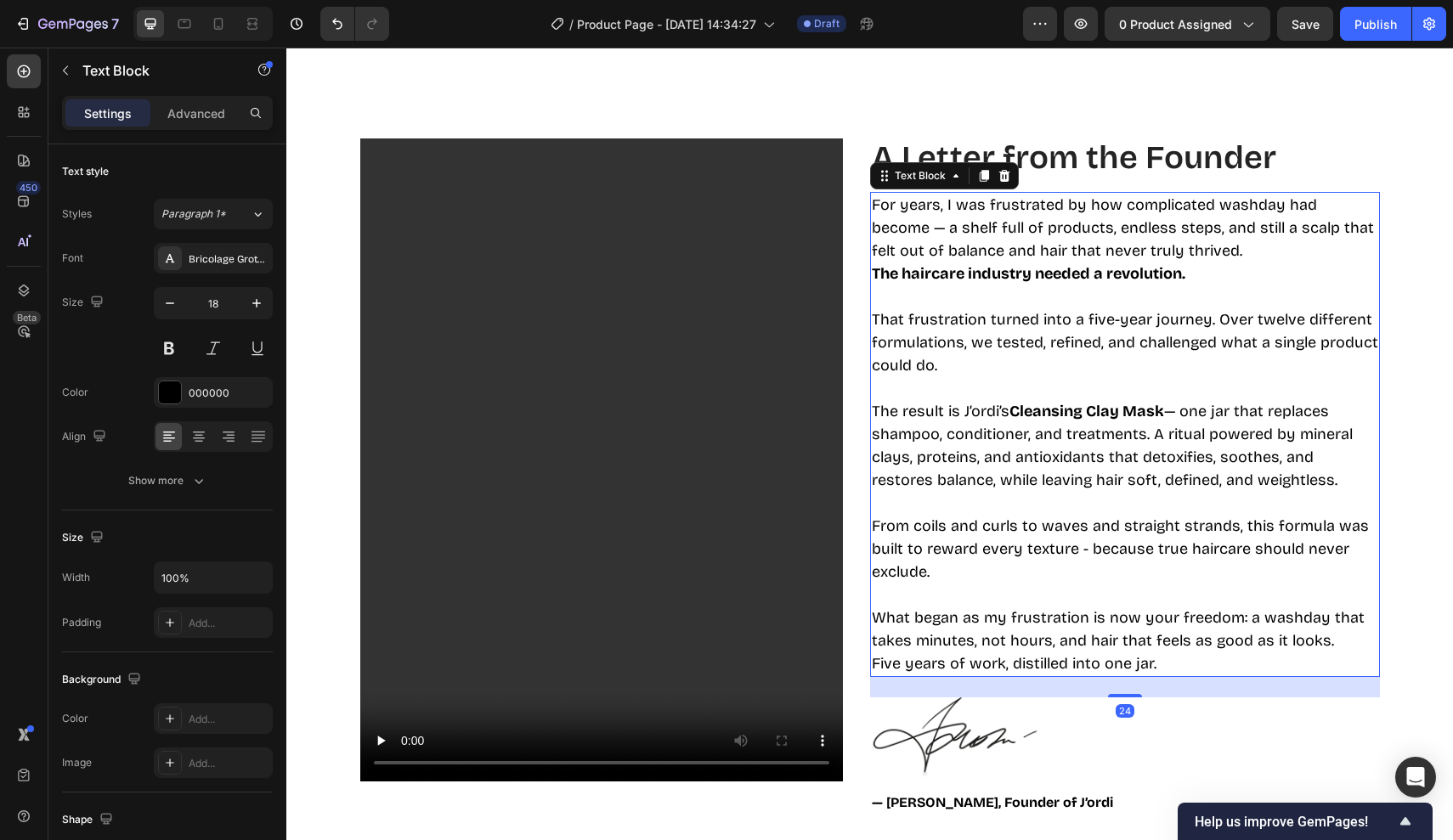
click at [988, 439] on p "The result is J’ordi’s Cleansing Clay Mask — one jar that replaces shampoo, con…" at bounding box center [1125, 446] width 506 height 92
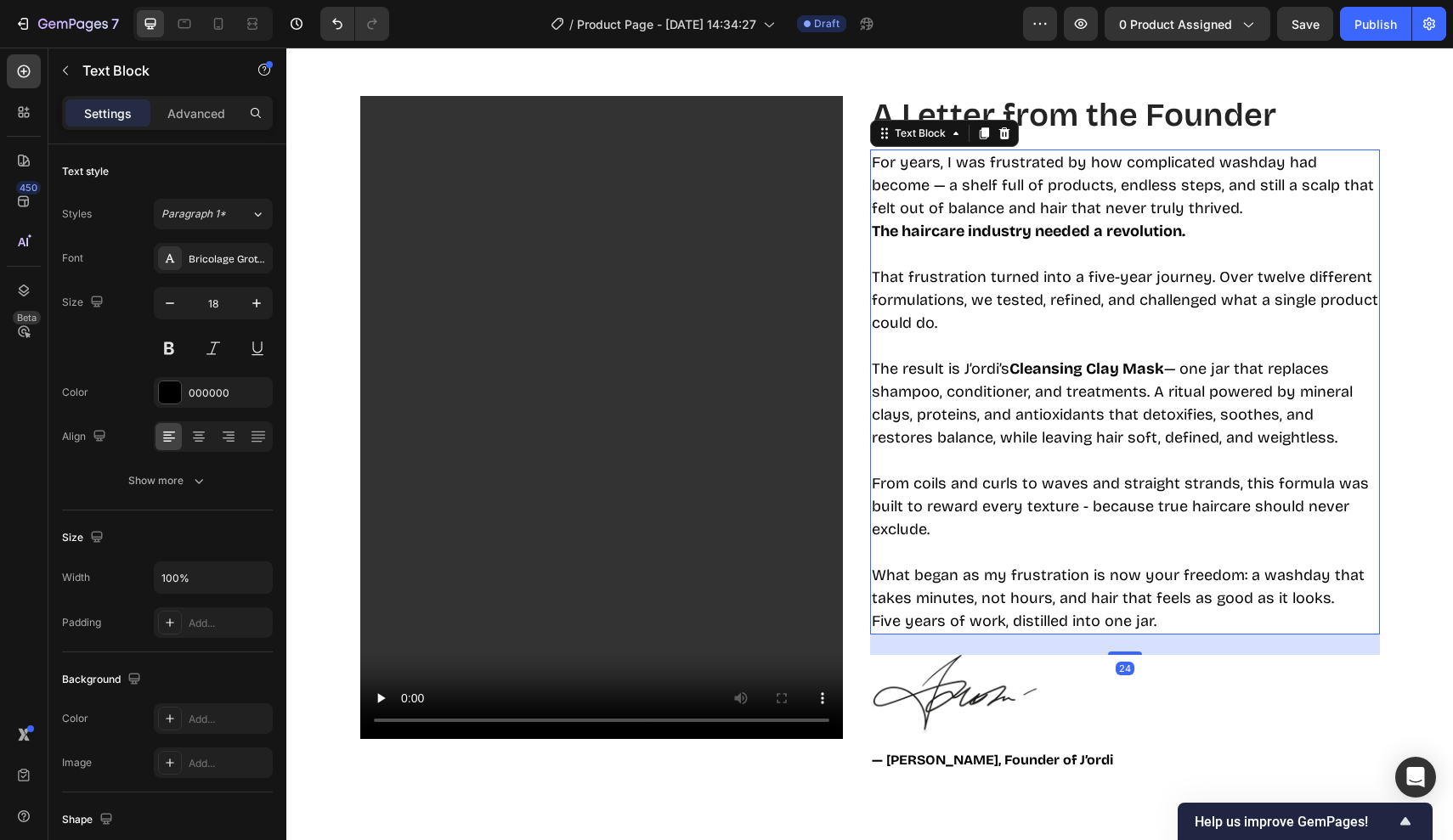
scroll to position [3352, 0]
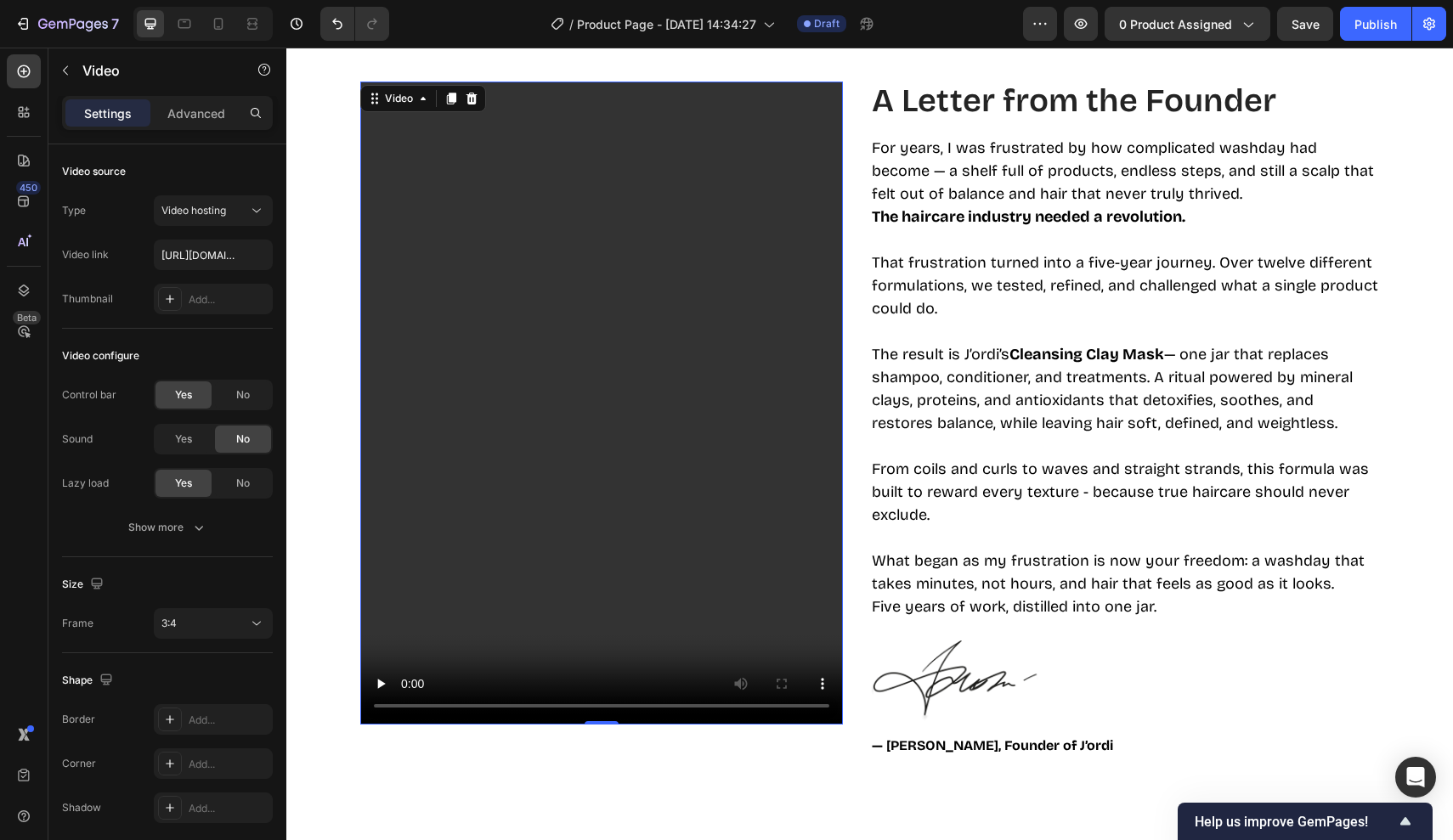
click at [791, 378] on video at bounding box center [601, 403] width 482 height 643
click at [220, 255] on input "https://cdn.shopify.com/videos/c/o/v/2cd3deb506b54b009063f7270ab5cf2e.mp4" at bounding box center [213, 254] width 119 height 30
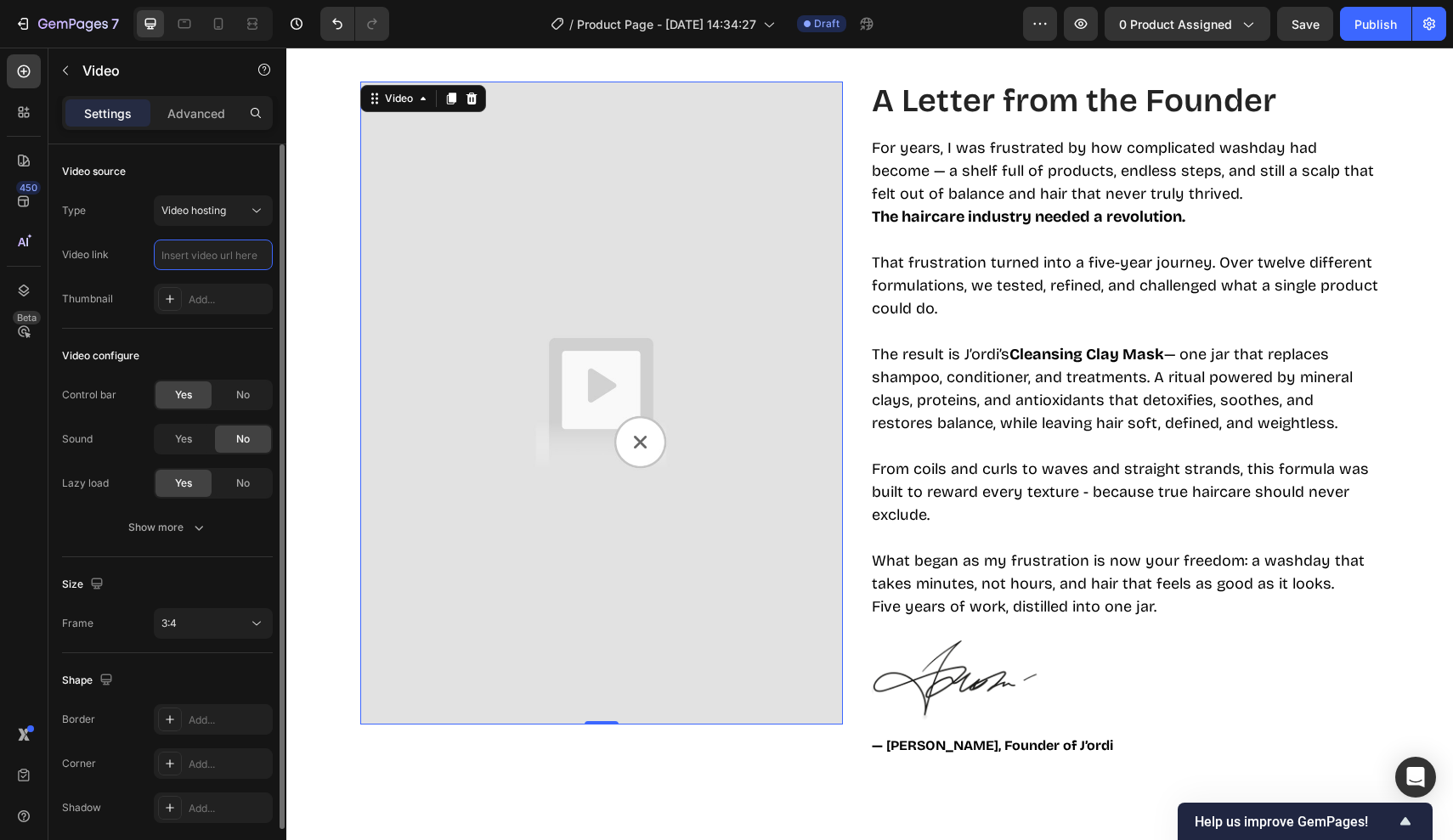
paste input "https://cdn.shopify.com/videos/c/o/v/3d7a244725c54d5ba38f21e1bdc1275a.mp4"
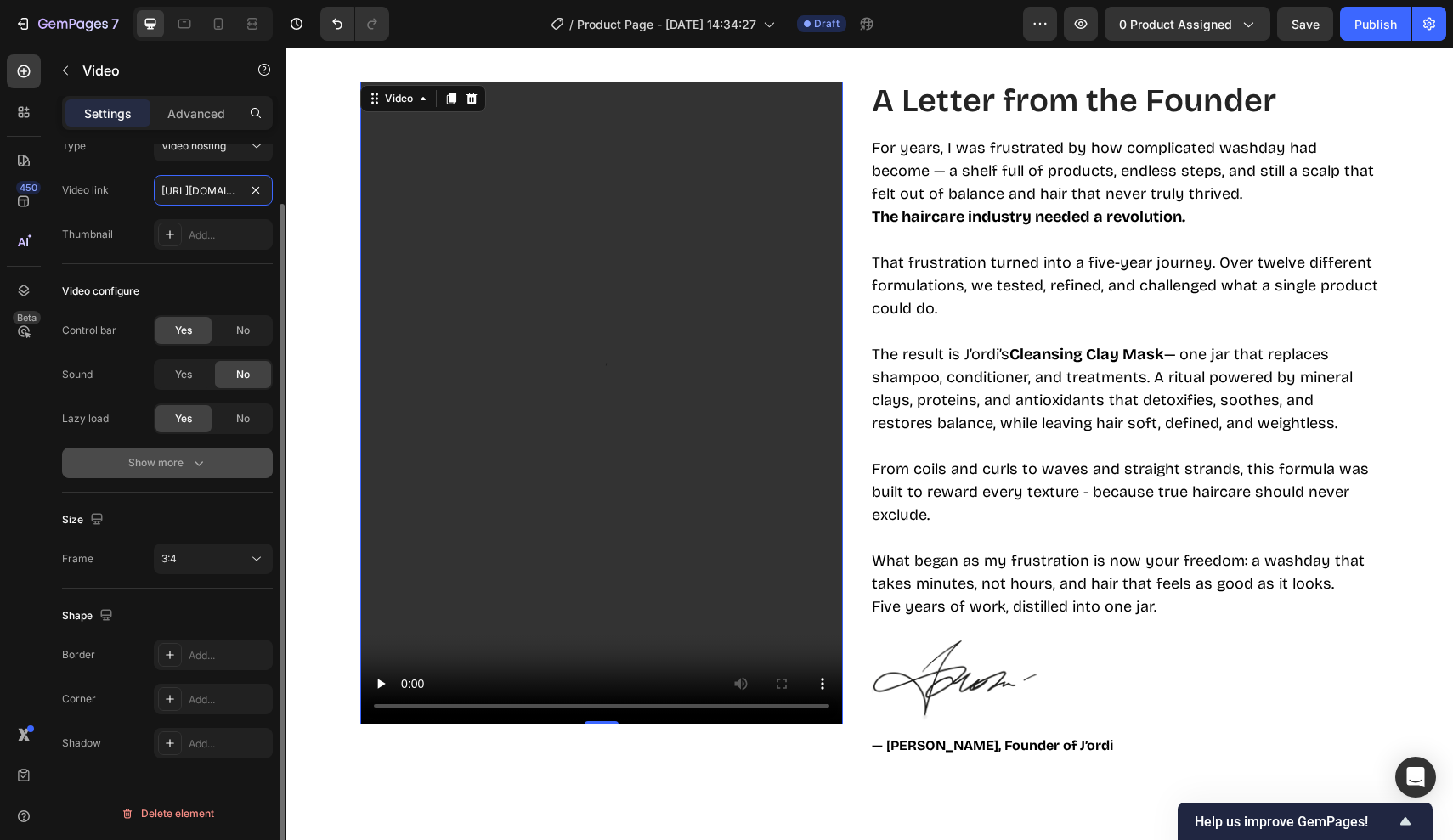
scroll to position [65, 0]
type input "https://cdn.shopify.com/videos/c/o/v/3d7a244725c54d5ba38f21e1bdc1275a.mp4"
click at [182, 468] on div "Show more" at bounding box center [167, 463] width 79 height 17
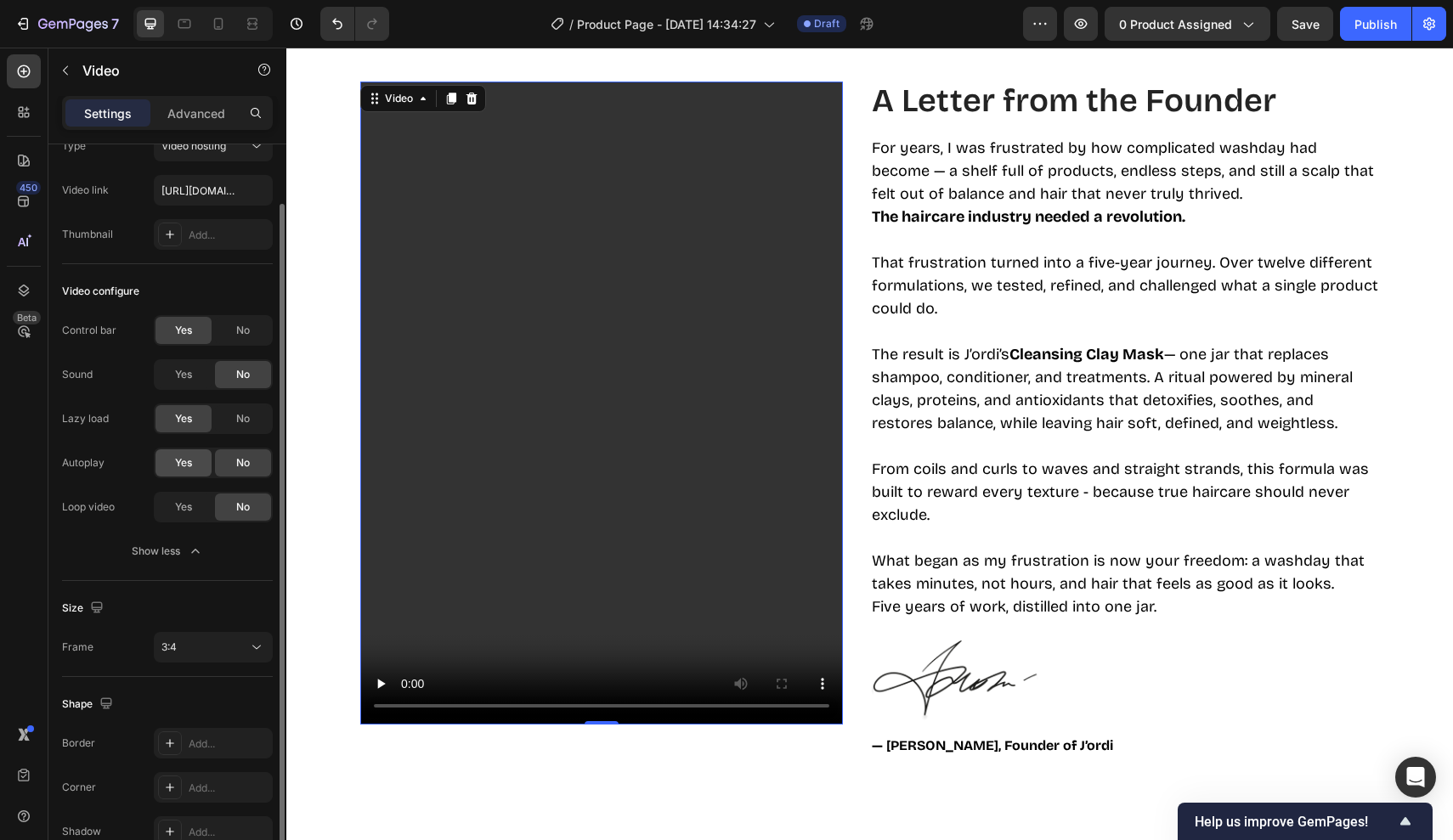
click at [188, 468] on span "Yes" at bounding box center [183, 463] width 17 height 16
click at [184, 503] on span "Yes" at bounding box center [183, 507] width 17 height 16
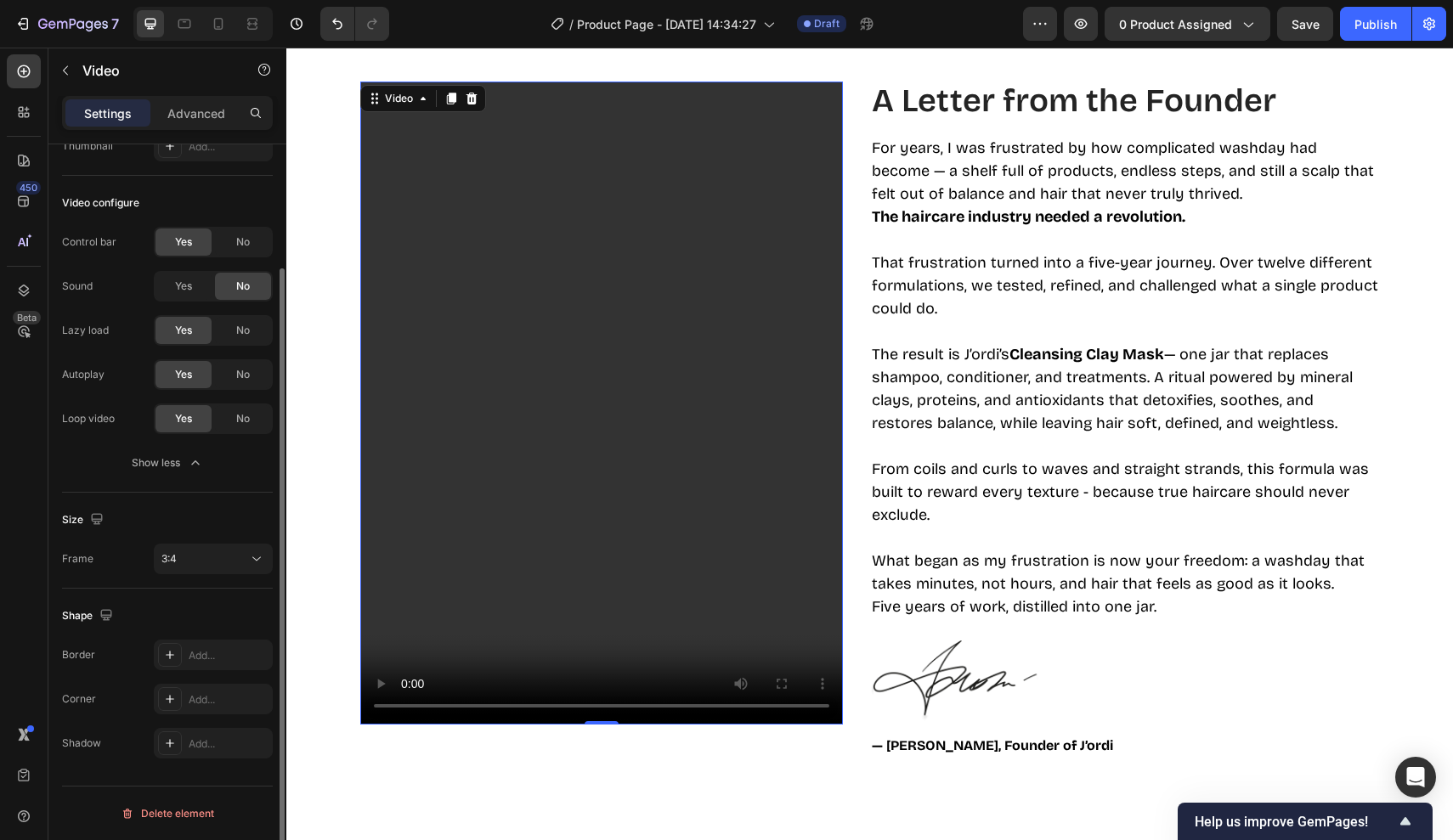
scroll to position [0, 0]
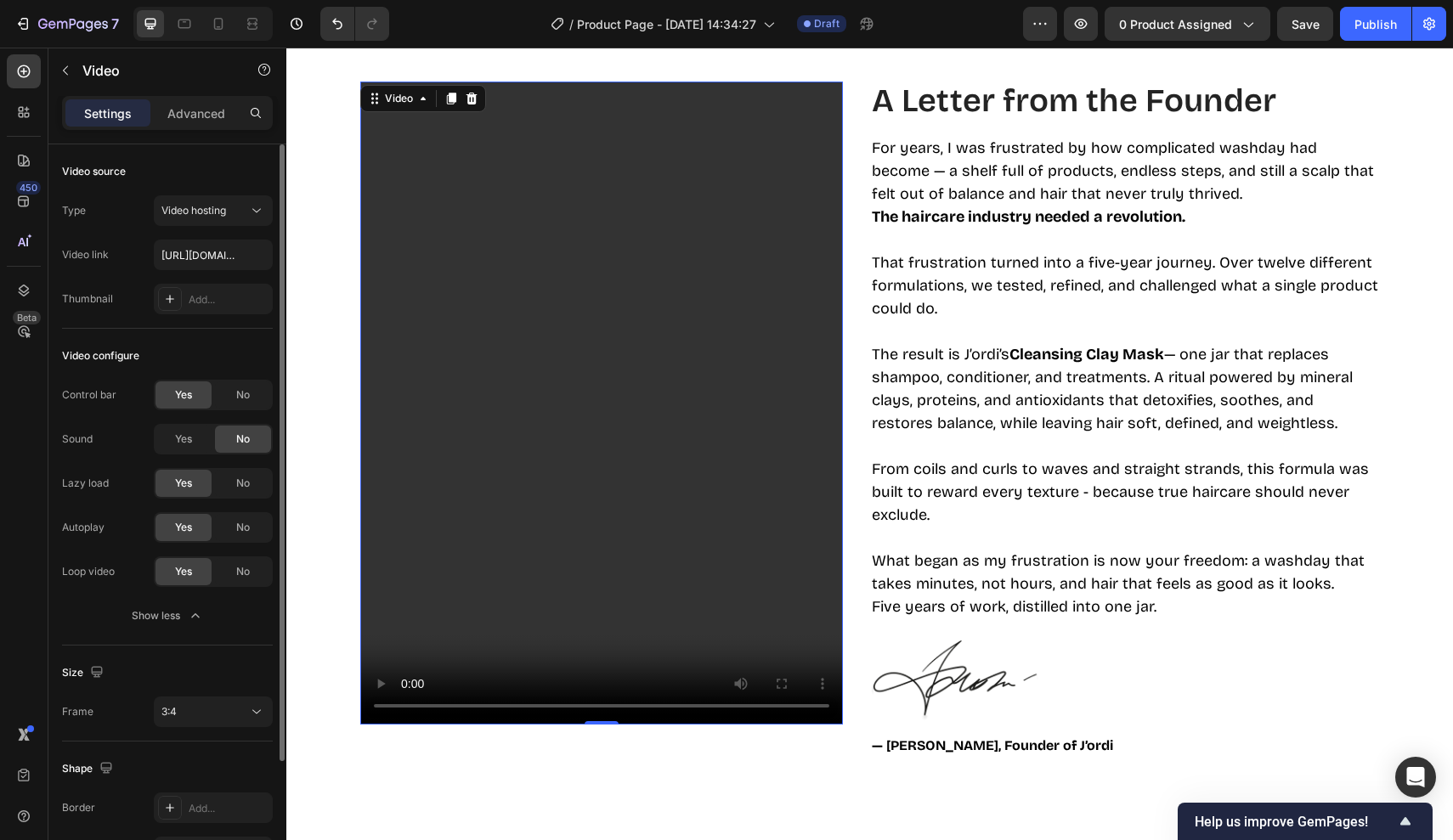
click at [426, 281] on video at bounding box center [601, 403] width 482 height 643
click at [201, 113] on p "Advanced" at bounding box center [196, 113] width 58 height 17
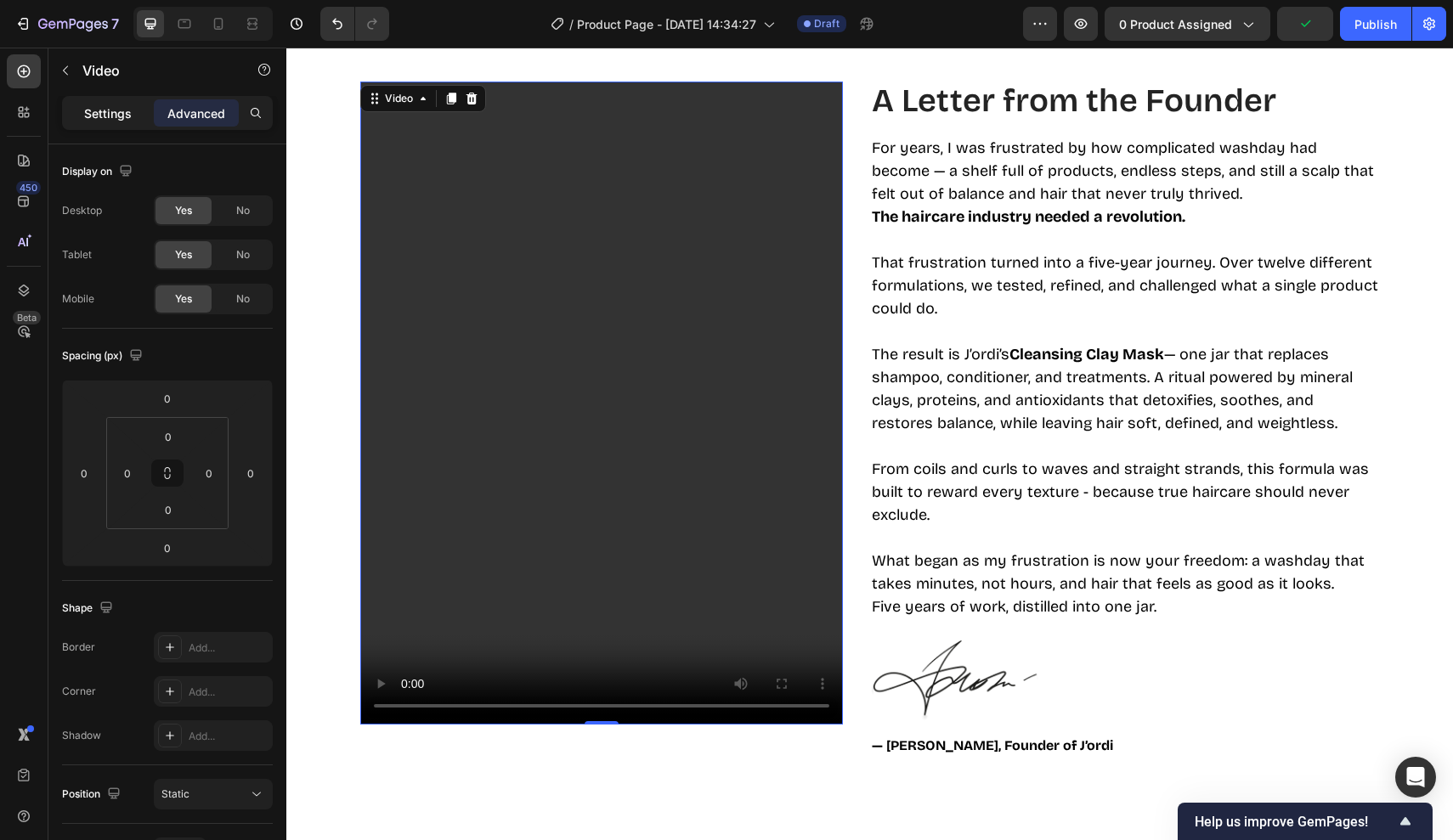
click at [108, 110] on p "Settings" at bounding box center [108, 113] width 48 height 17
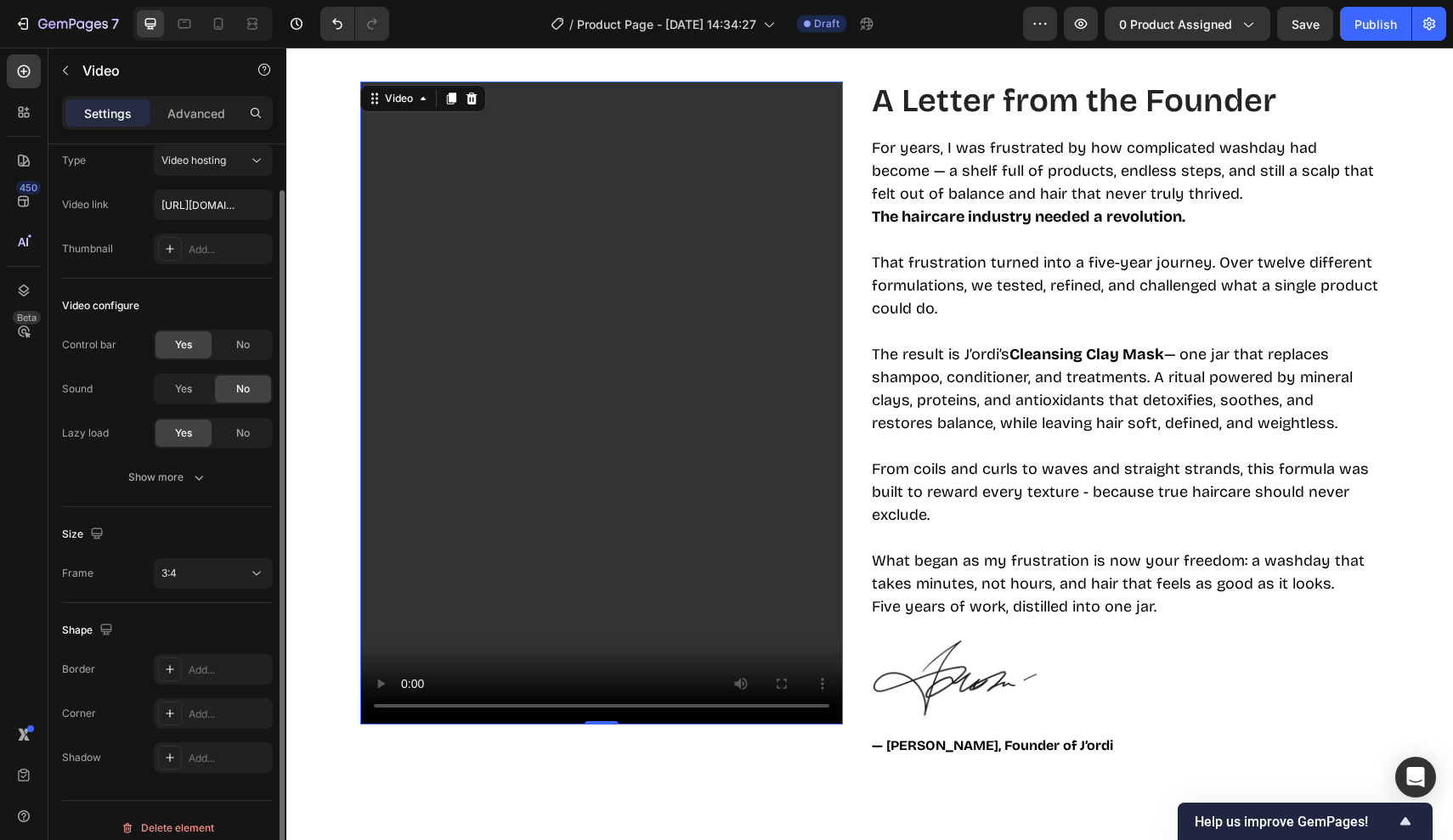
scroll to position [65, 0]
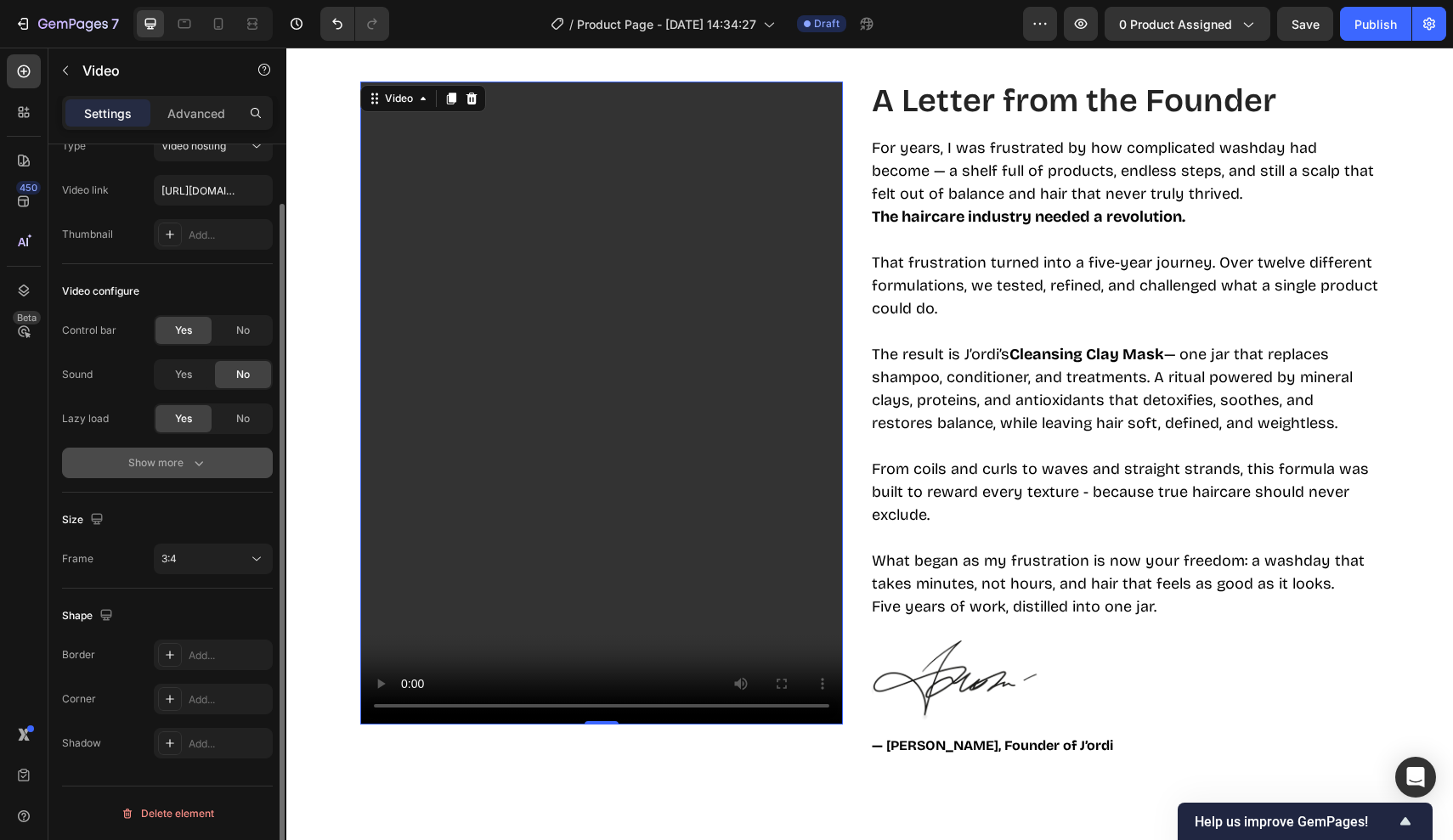
click at [166, 458] on div "Show more" at bounding box center [167, 463] width 79 height 17
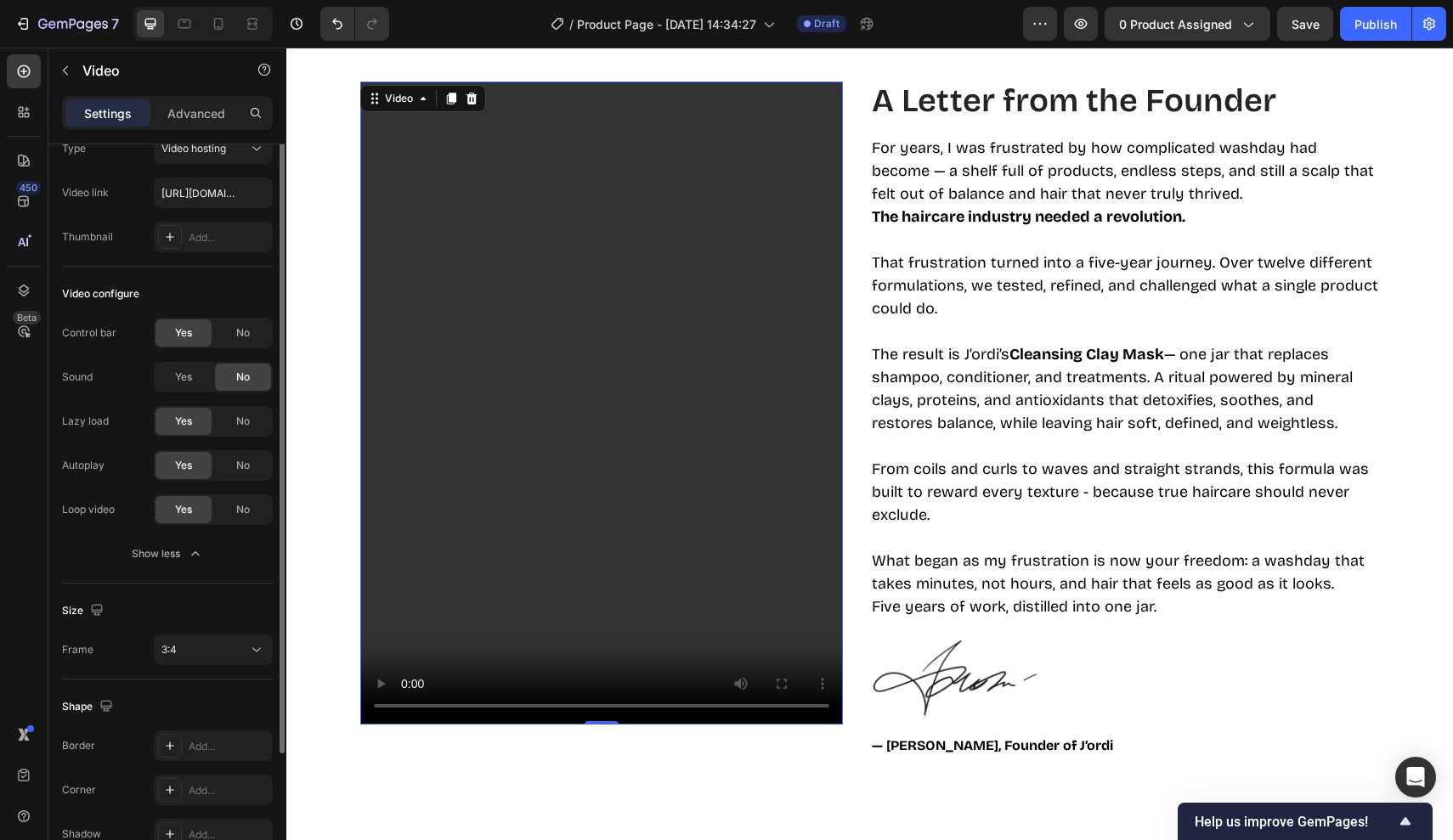
scroll to position [0, 0]
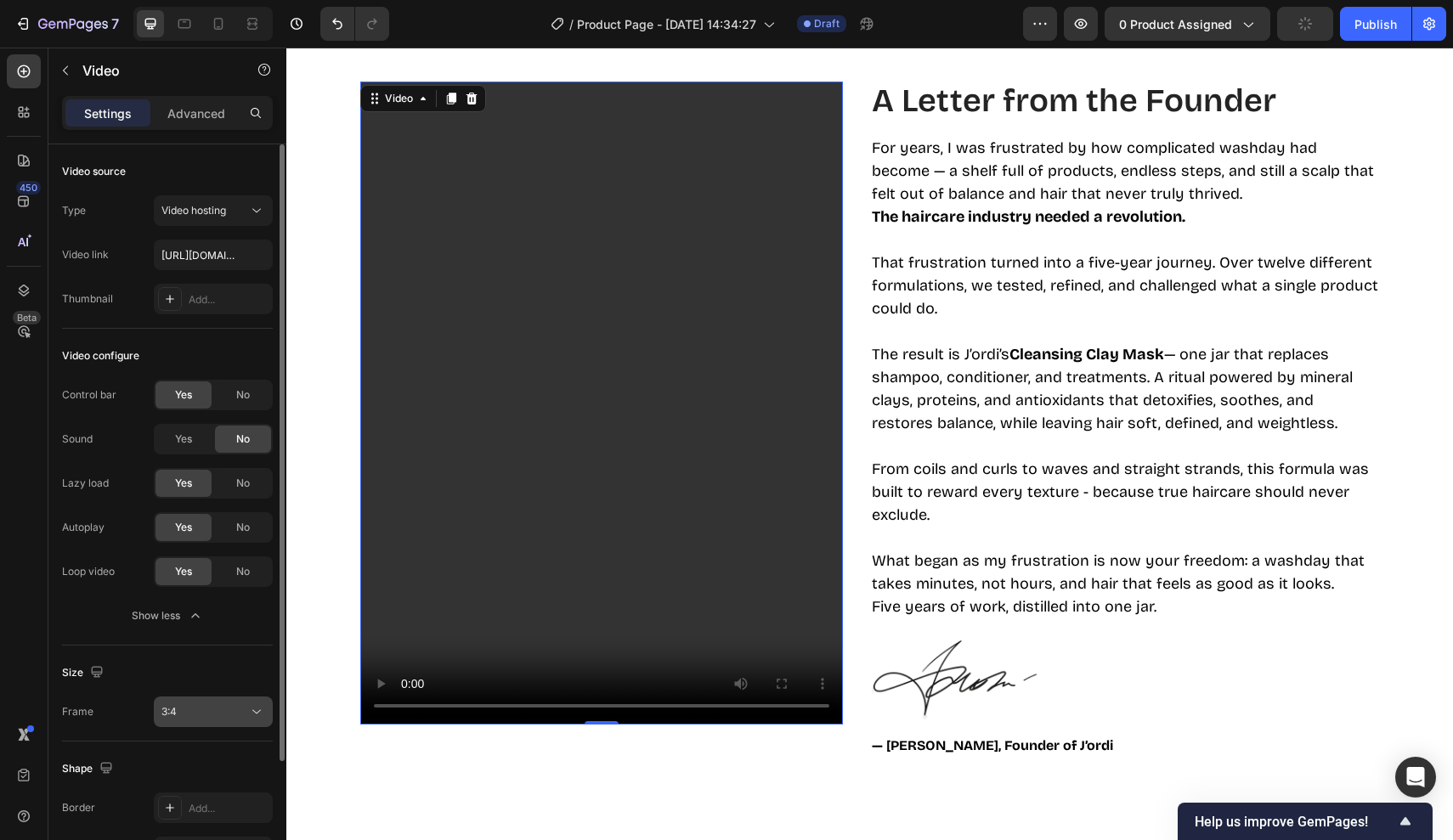
click at [184, 710] on div "3:4" at bounding box center [204, 712] width 87 height 16
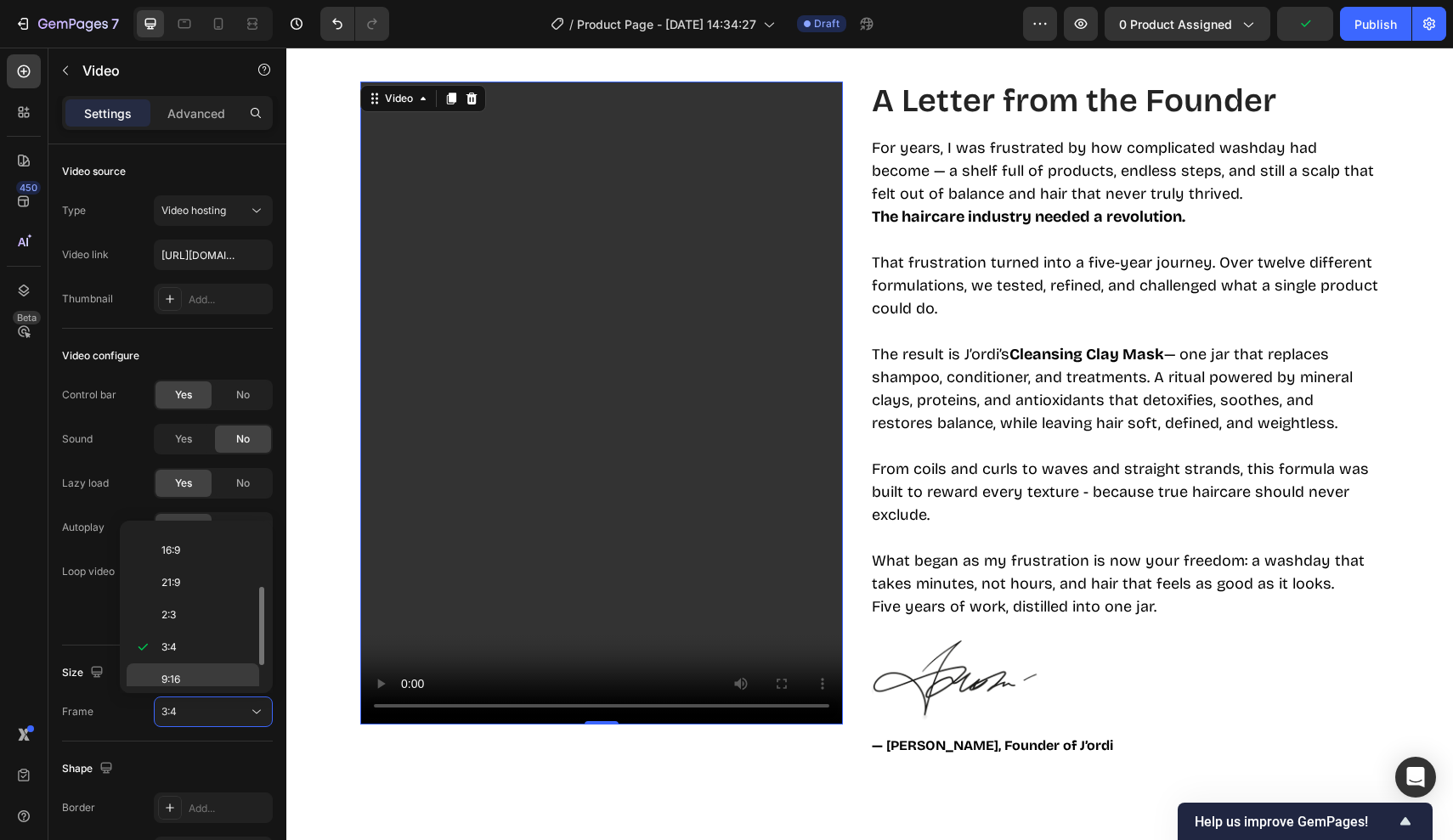
scroll to position [164, 0]
click at [184, 576] on p "2:3" at bounding box center [206, 573] width 90 height 16
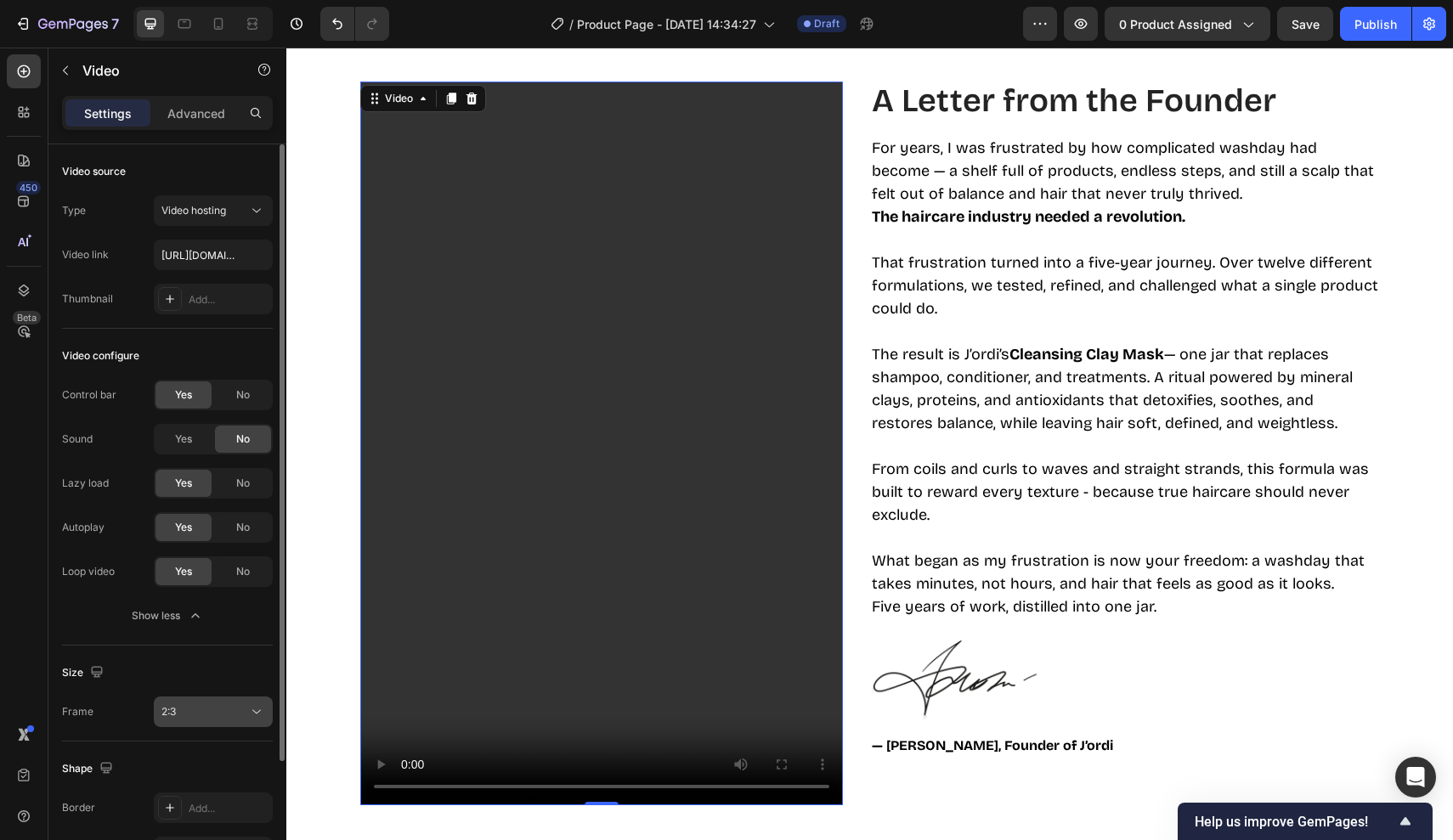
click at [178, 700] on button "2:3" at bounding box center [213, 711] width 119 height 30
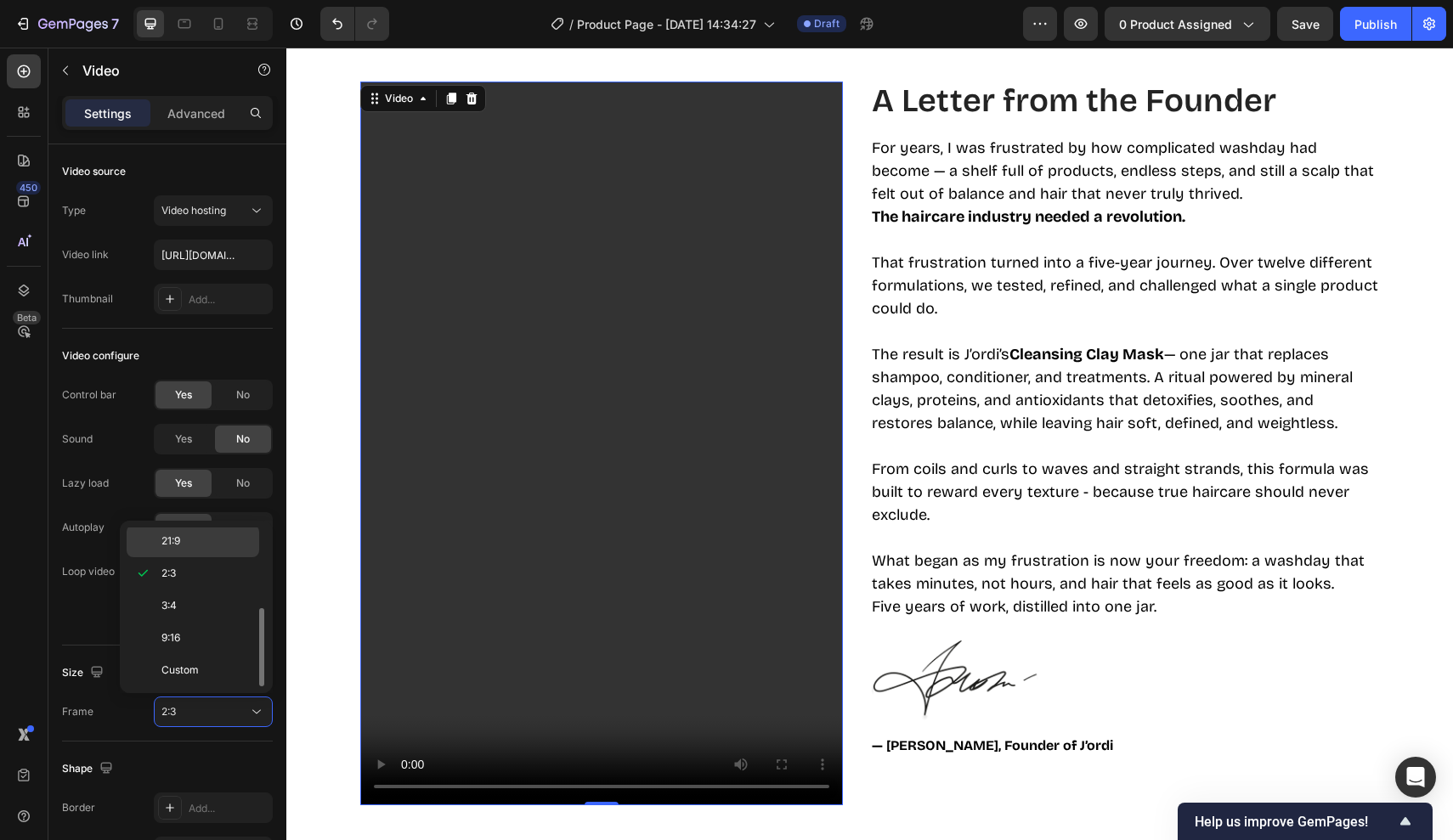
click at [178, 547] on span "21:9" at bounding box center [170, 541] width 18 height 16
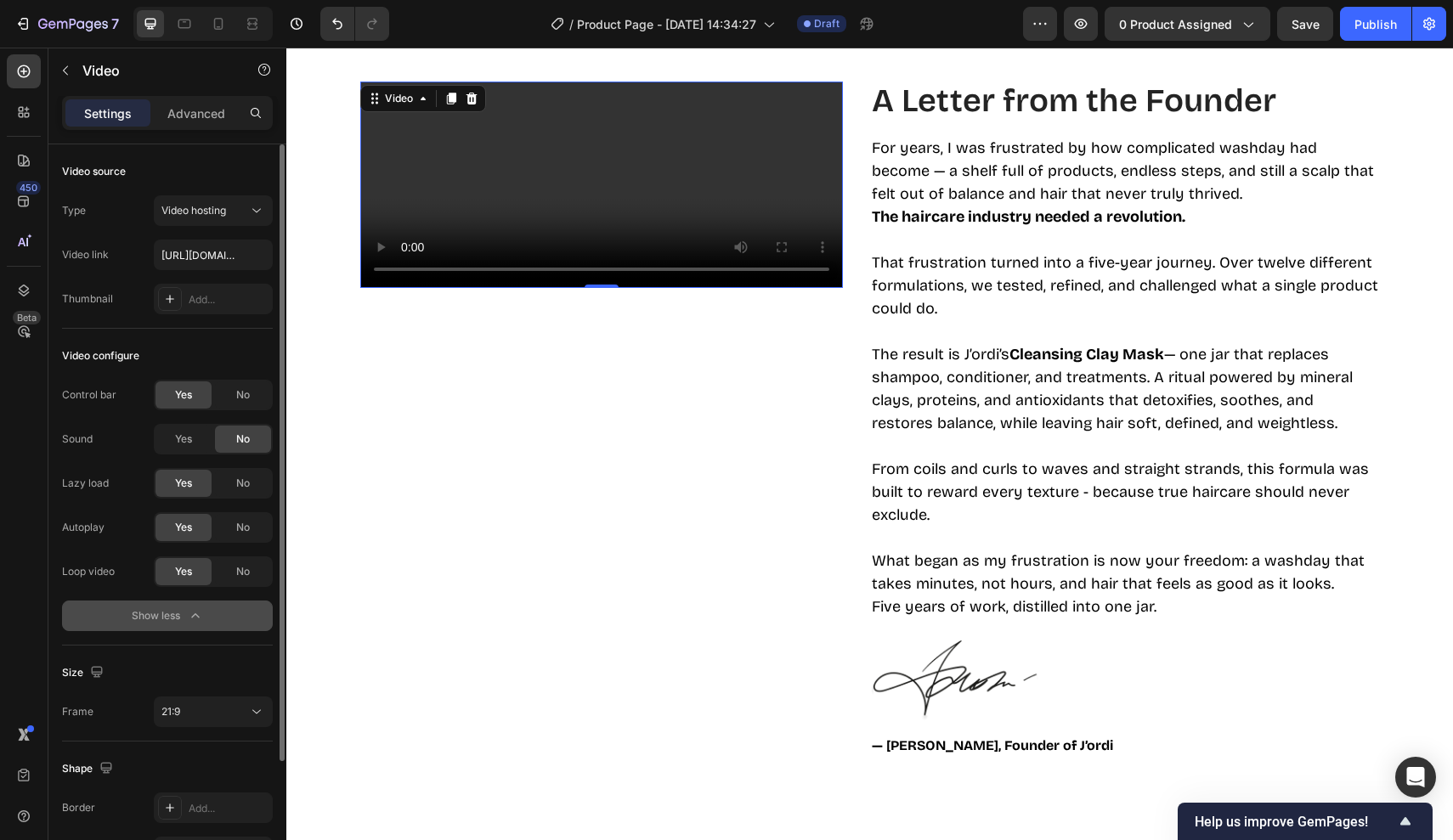
click at [180, 608] on div "Show less" at bounding box center [167, 616] width 72 height 17
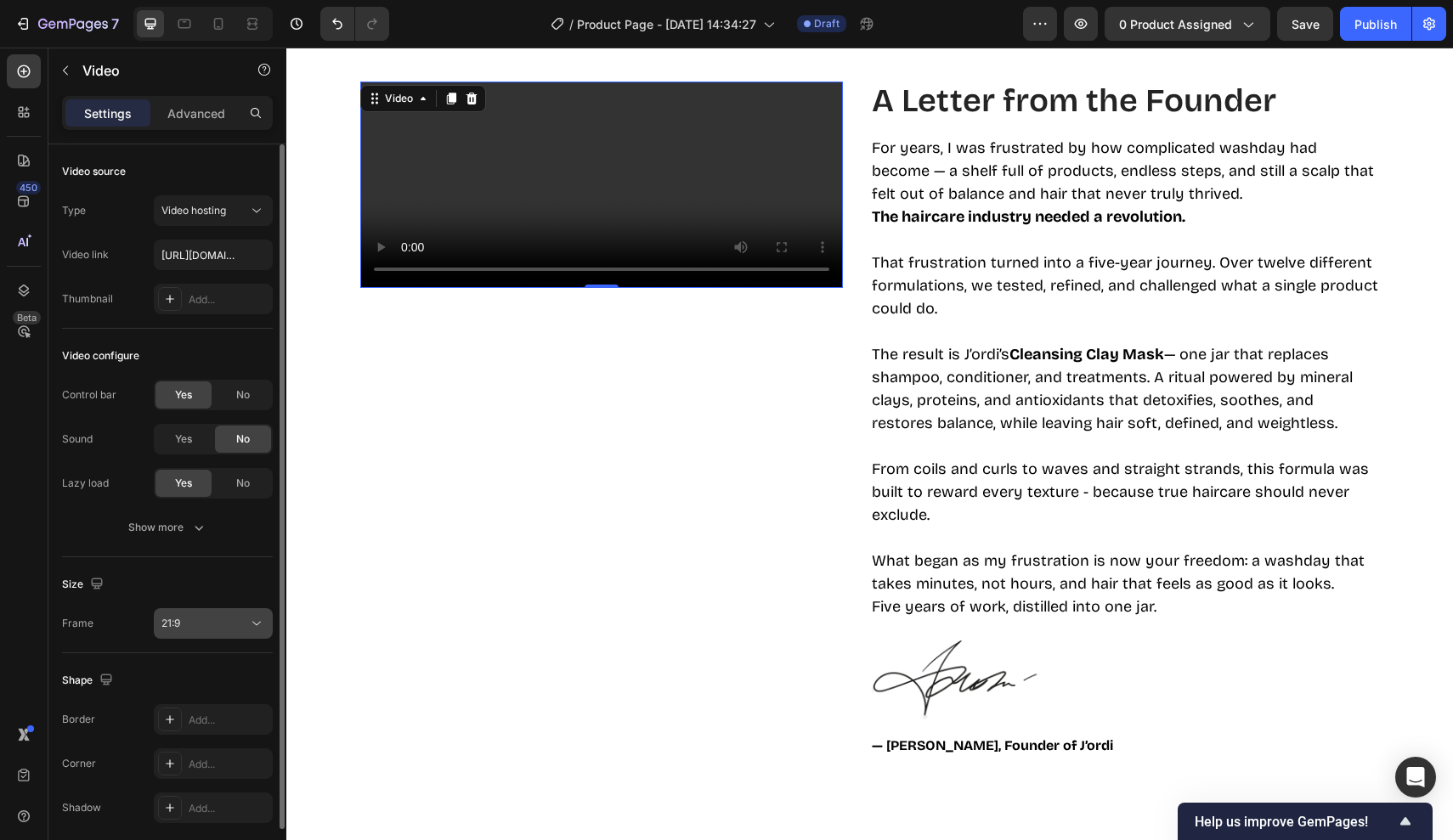
click at [196, 632] on button "21:9" at bounding box center [213, 623] width 119 height 30
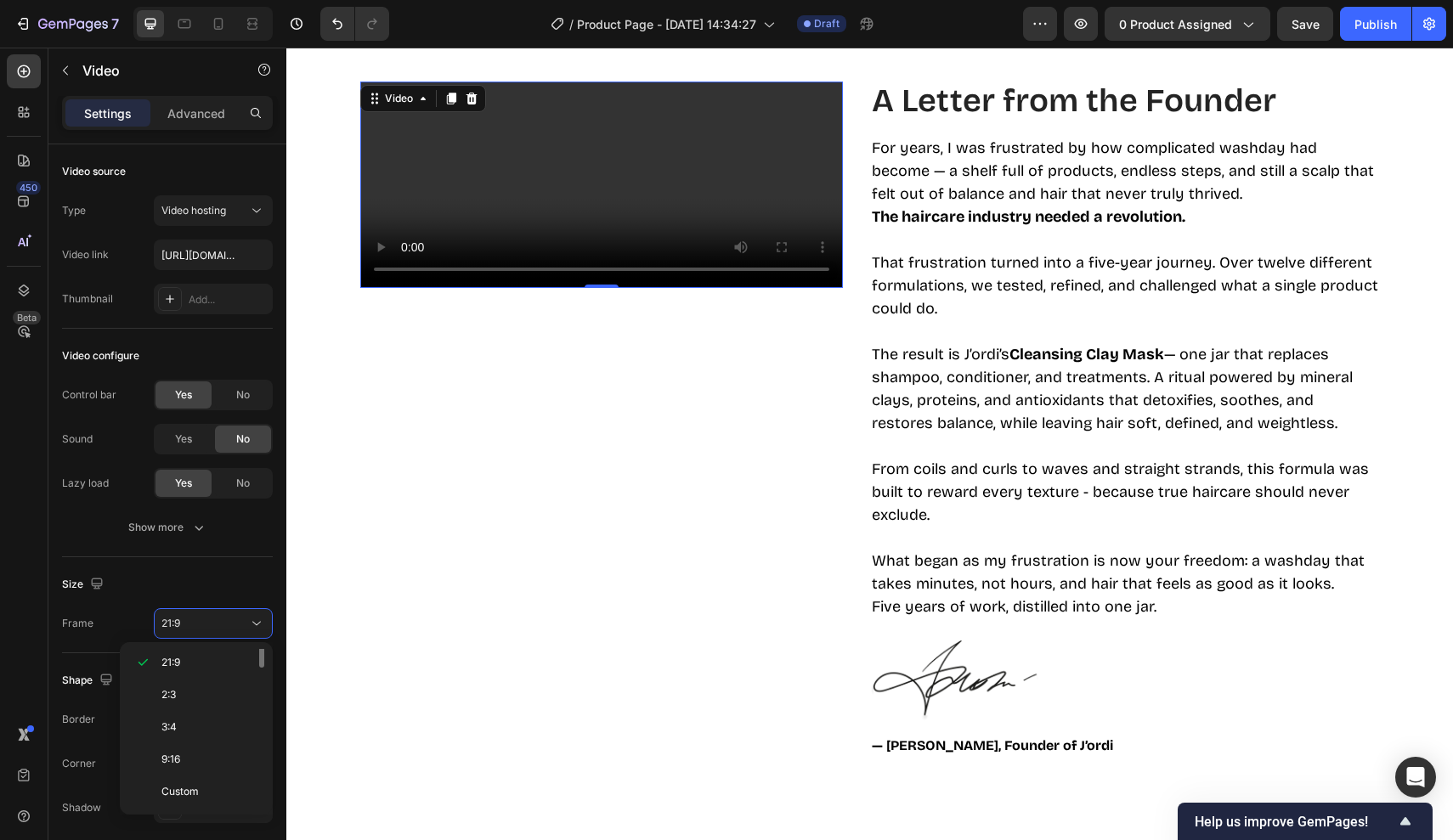
scroll to position [70, 0]
click at [177, 676] on div "4:3" at bounding box center [192, 691] width 133 height 32
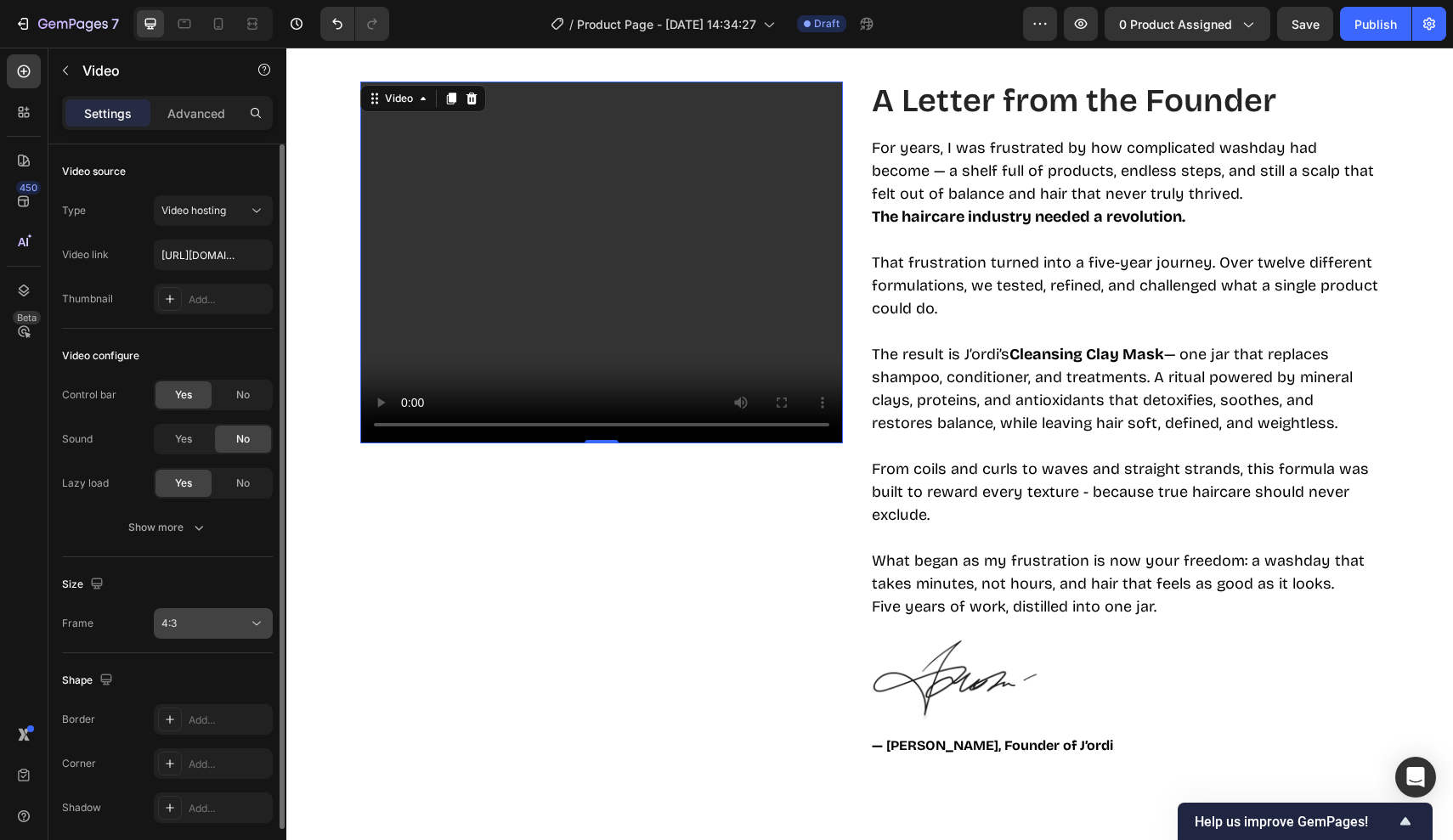
click at [201, 635] on button "4:3" at bounding box center [213, 623] width 119 height 30
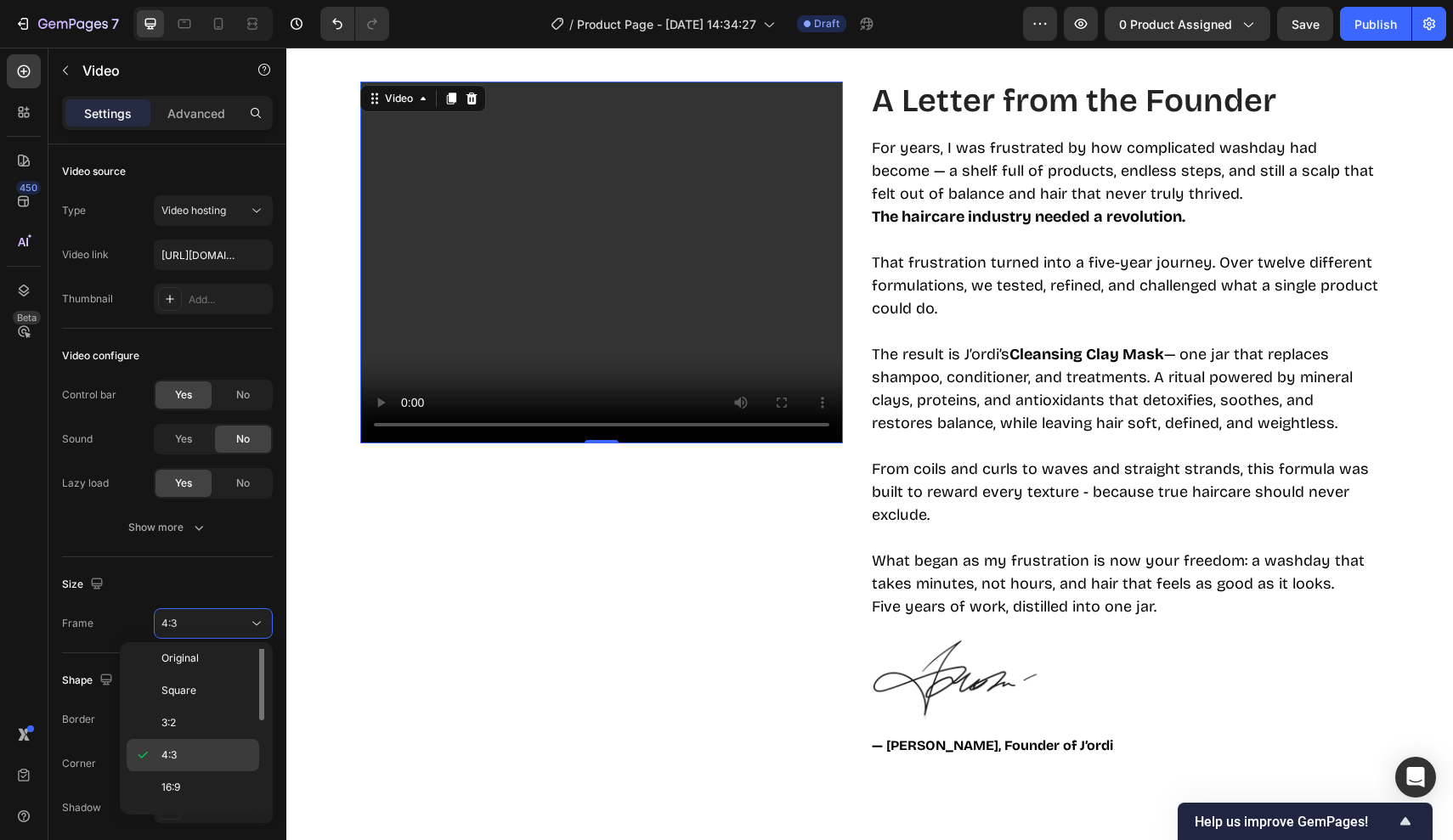
scroll to position [0, 0]
click at [199, 666] on p "Original" at bounding box center [206, 665] width 90 height 16
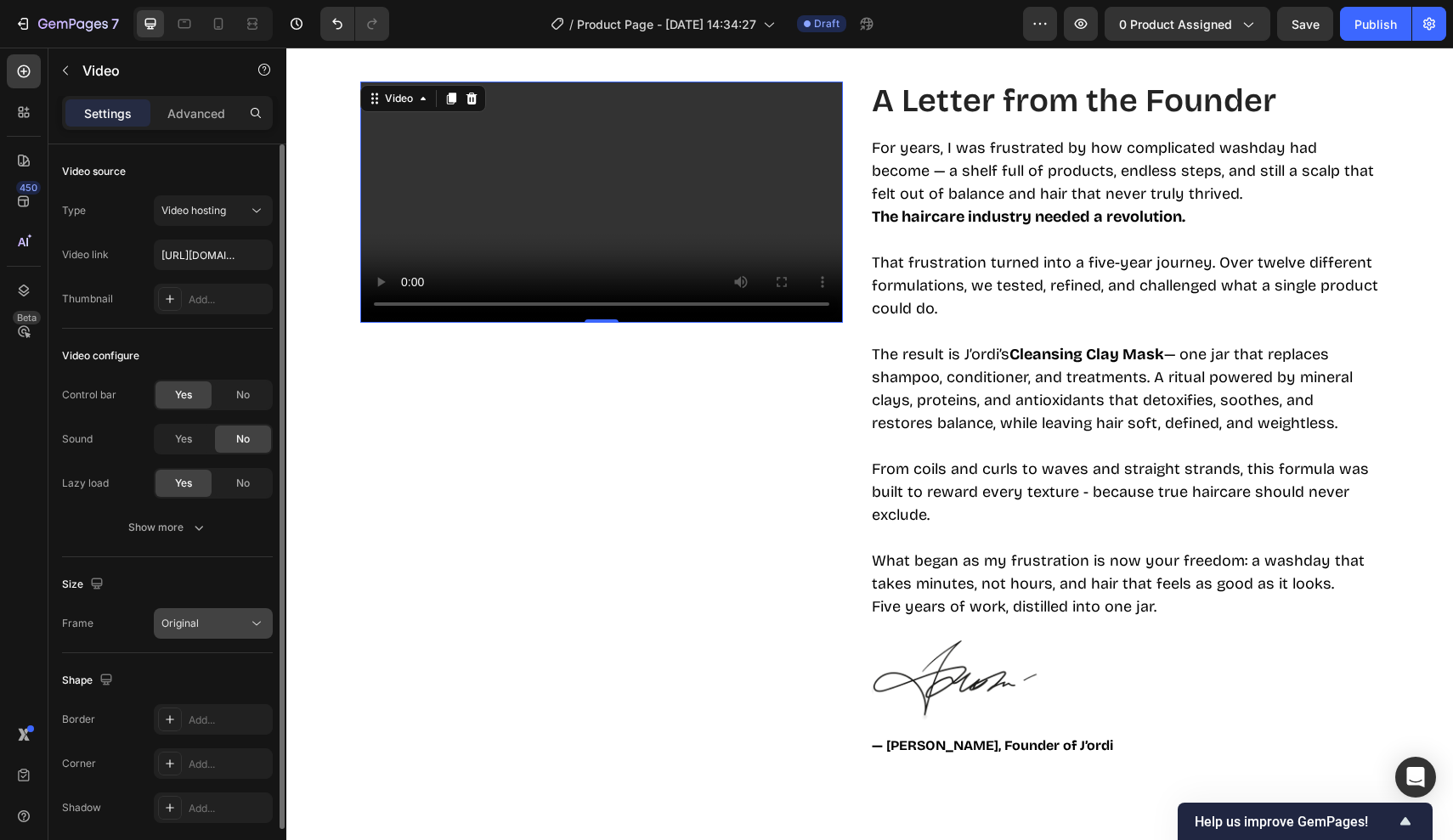
click at [204, 628] on div "Original" at bounding box center [204, 623] width 87 height 16
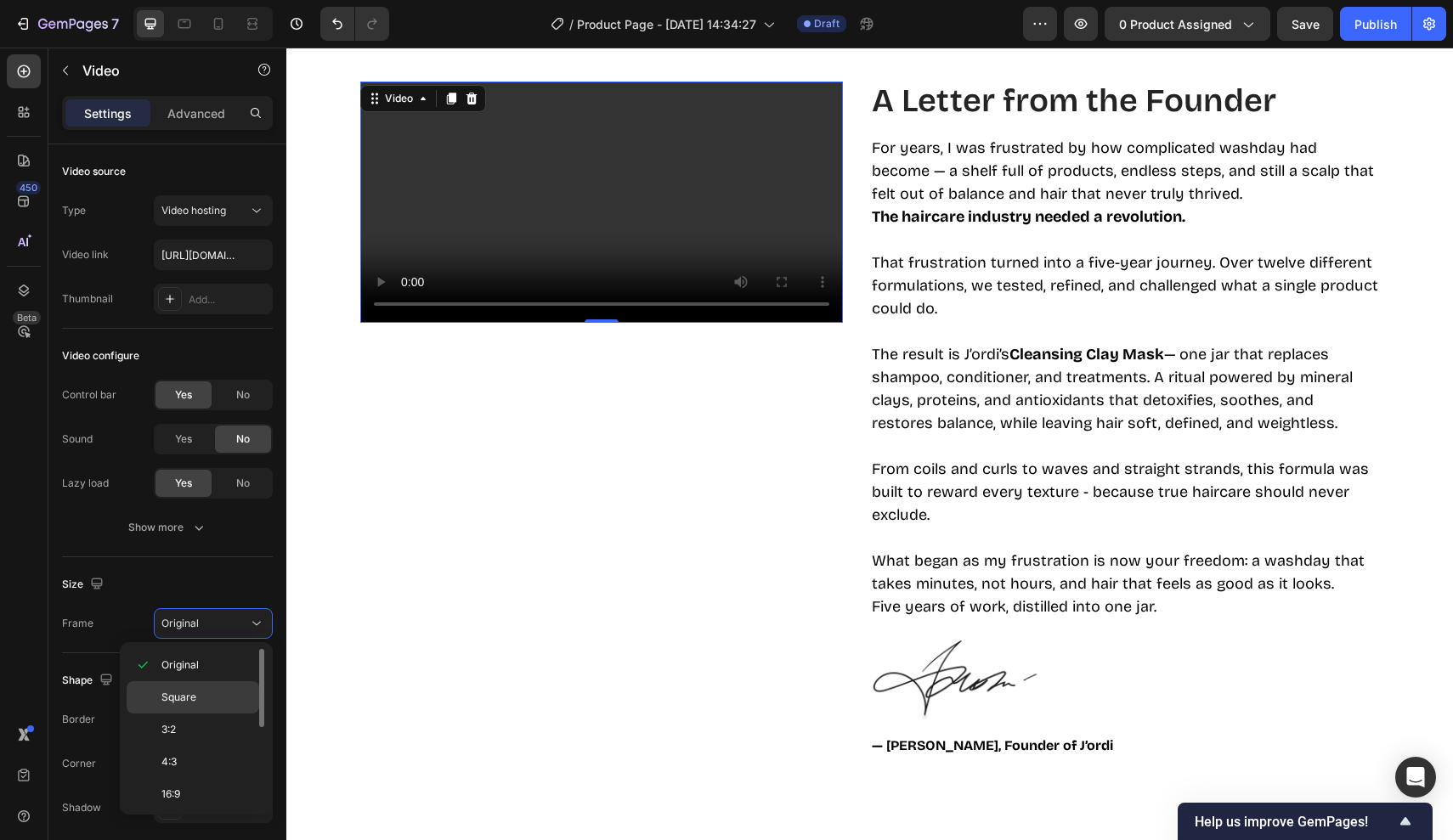
click at [199, 684] on div "Square" at bounding box center [192, 697] width 133 height 32
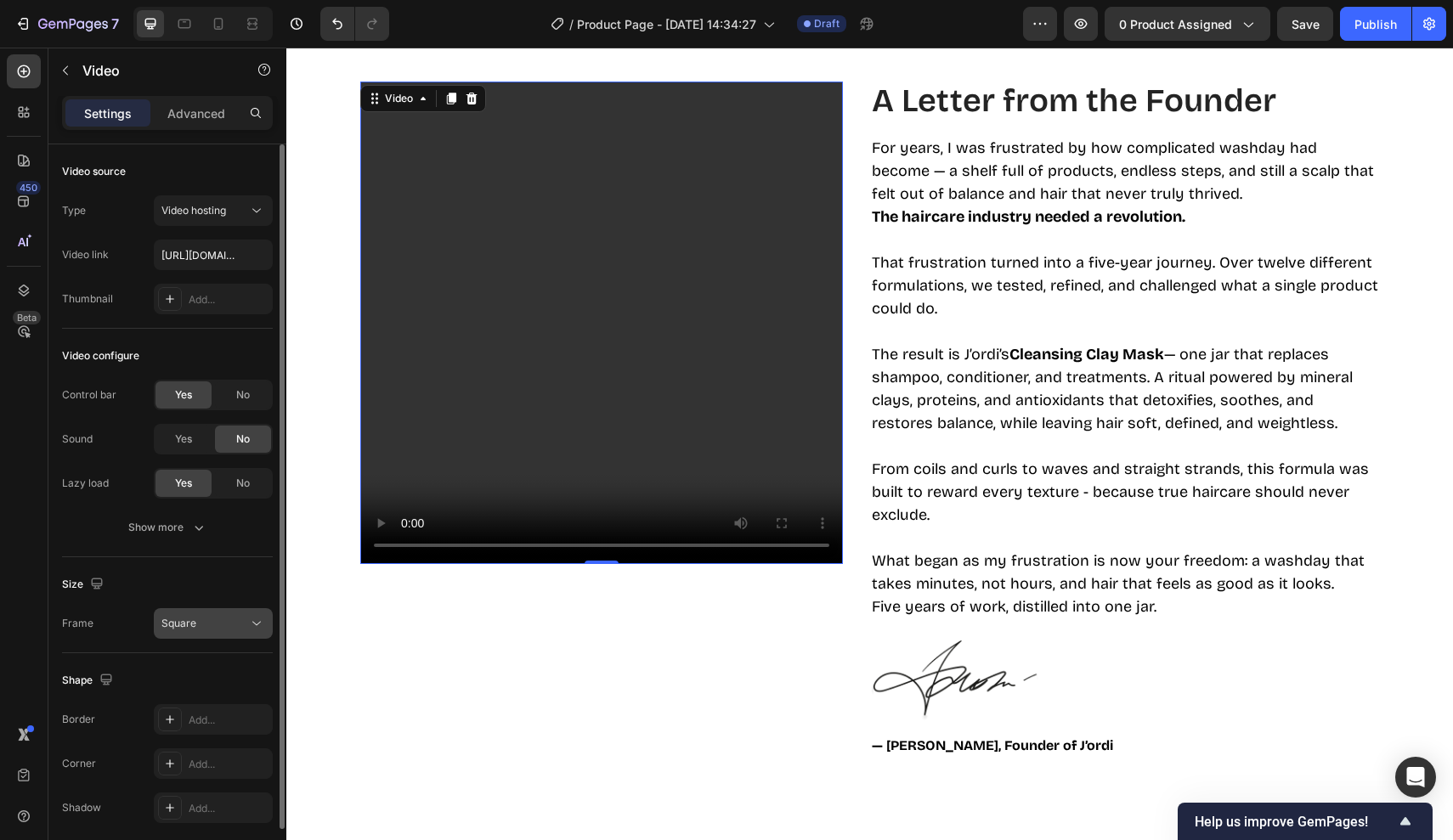
click at [218, 636] on button "Square" at bounding box center [213, 623] width 119 height 30
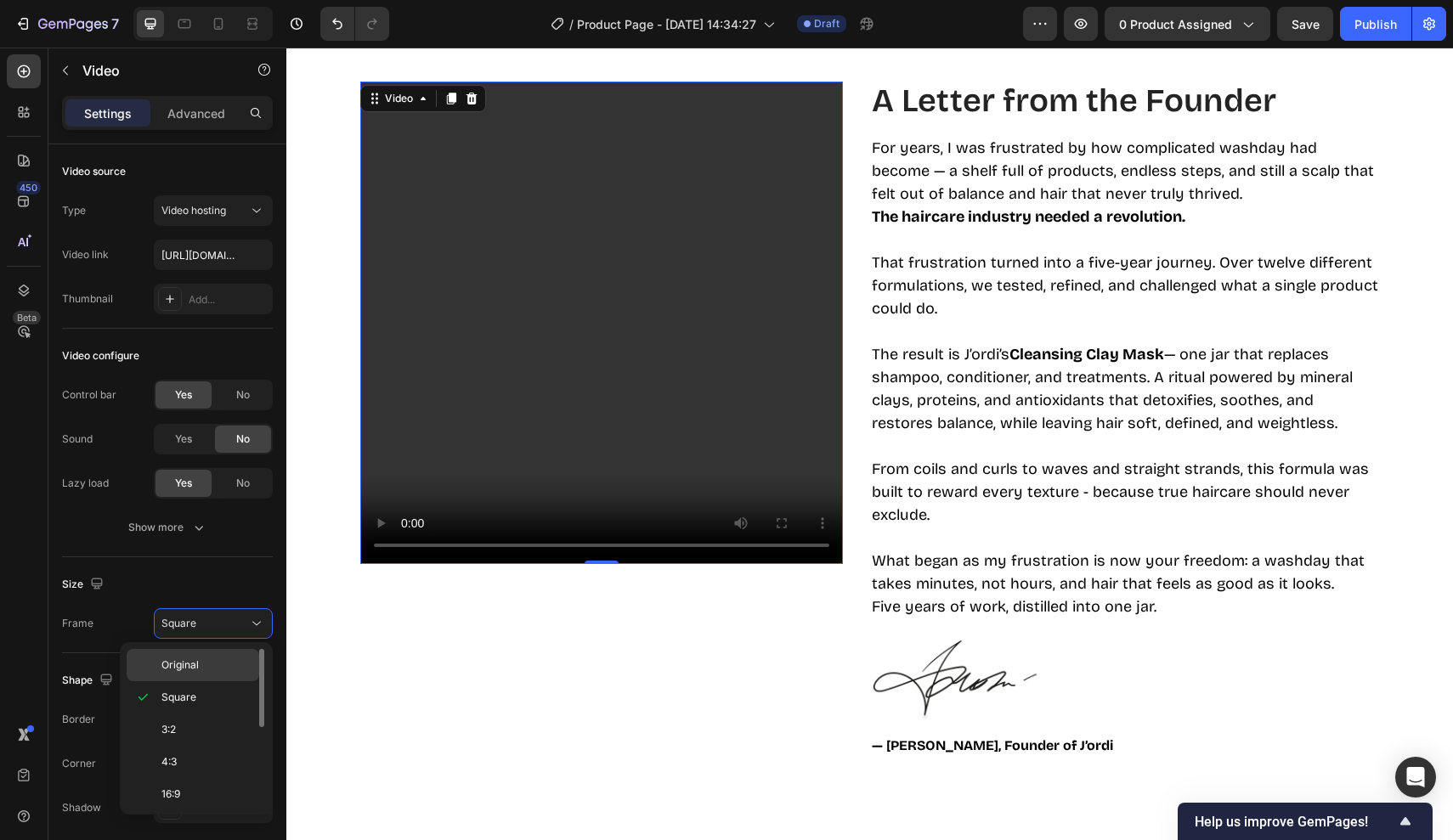
click at [210, 663] on p "Original" at bounding box center [206, 665] width 90 height 16
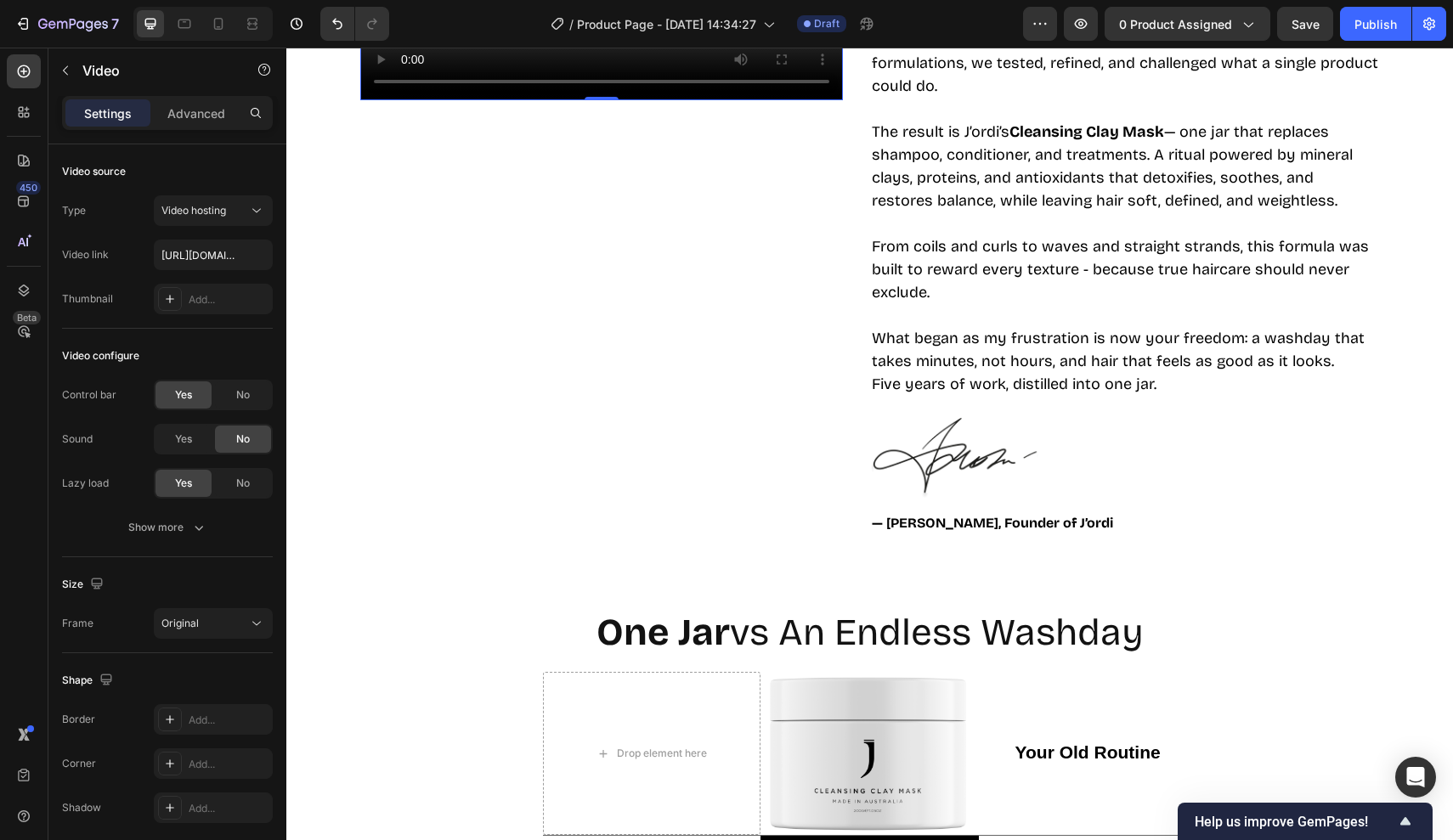
scroll to position [3635, 0]
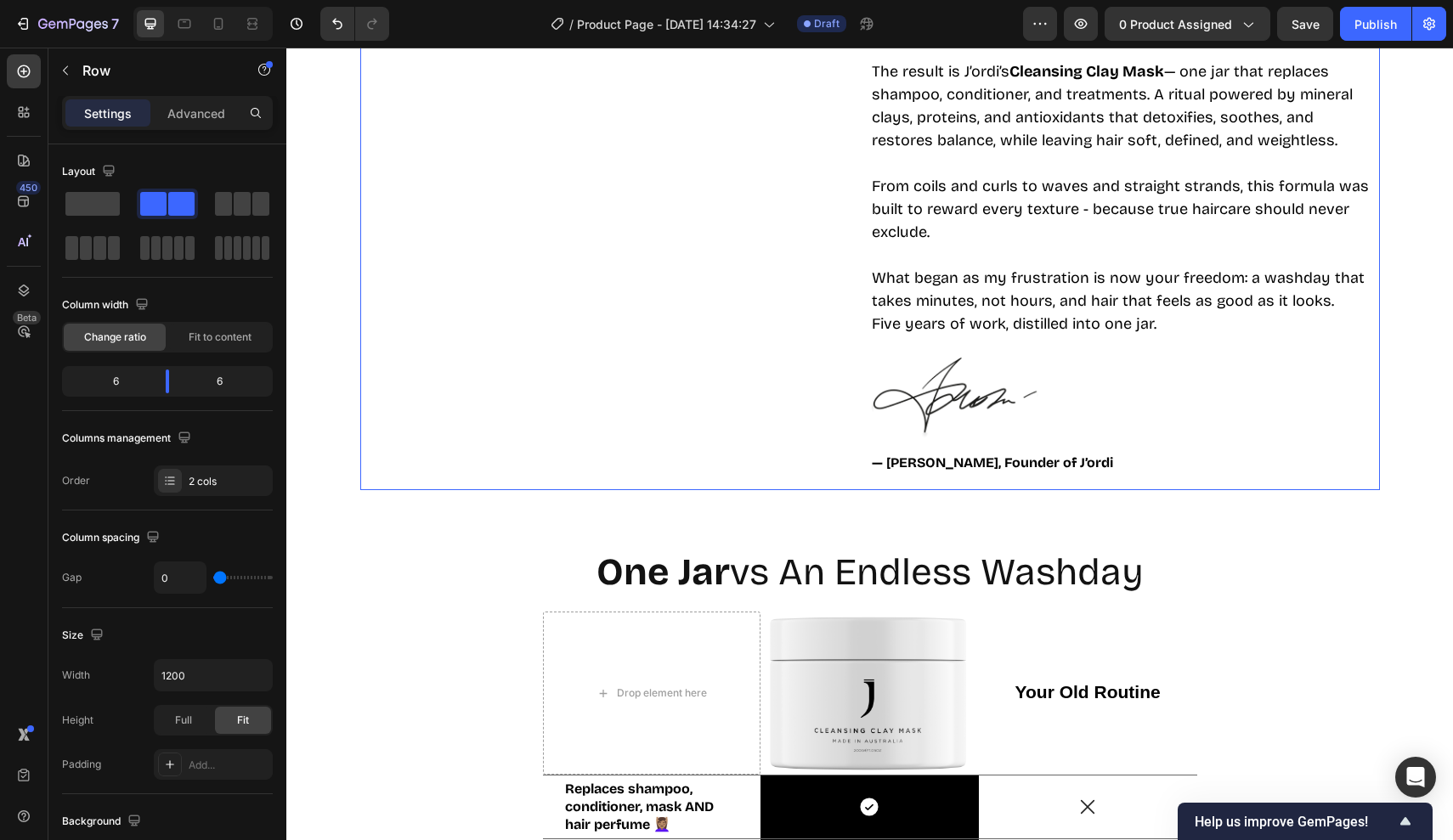
click at [921, 491] on div "A Letter from the Founder Heading For years, I was frustrated by how complicate…" at bounding box center [1125, 145] width 510 height 693
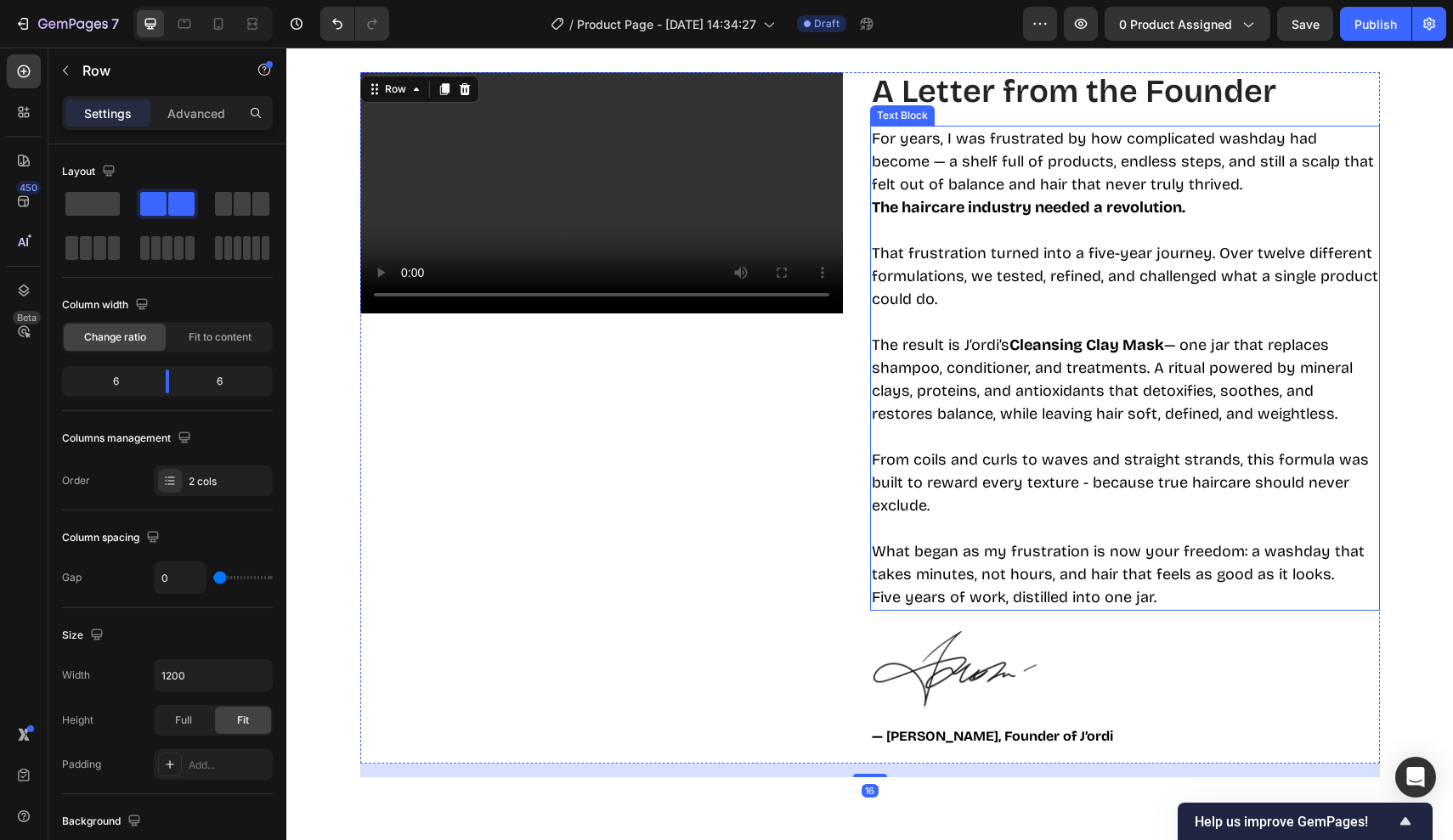
scroll to position [3350, 0]
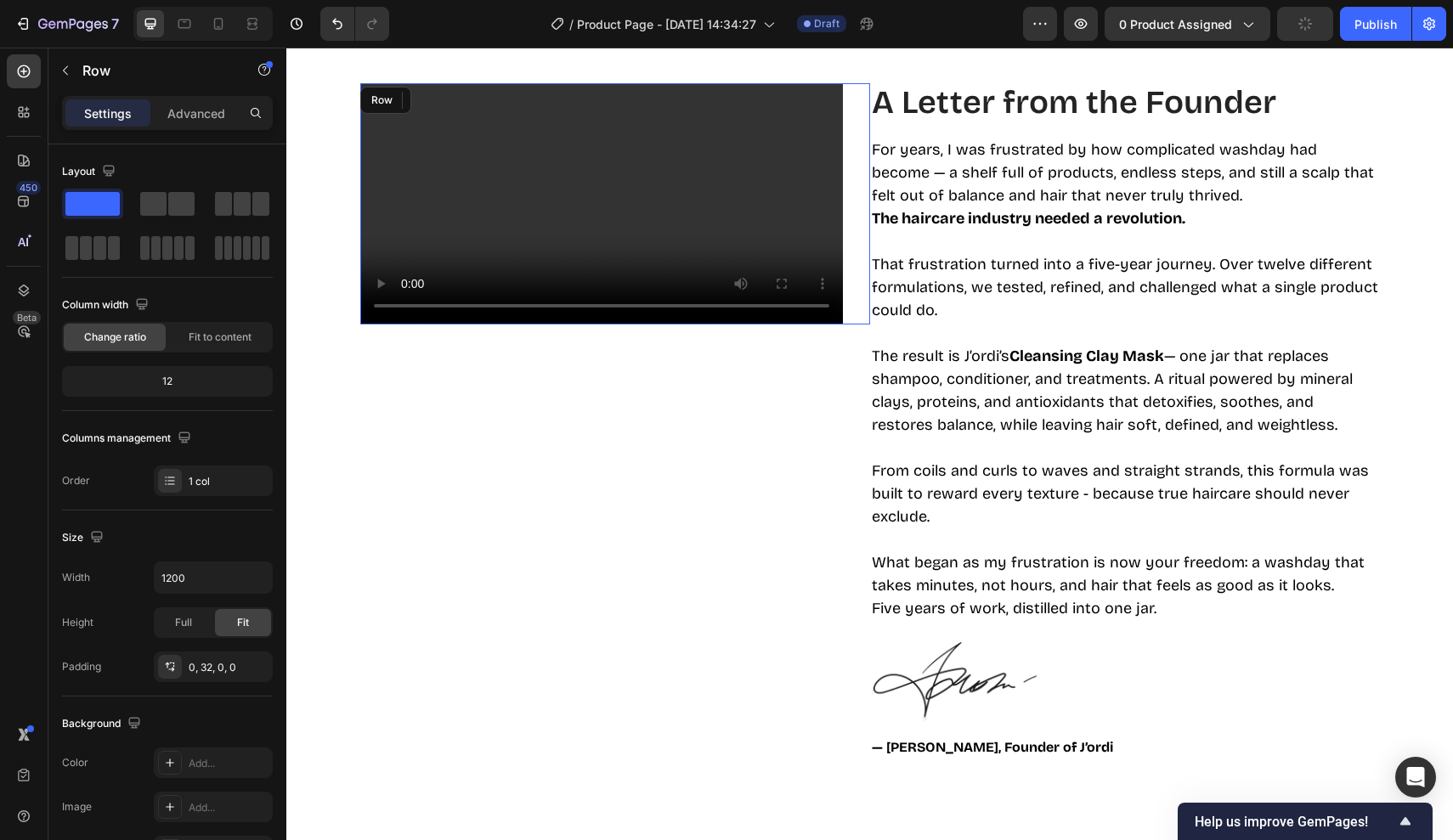
click at [868, 86] on div "Video Row" at bounding box center [615, 204] width 510 height 242
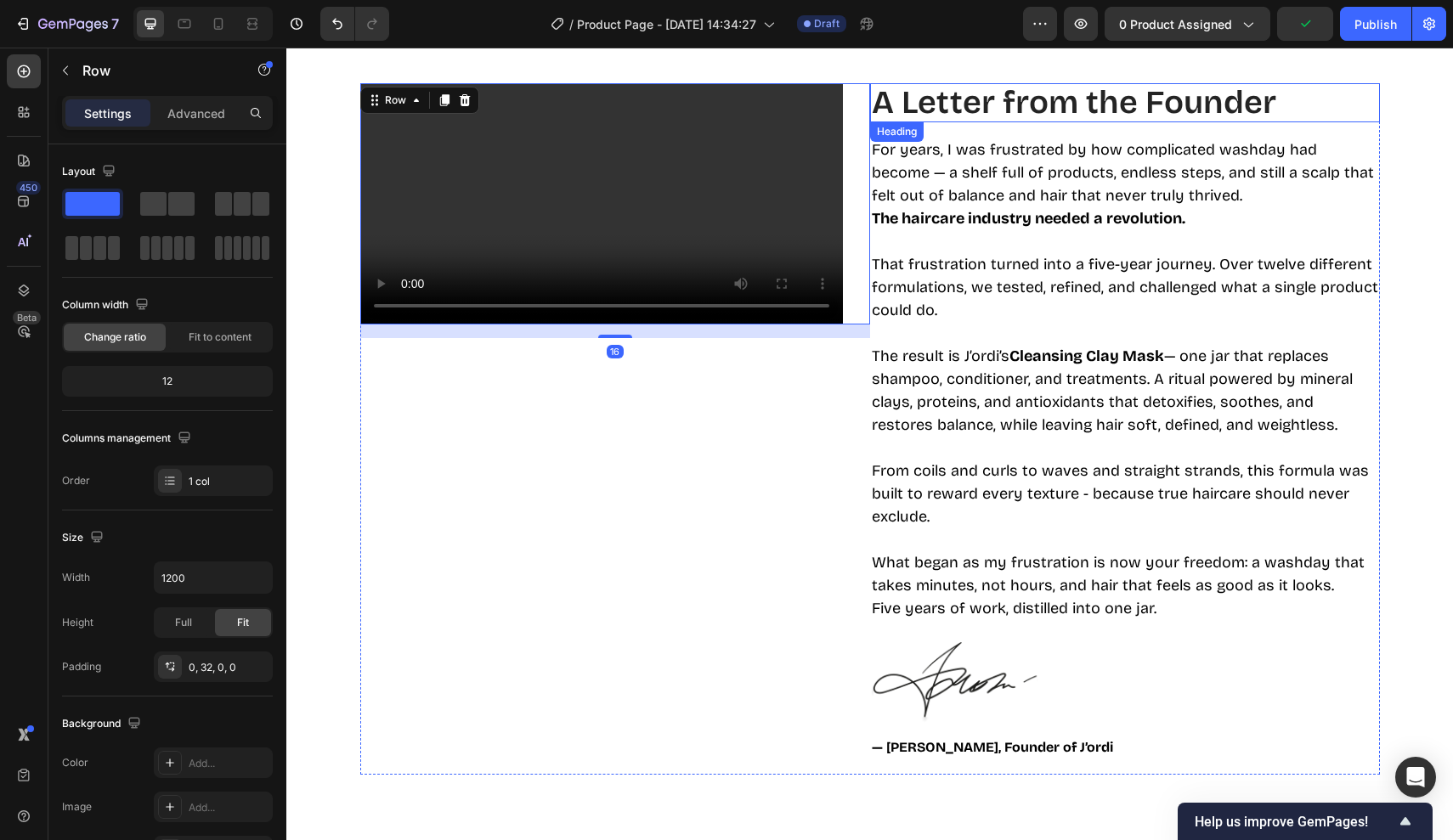
click at [896, 95] on h2 "A Letter from the Founder" at bounding box center [1125, 102] width 510 height 39
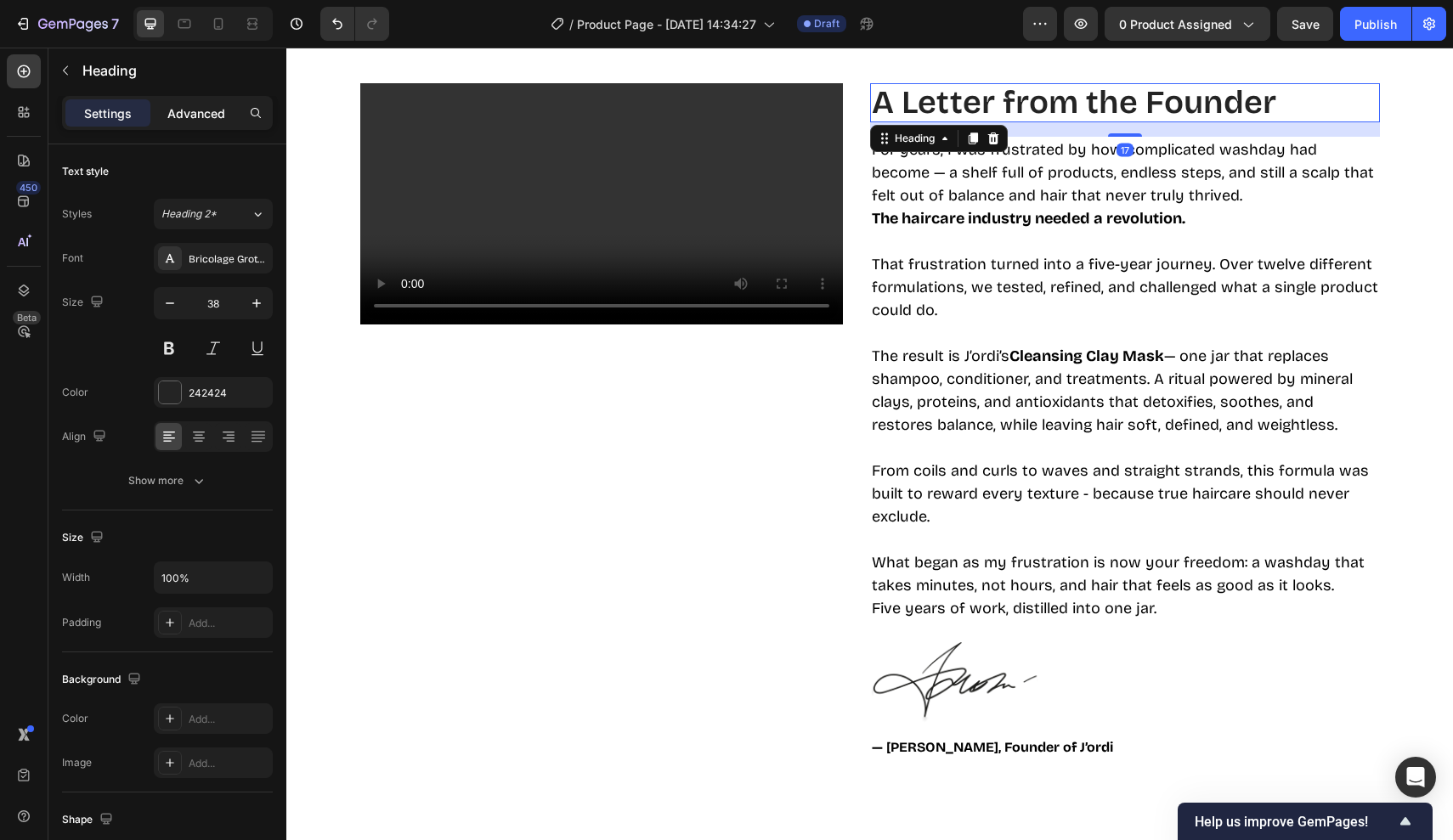
click at [217, 110] on p "Advanced" at bounding box center [196, 113] width 58 height 17
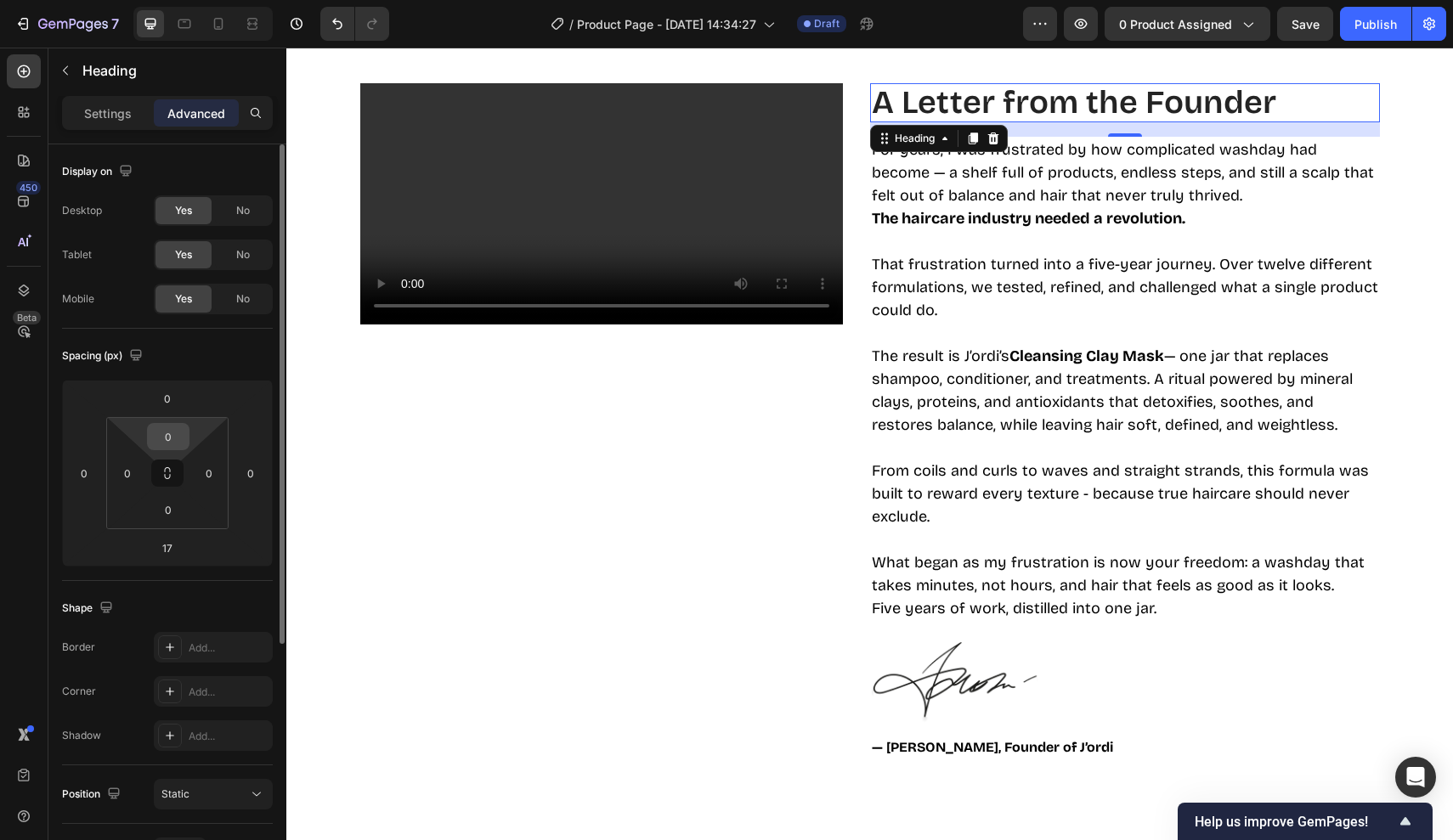
click at [175, 437] on input "0" at bounding box center [167, 436] width 34 height 26
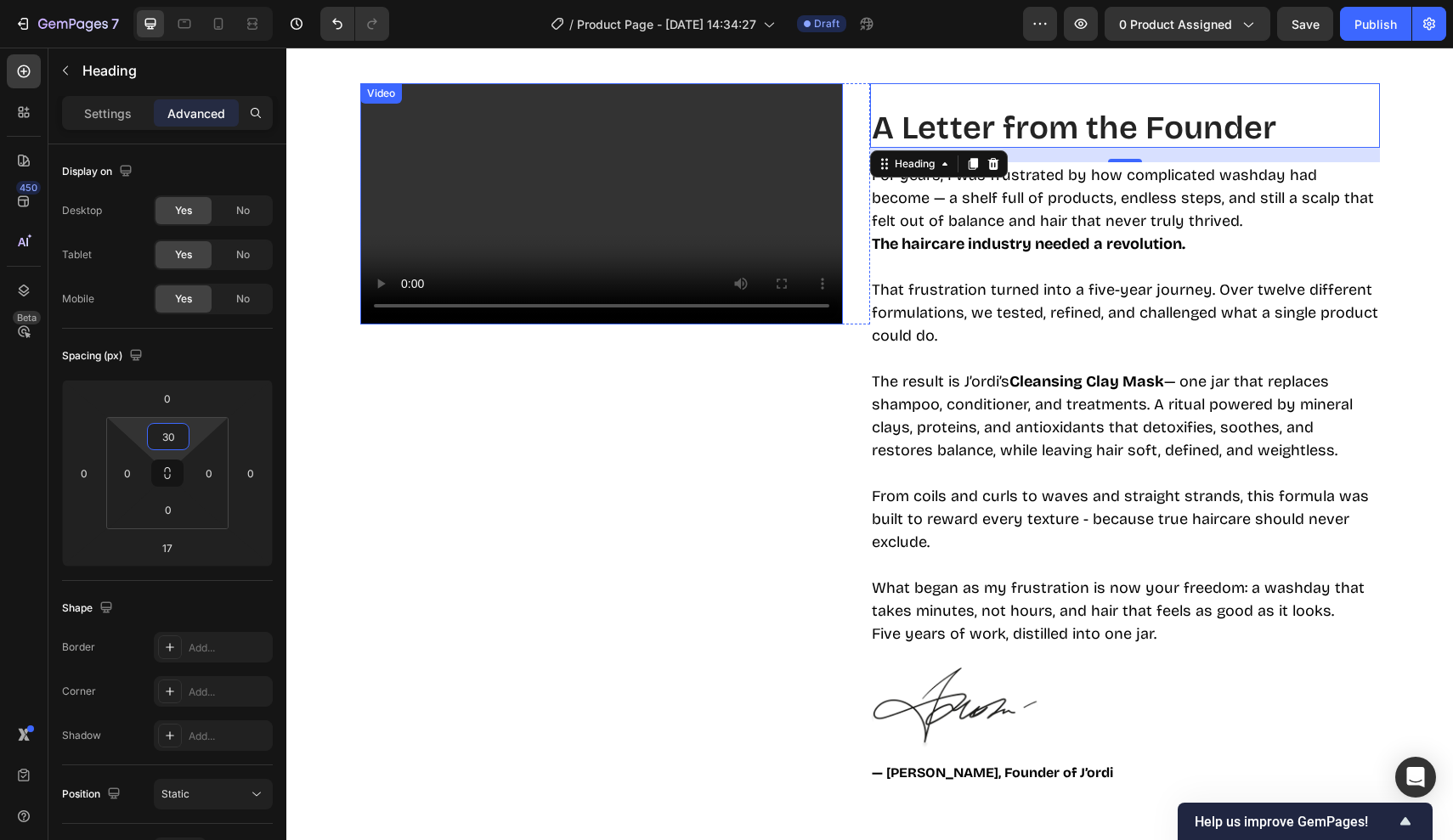
type input "3"
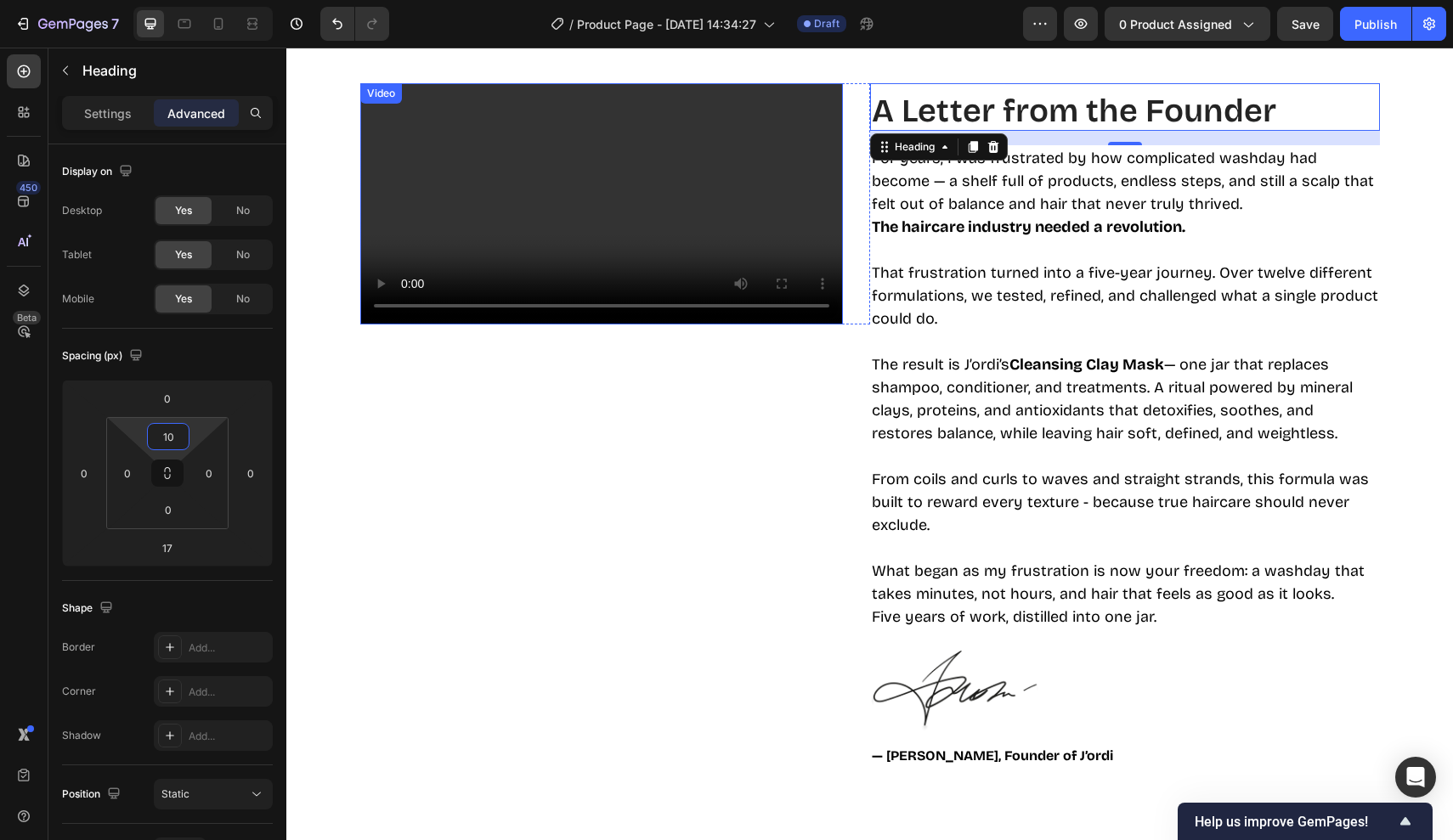
type input "100"
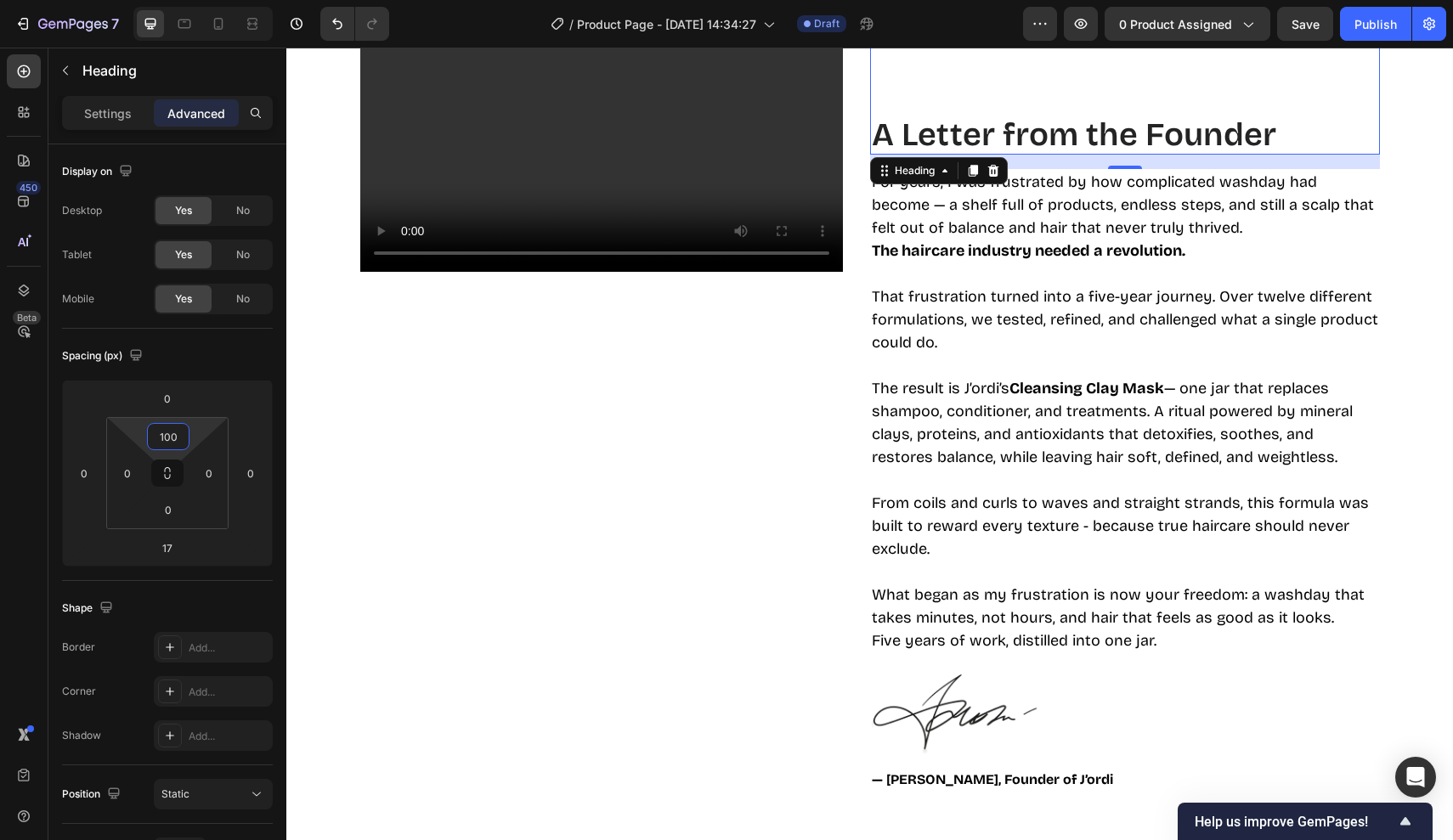
scroll to position [3323, 0]
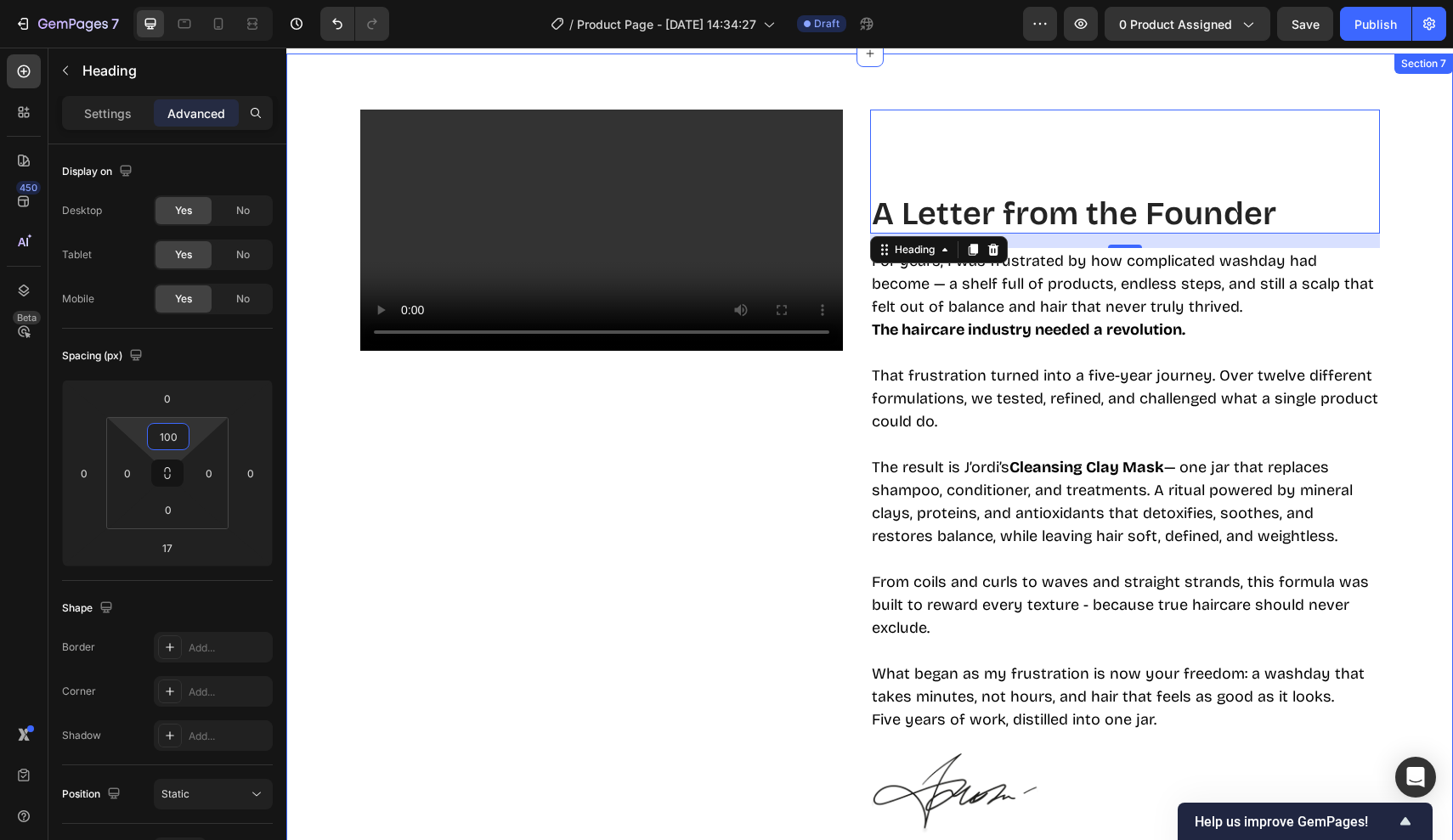
click at [330, 258] on div "Video Row A Letter from the Founder Heading 17 For years, I was frustrated by h…" at bounding box center [869, 505] width 1141 height 791
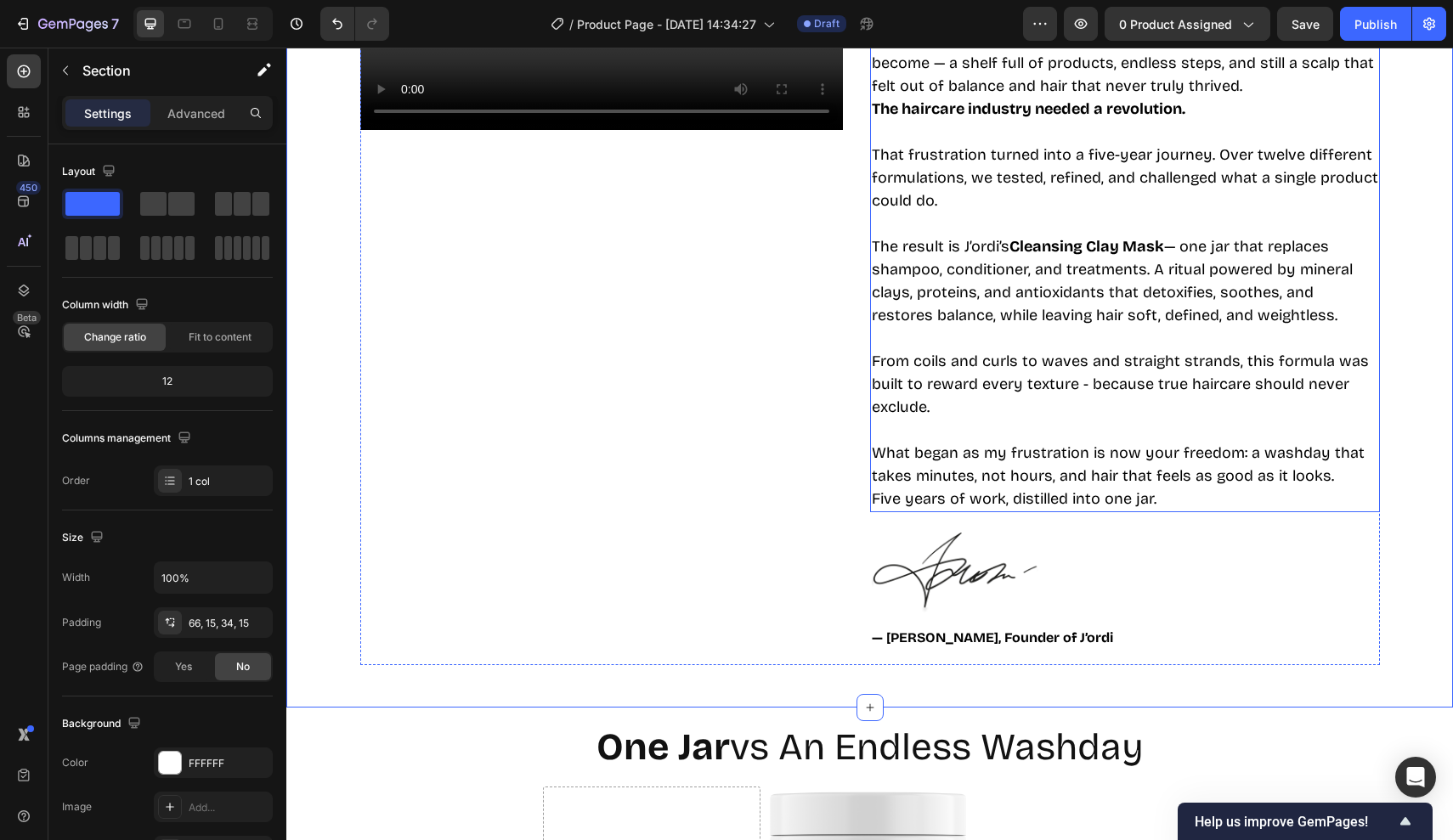
scroll to position [3545, 0]
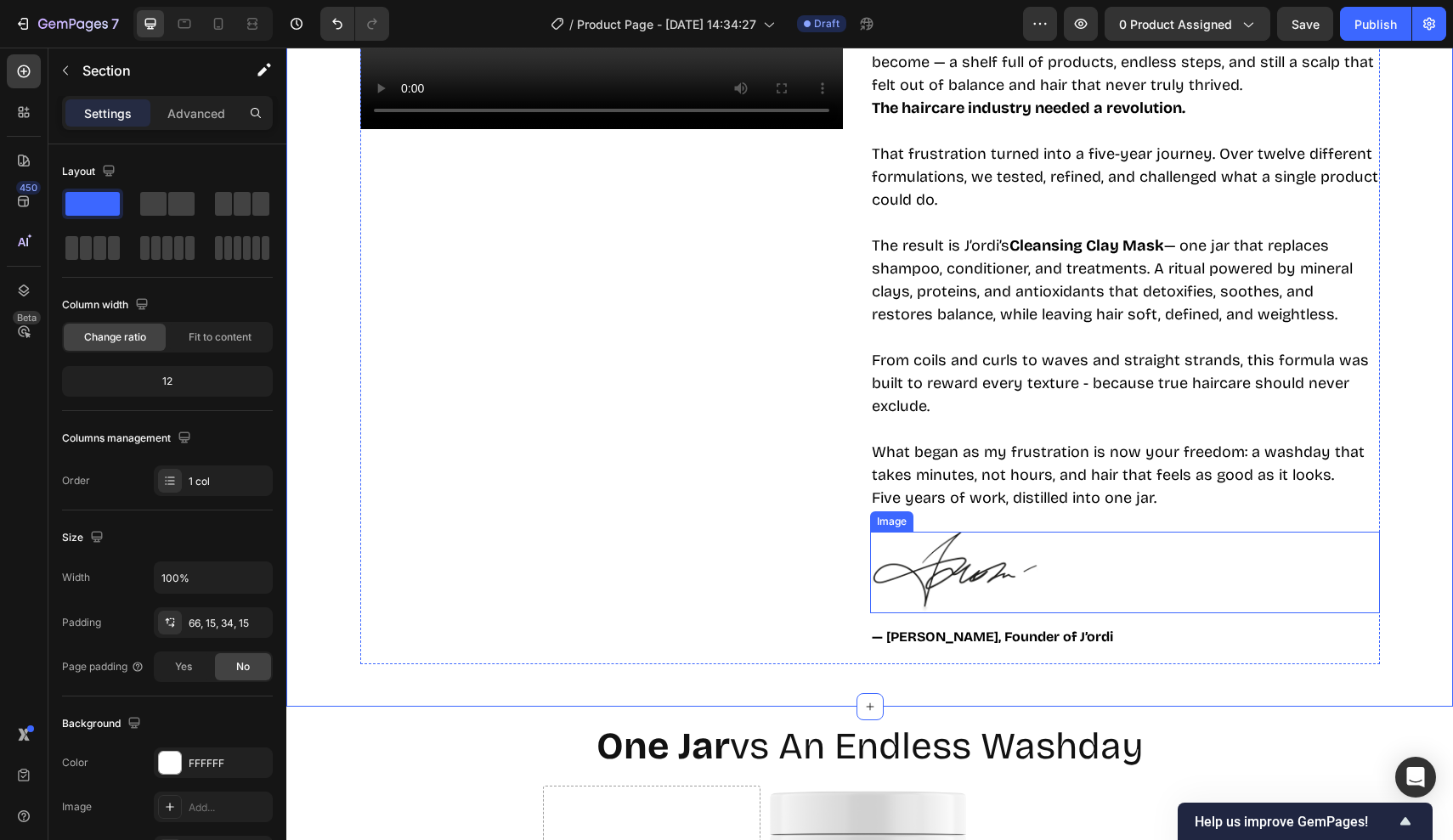
click at [975, 539] on img at bounding box center [955, 572] width 170 height 81
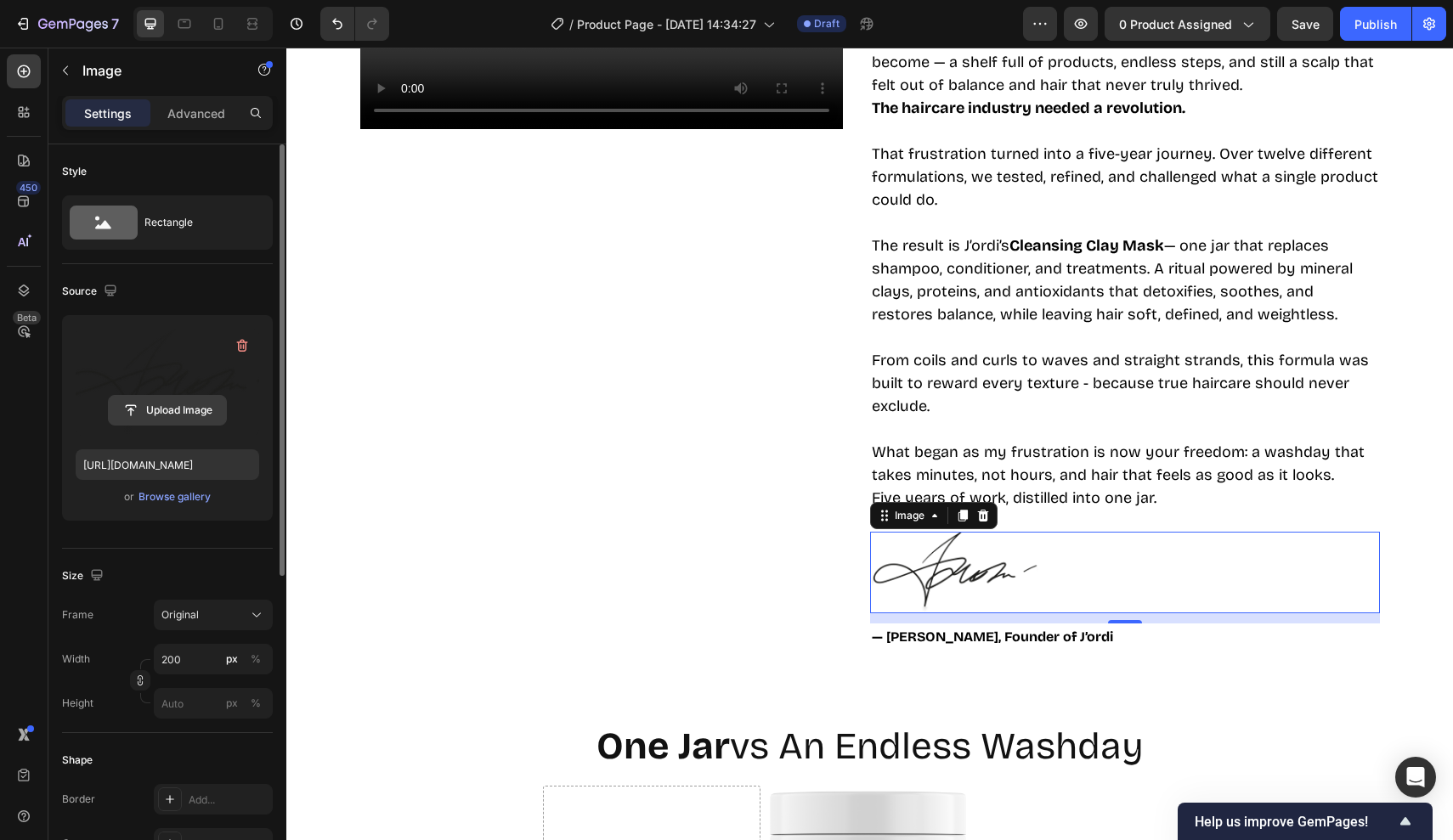
click at [199, 402] on input "file" at bounding box center [167, 411] width 117 height 29
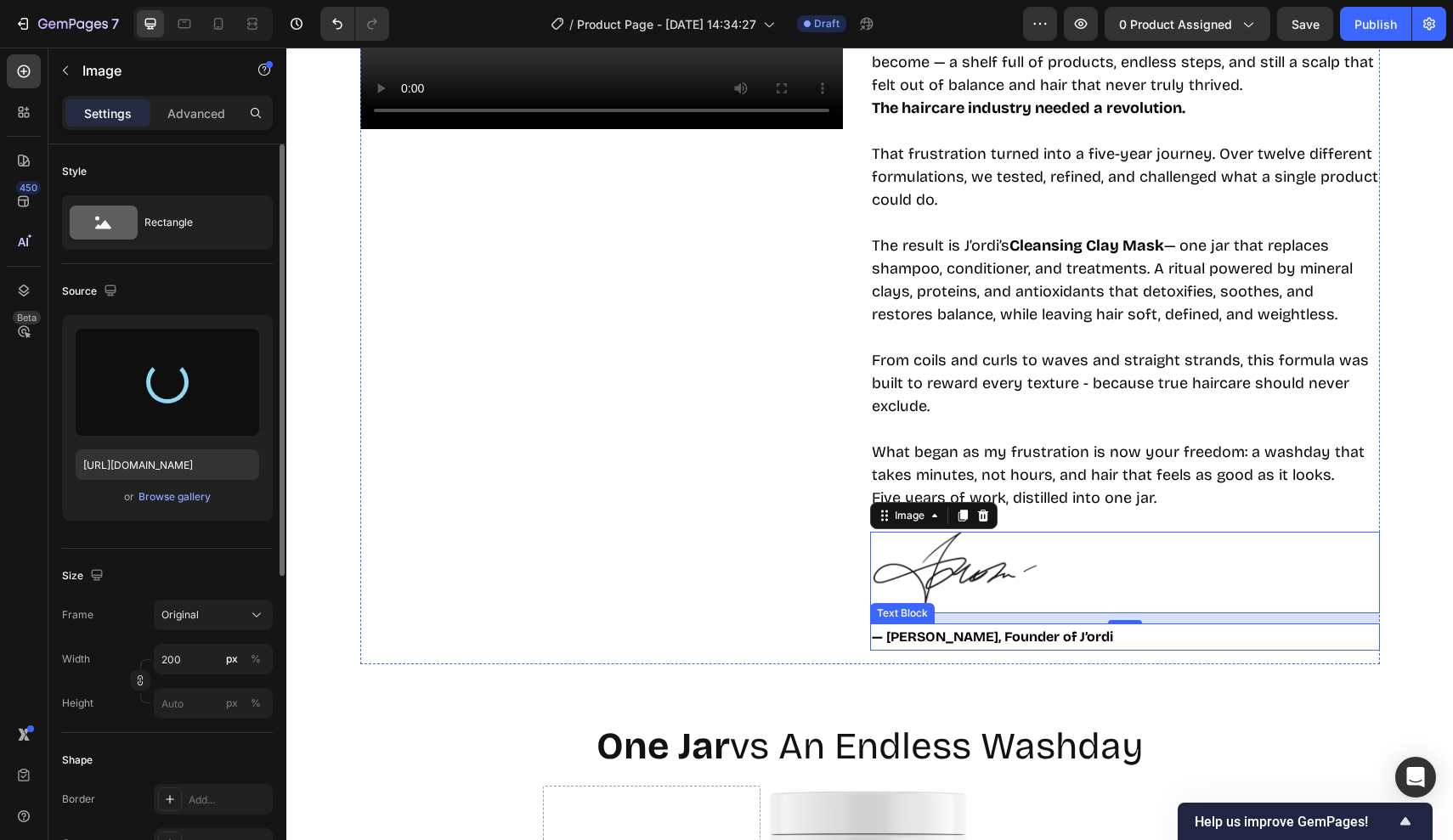
type input "https://cdn.shopify.com/s/files/1/0715/4611/0190/files/gempages_572816717198132…"
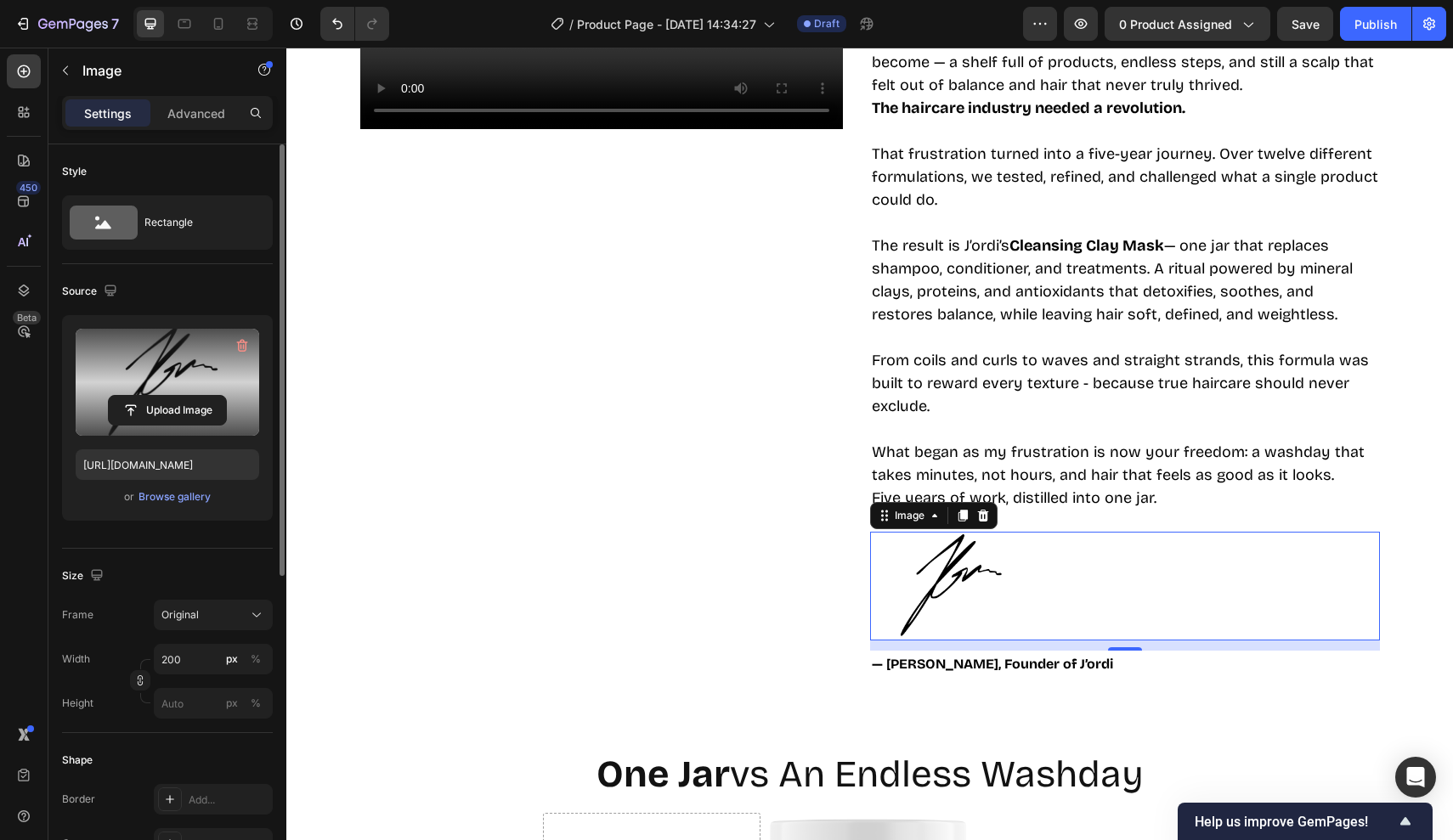
click at [1102, 538] on div at bounding box center [1125, 586] width 510 height 109
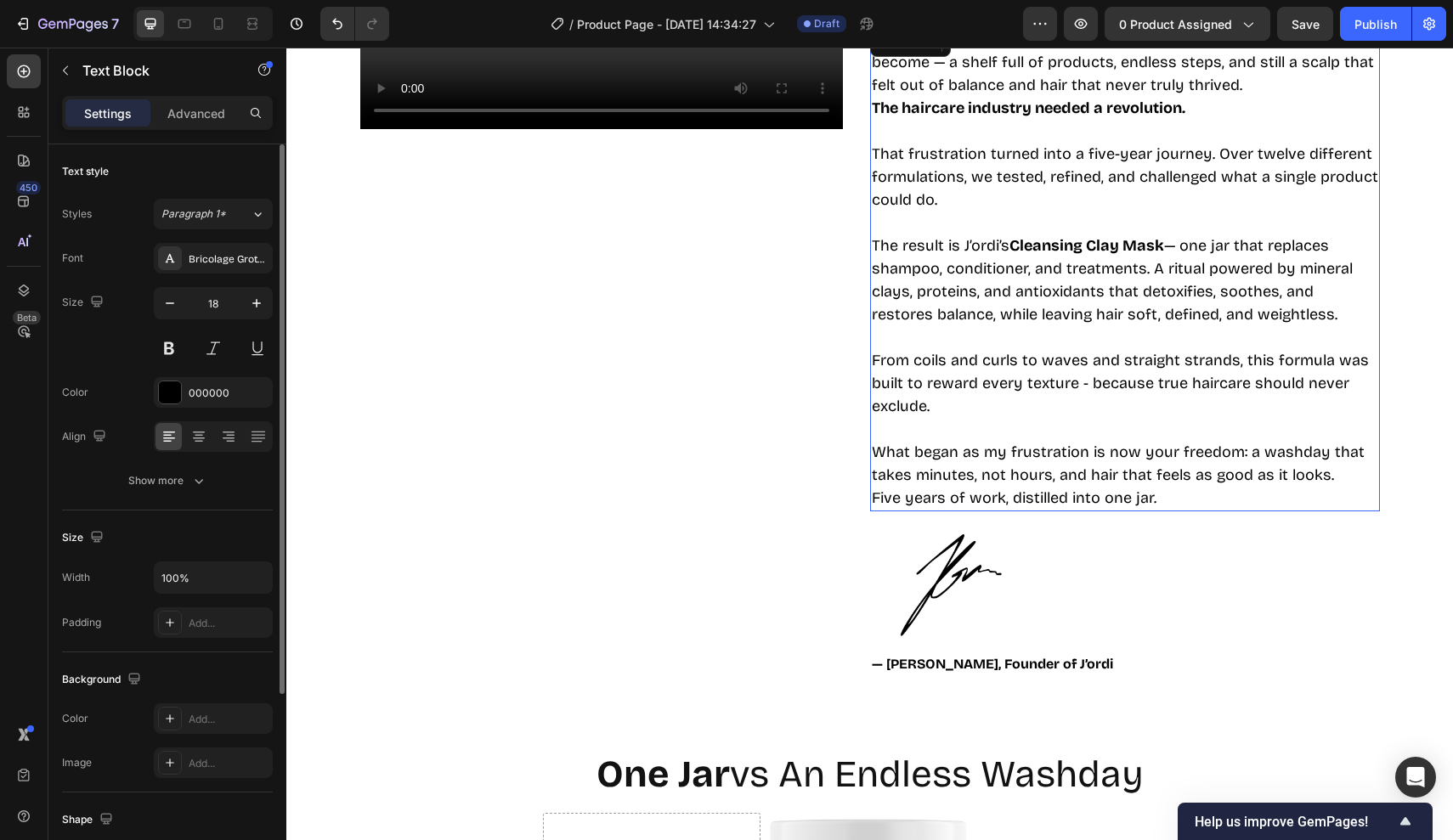
click at [1146, 507] on p "Five years of work, distilled into one jar." at bounding box center [1125, 498] width 506 height 23
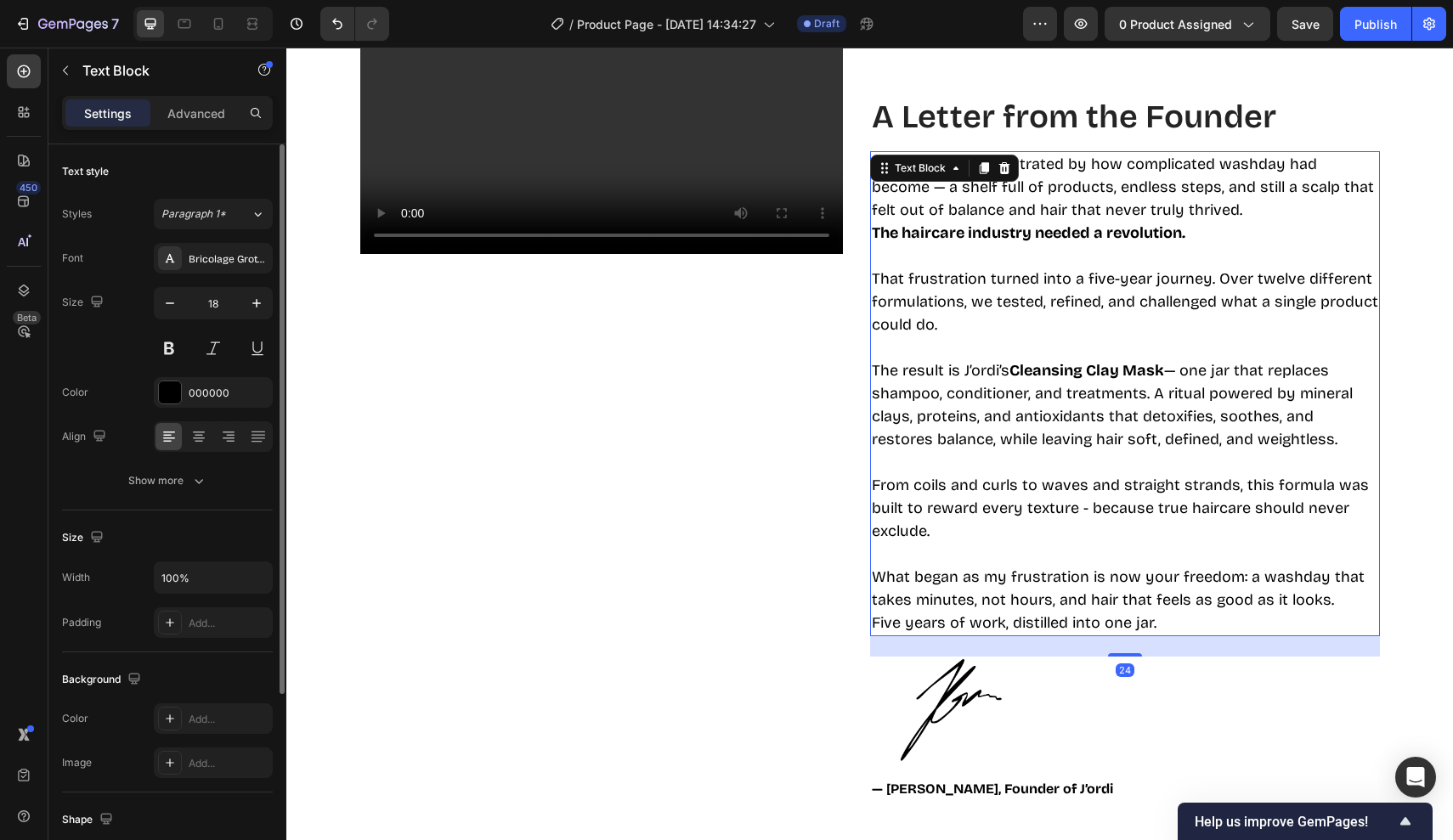
scroll to position [3417, 0]
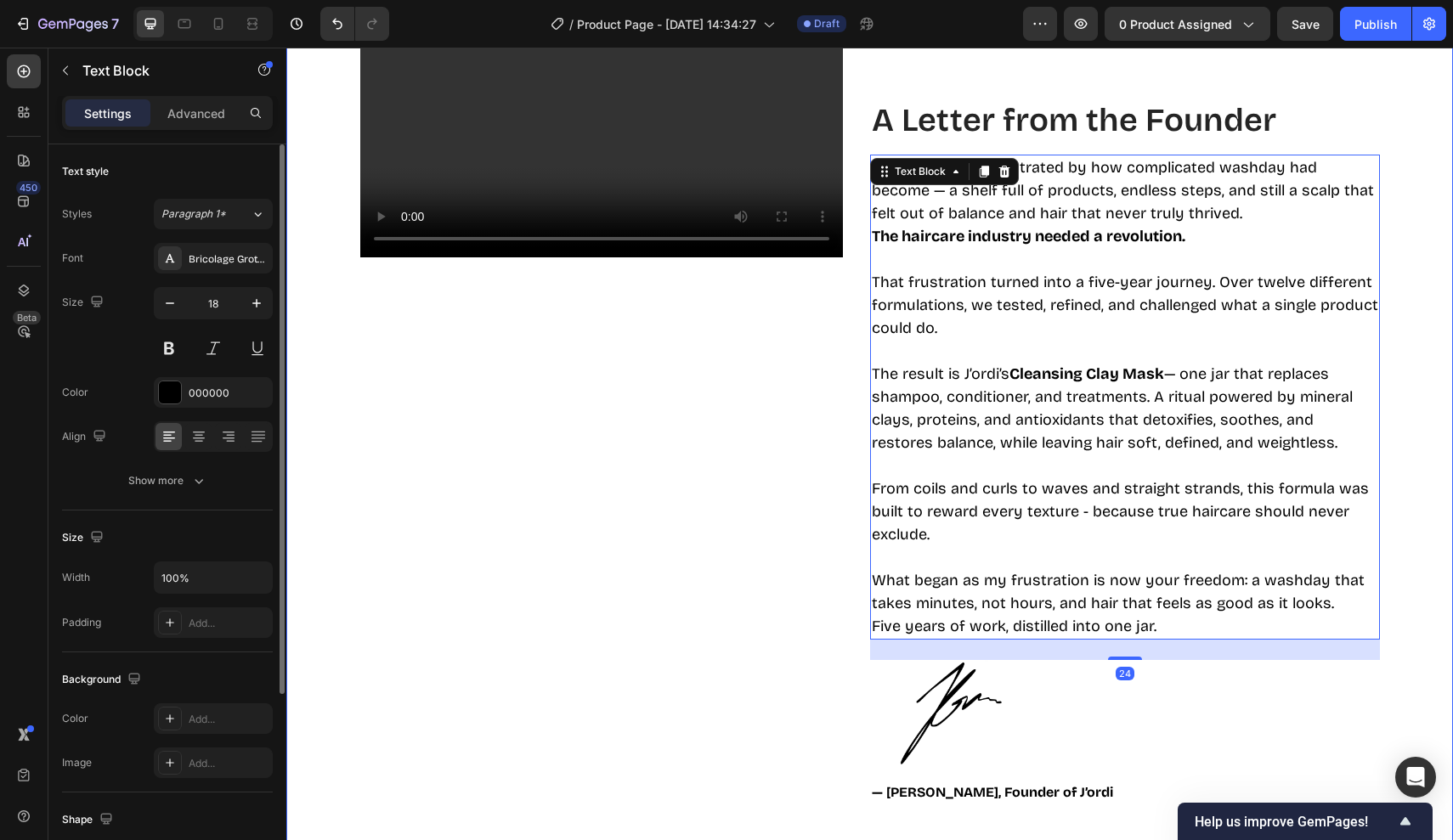
click at [1403, 549] on div "Video Row A Letter from the Founder Heading For years, I was frustrated by how …" at bounding box center [869, 425] width 1141 height 818
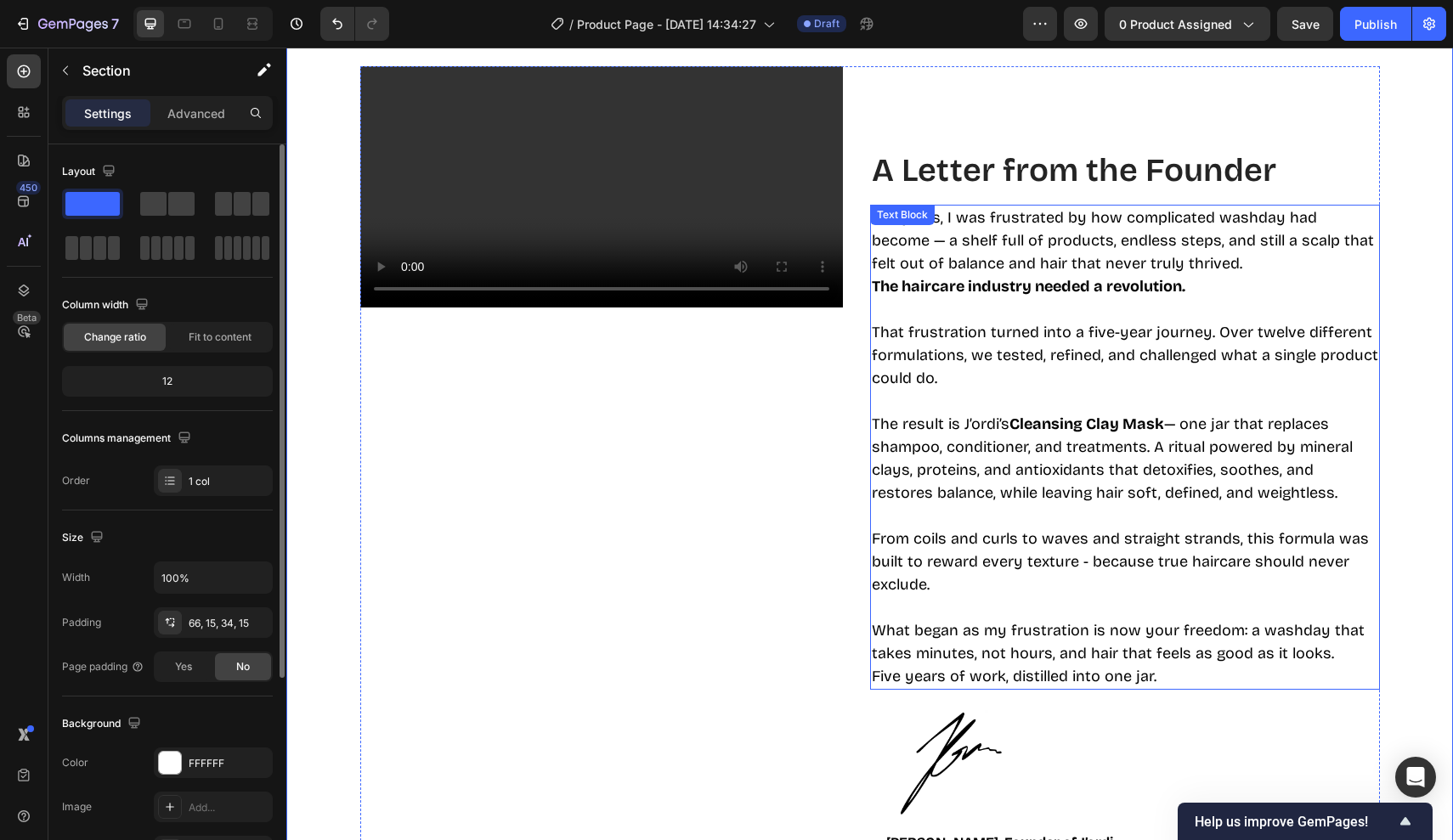
scroll to position [3338, 0]
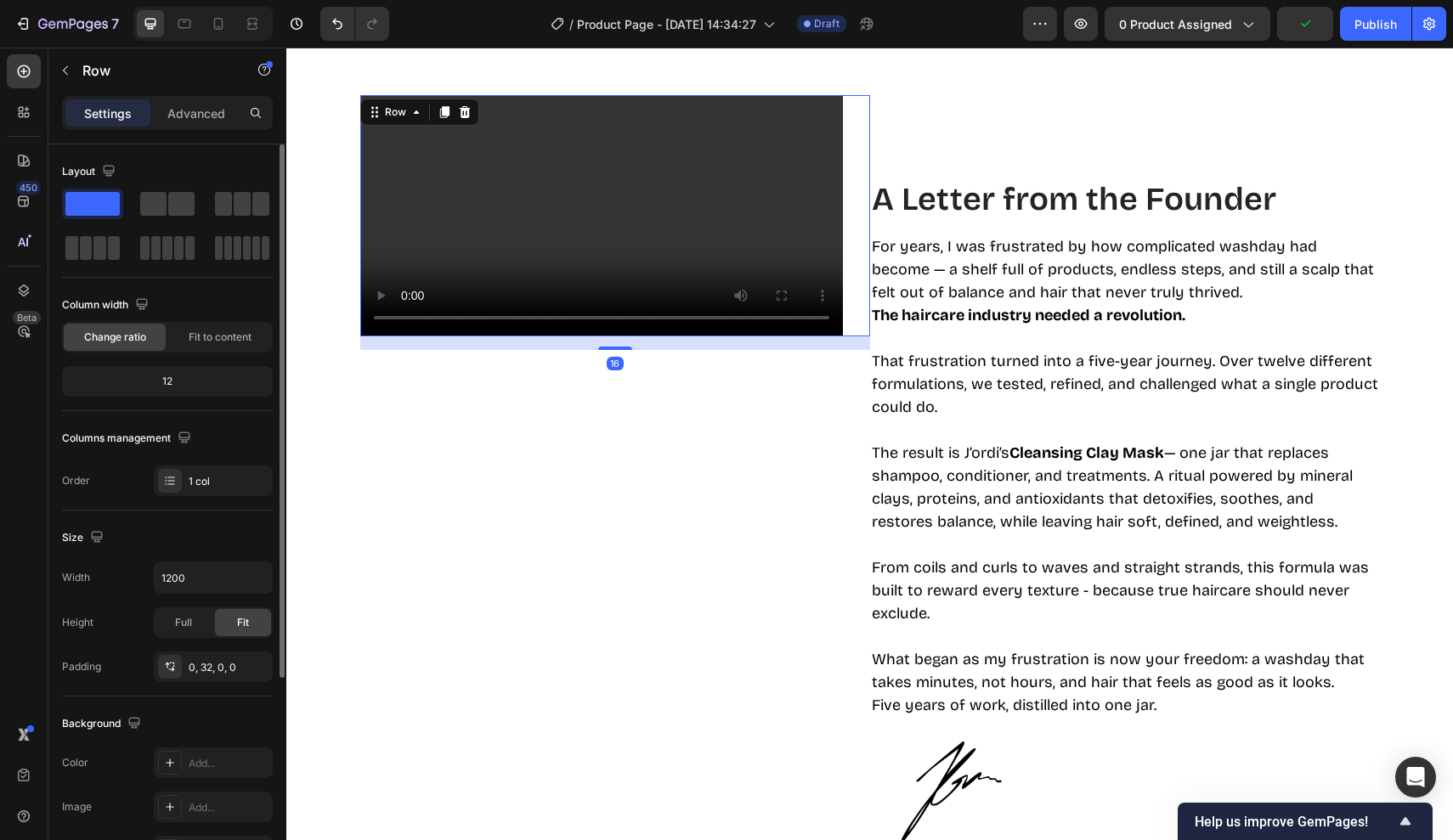
click at [843, 196] on div "Video Row 16" at bounding box center [615, 216] width 510 height 242
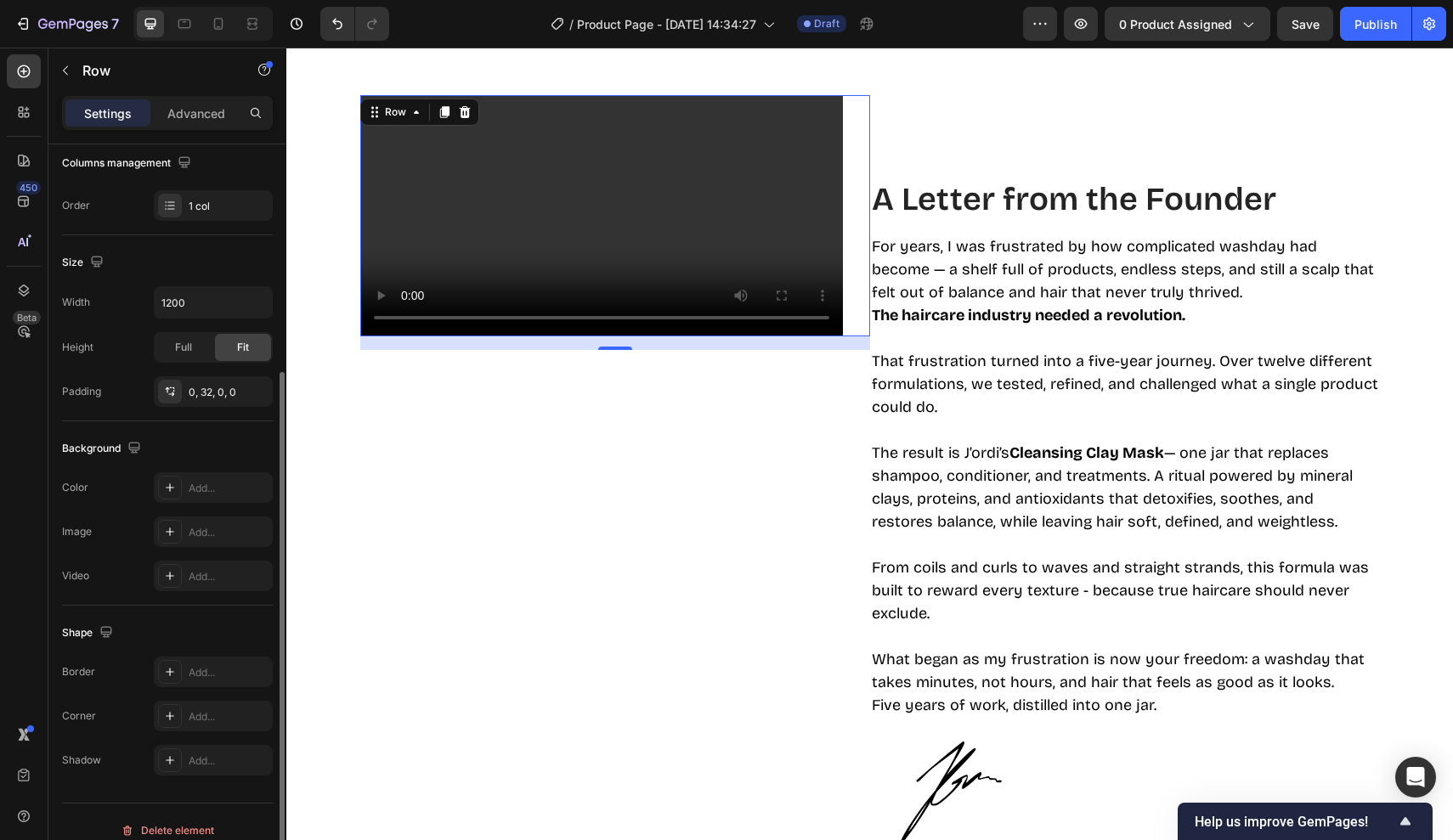
scroll to position [292, 0]
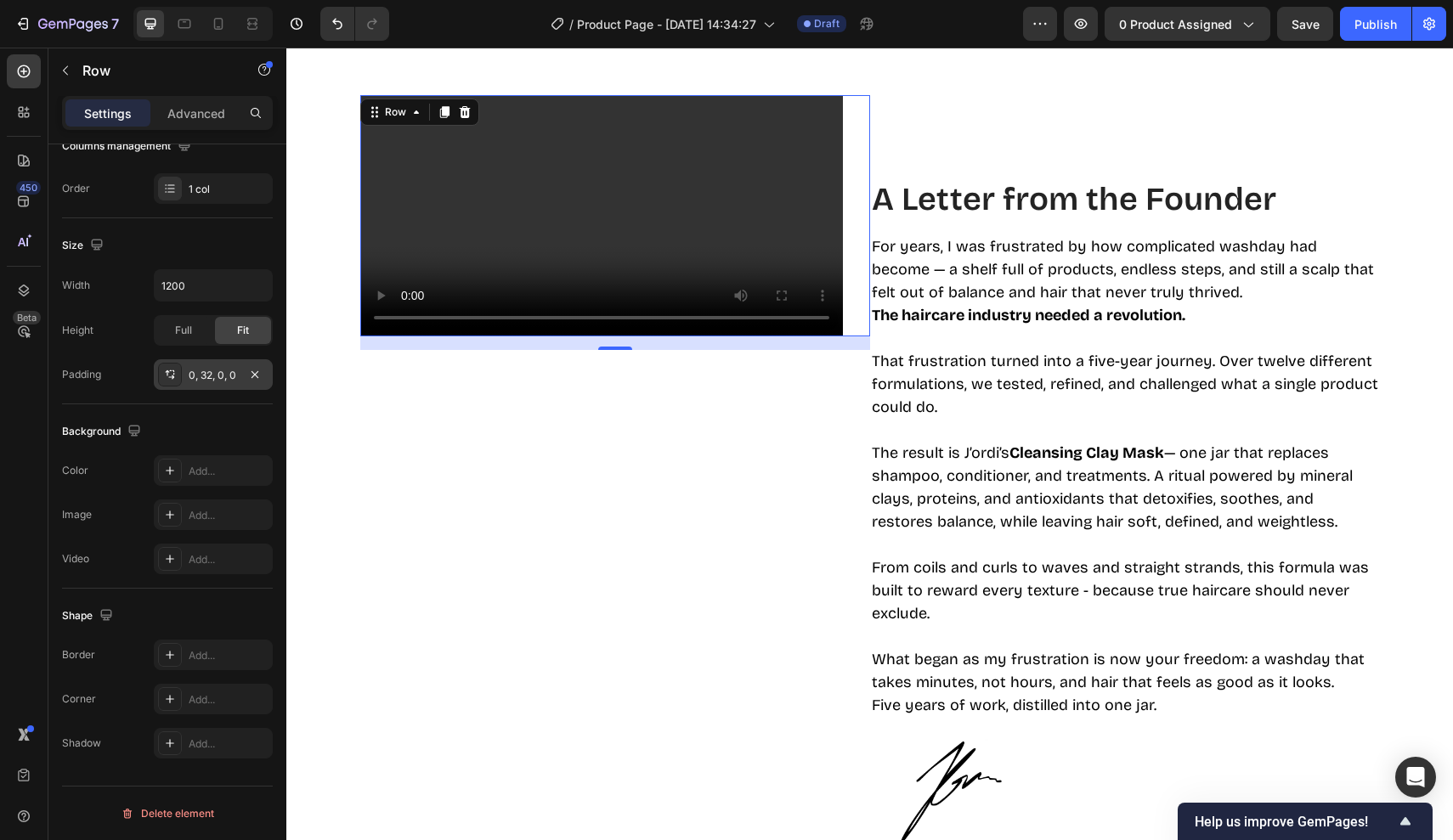
click at [205, 379] on div "0, 32, 0, 0" at bounding box center [213, 375] width 49 height 16
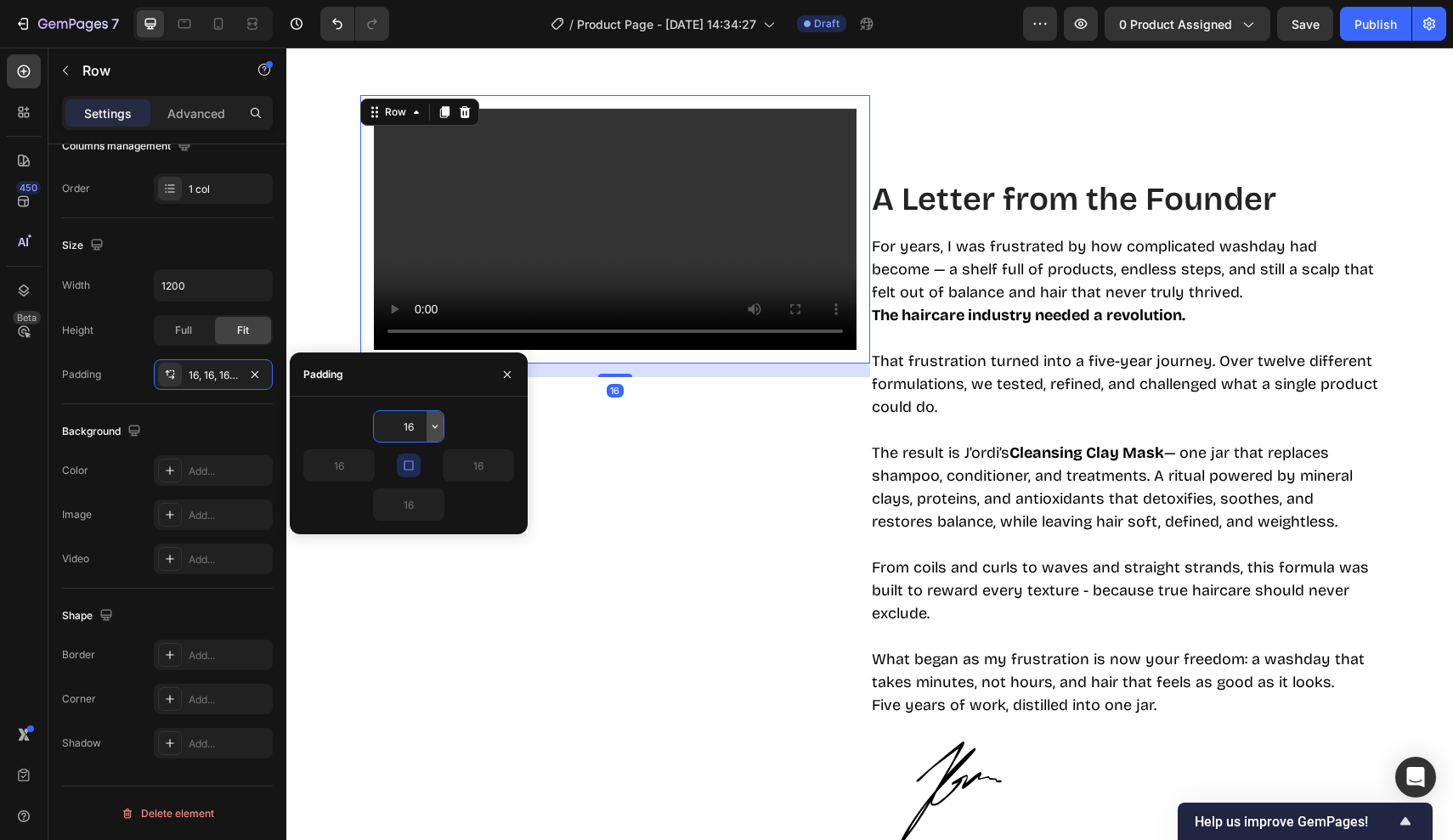
type input "0"
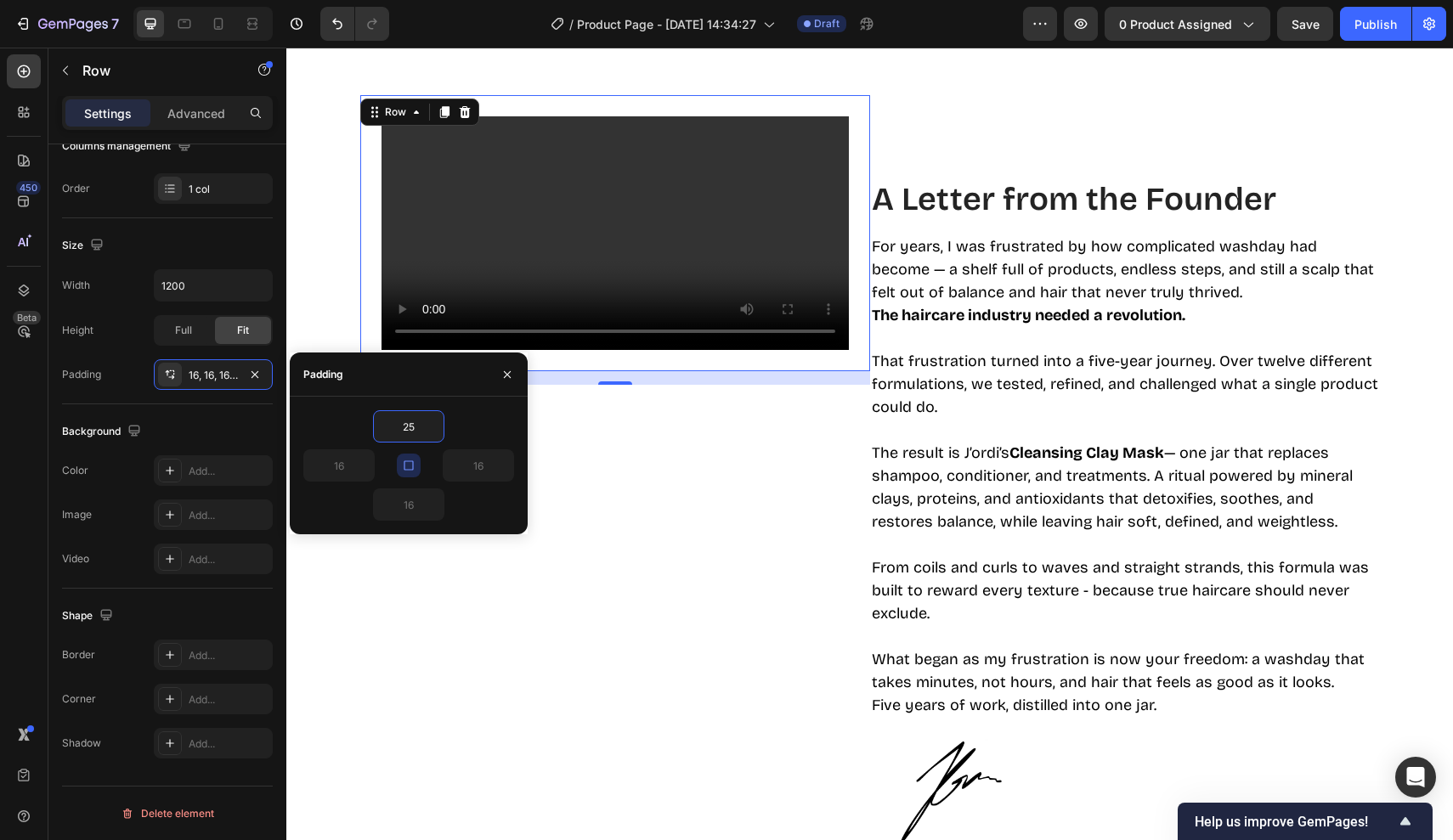
type input "2"
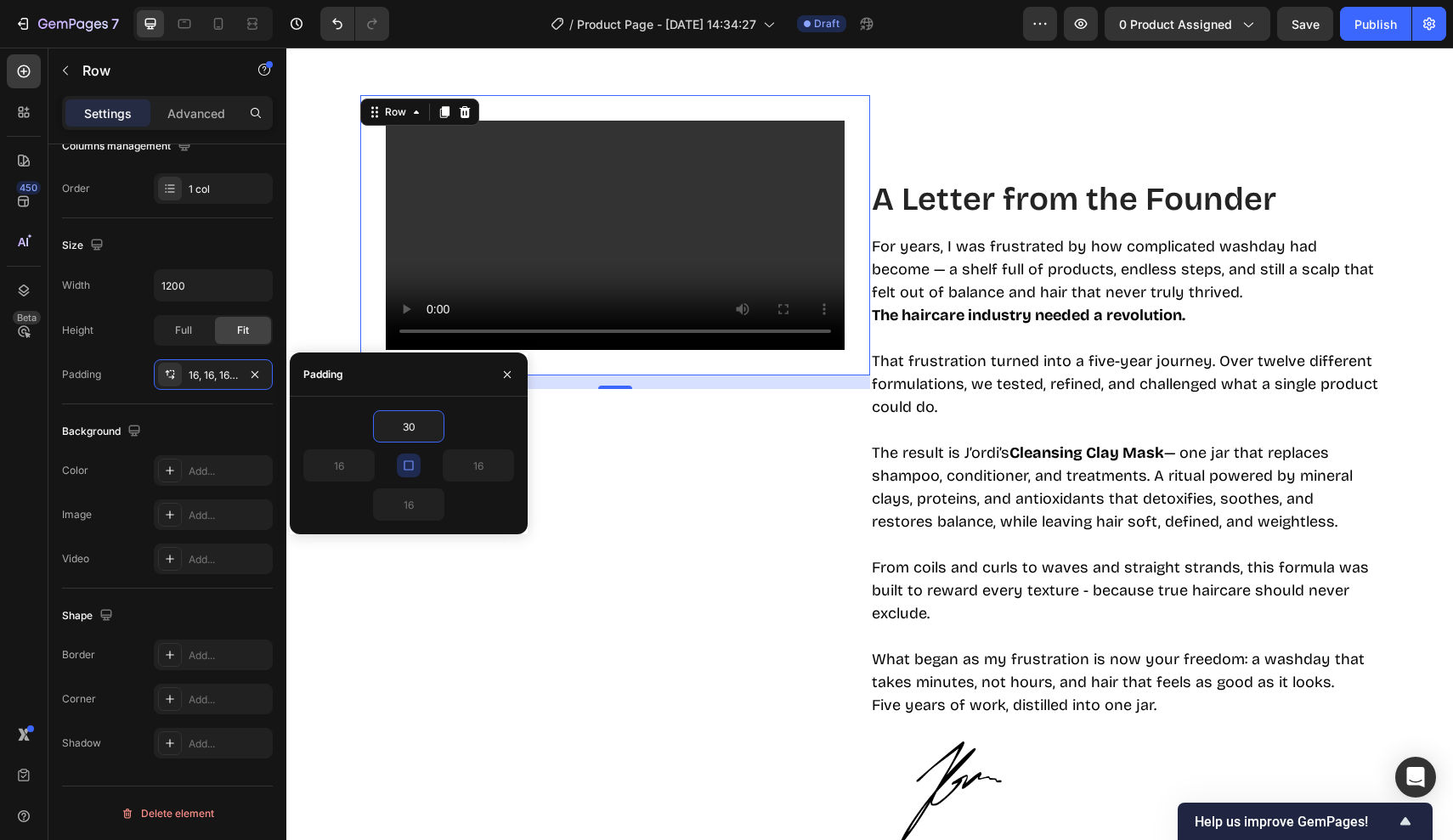
type input "30"
click at [408, 468] on icon "button" at bounding box center [408, 465] width 14 height 14
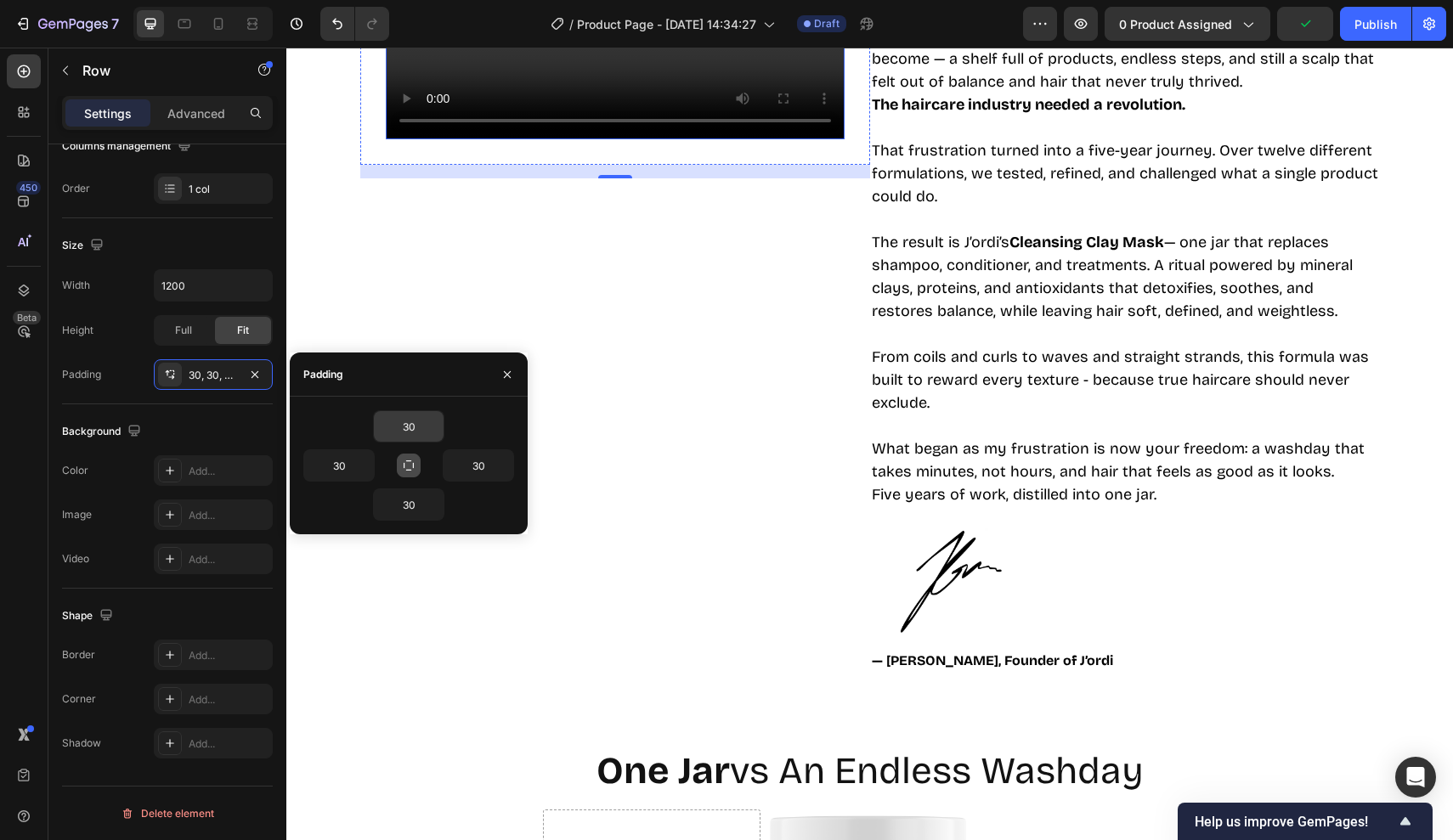
scroll to position [3543, 0]
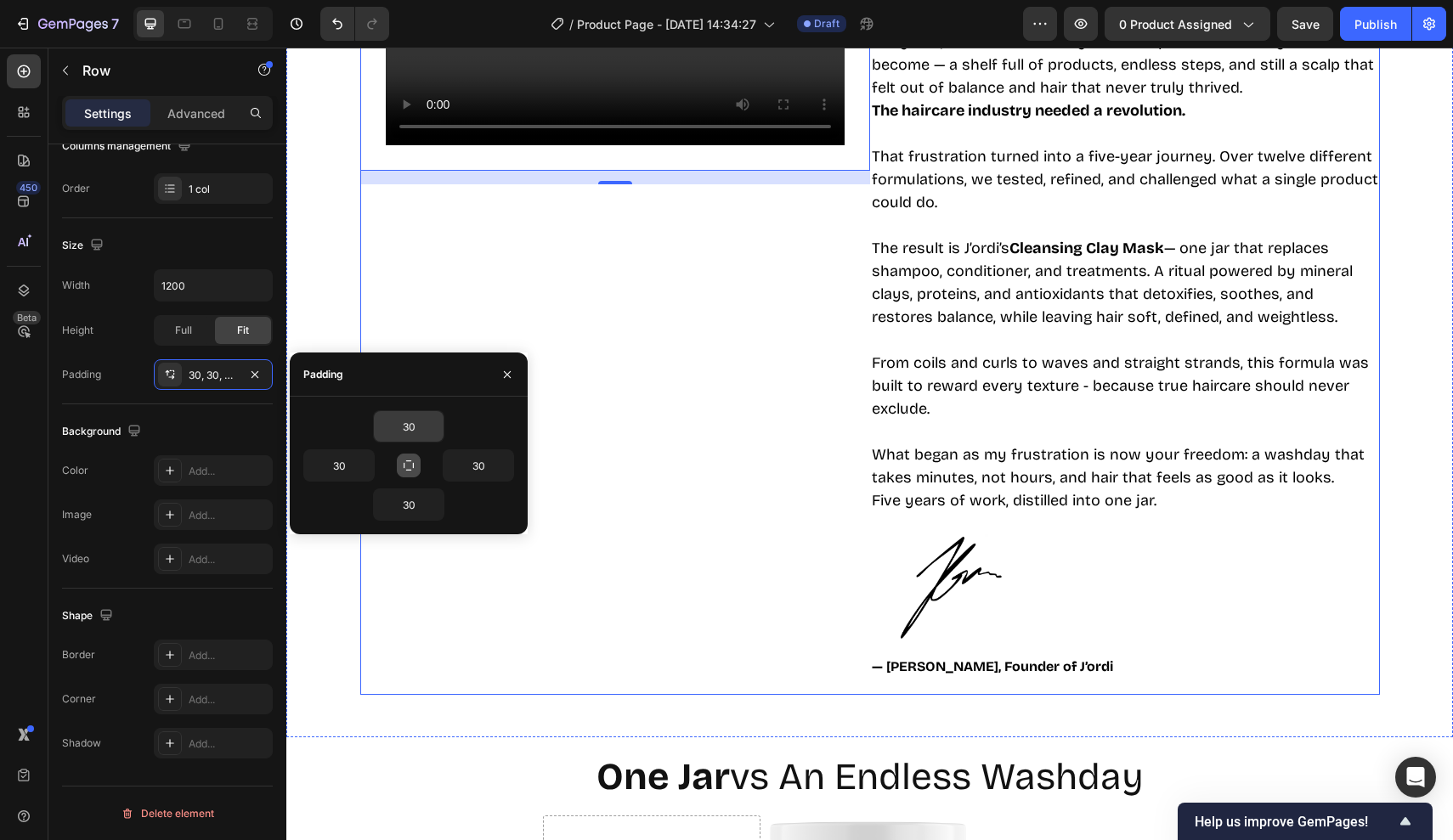
click at [1060, 526] on div "A Letter from the Founder Heading For years, I was frustrated by how complicate…" at bounding box center [1125, 292] width 510 height 804
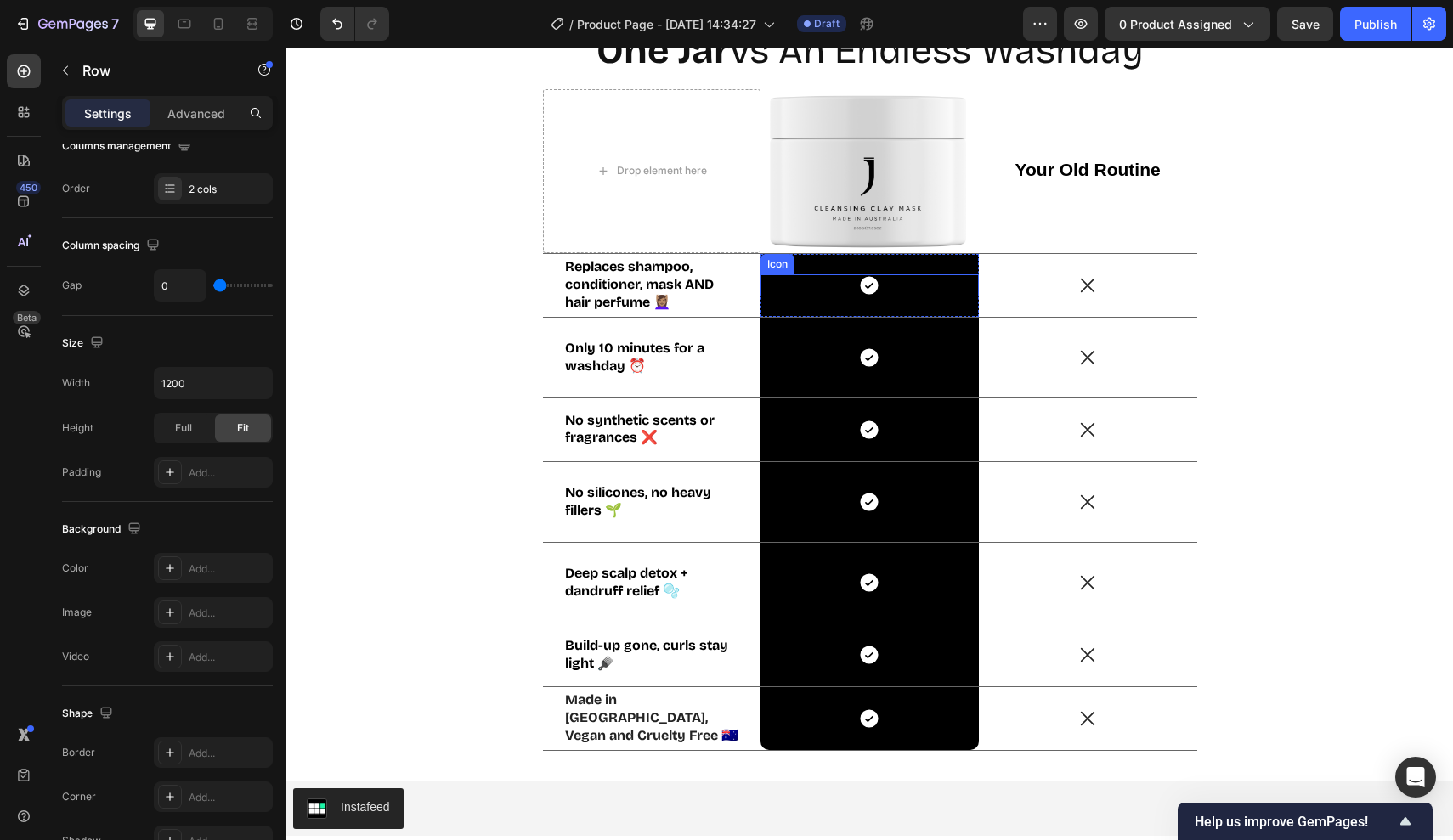
scroll to position [4346, 0]
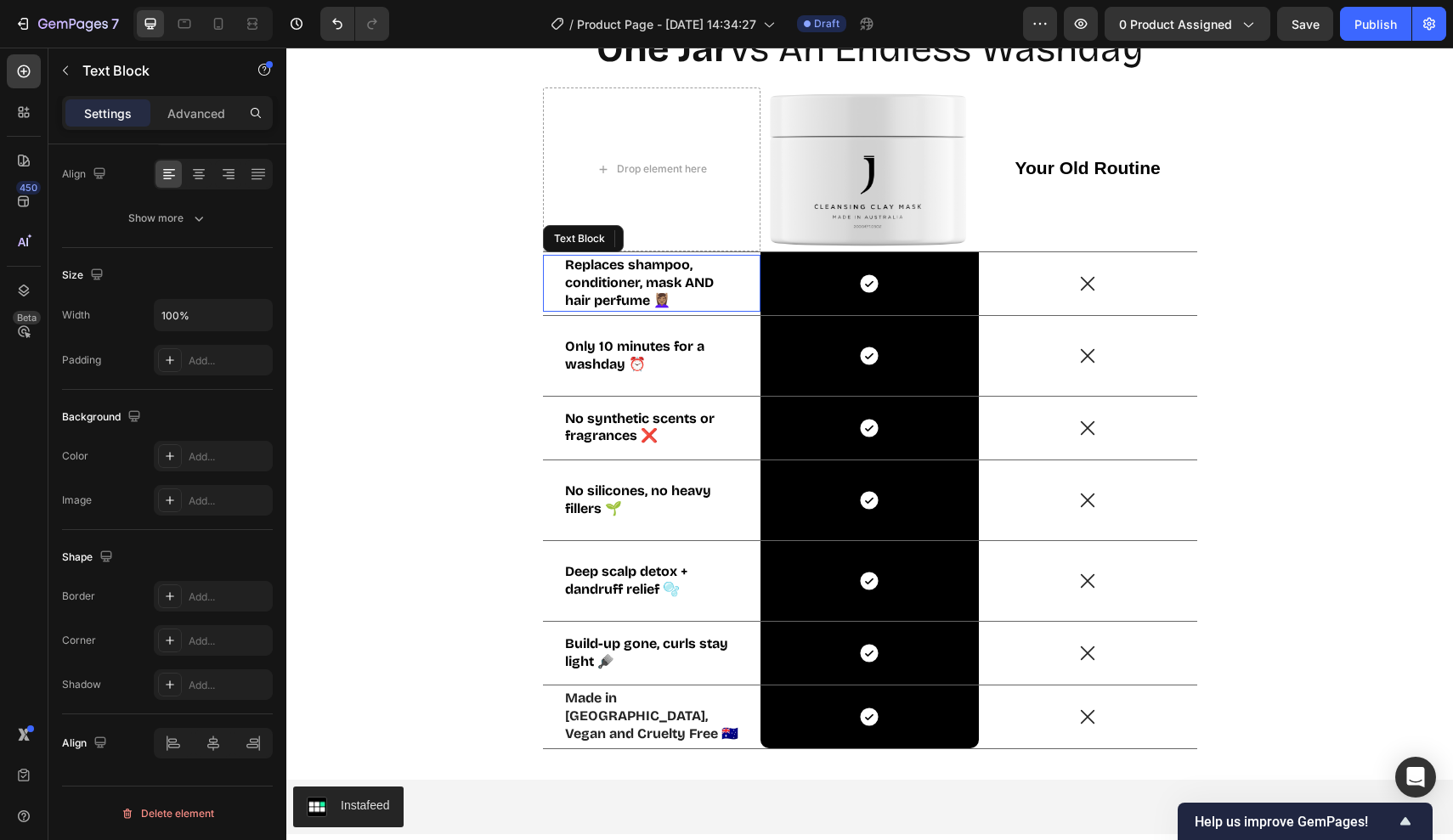
click at [620, 286] on strong "Replaces shampoo, conditioner, mask AND hair perfume 💆🏽‍♀️" at bounding box center [639, 282] width 148 height 52
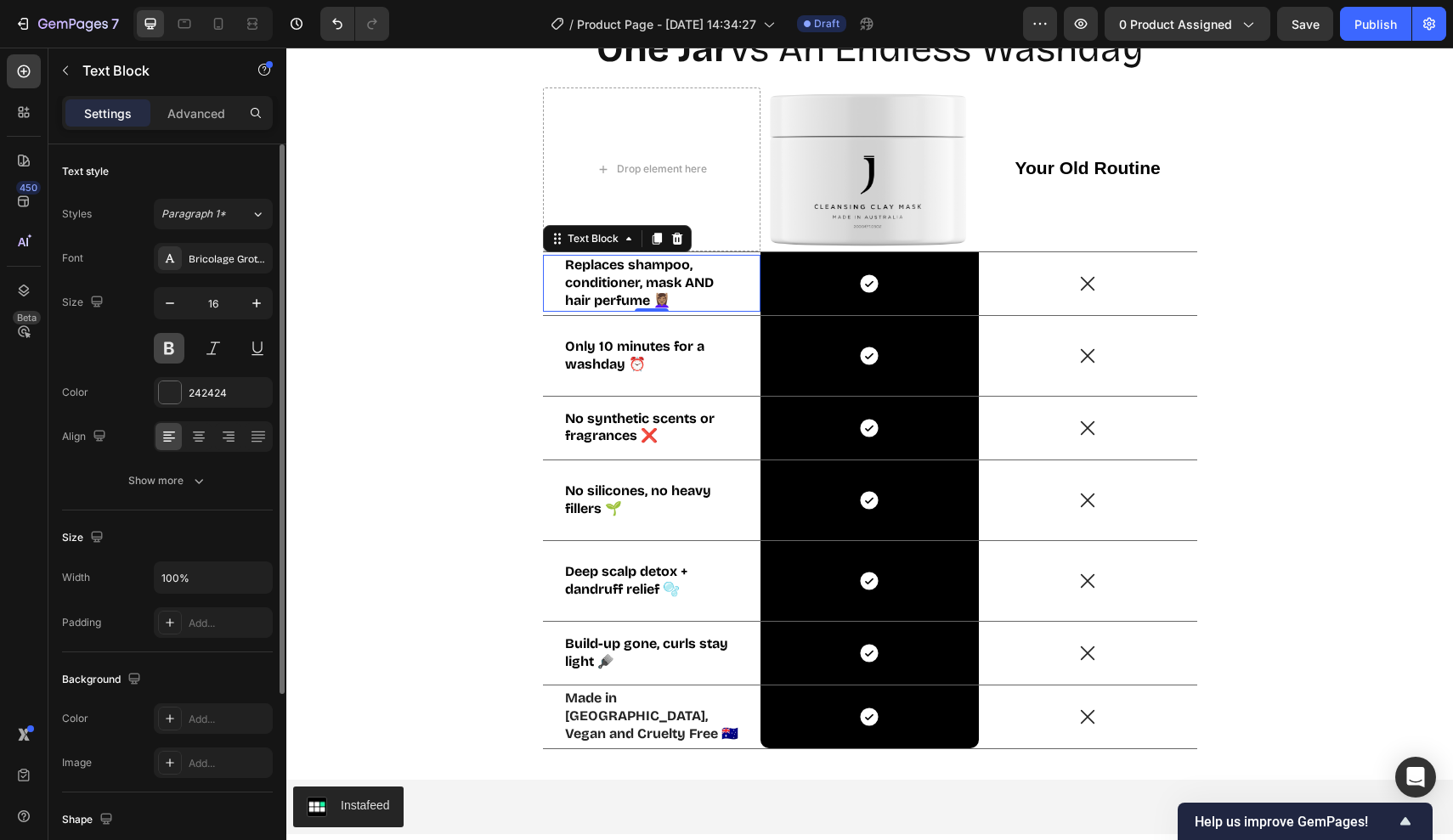
click at [172, 354] on button at bounding box center [168, 348] width 30 height 30
click at [622, 279] on strong "Replaces shampoo, conditioner, mask AND hair perfume 💆🏽‍♀️" at bounding box center [639, 282] width 148 height 52
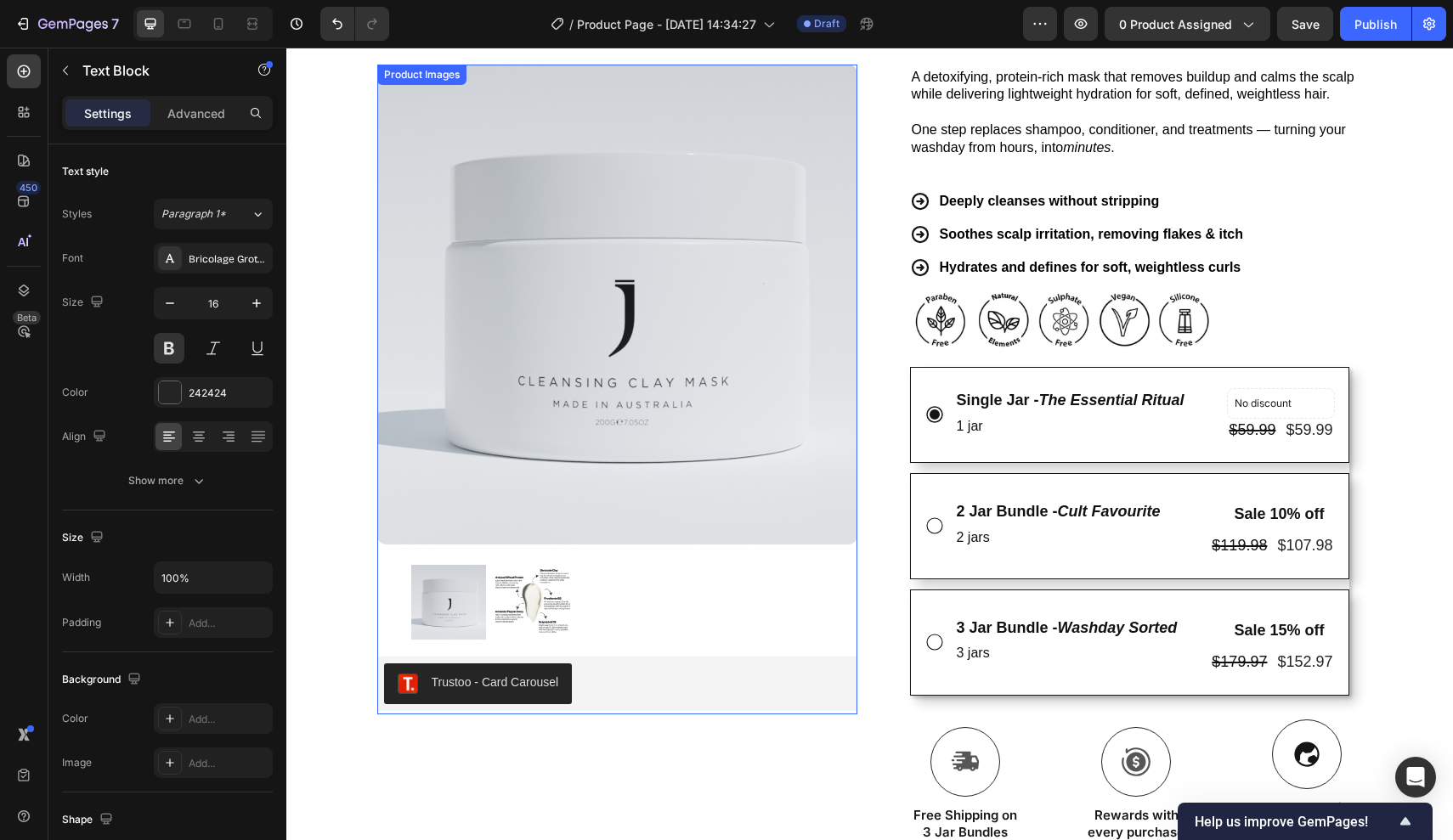
scroll to position [163, 0]
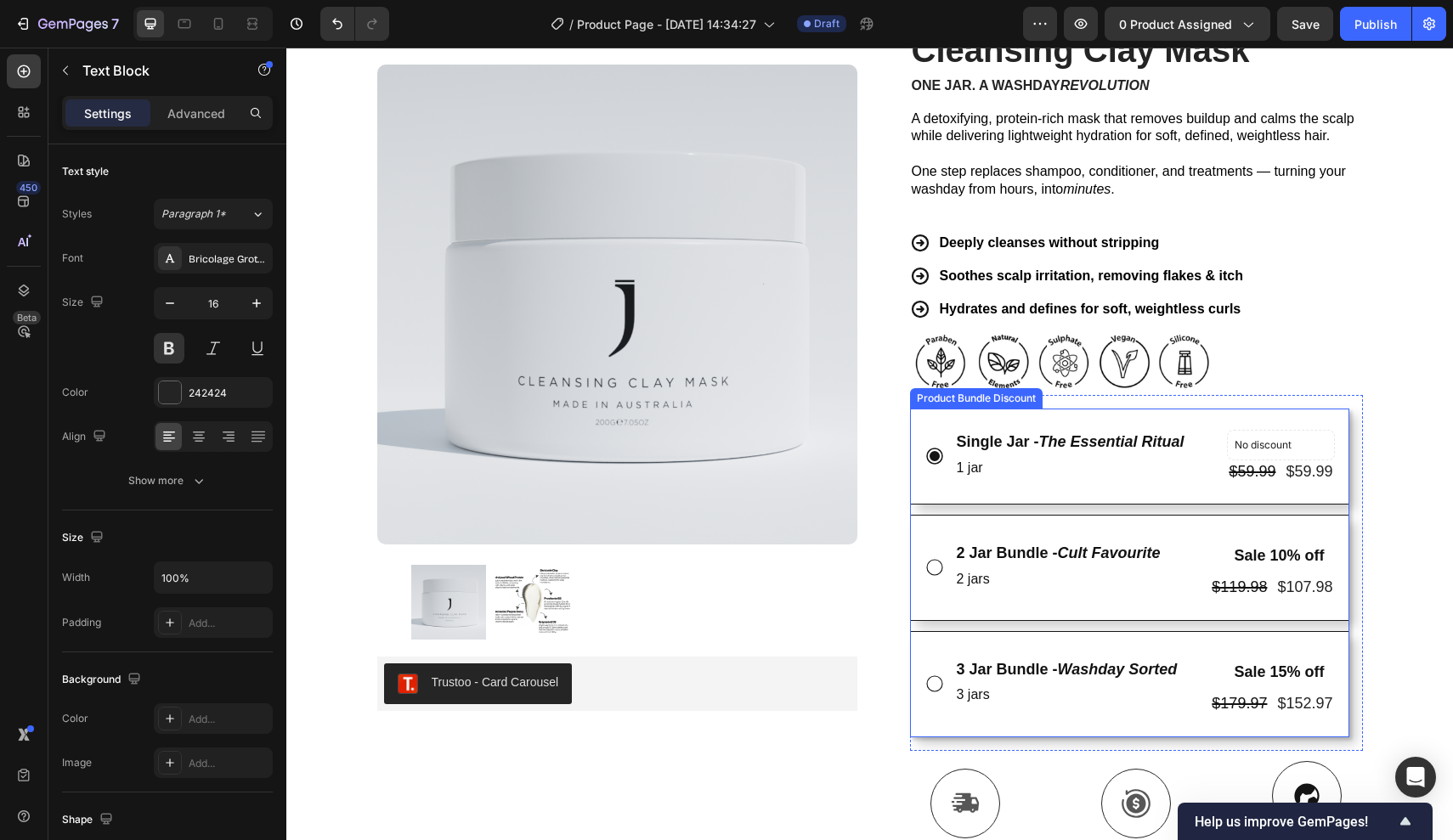
click at [1058, 480] on div "Single Jar - The Essential Ritual Text Block 1 jar Text Block No discount Not b…" at bounding box center [1129, 457] width 439 height 96
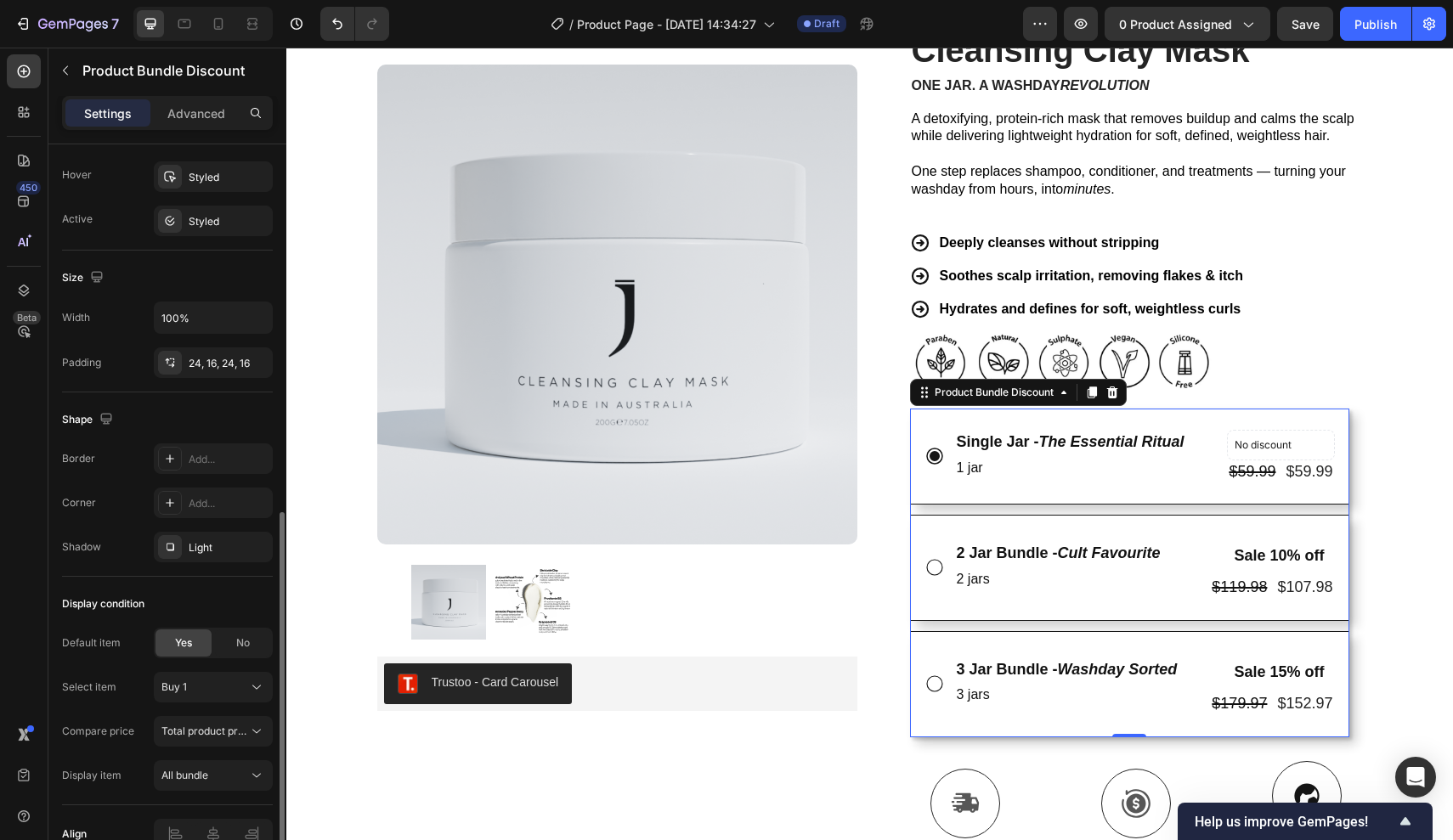
scroll to position [821, 0]
click at [985, 457] on p "1 jar" at bounding box center [1070, 468] width 228 height 25
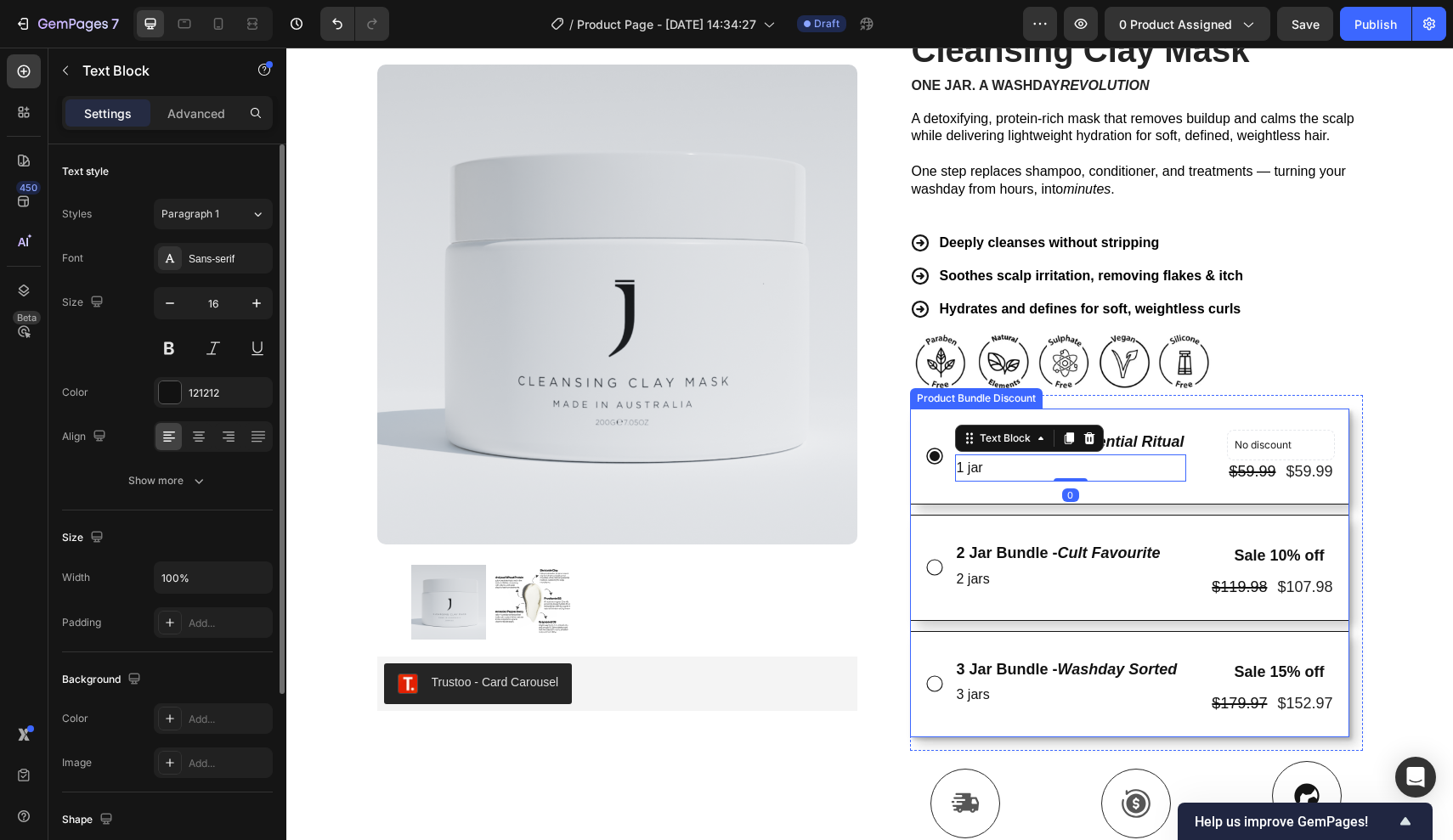
click at [1017, 480] on div "Single Jar - The Essential Ritual Text Block 1 jar Text Block 0 No discount Not…" at bounding box center [1129, 457] width 439 height 96
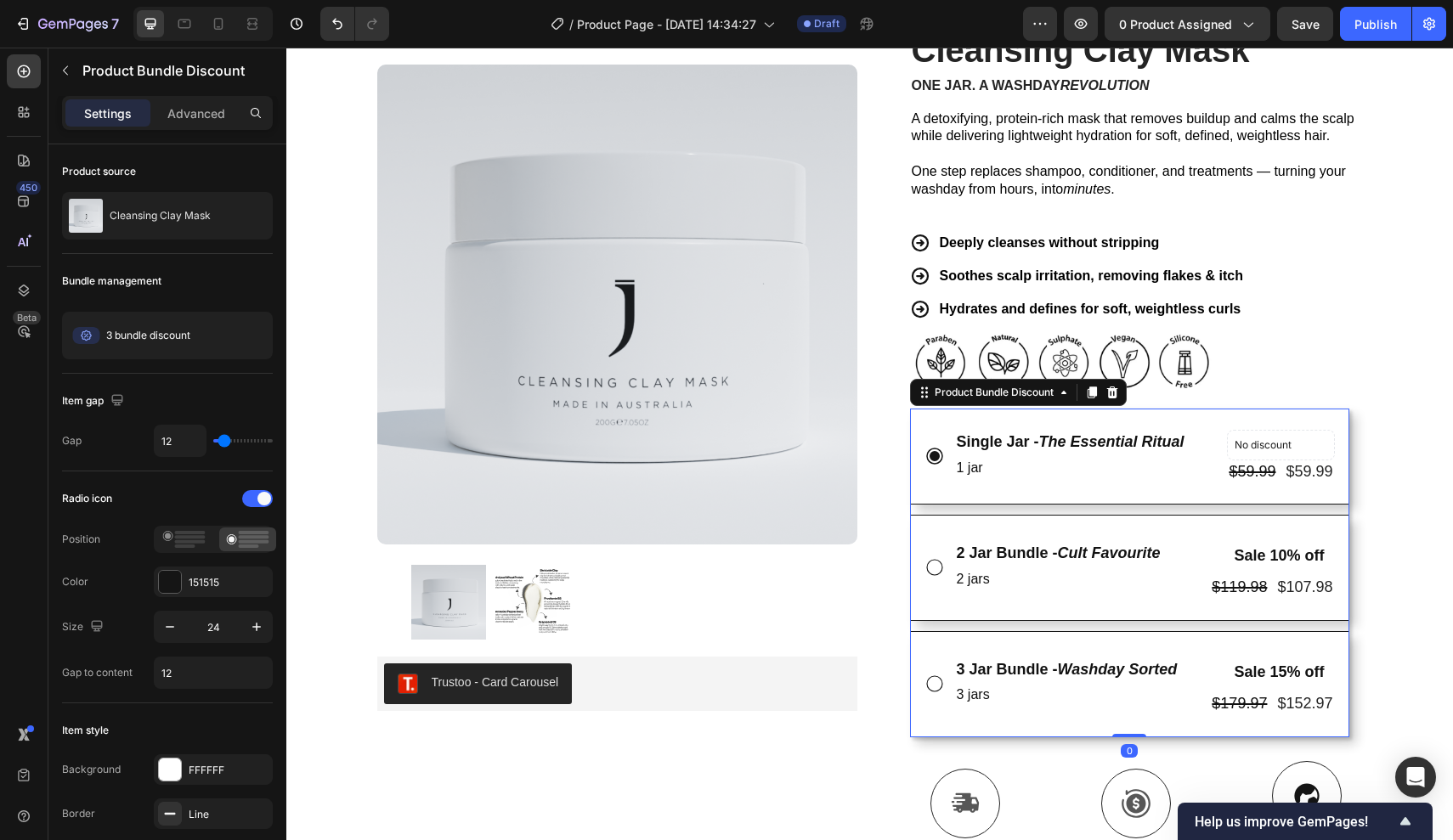
click at [1023, 463] on p "1 jar" at bounding box center [1070, 468] width 228 height 25
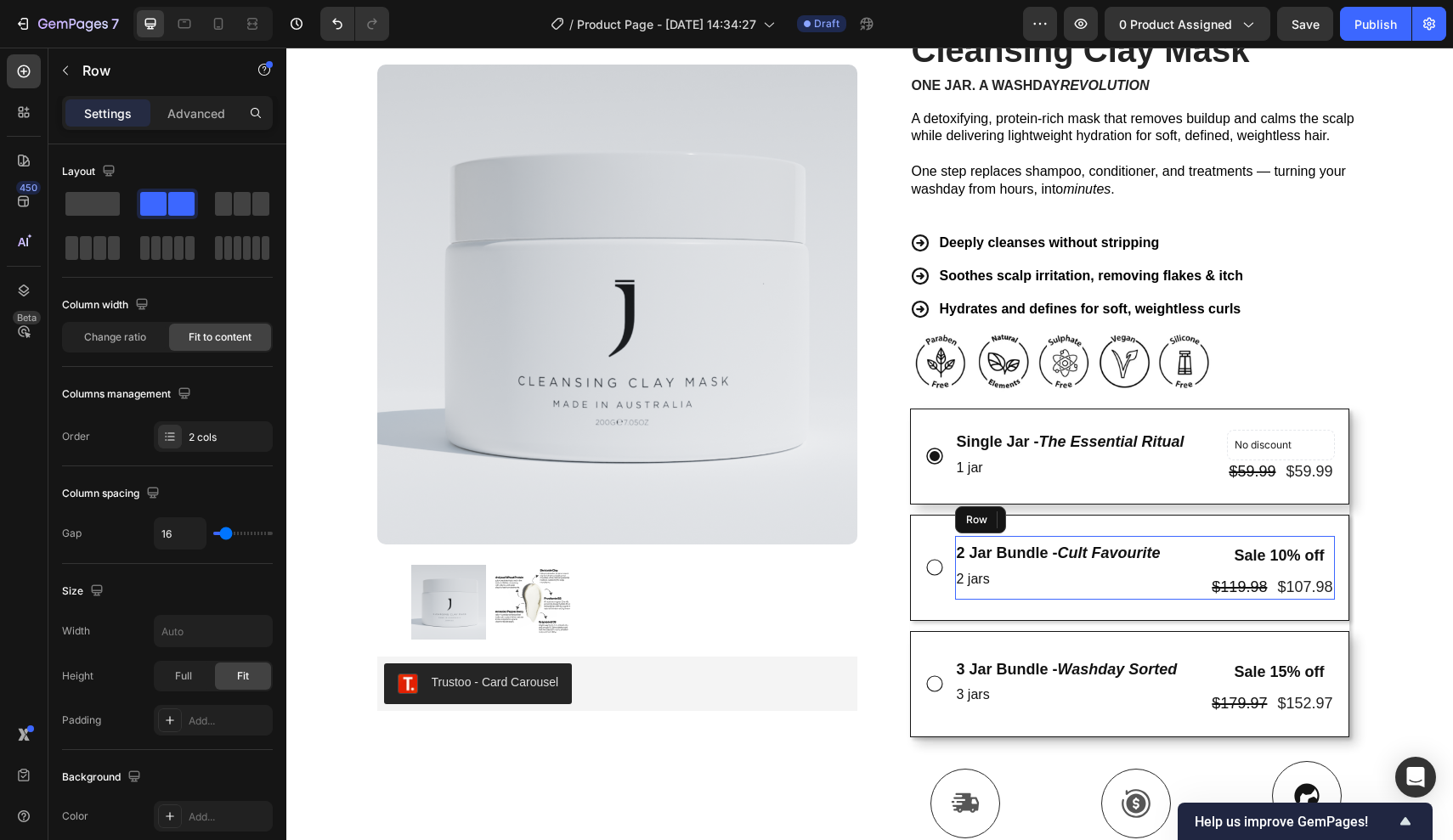
click at [1112, 588] on div "2 Jar Bundle - Cult Favourite Text Block 2 jars Text Block" at bounding box center [1059, 568] width 208 height 64
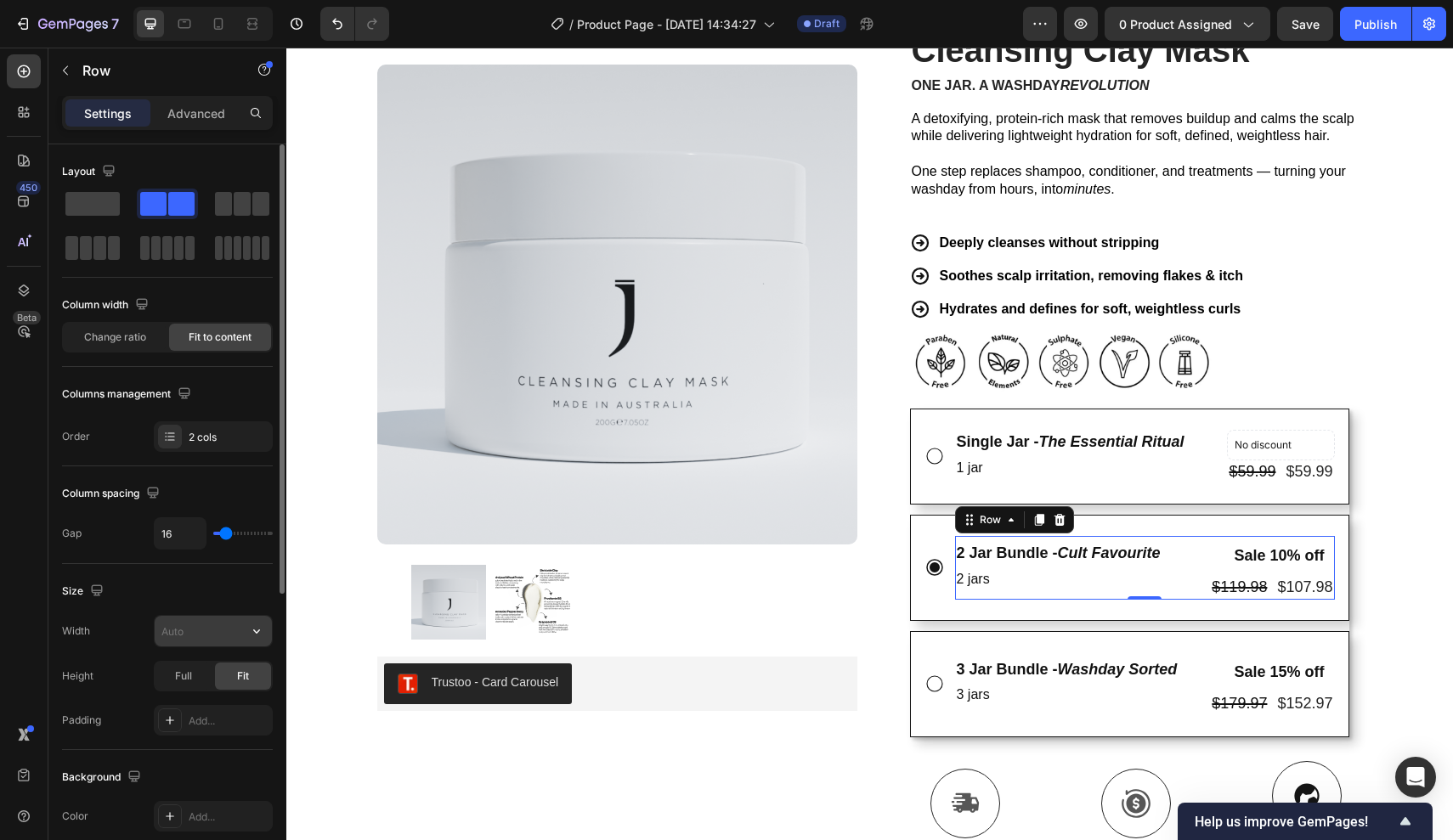
scroll to position [486, 0]
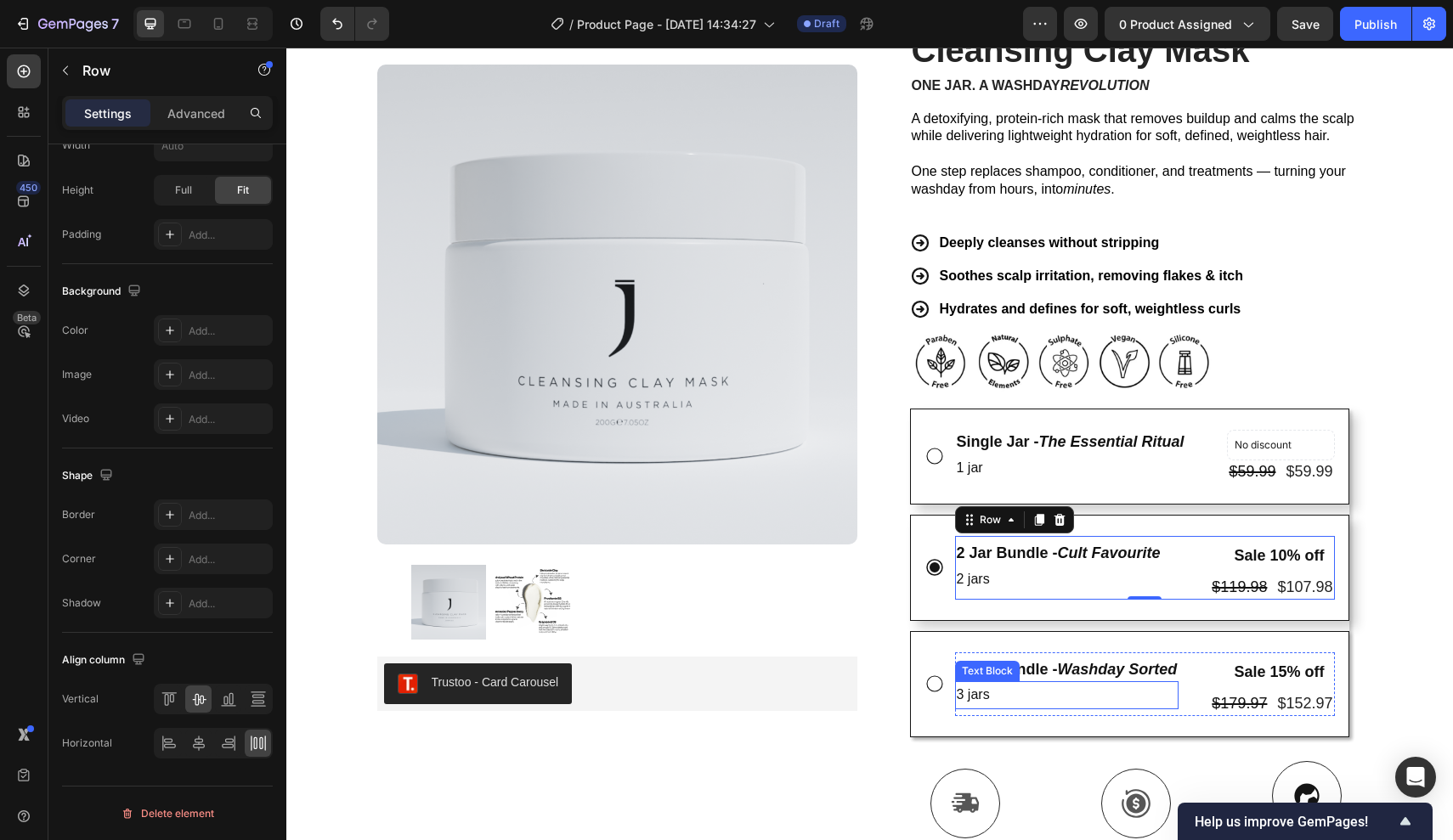
click at [967, 632] on div "Row" at bounding box center [974, 642] width 37 height 20
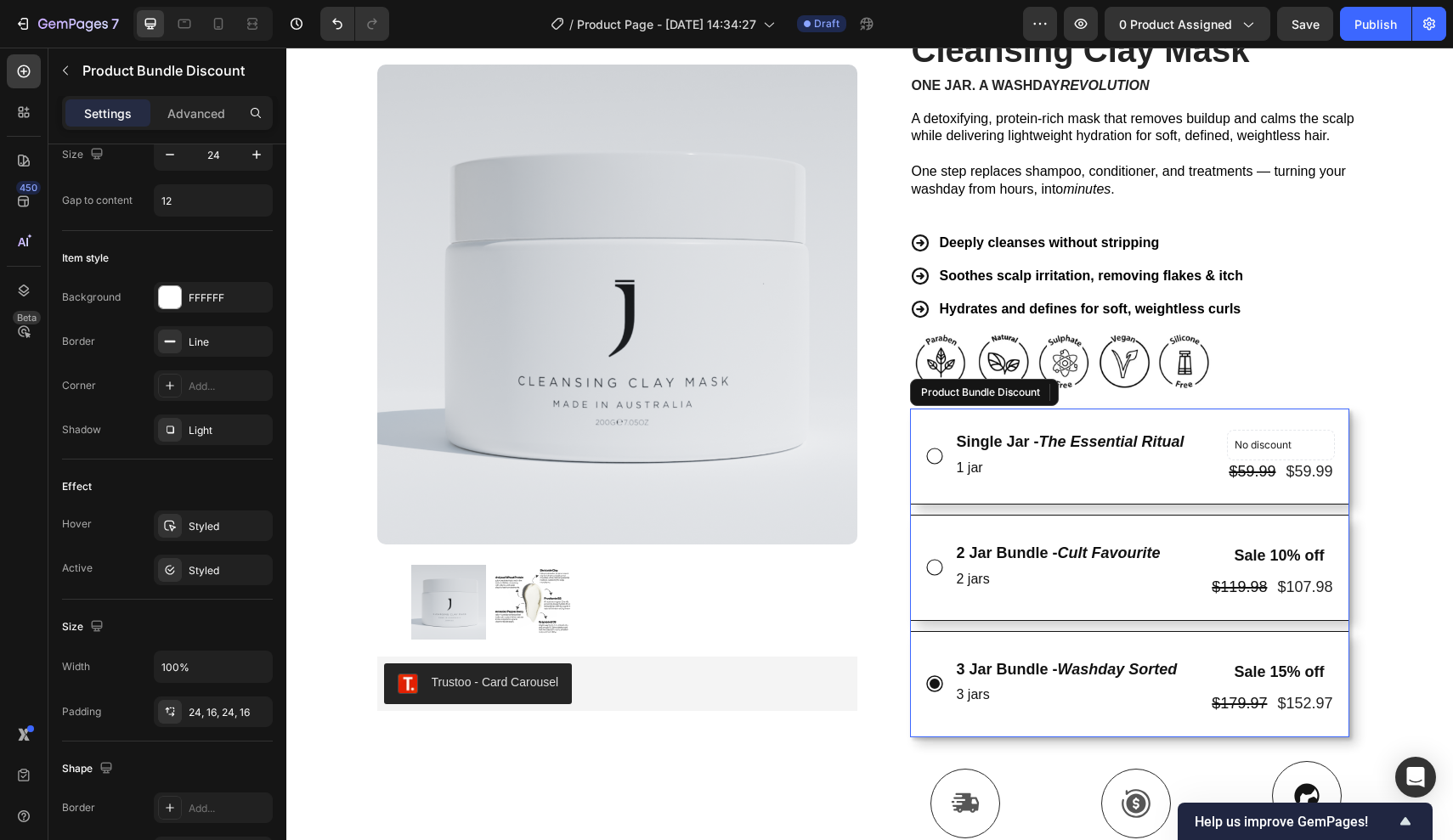
click at [920, 617] on div "Single Jar - The Essential Ritual Text Block 1 jar Text Block No discount Not b…" at bounding box center [1129, 573] width 439 height 328
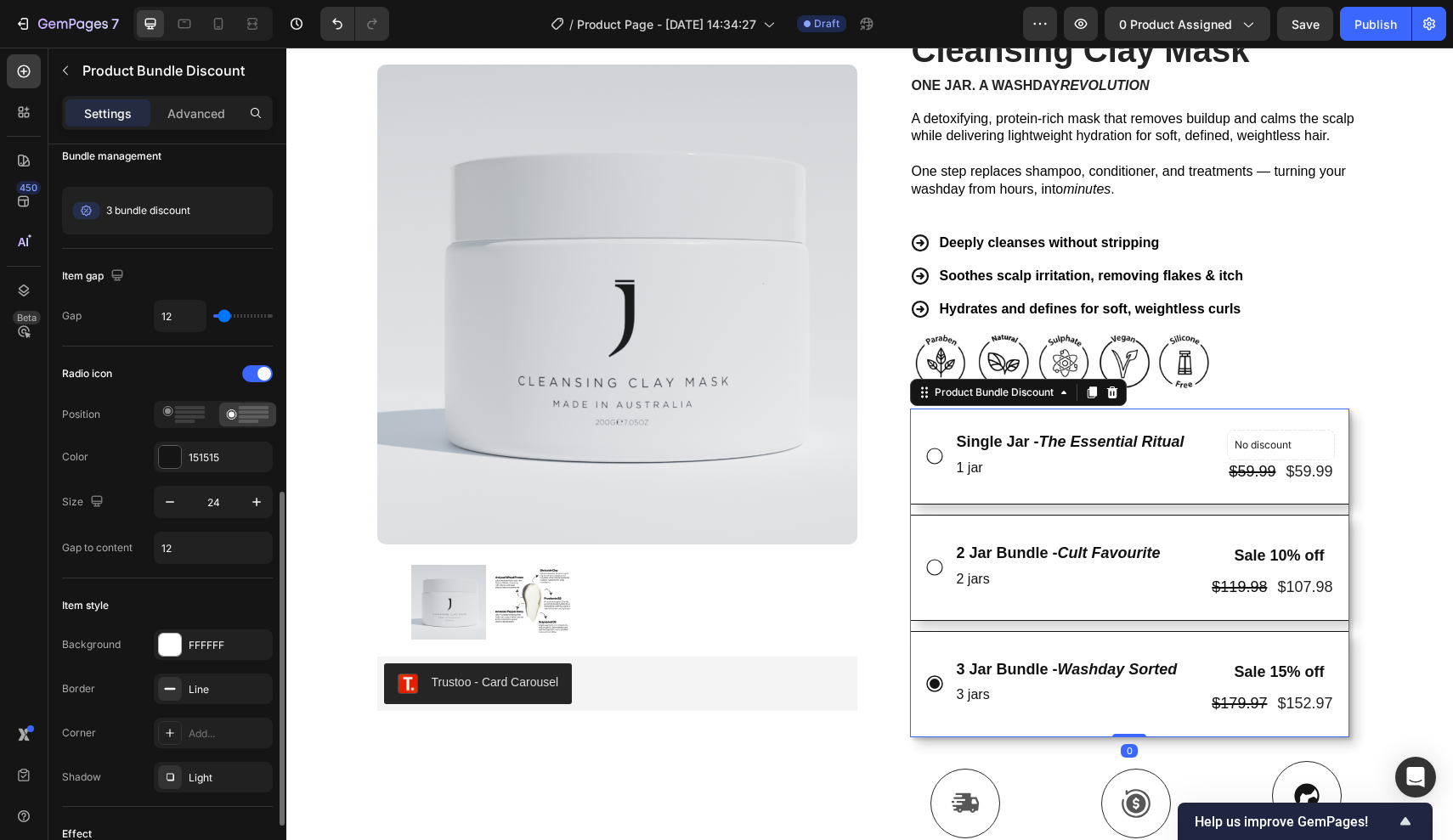
scroll to position [368, 0]
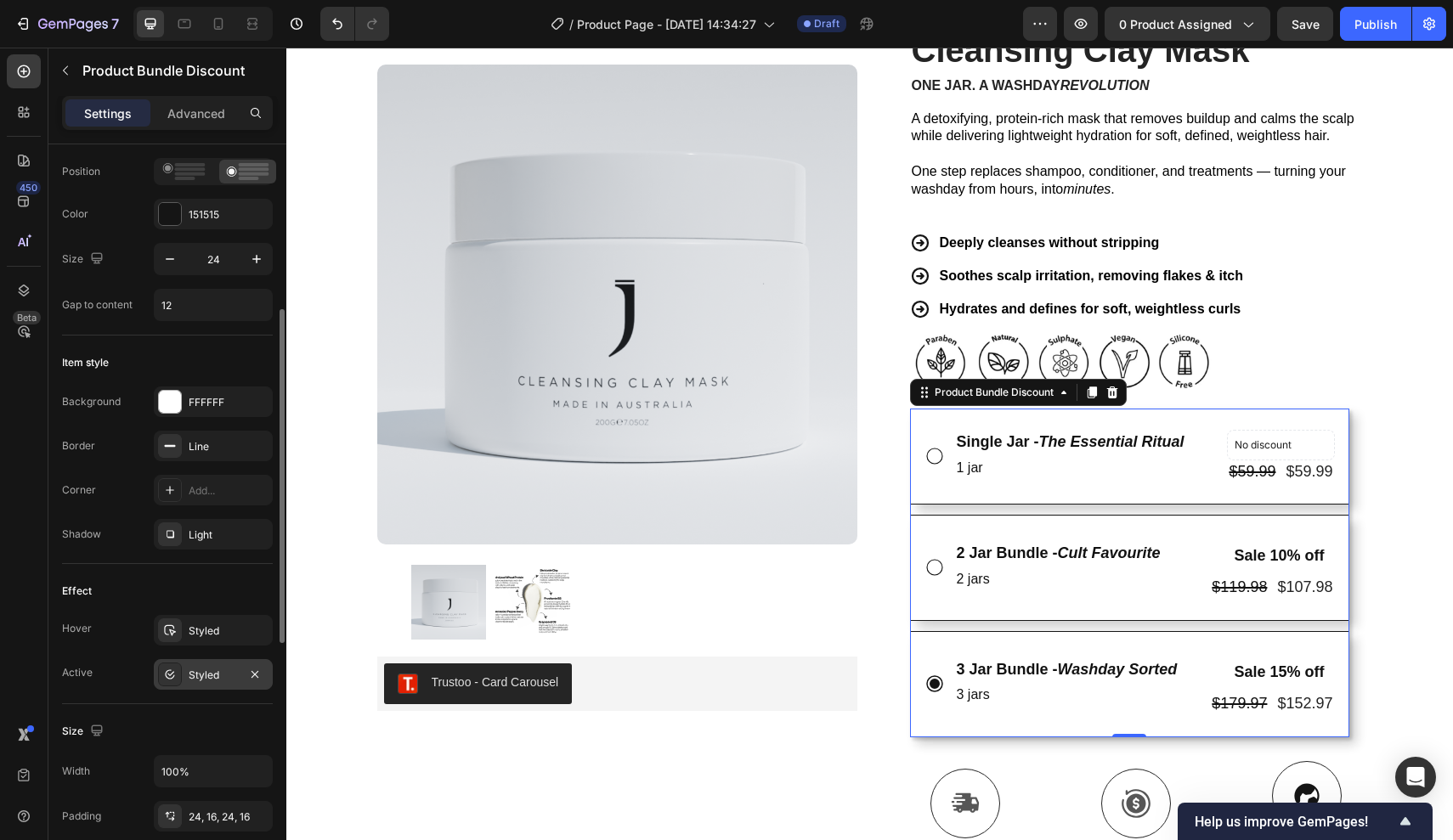
click at [192, 670] on div "Styled" at bounding box center [213, 675] width 49 height 16
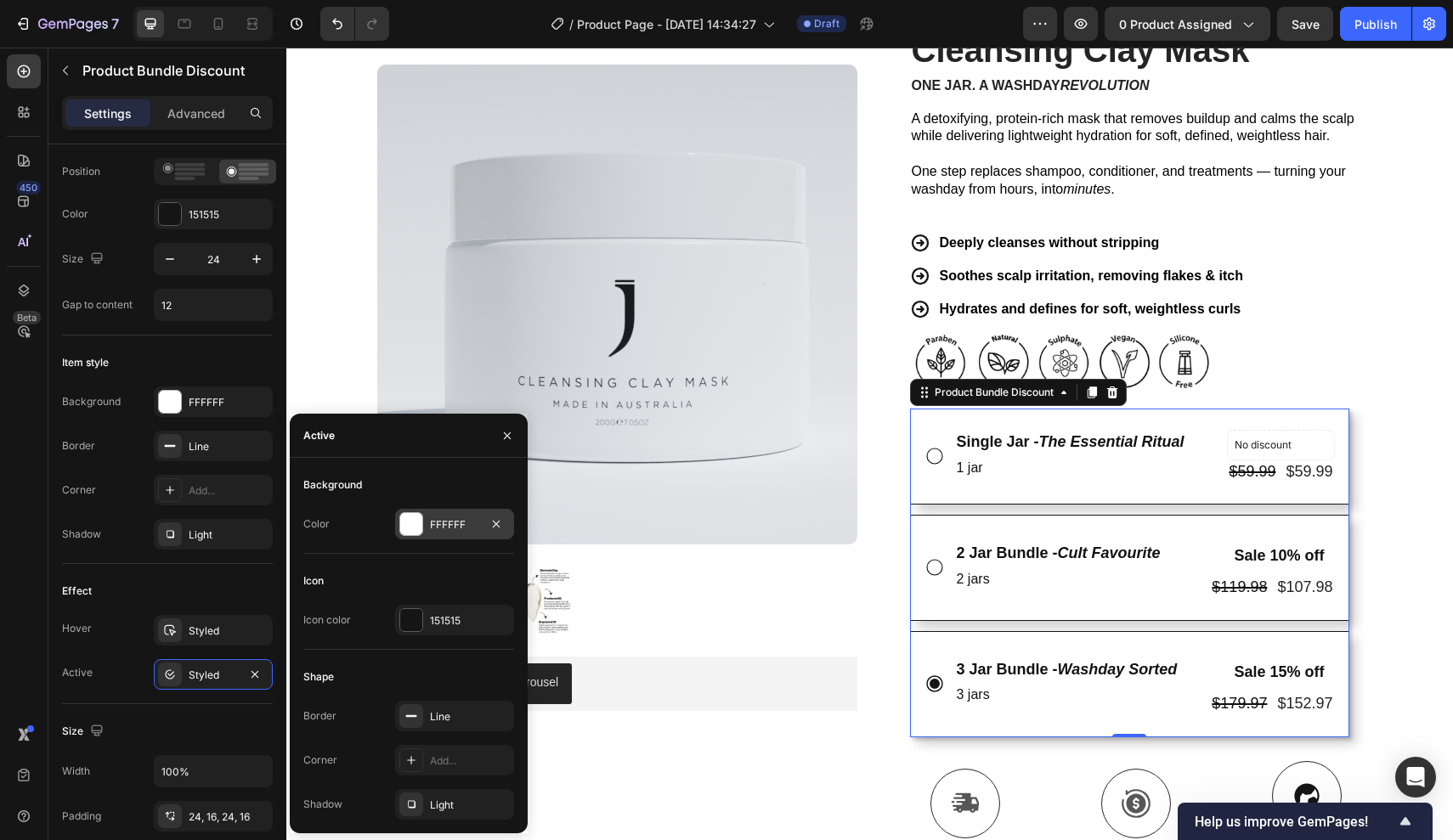
click at [433, 529] on div "FFFFFF" at bounding box center [455, 524] width 49 height 16
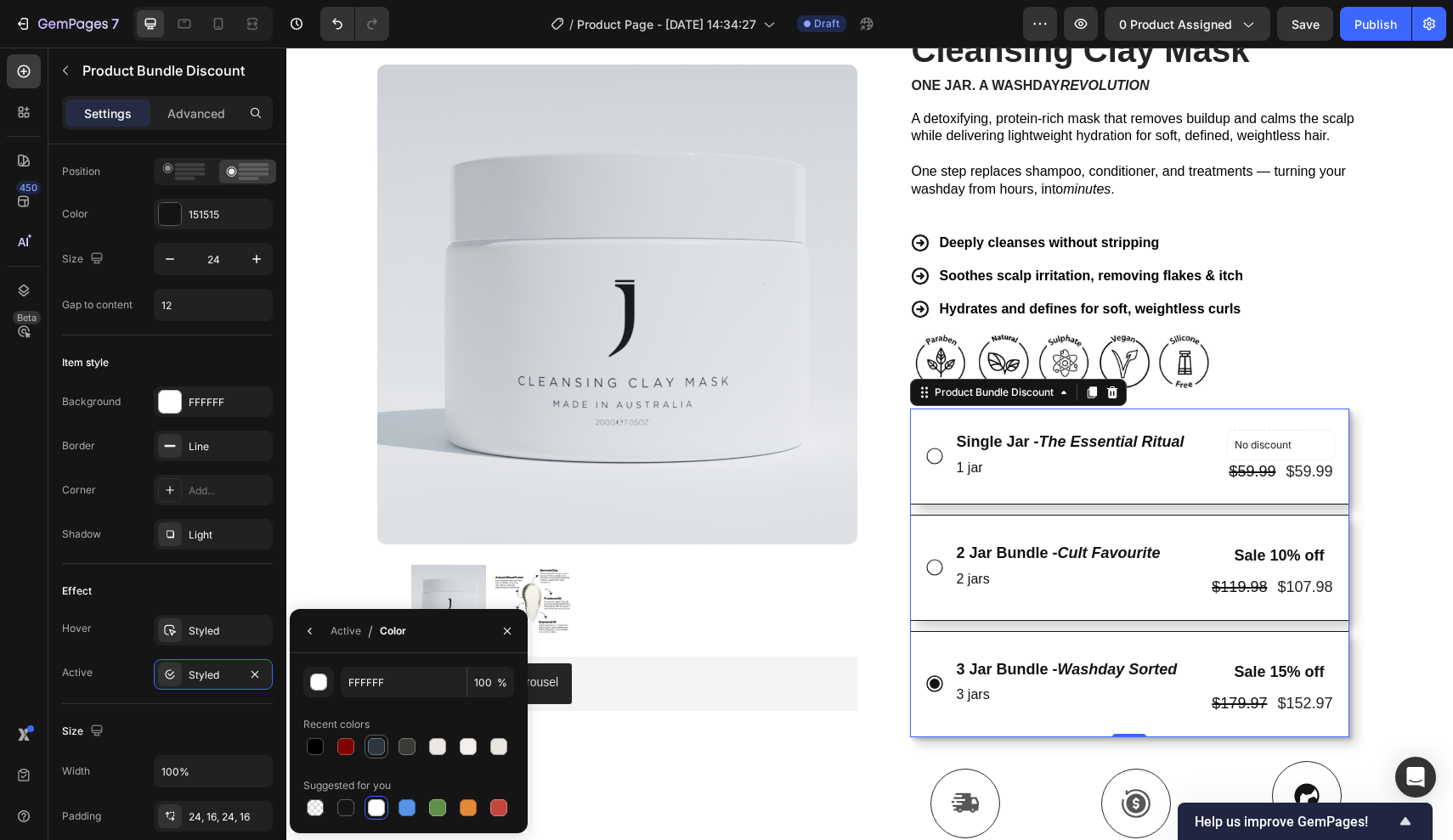
click at [377, 752] on div at bounding box center [376, 747] width 17 height 17
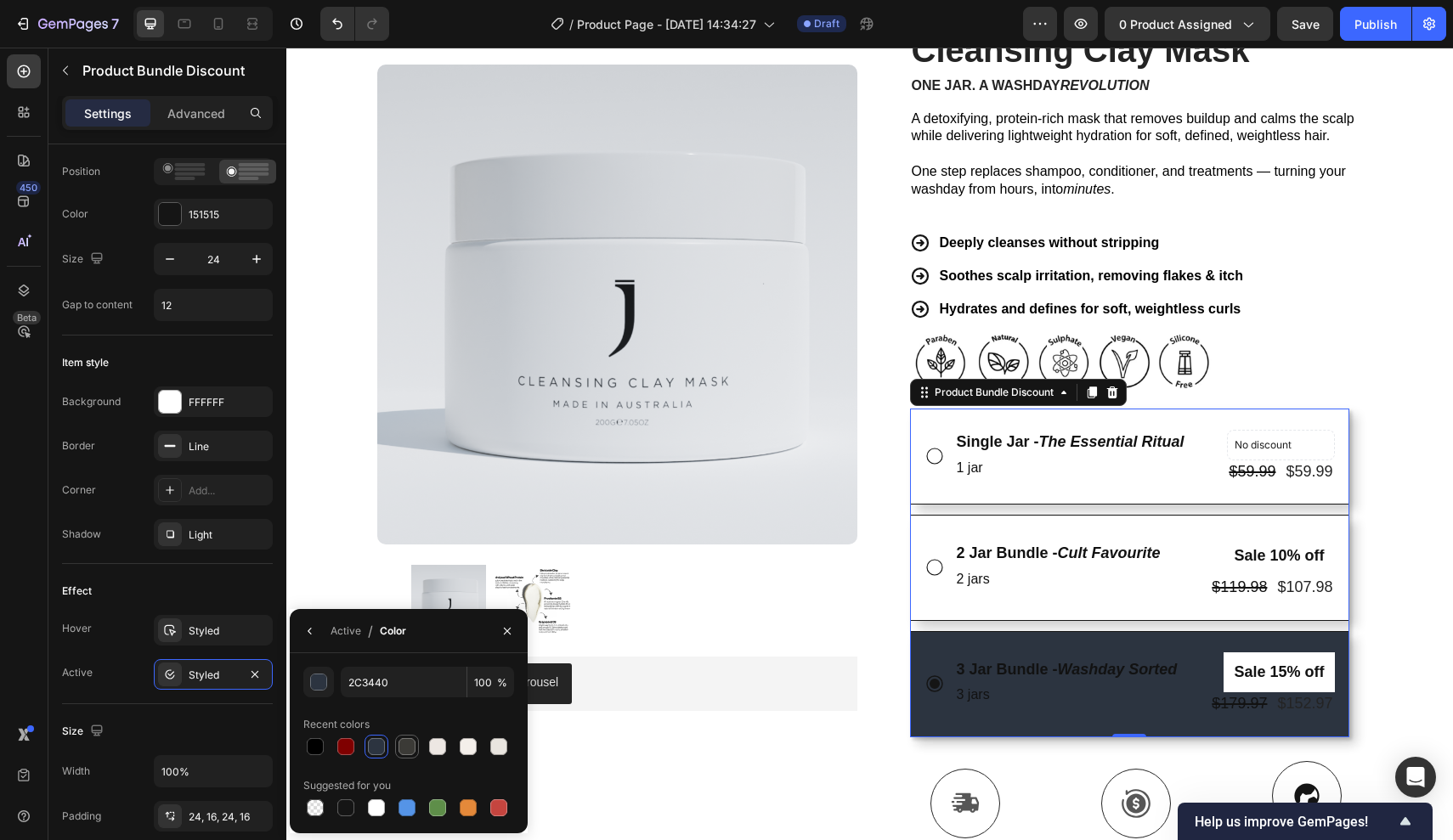
click at [409, 751] on div at bounding box center [406, 747] width 17 height 17
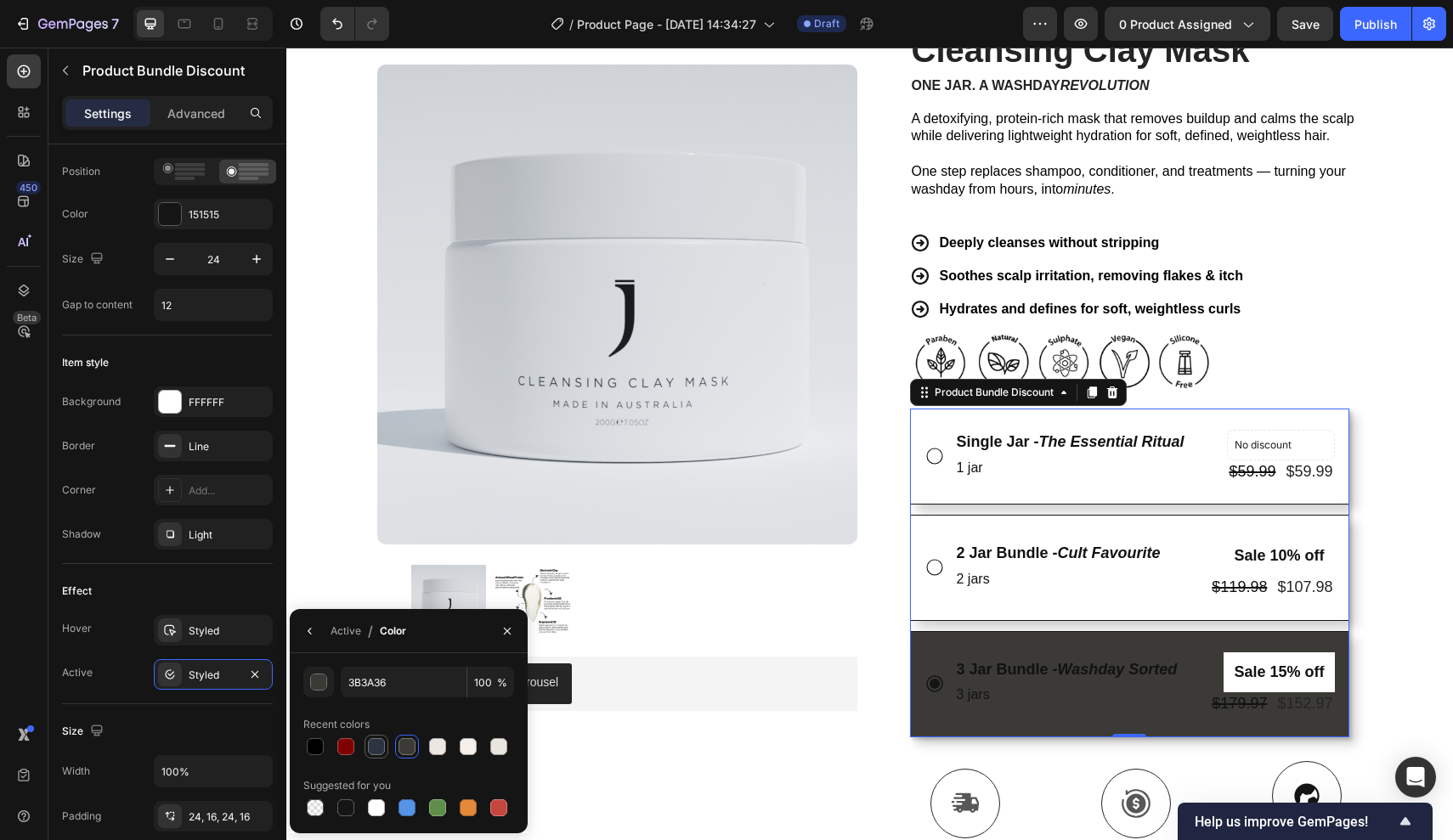
click at [380, 748] on div at bounding box center [376, 747] width 17 height 17
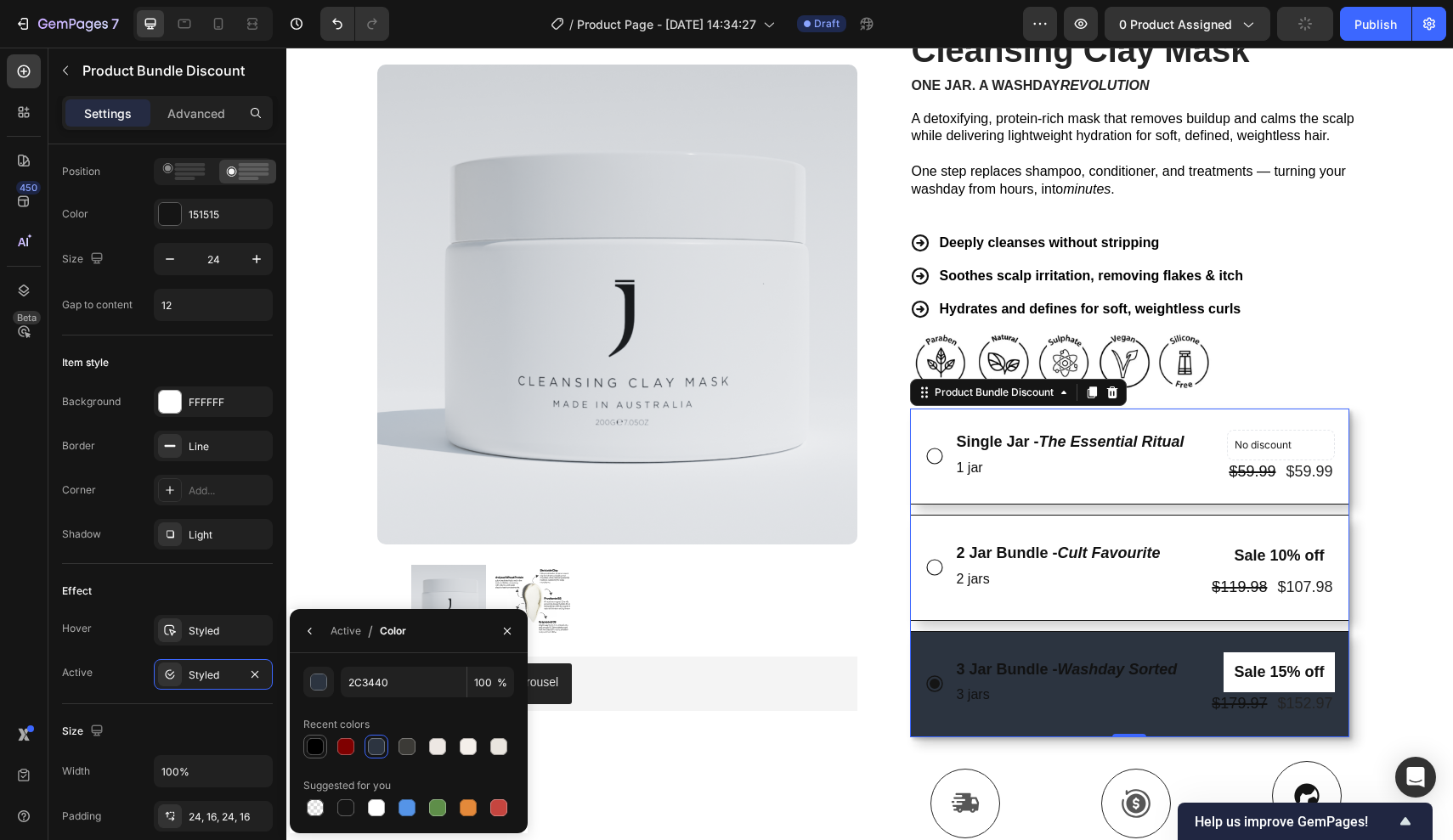
click at [318, 741] on div at bounding box center [315, 747] width 17 height 17
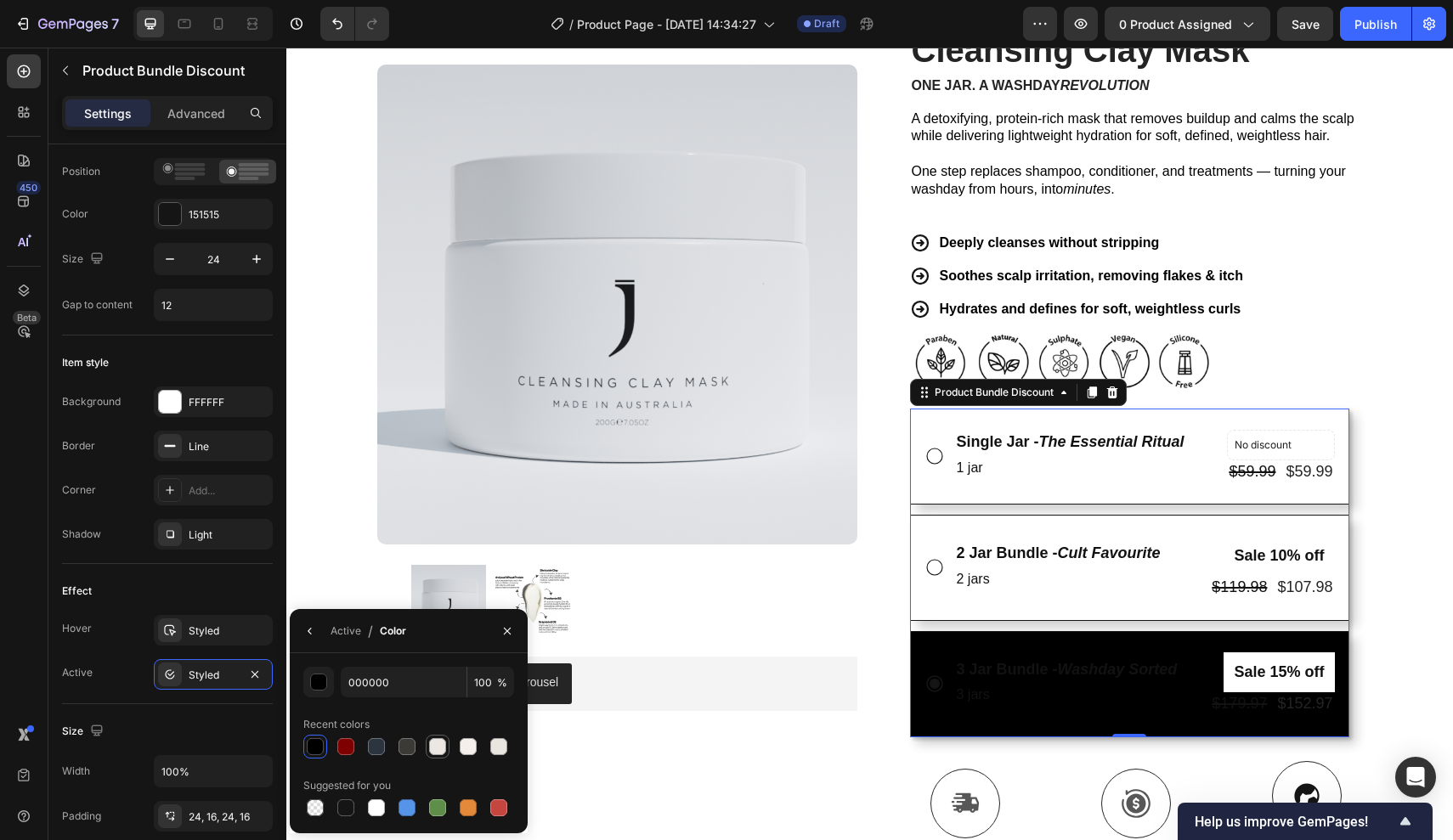
click at [439, 749] on div at bounding box center [437, 747] width 17 height 17
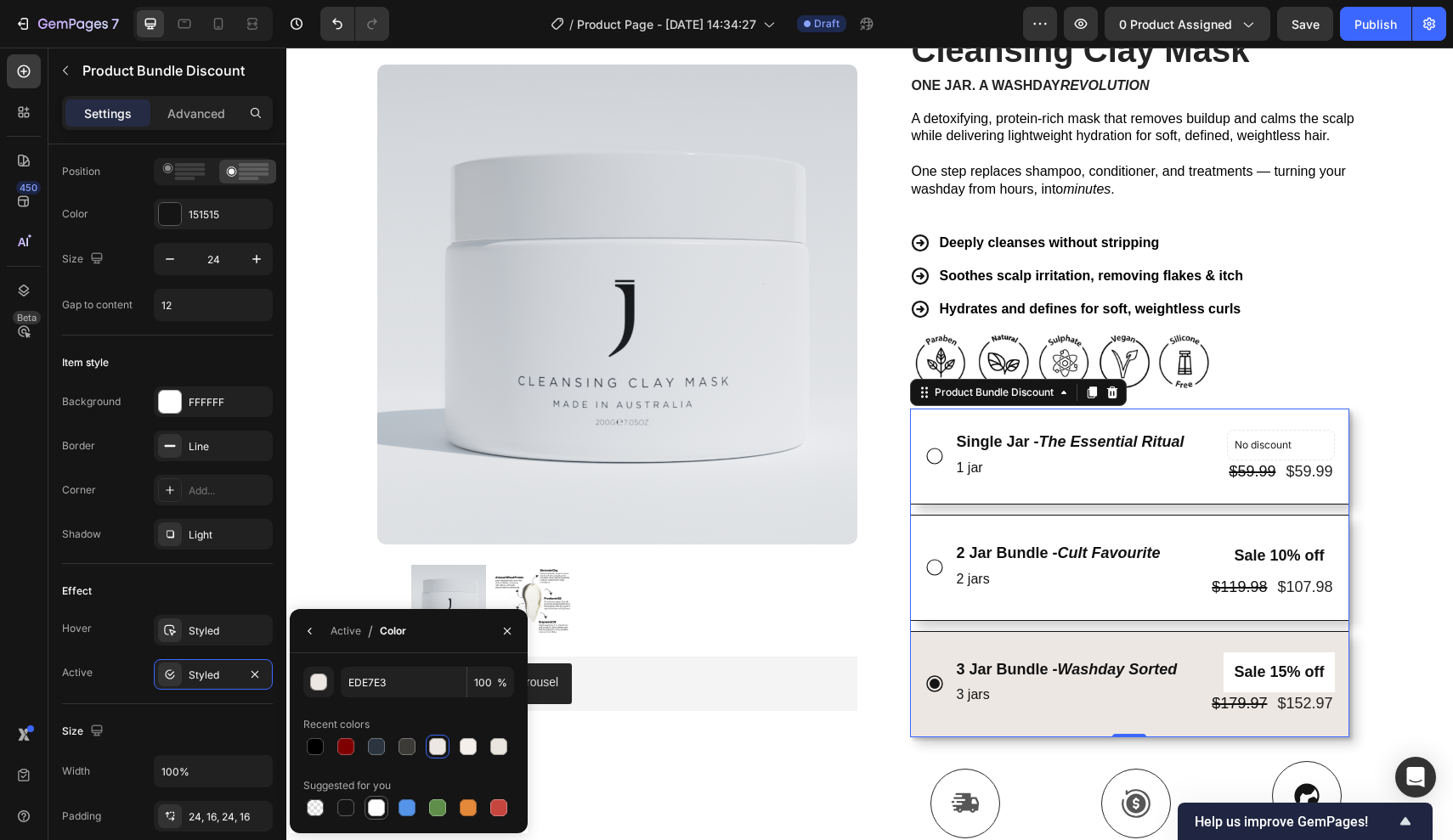
click at [374, 806] on div at bounding box center [376, 808] width 17 height 17
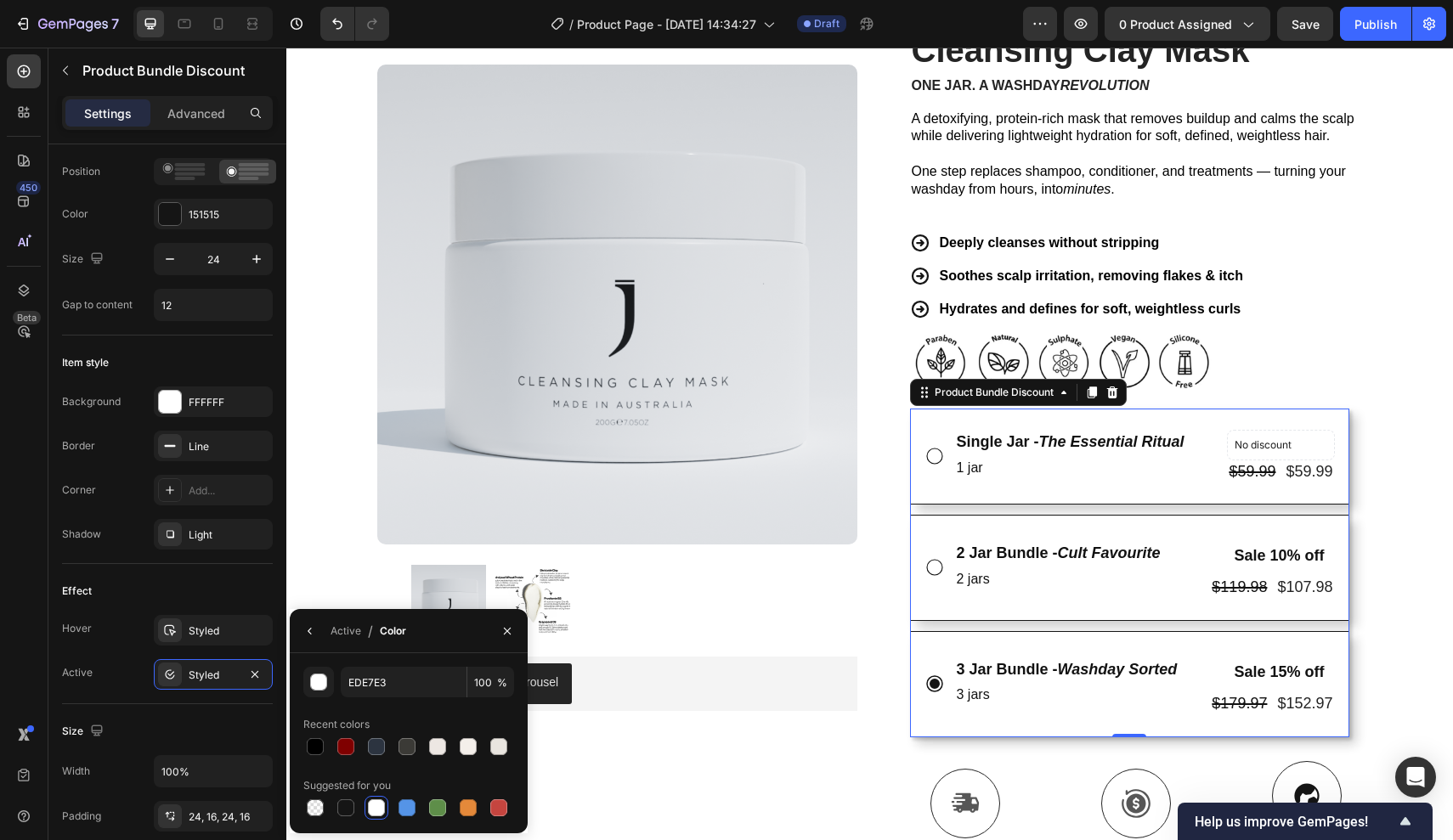
type input "FFFFFF"
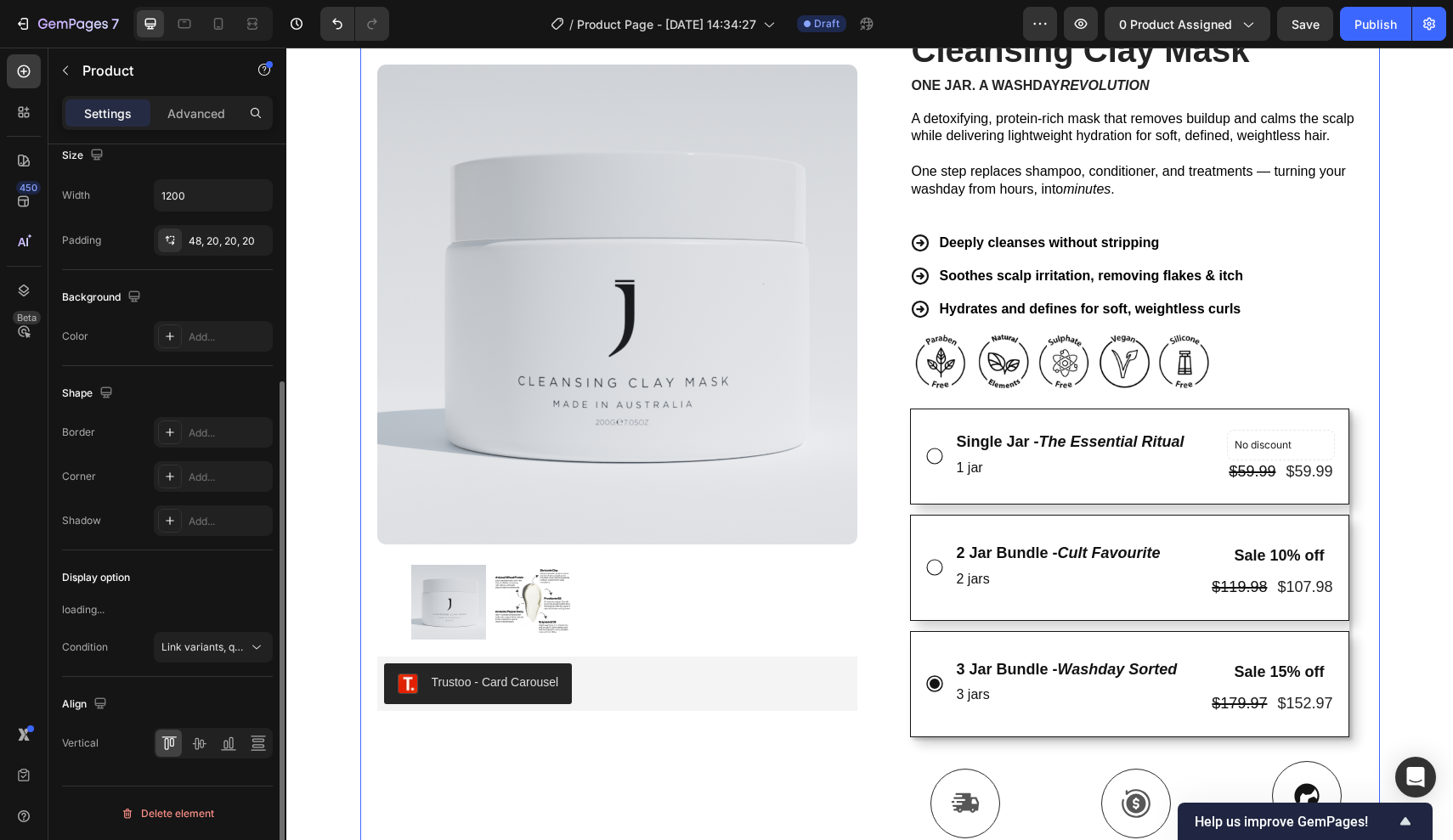
click at [878, 608] on div "Product Images Trustoo - Card Carousel Trustoo Row Icon Icon Icon Icon Icon Ico…" at bounding box center [870, 589] width 1019 height 1270
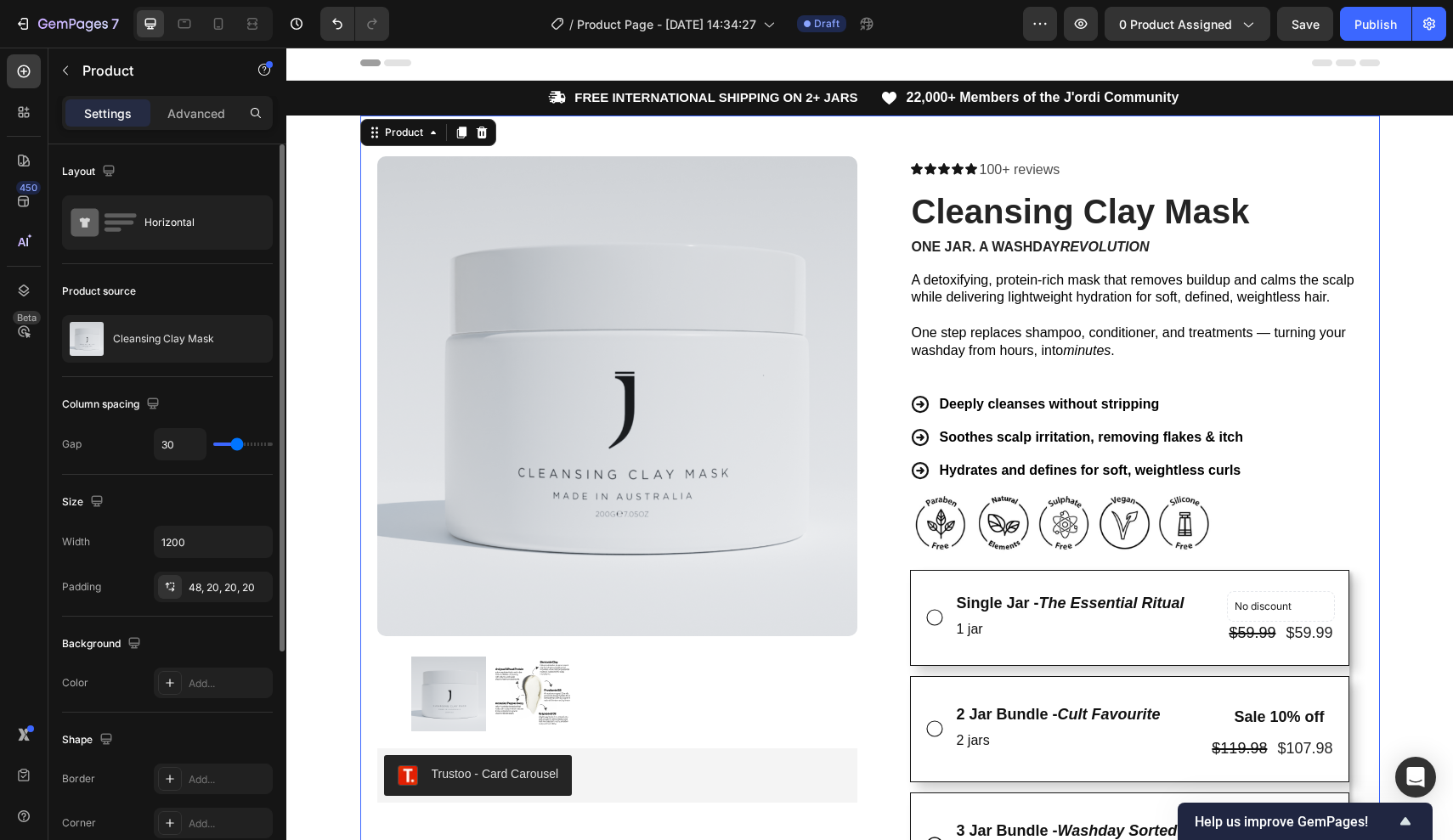
scroll to position [3, 0]
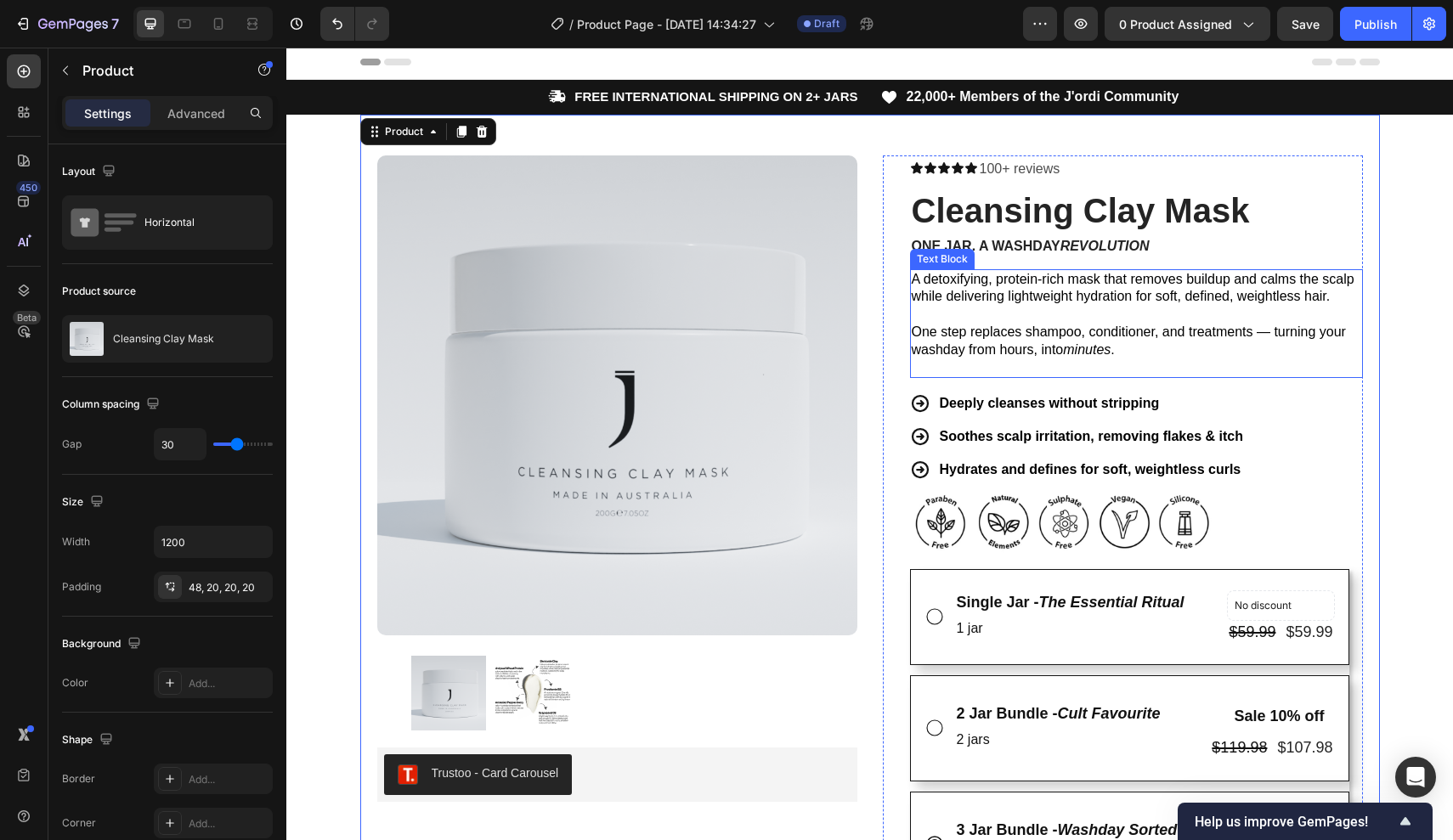
click at [967, 371] on div "A detoxifying, protein-rich mask that removes buildup and calms the scalp while…" at bounding box center [1135, 324] width 453 height 110
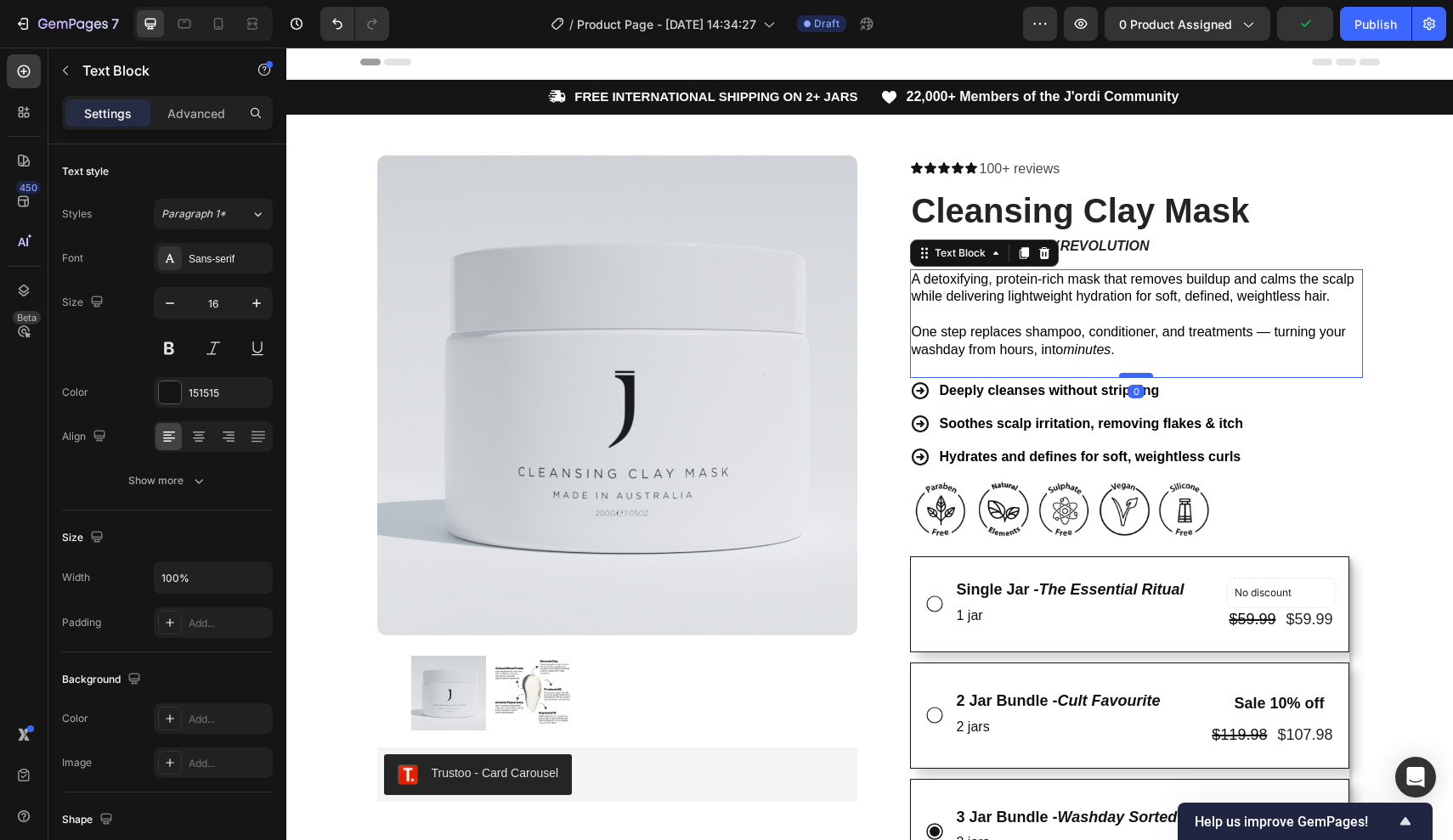
drag, startPoint x: 1125, startPoint y: 383, endPoint x: 1125, endPoint y: 371, distance: 12.0
click at [1125, 373] on div at bounding box center [1135, 376] width 34 height 5
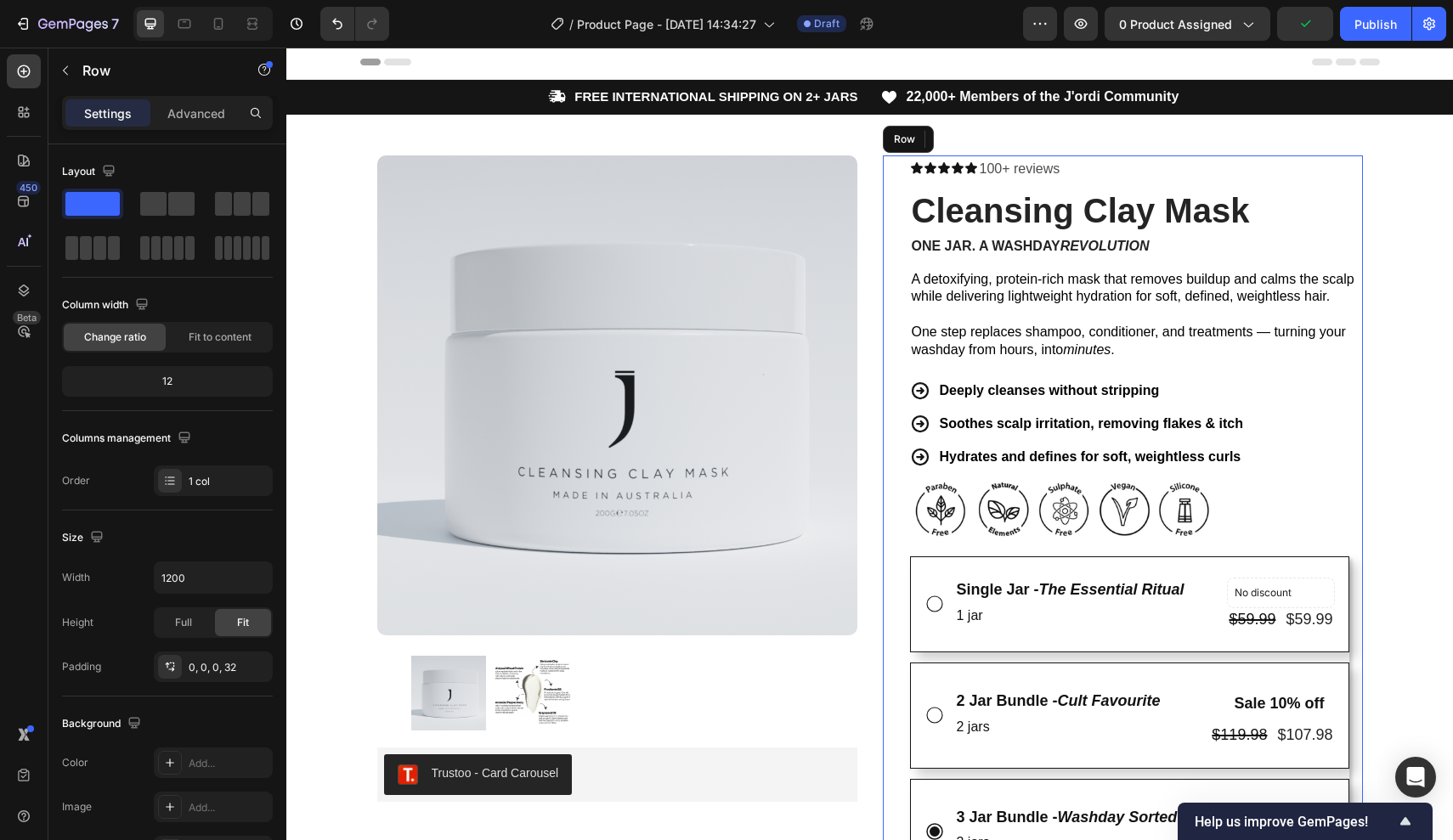
click at [1117, 465] on div "Icon Icon Icon Icon Icon Icon List 100+ reviews Text Block Row Cleansing Clay M…" at bounding box center [1135, 755] width 453 height 1200
click at [1207, 464] on div "Icon Icon Icon Icon Icon Icon List 100+ reviews Text Block Row Cleansing Clay M…" at bounding box center [1135, 755] width 453 height 1200
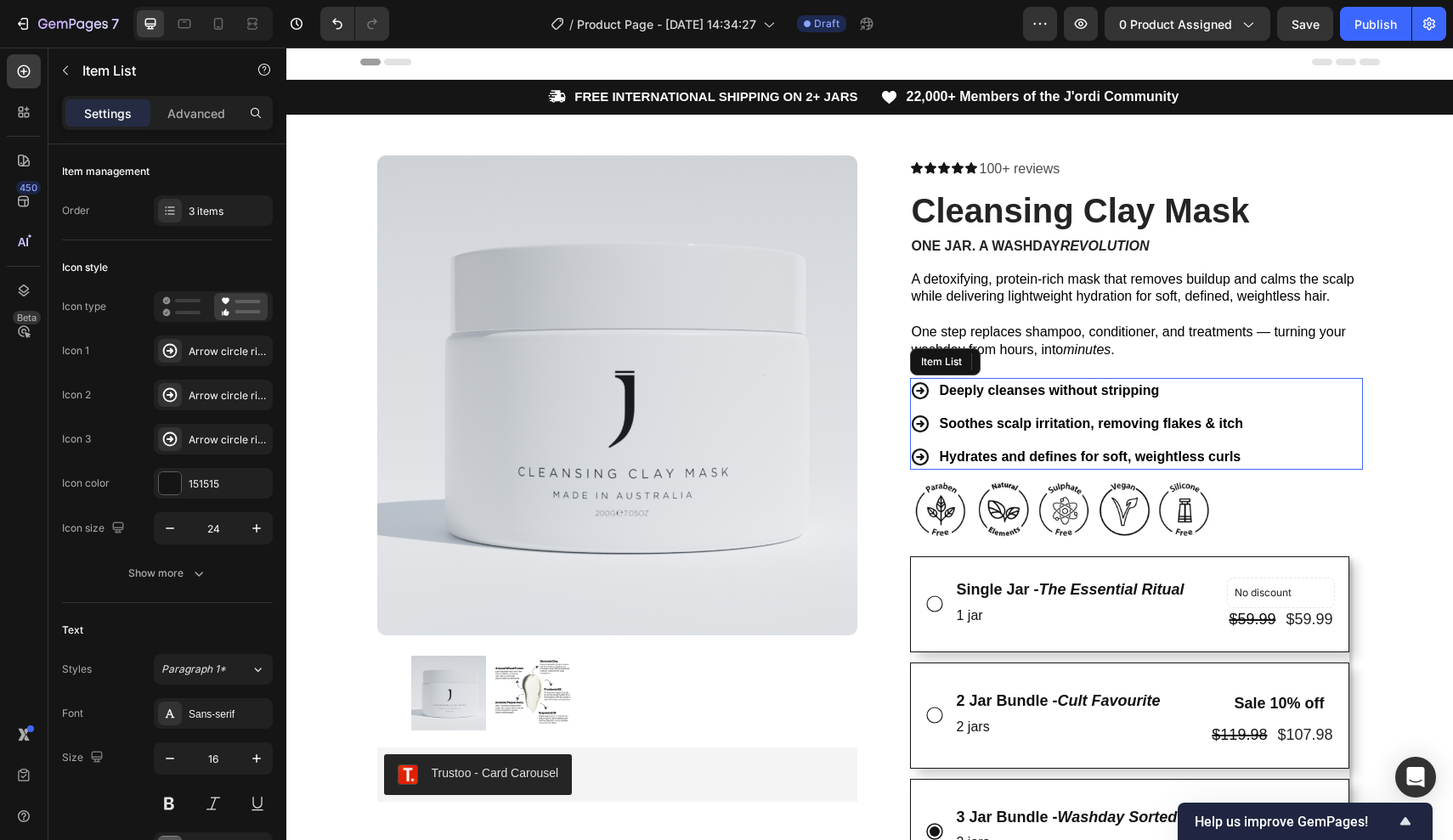
click at [1241, 453] on p "Hydrates and defines for soft, weightless curls" at bounding box center [1091, 457] width 303 height 20
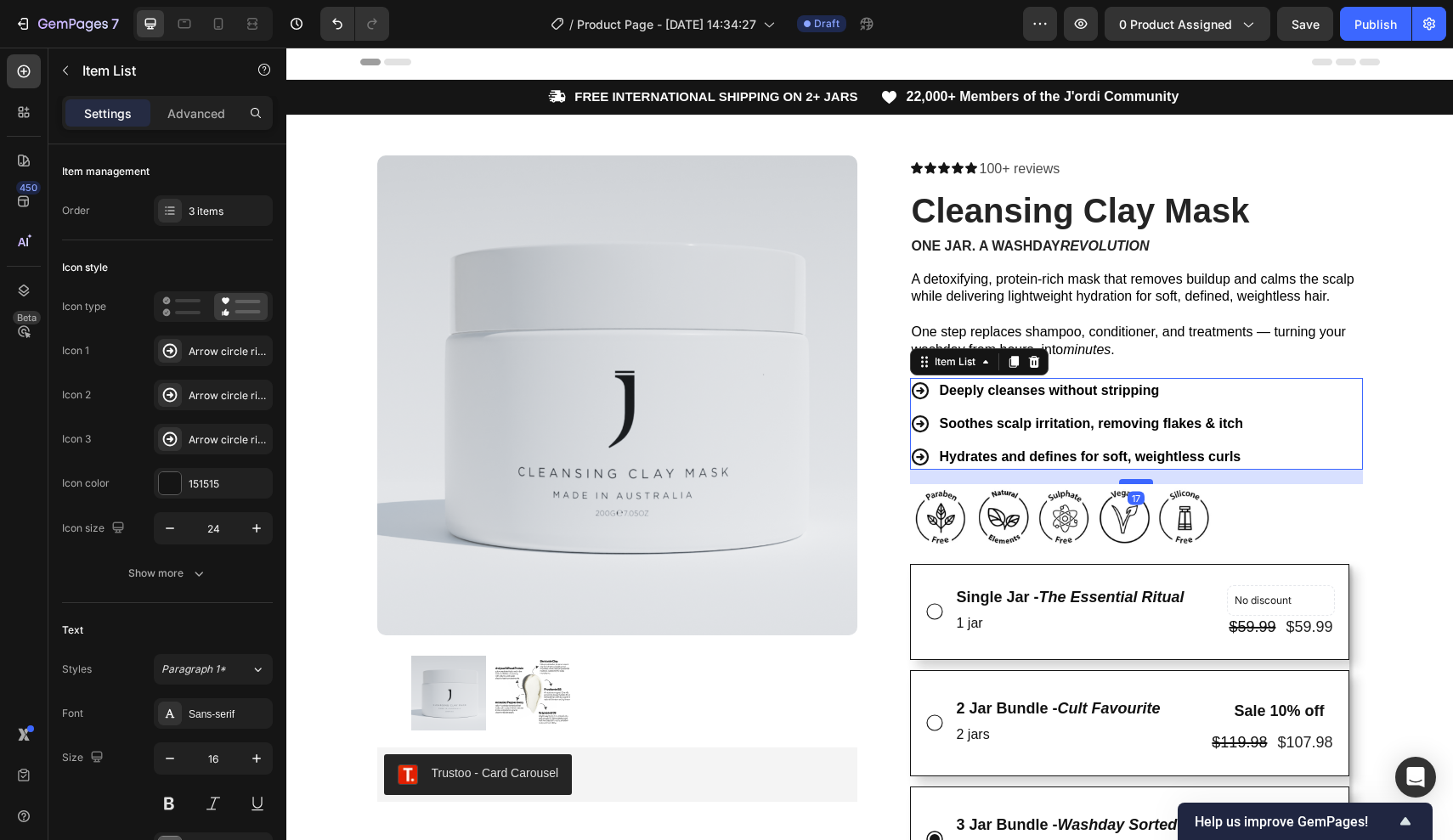
click at [1139, 479] on div at bounding box center [1135, 482] width 34 height 5
type input "100%"
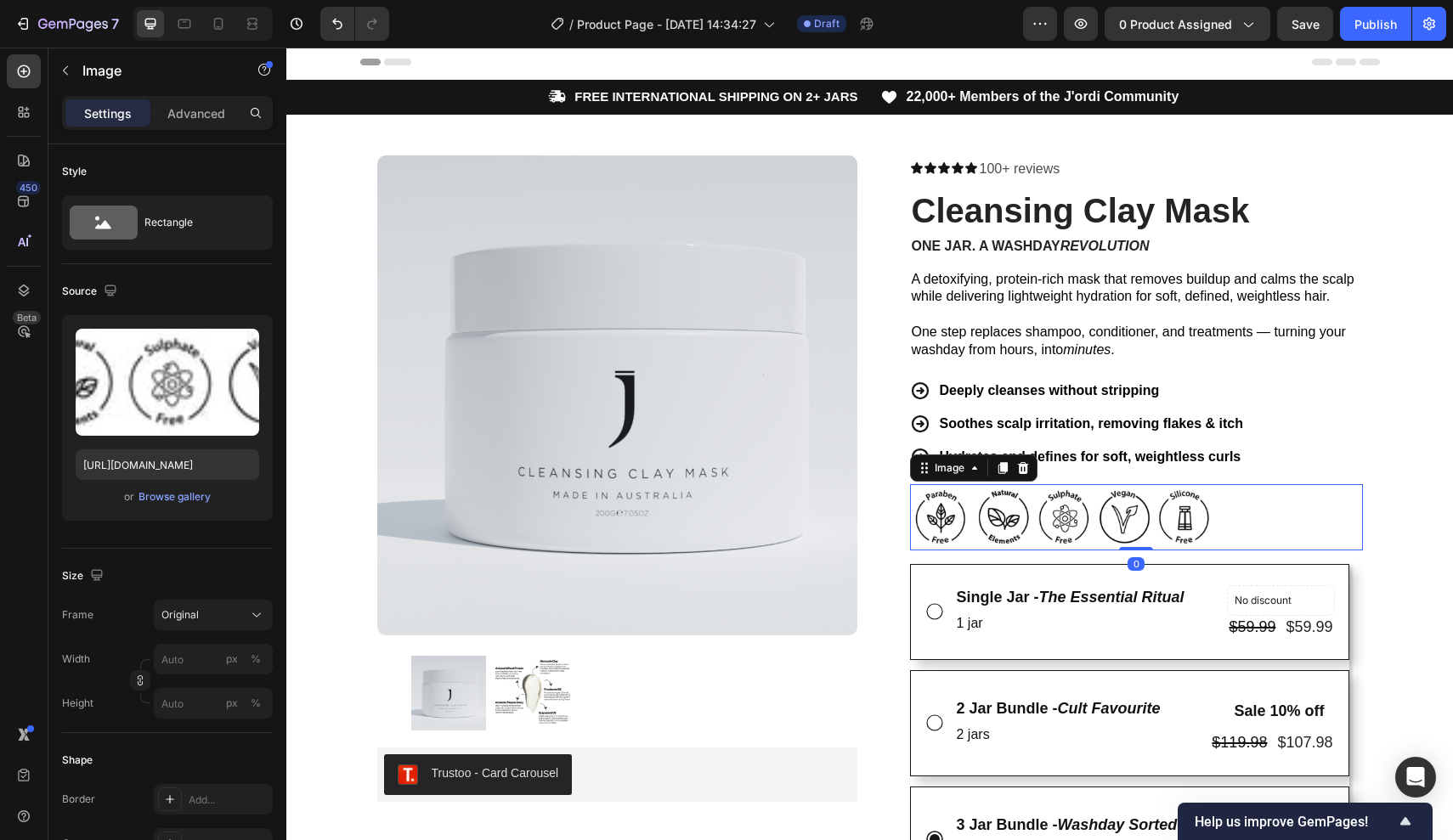
click at [1284, 493] on div "Image 0" at bounding box center [1135, 516] width 453 height 65
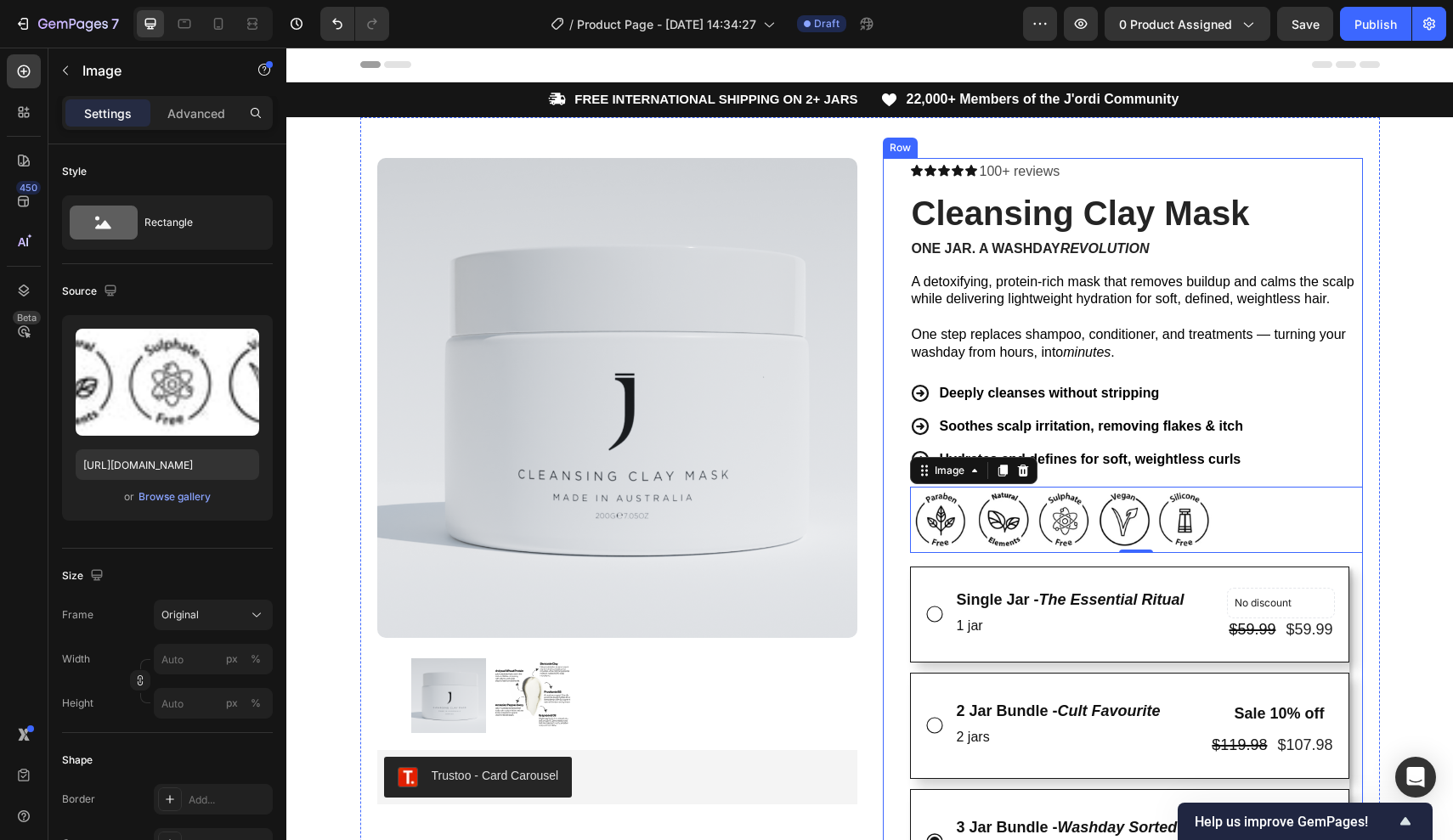
scroll to position [0, 0]
click at [1017, 165] on p "100+ reviews" at bounding box center [1019, 172] width 81 height 25
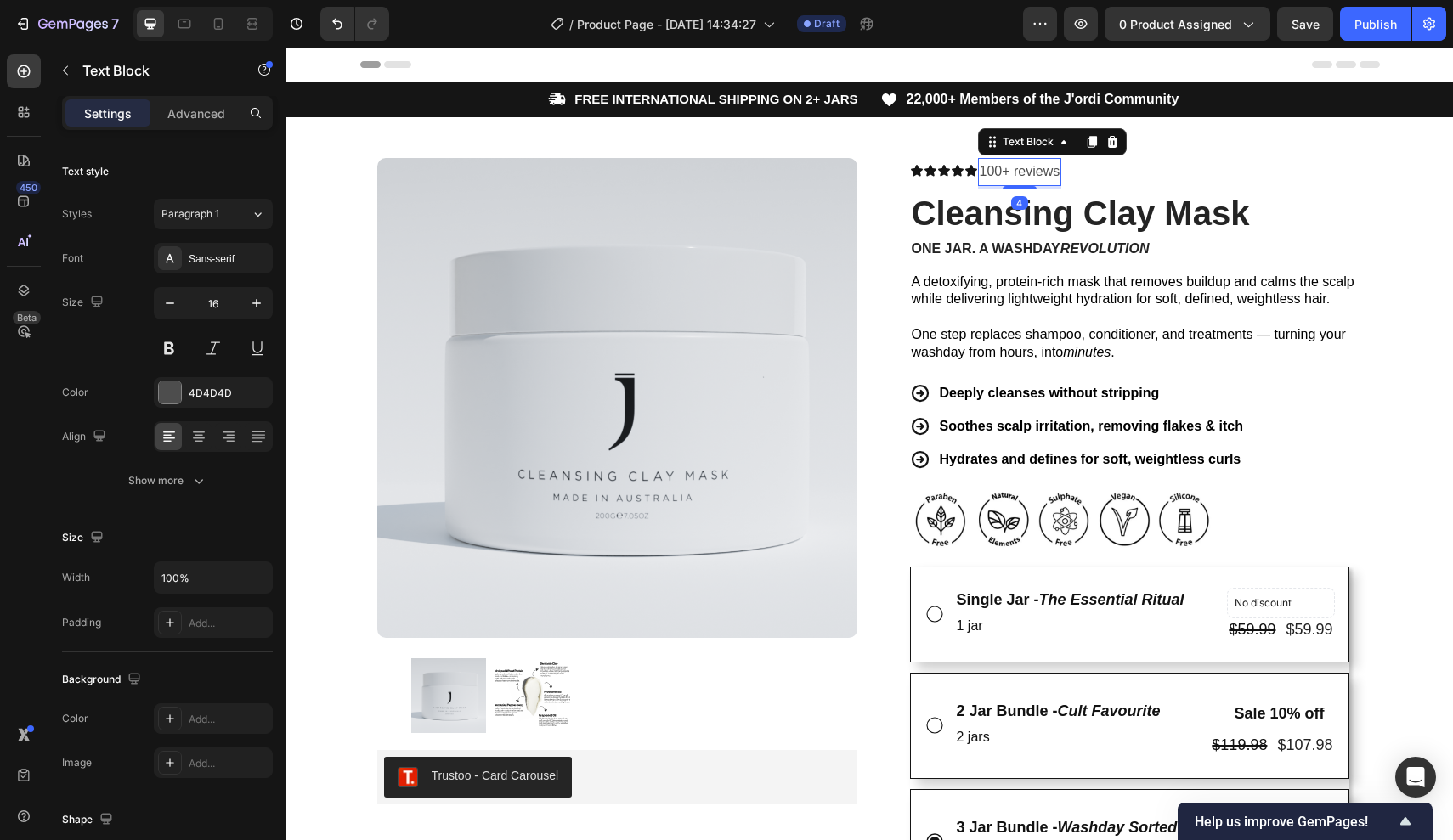
click at [1038, 165] on p "100+ reviews" at bounding box center [1019, 172] width 81 height 25
click at [1050, 167] on p "100+ reviews" at bounding box center [1019, 172] width 81 height 25
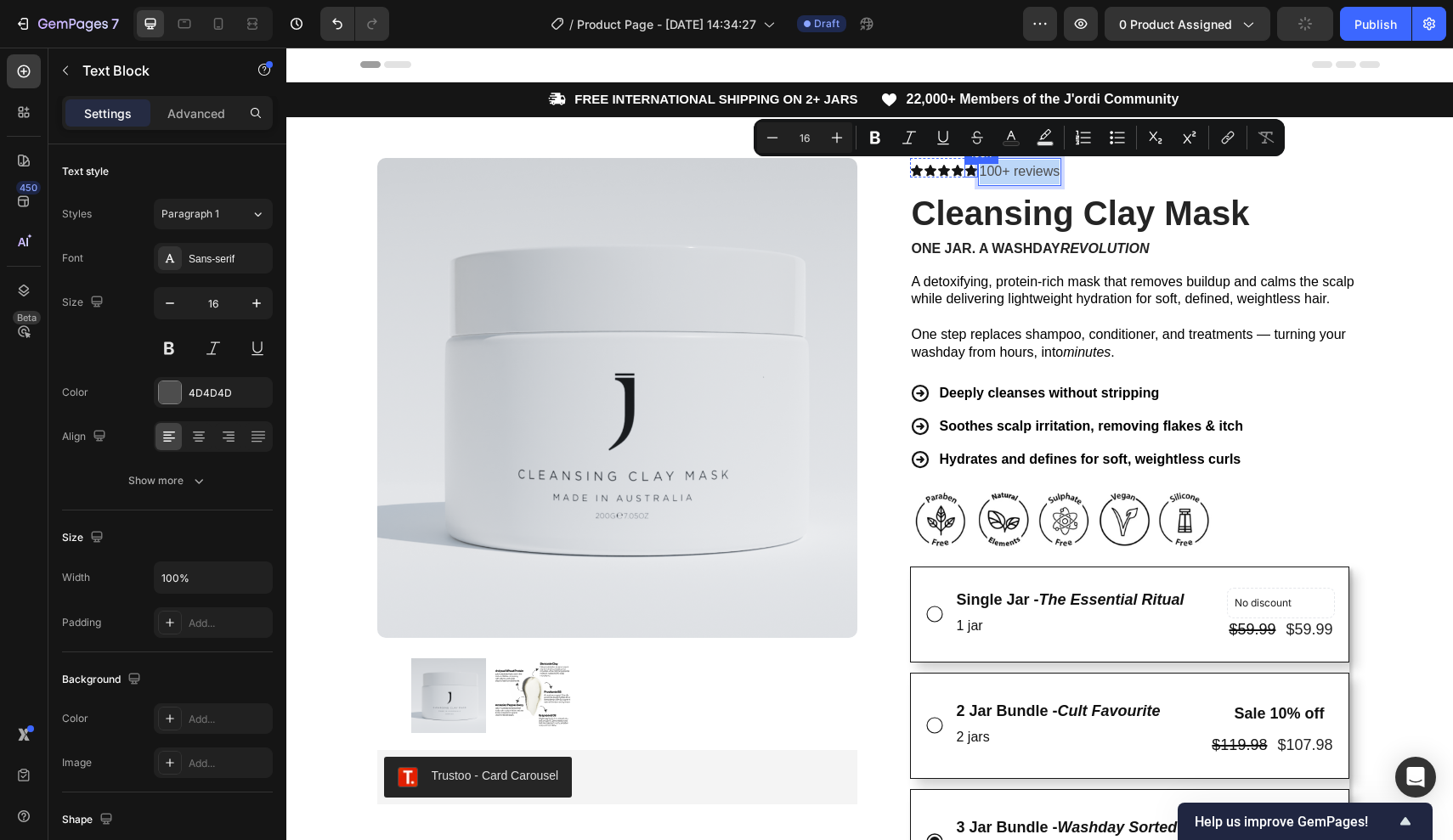
drag, startPoint x: 1057, startPoint y: 167, endPoint x: 972, endPoint y: 168, distance: 85.0
click at [972, 168] on div "Icon Icon Icon Icon Icon Icon List 100+ reviews Text Block 4 Row" at bounding box center [1135, 174] width 453 height 31
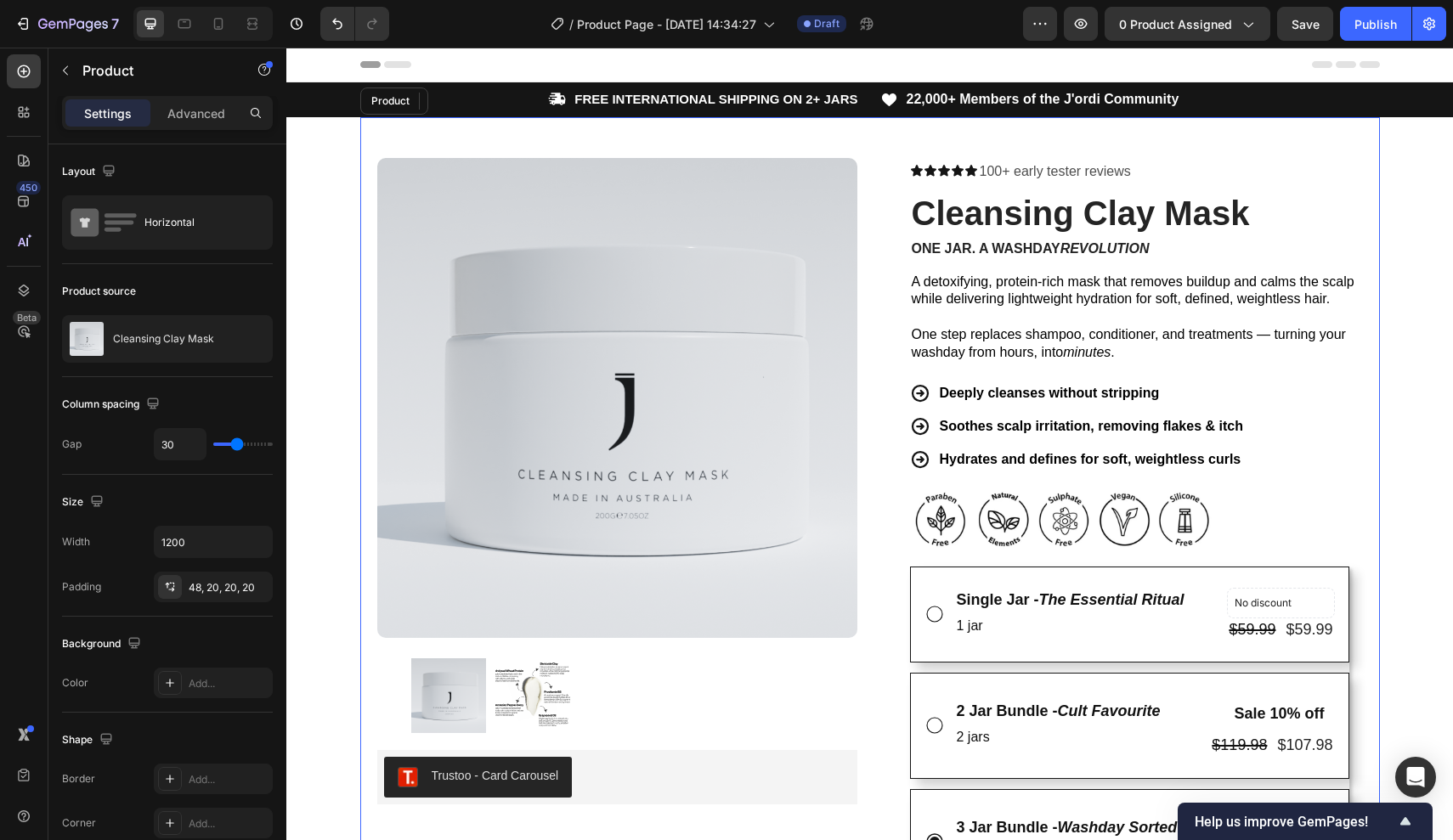
click at [1170, 145] on div "Product Images Trustoo - Card Carousel Trustoo Row Icon Icon Icon Icon Icon Ico…" at bounding box center [870, 749] width 1019 height 1265
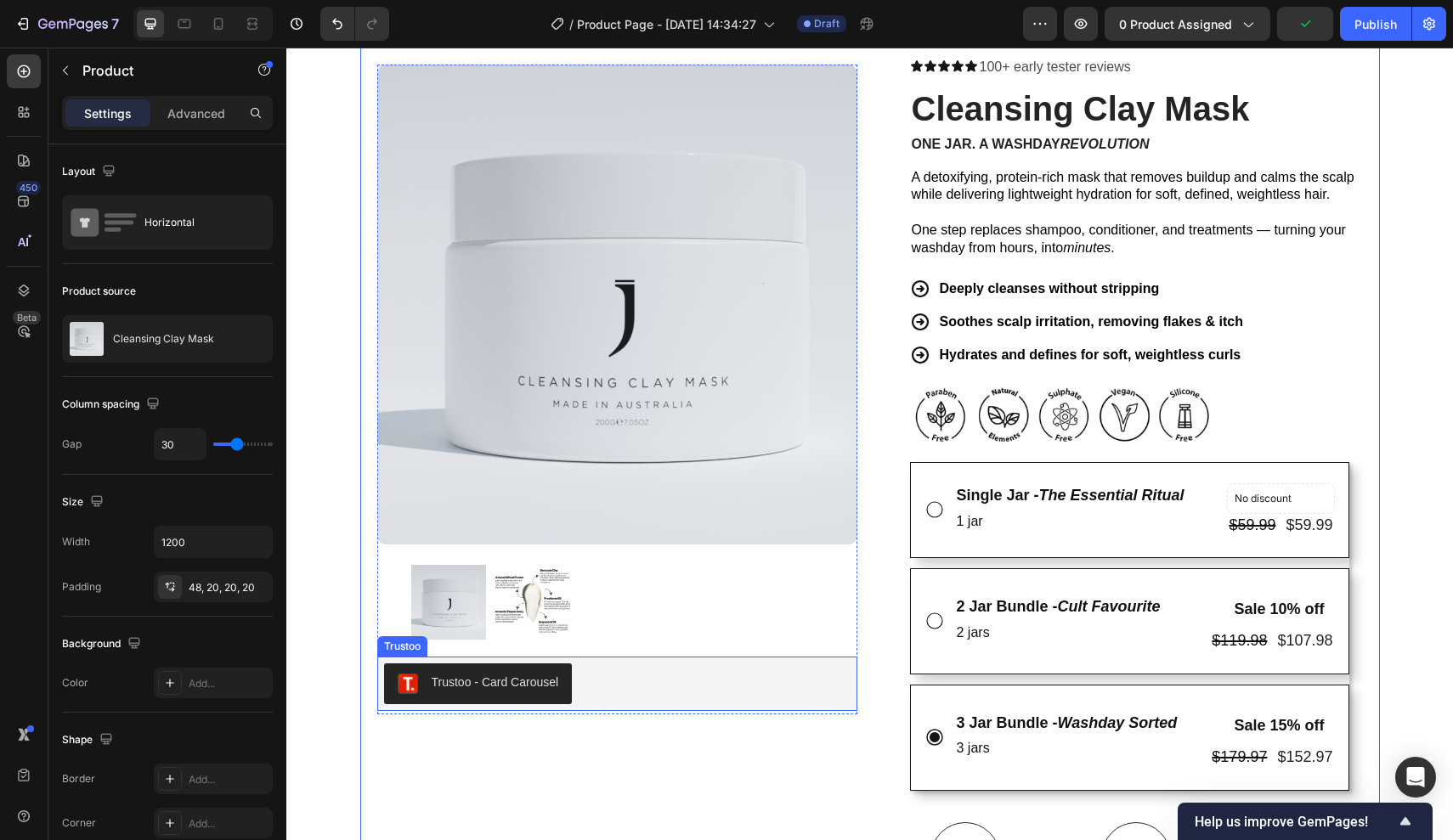
scroll to position [89, 0]
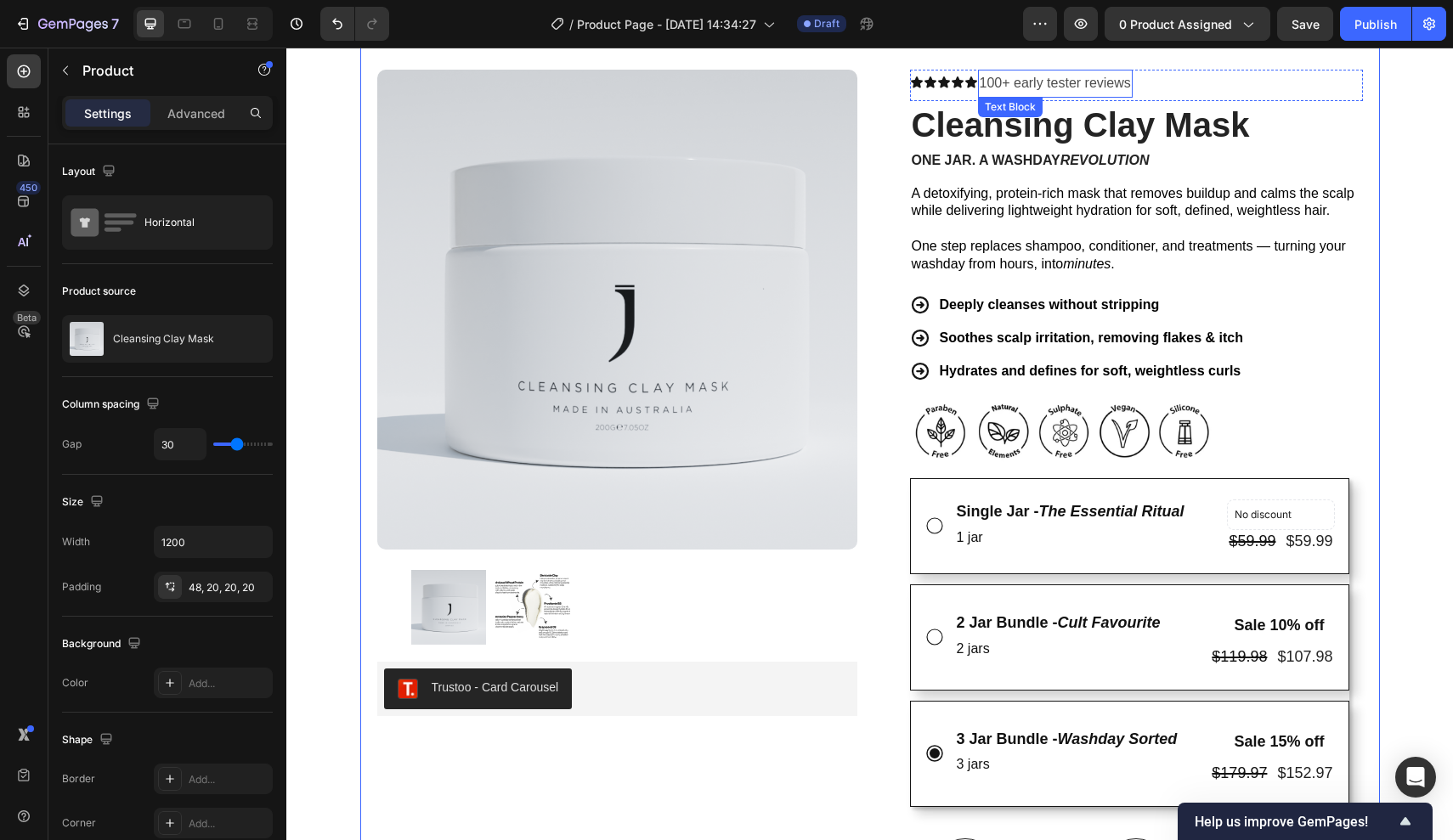
click at [1085, 79] on p "100+ early tester reviews" at bounding box center [1054, 83] width 151 height 25
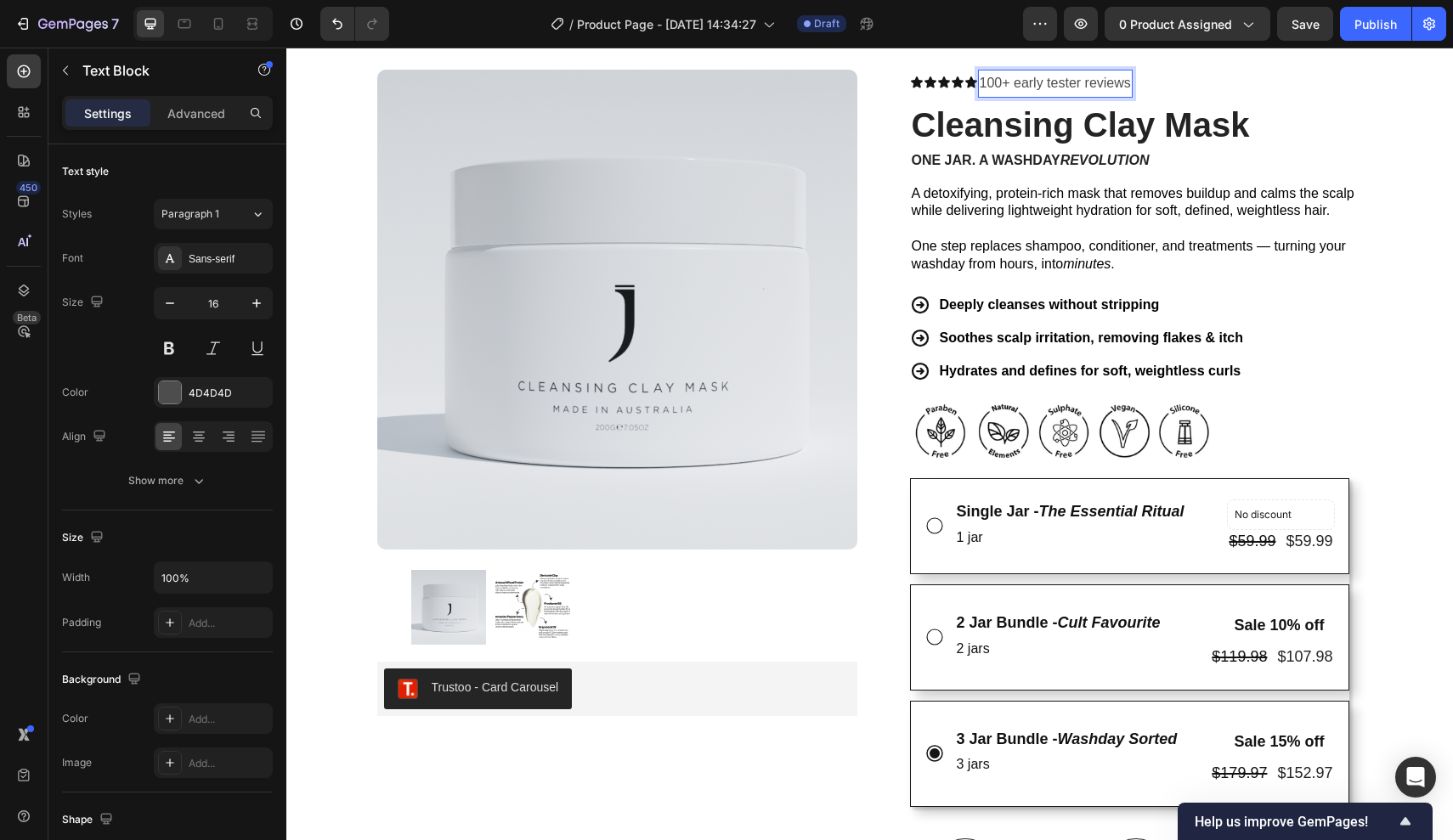
click at [1085, 79] on p "100+ early tester reviews" at bounding box center [1054, 83] width 151 height 25
click at [981, 80] on p "100+ early tester reviews" at bounding box center [1054, 83] width 151 height 25
click at [1209, 86] on p "Rated 5 stars from 100+ early tester reviews" at bounding box center [1113, 83] width 267 height 25
drag, startPoint x: 1209, startPoint y: 86, endPoint x: 1249, endPoint y: 86, distance: 40.0
click at [1249, 86] on div "Icon Icon Icon Icon Icon Icon List Rated 5 stars from 100+ early tester reviews…" at bounding box center [1135, 85] width 453 height 31
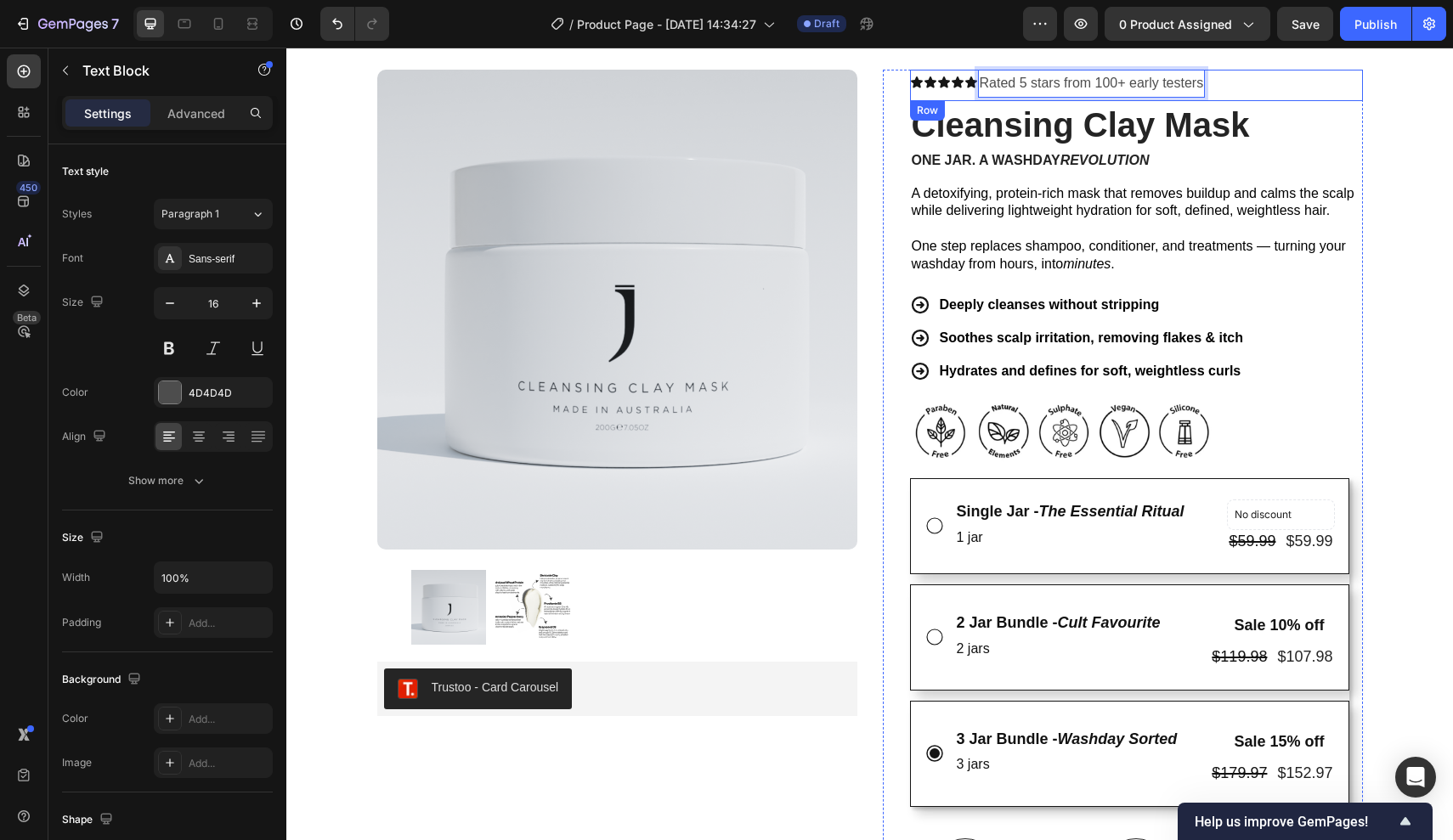
click at [1311, 105] on h1 "Cleansing Clay Mask" at bounding box center [1135, 124] width 453 height 48
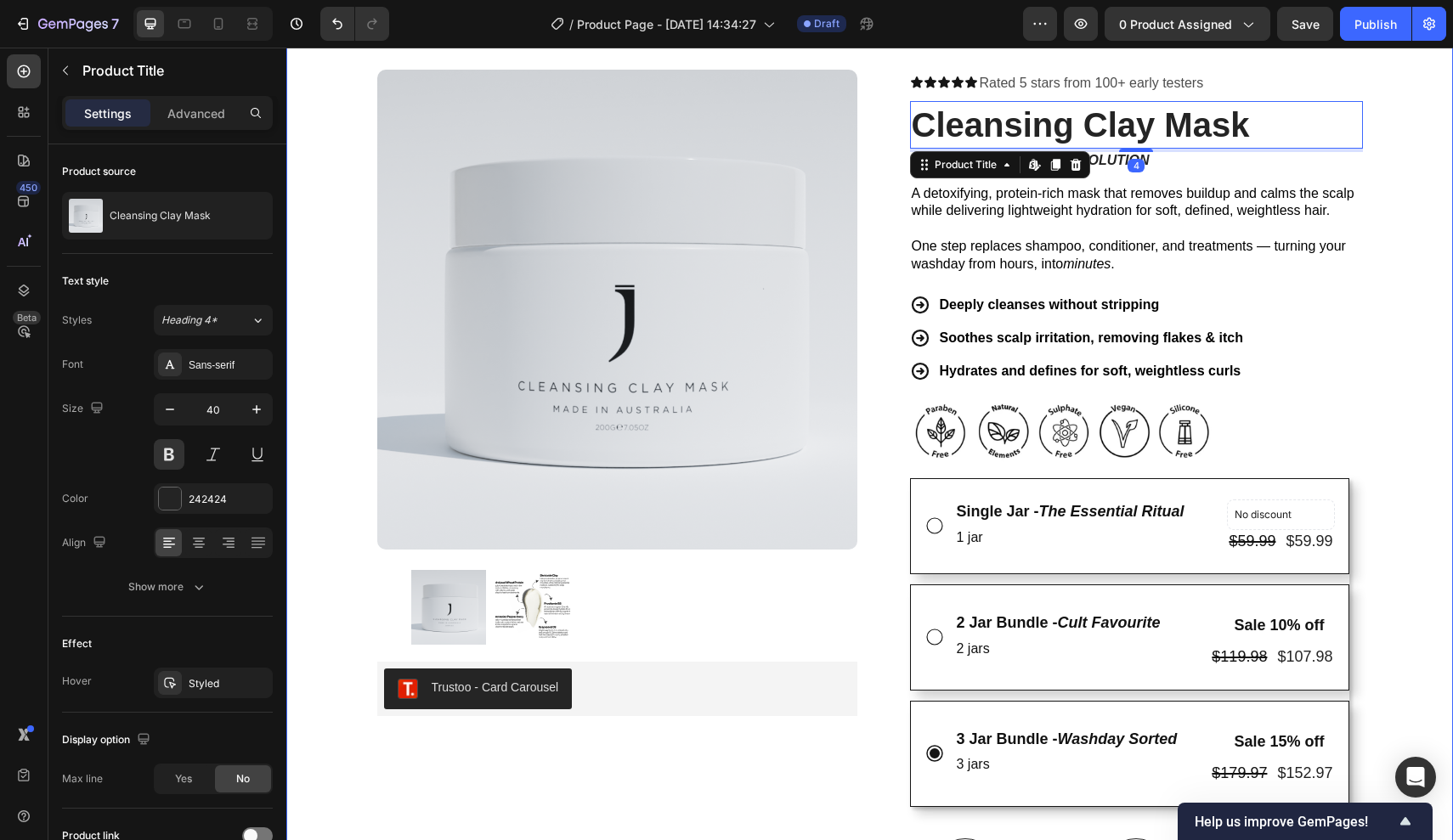
click at [1452, 148] on div "Icon FREE INTERNATIONAL SHIPPING ON 2+ JARS Text Block Row Icon 22,000+ Members…" at bounding box center [869, 653] width 1167 height 1318
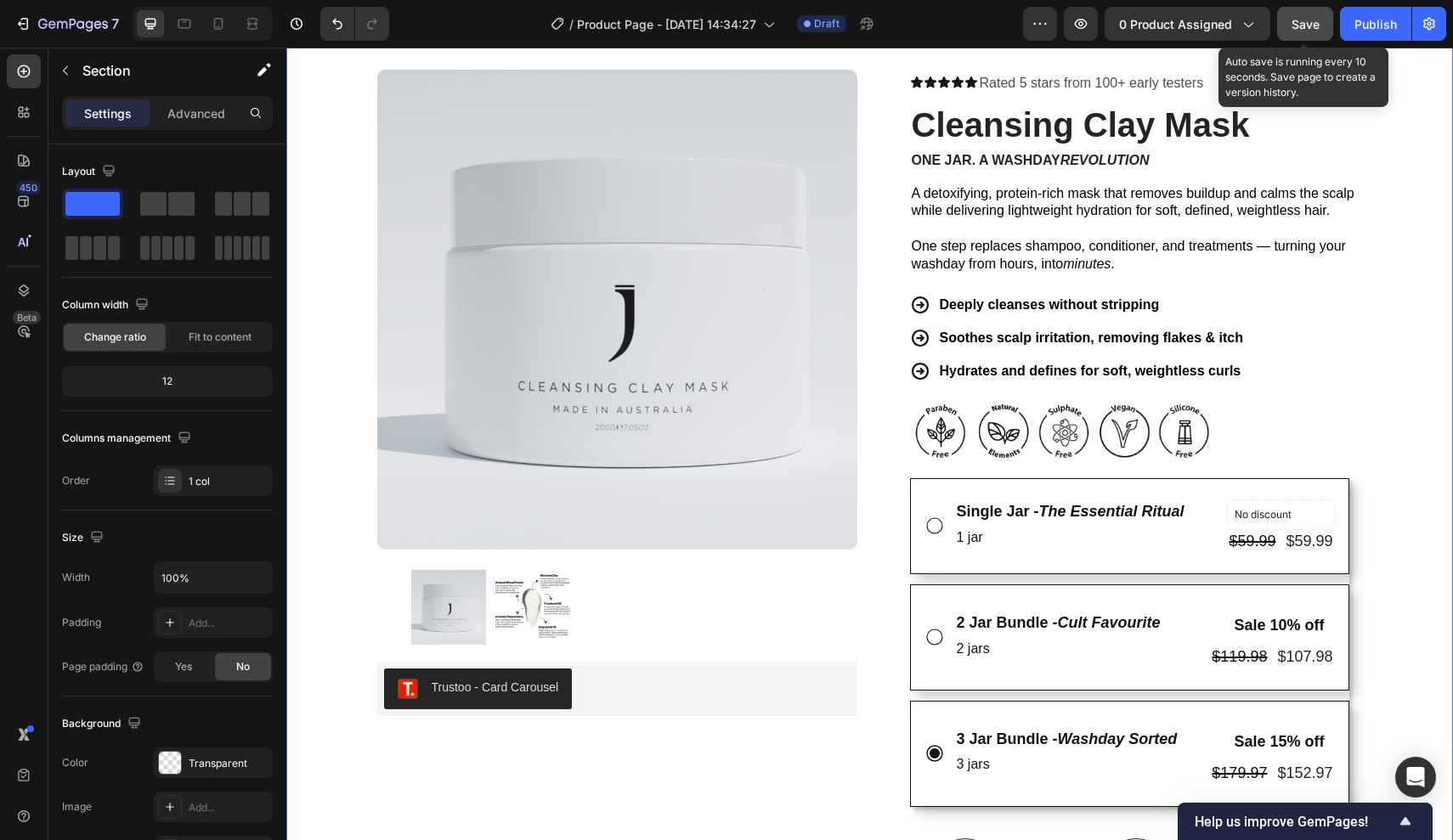
click at [1306, 20] on span "Save" at bounding box center [1305, 25] width 28 height 15
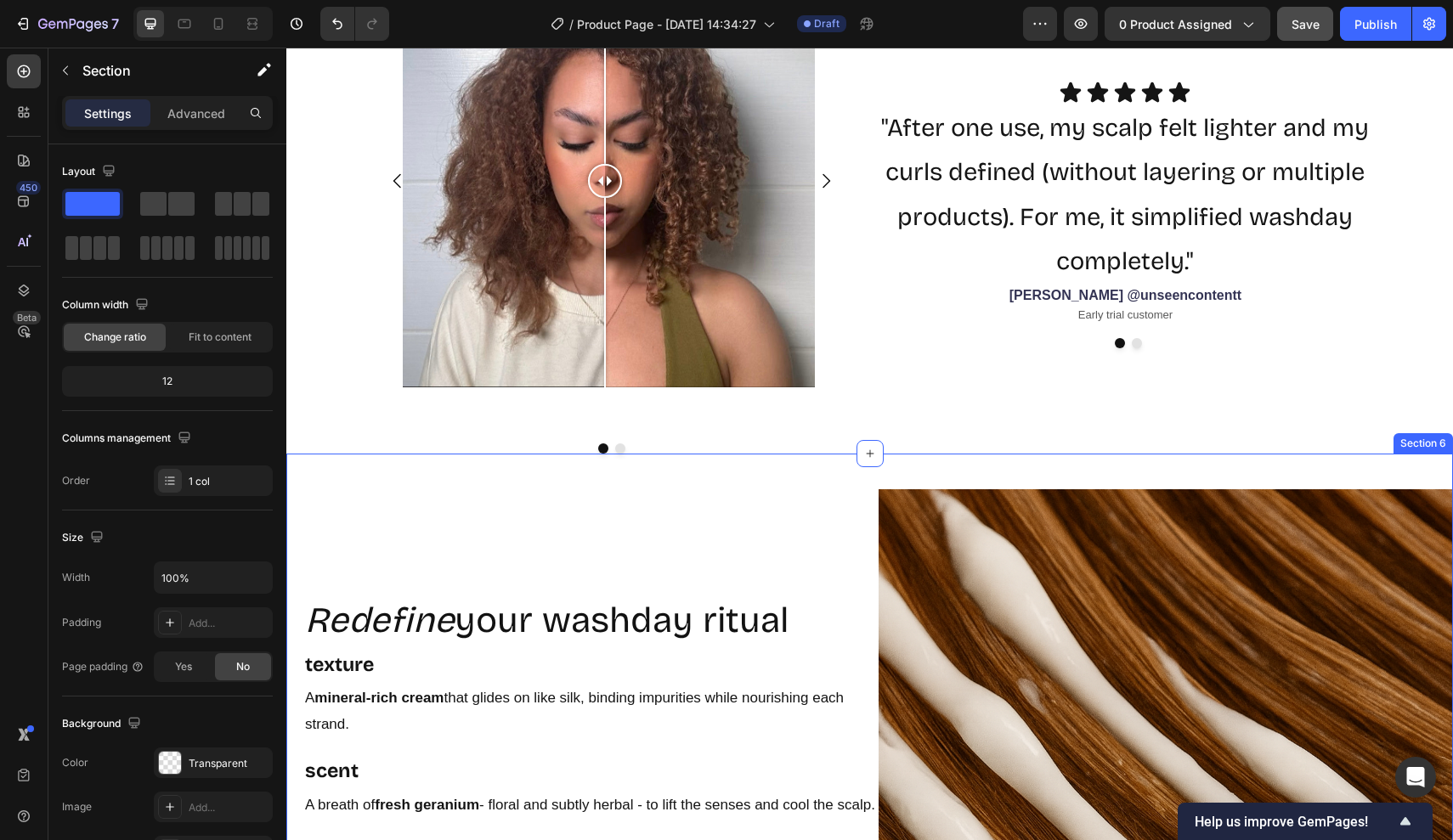
scroll to position [2024, 0]
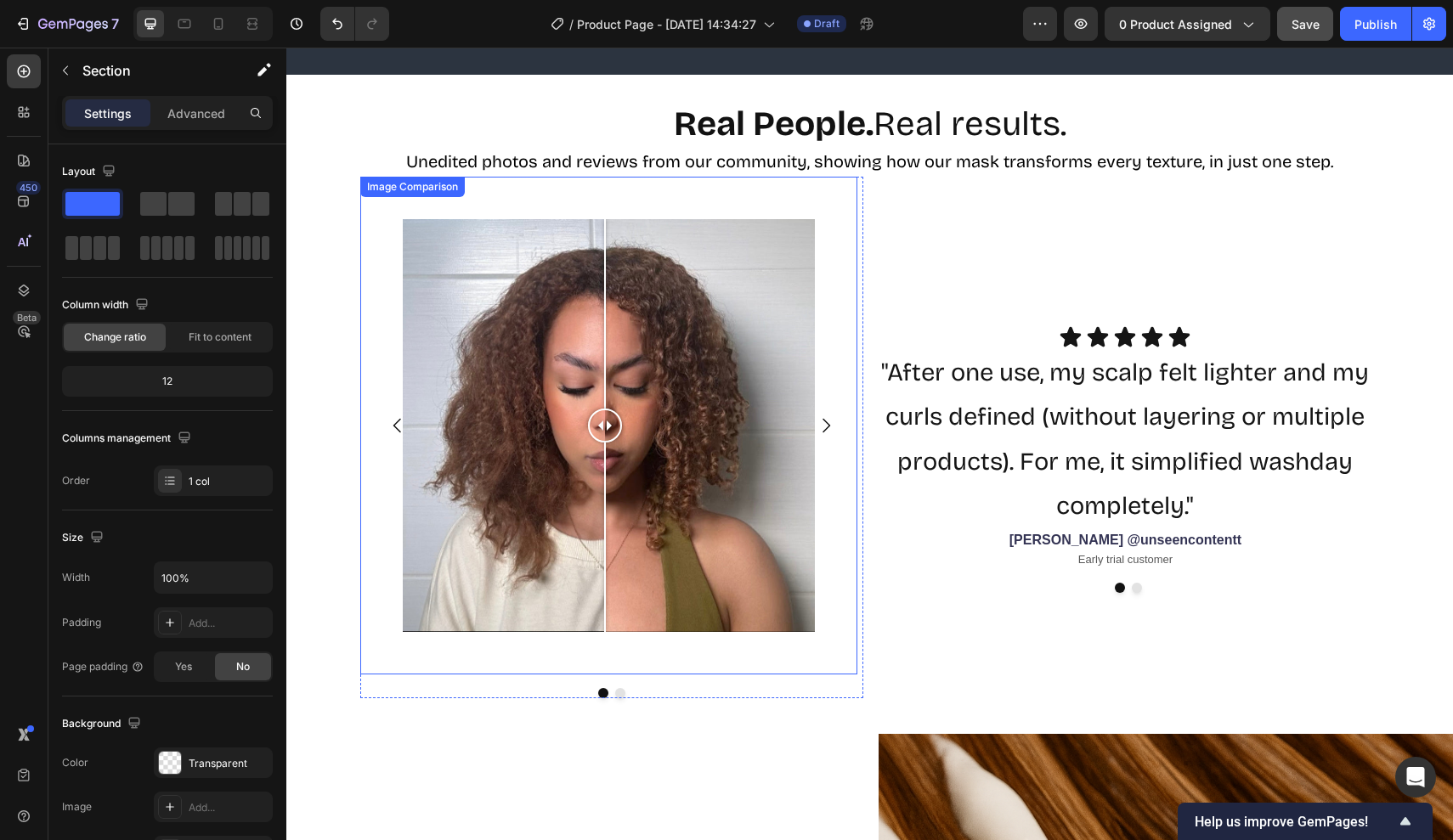
click at [837, 256] on div "Image Comparison" at bounding box center [609, 425] width 498 height 498
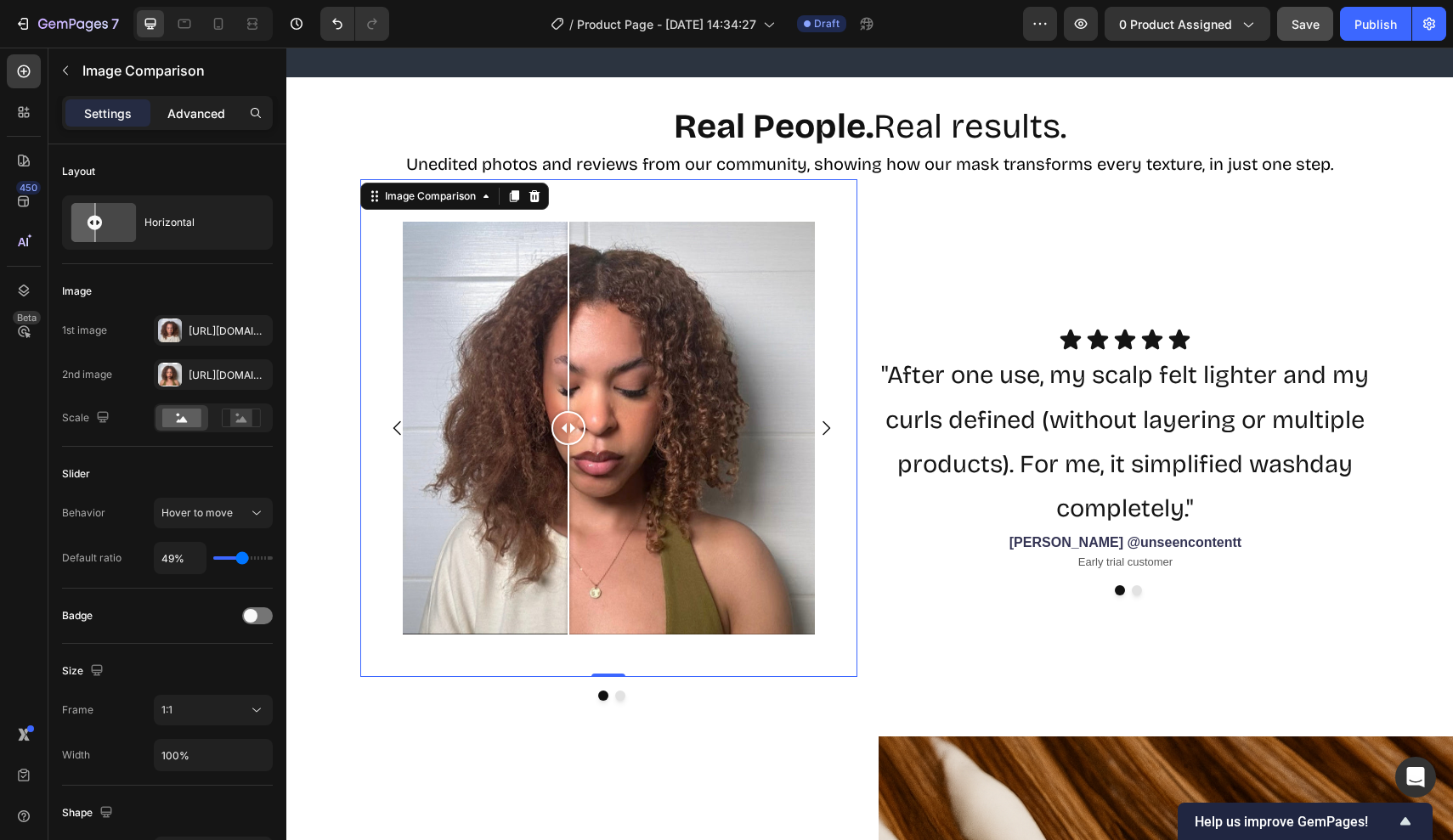
click at [195, 112] on p "Advanced" at bounding box center [196, 113] width 58 height 17
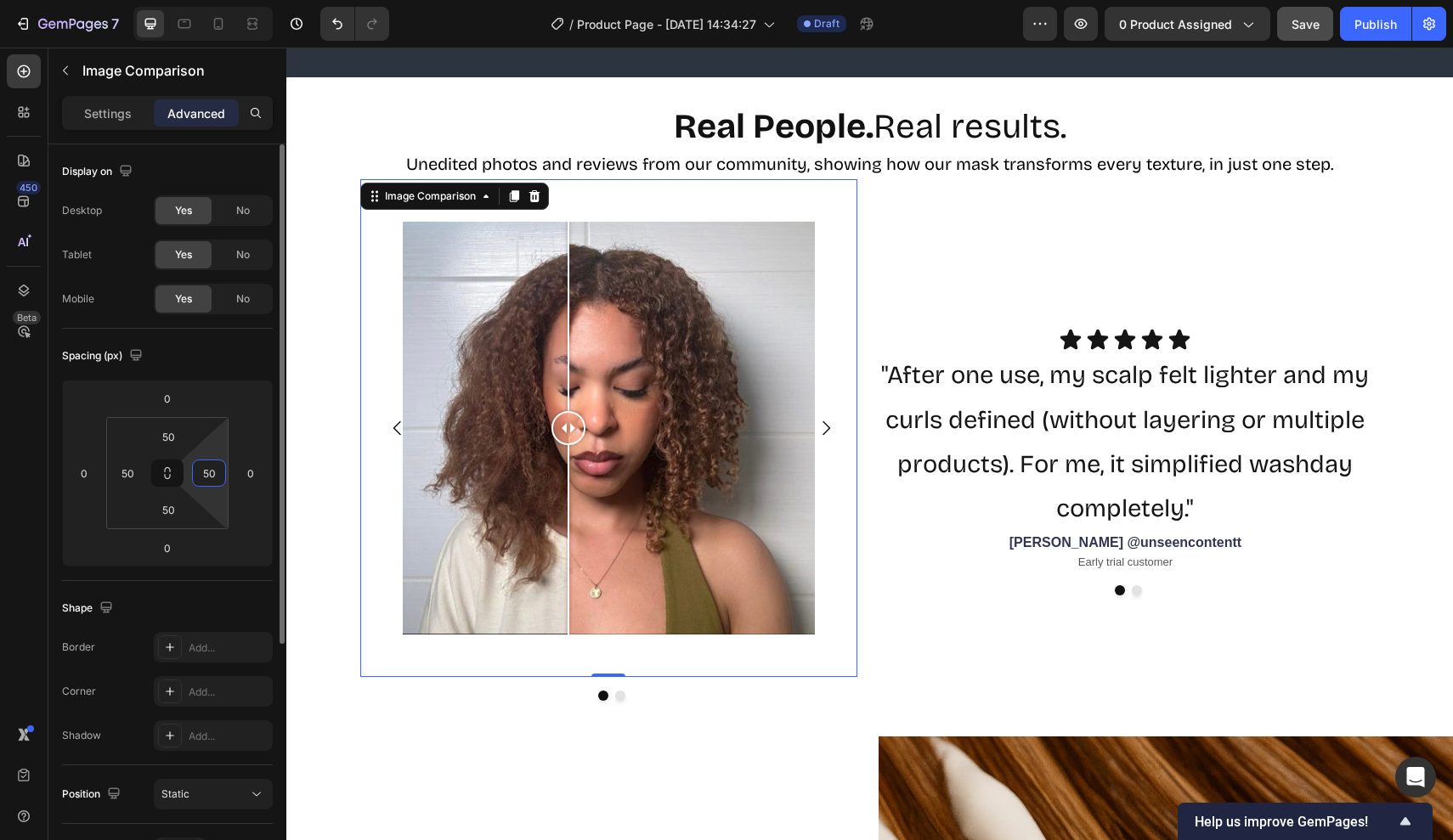
click at [210, 472] on input "50" at bounding box center [209, 473] width 26 height 26
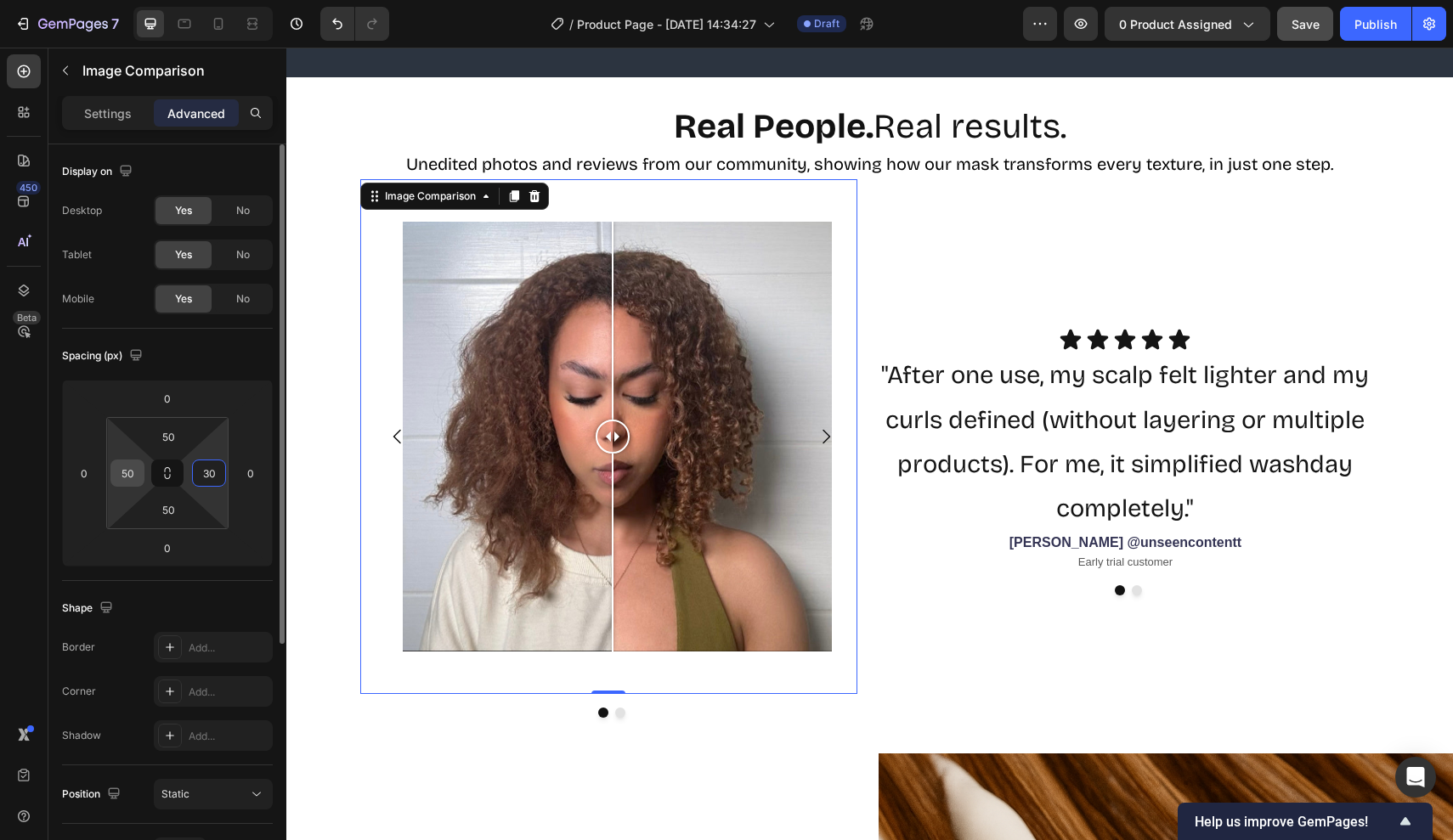
type input "30"
click at [133, 468] on input "50" at bounding box center [127, 473] width 26 height 26
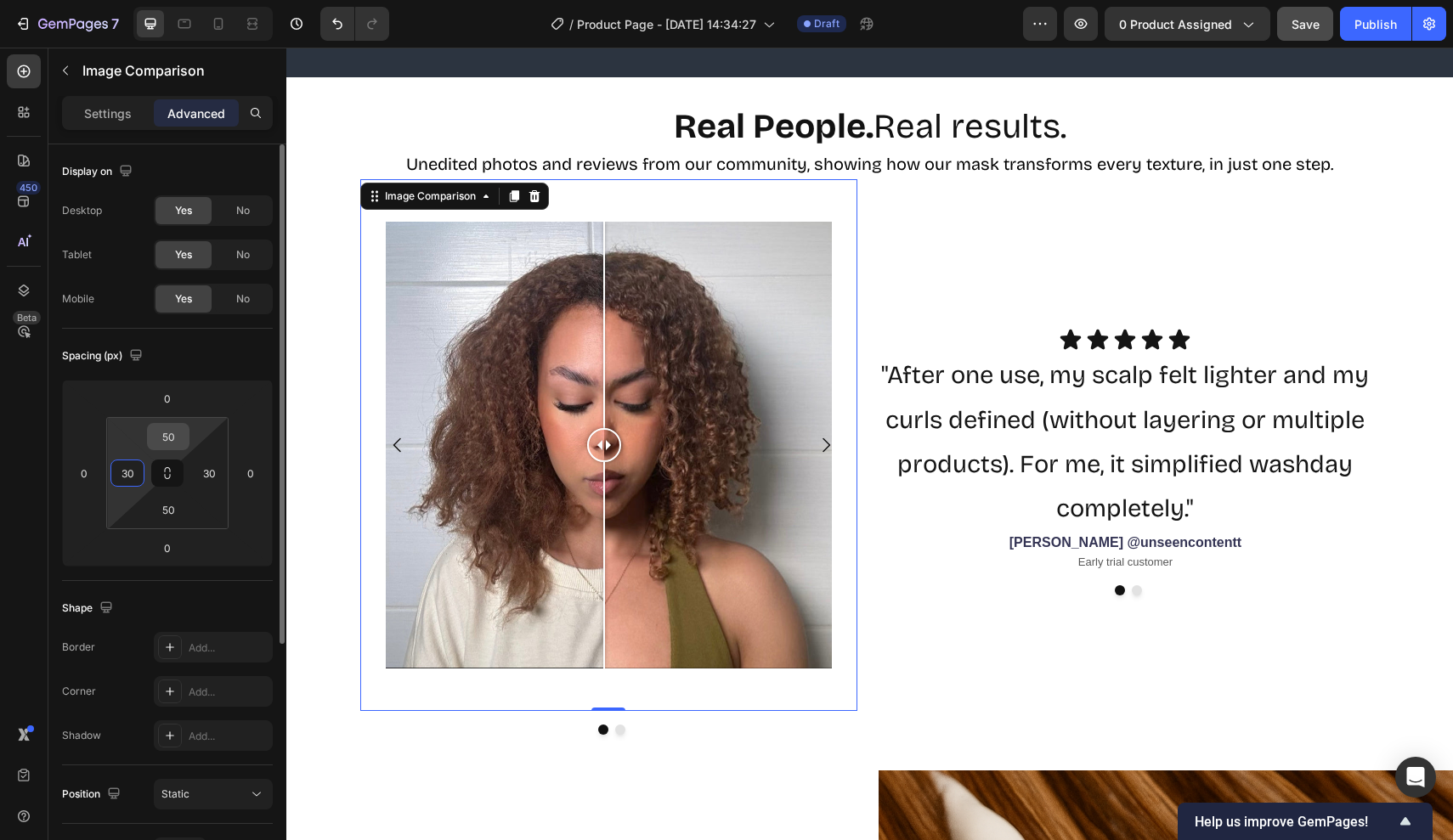
type input "30"
click at [167, 441] on input "50" at bounding box center [167, 436] width 34 height 26
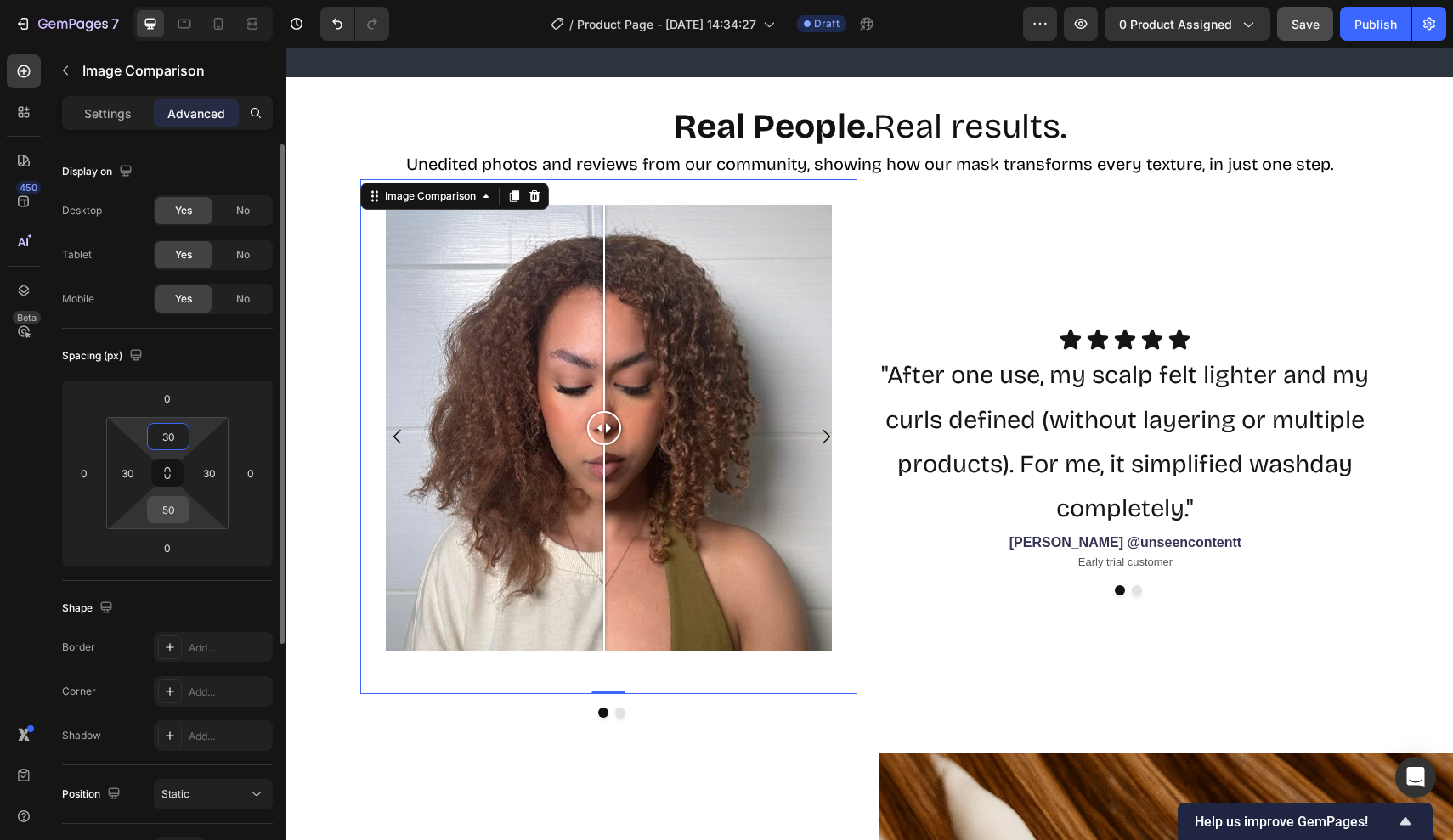
type input "30"
click at [173, 510] on input "50" at bounding box center [167, 510] width 34 height 26
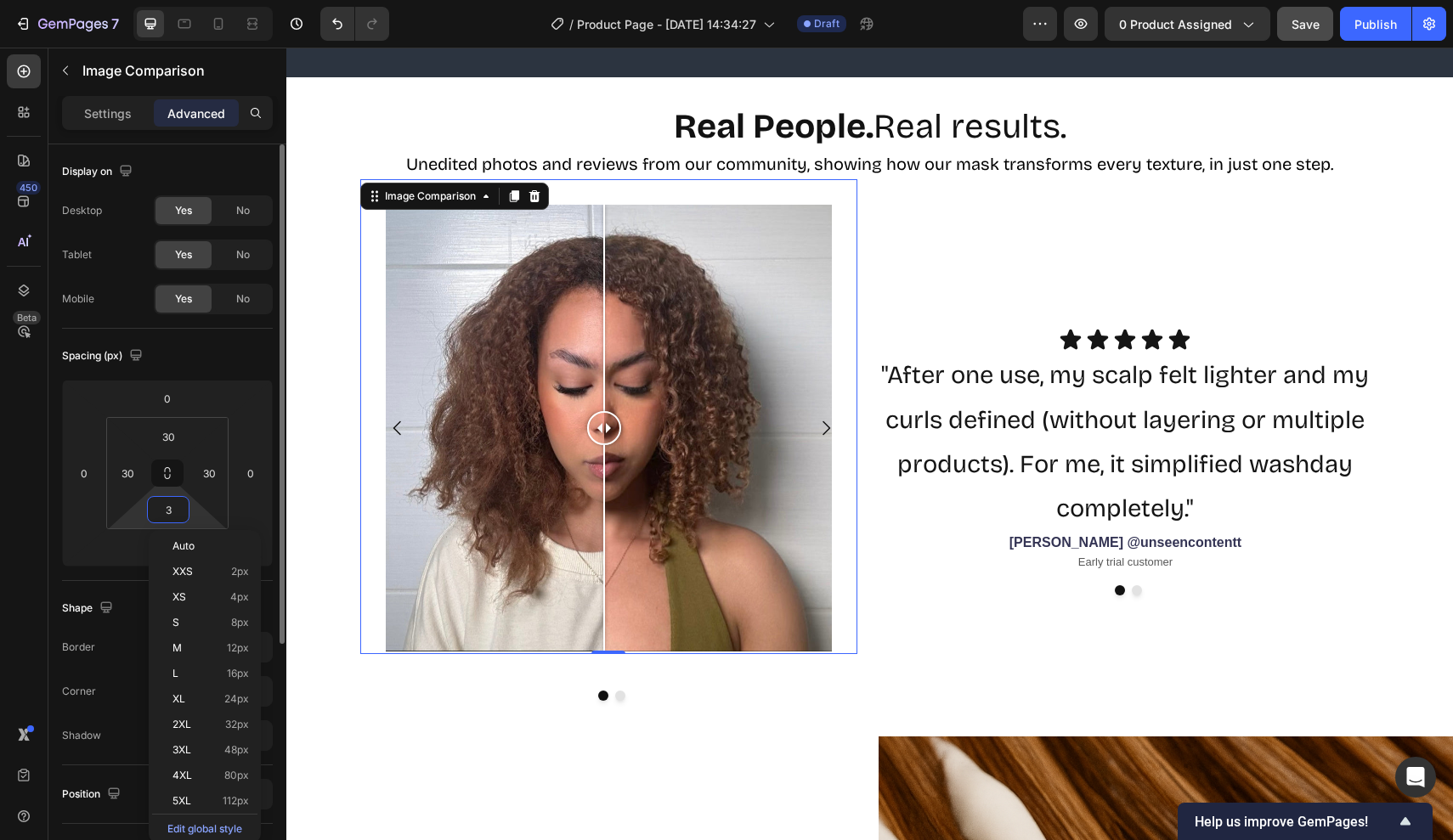
type input "30"
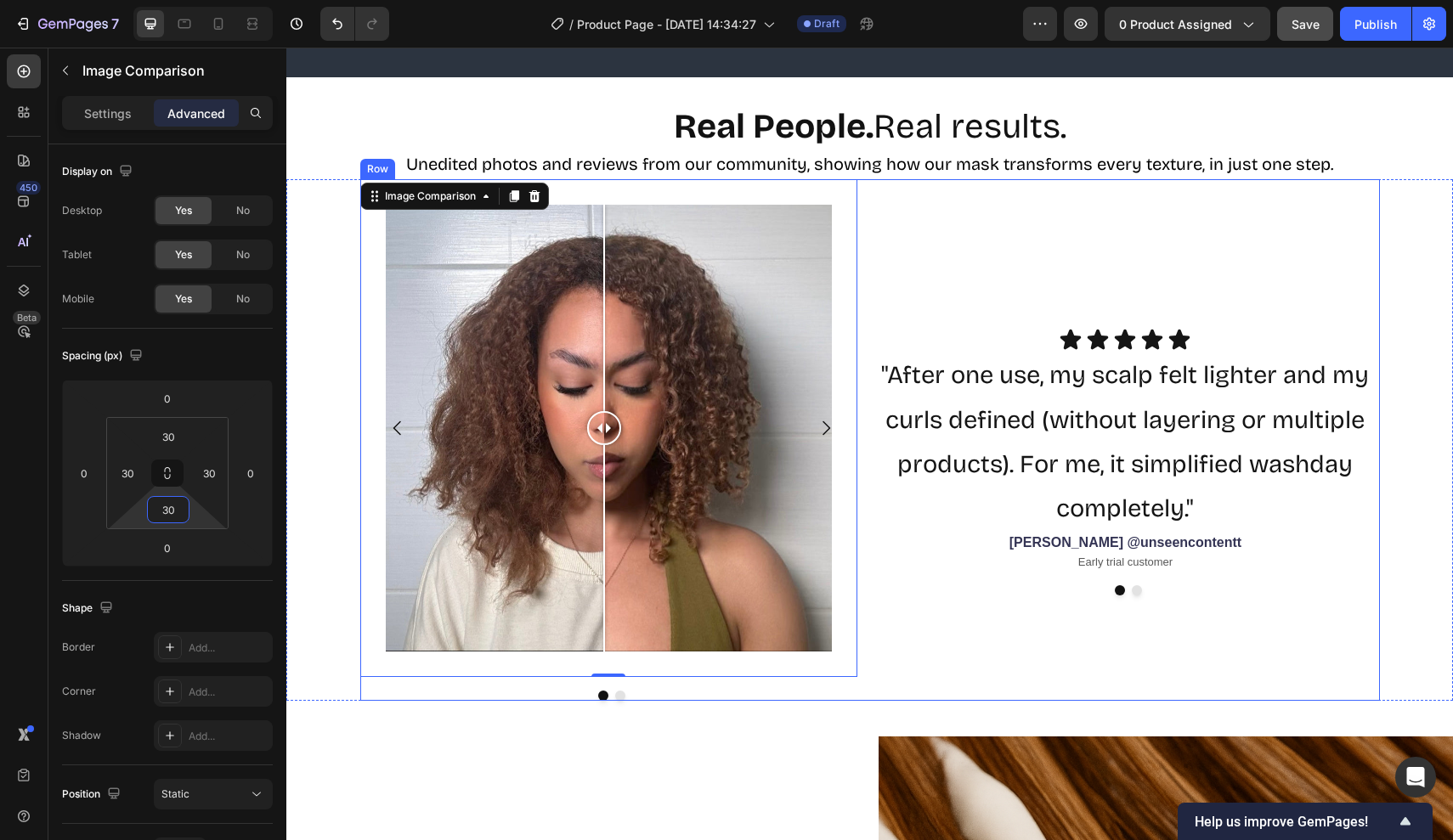
click at [996, 628] on div "Icon Icon Icon Icon Icon Icon List "After one use, my scalp felt lighter and my…" at bounding box center [1128, 440] width 503 height 522
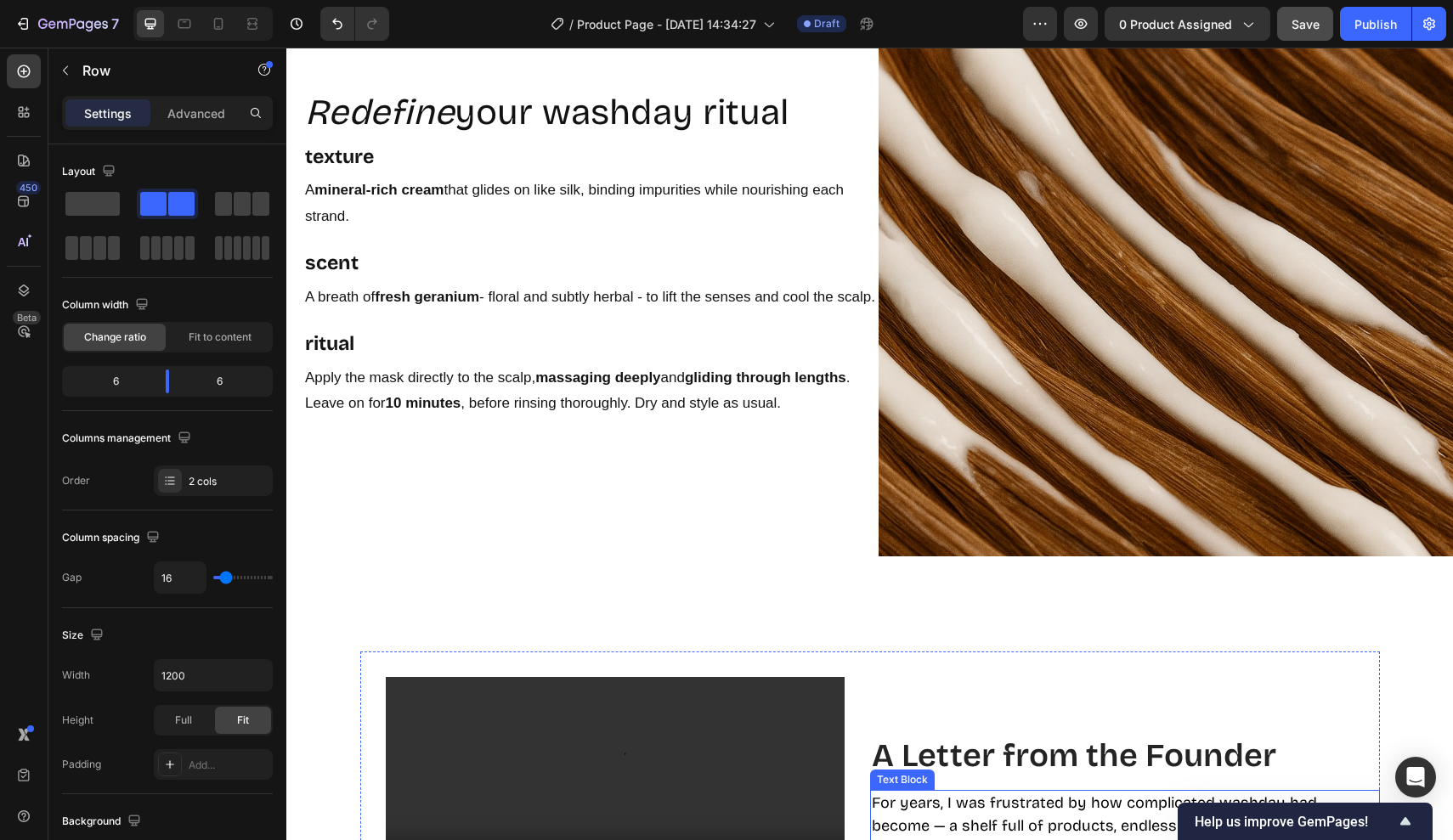
scroll to position [2525, 0]
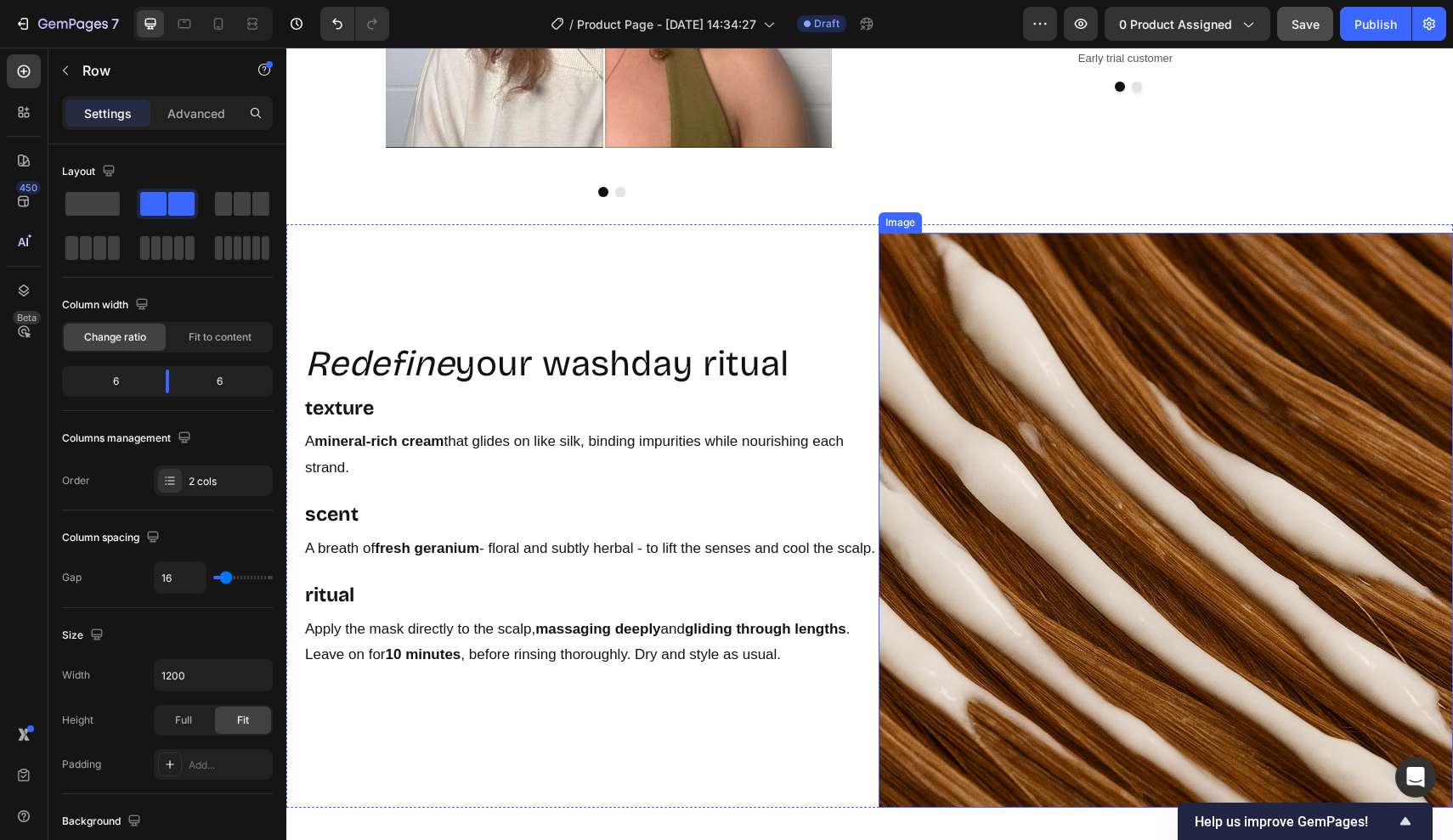
click at [1028, 485] on img at bounding box center [1166, 520] width 576 height 576
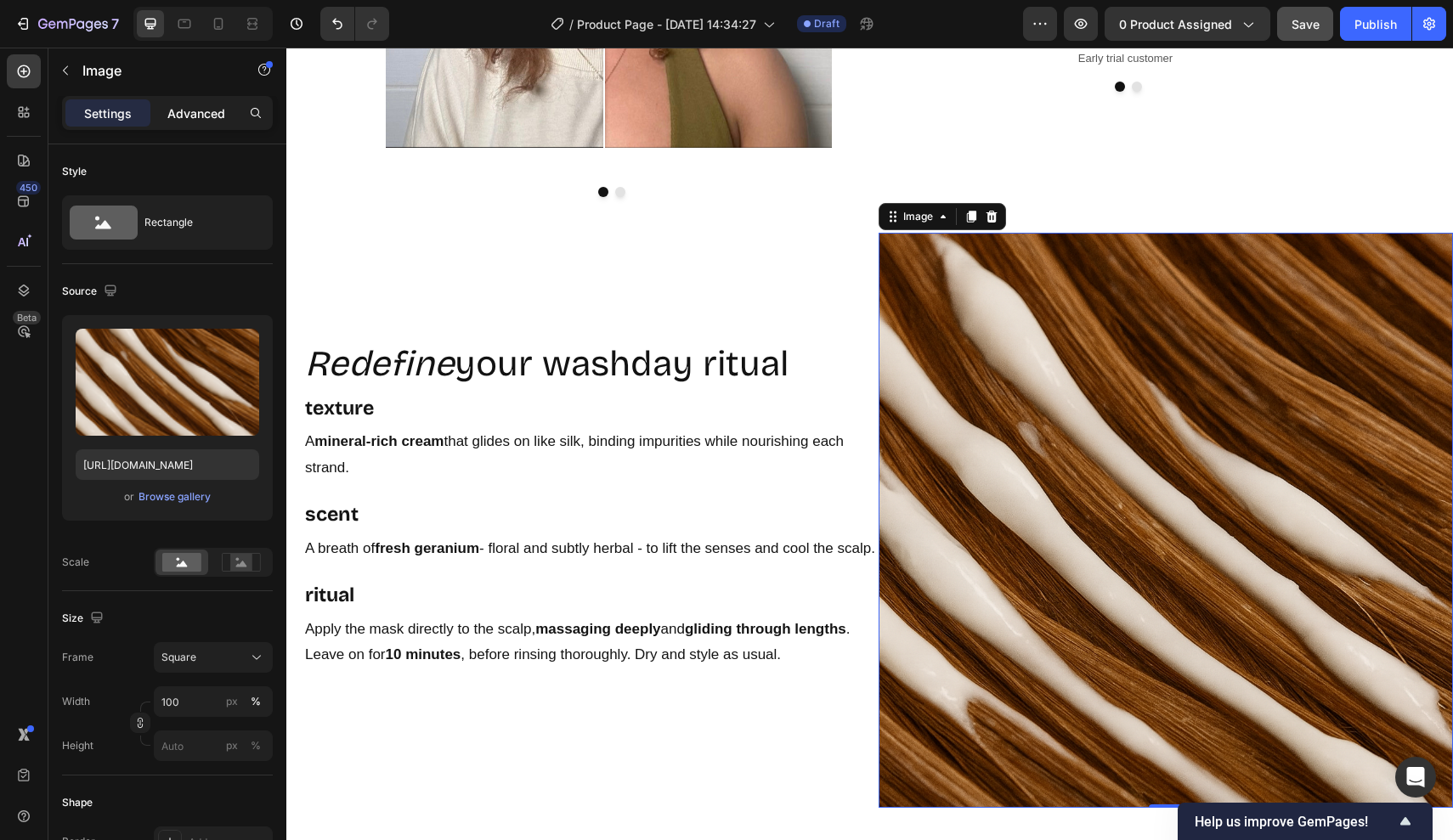
click at [209, 112] on p "Advanced" at bounding box center [196, 113] width 58 height 17
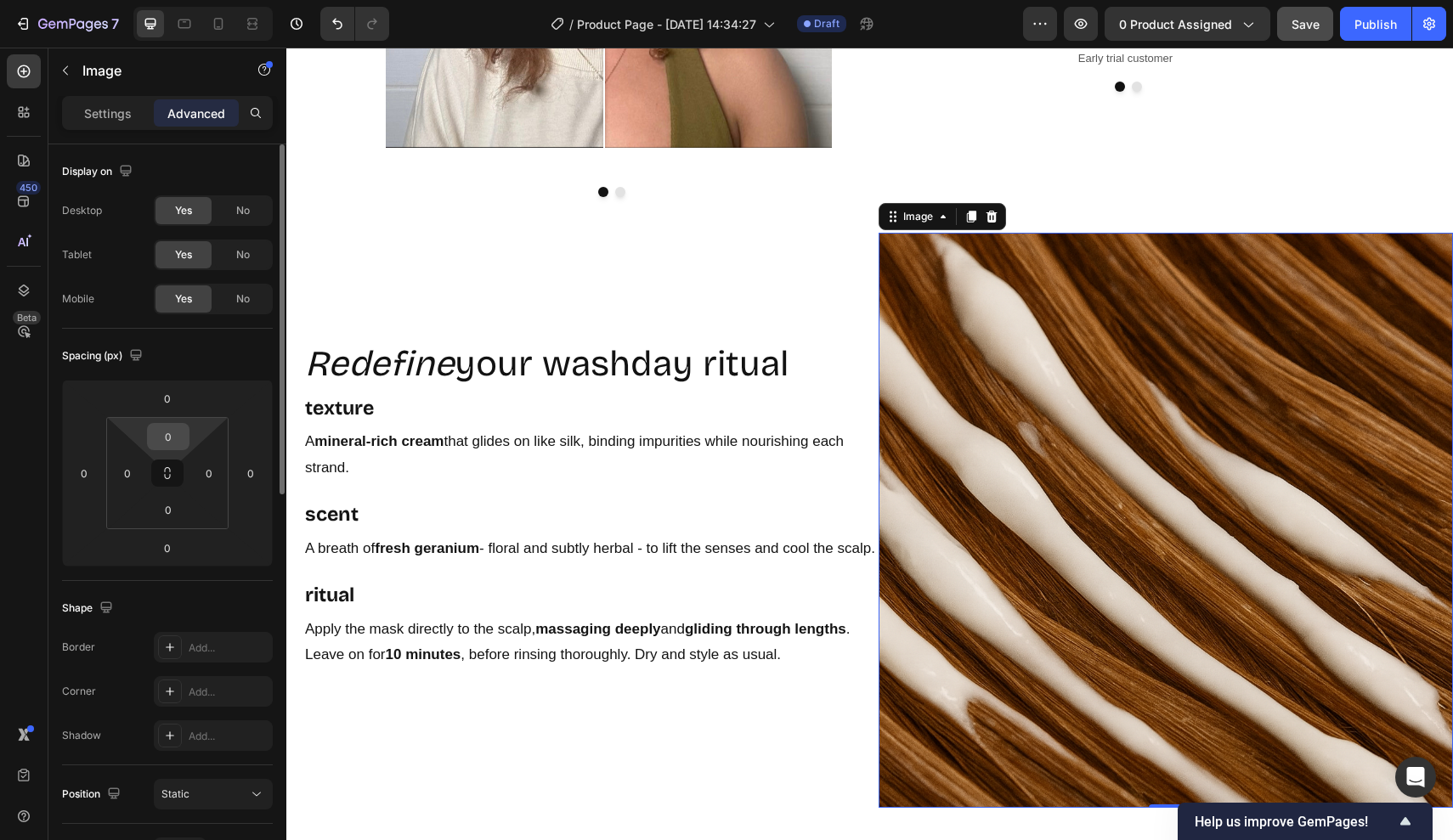
click at [171, 444] on input "0" at bounding box center [167, 436] width 34 height 26
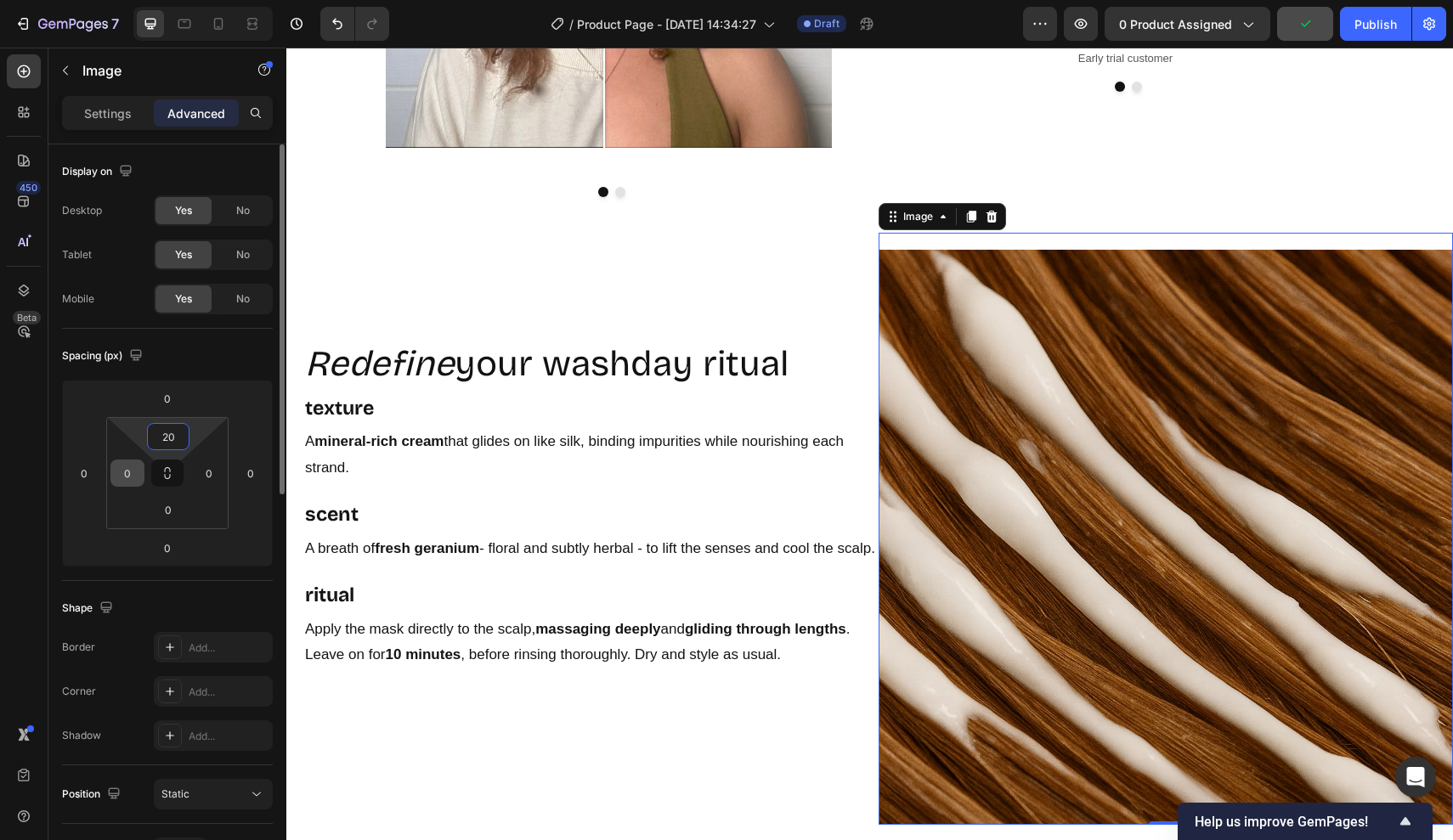
type input "20"
click at [135, 469] on input "0" at bounding box center [127, 473] width 26 height 26
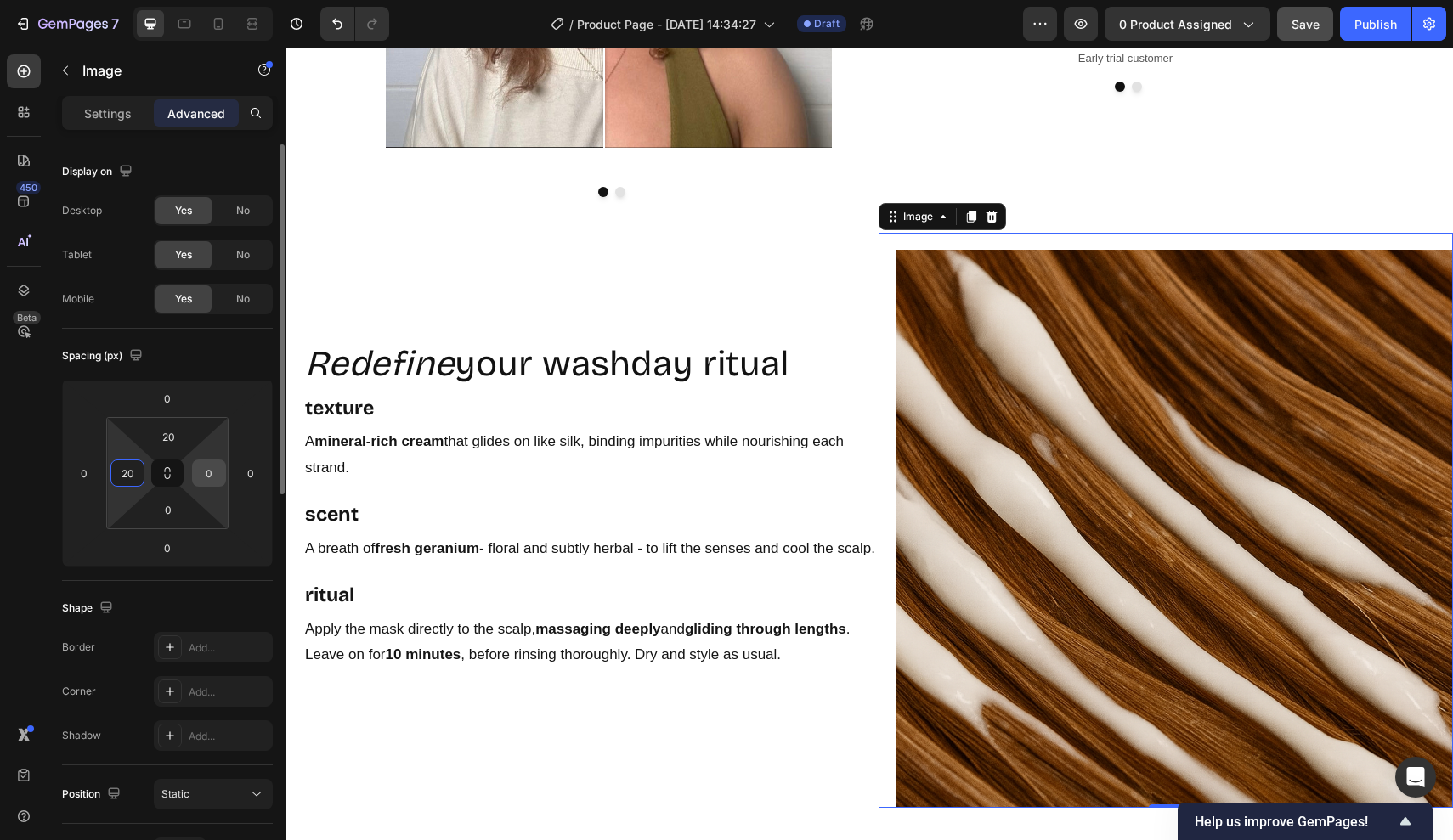
type input "20"
click at [210, 479] on input "0" at bounding box center [209, 473] width 26 height 26
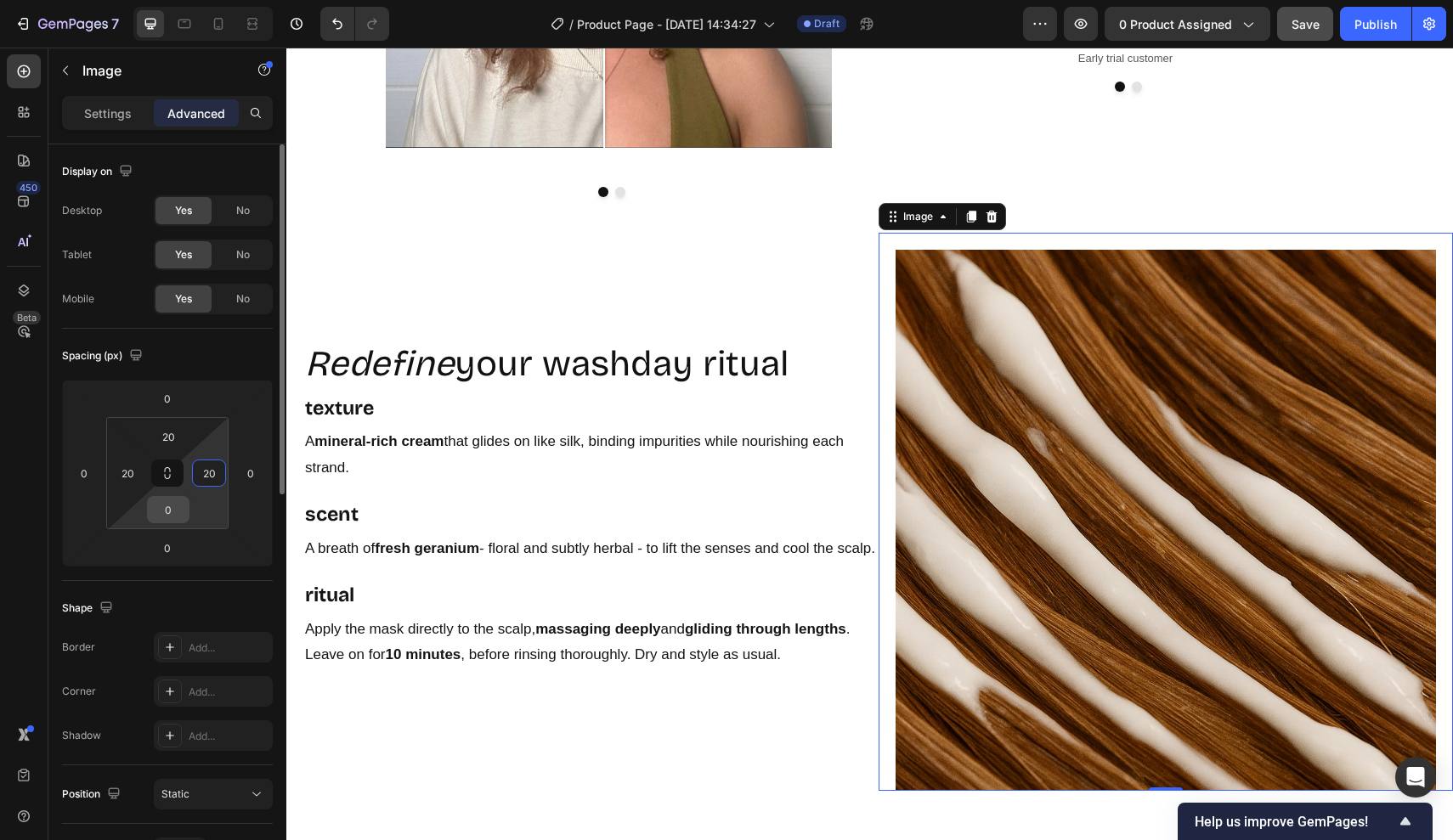
type input "20"
click at [181, 514] on input "0" at bounding box center [167, 510] width 34 height 26
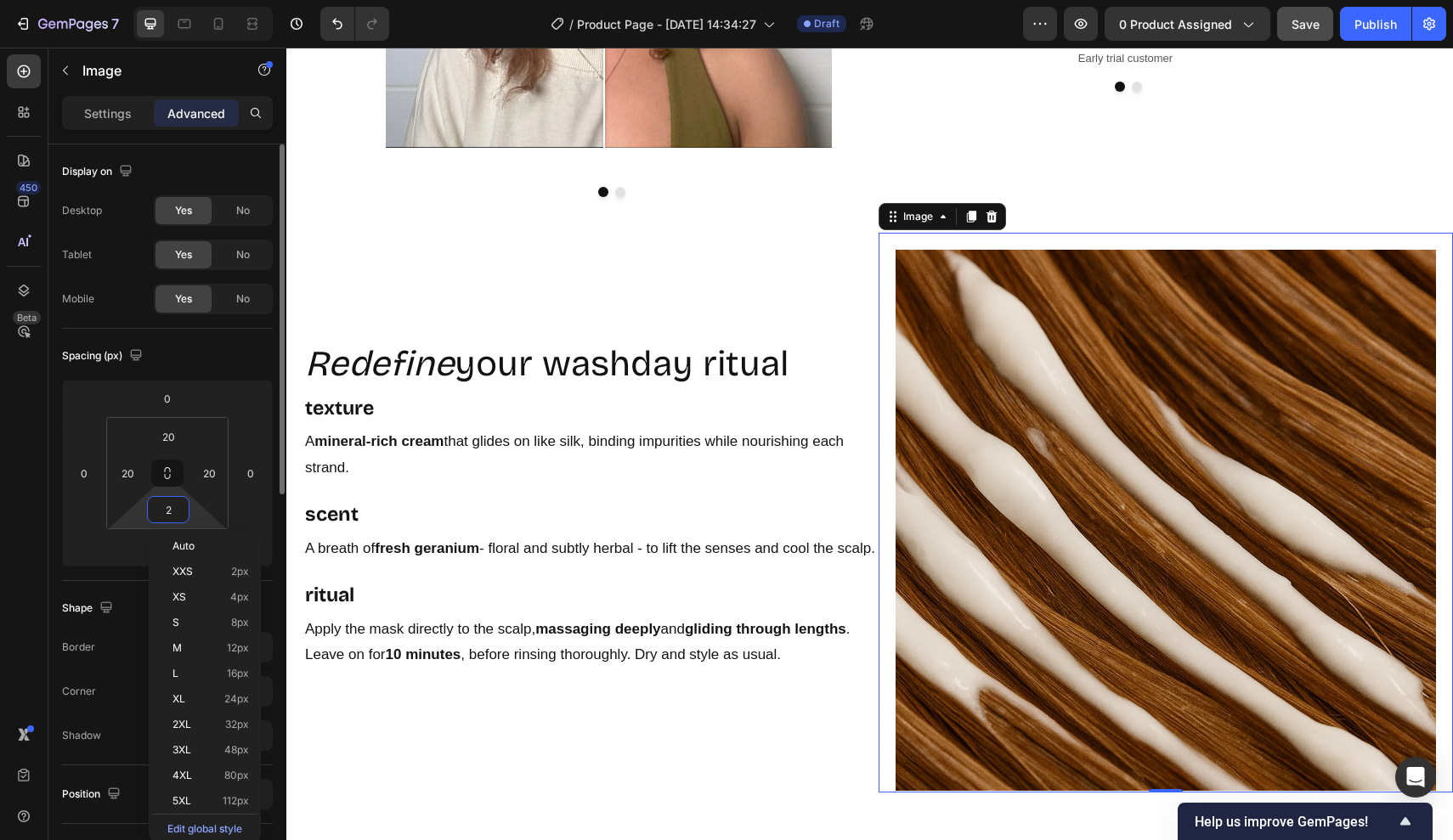
type input "20"
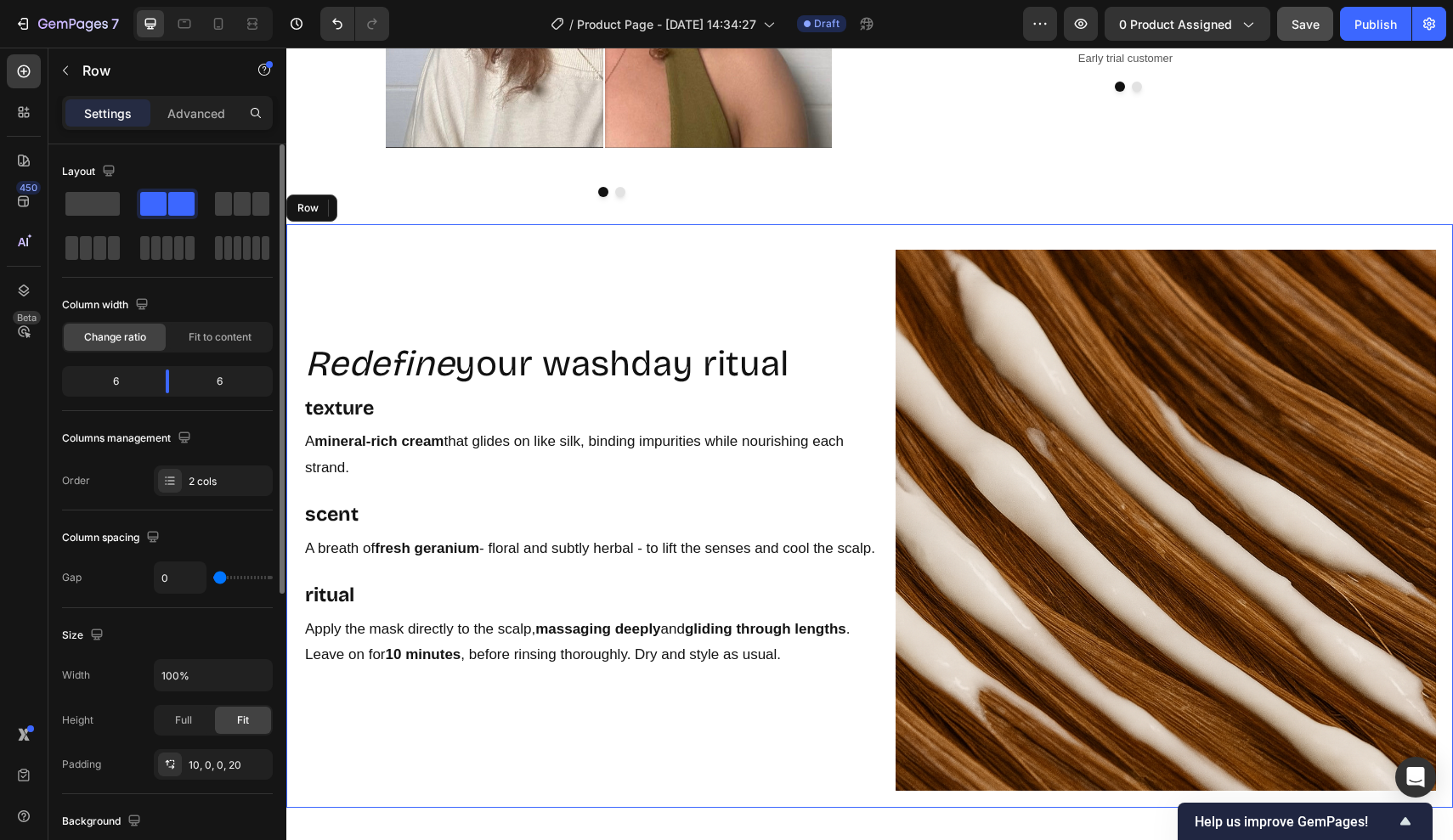
click at [565, 488] on div "Redefine your washday ritual Heading texture Text Block A mineral-rich cream th…" at bounding box center [590, 520] width 576 height 576
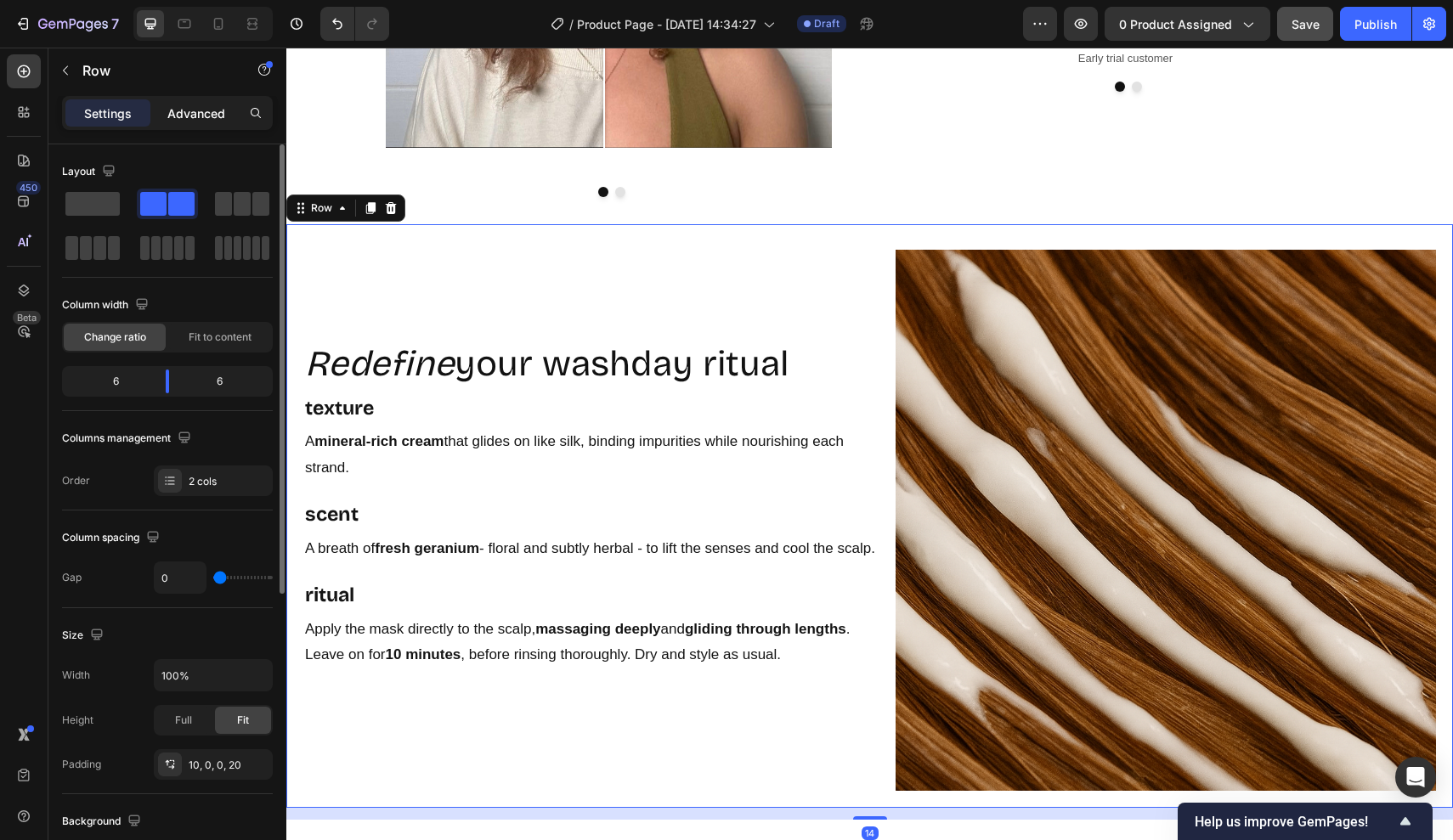
click at [186, 113] on p "Advanced" at bounding box center [196, 113] width 58 height 17
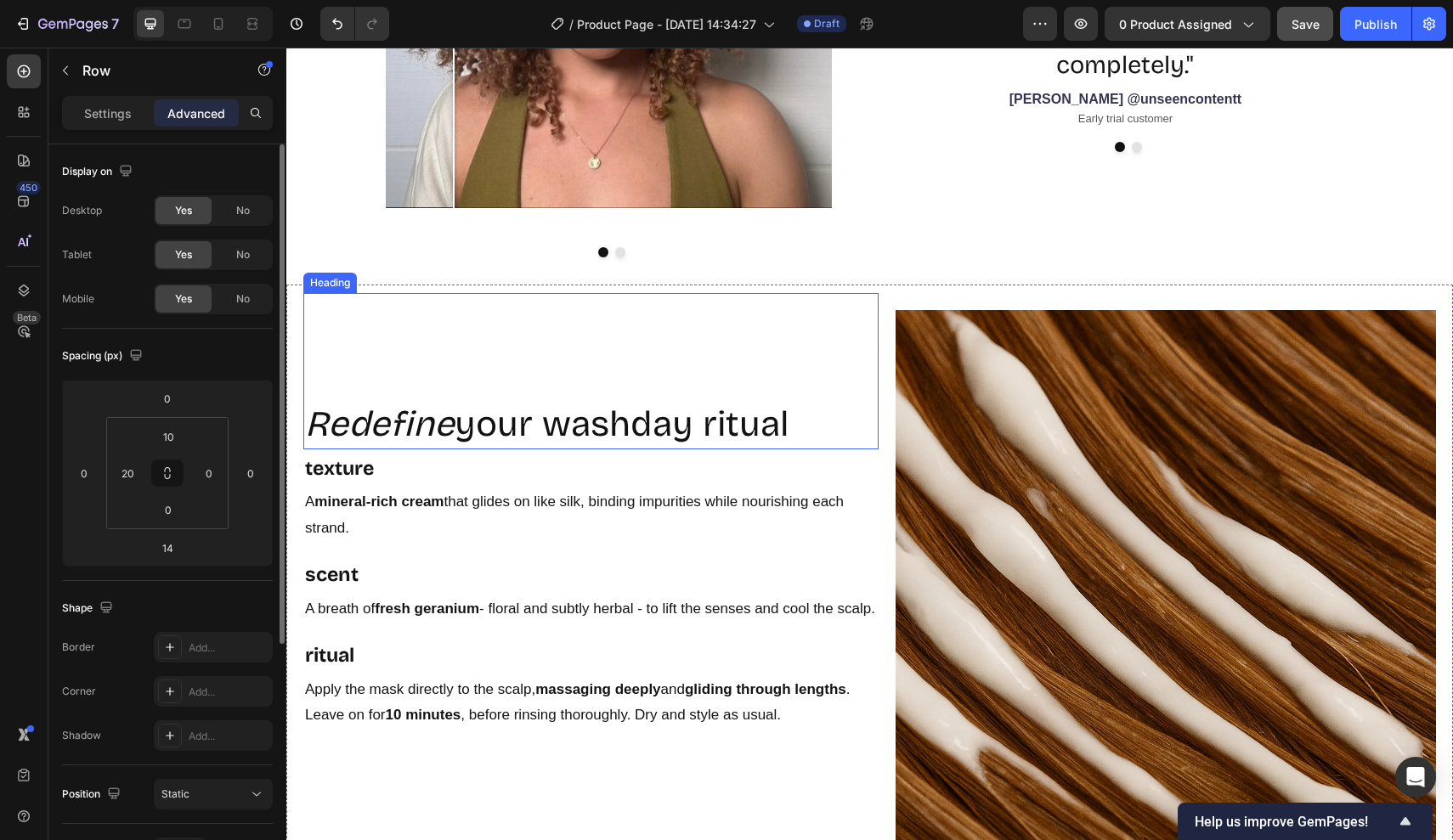
scroll to position [2665, 0]
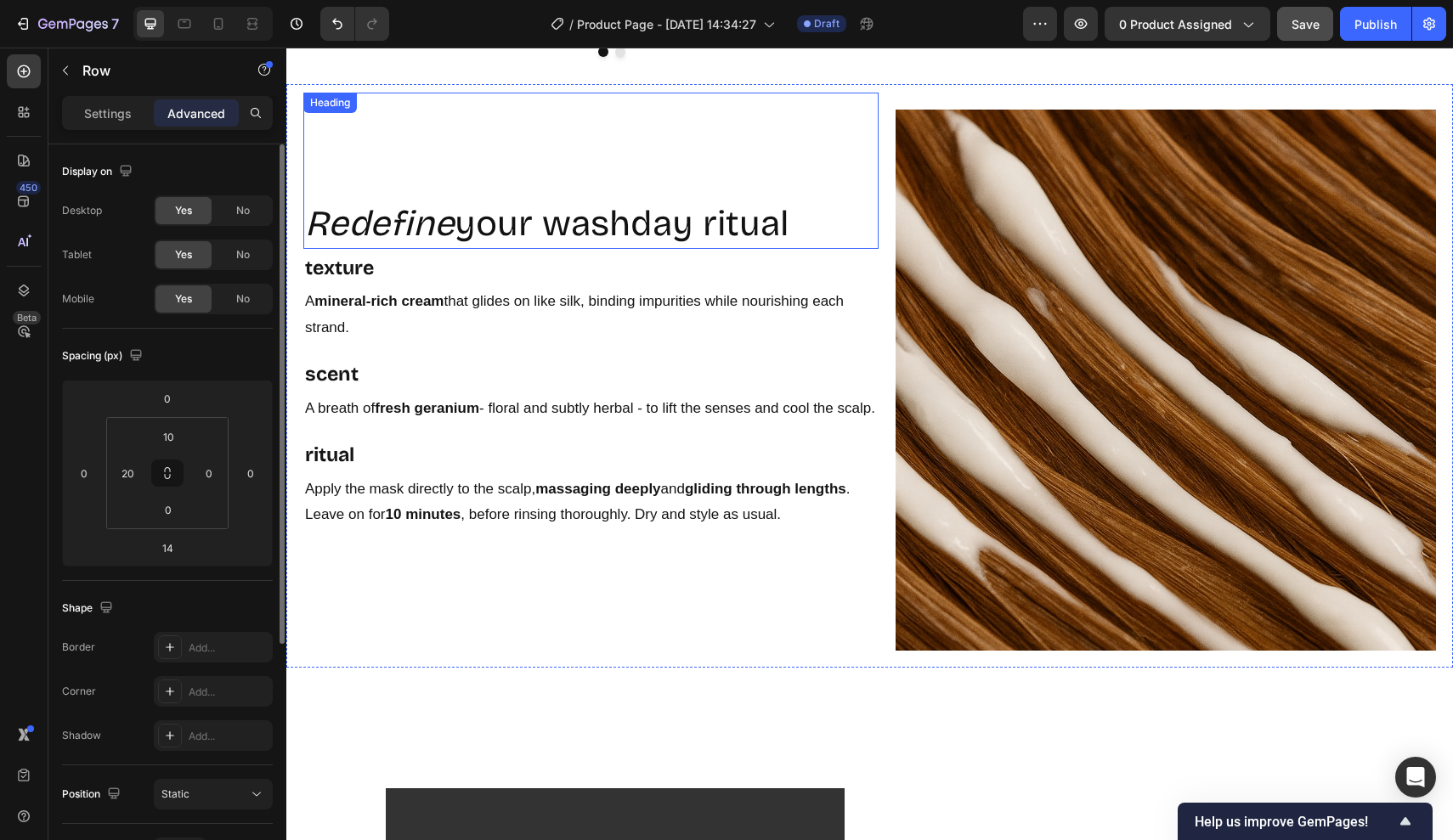
click at [356, 168] on div "Redefine your washday ritual Heading" at bounding box center [590, 170] width 576 height 156
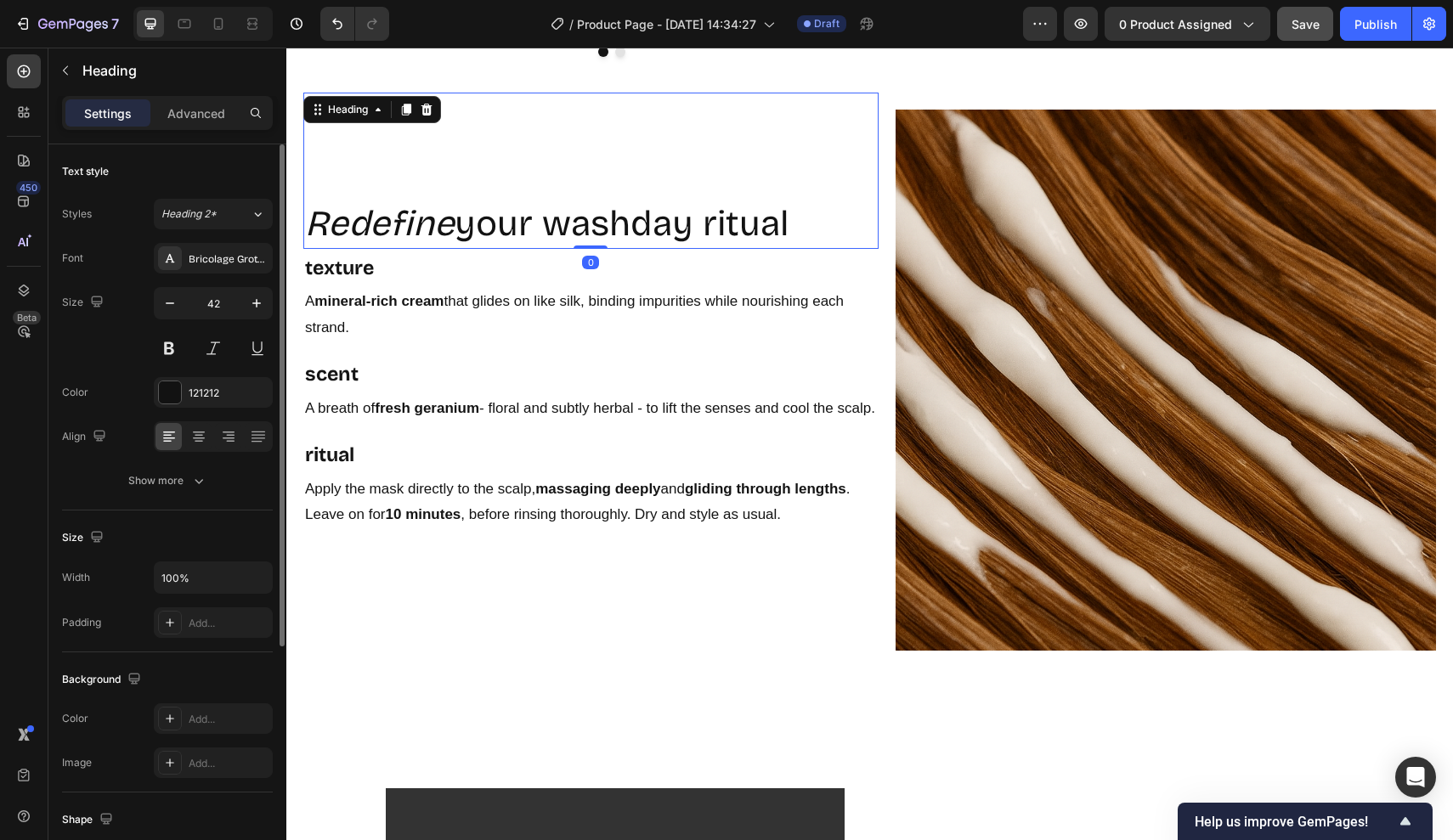
click at [296, 205] on div "Redefine your washday ritual Heading 0 texture Text Block A mineral-rich cream …" at bounding box center [869, 376] width 1167 height 584
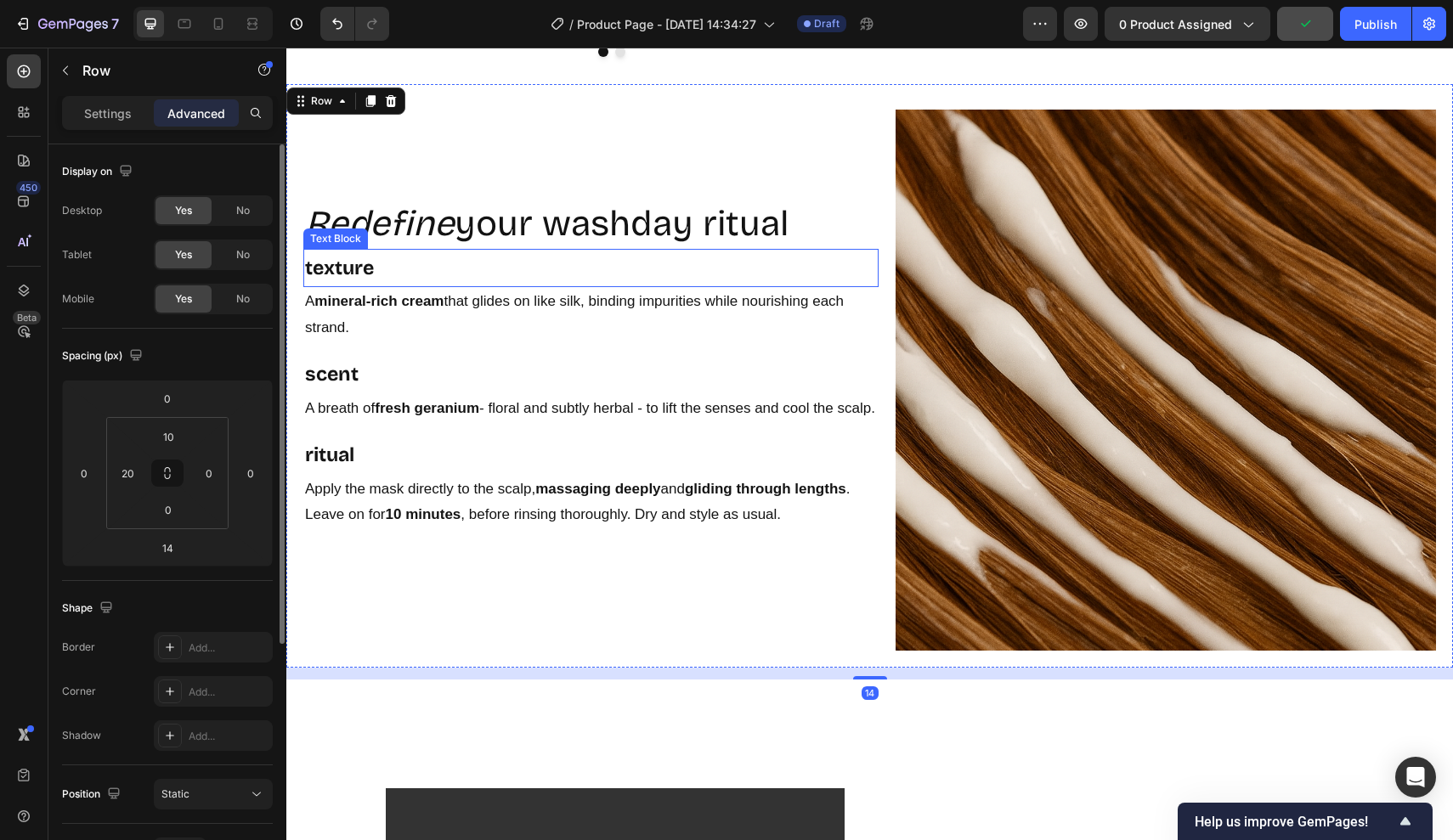
click at [870, 280] on p "texture" at bounding box center [590, 268] width 572 height 35
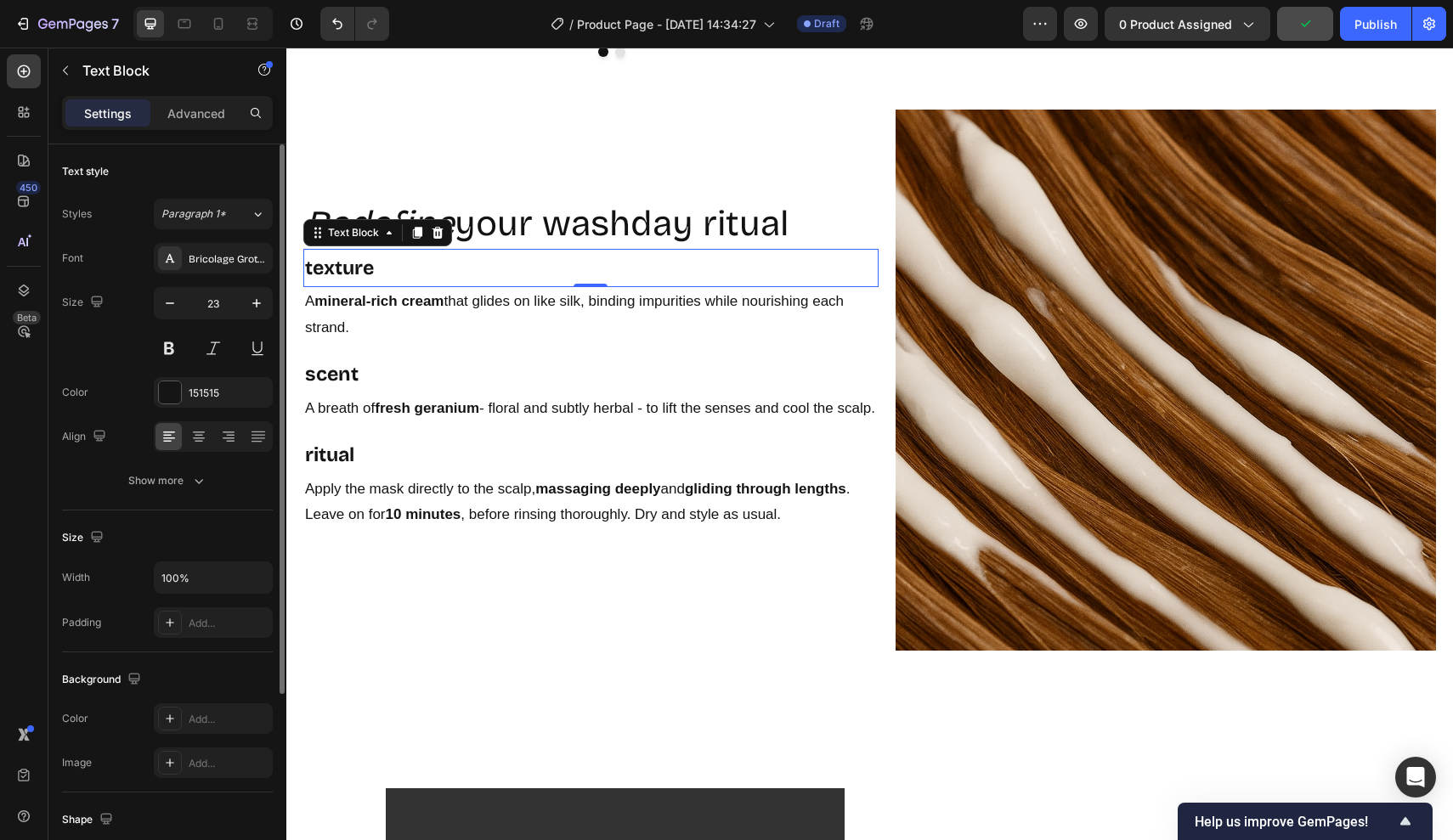
click at [845, 220] on h2 "Redefine your washday ritual" at bounding box center [590, 223] width 576 height 50
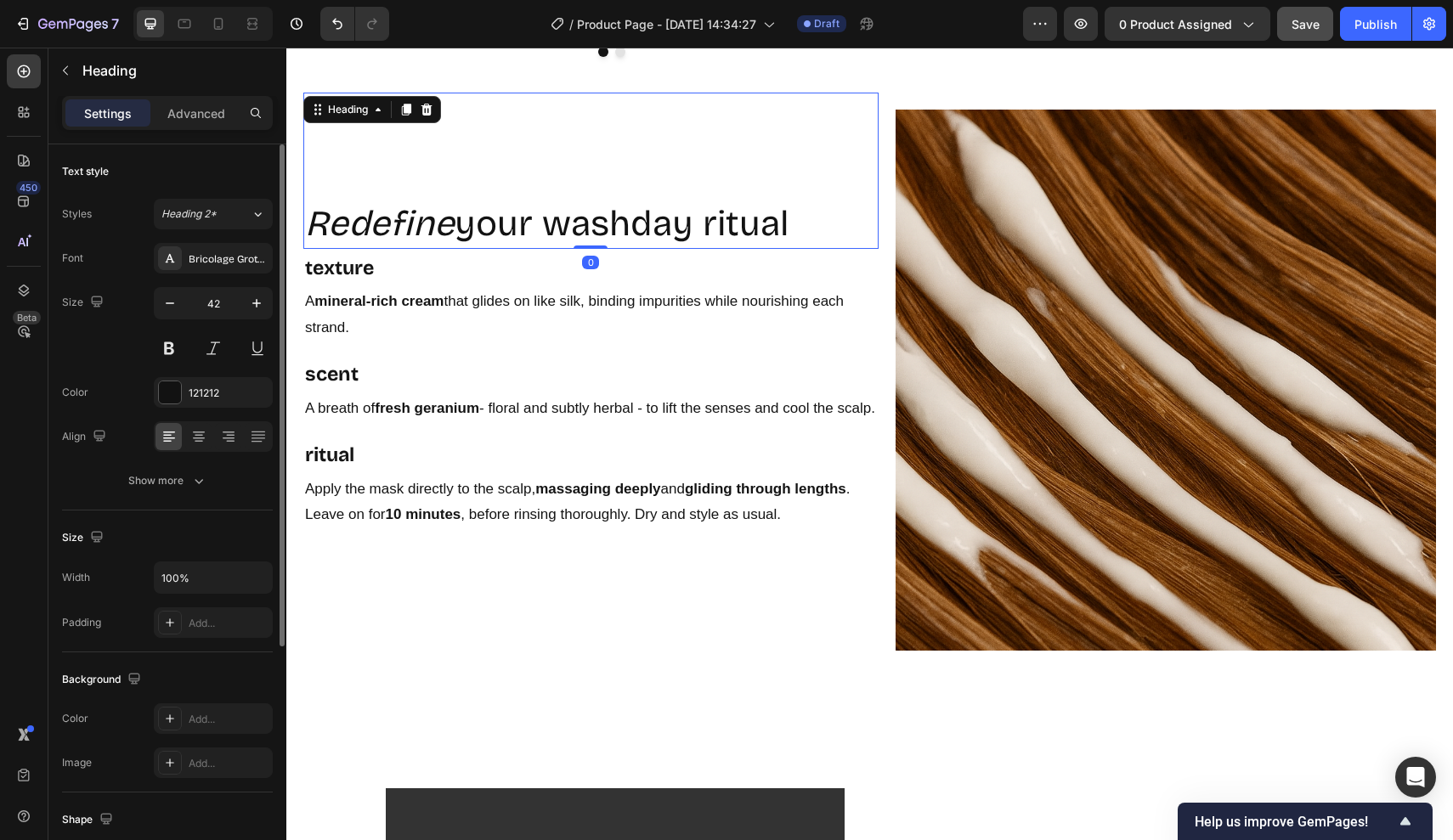
click at [874, 186] on div "Redefine your washday ritual Heading 0" at bounding box center [590, 170] width 576 height 156
click at [883, 186] on div "Image" at bounding box center [1166, 380] width 576 height 576
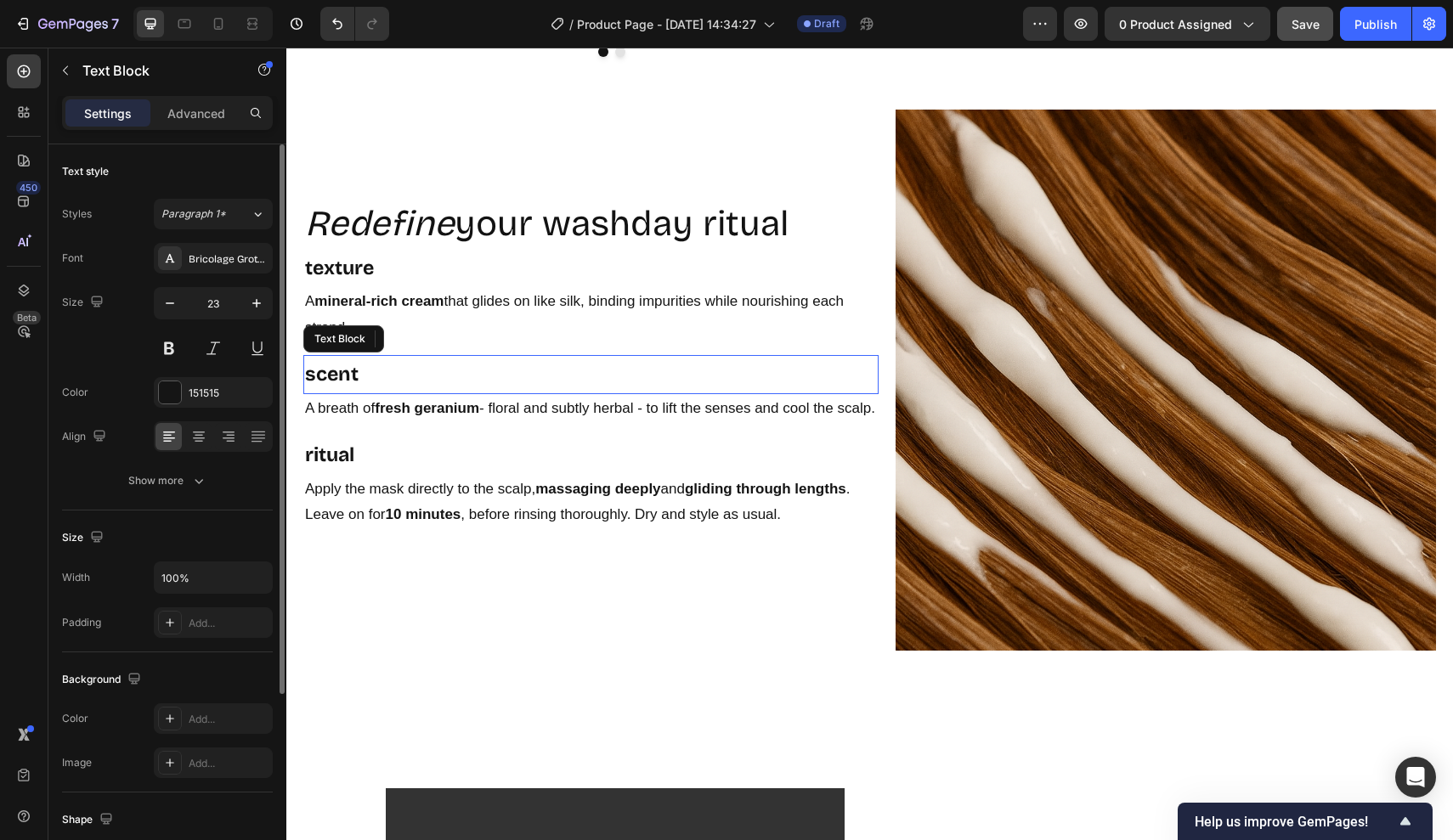
click at [619, 358] on p "scent" at bounding box center [590, 374] width 572 height 35
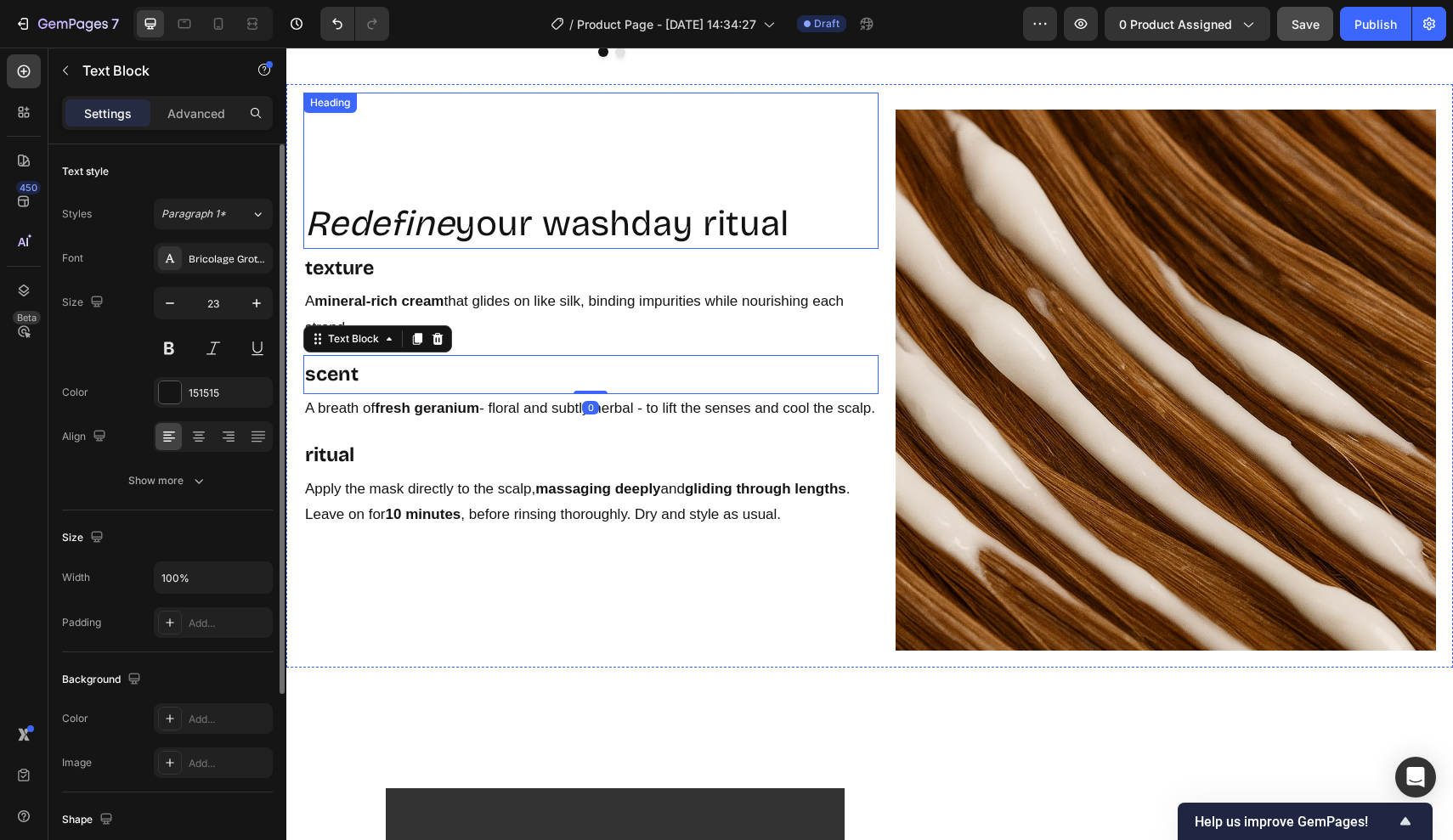
click at [572, 209] on h2 "Redefine your washday ritual" at bounding box center [590, 223] width 576 height 50
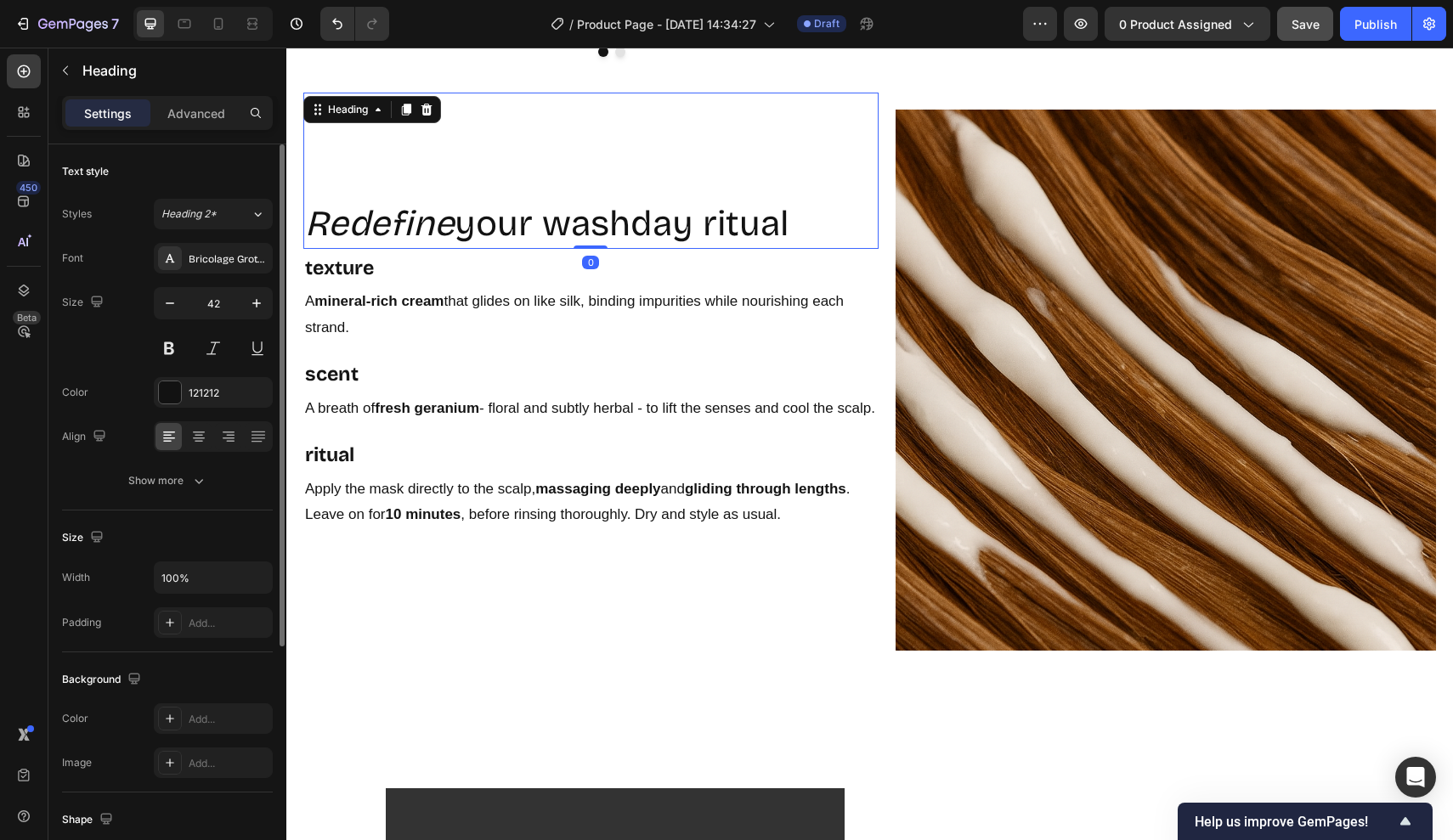
click at [584, 115] on div "Redefine your washday ritual Heading 0" at bounding box center [590, 170] width 576 height 156
click at [208, 113] on p "Advanced" at bounding box center [196, 113] width 58 height 17
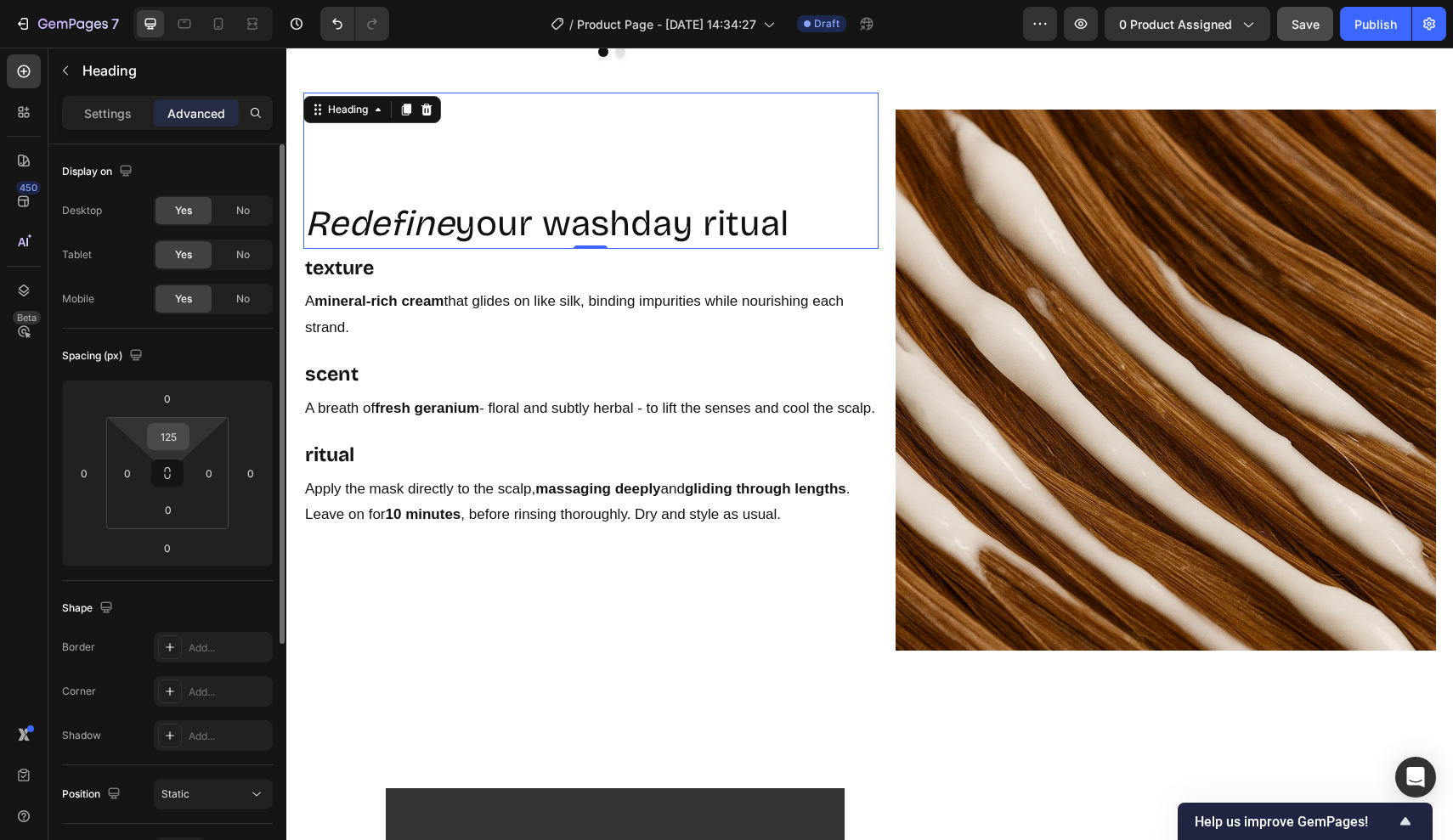
click at [178, 434] on input "125" at bounding box center [167, 436] width 34 height 26
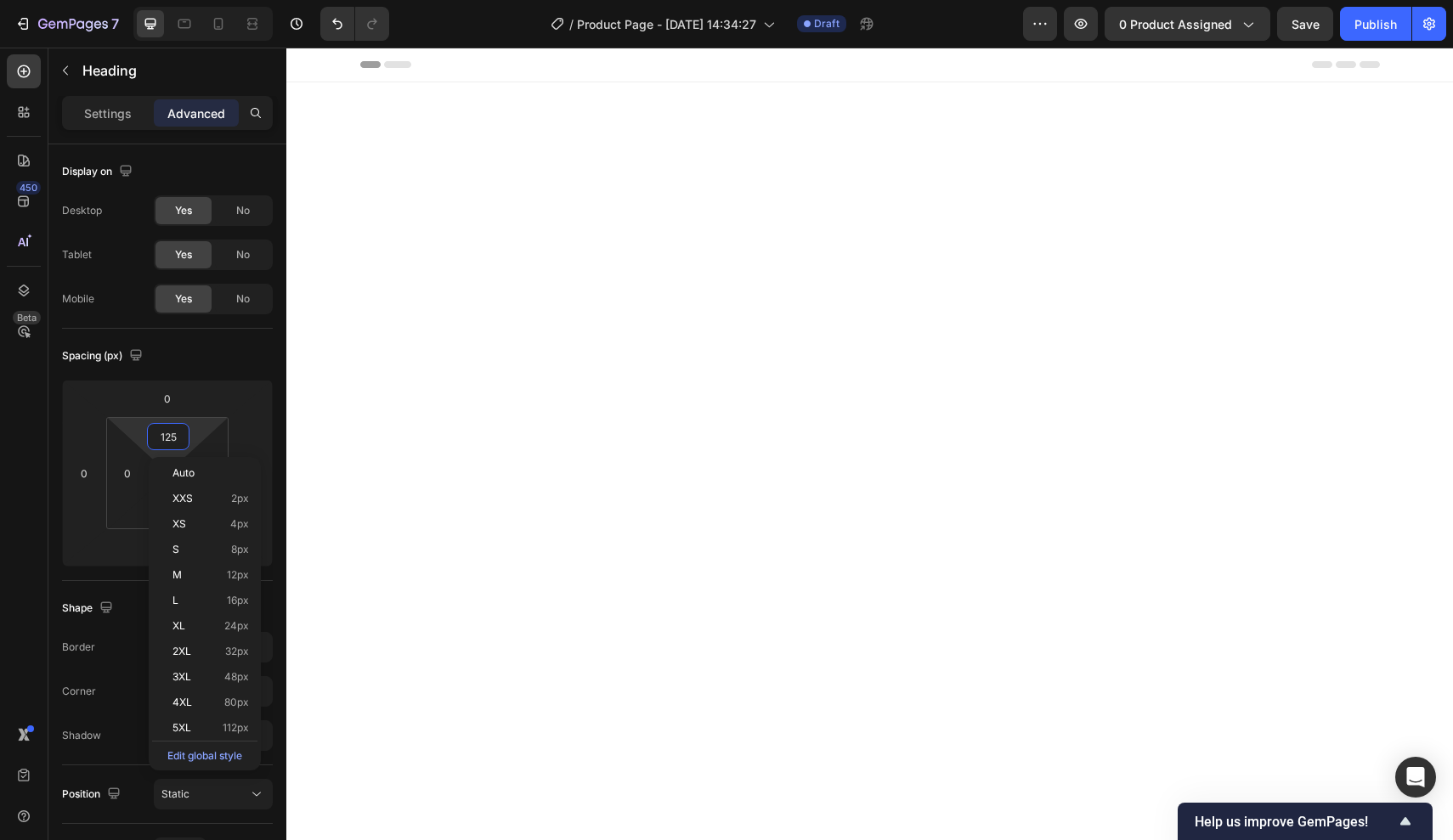
scroll to position [2665, 0]
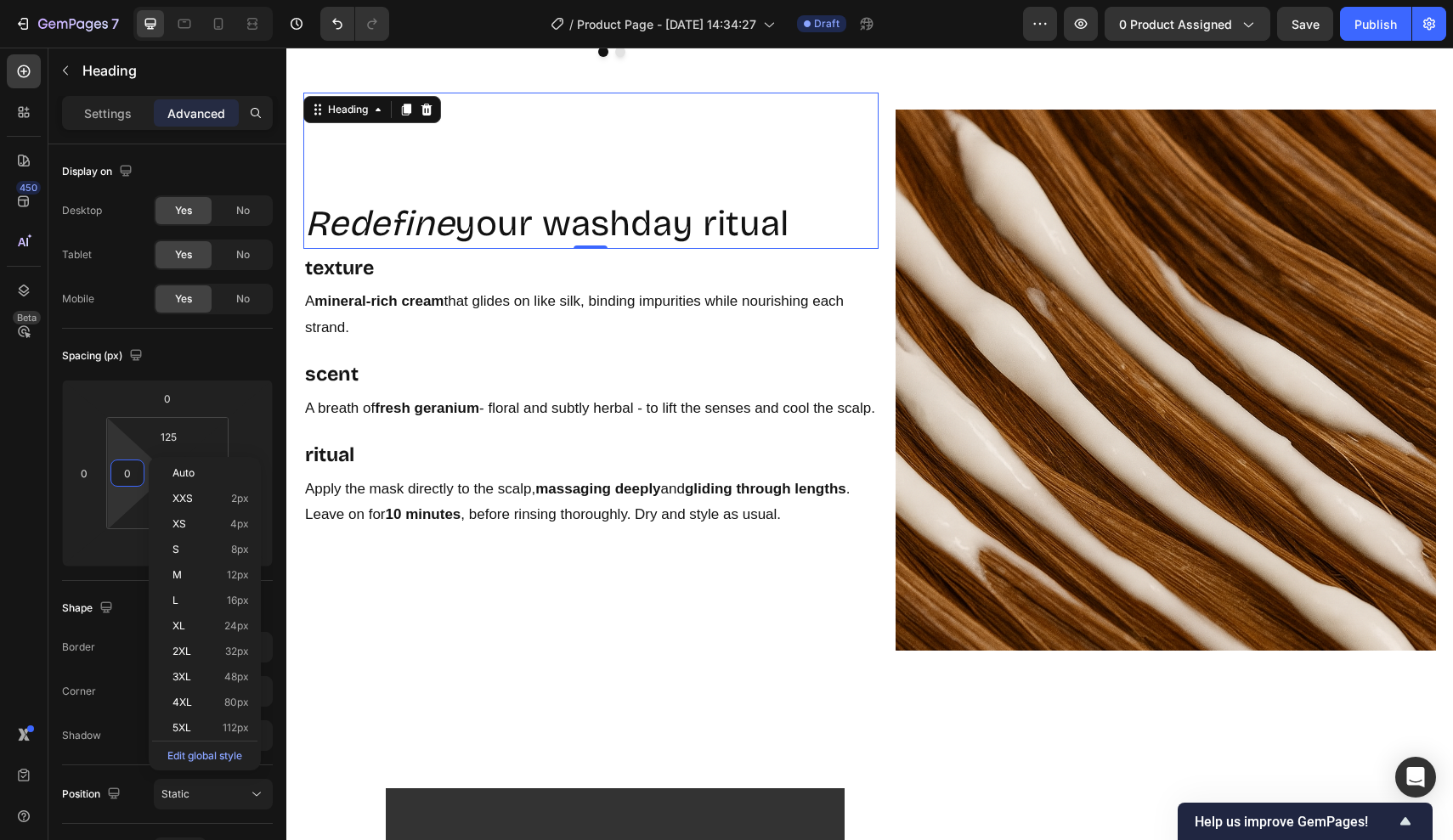
click at [145, 0] on html "7 Version history / Product Page - [DATE] 14:34:27 Draft Preview 0 product assi…" at bounding box center [726, 0] width 1453 height 0
click at [129, 468] on input "0" at bounding box center [127, 473] width 26 height 26
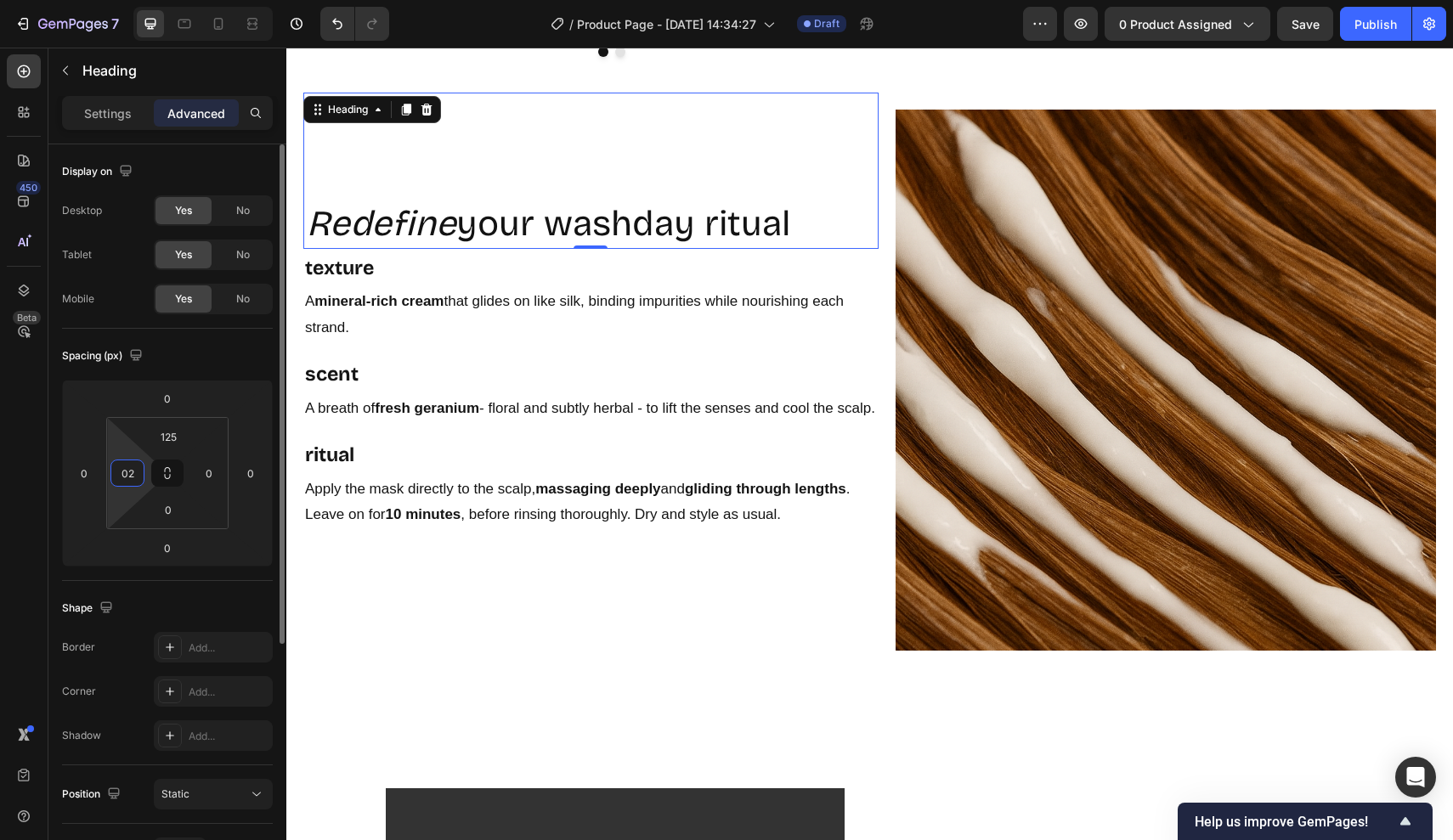
type input "020"
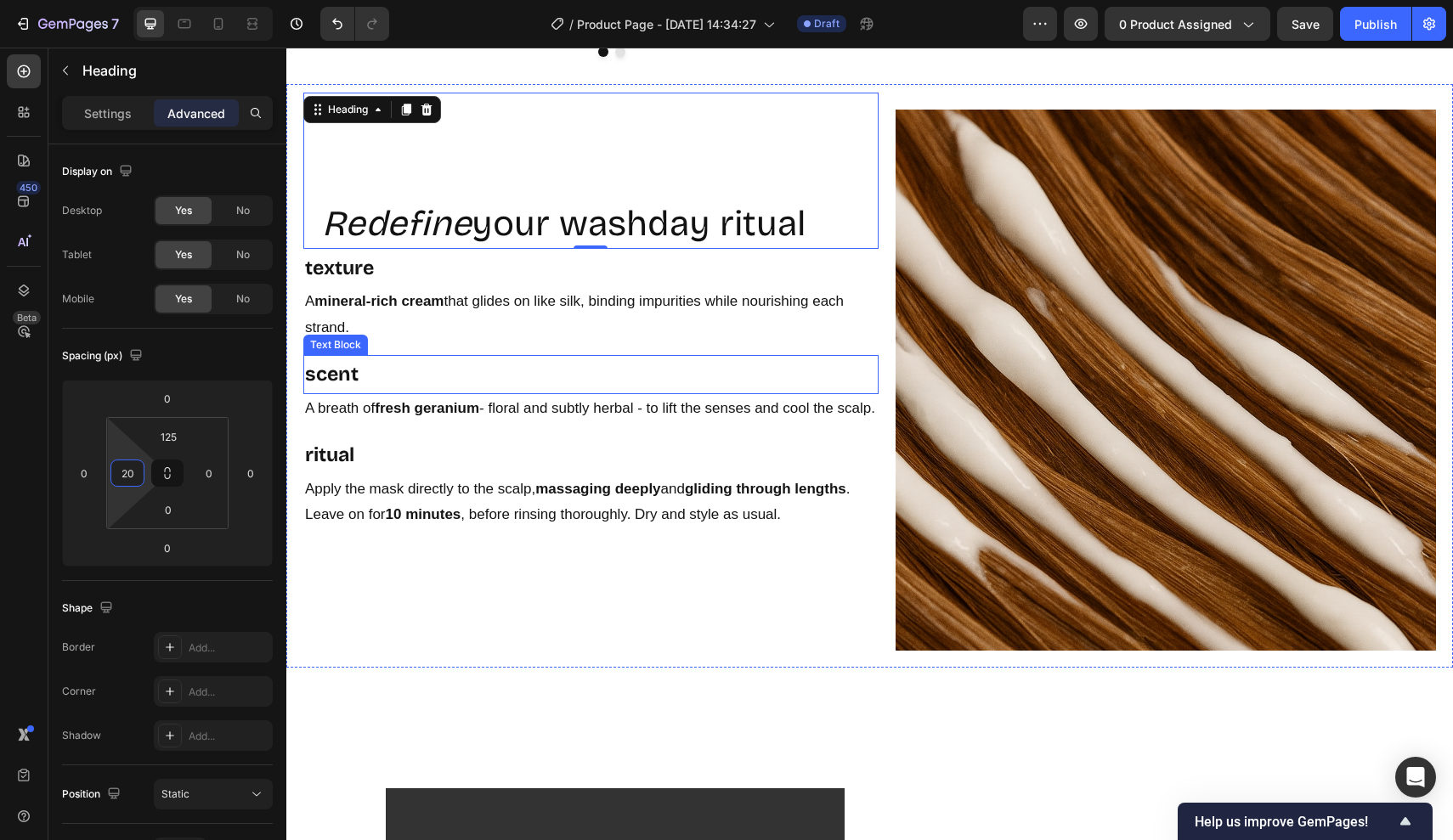
click at [424, 326] on p "A mineral-rich cream that glides on like silk, binding impurities while nourish…" at bounding box center [590, 315] width 572 height 52
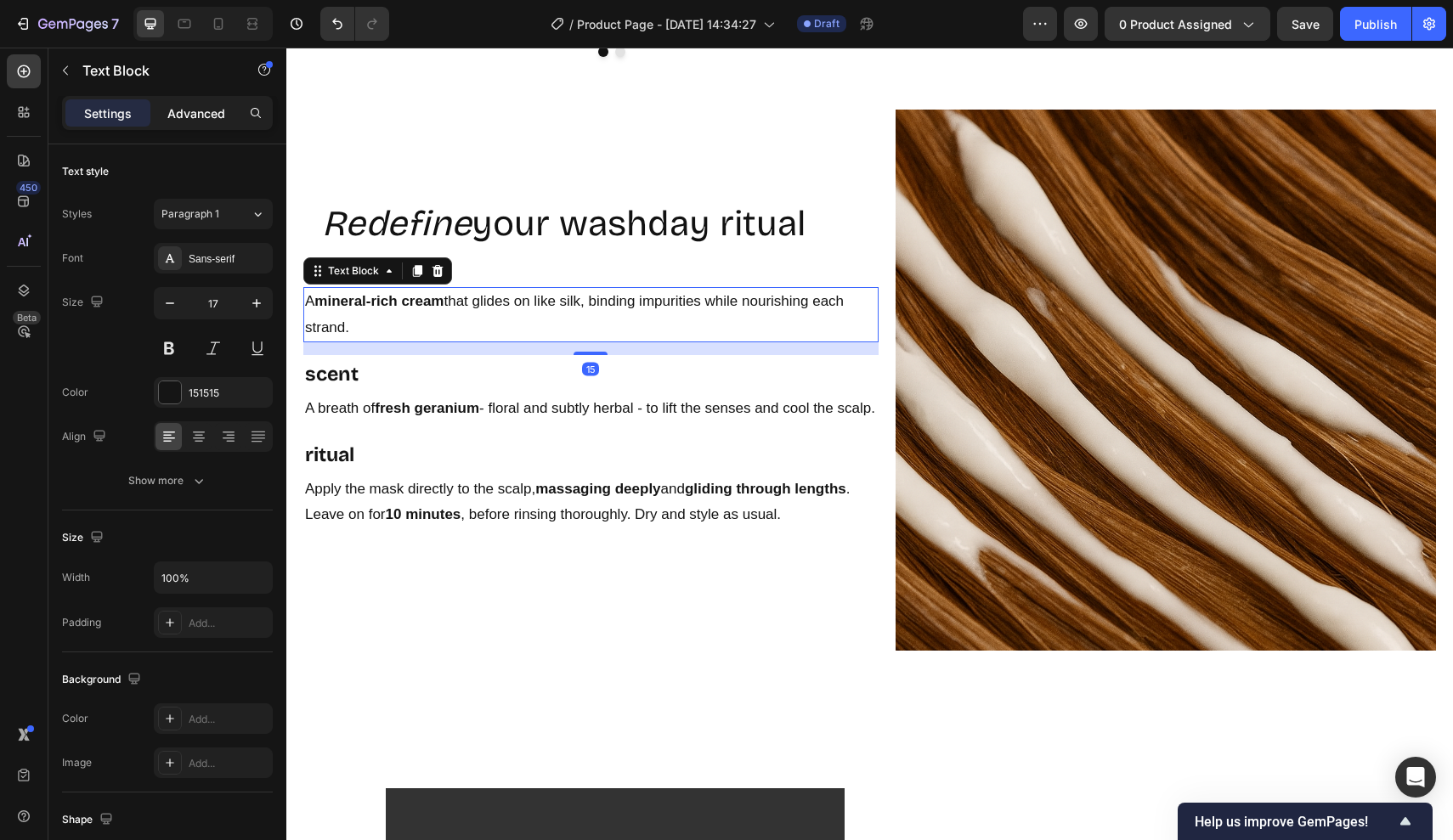
click at [231, 122] on div "Advanced" at bounding box center [196, 113] width 85 height 27
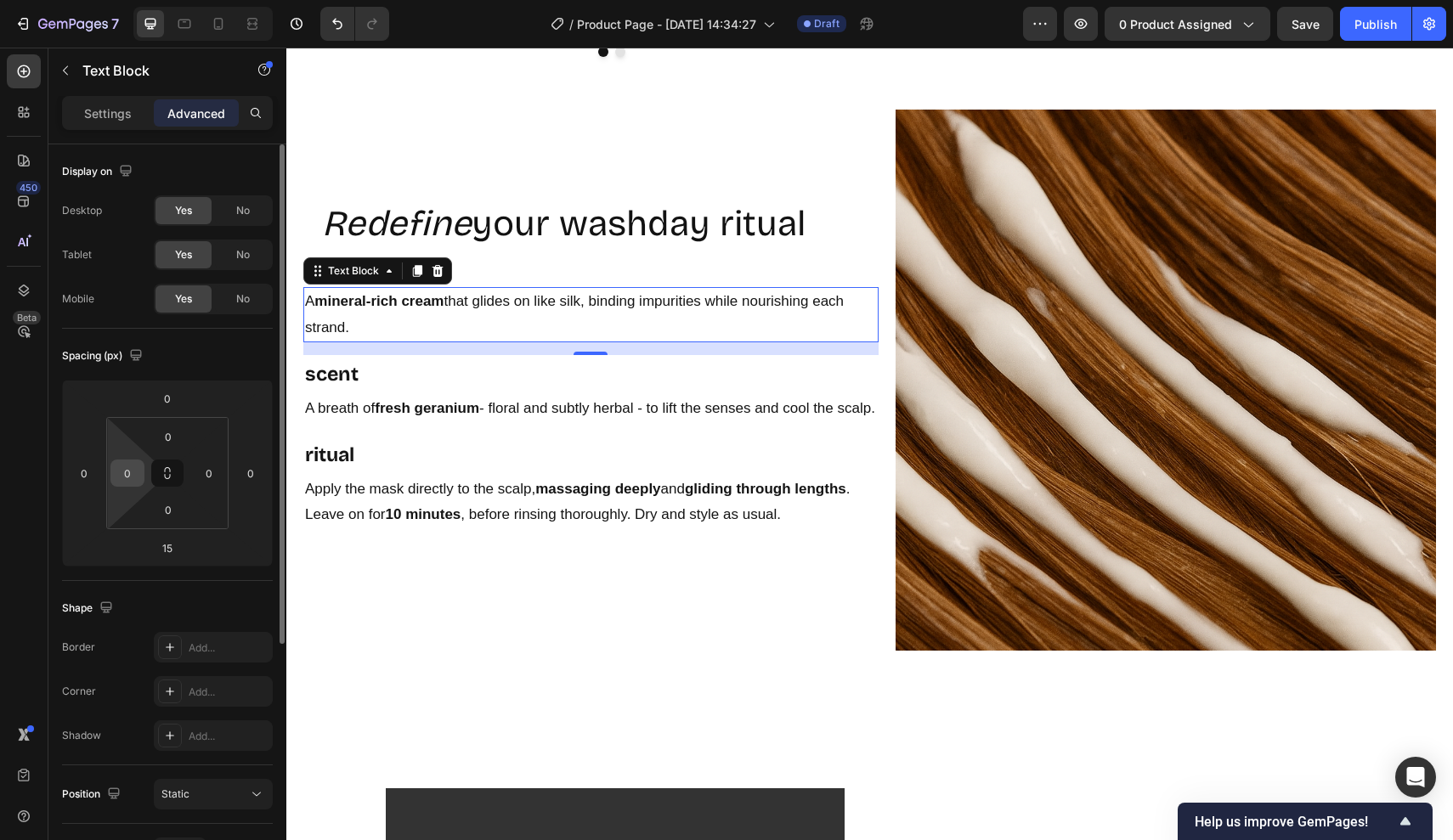
click at [137, 468] on input "0" at bounding box center [127, 473] width 26 height 26
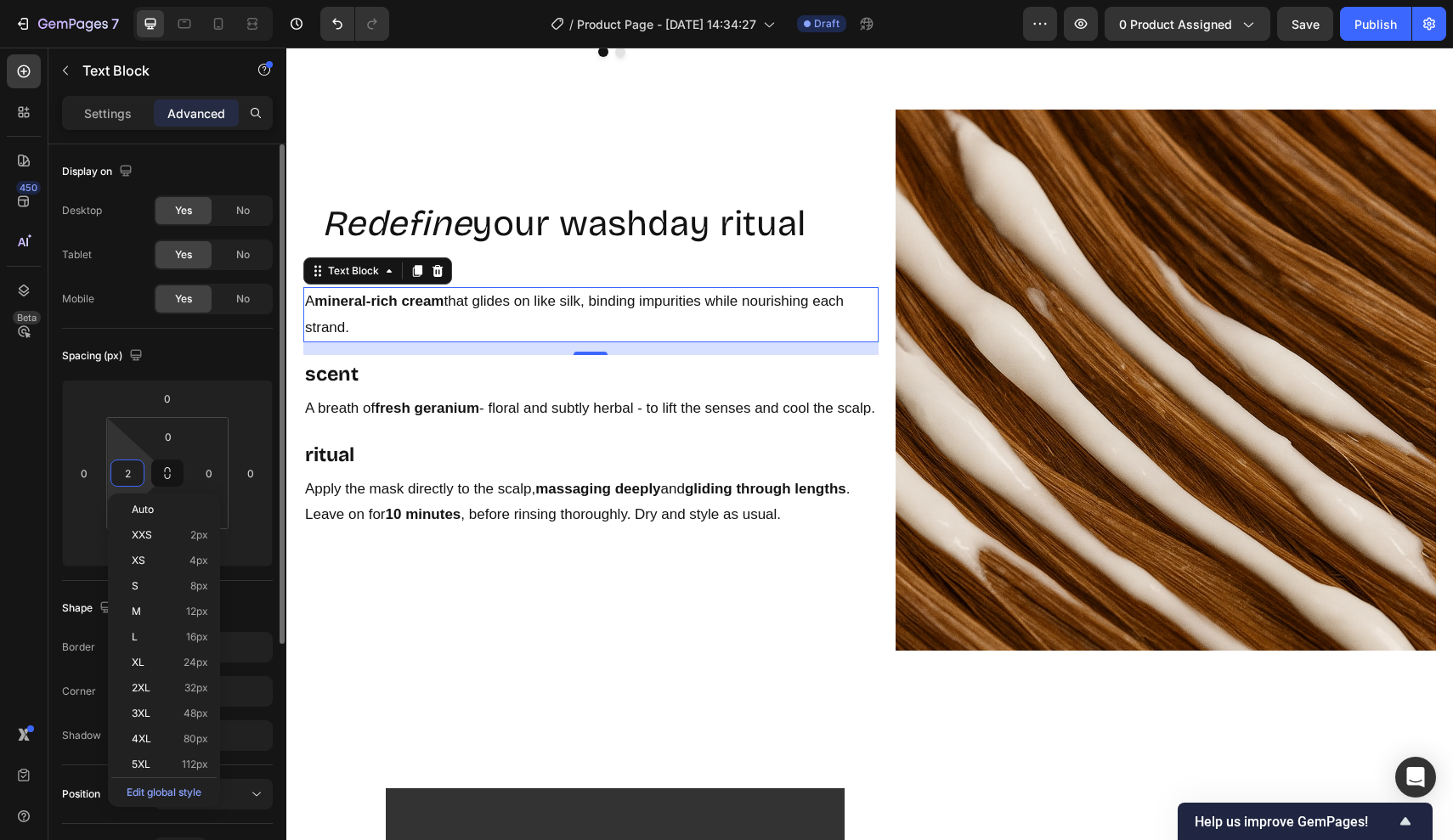
type input "20"
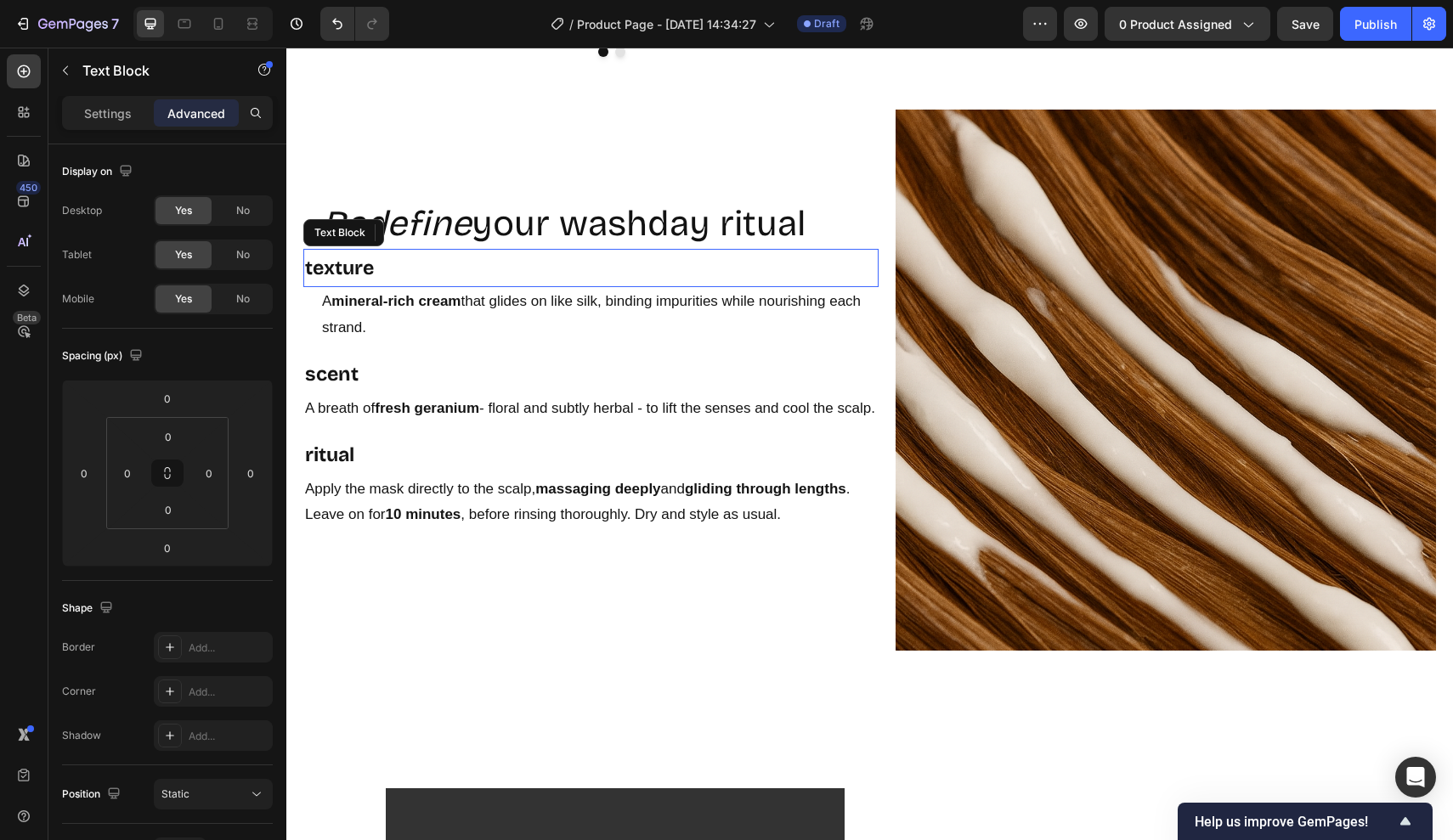
click at [515, 267] on p "texture" at bounding box center [590, 268] width 572 height 35
click at [130, 477] on input "0" at bounding box center [127, 473] width 26 height 26
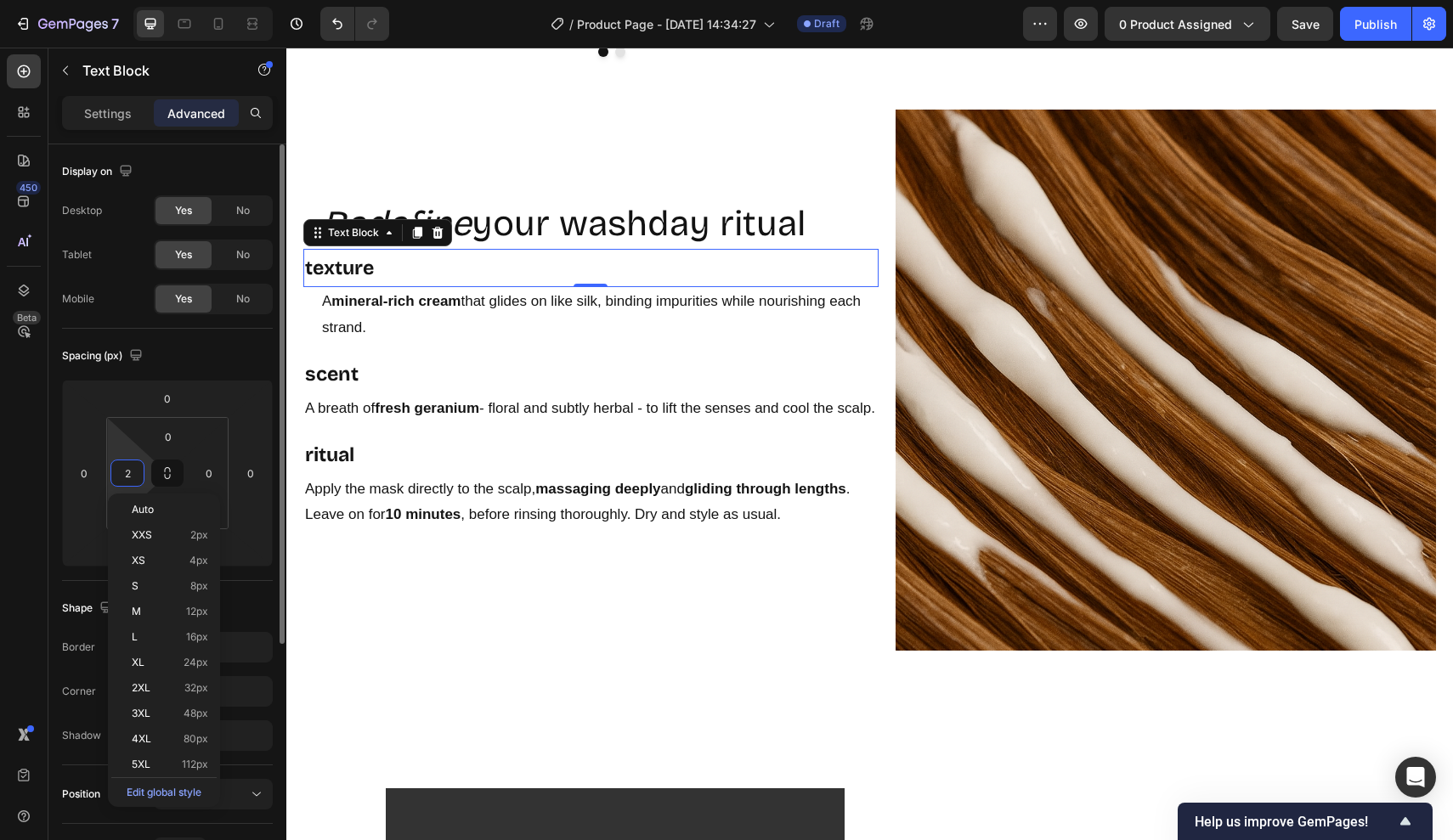
type input "20"
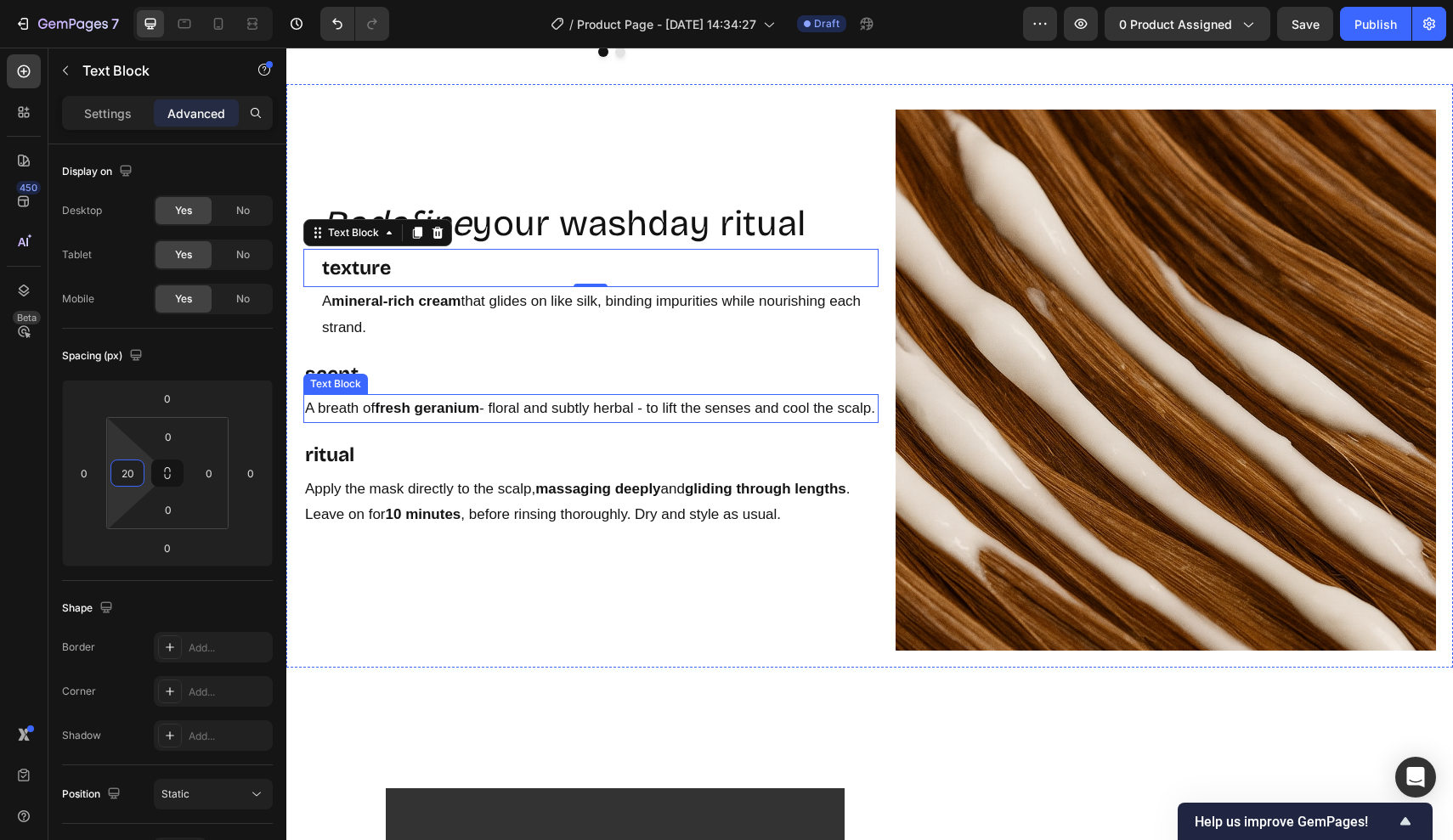
click at [347, 369] on strong "scent" at bounding box center [331, 373] width 53 height 23
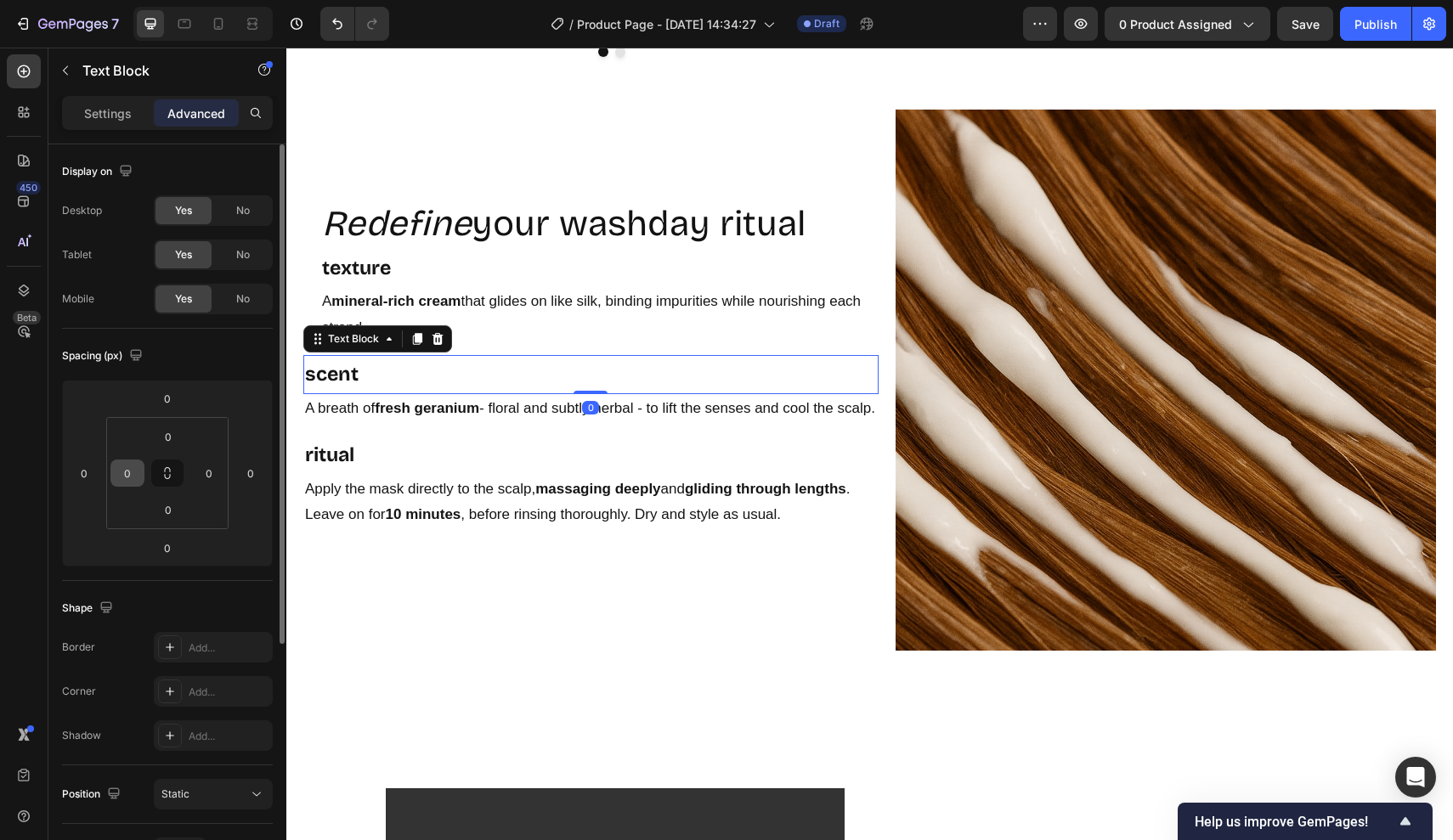
click at [142, 468] on div "0" at bounding box center [127, 473] width 34 height 27
click at [135, 469] on input "0" at bounding box center [127, 473] width 26 height 26
type input "20"
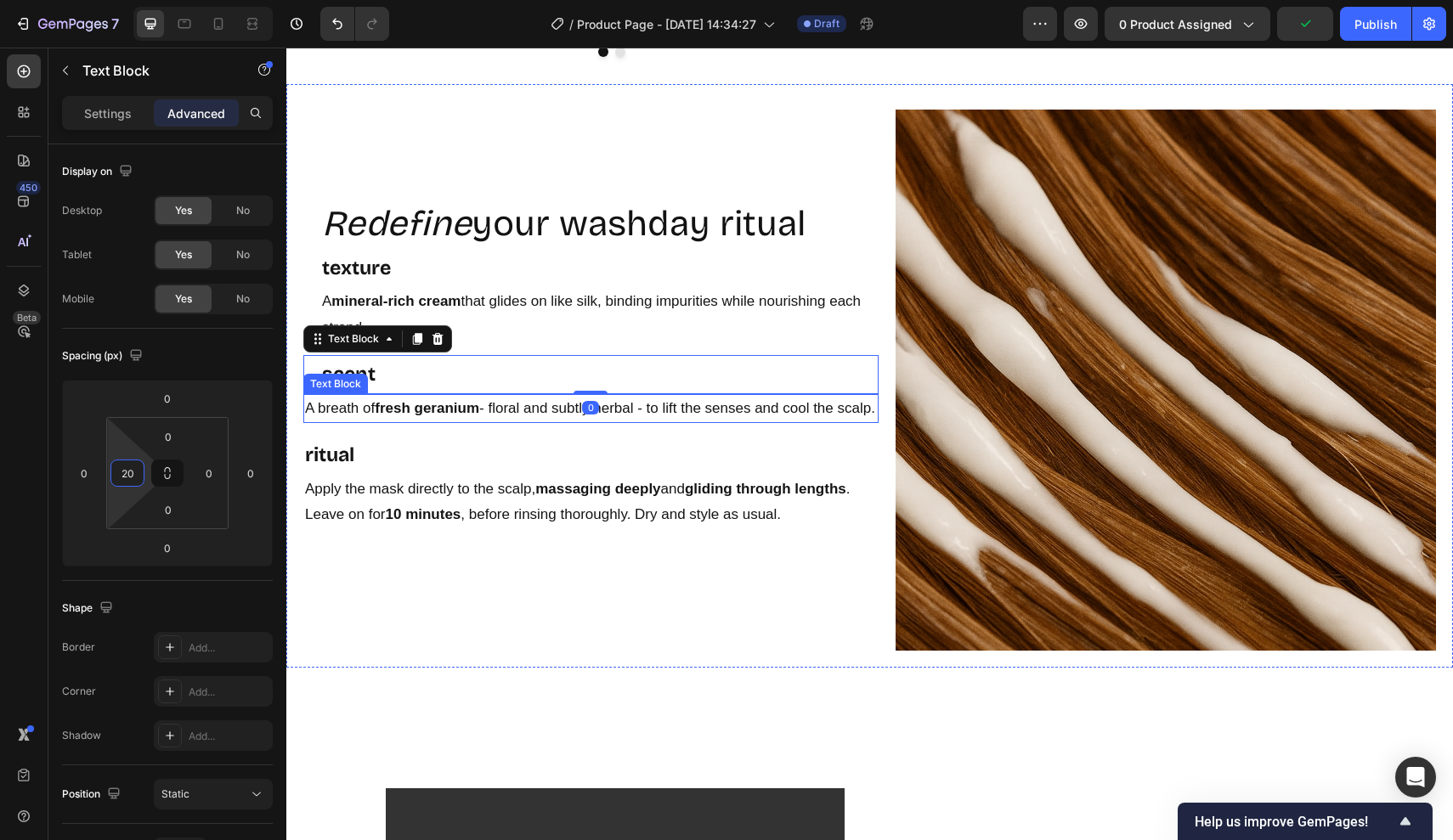
click at [345, 420] on p "A breath of fresh geranium - floral and subtly herbal - to lift the senses and …" at bounding box center [590, 409] width 572 height 27
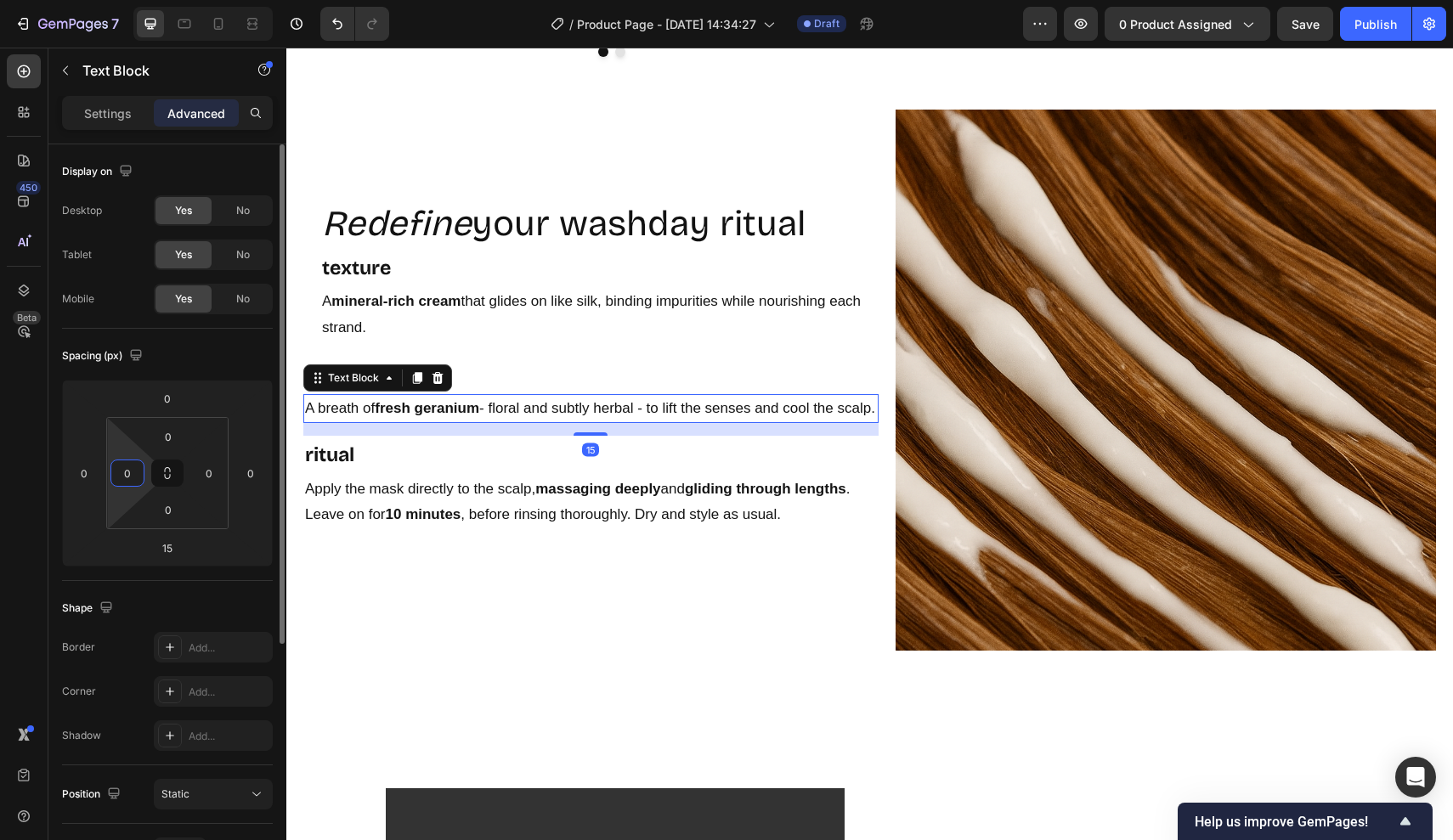
click at [136, 472] on input "0" at bounding box center [127, 473] width 26 height 26
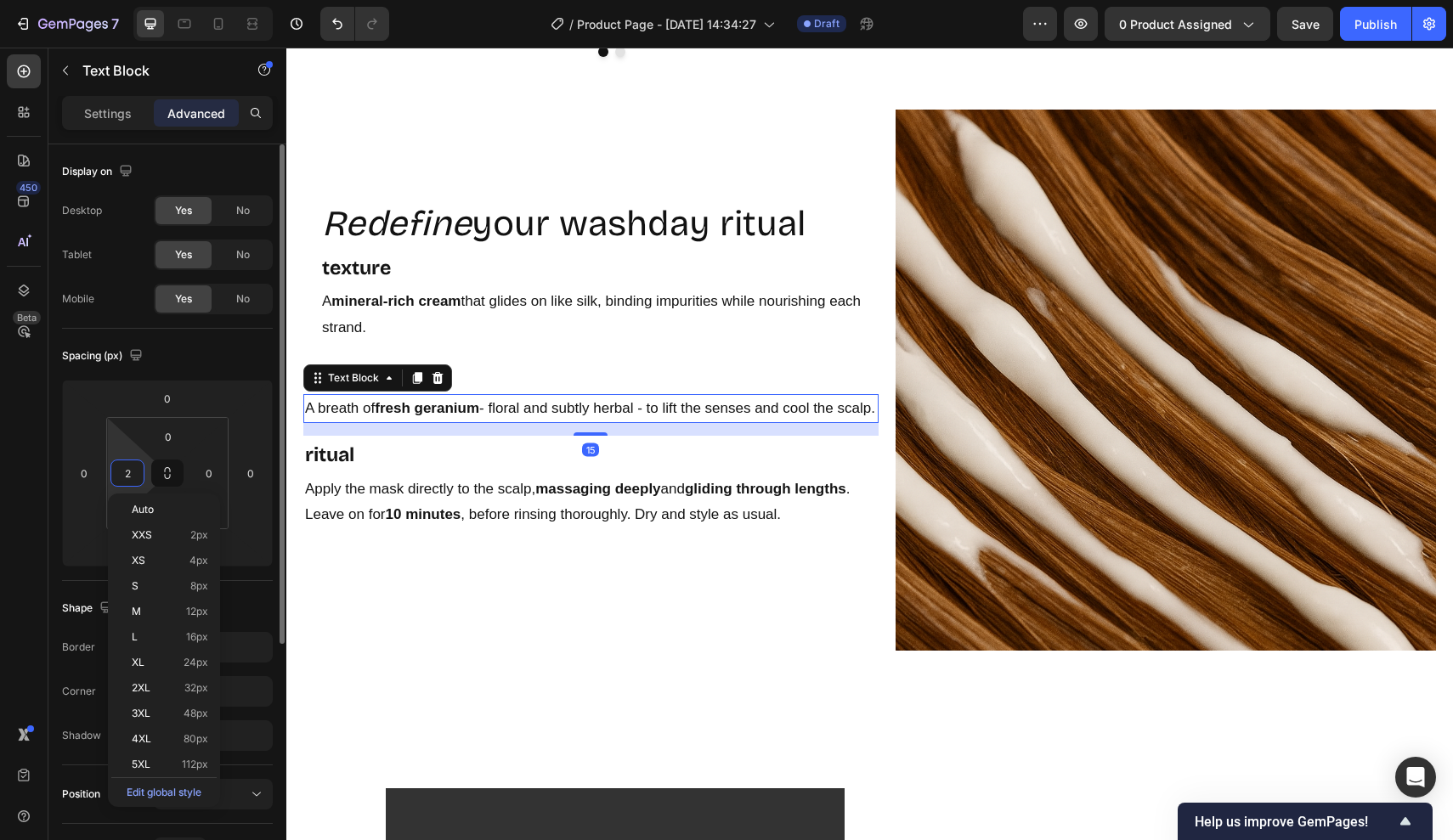
type input "20"
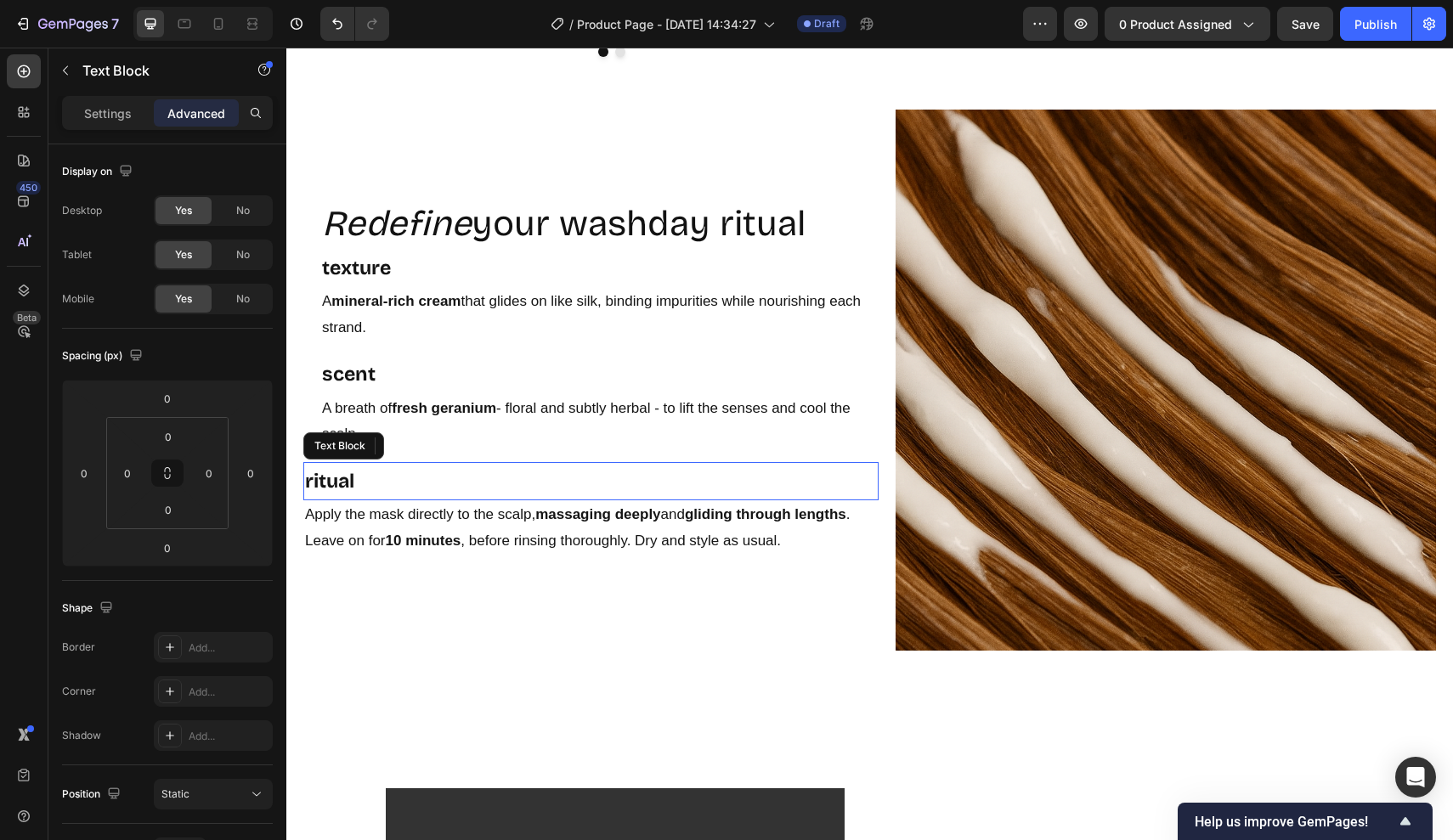
click at [361, 479] on p "ritual" at bounding box center [590, 481] width 572 height 35
click at [128, 478] on input "0" at bounding box center [127, 473] width 26 height 26
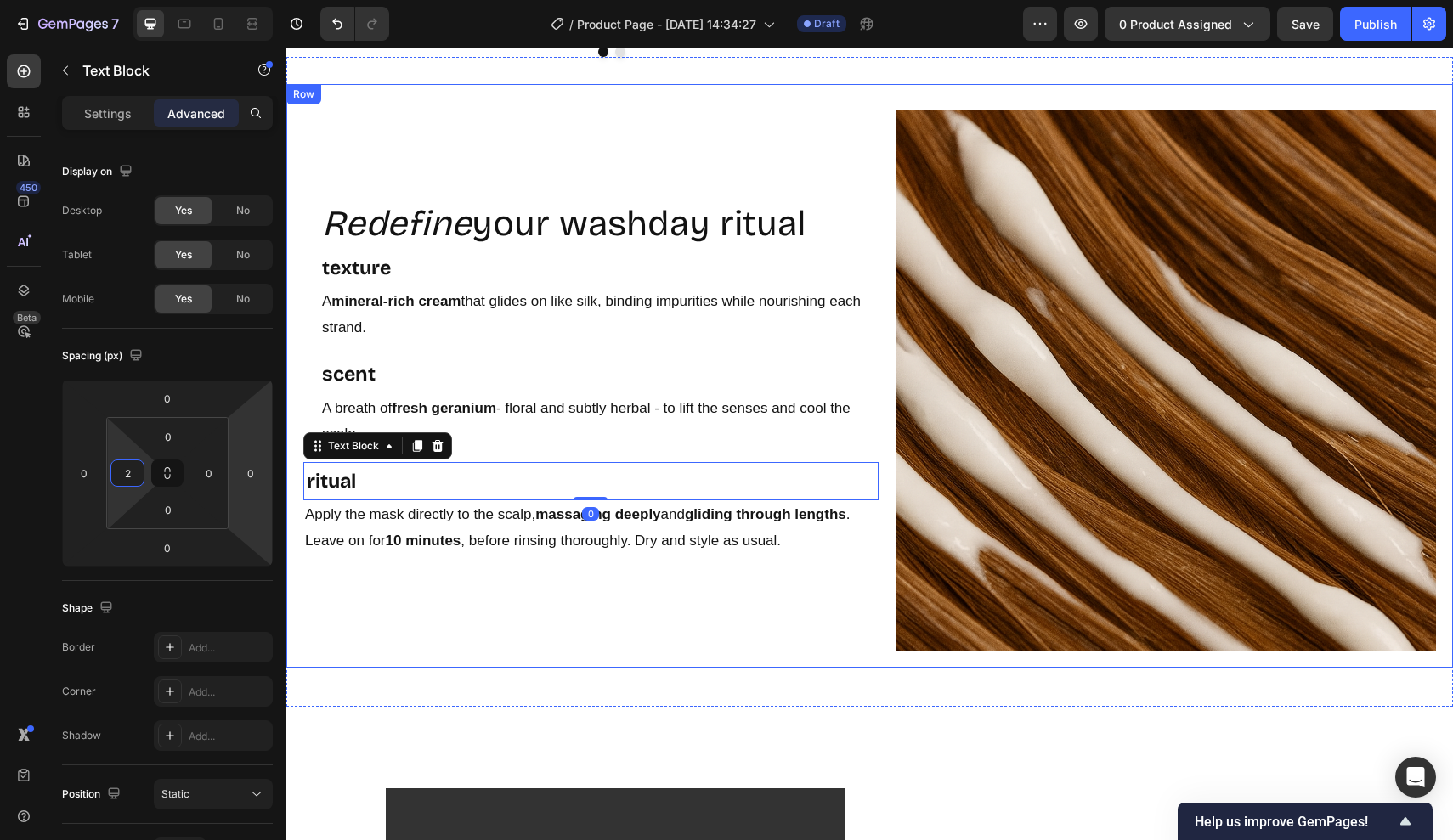
type input "20"
click at [441, 539] on strong "10 minutes" at bounding box center [424, 541] width 76 height 16
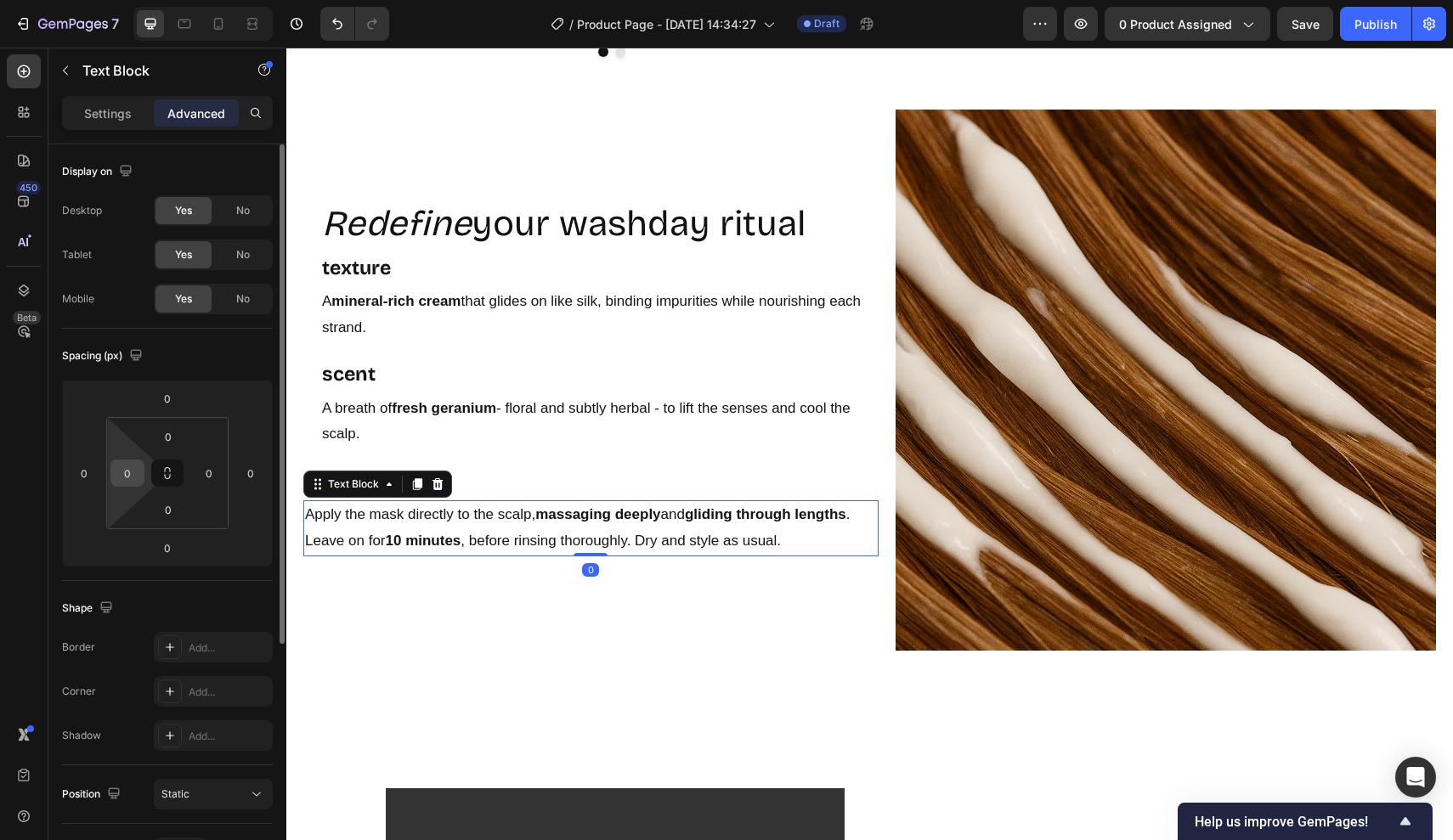
click at [124, 474] on input "0" at bounding box center [127, 473] width 26 height 26
type input "20"
click at [480, 522] on p "Apply the mask directly to the scalp, massaging deeply and gliding through leng…" at bounding box center [599, 528] width 554 height 52
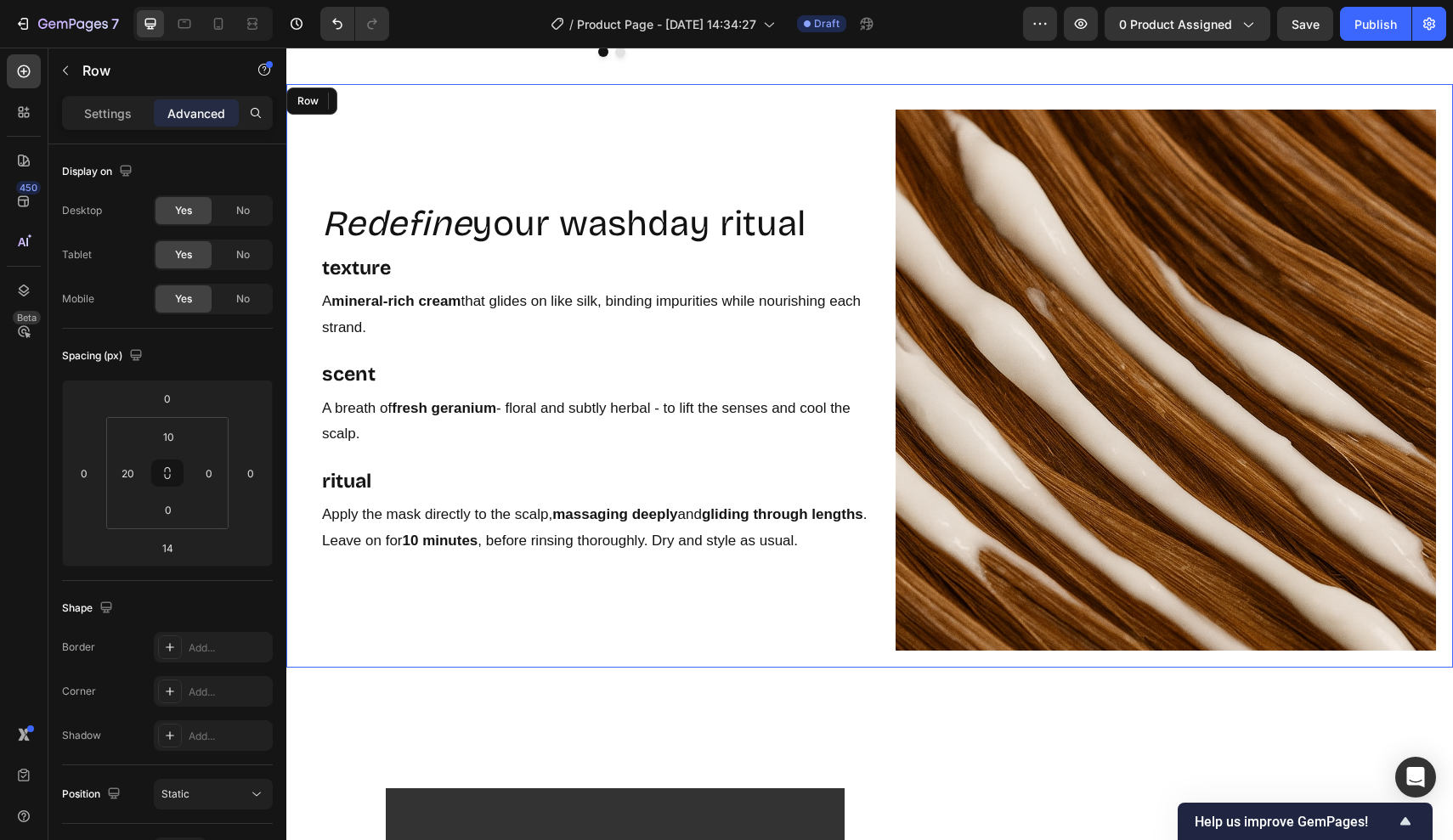
click at [725, 615] on div "Redefine your washday ritual Heading texture Text Block A mineral-rich cream th…" at bounding box center [590, 380] width 576 height 576
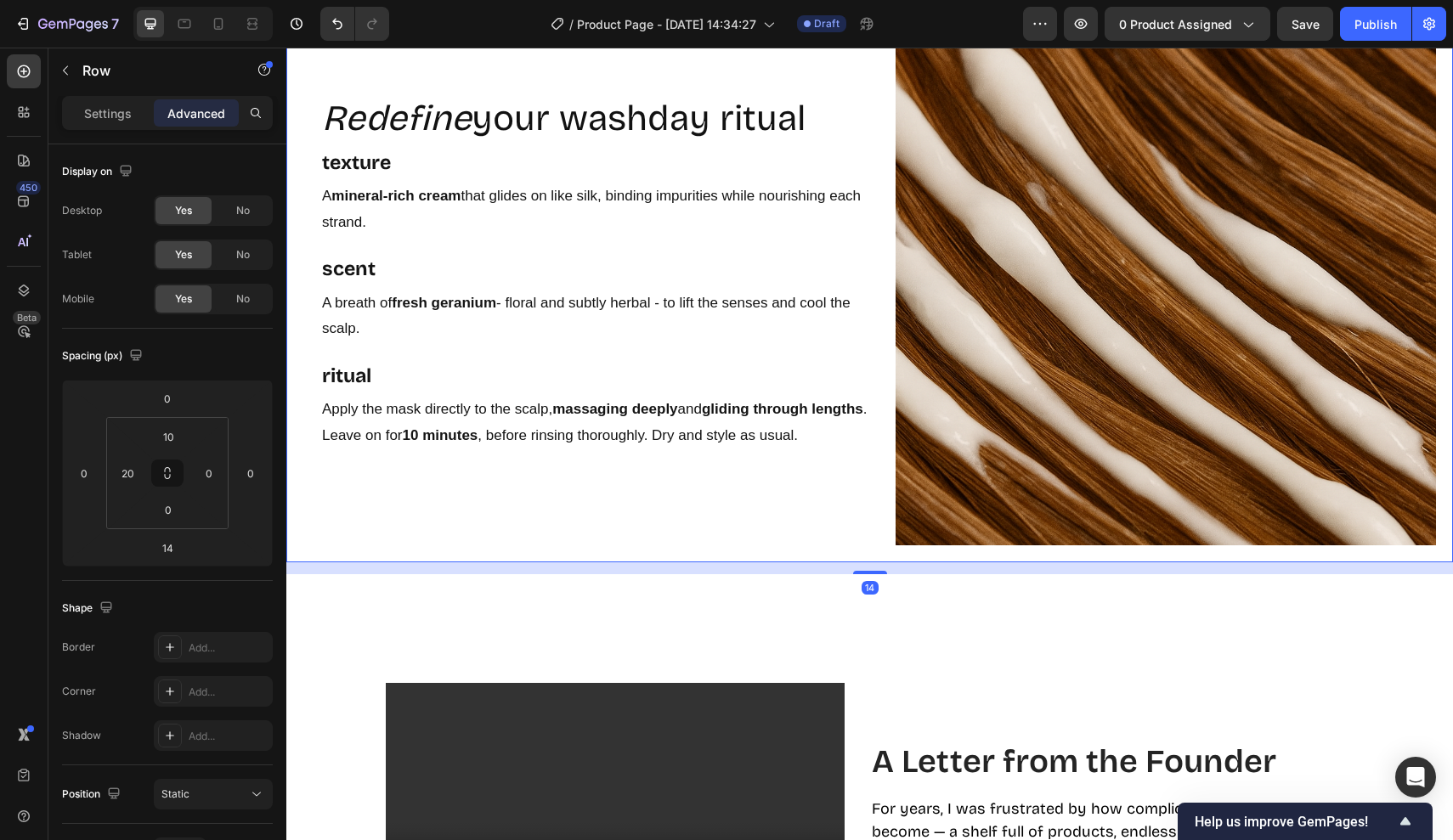
scroll to position [2986, 0]
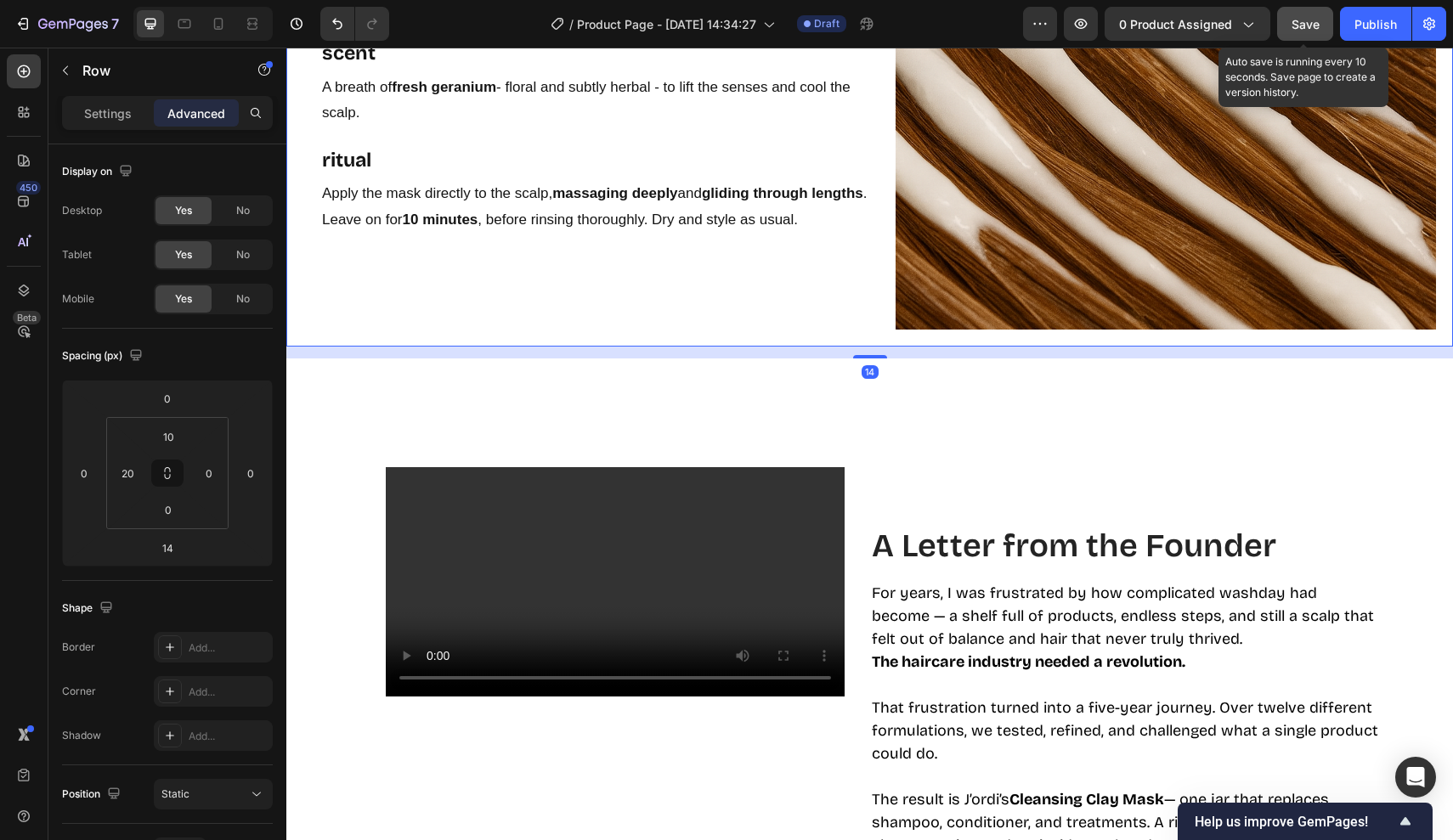
click at [1312, 25] on span "Save" at bounding box center [1305, 25] width 28 height 15
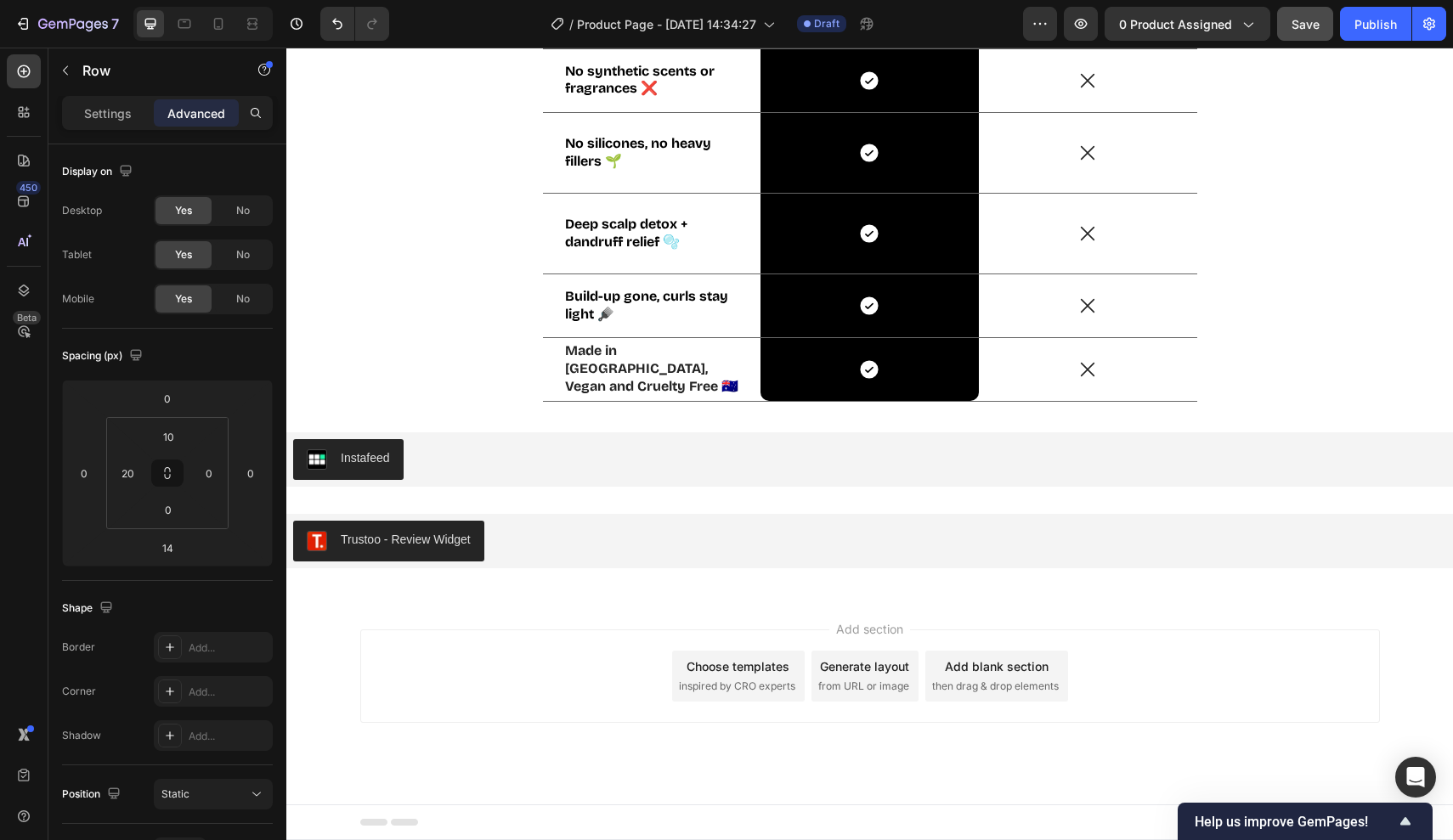
scroll to position [4688, 0]
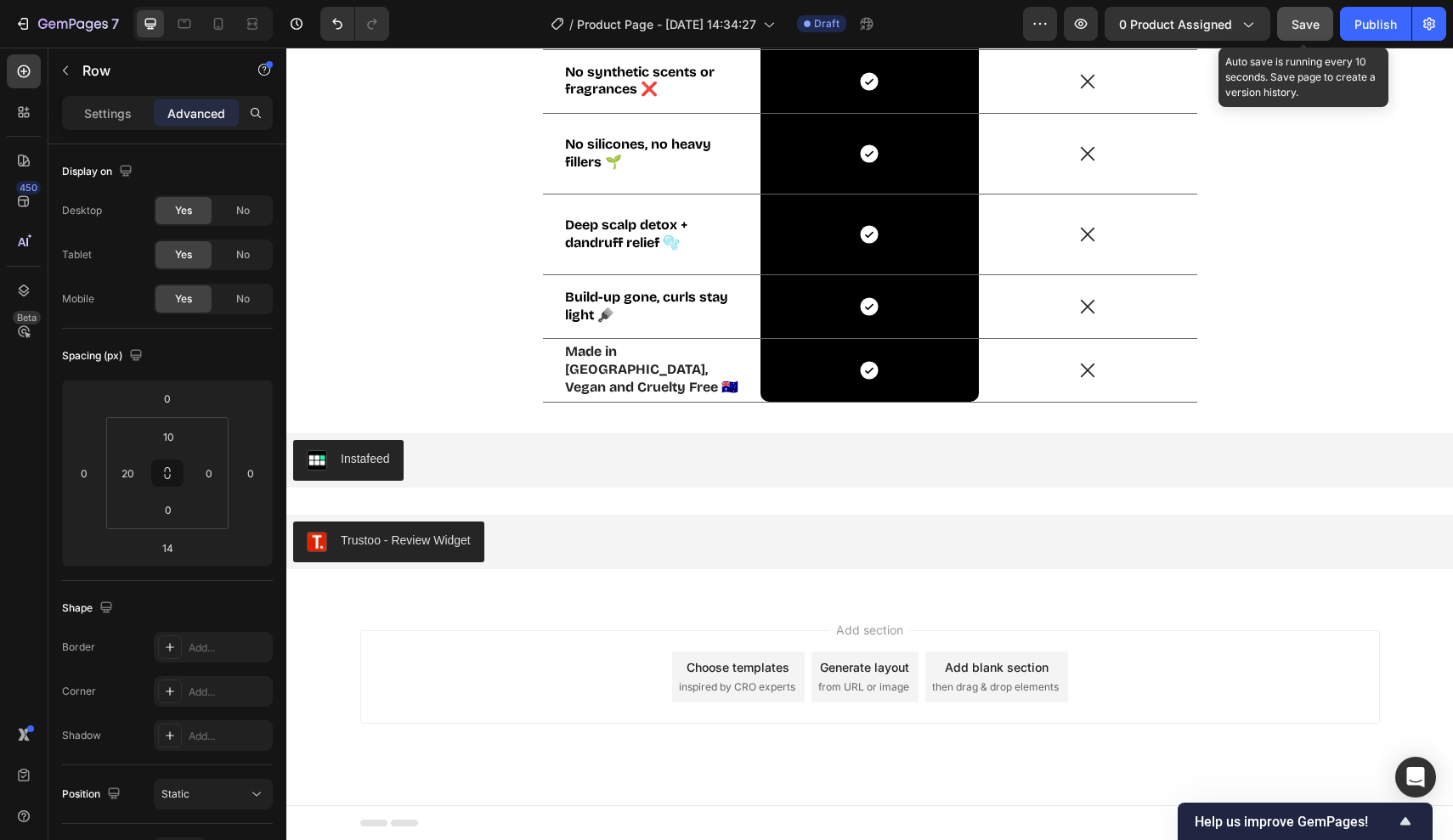
click at [1308, 27] on span "Save" at bounding box center [1305, 25] width 28 height 15
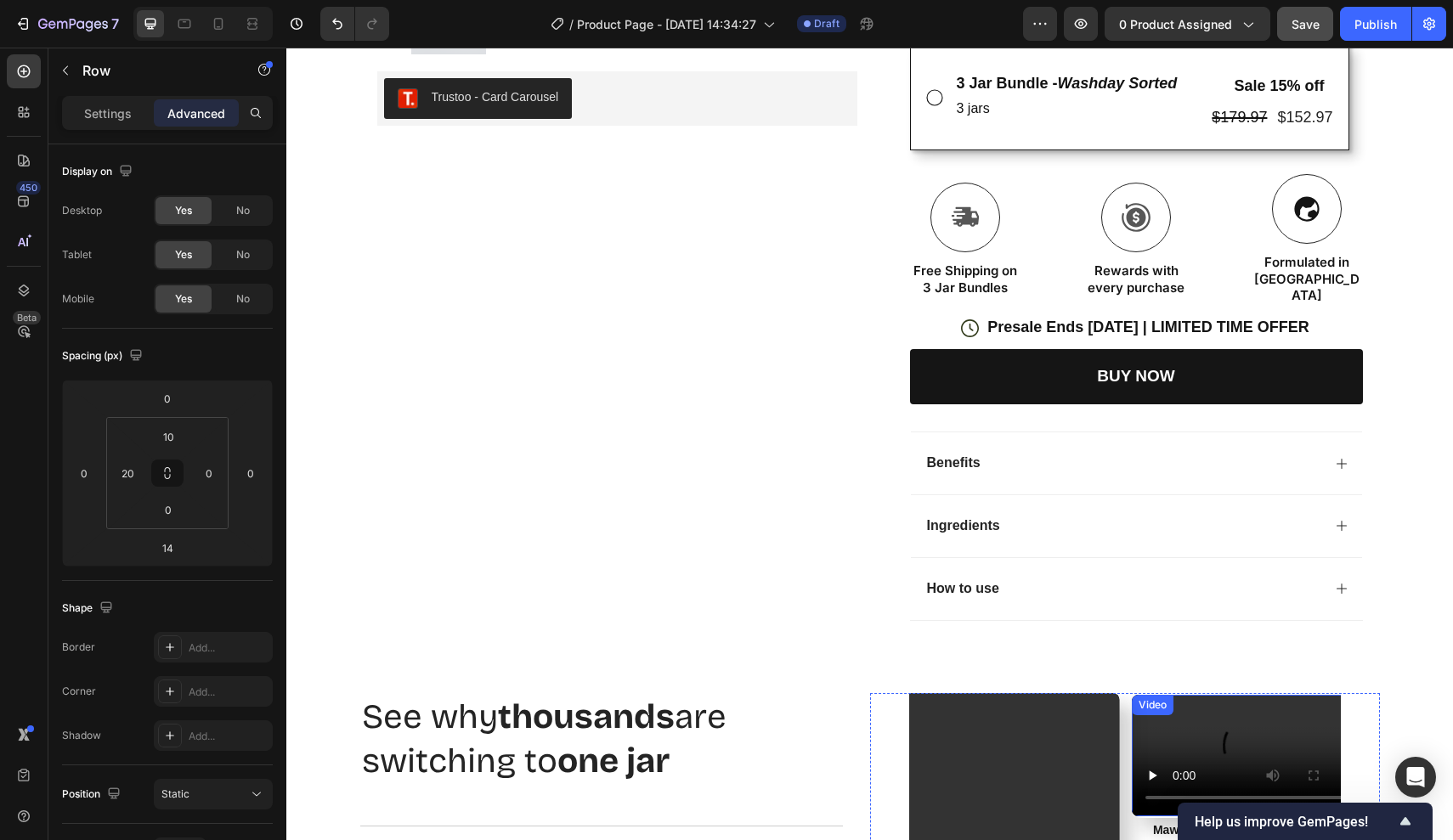
scroll to position [630, 0]
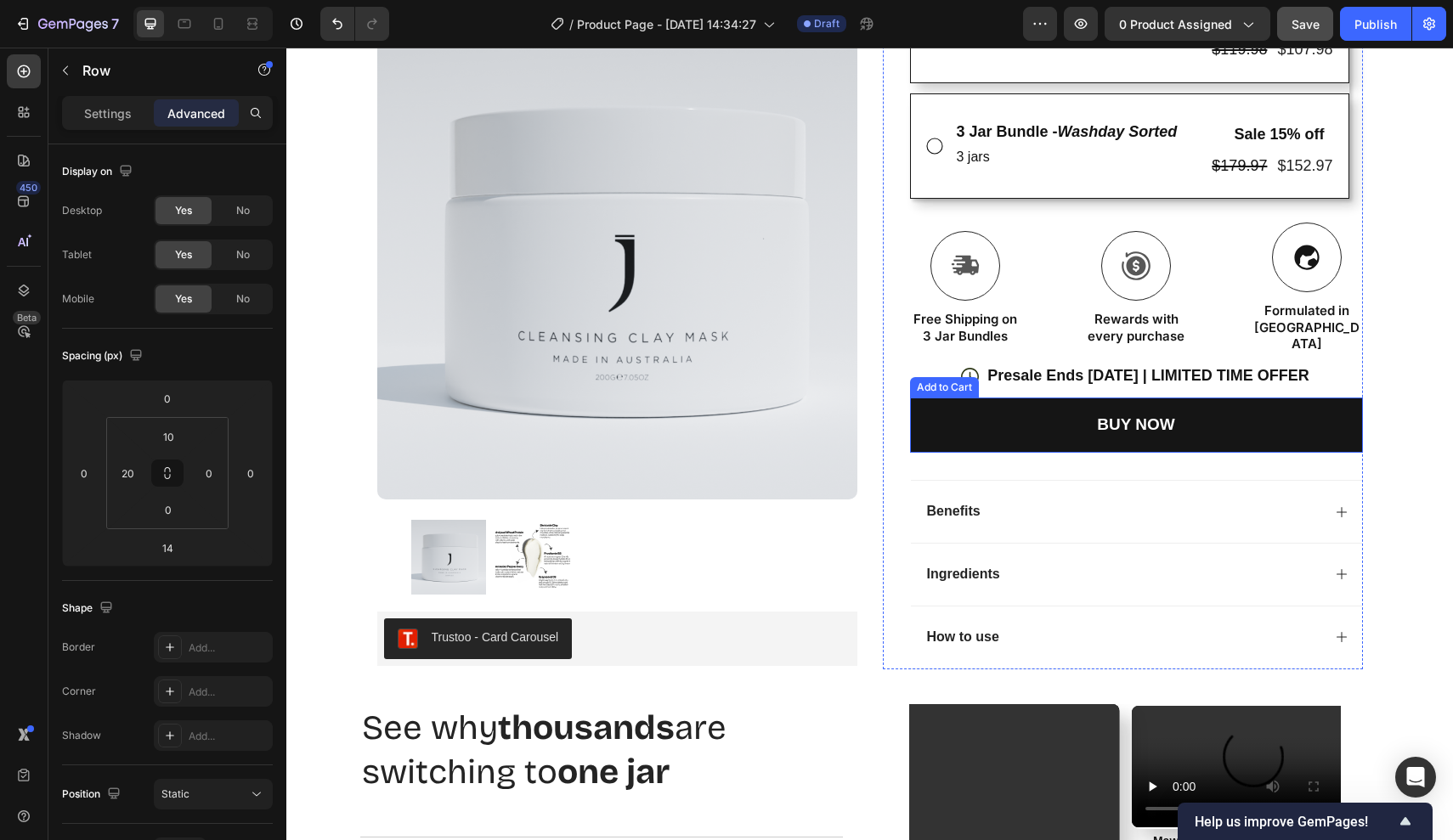
click at [1196, 401] on button "BUY NOW" at bounding box center [1135, 425] width 453 height 55
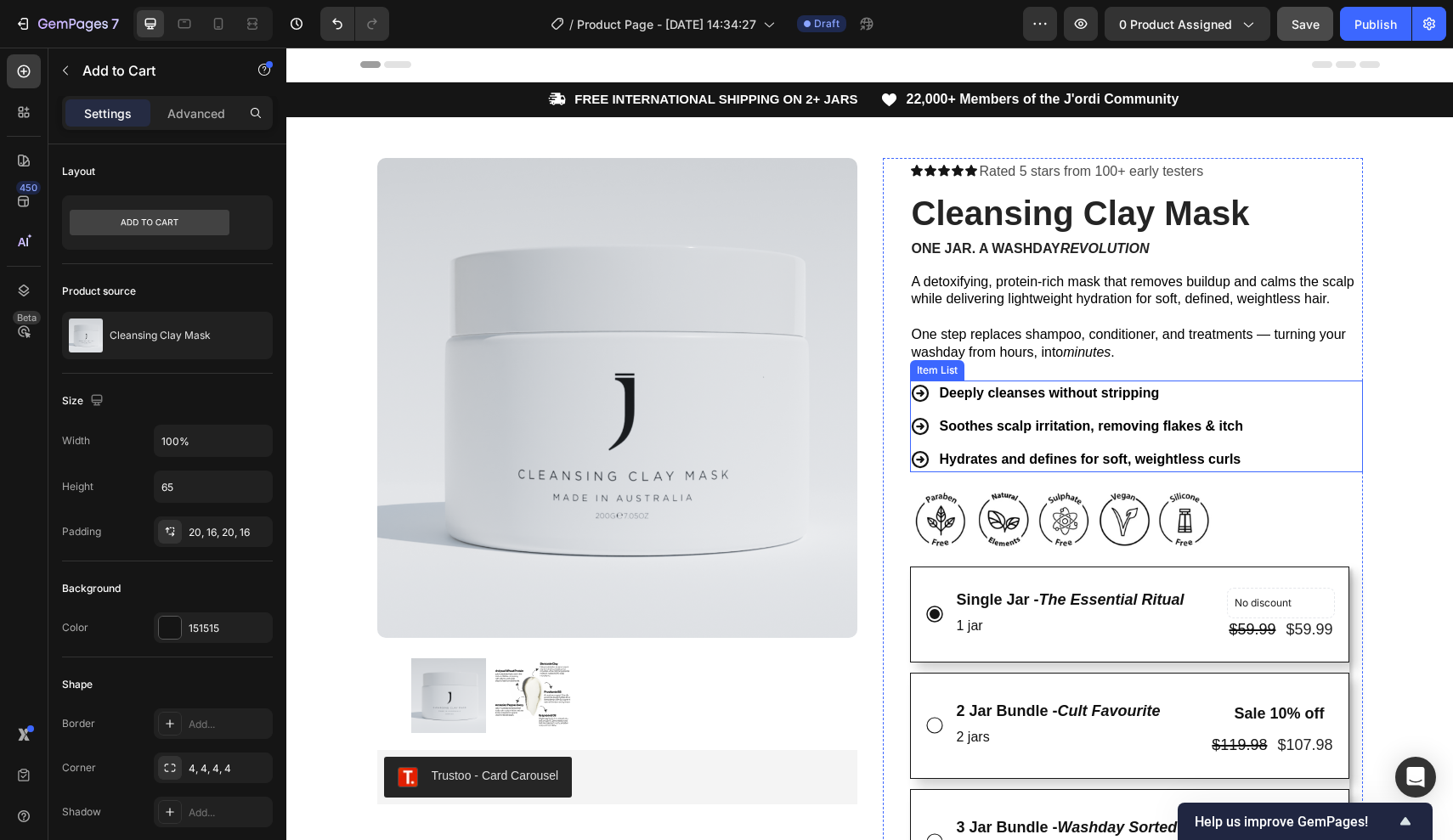
scroll to position [0, 0]
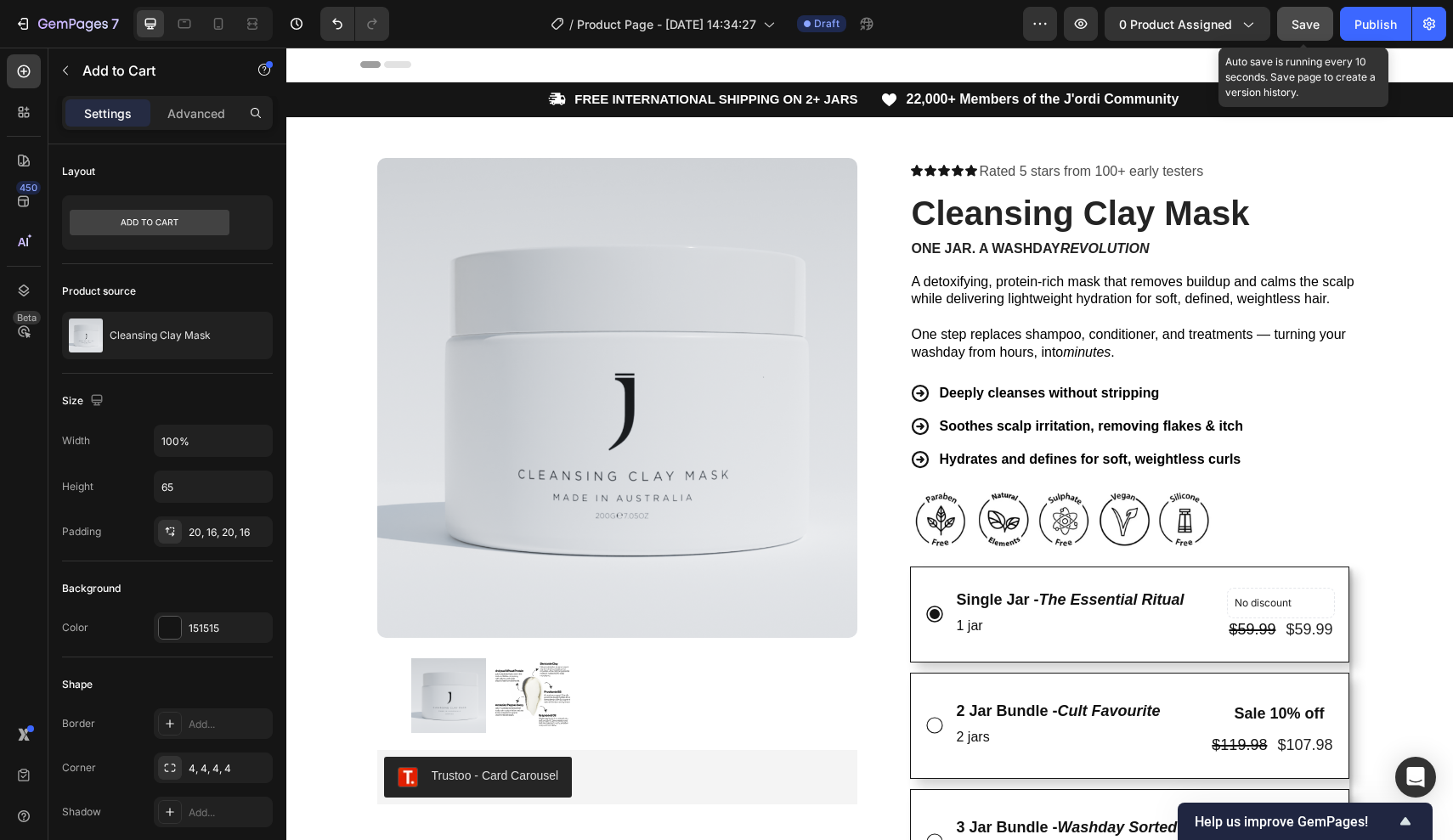
click at [1311, 26] on span "Save" at bounding box center [1305, 25] width 28 height 15
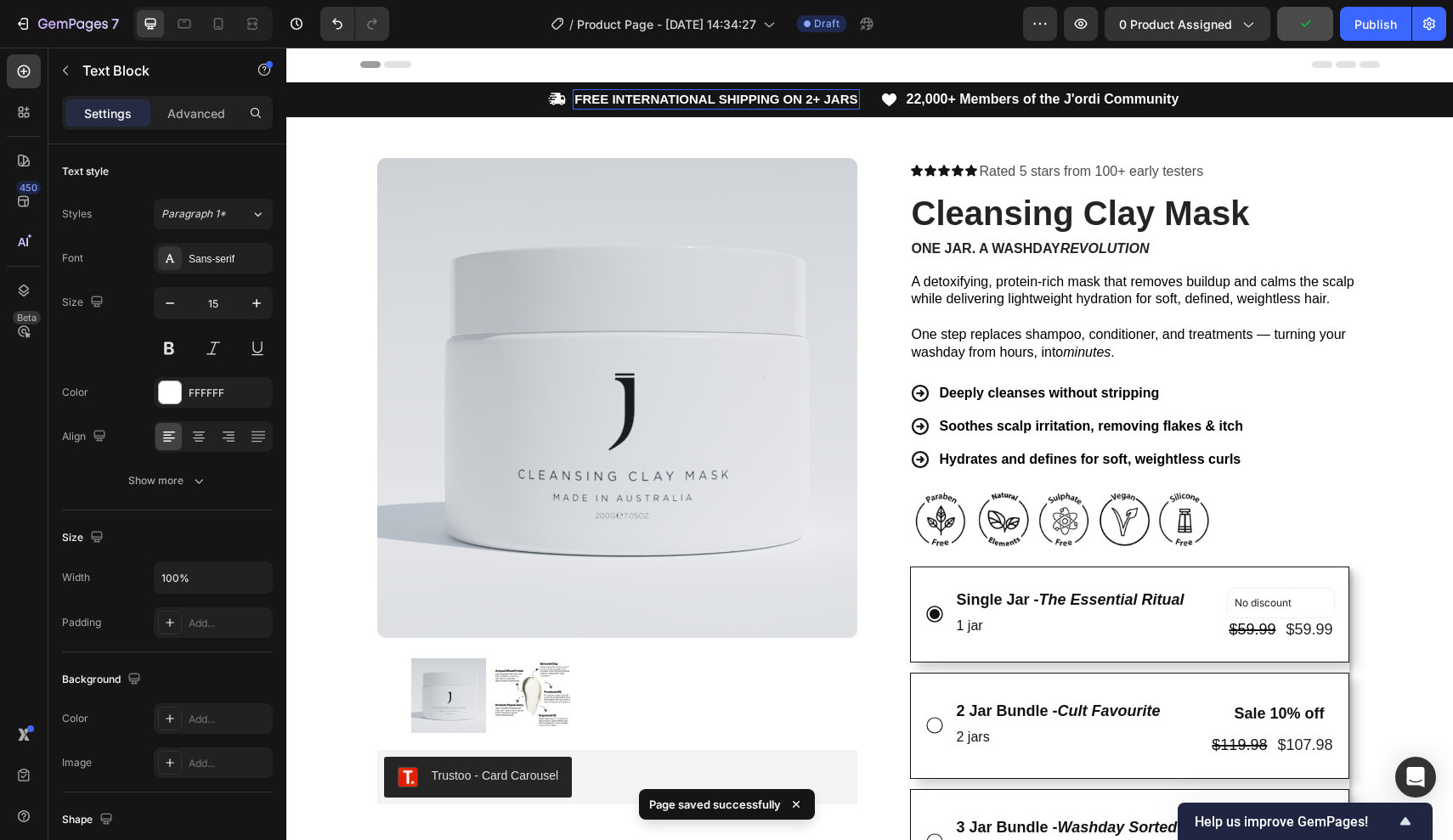
click at [814, 101] on strong "FREE INTERNATIONAL SHIPPING ON 2+ JARS" at bounding box center [716, 99] width 283 height 15
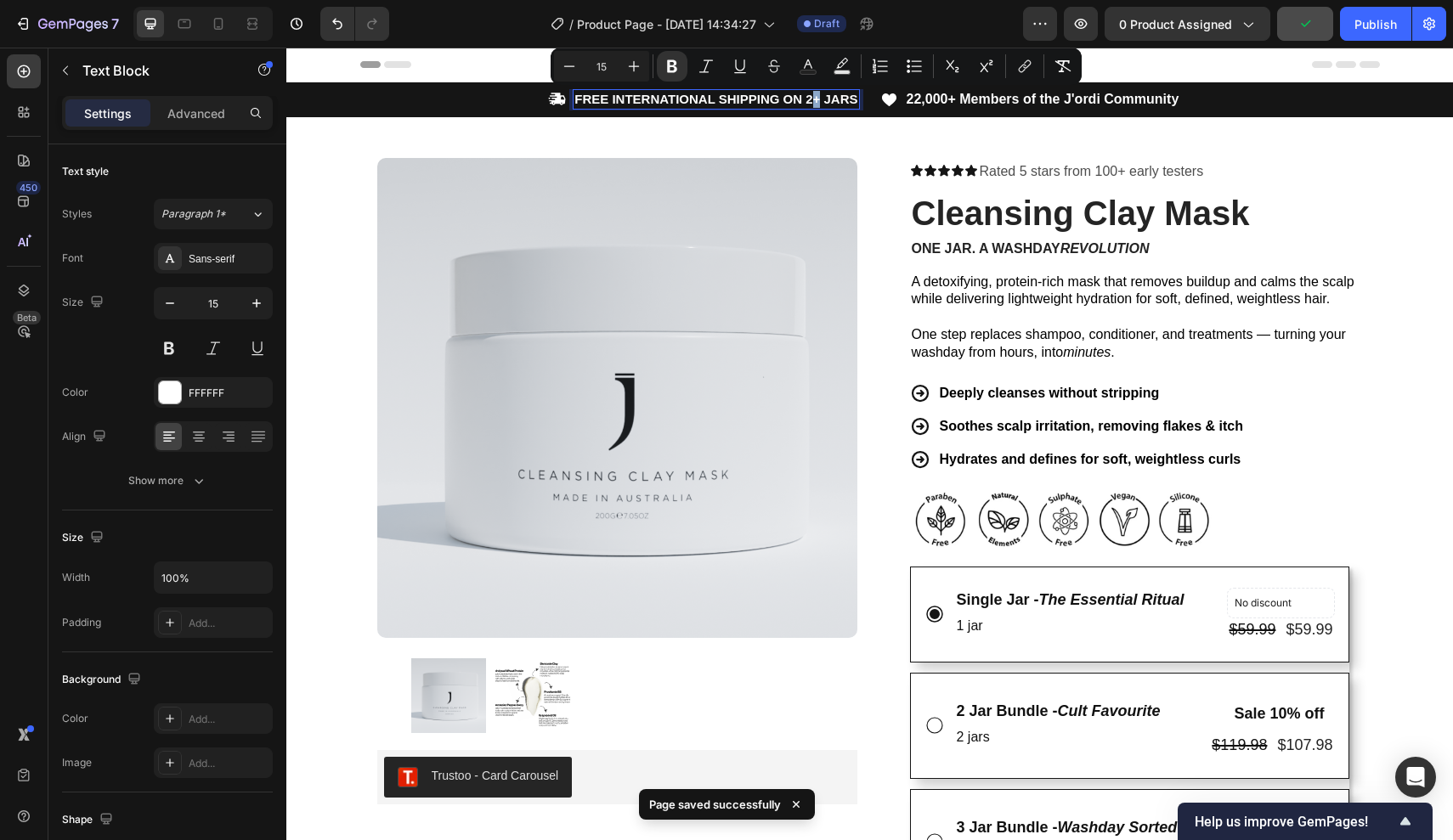
click at [814, 101] on strong "FREE INTERNATIONAL SHIPPING ON 2+ JARS" at bounding box center [716, 99] width 283 height 15
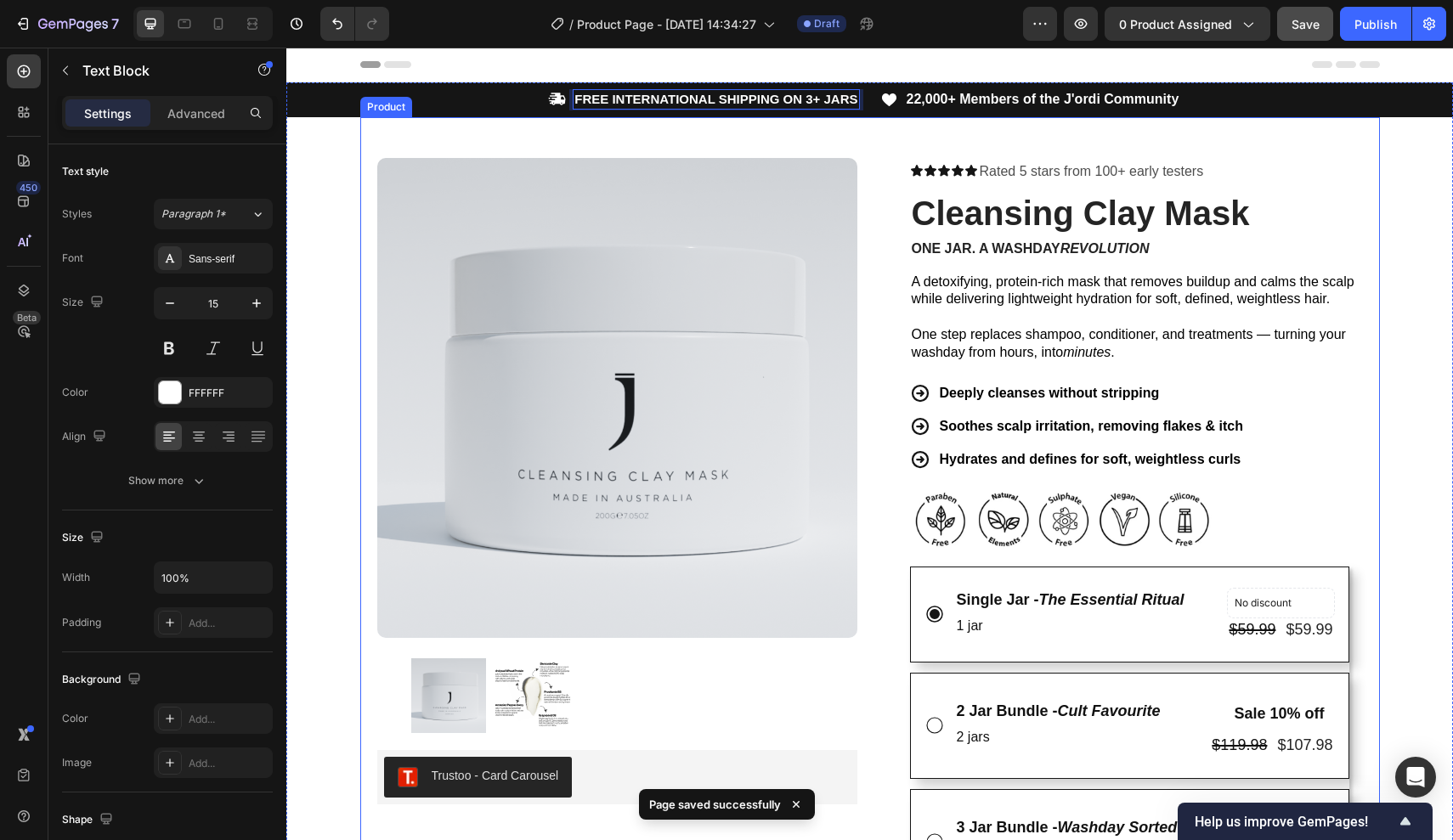
click at [1217, 128] on div "Product Images Trustoo - Card Carousel Trustoo Row Icon Icon Icon Icon Icon Ico…" at bounding box center [870, 749] width 1019 height 1265
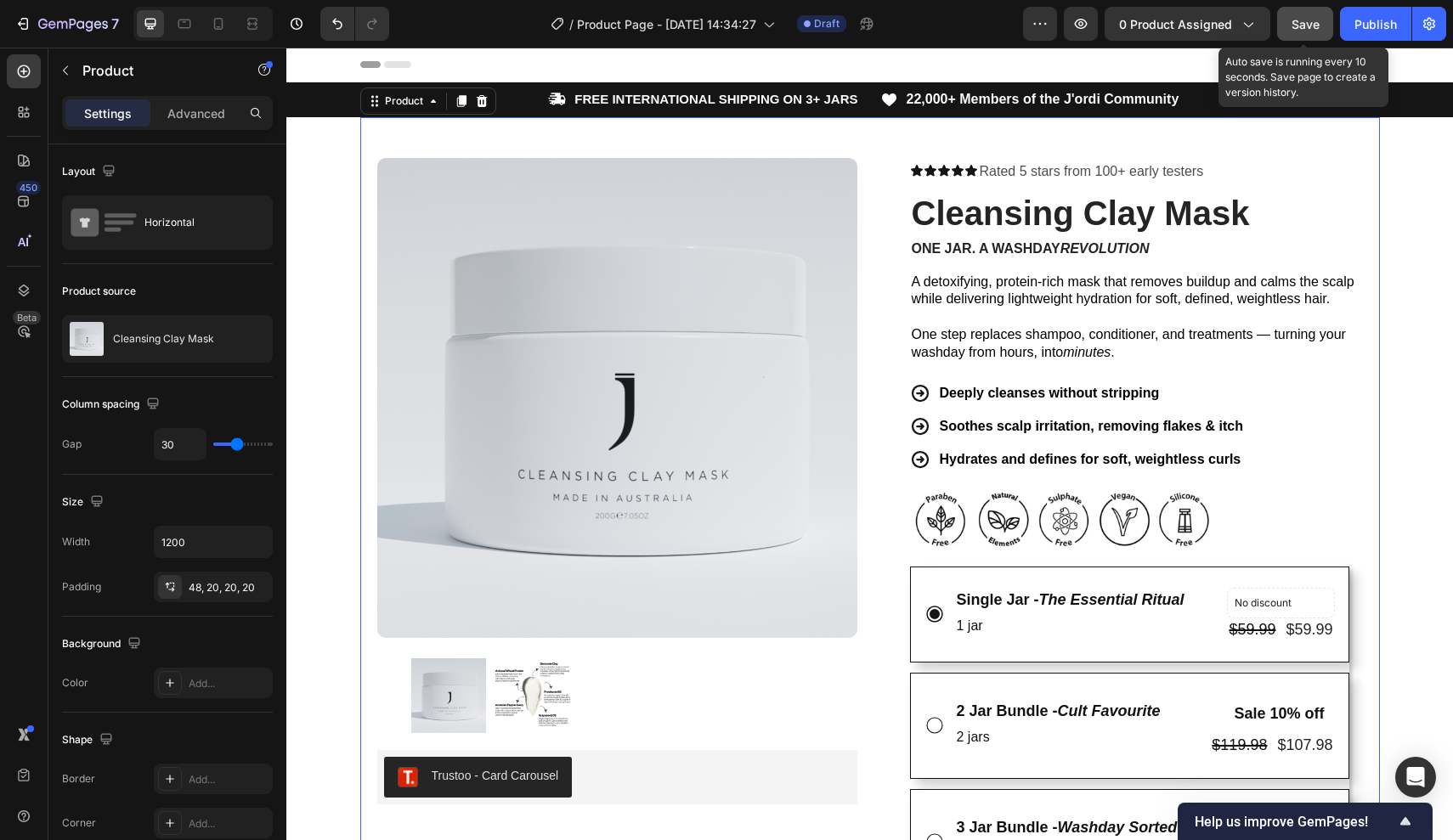
click at [1315, 19] on span "Save" at bounding box center [1305, 25] width 28 height 15
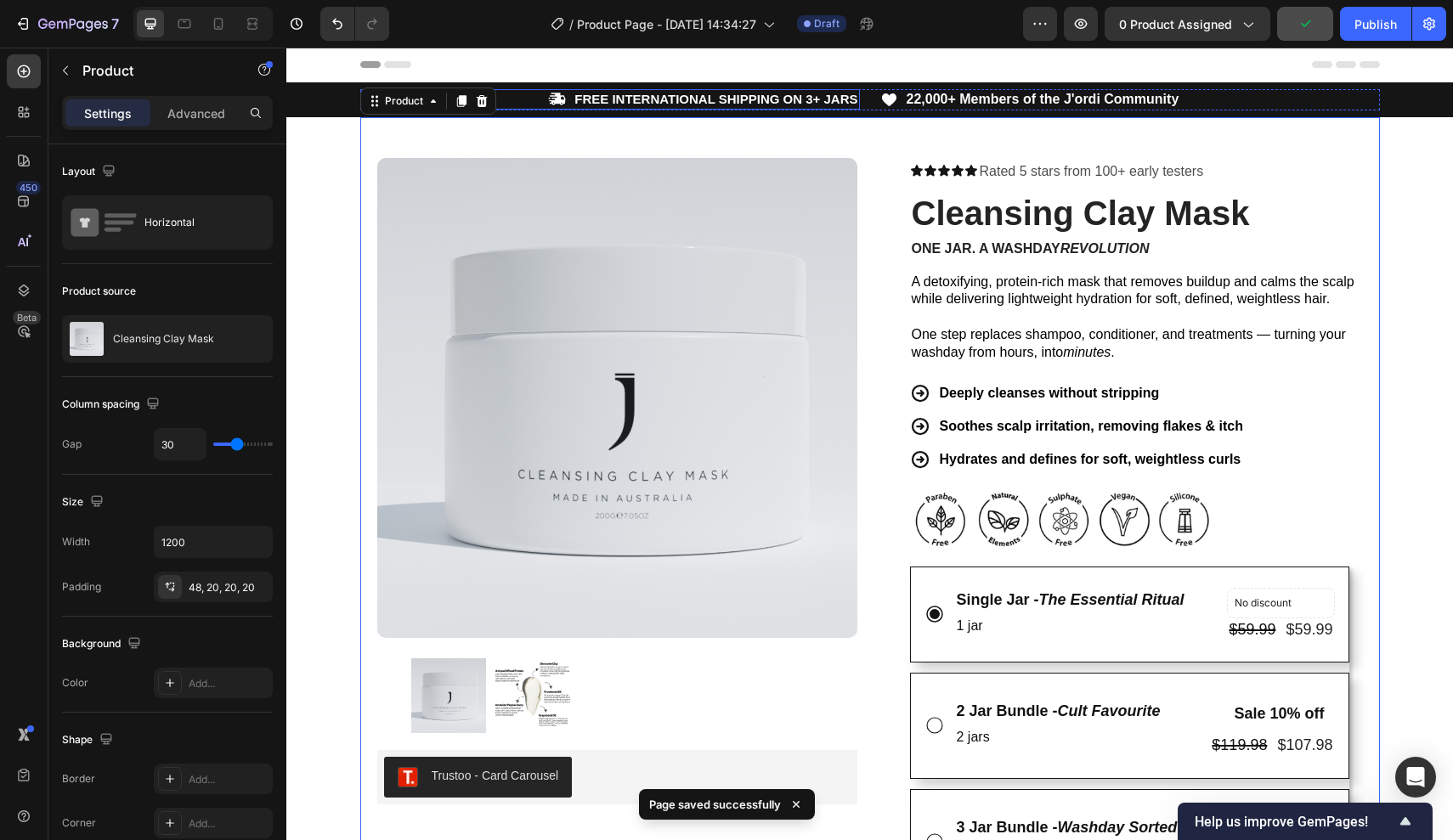
click at [571, 102] on div "Icon FREE INTERNATIONAL SHIPPING ON 3+ JARS Text Block Row" at bounding box center [610, 99] width 500 height 20
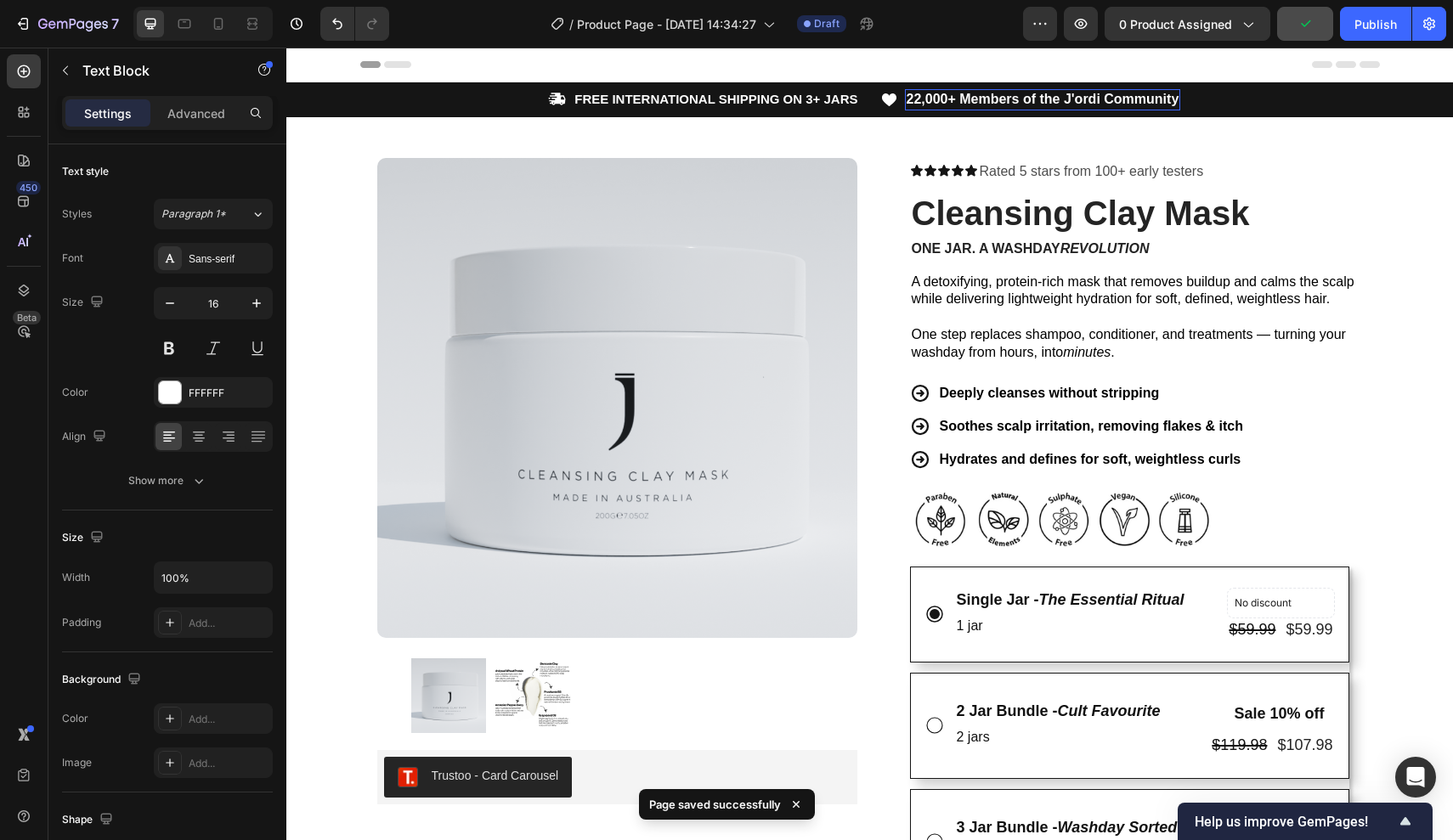
click at [925, 102] on strong "22,000+ Members of the J'ordi Community" at bounding box center [1043, 99] width 273 height 15
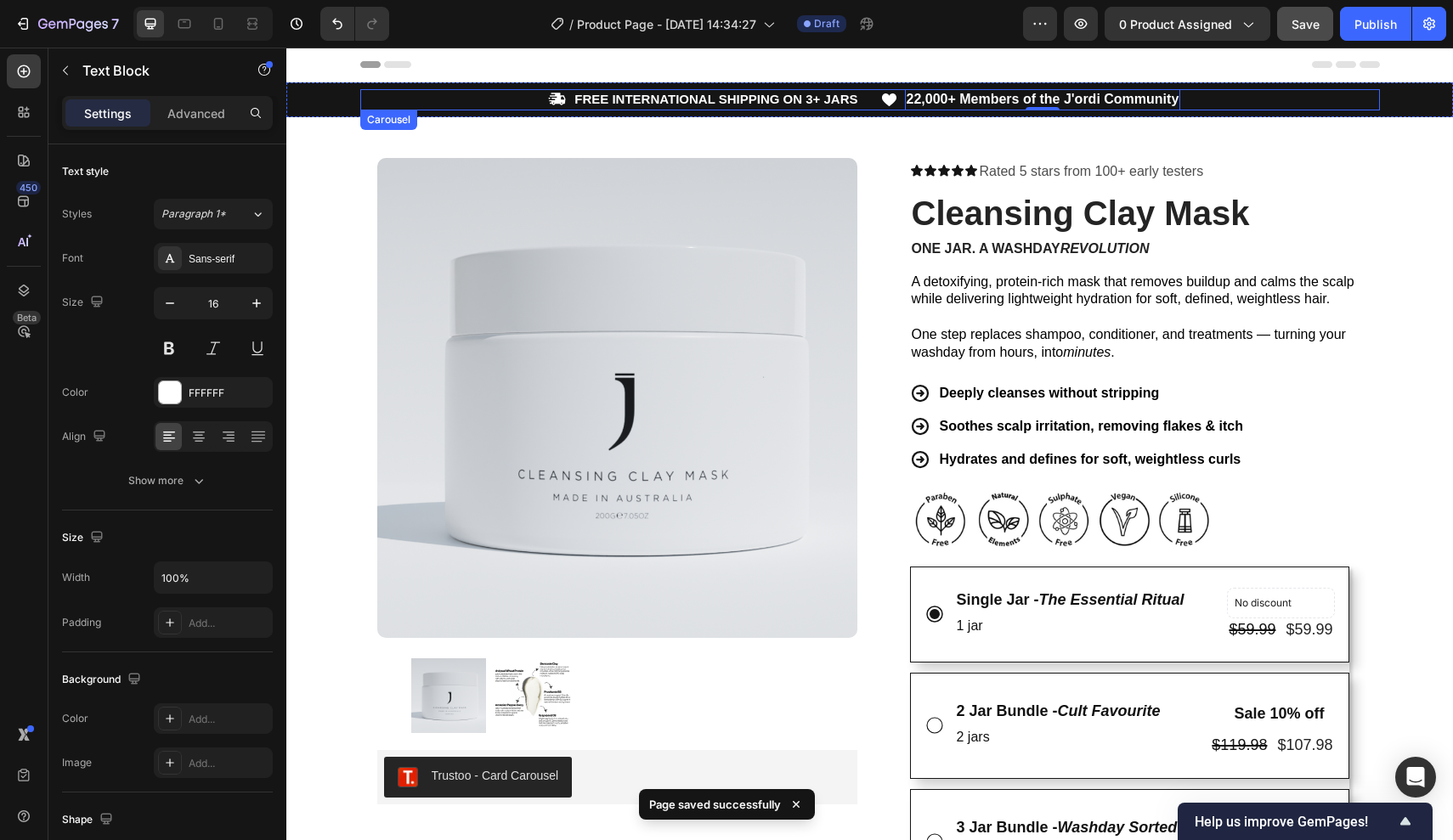
click at [350, 97] on div "Icon FREE INTERNATIONAL SHIPPING ON 3+ JARS Text Block Row Icon 22,000+ Members…" at bounding box center [869, 99] width 1167 height 21
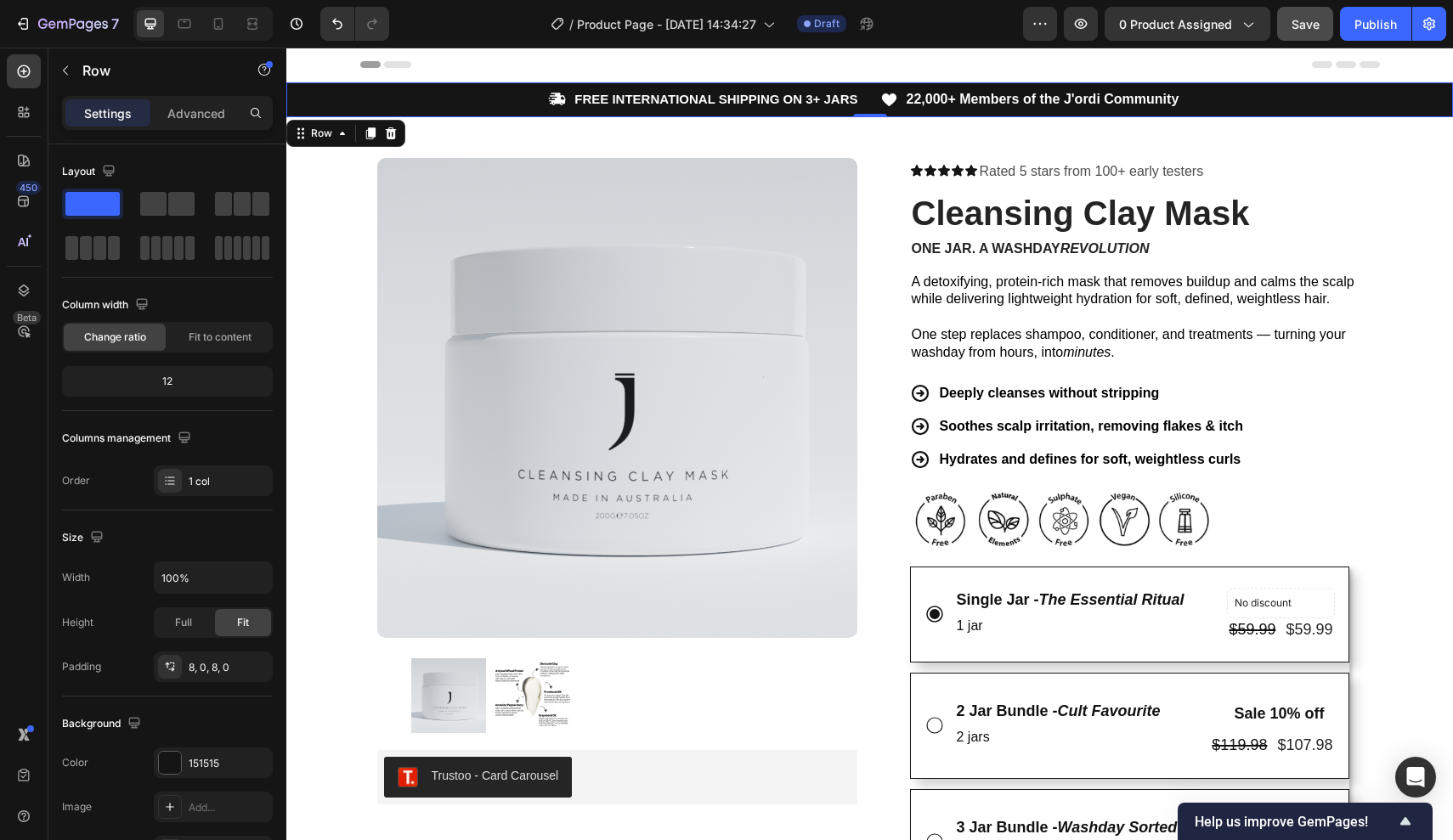
click at [348, 98] on div "Icon FREE INTERNATIONAL SHIPPING ON 3+ JARS Text Block Row Icon 22,000+ Members…" at bounding box center [869, 99] width 1167 height 21
click at [418, 96] on div "Icon FREE INTERNATIONAL SHIPPING ON 3+ JARS Text Block Row" at bounding box center [610, 99] width 500 height 20
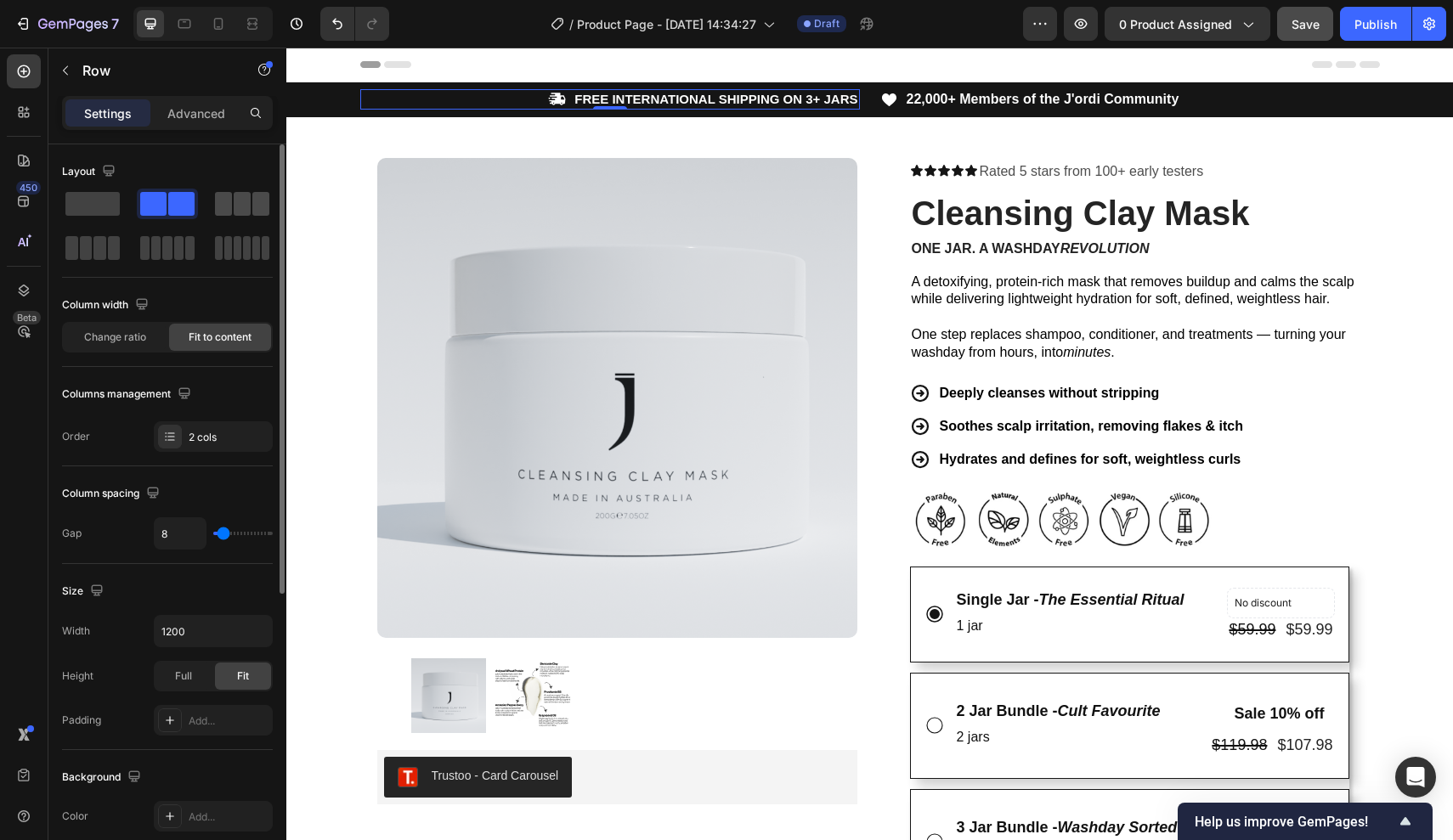
click at [232, 208] on div at bounding box center [242, 204] width 54 height 24
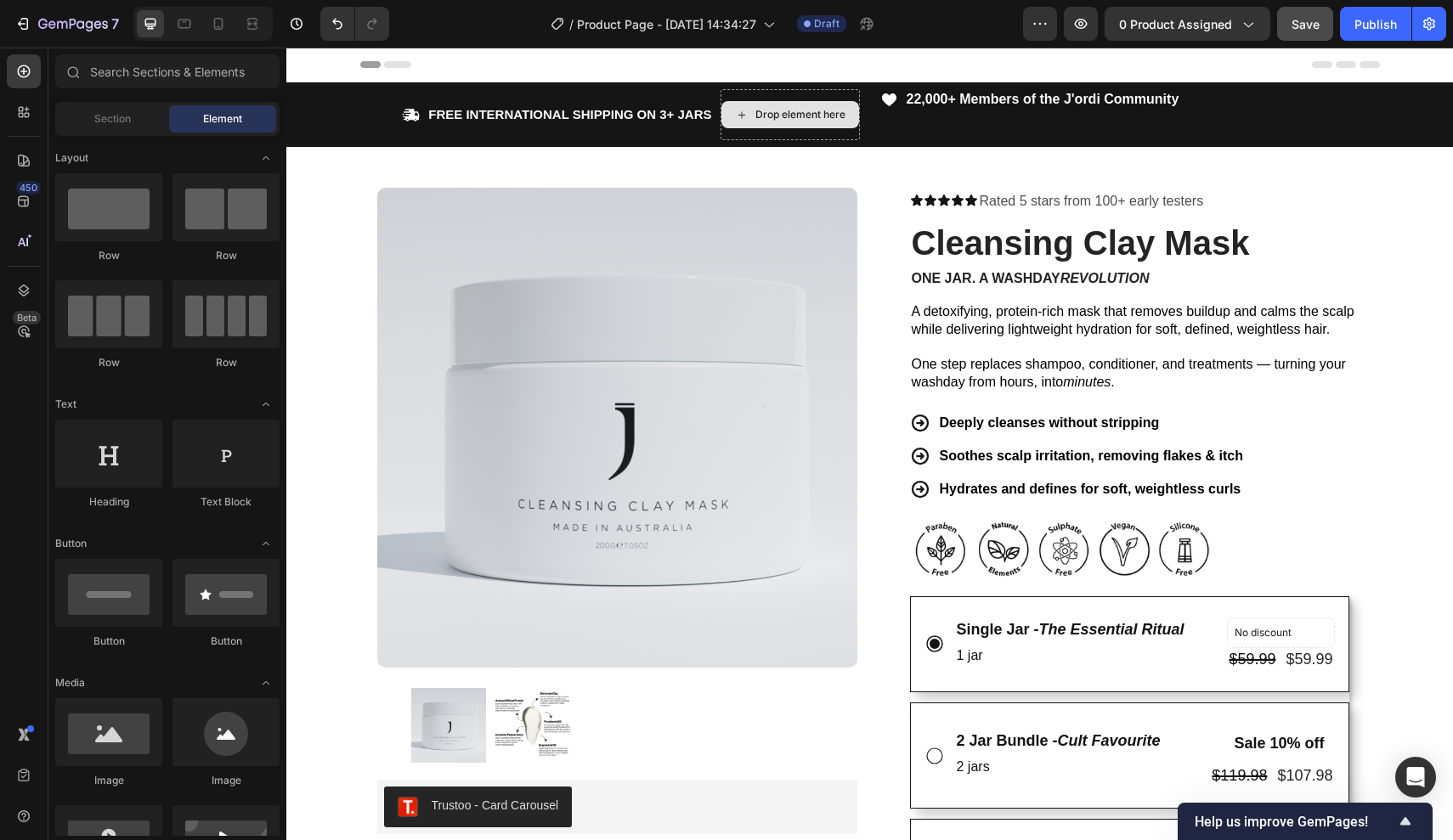
click at [752, 116] on div "Drop element here" at bounding box center [790, 114] width 137 height 27
click at [499, 113] on strong "FREE INTERNATIONAL SHIPPING ON 3+ JARS" at bounding box center [569, 114] width 283 height 15
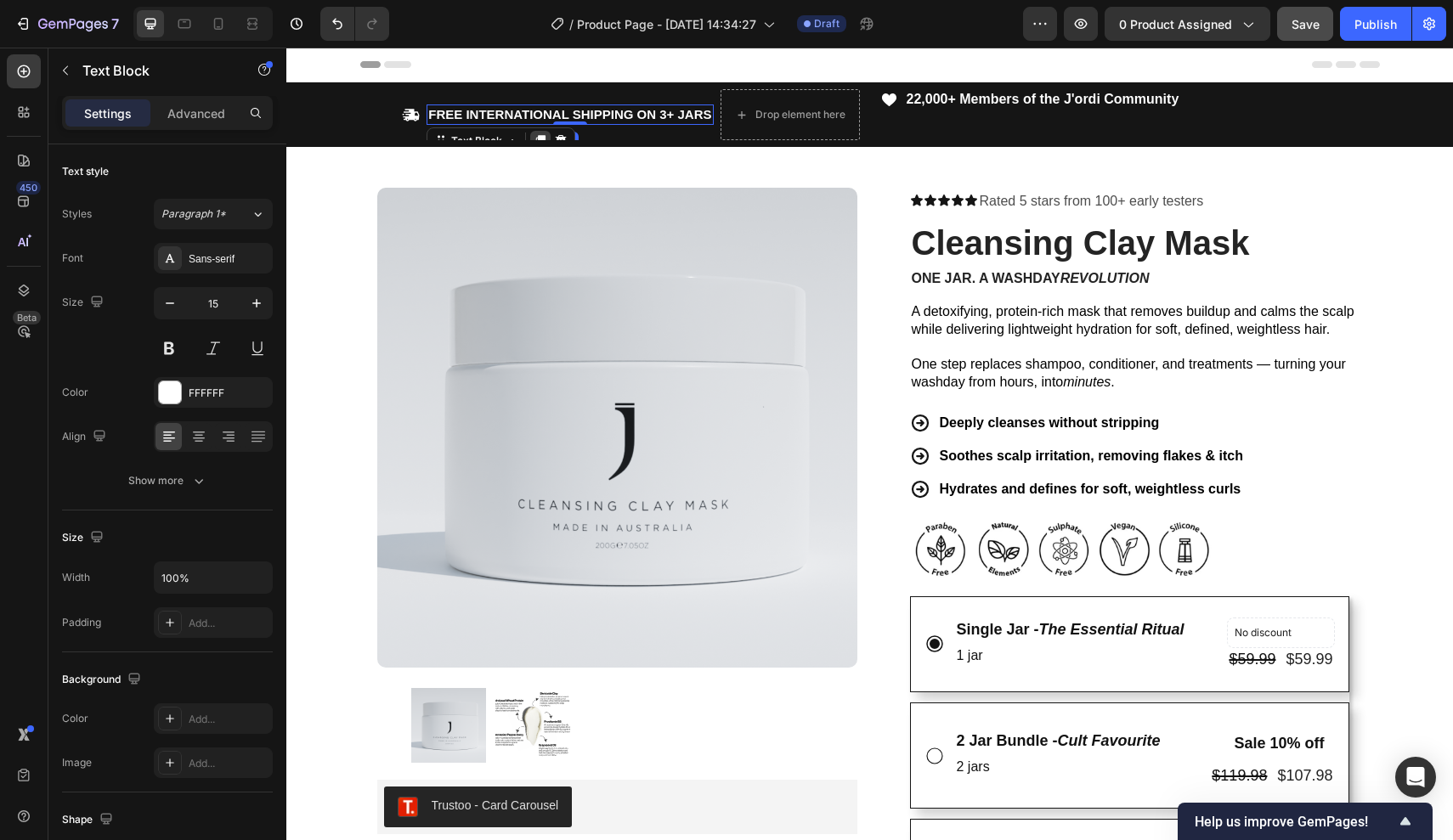
click at [540, 136] on icon at bounding box center [541, 141] width 9 height 12
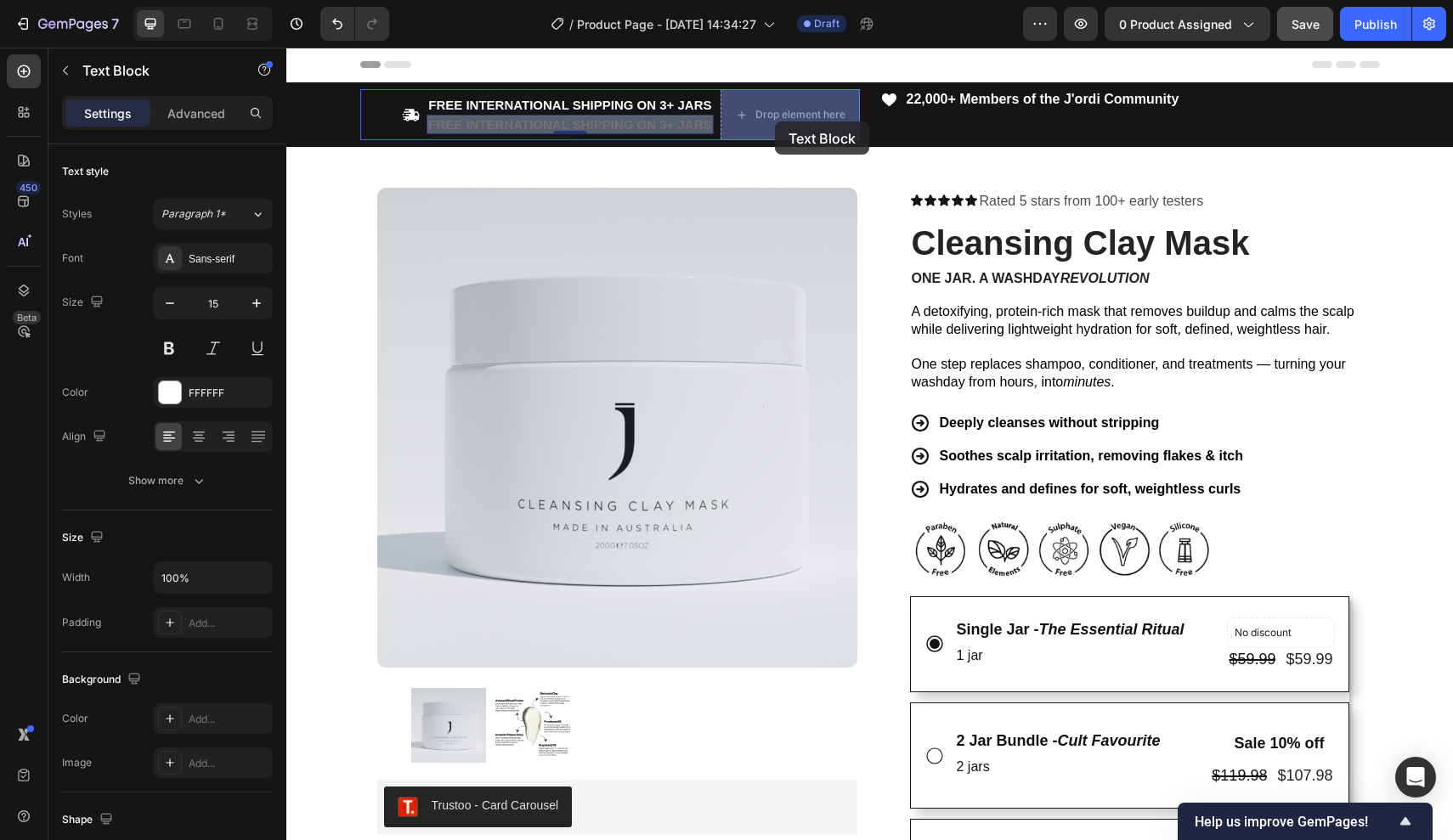
drag, startPoint x: 623, startPoint y: 124, endPoint x: 775, endPoint y: 121, distance: 152.0
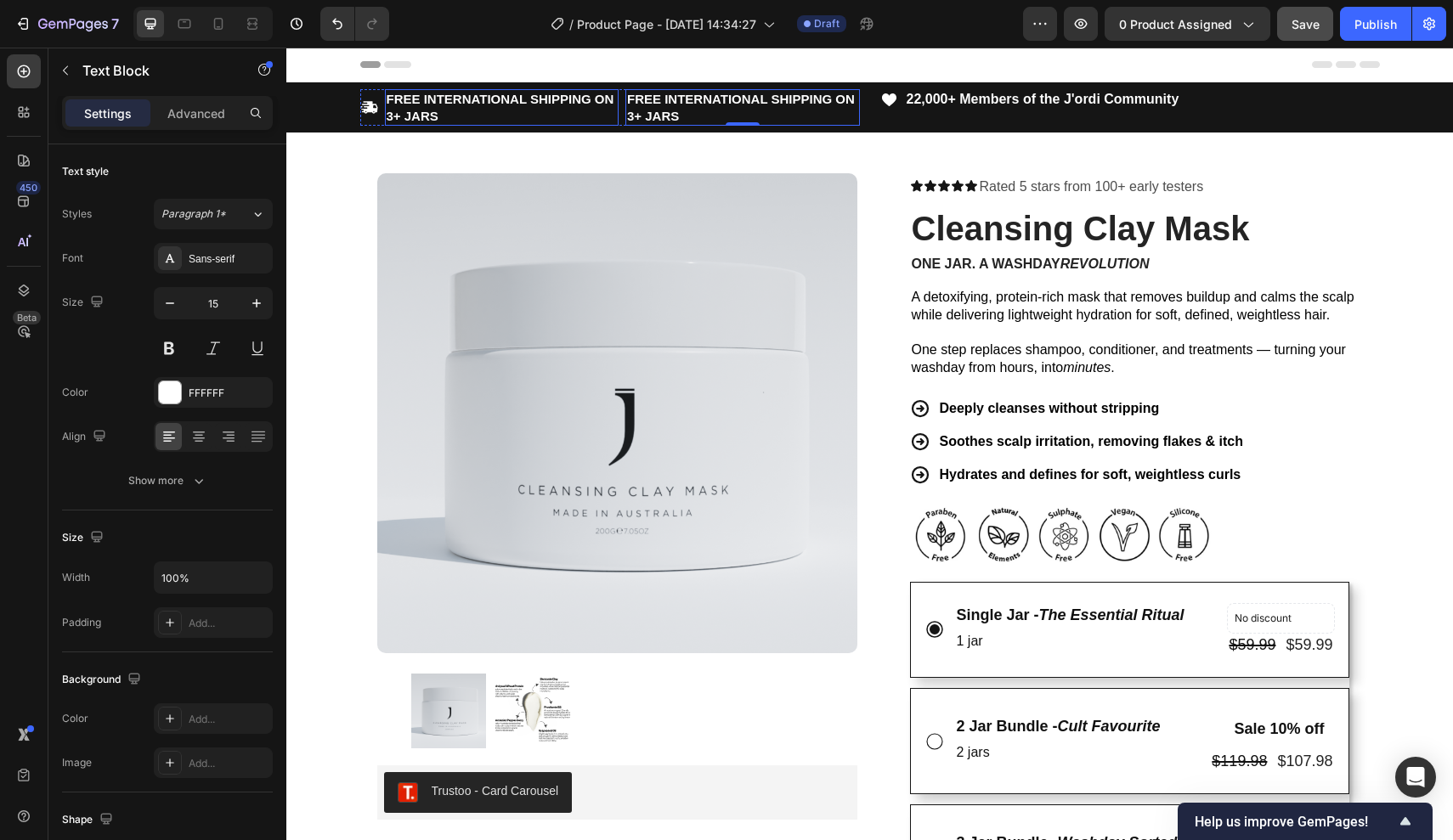
click at [447, 97] on strong "FREE INTERNATIONAL SHIPPING ON 3+ JARS" at bounding box center [500, 107] width 228 height 31
click at [670, 106] on p "FREE INTERNATIONAL SHIPPING ON 3+ JARS" at bounding box center [742, 107] width 231 height 33
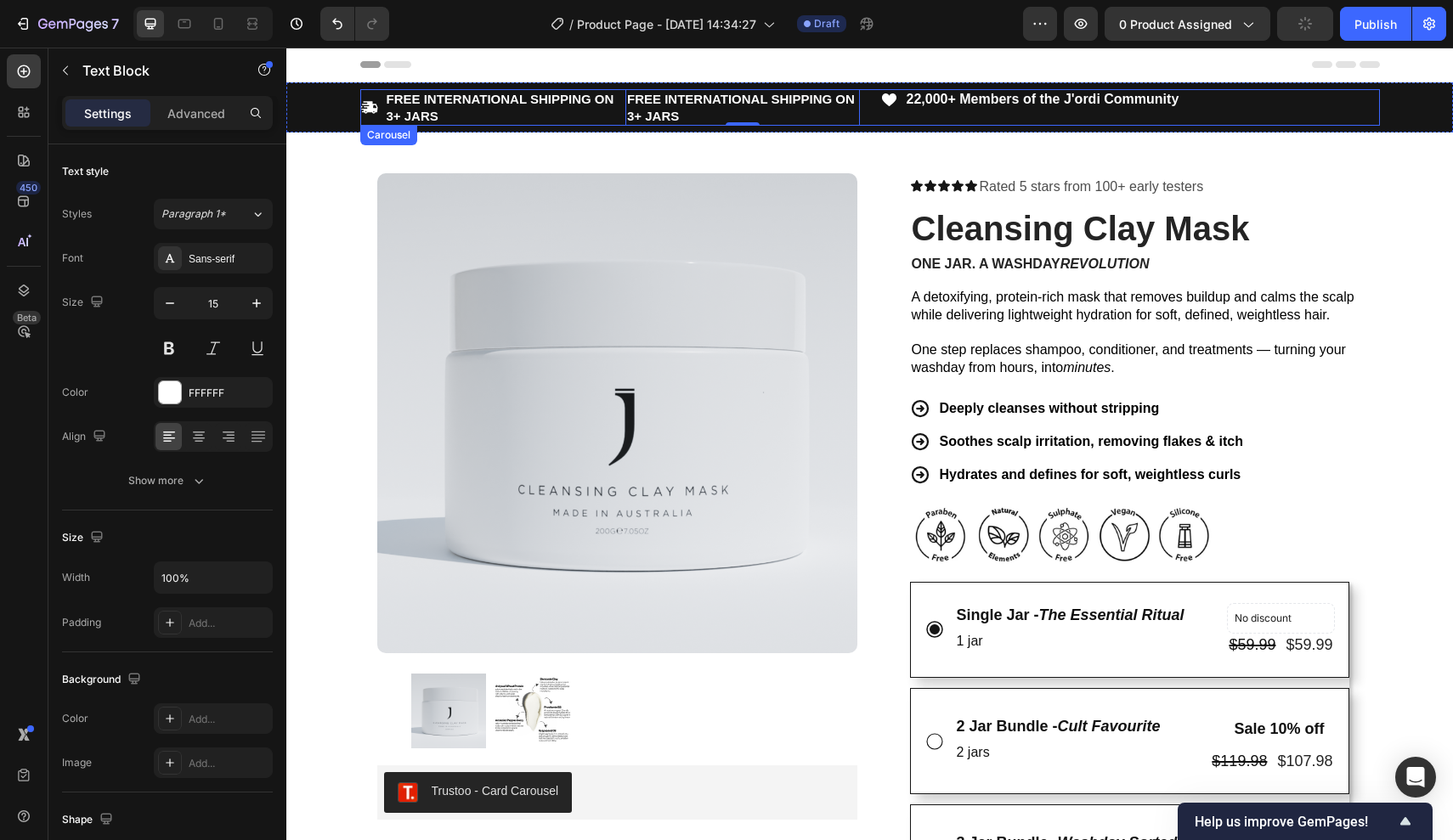
click at [870, 115] on div "Icon FREE INTERNATIONAL SHIPPING ON 3+ JARS Text Block FREE INTERNATIONAL SHIPP…" at bounding box center [870, 107] width 1019 height 37
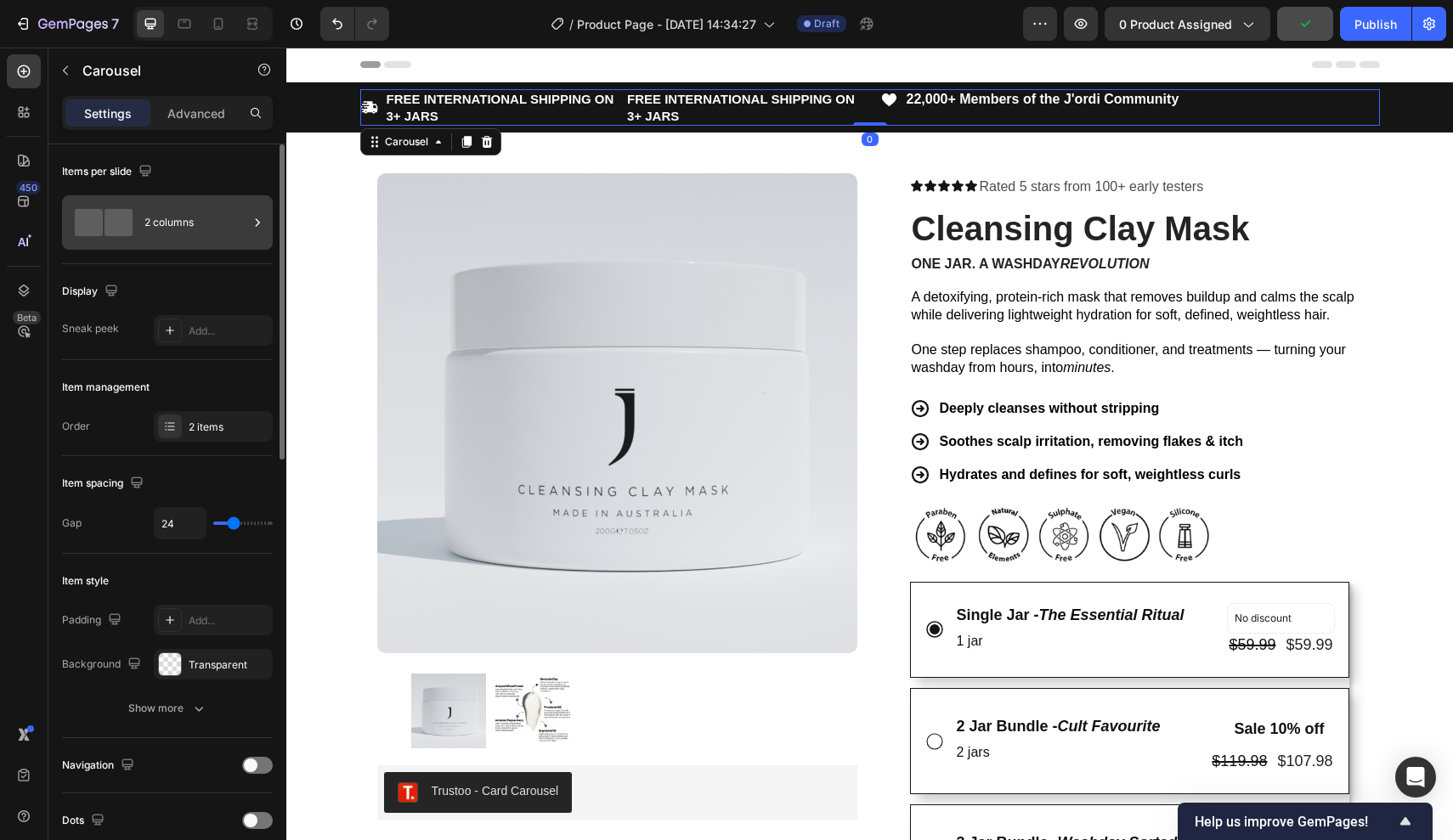
click at [141, 217] on div "2 columns" at bounding box center [167, 222] width 210 height 54
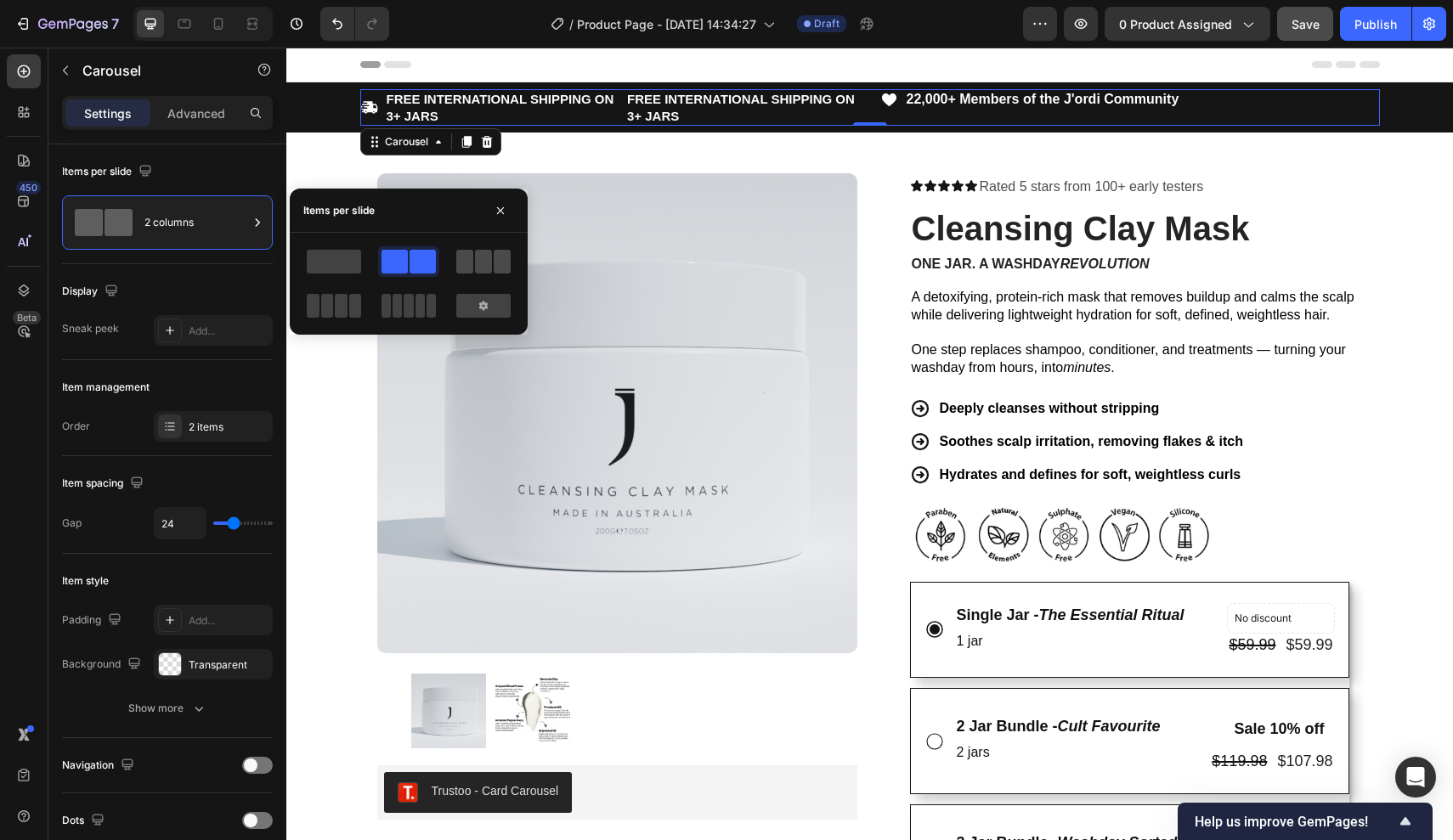
click at [475, 264] on span at bounding box center [483, 262] width 17 height 24
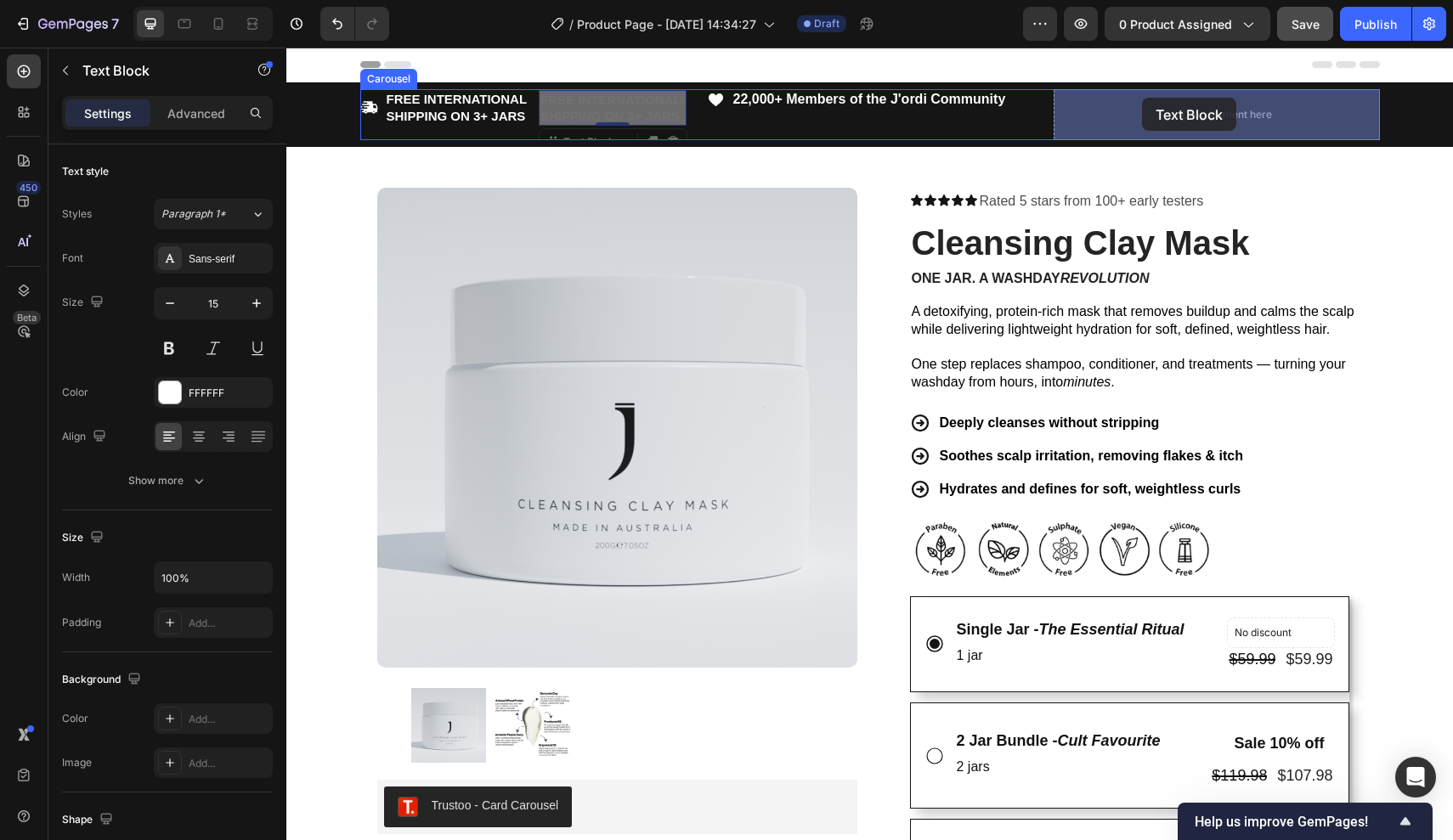
drag, startPoint x: 567, startPoint y: 104, endPoint x: 1144, endPoint y: 99, distance: 577.0
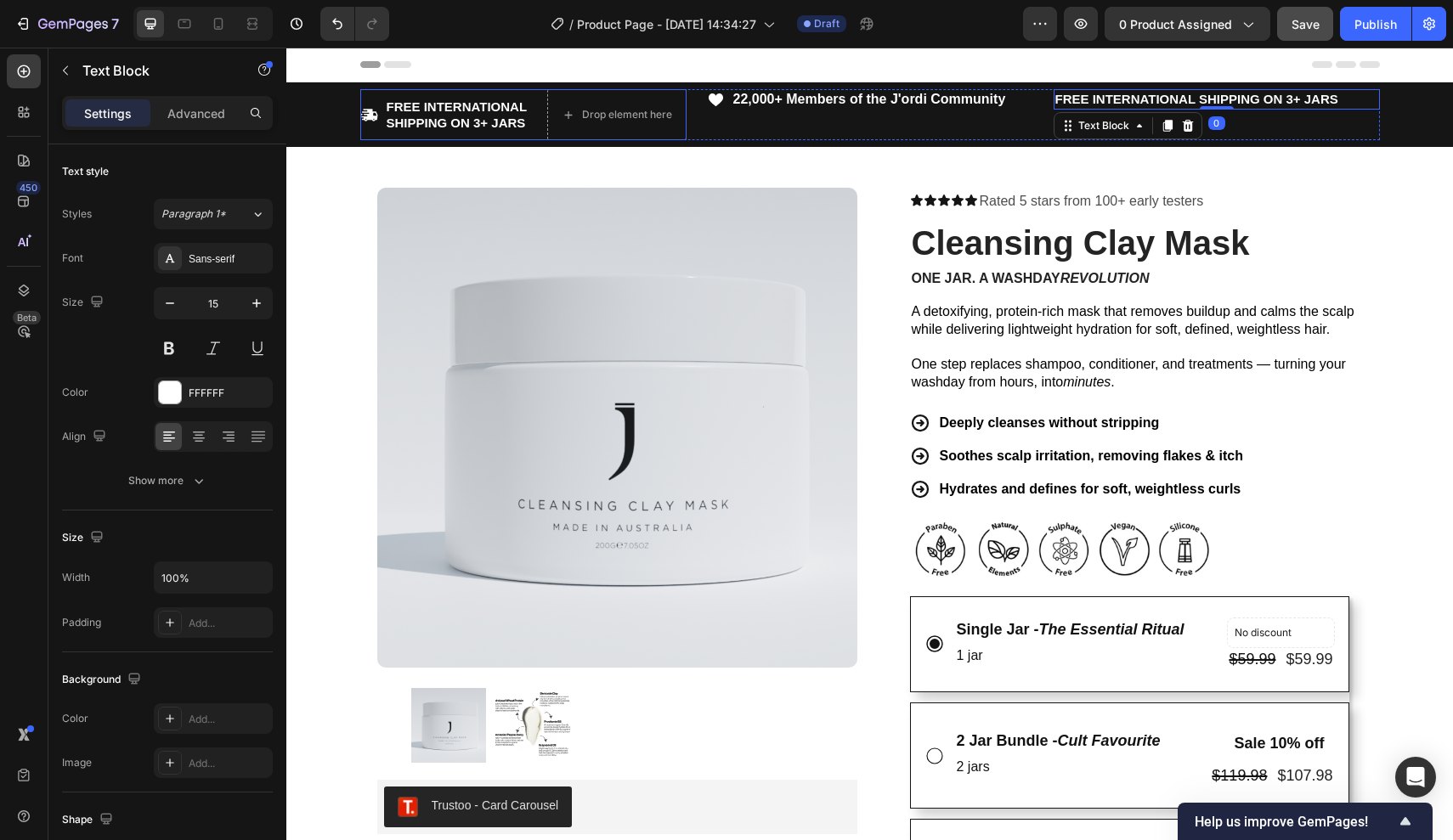
click at [599, 118] on div "Drop element here" at bounding box center [627, 114] width 90 height 14
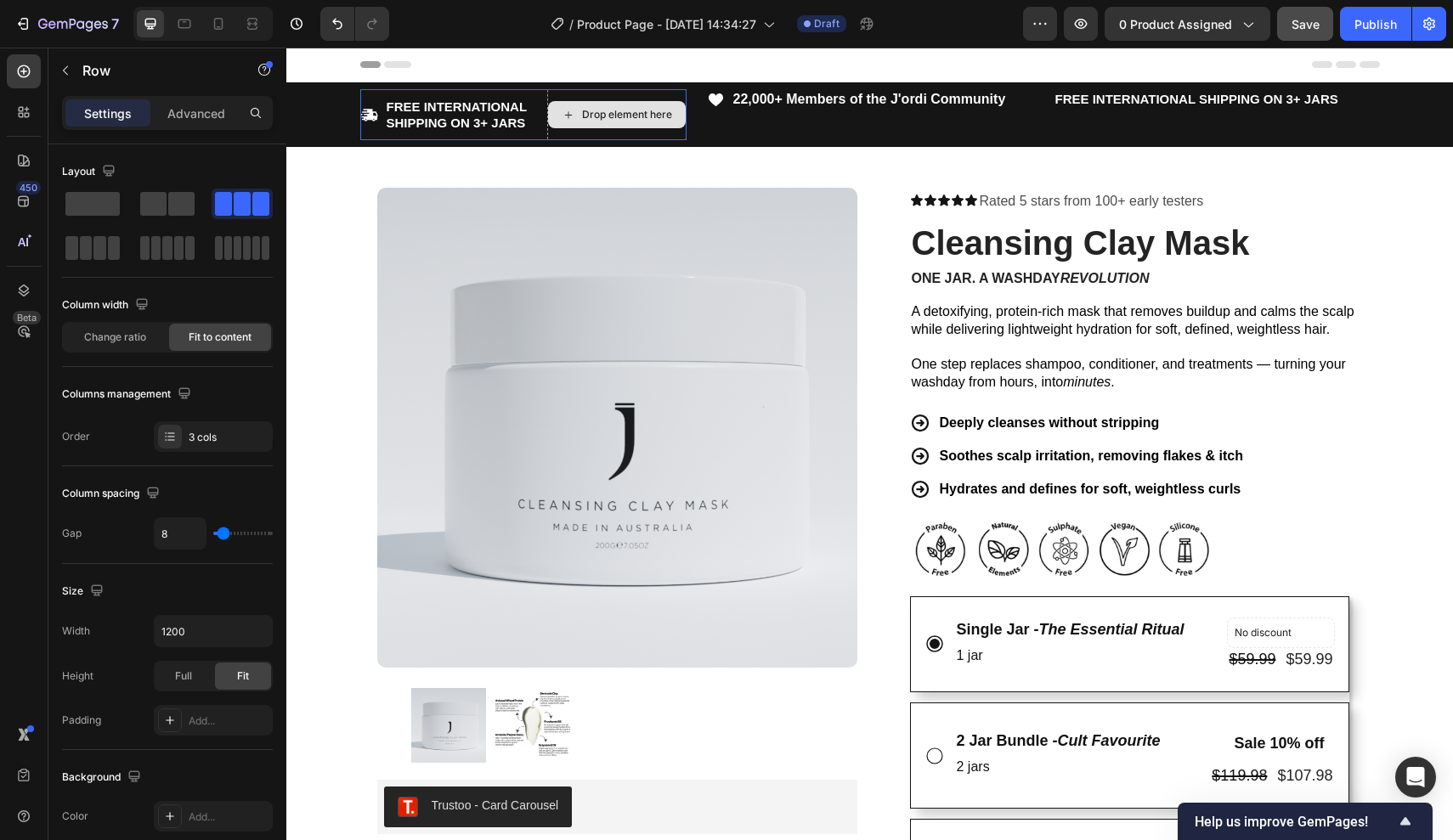
click at [643, 95] on div "Drop element here" at bounding box center [617, 114] width 139 height 51
click at [101, 205] on span at bounding box center [91, 204] width 54 height 24
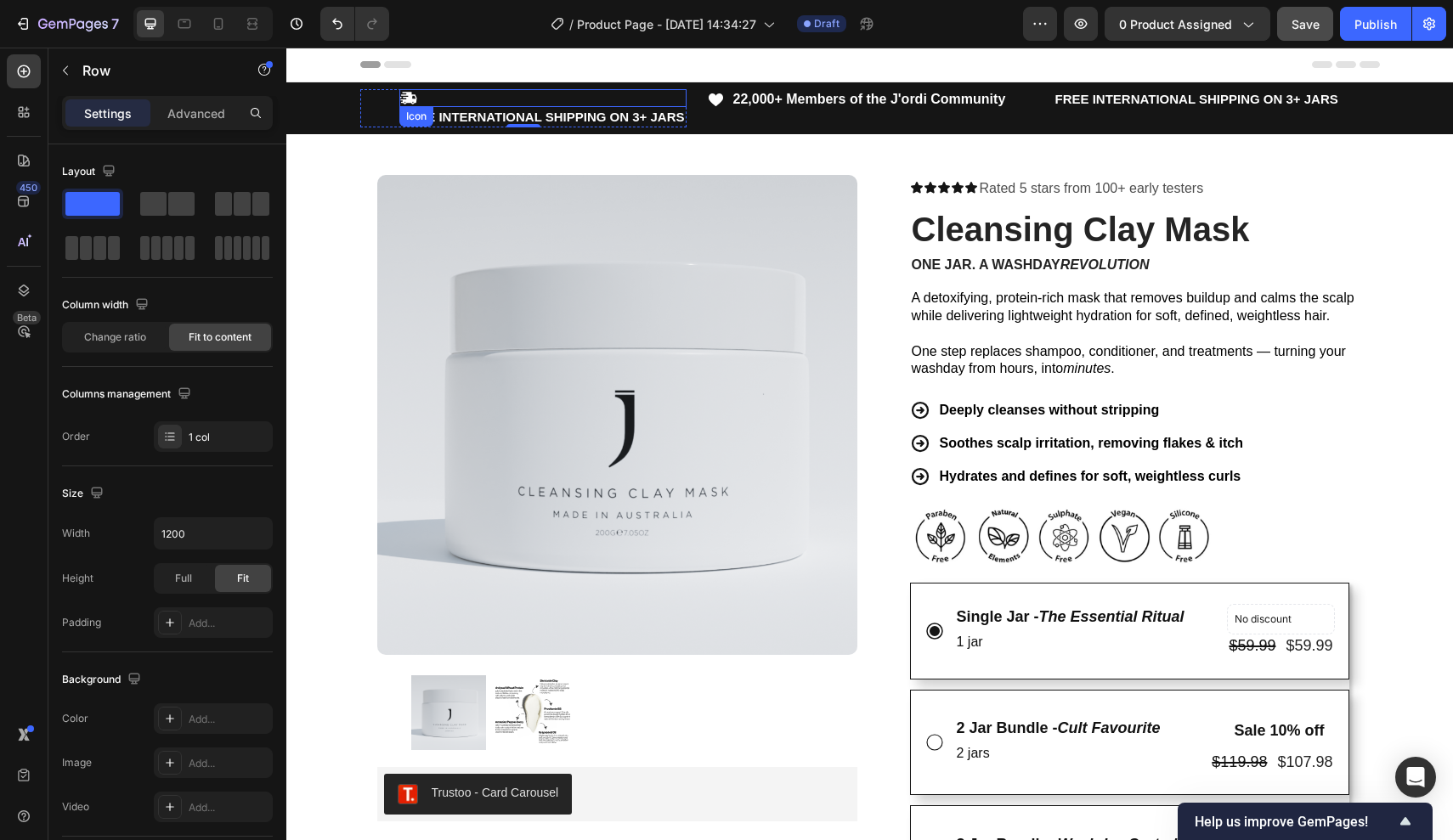
click at [396, 113] on div "Icon FREE INTERNATIONAL SHIPPING ON 3+ JARS Text Block Row 0" at bounding box center [523, 108] width 327 height 38
click at [194, 214] on span at bounding box center [181, 204] width 27 height 24
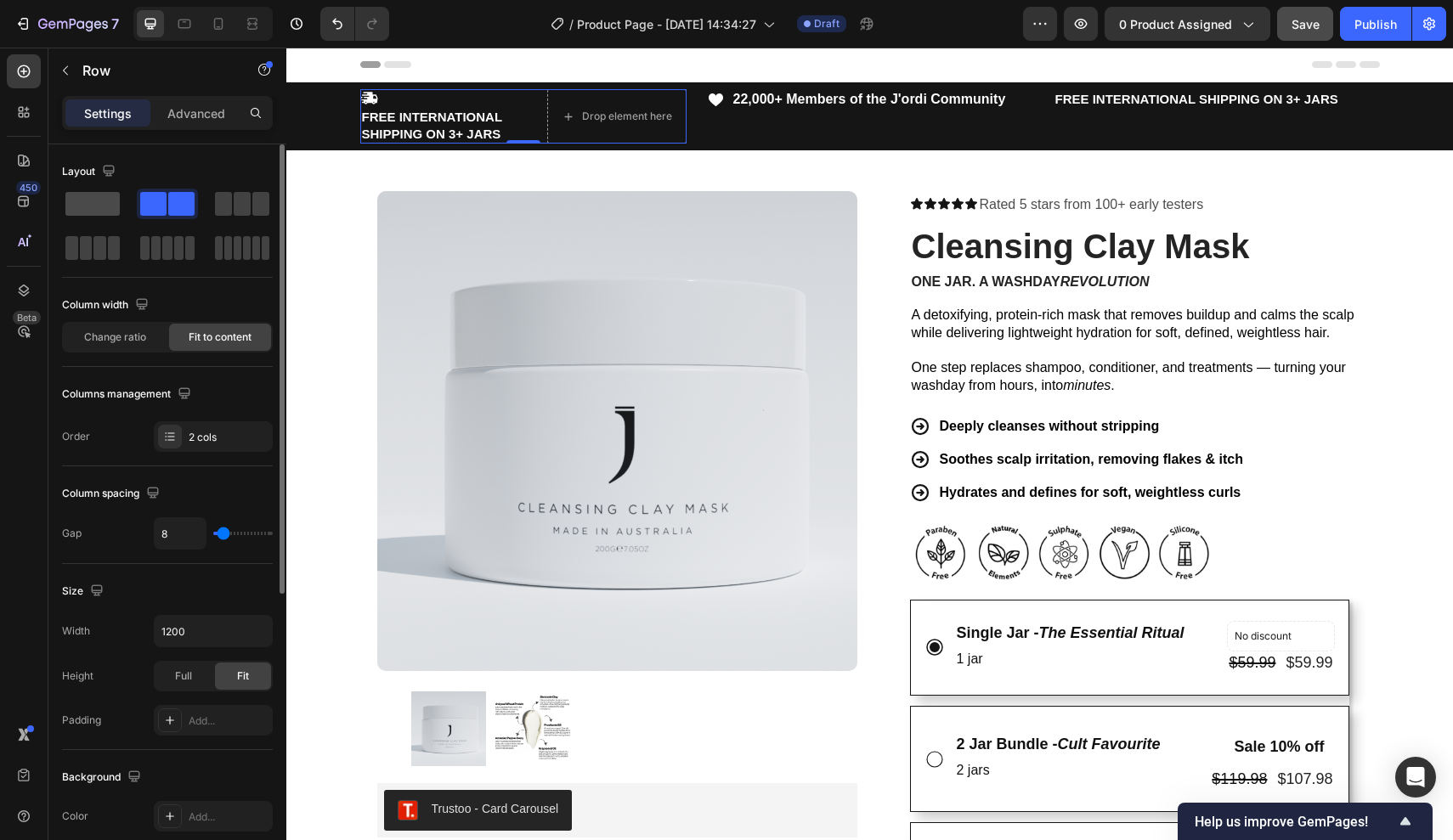
click at [109, 210] on span at bounding box center [91, 204] width 54 height 24
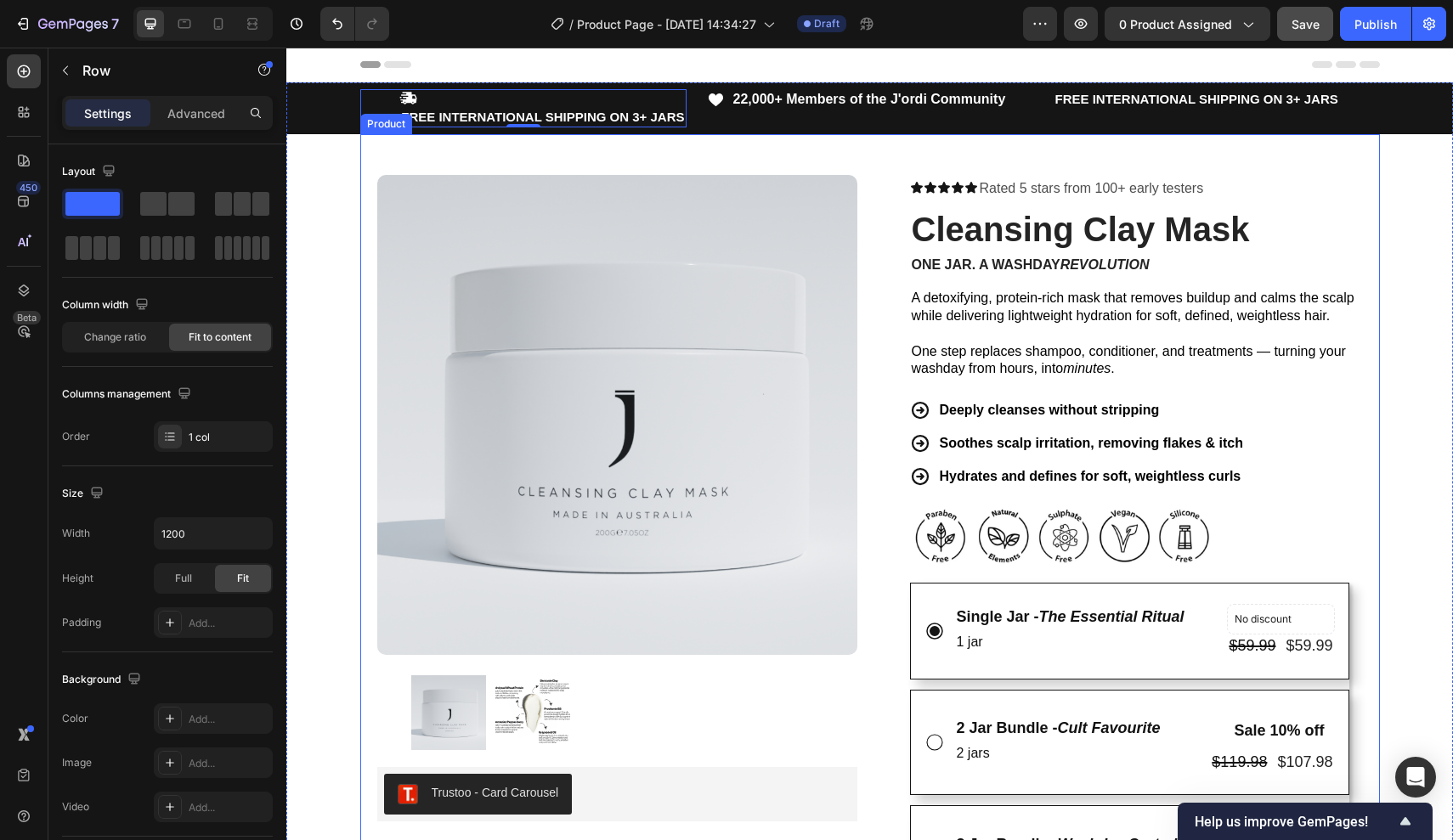
click at [404, 120] on div "Product" at bounding box center [385, 124] width 45 height 16
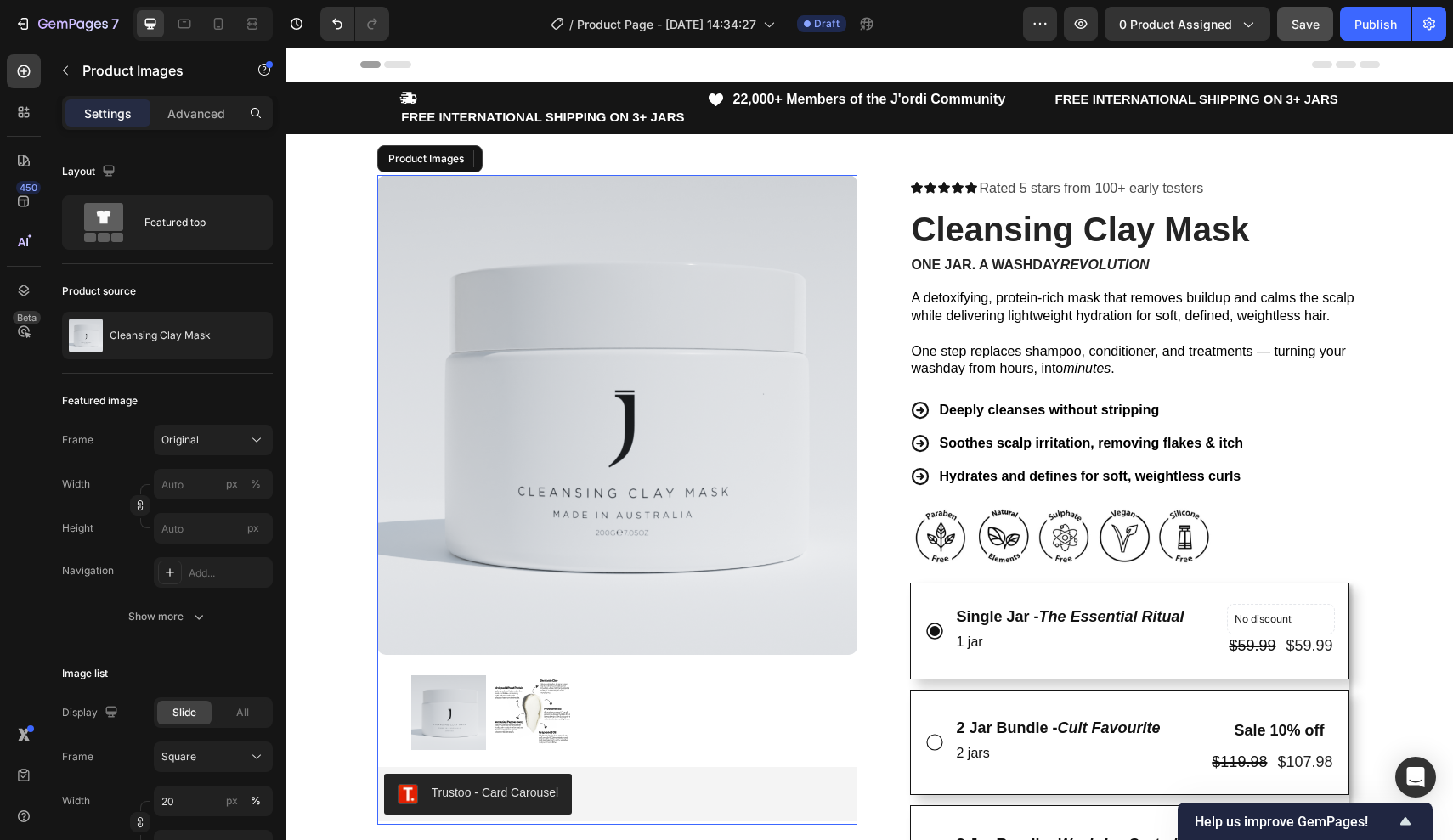
click at [479, 176] on img at bounding box center [617, 415] width 480 height 480
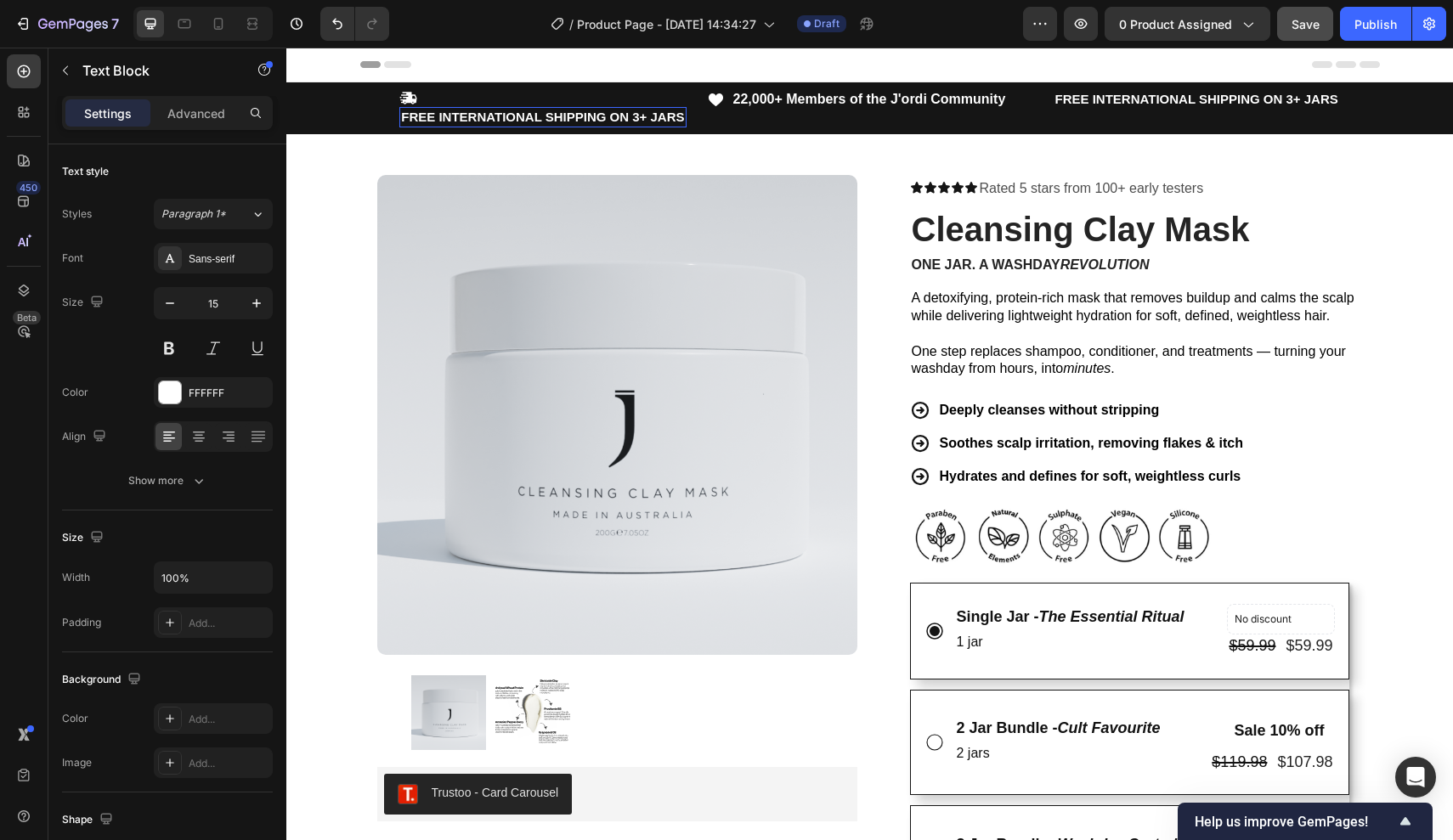
click at [457, 113] on strong "FREE INTERNATIONAL SHIPPING ON 3+ JARS" at bounding box center [542, 117] width 283 height 15
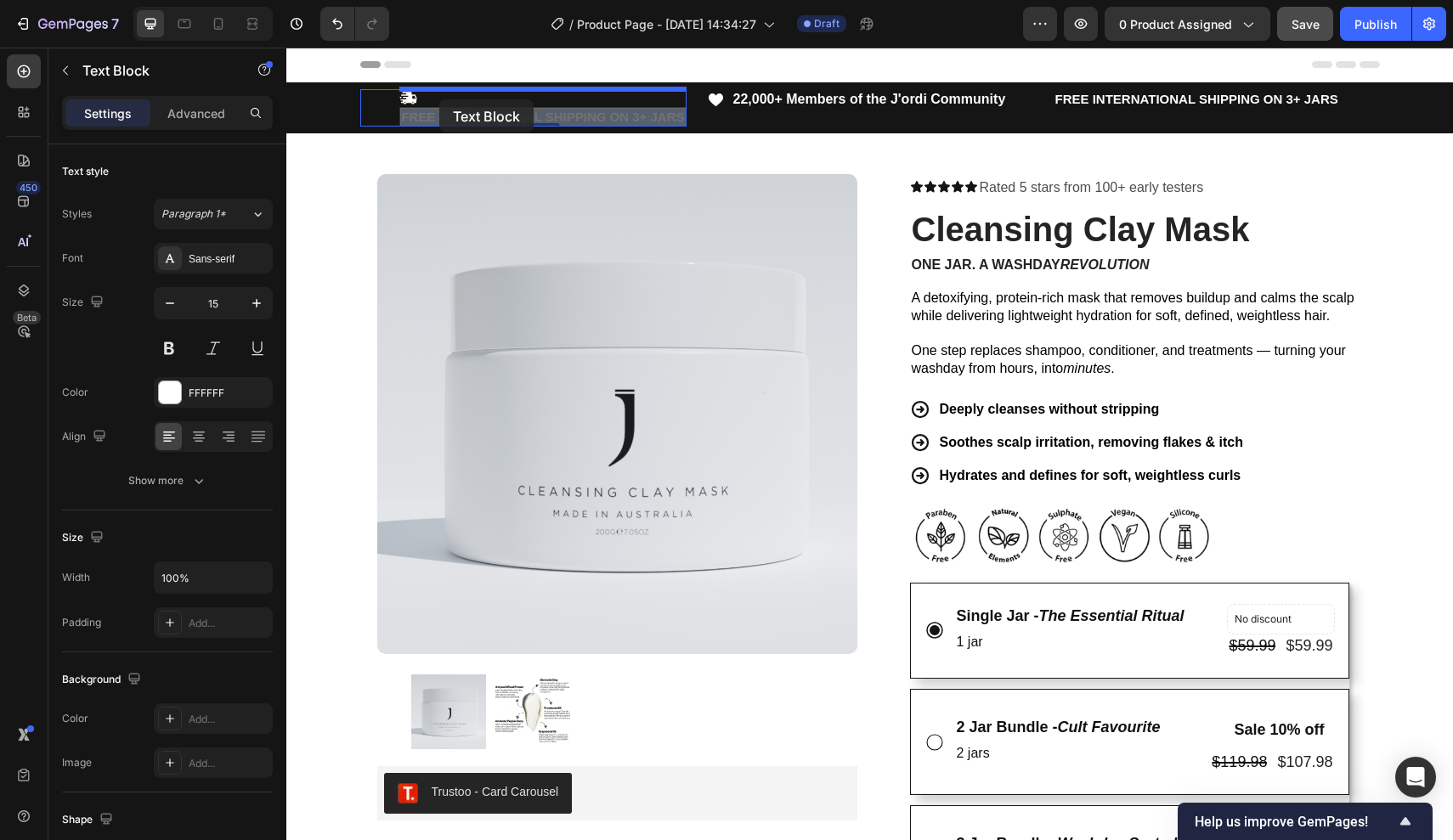
drag, startPoint x: 409, startPoint y: 120, endPoint x: 439, endPoint y: 100, distance: 36.1
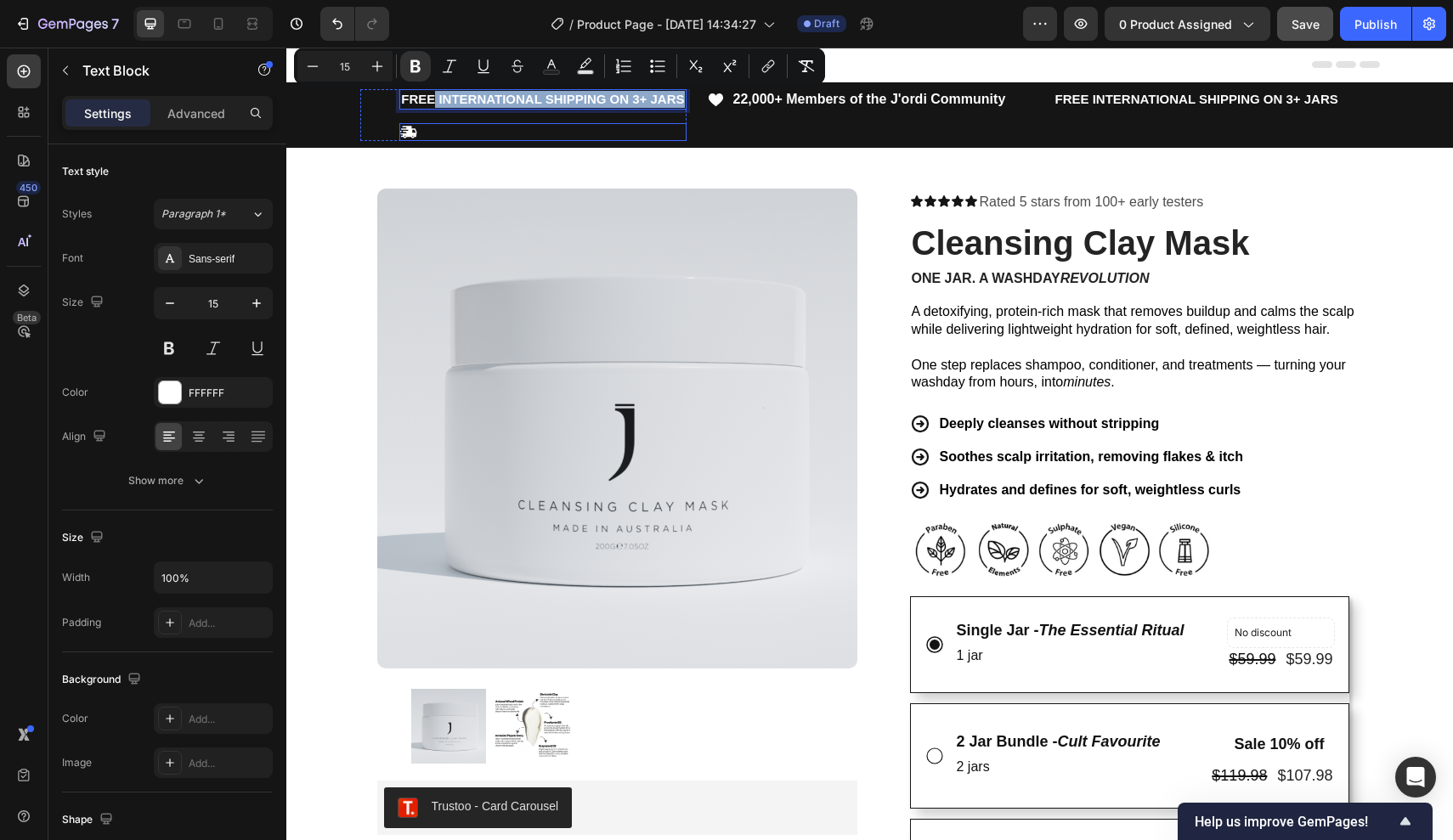
drag, startPoint x: 433, startPoint y: 96, endPoint x: 443, endPoint y: 132, distance: 37.4
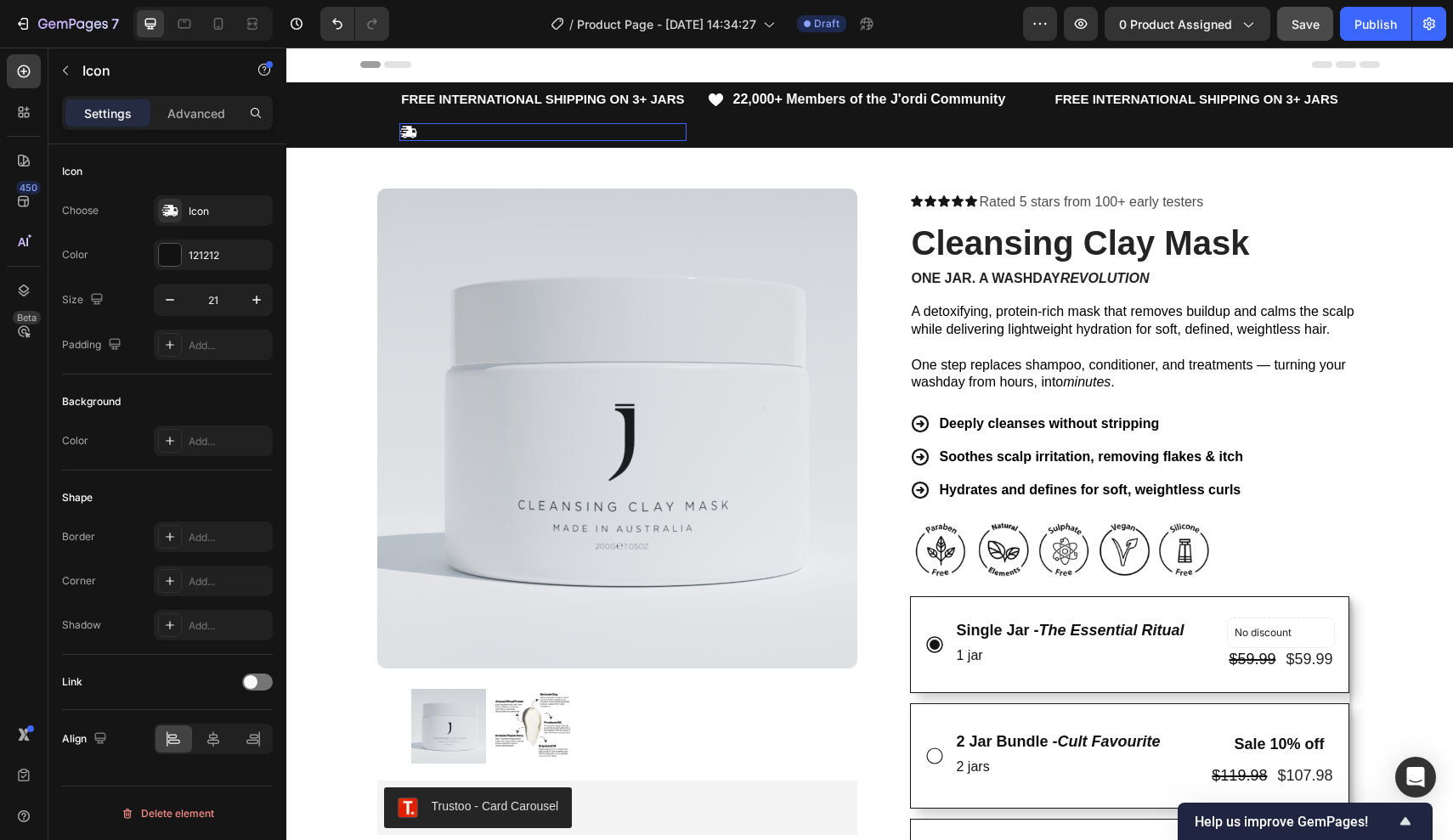
click at [450, 134] on div "Icon" at bounding box center [542, 132] width 286 height 17
click at [436, 106] on p "FREE INTERNATIONAL SHIPPING ON 3+ JARS" at bounding box center [542, 99] width 283 height 17
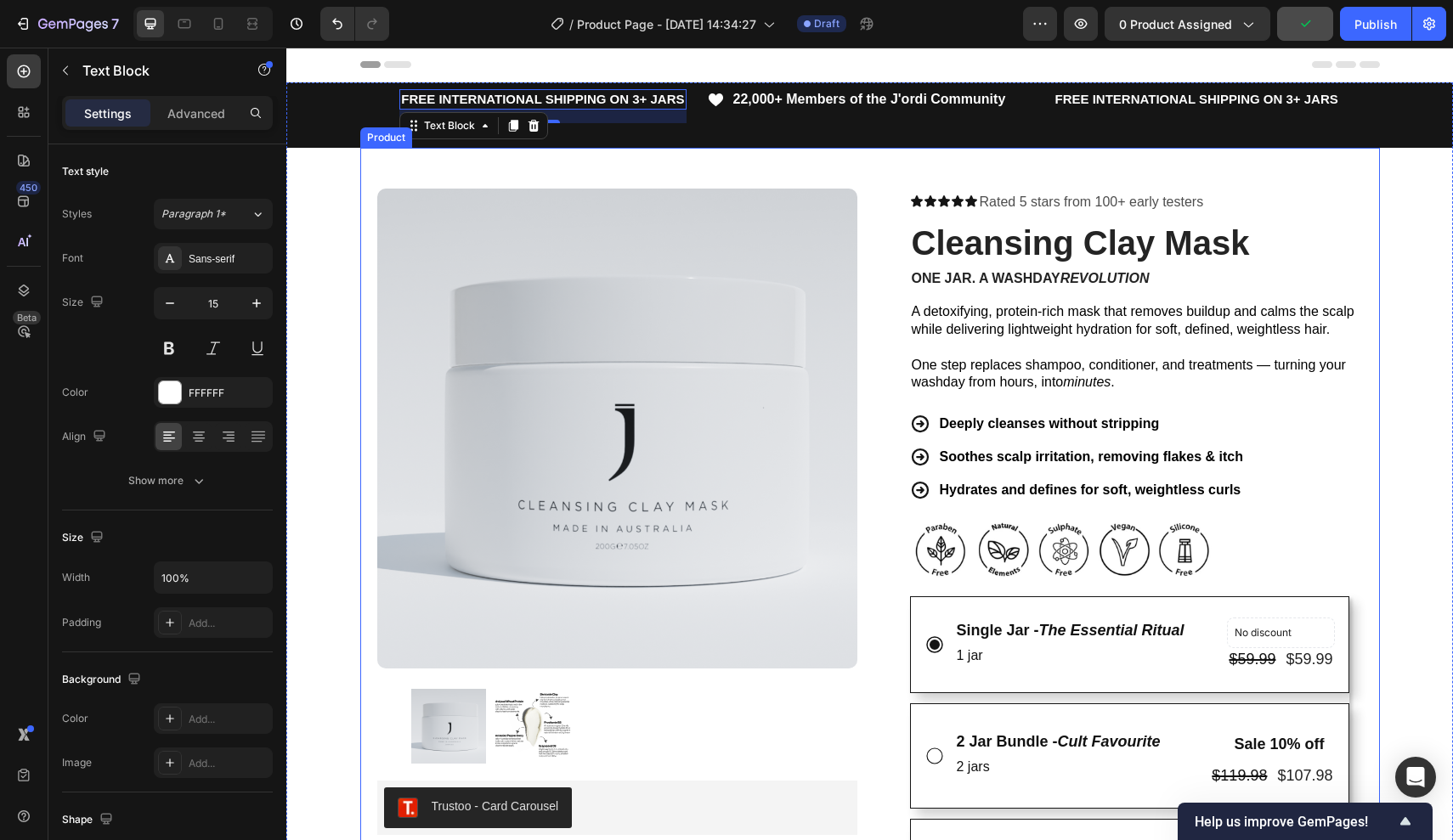
click at [399, 174] on div "Product Images Trustoo - Card Carousel Trustoo Row Icon Icon Icon Icon Icon Ico…" at bounding box center [870, 781] width 1019 height 1265
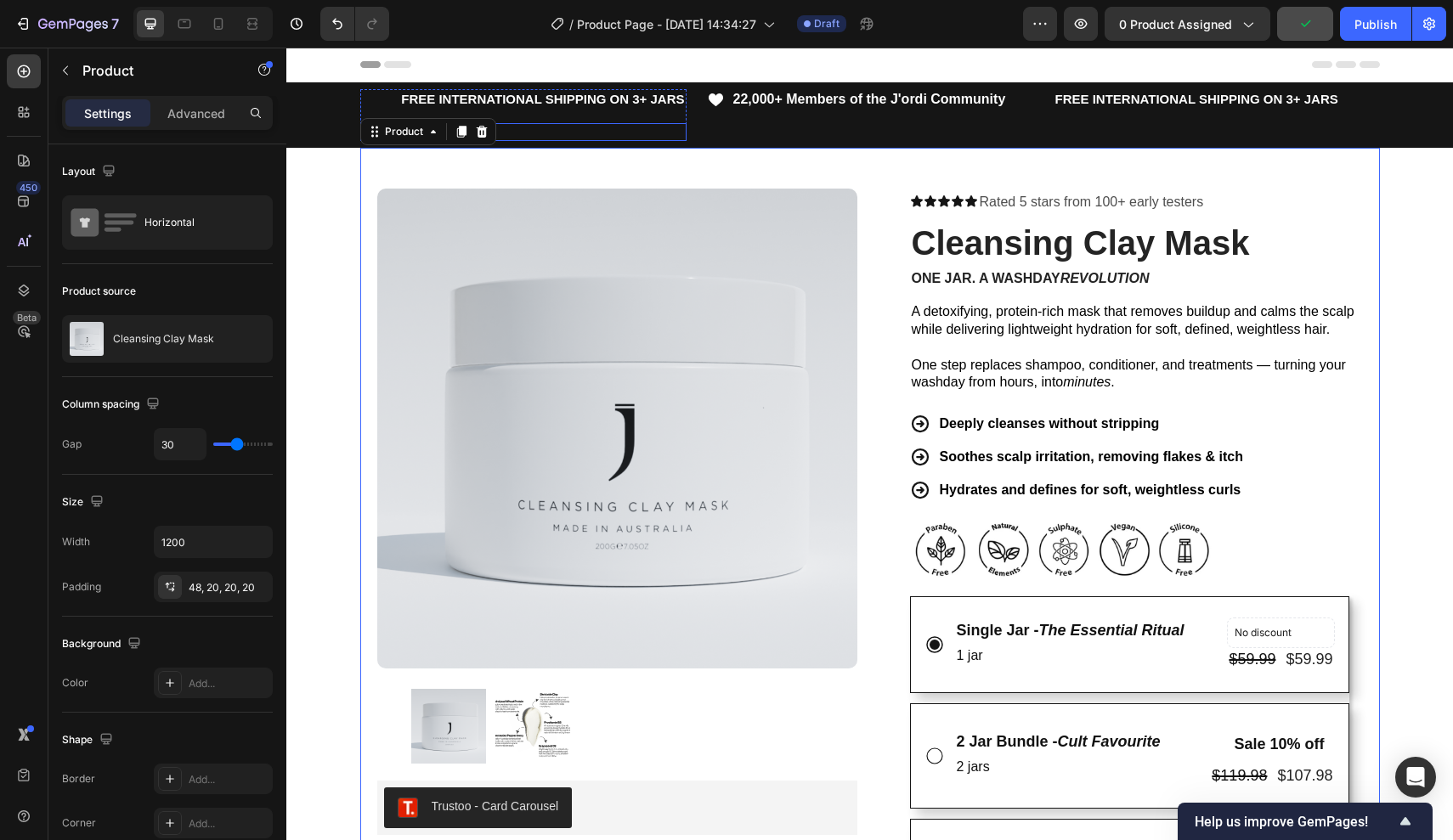
click at [538, 129] on div "Icon" at bounding box center [542, 132] width 286 height 17
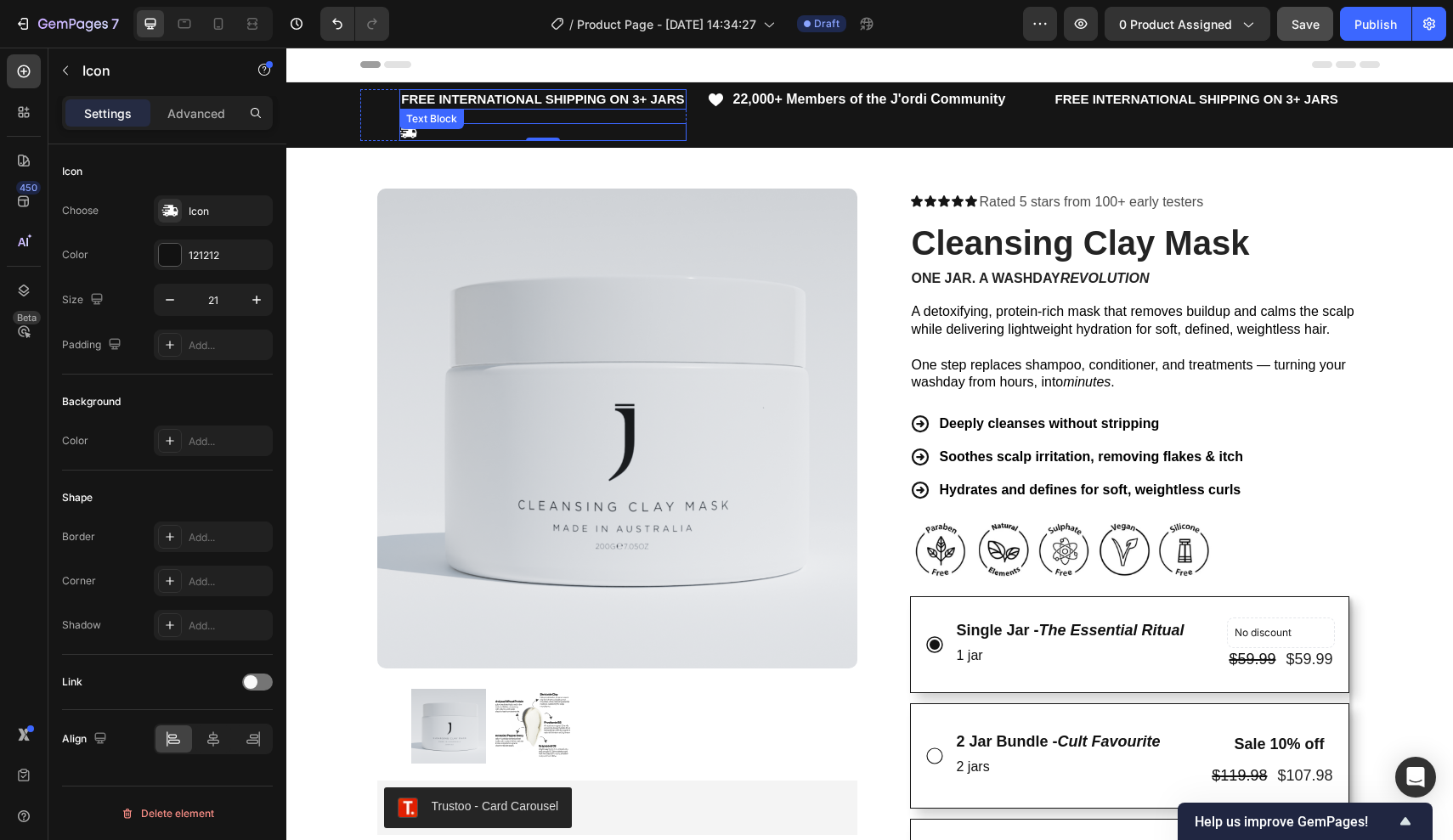
click at [422, 101] on strong "FREE INTERNATIONAL SHIPPING ON 3+ JARS" at bounding box center [542, 99] width 283 height 15
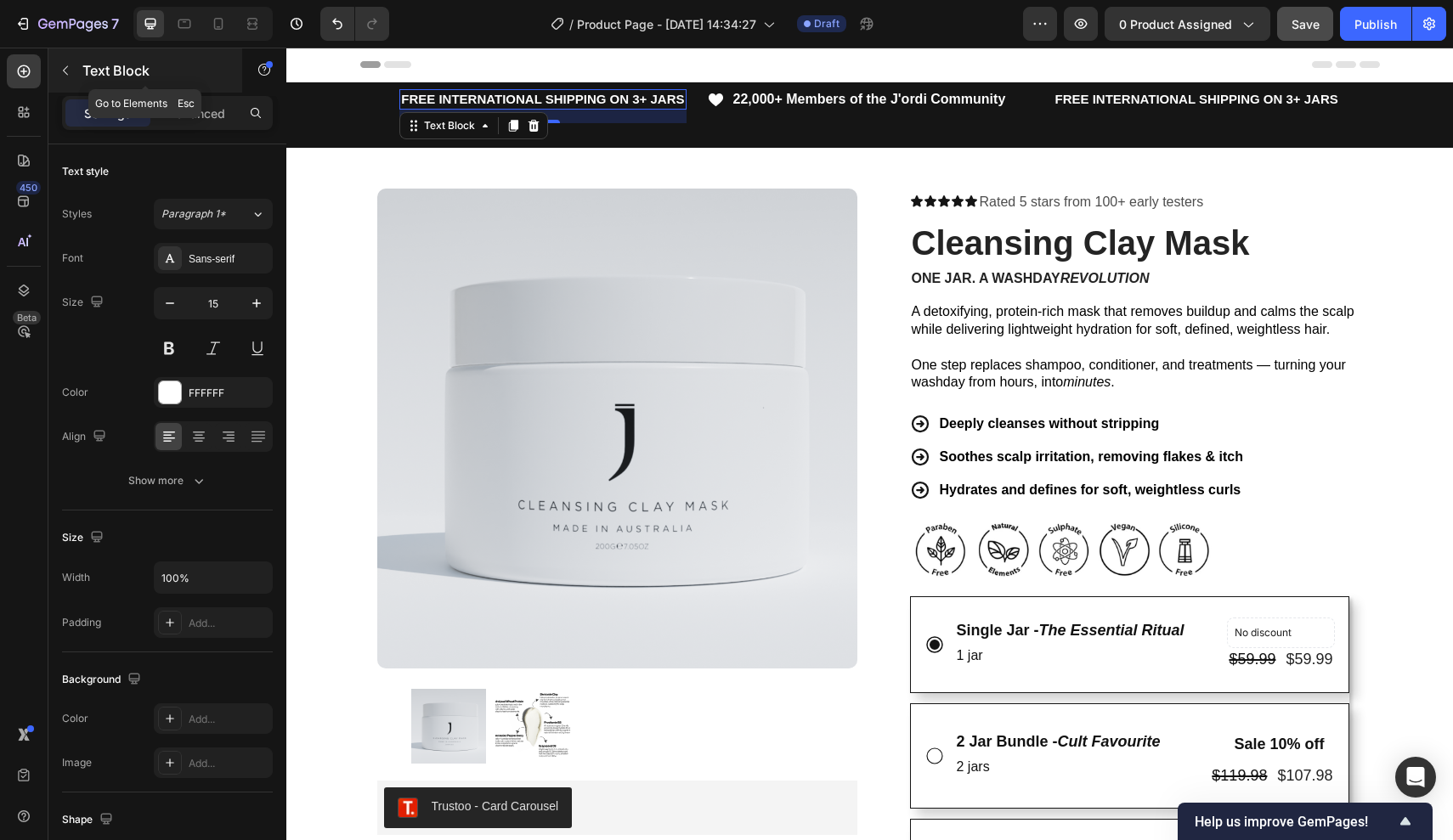
click at [69, 70] on icon "button" at bounding box center [65, 70] width 14 height 14
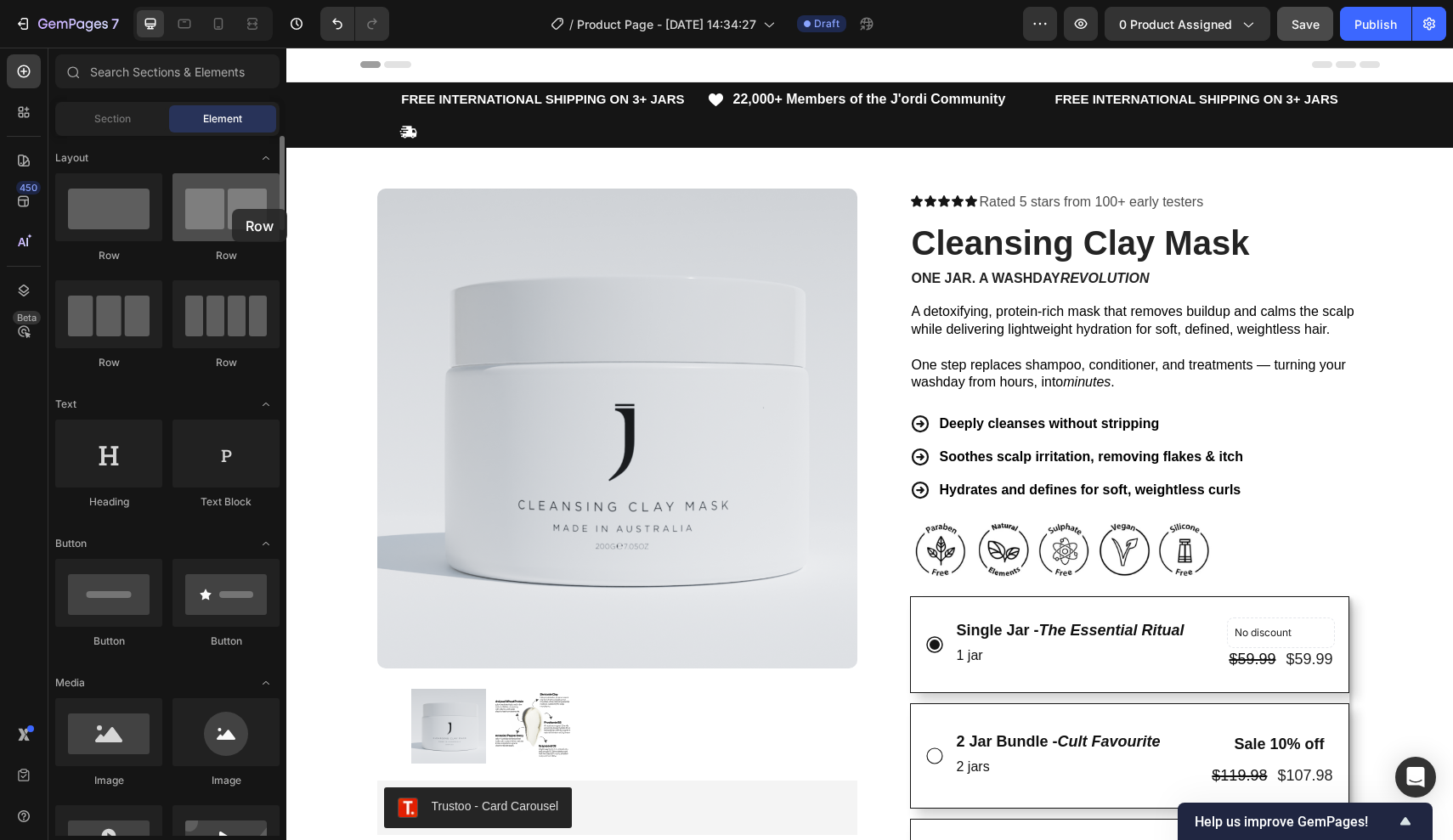
click at [231, 209] on div at bounding box center [225, 207] width 107 height 68
click at [332, 20] on icon "Undo/Redo" at bounding box center [337, 24] width 17 height 17
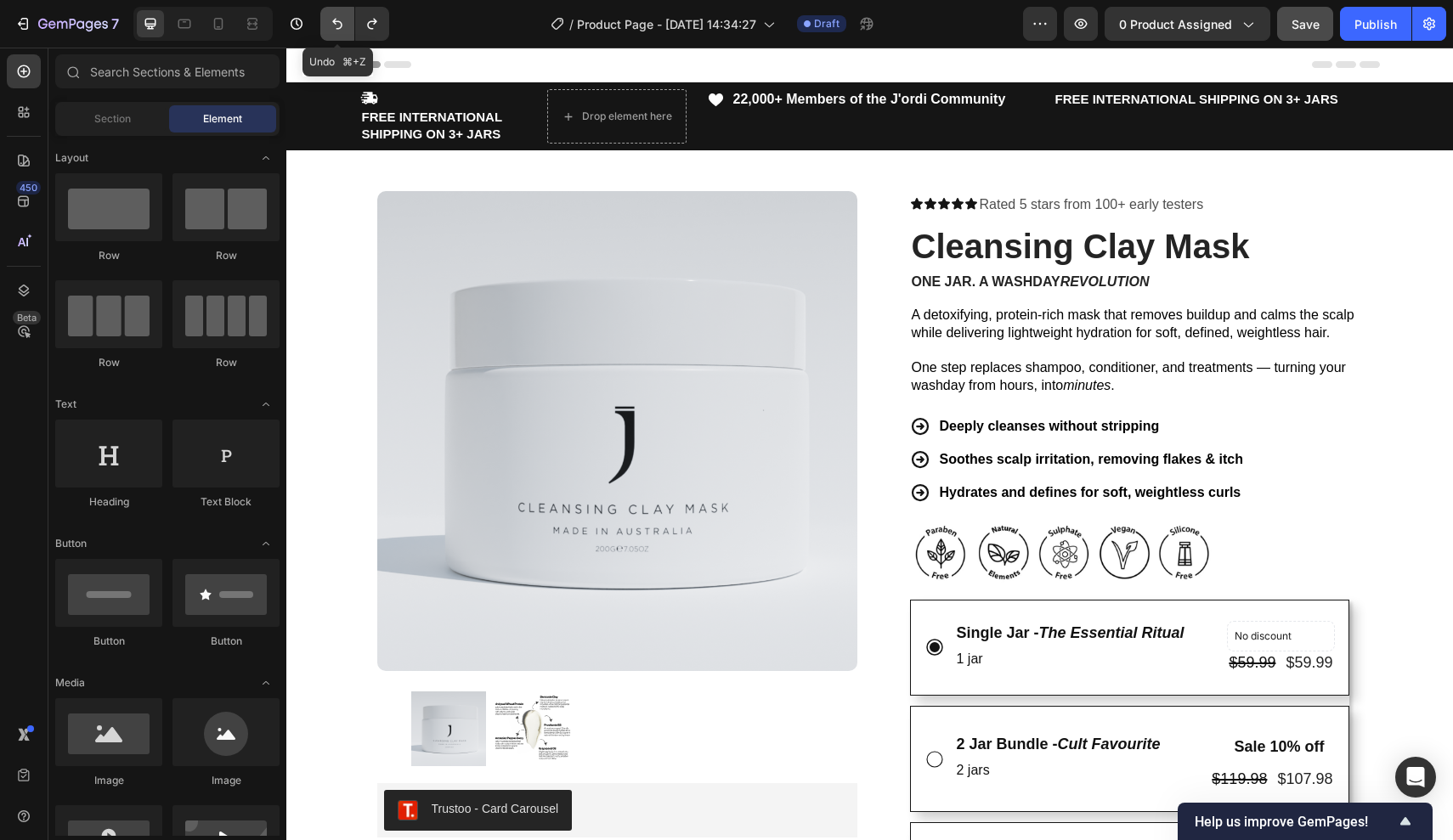
click at [332, 20] on icon "Undo/Redo" at bounding box center [337, 24] width 17 height 17
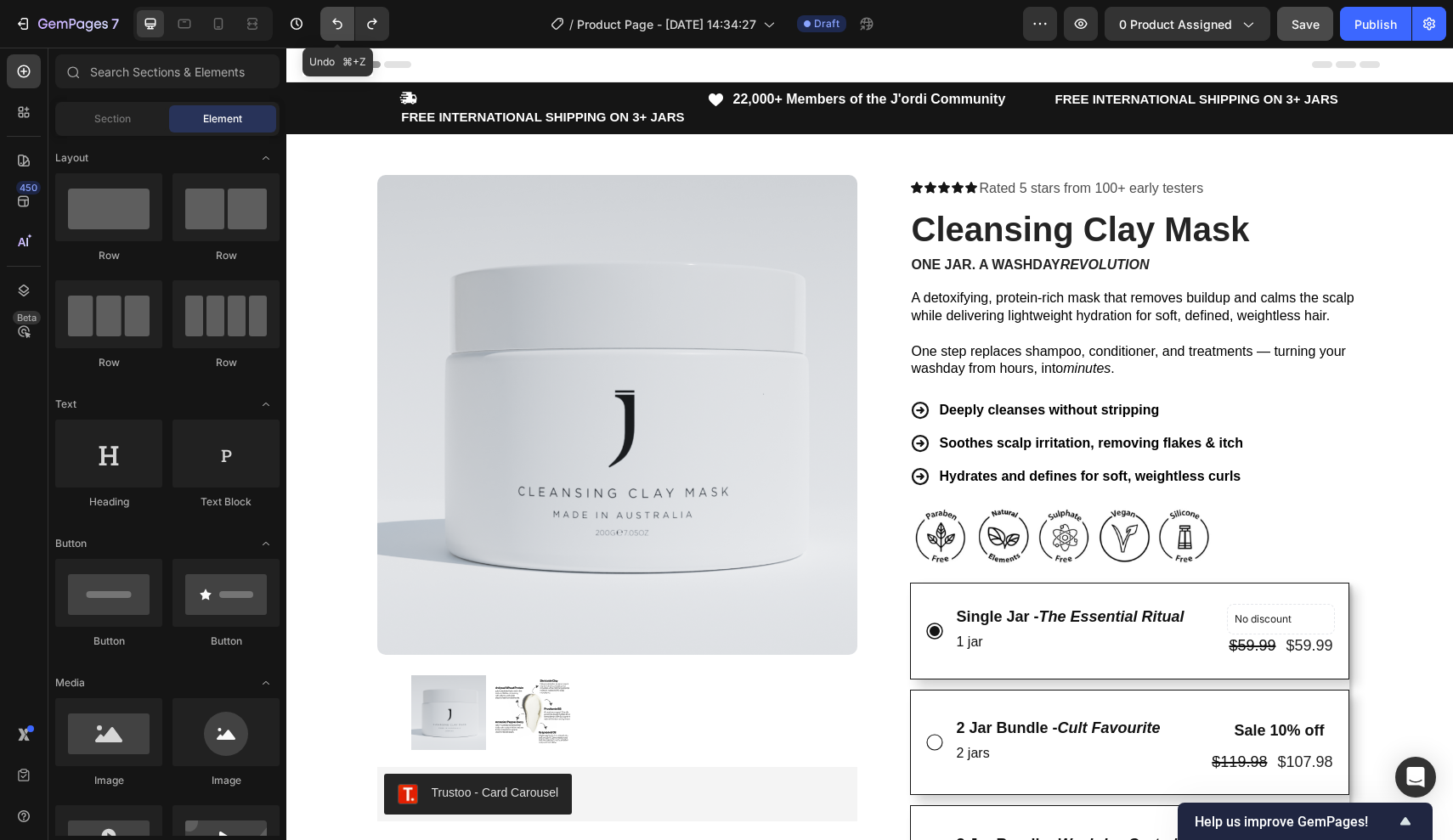
click at [332, 20] on icon "Undo/Redo" at bounding box center [337, 24] width 17 height 17
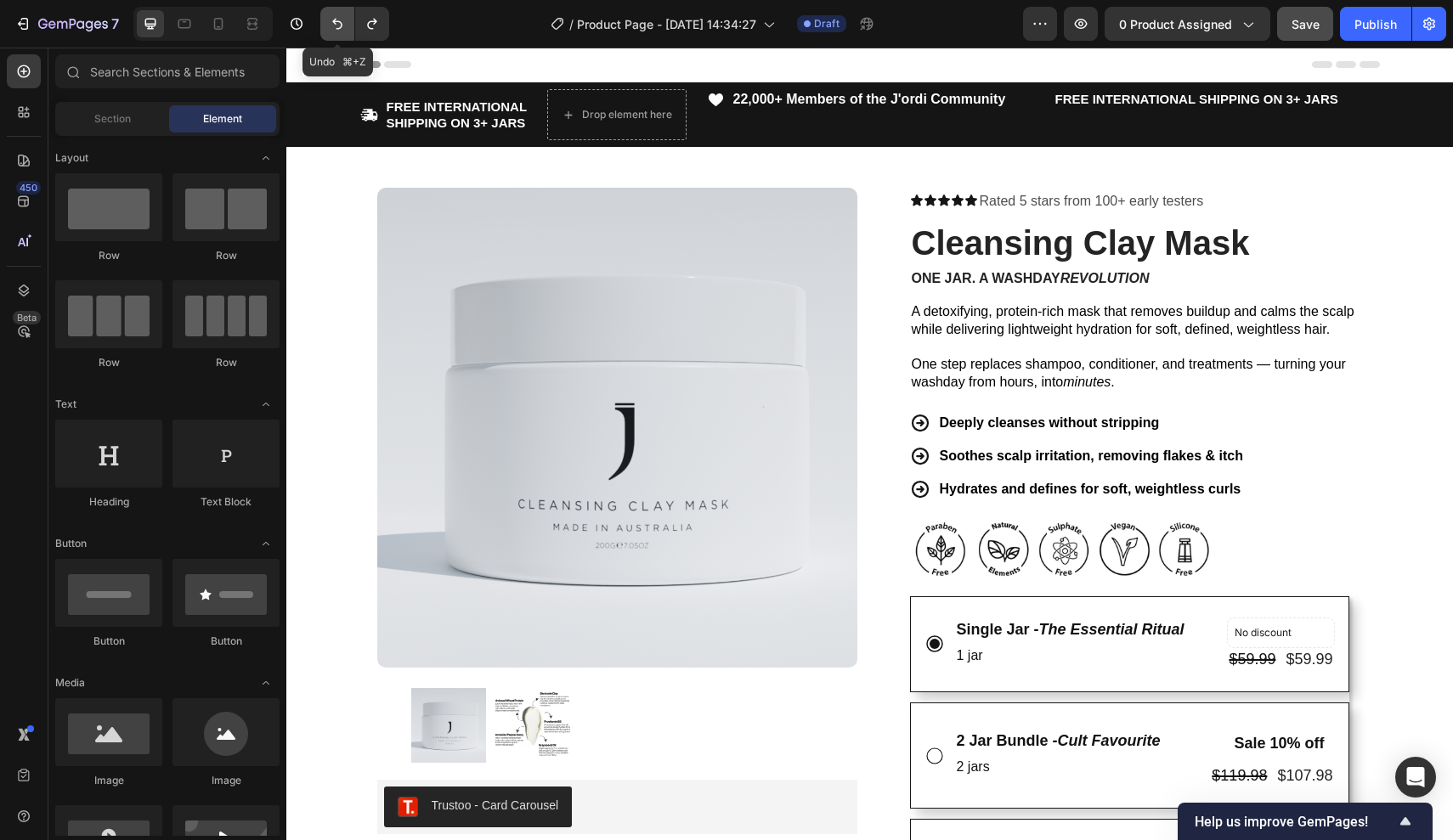
click at [332, 20] on icon "Undo/Redo" at bounding box center [337, 24] width 17 height 17
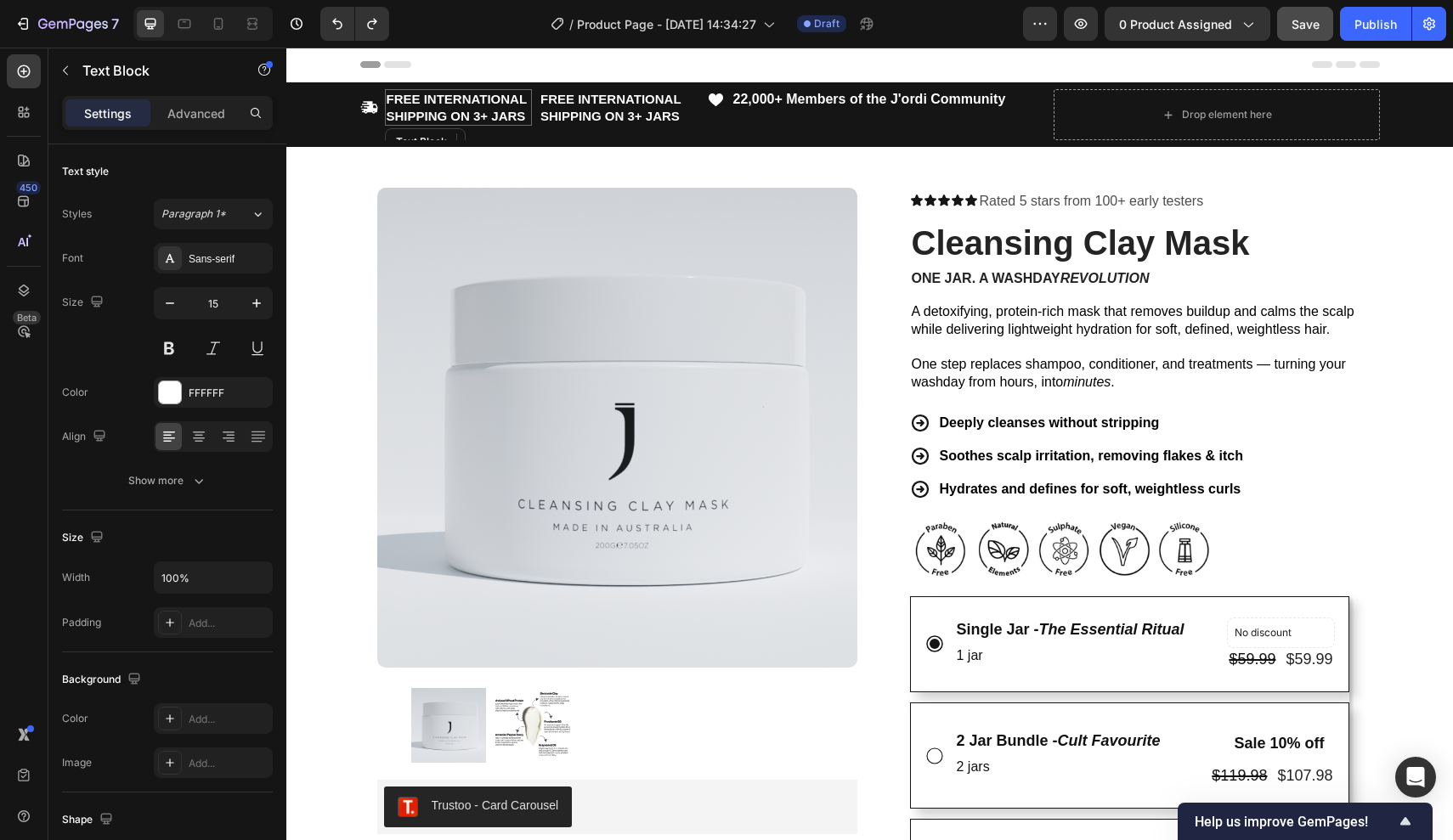
click at [424, 109] on strong "FREE INTERNATIONAL SHIPPING ON 3+ JARS" at bounding box center [456, 107] width 140 height 31
click at [378, 110] on div "Icon FREE INTERNATIONAL SHIPPING ON 3+ JARS Text Block 0 FREE INTERNATIONAL SHI…" at bounding box center [523, 107] width 327 height 37
click at [431, 113] on strong "FREE INTERNATIONAL SHIPPING ON 3+ JARS" at bounding box center [456, 107] width 140 height 31
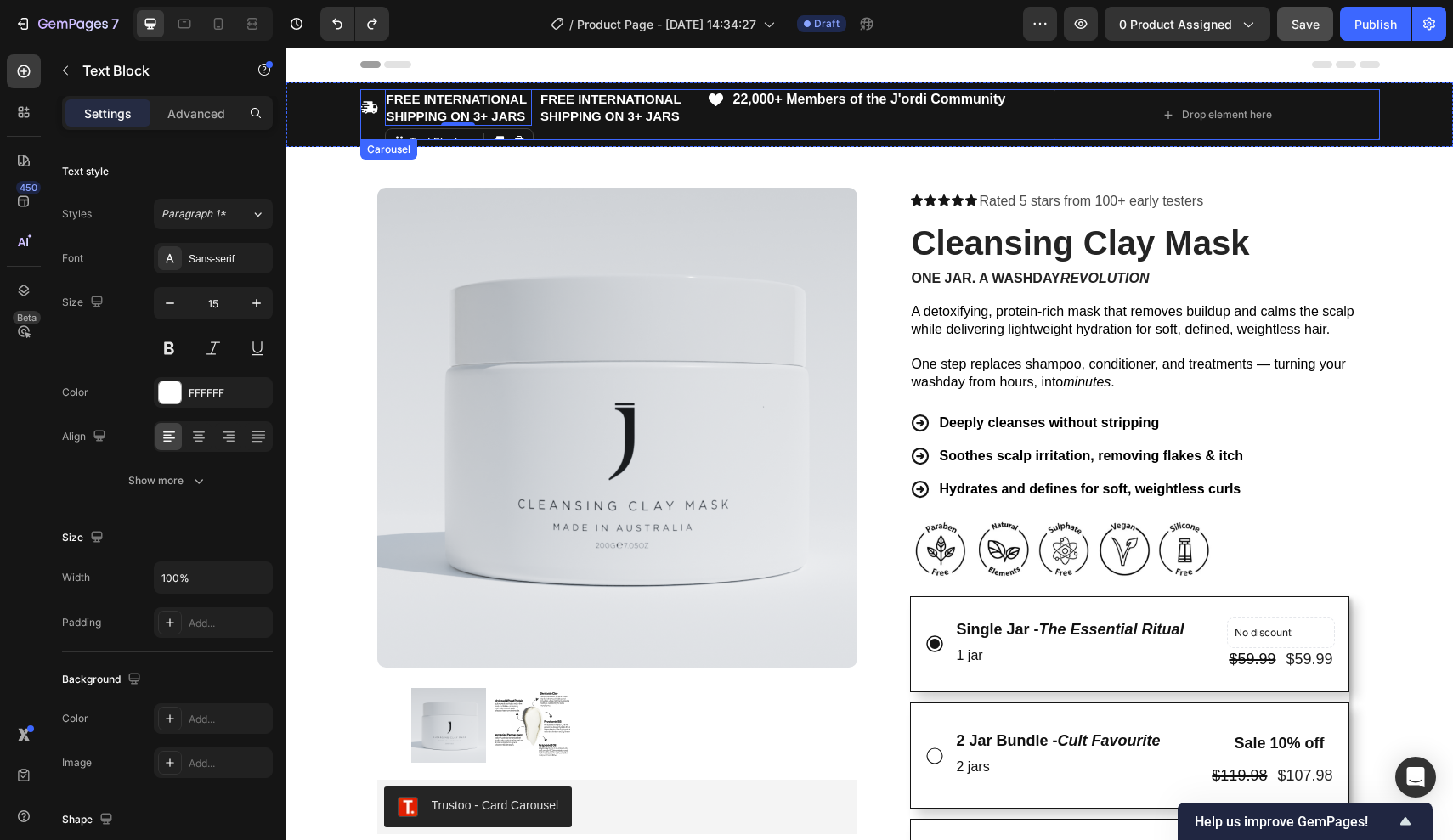
click at [619, 125] on div "Icon FREE INTERNATIONAL SHIPPING ON 3+ JARS Text Block 0 FREE INTERNATIONAL SHI…" at bounding box center [523, 114] width 327 height 51
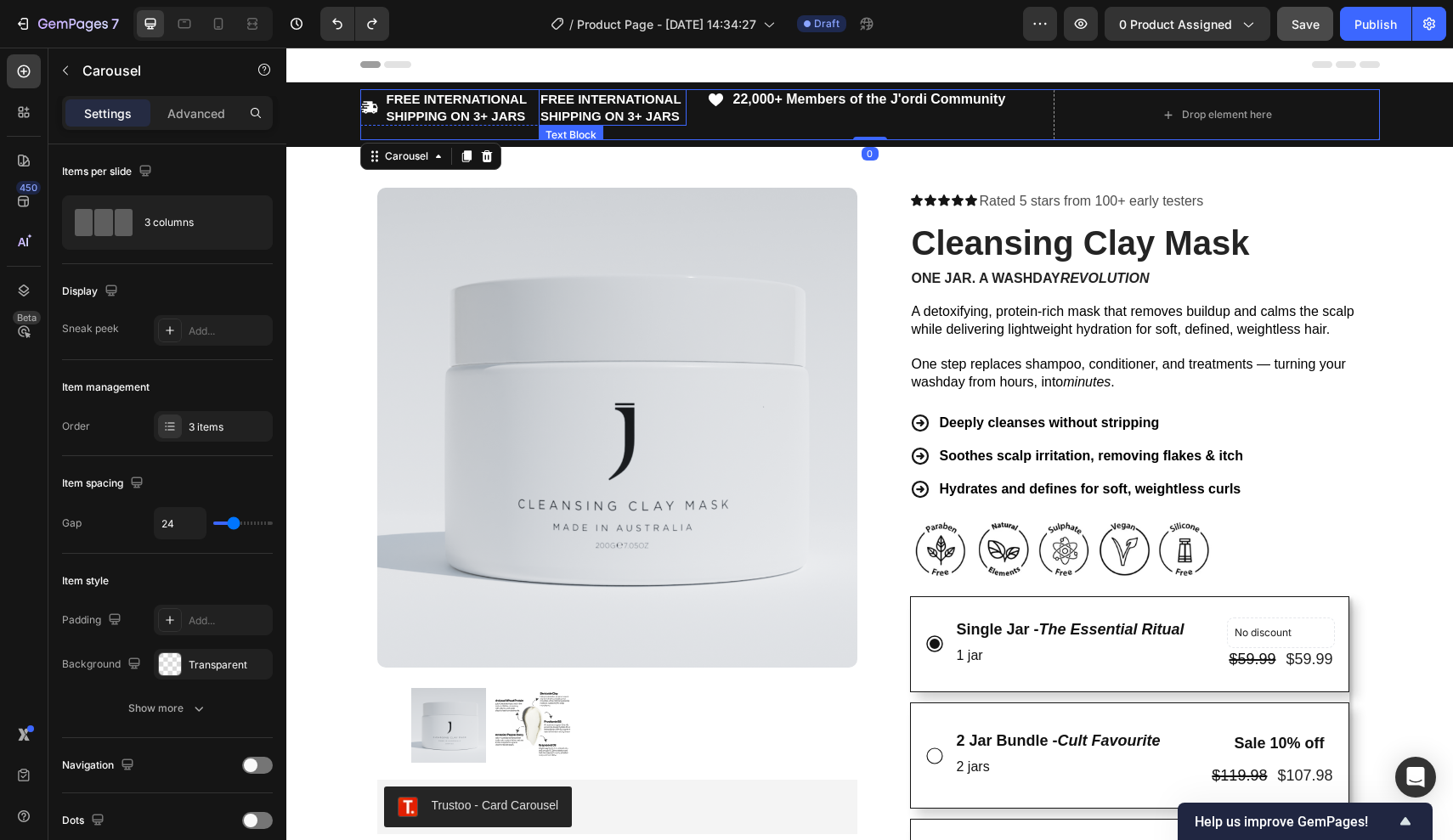
click at [621, 110] on strong "FREE INTERNATIONAL SHIPPING ON 3+ JARS" at bounding box center [609, 107] width 140 height 31
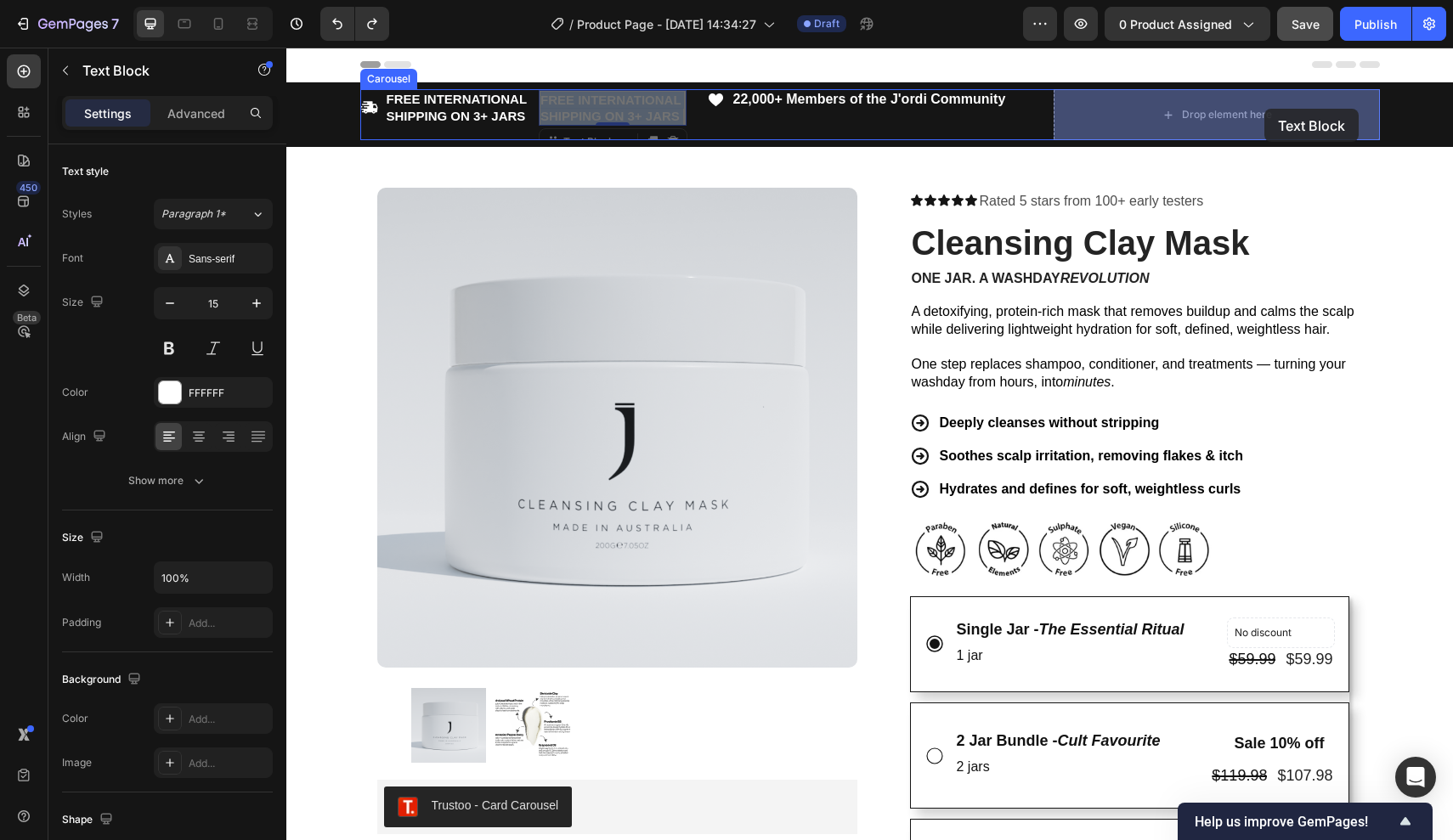
drag, startPoint x: 621, startPoint y: 110, endPoint x: 1265, endPoint y: 108, distance: 644.0
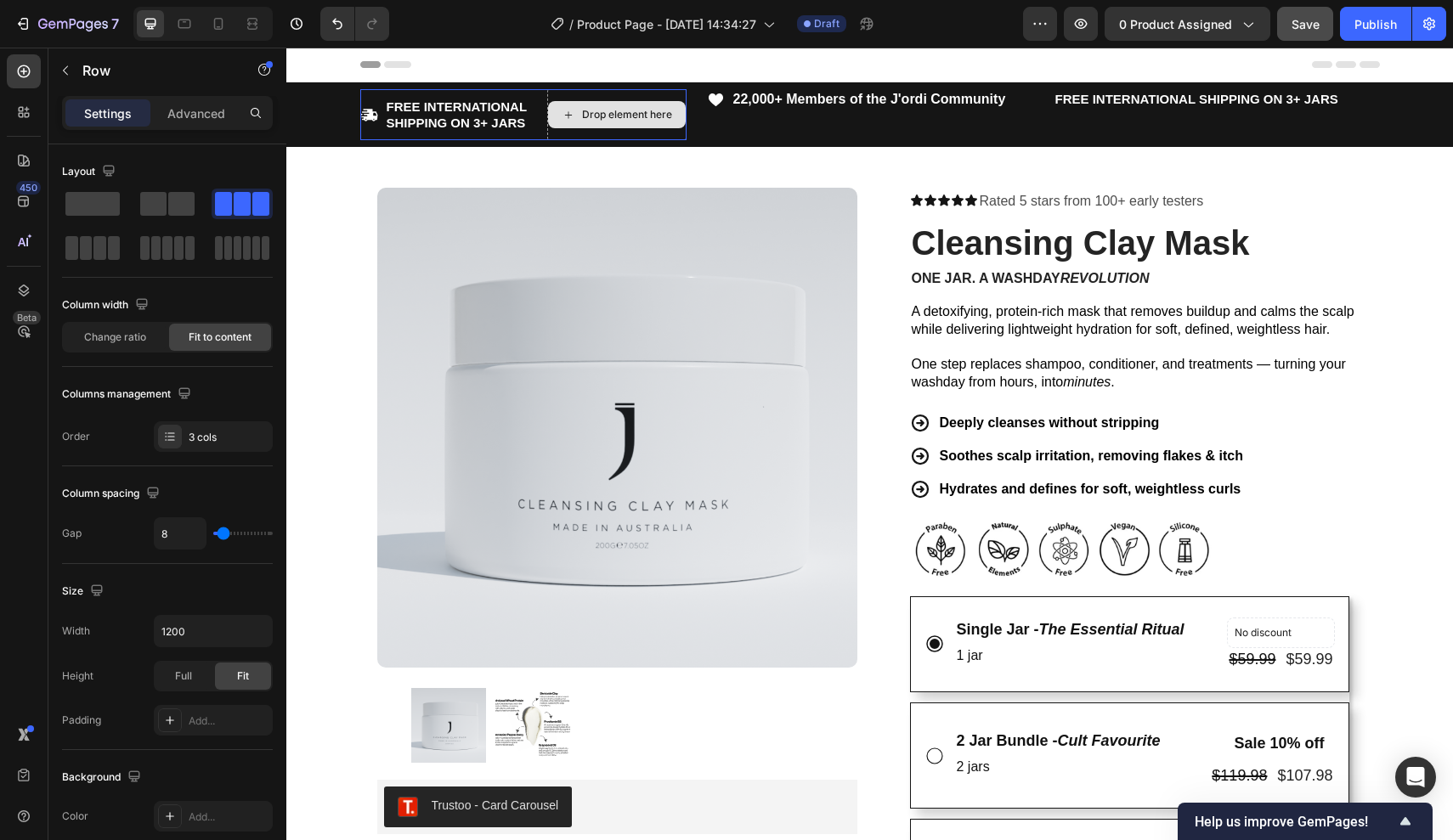
click at [610, 99] on div "Drop element here" at bounding box center [617, 114] width 139 height 51
click at [103, 194] on span at bounding box center [91, 204] width 54 height 24
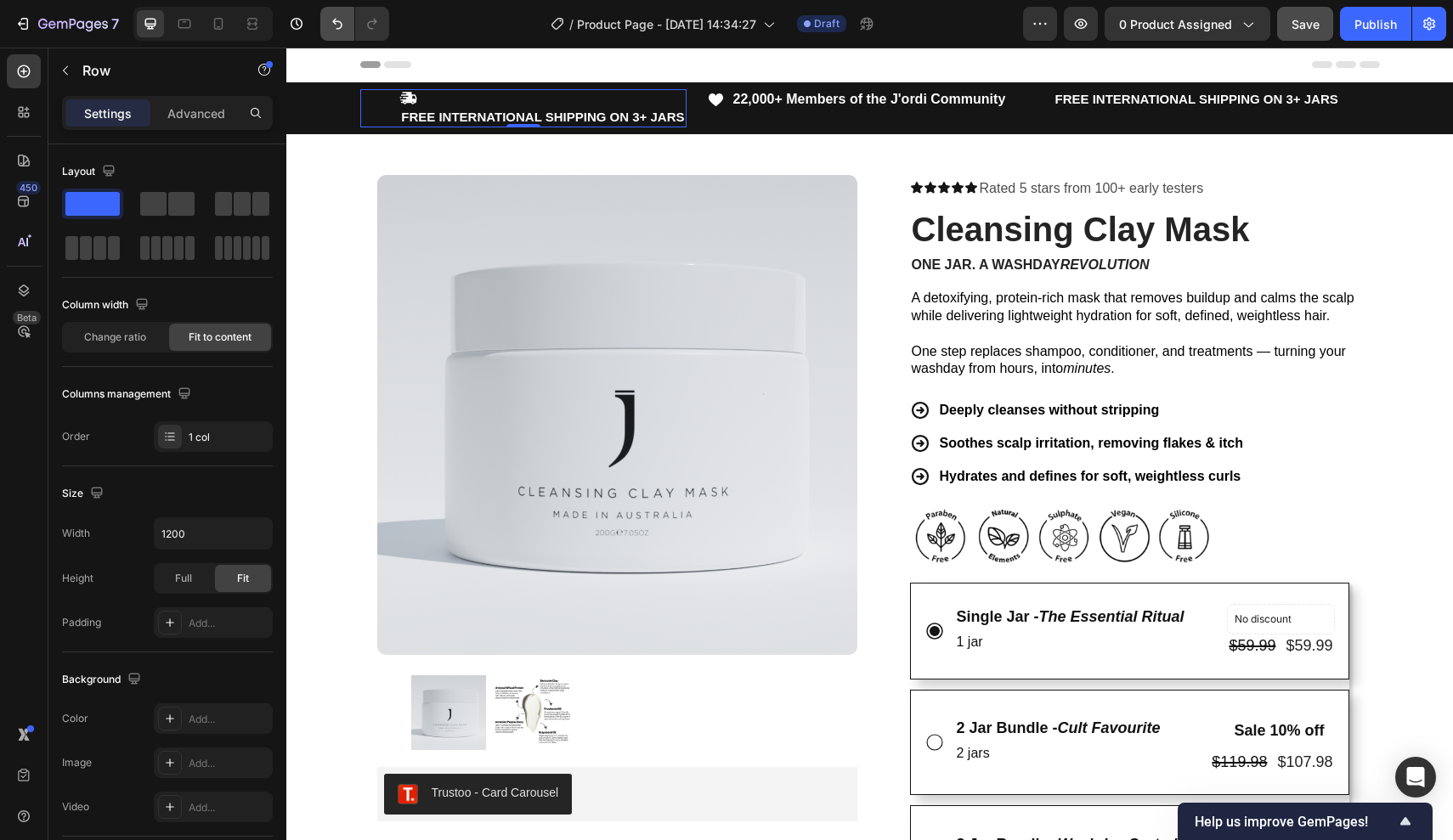
click at [338, 13] on button "Undo/Redo" at bounding box center [337, 23] width 34 height 34
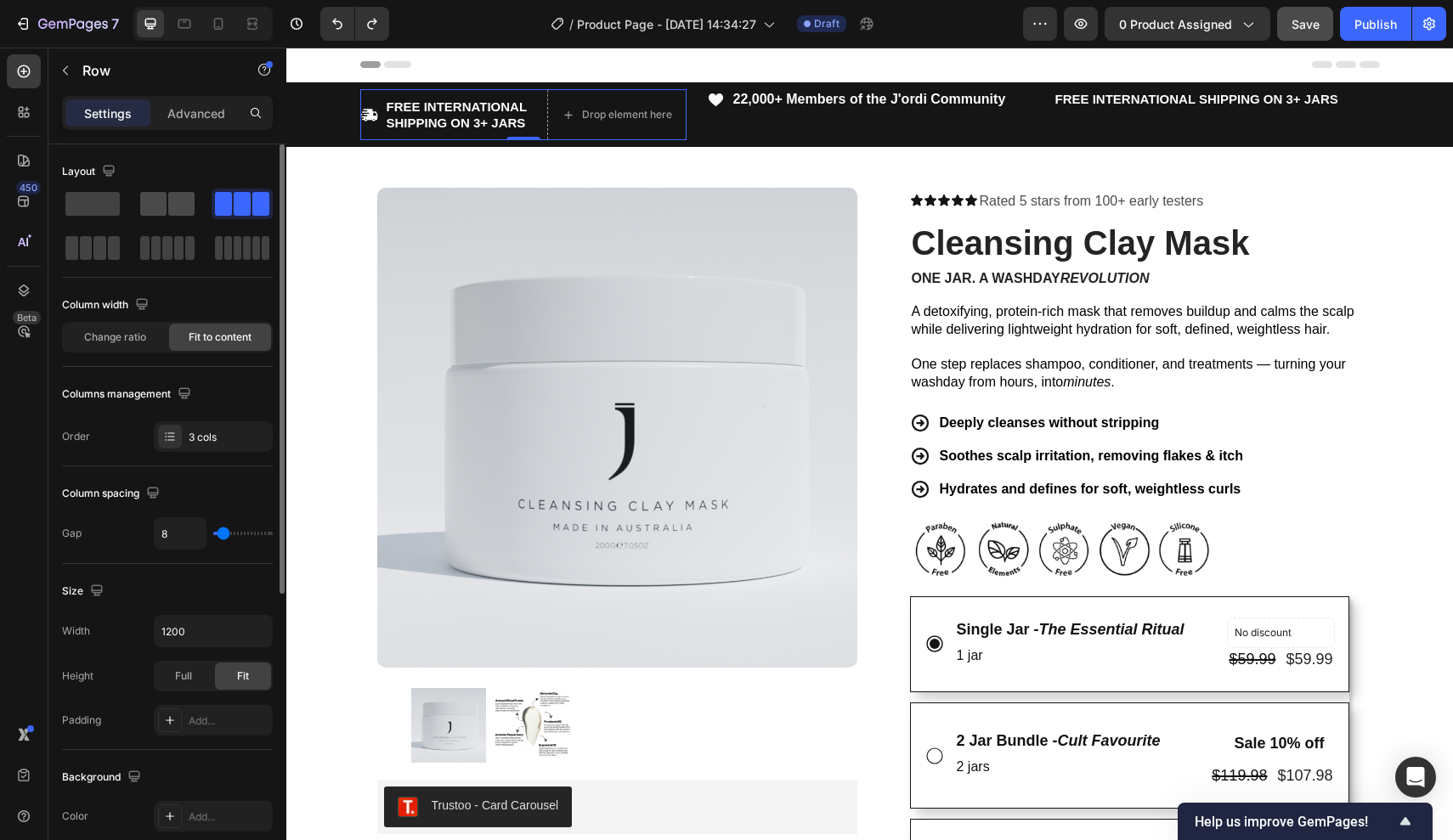
click at [140, 205] on span at bounding box center [153, 204] width 27 height 24
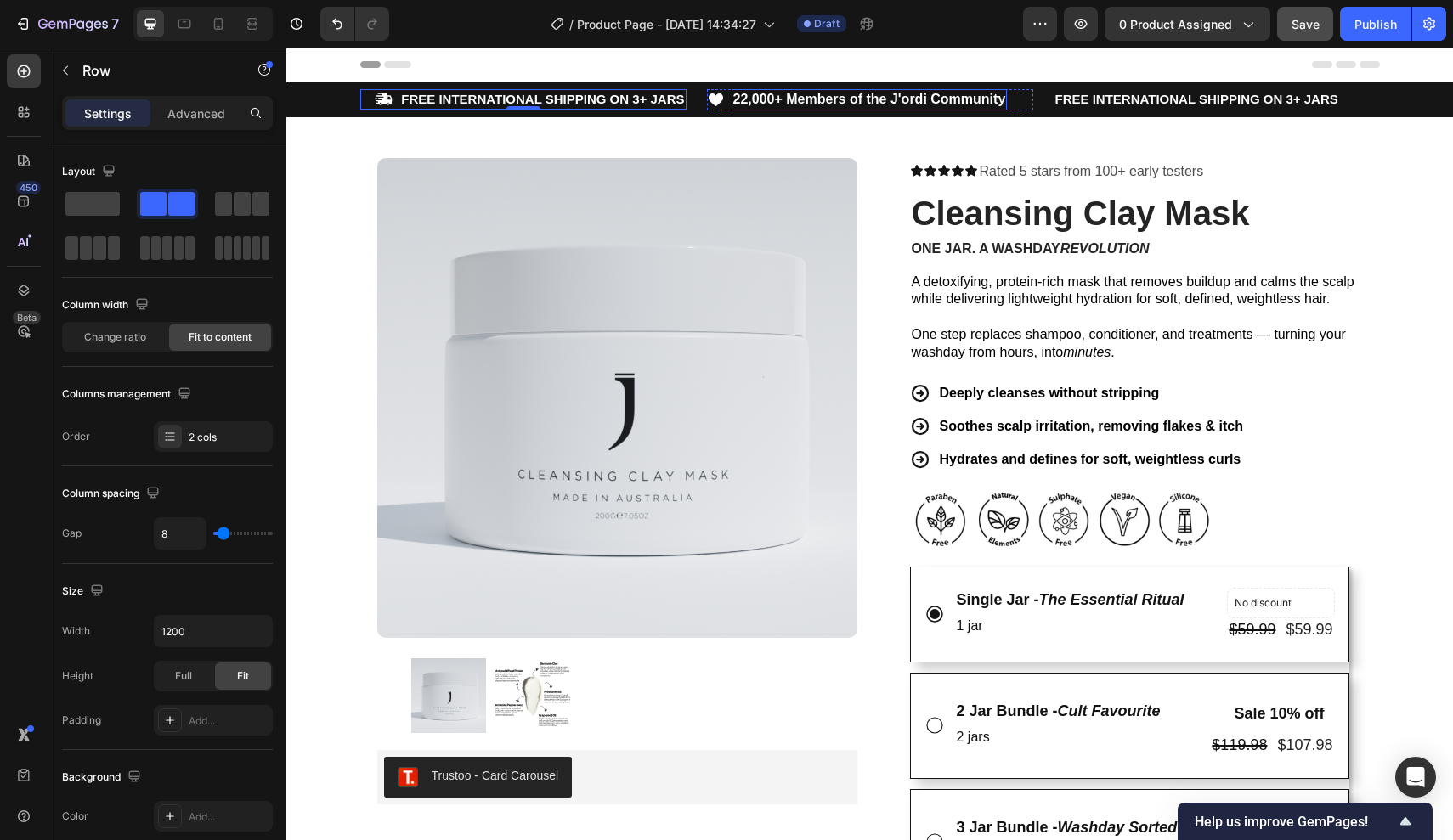
click at [935, 96] on strong "22,000+ Members of the J'ordi Community" at bounding box center [869, 99] width 273 height 15
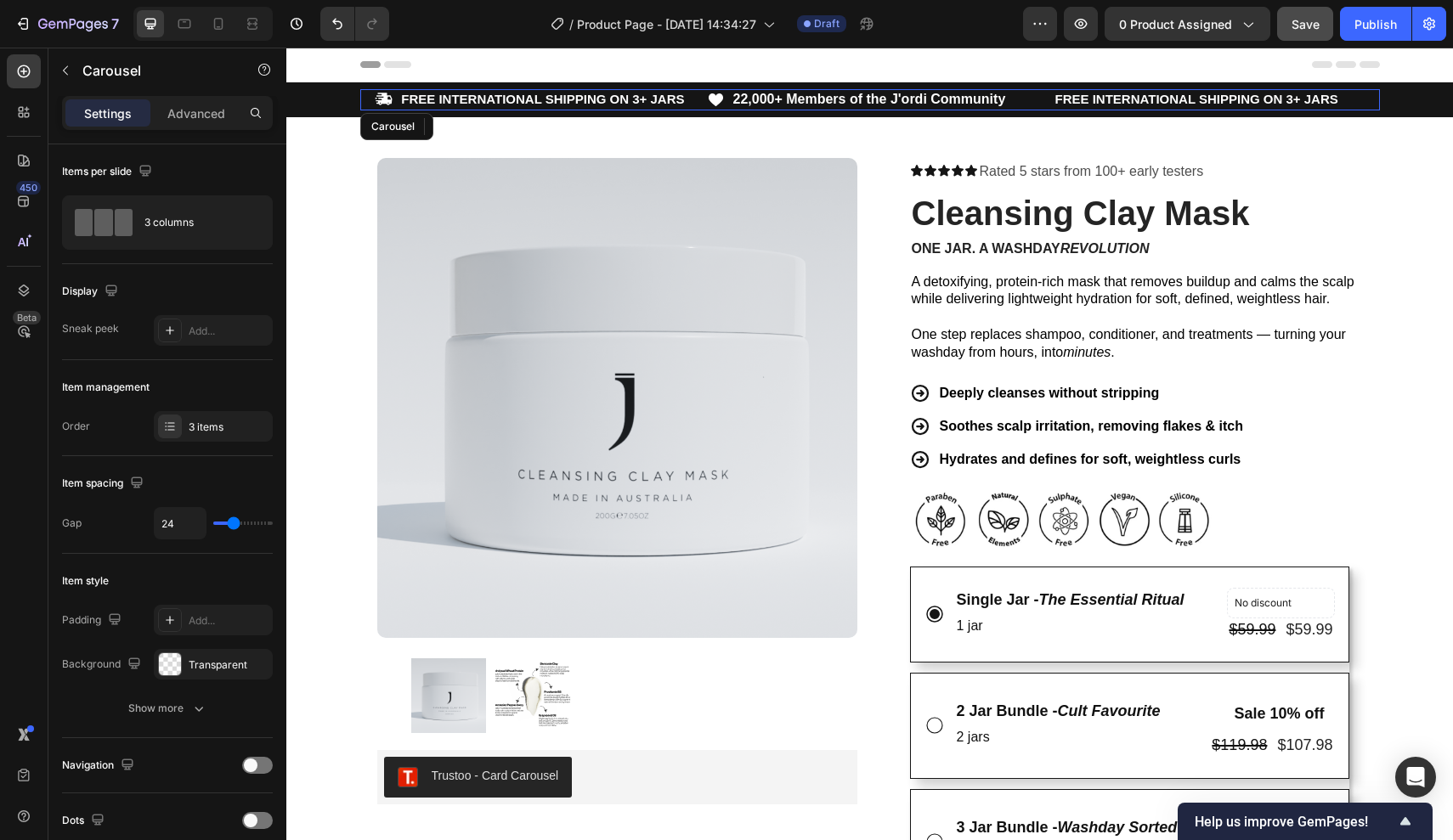
click at [698, 94] on div "Icon FREE INTERNATIONAL SHIPPING ON 3+ JARS Text Block Row Icon 22,000+ Members…" at bounding box center [870, 99] width 1019 height 21
type input "15"
type input "13"
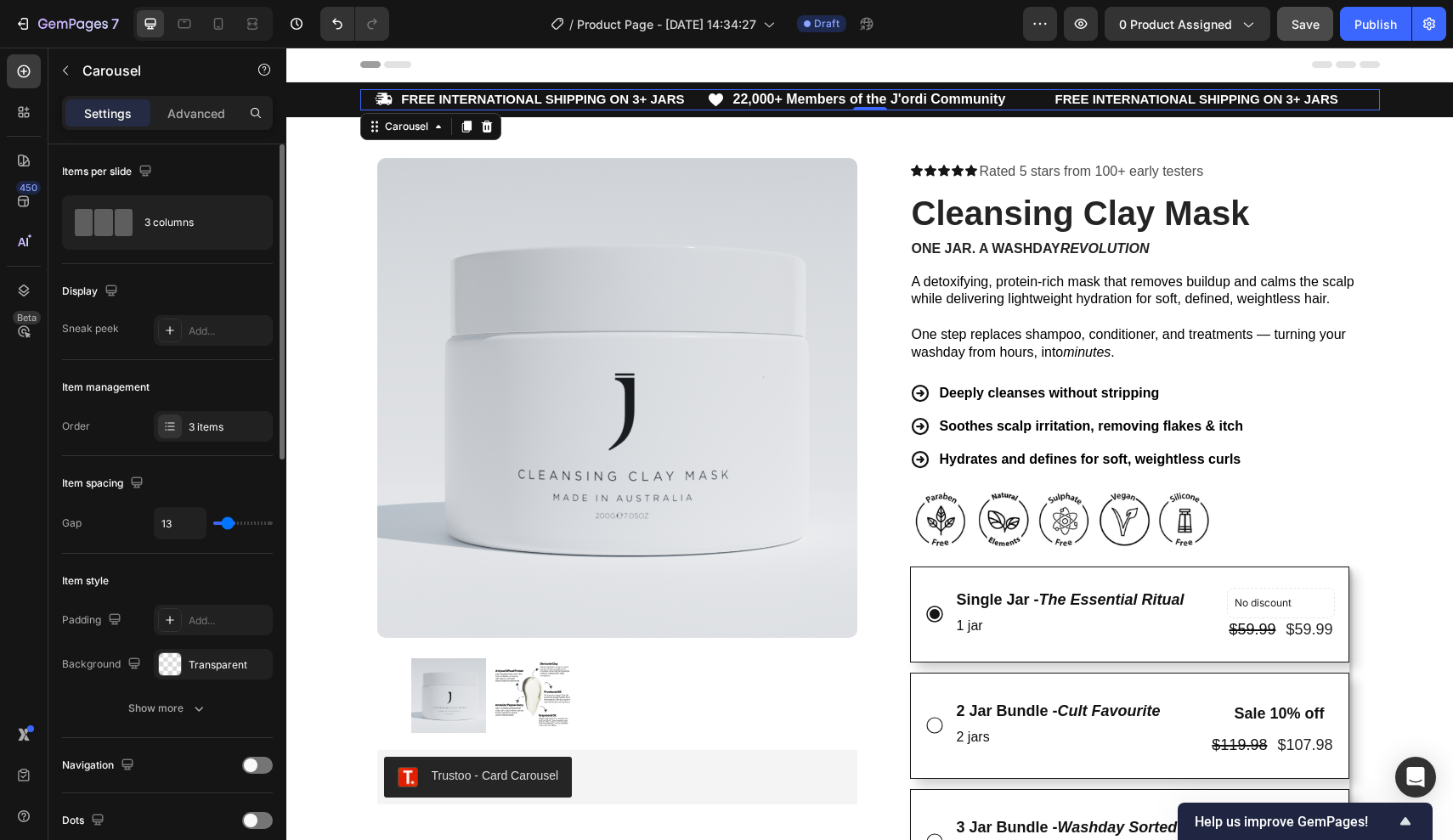
type input "12"
type input "9"
type input "2"
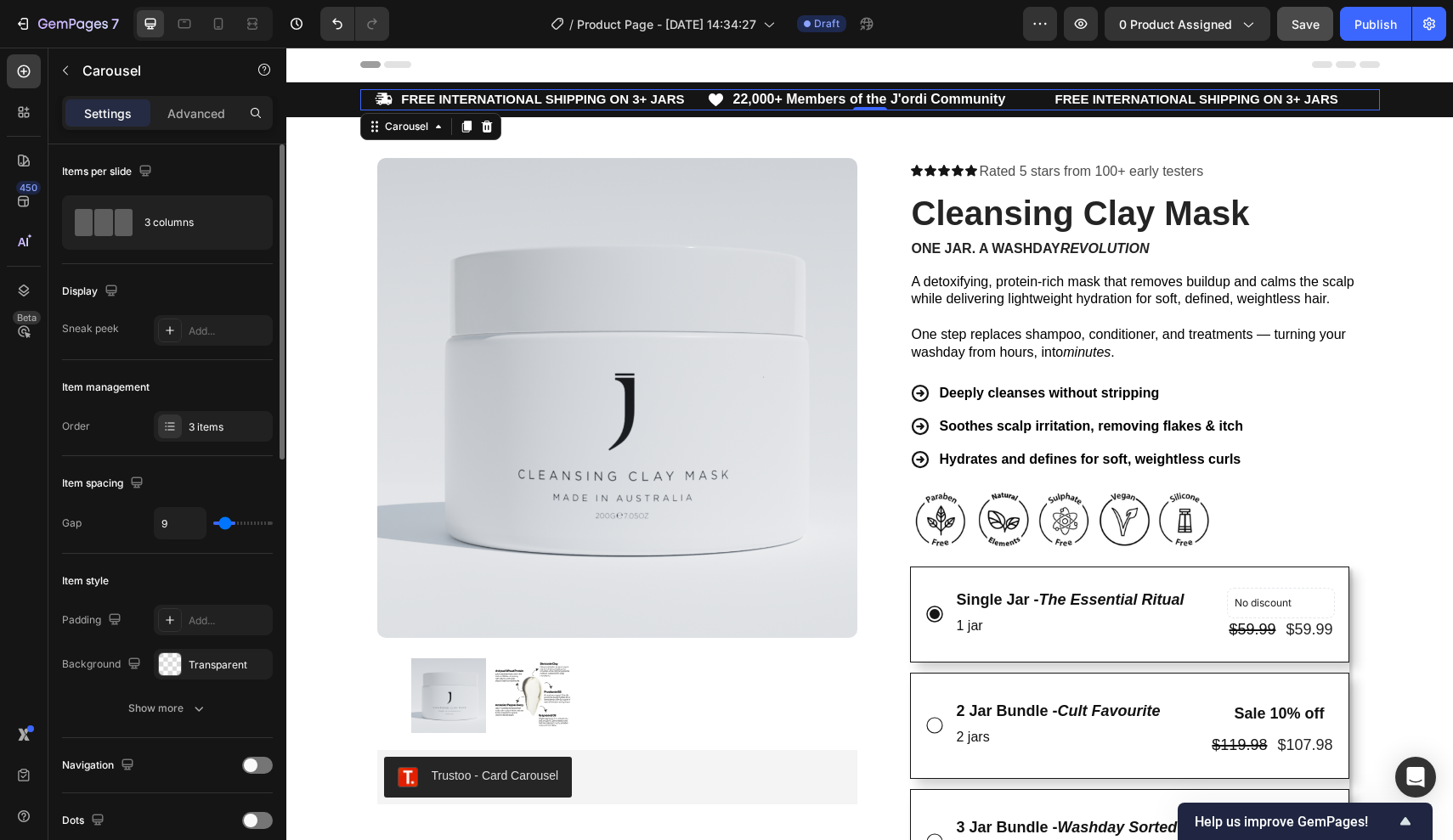
type input "2"
type input "0"
type input "2"
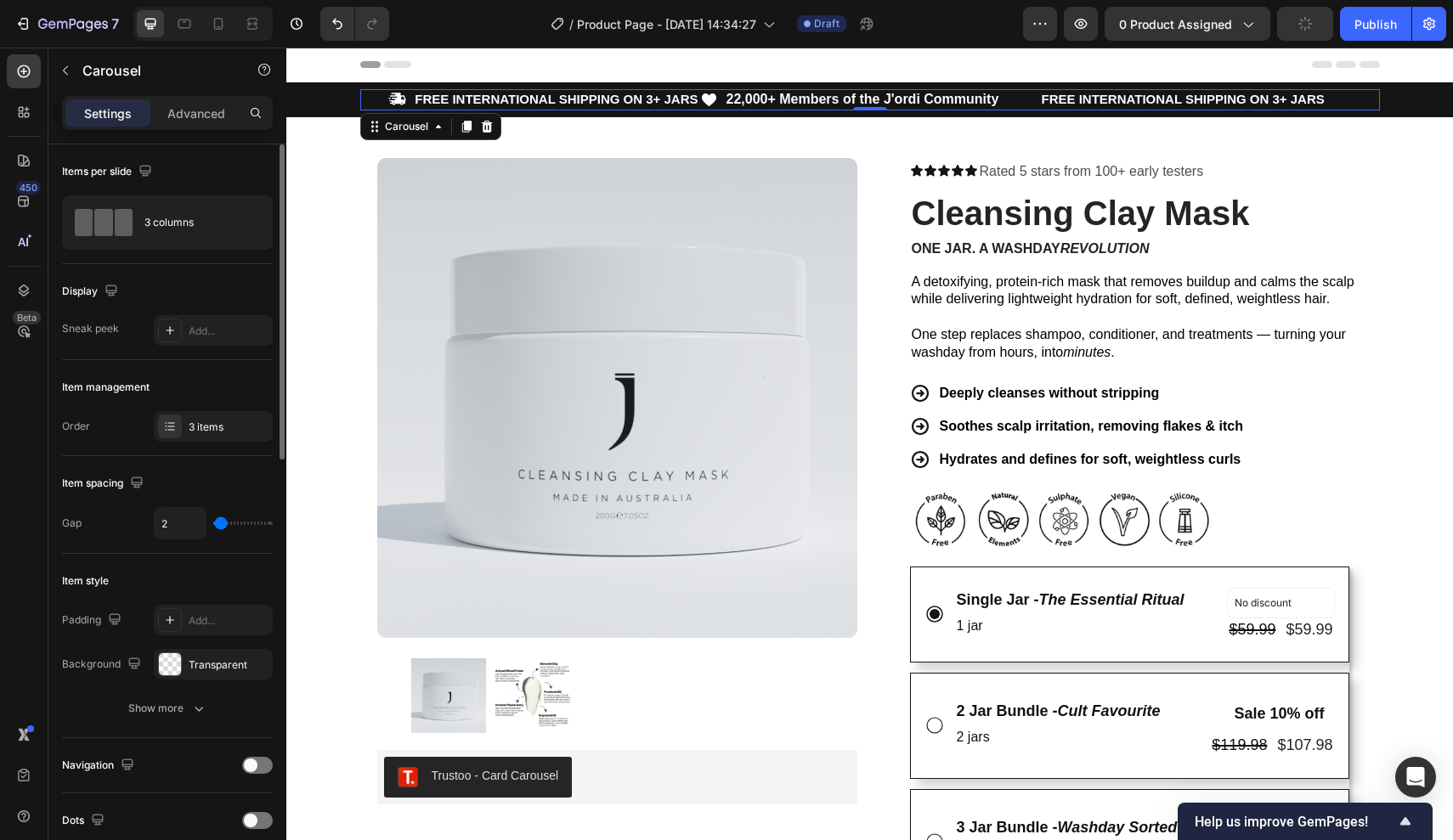
type input "9"
type input "12"
type input "18"
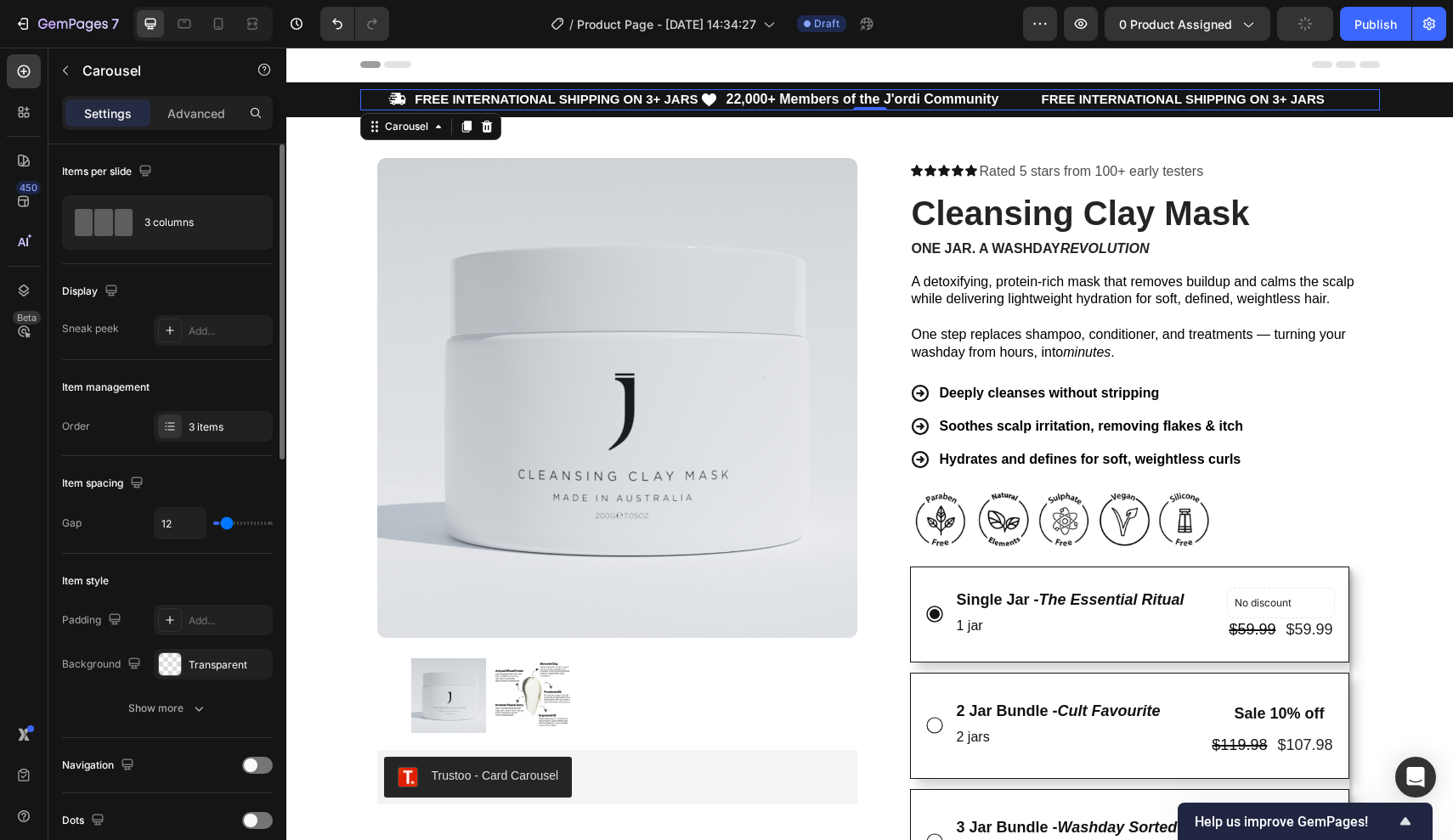
type input "18"
type input "22"
type input "27"
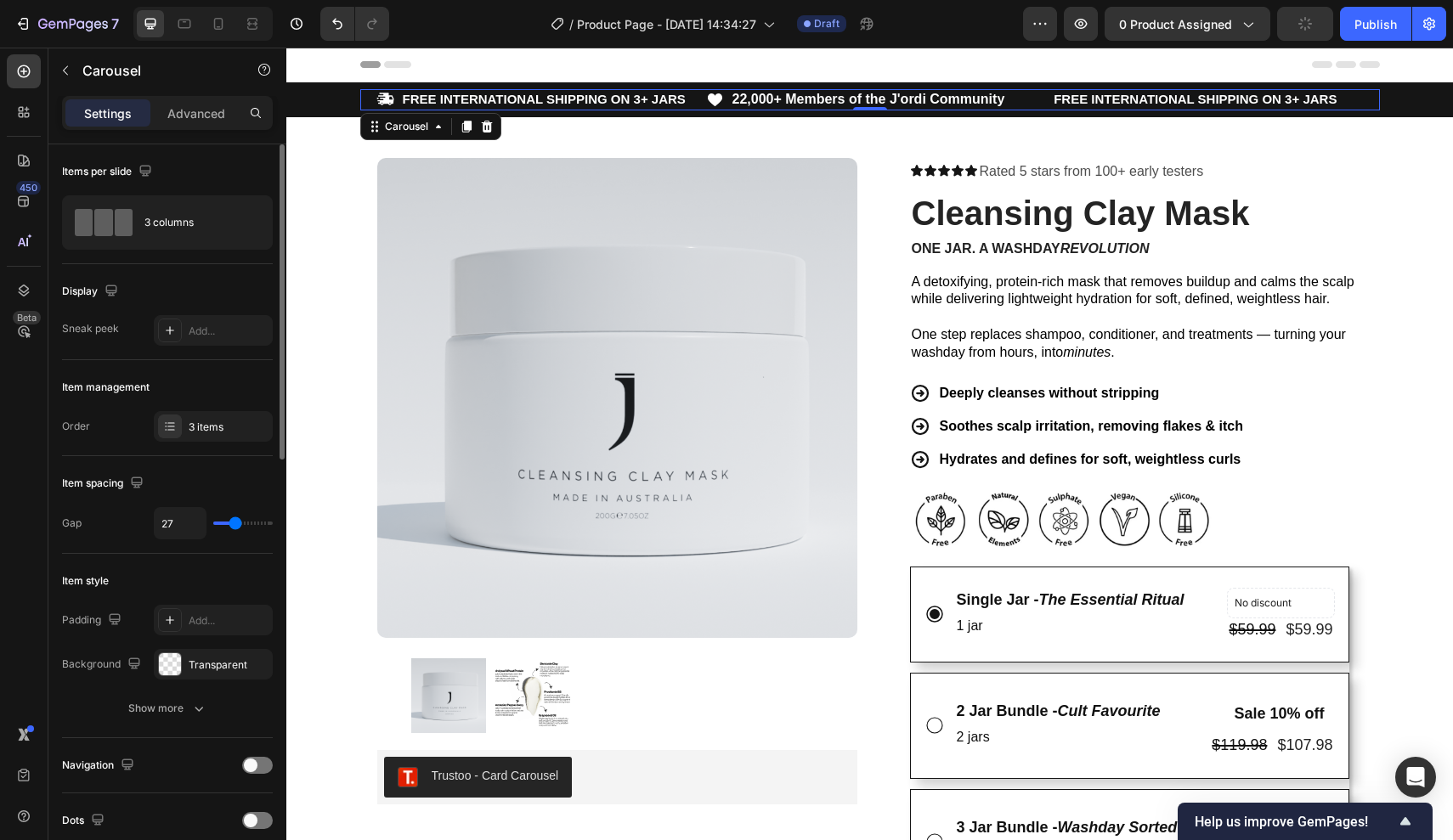
type input "32"
type input "33"
type input "34"
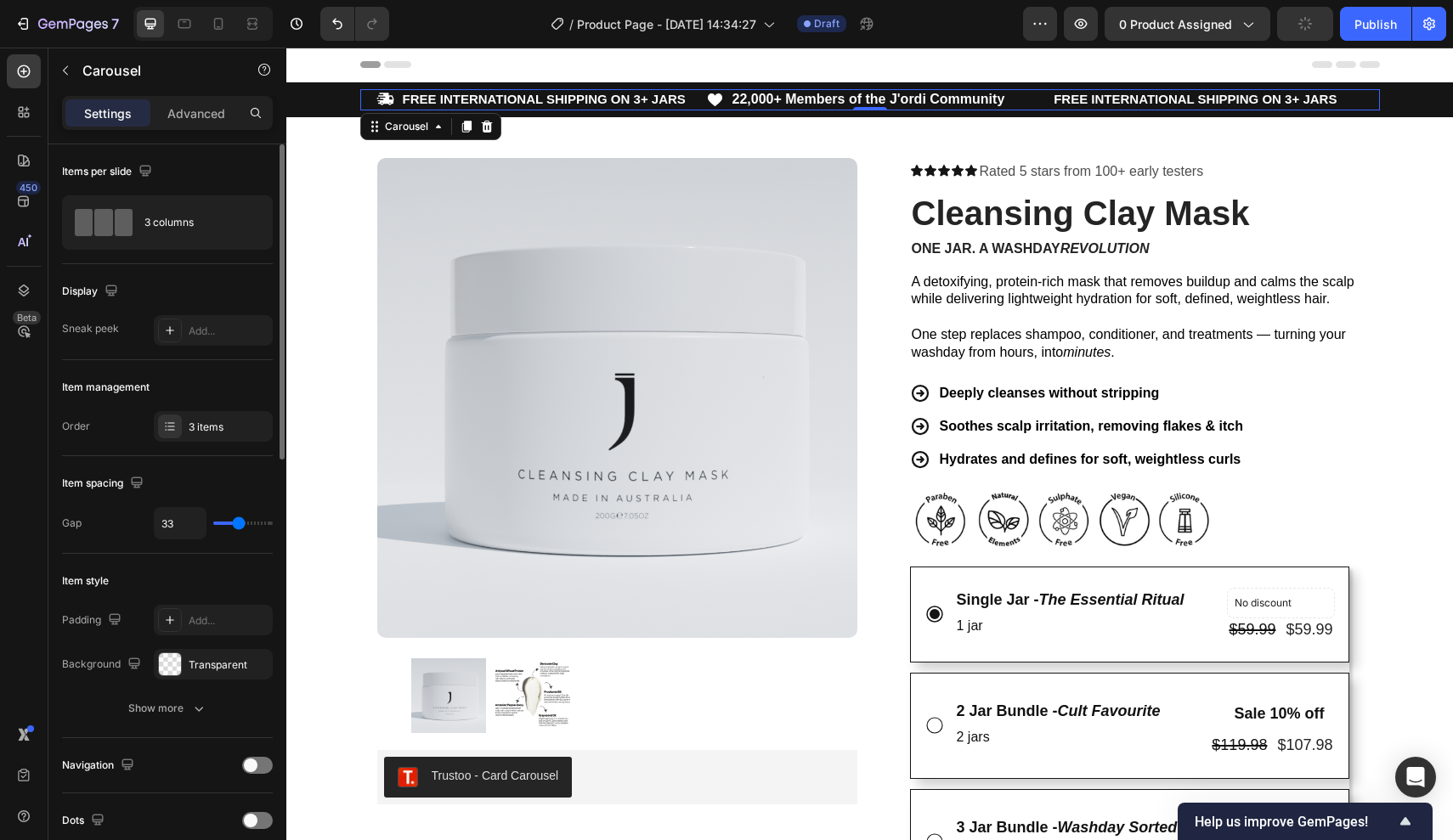
type input "34"
type input "36"
type input "37"
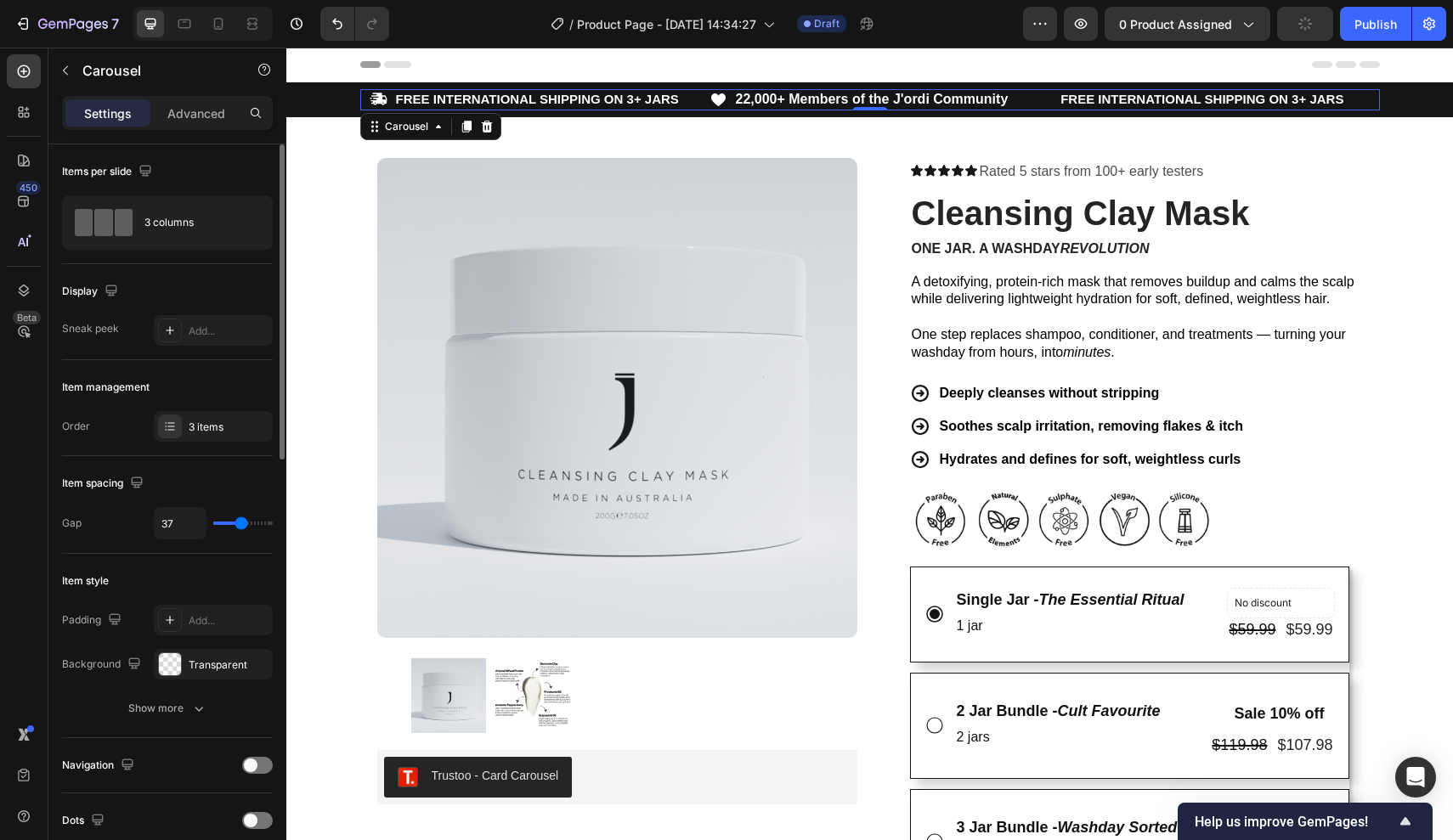
type input "39"
type input "40"
type input "41"
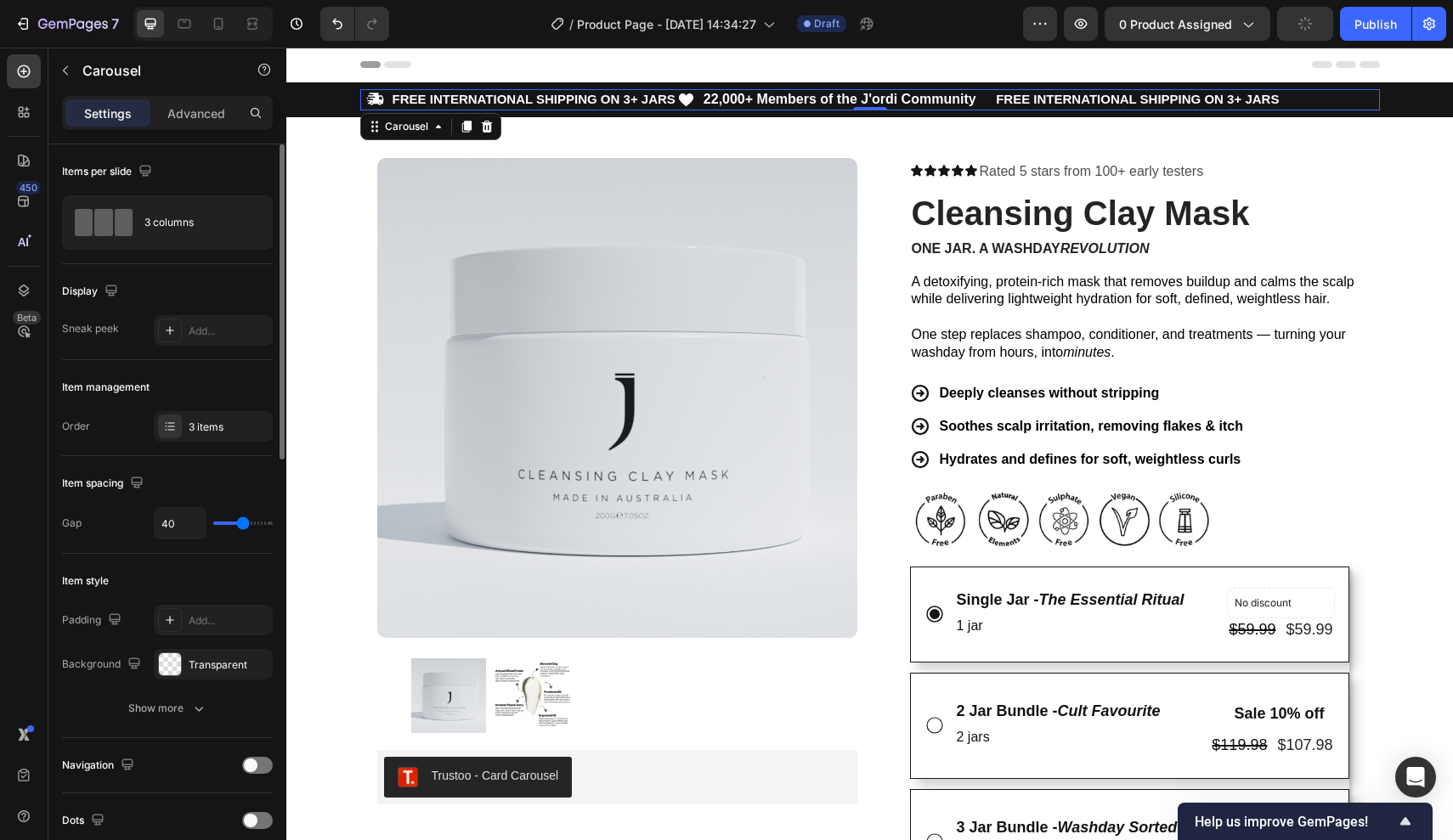
type input "41"
type input "43"
type input "46"
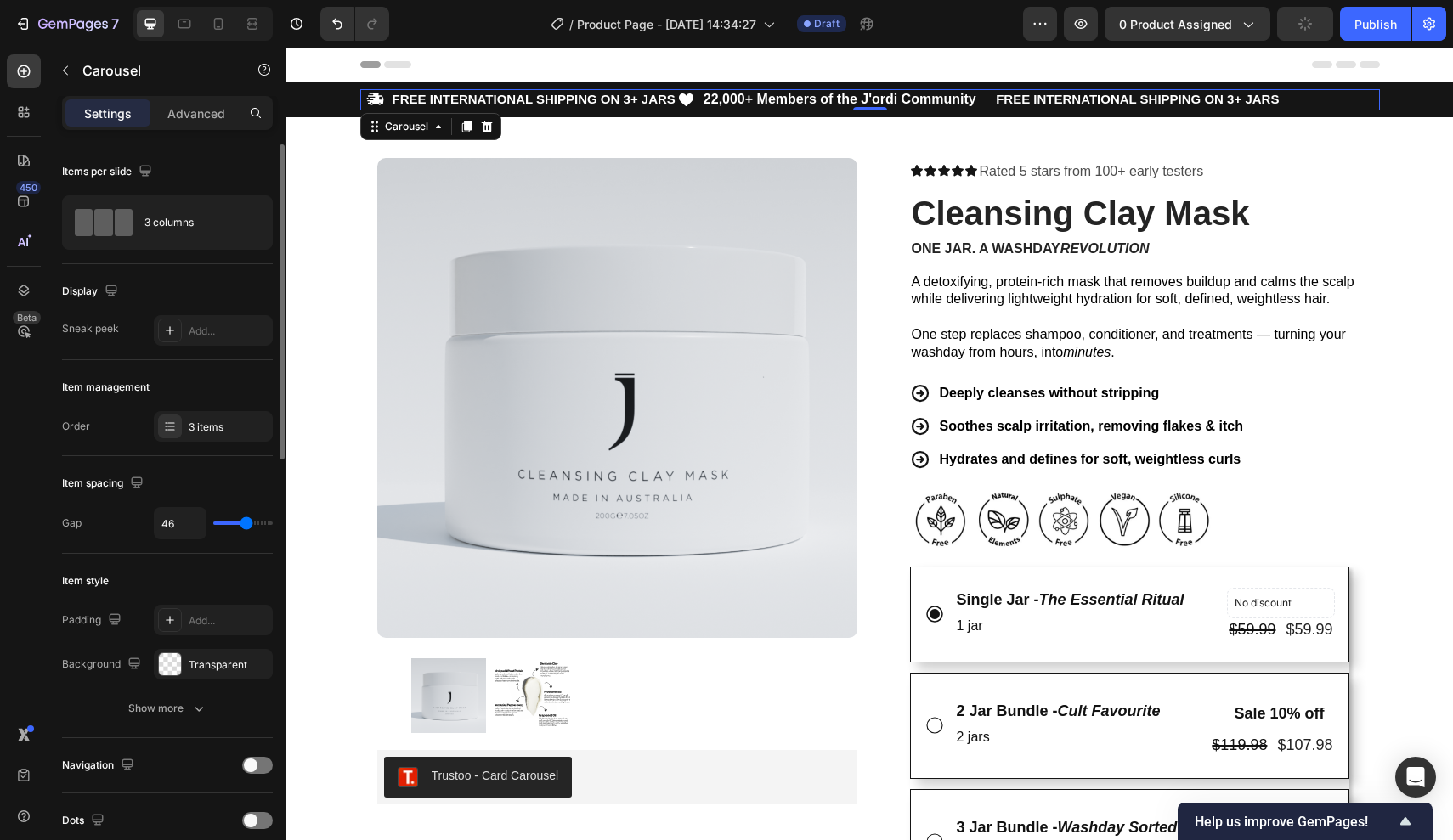
type input "47"
type input "53"
type input "55"
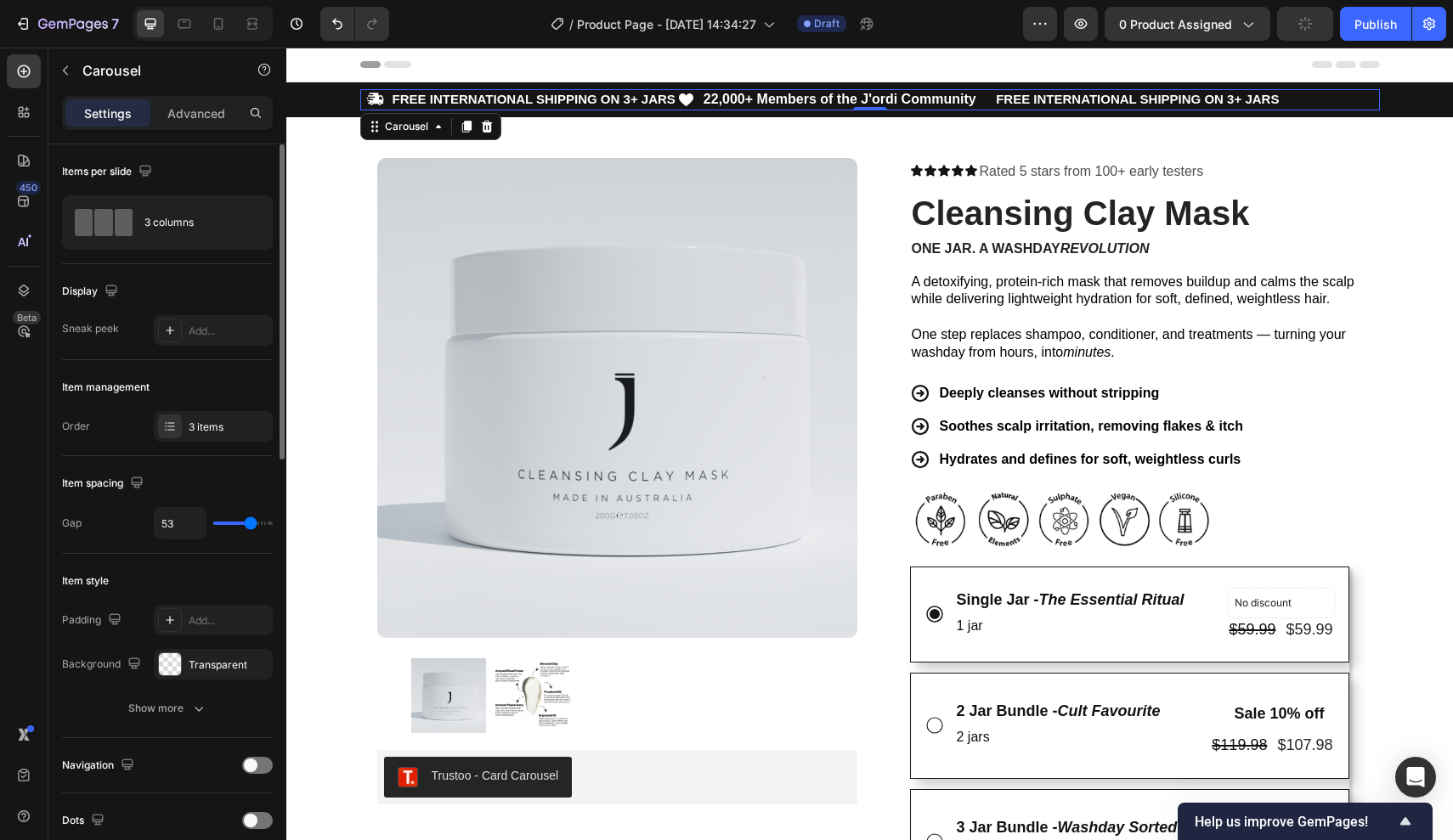
type input "55"
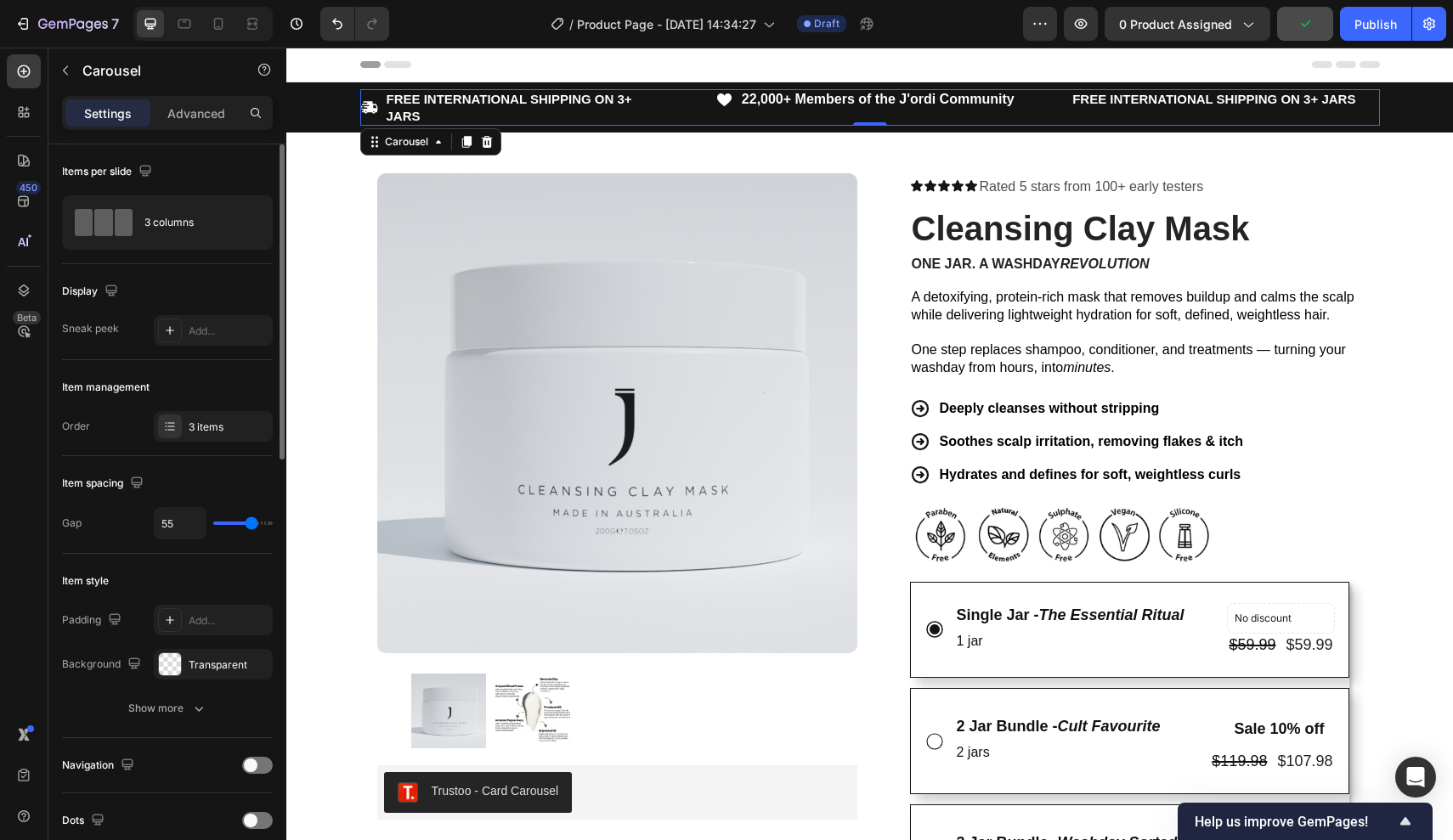
type input "58"
type input "61"
type input "62"
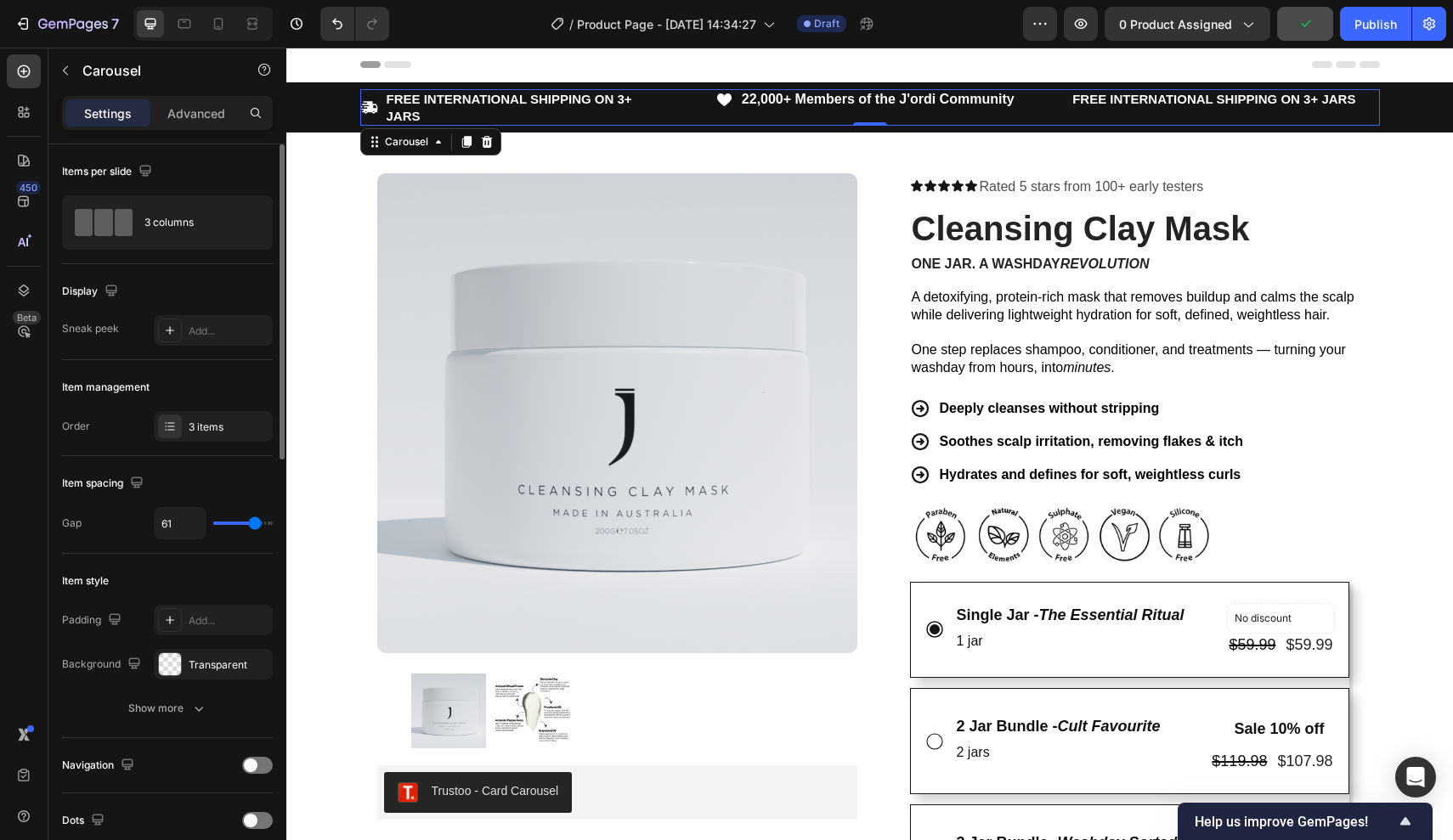
type input "62"
type input "64"
type input "65"
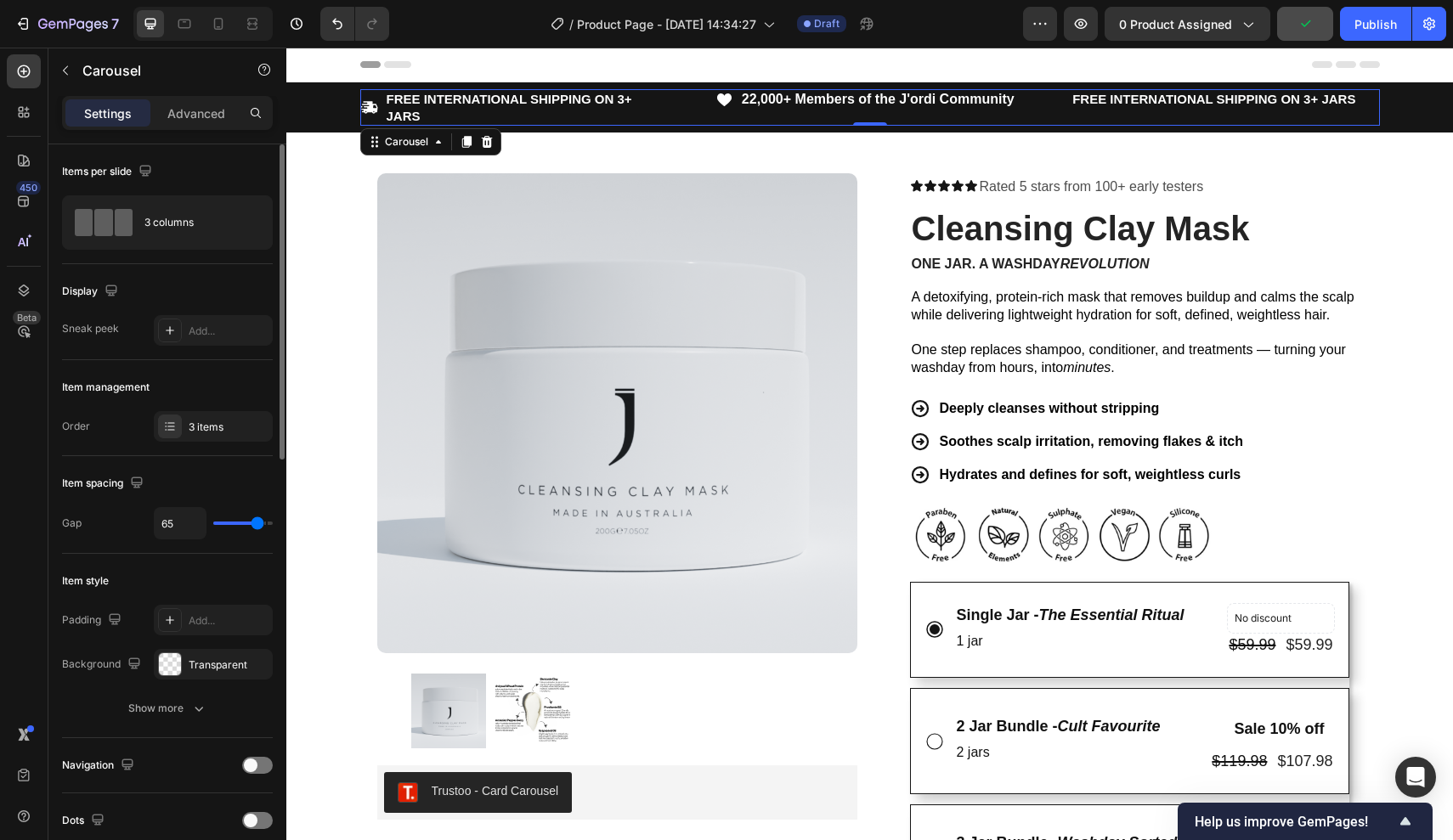
type input "67"
type input "68"
type input "69"
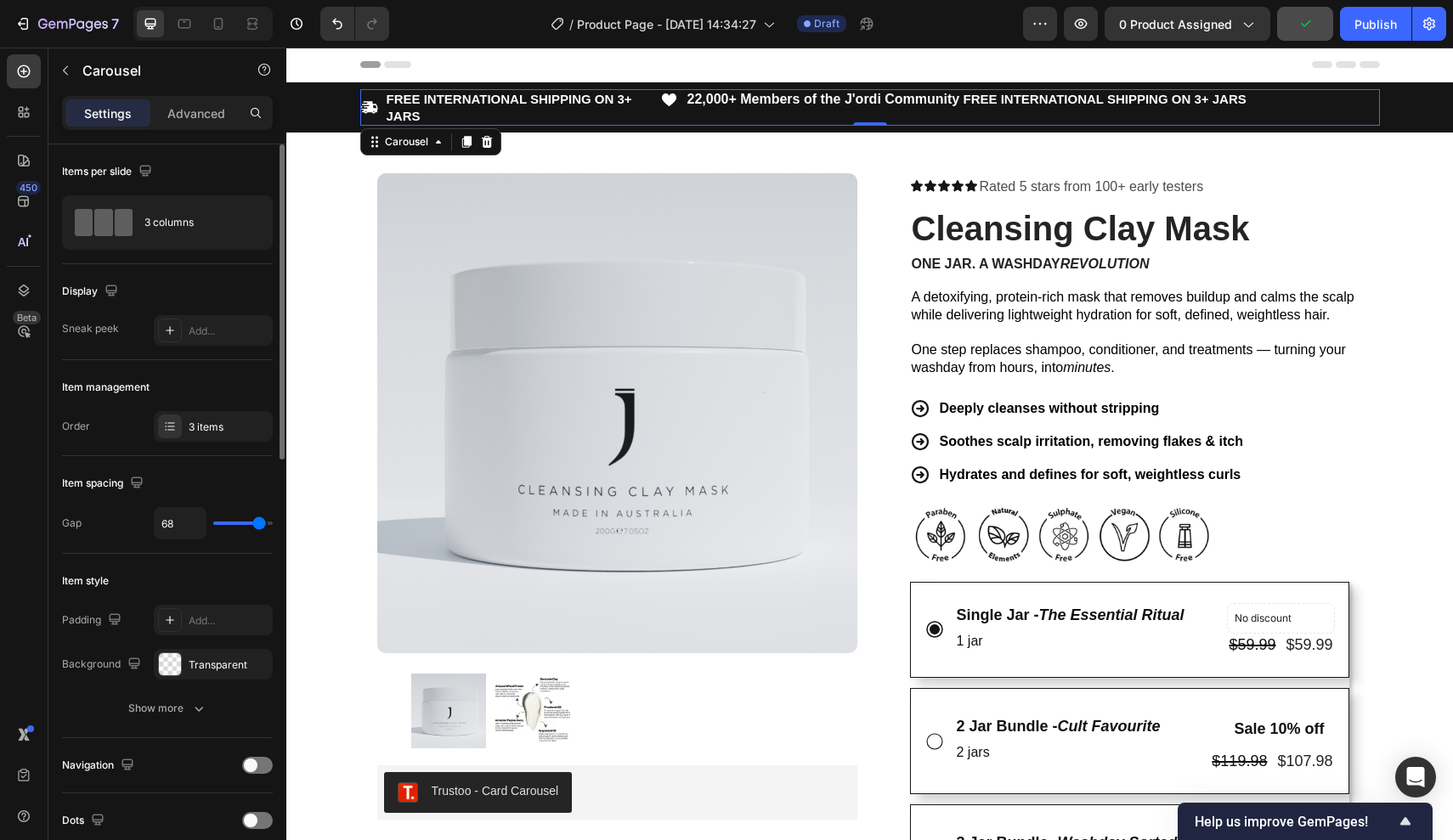
type input "69"
type input "68"
type input "67"
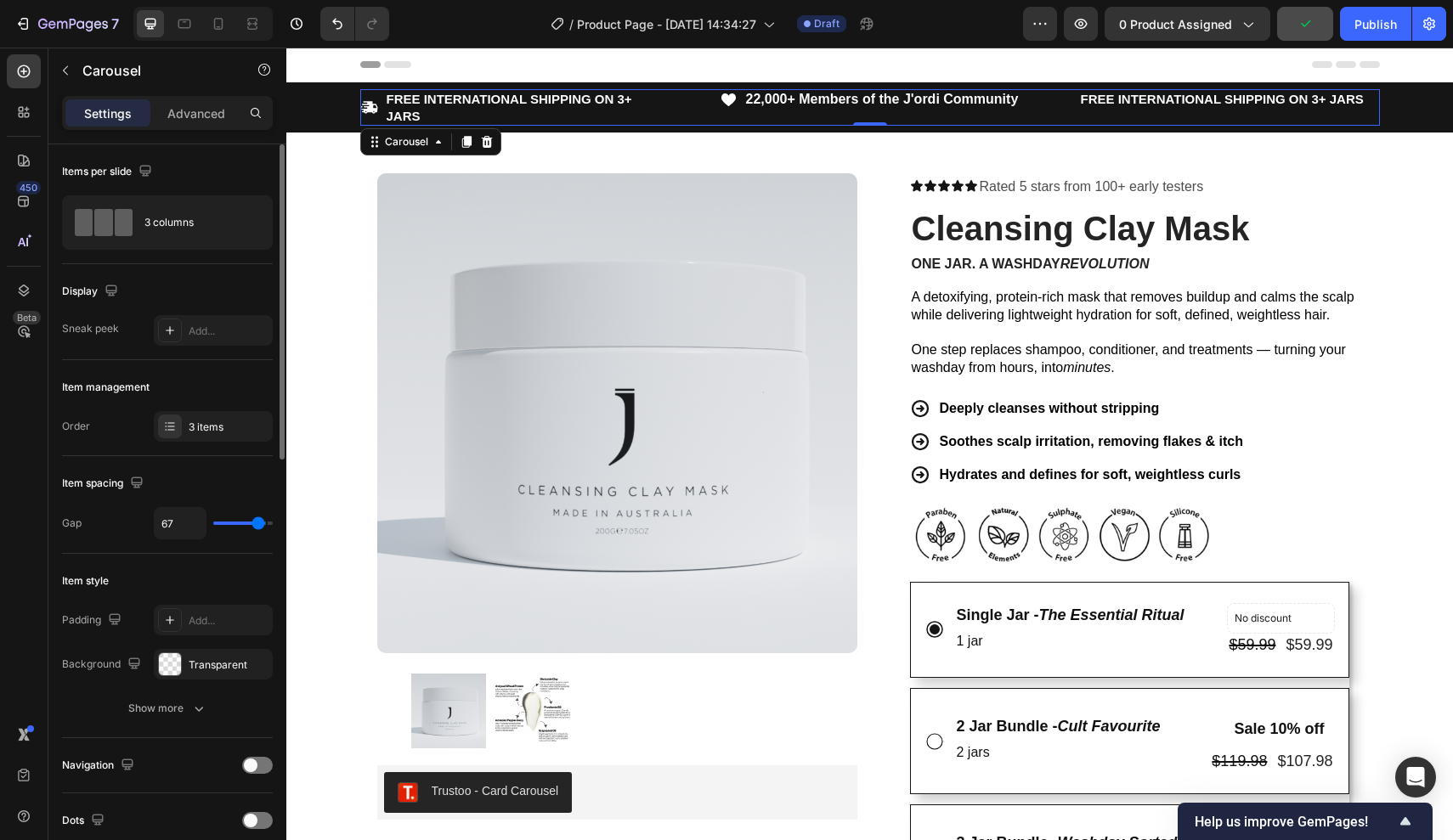
type input "62"
type input "60"
type input "58"
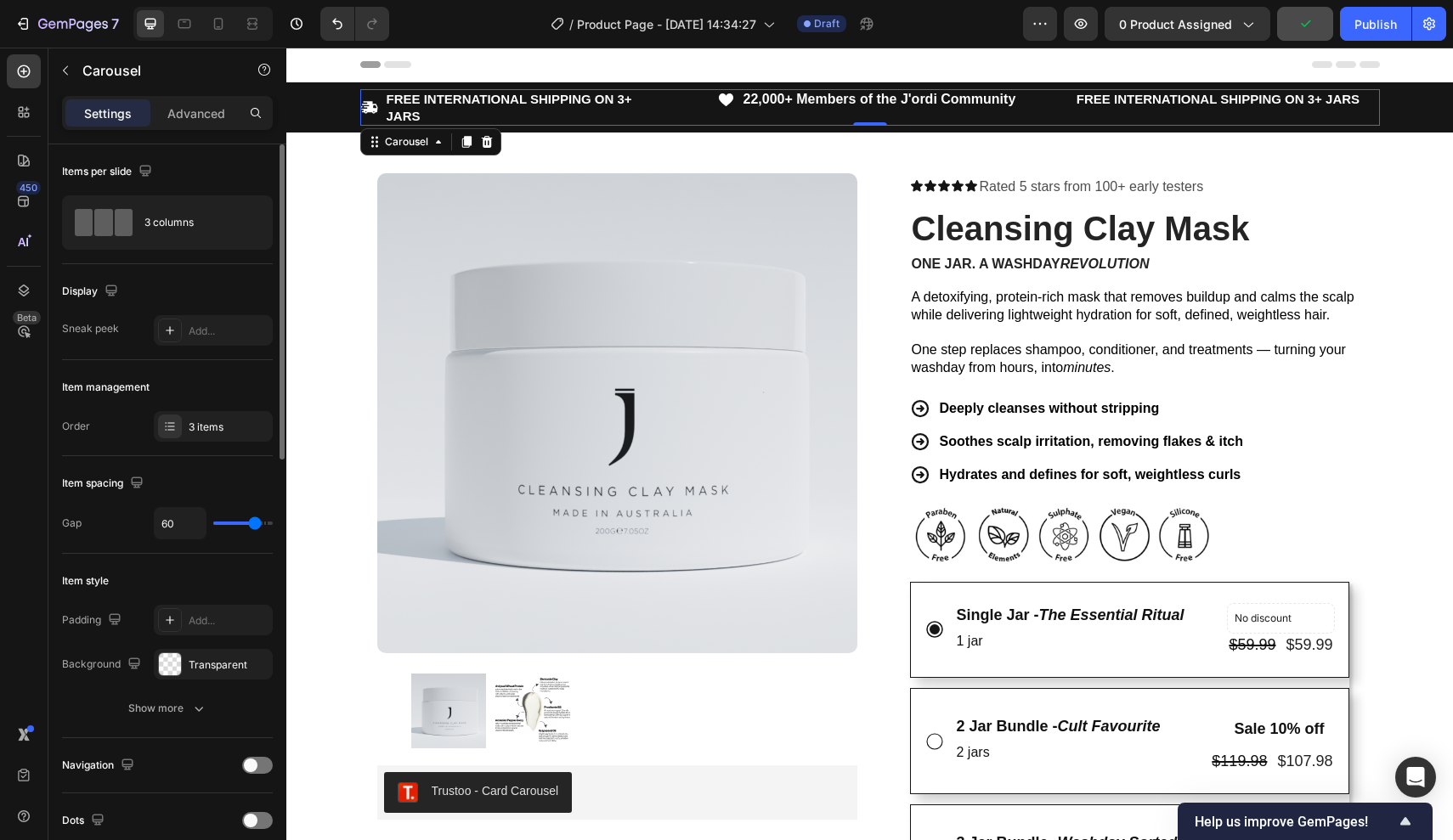
type input "58"
type input "57"
type input "55"
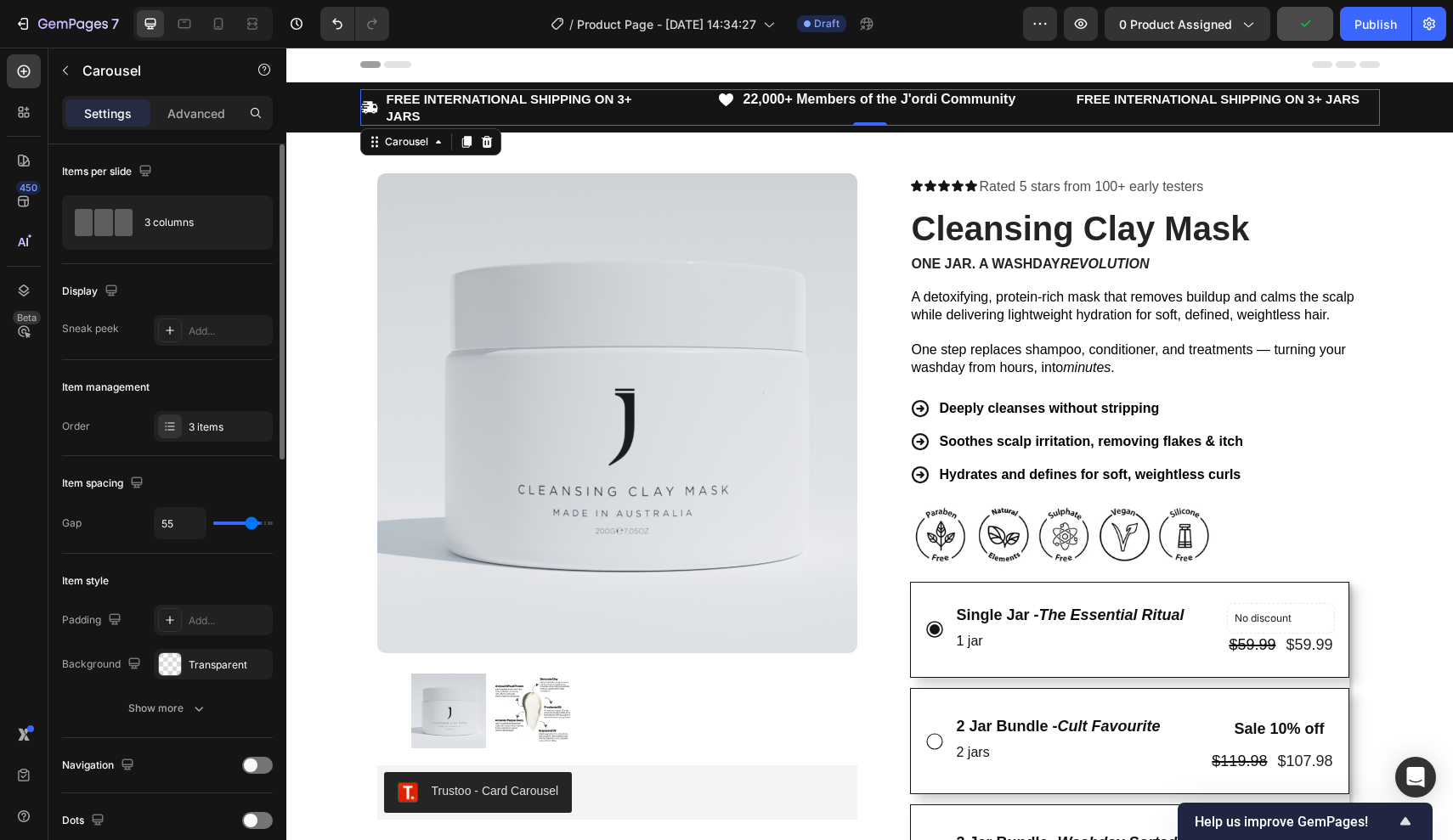
type input "54"
type input "53"
type input "51"
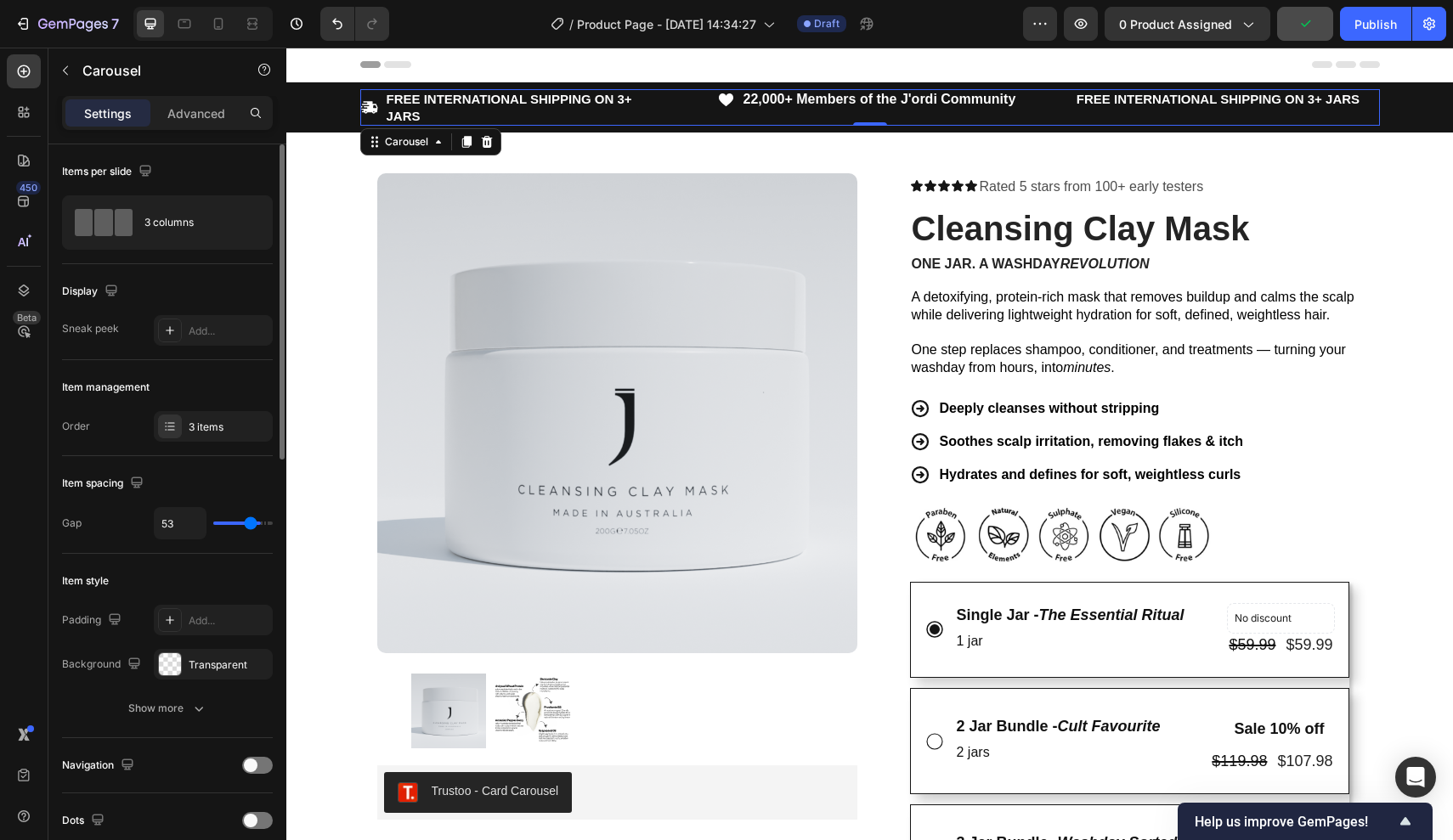
type input "51"
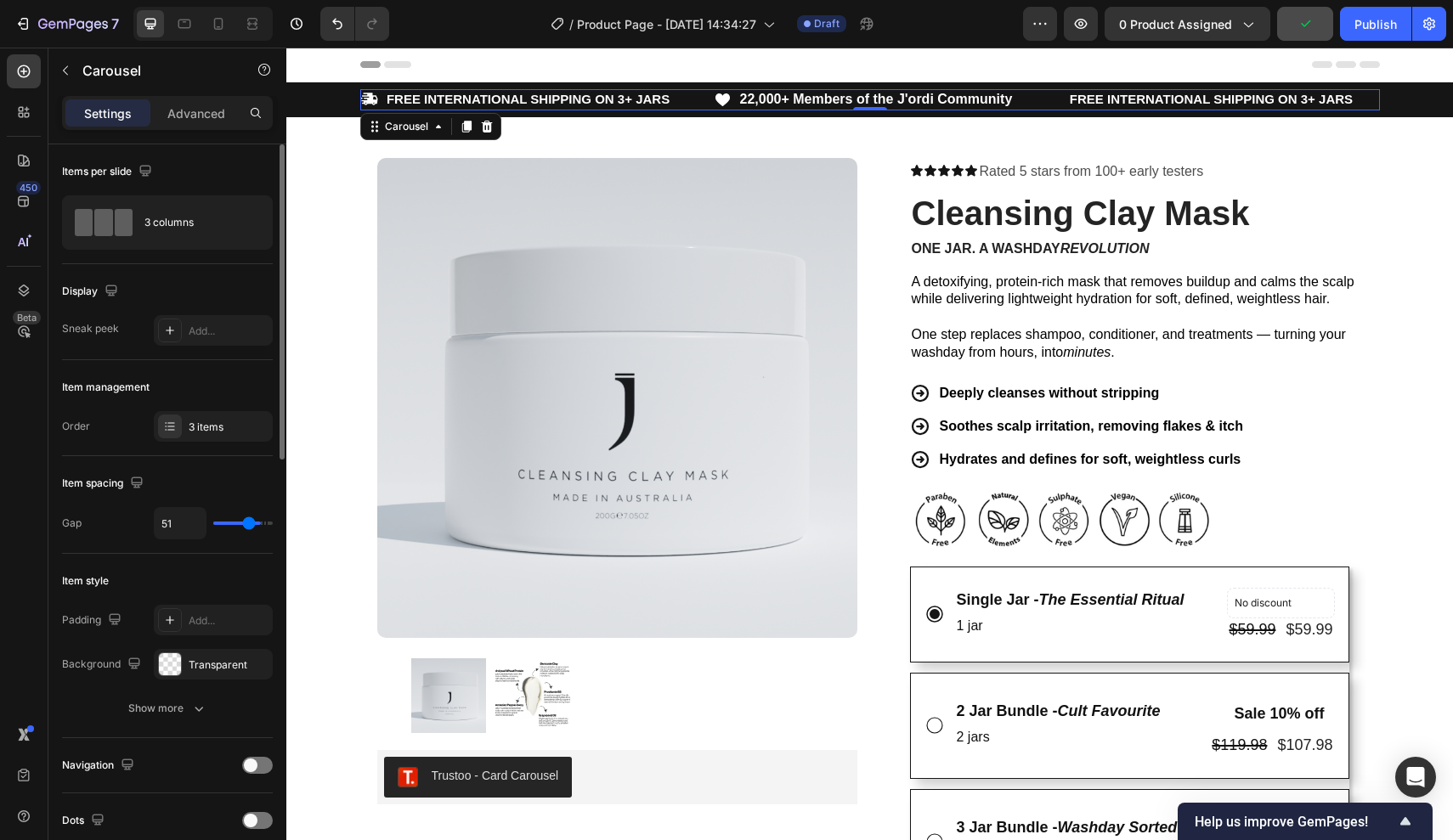
type input "50"
type input "48"
type input "47"
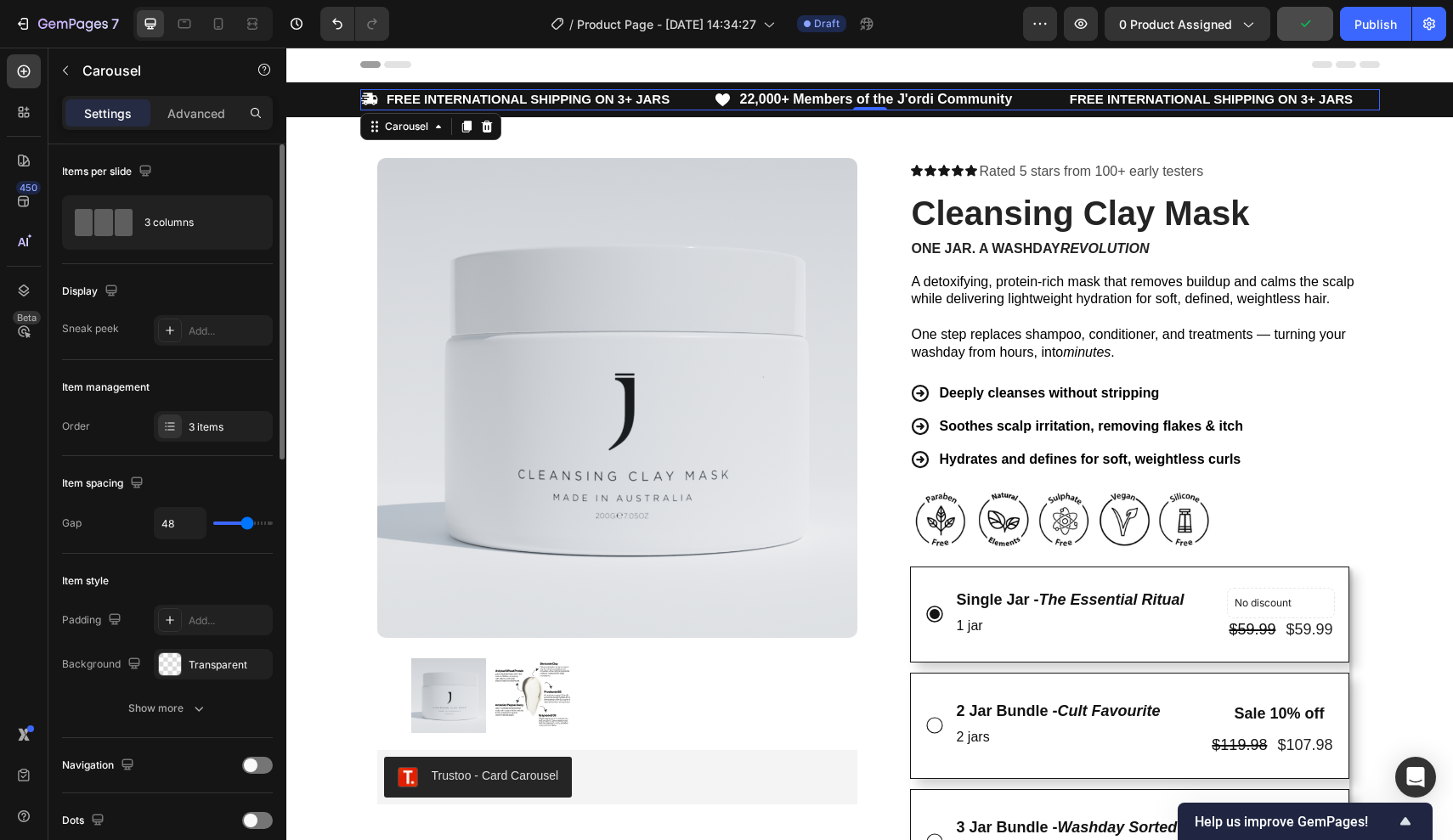
type input "47"
type input "46"
type input "44"
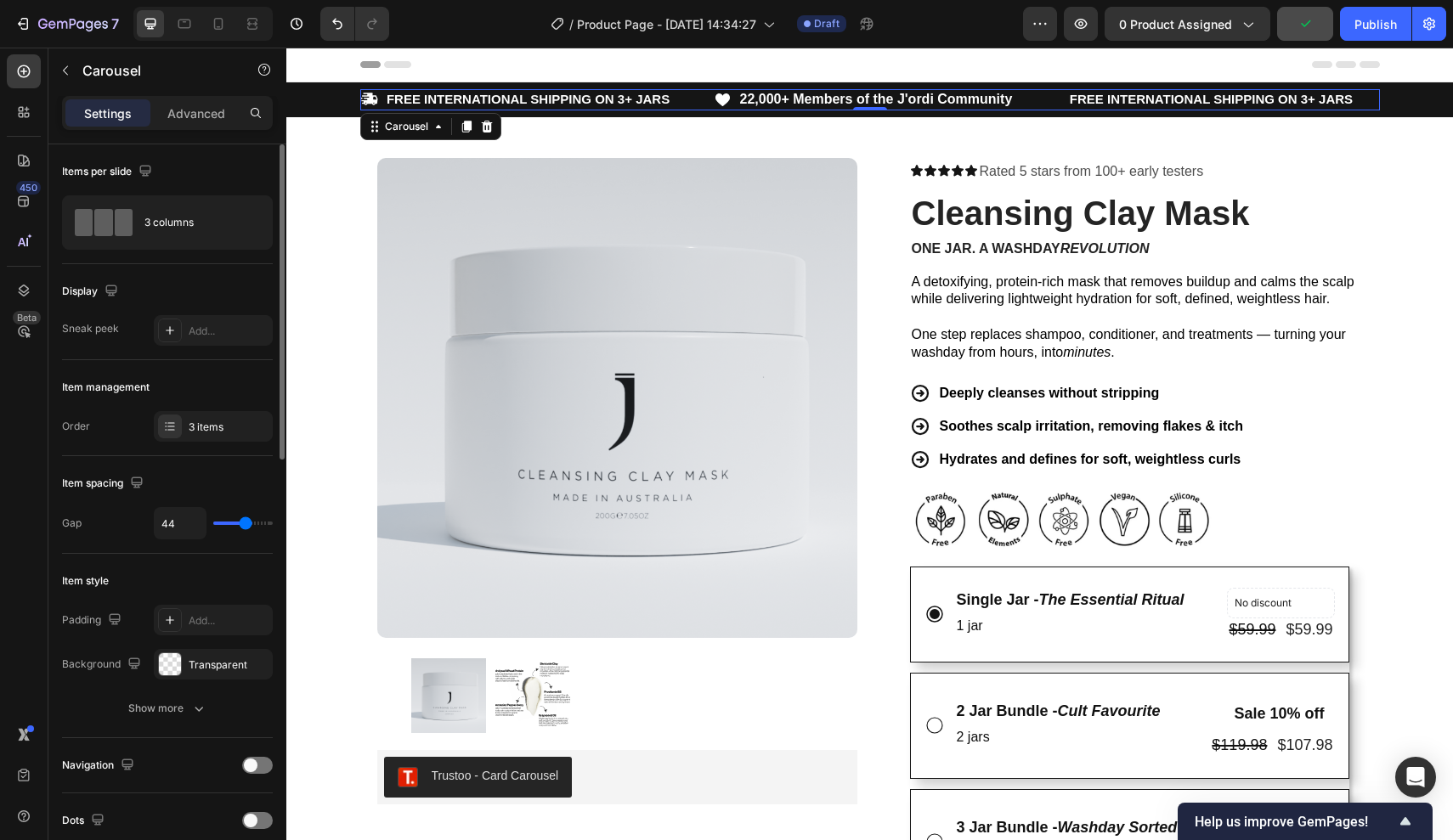
type input "43"
type input "41"
drag, startPoint x: 227, startPoint y: 525, endPoint x: 380, endPoint y: 145, distance: 409.6
type input "41"
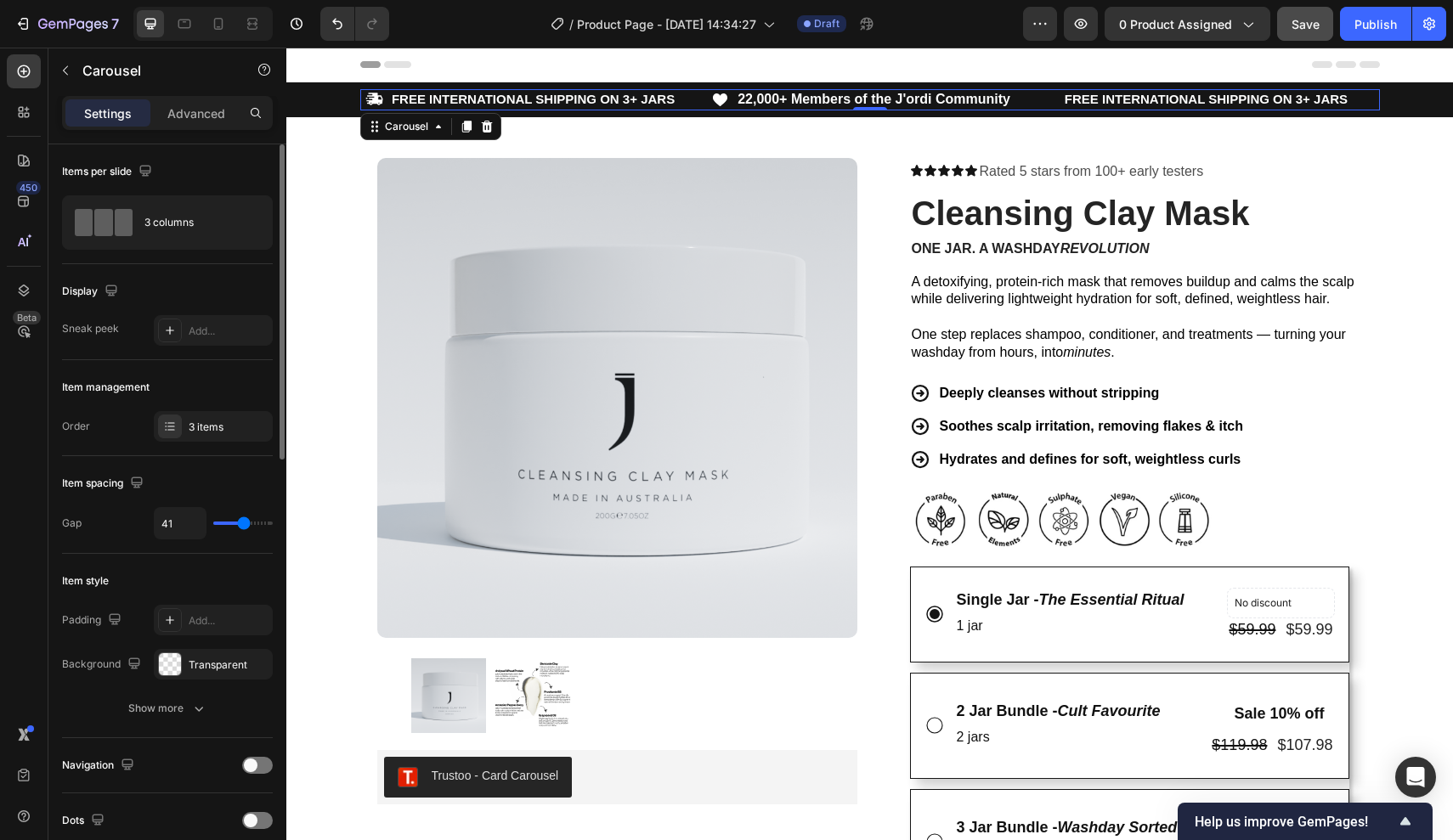
click at [242, 525] on input "range" at bounding box center [242, 523] width 59 height 4
click at [1054, 101] on div "Icon FREE INTERNATIONAL SHIPPING ON 3+ JARS Text Block Row Icon 22,000+ Members…" at bounding box center [870, 99] width 1019 height 21
click at [1075, 106] on p "FREE INTERNATIONAL SHIPPING ON 3+ JARS" at bounding box center [1221, 99] width 314 height 17
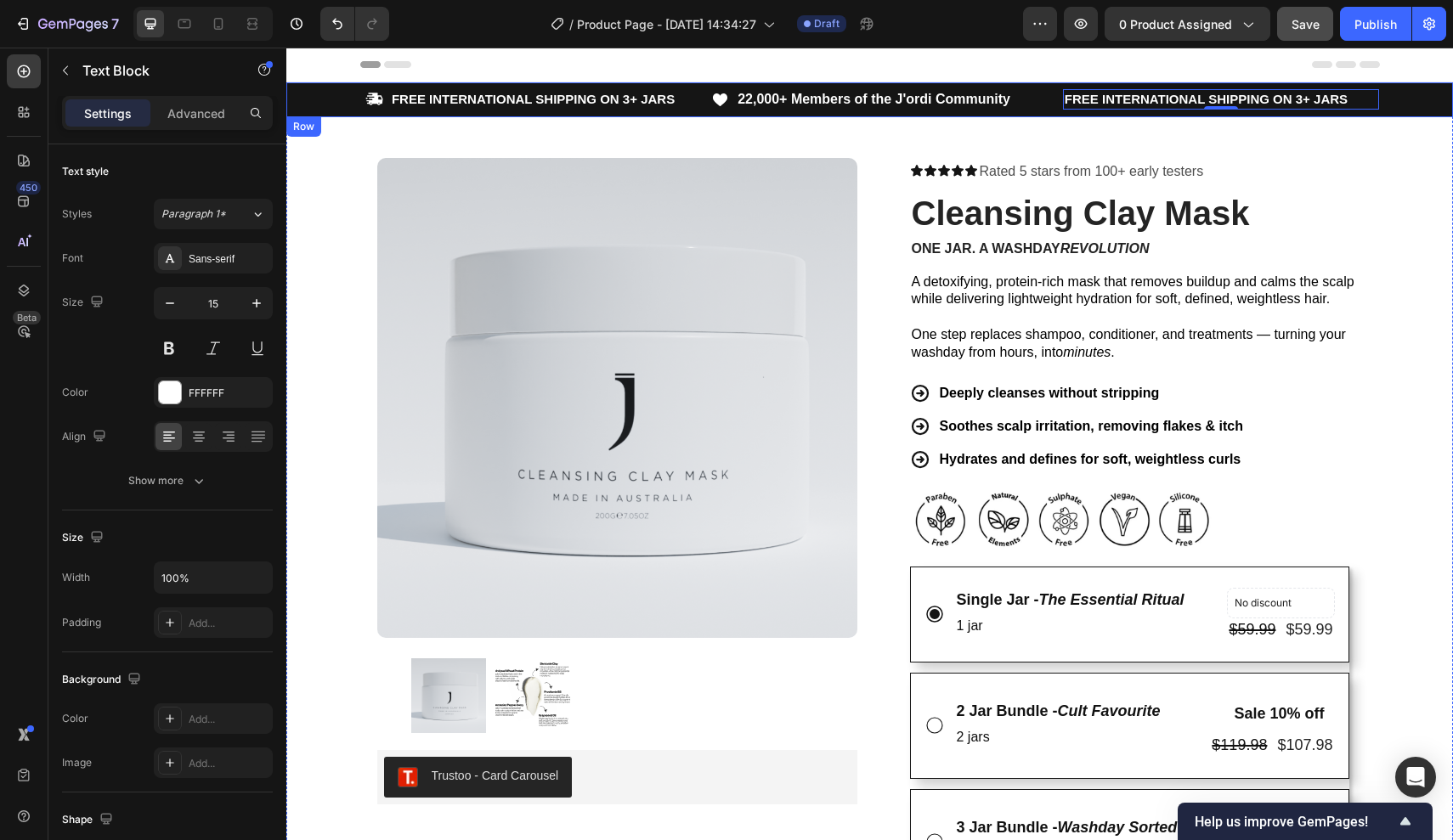
click at [763, 104] on strong "22,000+ Members of the J'ordi Community" at bounding box center [874, 99] width 273 height 15
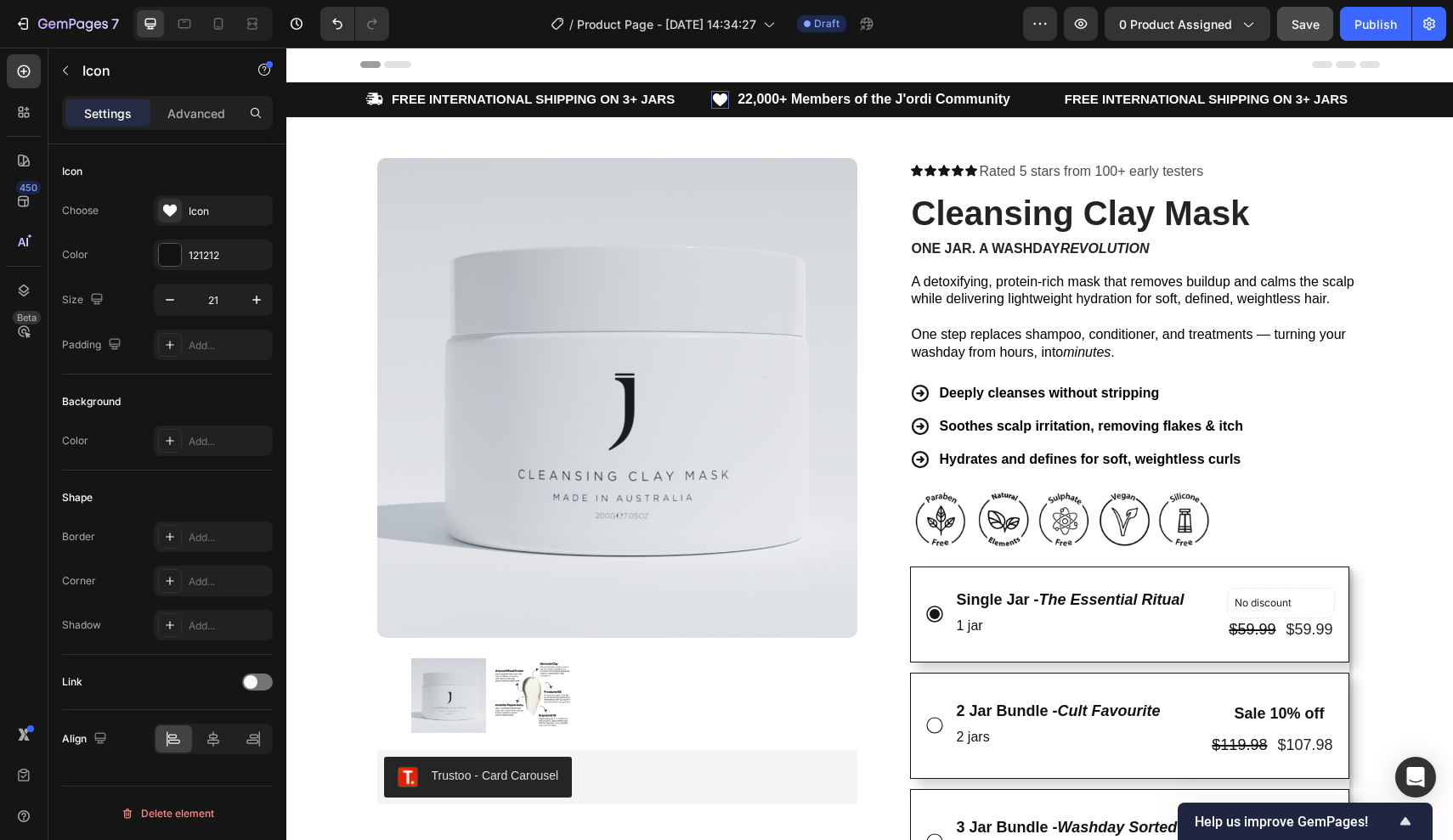
click at [712, 92] on icon at bounding box center [719, 99] width 17 height 17
click at [726, 102] on icon at bounding box center [719, 99] width 17 height 17
click at [723, 103] on div at bounding box center [719, 106] width 17 height 5
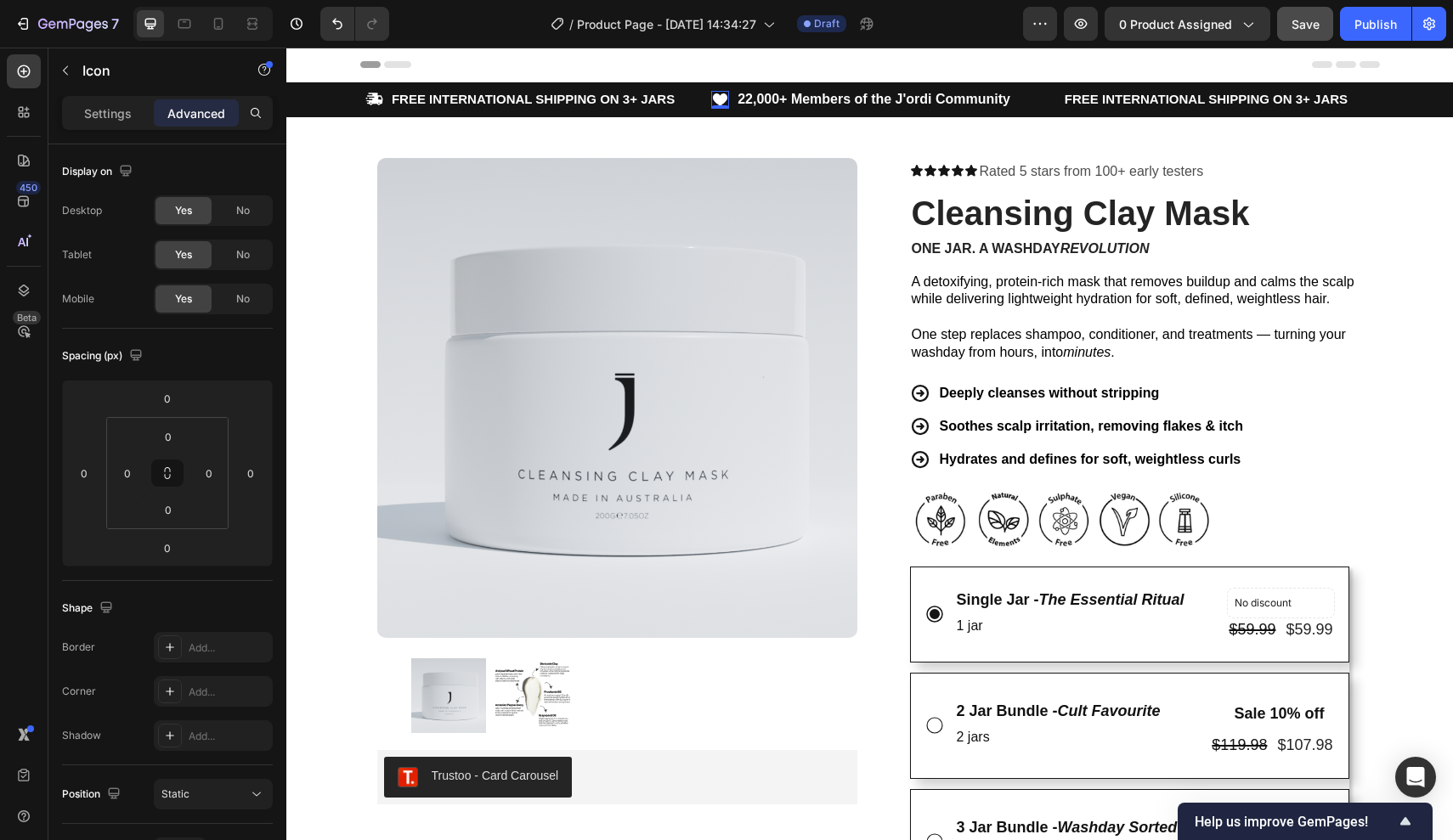
click at [729, 134] on div "Product Images Trustoo - Card Carousel Trustoo Row Icon Icon Icon Icon Icon Ico…" at bounding box center [870, 749] width 1019 height 1265
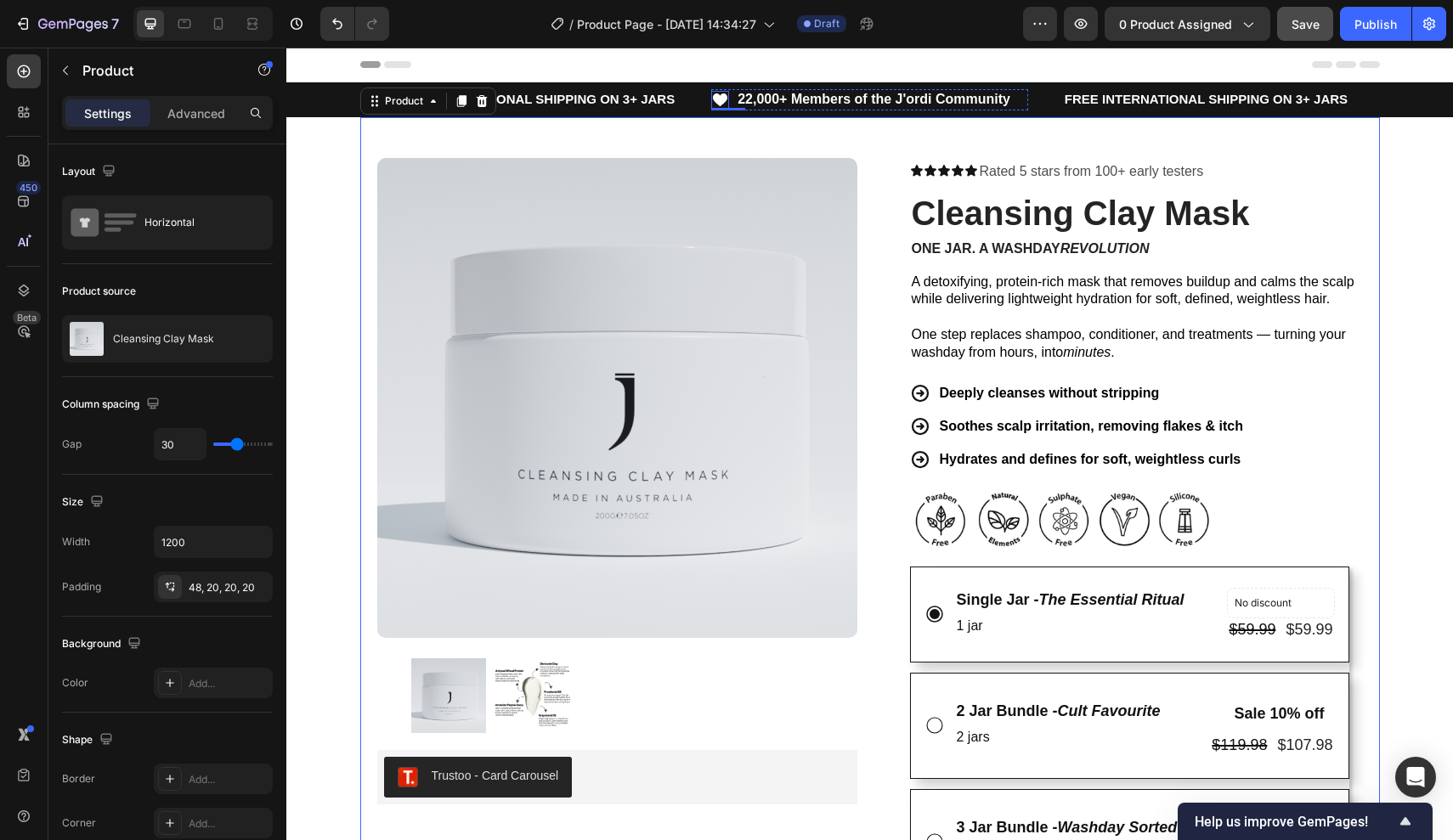
click at [724, 94] on icon at bounding box center [720, 100] width 15 height 13
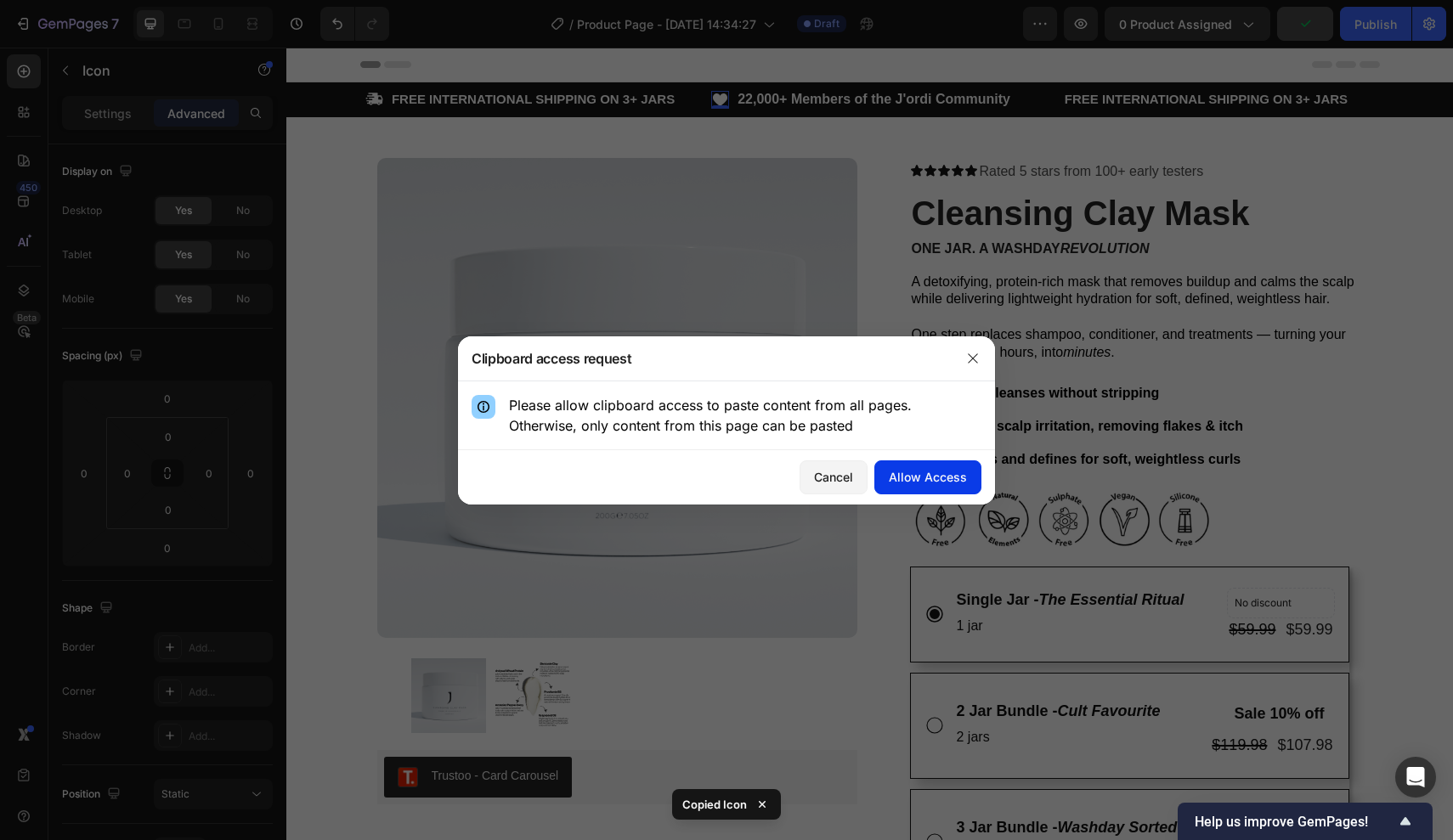
click at [894, 473] on div "Allow Access" at bounding box center [927, 477] width 78 height 17
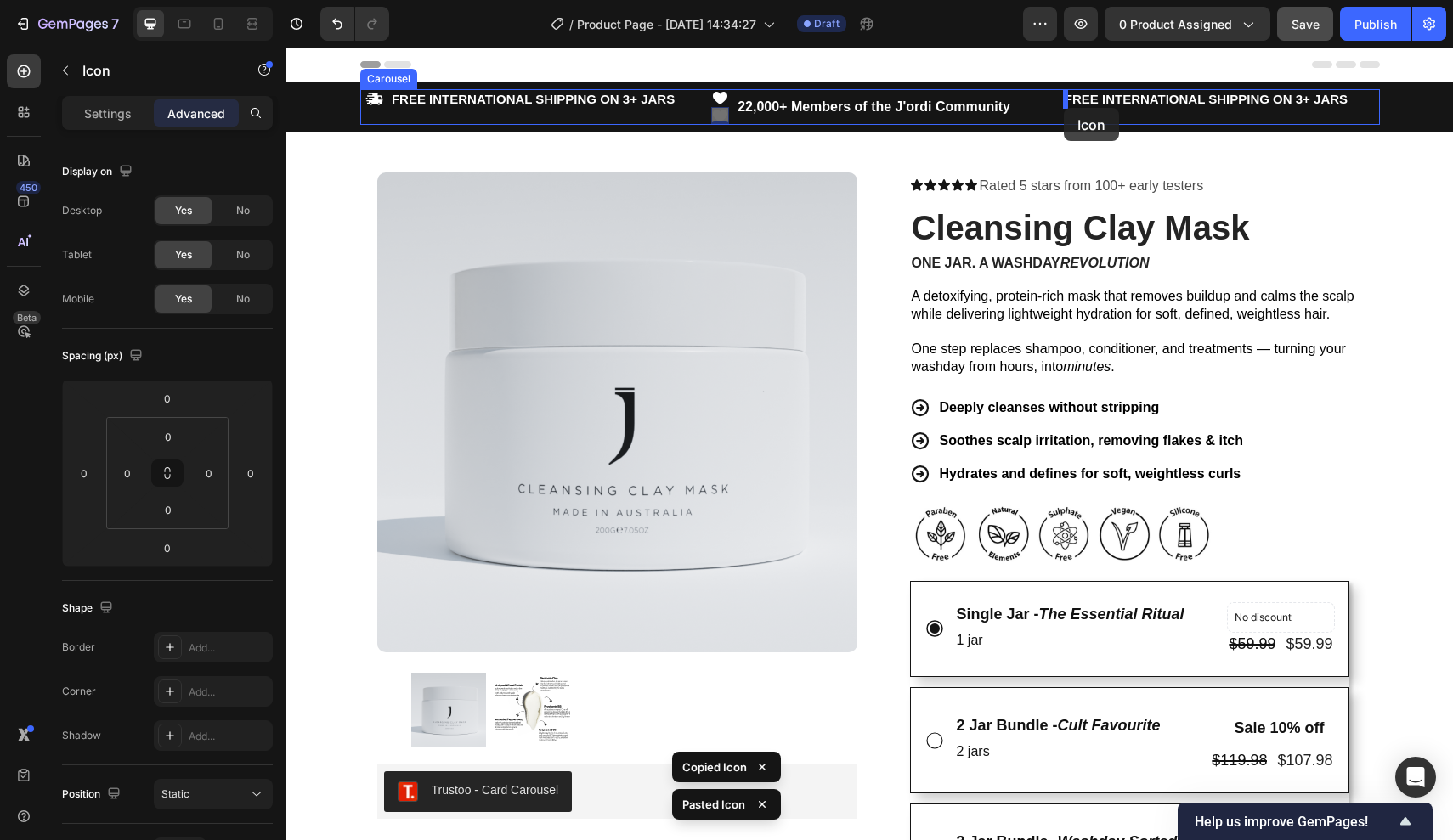
drag, startPoint x: 721, startPoint y: 115, endPoint x: 1063, endPoint y: 108, distance: 342.1
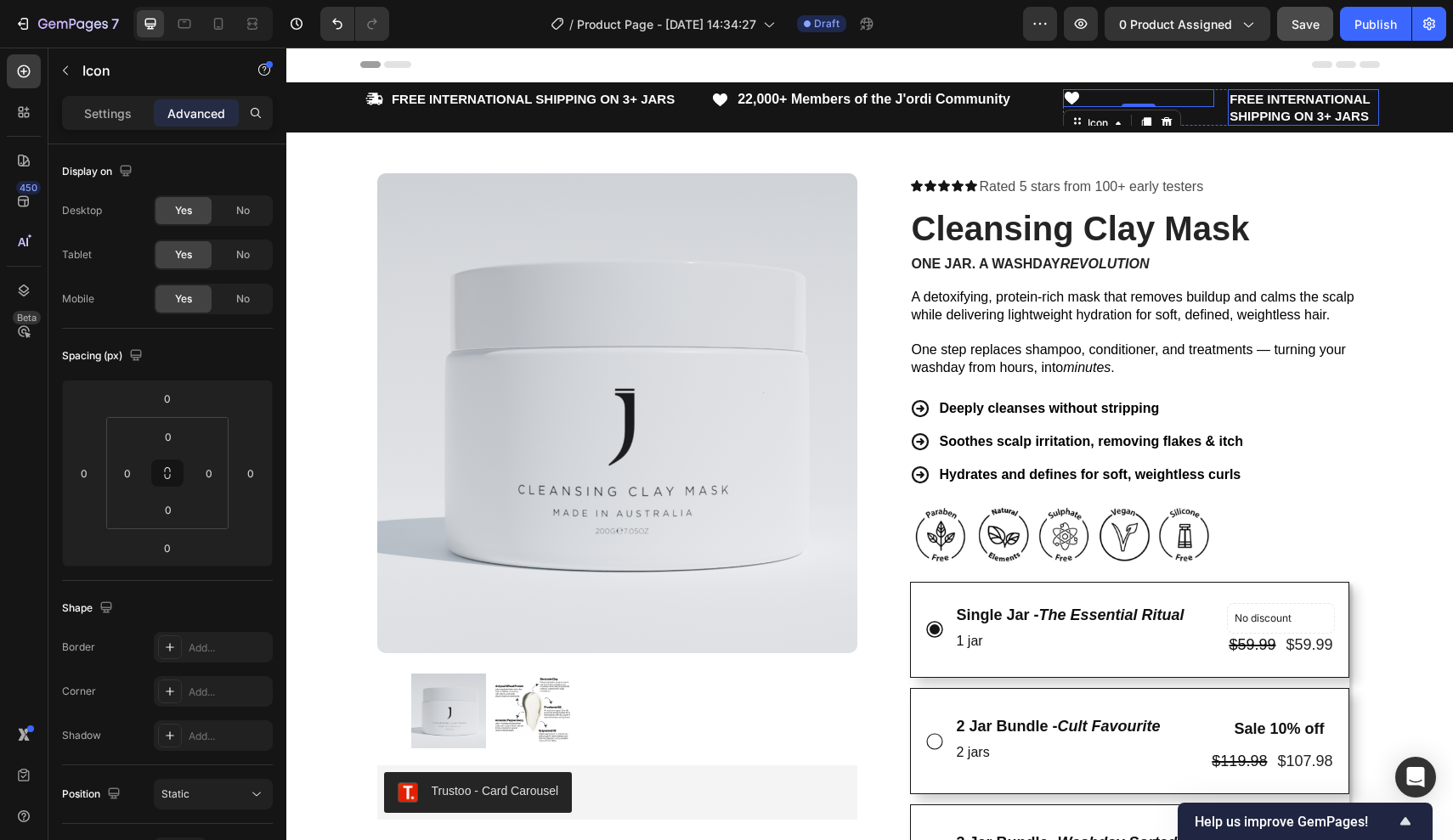
click at [1278, 98] on strong "FREE INTERNATIONAL SHIPPING ON 3+ JARS" at bounding box center [1298, 107] width 140 height 31
click at [1205, 96] on div "Icon 0" at bounding box center [1137, 97] width 151 height 17
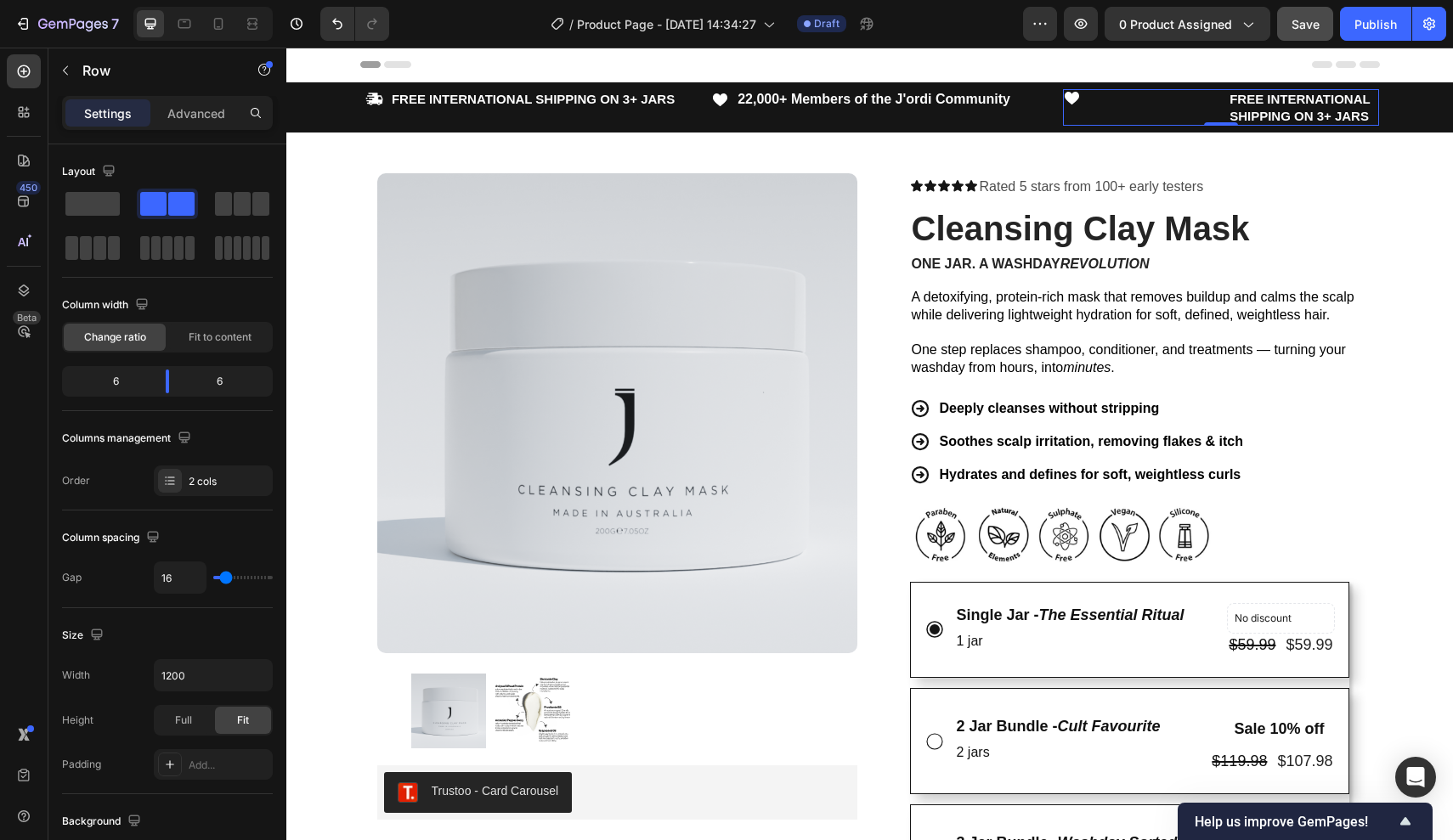
click at [1220, 116] on div "Icon FREE INTERNATIONAL SHIPPING ON 3+ JARS Text Block Row 0" at bounding box center [1221, 107] width 317 height 37
click at [208, 341] on span "Fit to content" at bounding box center [220, 337] width 63 height 16
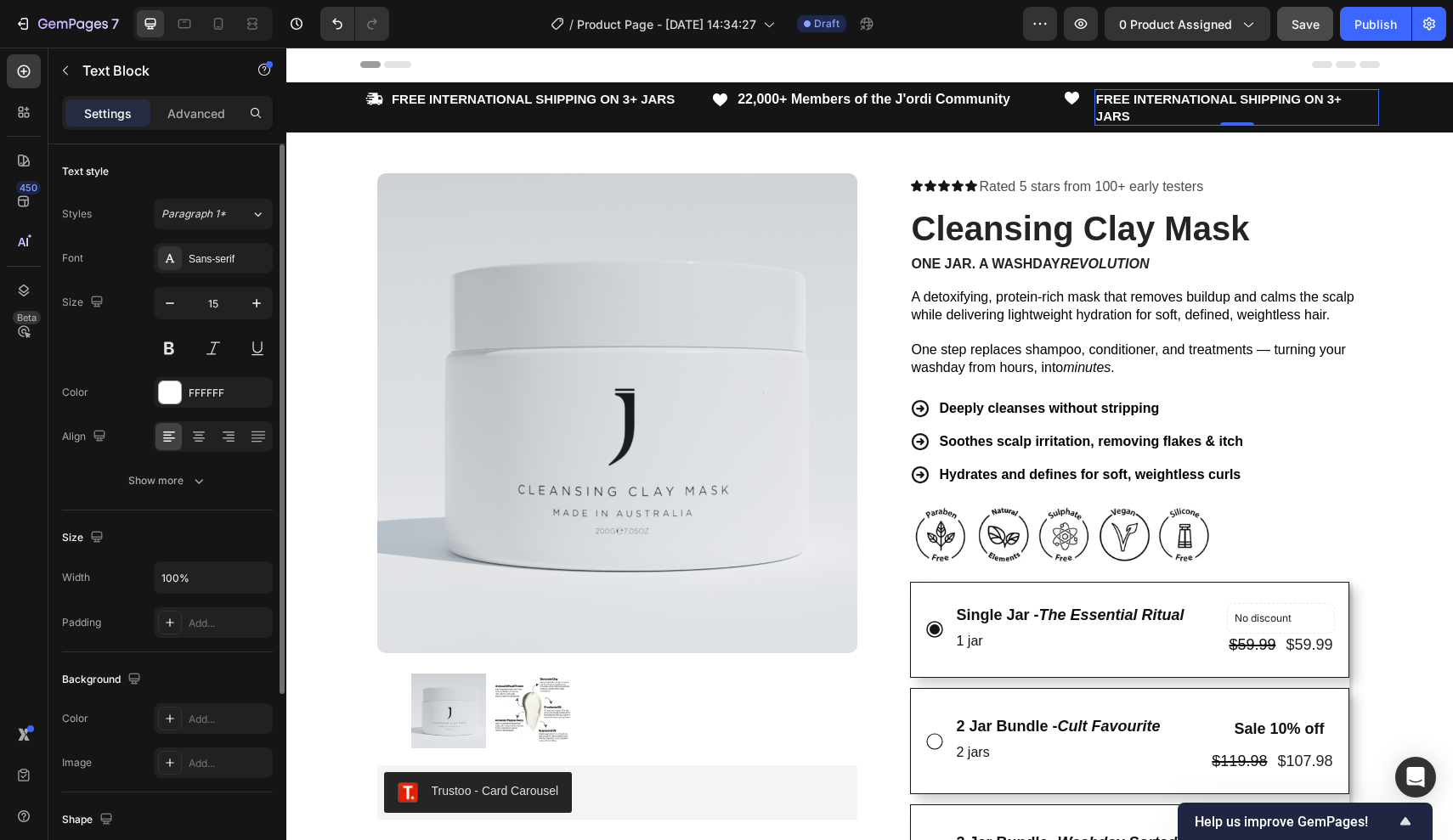
click at [1174, 101] on strong "FREE INTERNATIONAL SHIPPING ON 3+ JARS" at bounding box center [1219, 107] width 245 height 31
click at [1124, 114] on strong "FREE INTERNATIONAL SHIPPING ON 3+ JARS" at bounding box center [1219, 107] width 245 height 31
click at [1074, 98] on icon at bounding box center [1071, 98] width 15 height 13
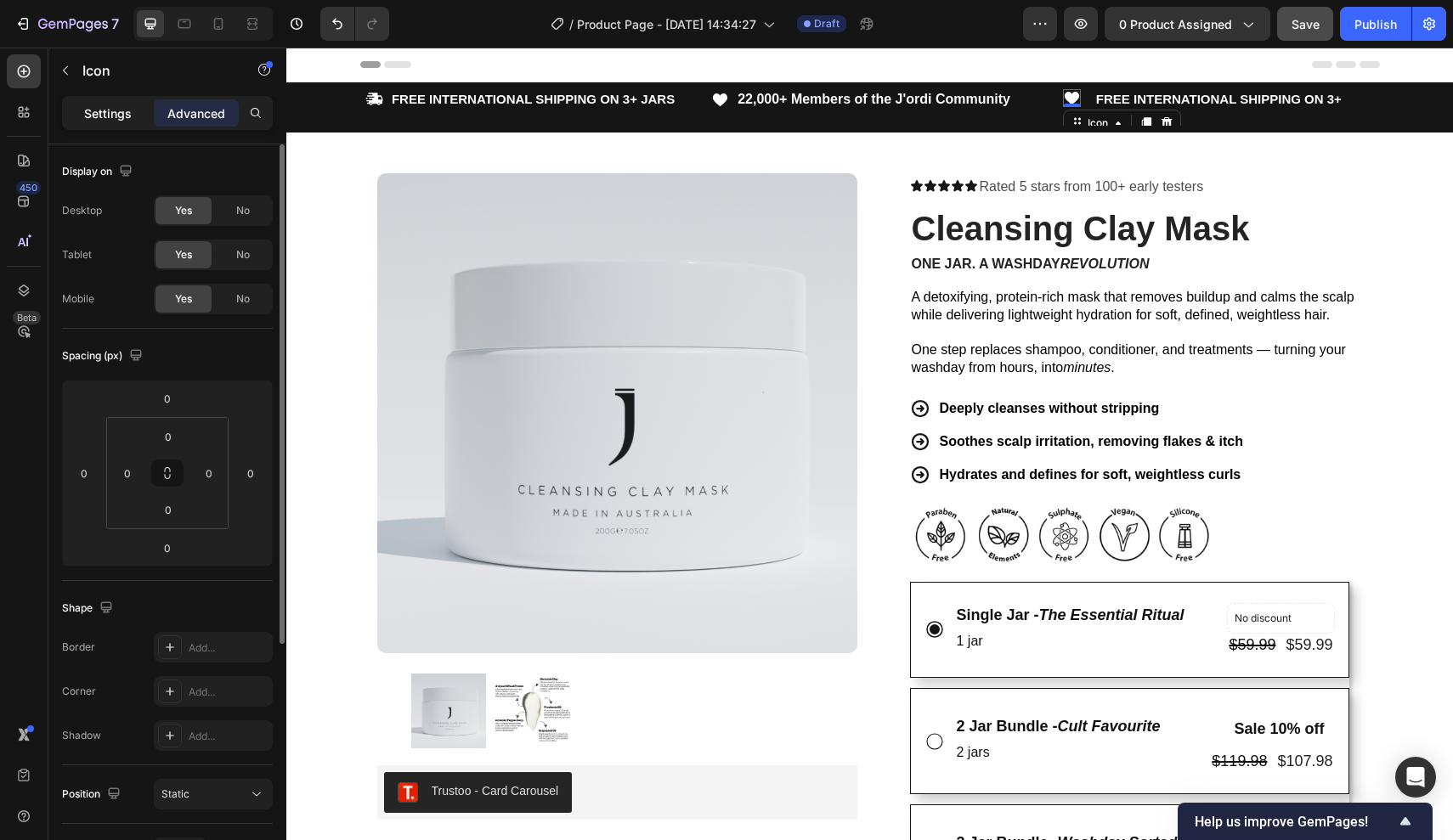
click at [113, 113] on p "Settings" at bounding box center [108, 113] width 48 height 17
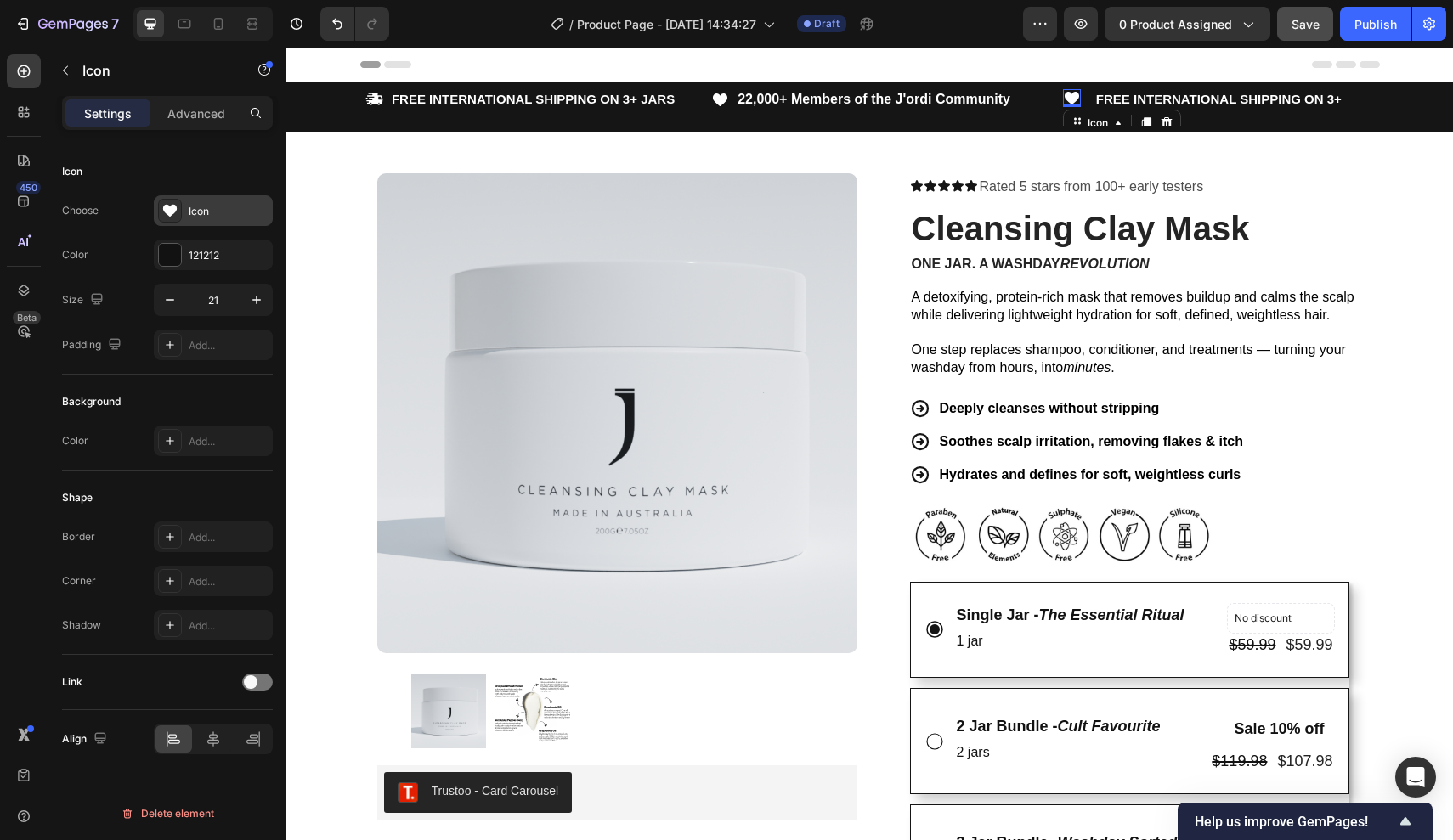
click at [194, 208] on div "Icon" at bounding box center [228, 211] width 80 height 16
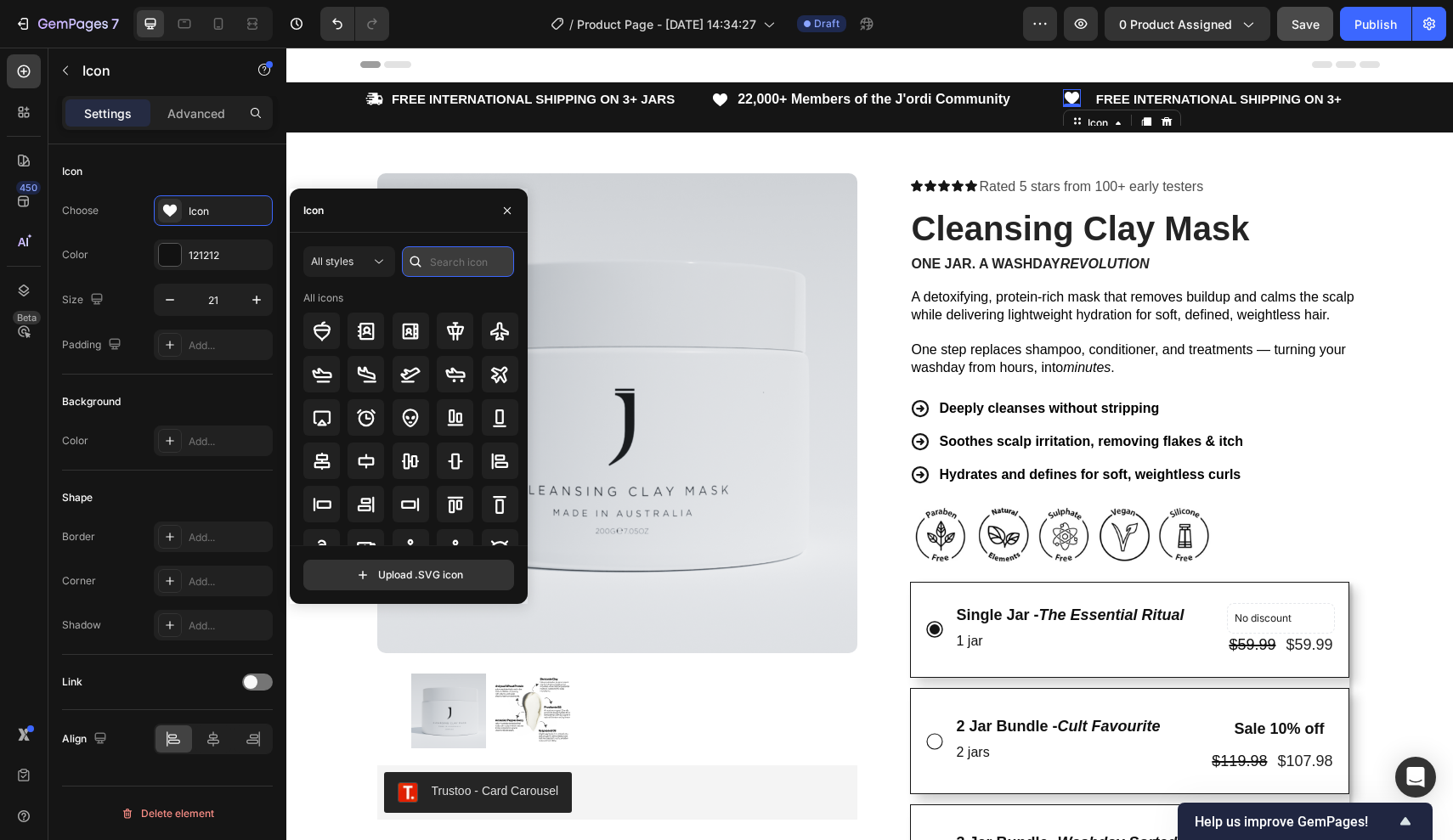
click at [455, 259] on input "text" at bounding box center [457, 261] width 113 height 30
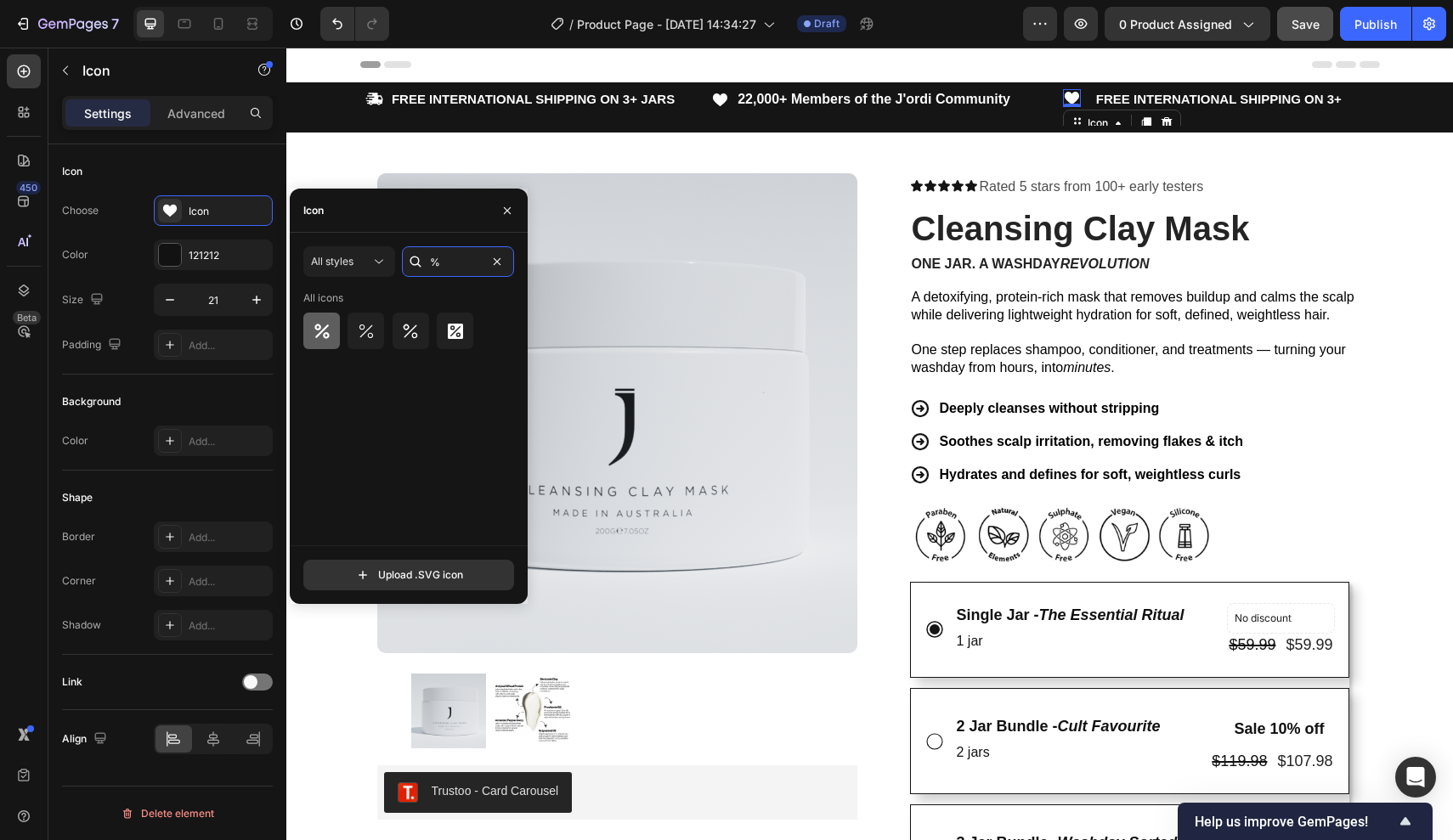
type input "%"
click at [315, 339] on icon at bounding box center [322, 331] width 20 height 20
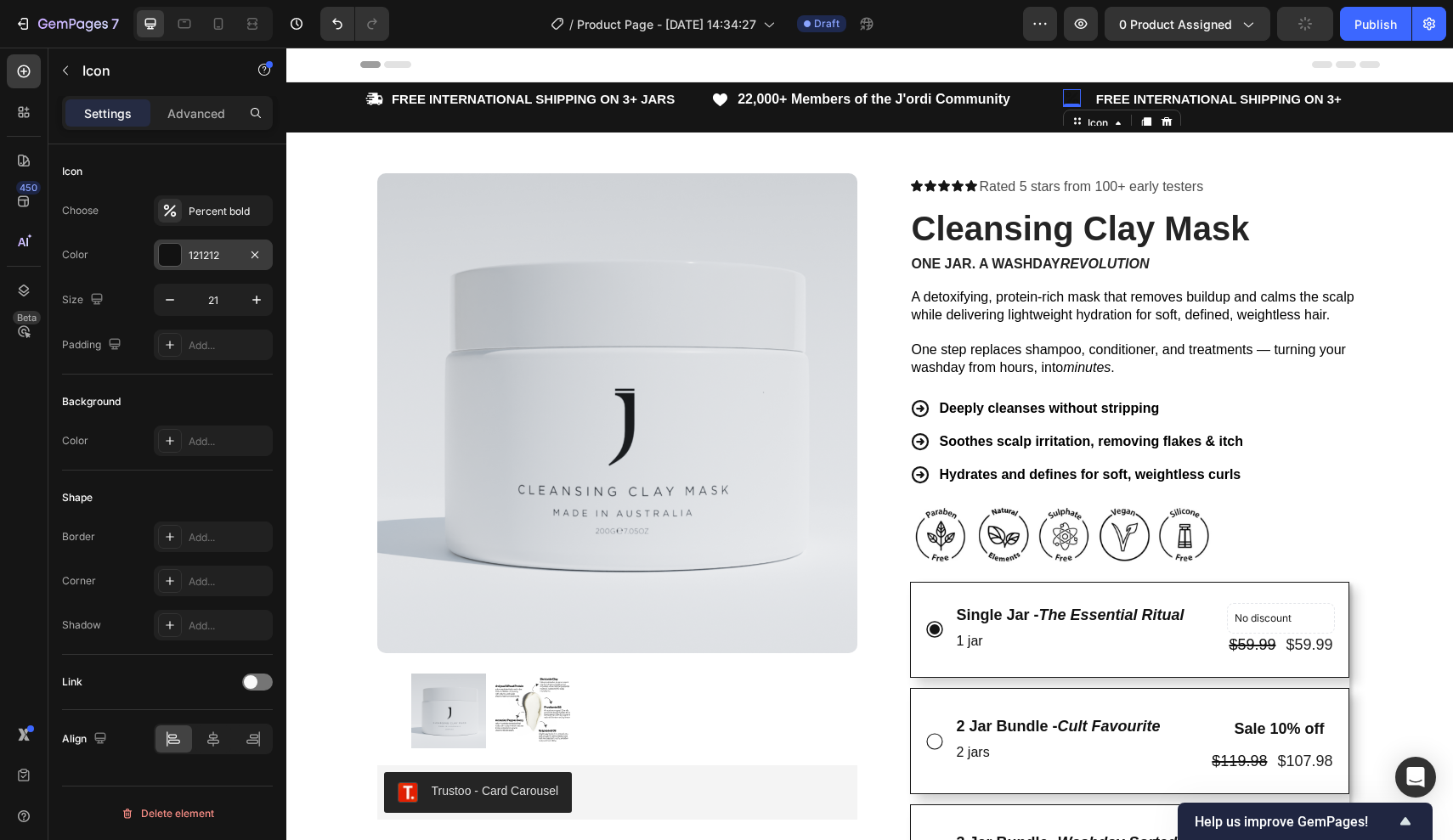
click at [227, 264] on div "121212" at bounding box center [213, 254] width 119 height 30
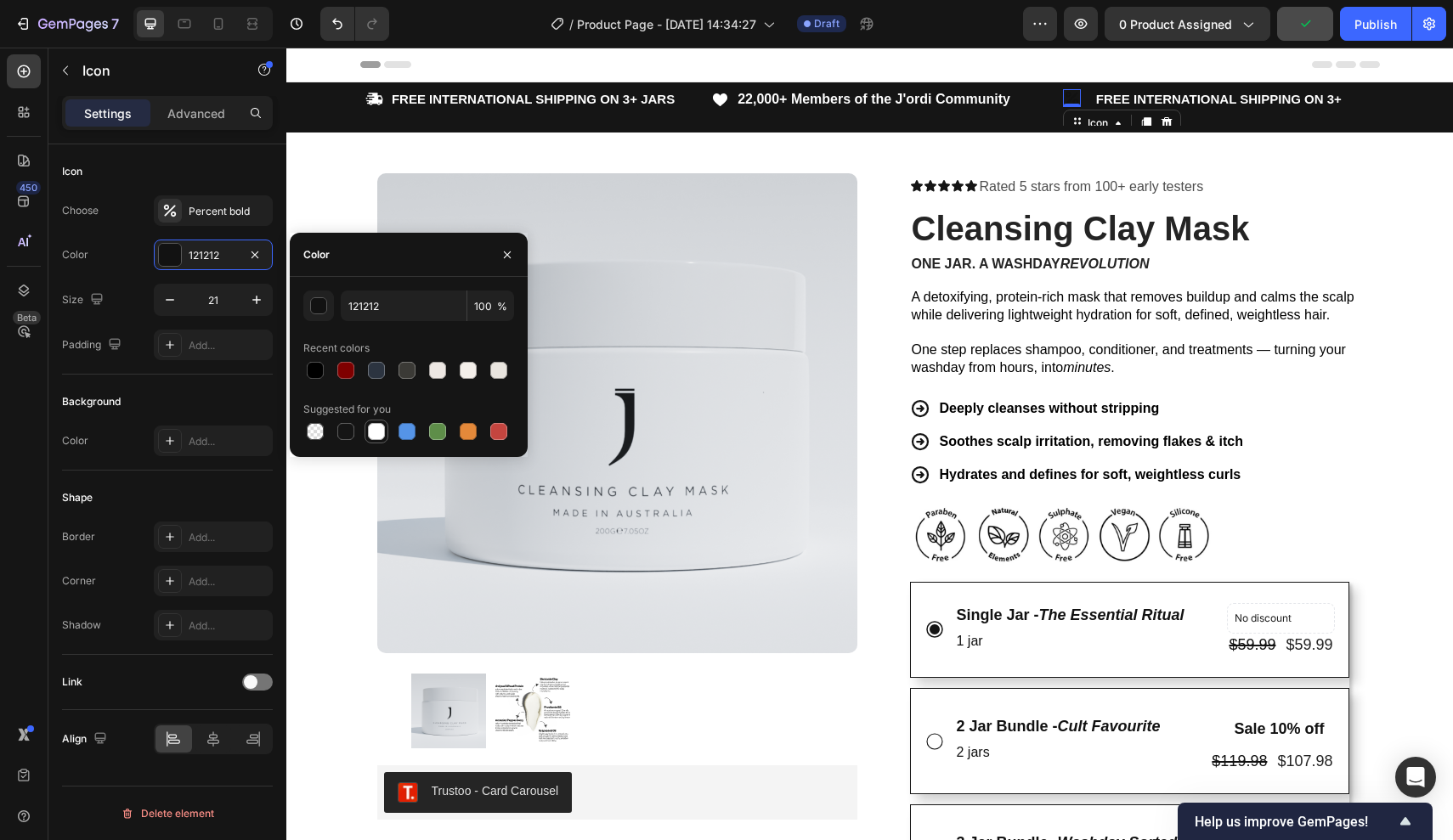
click at [377, 432] on div at bounding box center [376, 431] width 17 height 17
type input "FFFFFF"
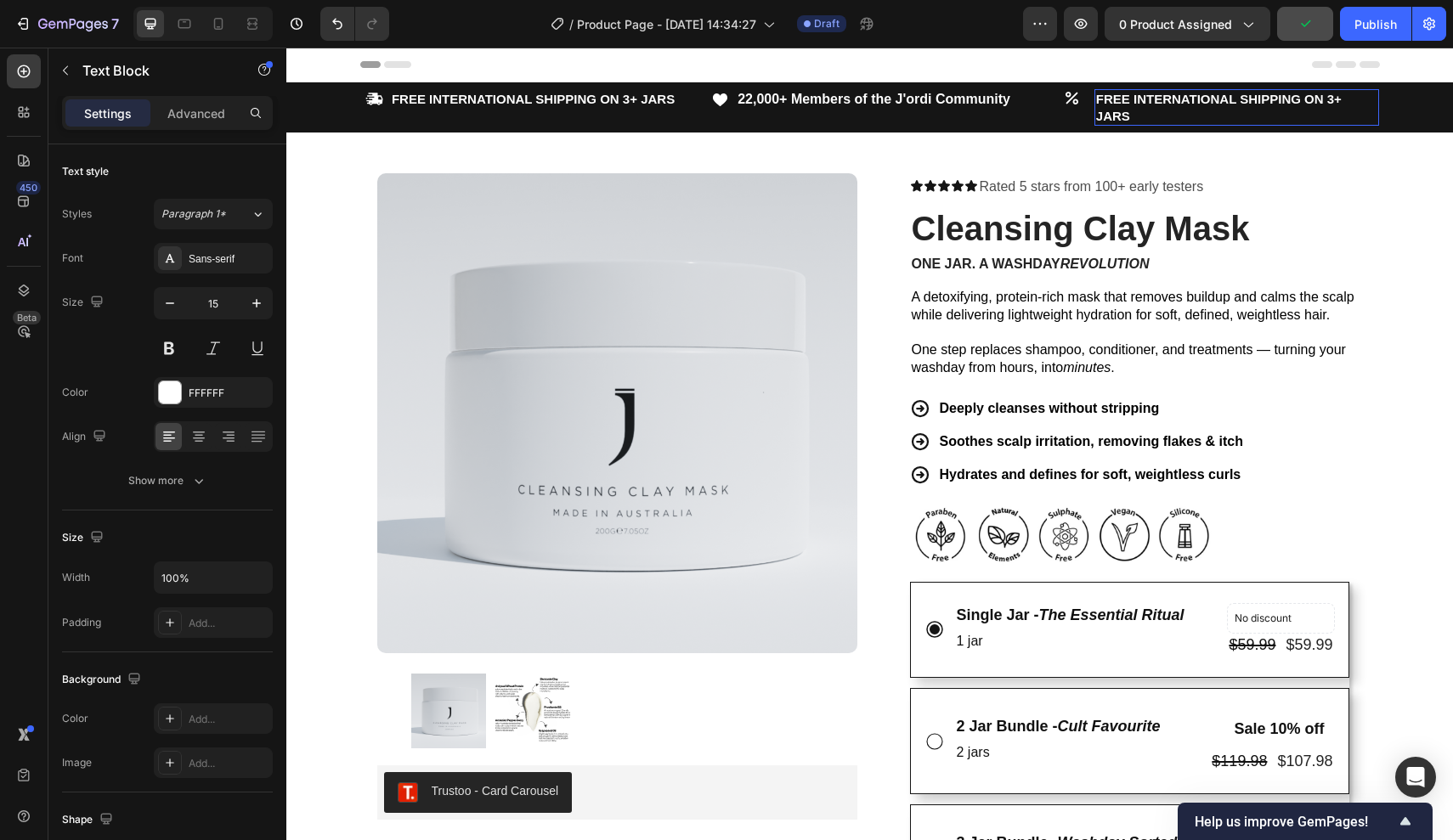
click at [1157, 92] on strong "FREE INTERNATIONAL SHIPPING ON 3+ JARS" at bounding box center [1219, 107] width 245 height 31
click at [1146, 117] on p "FREE INTERNATIONAL SHIPPING ON 3+ JARS" at bounding box center [1237, 107] width 282 height 33
drag, startPoint x: 1146, startPoint y: 117, endPoint x: 1060, endPoint y: 93, distance: 89.3
click at [1060, 93] on div "Icon FREE INTERNATIONAL SHIPPING ON 3+ JARS Text Block Row Icon 22,000+ Members…" at bounding box center [870, 107] width 1019 height 37
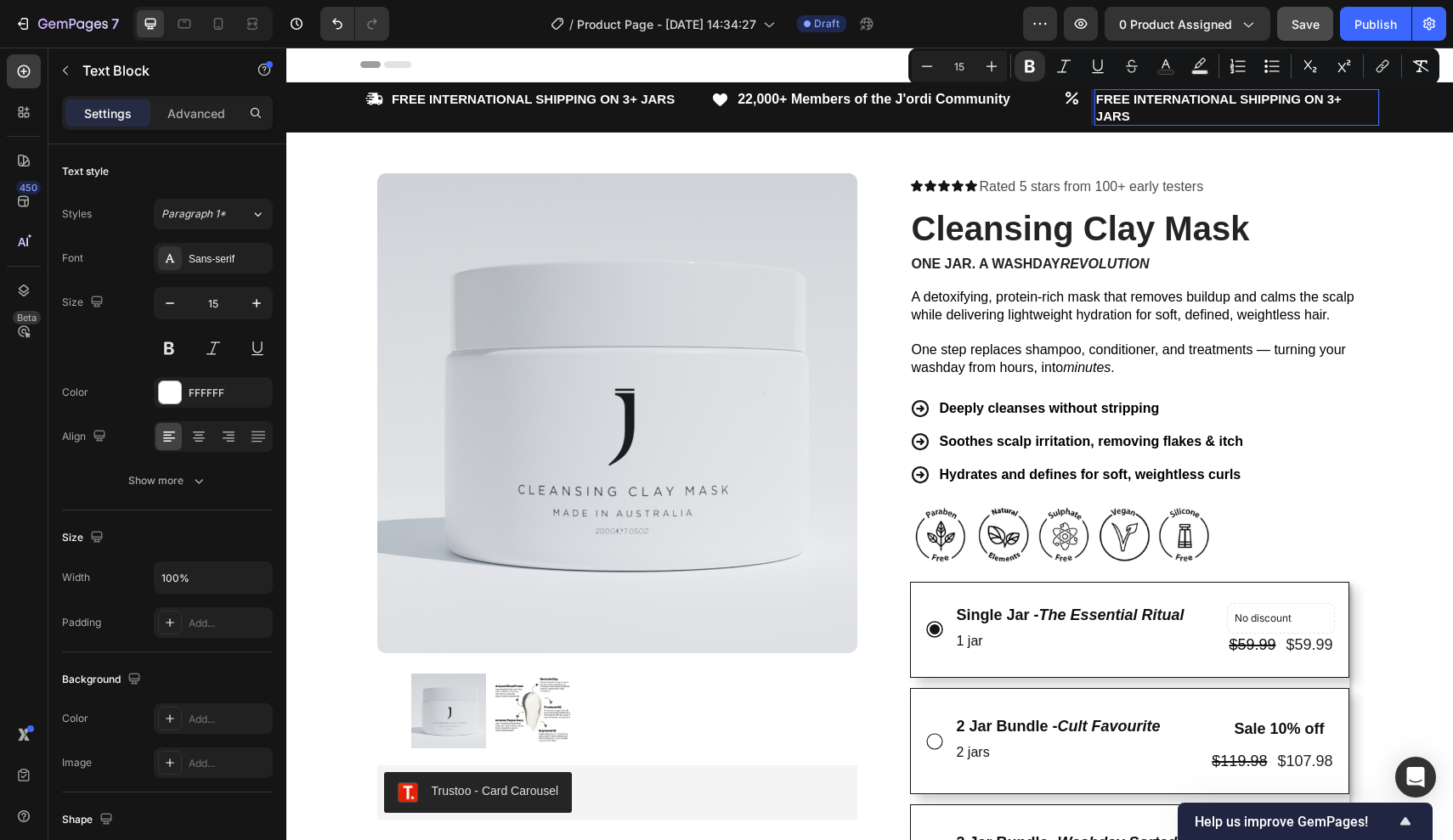
click at [1150, 112] on p "FREE INTERNATIONAL SHIPPING ON 3+ JARS" at bounding box center [1237, 107] width 282 height 33
drag, startPoint x: 1146, startPoint y: 113, endPoint x: 1092, endPoint y: 96, distance: 56.6
click at [1092, 96] on div "Icon FREE INTERNATIONAL SHIPPING ON 3+ JARS Text Block 0 Row" at bounding box center [1221, 107] width 317 height 37
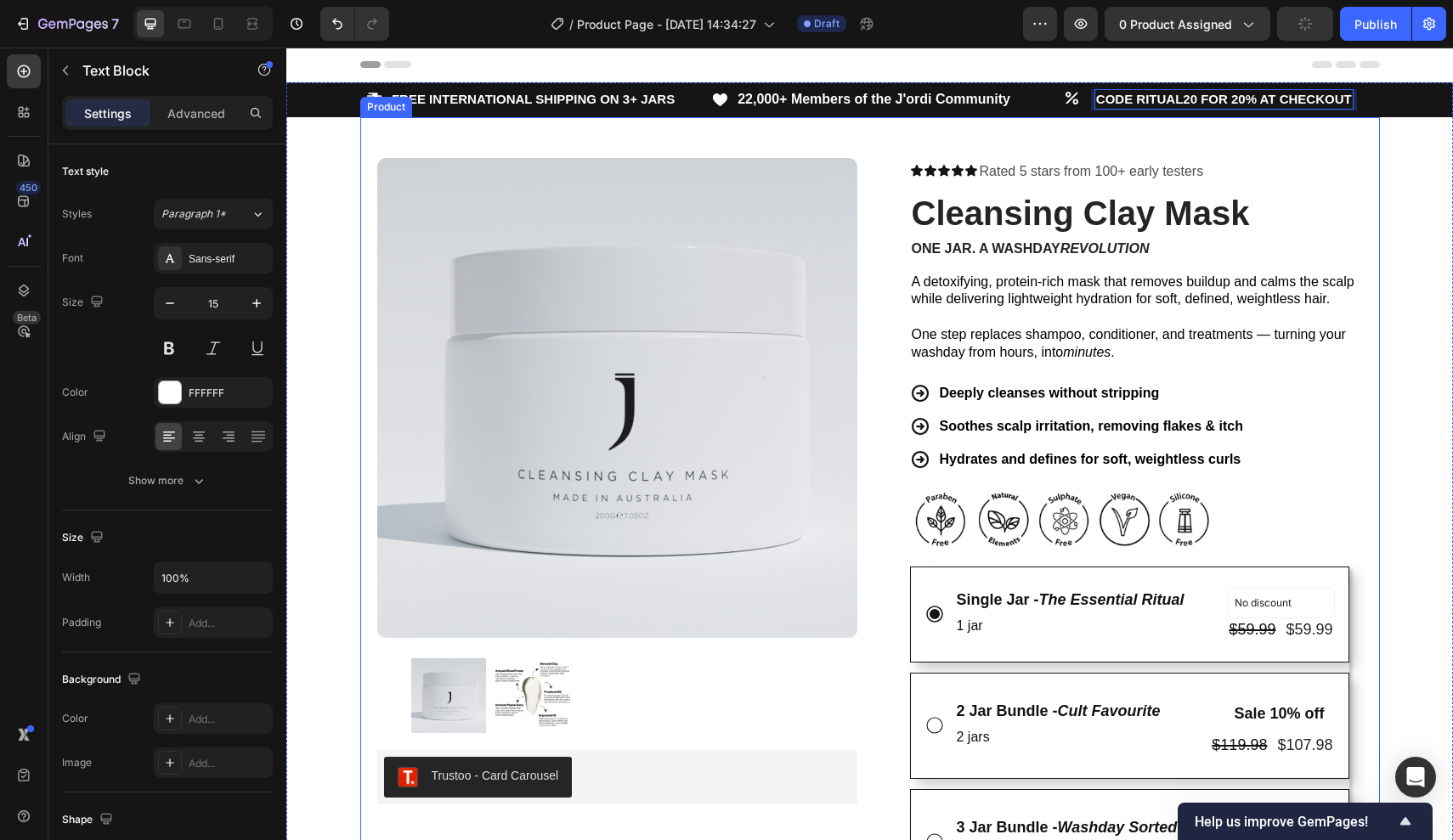
click at [1322, 153] on div "Product Images Trustoo - Card Carousel Trustoo Row Icon Icon Icon Icon Icon Ico…" at bounding box center [870, 749] width 1019 height 1265
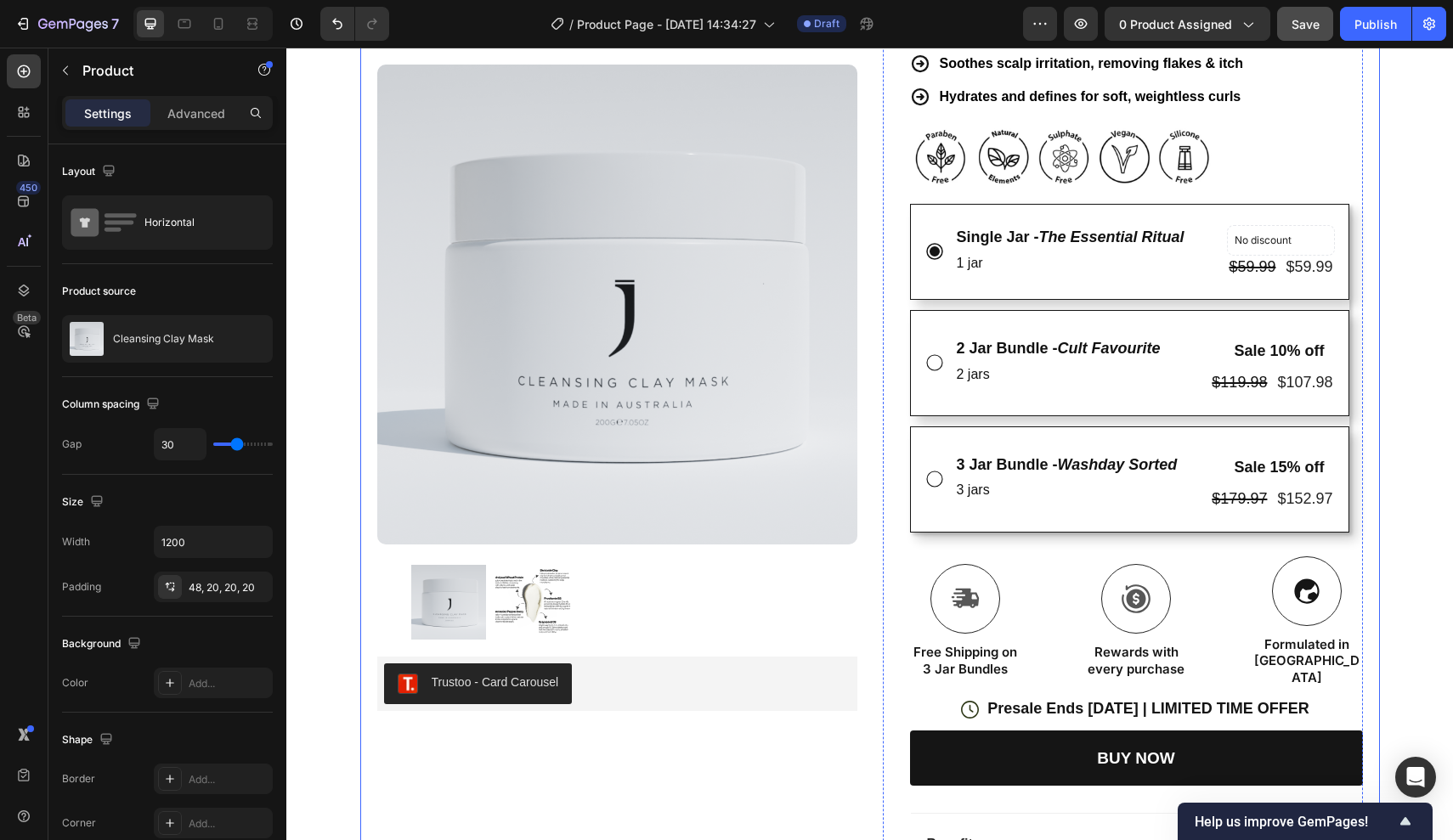
scroll to position [487, 0]
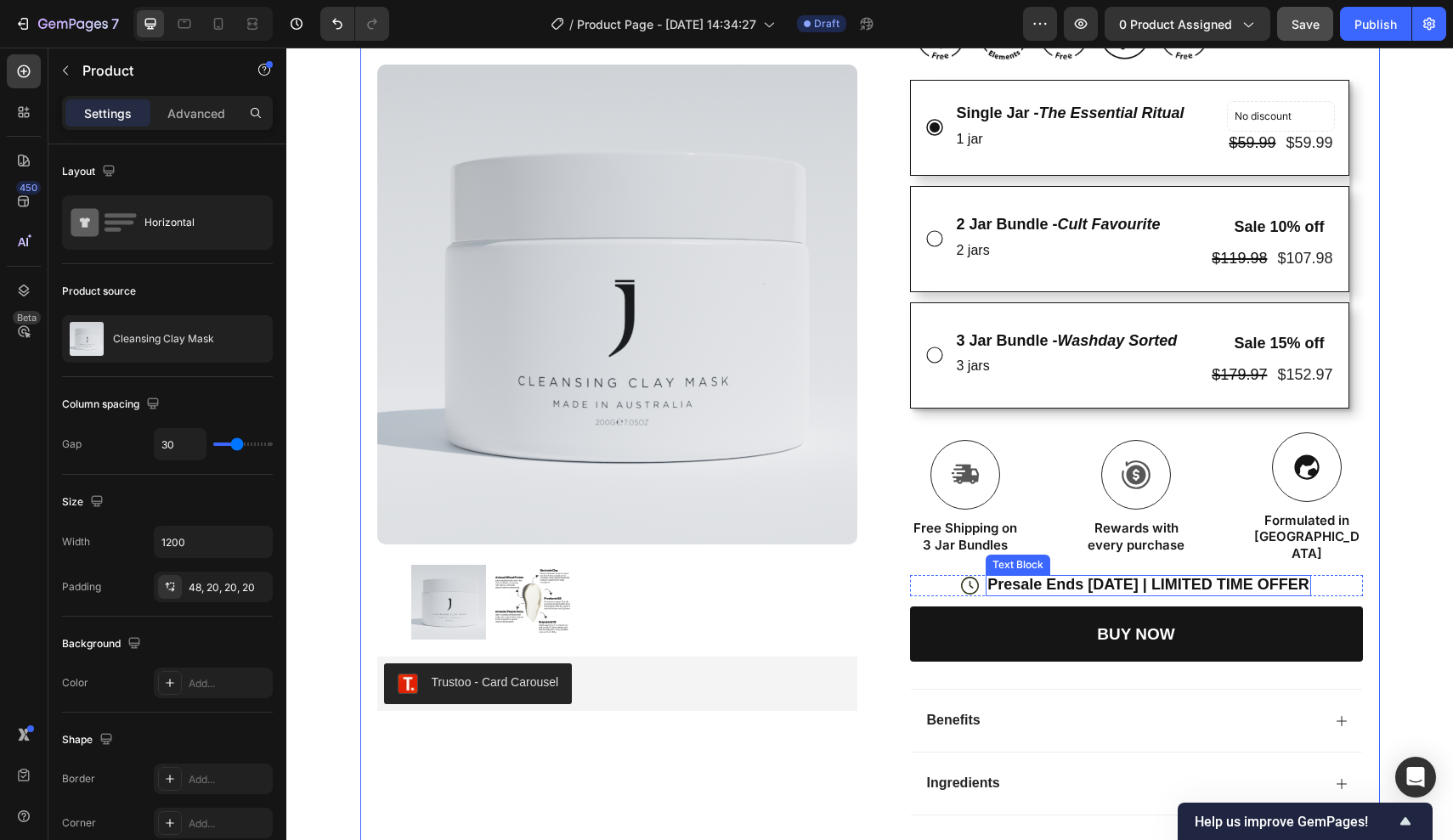
click at [1138, 576] on p "Presale Ends Nov 5 | LIMITED TIME OFFER" at bounding box center [1148, 585] width 322 height 19
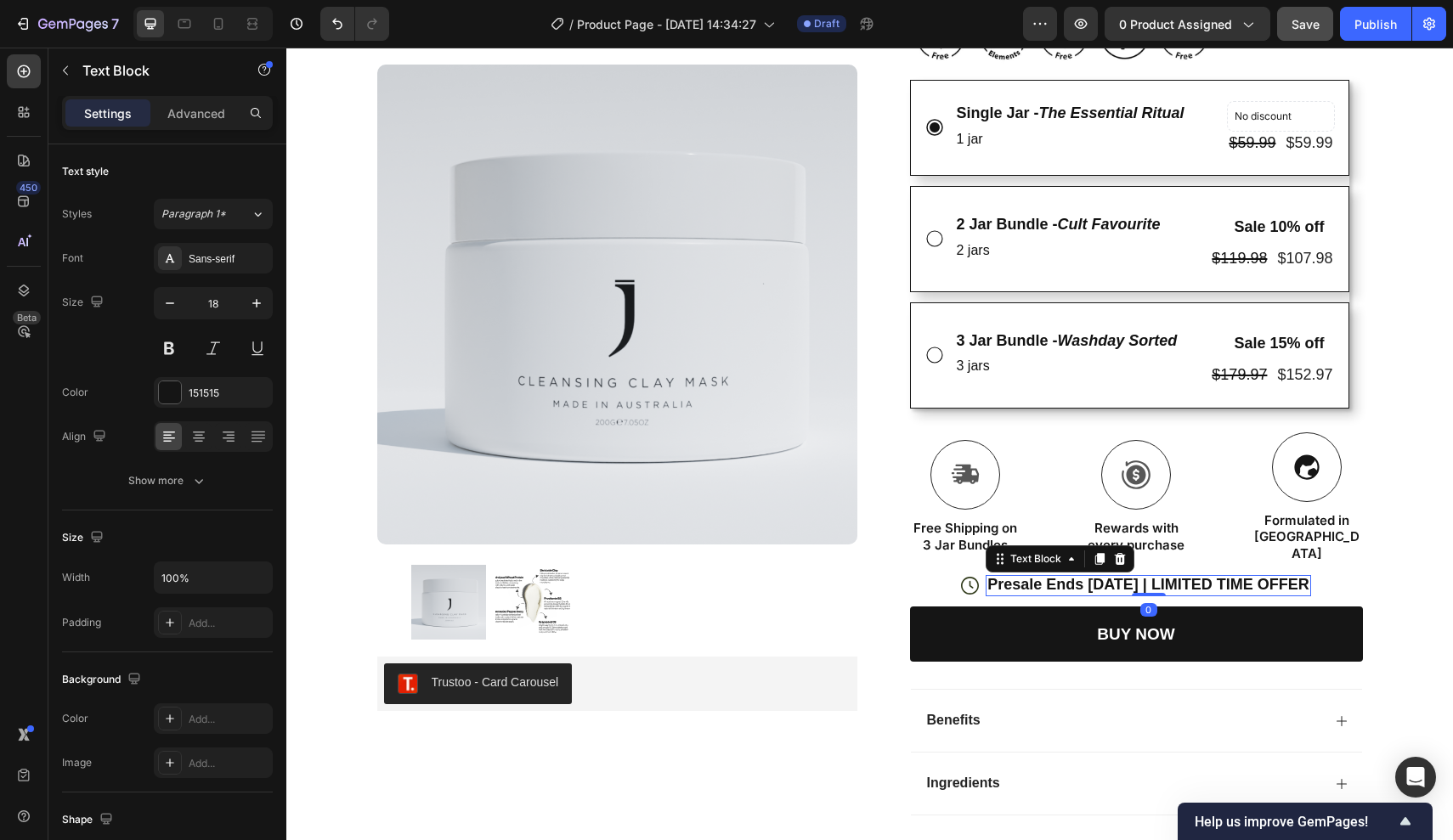
click at [1146, 576] on p "Presale Ends Nov 5 | LIMITED TIME OFFER" at bounding box center [1148, 585] width 322 height 19
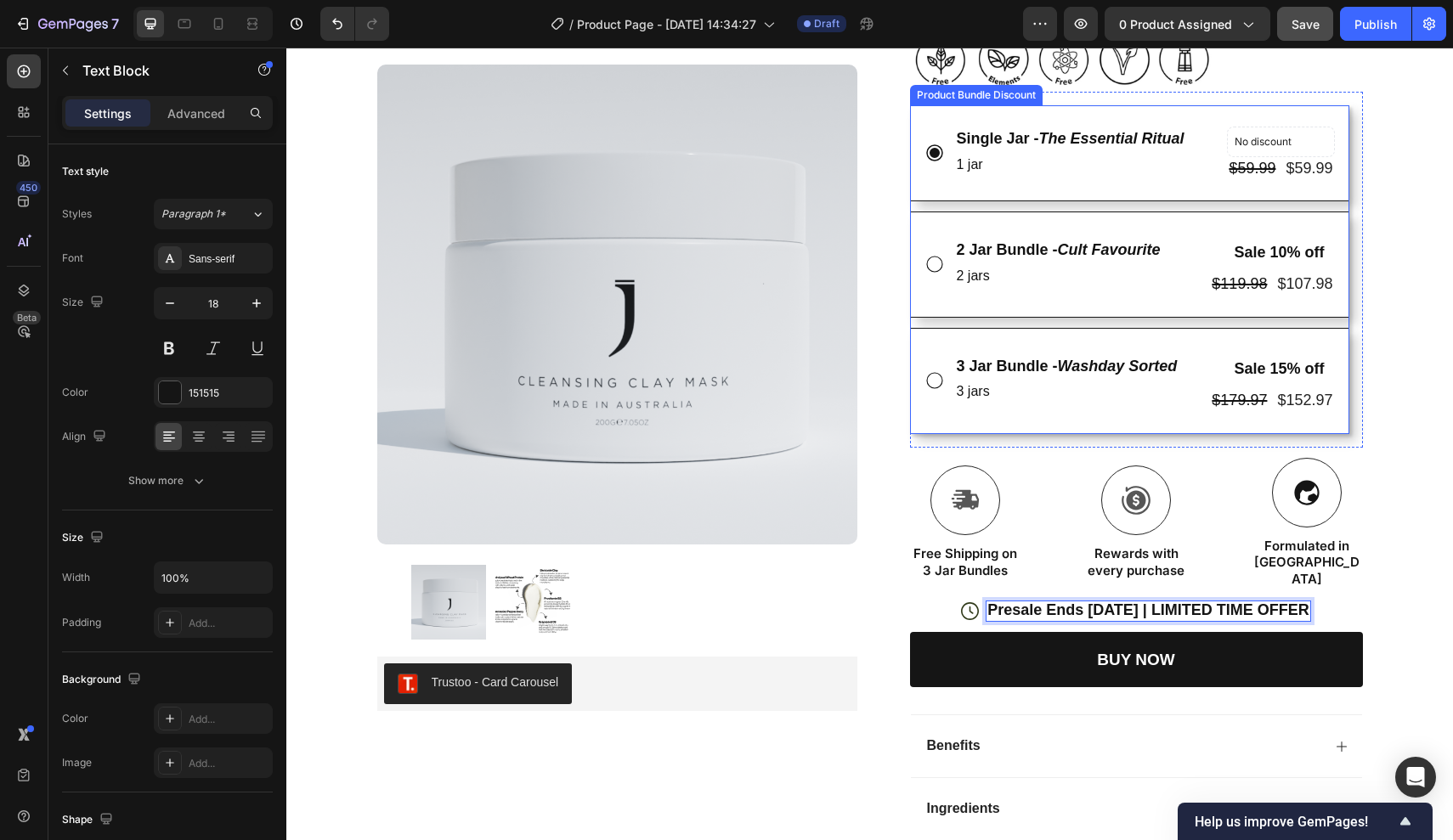
scroll to position [770, 0]
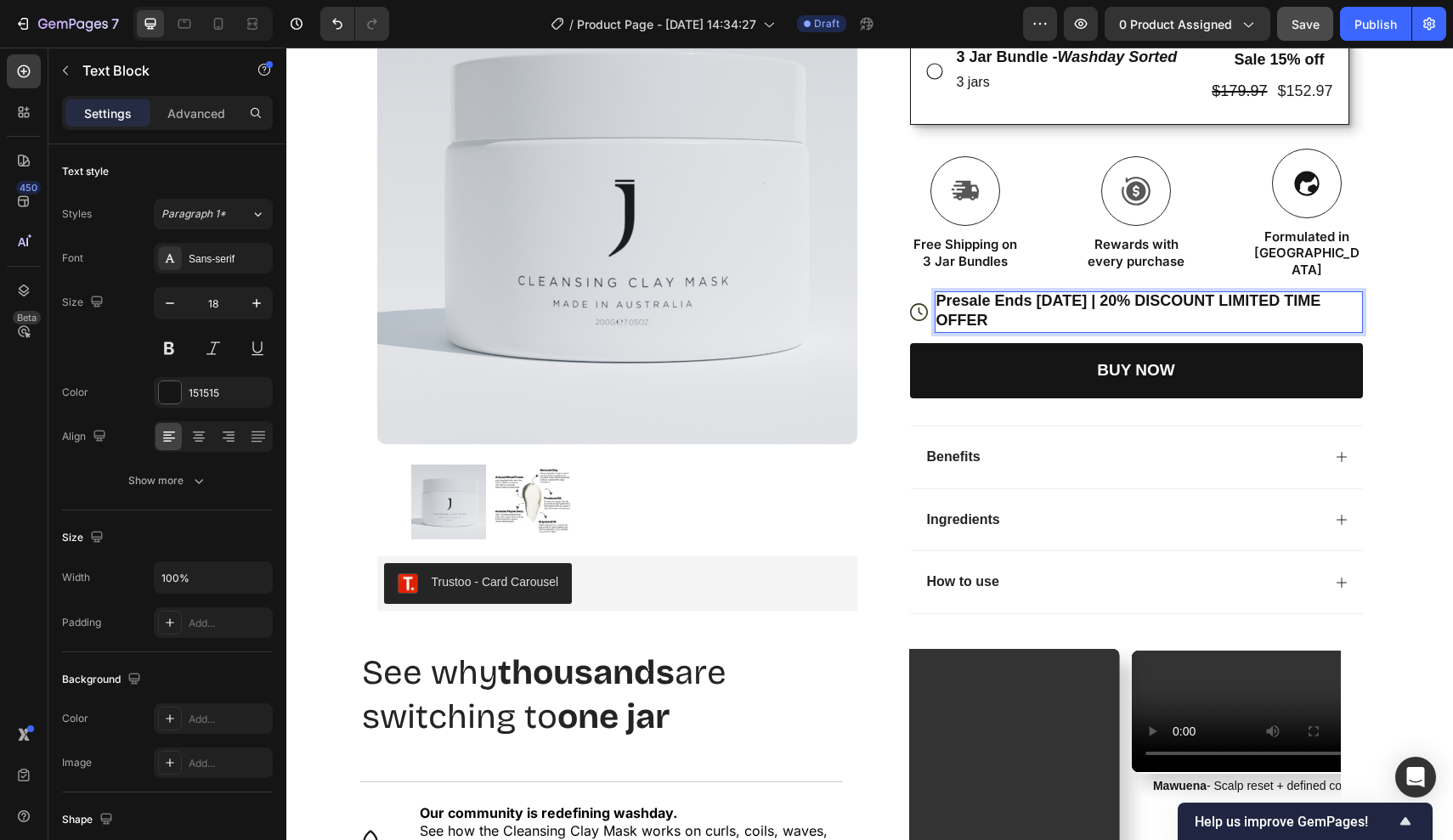
click at [1079, 295] on p "Presale Ends [DATE] | 20% DISCOUNT LIMITED TIME OFFER" at bounding box center [1148, 311] width 425 height 40
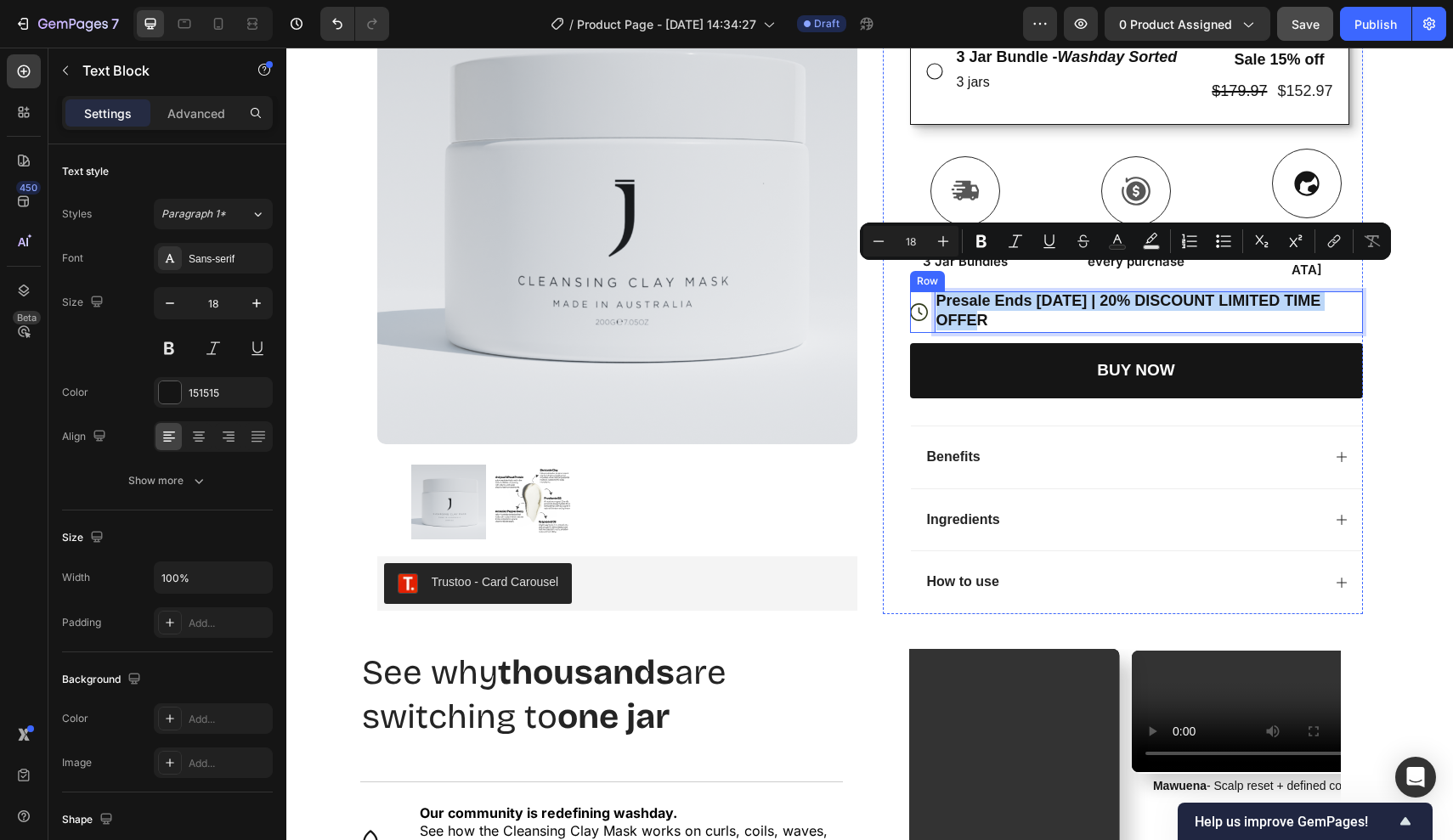
drag, startPoint x: 1079, startPoint y: 295, endPoint x: 931, endPoint y: 274, distance: 149.5
click at [931, 291] on div "Icon Presale Ends Nov 5 | 20% DISCOUNT LIMITED TIME OFFER Text Block 0 Row" at bounding box center [1135, 311] width 453 height 41
click at [877, 239] on icon "Editor contextual toolbar" at bounding box center [878, 241] width 17 height 17
type input "17"
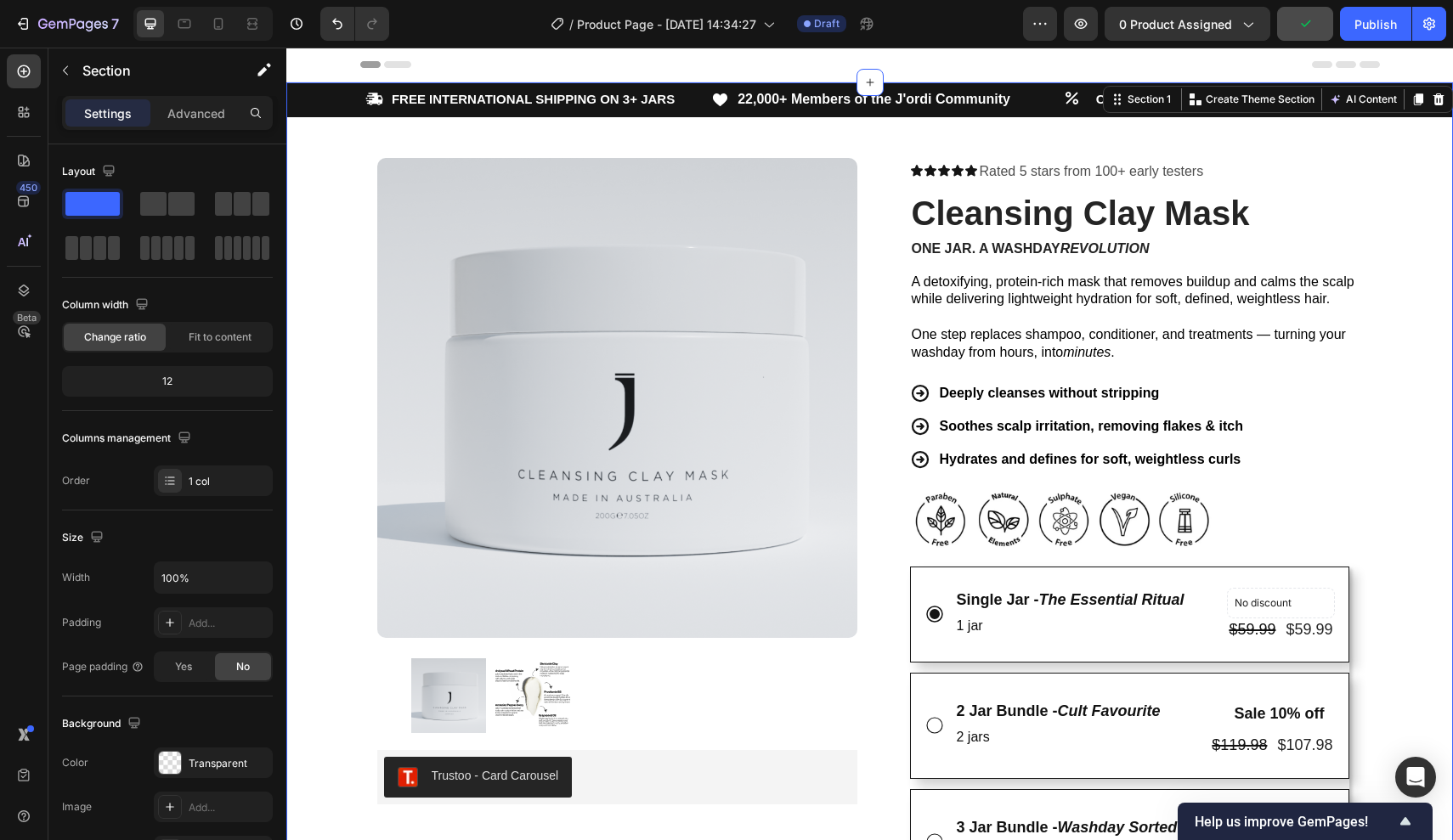
scroll to position [0, 0]
click at [1262, 131] on div "Product Images Trustoo - Card Carousel Trustoo Row Icon Icon Icon Icon Icon Ico…" at bounding box center [870, 749] width 1019 height 1265
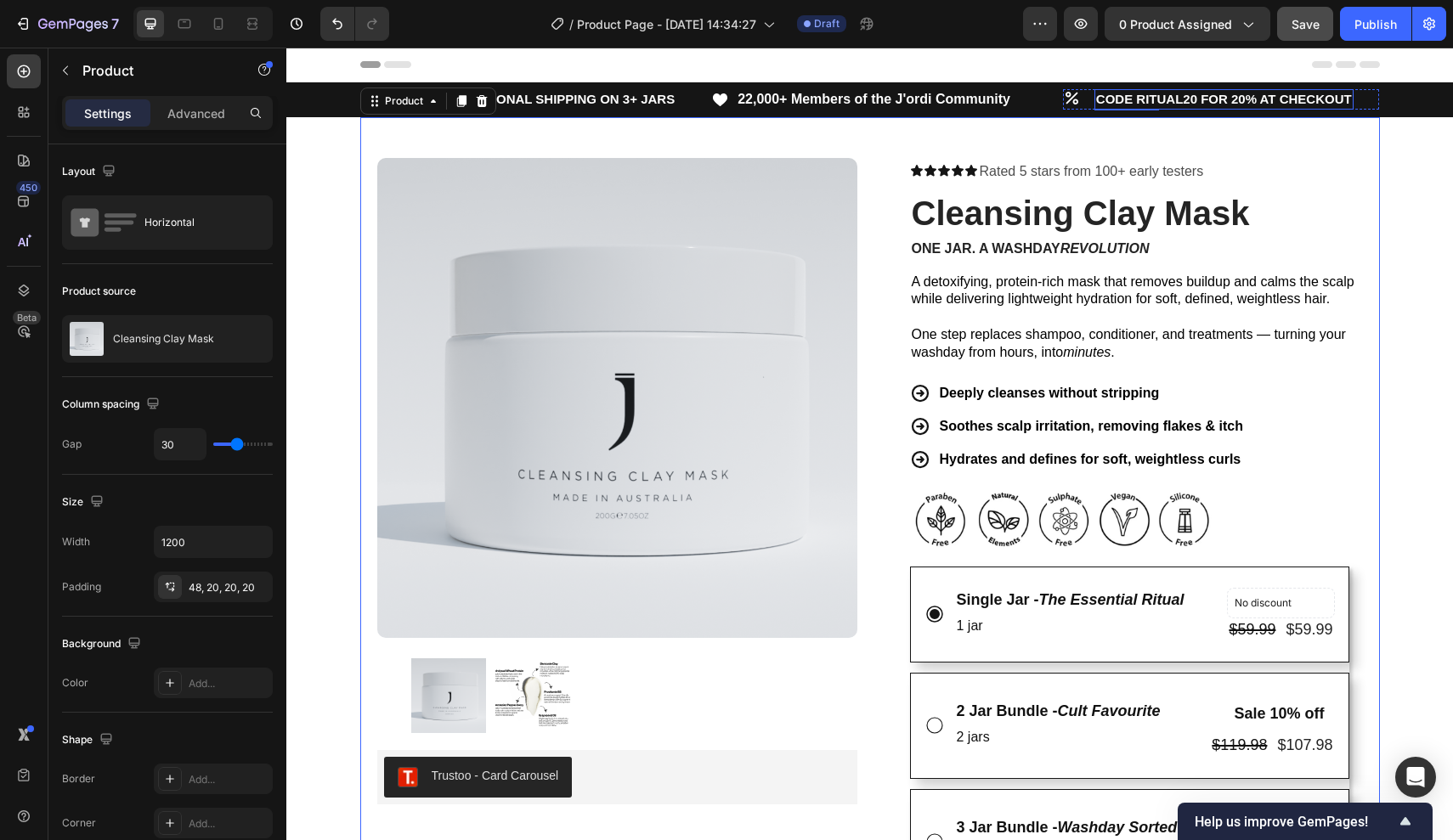
click at [1259, 98] on strong "CODE RITUAL20 FOR 20% AT CHECKOUT" at bounding box center [1223, 99] width 255 height 15
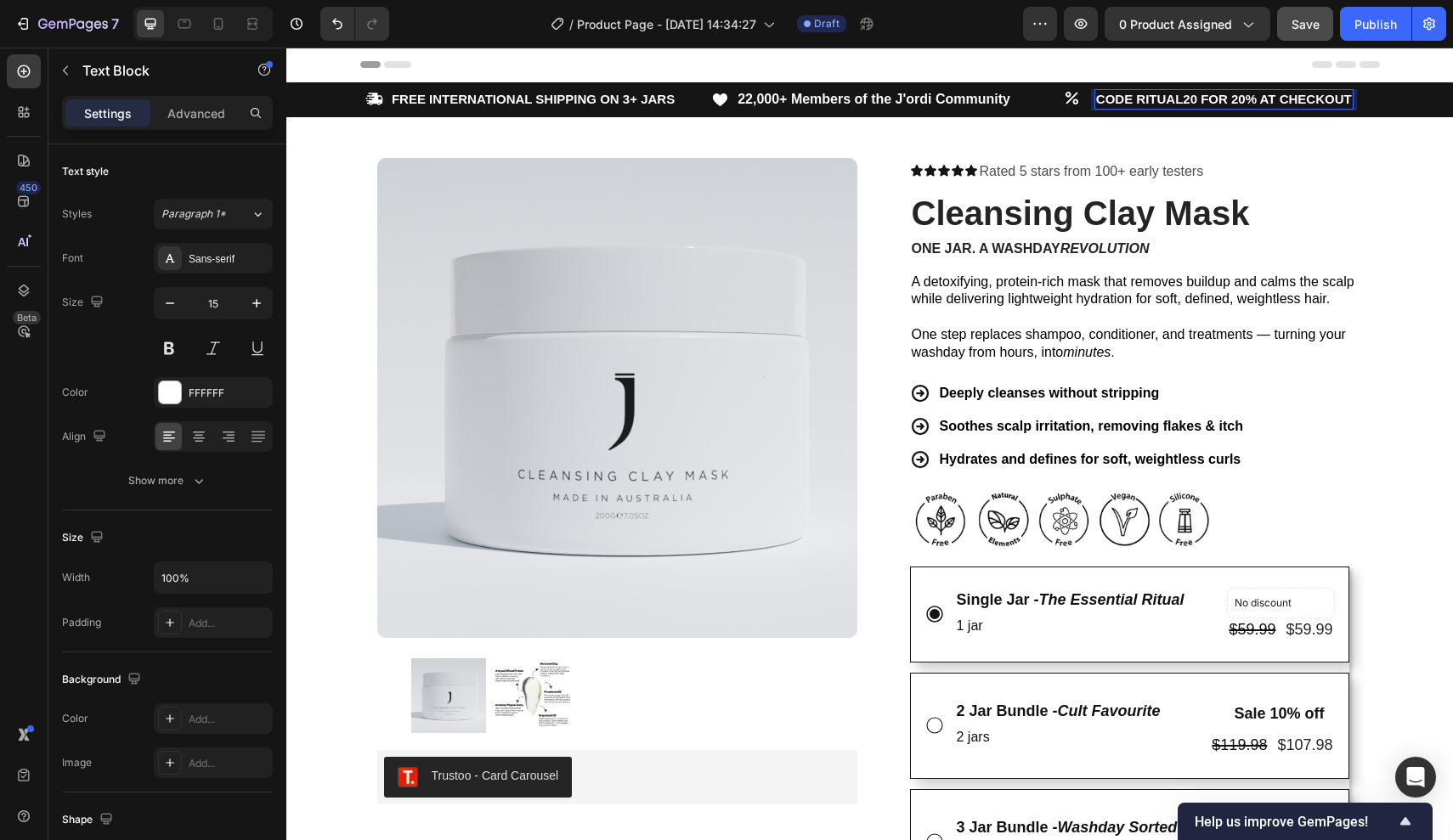
click at [1259, 98] on strong "CODE RITUAL20 FOR 20% AT CHECKOUT" at bounding box center [1223, 99] width 255 height 15
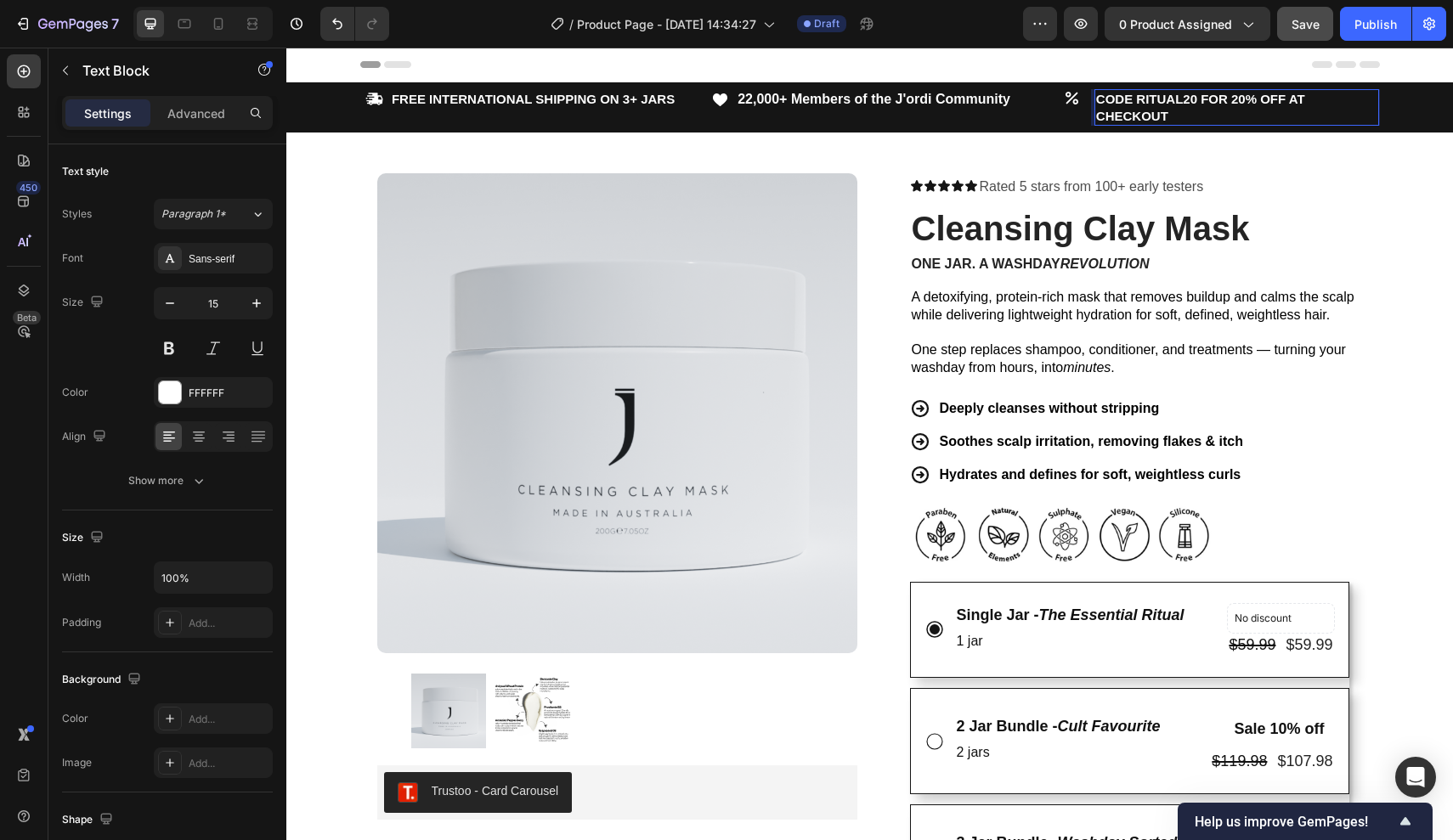
click at [1178, 107] on p "CODE RITUAL20 FOR 20% OFF AT CHECKOUT" at bounding box center [1237, 107] width 282 height 33
click at [1133, 101] on strong "CODE RITUAL20 FOR 20% OFF AT CHECKOUT" at bounding box center [1200, 107] width 209 height 31
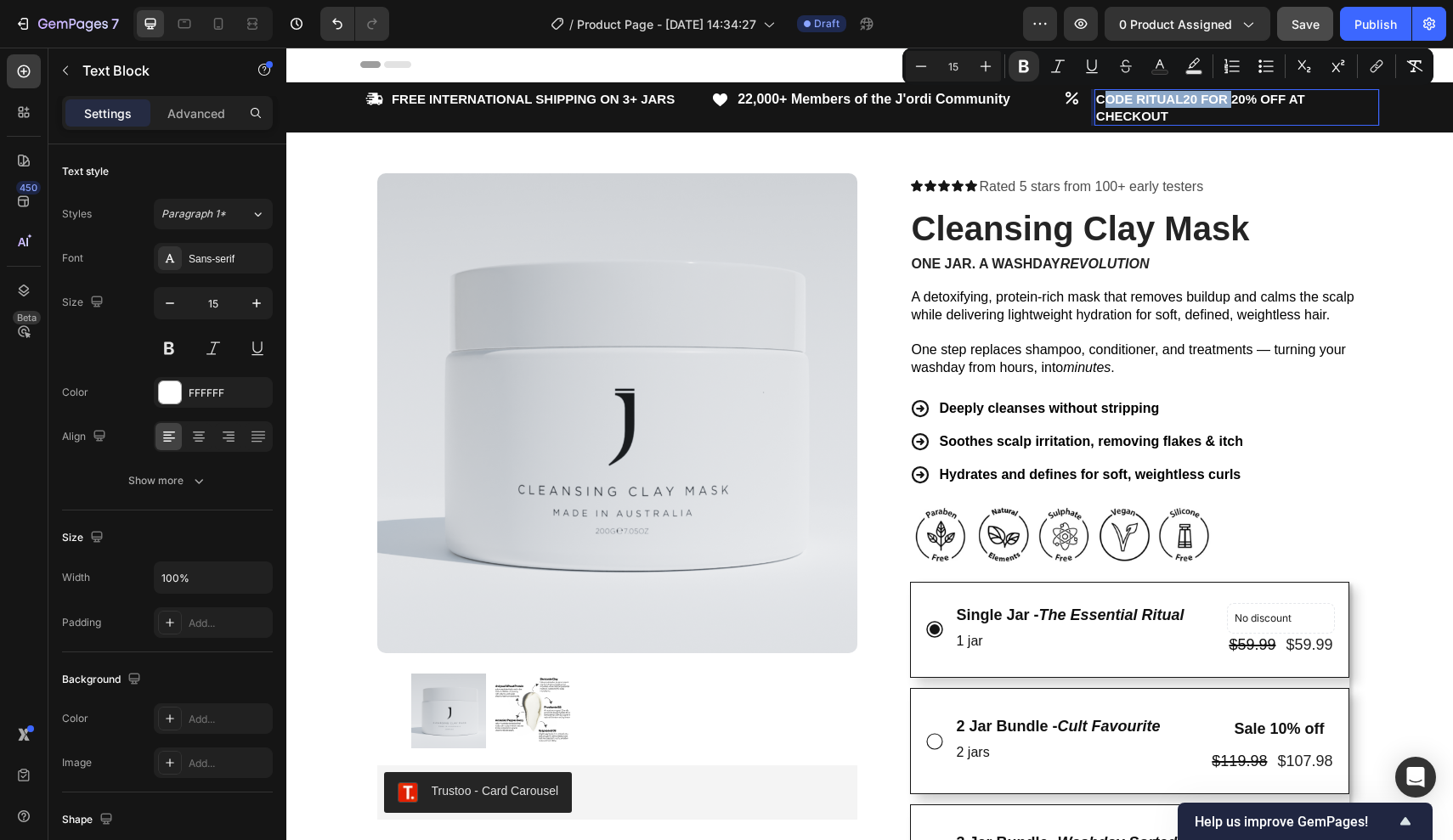
drag, startPoint x: 1104, startPoint y: 100, endPoint x: 1229, endPoint y: 100, distance: 125.0
click at [1229, 100] on strong "CODE RITUAL20 FOR 20% OFF AT CHECKOUT" at bounding box center [1200, 107] width 209 height 31
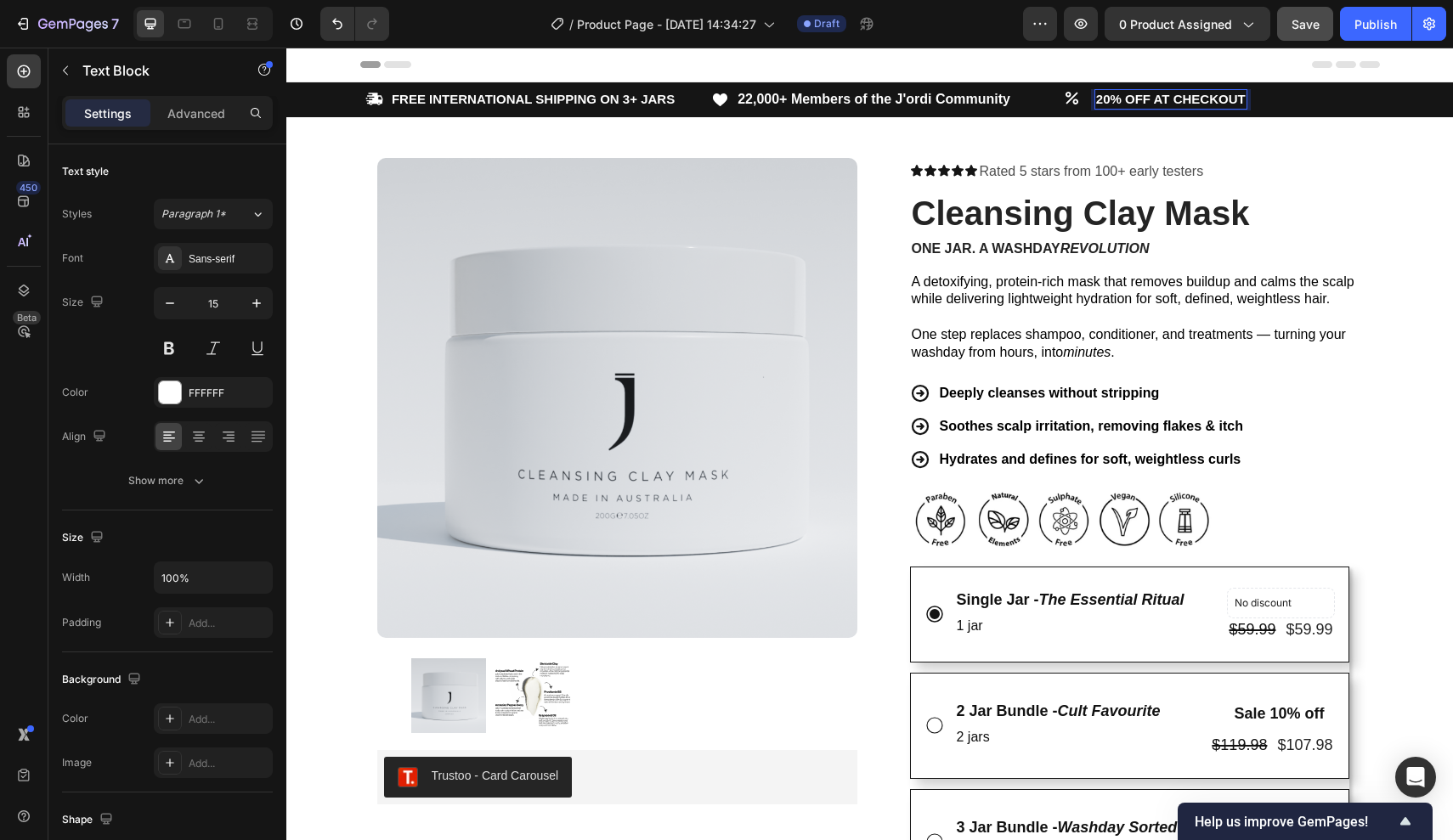
click at [1168, 98] on strong "20% OFF AT CHECKOUT" at bounding box center [1170, 99] width 149 height 15
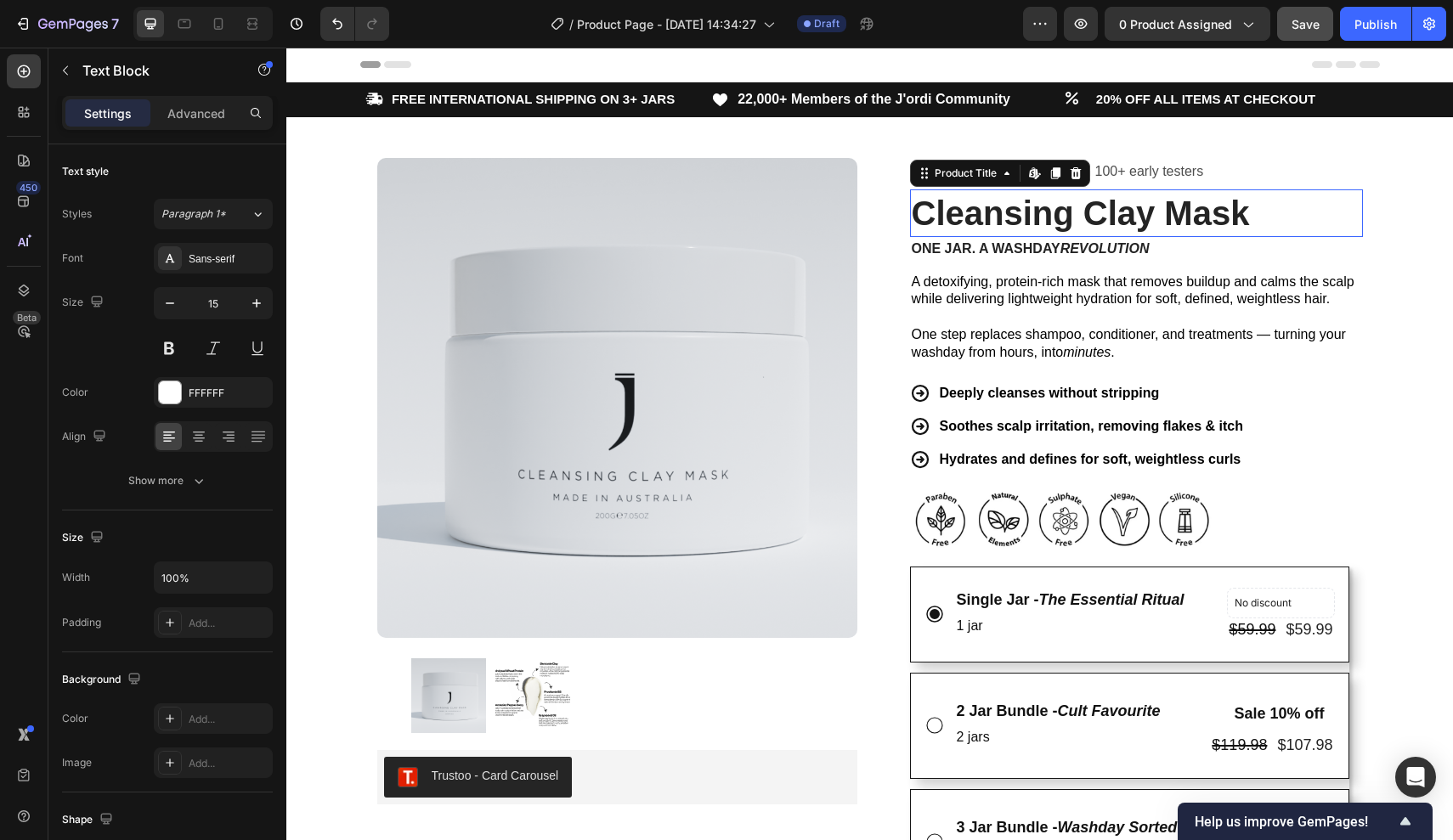
click at [1275, 192] on h1 "Cleansing Clay Mask" at bounding box center [1135, 213] width 453 height 48
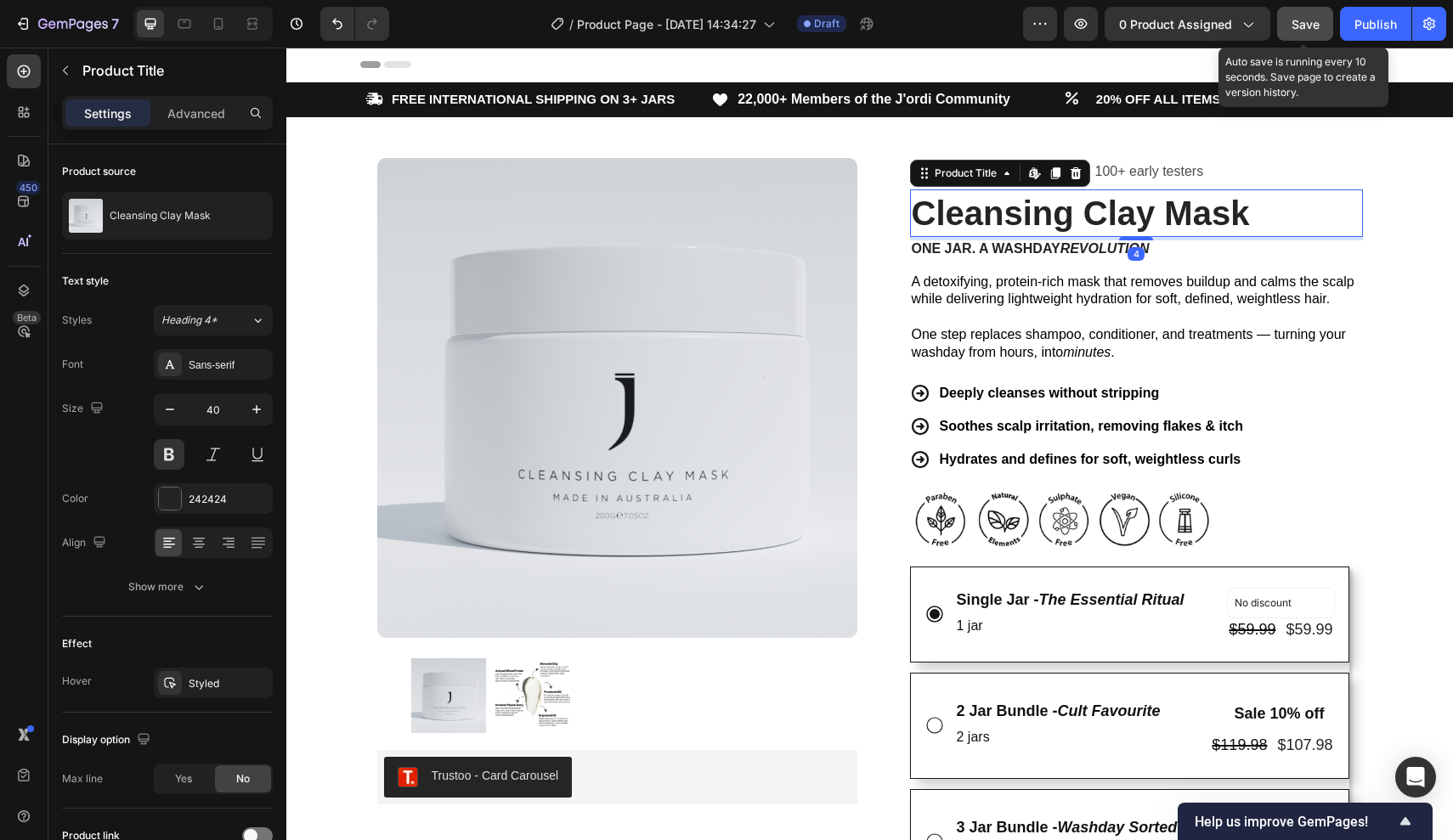
click at [1299, 14] on button "Save" at bounding box center [1304, 23] width 56 height 34
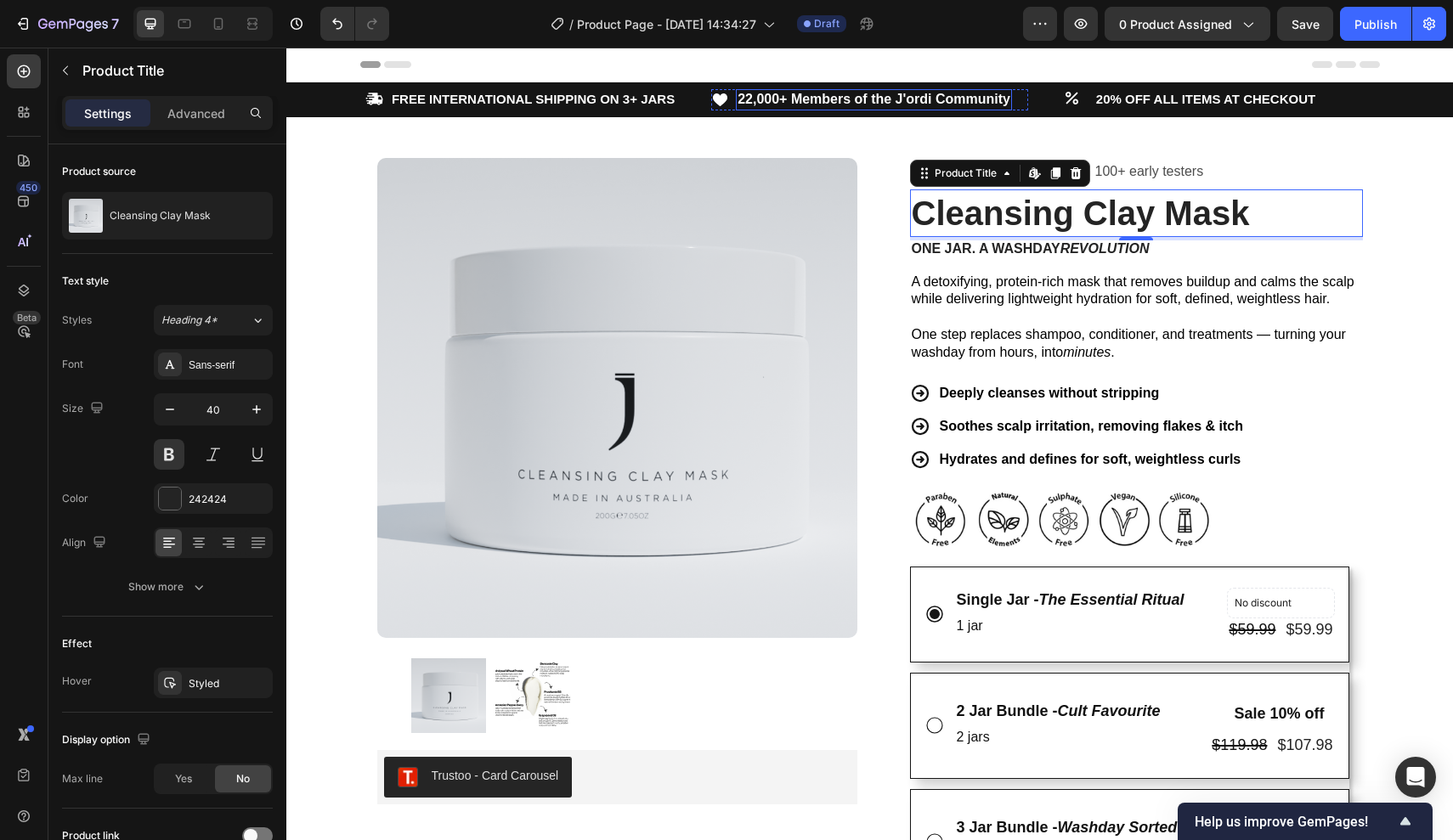
click at [951, 95] on strong "22,000+ Members of the J'ordi Community" at bounding box center [874, 99] width 273 height 15
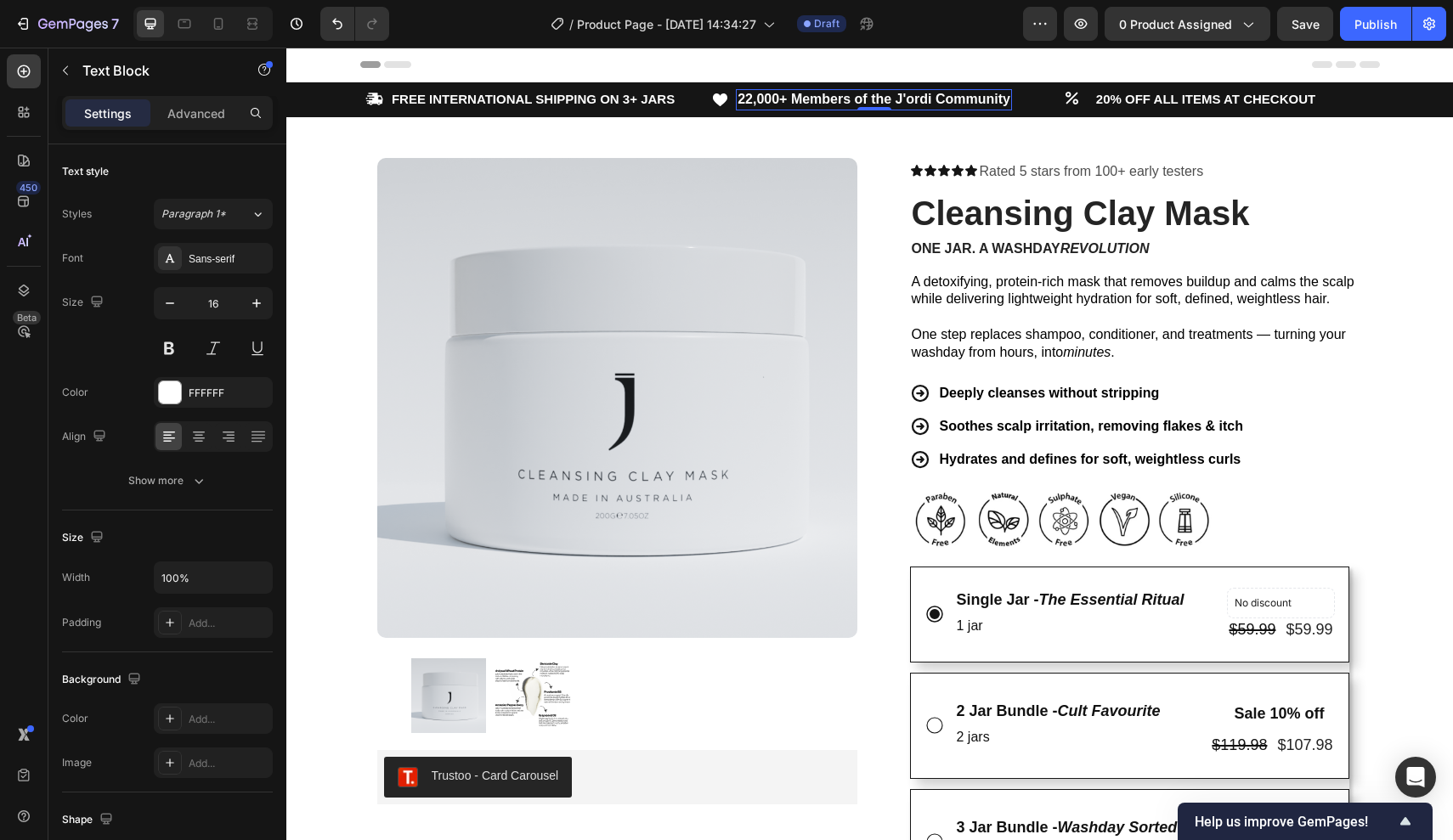
click at [951, 95] on strong "22,000+ Members of the J'ordi Community" at bounding box center [874, 99] width 273 height 15
click at [855, 93] on strong "22,000+ Members of the J'ordi Community" at bounding box center [874, 99] width 273 height 15
drag, startPoint x: 809, startPoint y: 92, endPoint x: 1037, endPoint y: 96, distance: 228.0
click at [1037, 96] on div "Icon FREE INTERNATIONAL SHIPPING ON 3+ JARS Text Block Row Icon 22,000+ Members…" at bounding box center [870, 99] width 1019 height 21
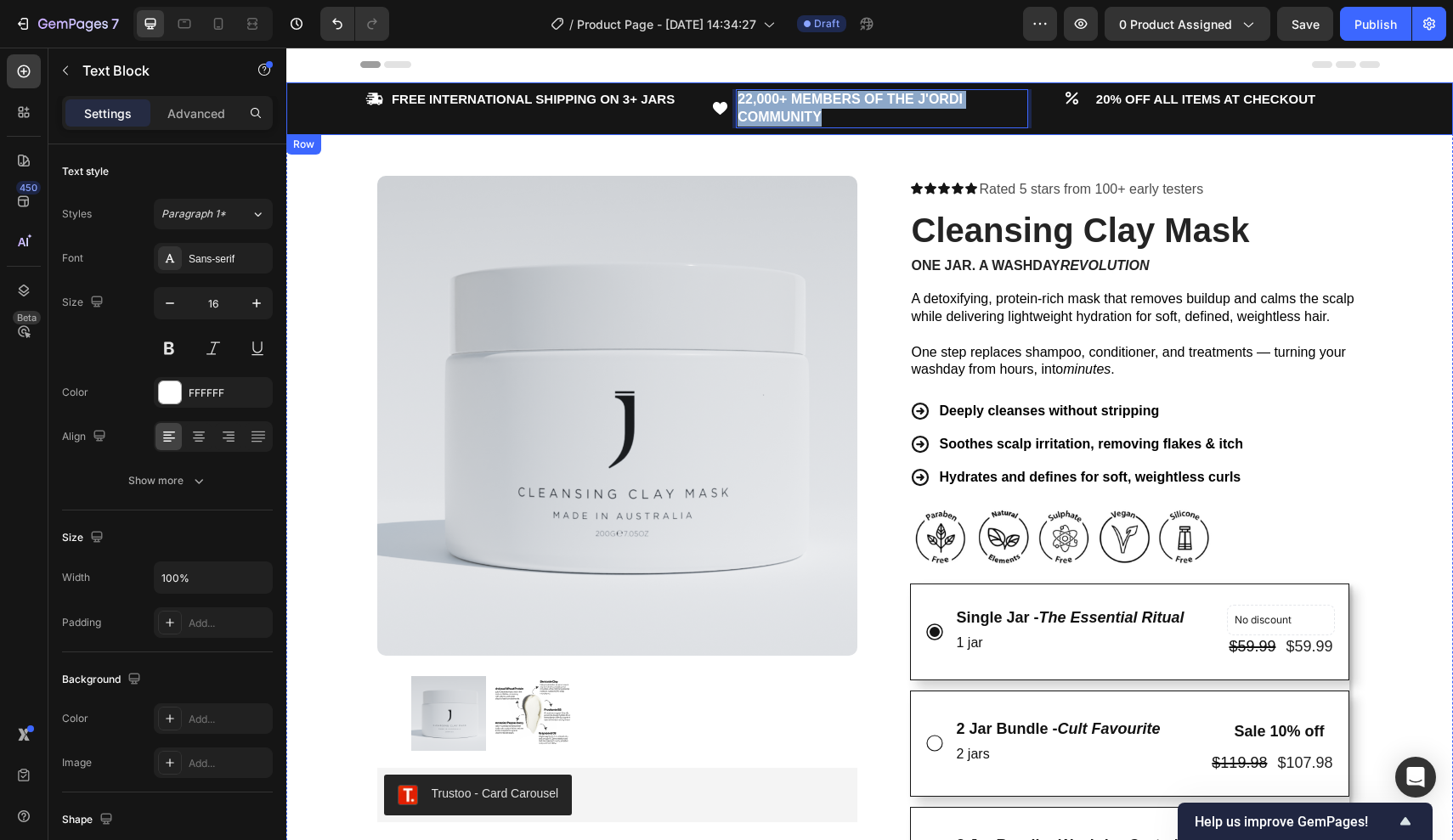
drag, startPoint x: 838, startPoint y: 113, endPoint x: 695, endPoint y: 79, distance: 147.0
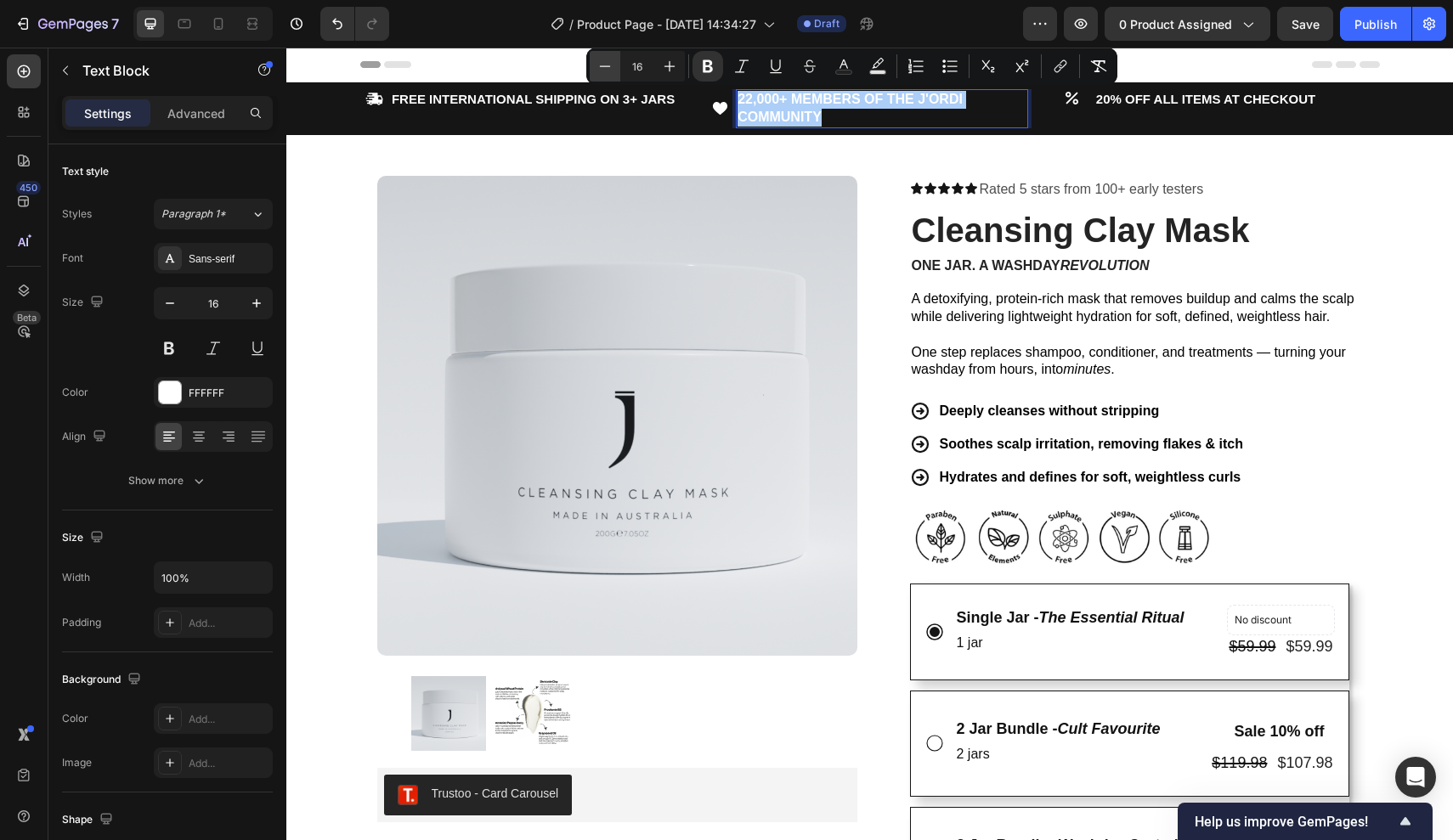
click at [604, 65] on icon "Editor contextual toolbar" at bounding box center [605, 66] width 17 height 17
type input "14"
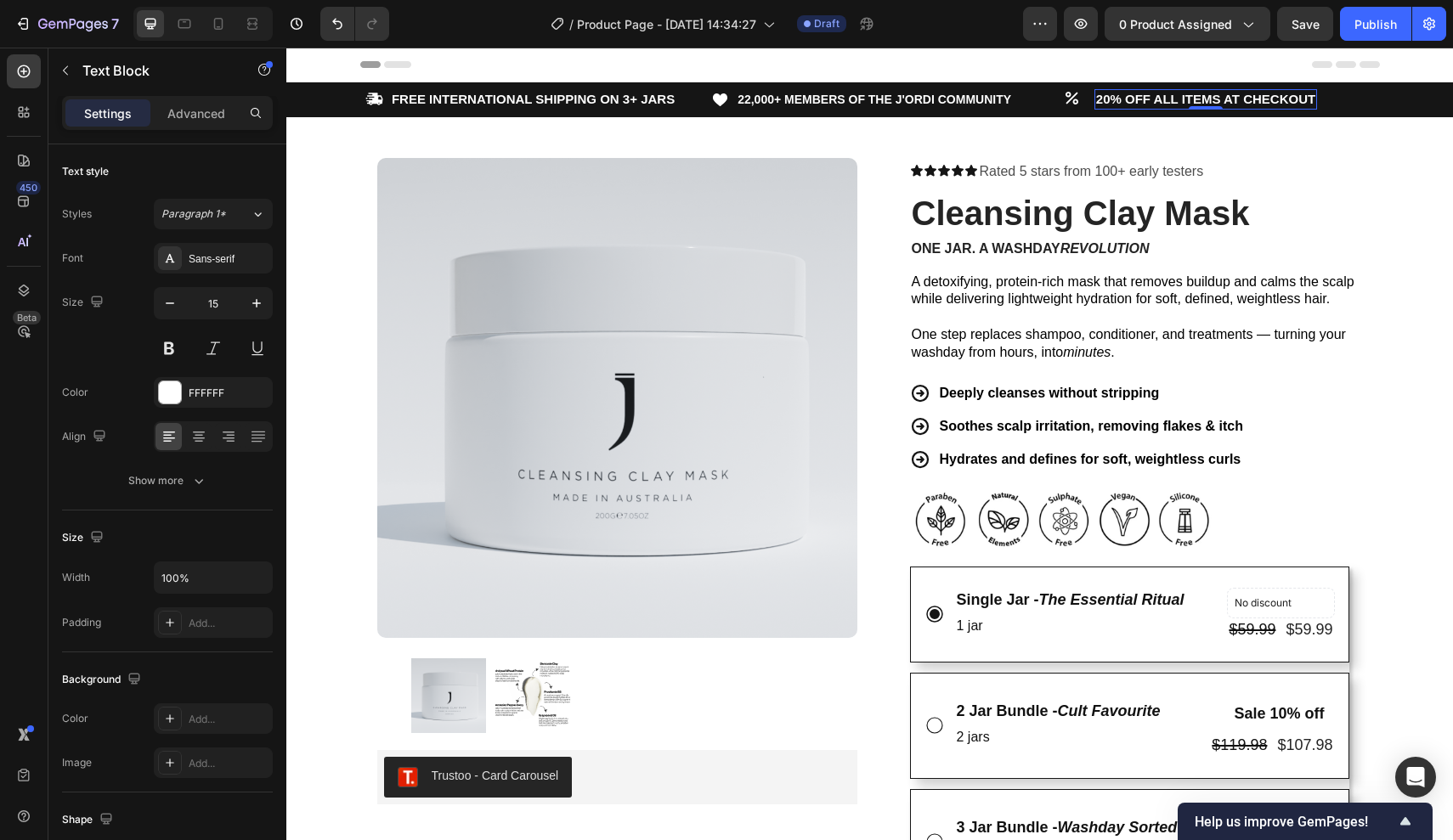
click at [1168, 102] on strong "20% OFF ALL ITEMS AT CHECKOUT" at bounding box center [1206, 99] width 220 height 15
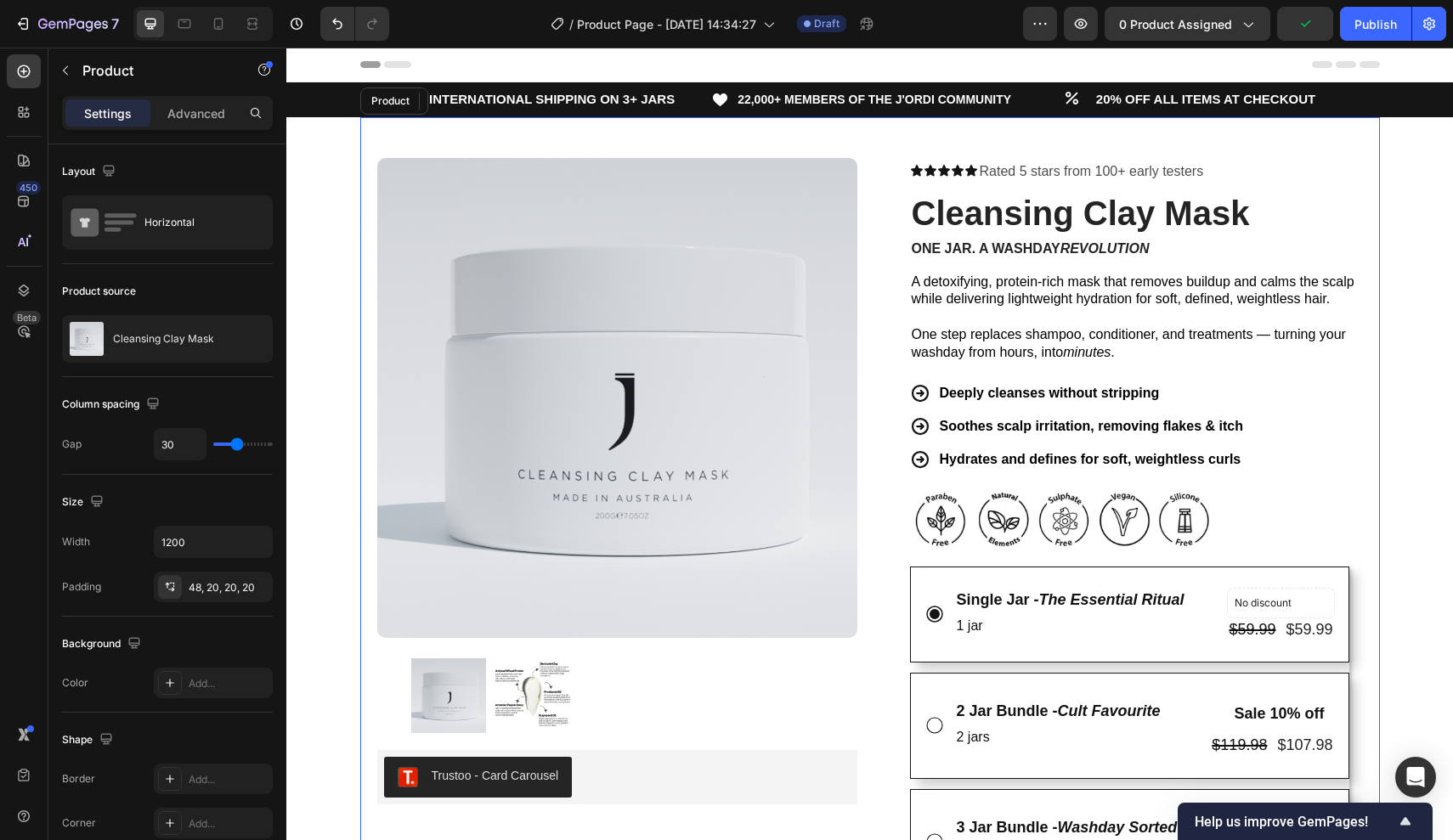
click at [1008, 121] on div "Product Images Trustoo - Card Carousel Trustoo Row Icon Icon Icon Icon Icon Ico…" at bounding box center [870, 749] width 1019 height 1265
click at [873, 149] on div "Product Images Trustoo - Card Carousel Trustoo Row Icon Icon Icon Icon Icon Ico…" at bounding box center [870, 749] width 1019 height 1265
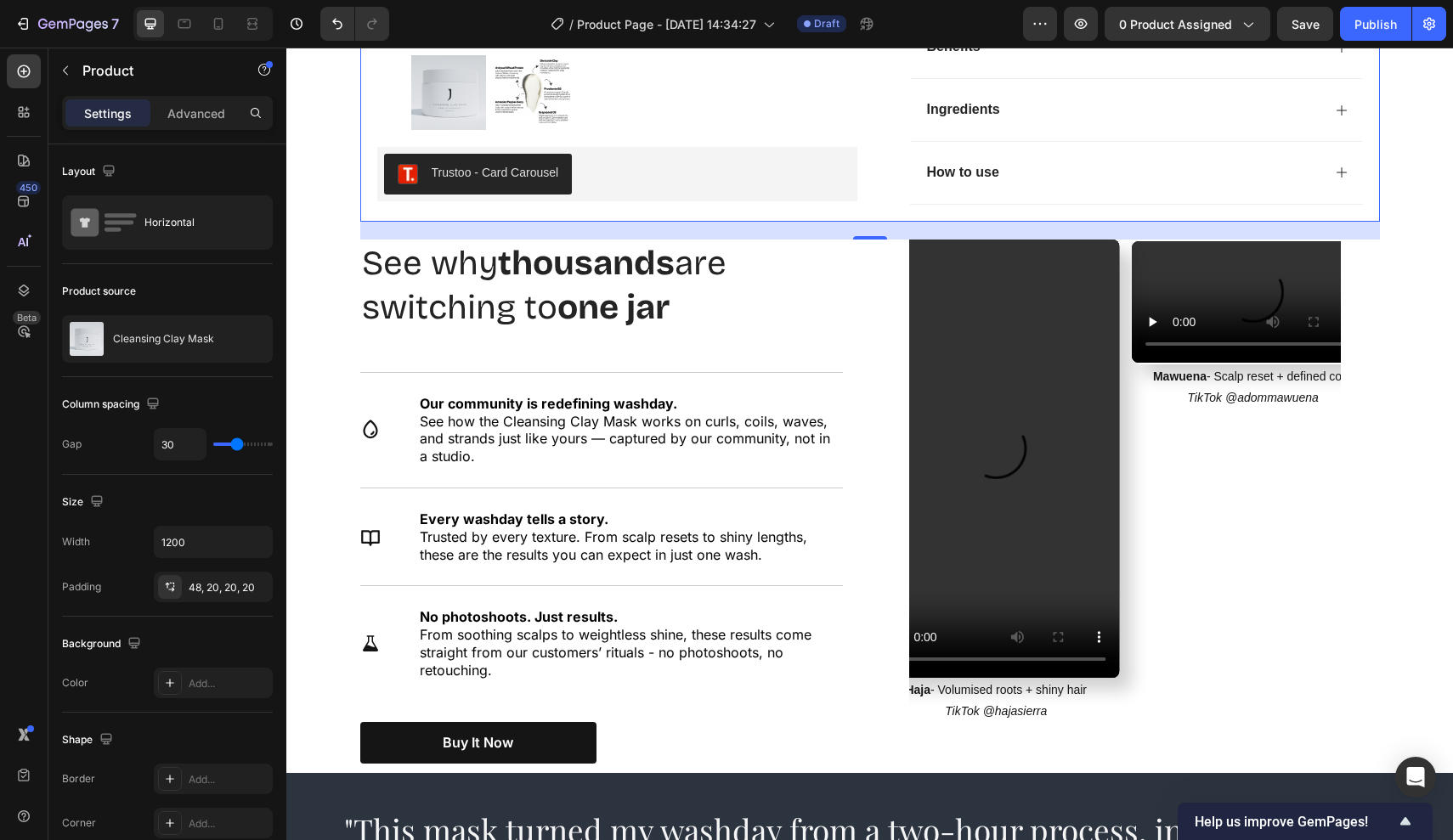
scroll to position [1371, 0]
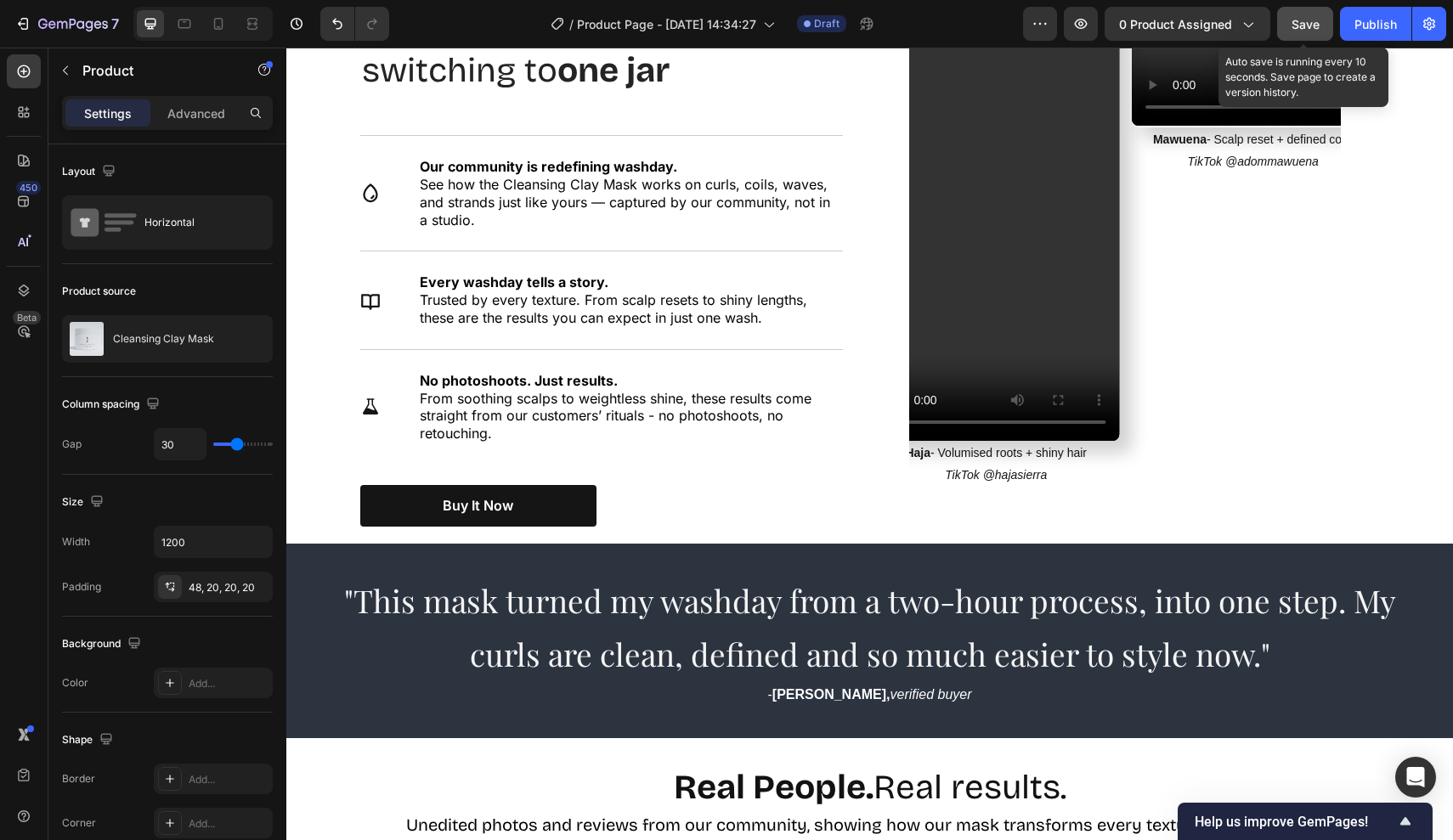
click at [1288, 23] on button "Save" at bounding box center [1304, 23] width 56 height 34
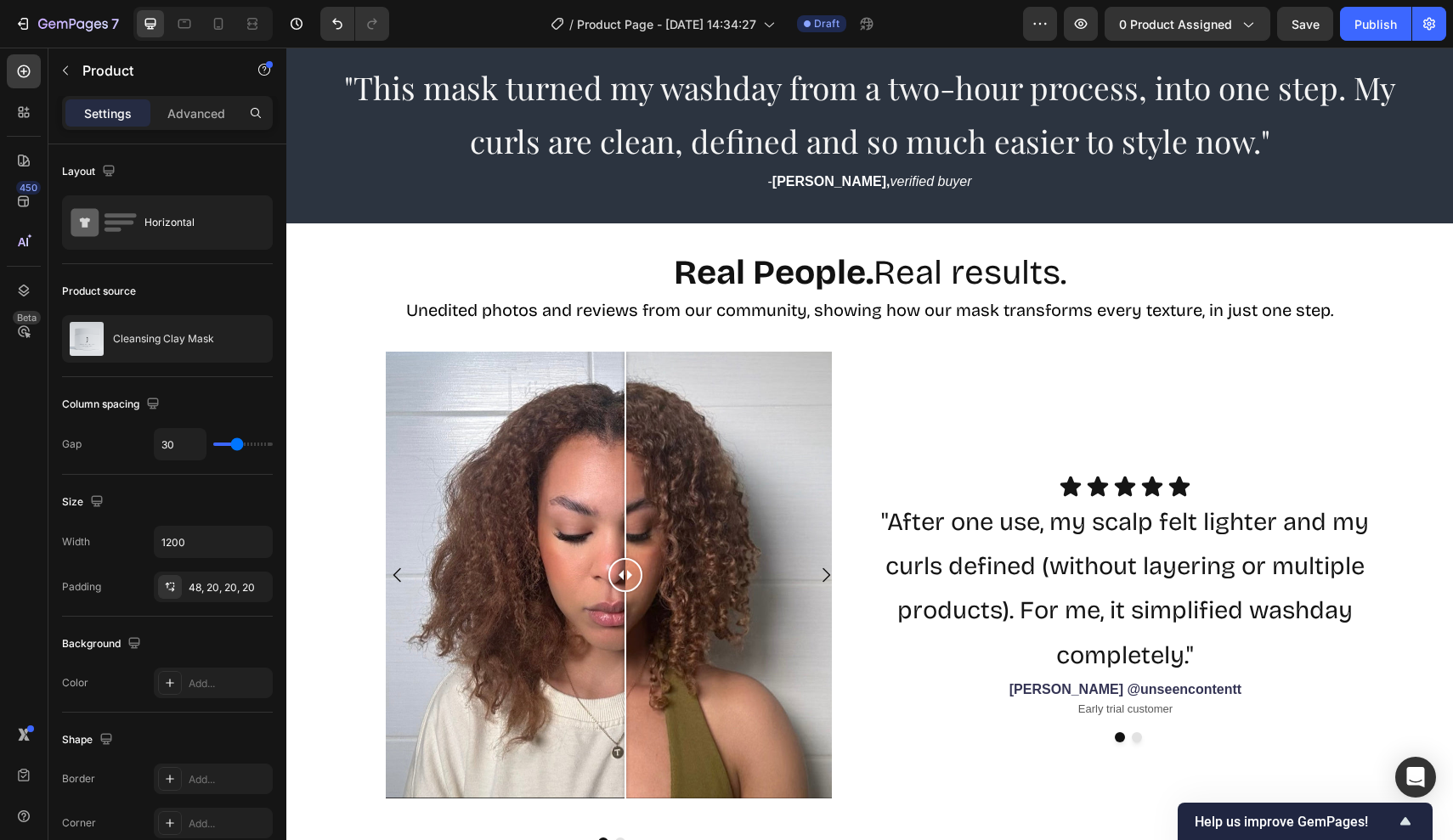
scroll to position [1345, 0]
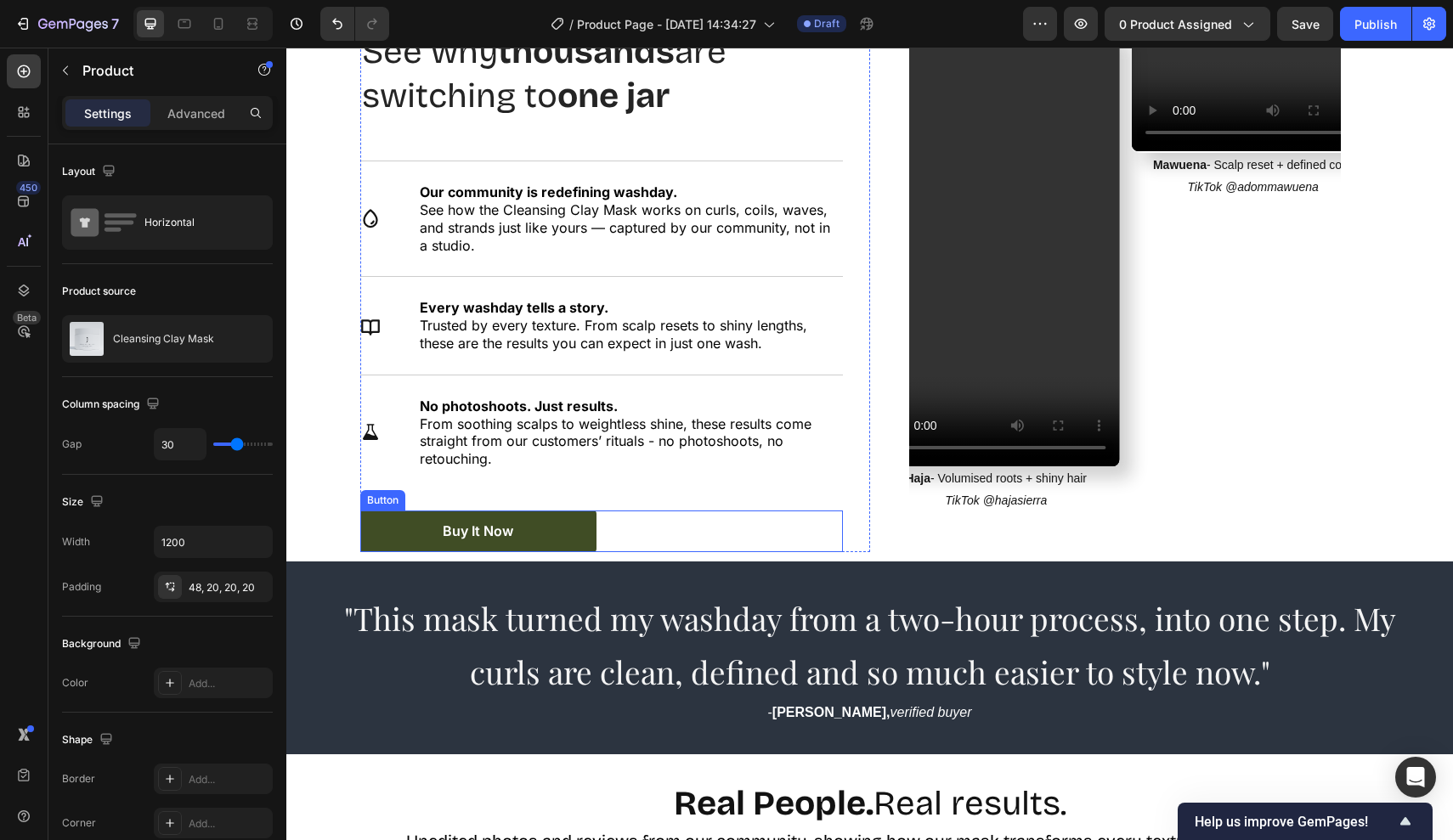
click at [578, 511] on button "Buy It Now" at bounding box center [479, 531] width 236 height 41
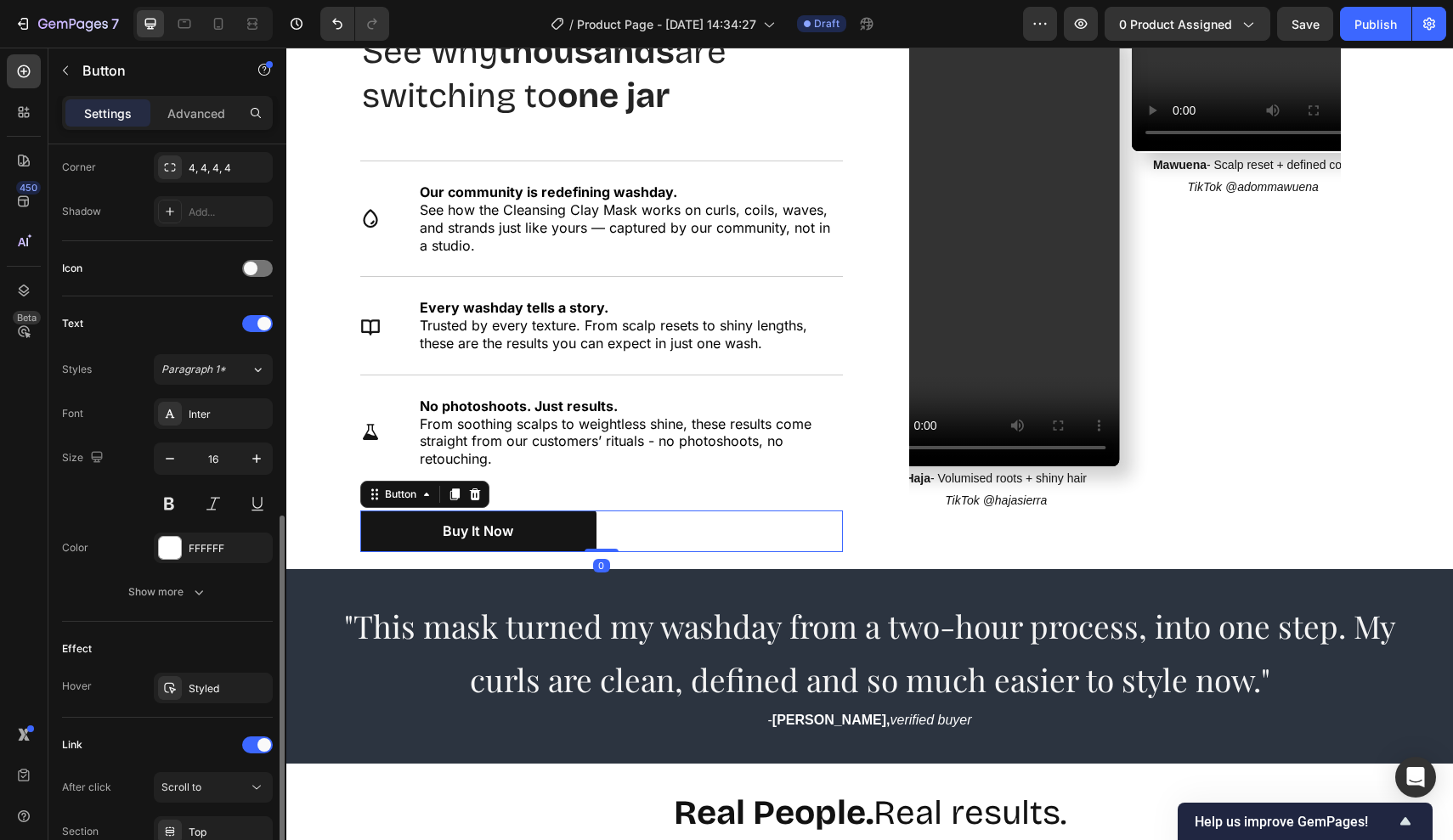
scroll to position [563, 0]
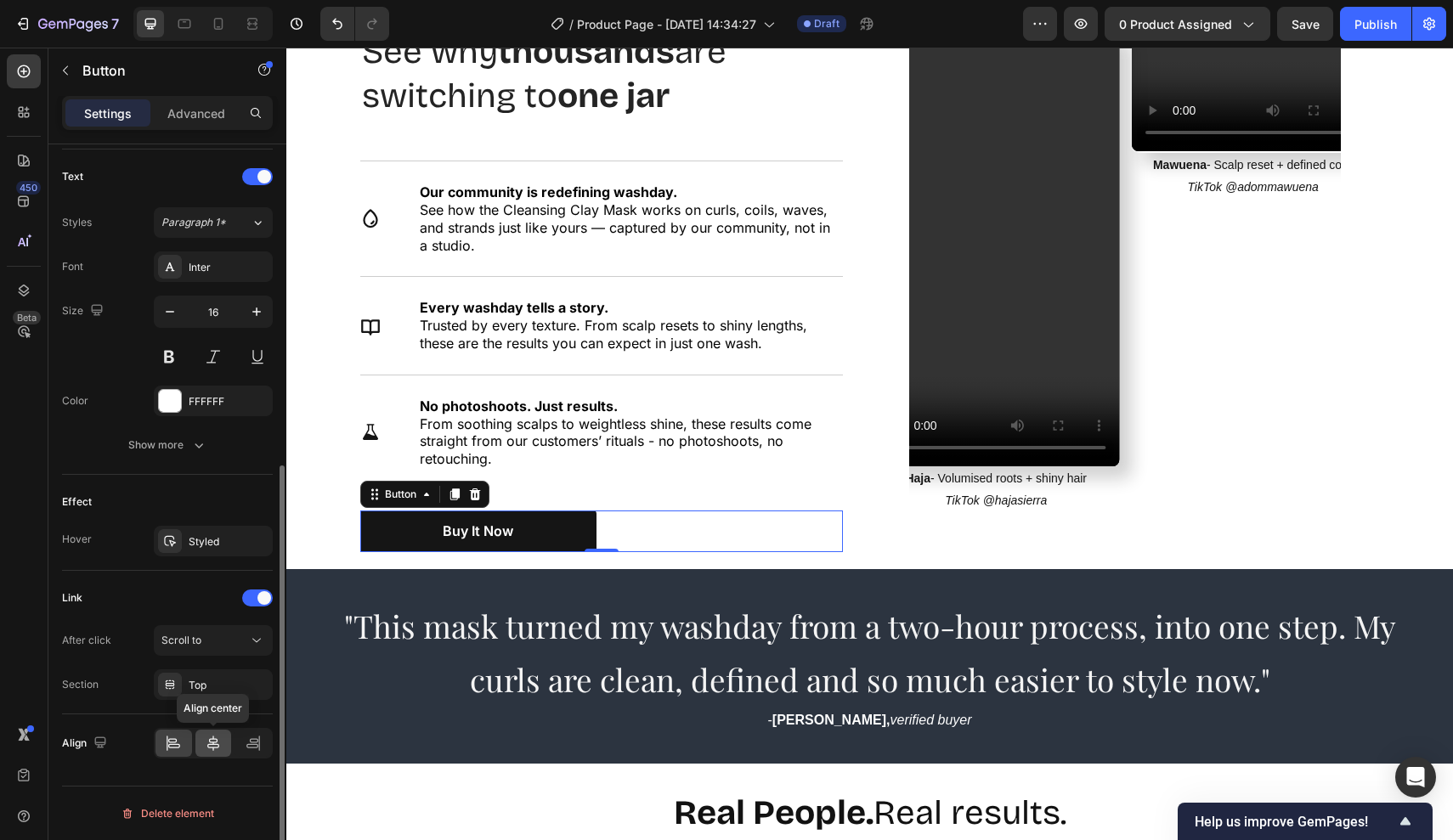
click at [213, 734] on div at bounding box center [214, 744] width 37 height 27
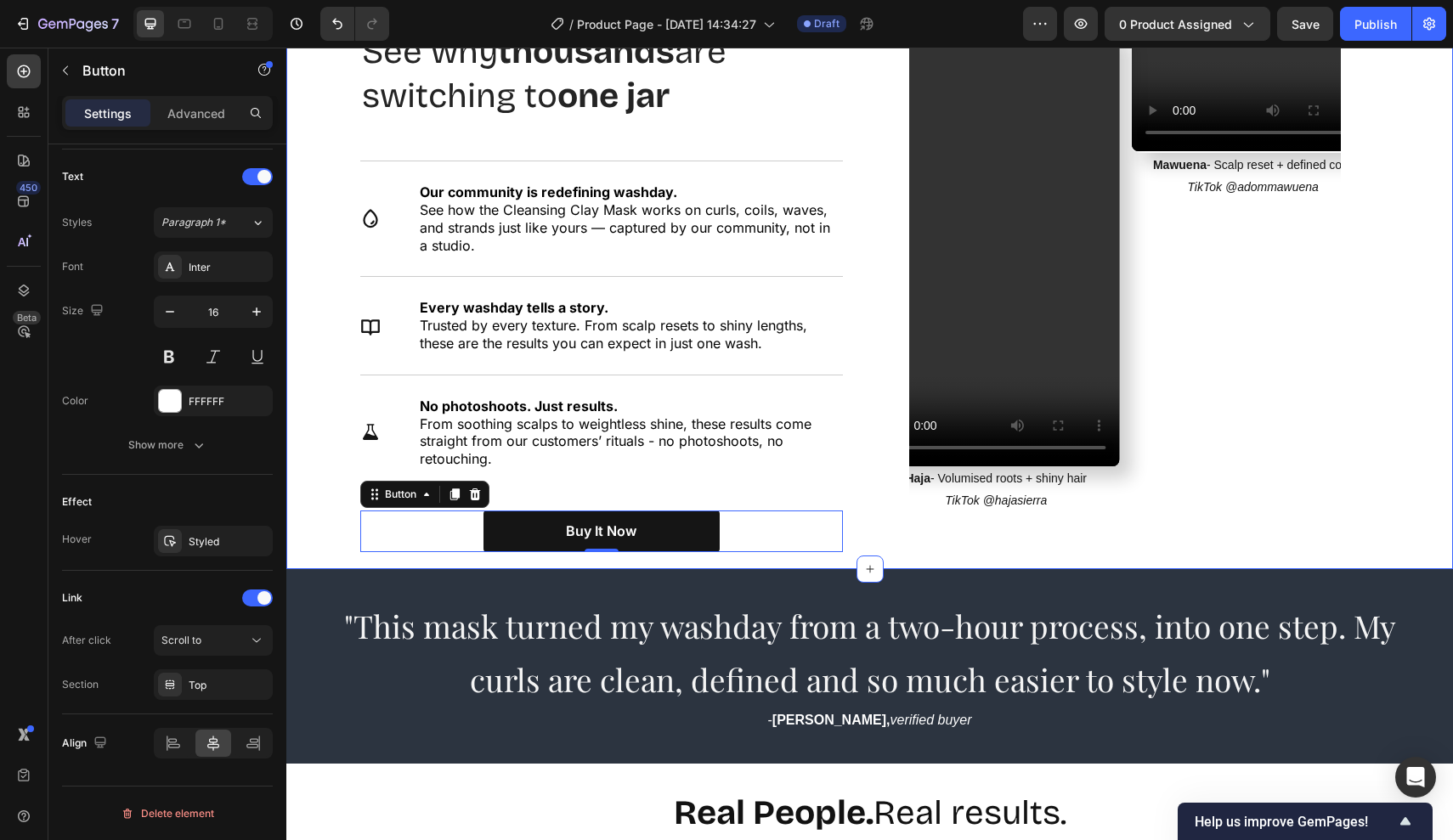
click at [321, 470] on div "Nourish, hydrate, and soften with our skin cream. Heading See why thousands are…" at bounding box center [869, 298] width 1167 height 541
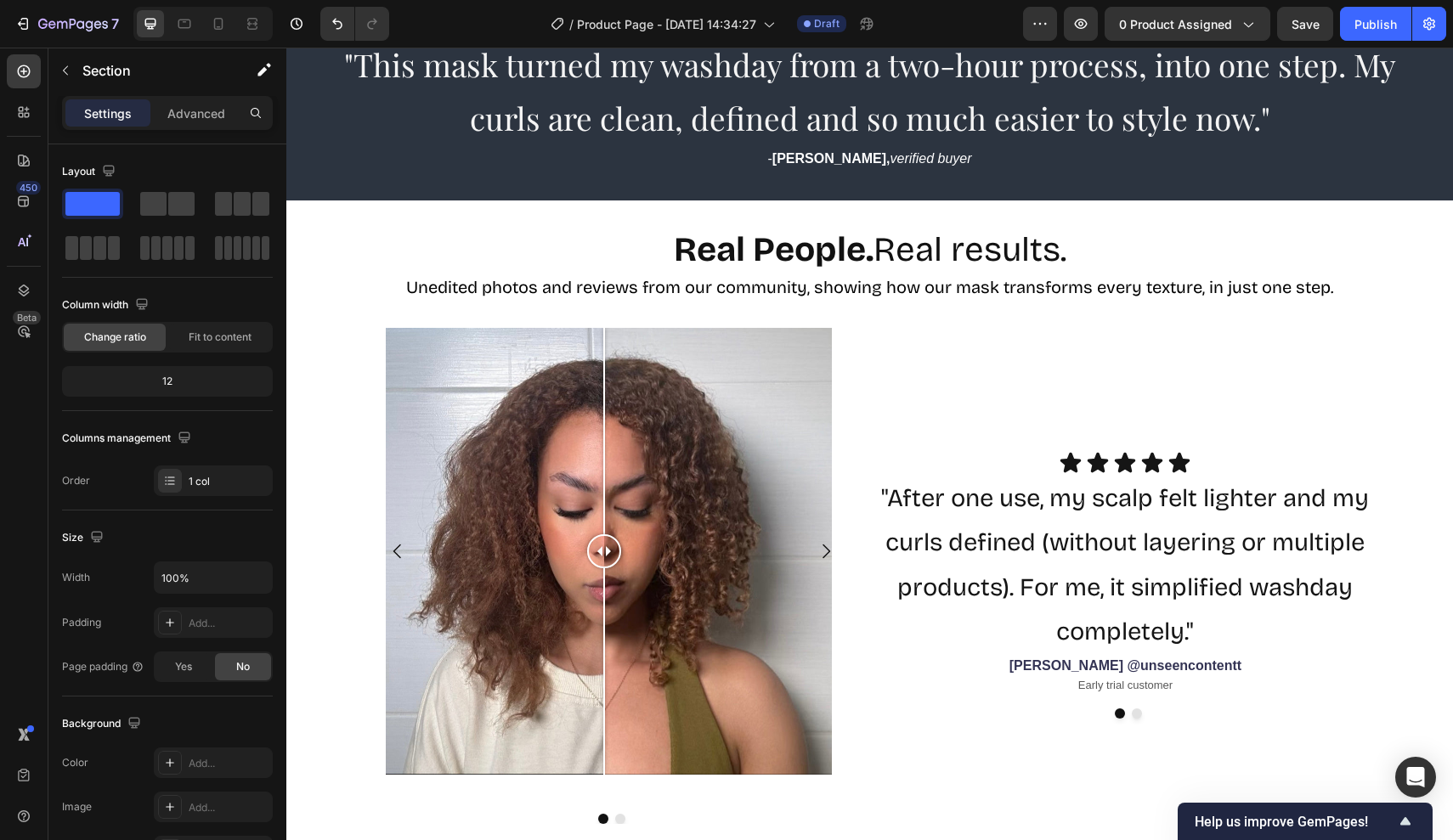
scroll to position [1528, 0]
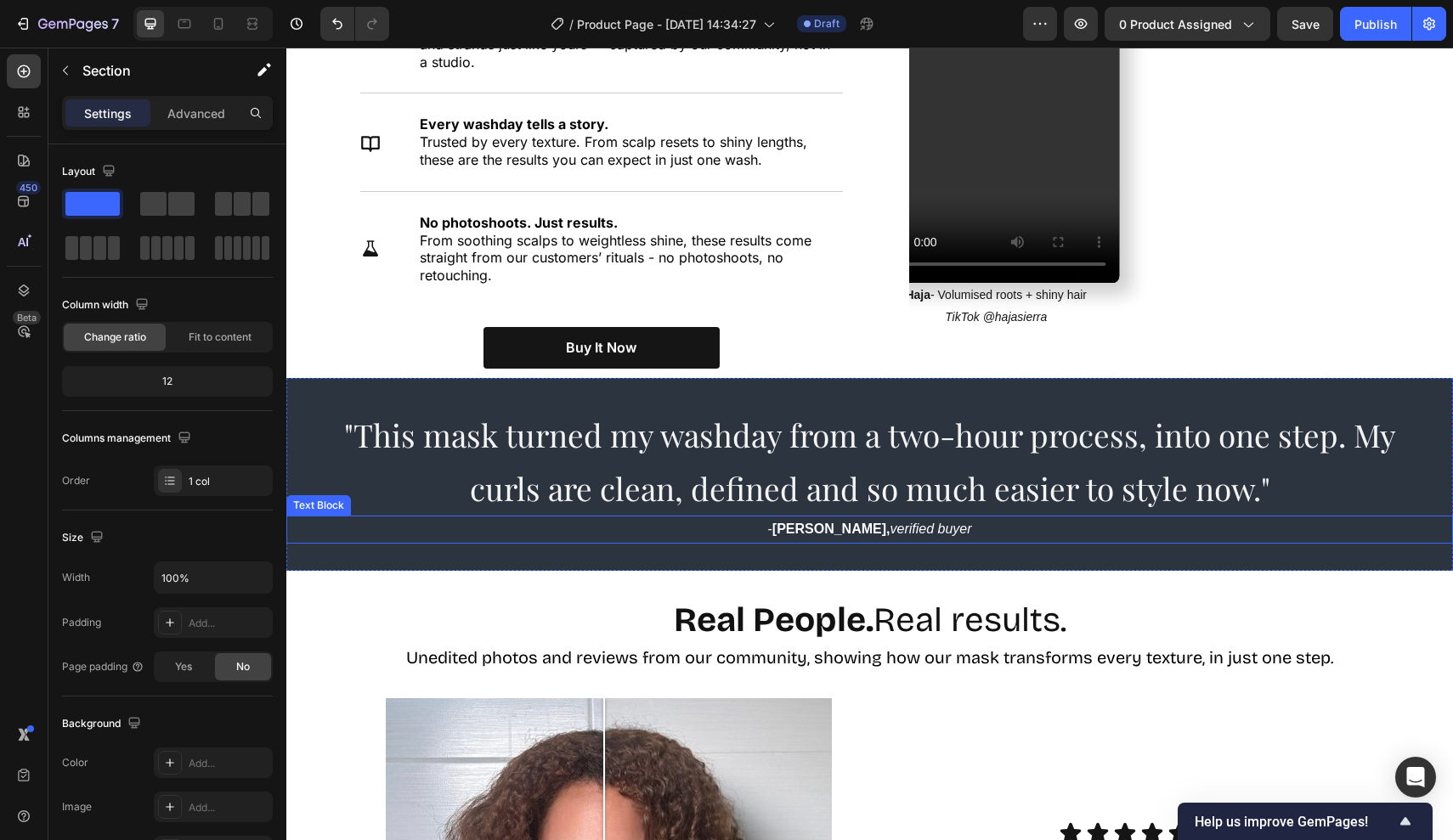
click at [311, 528] on p "- Taylor G, verified buyer" at bounding box center [869, 529] width 1163 height 25
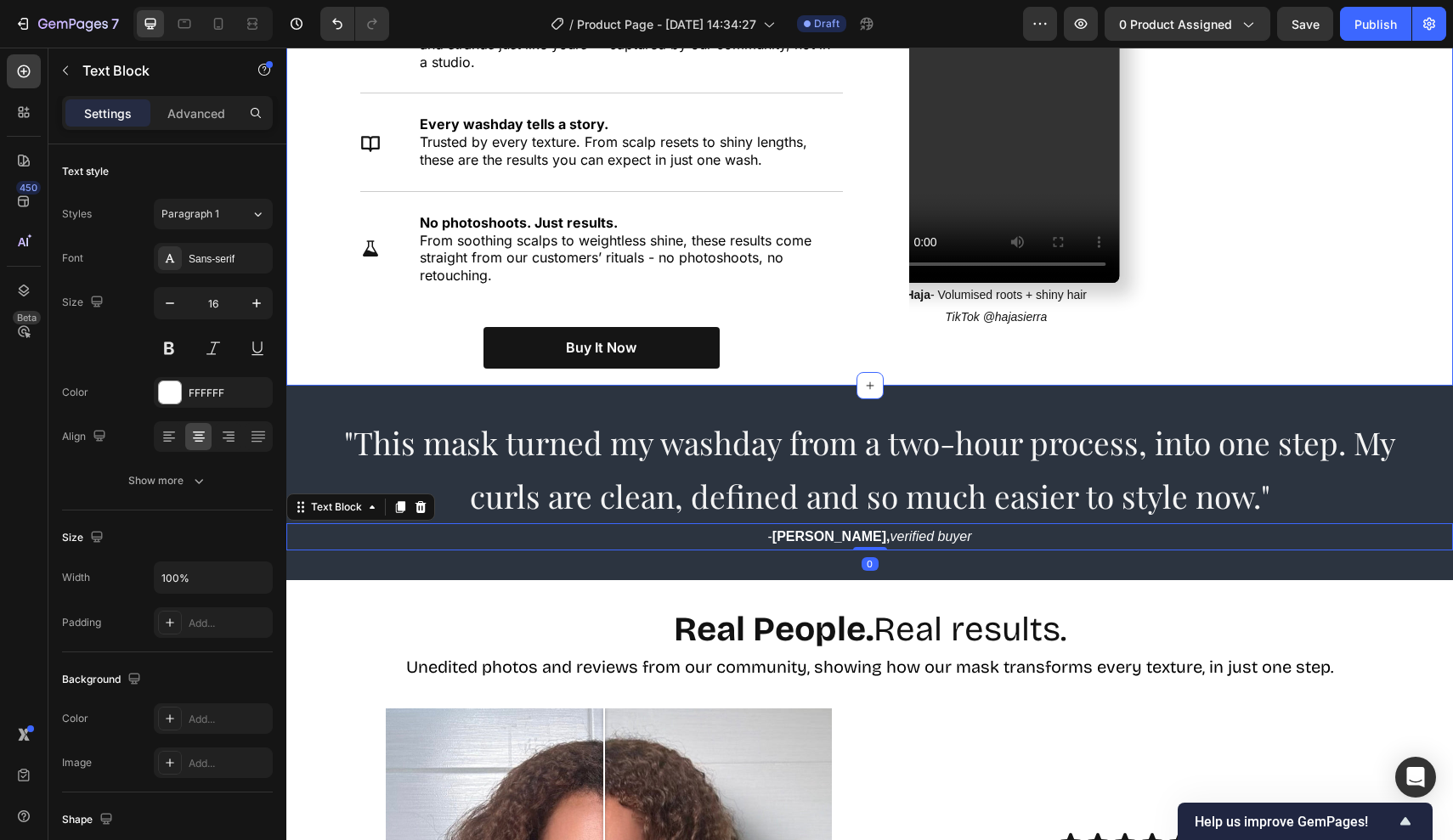
click at [314, 349] on div "Nourish, hydrate, and soften with our skin cream. Heading See why thousands are…" at bounding box center [869, 114] width 1167 height 541
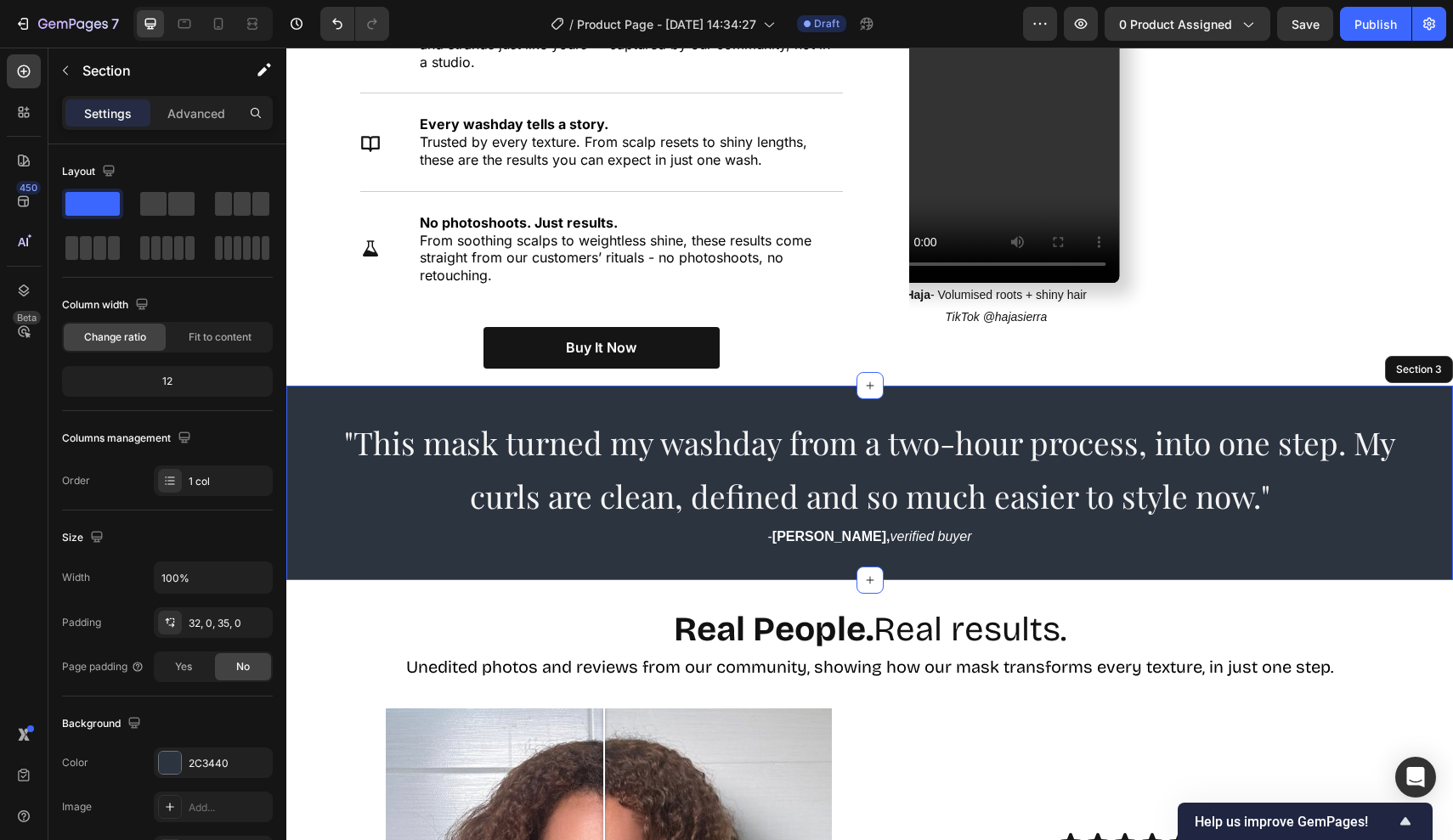
click at [303, 390] on div ""This mask turned my washday from a two-hour process, into one step. My curls a…" at bounding box center [869, 483] width 1167 height 195
click at [1247, 362] on p "Create Theme Section" at bounding box center [1259, 370] width 109 height 16
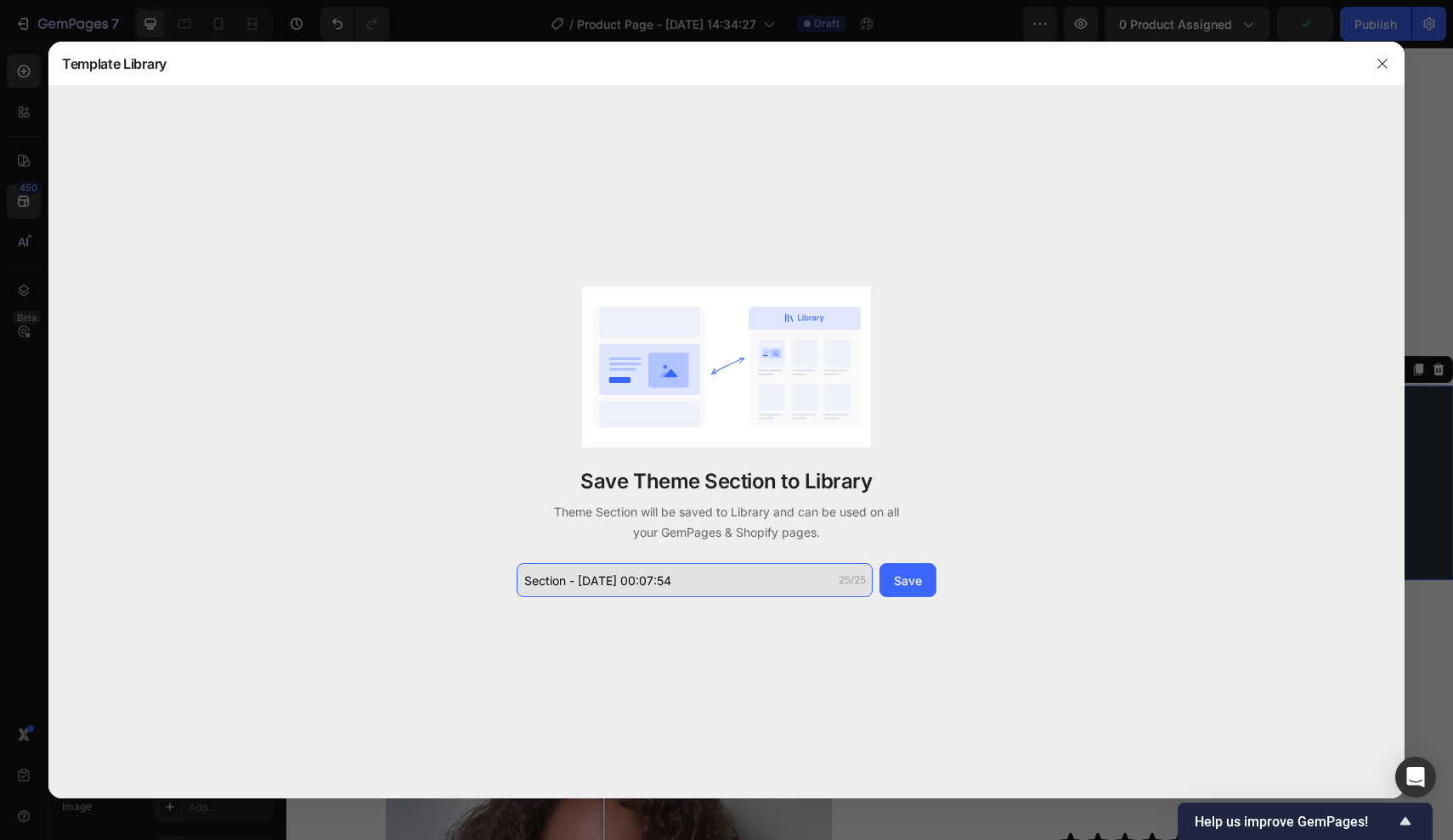
click at [855, 592] on input "Section - Sep 28 00:07:54" at bounding box center [694, 580] width 356 height 34
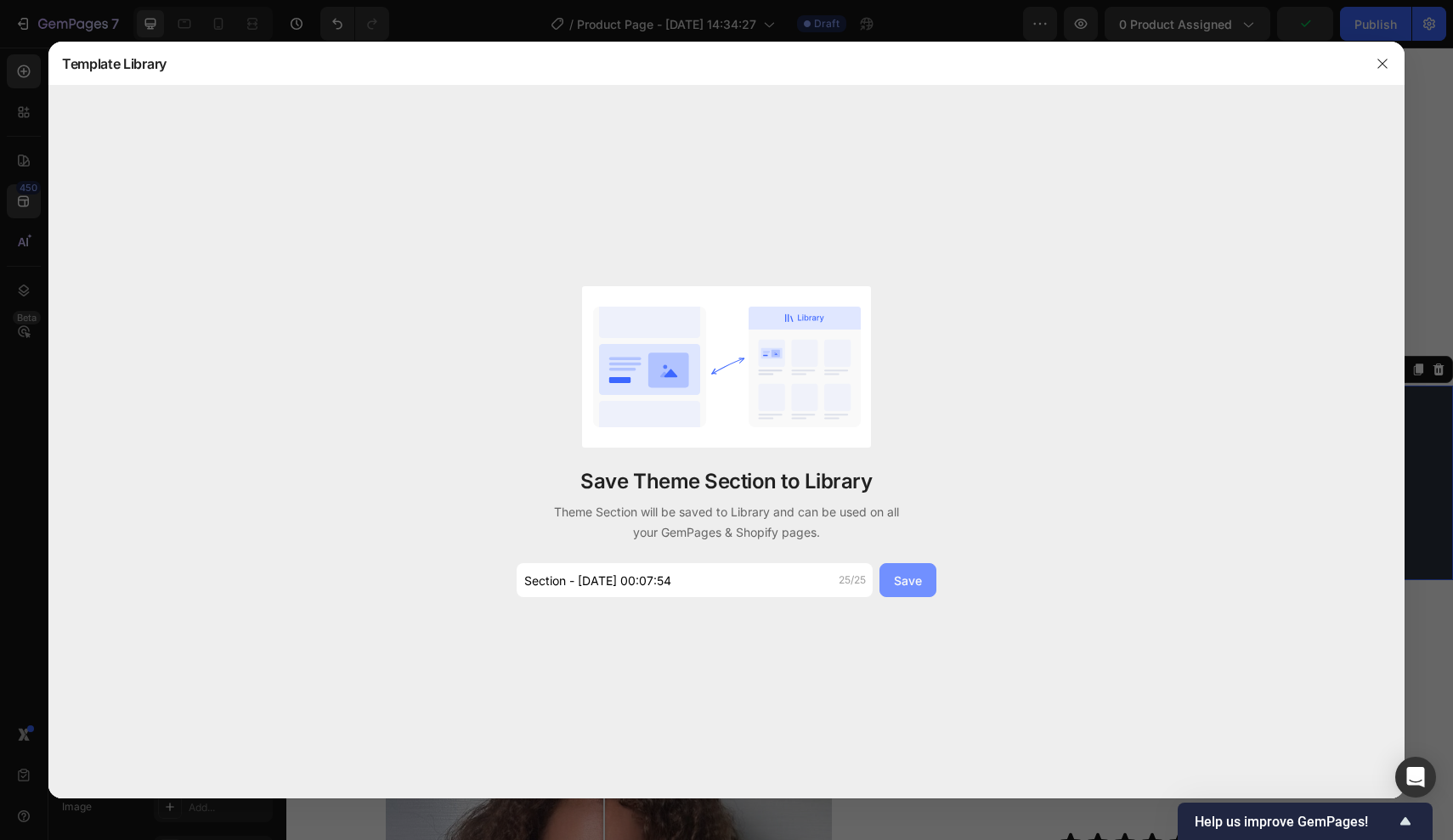
click at [888, 585] on button "Save" at bounding box center [908, 580] width 57 height 34
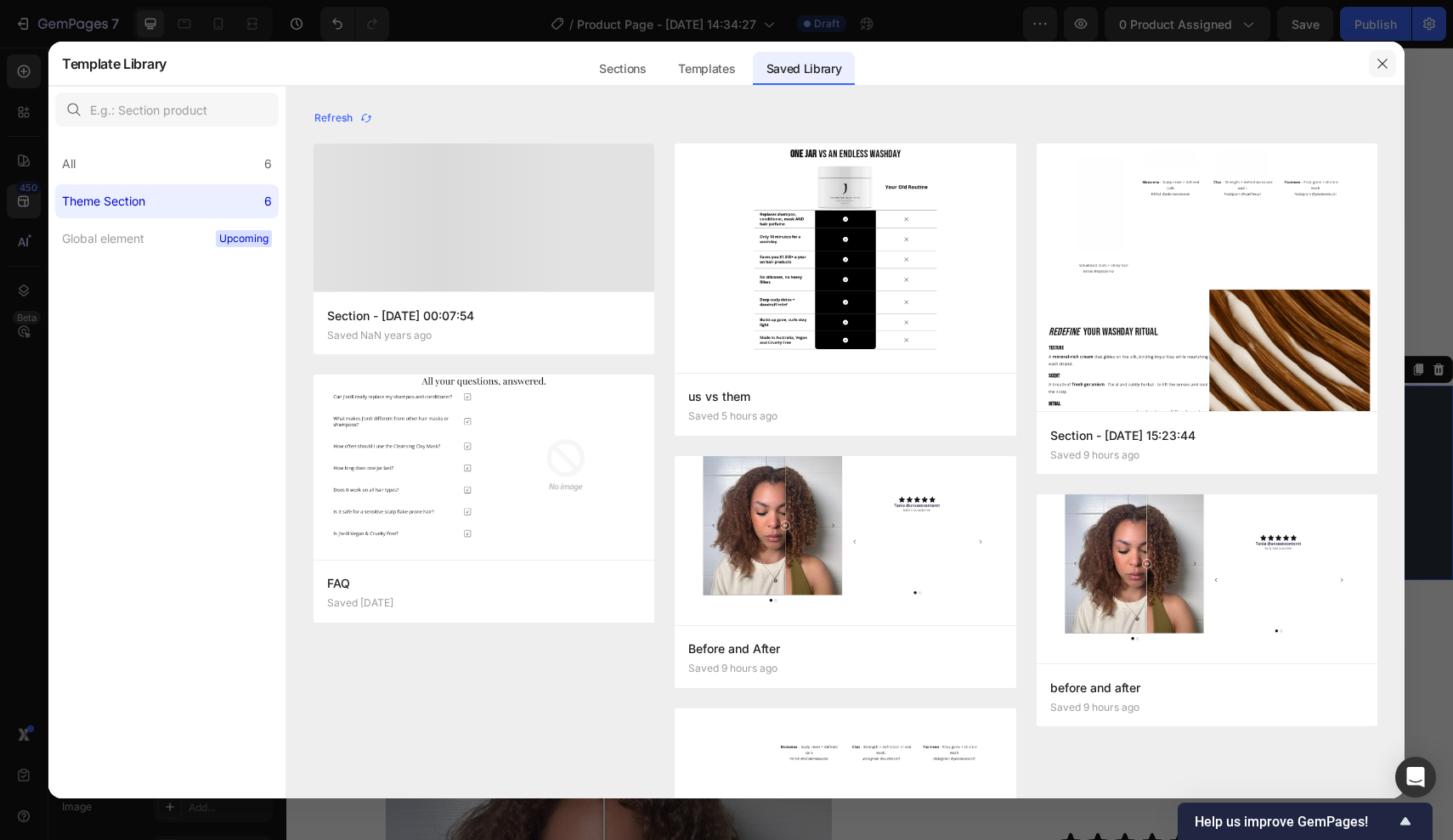
click at [1383, 63] on icon "button" at bounding box center [1382, 63] width 9 height 9
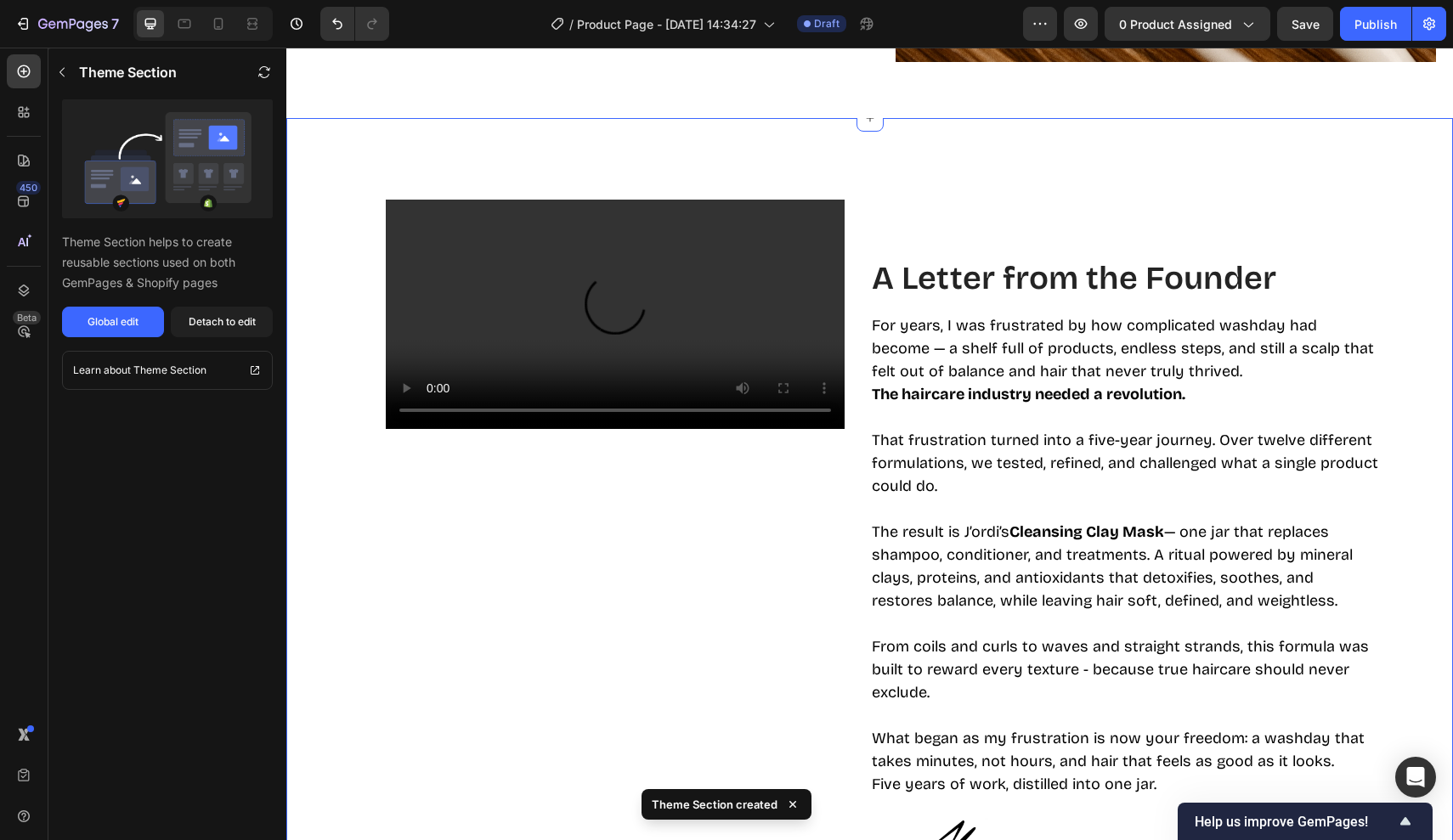
scroll to position [2916, 0]
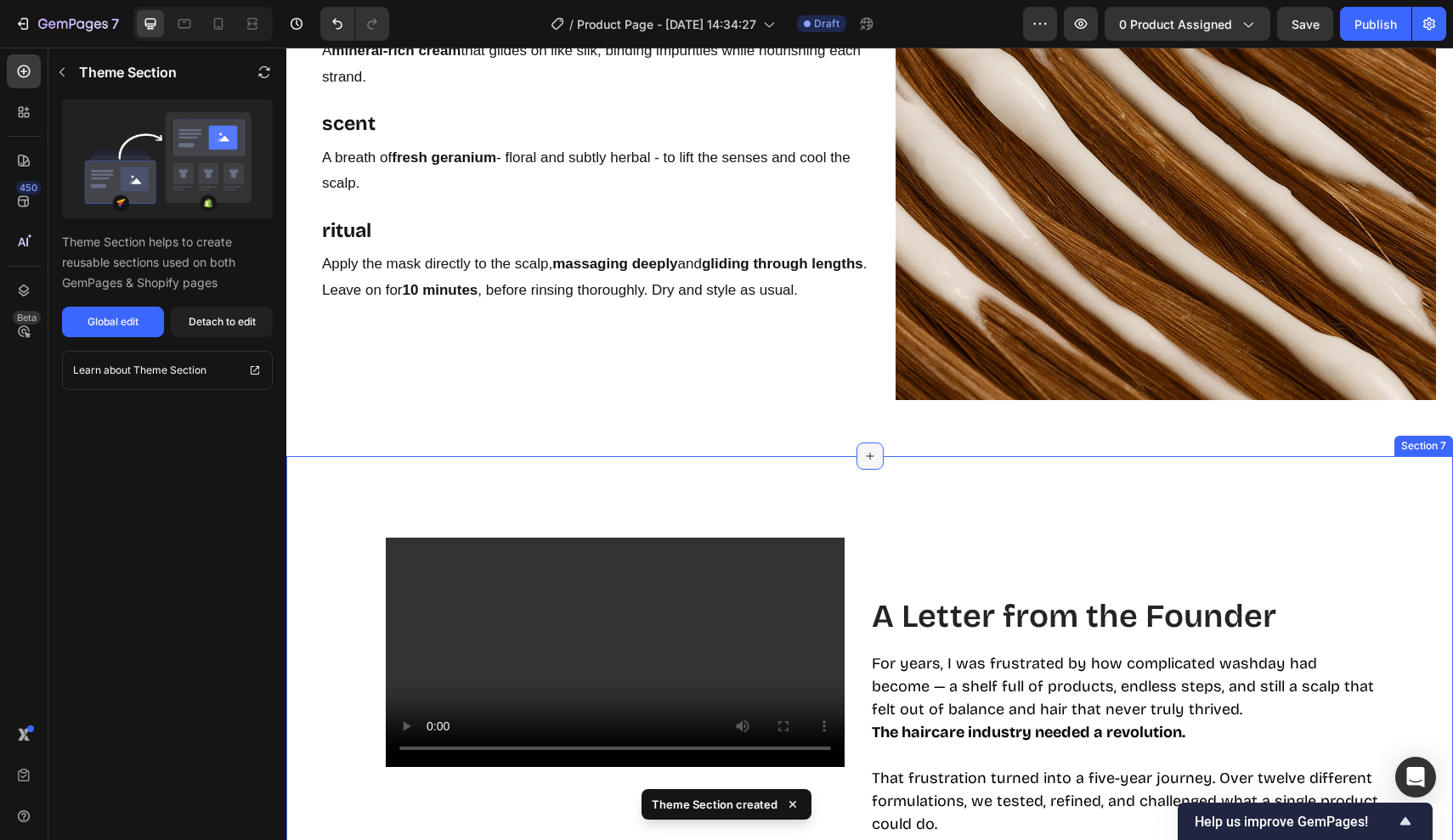
click at [863, 456] on icon at bounding box center [869, 456] width 14 height 14
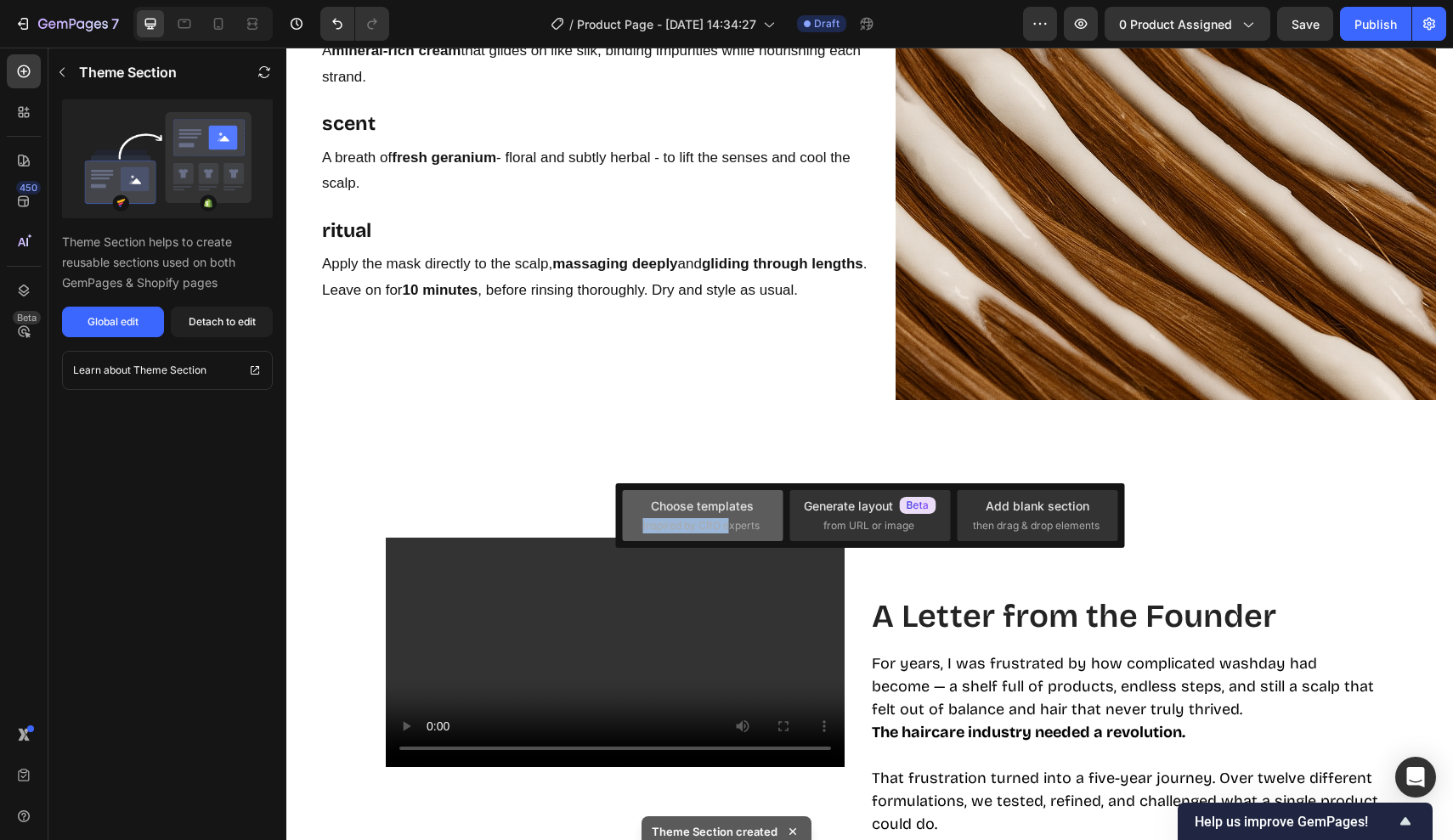
drag, startPoint x: 729, startPoint y: 519, endPoint x: 738, endPoint y: 514, distance: 10.3
click at [738, 514] on div "Choose templates inspired by CRO experts" at bounding box center [703, 515] width 119 height 37
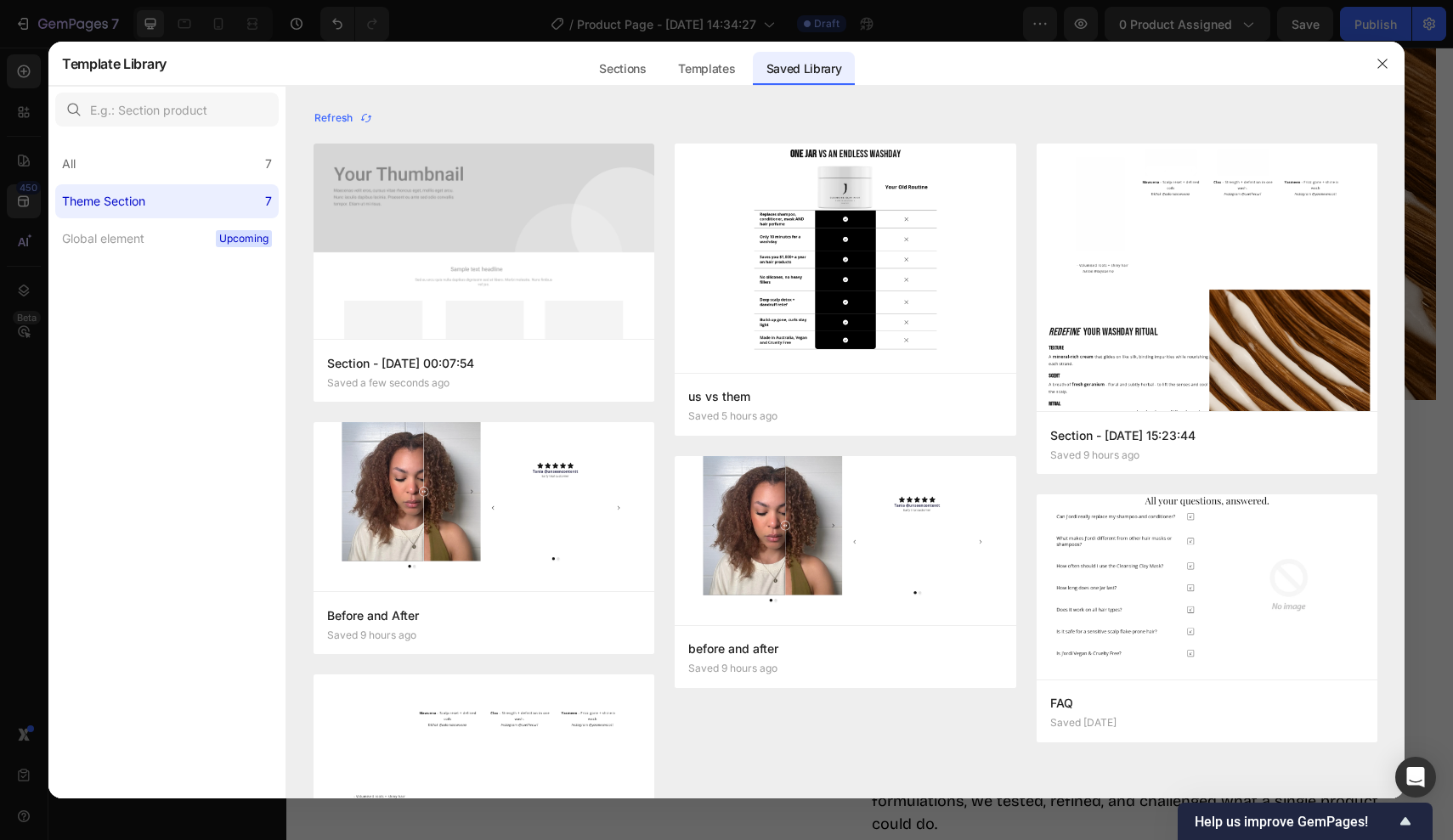
click at [738, 514] on img at bounding box center [845, 541] width 340 height 169
click at [564, 209] on img at bounding box center [484, 242] width 340 height 196
click at [409, 372] on div "Add to page" at bounding box center [393, 371] width 58 height 16
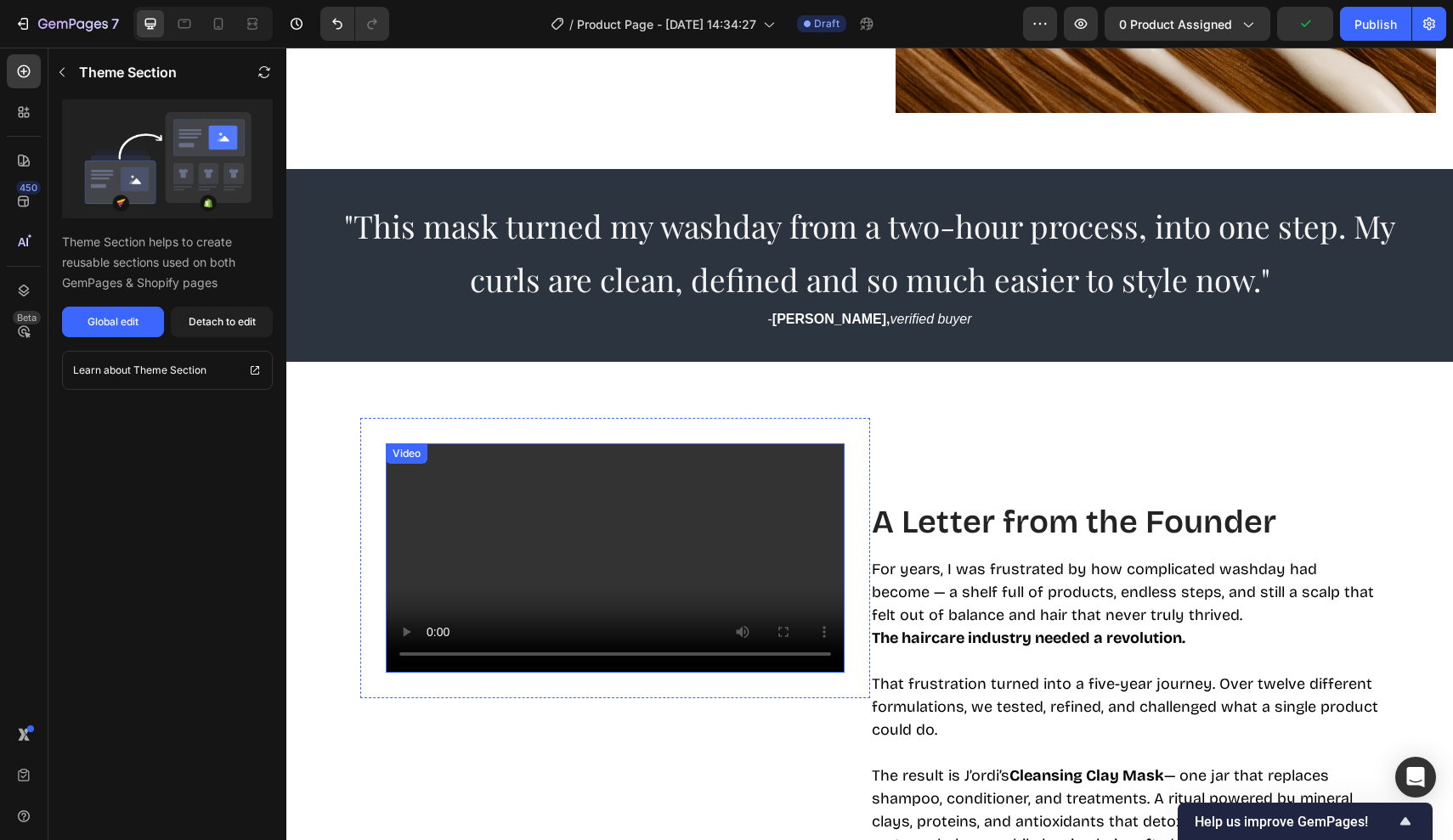
scroll to position [3128, 0]
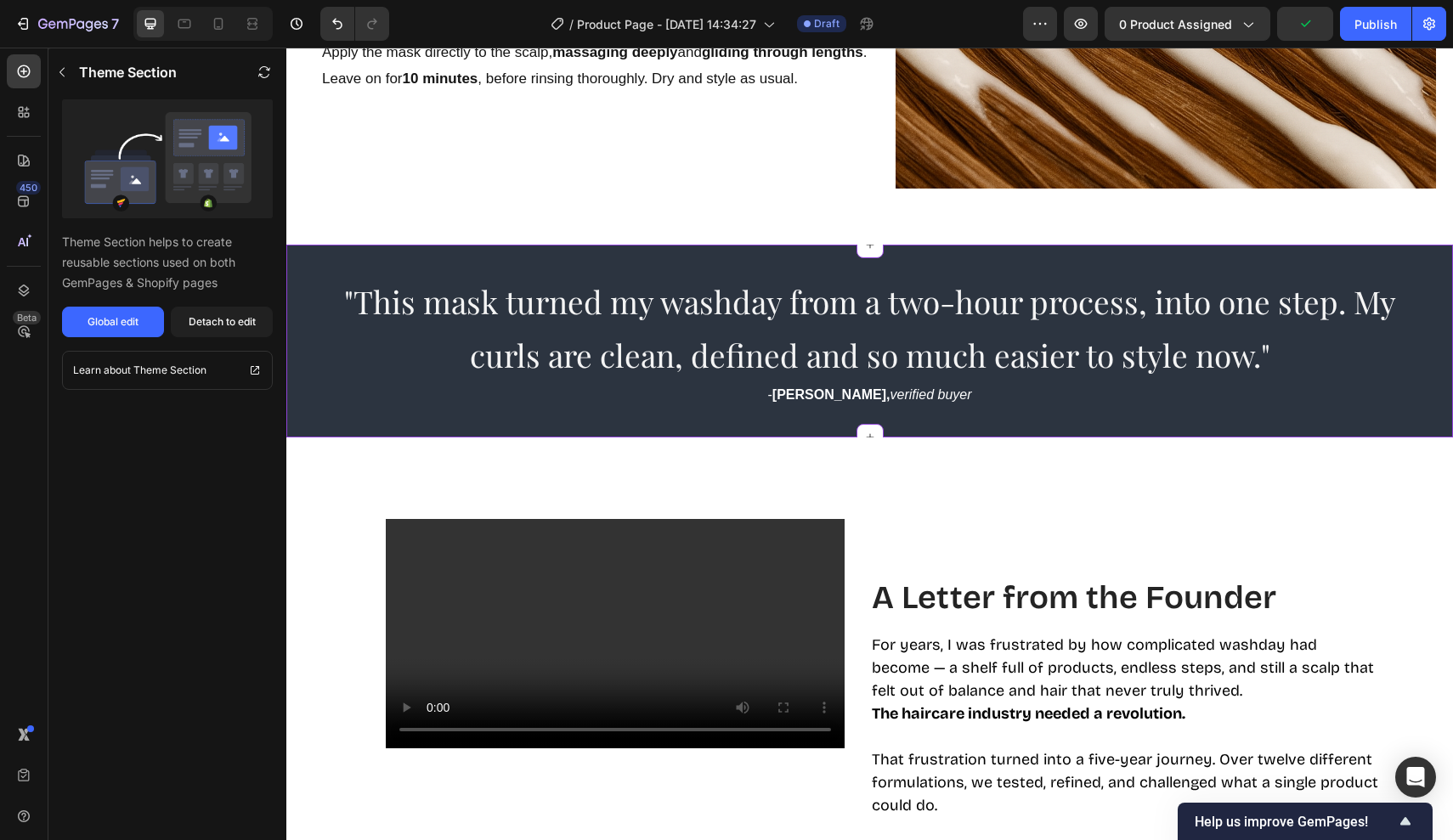
click at [978, 362] on span ""This mask turned my washday from a two-hour process, into one step. My curls a…" at bounding box center [869, 328] width 1051 height 95
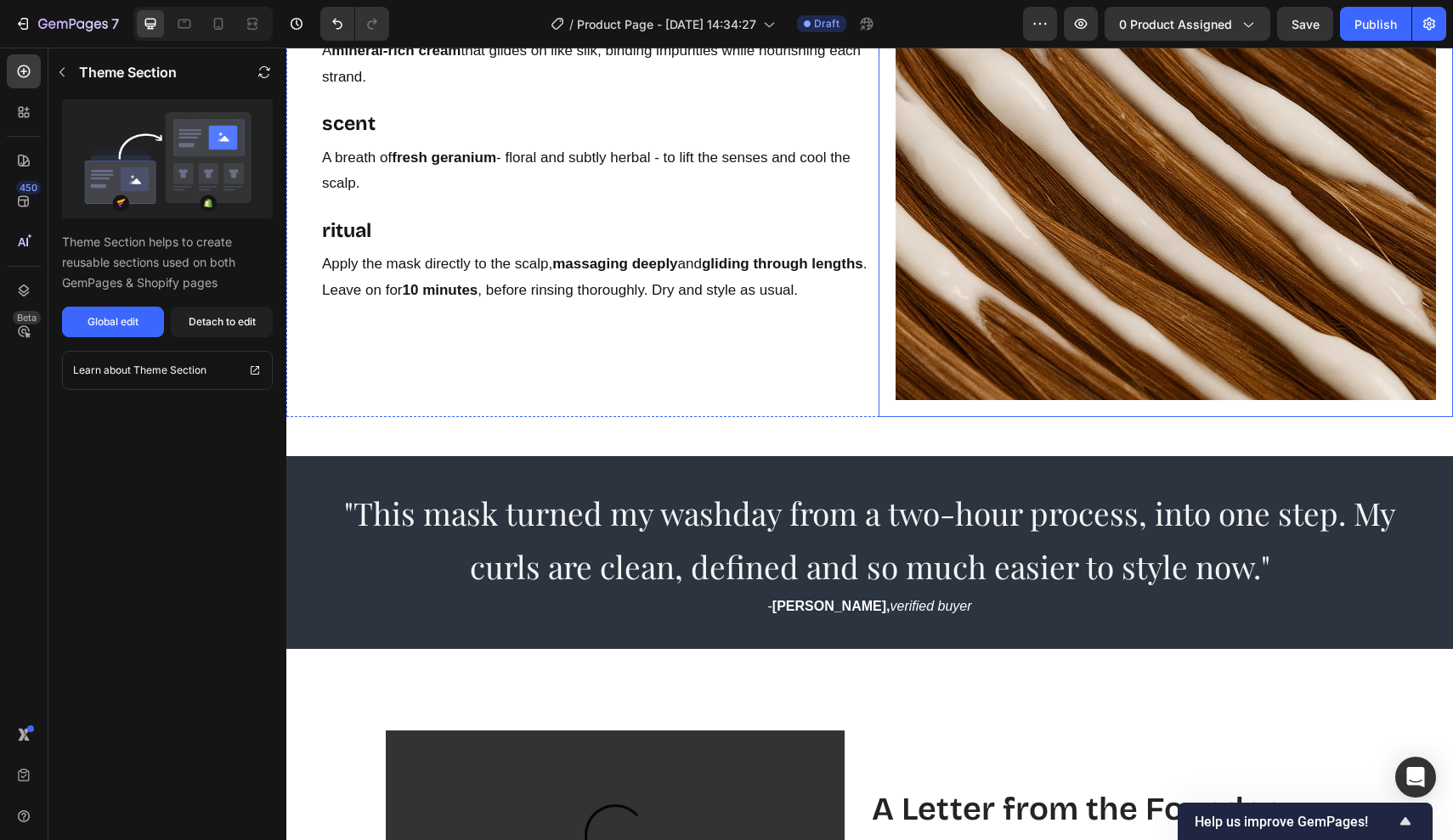
scroll to position [2917, 0]
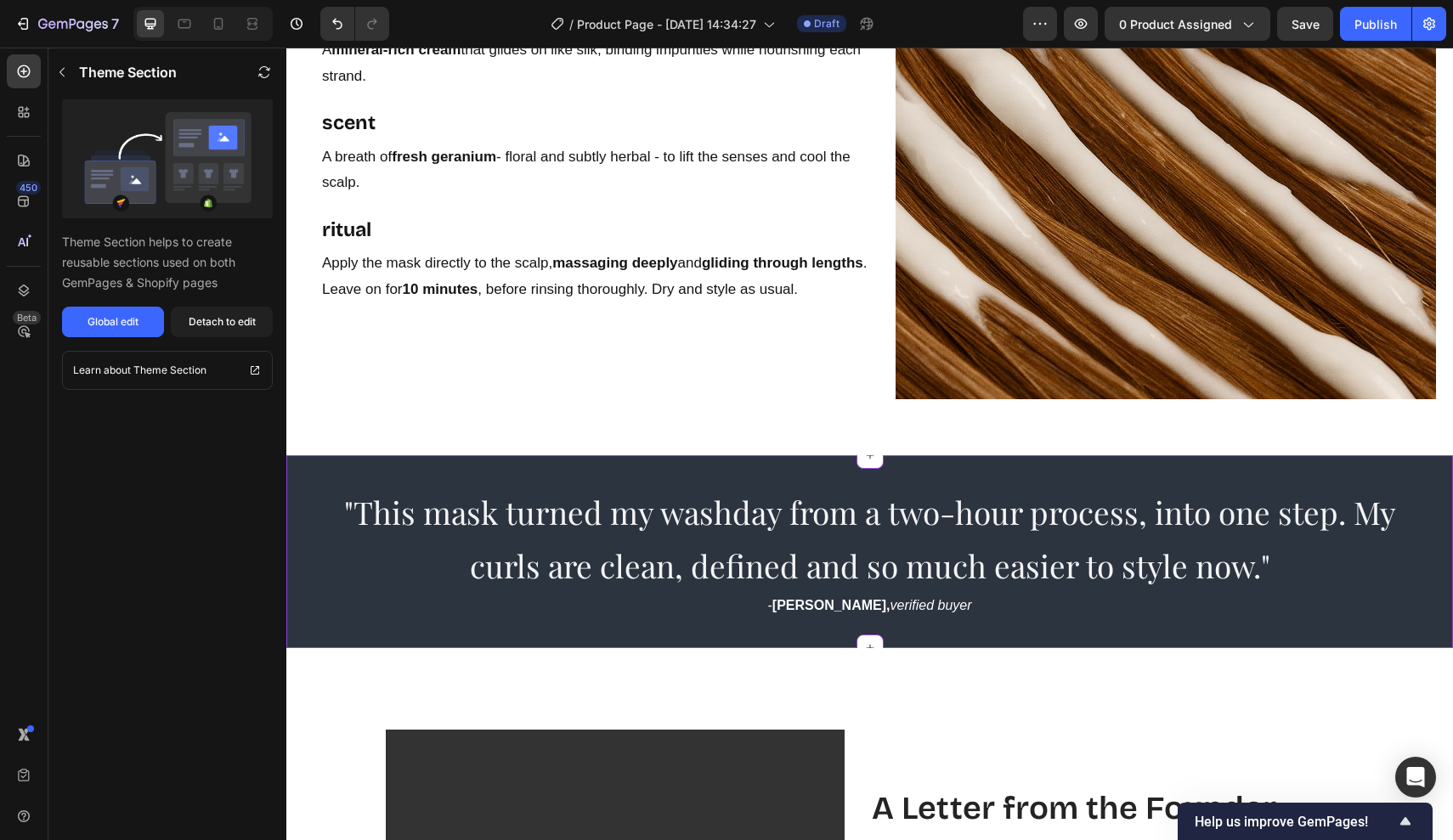
click at [1128, 530] on span ""This mask turned my washday from a two-hour process, into one step. My curls a…" at bounding box center [869, 539] width 1051 height 95
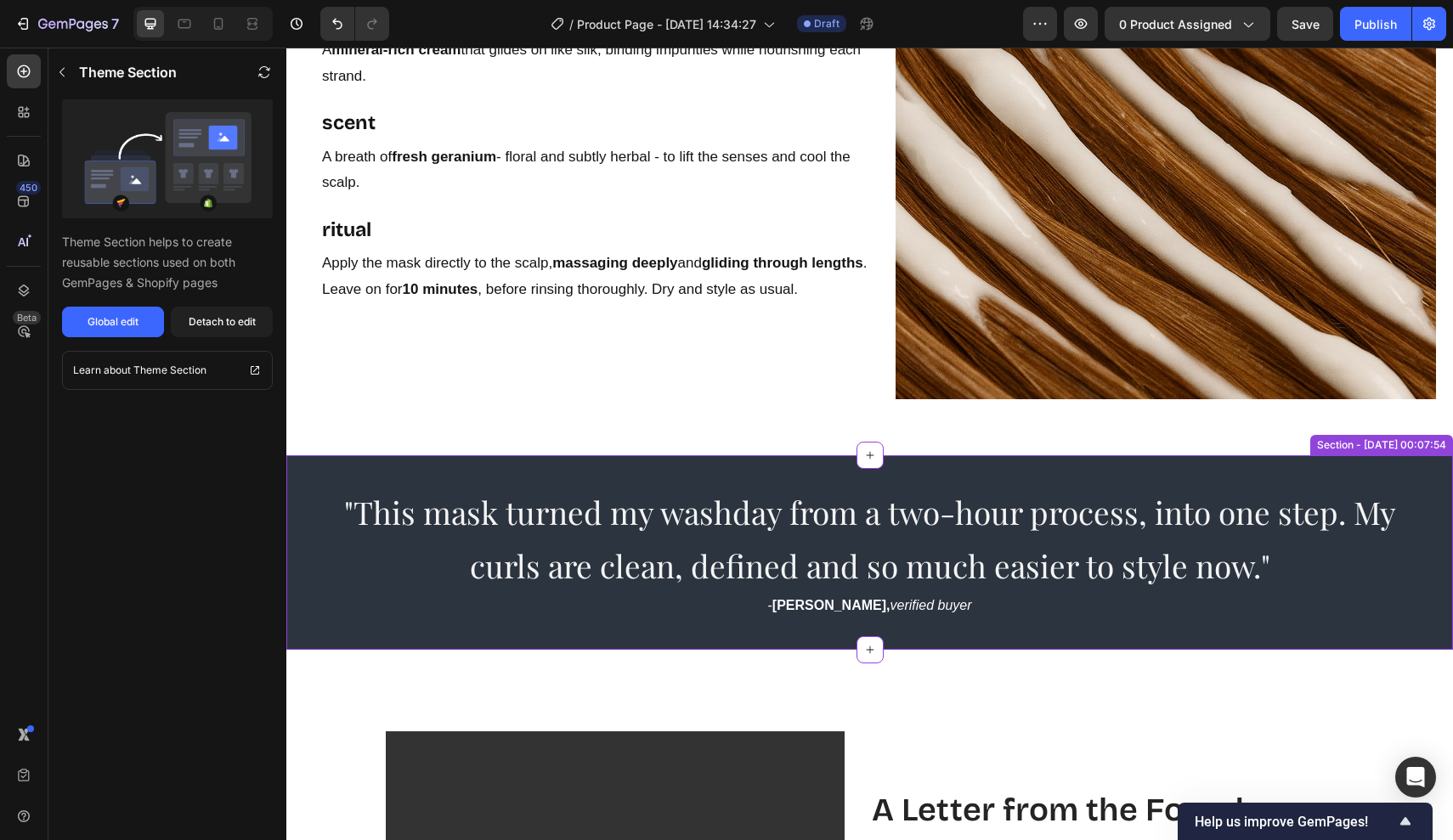
click at [1238, 565] on span ""This mask turned my washday from a two-hour process, into one step. My curls a…" at bounding box center [869, 539] width 1051 height 95
click at [1254, 565] on span ""This mask turned my washday from a two-hour process, into one step. My curls a…" at bounding box center [869, 539] width 1051 height 95
click at [1255, 568] on span ""This mask turned my washday from a two-hour process, into one step. My curls a…" at bounding box center [869, 539] width 1051 height 95
click at [1255, 573] on span ""This mask turned my washday from a two-hour process, into one step. My curls a…" at bounding box center [869, 539] width 1051 height 95
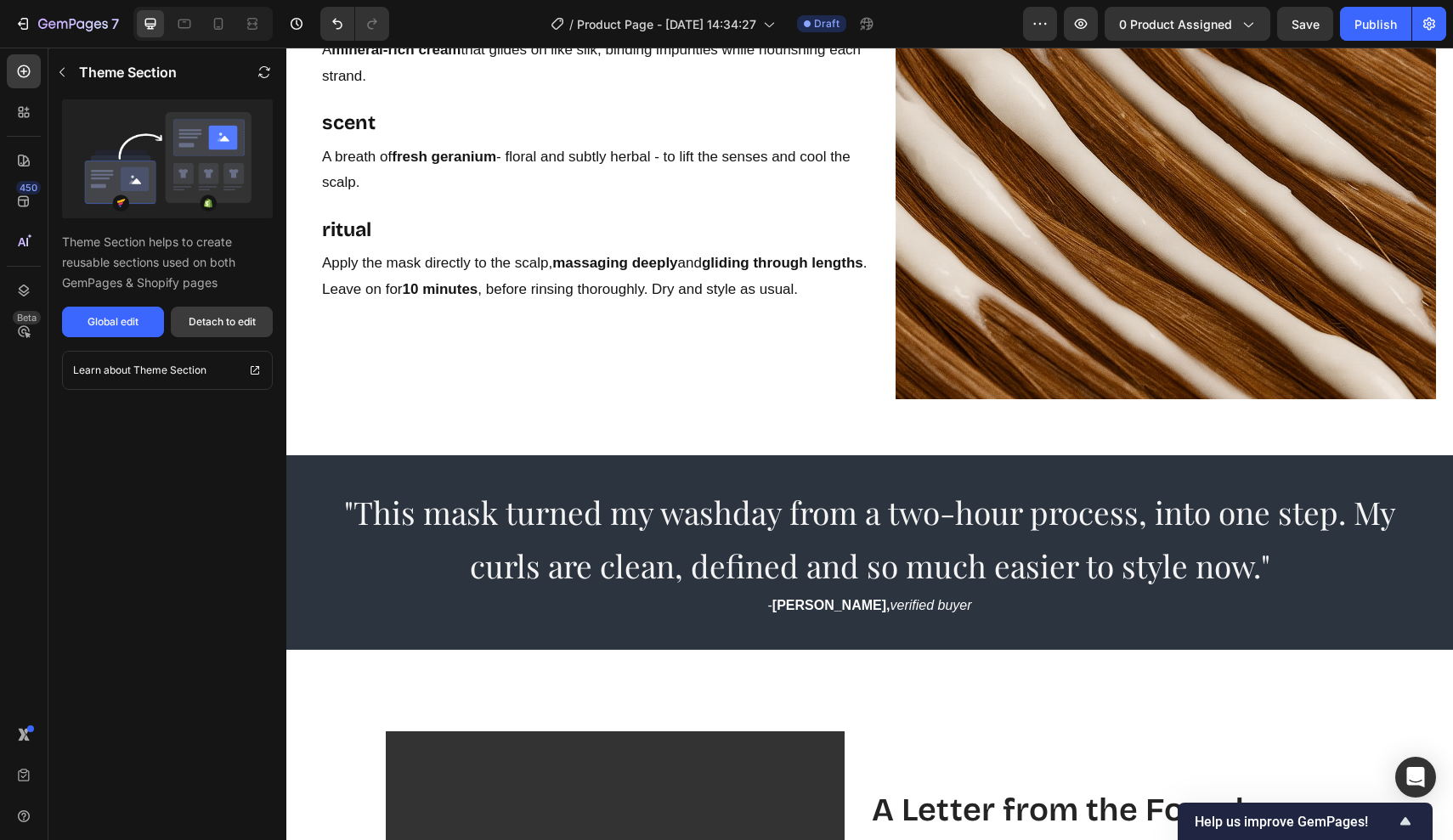
click at [240, 313] on button "Detach to edit" at bounding box center [221, 321] width 102 height 30
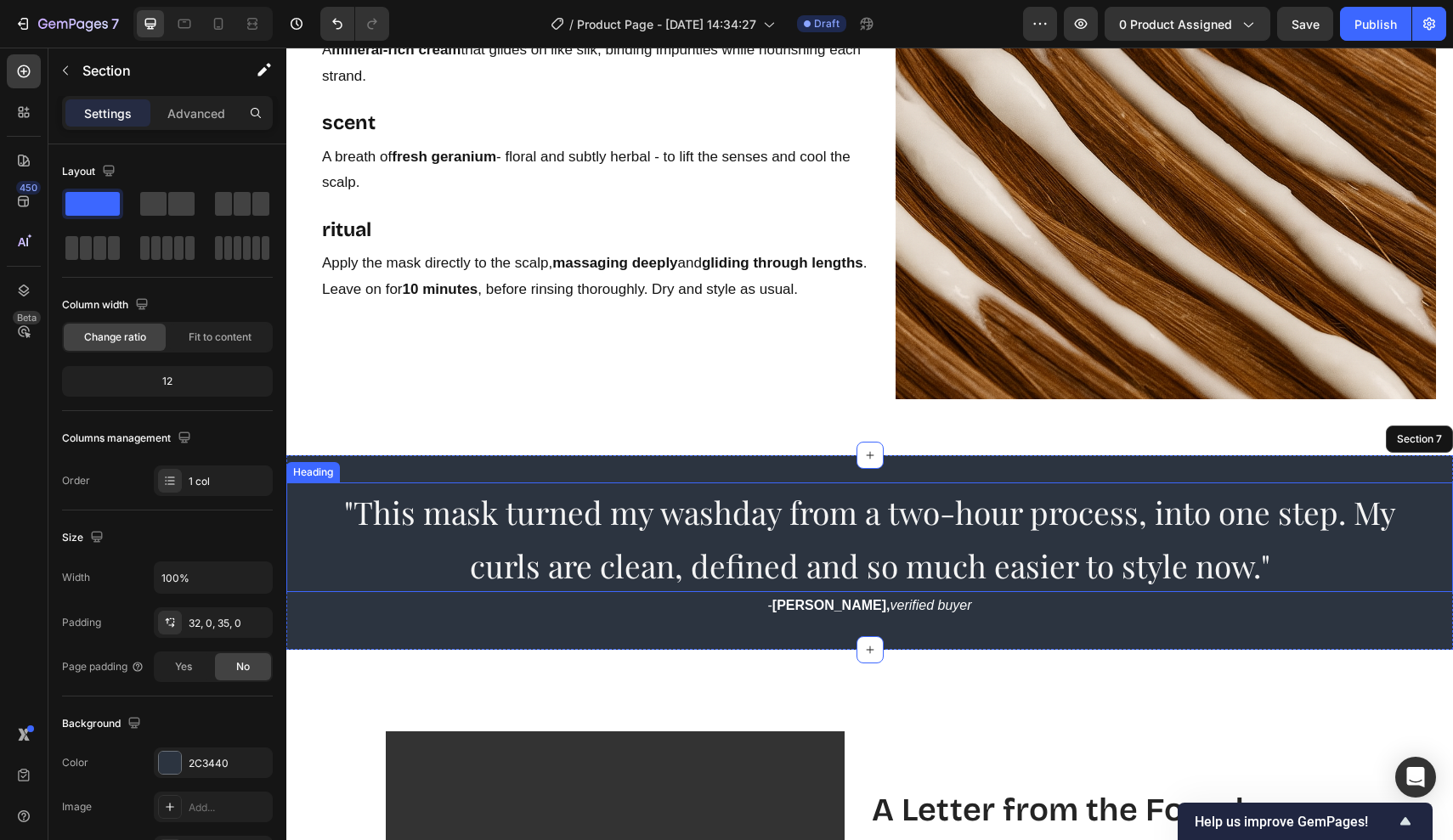
click at [475, 516] on span ""This mask turned my washday from a two-hour process, into one step. My curls a…" at bounding box center [869, 539] width 1051 height 95
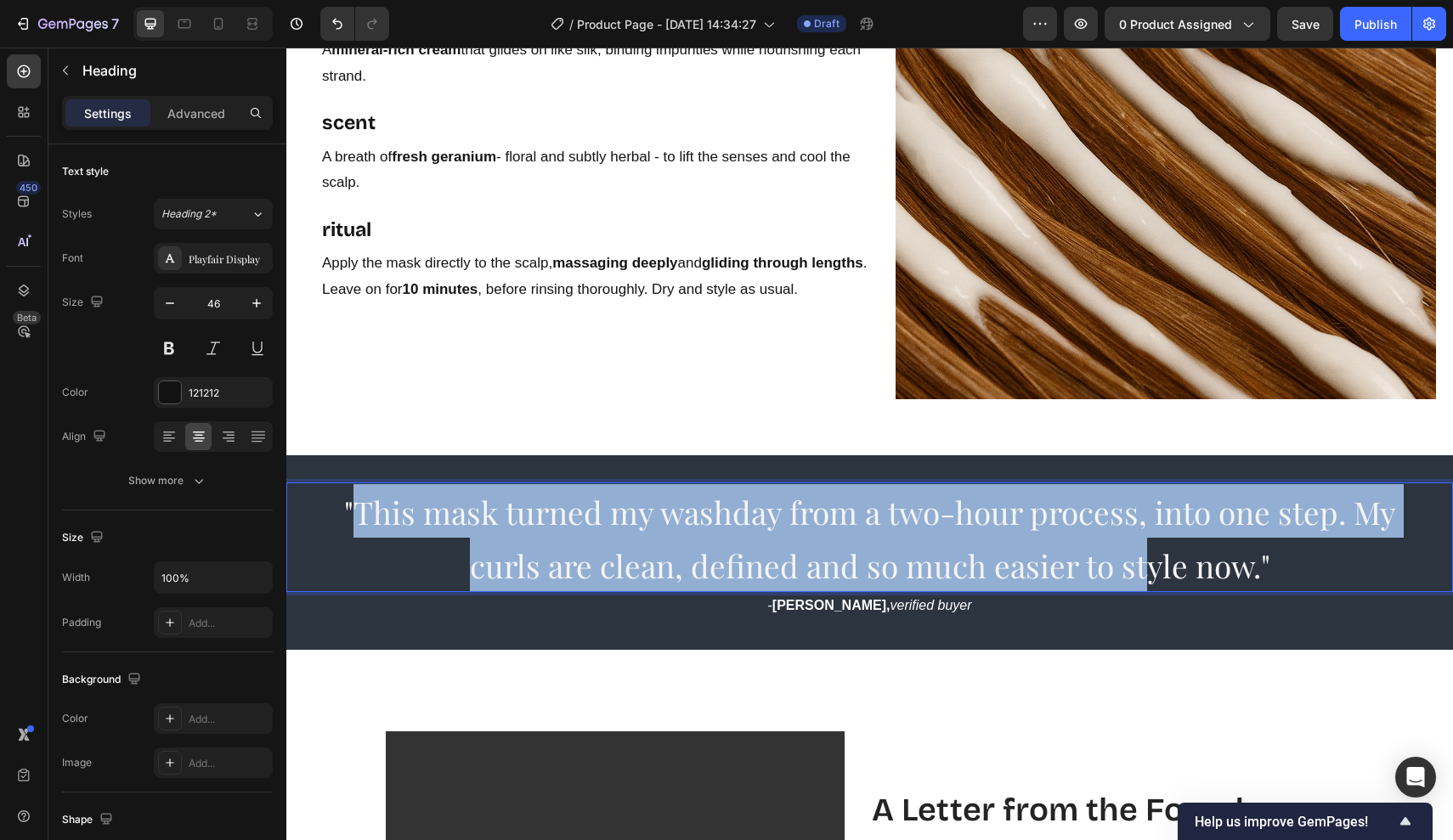
drag, startPoint x: 351, startPoint y: 508, endPoint x: 1147, endPoint y: 564, distance: 798.0
click at [1147, 564] on span ""This mask turned my washday from a two-hour process, into one step. My curls a…" at bounding box center [869, 539] width 1051 height 95
click at [1207, 567] on span ""This mask turned my washday from a two-hour process, into one step. My curls a…" at bounding box center [869, 539] width 1051 height 95
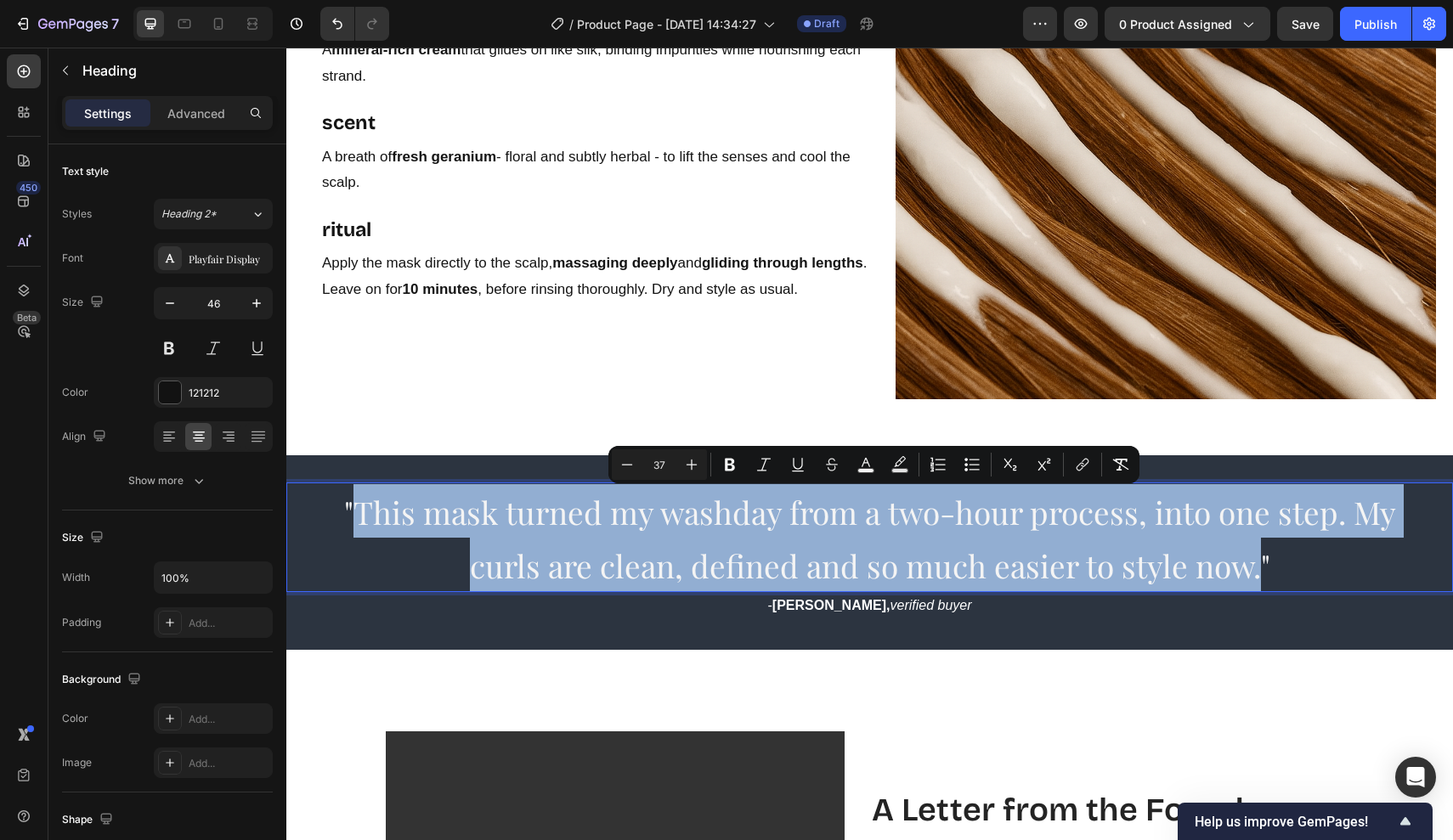
drag, startPoint x: 1256, startPoint y: 568, endPoint x: 351, endPoint y: 509, distance: 906.9
click at [351, 509] on span ""This mask turned my washday from a two-hour process, into one step. My curls a…" at bounding box center [869, 539] width 1051 height 95
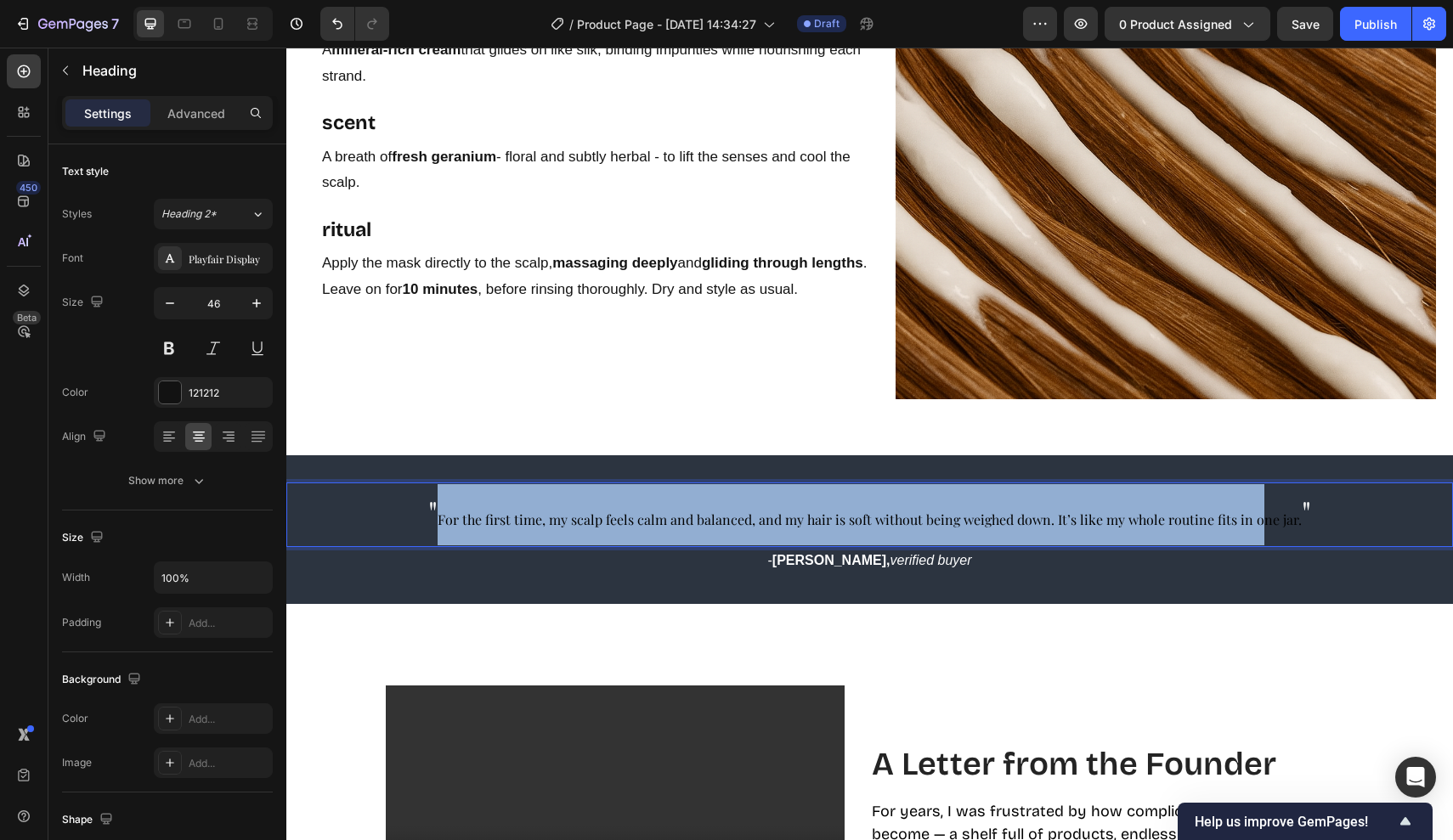
drag, startPoint x: 443, startPoint y: 516, endPoint x: 1263, endPoint y: 489, distance: 820.4
click at [1263, 489] on p "" For the first time, my scalp feels calm and balanced, and my hair is soft wit…" at bounding box center [869, 514] width 1078 height 61
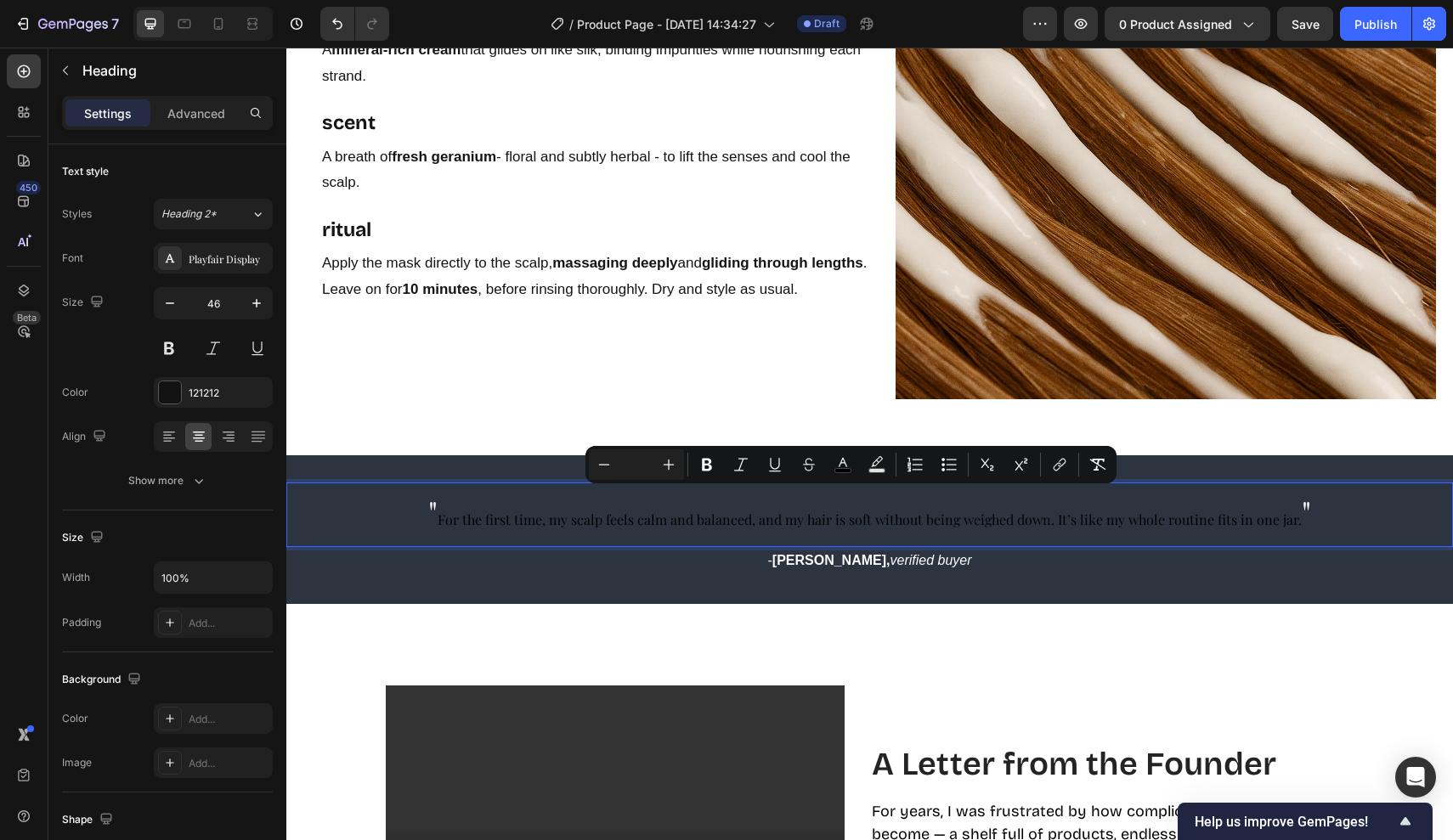
click at [1301, 512] on span """ at bounding box center [1306, 512] width 9 height 41
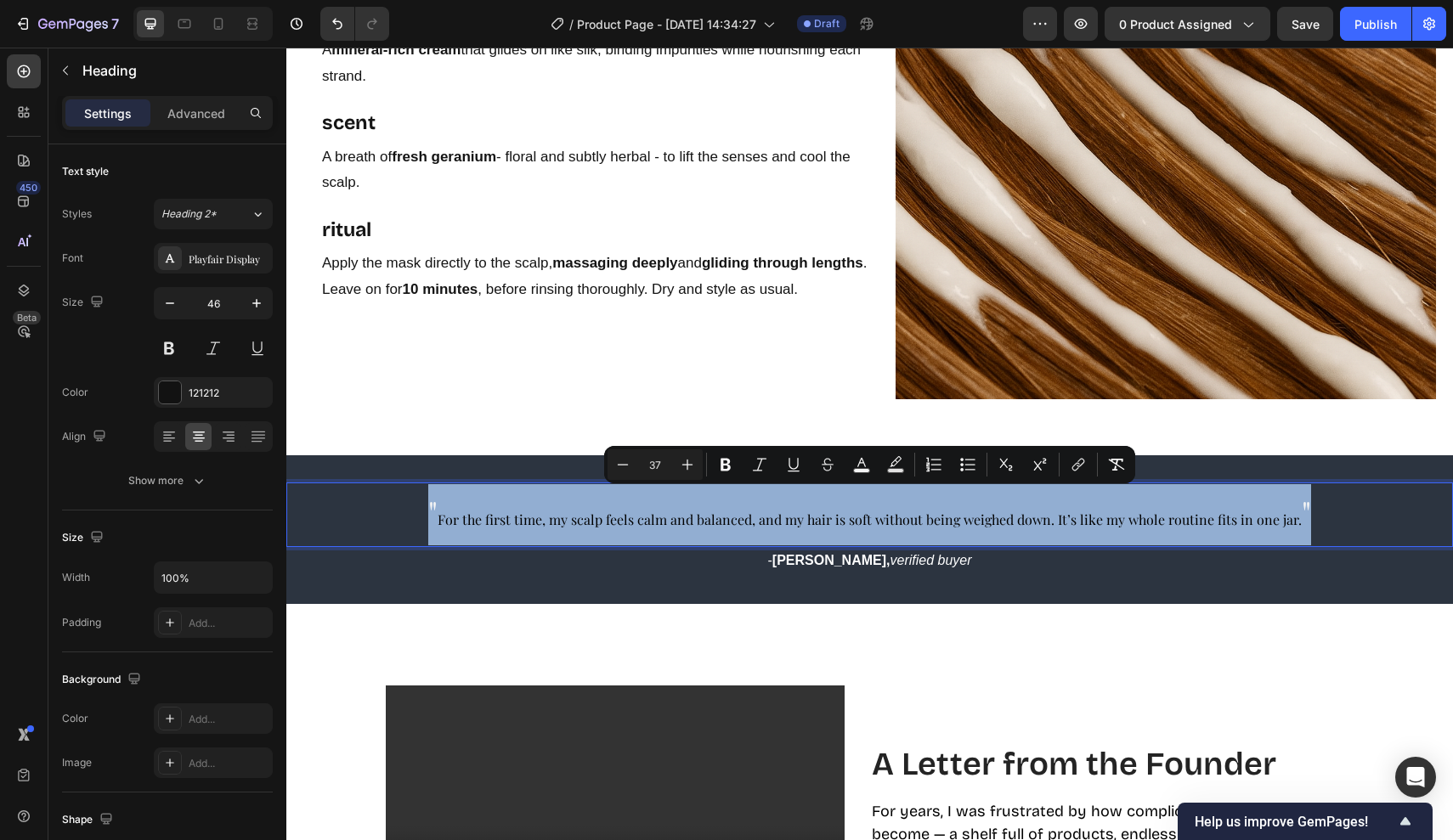
drag, startPoint x: 1298, startPoint y: 512, endPoint x: 310, endPoint y: 511, distance: 988.0
click at [310, 511] on div "" For the first time, my scalp feels calm and balanced, and my hair is soft wit…" at bounding box center [869, 514] width 1167 height 65
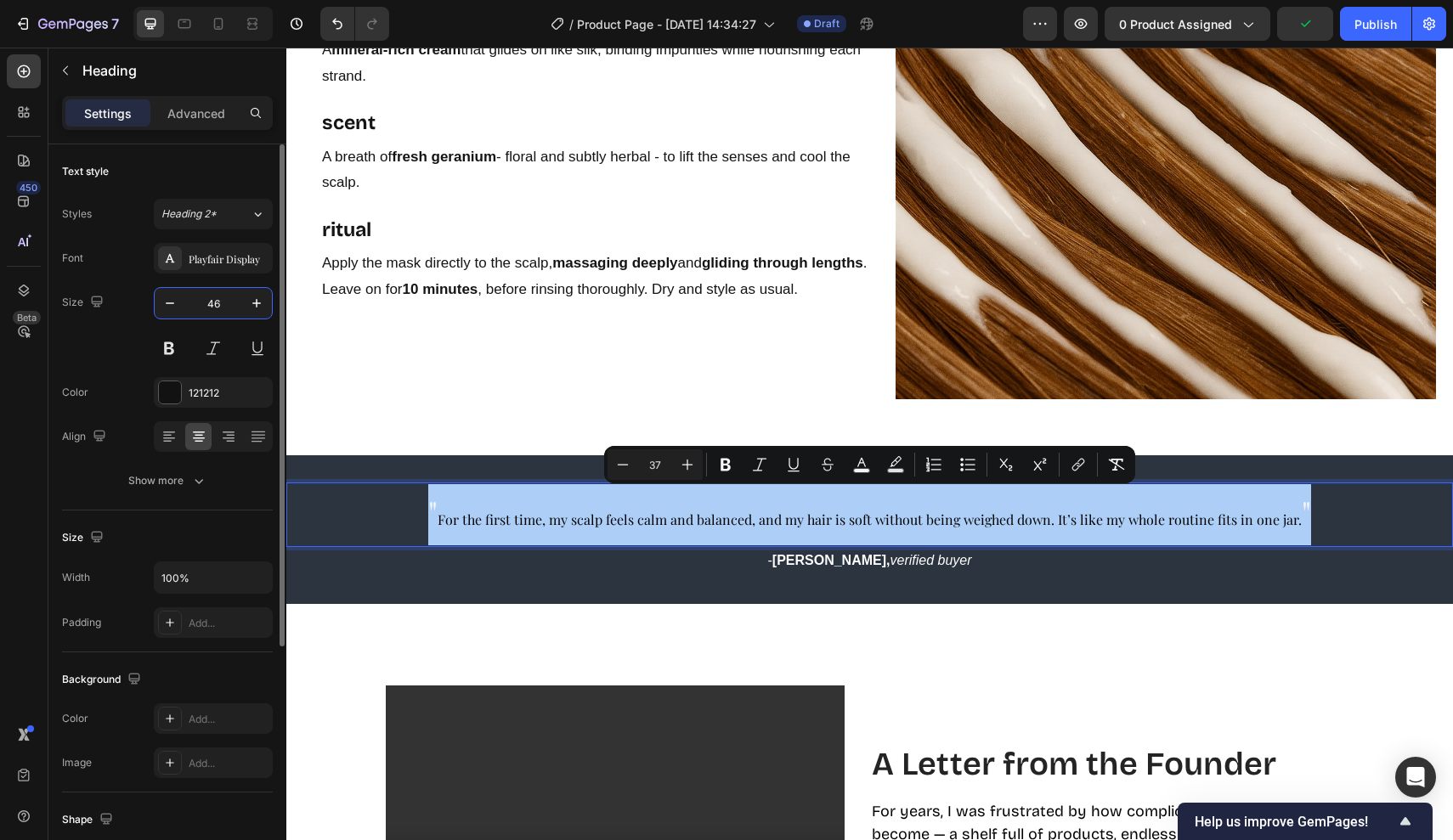
click at [210, 296] on input "46" at bounding box center [212, 303] width 56 height 30
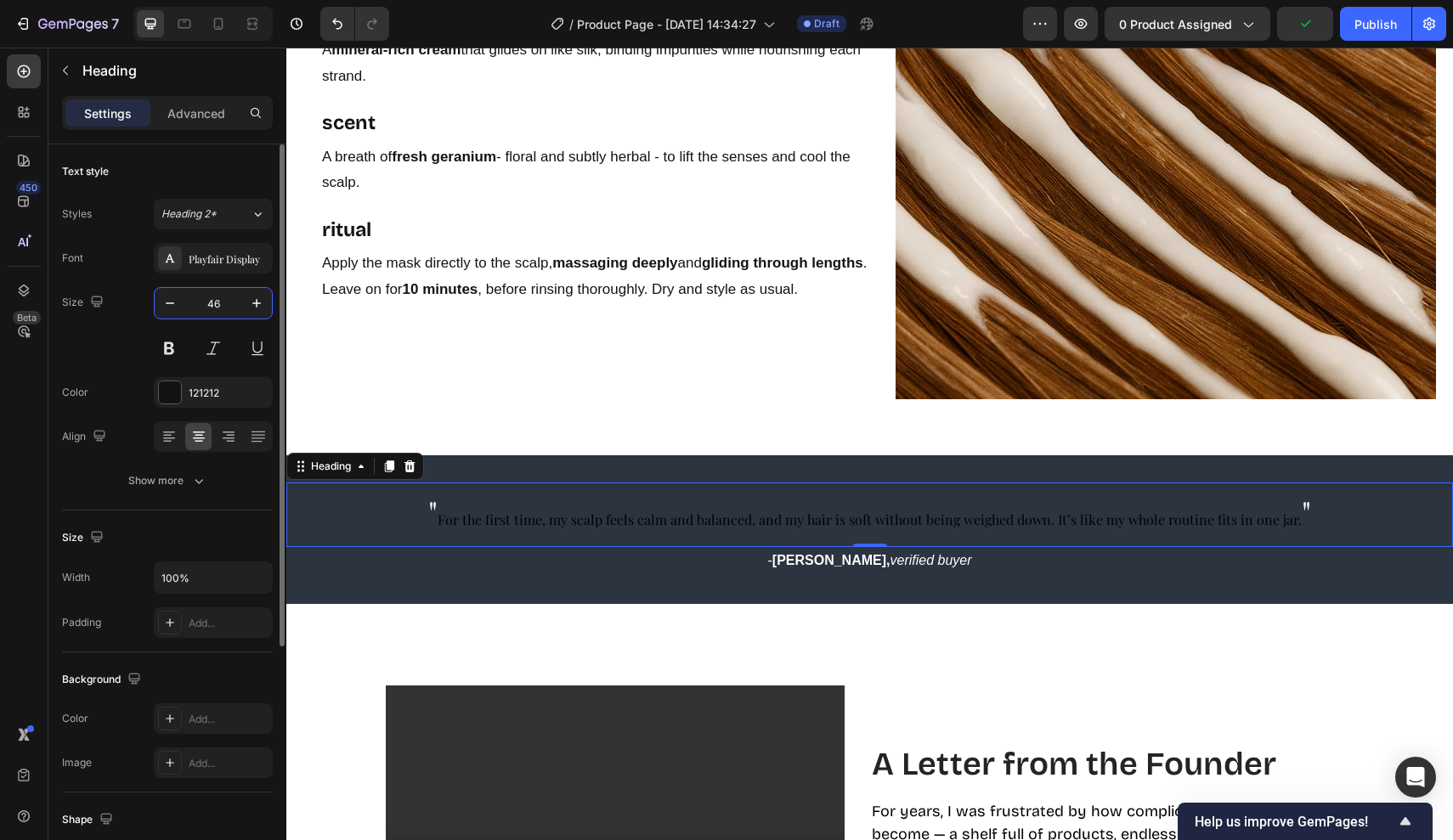
drag, startPoint x: 220, startPoint y: 296, endPoint x: 233, endPoint y: 296, distance: 13.0
click at [233, 296] on input "46" at bounding box center [212, 303] width 56 height 30
click at [225, 296] on input "46" at bounding box center [212, 303] width 56 height 30
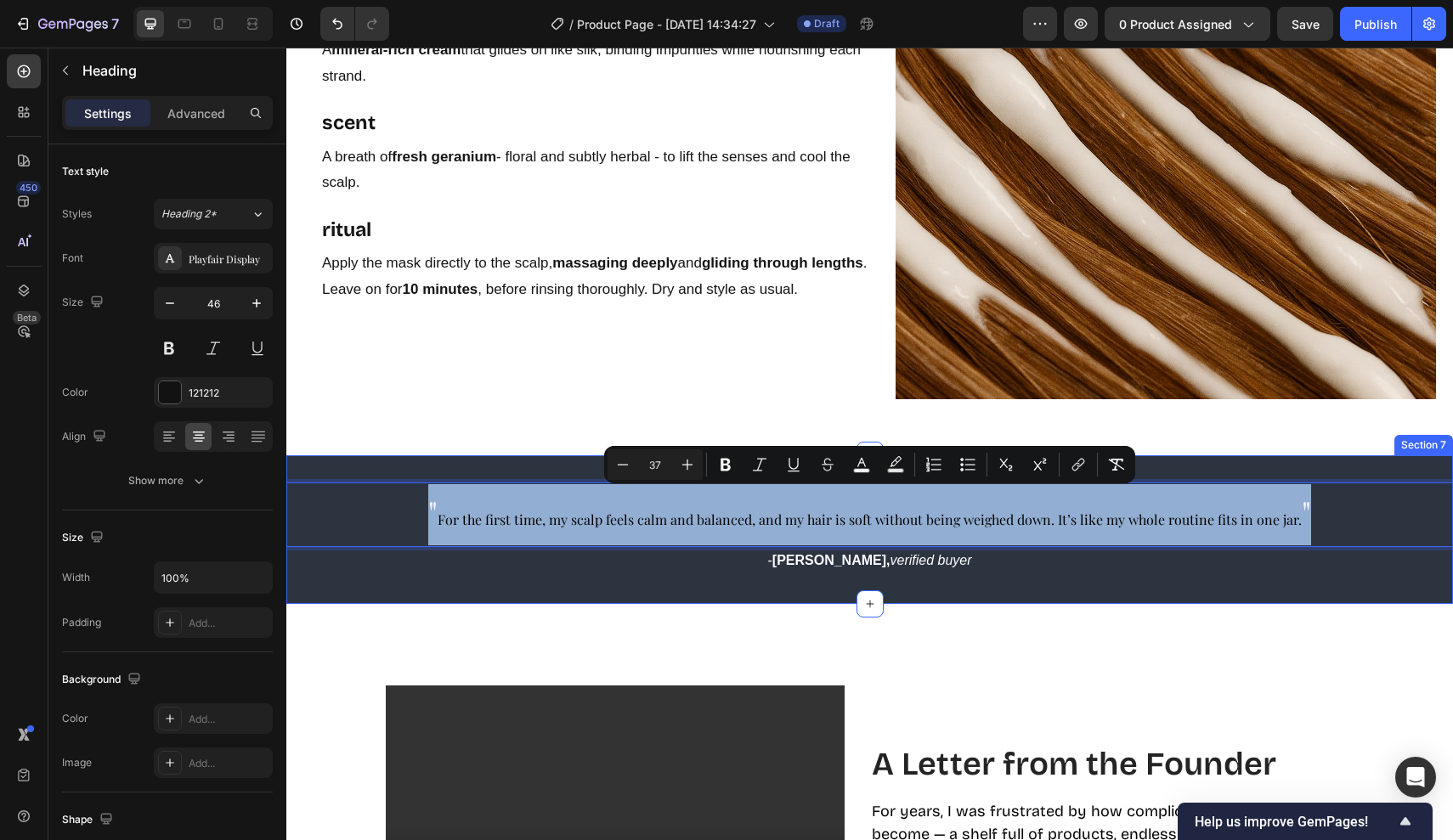
drag, startPoint x: 431, startPoint y: 517, endPoint x: 1391, endPoint y: 580, distance: 962.1
click at [1391, 580] on div "" For the first time, my scalp feels calm and balanced, and my hair is soft wit…" at bounding box center [869, 530] width 1167 height 149
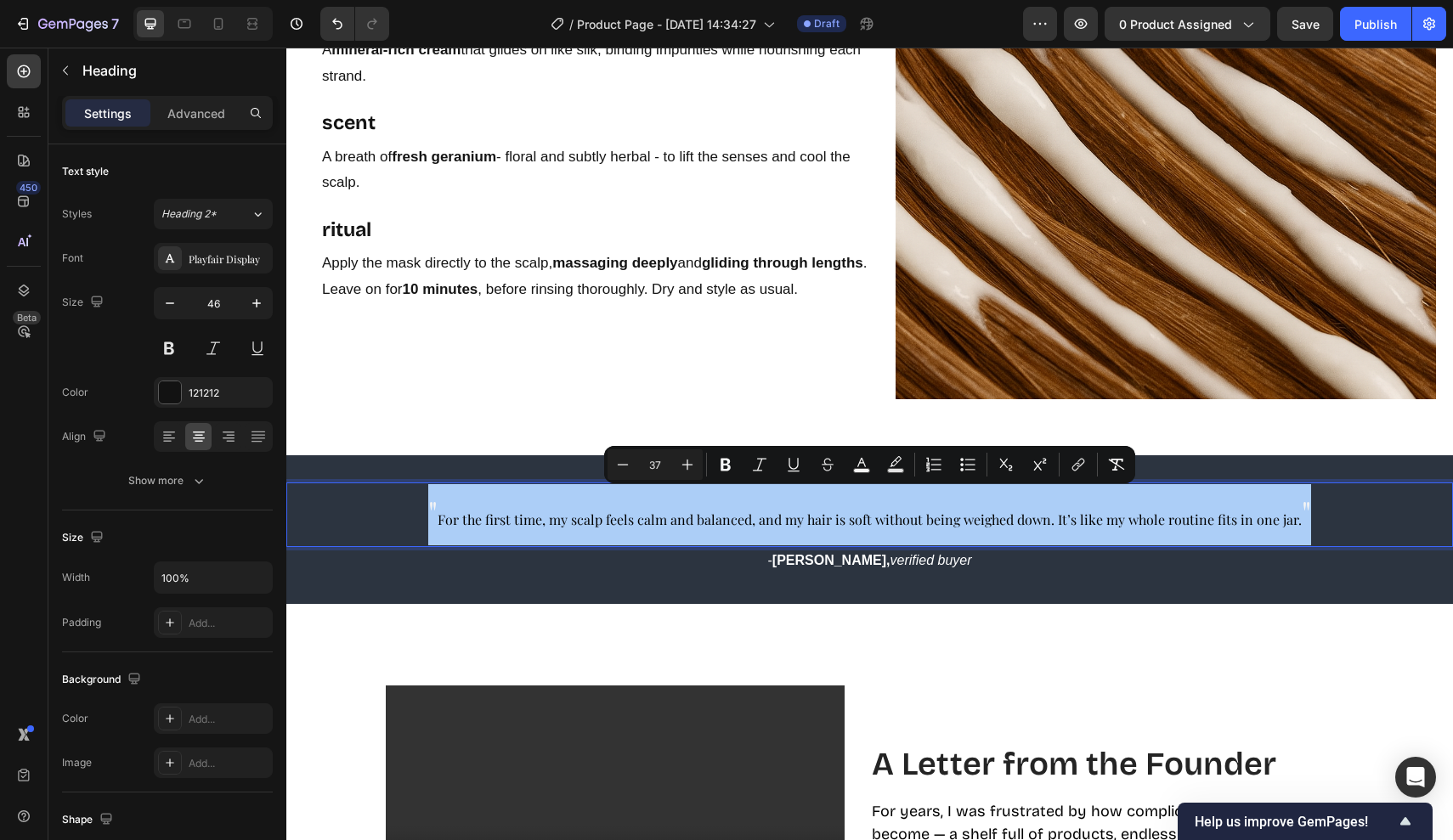
click at [662, 459] on input "37" at bounding box center [654, 465] width 34 height 20
type input "3"
type input "46"
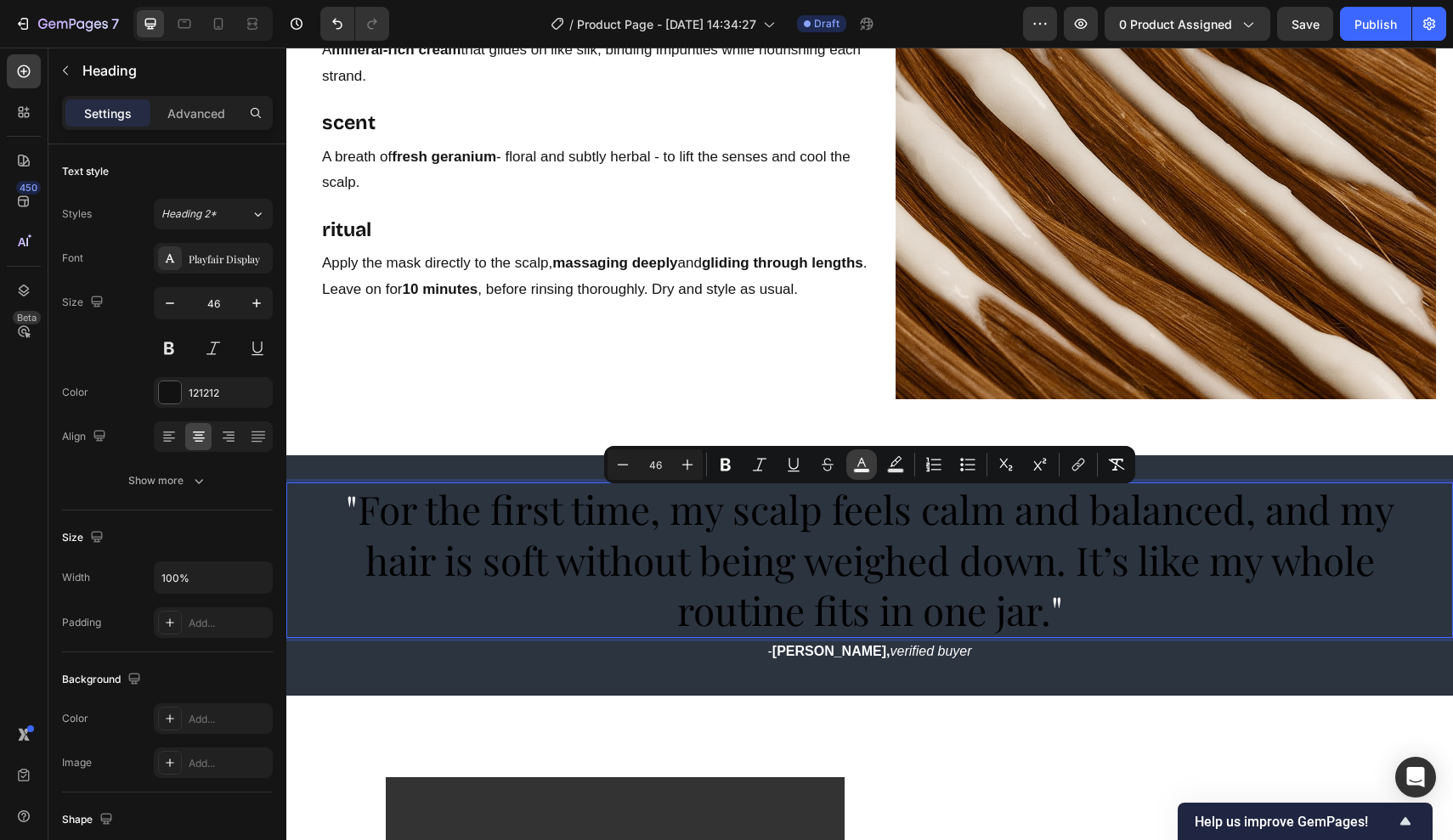
click at [858, 465] on icon "Editor contextual toolbar" at bounding box center [861, 462] width 8 height 9
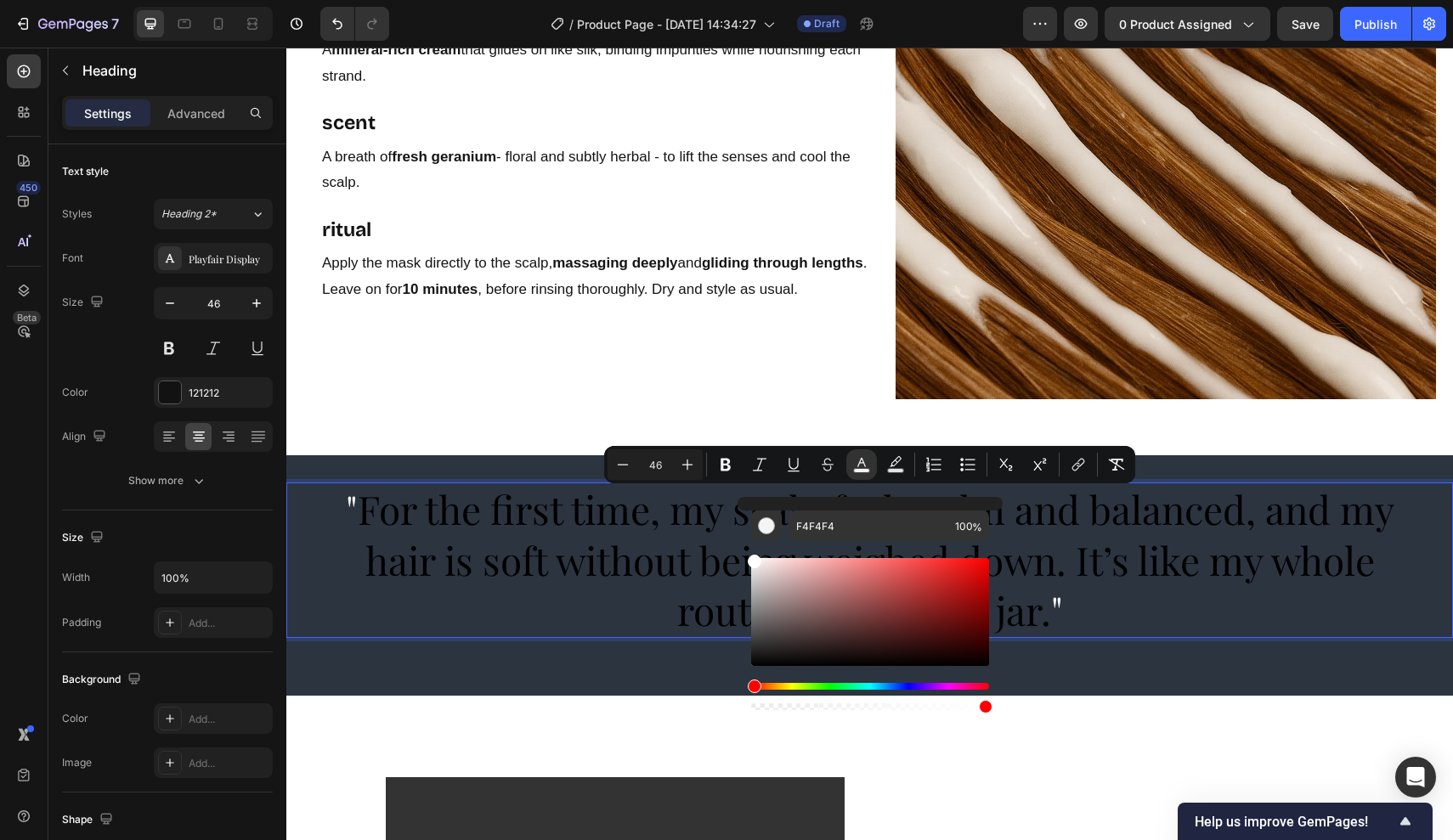
drag, startPoint x: 749, startPoint y: 569, endPoint x: 749, endPoint y: 532, distance: 37.0
click at [749, 532] on div "F4F4F4 100 %" at bounding box center [870, 605] width 265 height 217
type input "FFFFFF"
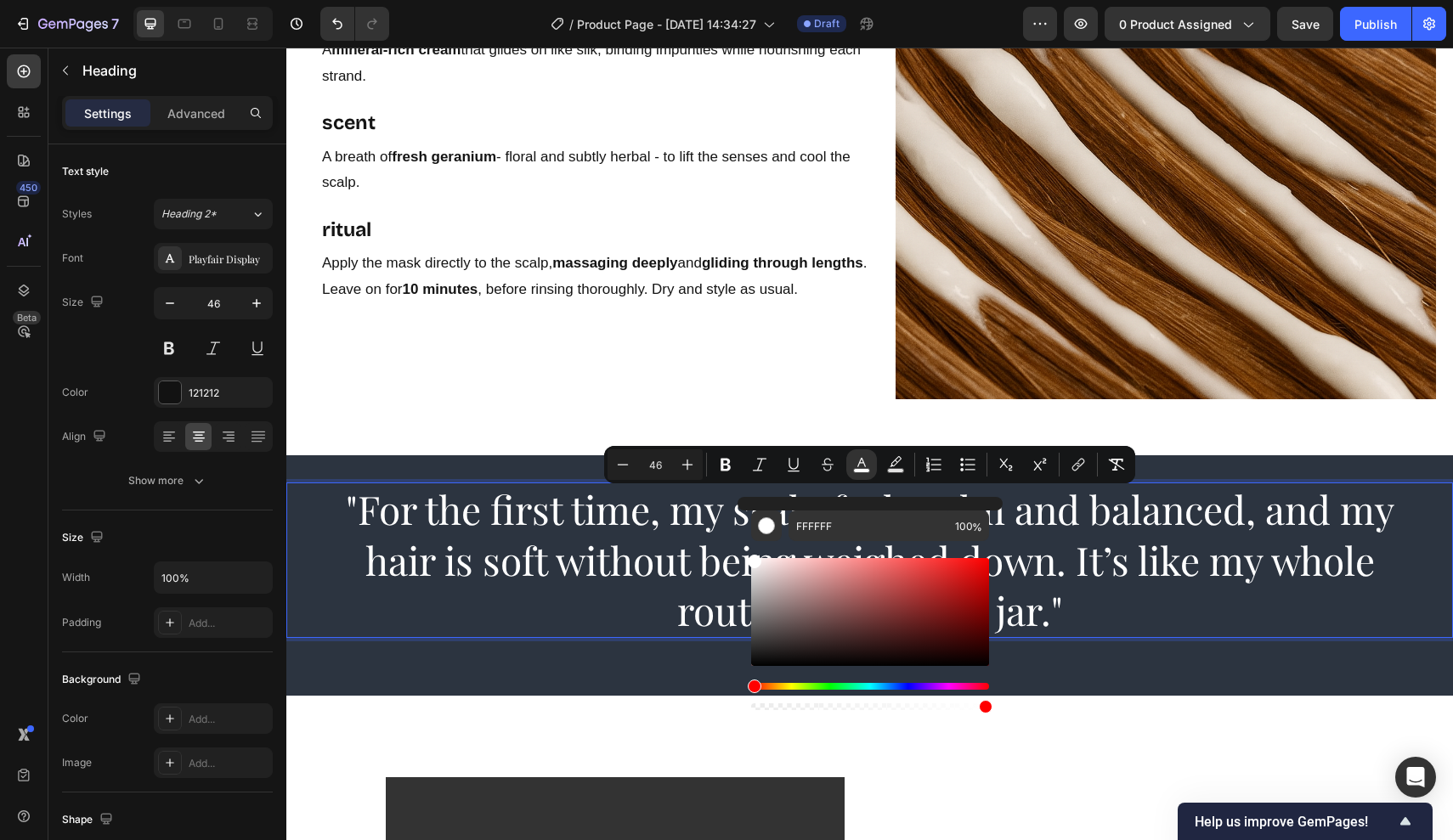
click at [683, 545] on span ""For the first time, my scalp feels calm and balanced, and my hair is soft with…" at bounding box center [870, 559] width 1049 height 155
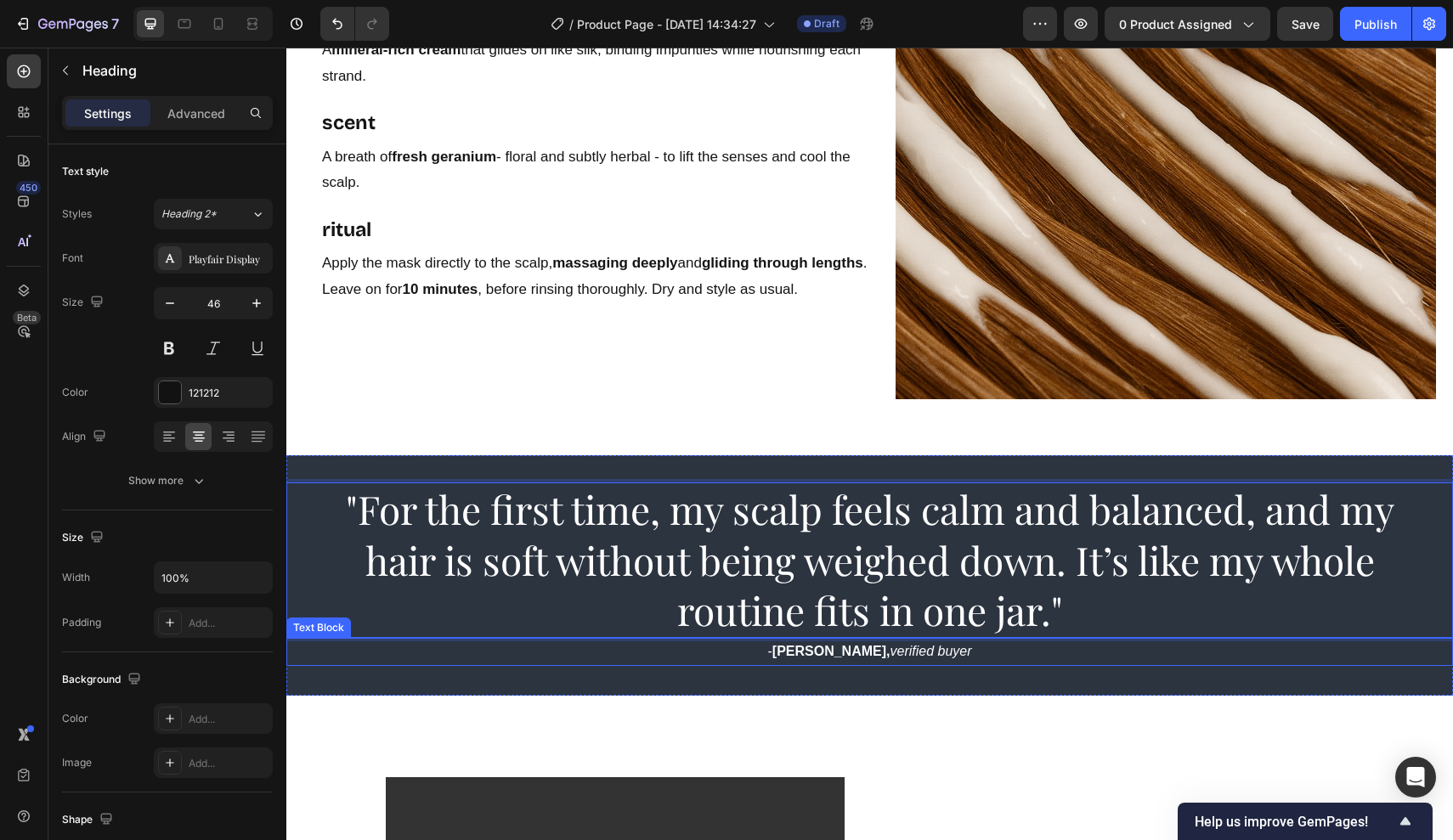
click at [834, 649] on strong "[PERSON_NAME]," at bounding box center [831, 652] width 118 height 15
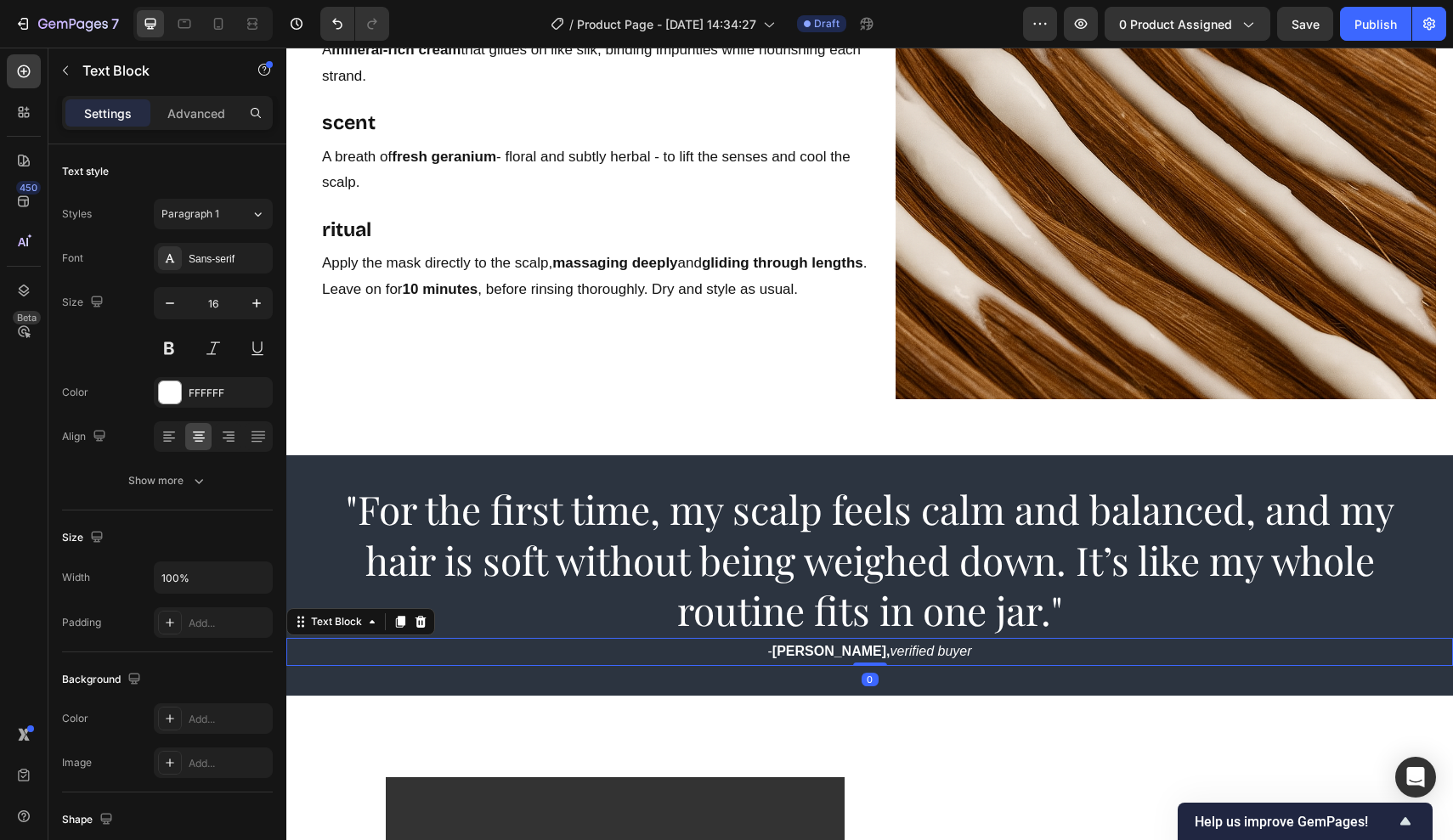
click at [848, 649] on strong "[PERSON_NAME]," at bounding box center [831, 652] width 118 height 15
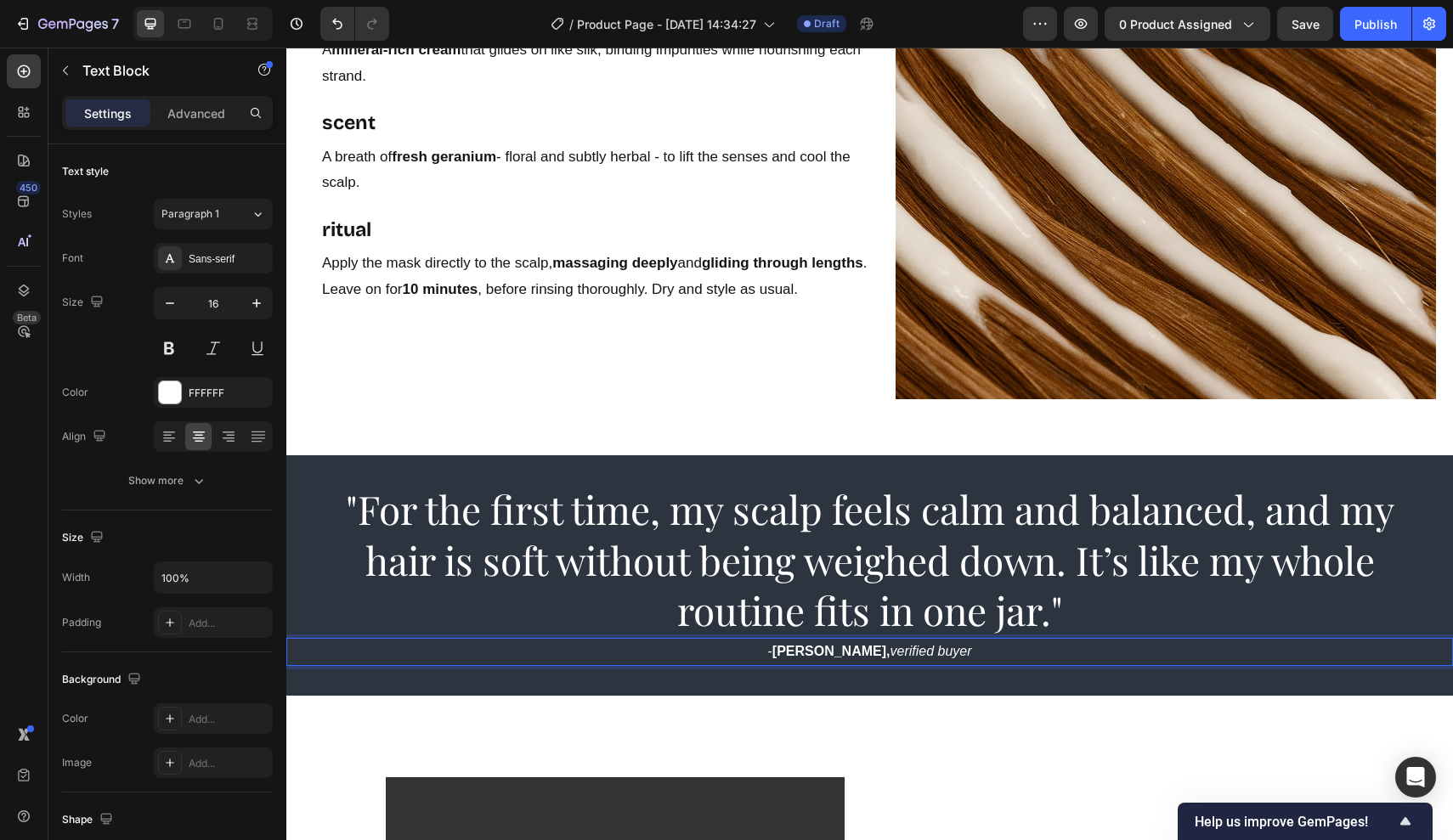
click at [854, 649] on strong "[PERSON_NAME]," at bounding box center [831, 652] width 118 height 15
drag, startPoint x: 865, startPoint y: 648, endPoint x: 787, endPoint y: 648, distance: 78.0
click at [787, 647] on p "- Samantha L , verified buyer" at bounding box center [869, 652] width 1163 height 25
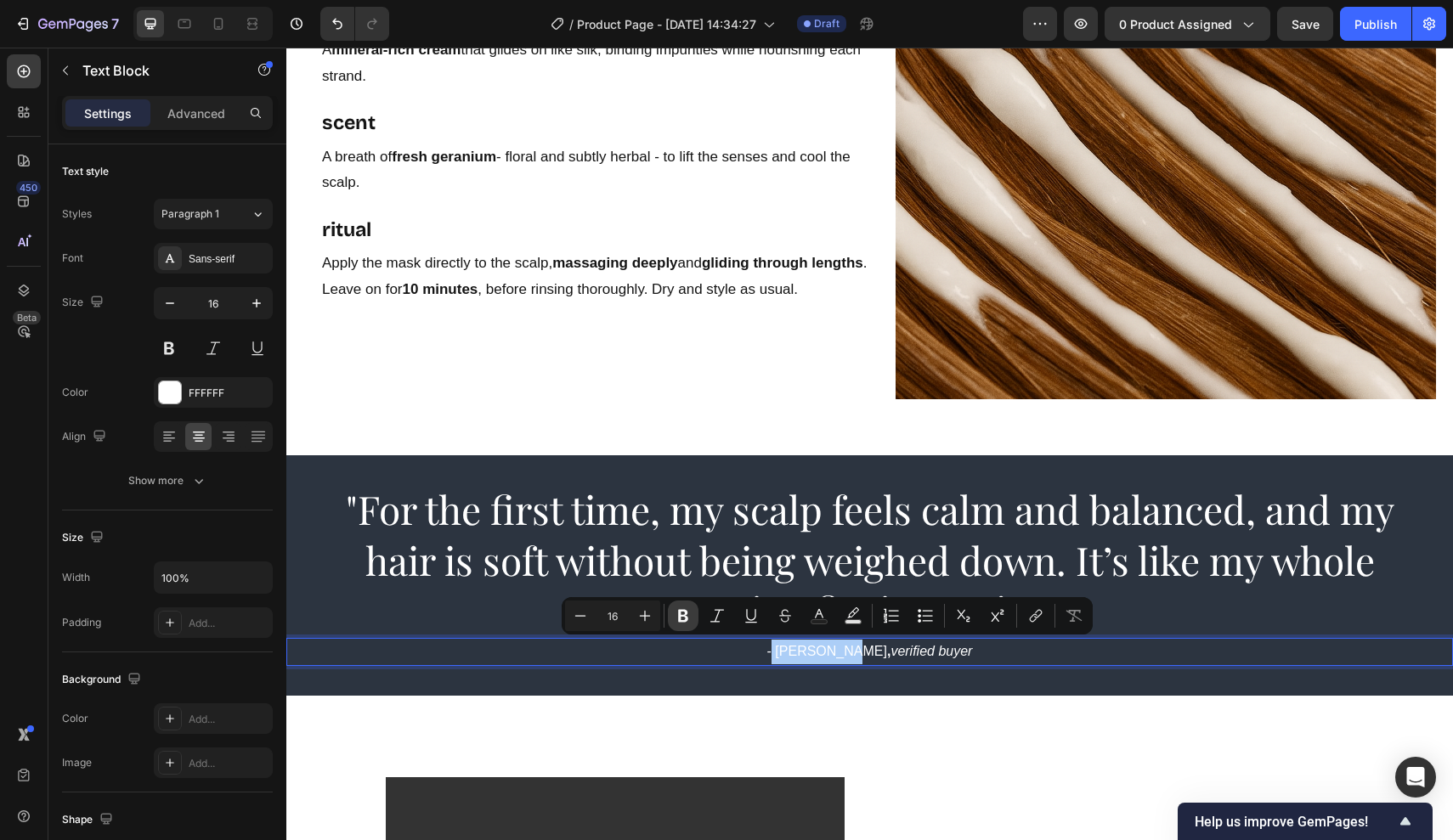
click at [681, 617] on icon "Editor contextual toolbar" at bounding box center [683, 617] width 10 height 13
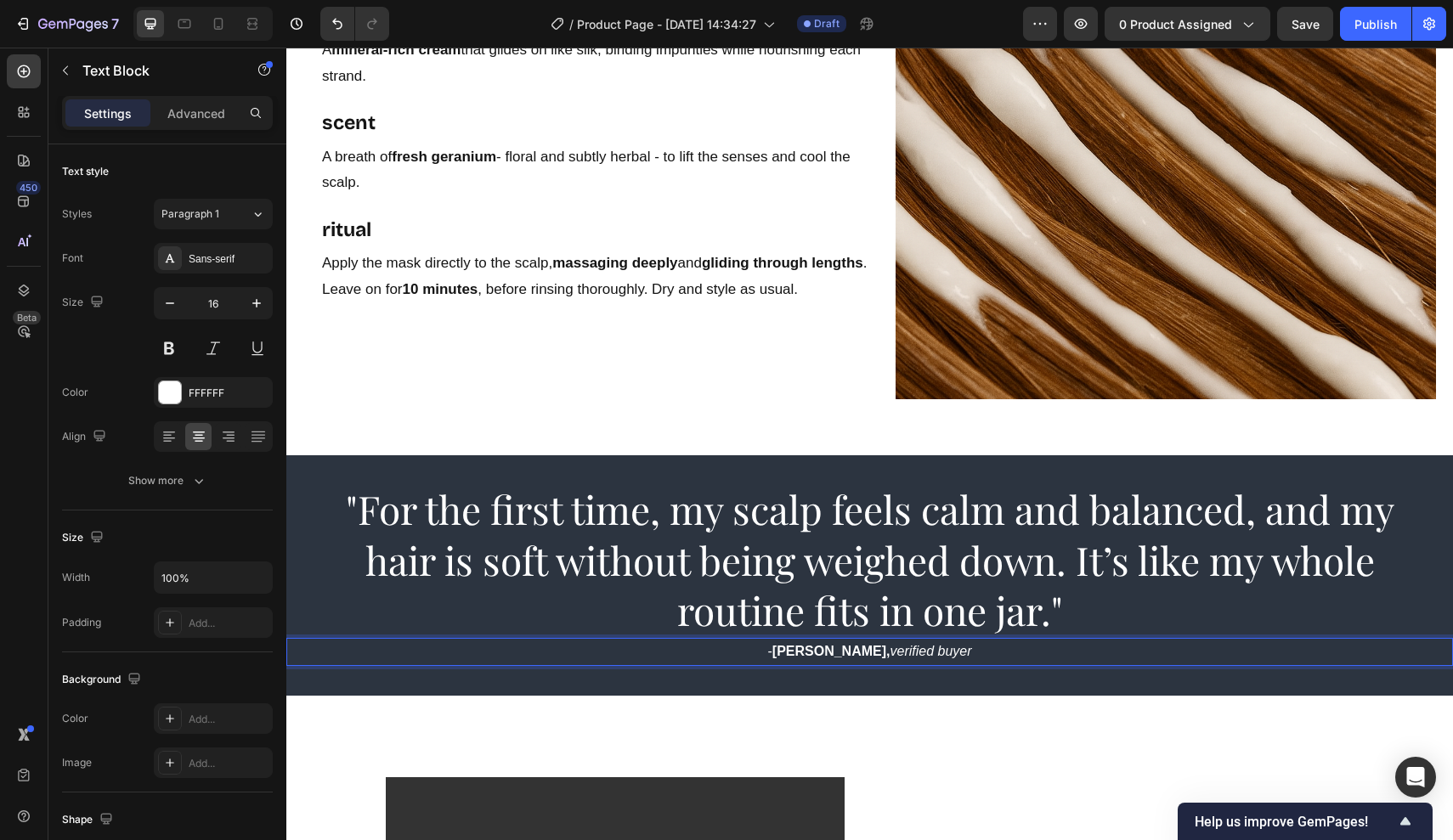
click at [943, 677] on div "⁠⁠⁠⁠⁠⁠⁠ "For the first time, my scalp feels calm and balanced, and my hair is s…" at bounding box center [869, 576] width 1167 height 241
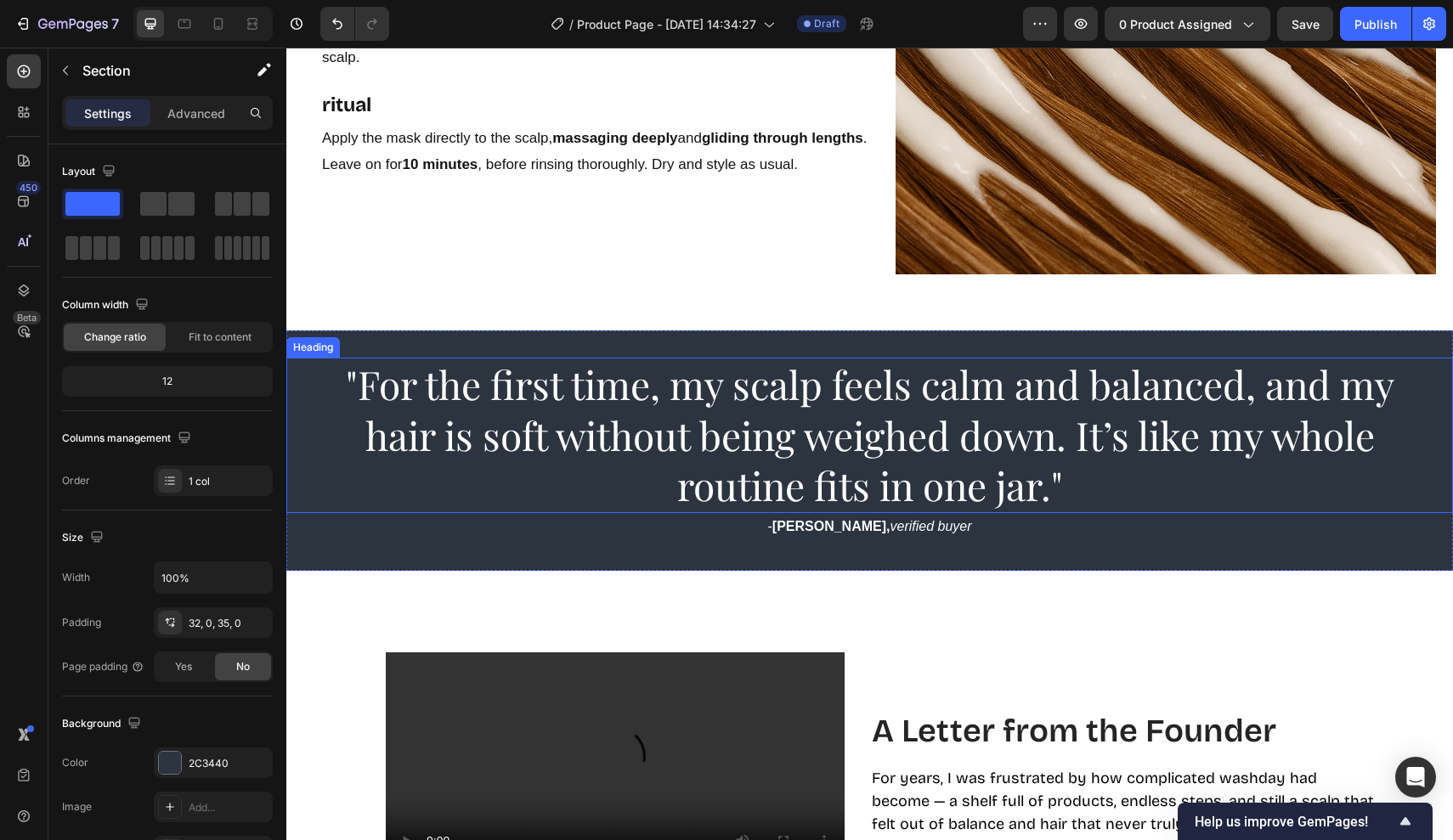
scroll to position [2990, 0]
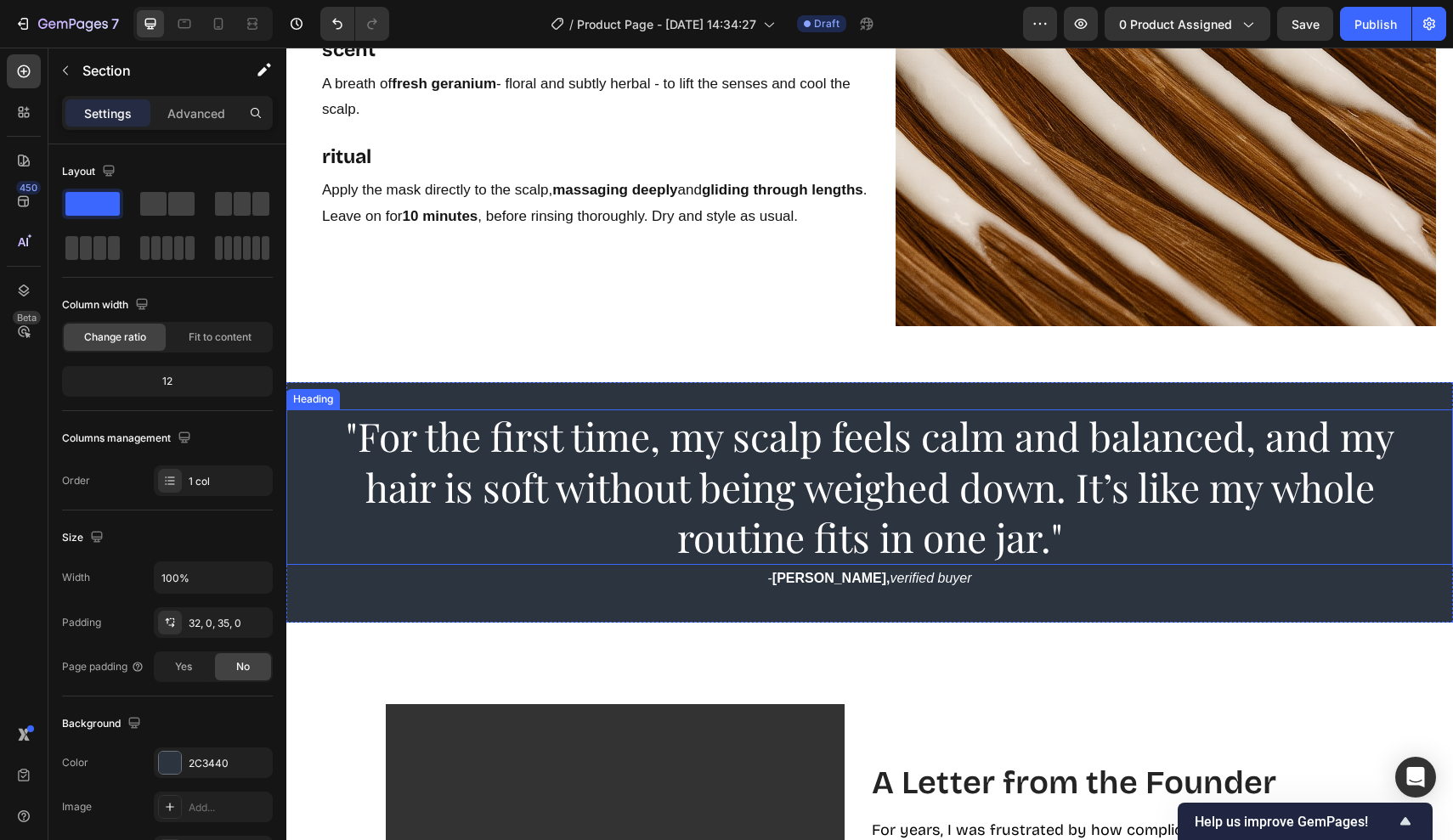
click at [1041, 451] on span ""For the first time, my scalp feels calm and balanced, and my hair is soft with…" at bounding box center [870, 487] width 1049 height 155
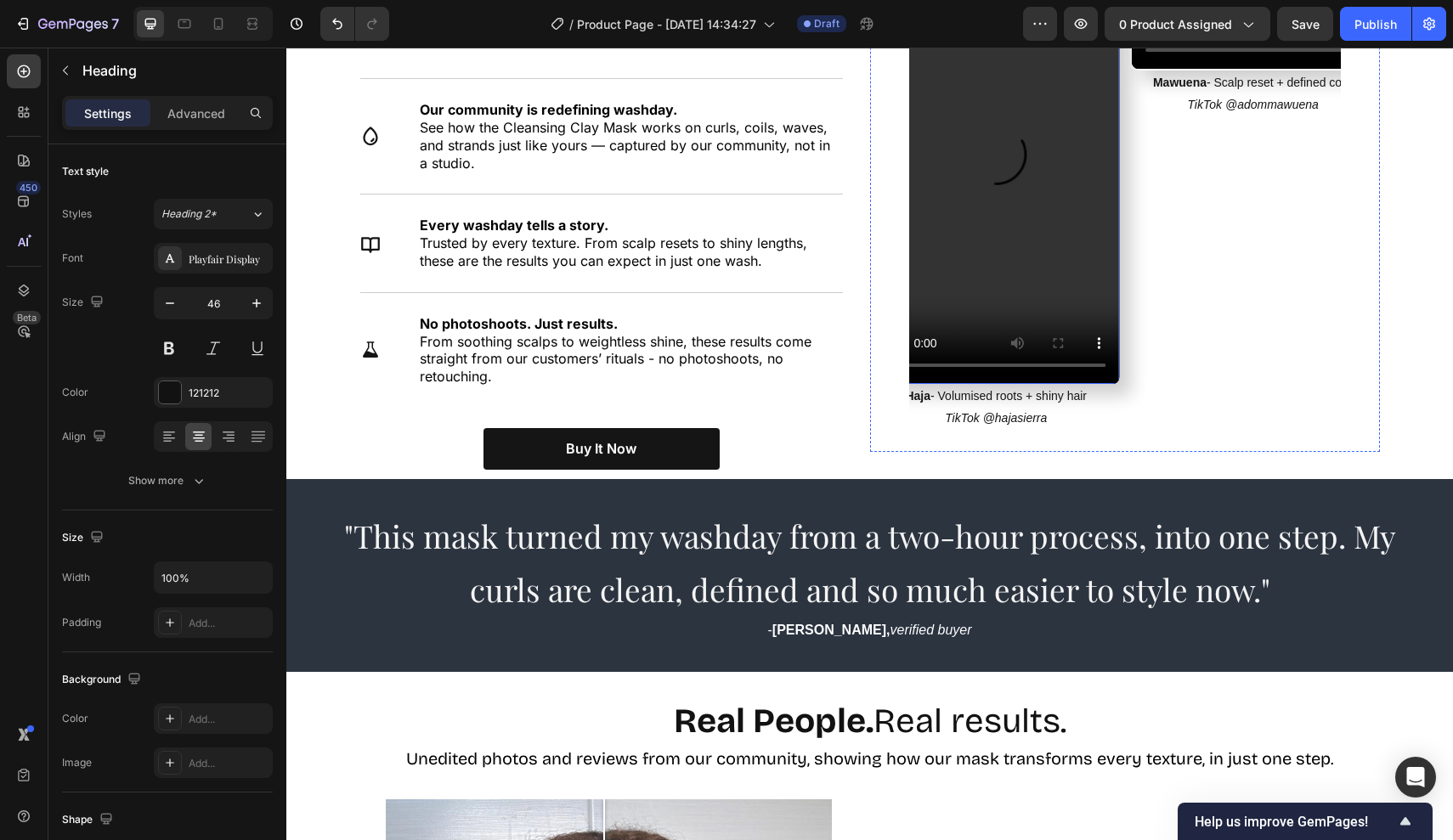
scroll to position [1475, 0]
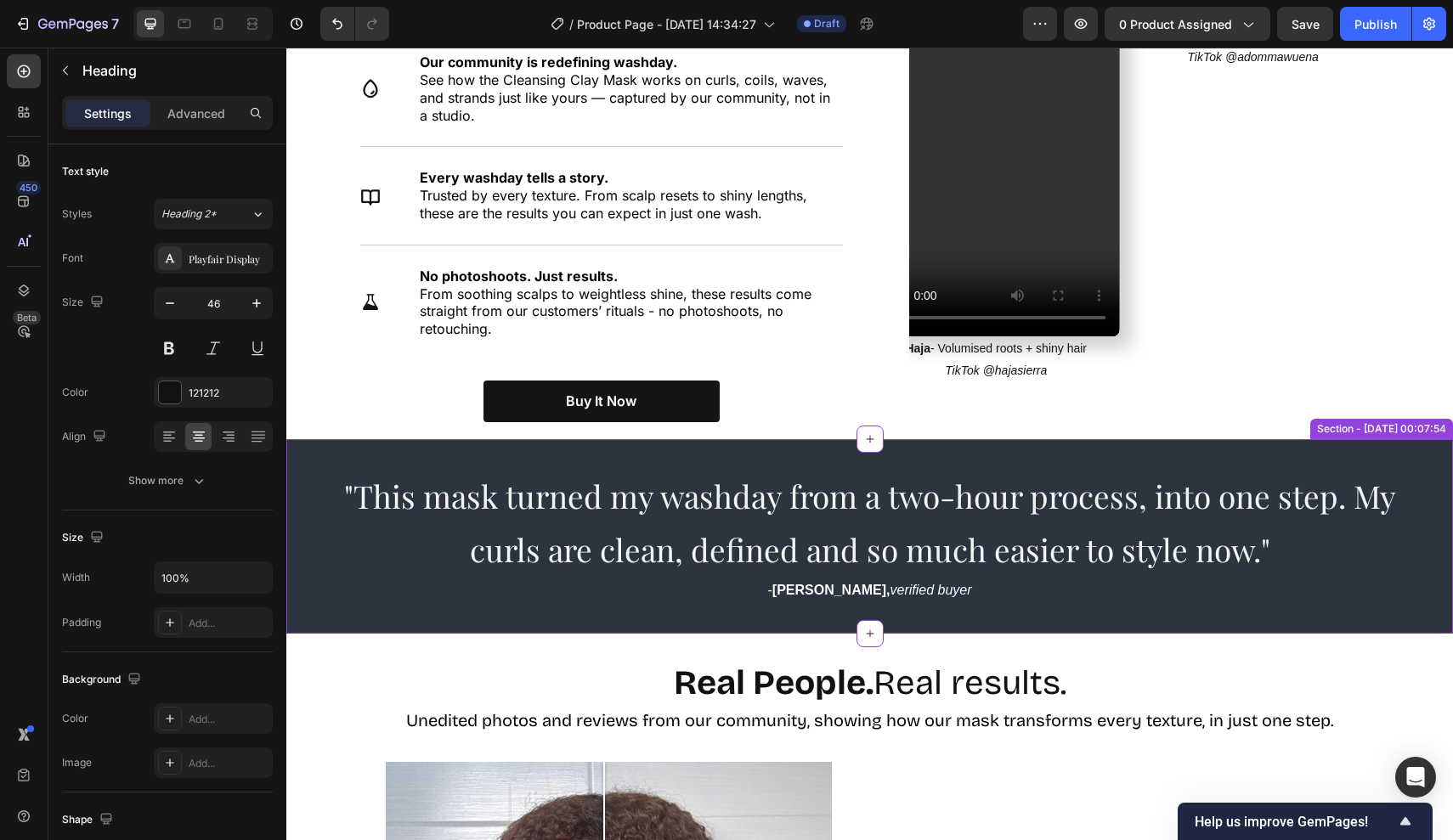
click at [796, 488] on span ""This mask turned my washday from a two-hour process, into one step. My curls a…" at bounding box center [869, 522] width 1051 height 95
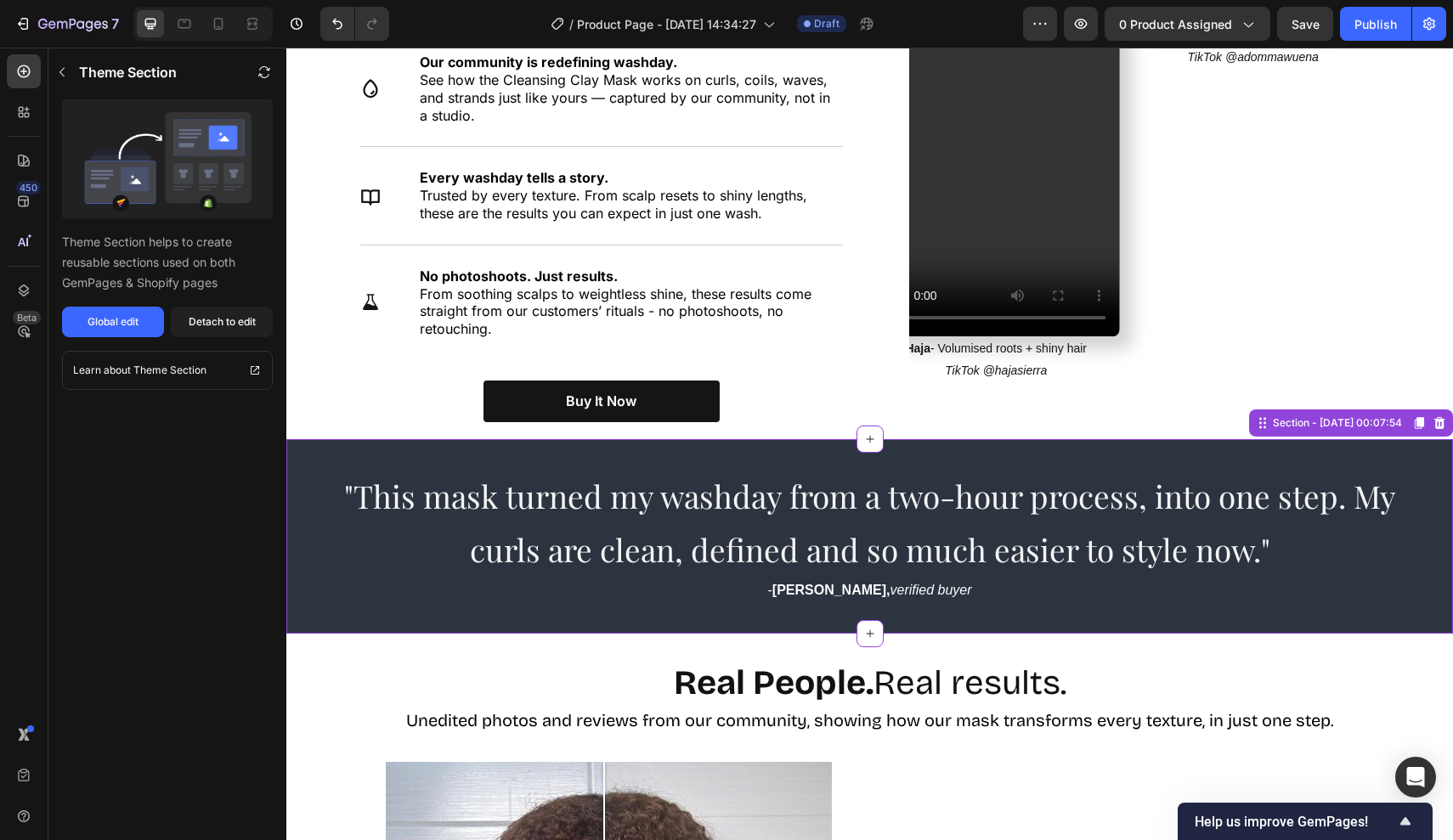
click at [796, 488] on span ""This mask turned my washday from a two-hour process, into one step. My curls a…" at bounding box center [869, 522] width 1051 height 95
click at [790, 516] on h2 ""This mask turned my washday from a two-hour process, into one step. My curls a…" at bounding box center [869, 522] width 1082 height 111
click at [220, 314] on button "Detach to edit" at bounding box center [221, 321] width 102 height 30
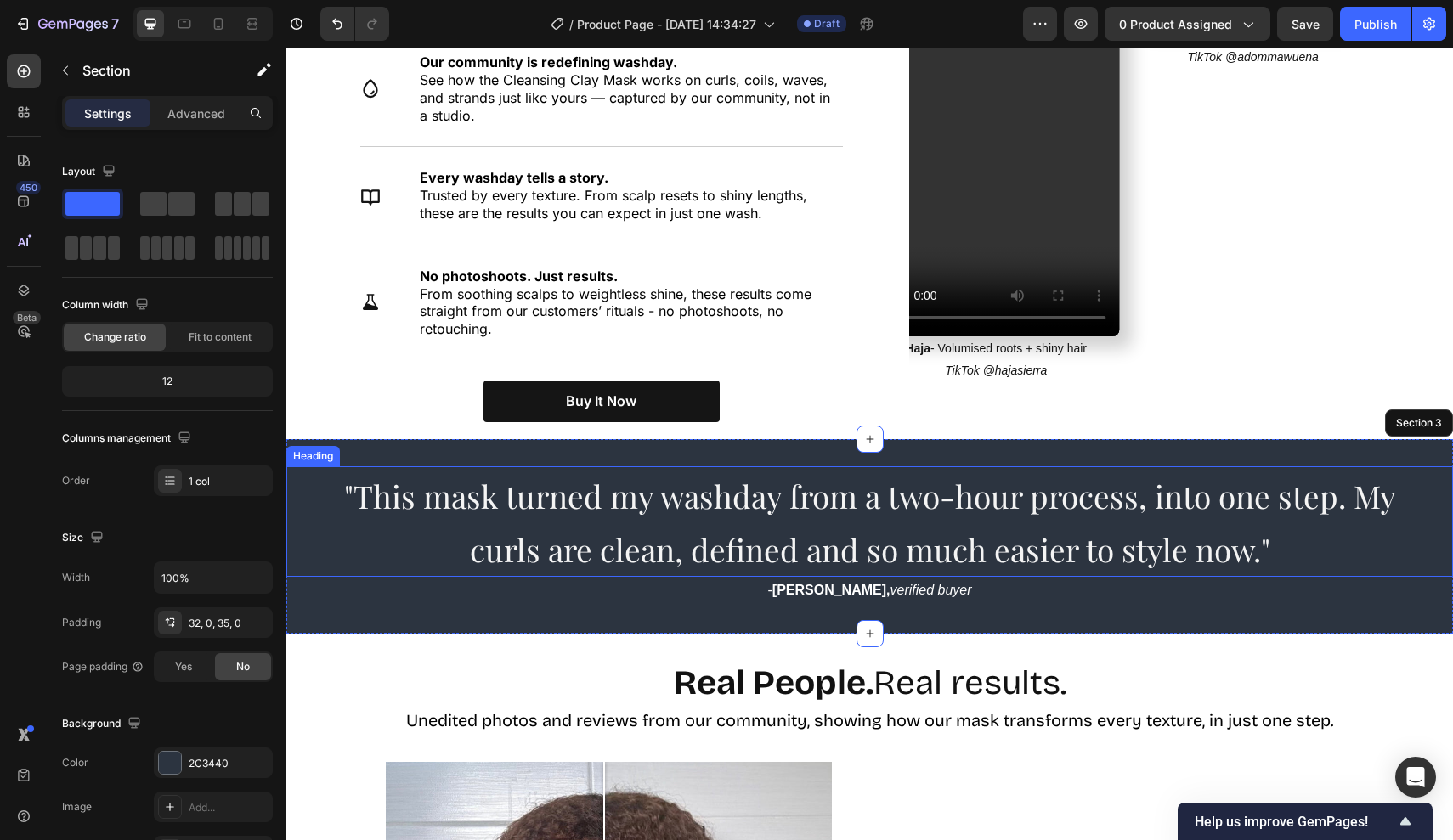
click at [446, 475] on span ""This mask turned my washday from a two-hour process, into one step. My curls a…" at bounding box center [869, 522] width 1051 height 95
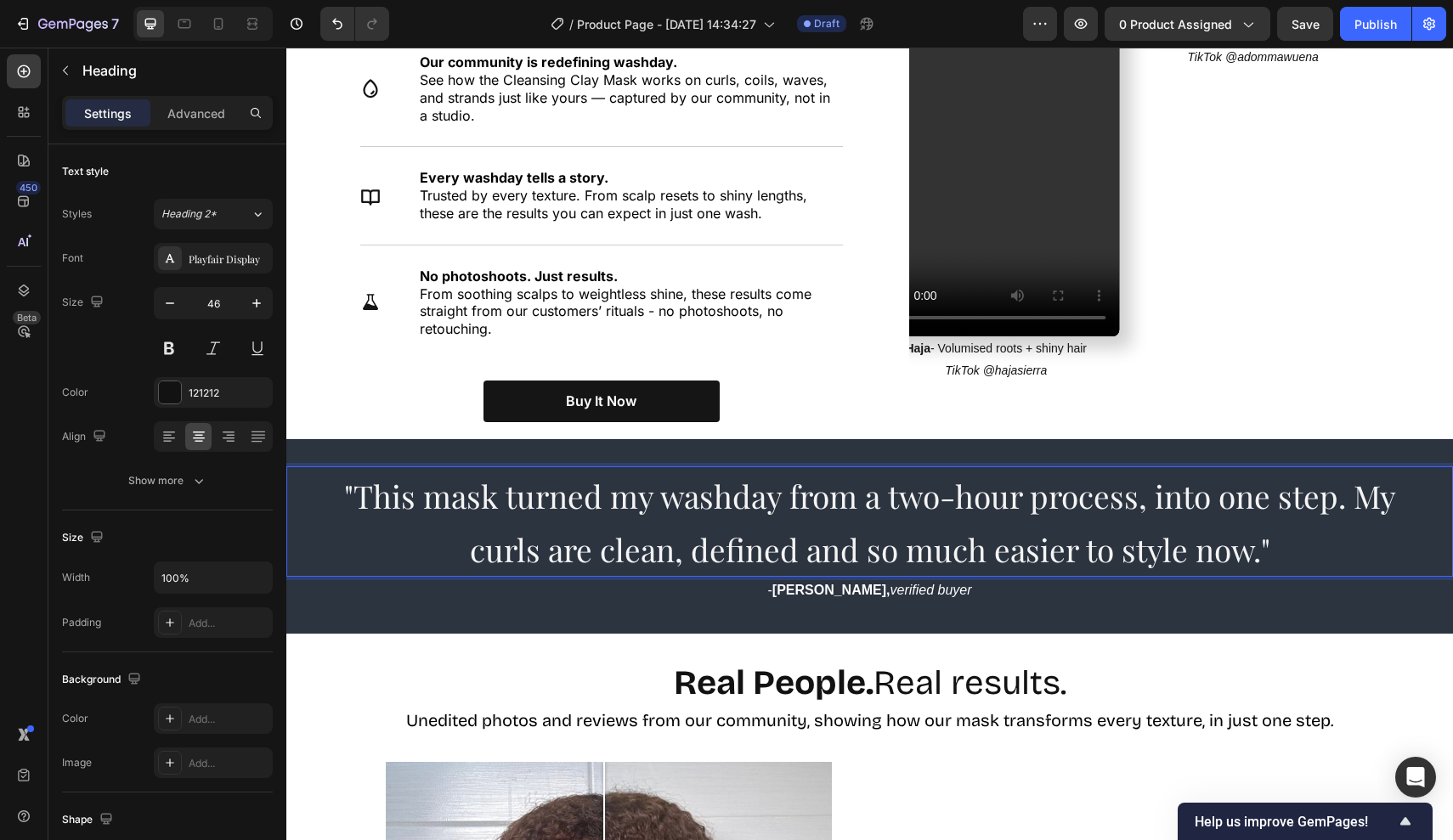
click at [438, 487] on span ""This mask turned my washday from a two-hour process, into one step. My curls a…" at bounding box center [869, 522] width 1051 height 95
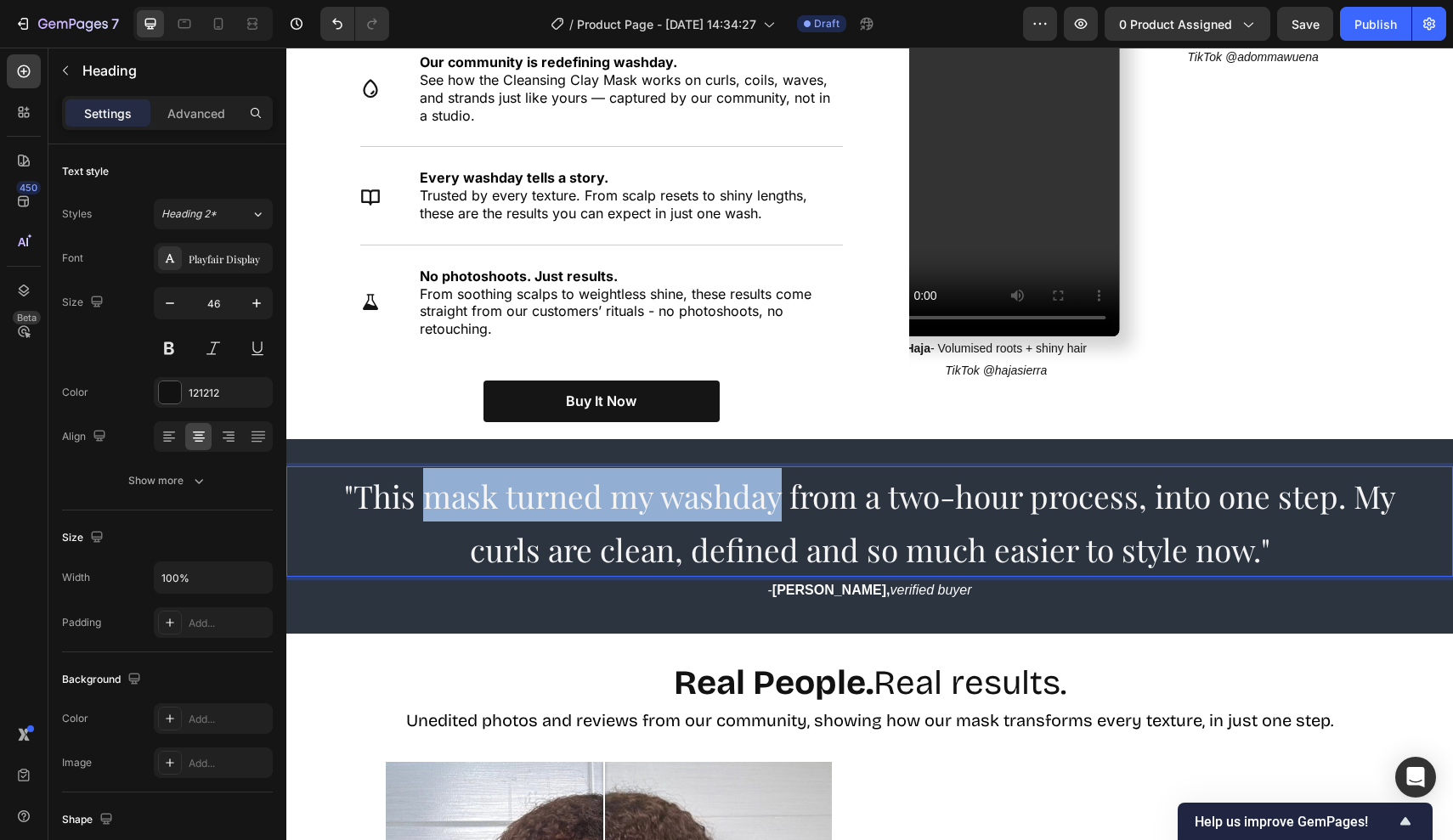
drag, startPoint x: 438, startPoint y: 487, endPoint x: 694, endPoint y: 487, distance: 256.0
click at [694, 487] on span ""This mask turned my washday from a two-hour process, into one step. My curls a…" at bounding box center [869, 522] width 1051 height 95
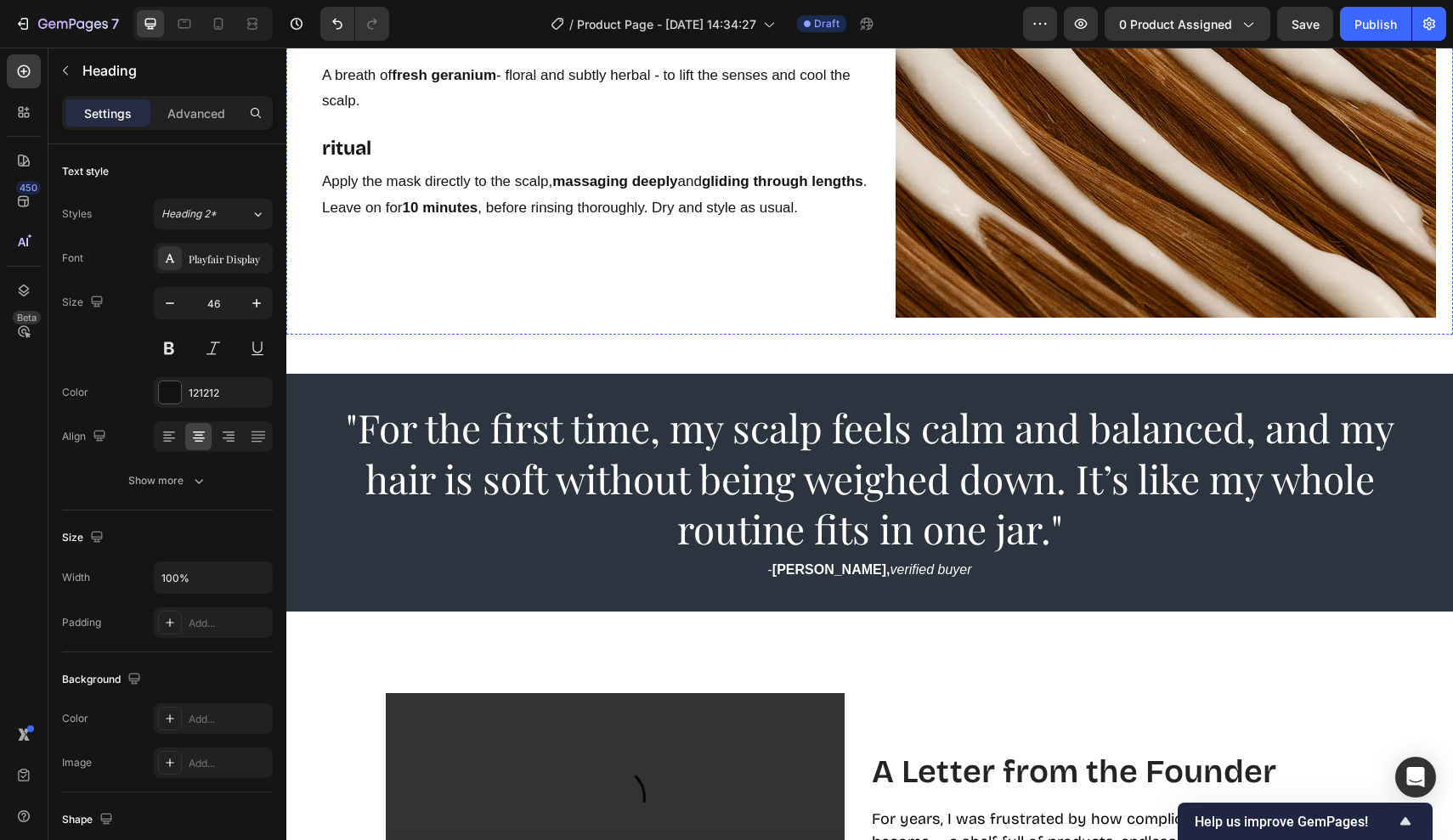
scroll to position [3056, 0]
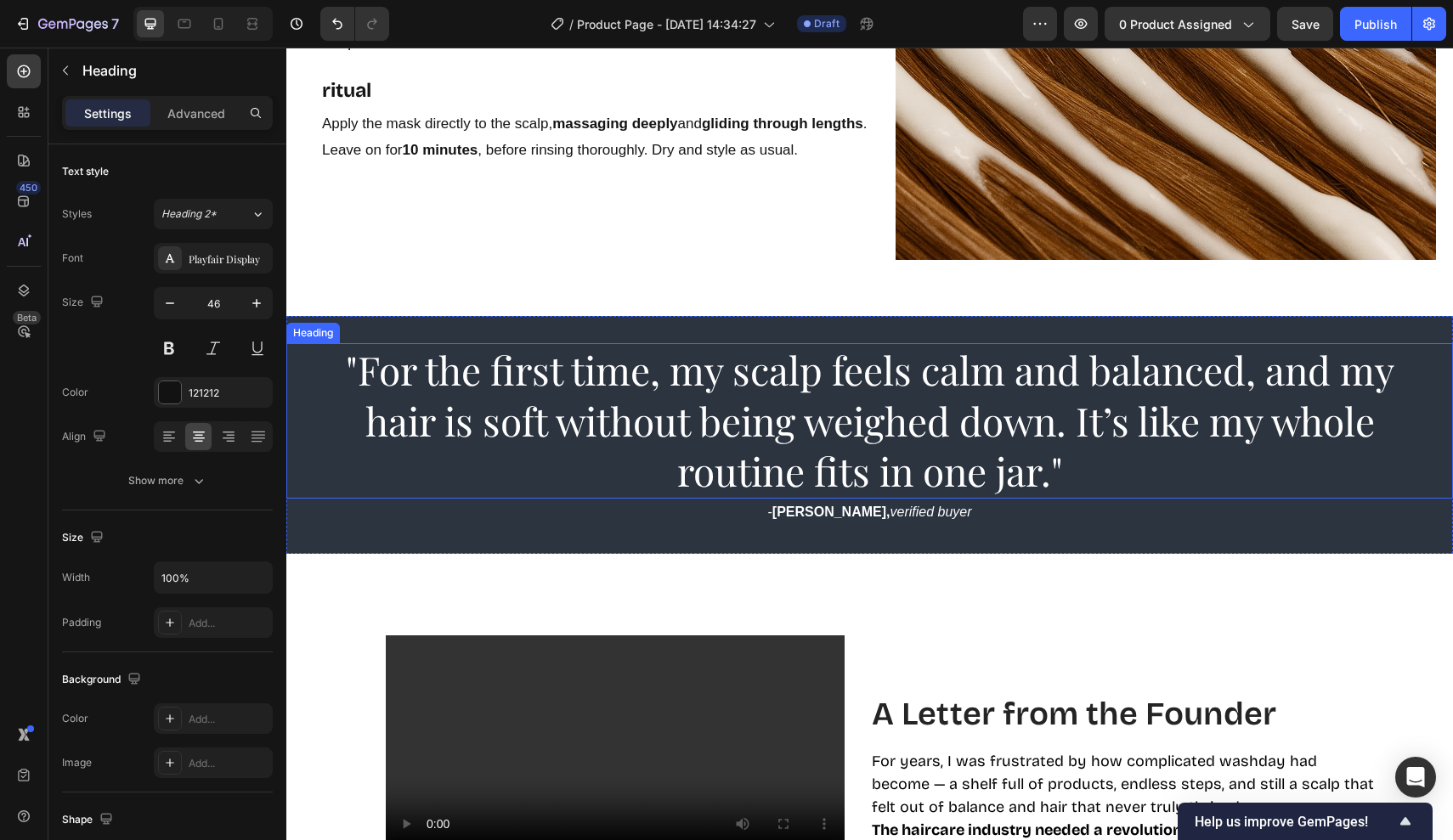
click at [860, 456] on span ""For the first time, my scalp feels calm and balanced, and my hair is soft with…" at bounding box center [870, 420] width 1049 height 155
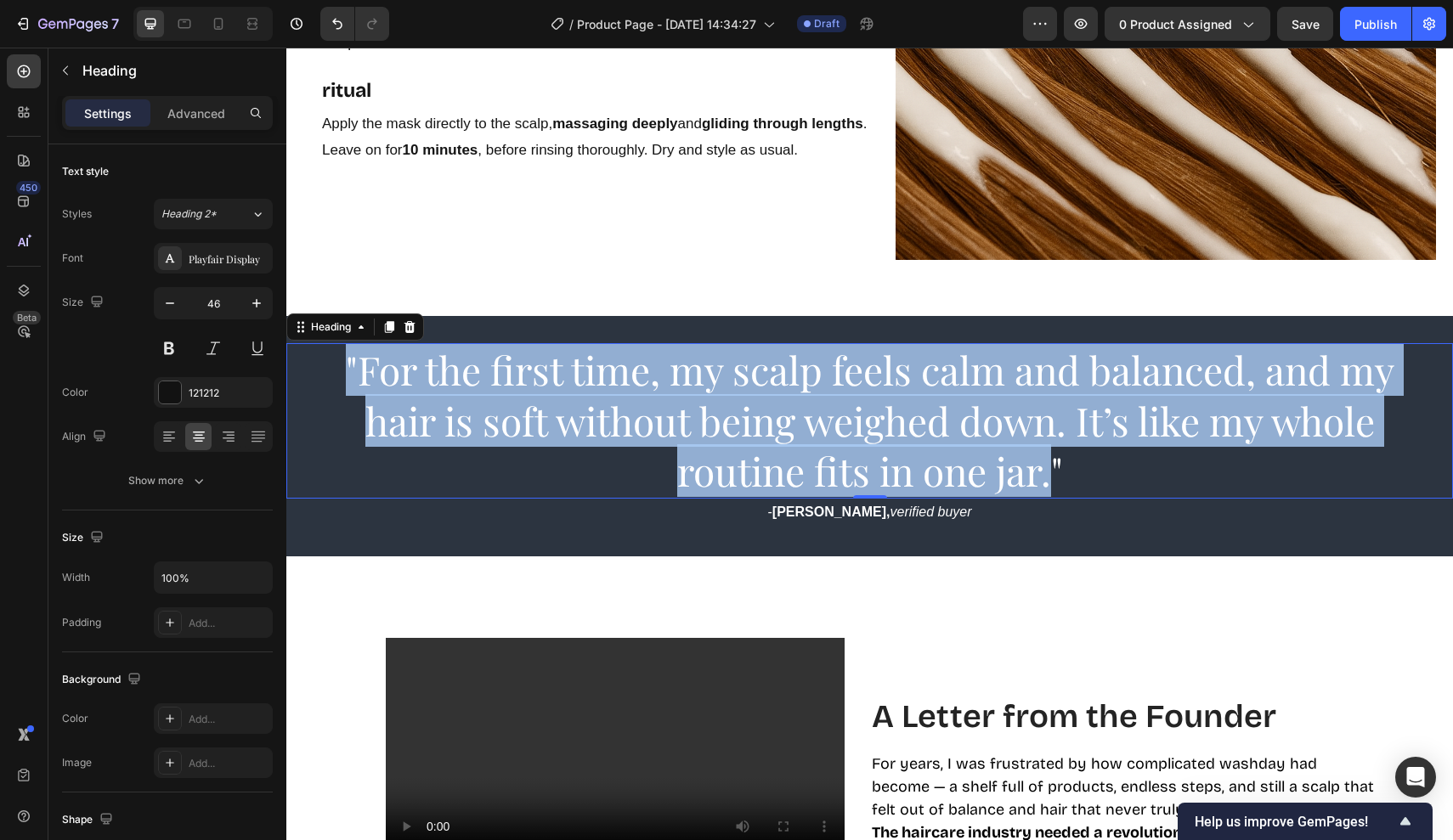
drag, startPoint x: 1050, startPoint y: 476, endPoint x: 334, endPoint y: 351, distance: 726.8
click at [334, 351] on p ""For the first time, my scalp feels calm and balanced, and my hair is soft with…" at bounding box center [869, 421] width 1078 height 152
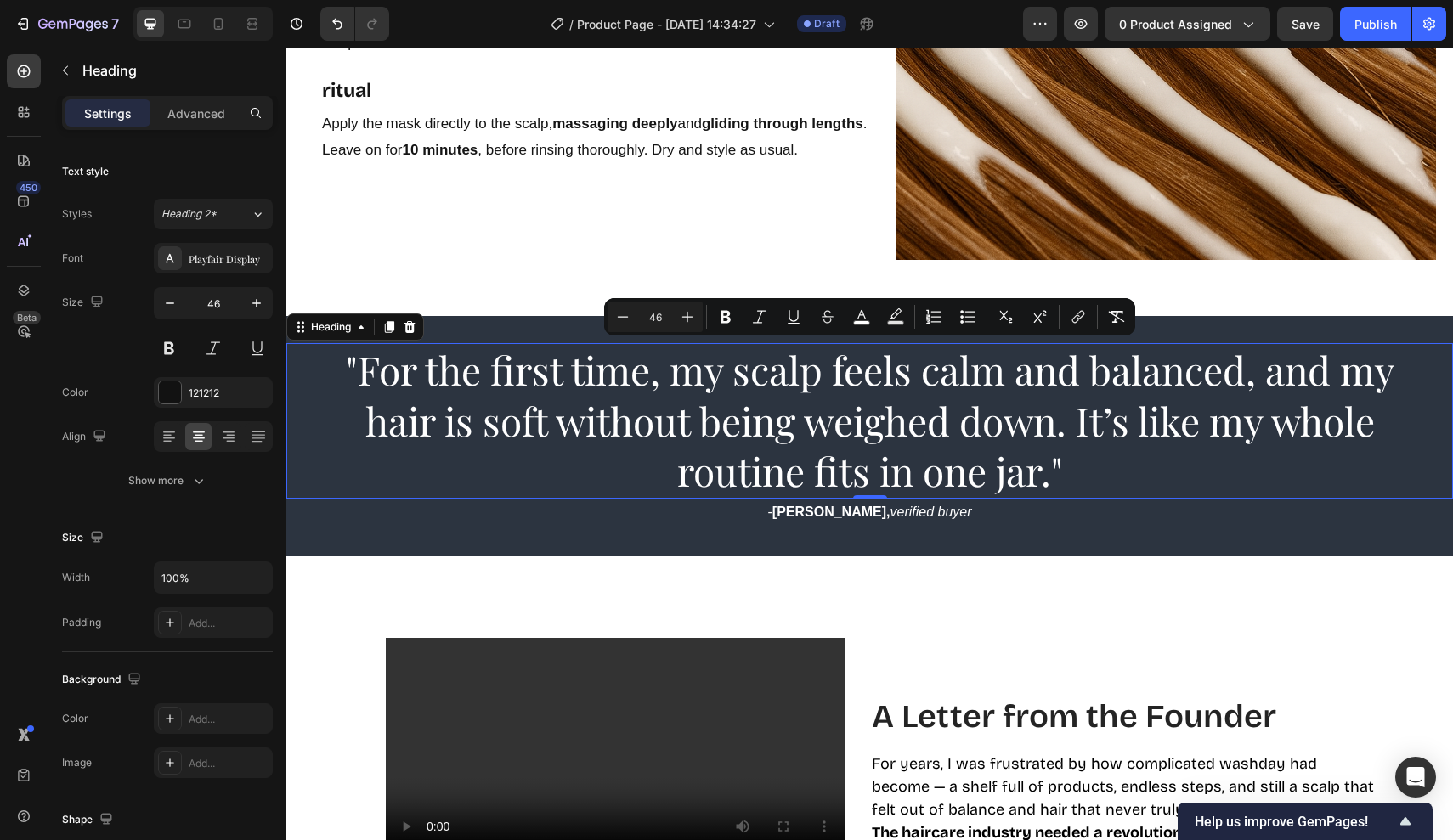
click at [1081, 465] on p ""For the first time, my scalp feels calm and balanced, and my hair is soft with…" at bounding box center [869, 421] width 1078 height 152
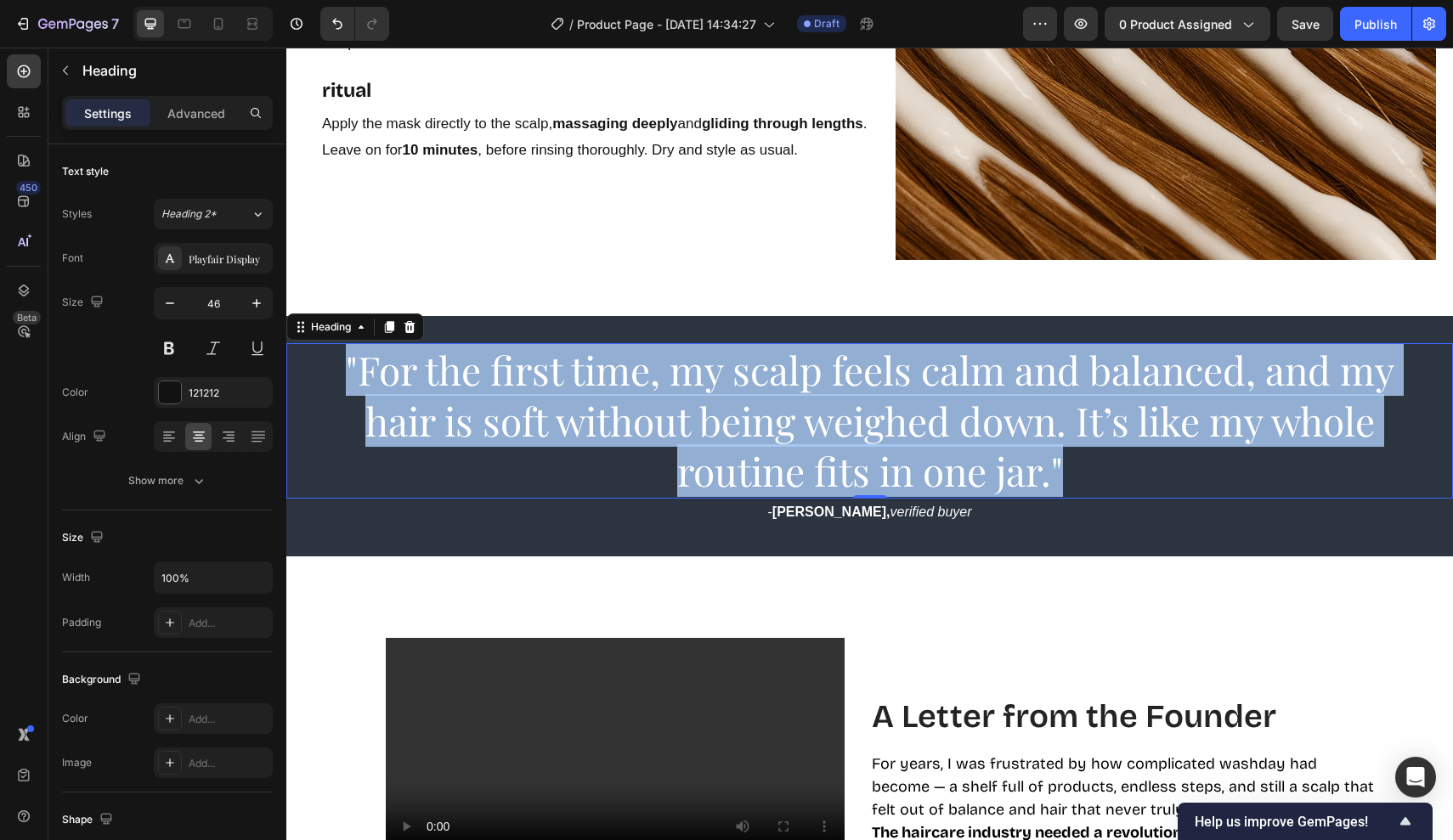
drag, startPoint x: 1081, startPoint y: 465, endPoint x: 136, endPoint y: 303, distance: 958.8
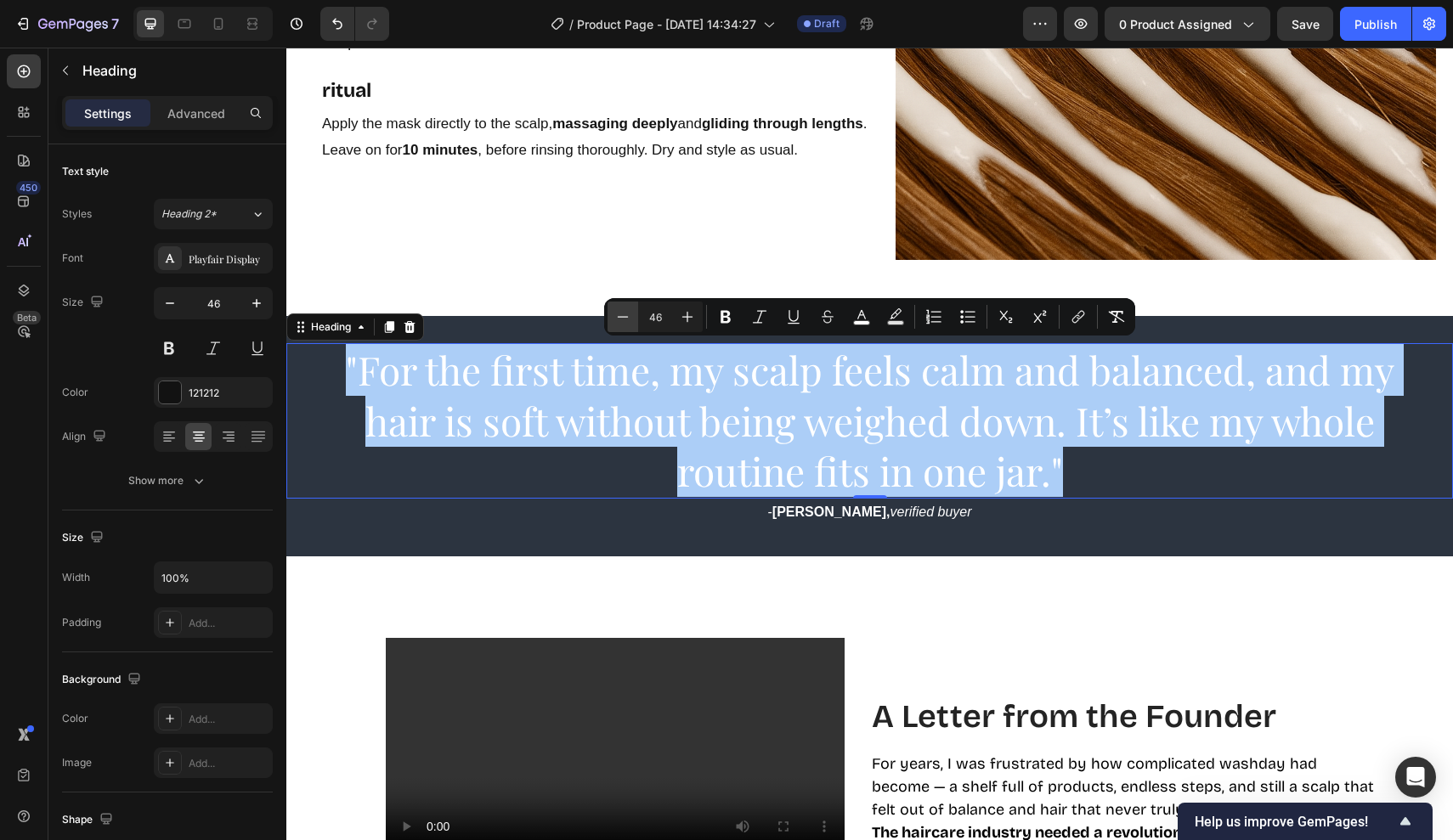
click at [629, 323] on icon "Editor contextual toolbar" at bounding box center [622, 317] width 17 height 17
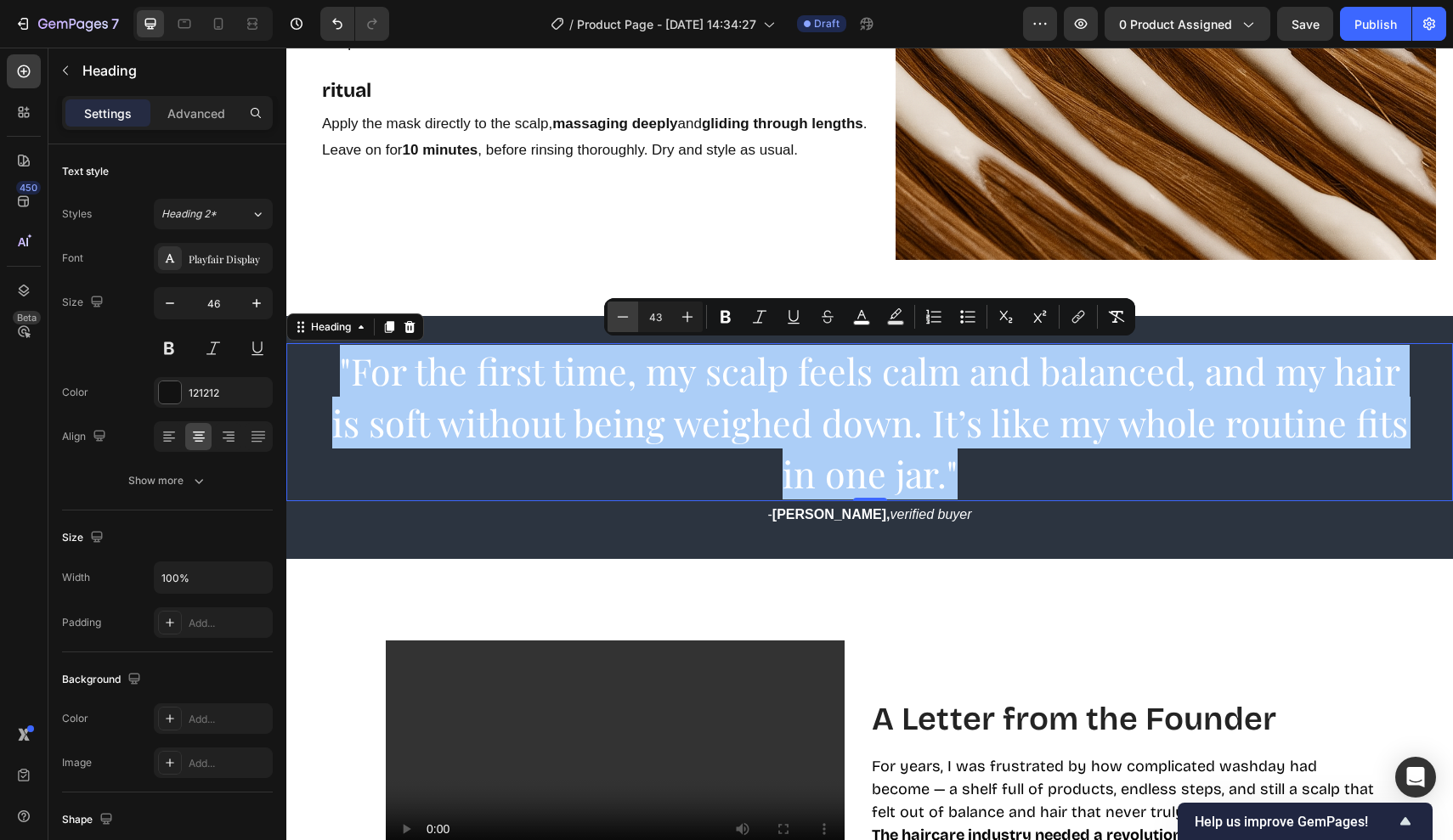
click at [629, 323] on icon "Editor contextual toolbar" at bounding box center [622, 317] width 17 height 17
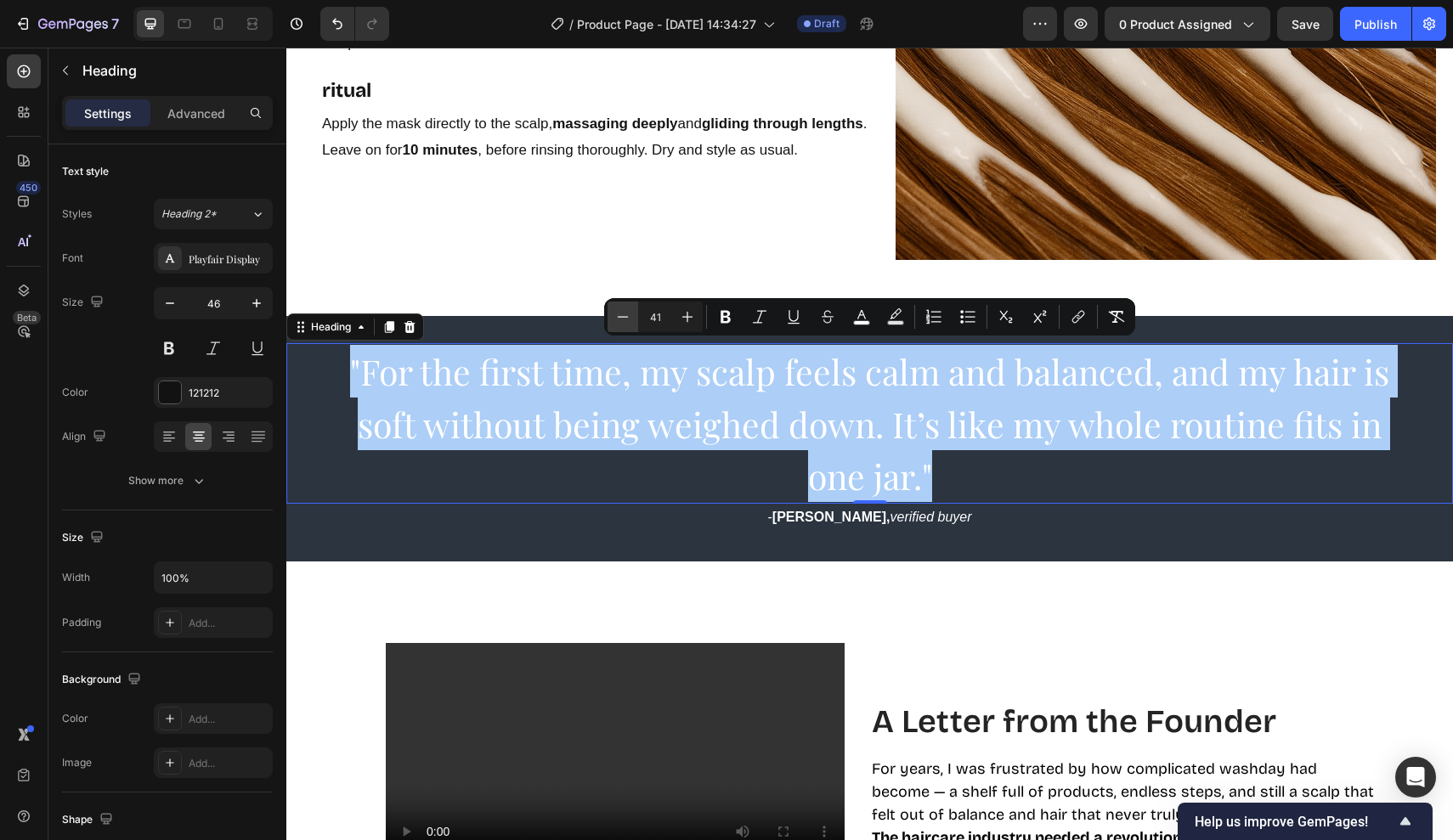
click at [629, 323] on icon "Editor contextual toolbar" at bounding box center [622, 317] width 17 height 17
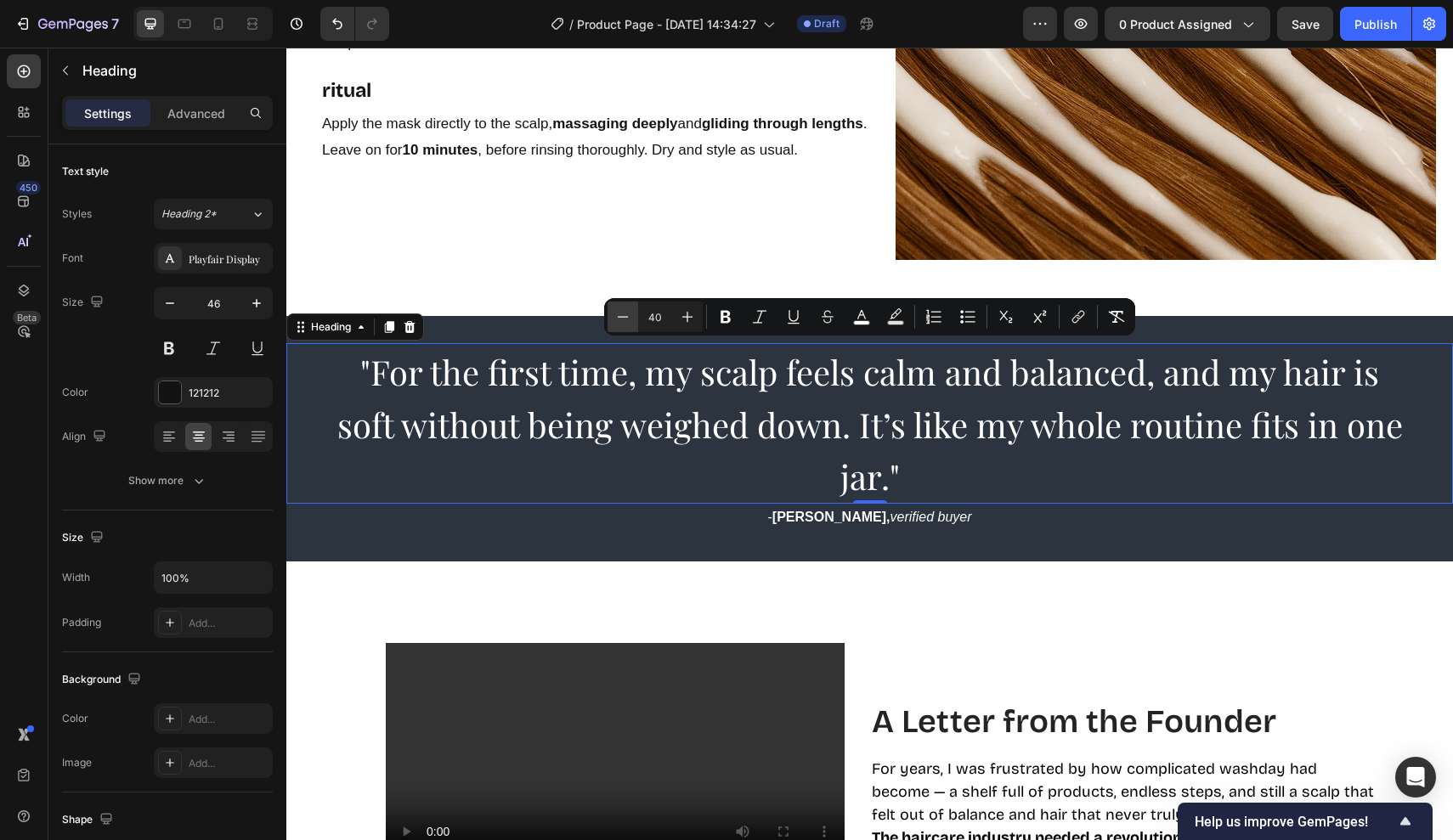
click at [629, 323] on icon "Editor contextual toolbar" at bounding box center [622, 317] width 17 height 17
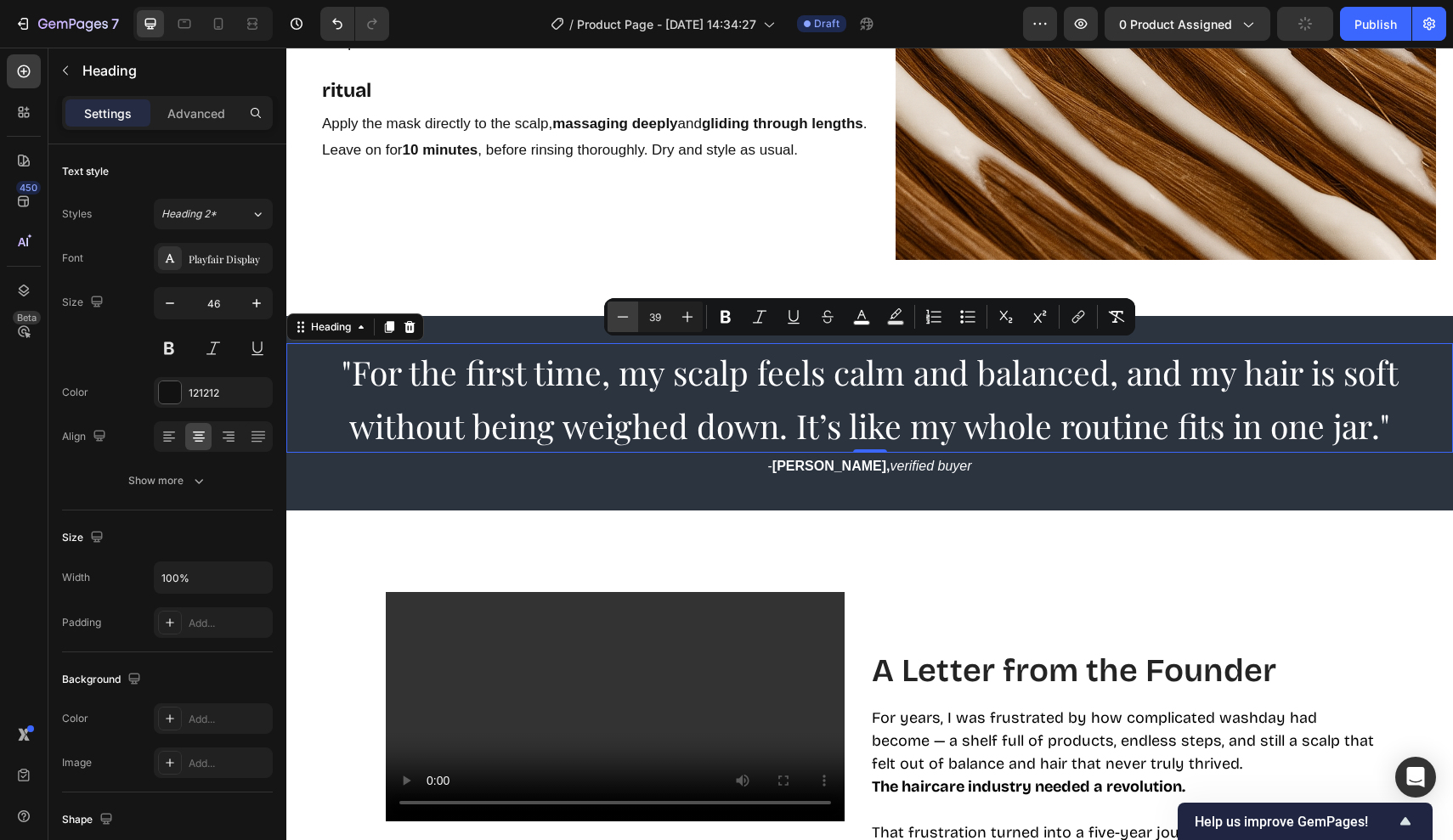
click at [629, 323] on icon "Editor contextual toolbar" at bounding box center [622, 317] width 17 height 17
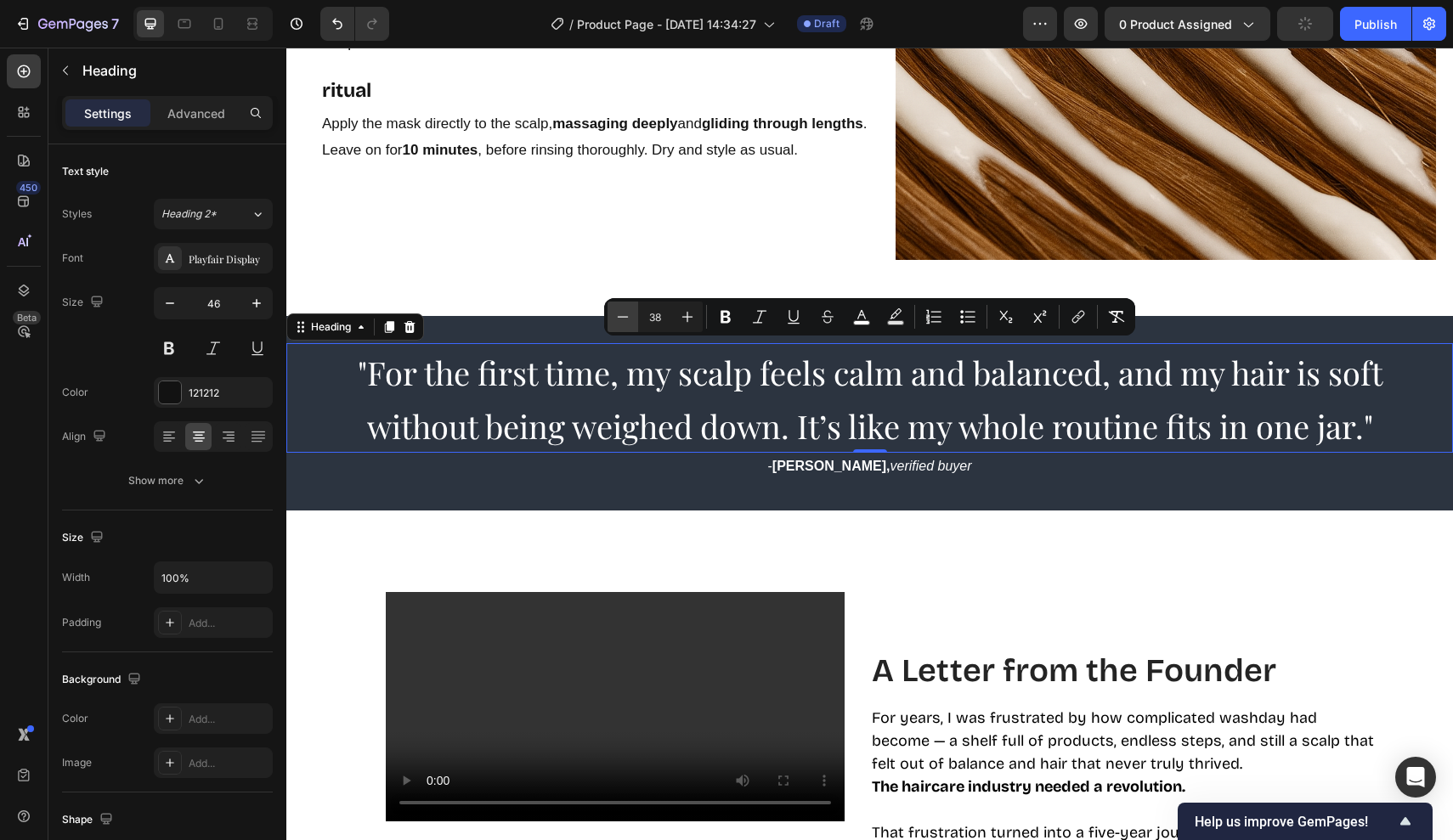
click at [629, 323] on icon "Editor contextual toolbar" at bounding box center [622, 317] width 17 height 17
type input "37"
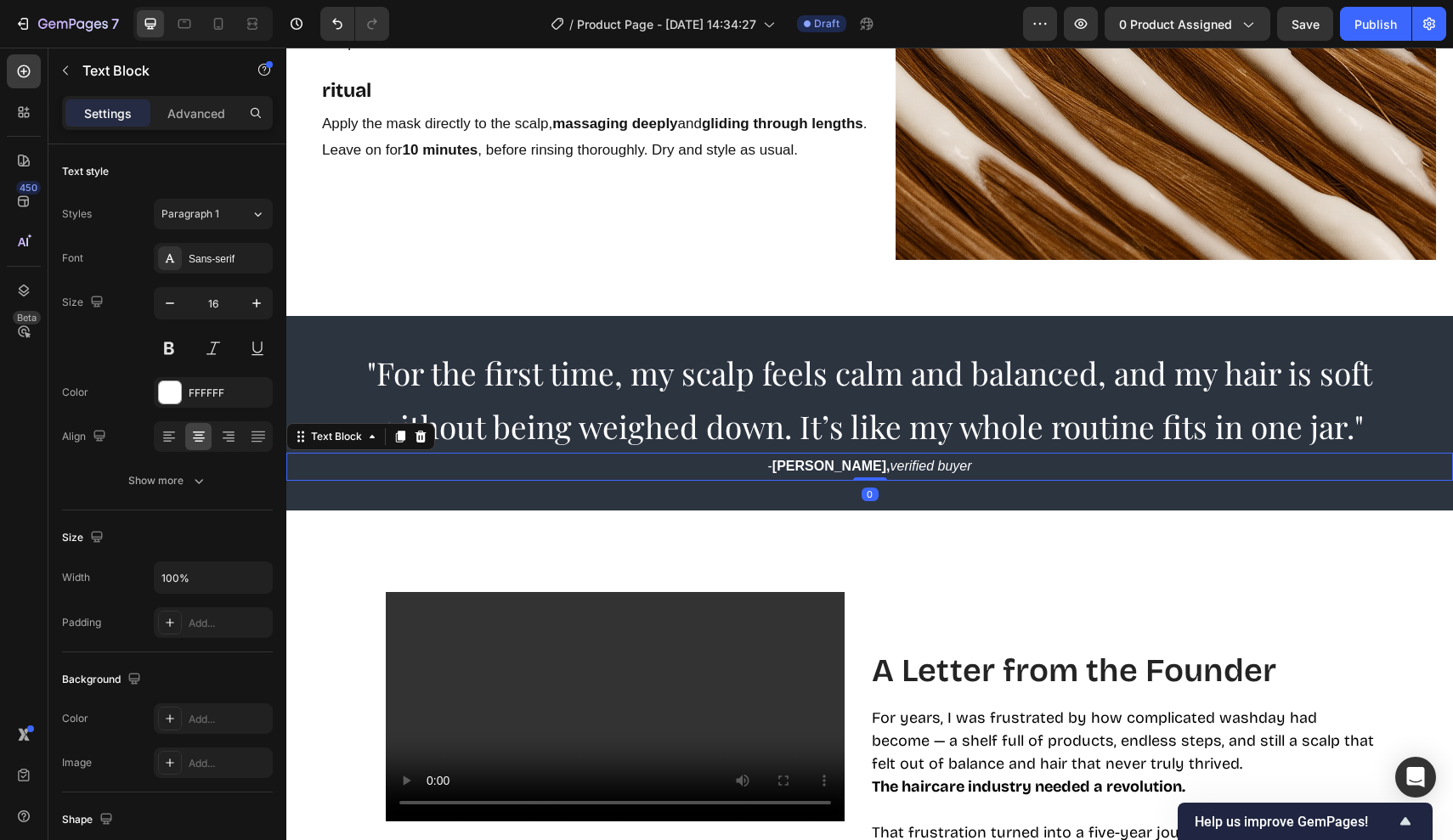
click at [1058, 457] on p "- Samantha L, verified buyer" at bounding box center [869, 467] width 1163 height 25
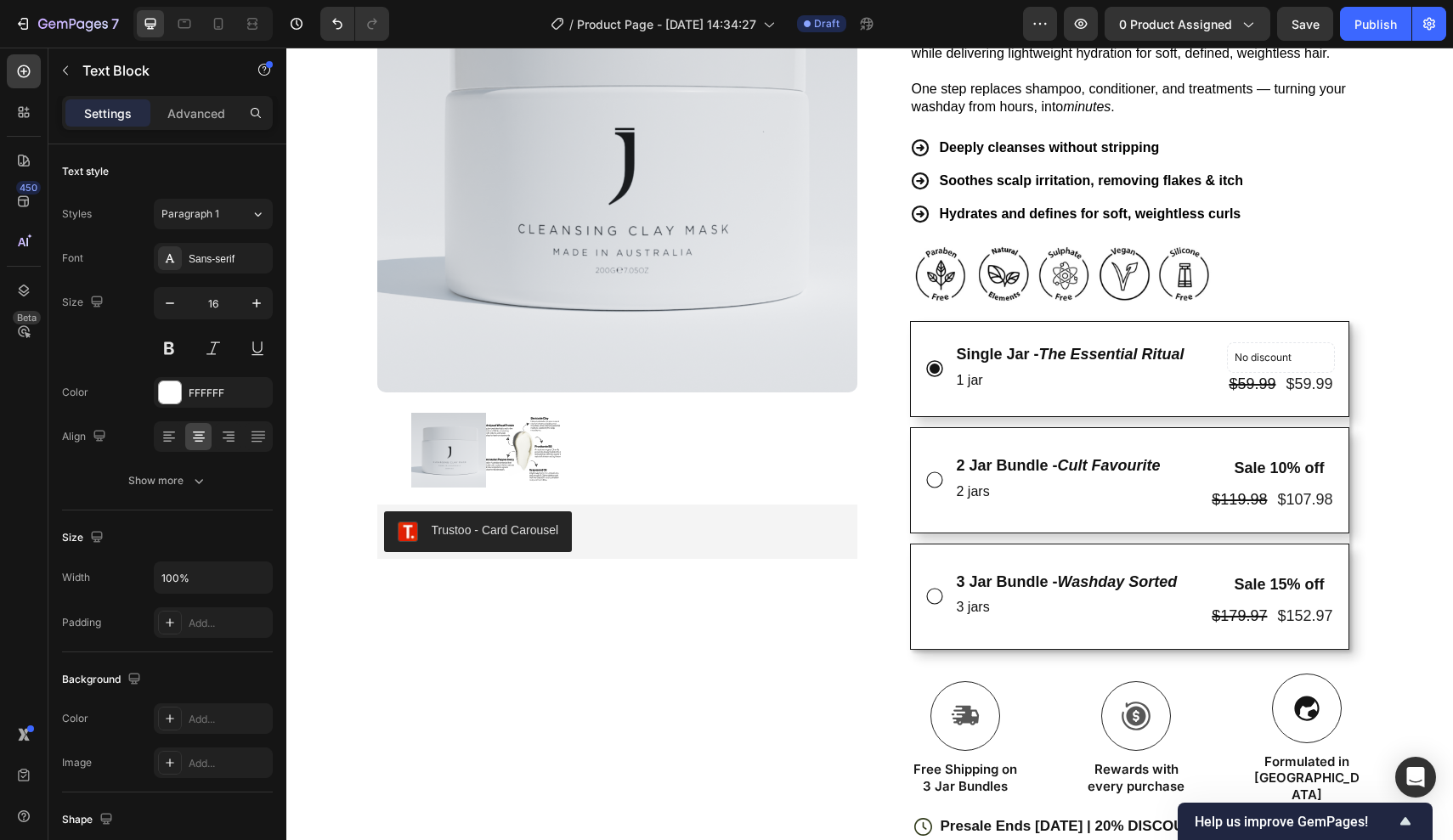
scroll to position [159, 0]
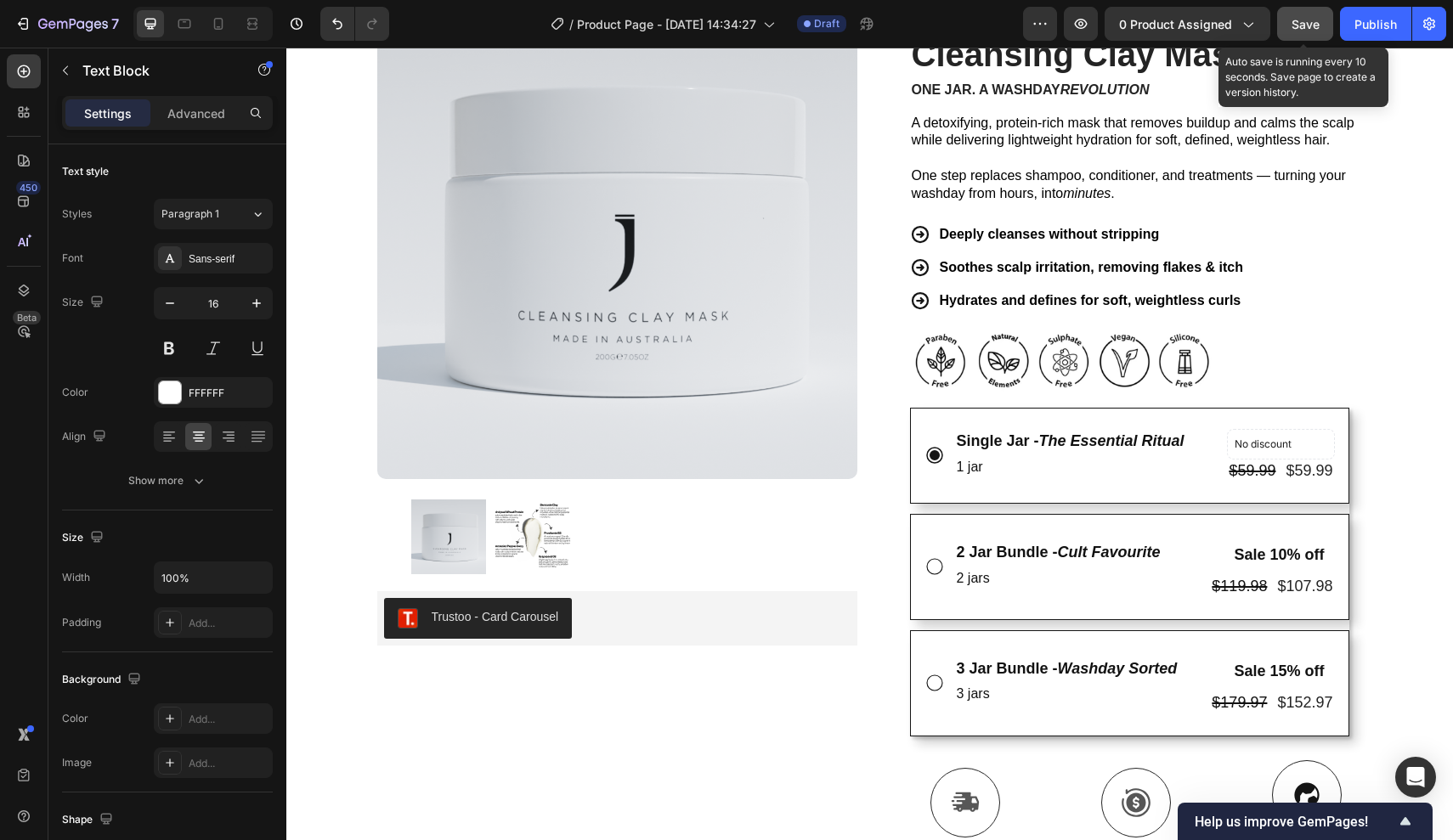
click at [1319, 34] on button "Save" at bounding box center [1304, 23] width 56 height 34
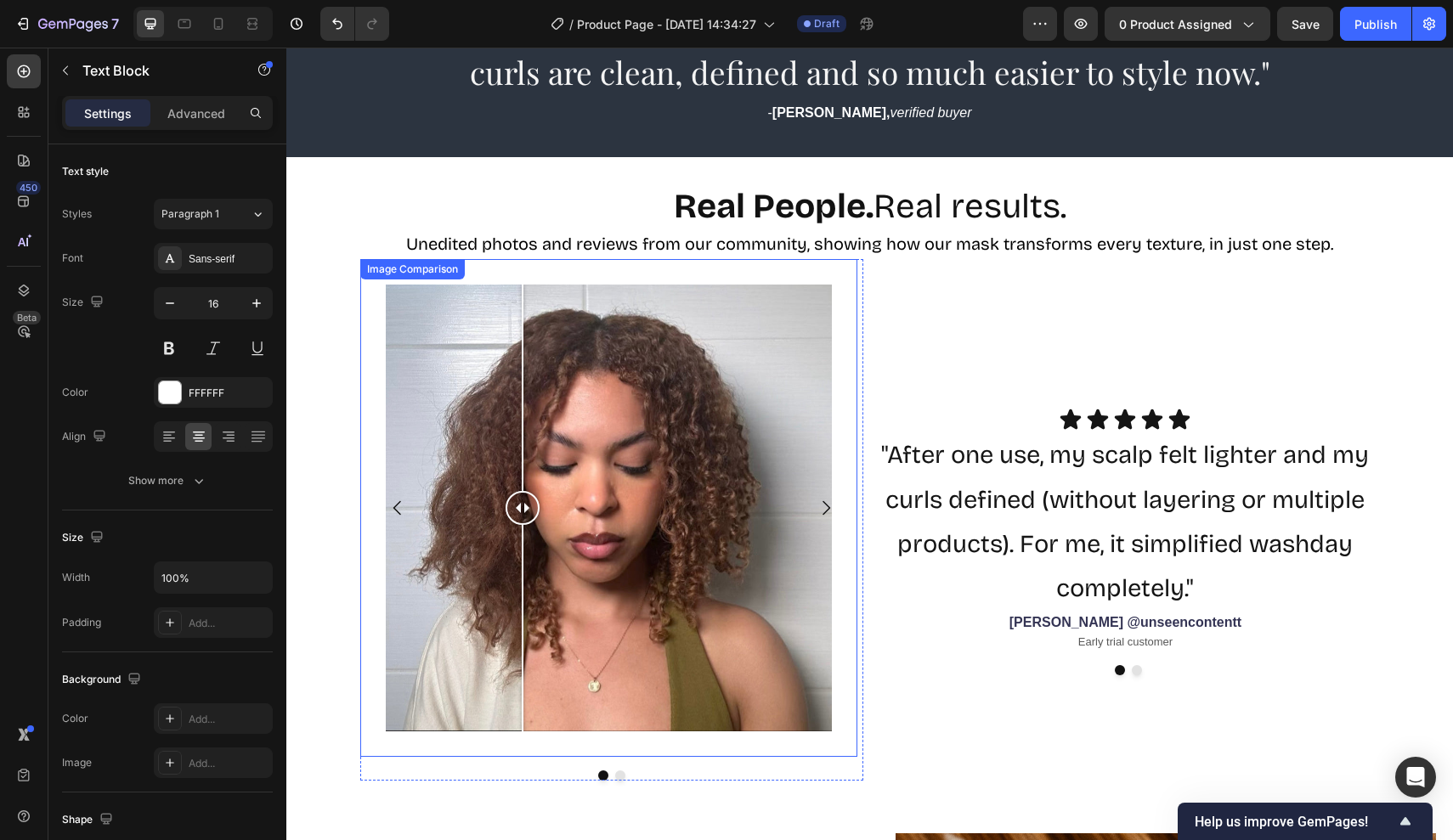
scroll to position [2030, 0]
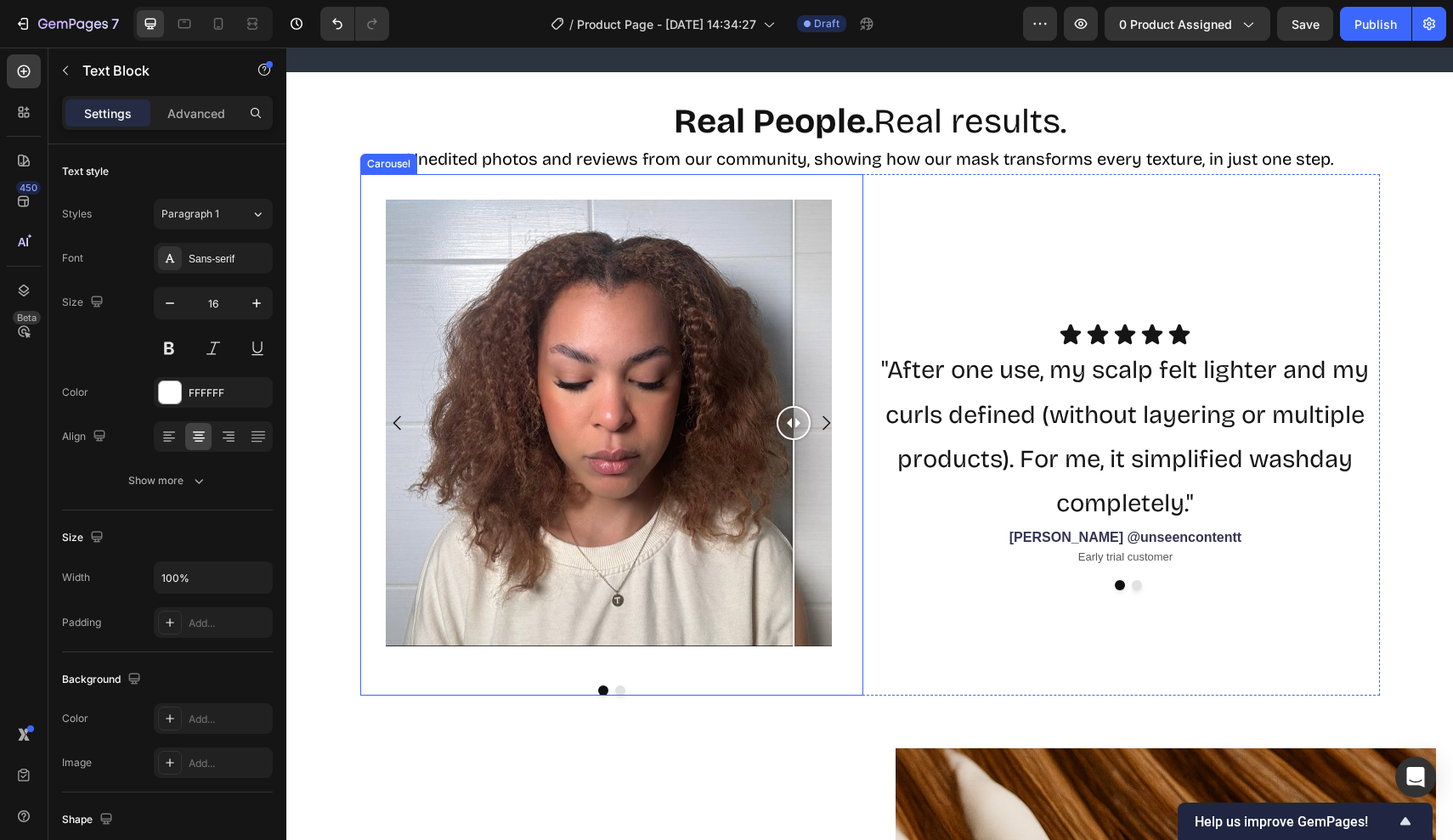
click at [830, 419] on icon "Carousel Next Arrow" at bounding box center [825, 423] width 20 height 20
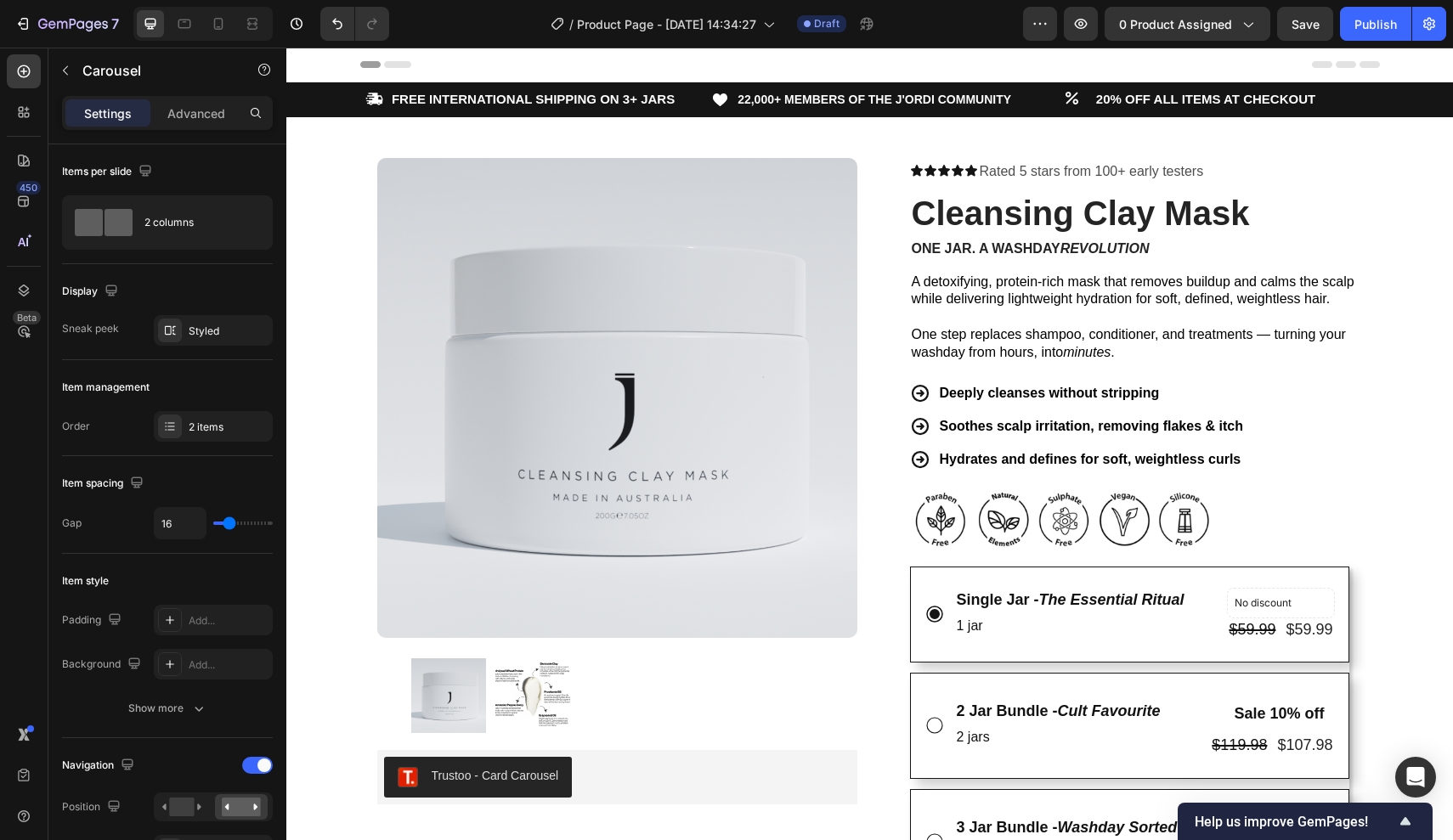
scroll to position [0, 0]
click at [1303, 16] on div "Save" at bounding box center [1305, 24] width 28 height 17
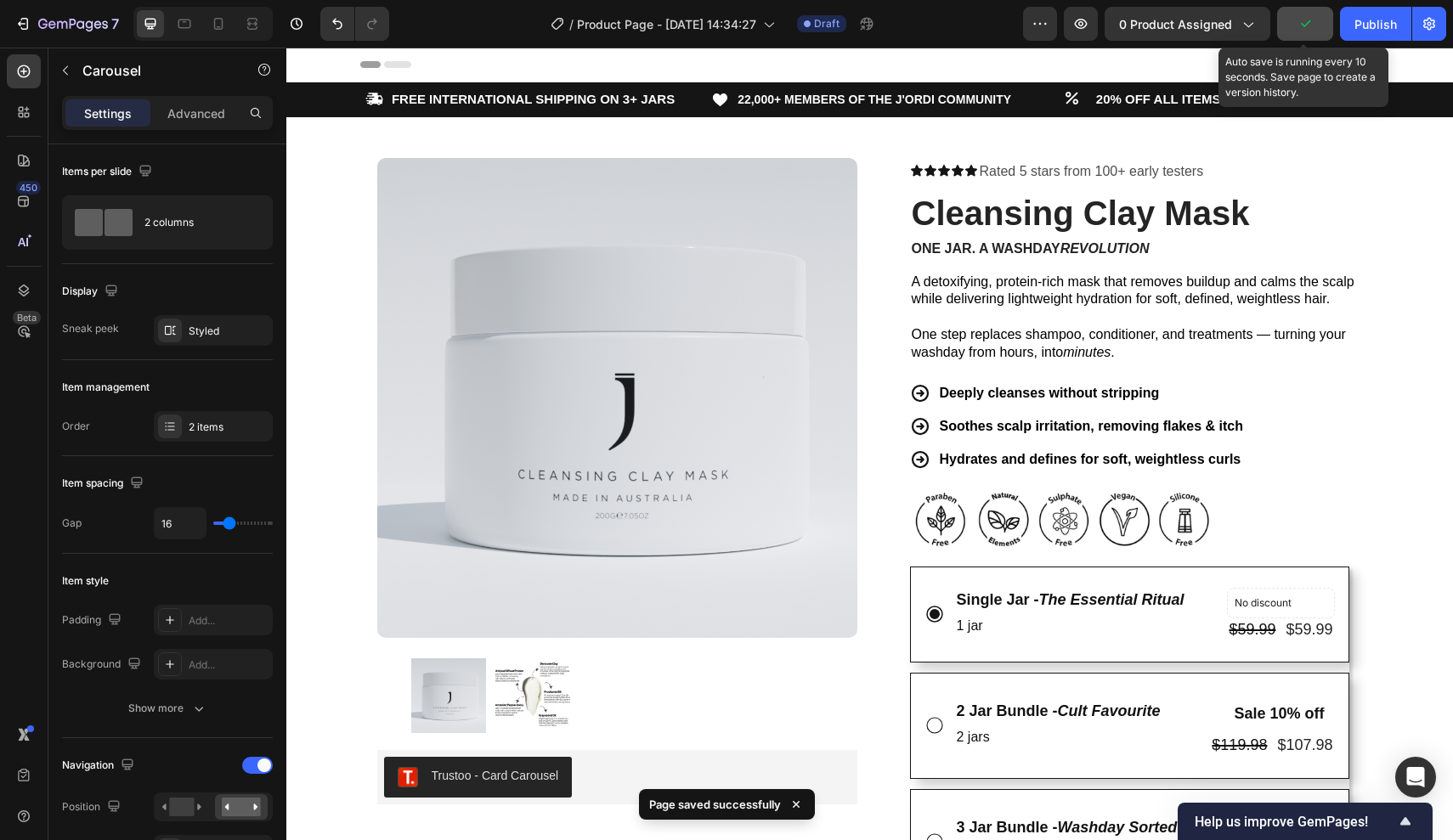
click at [1303, 16] on icon "button" at bounding box center [1305, 24] width 17 height 17
